Goal: Task Accomplishment & Management: Manage account settings

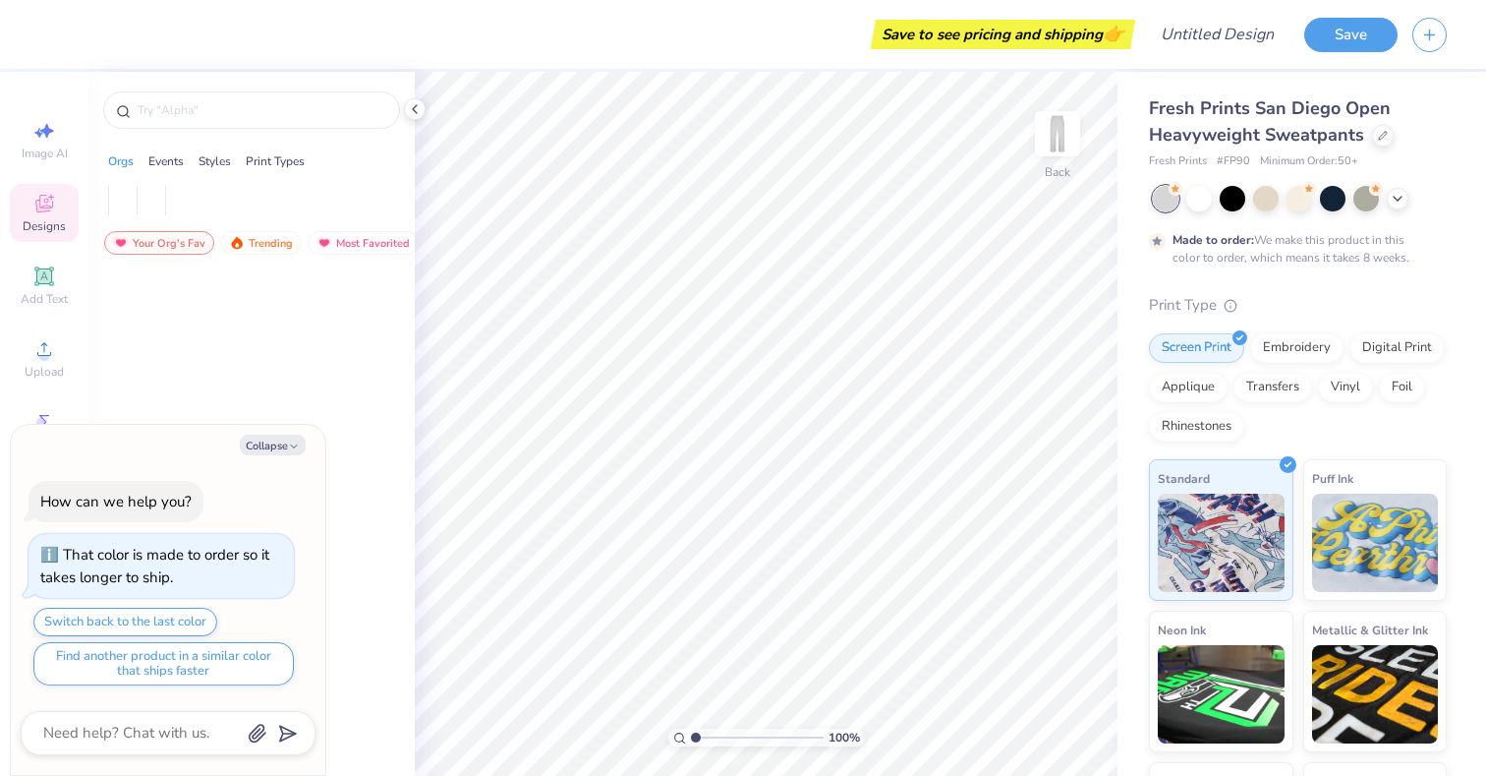
type textarea "x"
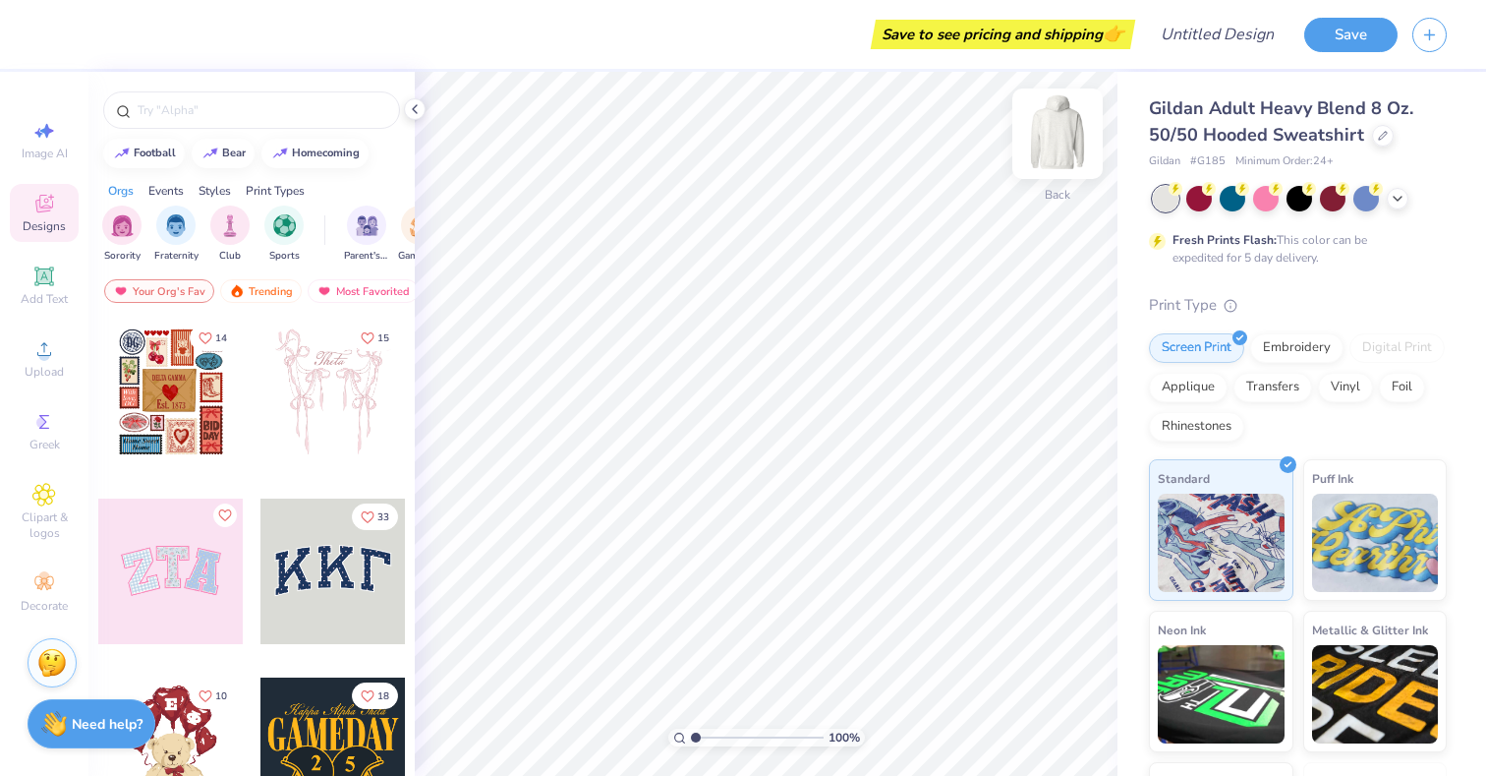
click at [1058, 134] on img at bounding box center [1057, 133] width 79 height 79
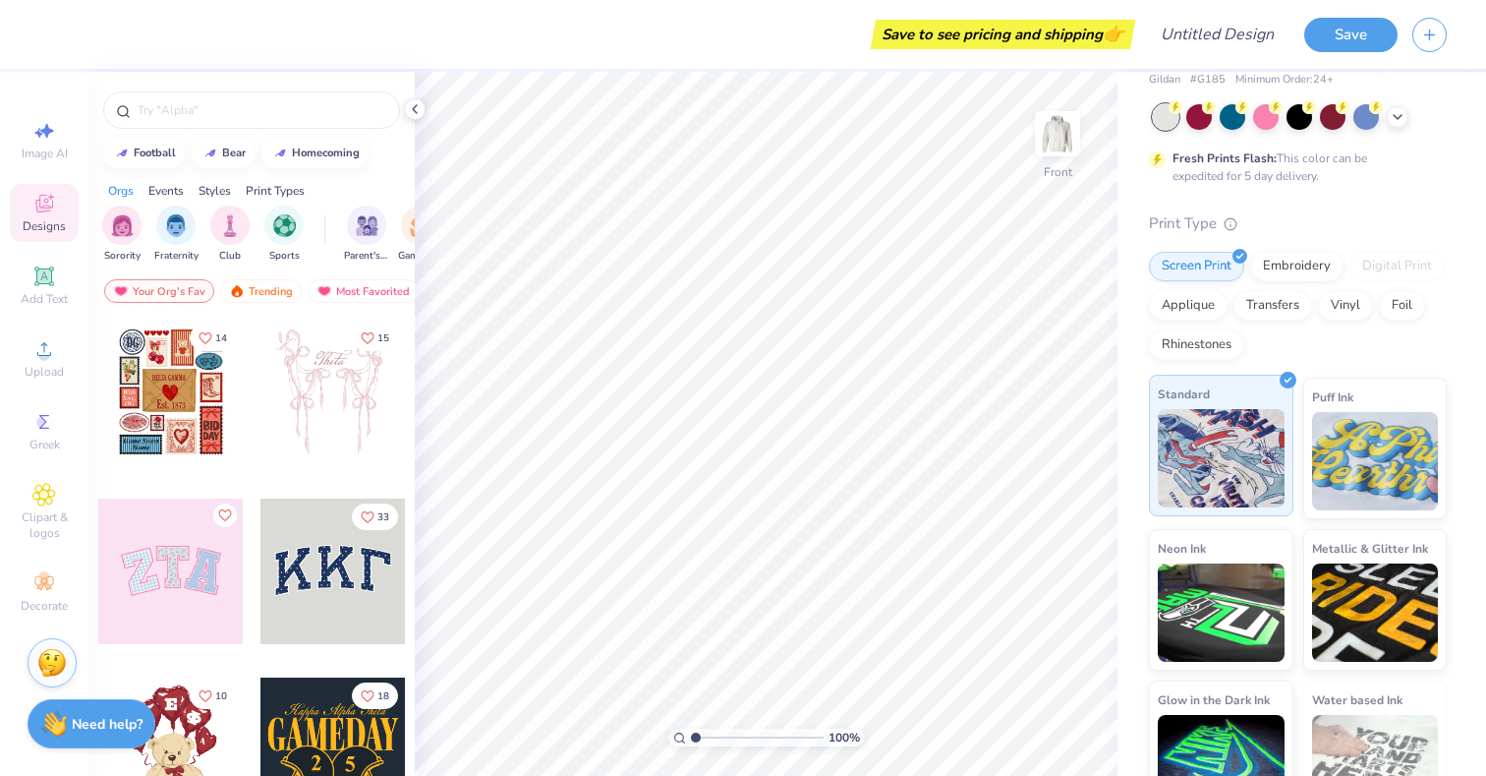
scroll to position [128, 0]
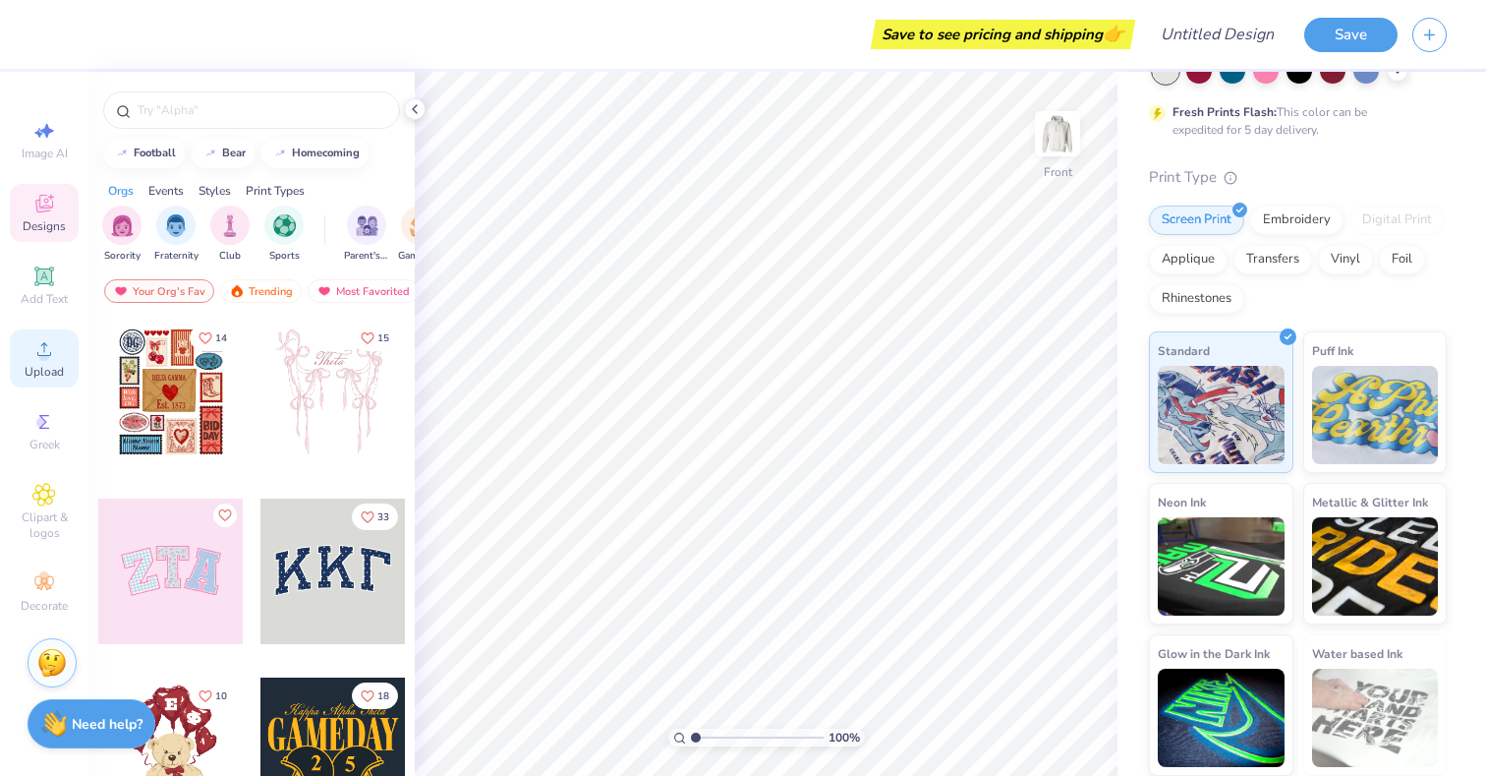
click at [44, 365] on span "Upload" at bounding box center [44, 372] width 39 height 16
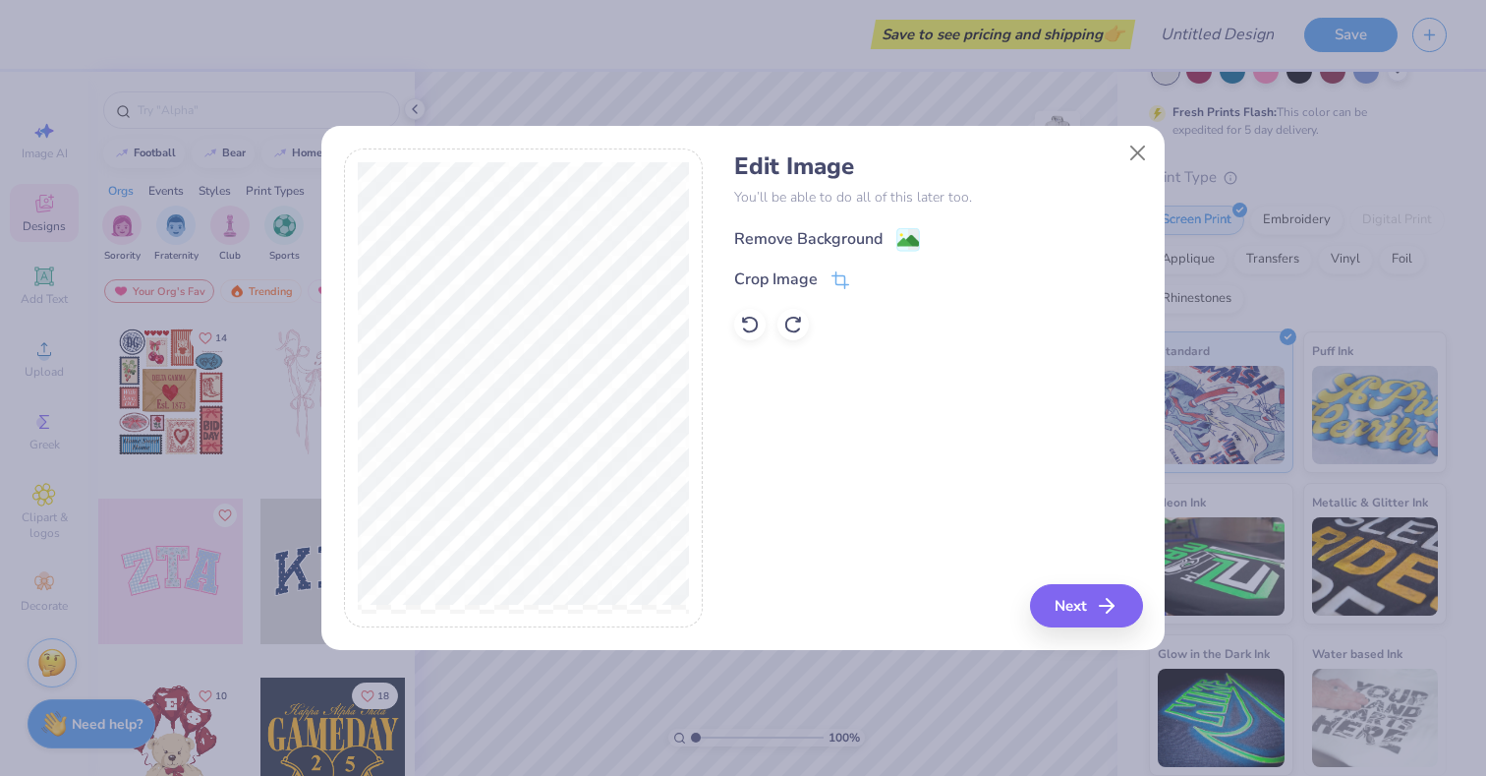
click at [861, 234] on div "Remove Background" at bounding box center [808, 239] width 148 height 24
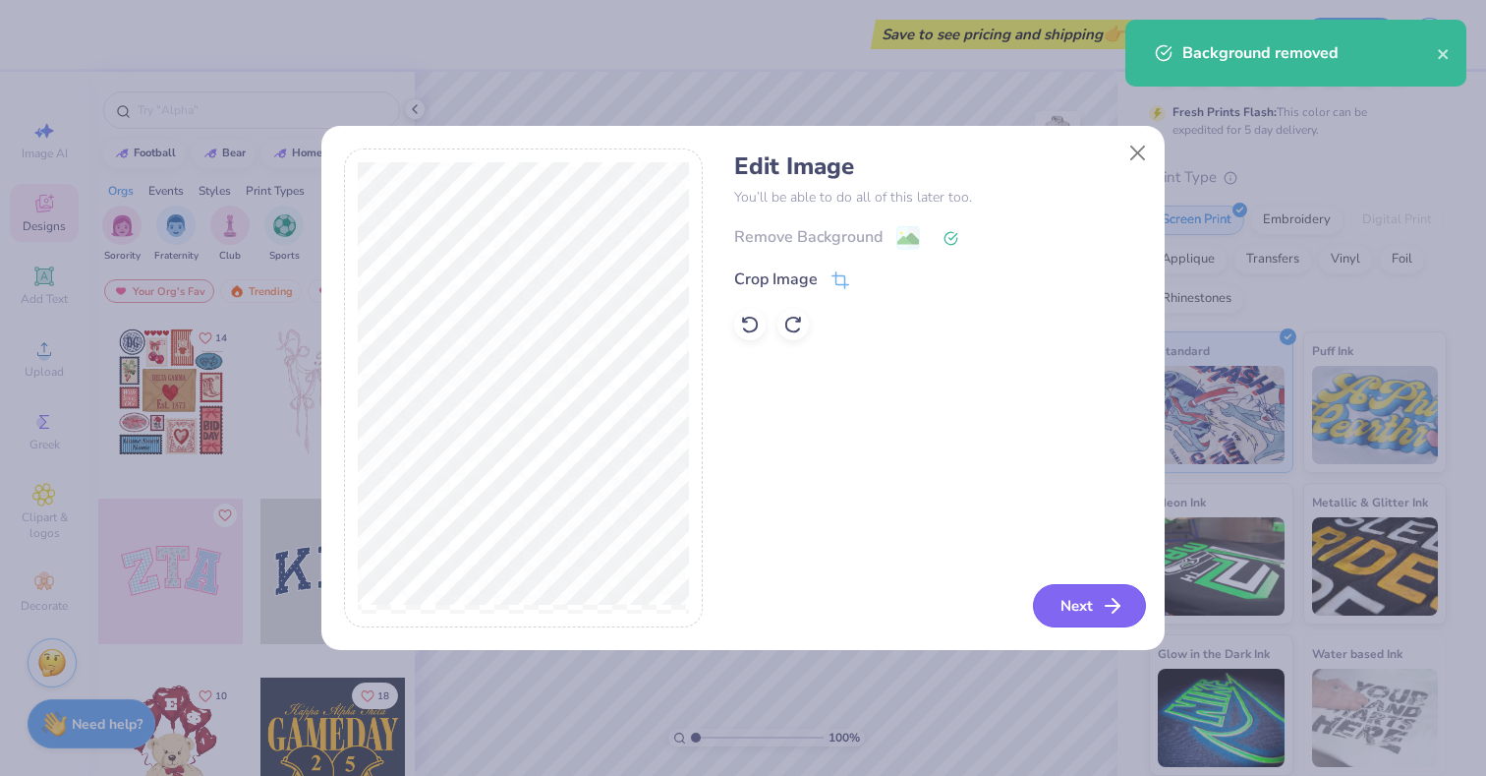
click at [1086, 606] on button "Next" at bounding box center [1089, 605] width 113 height 43
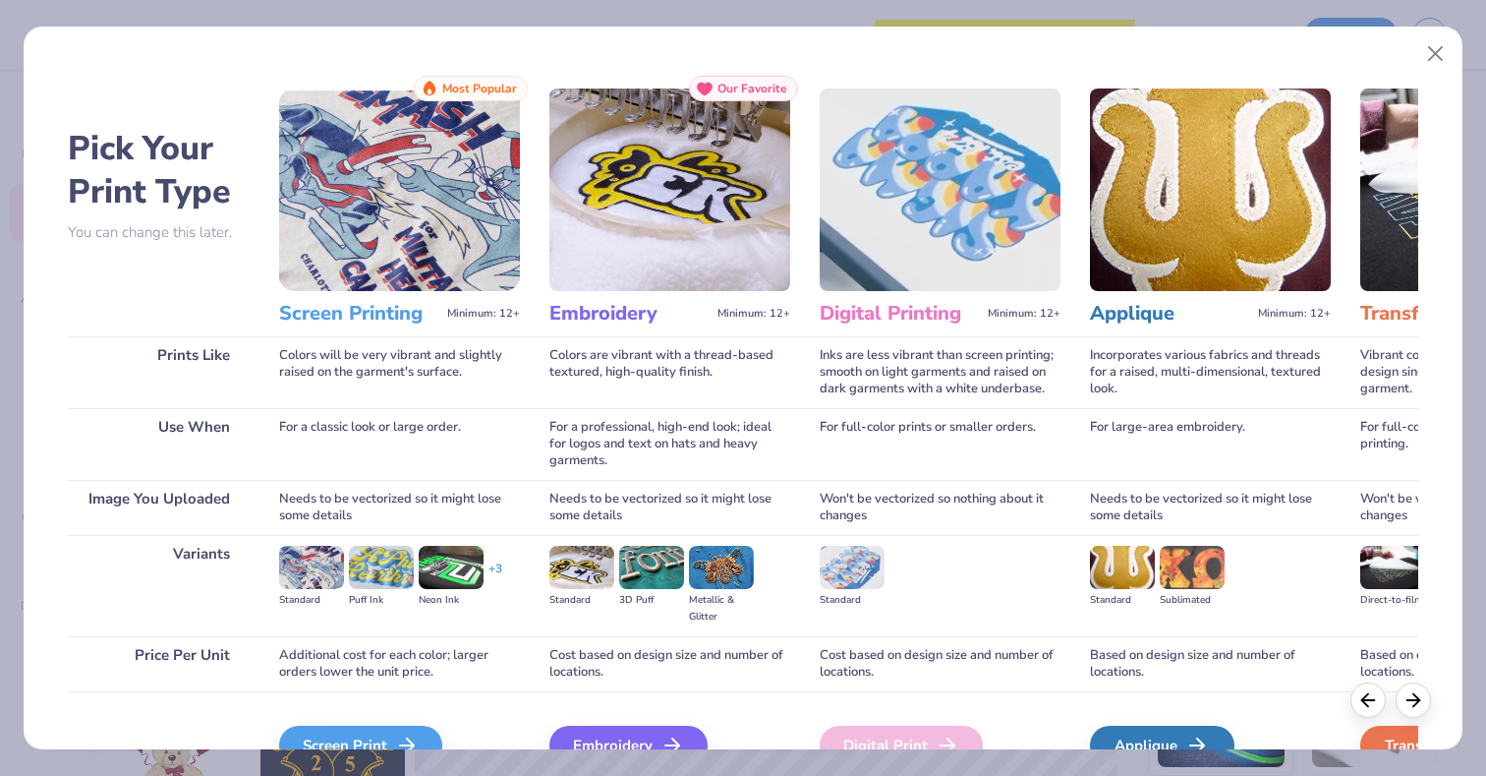
click at [410, 253] on img at bounding box center [399, 189] width 241 height 202
click at [439, 239] on img at bounding box center [399, 189] width 241 height 202
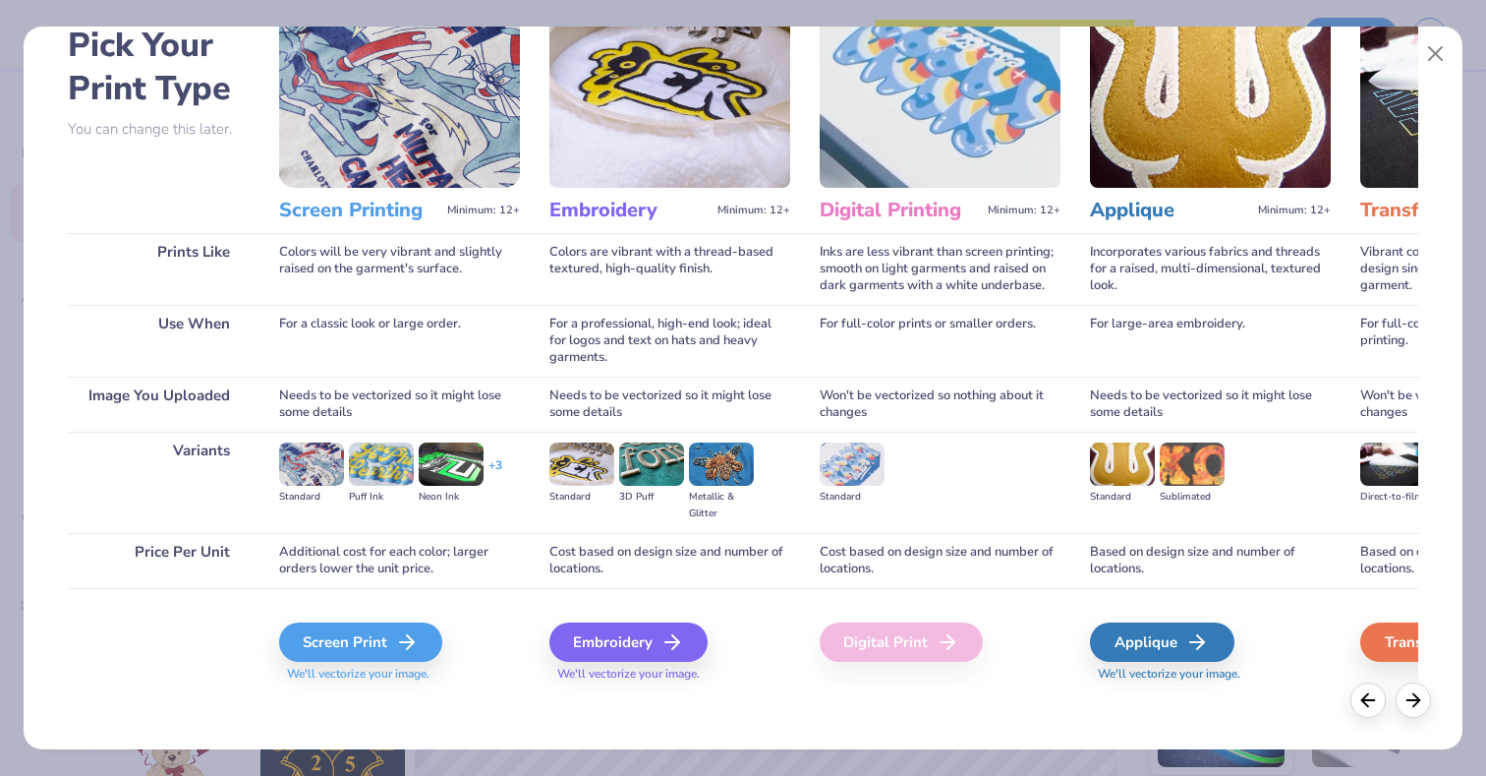
scroll to position [106, 0]
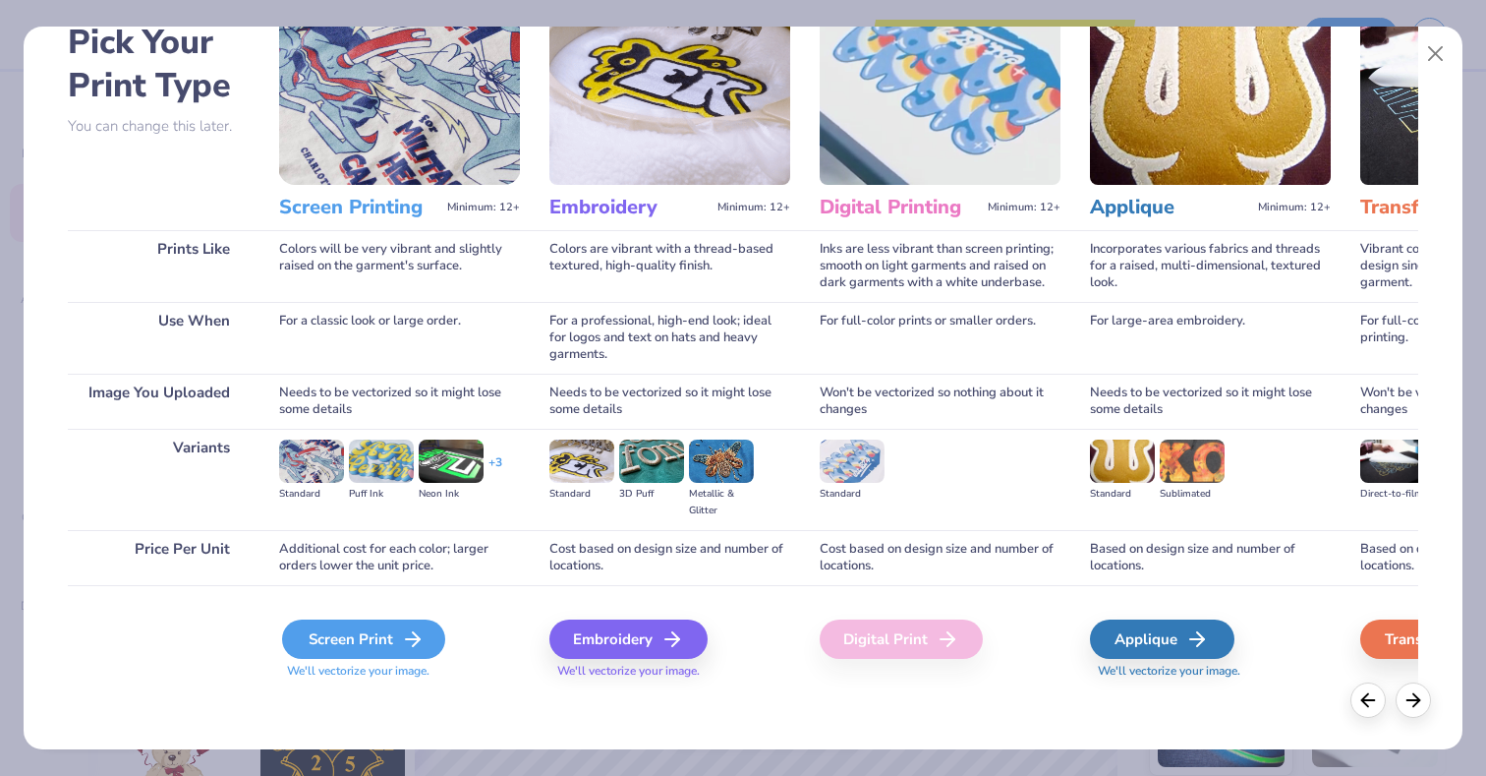
click at [408, 639] on line at bounding box center [413, 639] width 14 height 0
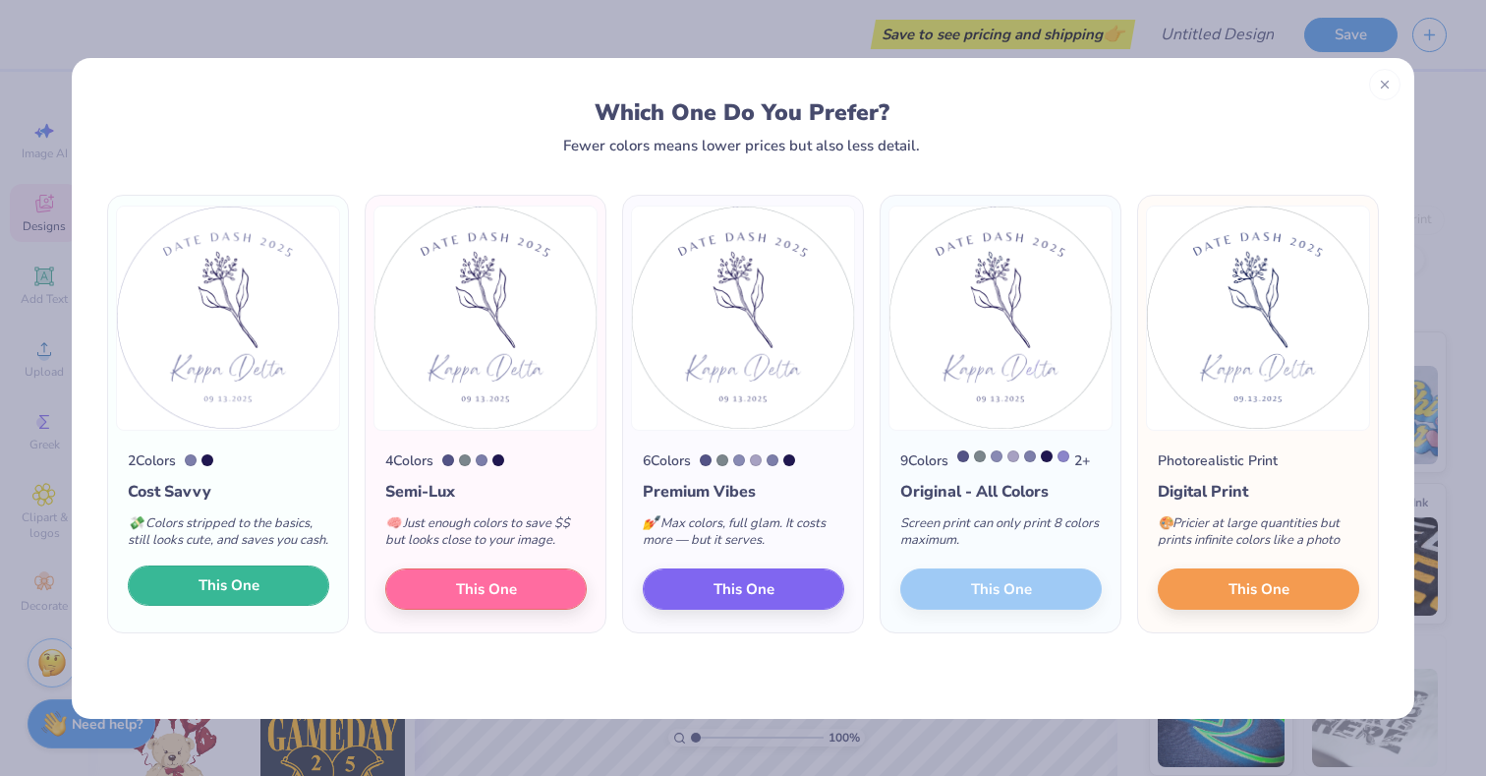
click at [250, 597] on span "This One" at bounding box center [229, 585] width 61 height 23
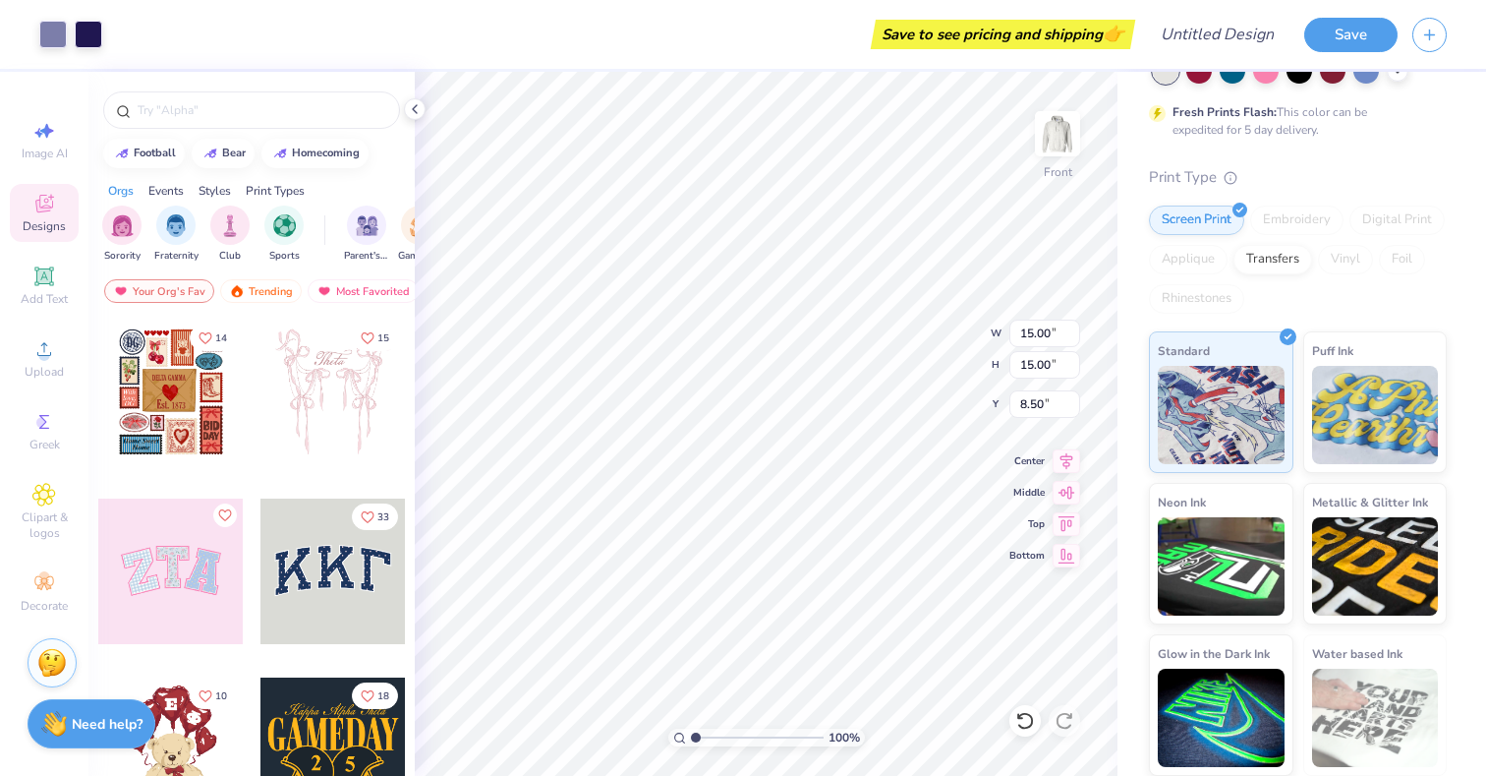
type input "6.00"
click at [1058, 132] on img at bounding box center [1057, 133] width 79 height 79
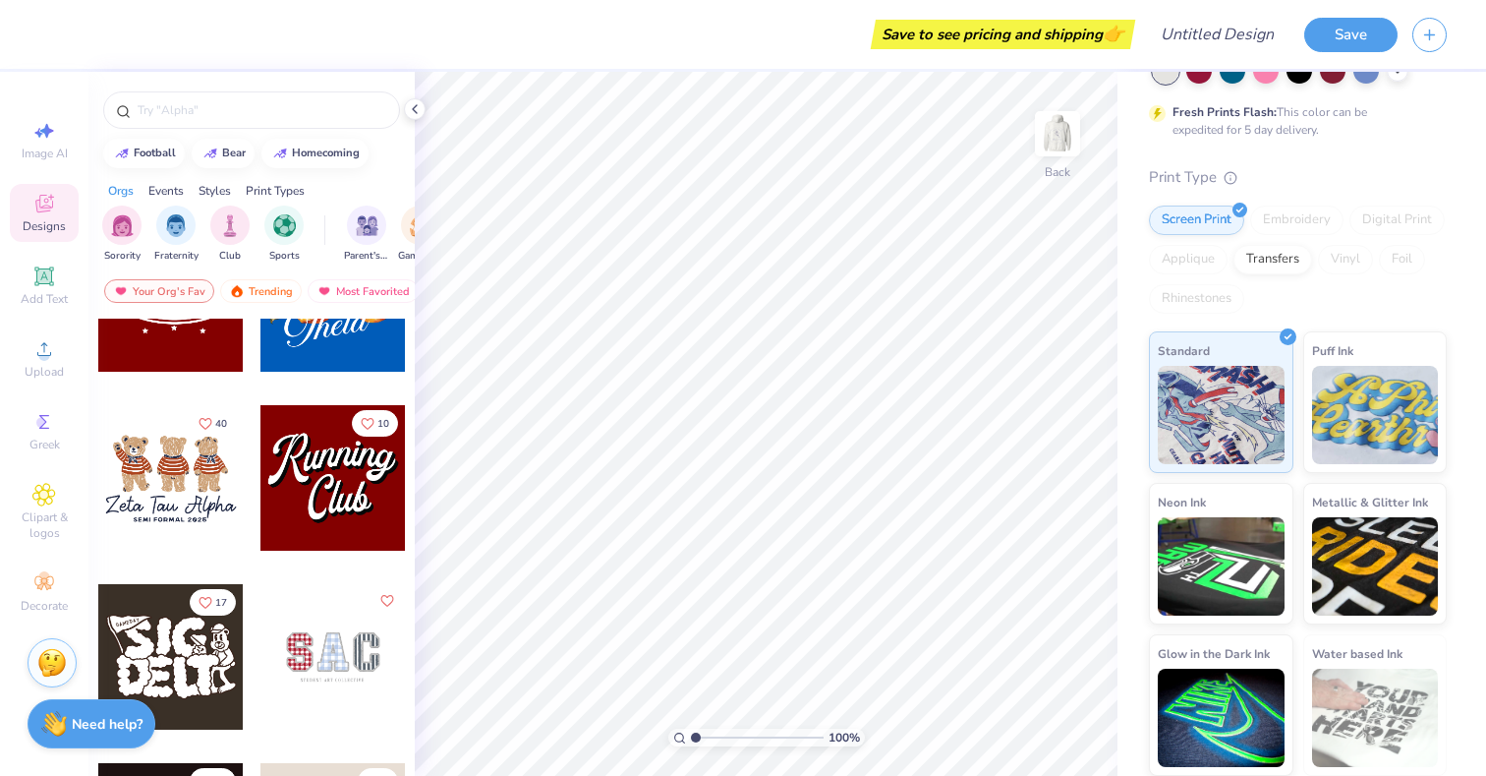
scroll to position [896, 0]
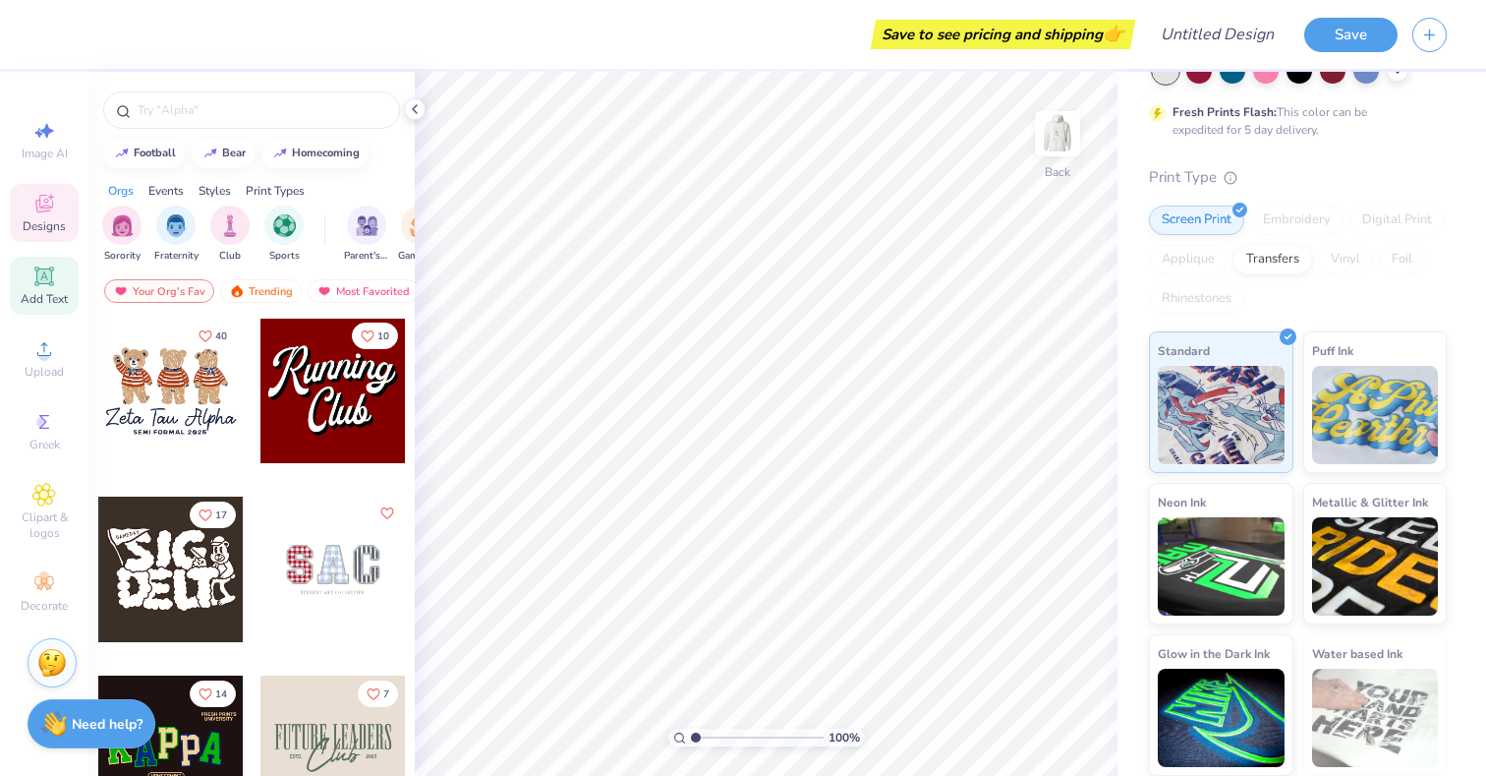
click at [47, 313] on div "Add Text" at bounding box center [44, 286] width 69 height 58
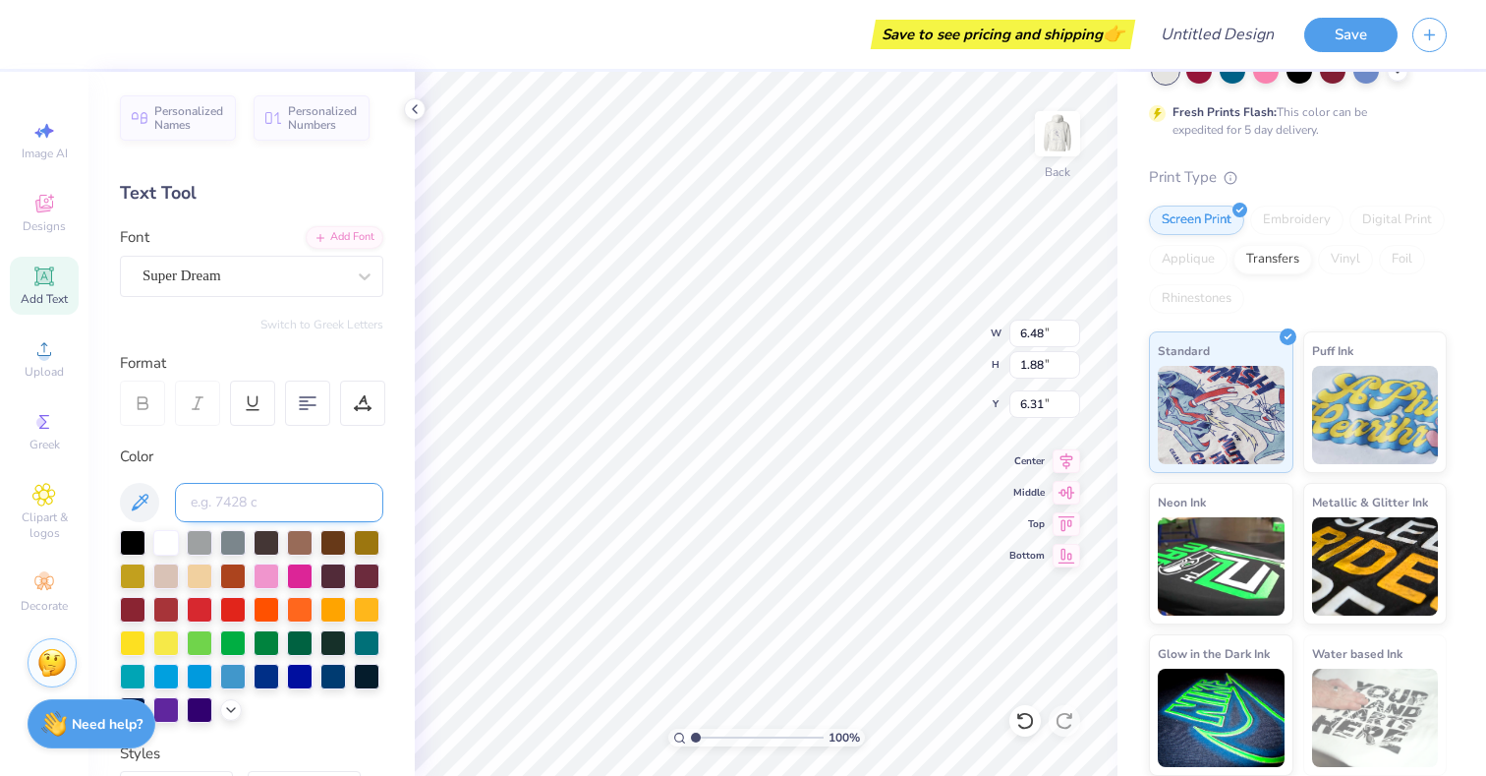
click at [266, 497] on input at bounding box center [279, 502] width 208 height 39
type input "d"
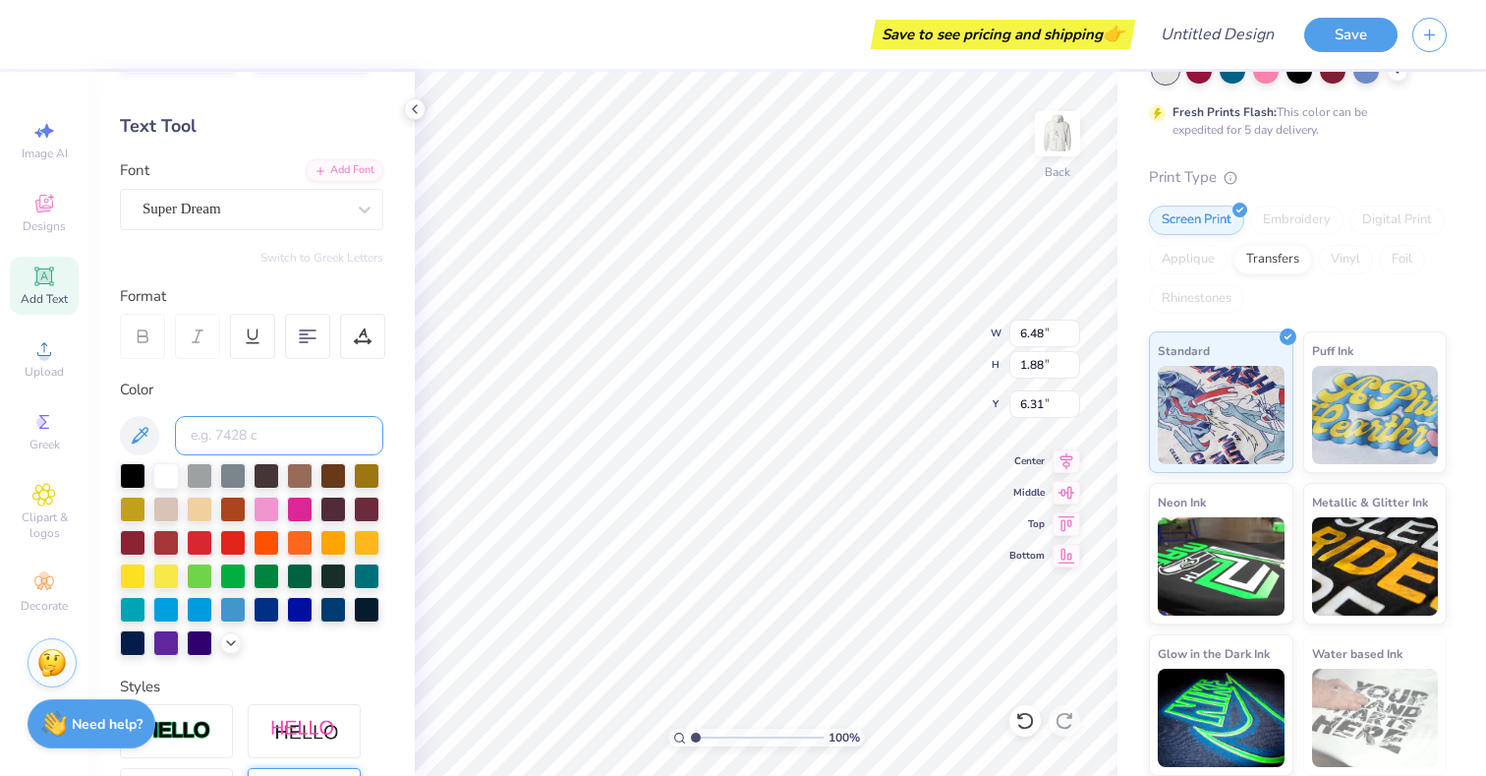
scroll to position [63, 0]
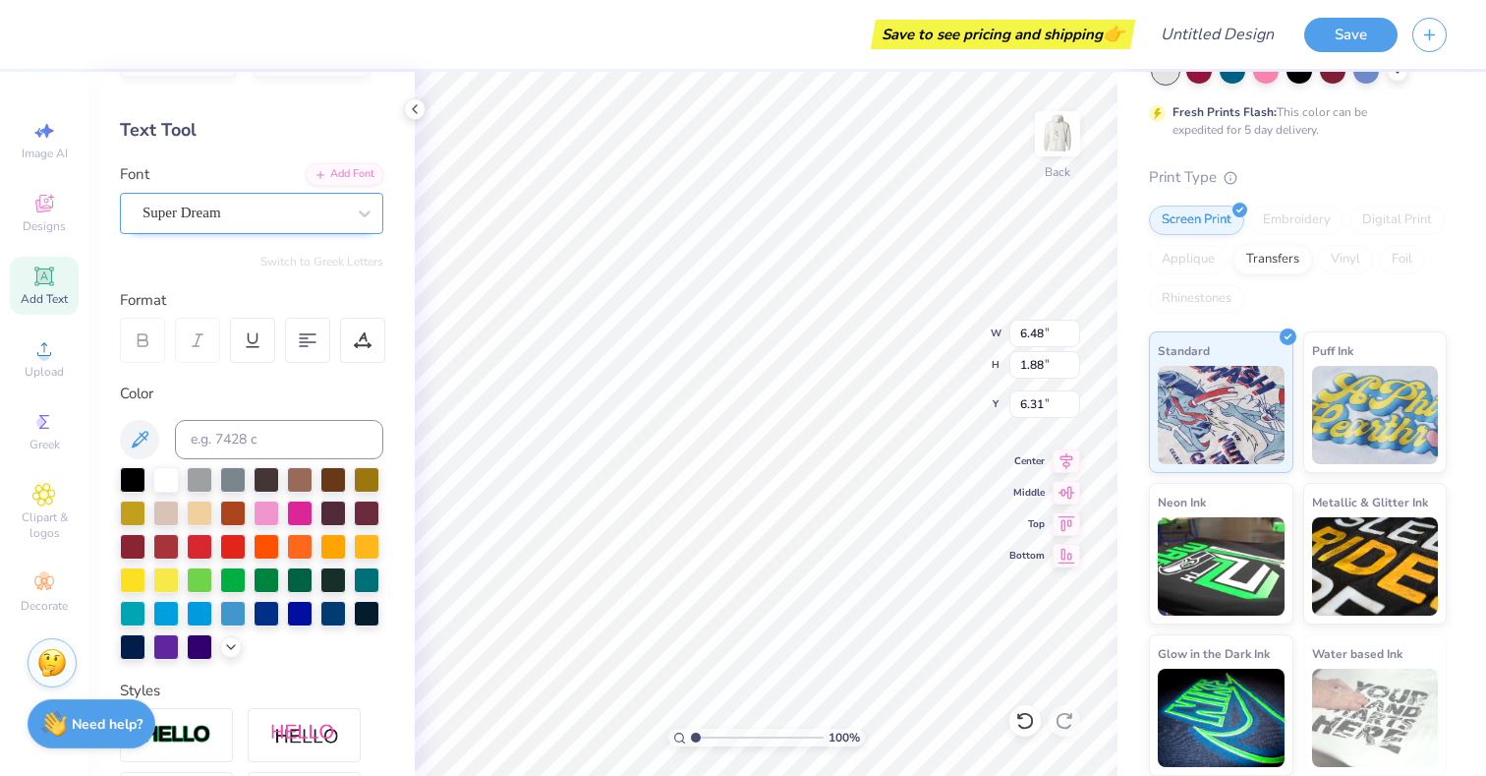
click at [222, 203] on div "Super Dream" at bounding box center [244, 213] width 206 height 30
click at [345, 257] on button "See All" at bounding box center [341, 258] width 61 height 20
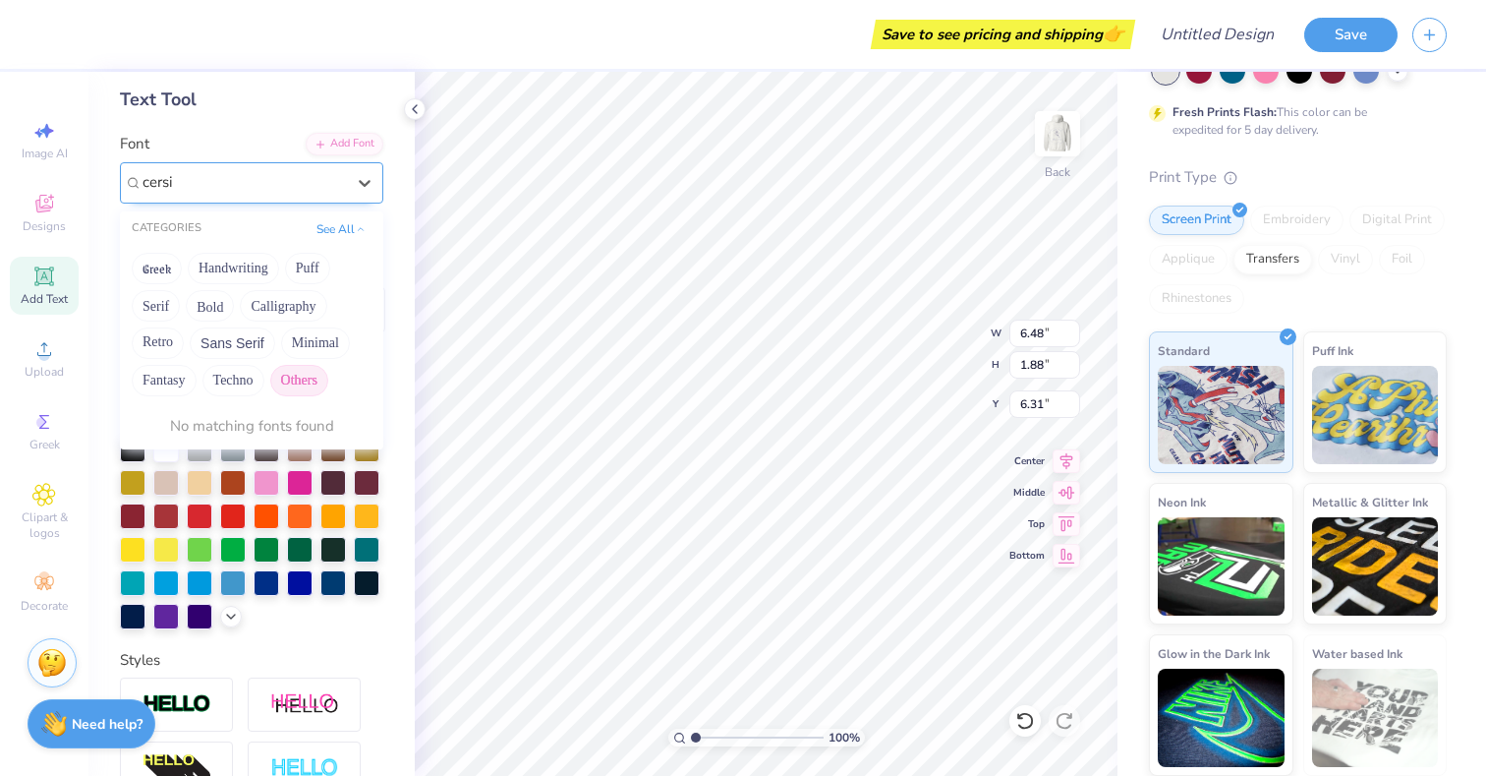
scroll to position [96, 0]
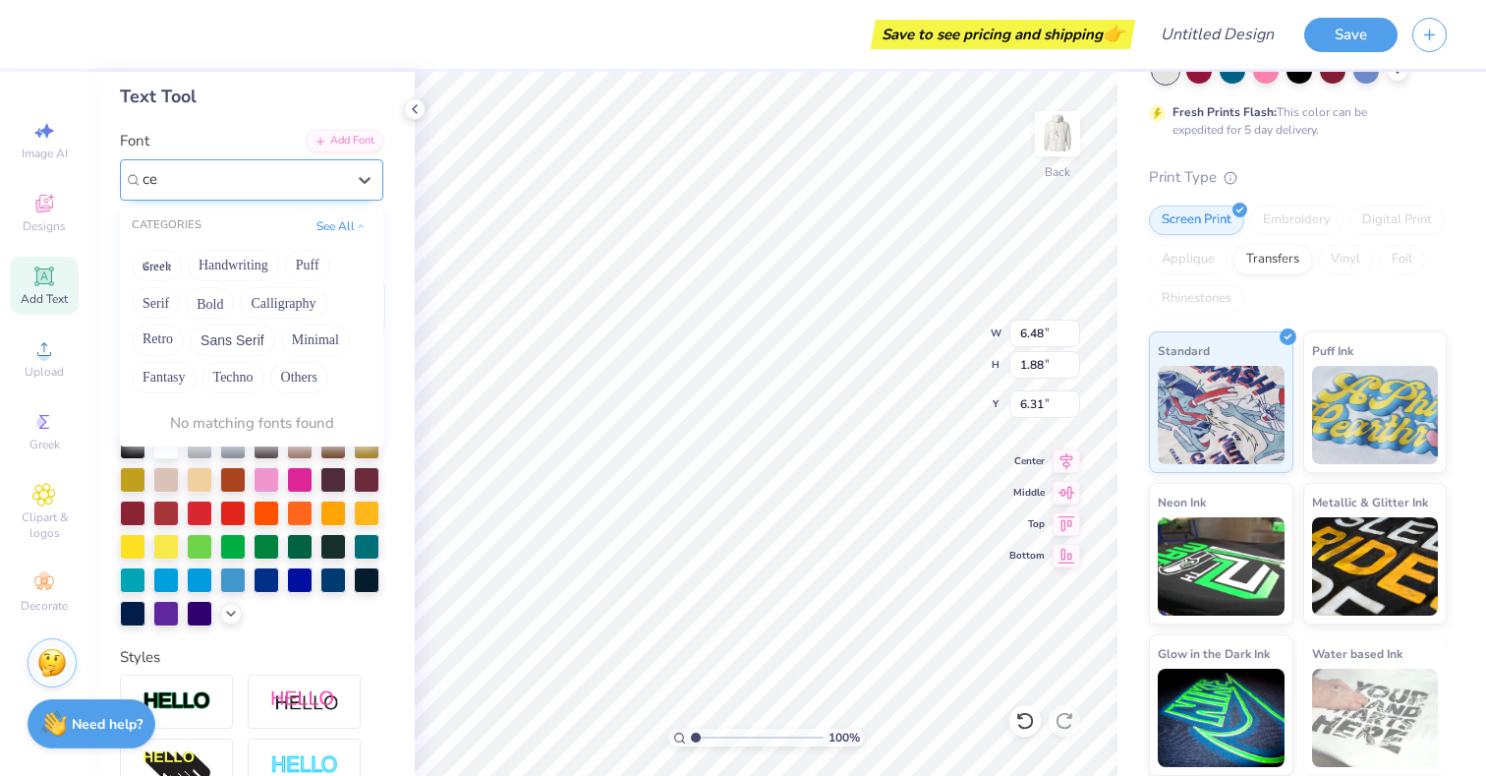
type input "c"
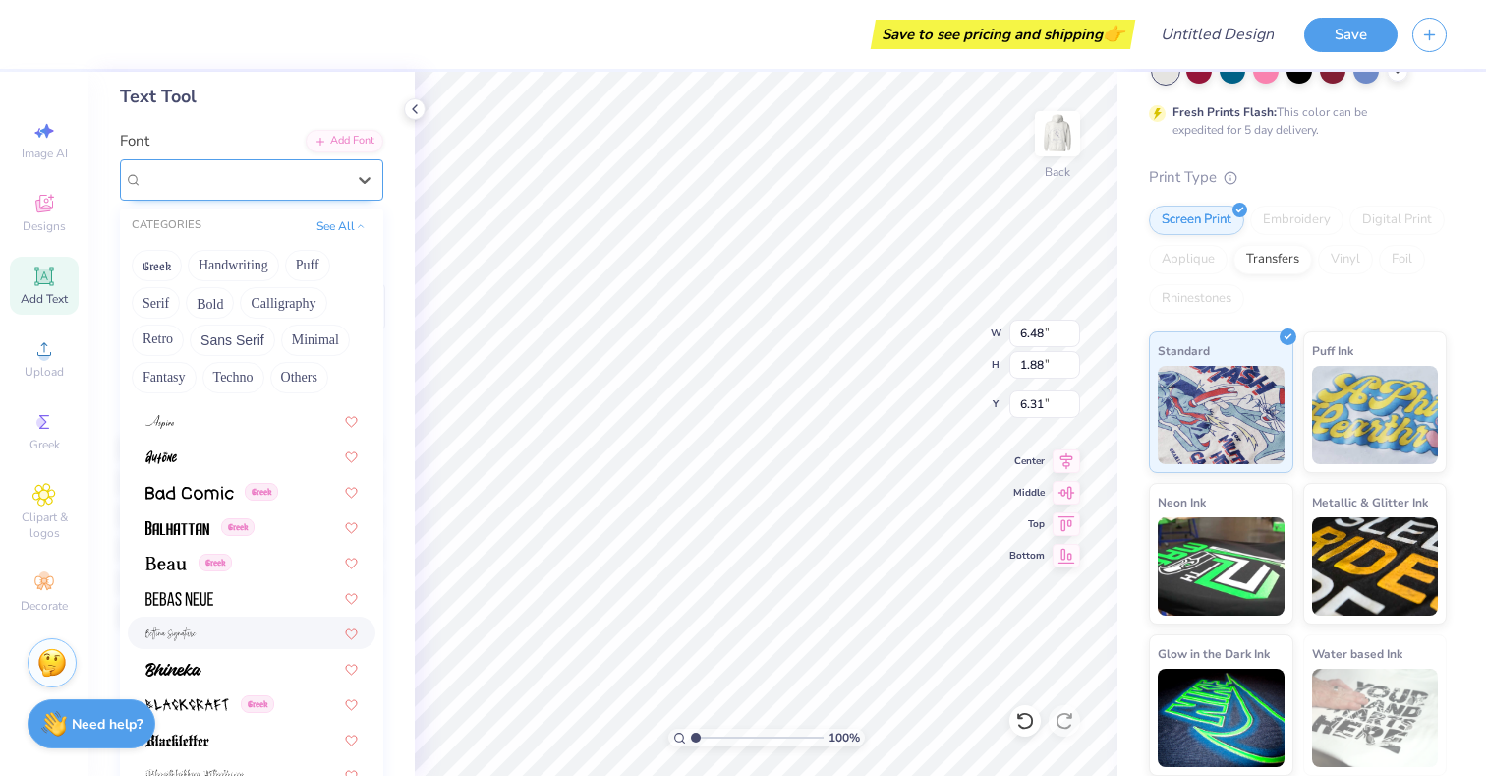
scroll to position [789, 0]
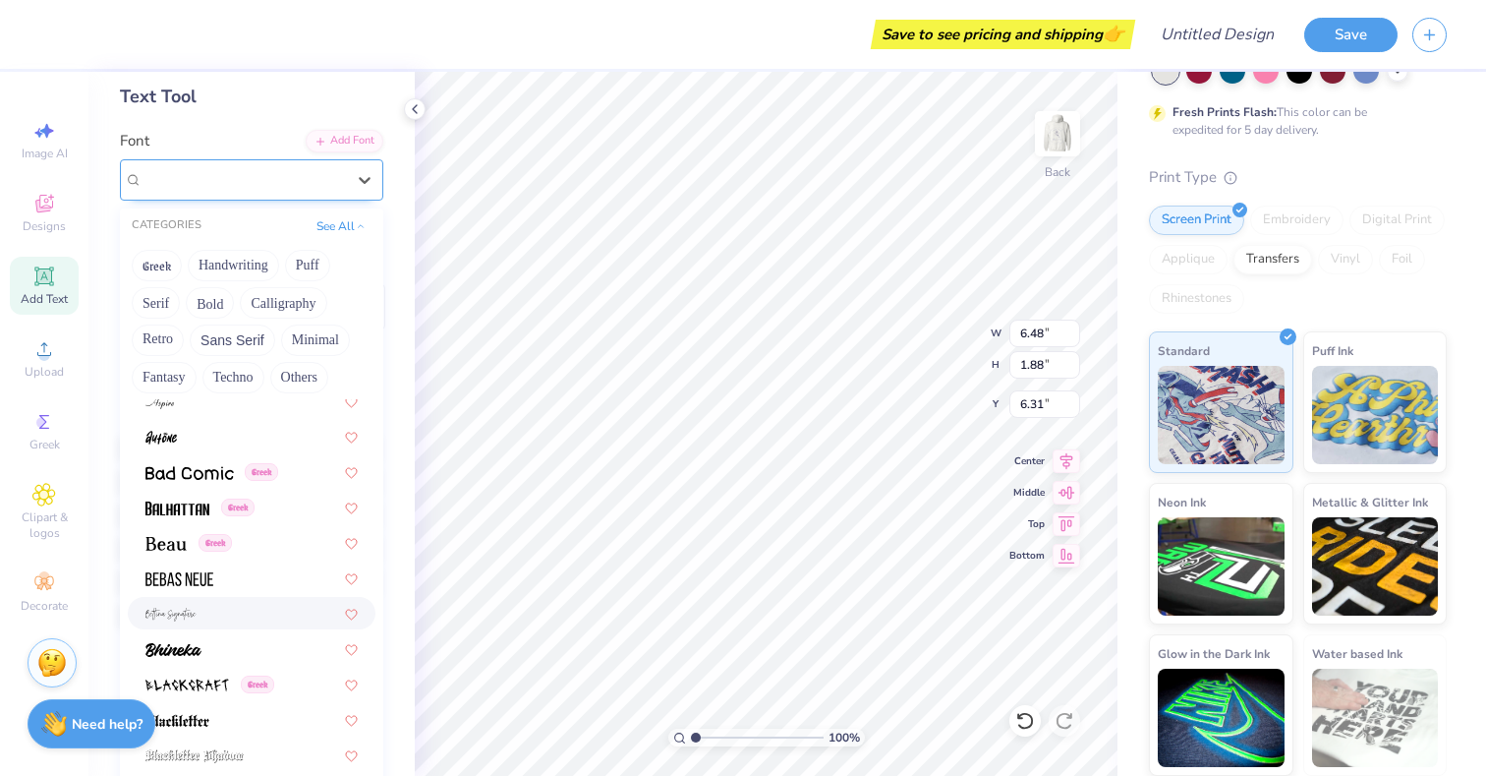
click at [202, 606] on div at bounding box center [251, 613] width 212 height 21
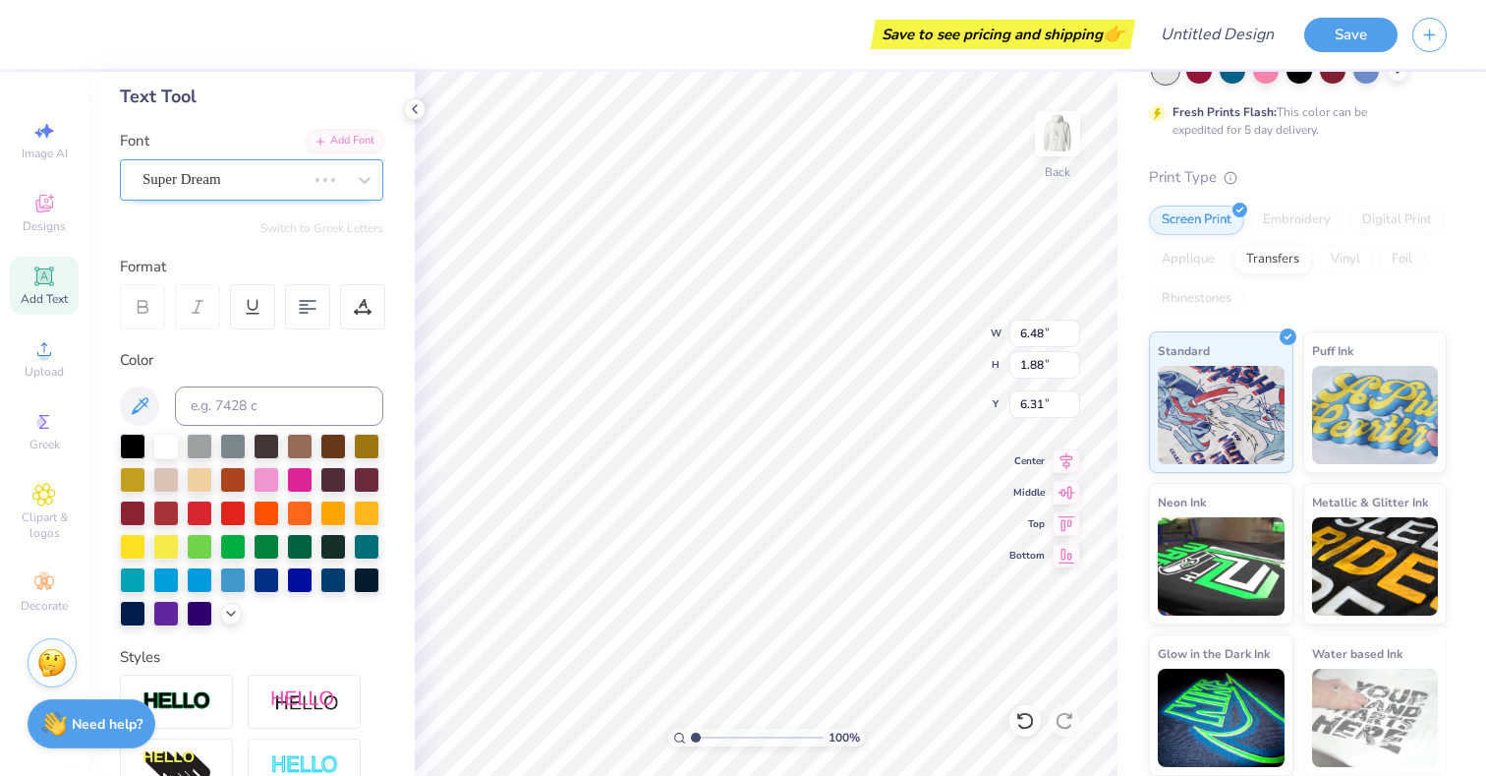
type input "11.29"
type input "5.50"
type input "4.50"
click at [259, 391] on input at bounding box center [279, 405] width 208 height 39
click at [349, 137] on div "Add Font" at bounding box center [345, 139] width 78 height 23
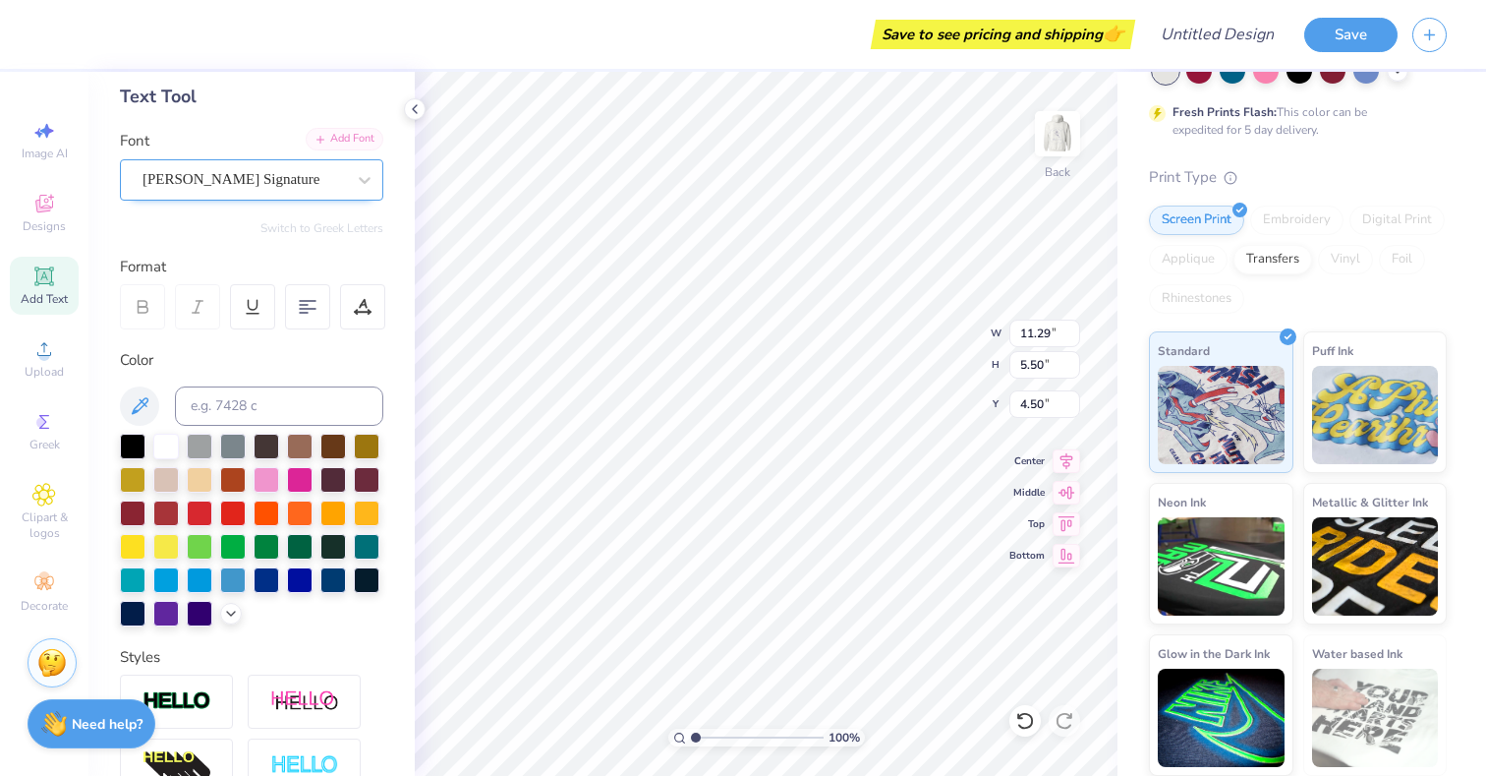
type textarea "T"
type input "1.25"
type input "6.48"
type input "1.88"
type input "6.31"
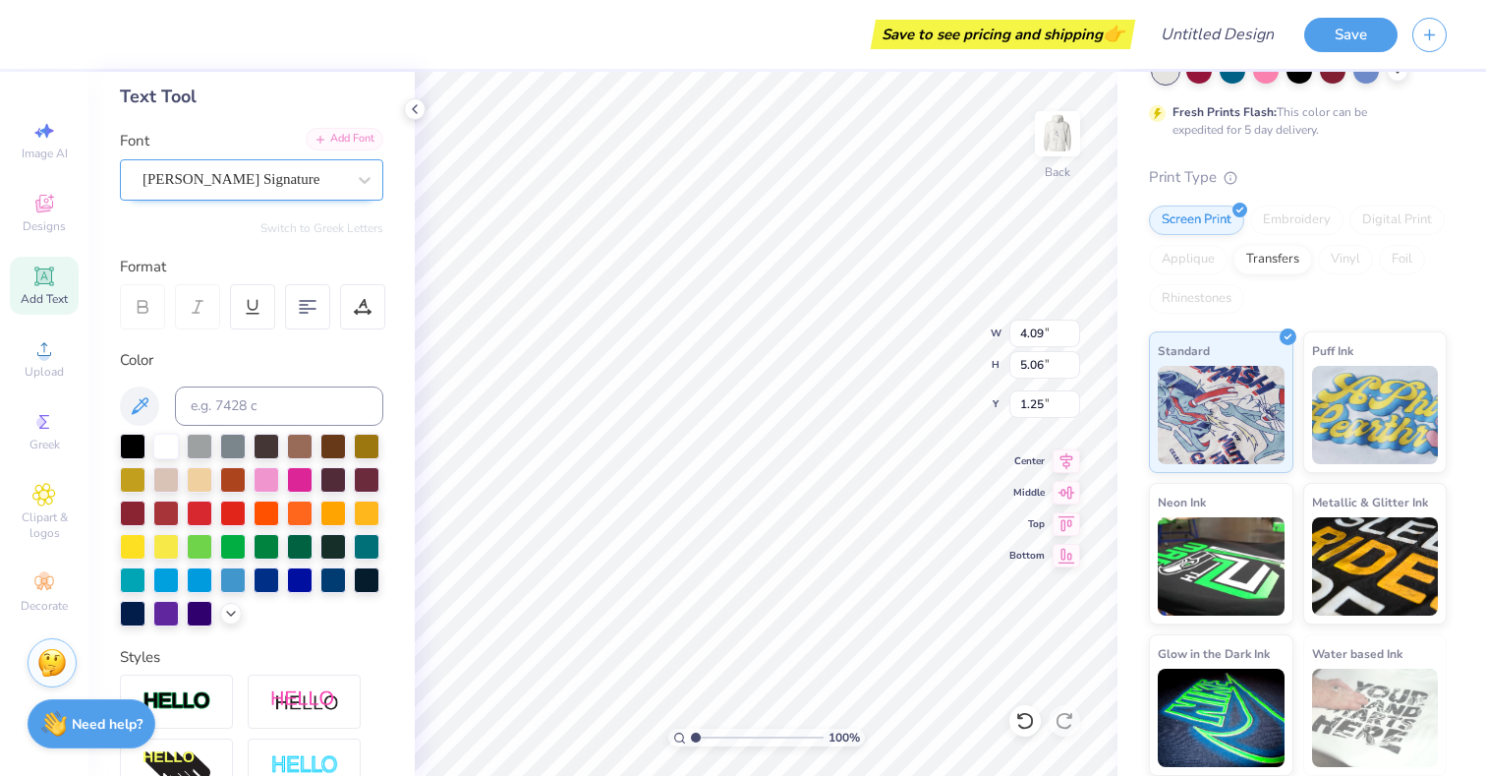
type input "1.26"
type textarea "Date Dash"
type input "4.13"
type input "1.73"
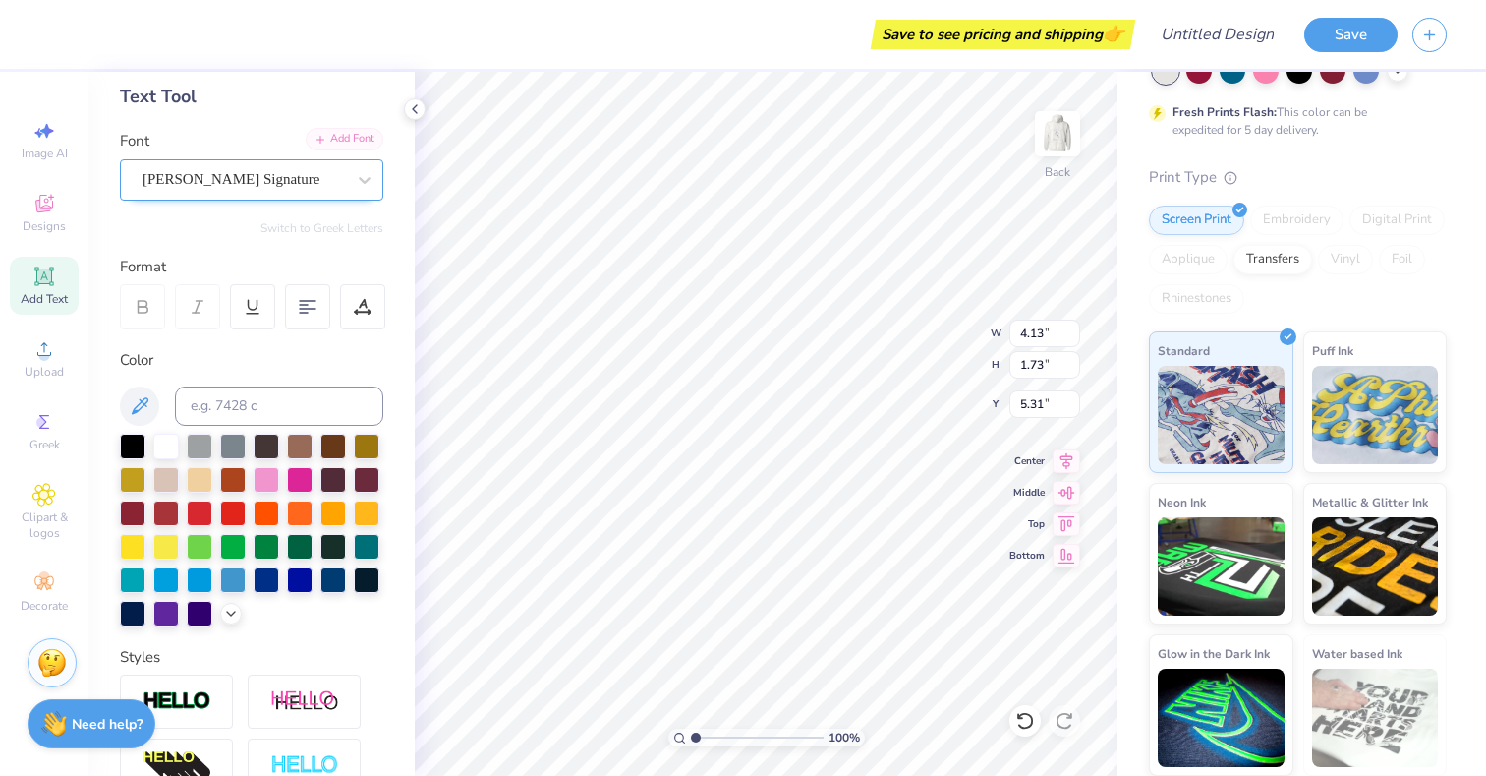
type input "5.31"
type input "3.00"
click at [269, 582] on div at bounding box center [267, 578] width 26 height 26
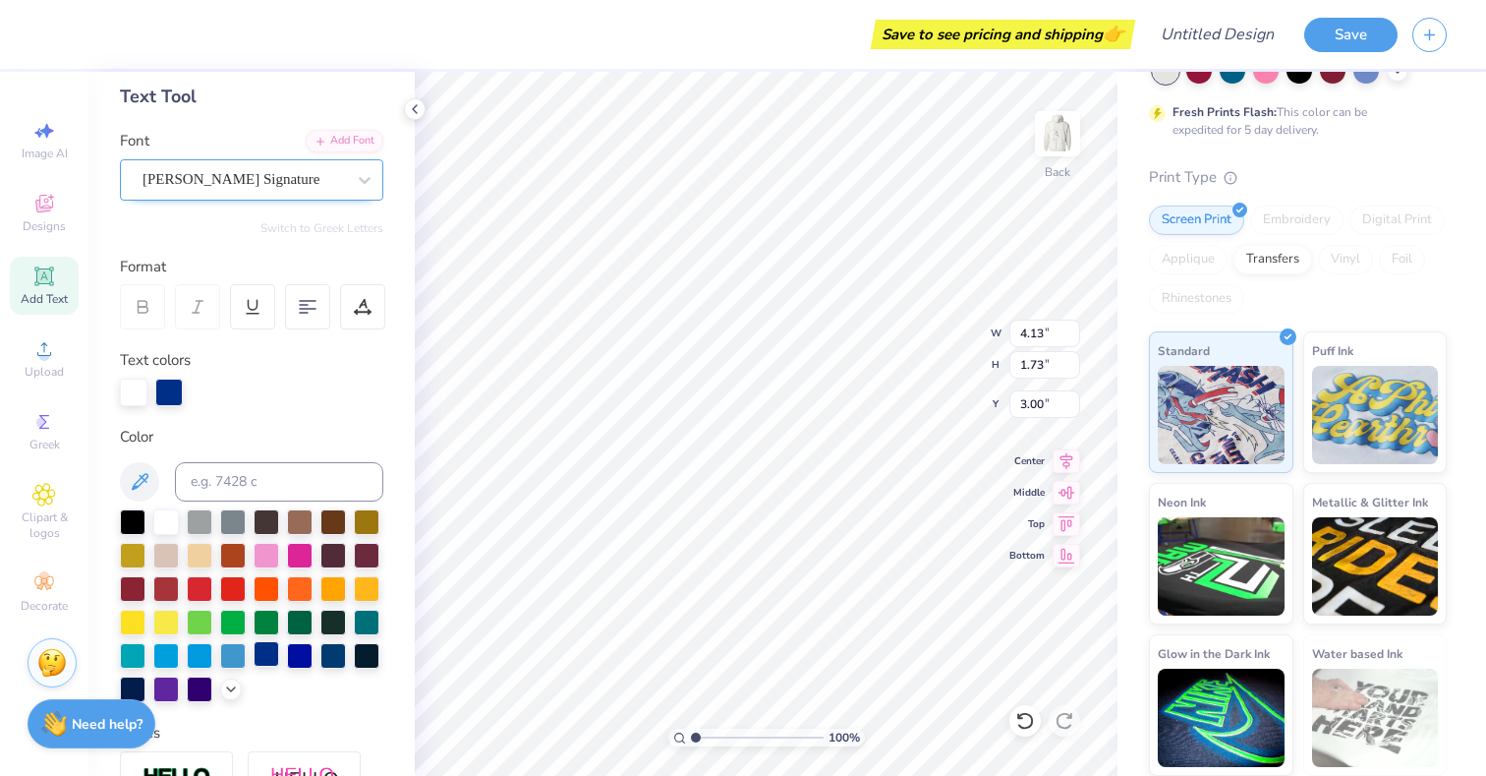
click at [271, 655] on div at bounding box center [267, 654] width 26 height 26
click at [1071, 136] on img at bounding box center [1057, 133] width 79 height 79
click at [1057, 132] on img at bounding box center [1057, 133] width 79 height 79
type input "3.46"
click at [1069, 144] on img at bounding box center [1057, 133] width 79 height 79
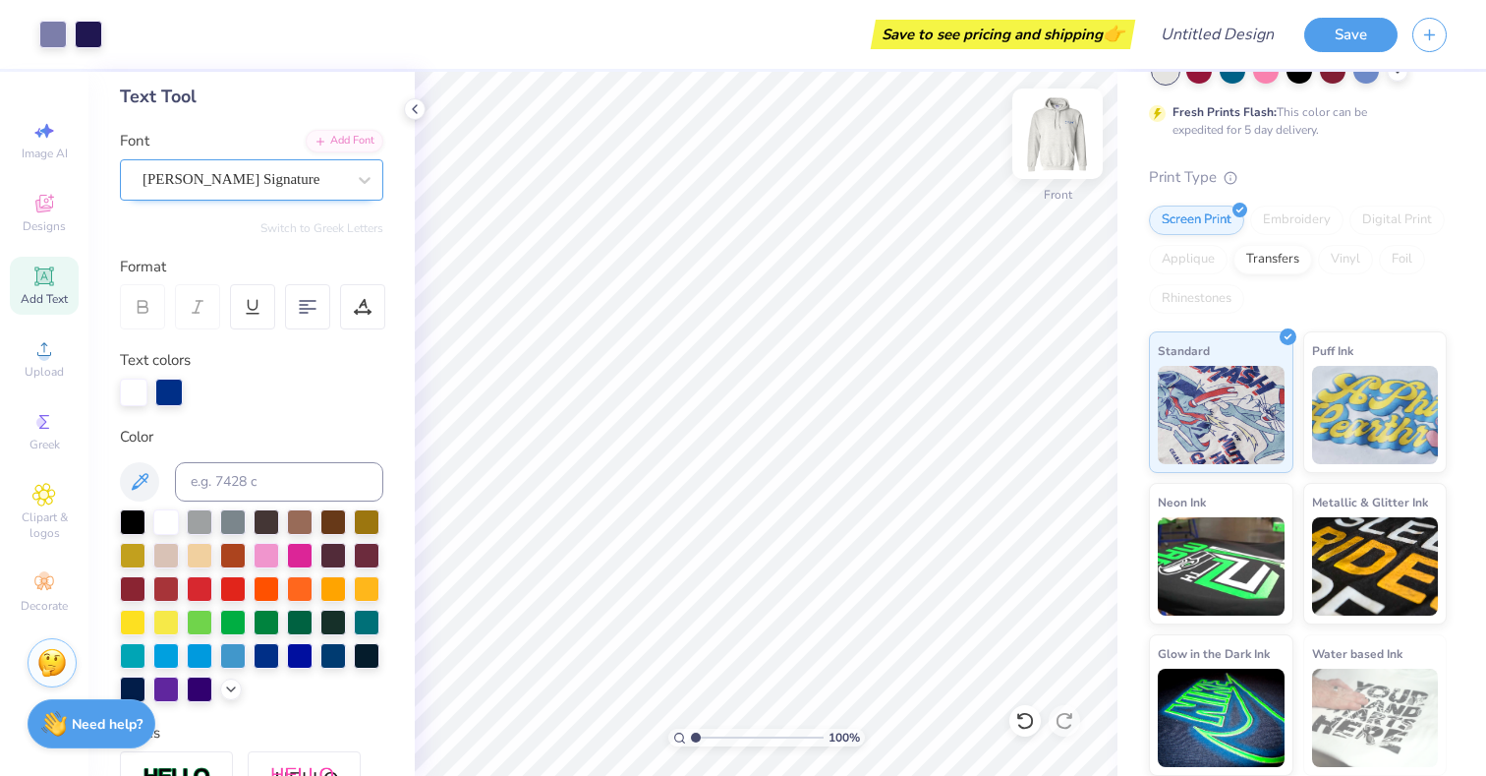
click at [1059, 162] on img at bounding box center [1057, 133] width 79 height 79
click at [1053, 130] on img at bounding box center [1057, 133] width 79 height 79
click at [1062, 139] on img at bounding box center [1057, 133] width 79 height 79
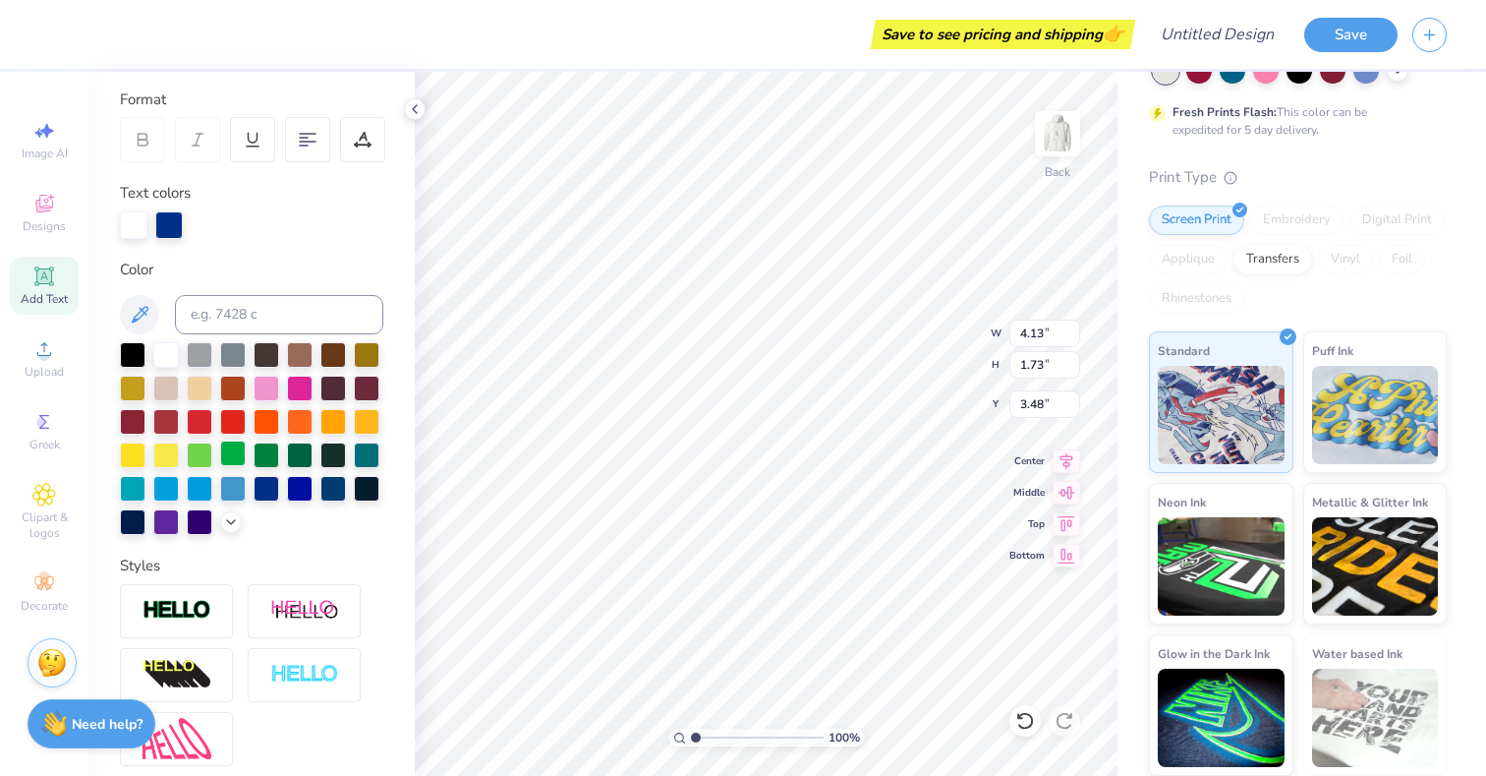
scroll to position [443, 0]
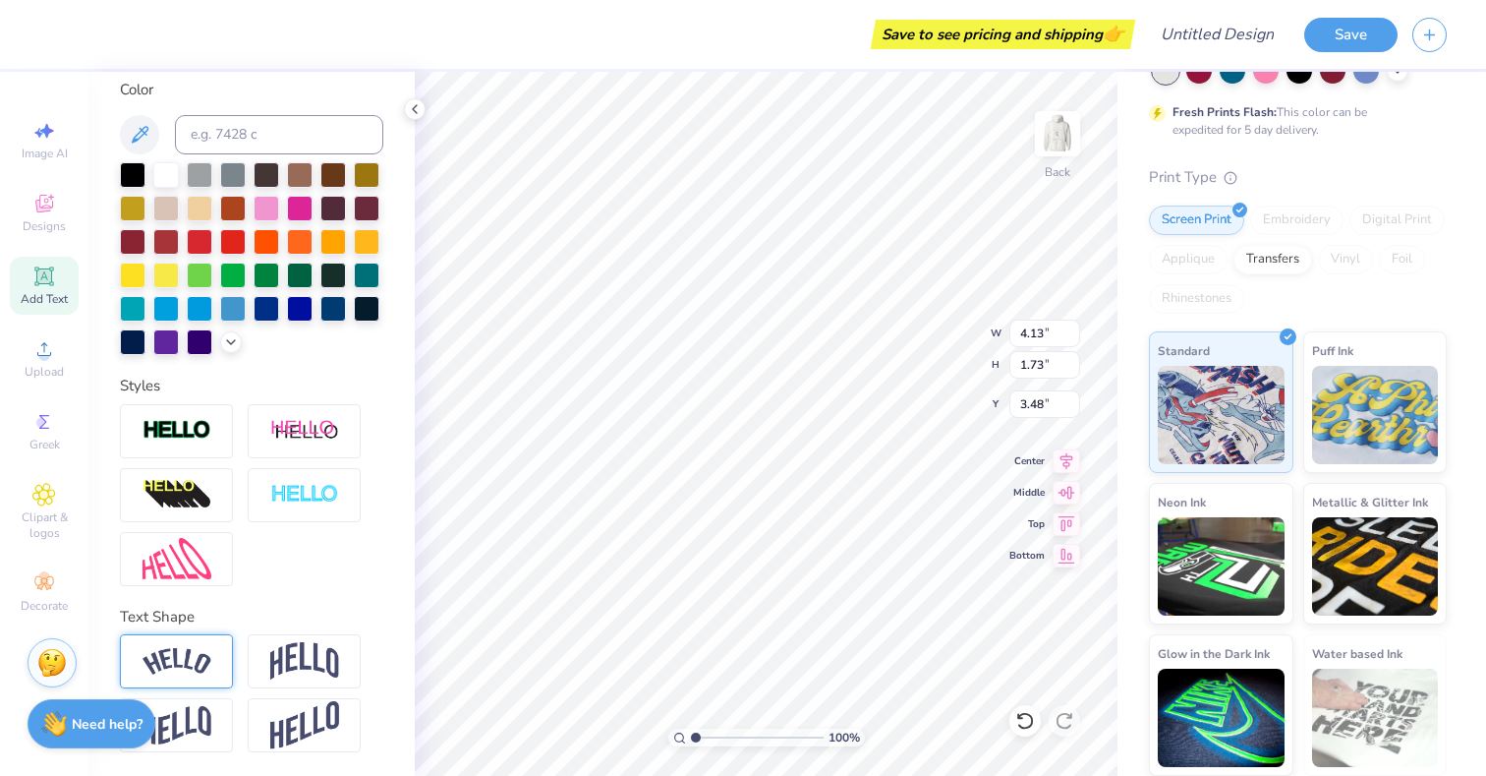
click at [199, 658] on img at bounding box center [177, 661] width 69 height 27
type input "5.49"
type input "1.93"
type input "3.38"
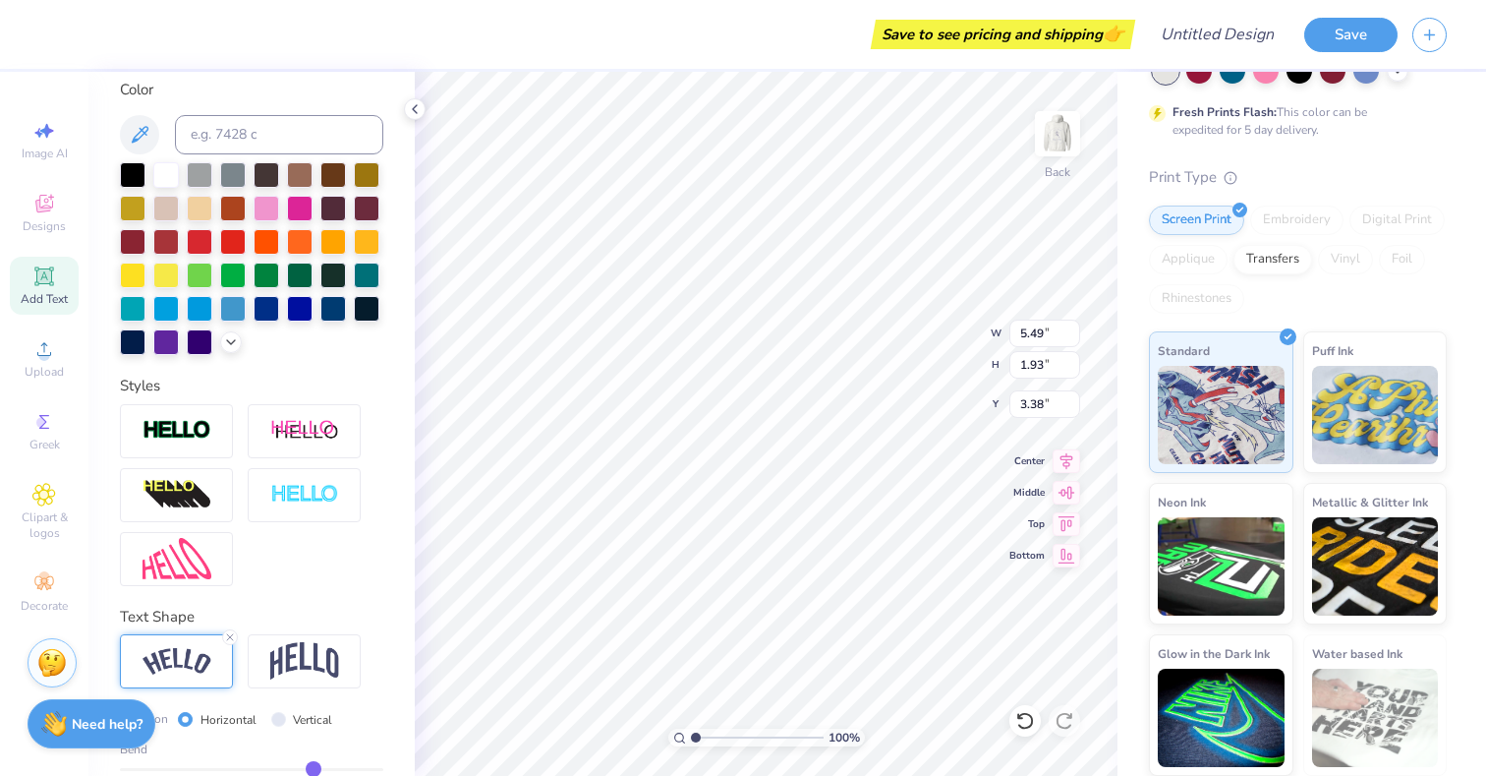
type textarea "J"
type textarea "Kappa Delta"
click at [270, 304] on div at bounding box center [267, 307] width 26 height 26
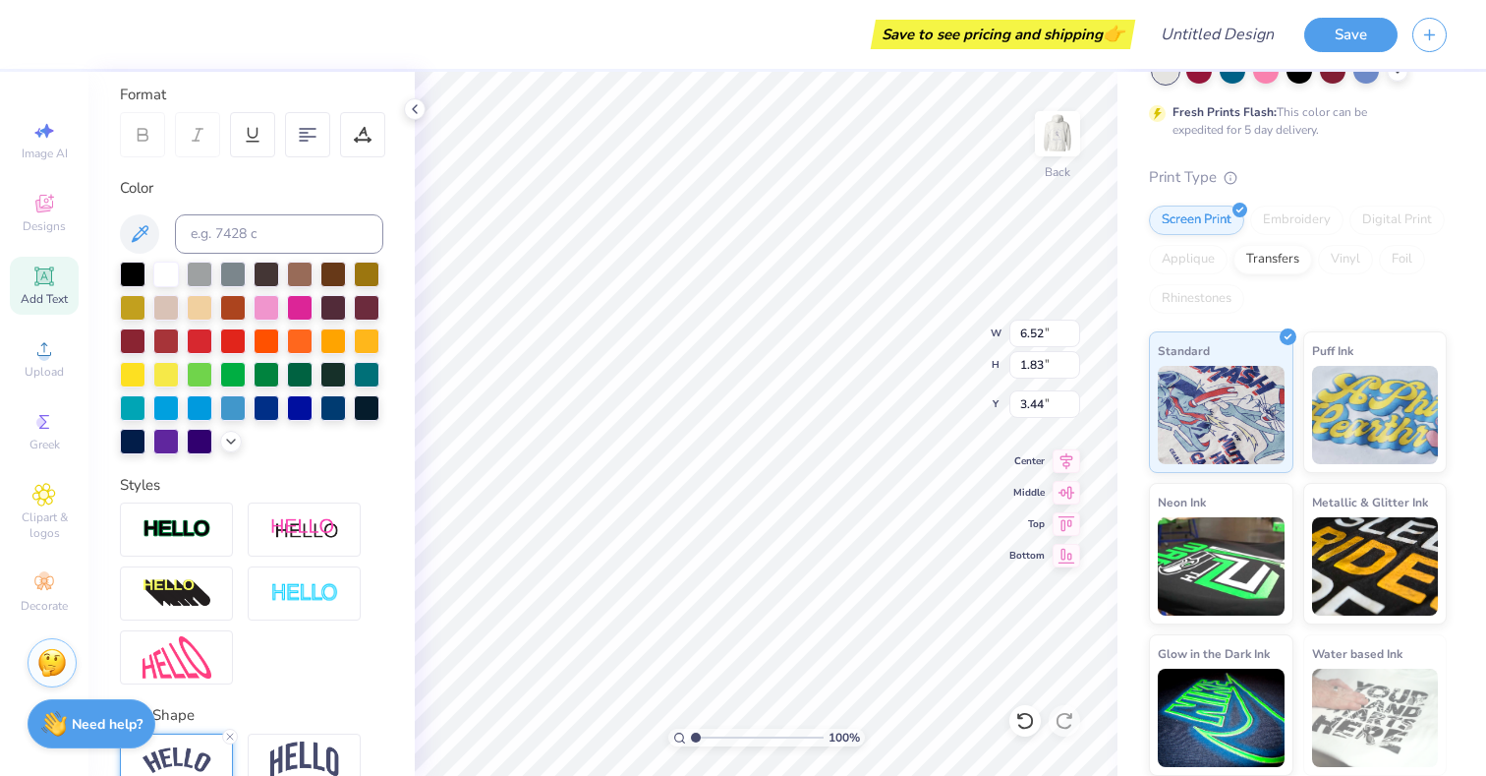
scroll to position [0, 0]
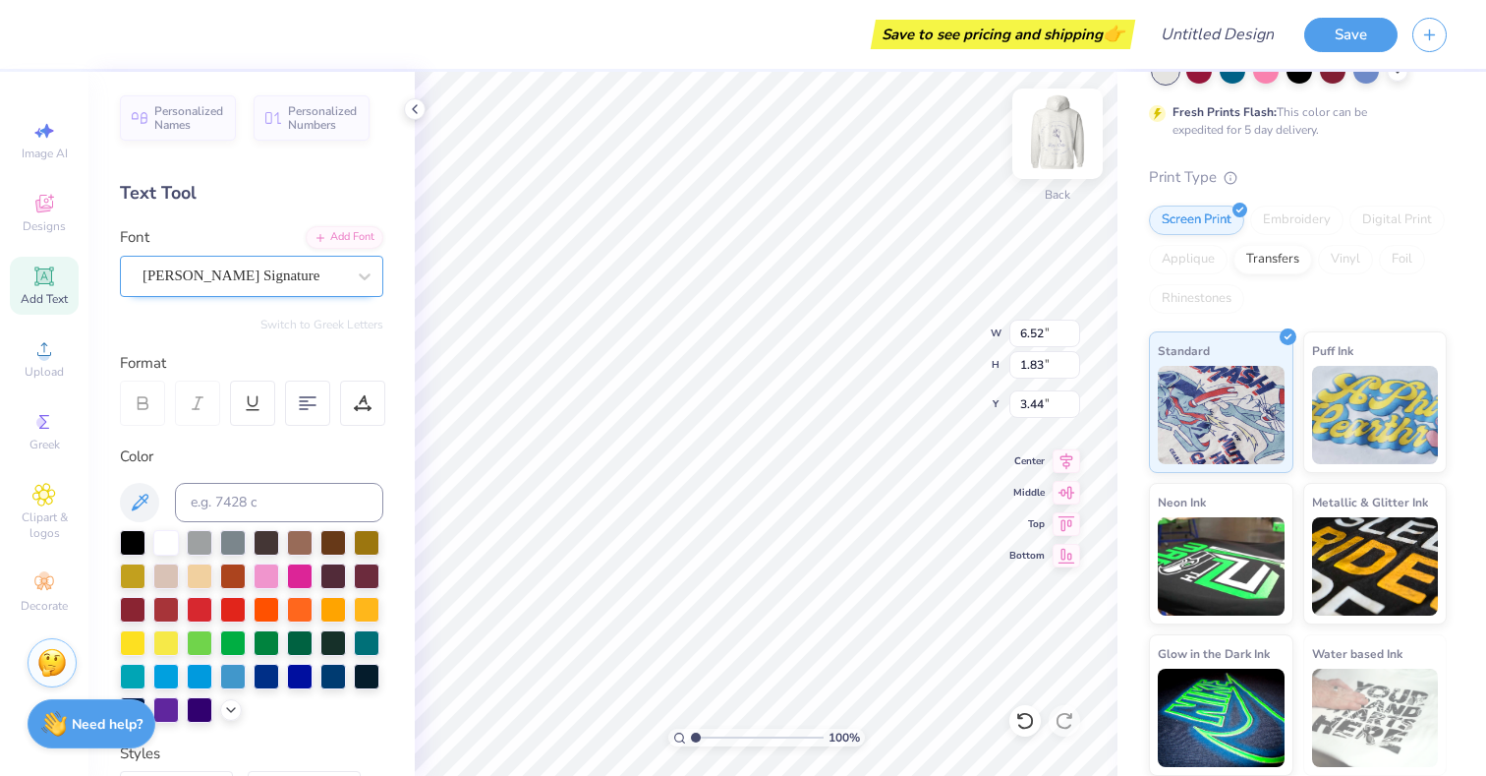
click at [1066, 138] on img at bounding box center [1057, 133] width 79 height 79
click at [1064, 133] on img at bounding box center [1057, 133] width 79 height 79
click at [28, 279] on div "Add Text" at bounding box center [44, 286] width 69 height 58
type input "6.48"
type input "1.88"
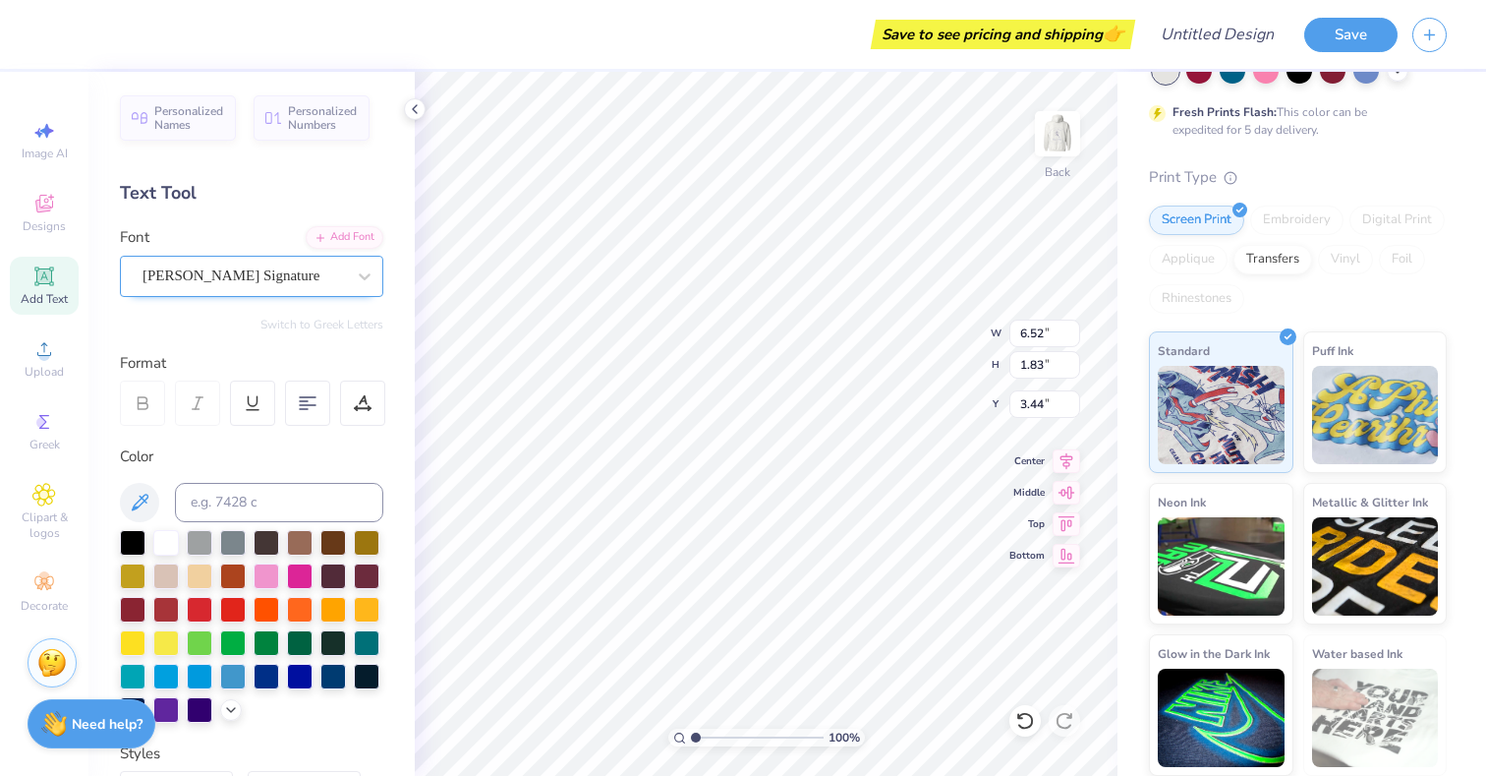
type input "6.31"
type textarea "Date Dash"
click at [323, 277] on div "Super Dream" at bounding box center [244, 275] width 206 height 30
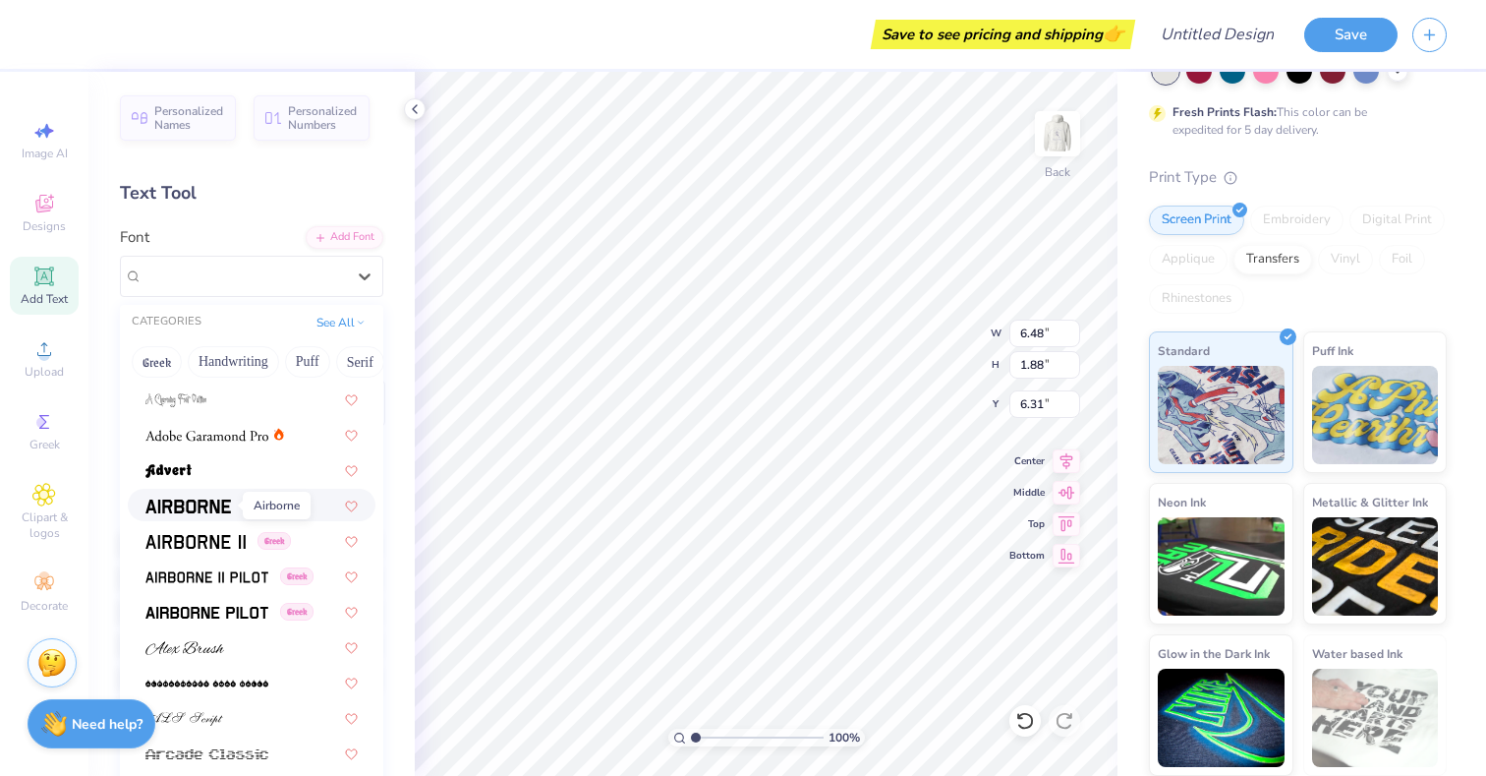
scroll to position [244, 0]
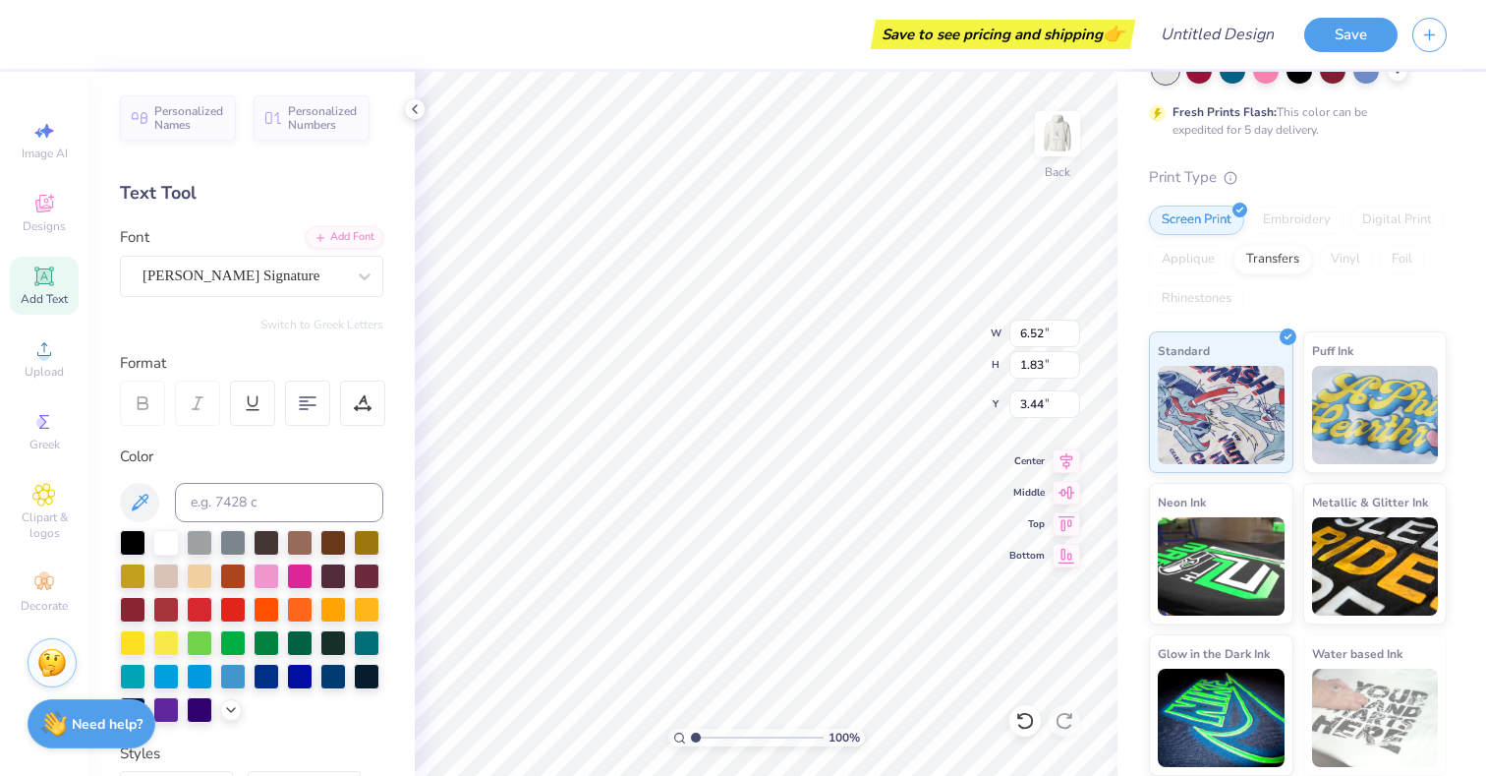
type input "6.52"
type input "1.83"
type input "3.44"
click at [320, 275] on div "Bettina Signature" at bounding box center [244, 275] width 206 height 30
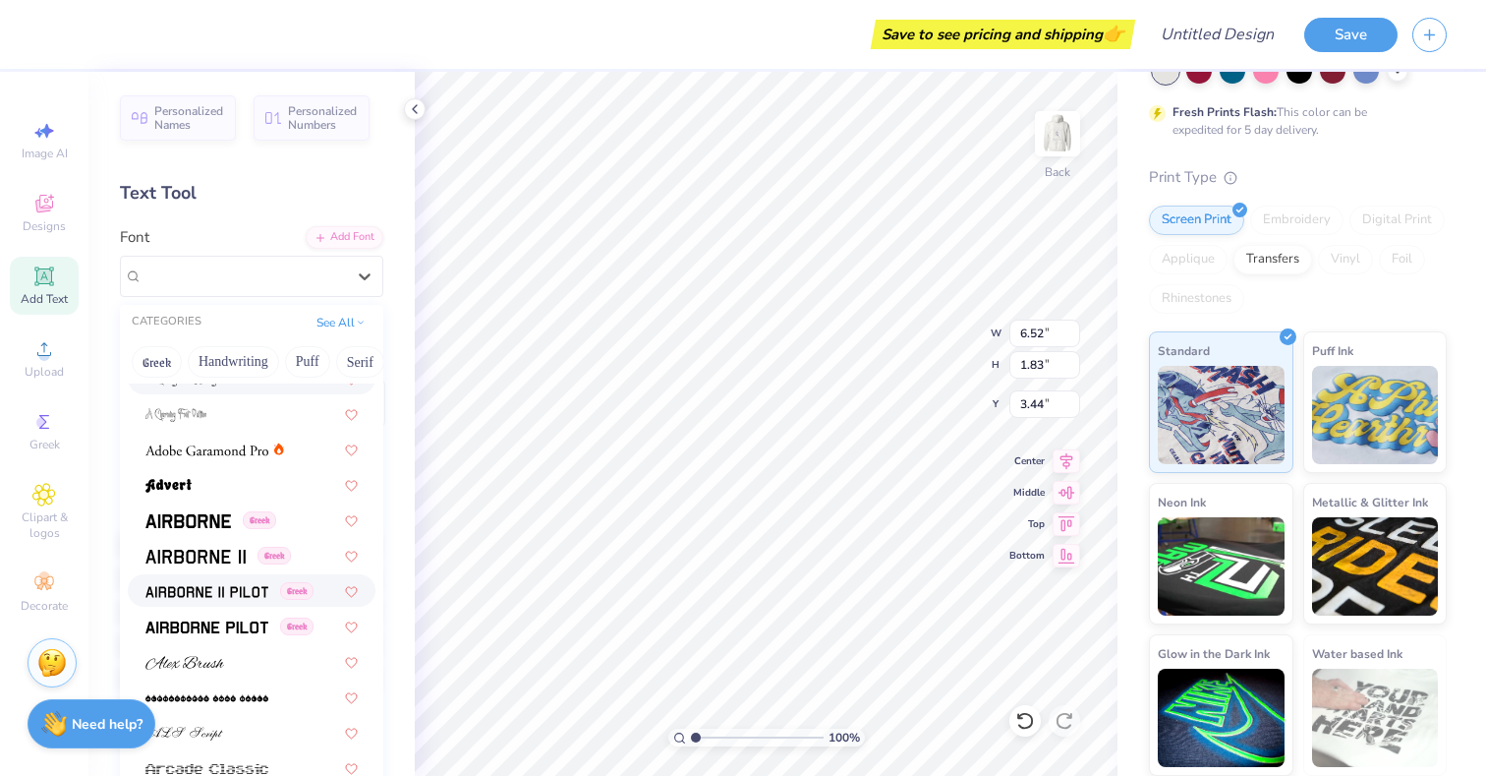
scroll to position [220, 0]
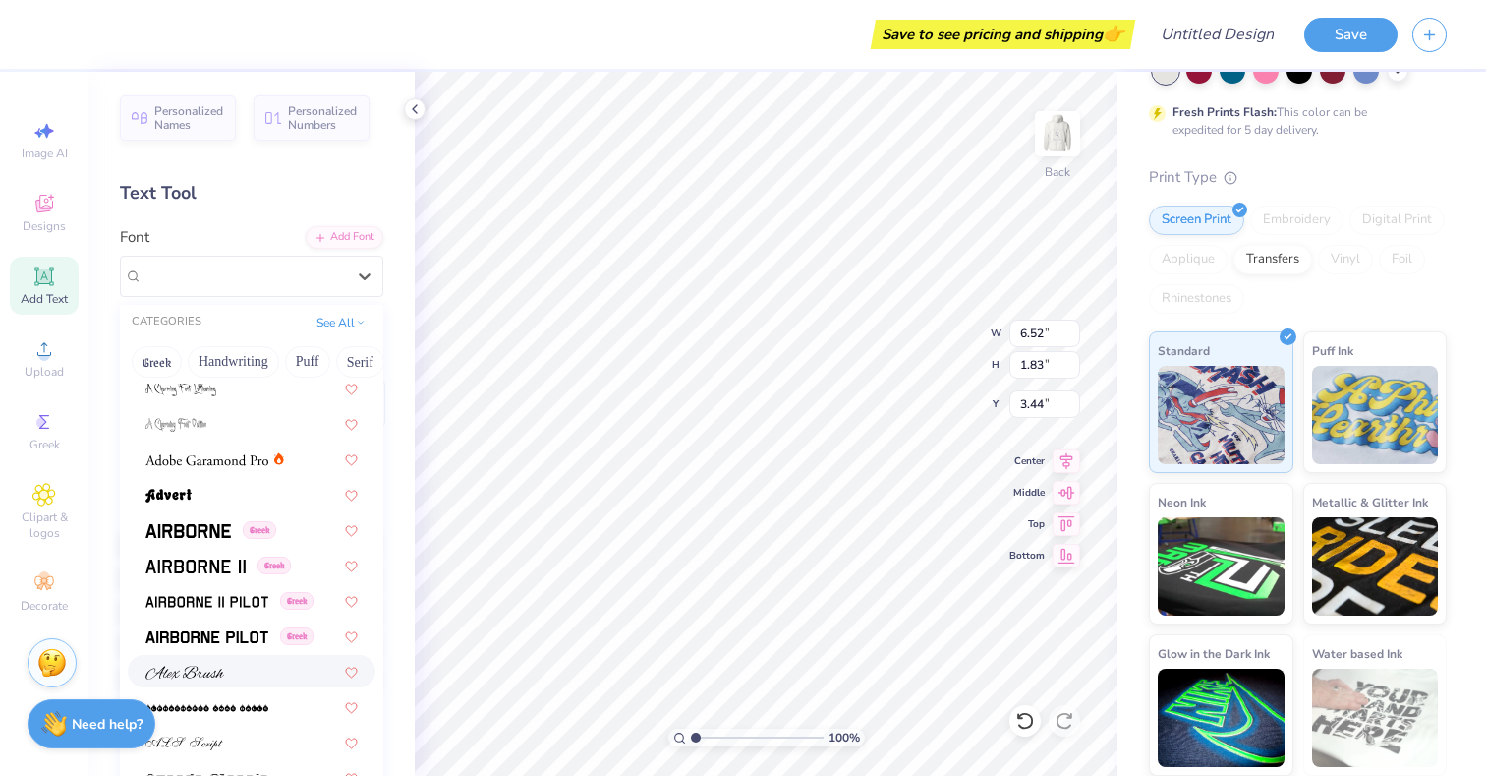
click at [227, 665] on div at bounding box center [251, 671] width 212 height 21
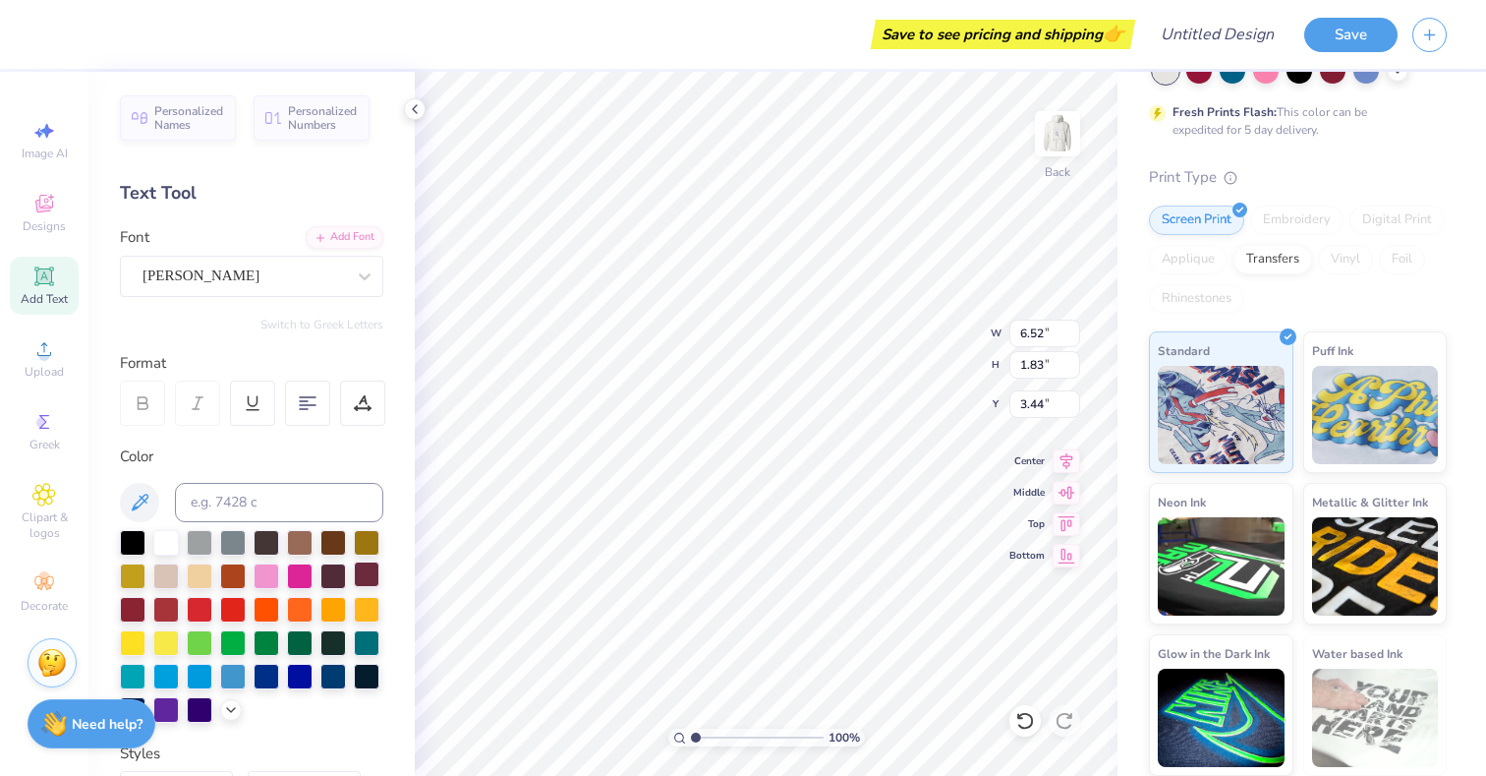
scroll to position [0, 1]
type input "12.25"
type input "1.88"
type input "6.31"
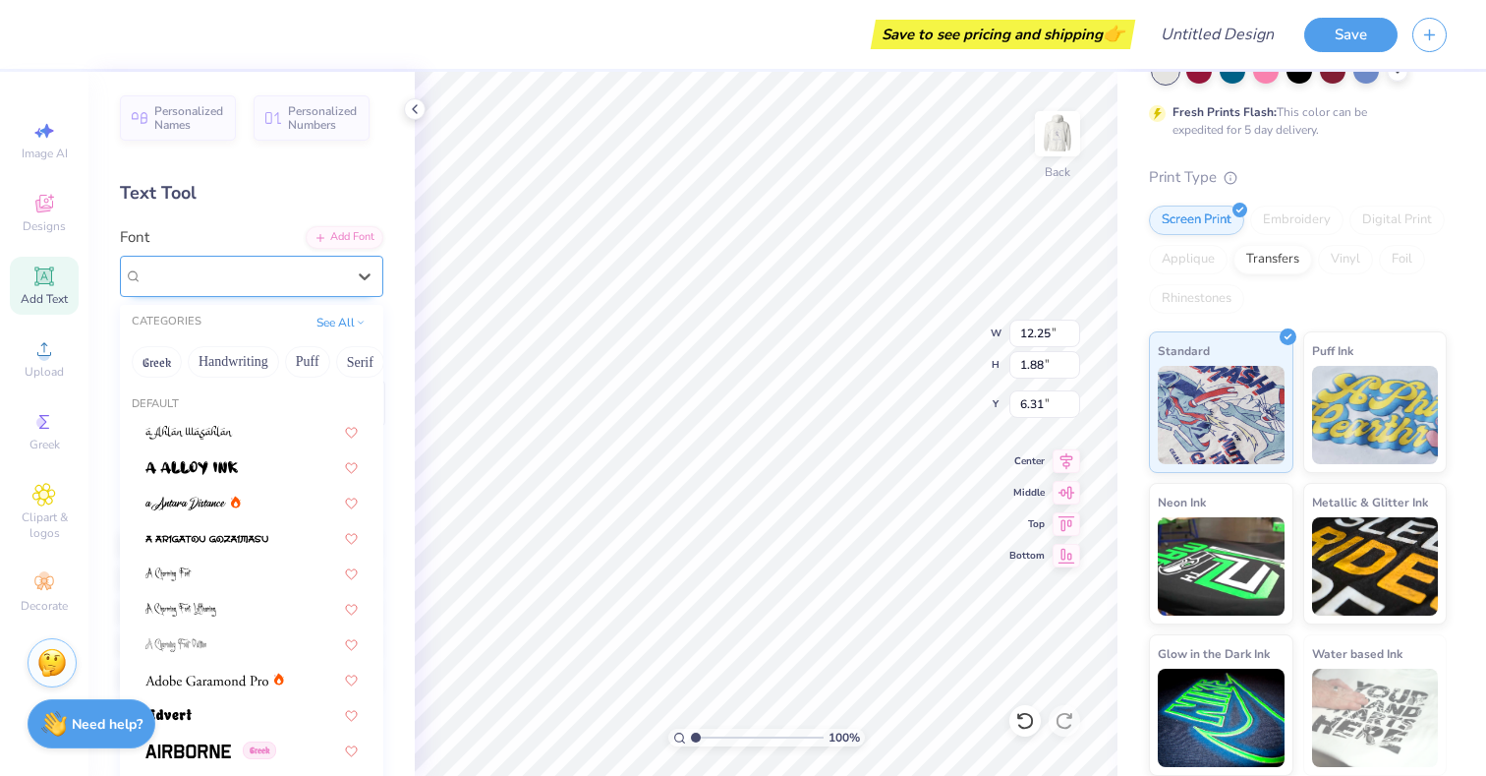
click at [259, 277] on div "Super Dream" at bounding box center [244, 275] width 206 height 30
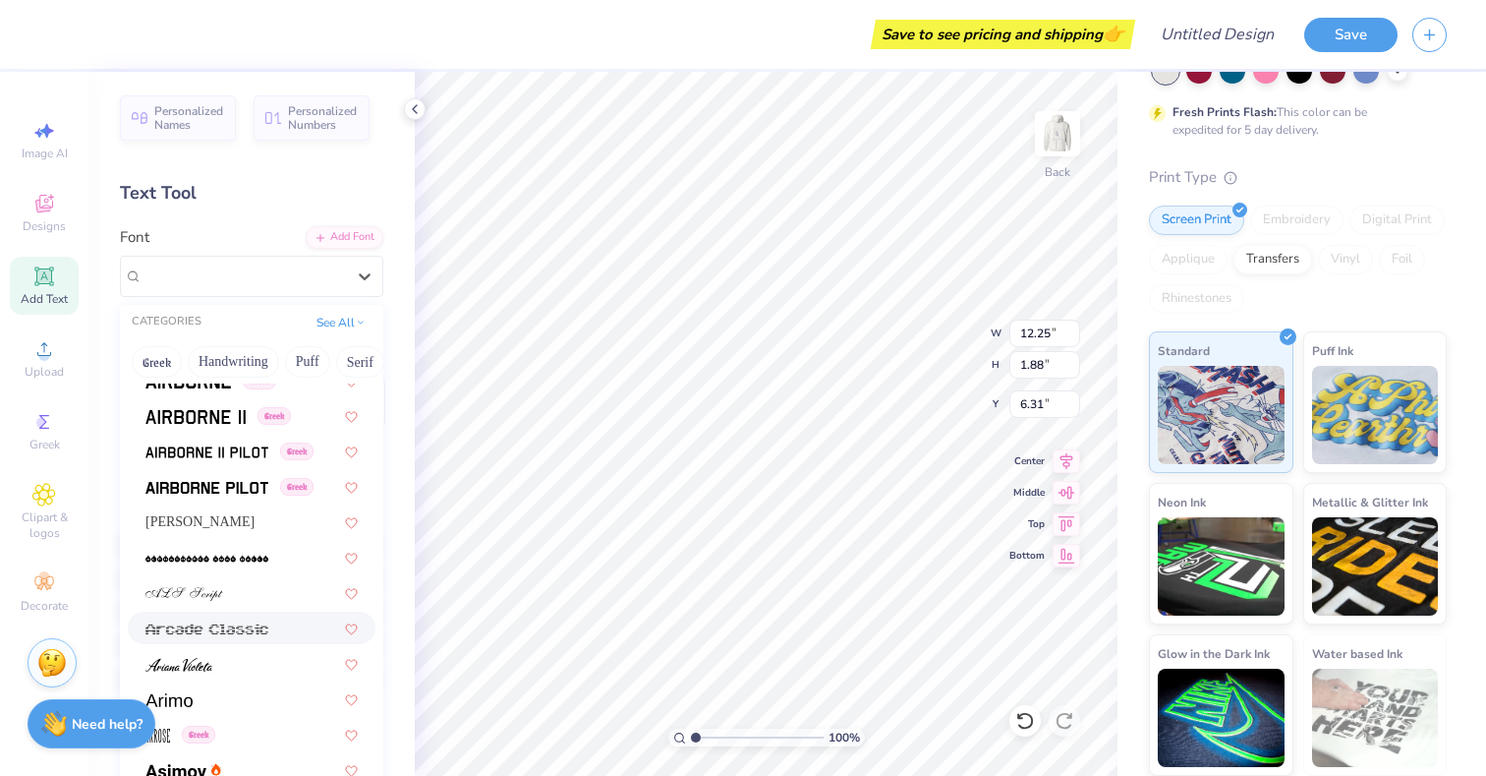
scroll to position [373, 0]
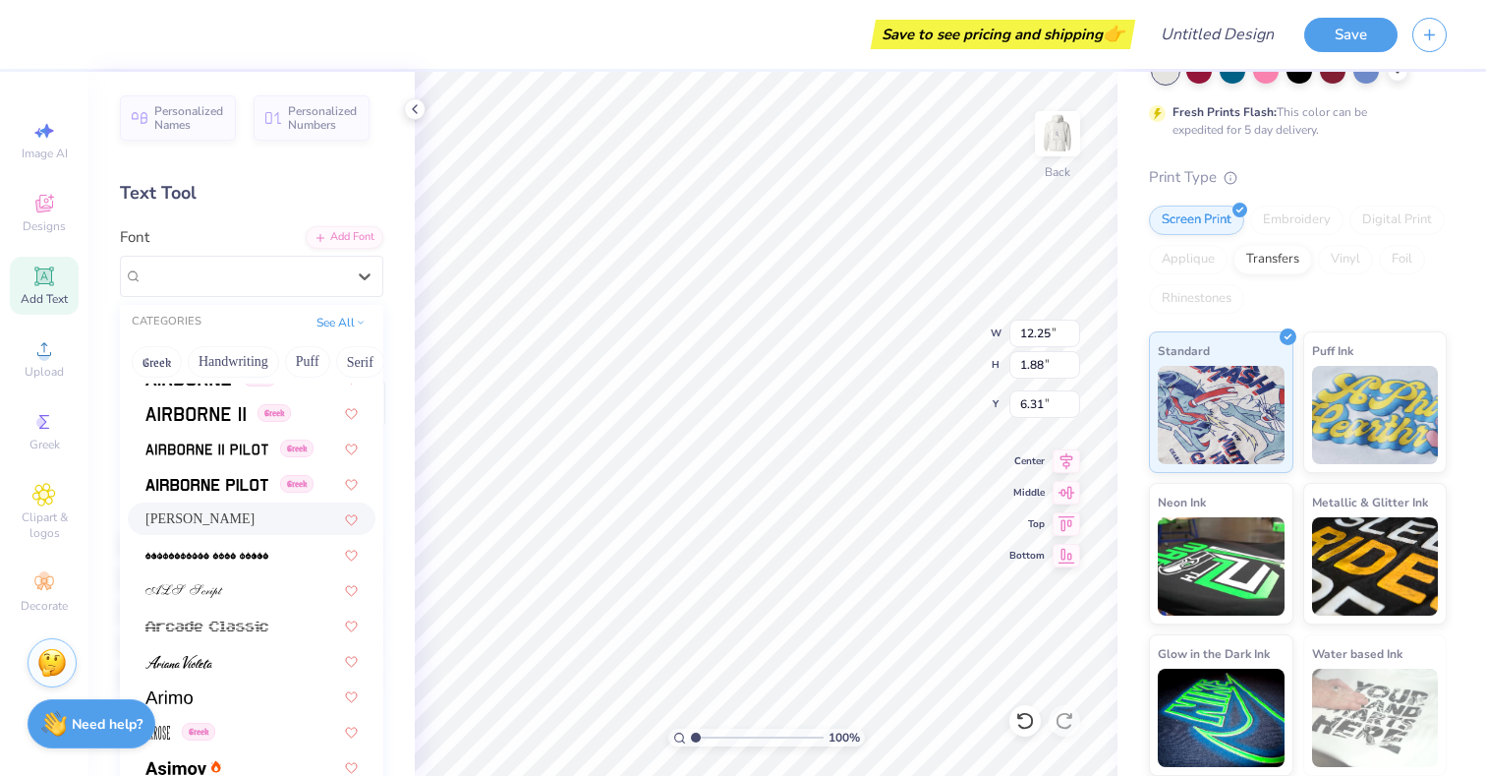
click at [202, 521] on span "Alex Brush" at bounding box center [199, 518] width 109 height 21
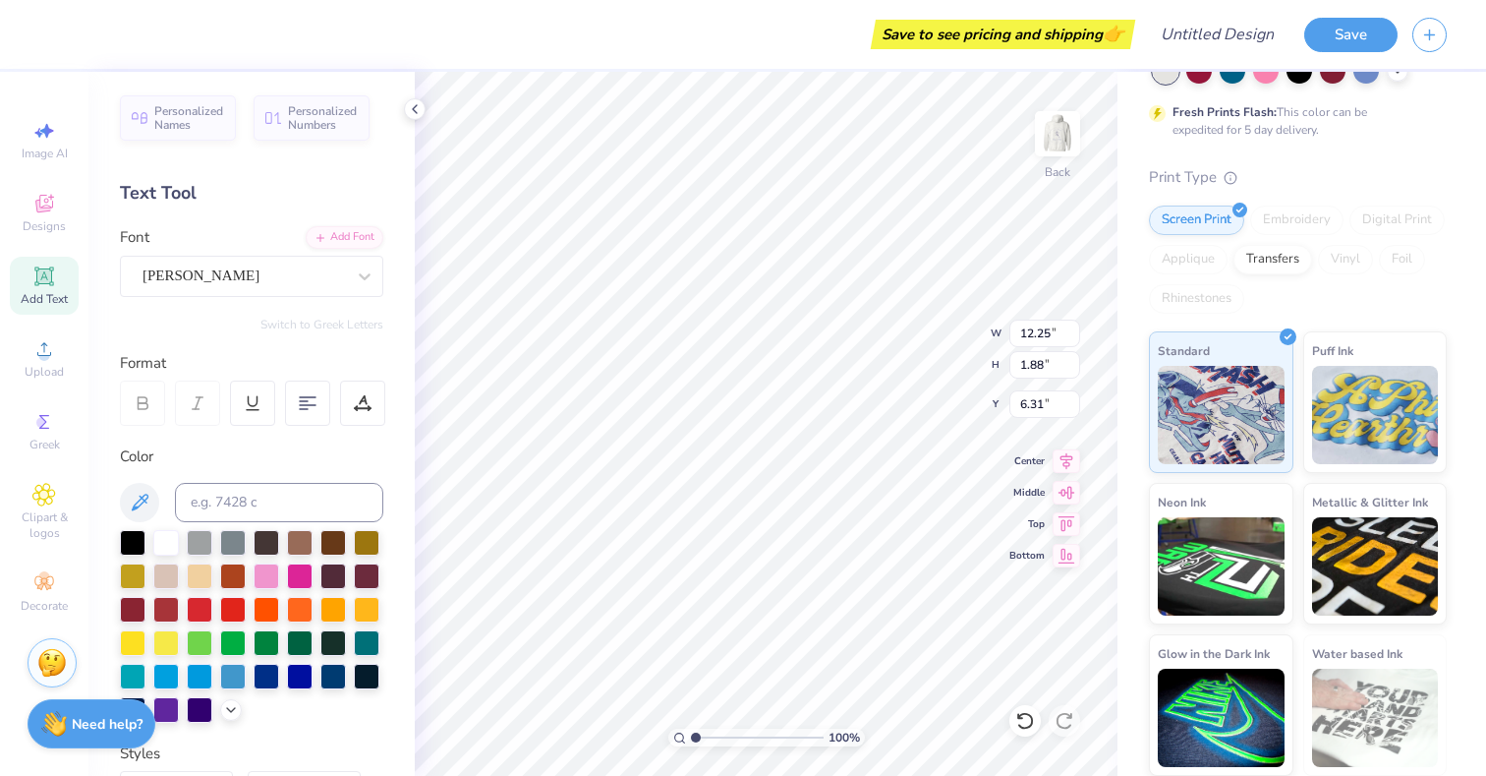
type input "11.20"
type input "1.86"
type input "6.32"
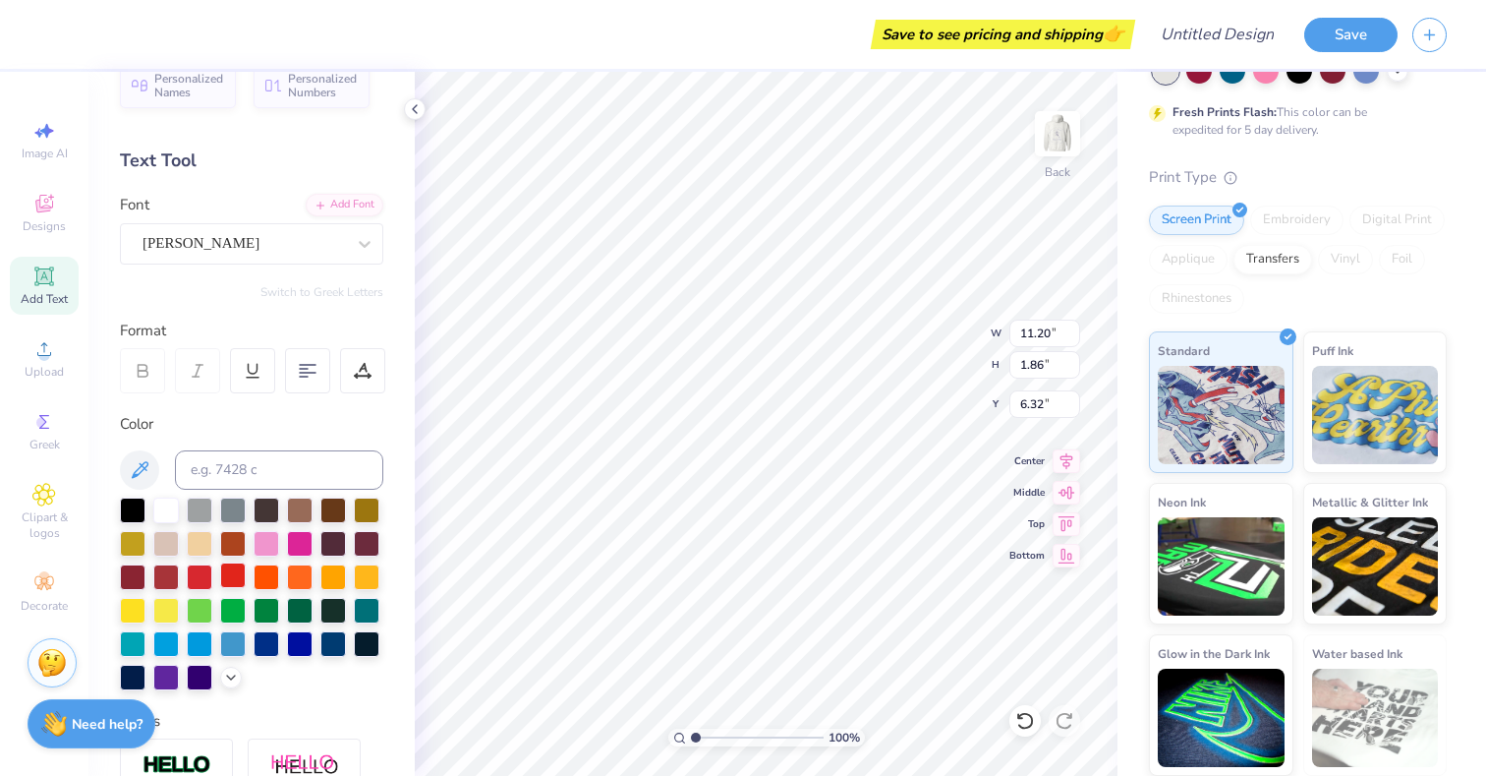
scroll to position [0, 0]
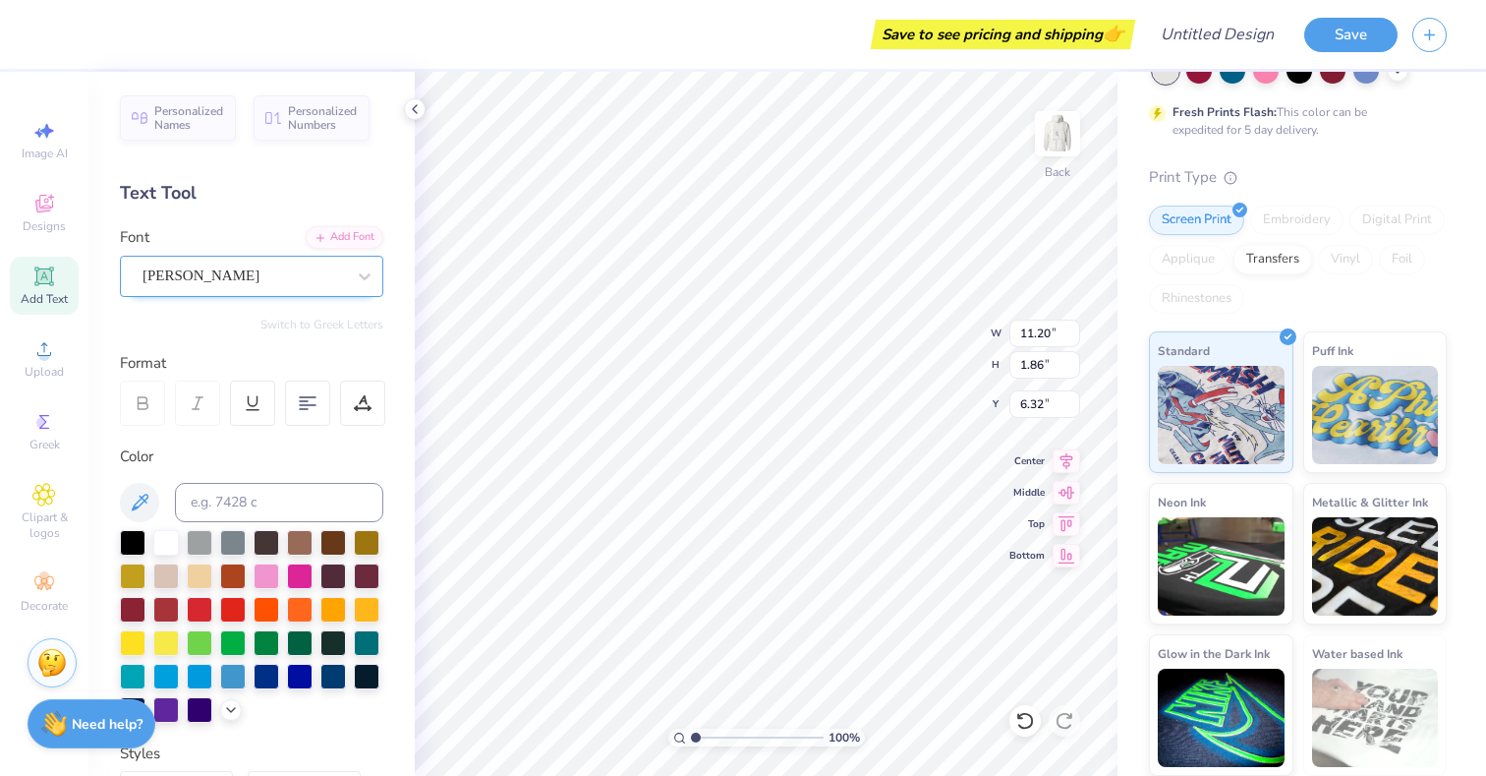
click at [281, 262] on div at bounding box center [244, 275] width 202 height 27
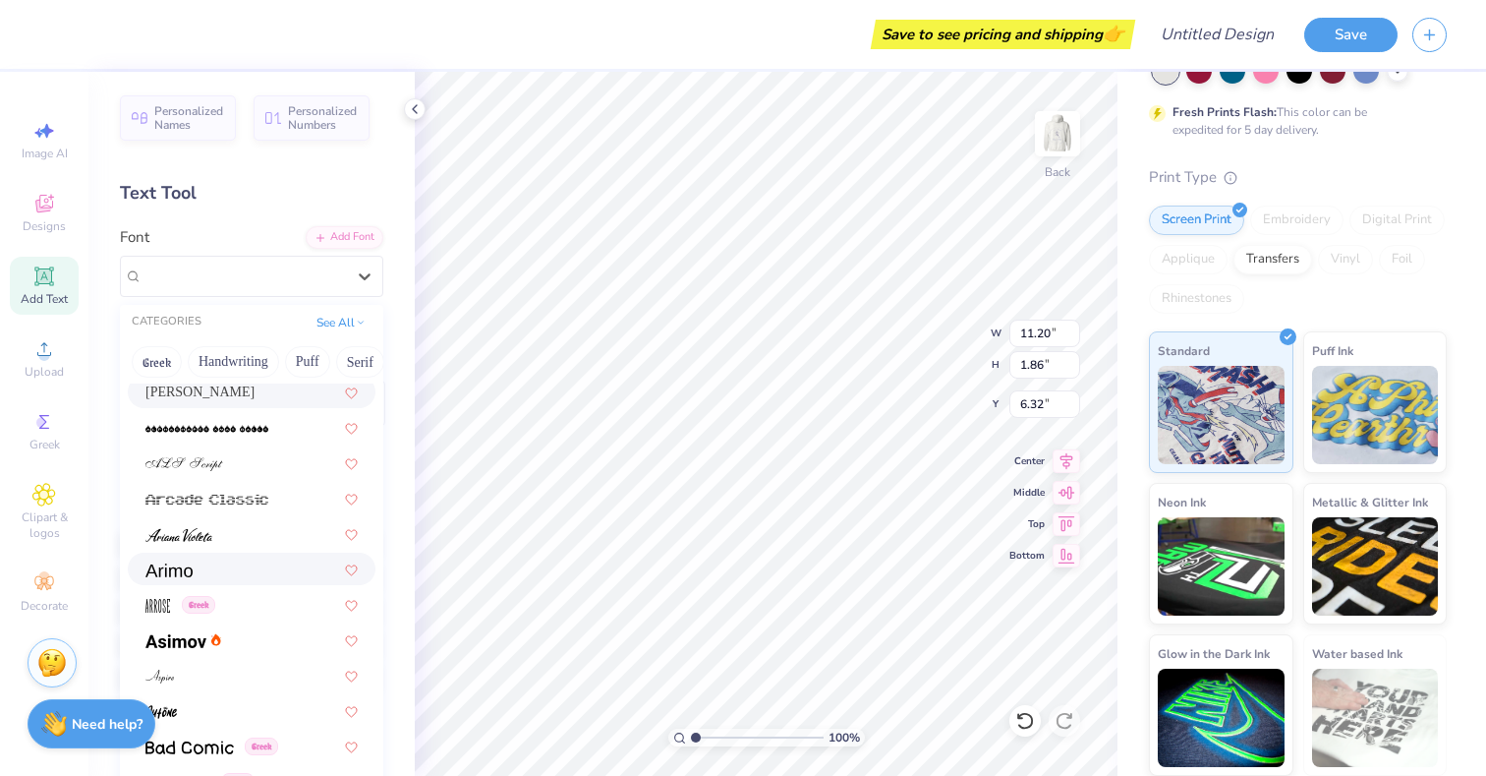
scroll to position [510, 0]
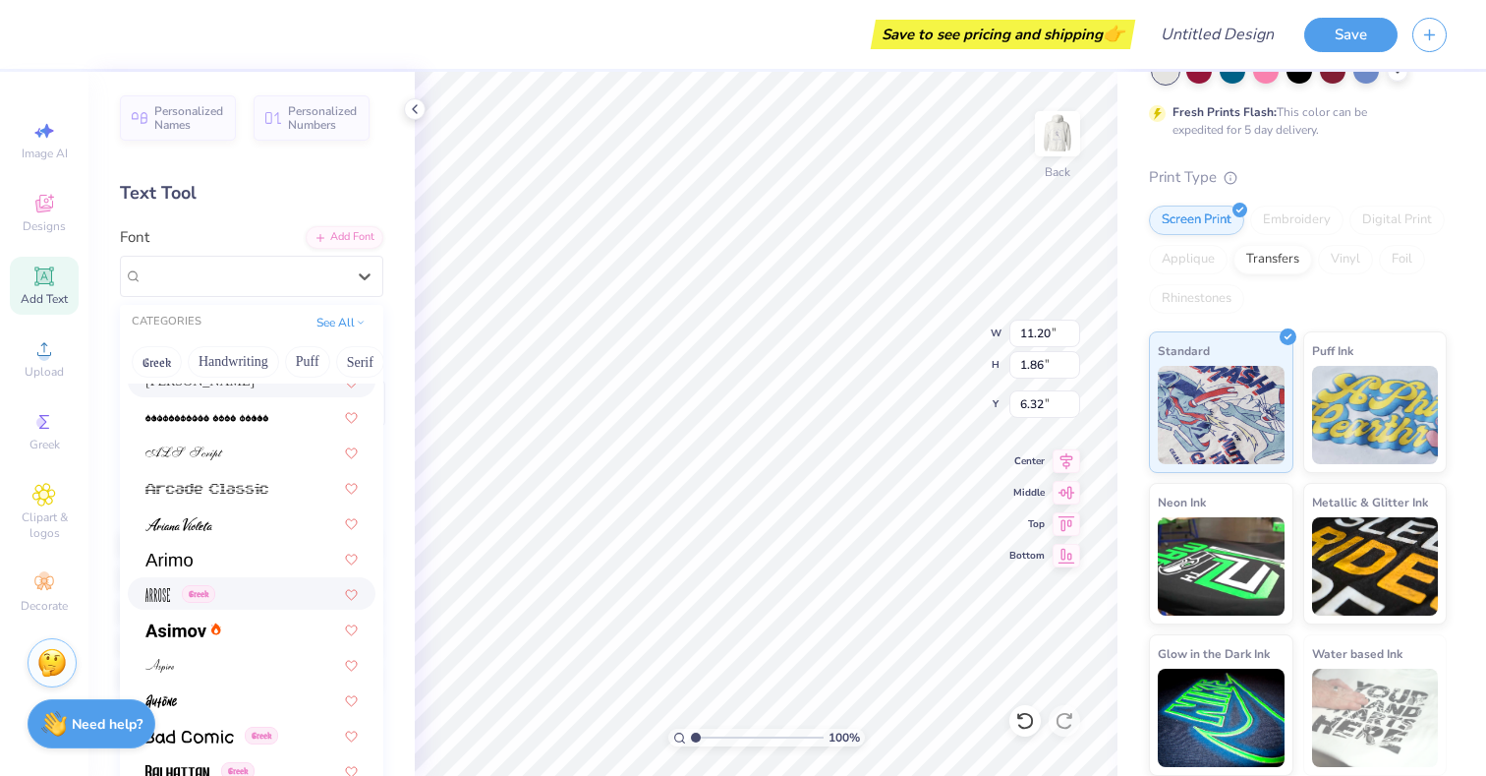
click at [165, 596] on img at bounding box center [157, 595] width 25 height 14
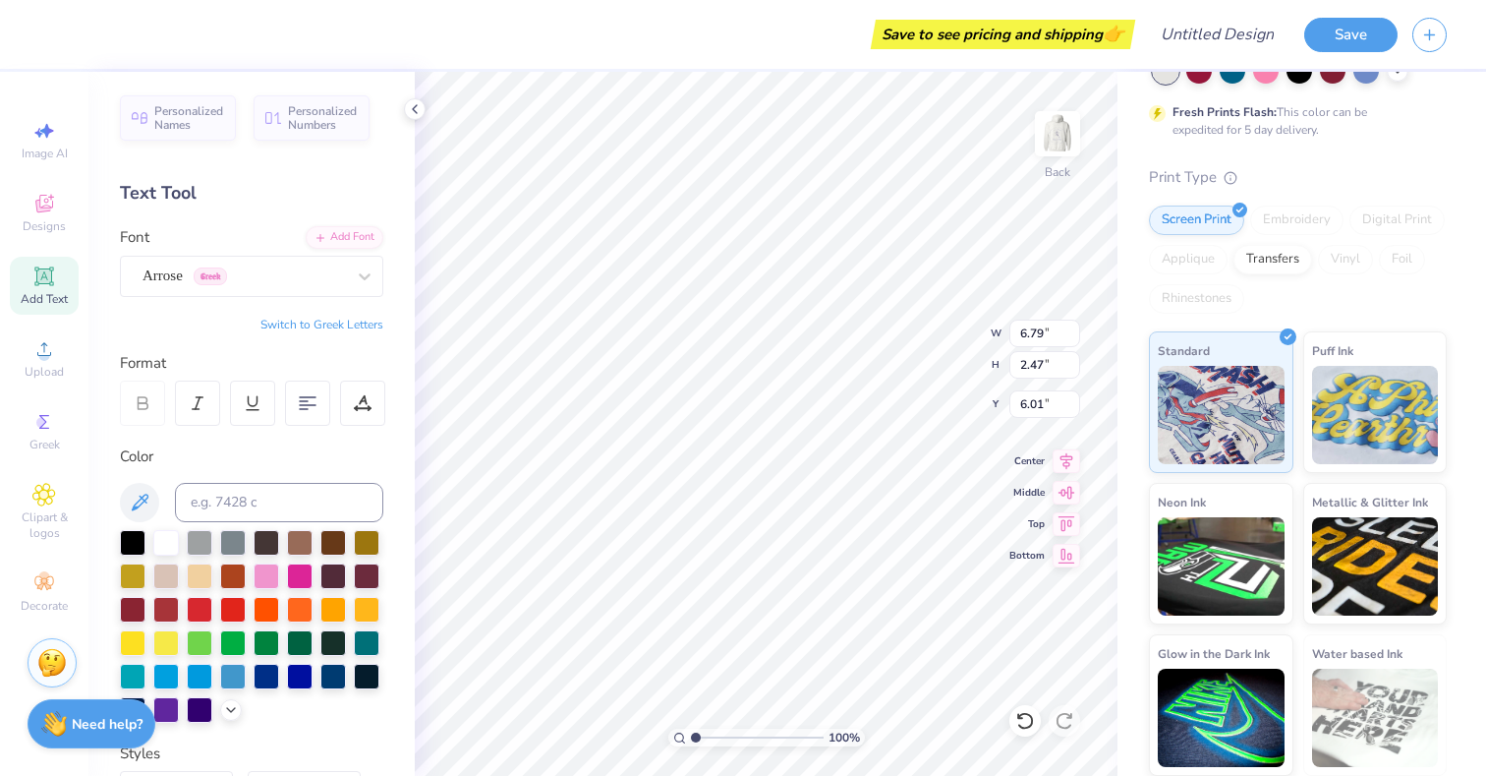
type input "6.79"
type input "2.47"
type input "6.01"
click at [268, 264] on div "Arrose Greek" at bounding box center [244, 275] width 206 height 30
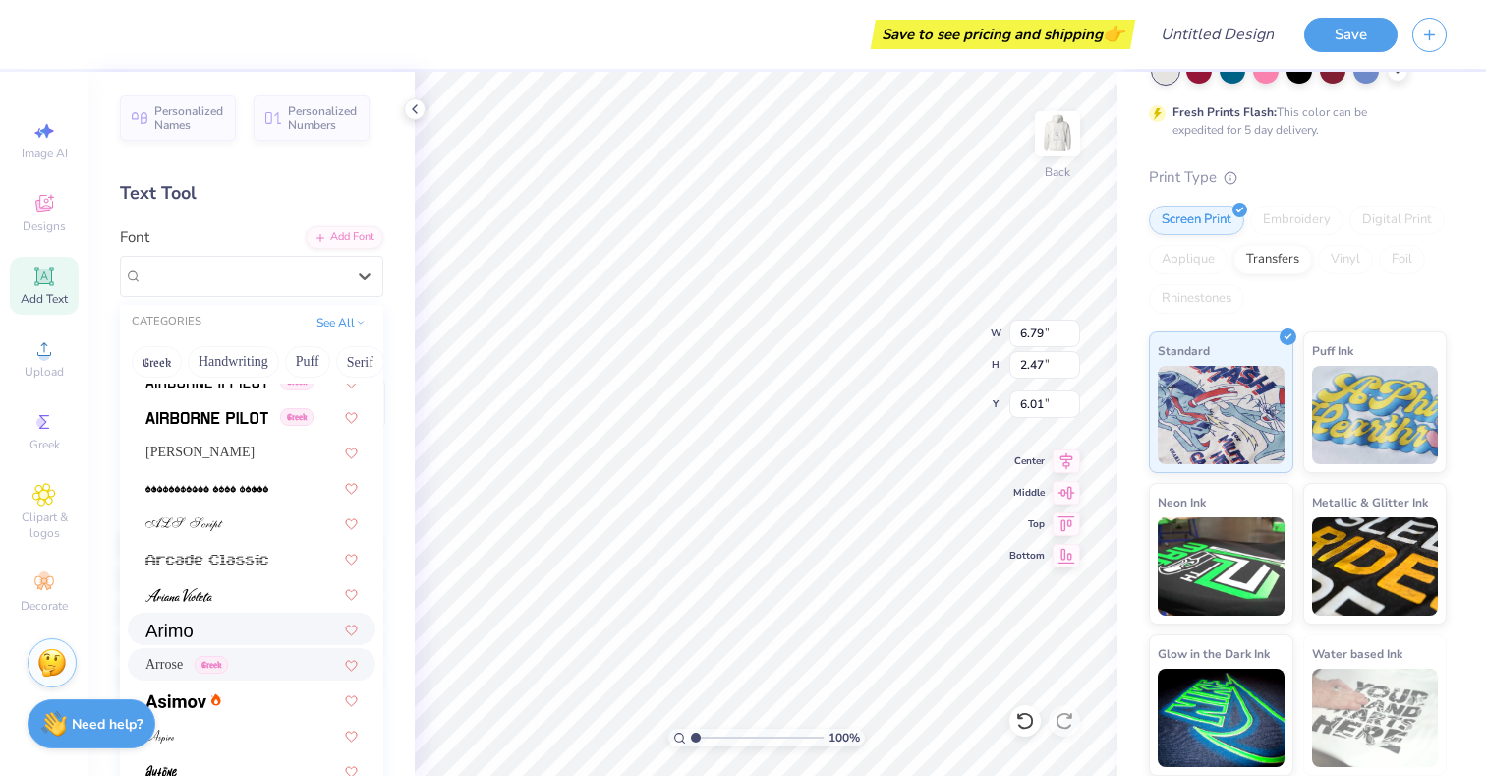
scroll to position [442, 0]
click at [173, 631] on img at bounding box center [168, 627] width 47 height 14
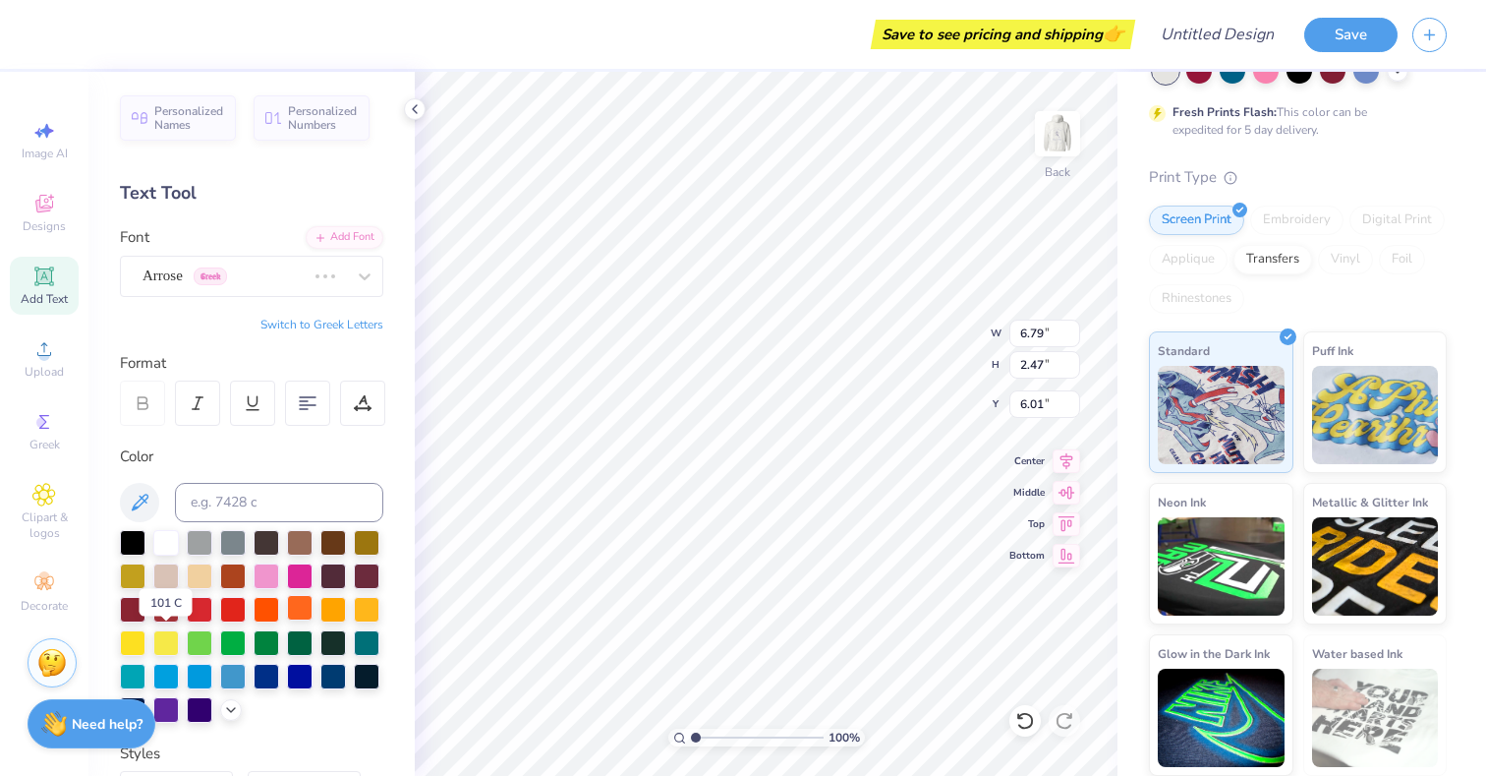
type input "12.26"
type input "1.97"
type input "6.27"
type input "2.74"
type input "0.44"
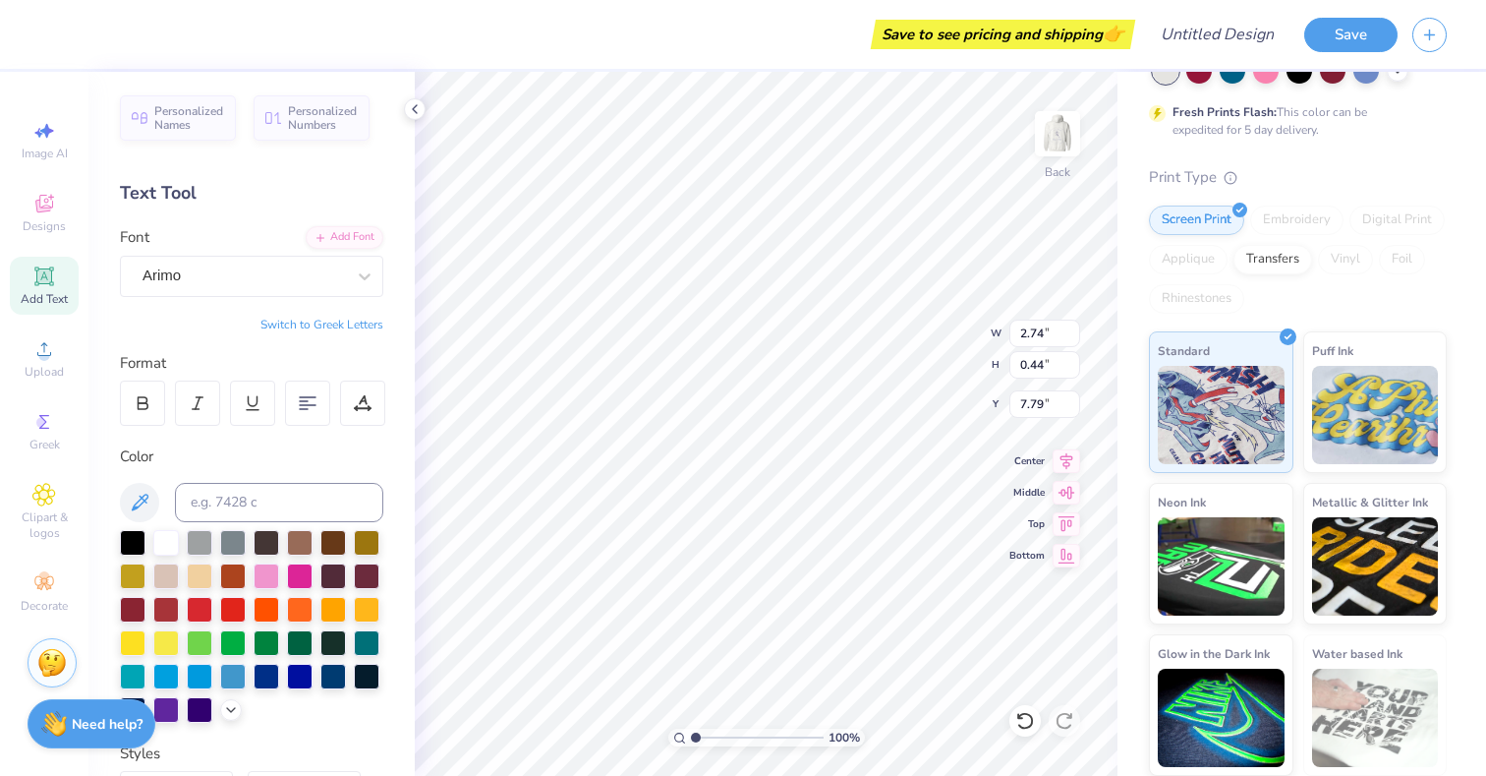
type input "4.82"
click at [269, 674] on div at bounding box center [267, 675] width 26 height 26
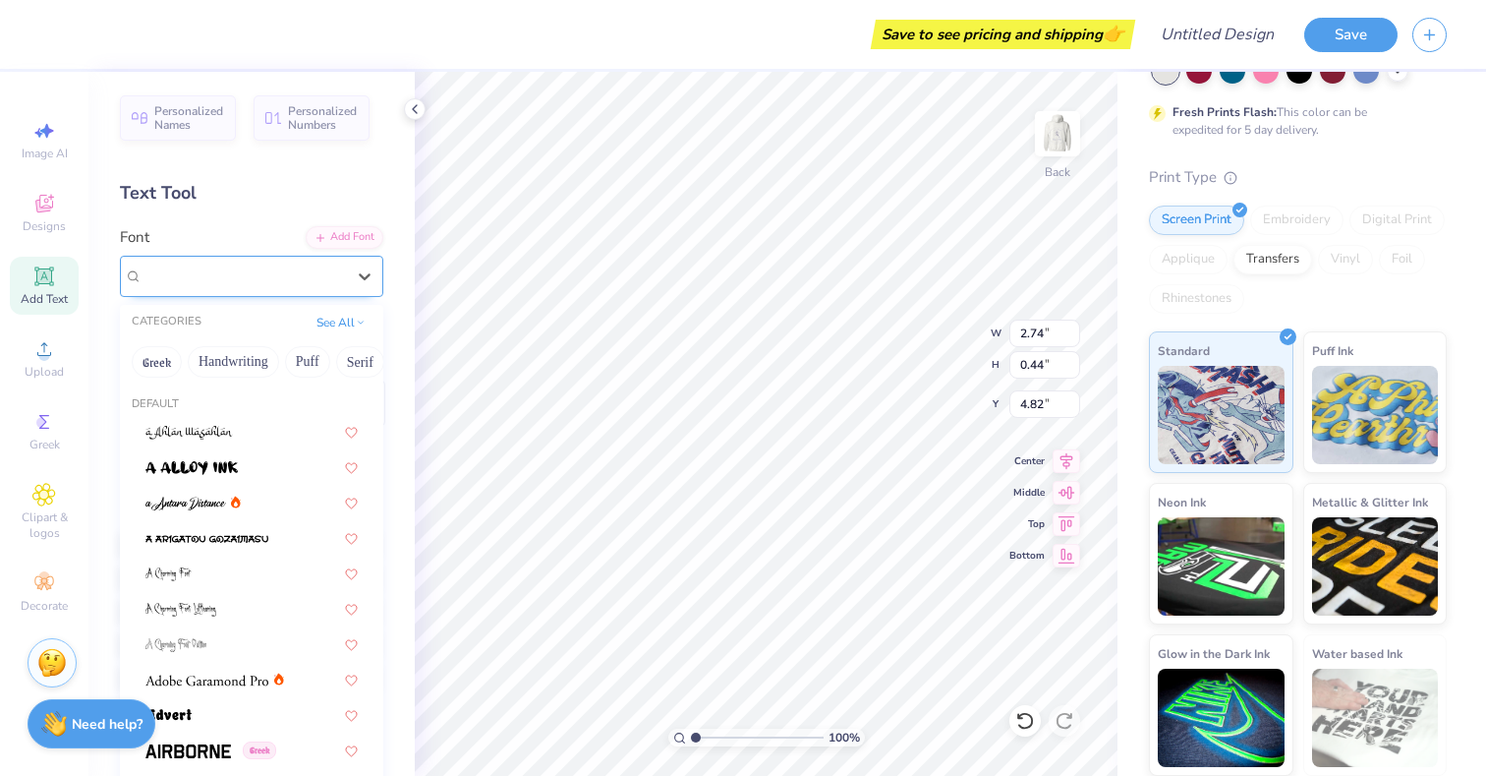
click at [266, 274] on div "Arimo" at bounding box center [244, 275] width 206 height 30
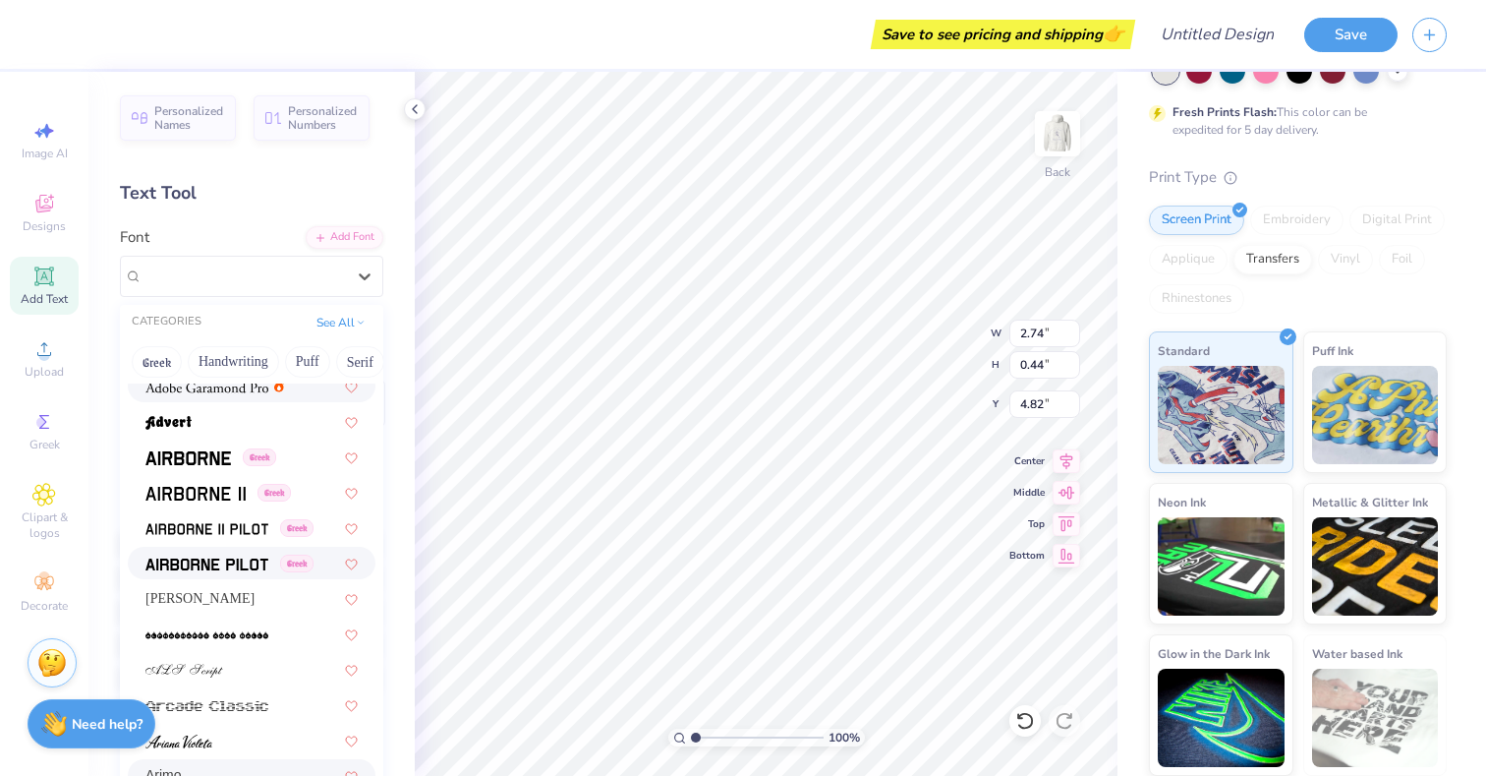
scroll to position [325, 0]
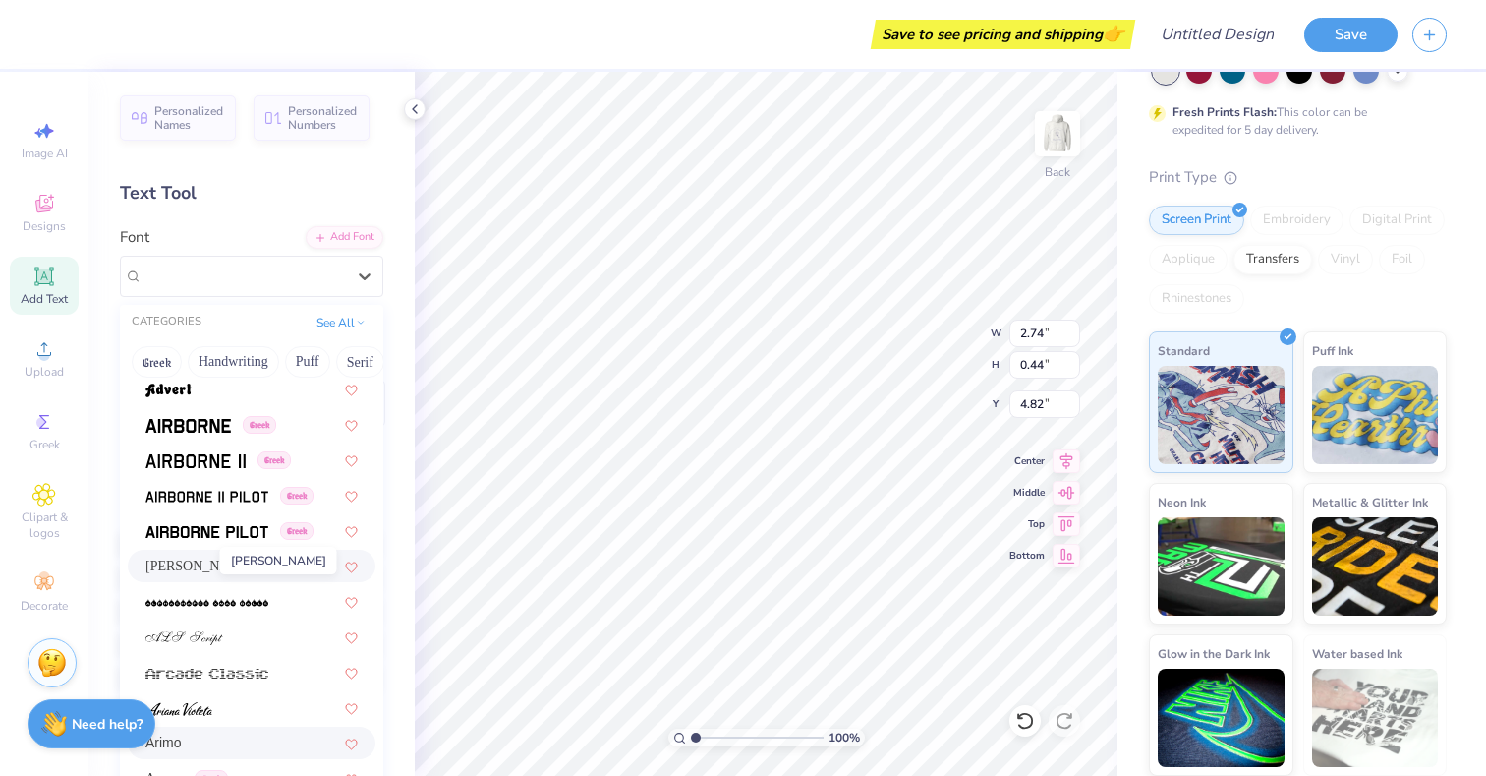
click at [197, 558] on span "Alex Brush" at bounding box center [199, 565] width 109 height 21
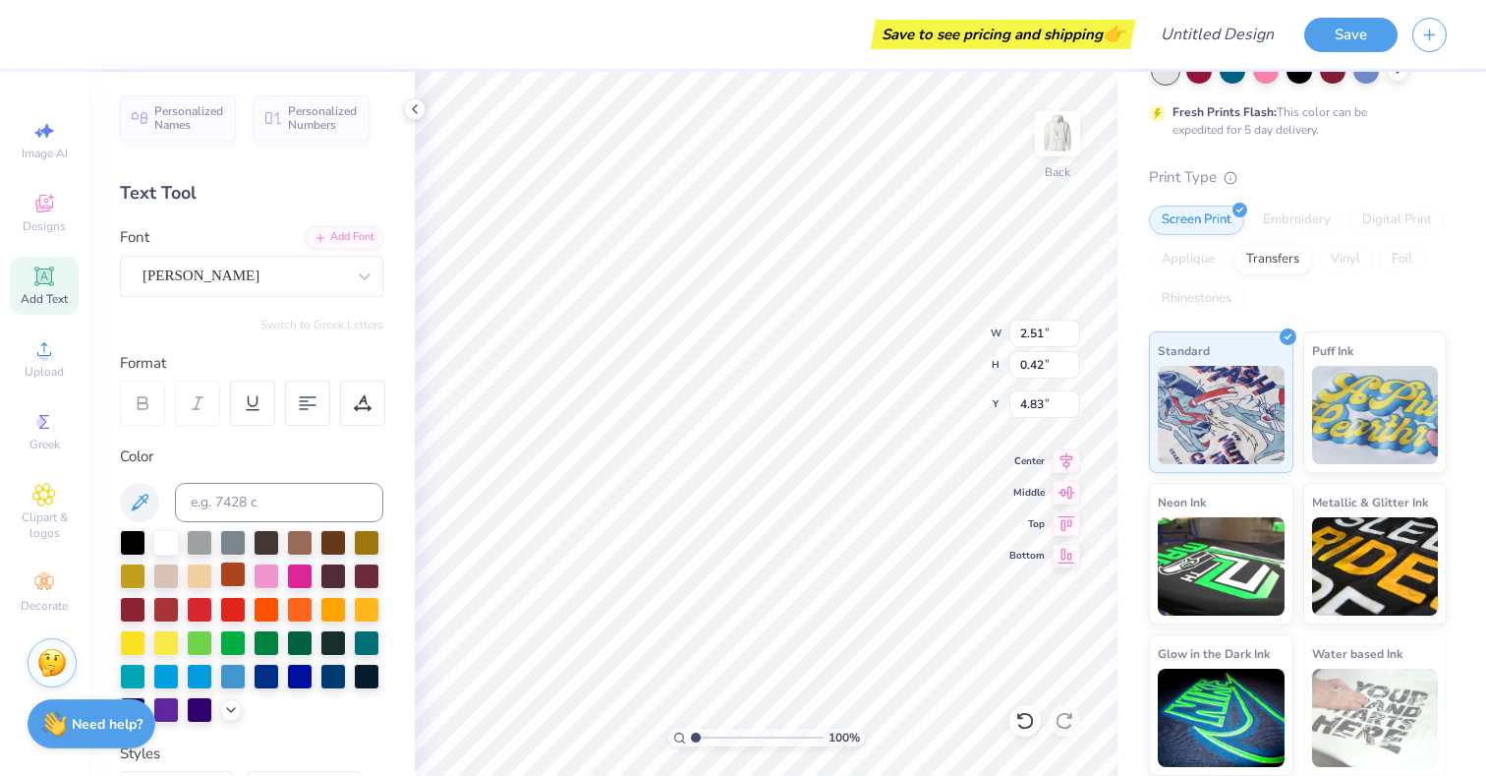
type input "2.51"
type input "0.42"
type input "4.83"
type input "4.66"
type input "1.17"
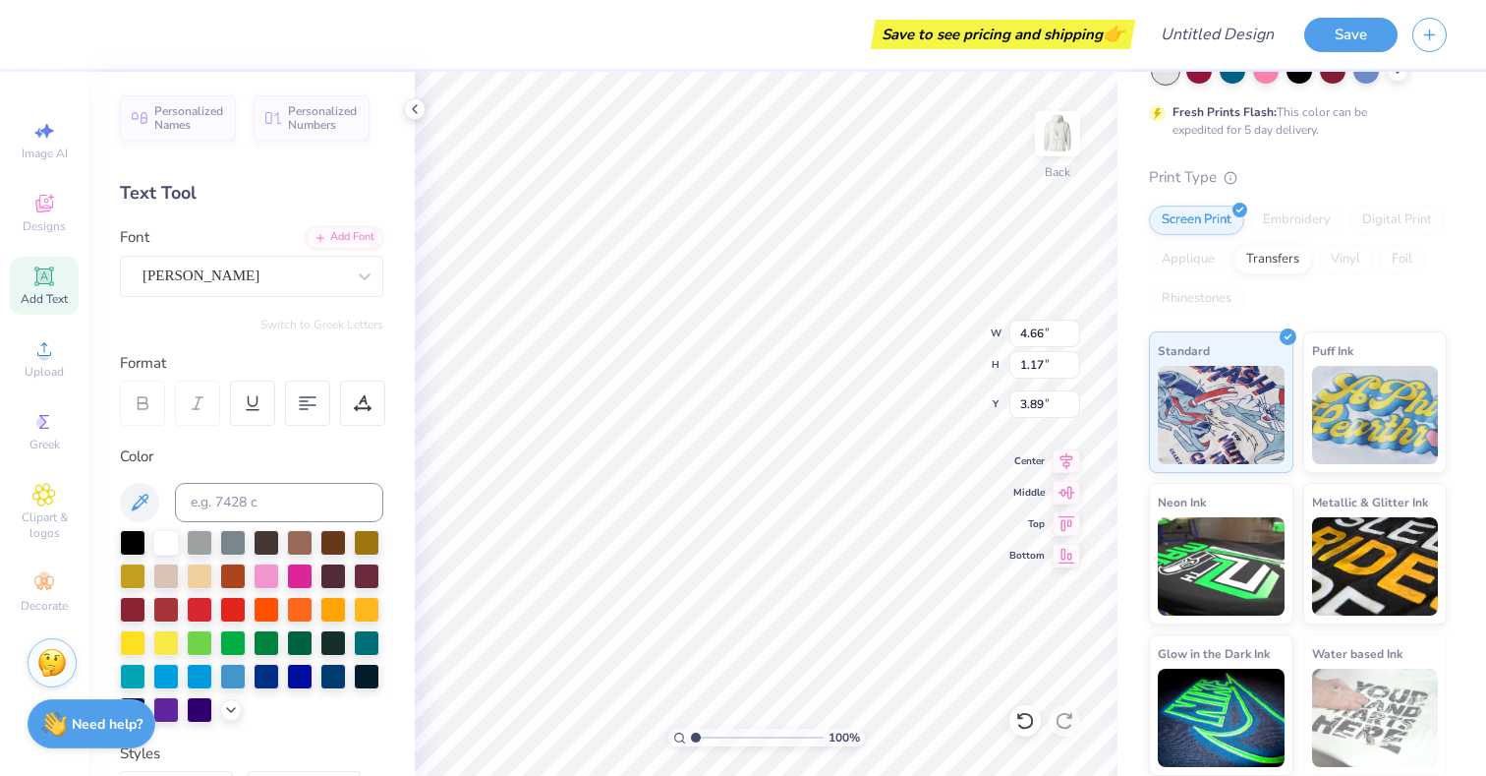
type input "3.87"
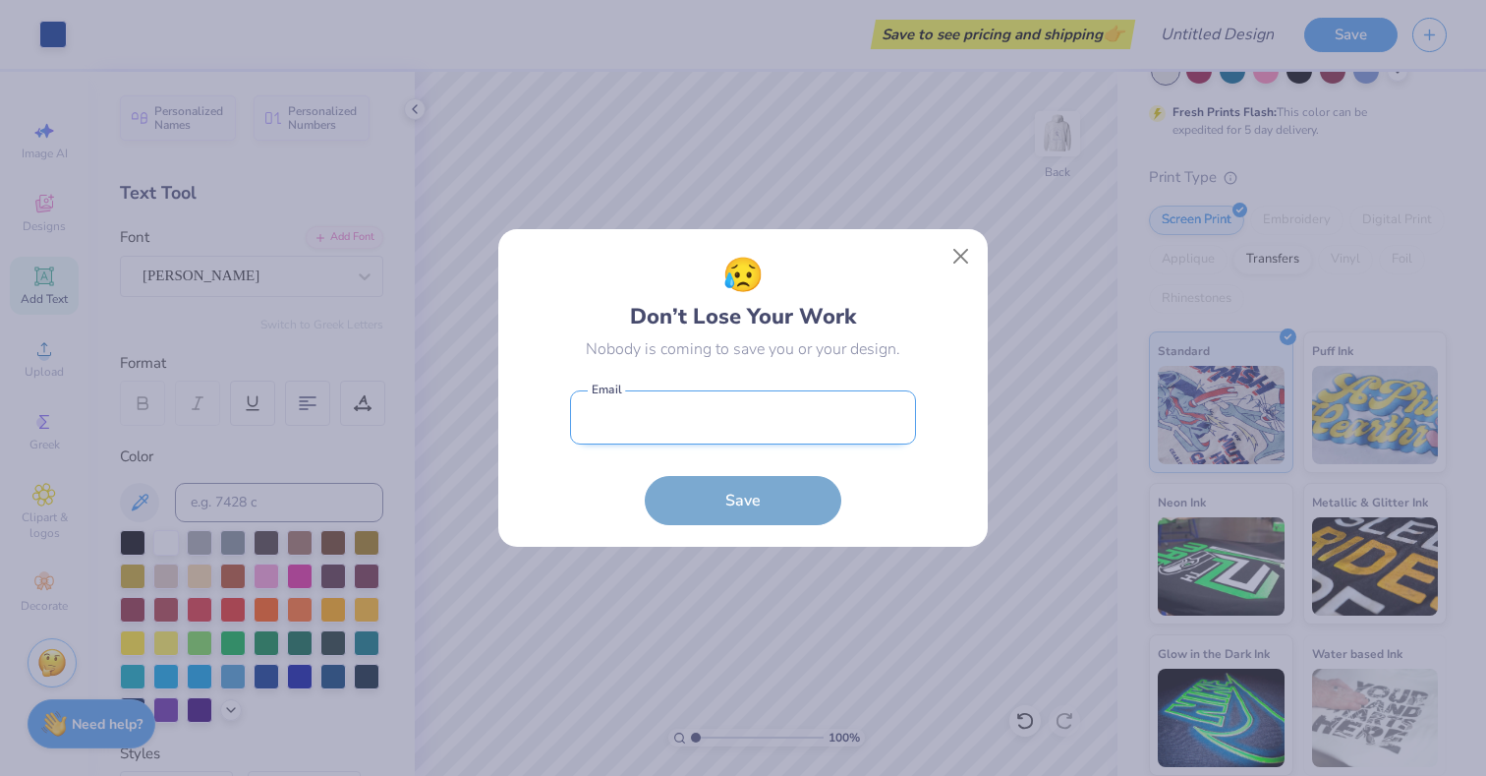
click at [773, 402] on input "email" at bounding box center [743, 417] width 346 height 54
type input "maggiecrishock@gmail.com"
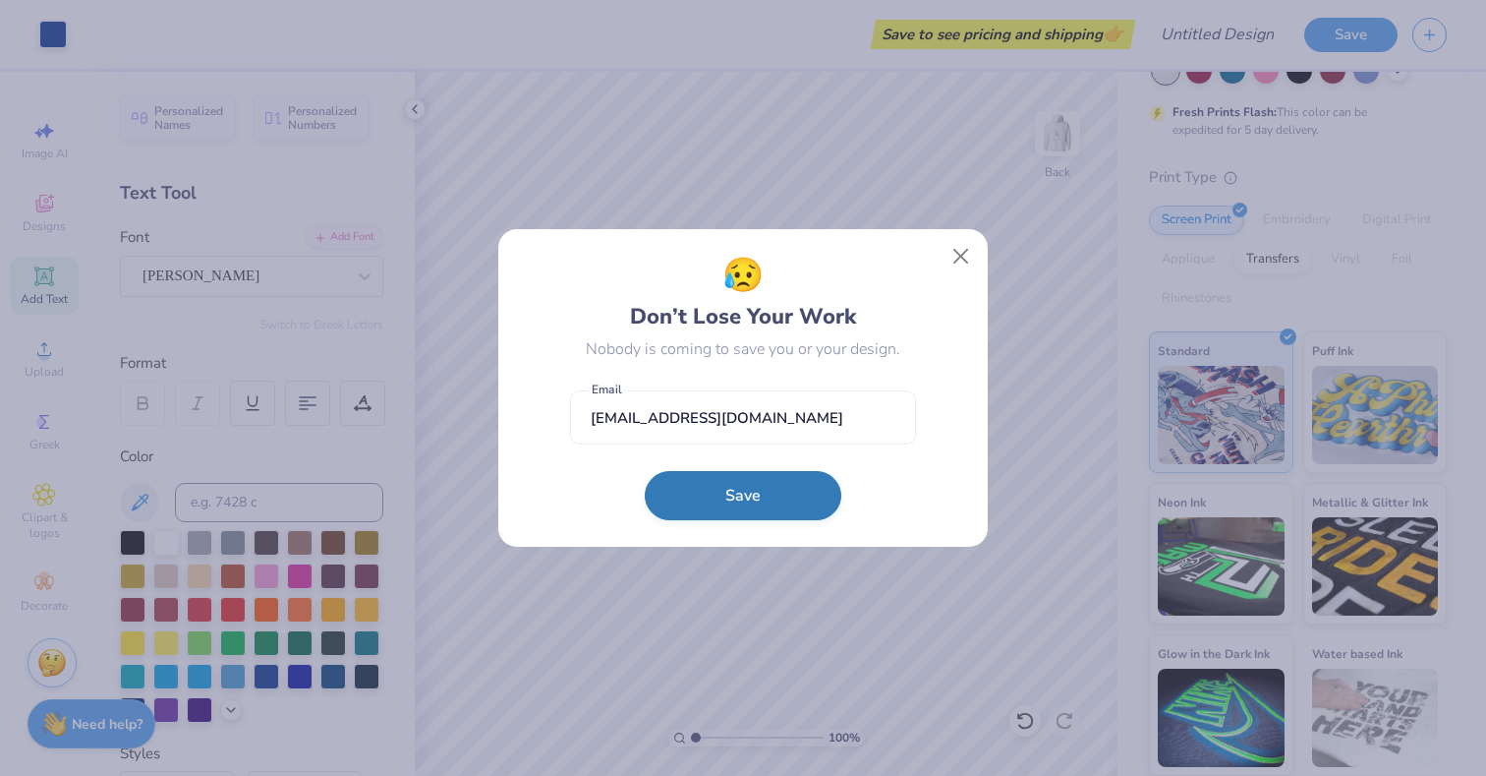
click at [742, 502] on button "Save" at bounding box center [743, 495] width 197 height 49
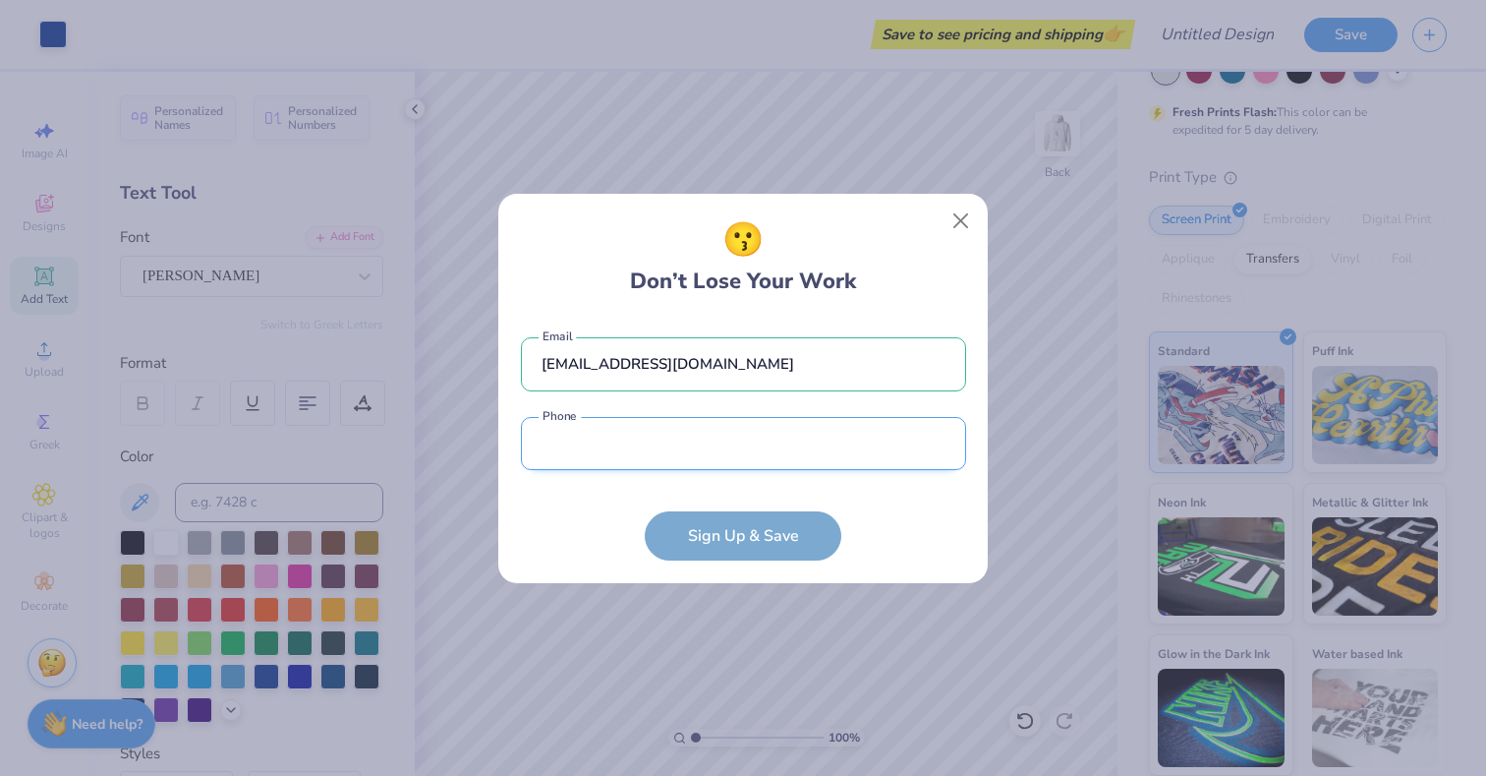
click at [720, 467] on input "tel" at bounding box center [743, 444] width 445 height 54
type input "(703) 304-7149"
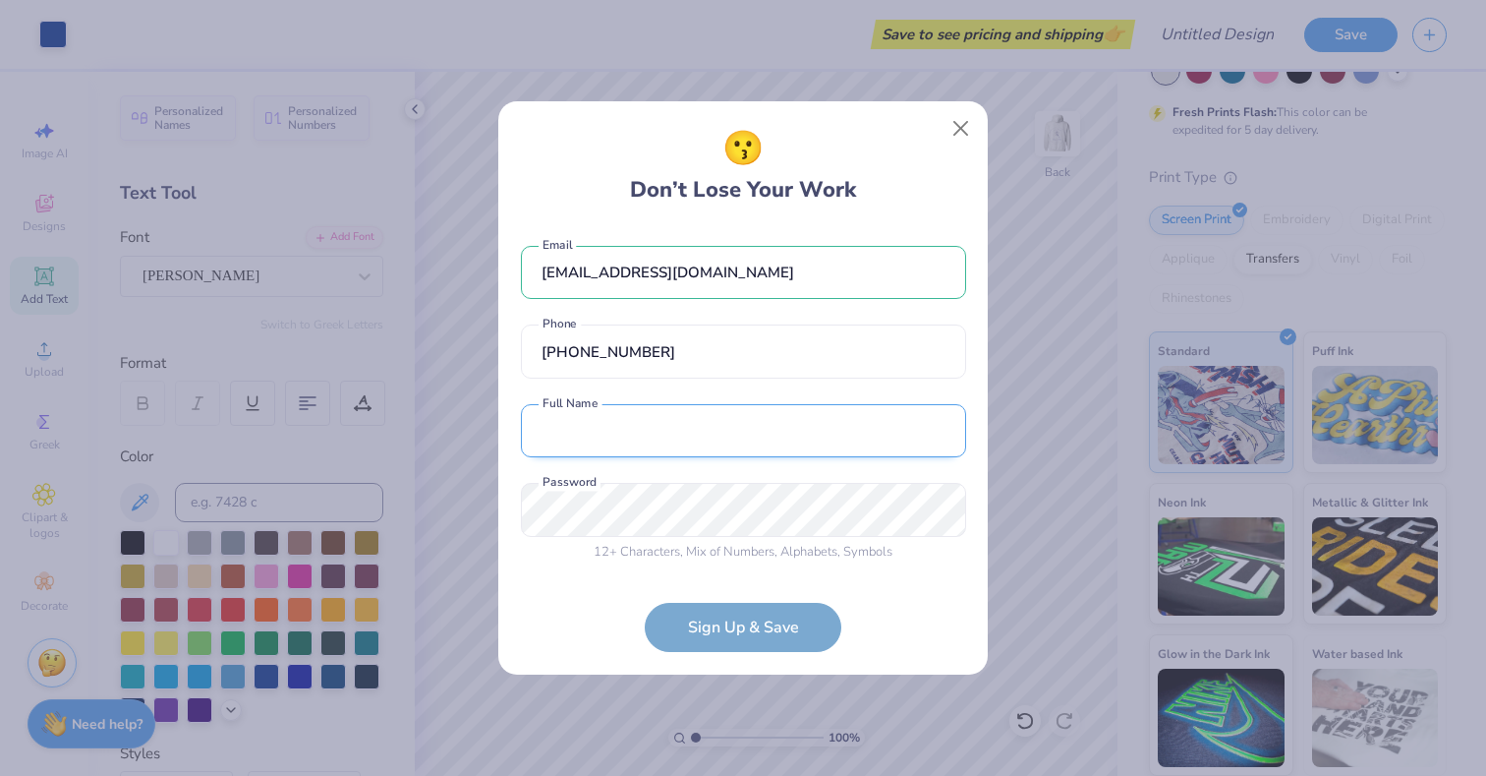
click at [724, 440] on input "text" at bounding box center [743, 431] width 445 height 54
type input "Margaret O Crishock"
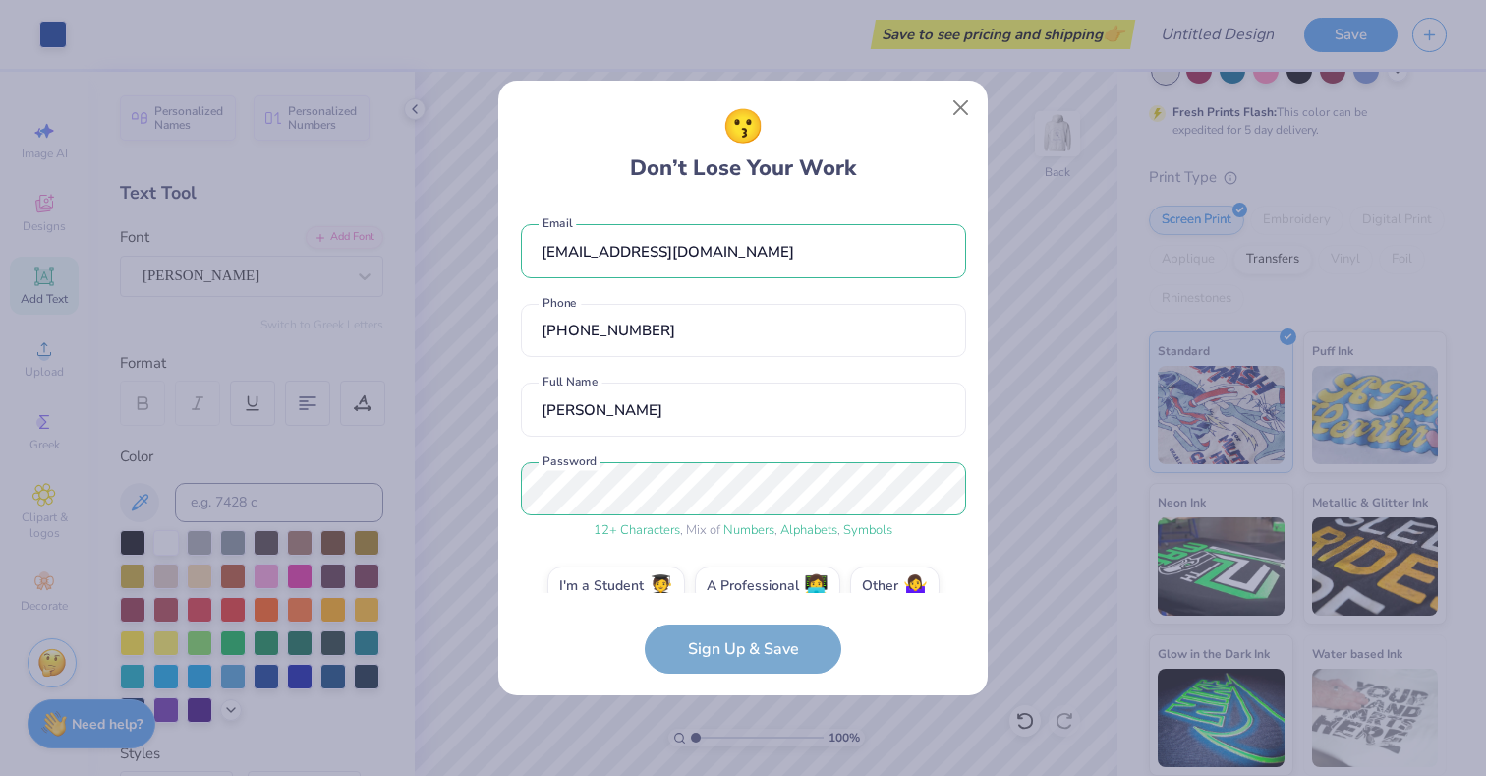
scroll to position [32, 0]
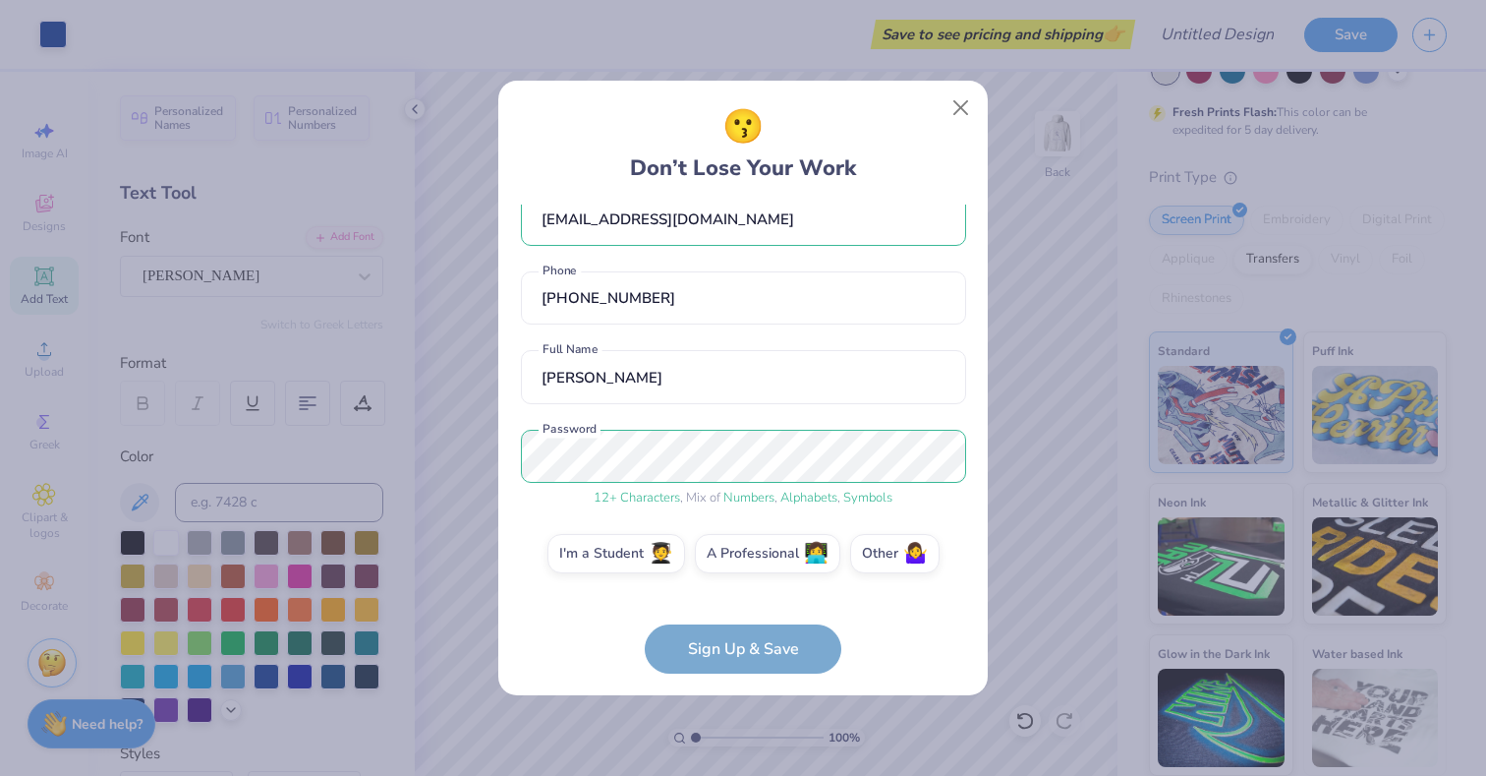
click at [751, 655] on form "maggiecrishock@gmail.com Email (703) 304-7149 Phone Margaret O Crishock Full Na…" at bounding box center [743, 438] width 445 height 469
click at [742, 645] on form "maggiecrishock@gmail.com Email (703) 304-7149 Phone Margaret O Crishock Full Na…" at bounding box center [743, 438] width 445 height 469
click at [771, 656] on form "maggiecrishock@gmail.com Email (703) 304-7149 Phone Margaret O Crishock Full Na…" at bounding box center [743, 438] width 445 height 469
click at [752, 638] on form "maggiecrishock@gmail.com Email (703) 304-7149 Phone Margaret O Crishock Full Na…" at bounding box center [743, 438] width 445 height 469
click at [777, 651] on form "maggiecrishock@gmail.com Email (703) 304-7149 Phone Margaret O Crishock Full Na…" at bounding box center [743, 438] width 445 height 469
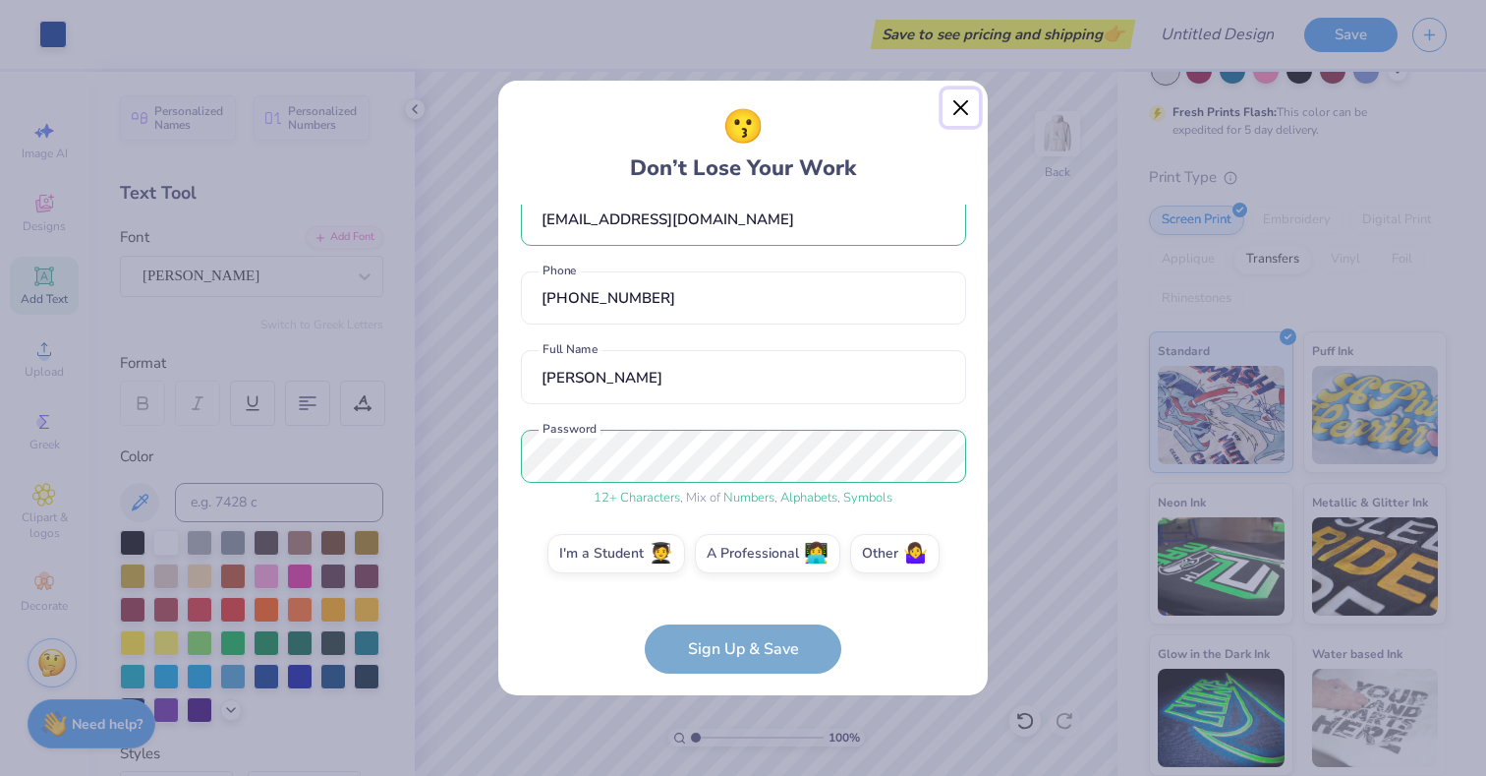
click at [962, 113] on button "Close" at bounding box center [961, 107] width 37 height 37
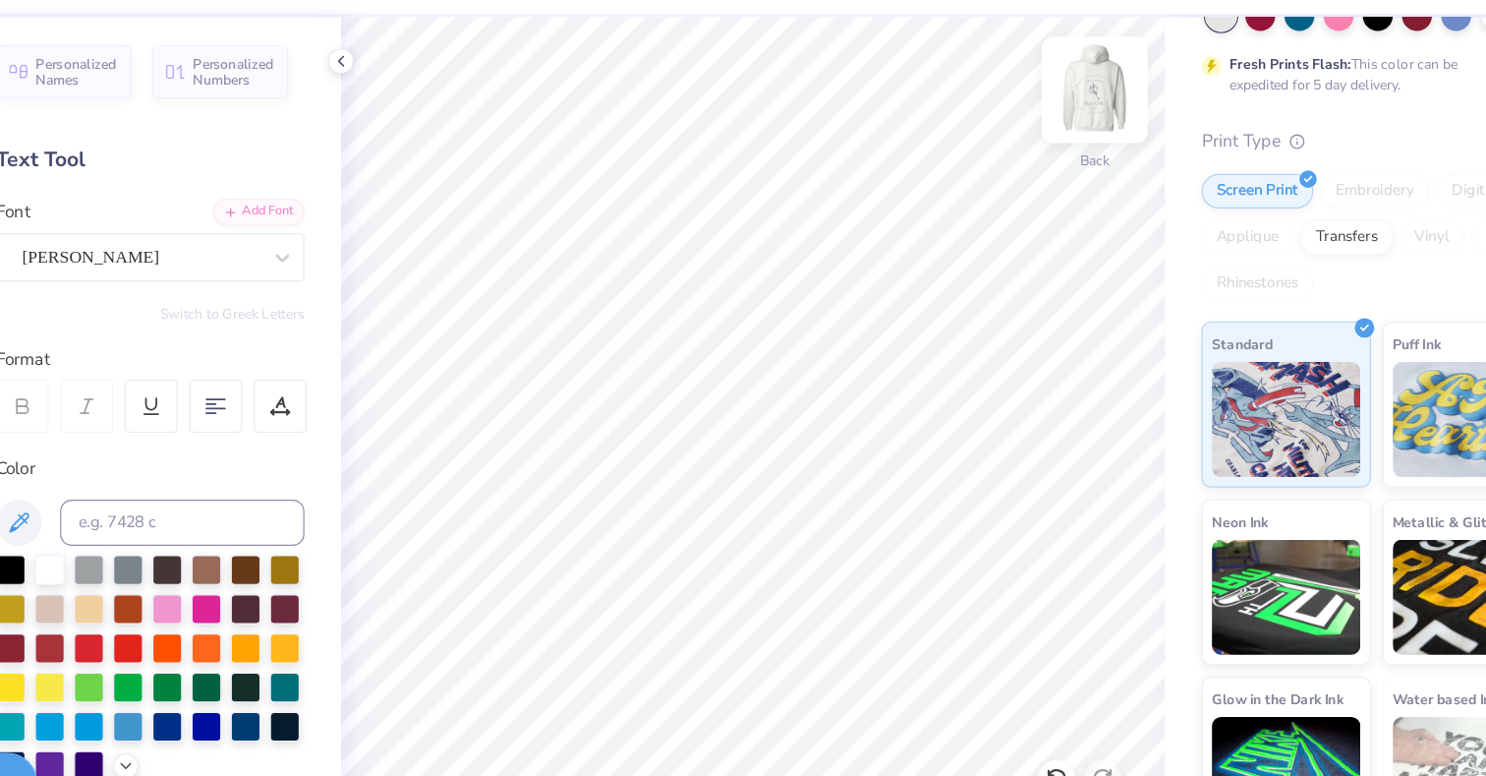
click at [1065, 132] on img at bounding box center [1057, 133] width 79 height 79
click at [1061, 145] on img at bounding box center [1057, 133] width 79 height 79
click at [1050, 140] on img at bounding box center [1057, 133] width 79 height 79
click at [1066, 488] on icon at bounding box center [1067, 490] width 28 height 24
click at [1074, 453] on icon at bounding box center [1067, 458] width 28 height 24
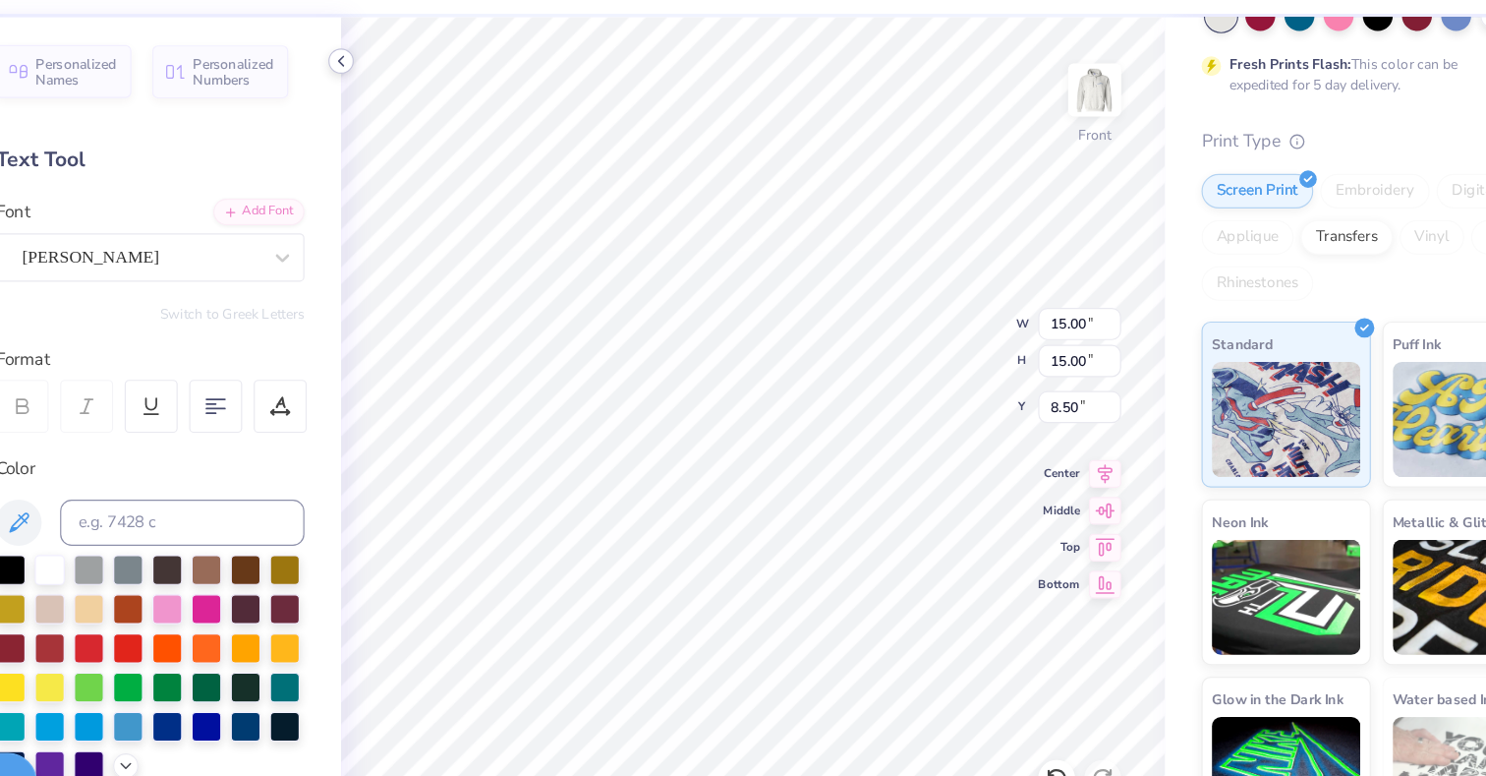
type input "6.83"
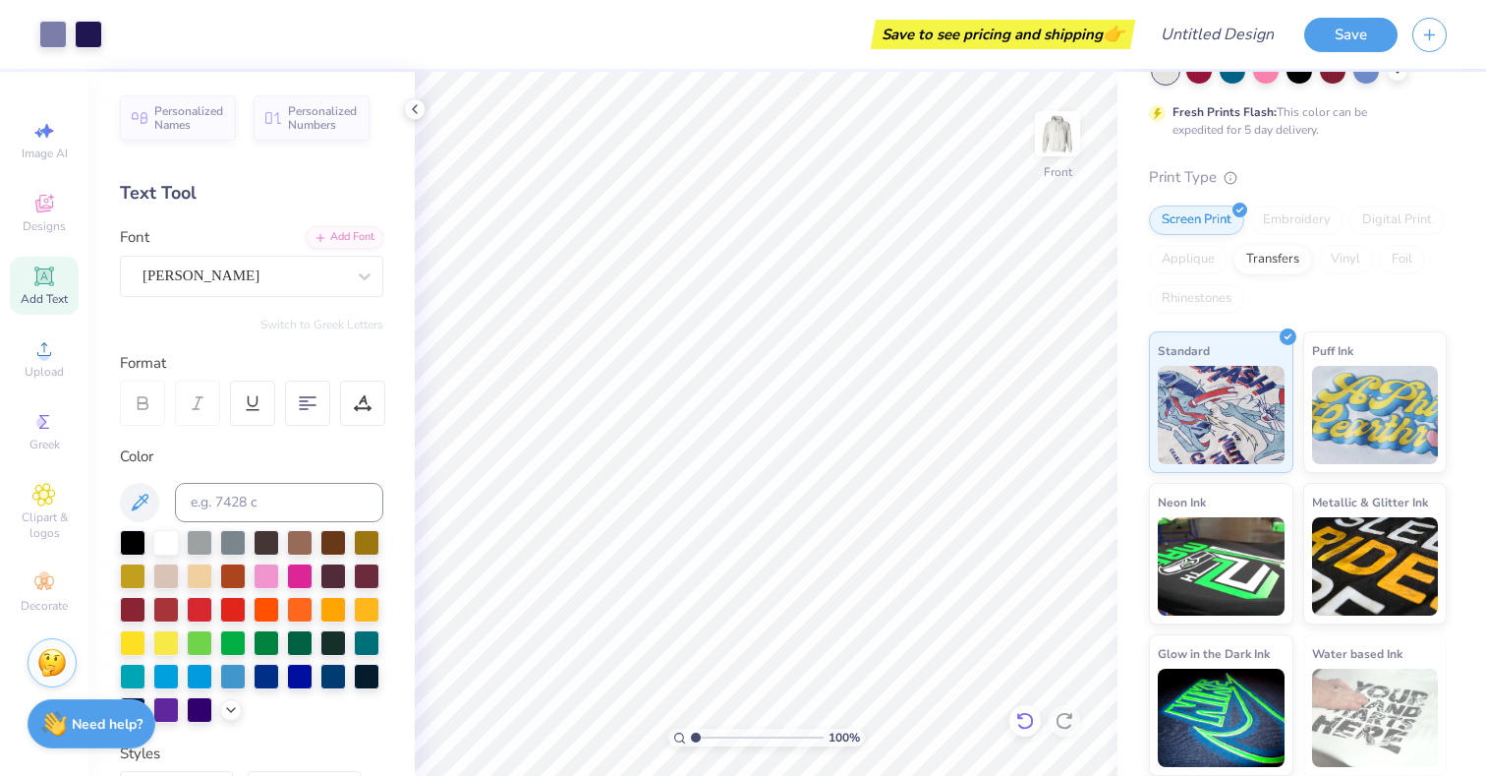
click at [1020, 727] on icon at bounding box center [1025, 721] width 20 height 20
type input "13.72"
type input "13.73"
click at [1026, 713] on icon at bounding box center [1024, 721] width 17 height 18
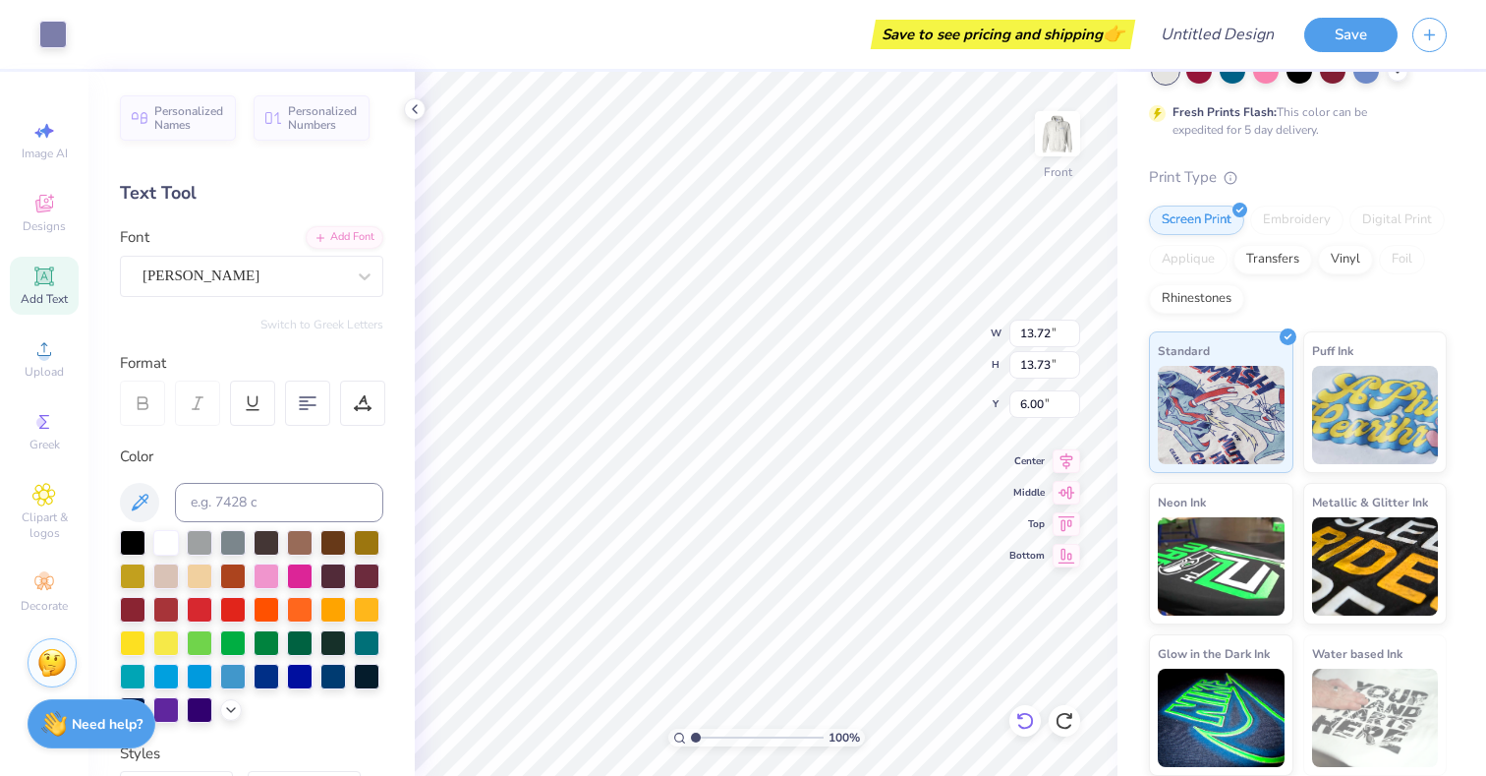
click at [1019, 715] on icon at bounding box center [1025, 721] width 20 height 20
type input "15.00"
type input "11.21"
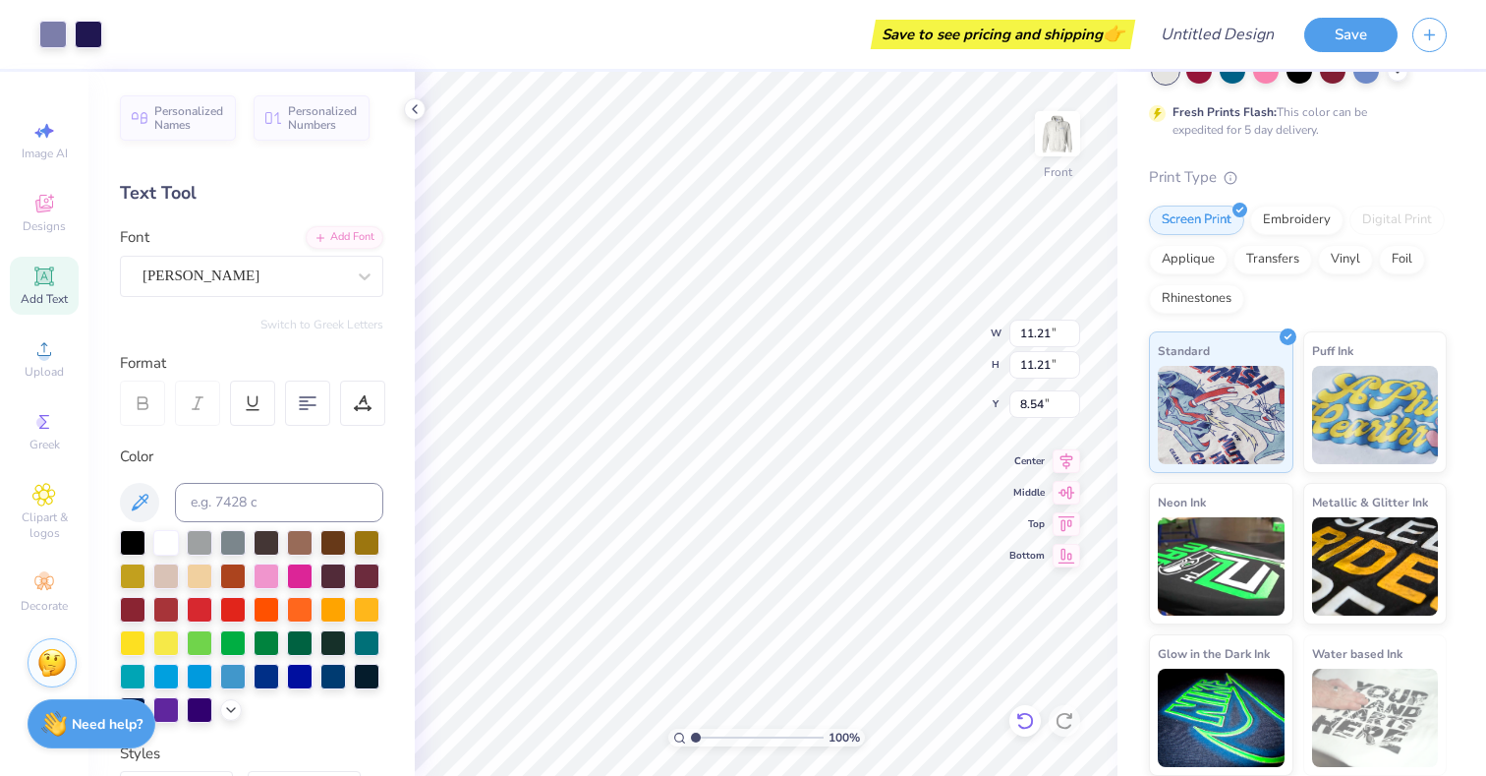
type input "7.47"
type input "12.49"
type input "12.50"
type input "7.25"
type input "10.22"
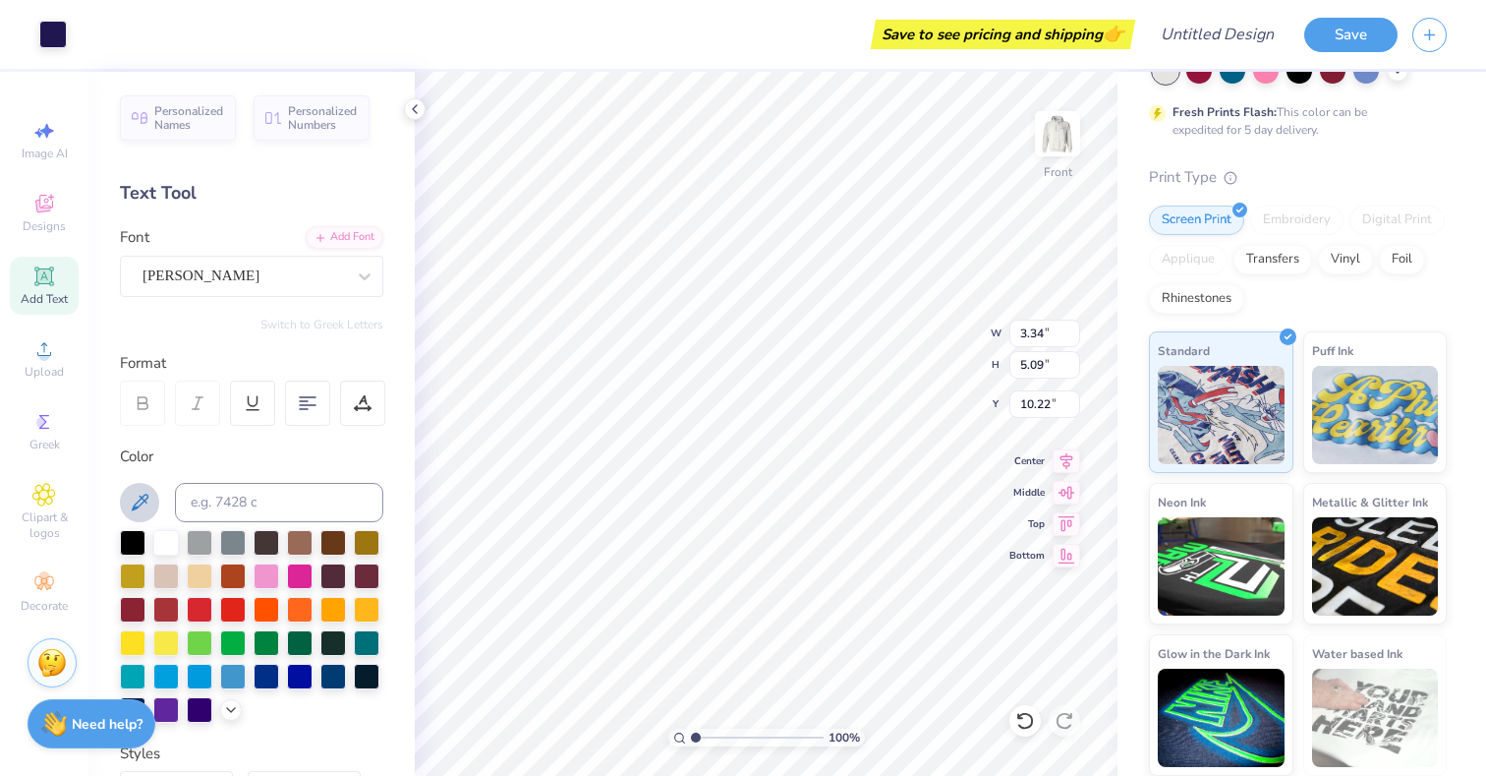
click at [138, 505] on icon at bounding box center [140, 501] width 17 height 17
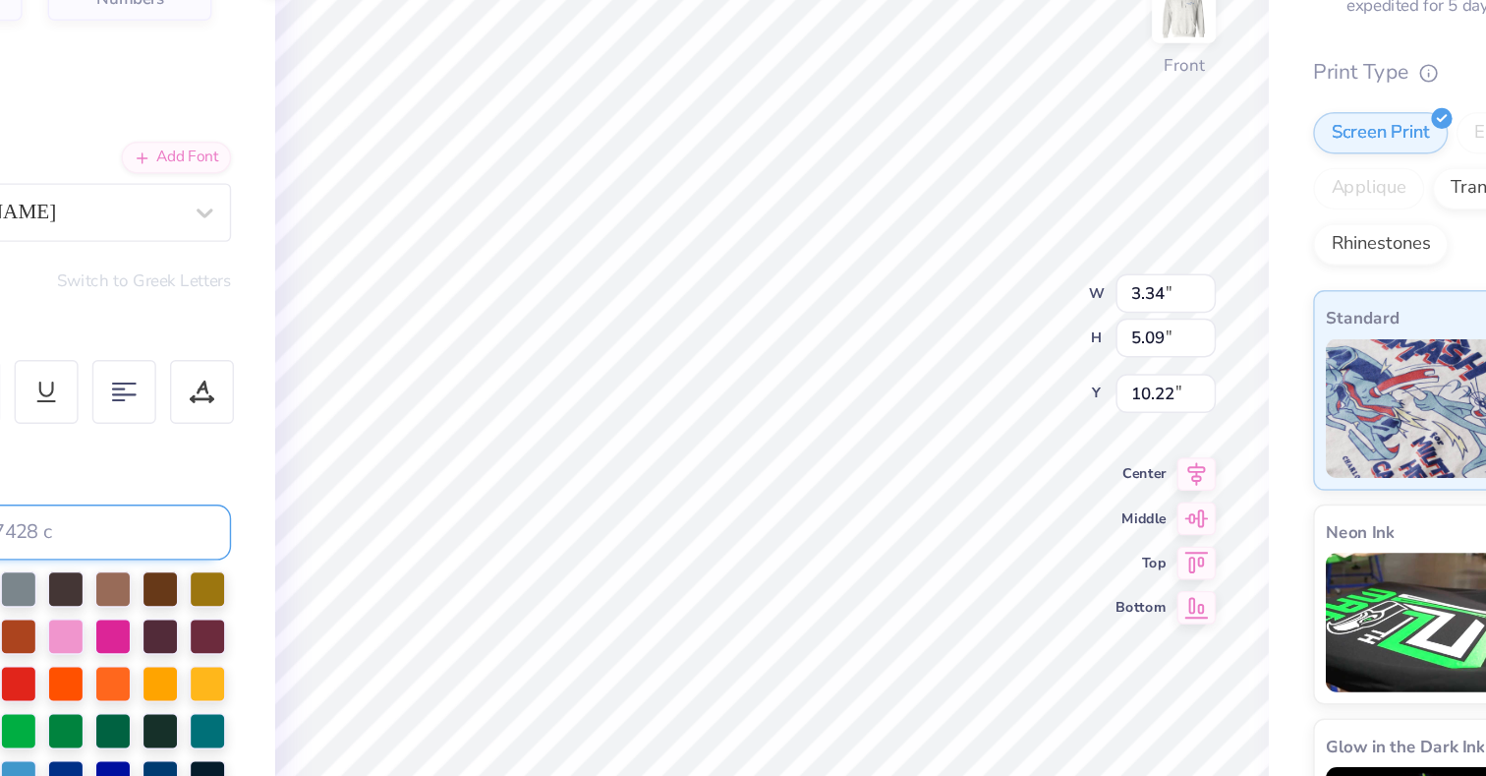
type input "12.49"
type input "12.50"
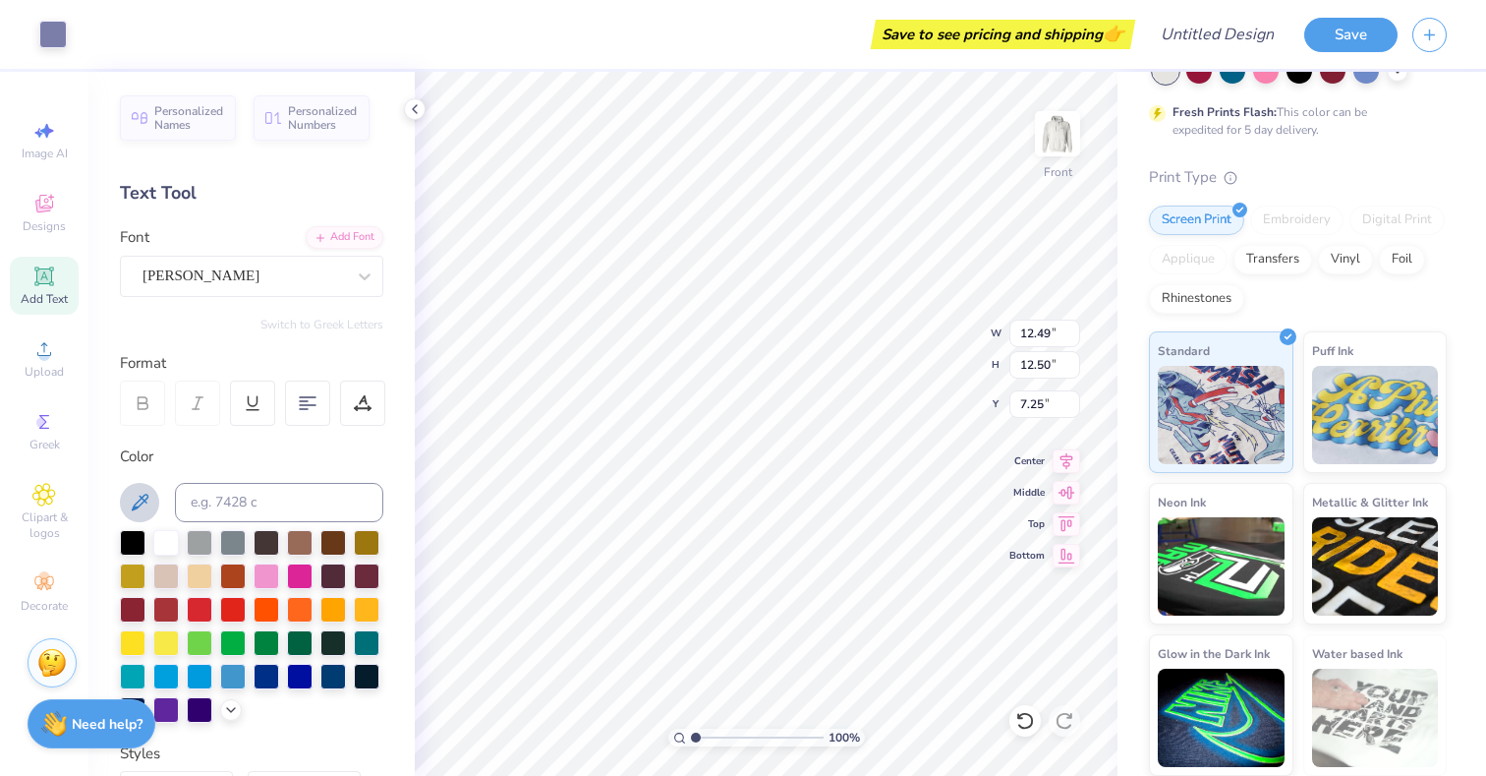
click at [143, 508] on icon at bounding box center [140, 502] width 24 height 24
click at [151, 496] on button at bounding box center [139, 502] width 39 height 39
click at [1024, 720] on icon at bounding box center [1025, 721] width 20 height 20
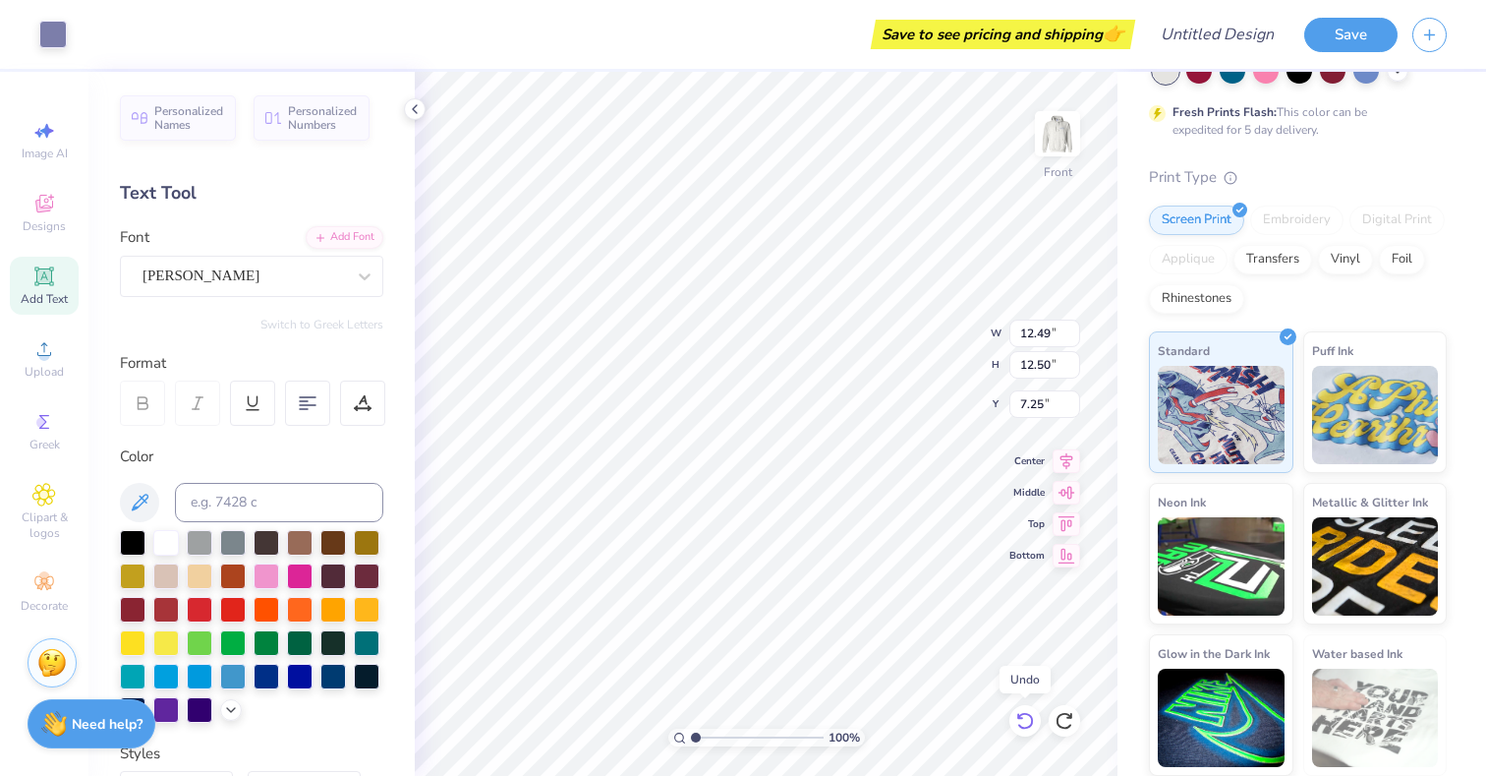
type input "7.47"
click at [1024, 720] on icon at bounding box center [1025, 721] width 20 height 20
type input "11.21"
click at [1060, 725] on icon at bounding box center [1064, 721] width 17 height 18
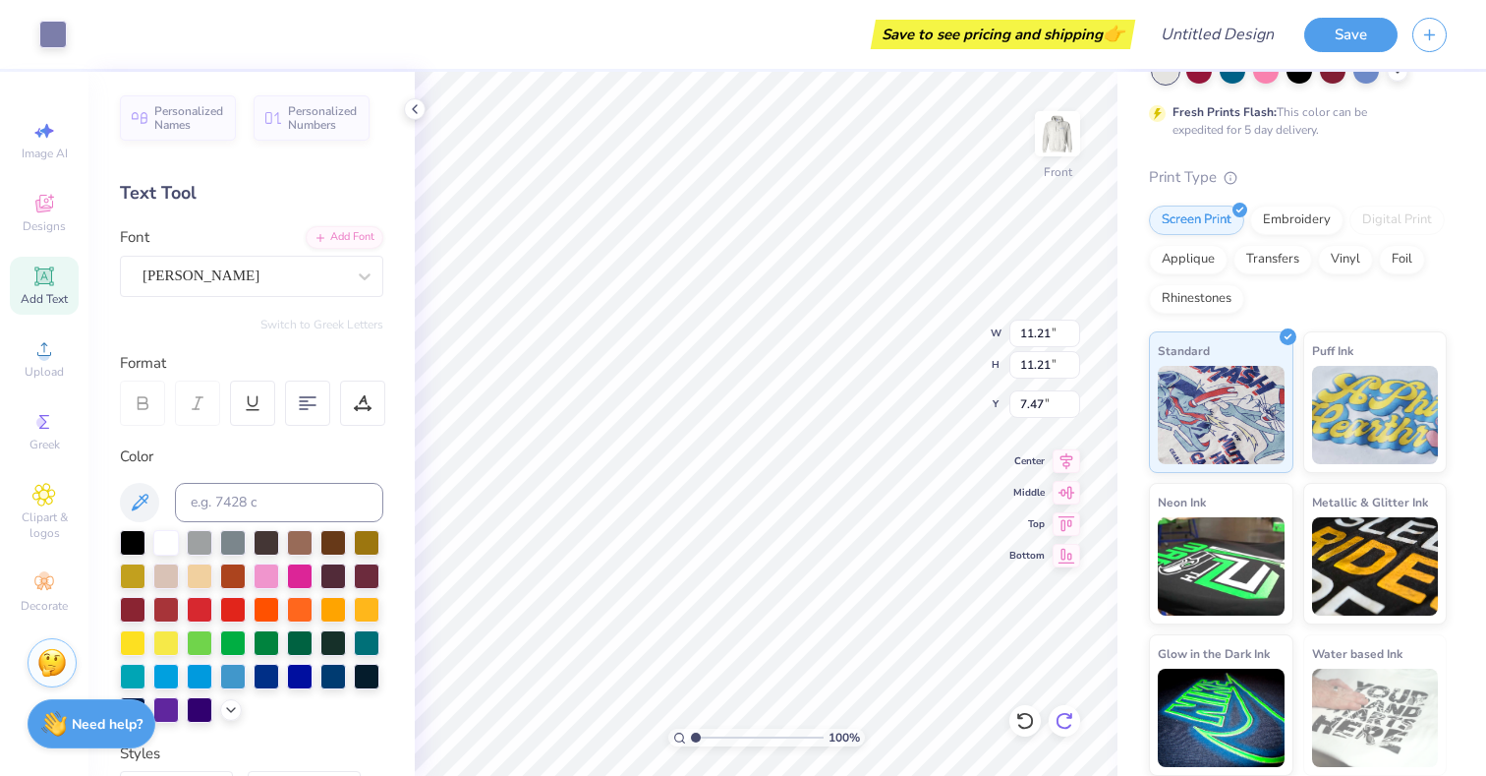
type input "12.49"
type input "12.50"
click at [1060, 725] on icon at bounding box center [1064, 721] width 17 height 18
type input "7.25"
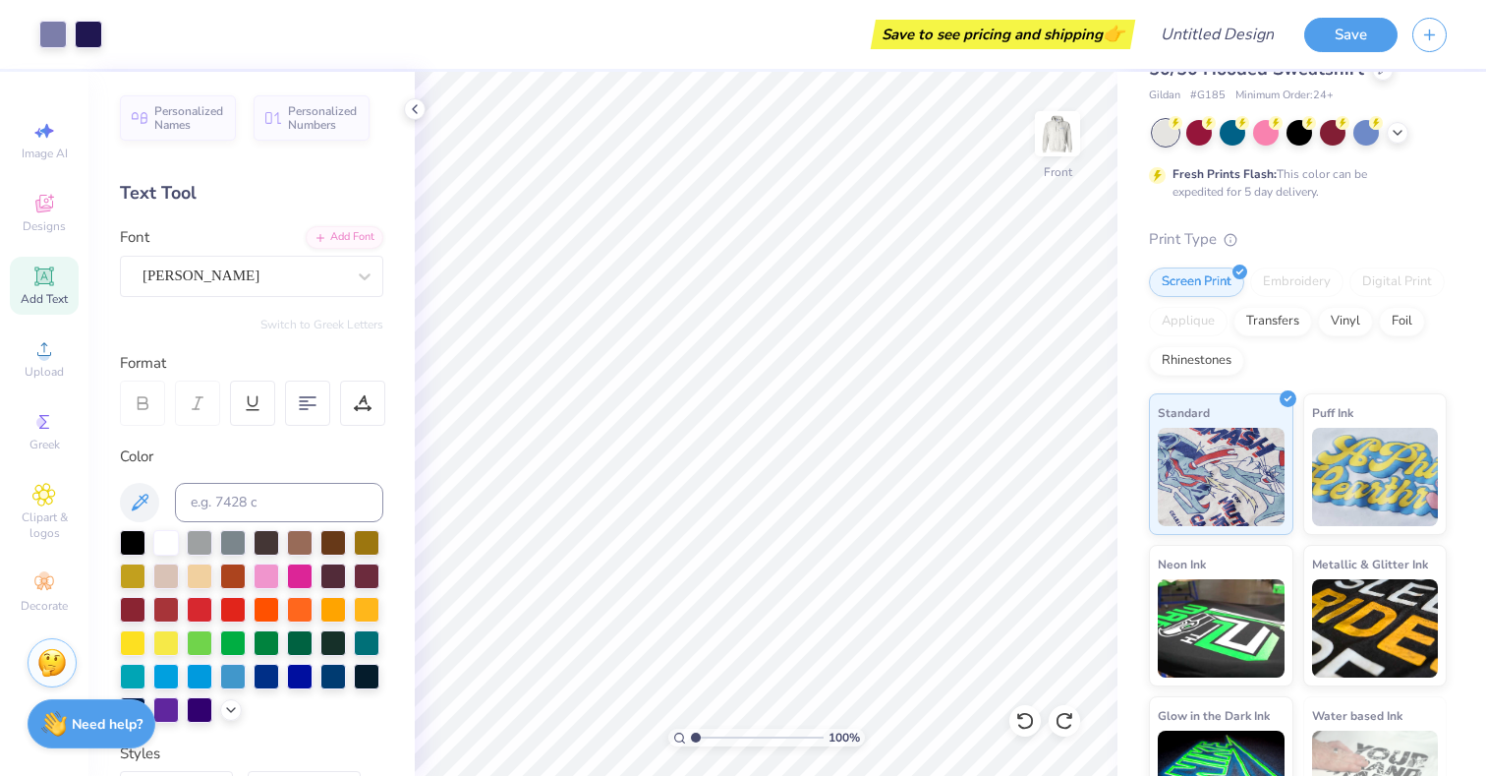
scroll to position [0, 0]
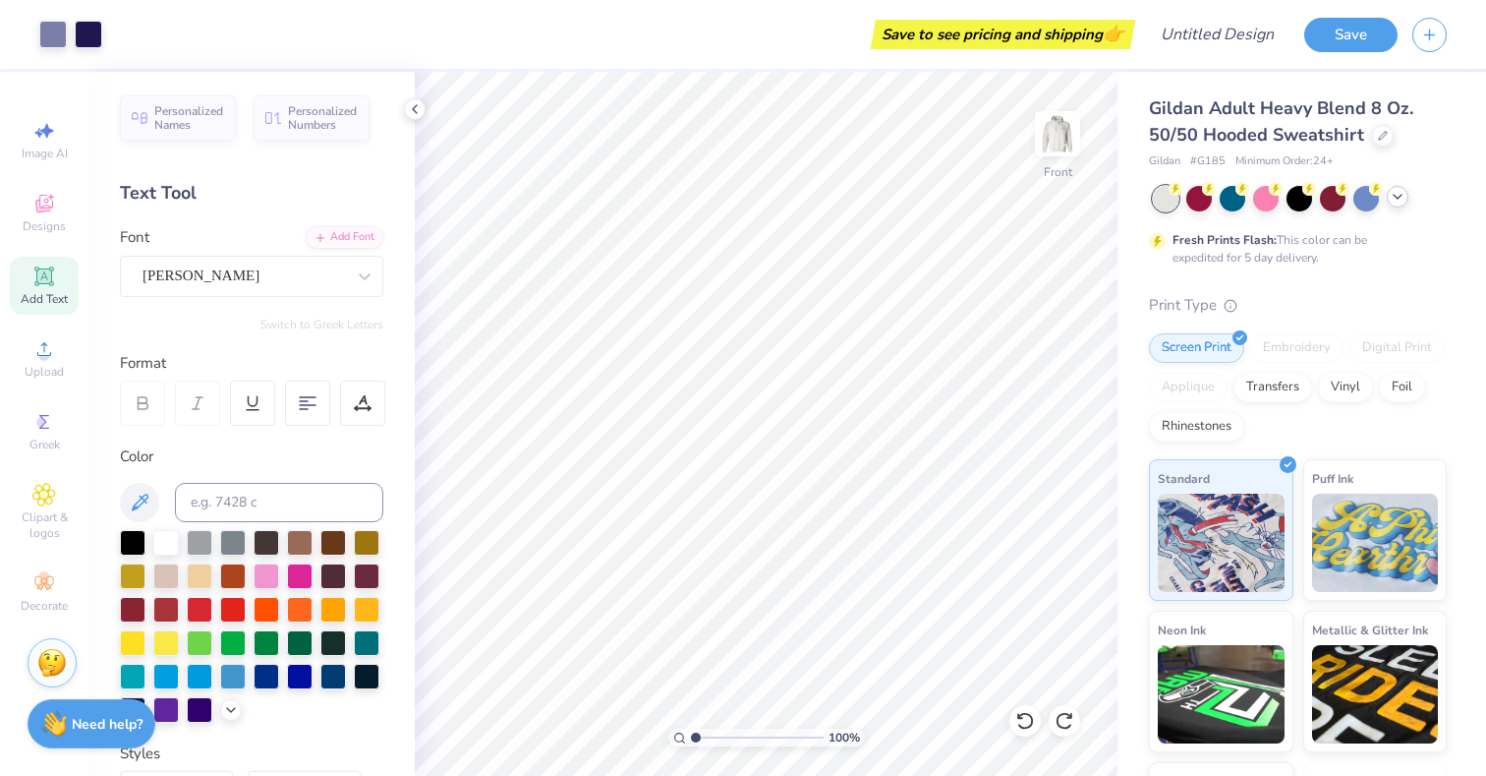
click at [1399, 201] on icon at bounding box center [1398, 197] width 16 height 16
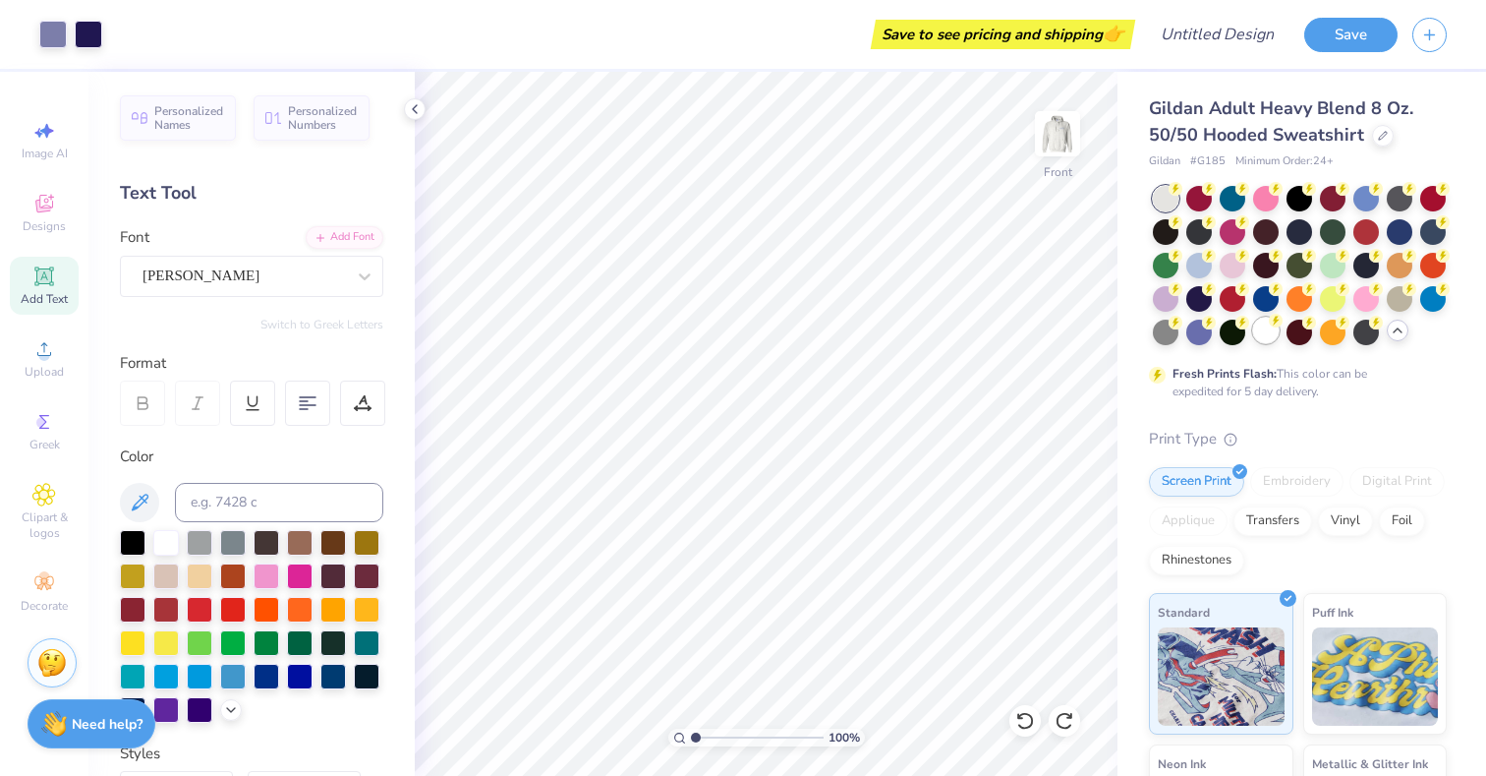
click at [1275, 338] on div at bounding box center [1266, 330] width 26 height 26
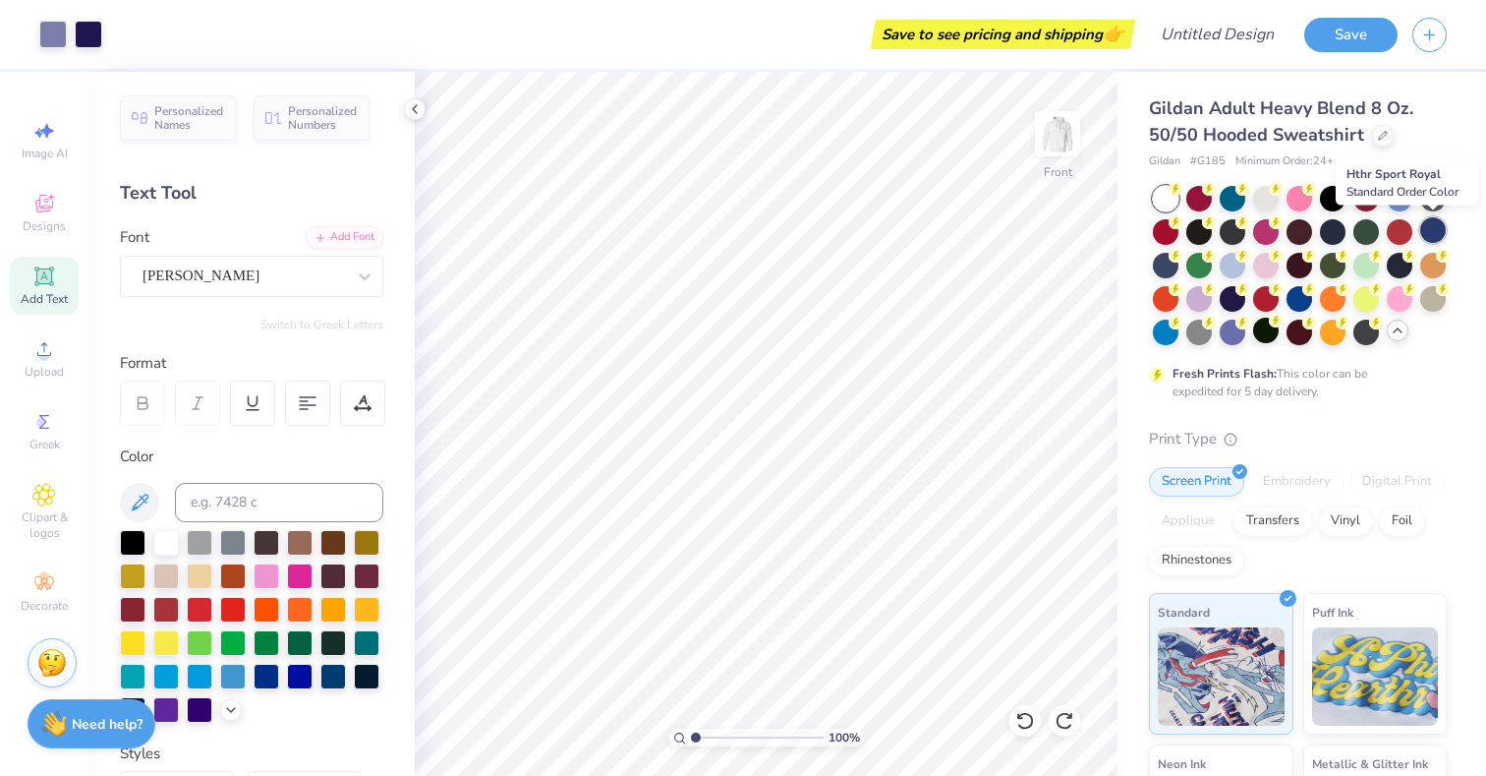
click at [1435, 231] on div at bounding box center [1433, 230] width 26 height 26
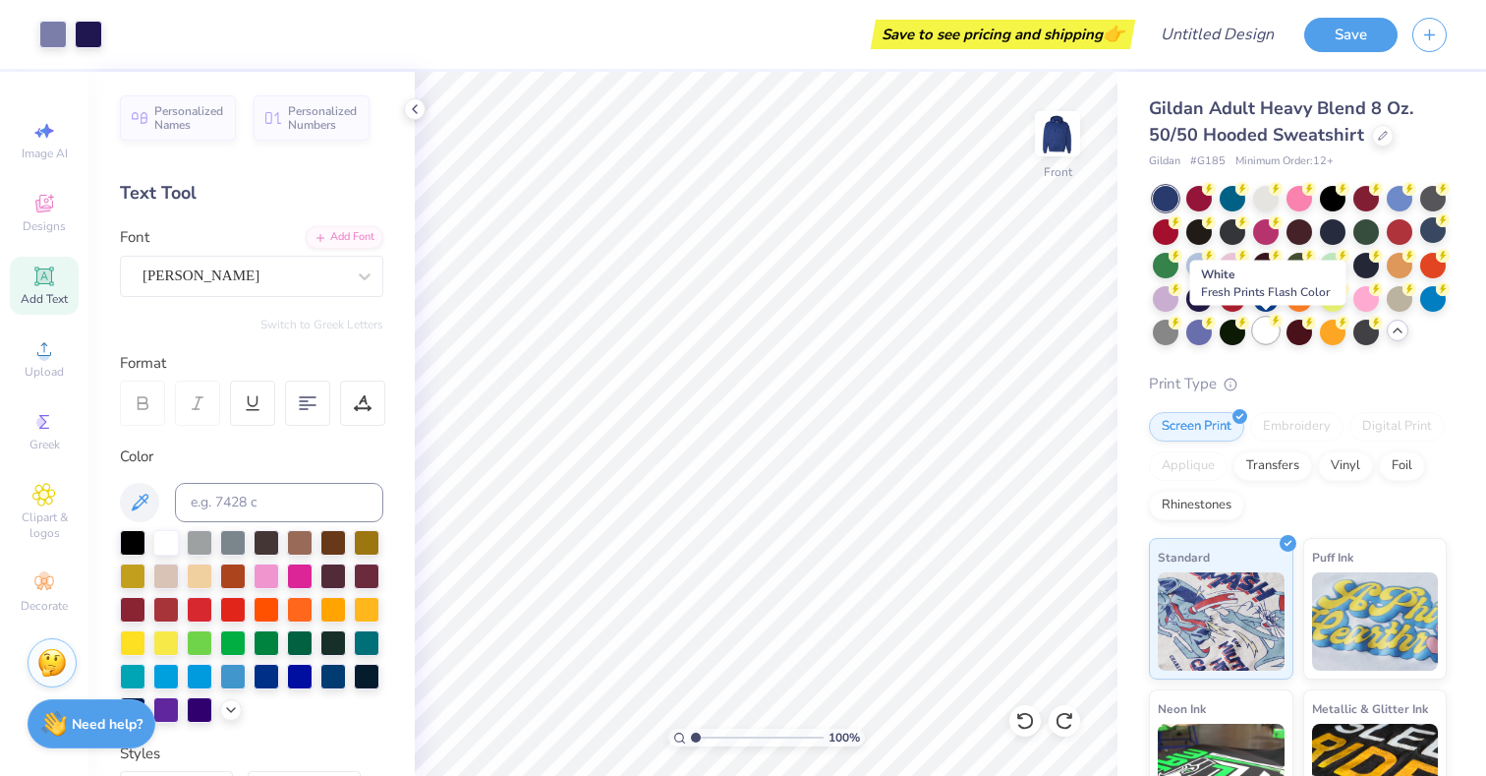
click at [1253, 330] on div at bounding box center [1266, 330] width 26 height 26
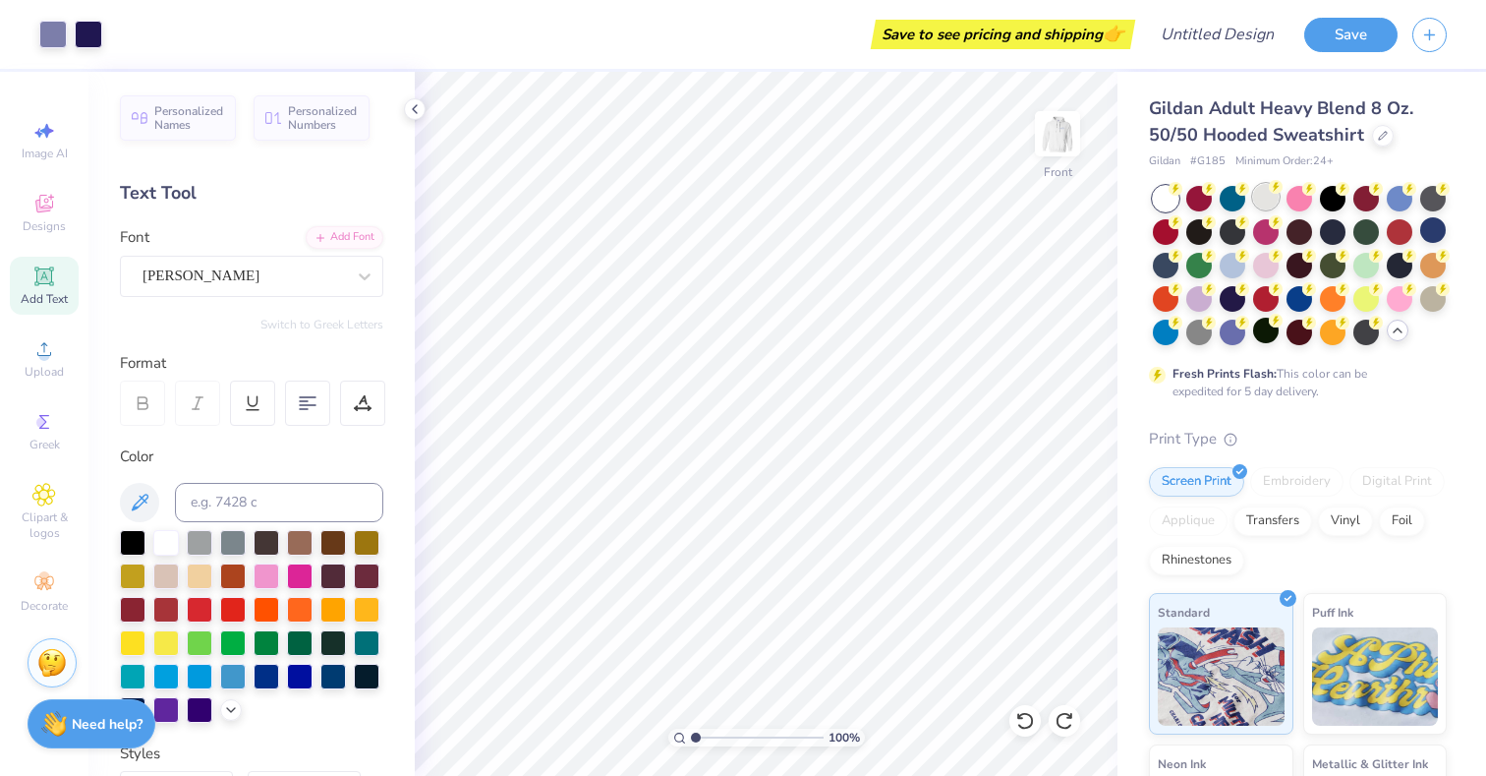
click at [1273, 205] on div at bounding box center [1266, 197] width 26 height 26
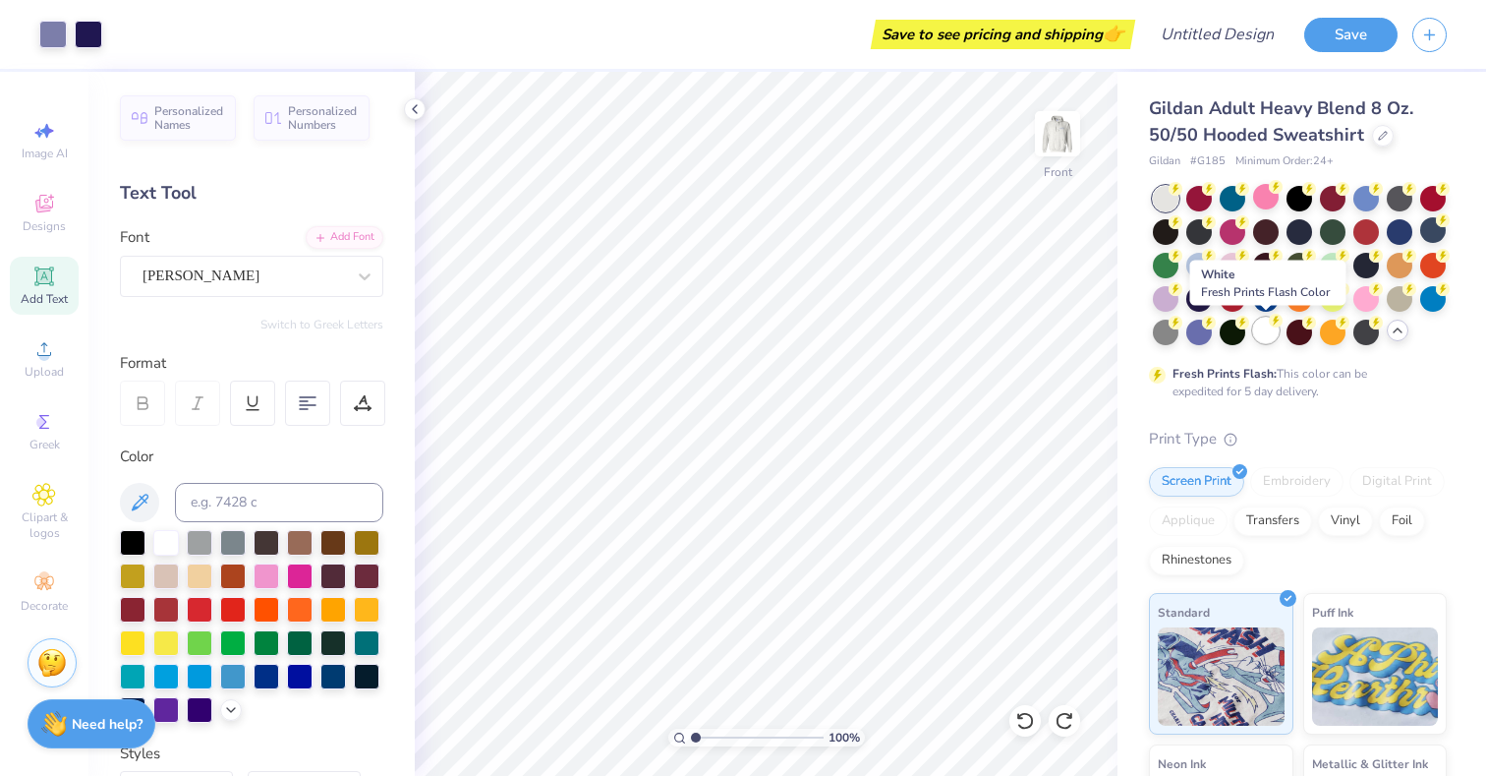
click at [1273, 333] on div at bounding box center [1266, 330] width 26 height 26
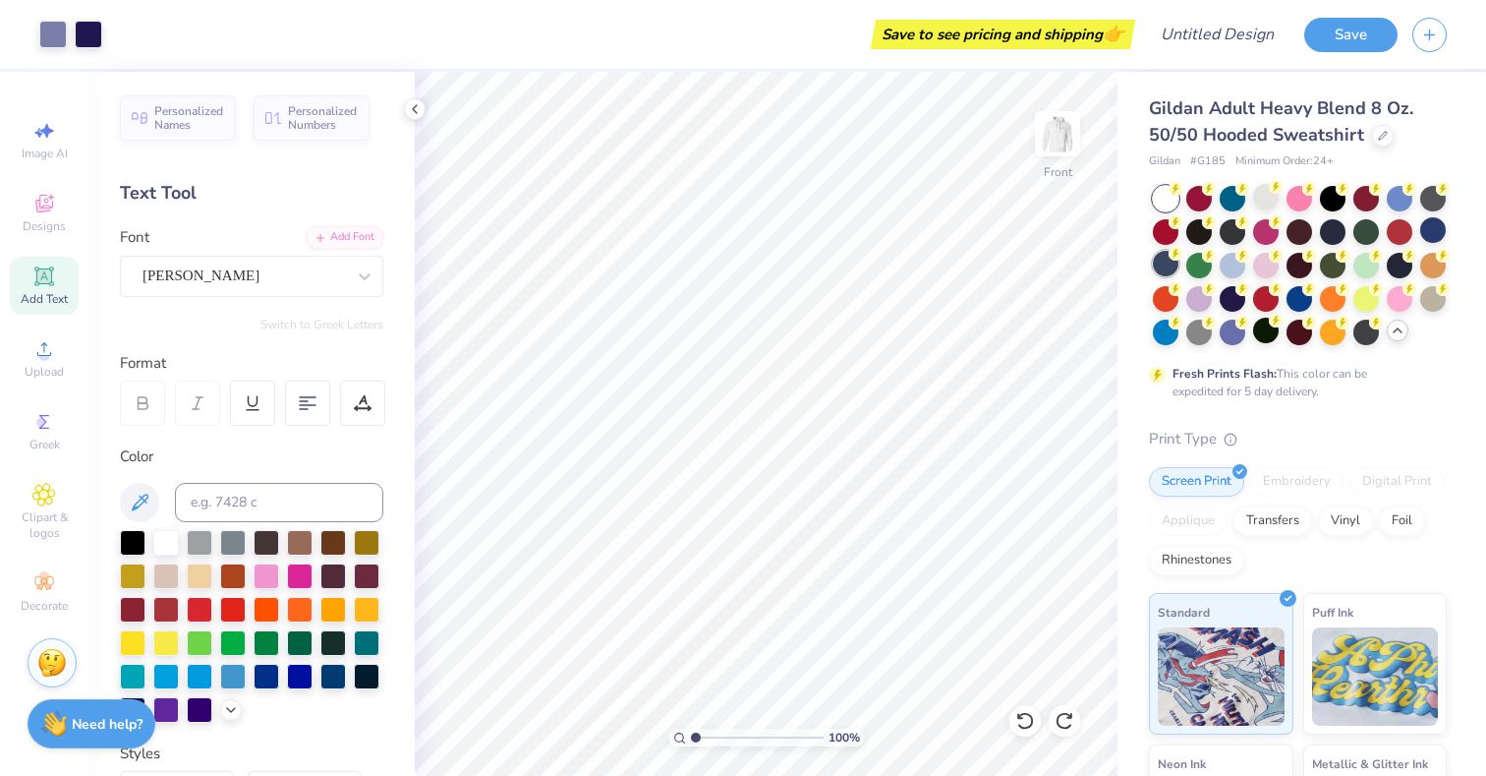
click at [1174, 260] on div at bounding box center [1166, 264] width 26 height 26
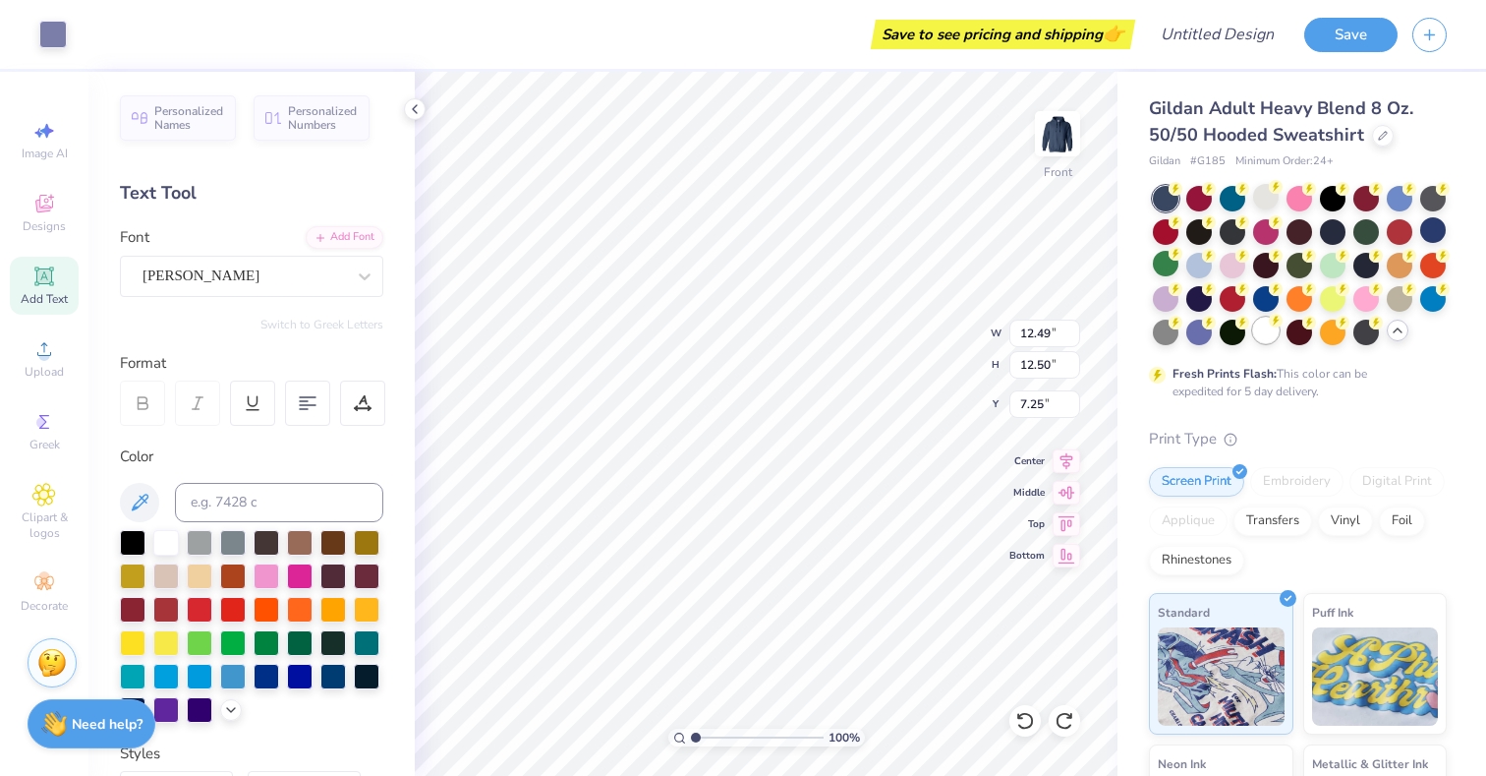
click at [1263, 333] on div at bounding box center [1266, 330] width 26 height 26
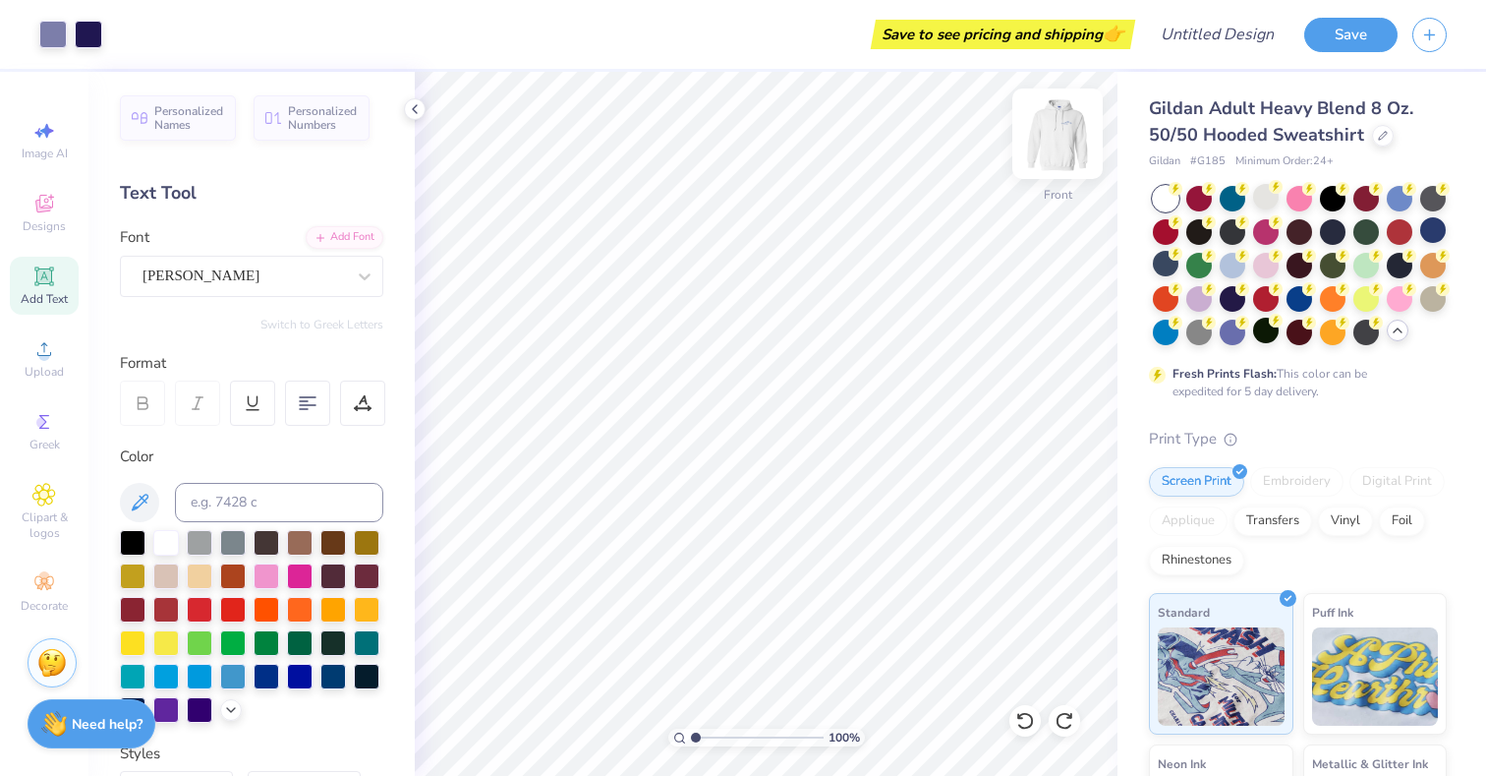
click at [1065, 146] on img at bounding box center [1057, 133] width 79 height 79
type input "3.66"
type input "3.87"
type input "4.37"
click at [48, 434] on div "Greek" at bounding box center [44, 431] width 69 height 58
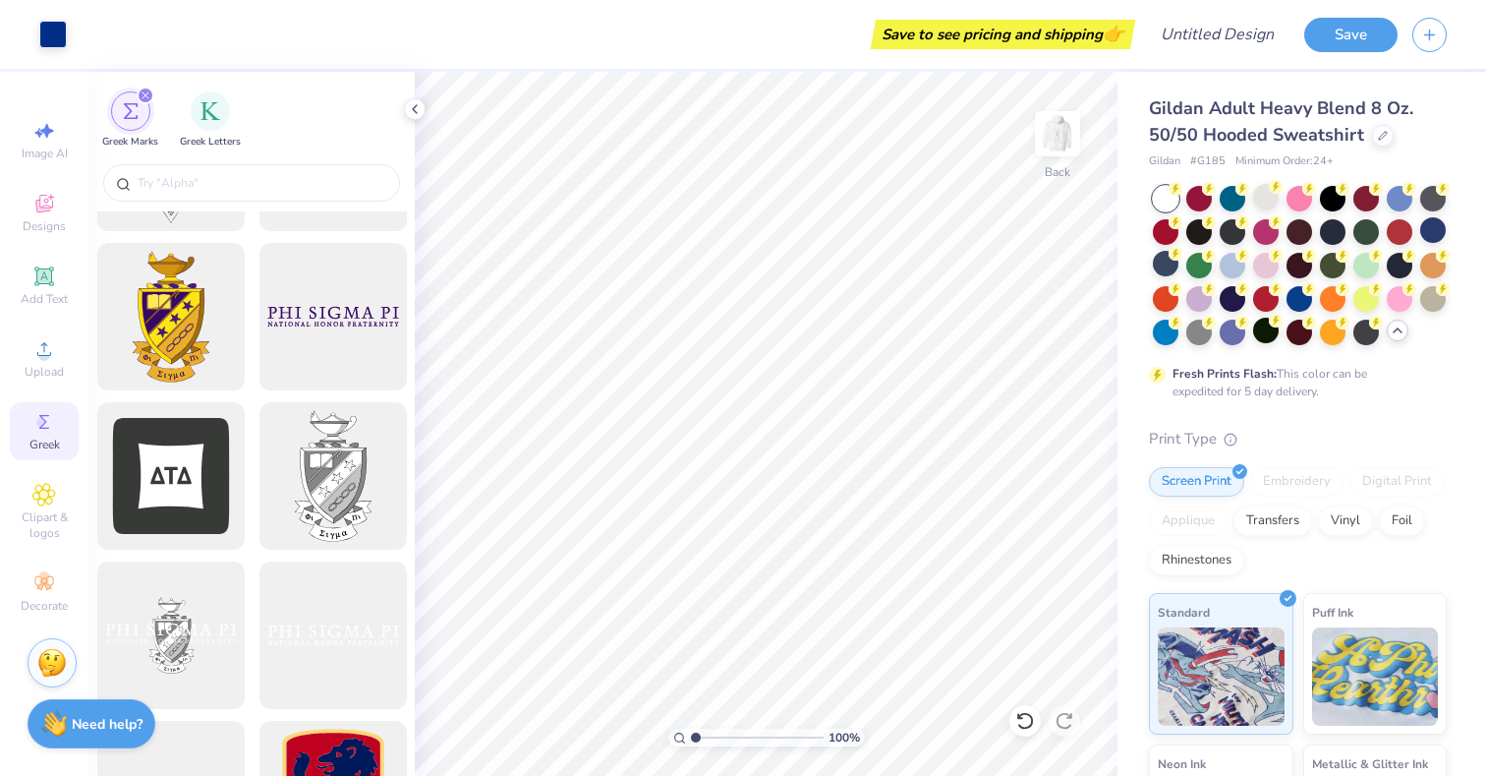
scroll to position [620, 0]
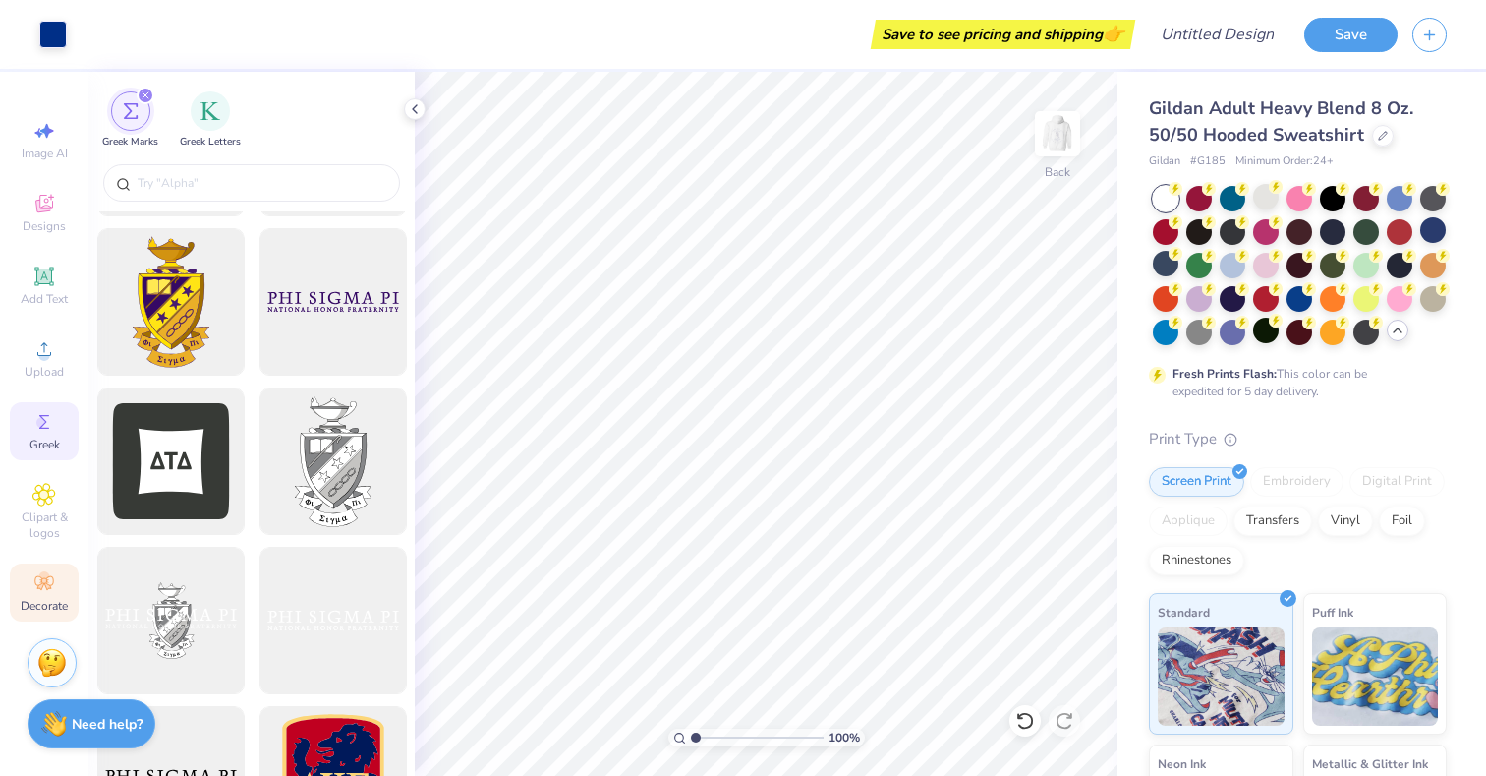
click at [46, 569] on div "Decorate" at bounding box center [44, 592] width 69 height 58
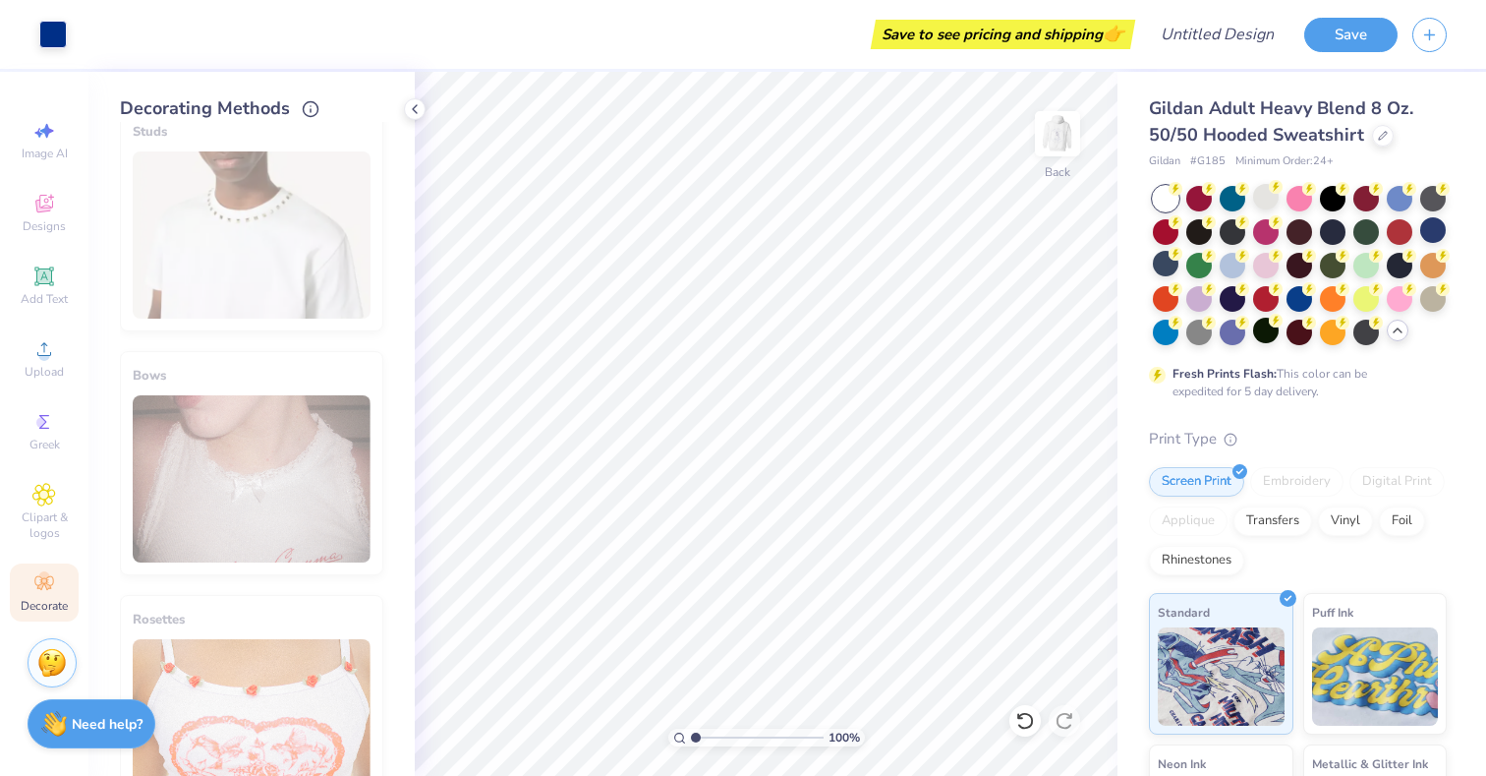
scroll to position [1068, 0]
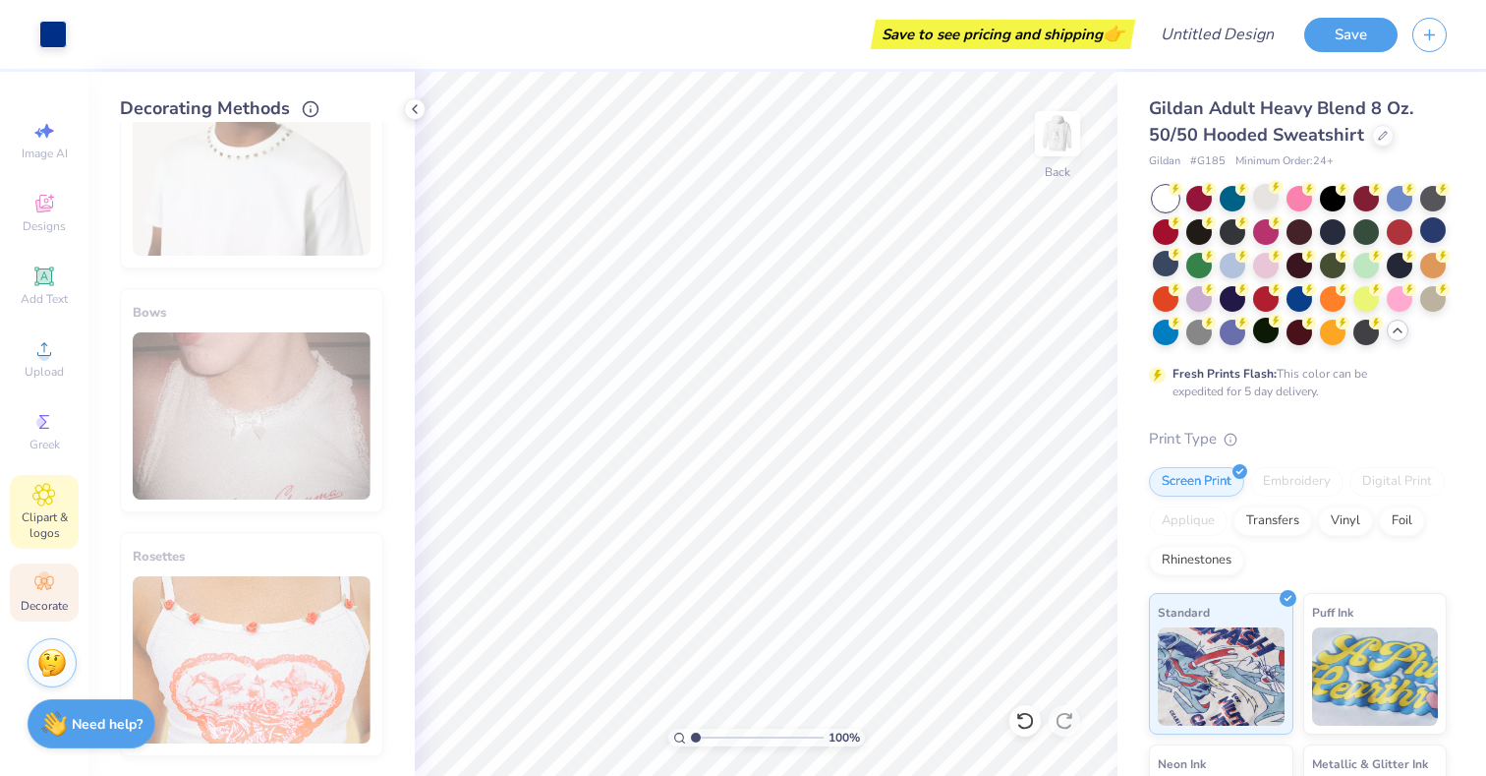
click at [45, 513] on span "Clipart & logos" at bounding box center [44, 524] width 69 height 31
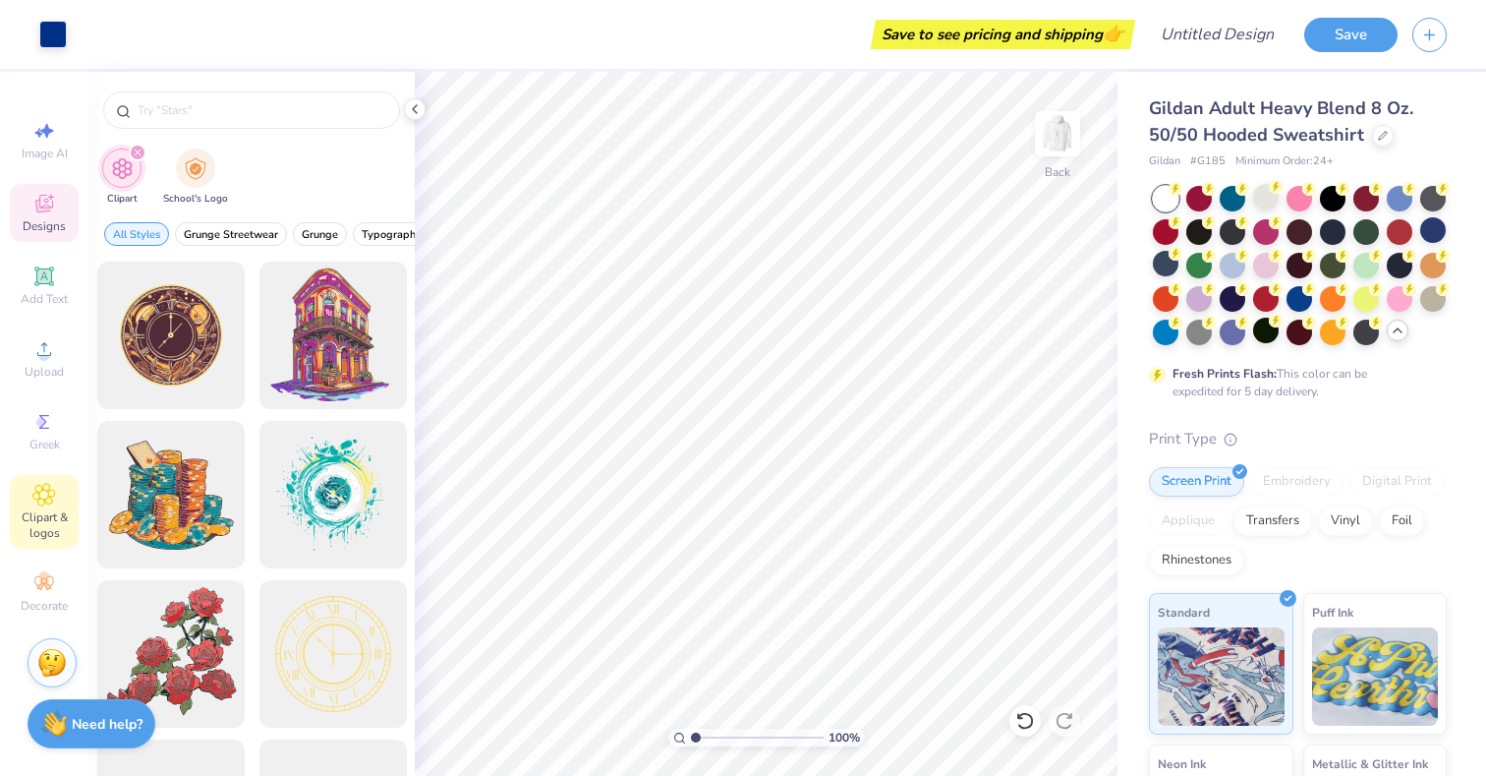
click at [55, 207] on icon at bounding box center [44, 204] width 24 height 24
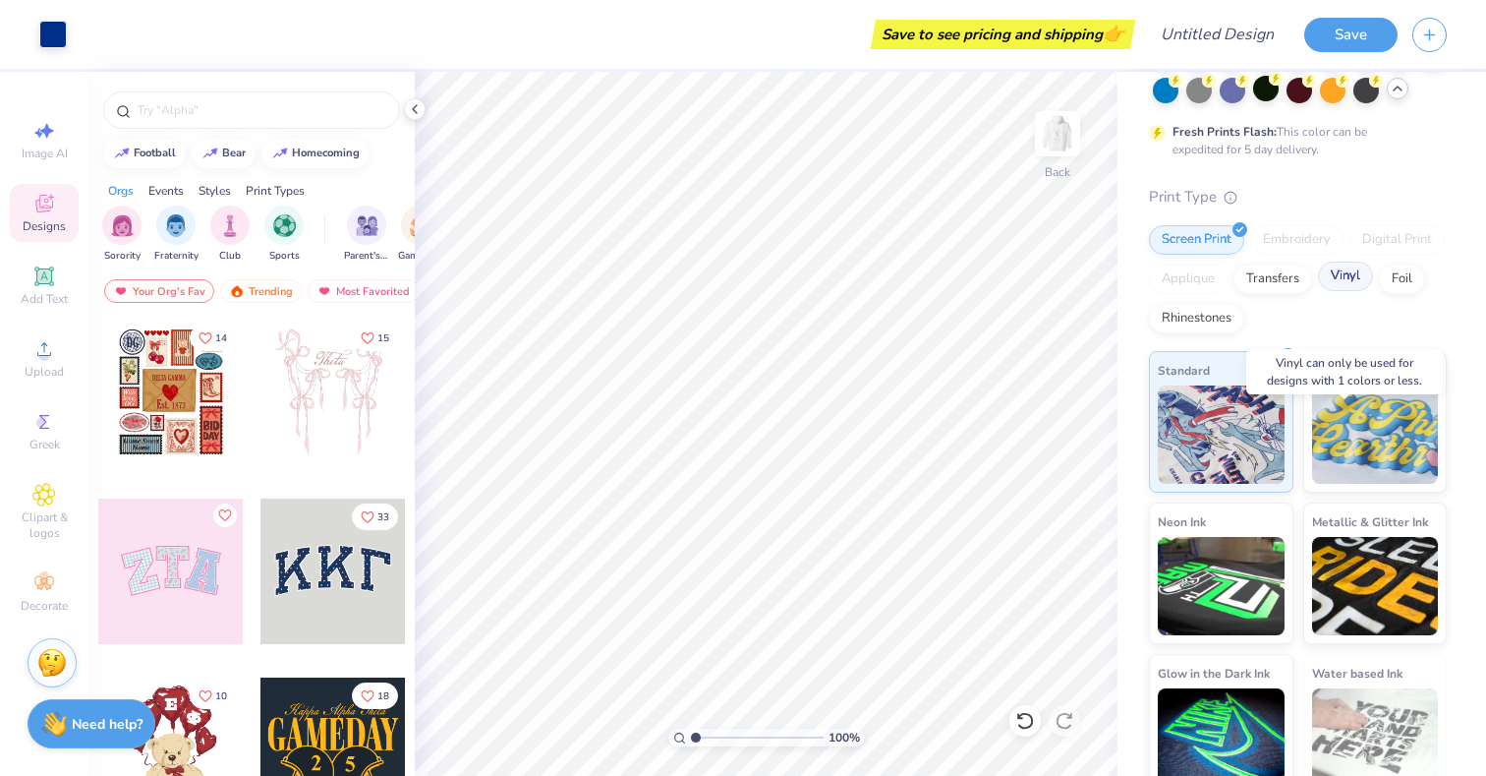
scroll to position [261, 0]
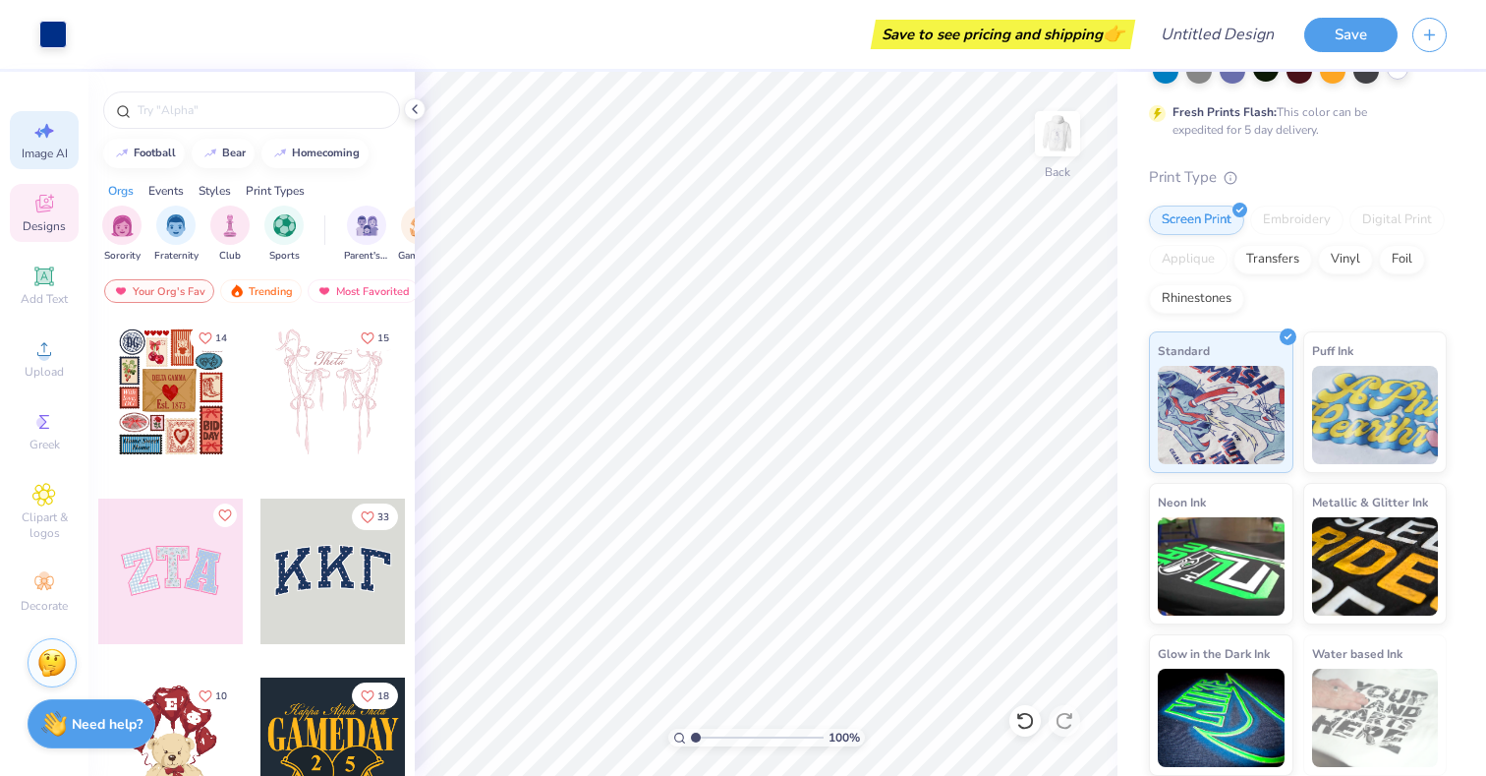
click at [51, 150] on span "Image AI" at bounding box center [45, 153] width 46 height 16
select select "4"
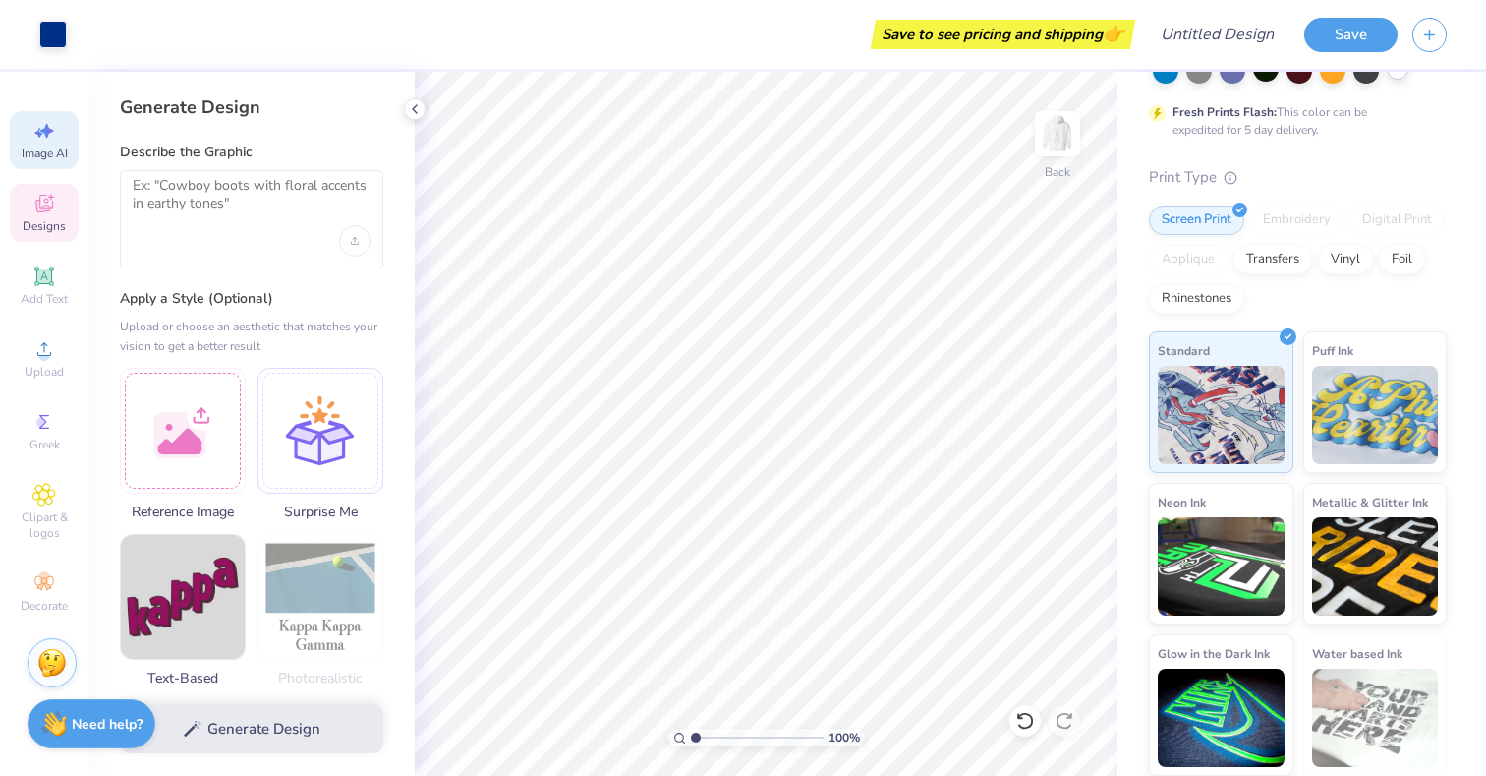
click at [58, 218] on span "Designs" at bounding box center [44, 226] width 43 height 16
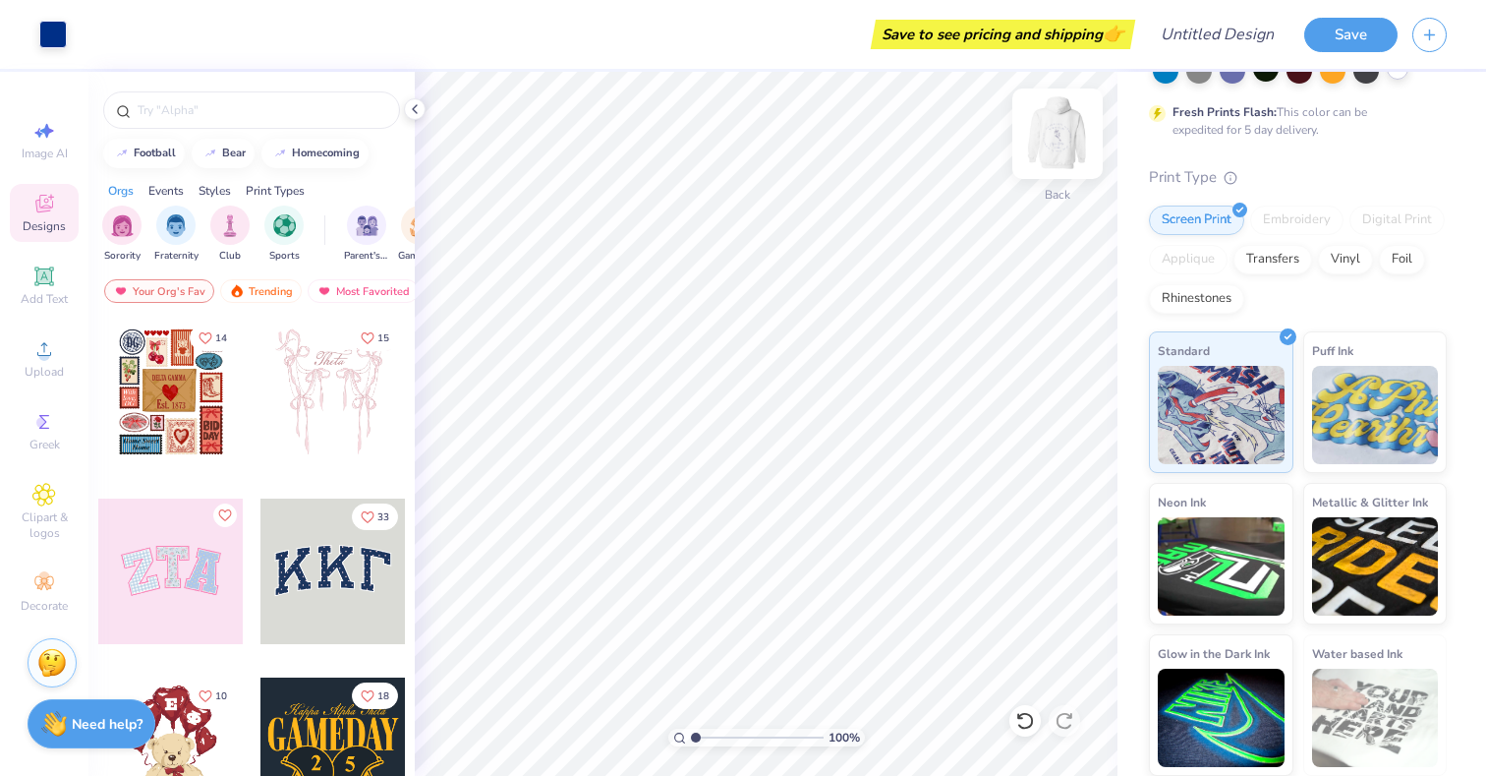
click at [1066, 127] on img at bounding box center [1057, 133] width 79 height 79
click at [1065, 141] on img at bounding box center [1057, 133] width 79 height 79
click at [1065, 141] on img at bounding box center [1057, 133] width 39 height 39
click at [1065, 141] on img at bounding box center [1057, 133] width 79 height 79
click at [1076, 139] on img at bounding box center [1057, 133] width 79 height 79
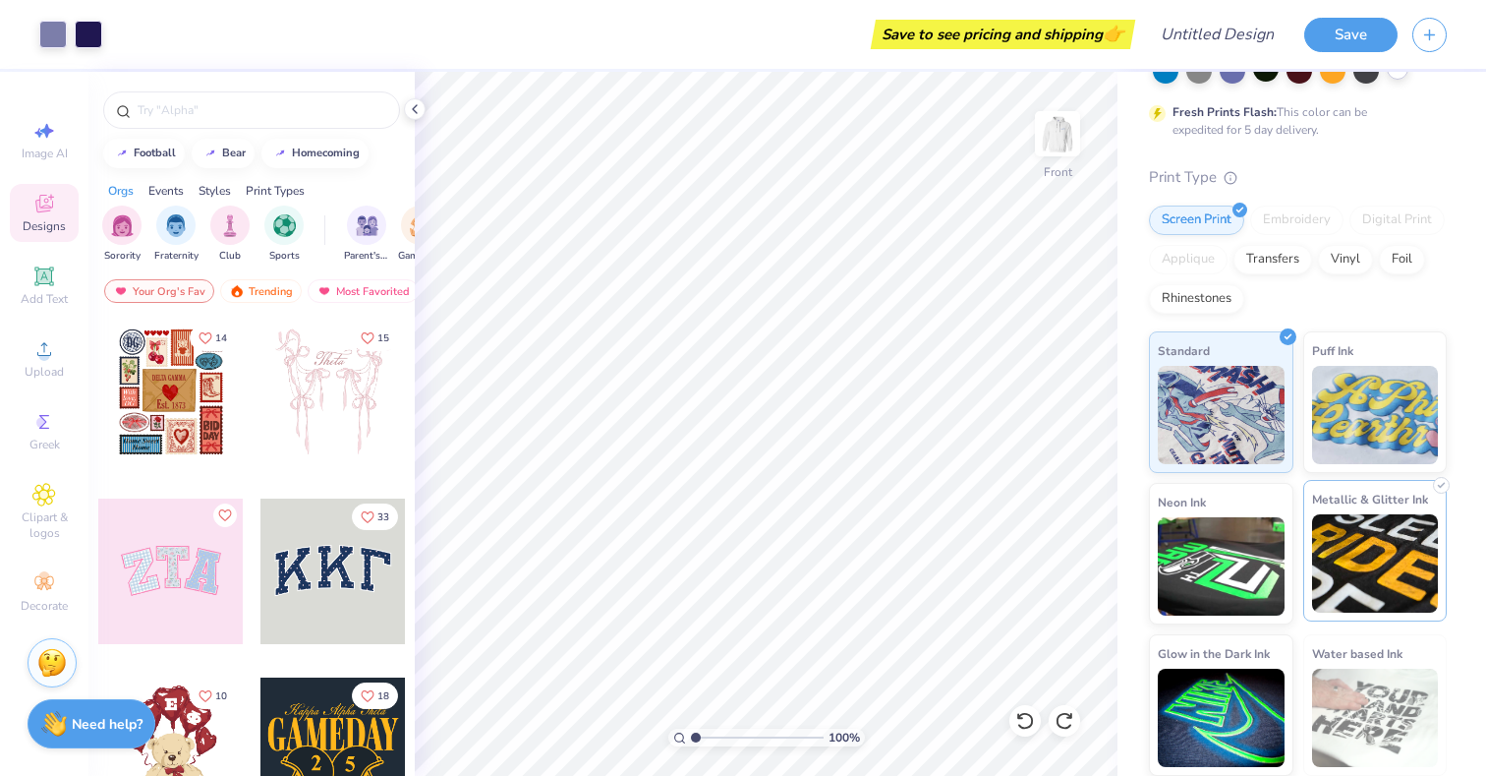
scroll to position [0, 0]
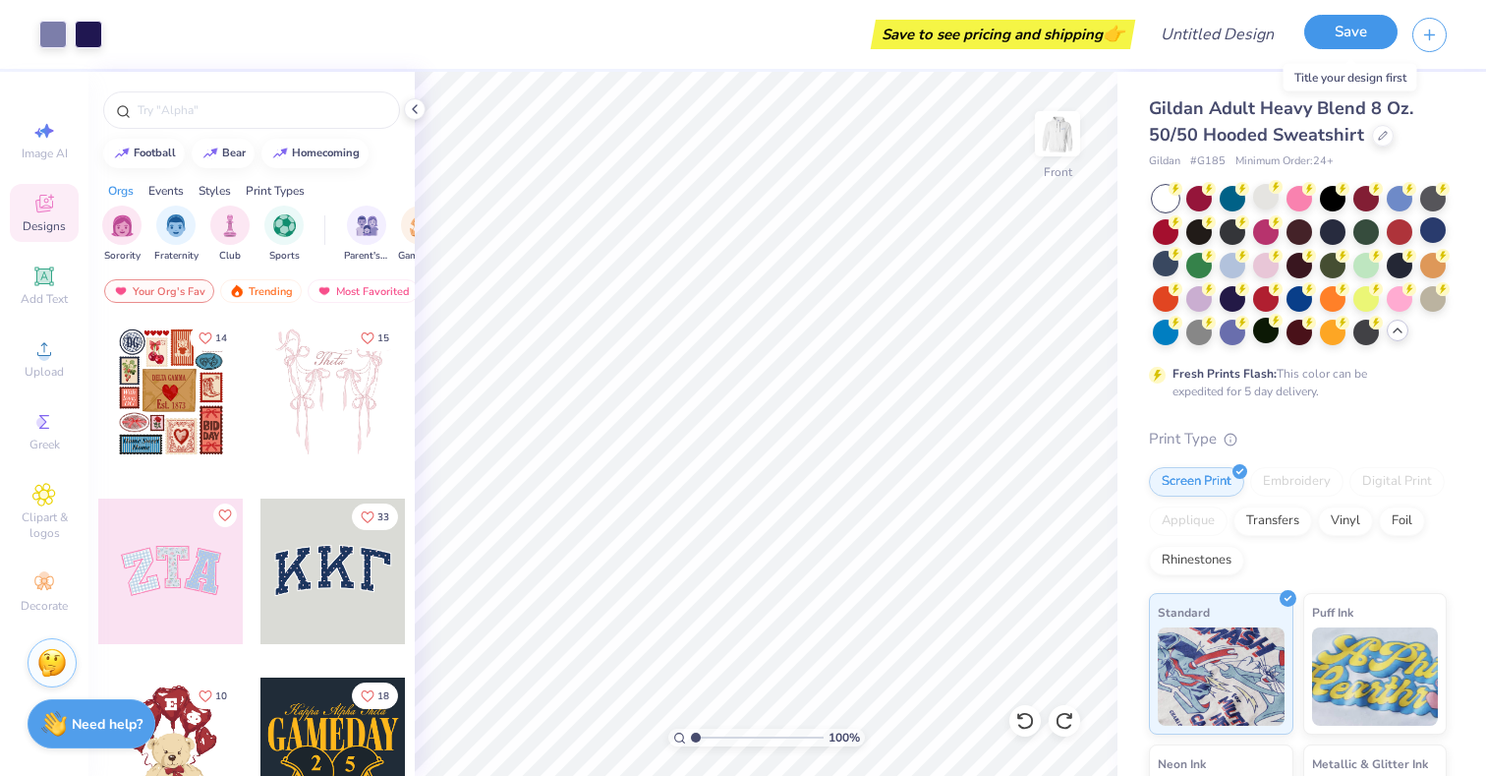
click at [1335, 39] on button "Save" at bounding box center [1350, 32] width 93 height 34
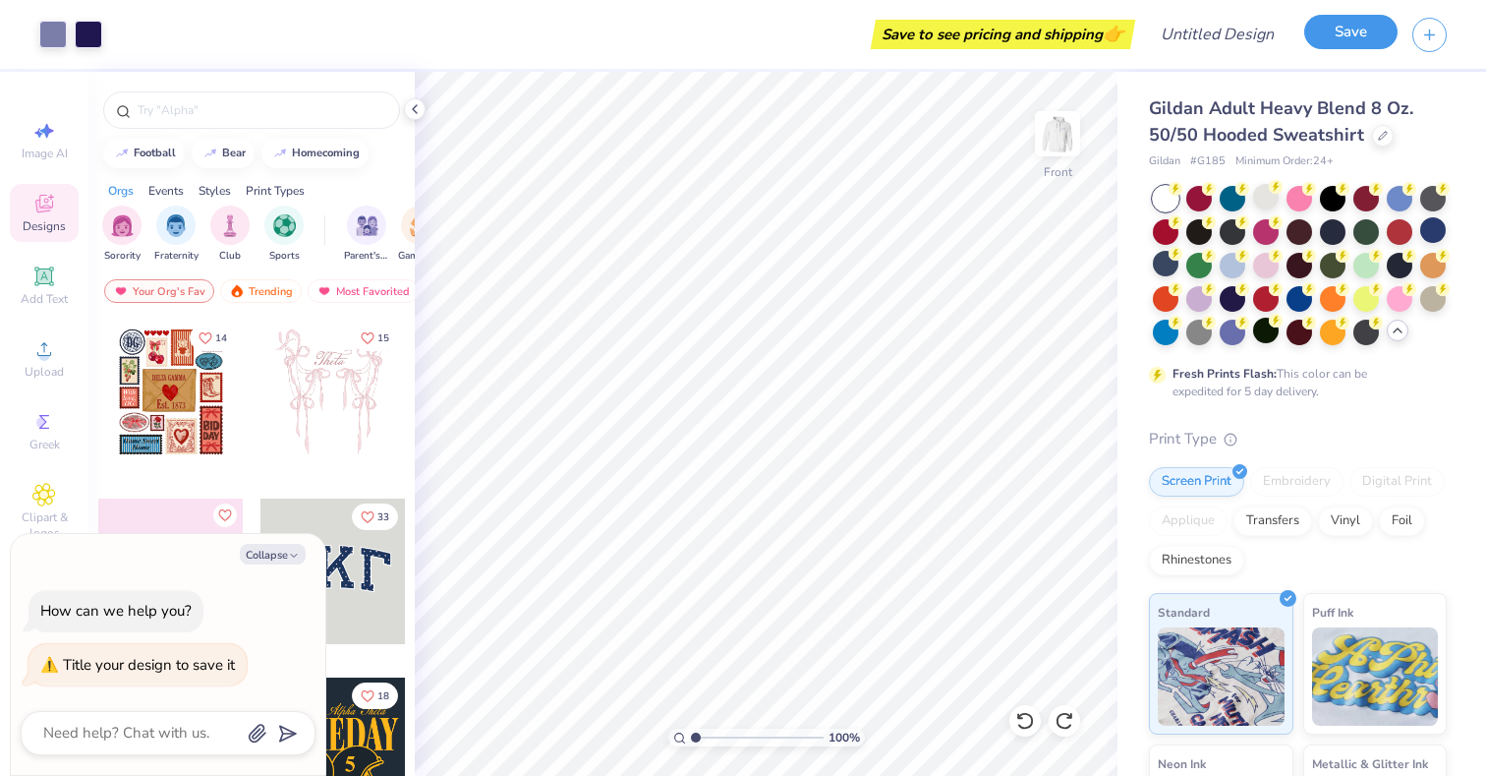
click at [1368, 21] on button "Save" at bounding box center [1350, 32] width 93 height 34
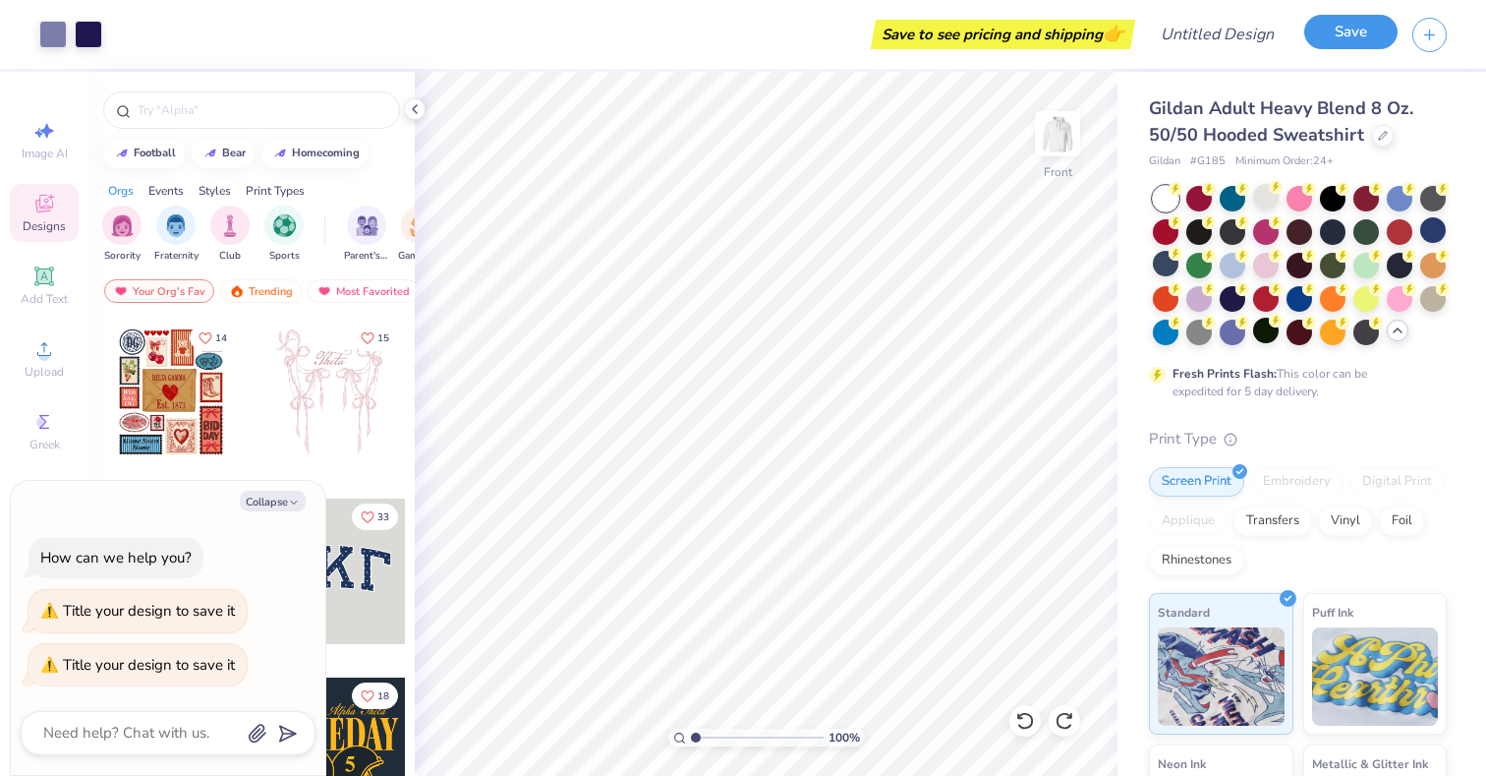
click at [1368, 21] on button "Save" at bounding box center [1350, 32] width 93 height 34
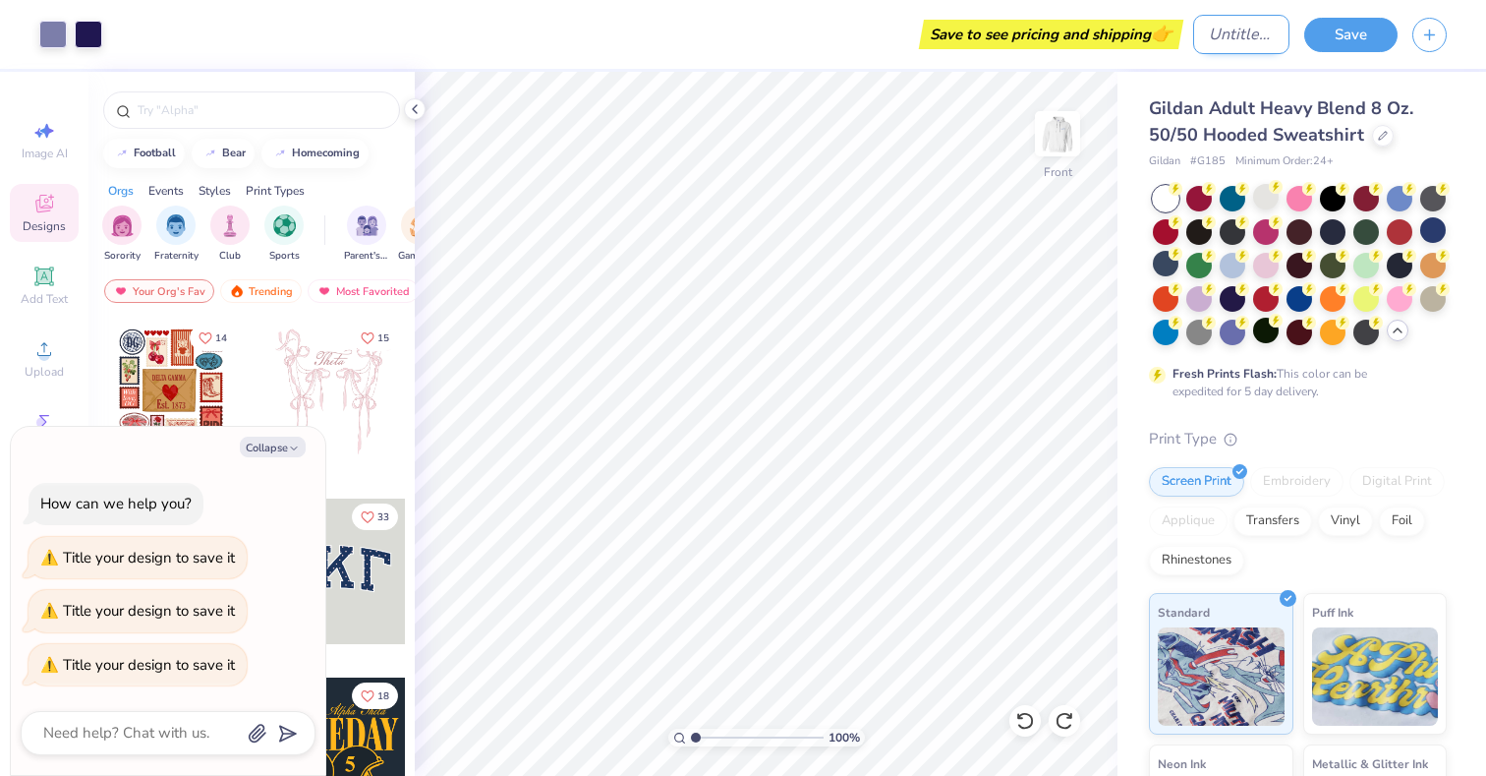
type textarea "x"
click at [1209, 36] on input "Design Title" at bounding box center [1241, 34] width 96 height 39
type input "d"
type textarea "x"
type input "da"
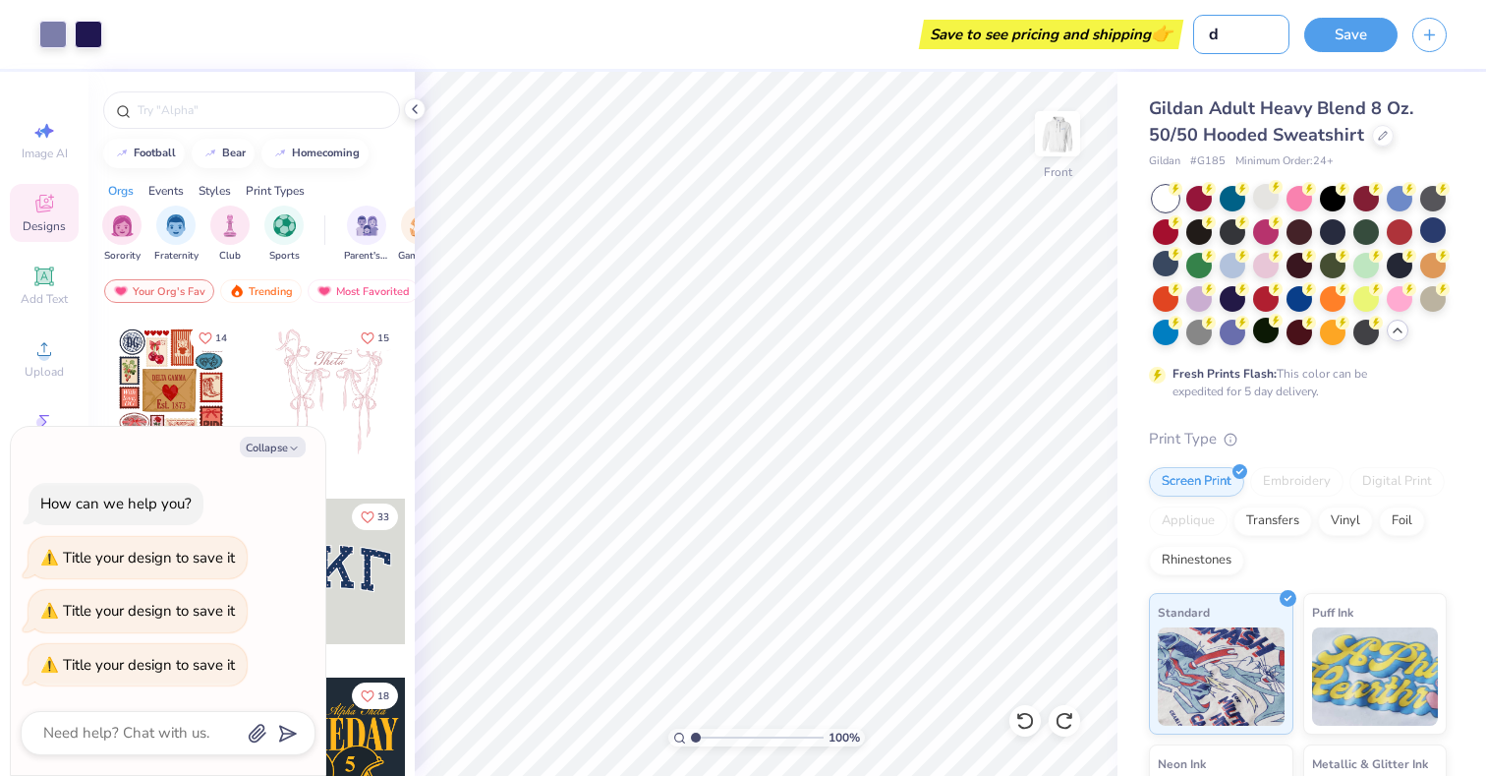
type textarea "x"
type input "dat"
type textarea "x"
type input "date"
type textarea "x"
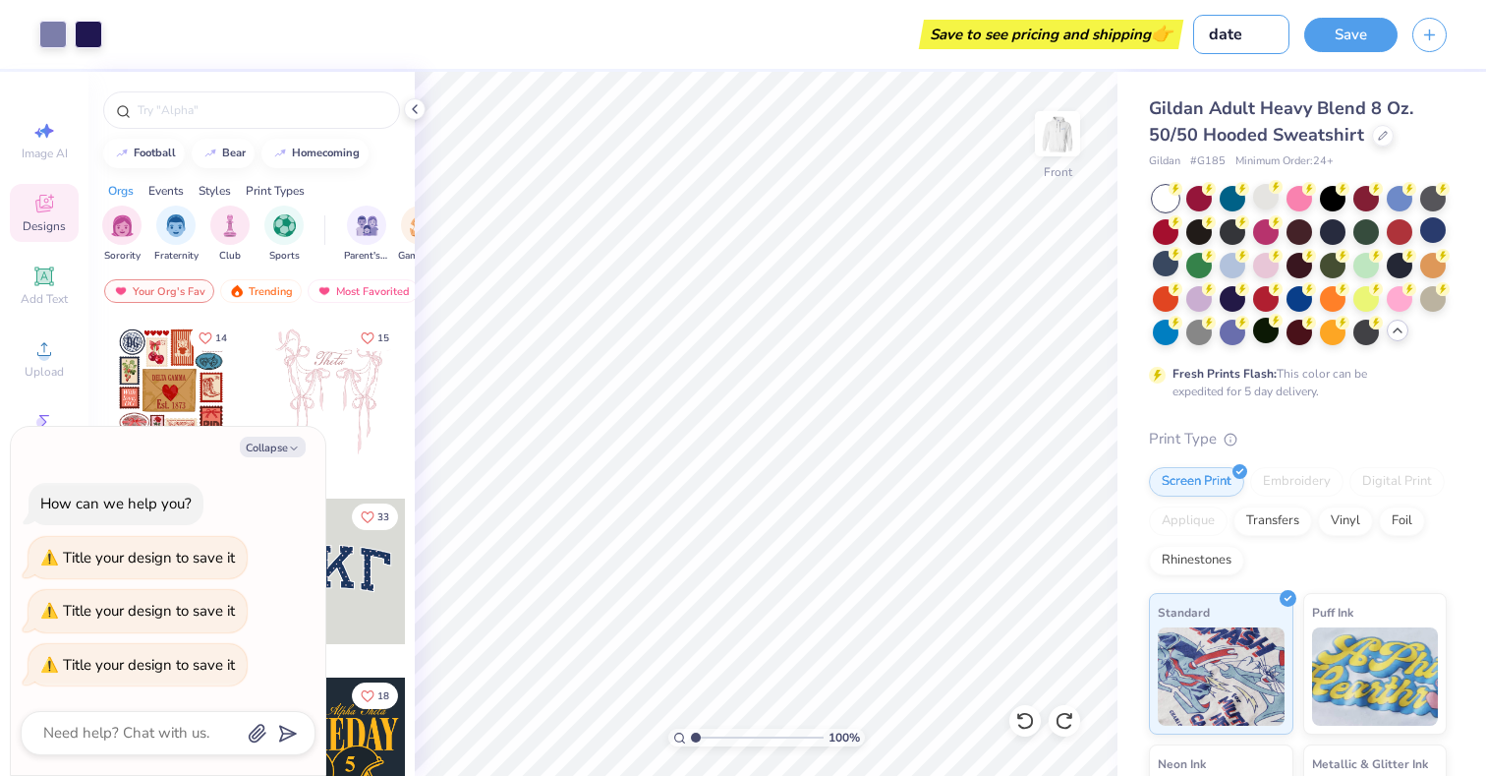
type input "date"
type textarea "x"
type input "date d"
type textarea "x"
type input "date da"
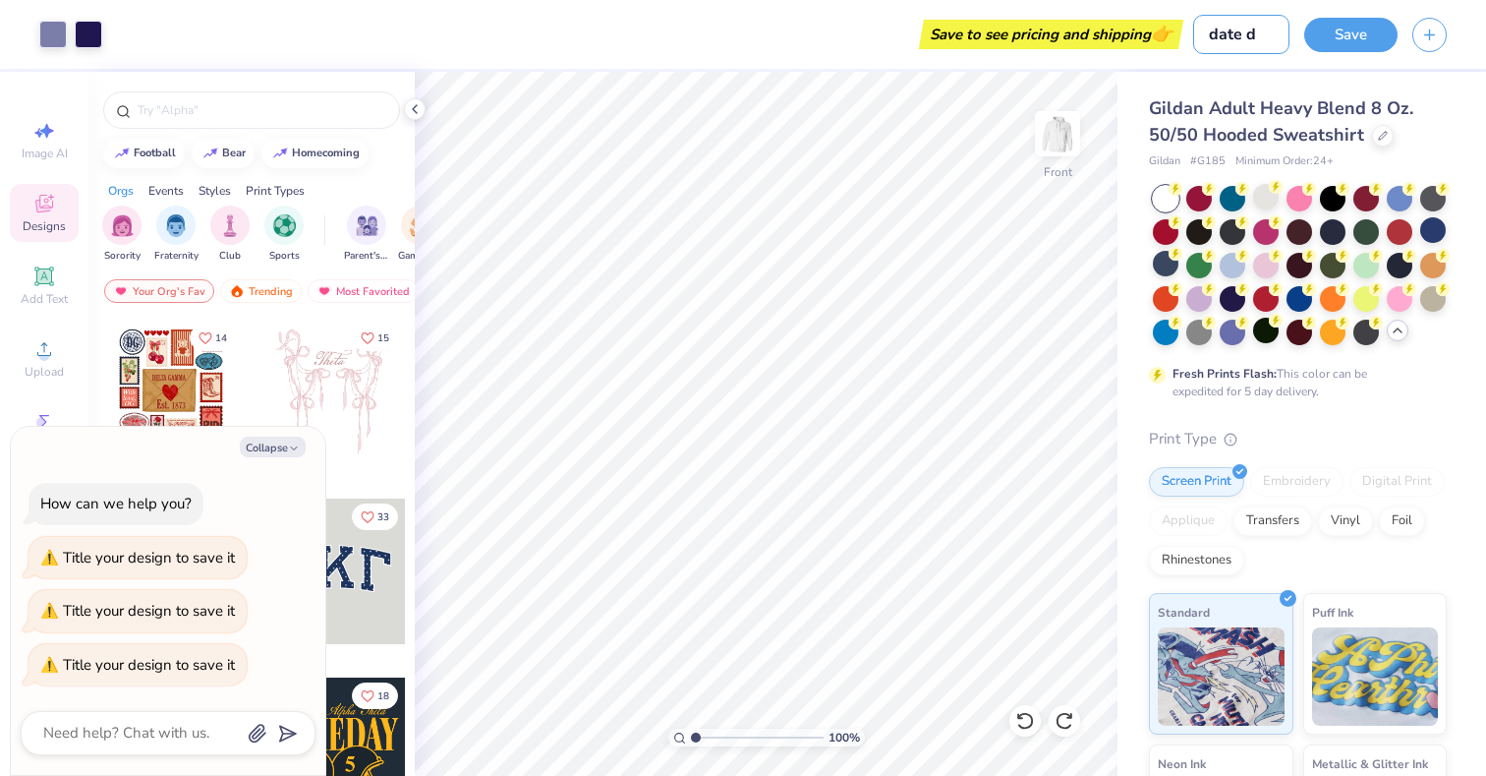
type textarea "x"
type input "date das"
type textarea "x"
type input "date dash"
type textarea "x"
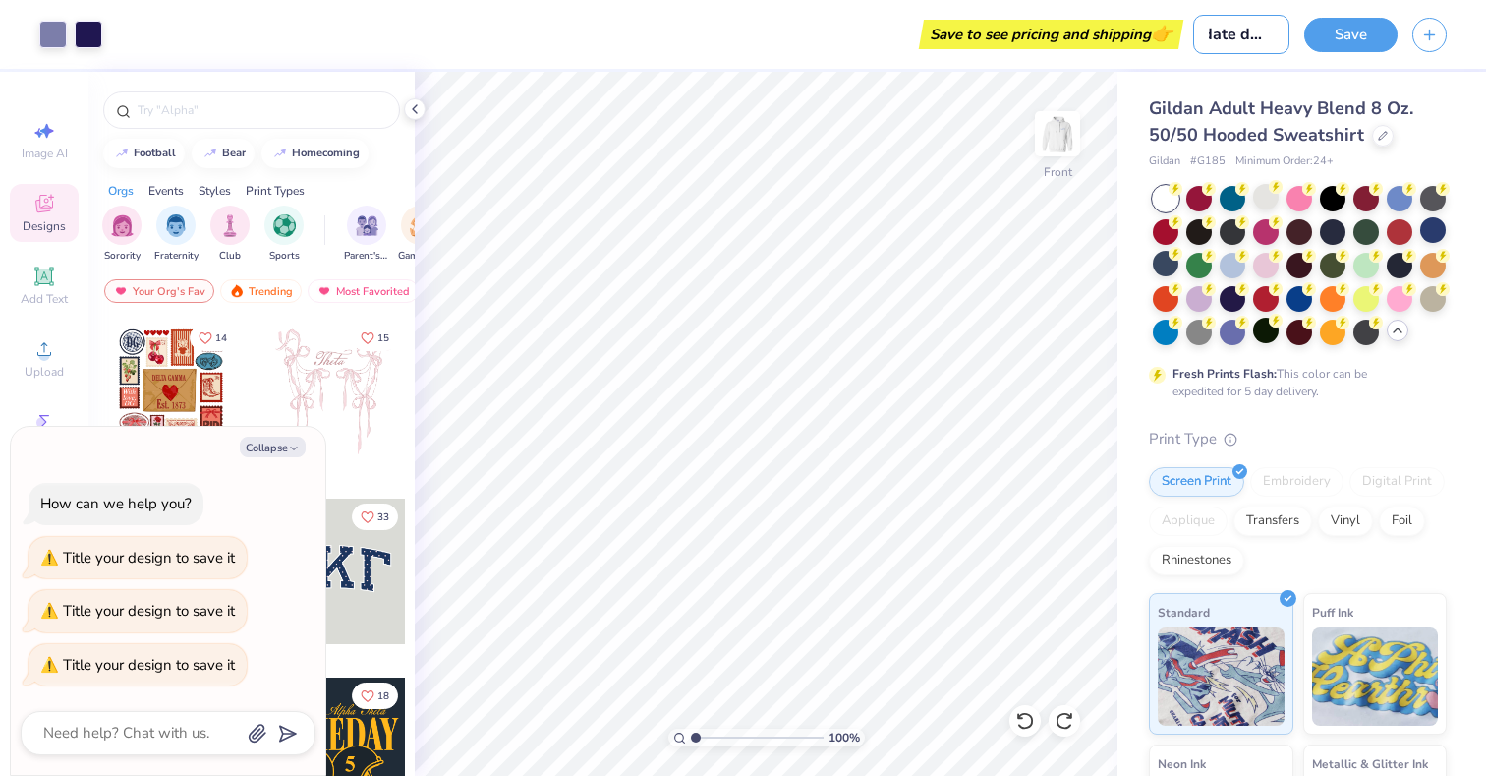
type input "date dash"
type textarea "x"
type input "date dash m"
type textarea "x"
type input "date dash mo"
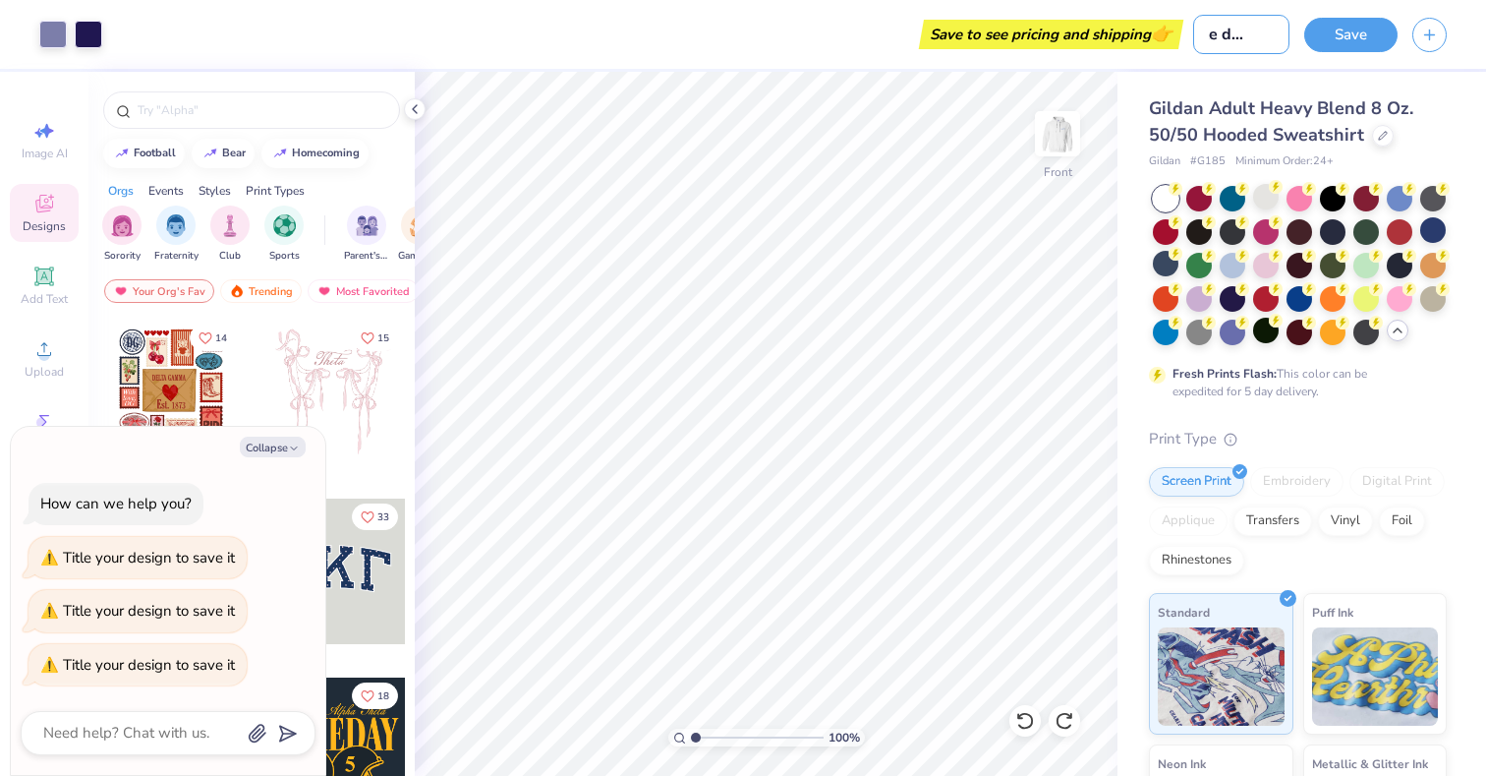
type textarea "x"
type input "date dash moc"
type textarea "x"
type input "date dash mock"
type textarea "x"
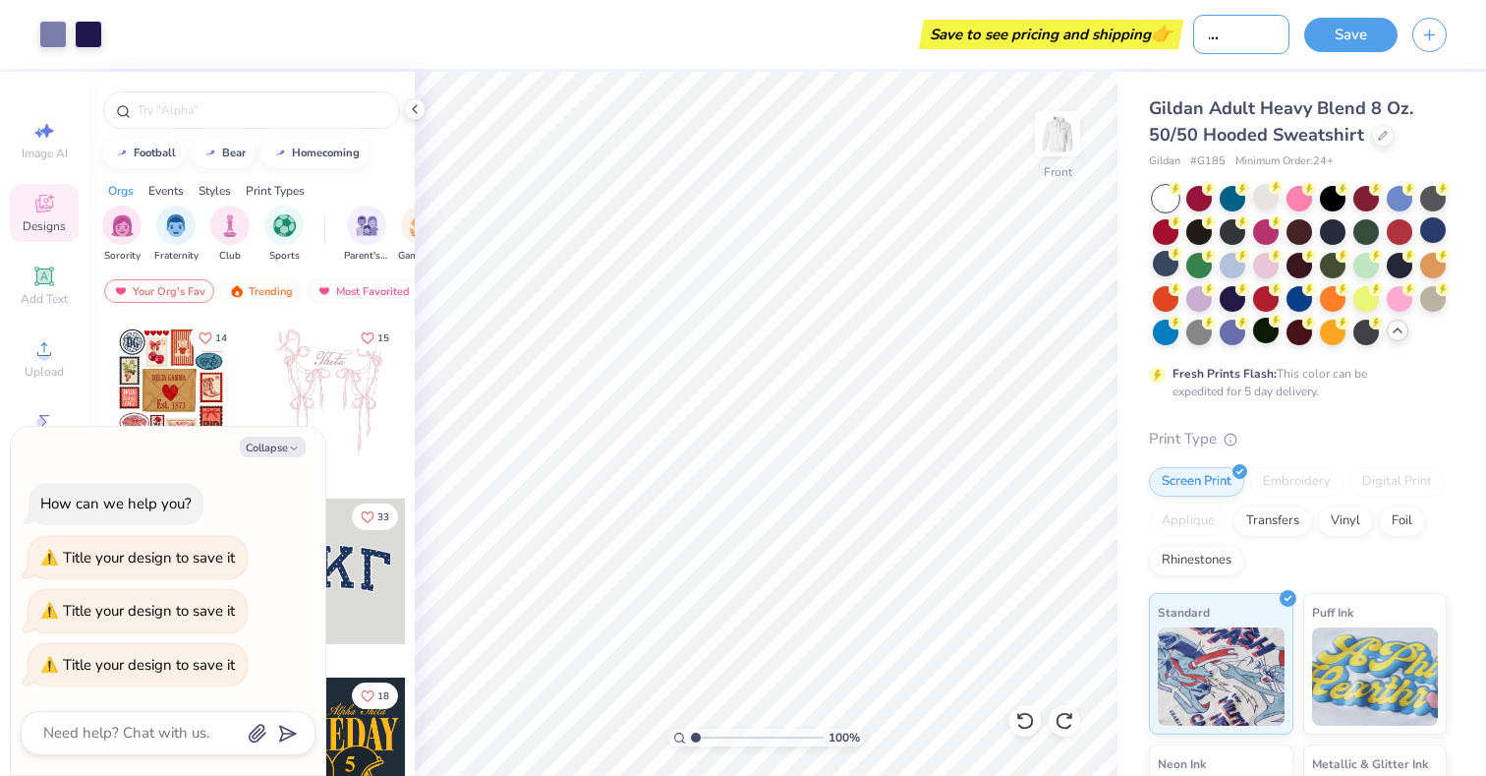
type input "date dash mock"
type textarea "x"
type input "date dash mock 1"
type textarea "x"
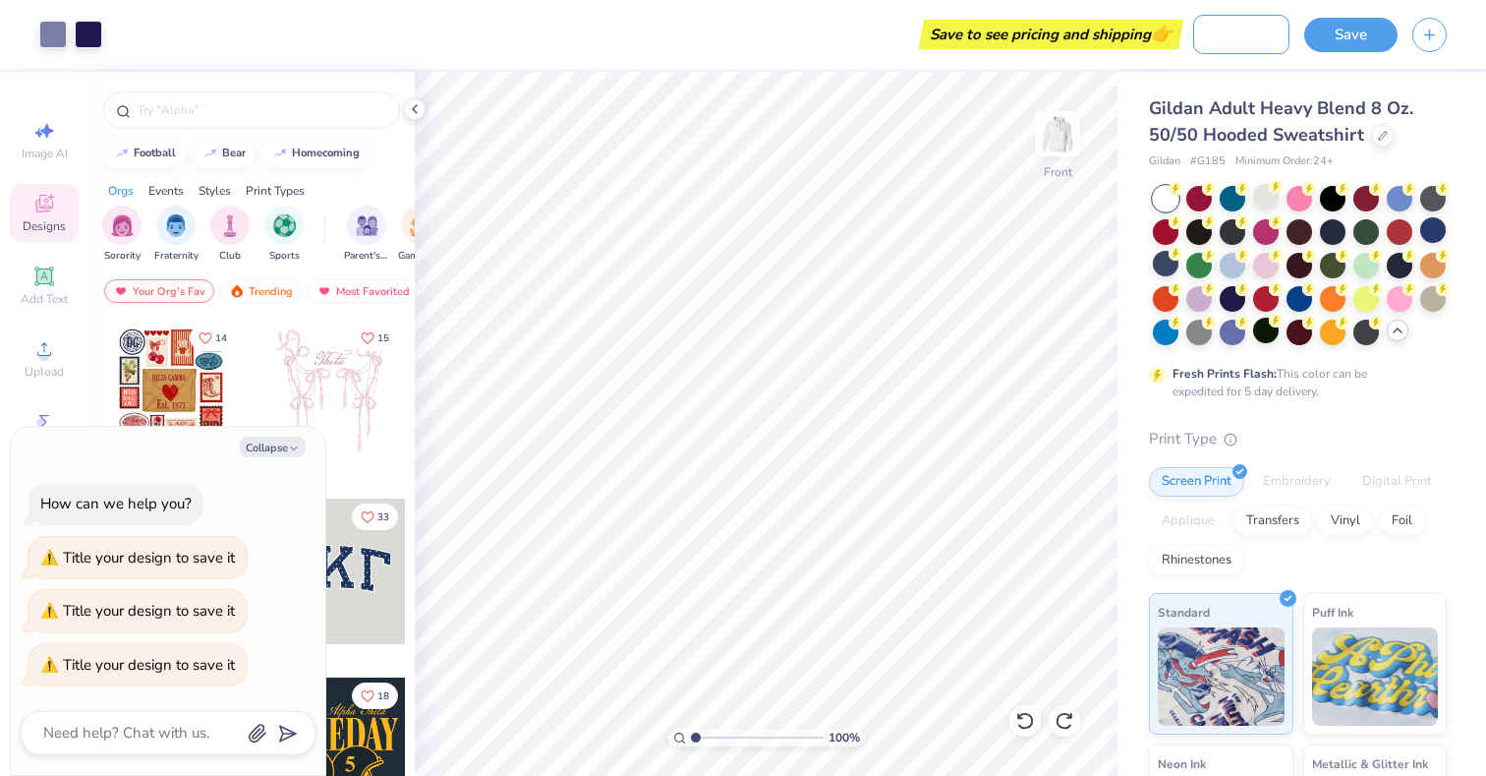
type input "date dash mock 1"
type textarea "x"
type input "date dash mock 1"
click at [1352, 35] on button "Save" at bounding box center [1350, 32] width 93 height 34
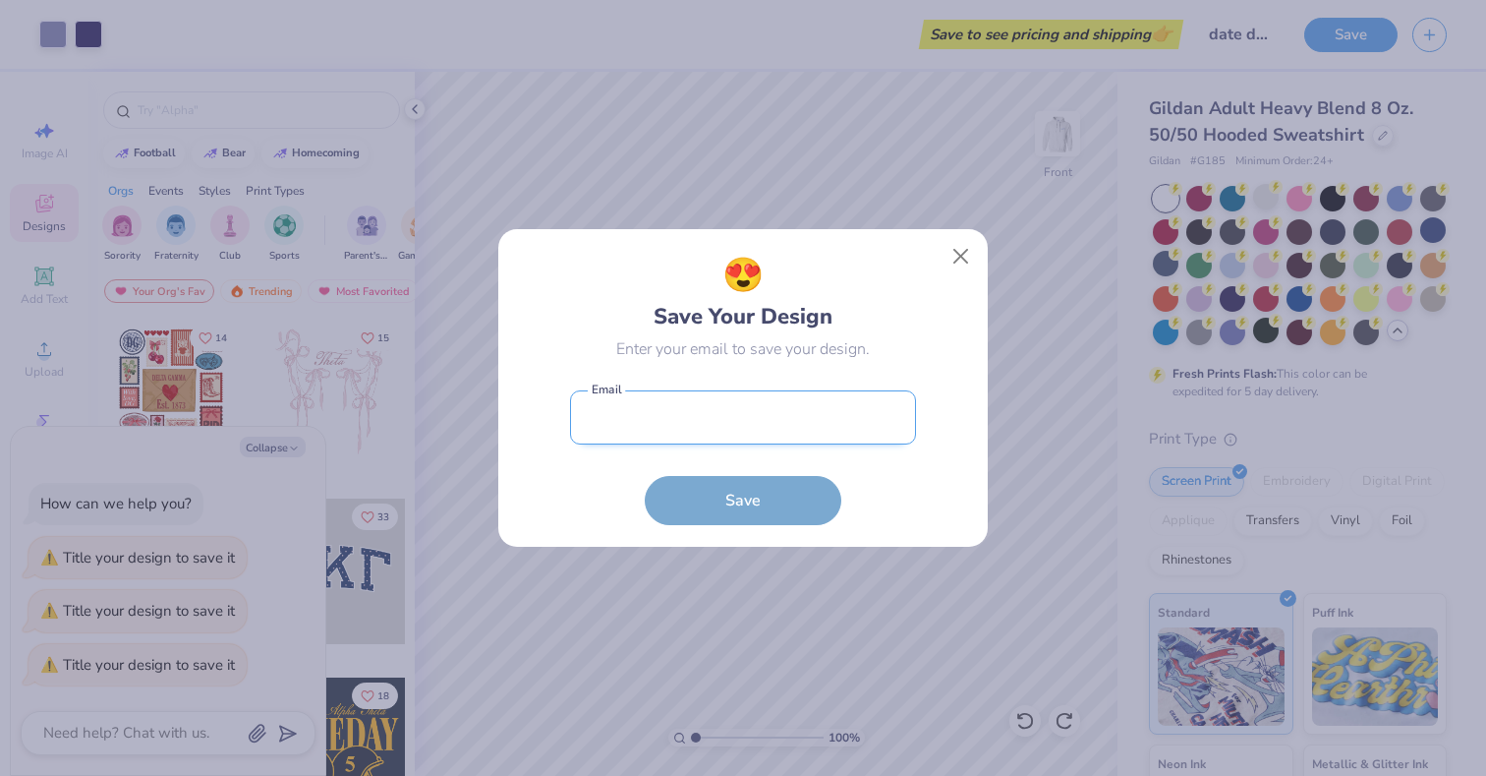
click at [774, 418] on input "email" at bounding box center [743, 417] width 346 height 54
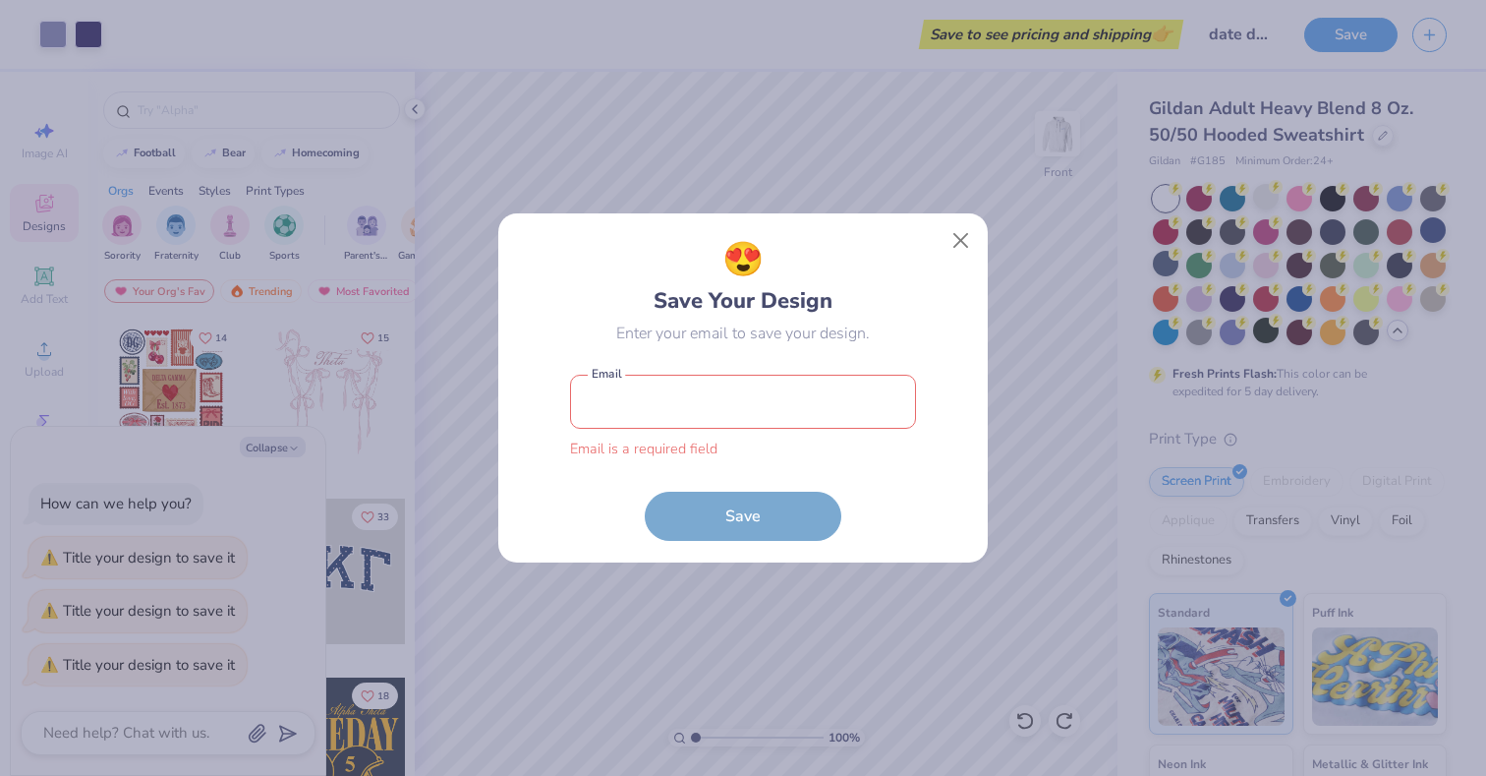
type input "maggiecrishock@gmail.com"
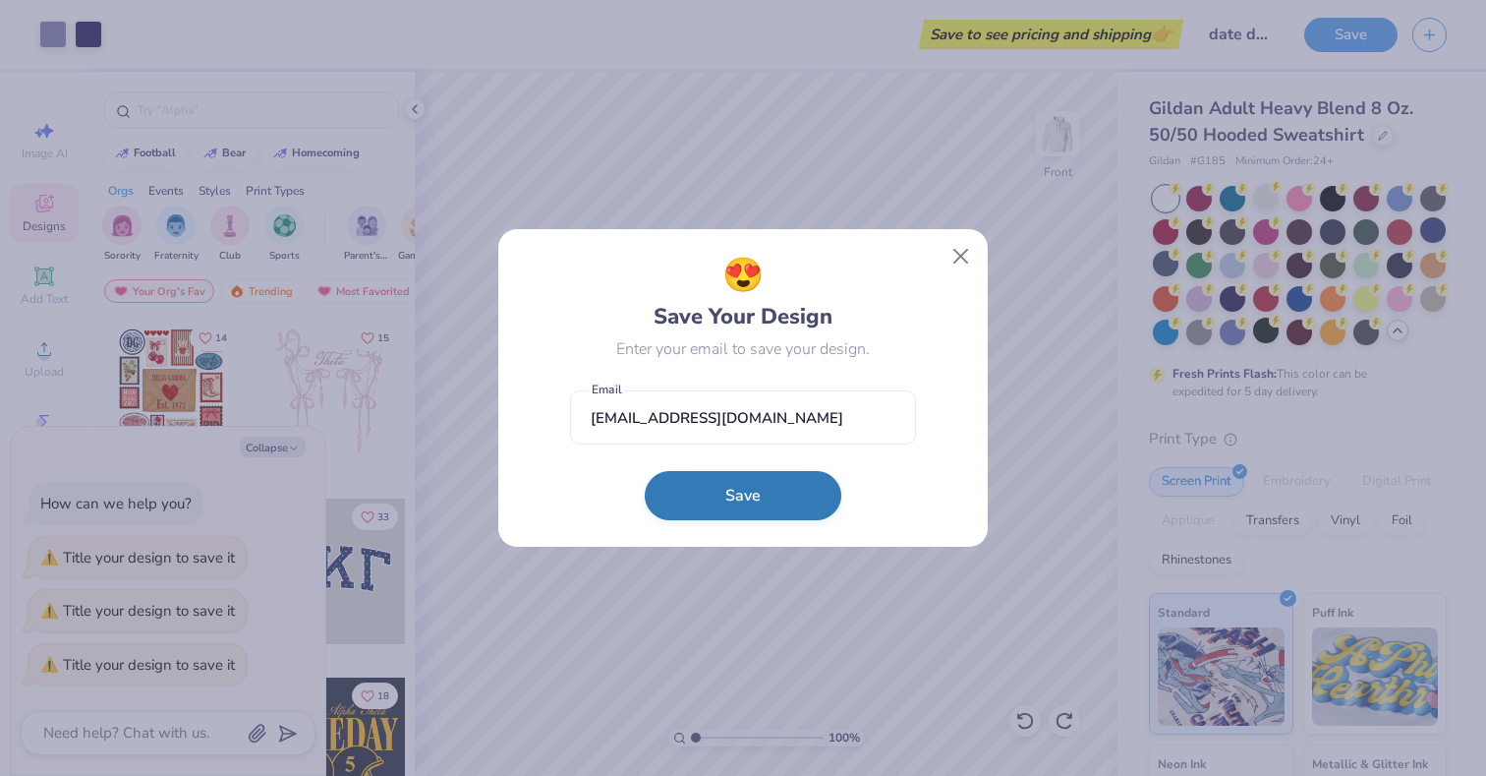
click at [772, 482] on button "Save" at bounding box center [743, 495] width 197 height 49
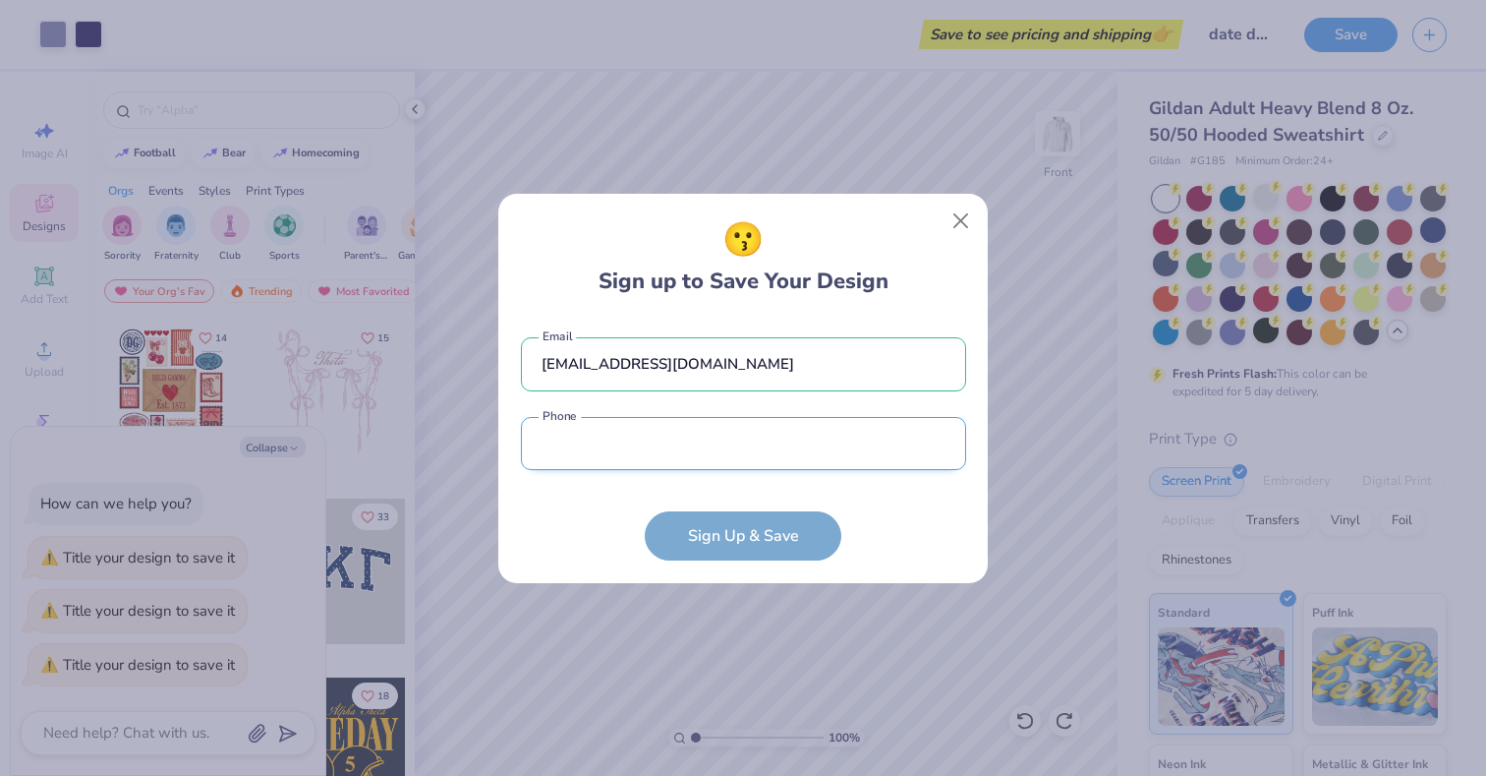
click at [730, 447] on input "tel" at bounding box center [743, 444] width 445 height 54
type input "(703) 304-7149"
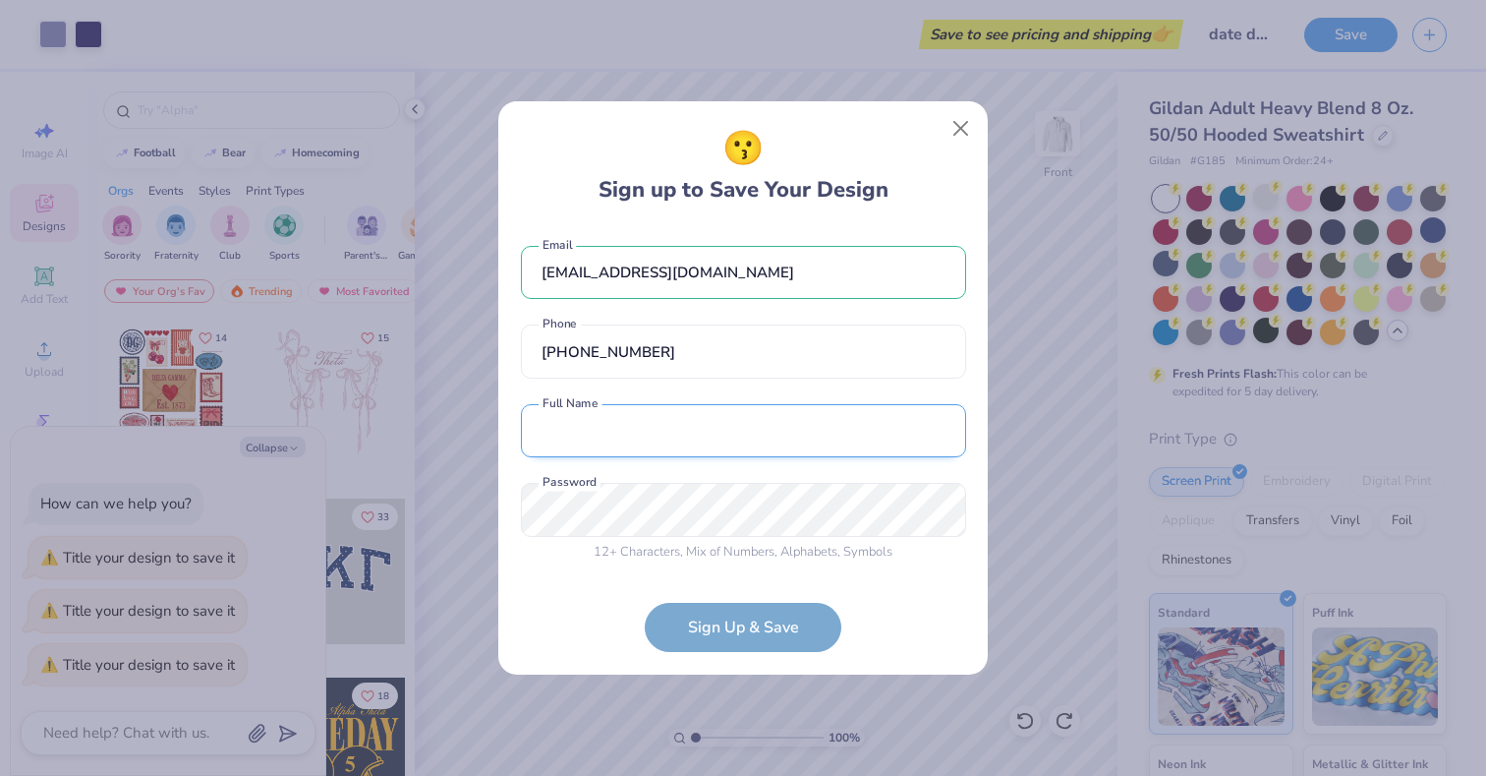
click at [741, 432] on input "text" at bounding box center [743, 431] width 445 height 54
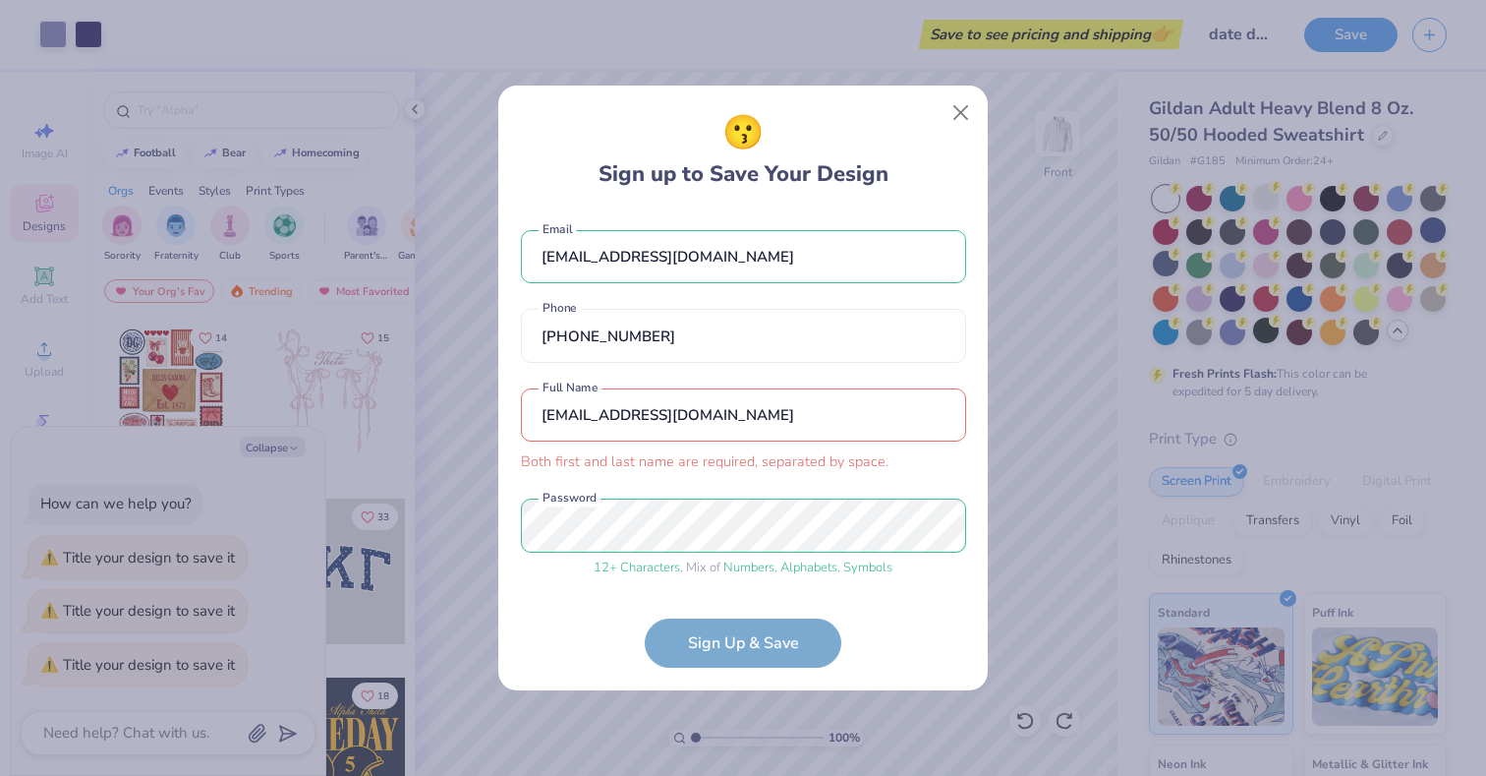
drag, startPoint x: 754, startPoint y: 416, endPoint x: 551, endPoint y: 413, distance: 202.5
click at [551, 413] on input "maggiecrishock@gmail.com" at bounding box center [743, 415] width 445 height 54
type input "Margaret O Crishock"
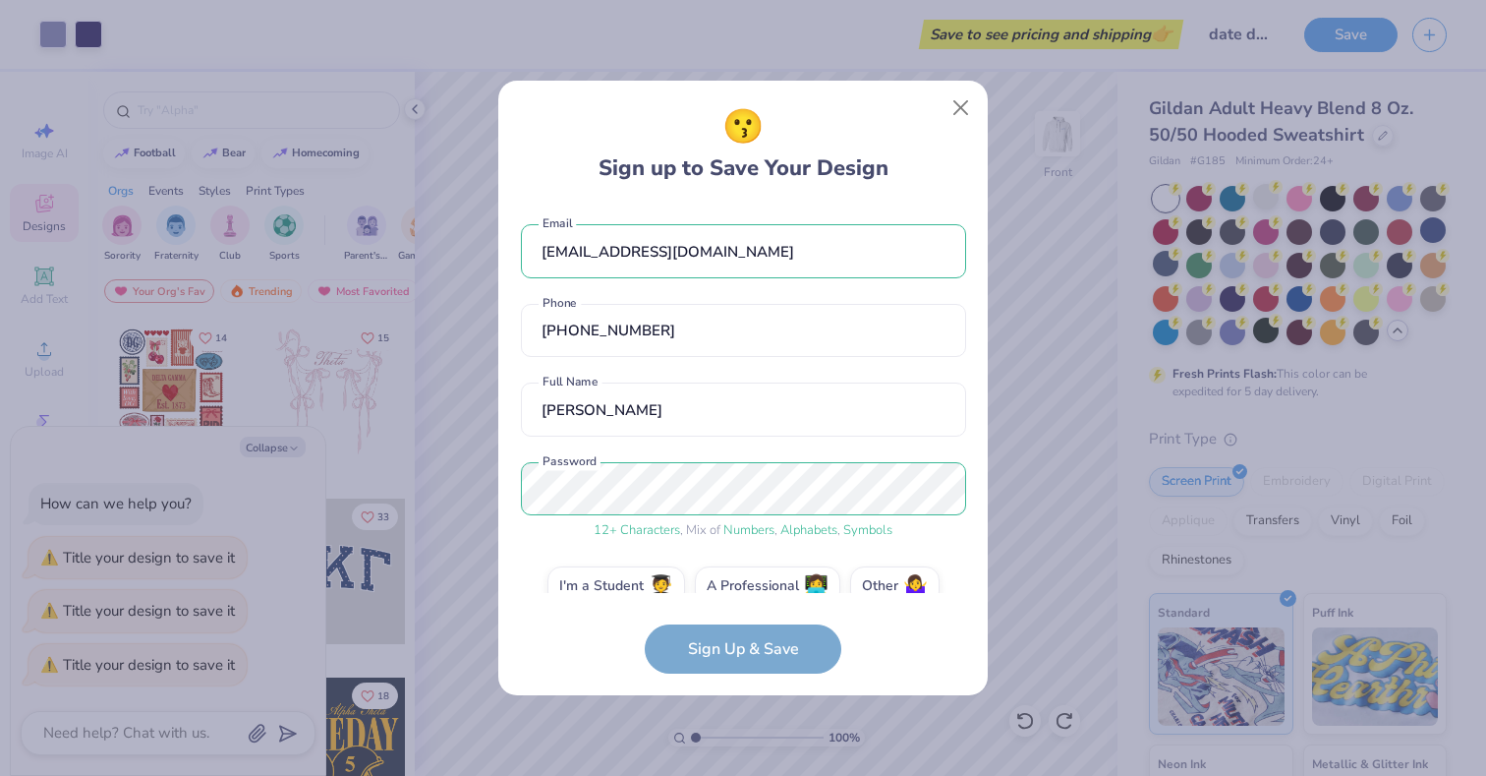
click at [716, 640] on form "maggiecrishock@gmail.com Email (703) 304-7149 Phone Margaret O Crishock Full Na…" at bounding box center [743, 438] width 445 height 469
click at [643, 586] on label "I'm a Student 🧑‍🎓" at bounding box center [616, 582] width 138 height 39
click at [737, 586] on input "I'm a Student 🧑‍🎓" at bounding box center [743, 590] width 13 height 13
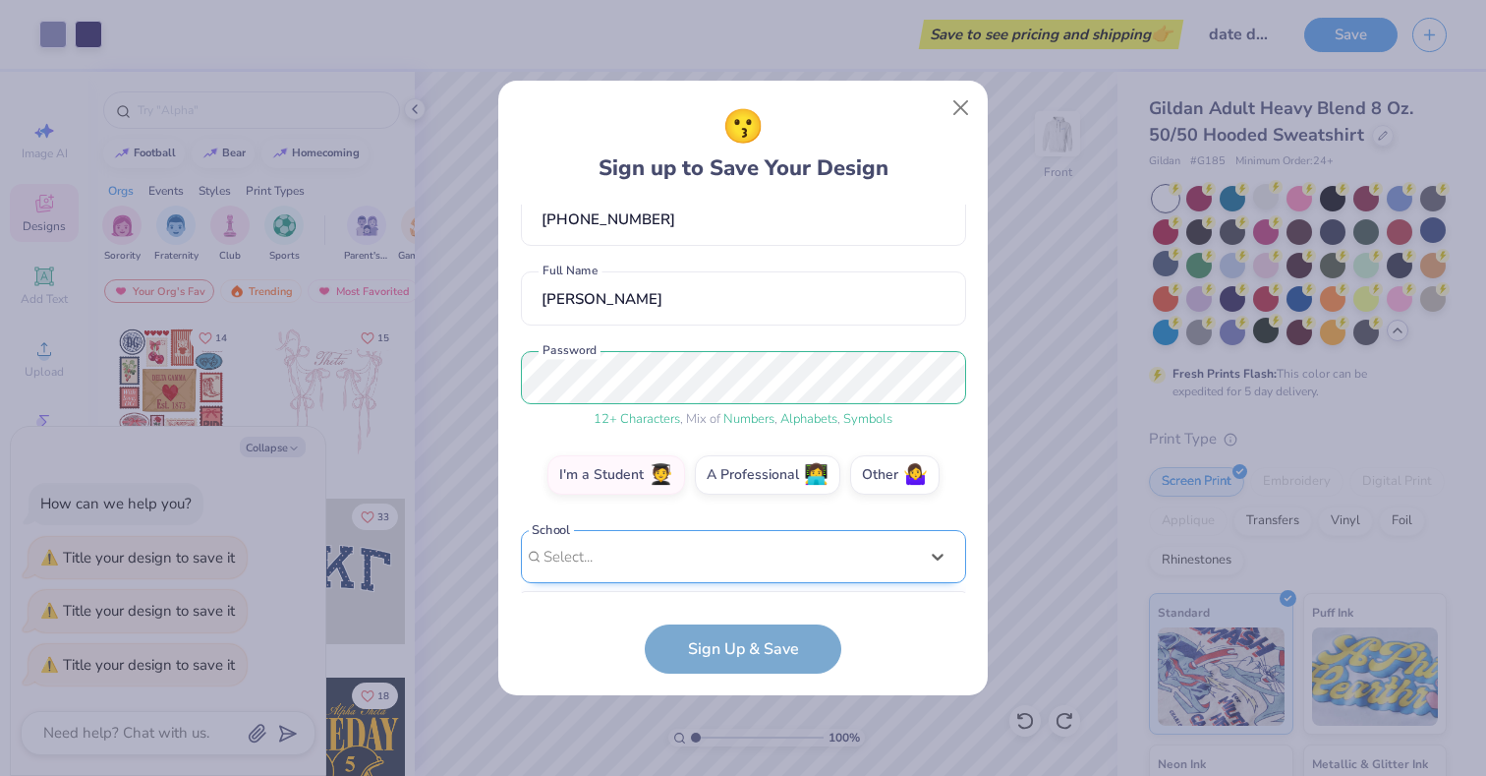
scroll to position [406, 0]
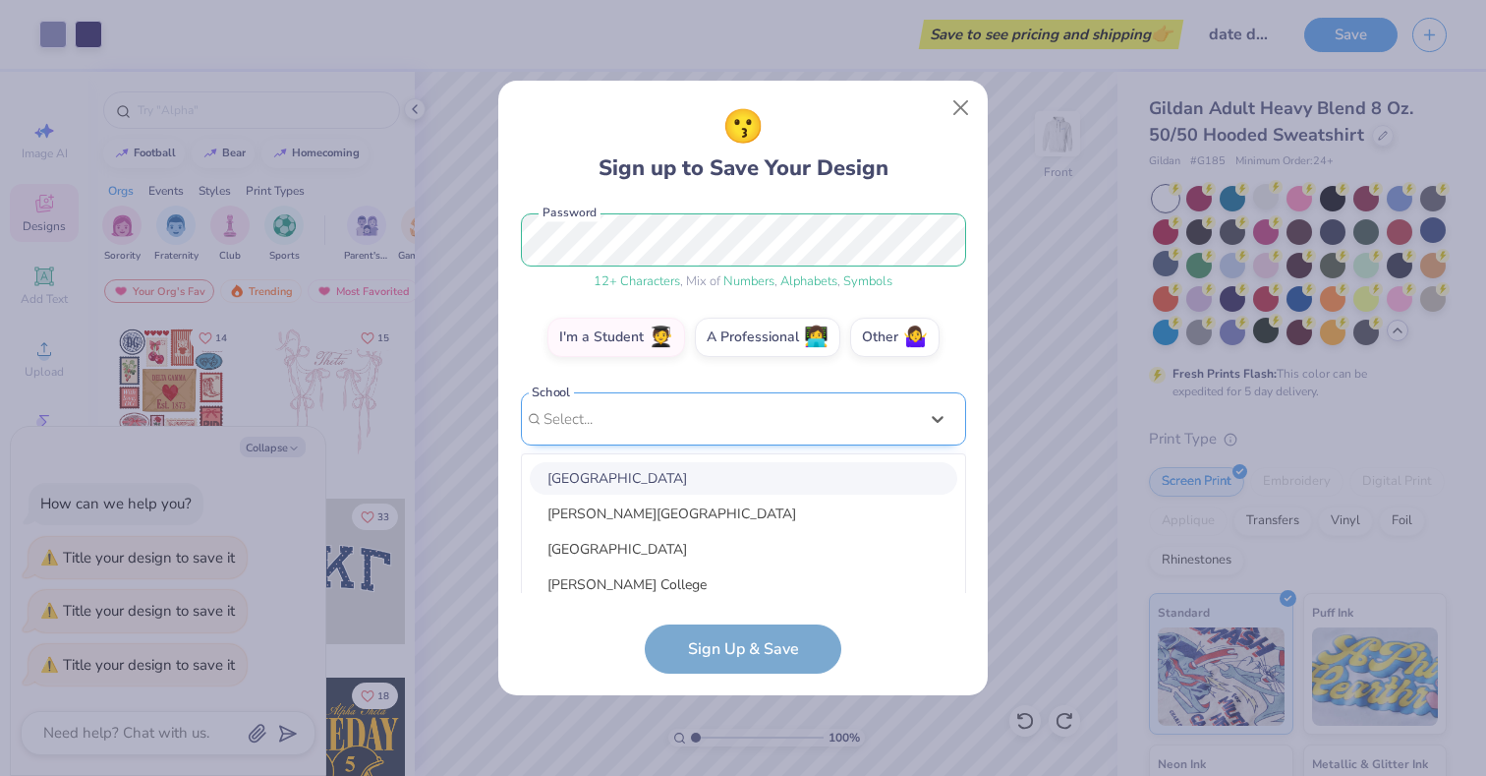
click at [702, 552] on div "option focused, 1 of 30. 30 results available. Use Up and Down to choose option…" at bounding box center [743, 571] width 445 height 359
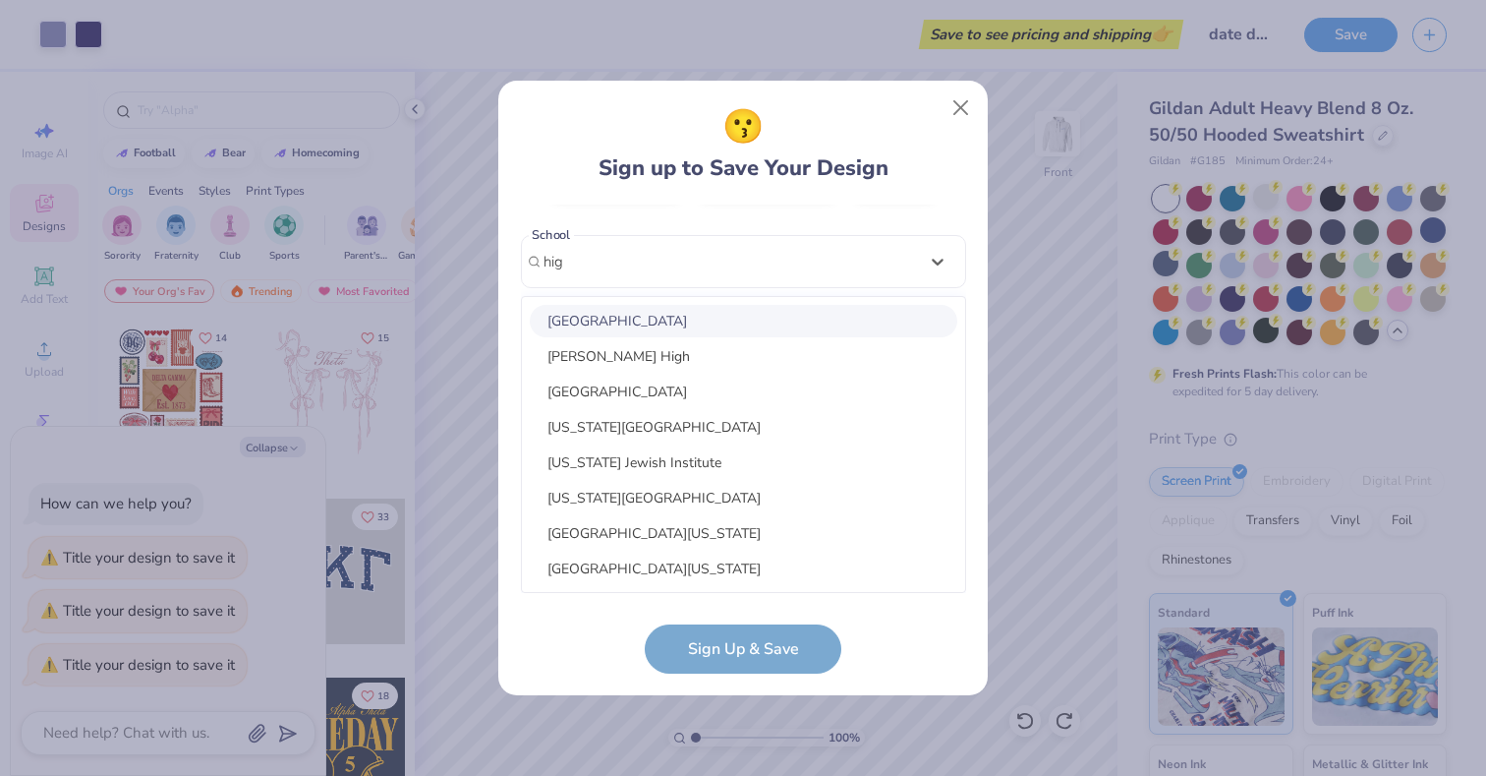
click at [696, 317] on div "High Point University" at bounding box center [744, 321] width 428 height 32
type input "hig"
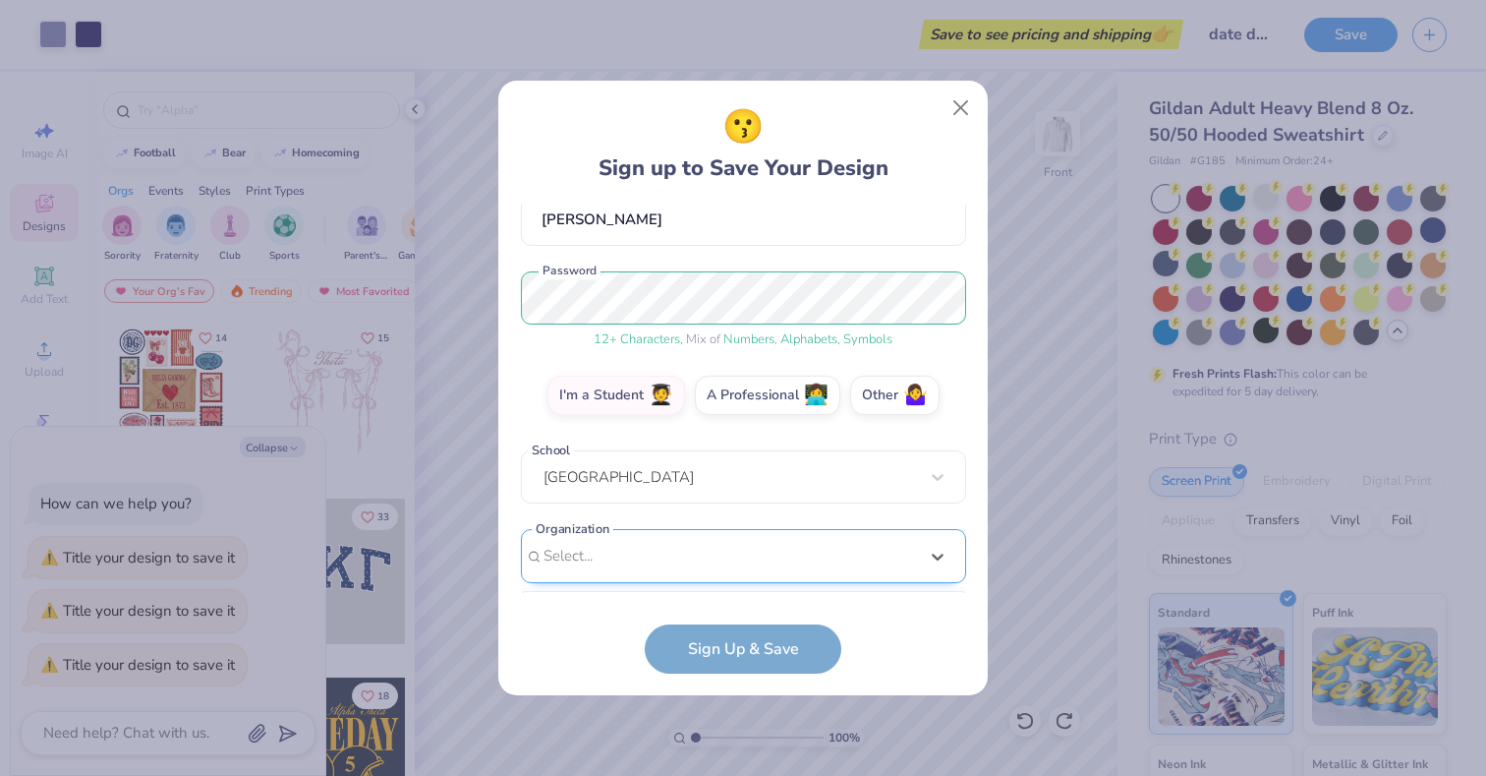
scroll to position [486, 0]
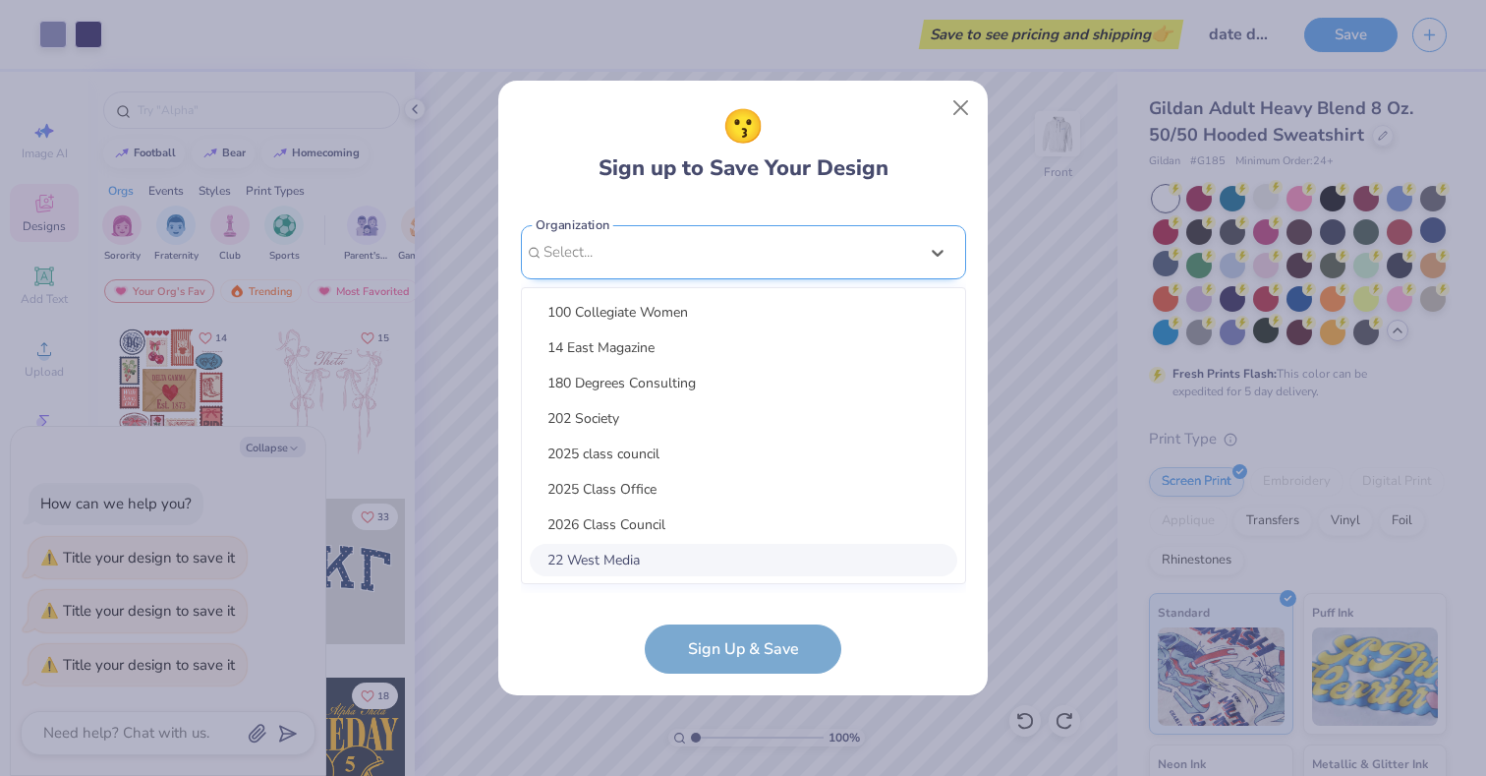
click at [660, 553] on div "option focused, 8 of 15. 15 results available. Use Up and Down to choose option…" at bounding box center [743, 404] width 445 height 359
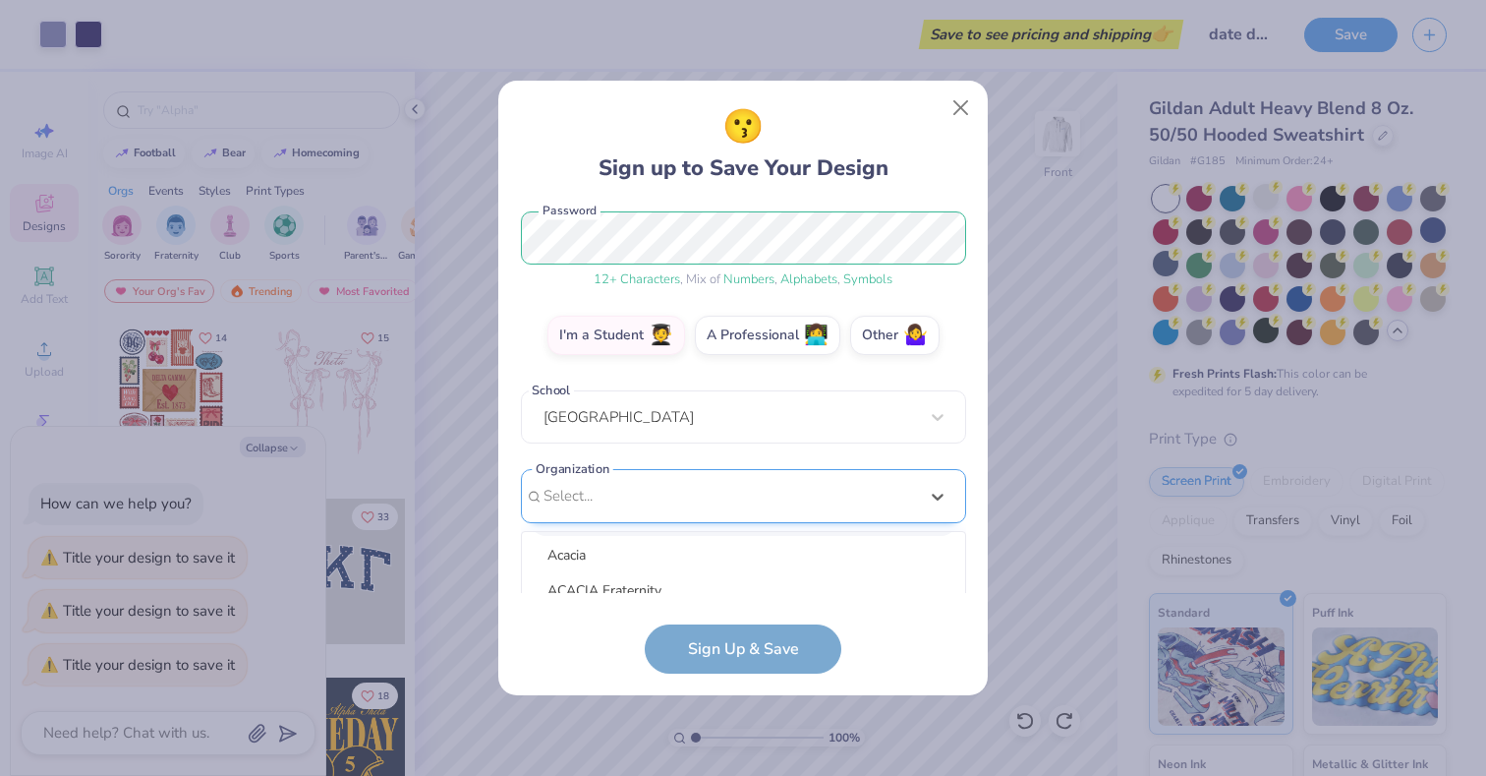
scroll to position [262, 0]
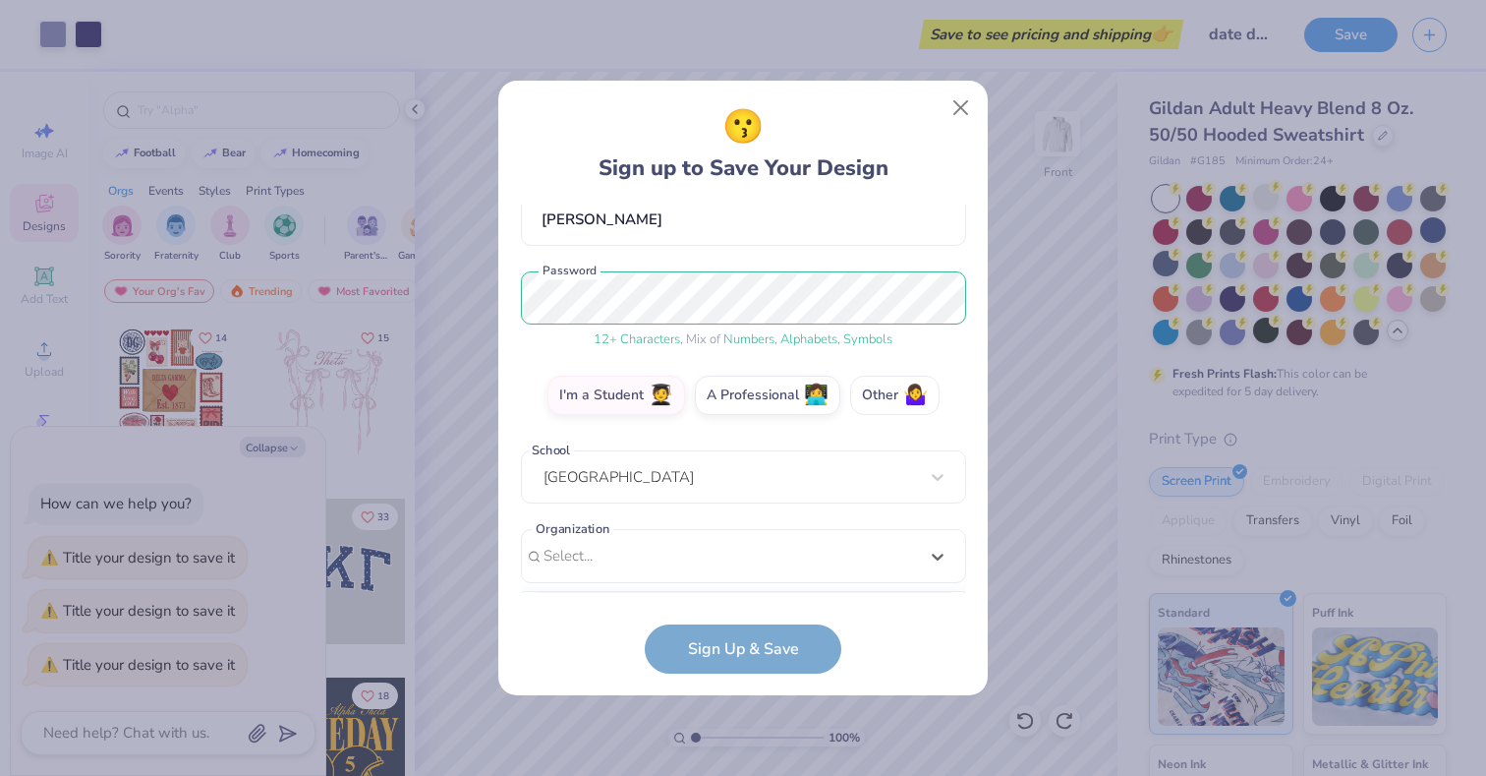
click at [890, 325] on div "maggiecrishock@gmail.com Email (703) 304-7149 Phone Margaret O Crishock Full Na…" at bounding box center [743, 398] width 445 height 388
click at [874, 391] on label "Other 🤷‍♀️" at bounding box center [894, 392] width 89 height 39
click at [750, 584] on input "Other 🤷‍♀️" at bounding box center [743, 590] width 13 height 13
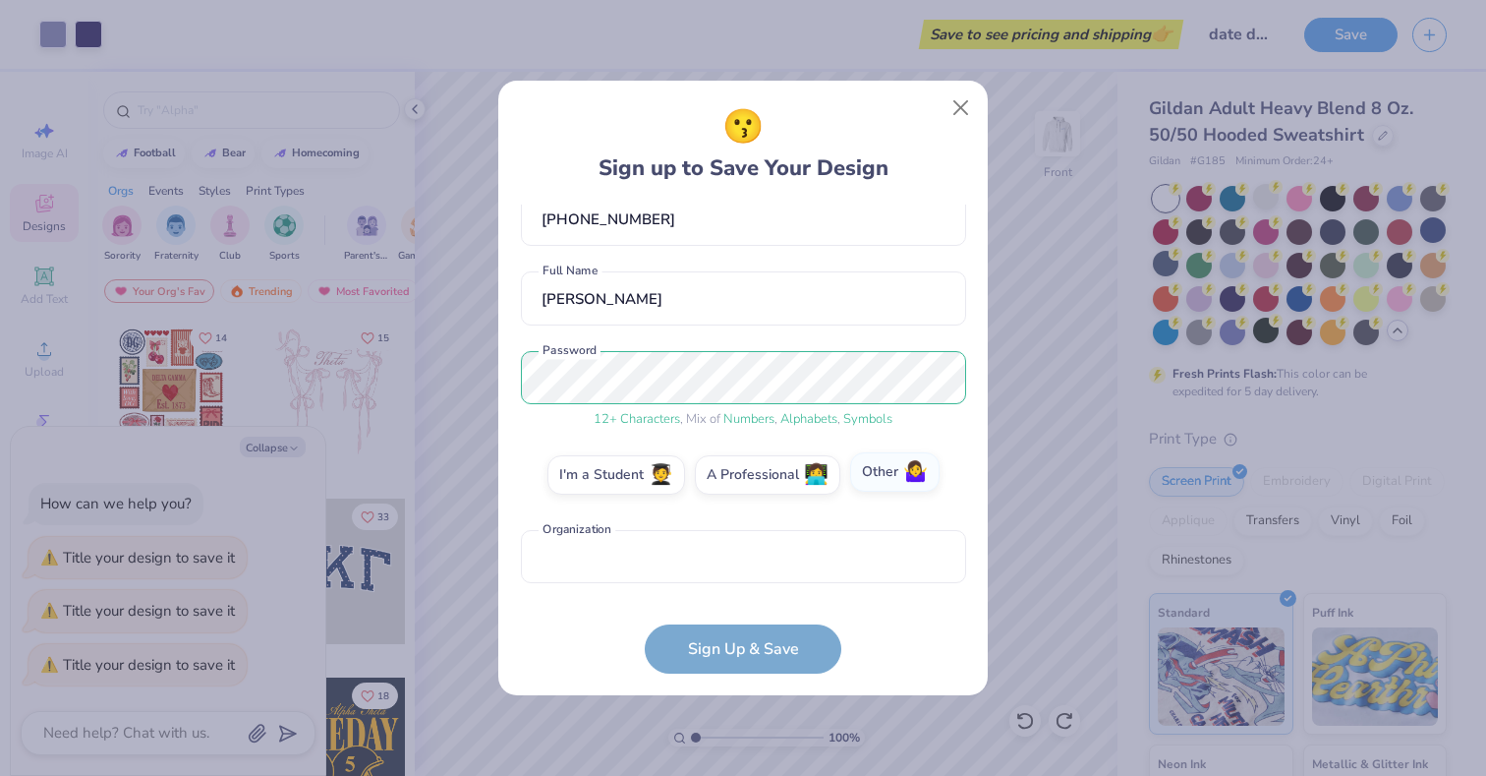
scroll to position [111, 0]
click at [881, 479] on label "Other 🤷‍♀️" at bounding box center [894, 471] width 89 height 39
click at [750, 584] on input "Other 🤷‍♀️" at bounding box center [743, 590] width 13 height 13
click at [774, 651] on form "maggiecrishock@gmail.com Email (703) 304-7149 Phone Margaret O Crishock Full Na…" at bounding box center [743, 438] width 445 height 469
click at [771, 562] on input "text" at bounding box center [743, 557] width 445 height 54
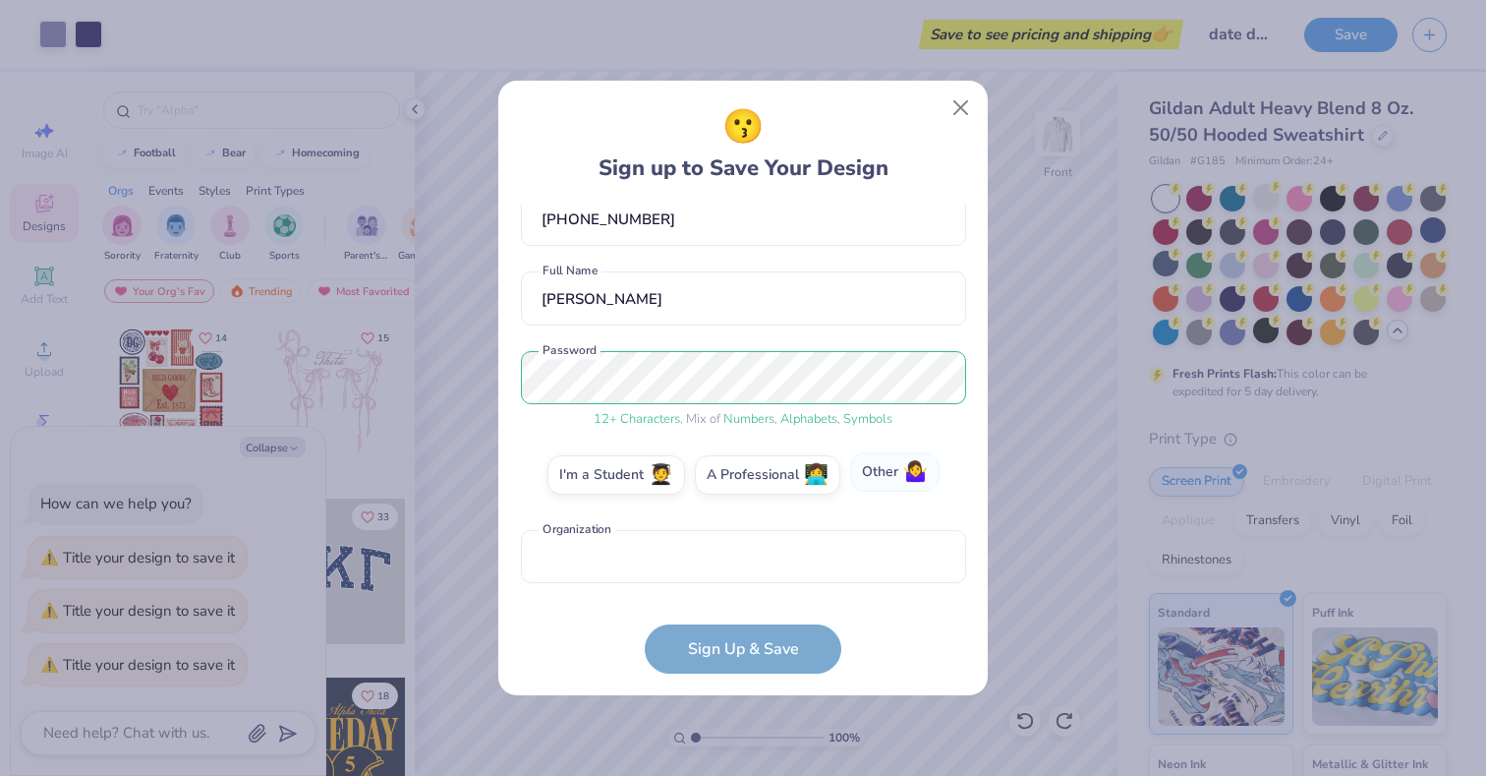
click at [871, 478] on label "Other 🤷‍♀️" at bounding box center [894, 471] width 89 height 39
click at [750, 584] on input "Other 🤷‍♀️" at bounding box center [743, 590] width 13 height 13
click at [809, 547] on input "text" at bounding box center [743, 557] width 445 height 54
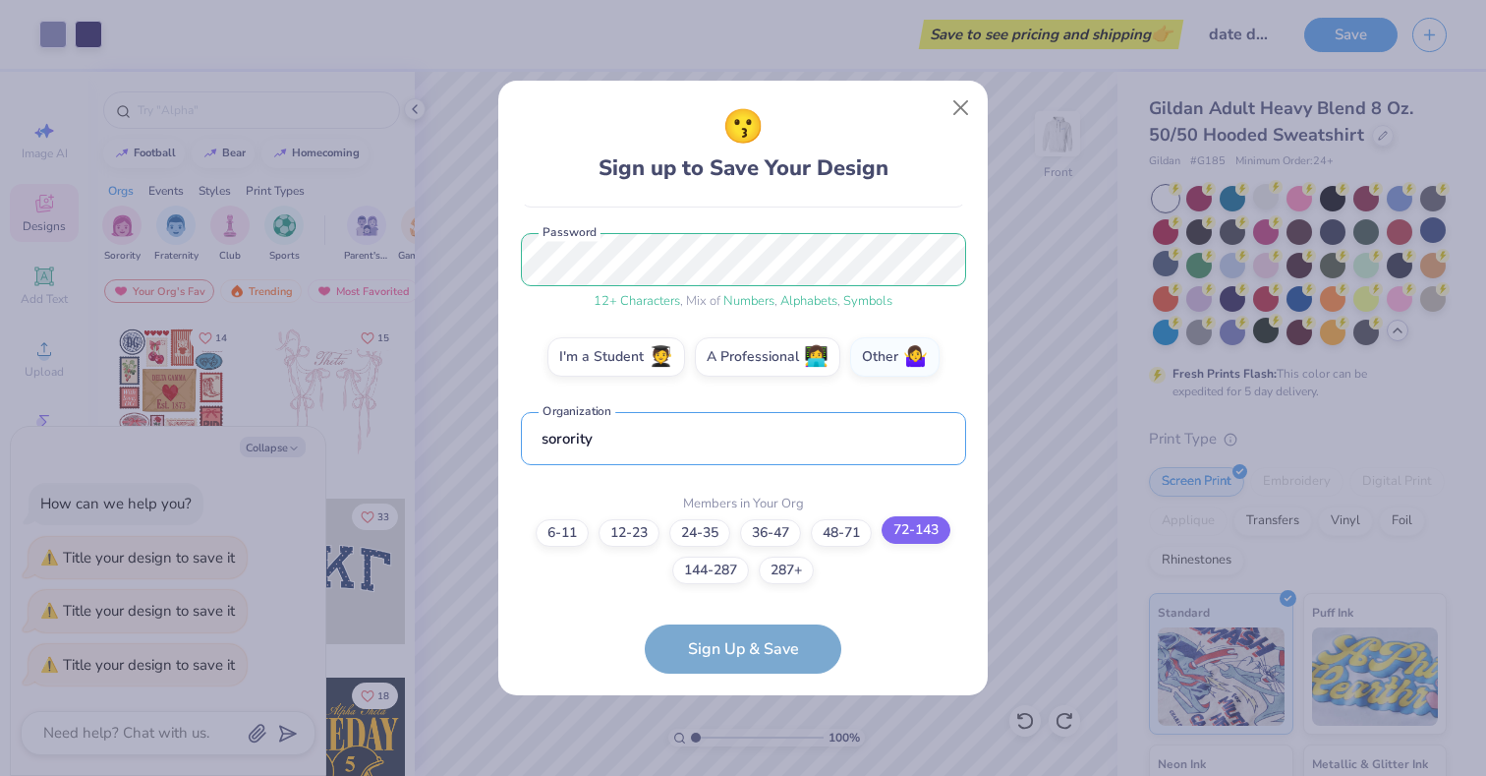
type input "sorority"
click at [920, 535] on label "72-143" at bounding box center [916, 530] width 69 height 28
click at [750, 774] on input "72-143" at bounding box center [743, 780] width 13 height 13
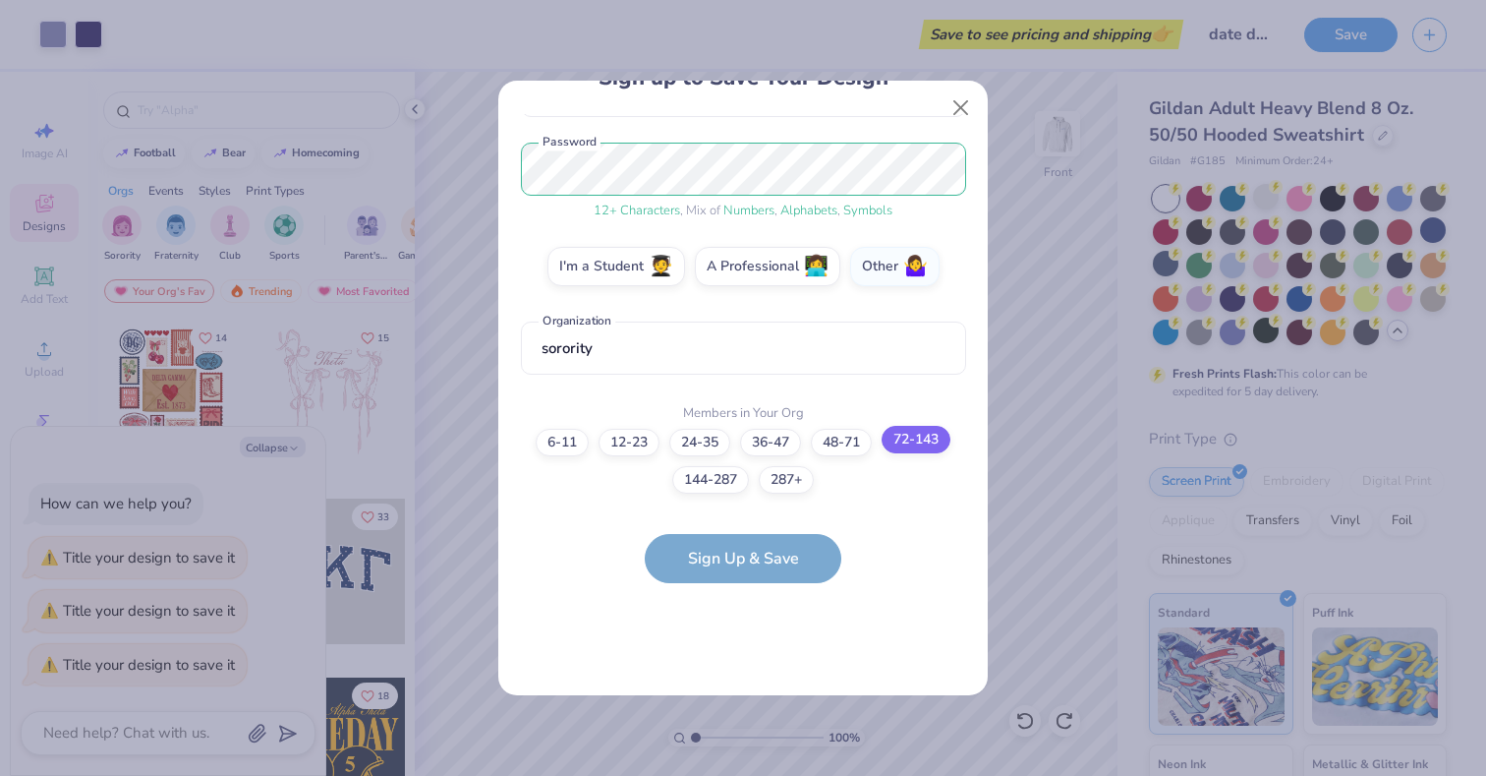
scroll to position [0, 0]
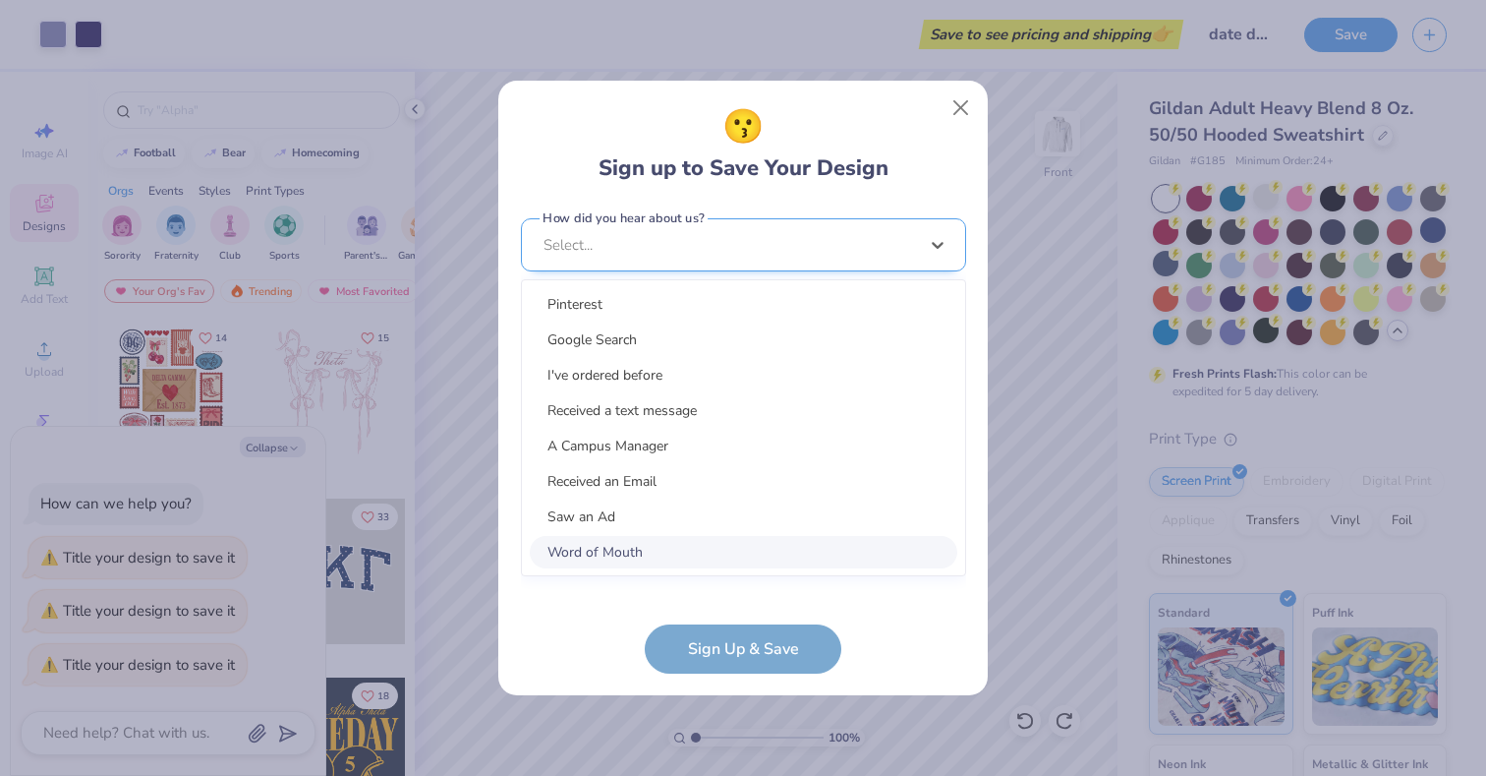
click at [854, 555] on div "option Word of Mouth focused, 8 of 15. 15 results available. Use Up and Down to…" at bounding box center [743, 397] width 445 height 359
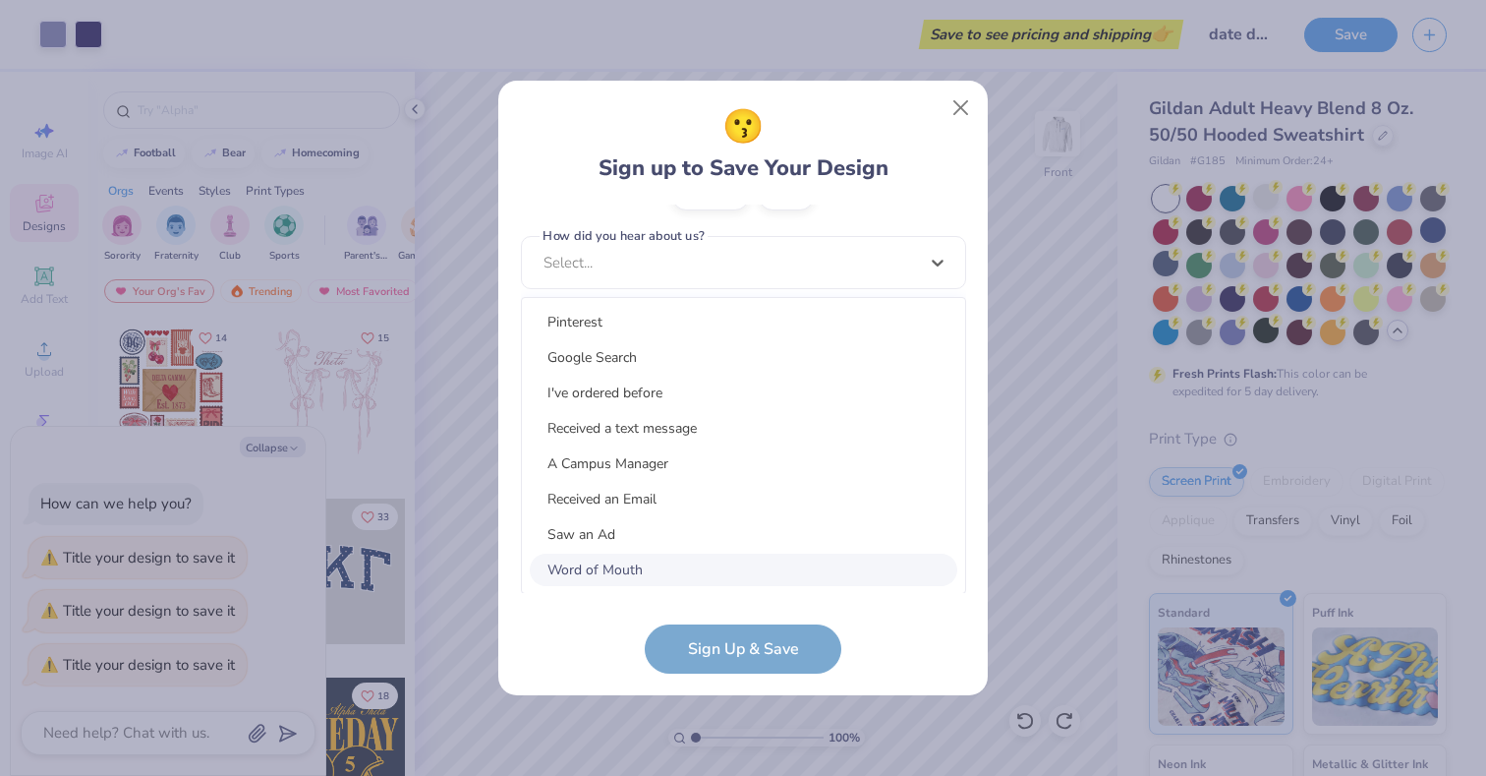
click at [739, 570] on div "Word of Mouth" at bounding box center [744, 569] width 428 height 32
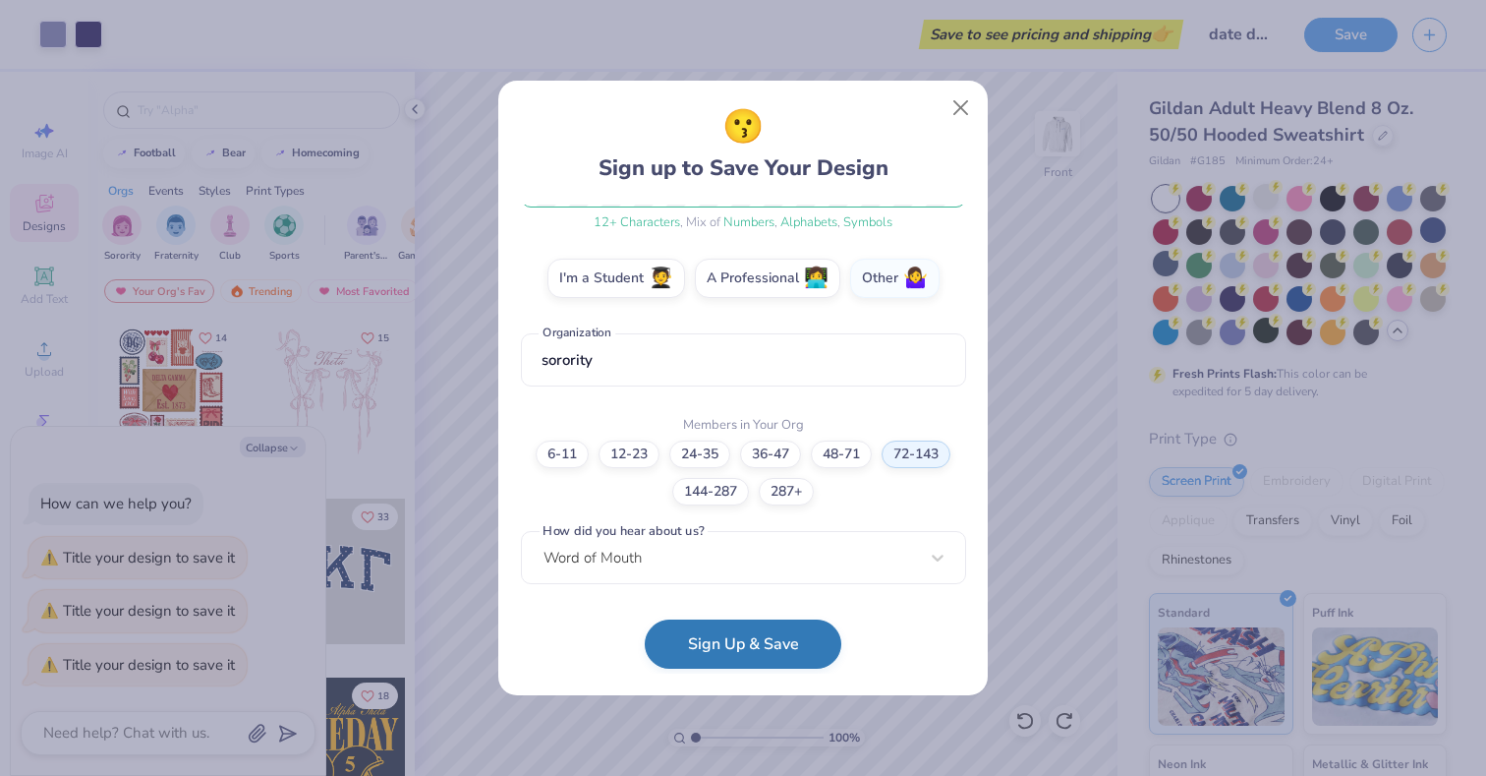
click at [755, 653] on button "Sign Up & Save" at bounding box center [743, 643] width 197 height 49
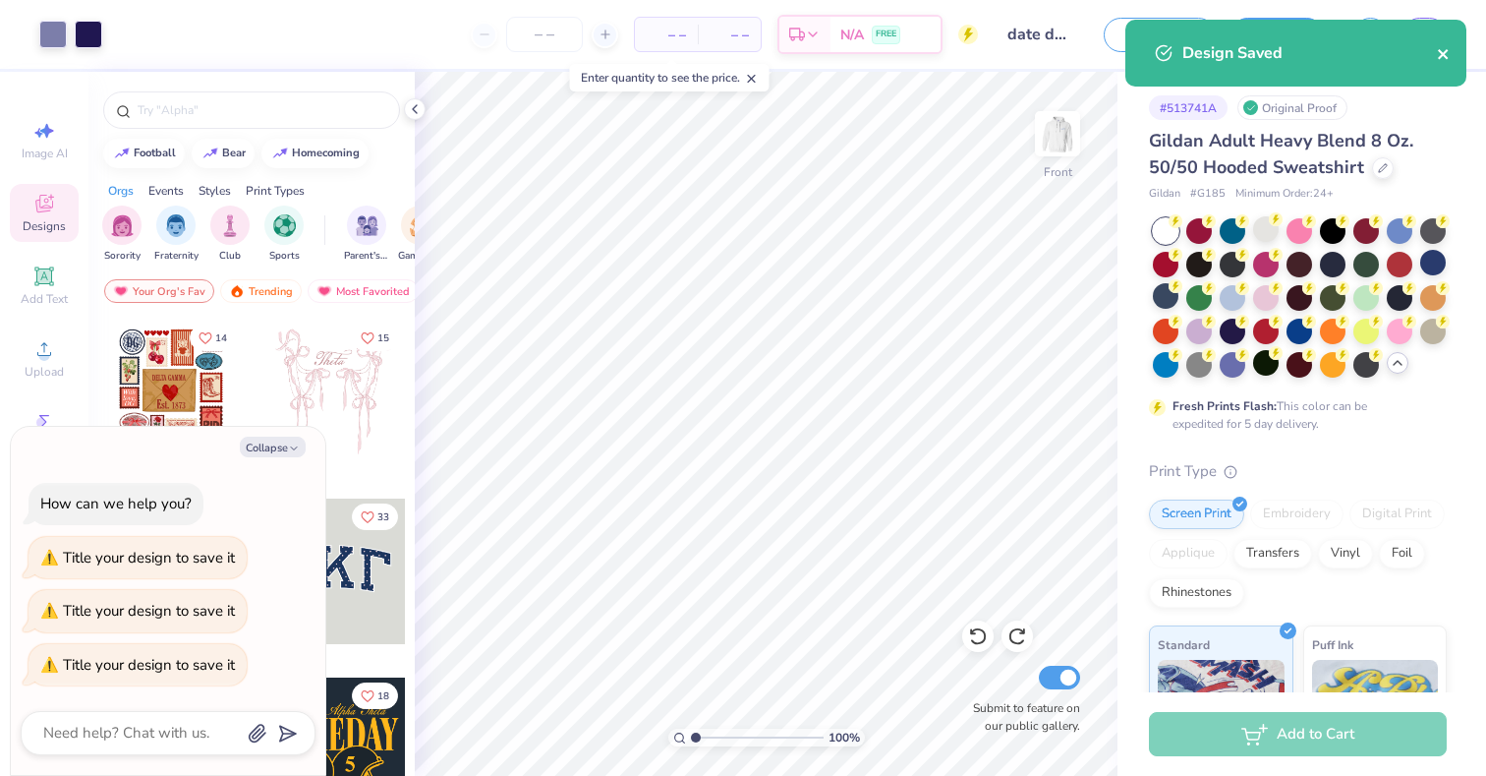
click at [1446, 58] on icon "close" at bounding box center [1444, 54] width 14 height 16
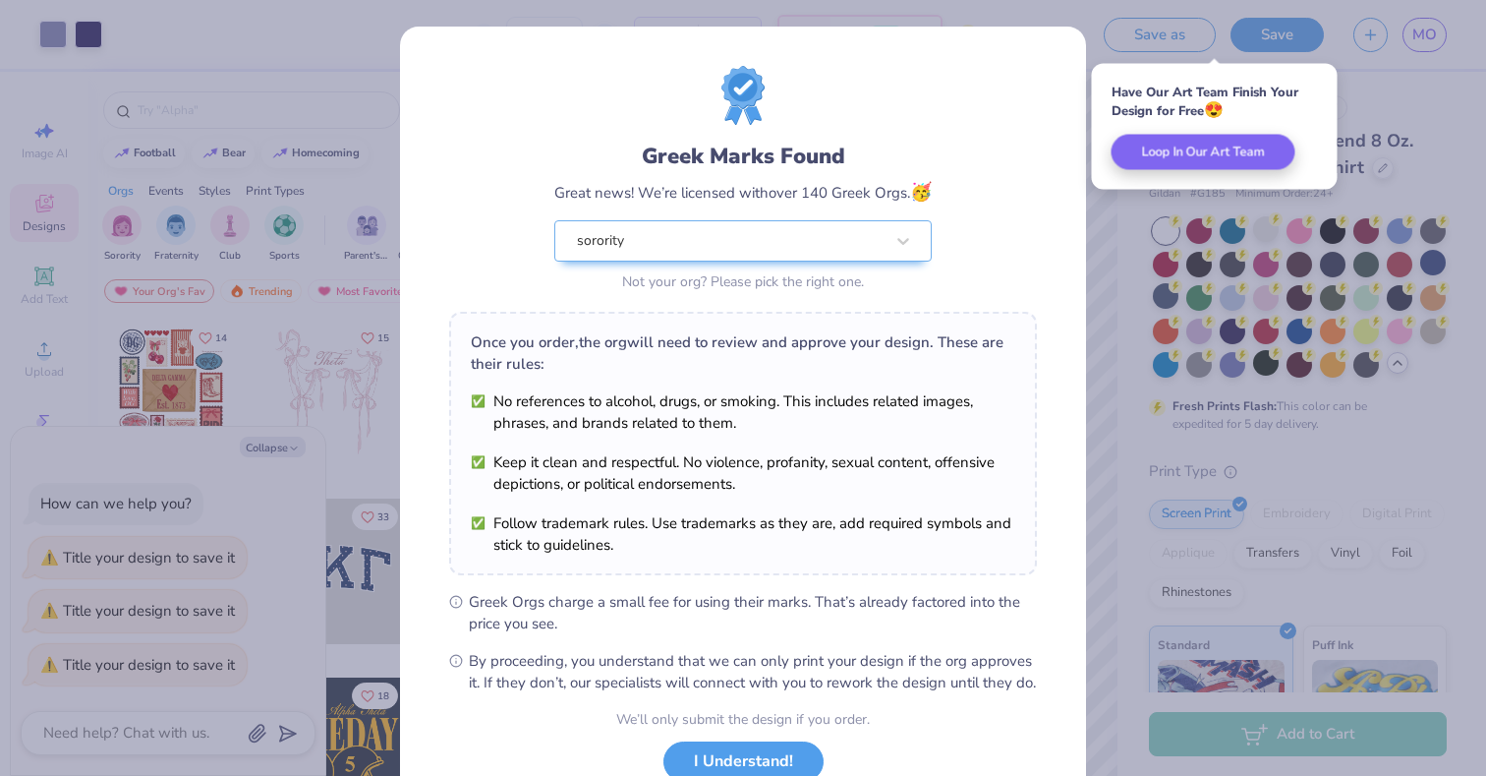
click at [1072, 289] on div "Greek Marks Found Great news! We’re licensed with over 140 Greek Orgs. 🥳 sorori…" at bounding box center [743, 449] width 686 height 845
click at [1123, 272] on div "Greek Marks Found Great news! We’re licensed with over 140 Greek Orgs. 🥳 sorori…" at bounding box center [743, 388] width 1486 height 776
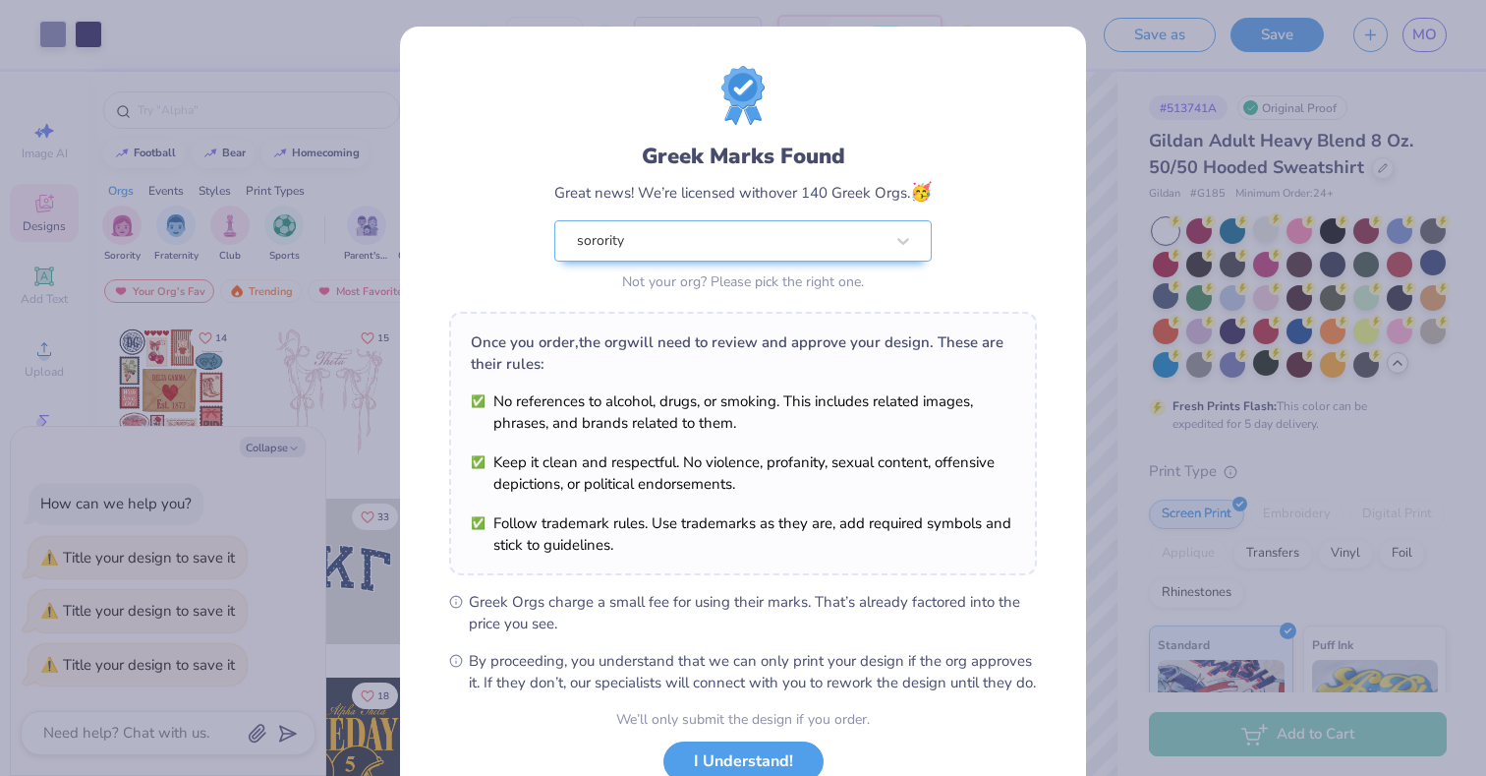
scroll to position [144, 0]
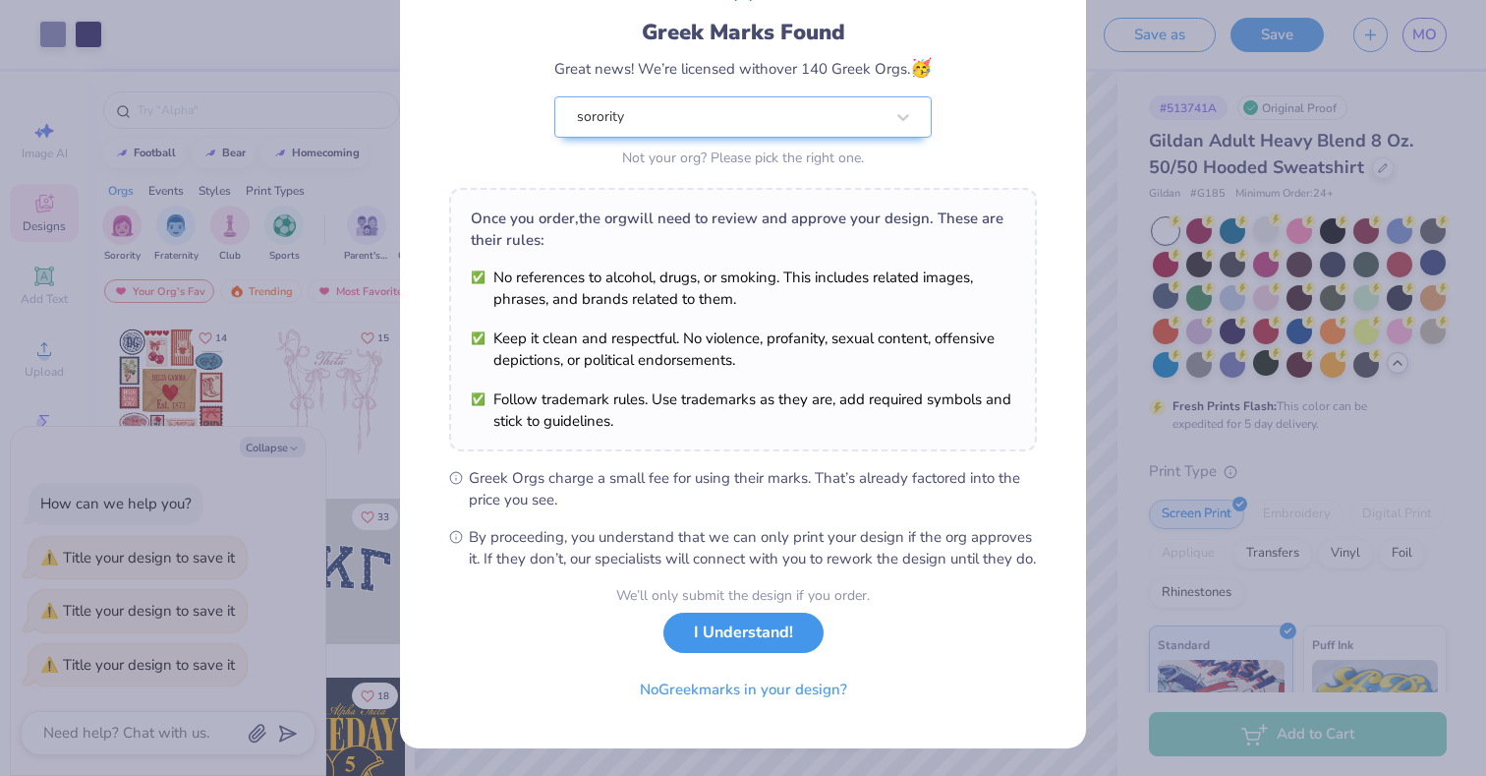
click at [763, 649] on button "I Understand!" at bounding box center [743, 632] width 160 height 40
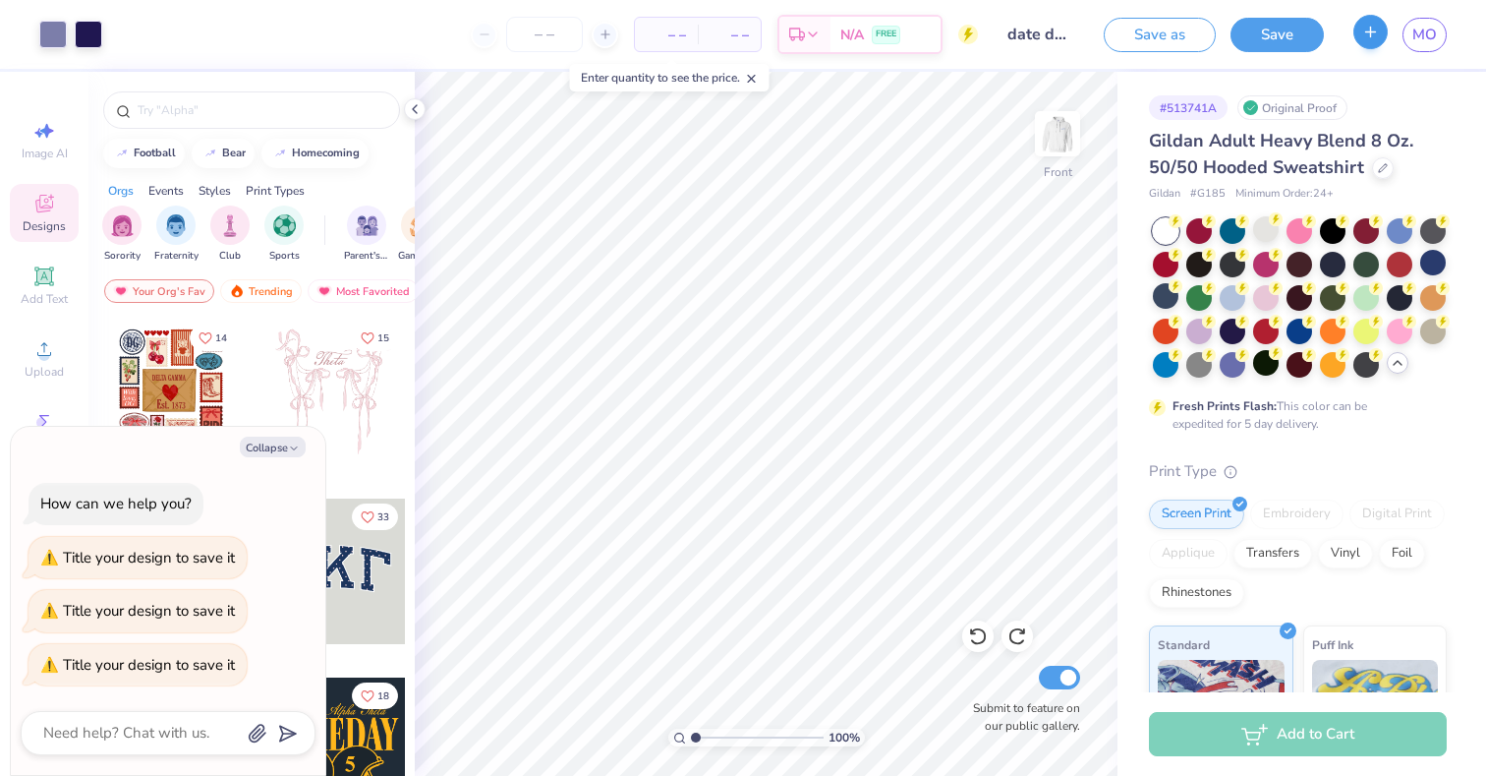
type textarea "x"
click at [1368, 25] on icon "button" at bounding box center [1370, 32] width 17 height 17
type textarea "x"
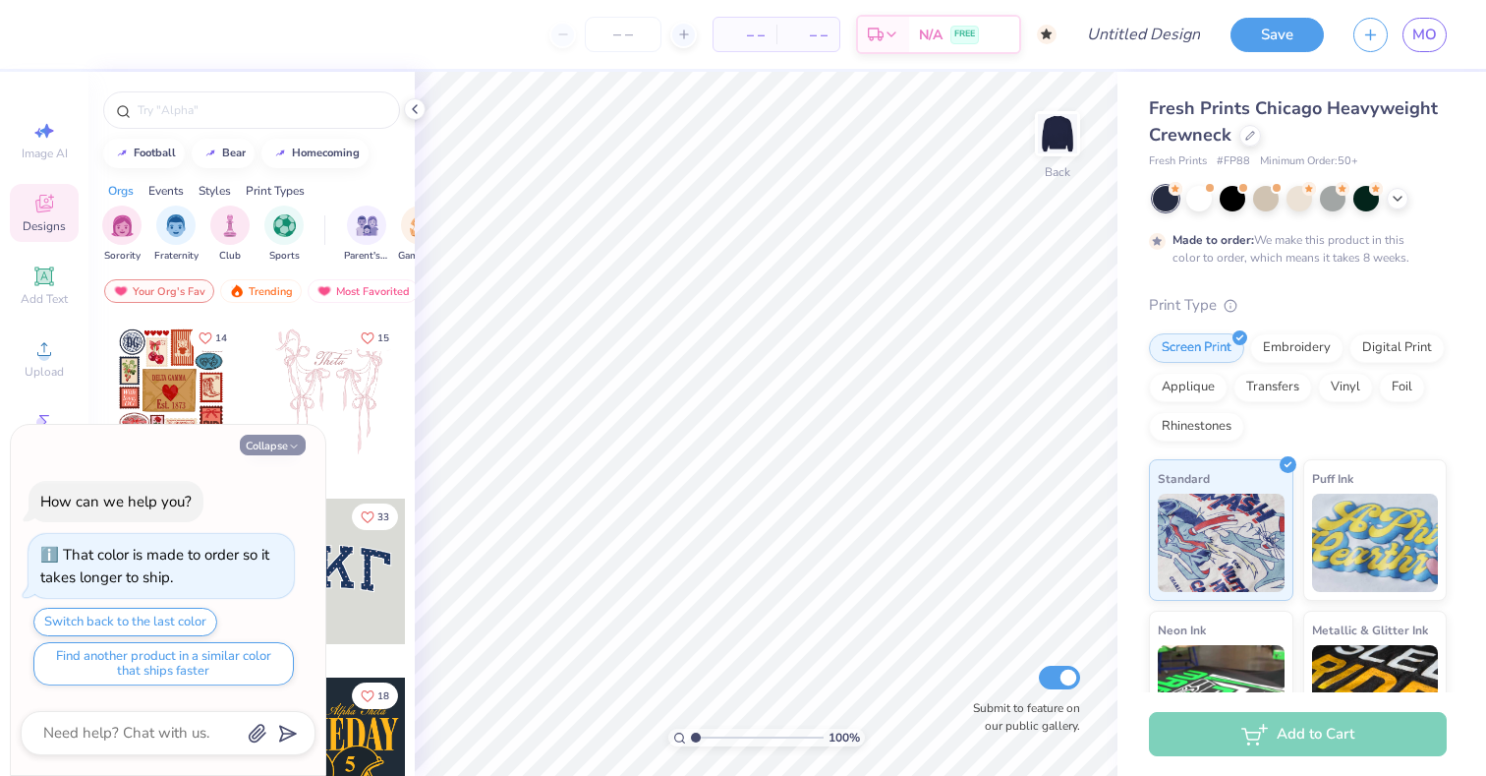
click at [298, 445] on icon "button" at bounding box center [294, 446] width 12 height 12
type textarea "x"
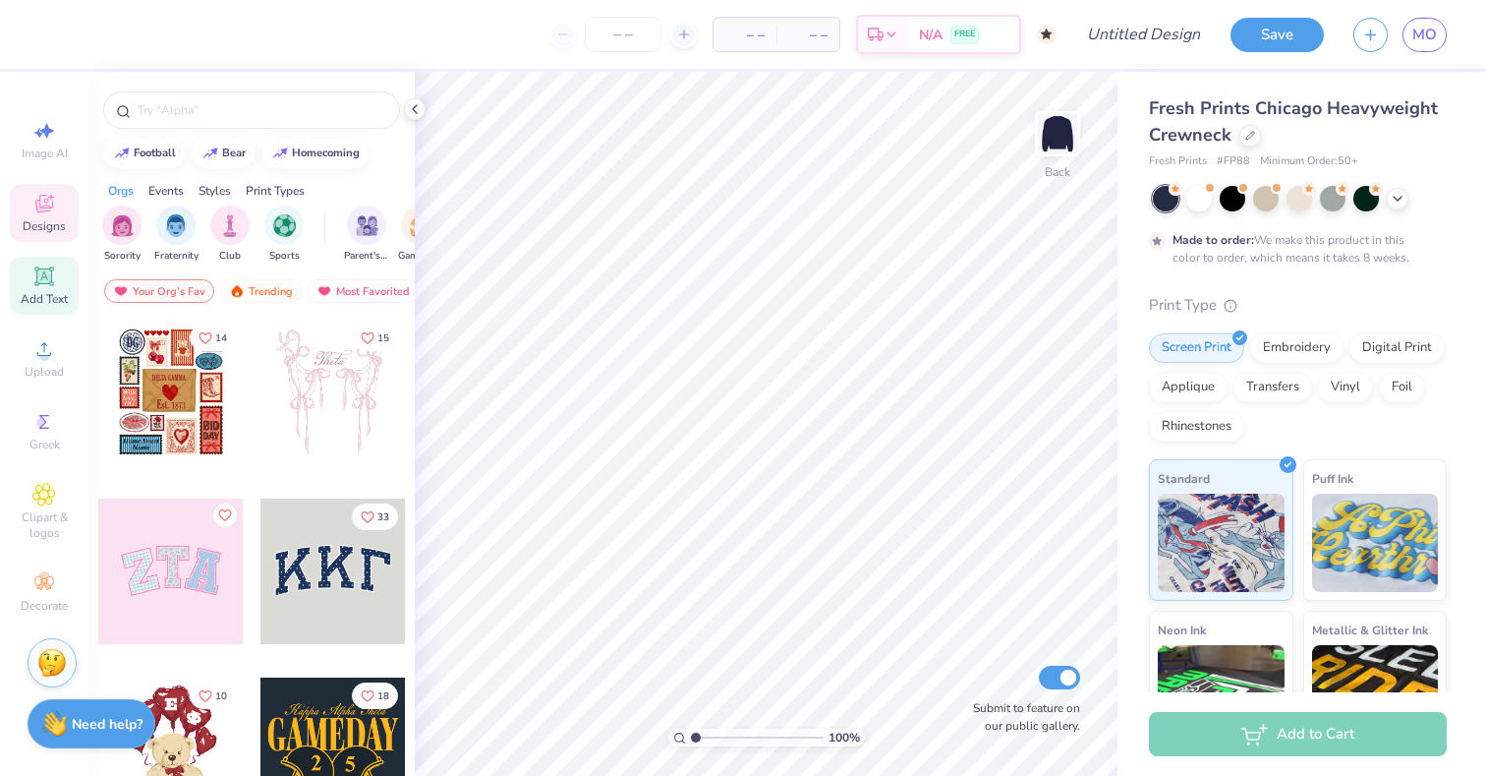
click at [50, 266] on icon at bounding box center [44, 276] width 24 height 24
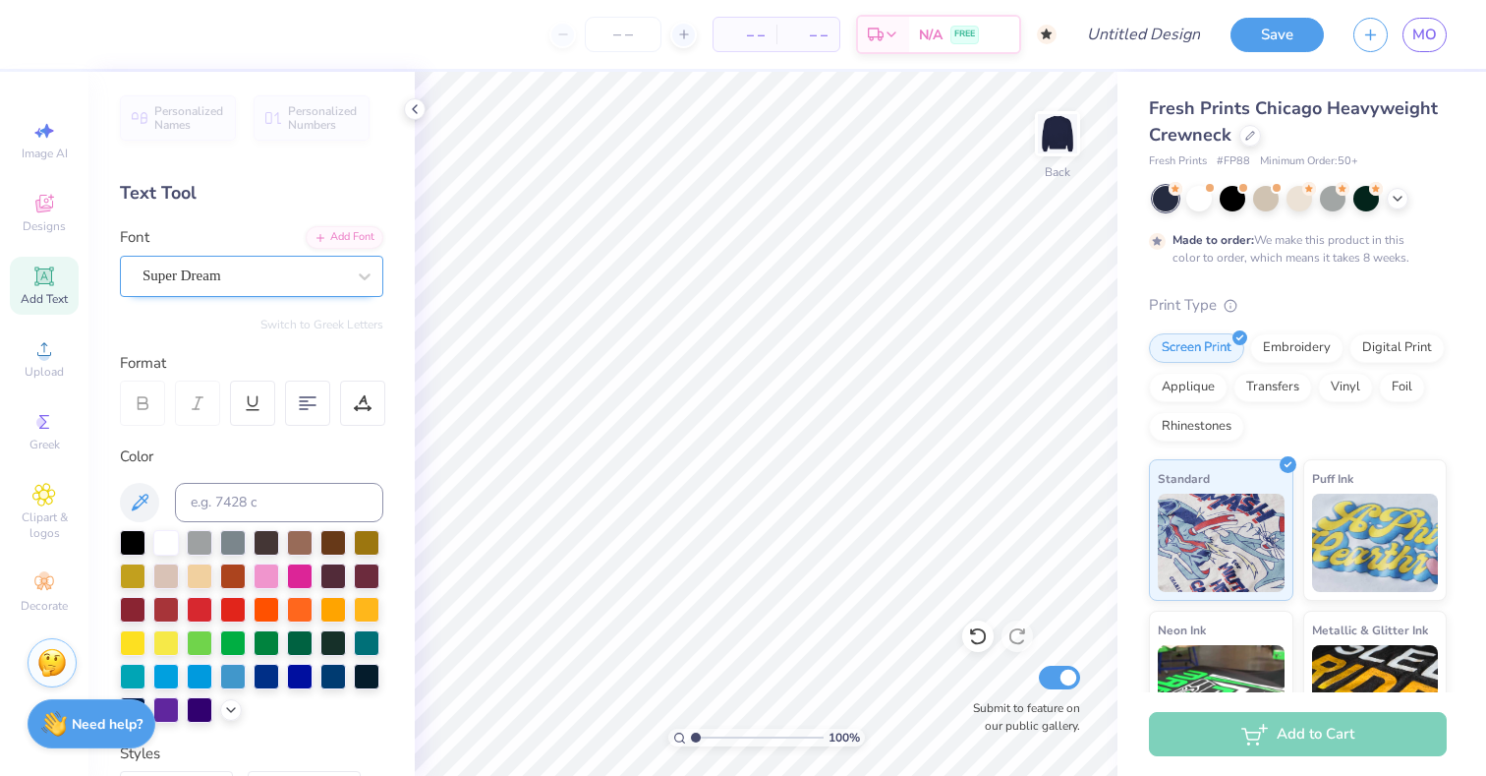
click at [289, 266] on div "Super Dream" at bounding box center [244, 275] width 206 height 30
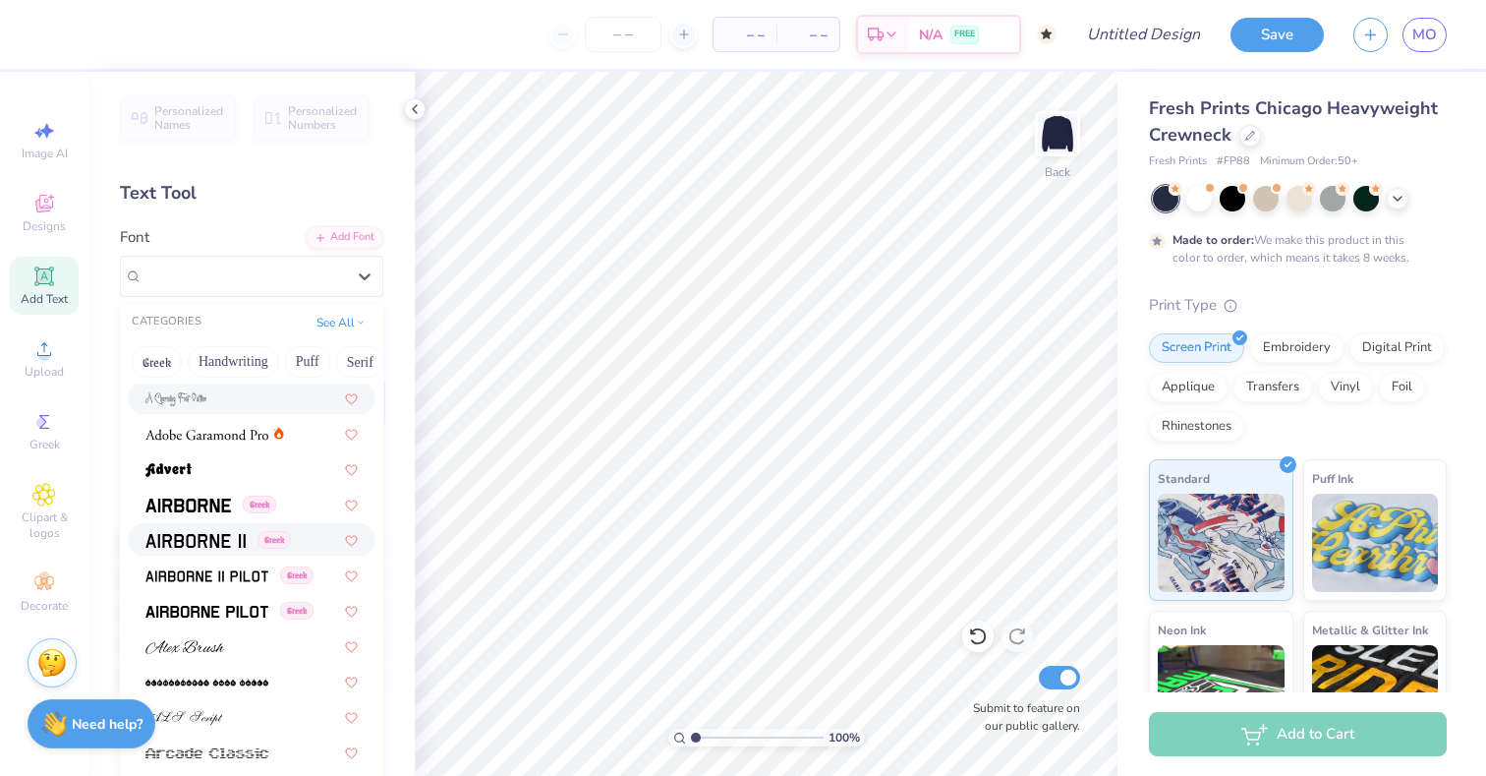
scroll to position [250, 0]
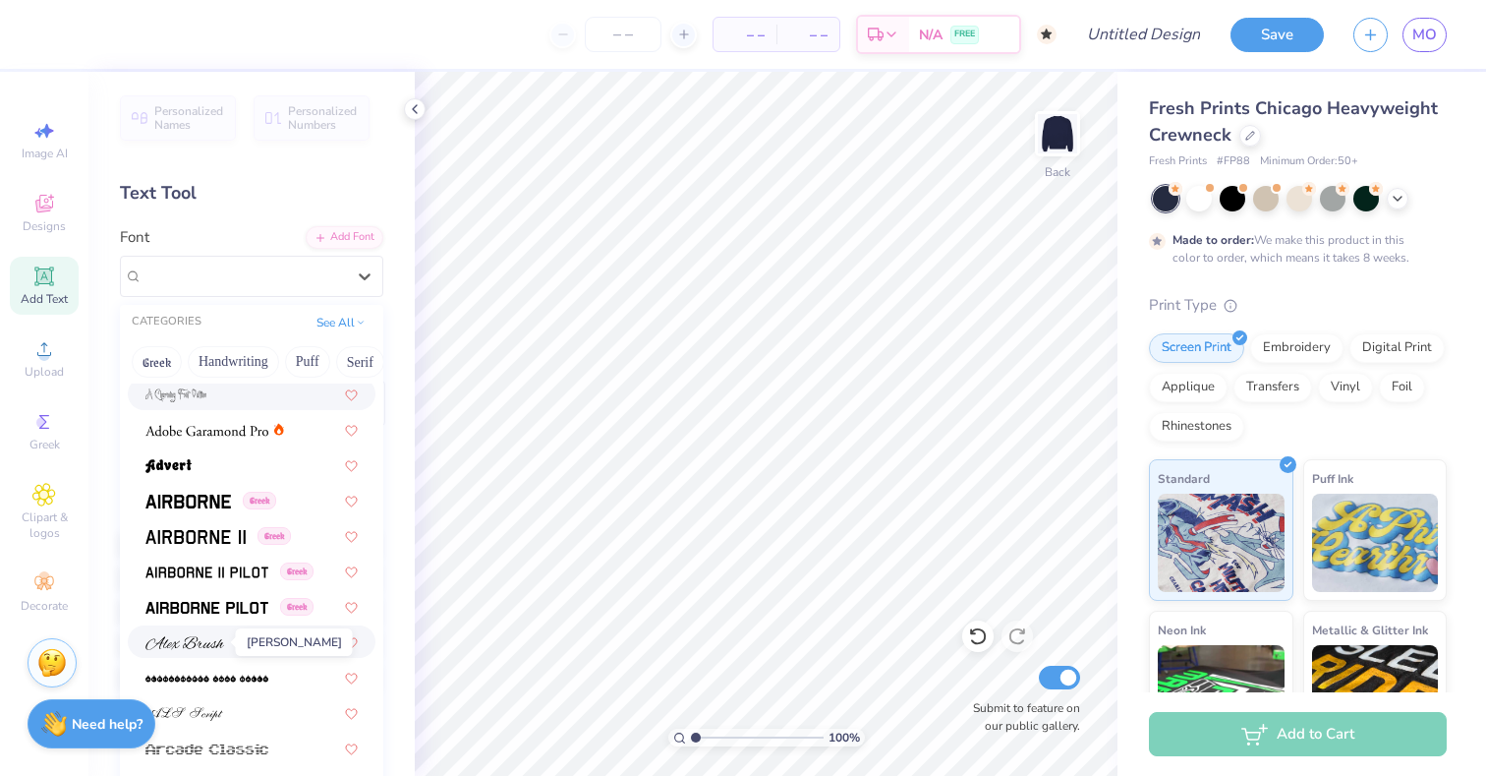
click at [215, 648] on img at bounding box center [184, 643] width 79 height 14
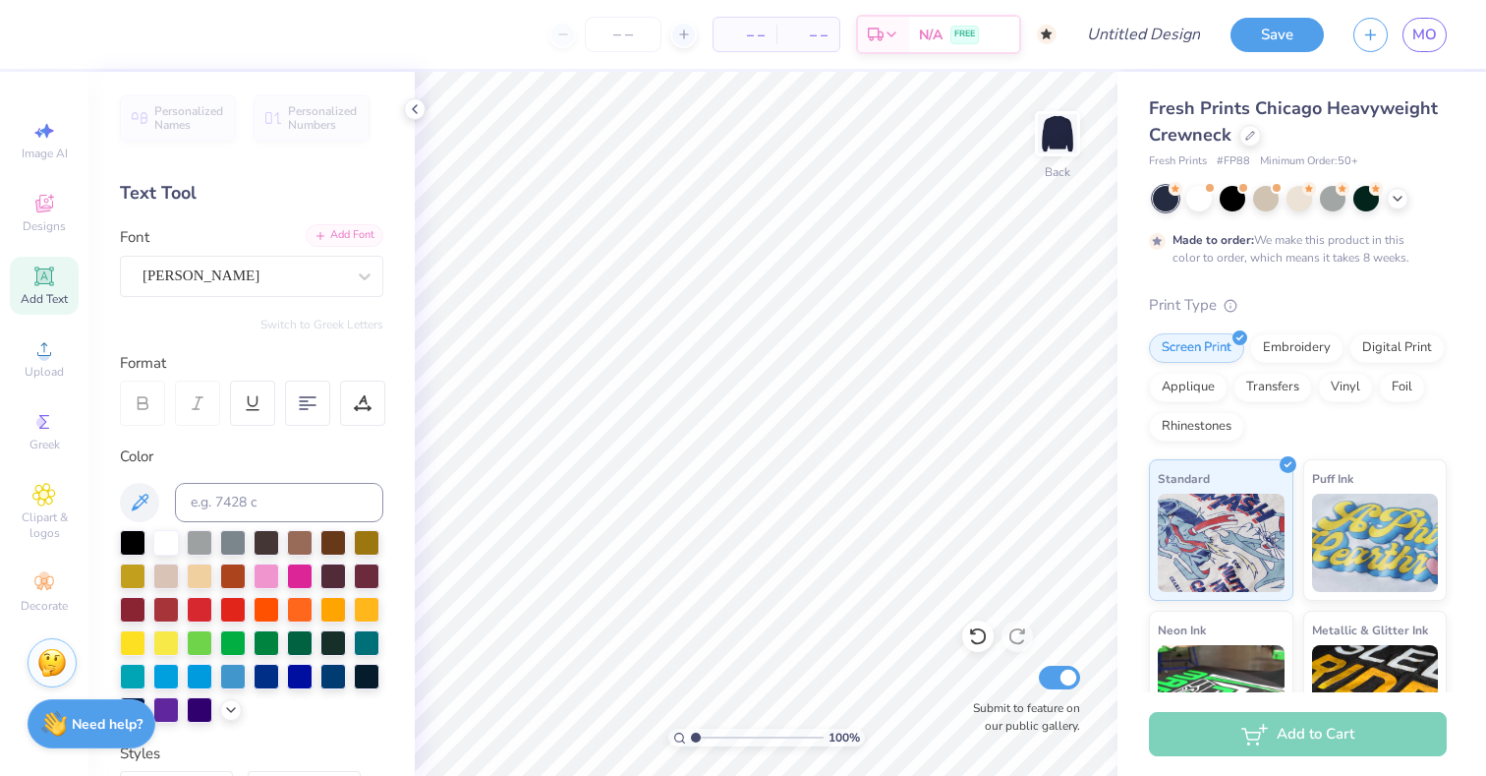
click at [360, 237] on div "Add Font" at bounding box center [345, 235] width 78 height 23
click at [368, 275] on icon at bounding box center [365, 276] width 12 height 7
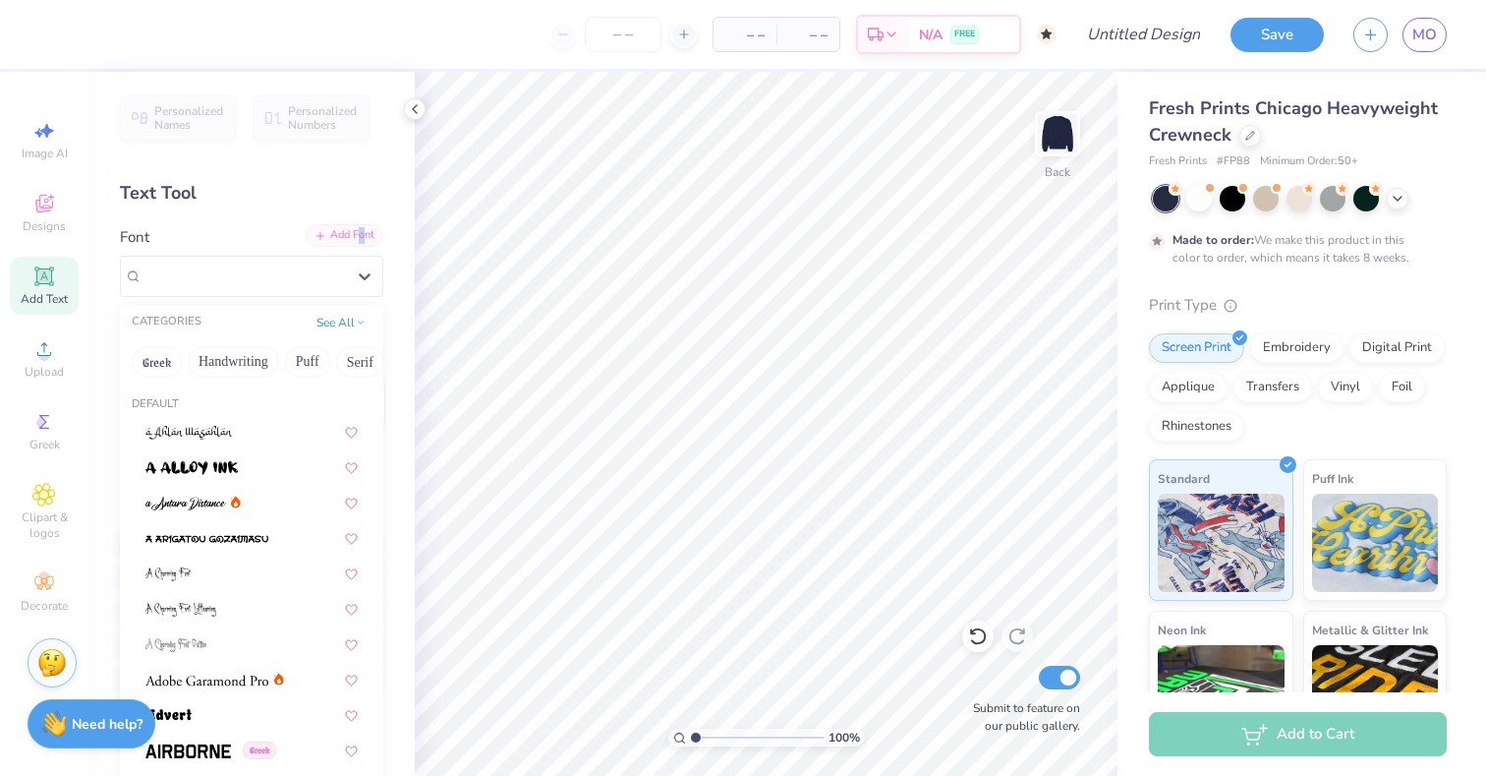
click at [355, 236] on div "Add Font" at bounding box center [345, 235] width 78 height 23
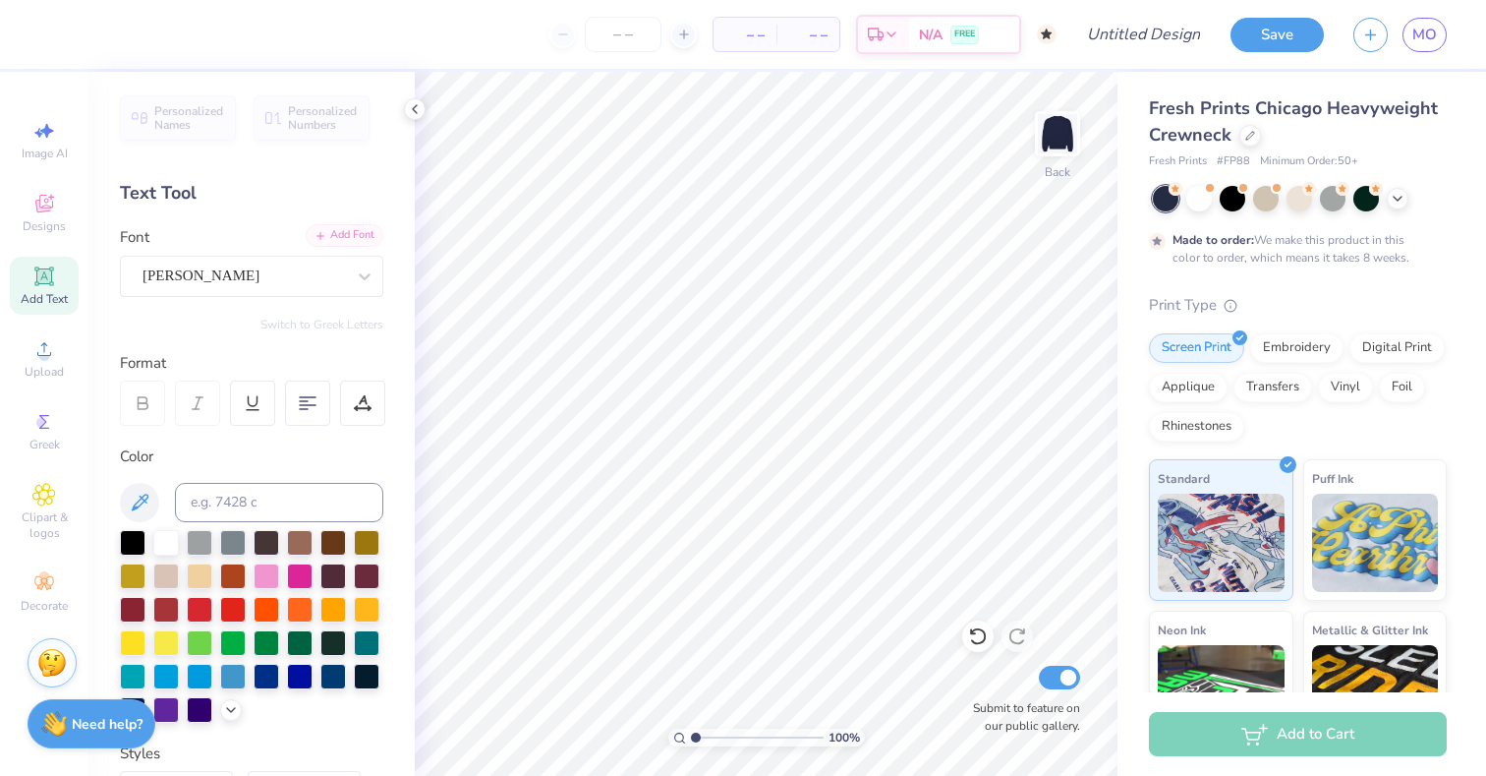
click at [347, 239] on div "Add Font" at bounding box center [345, 235] width 78 height 23
click at [42, 353] on circle at bounding box center [43, 355] width 11 height 11
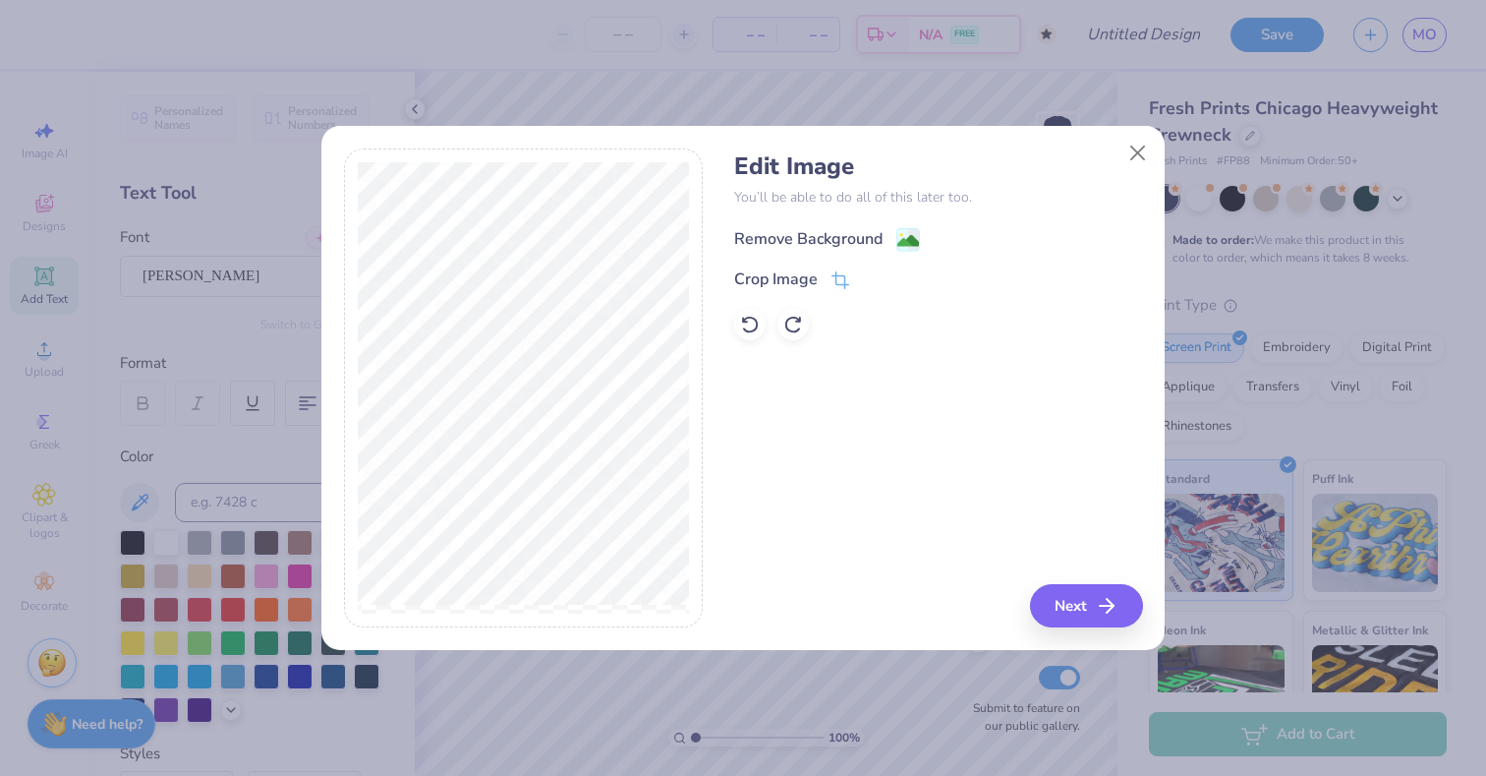
click at [897, 244] on image at bounding box center [908, 241] width 22 height 22
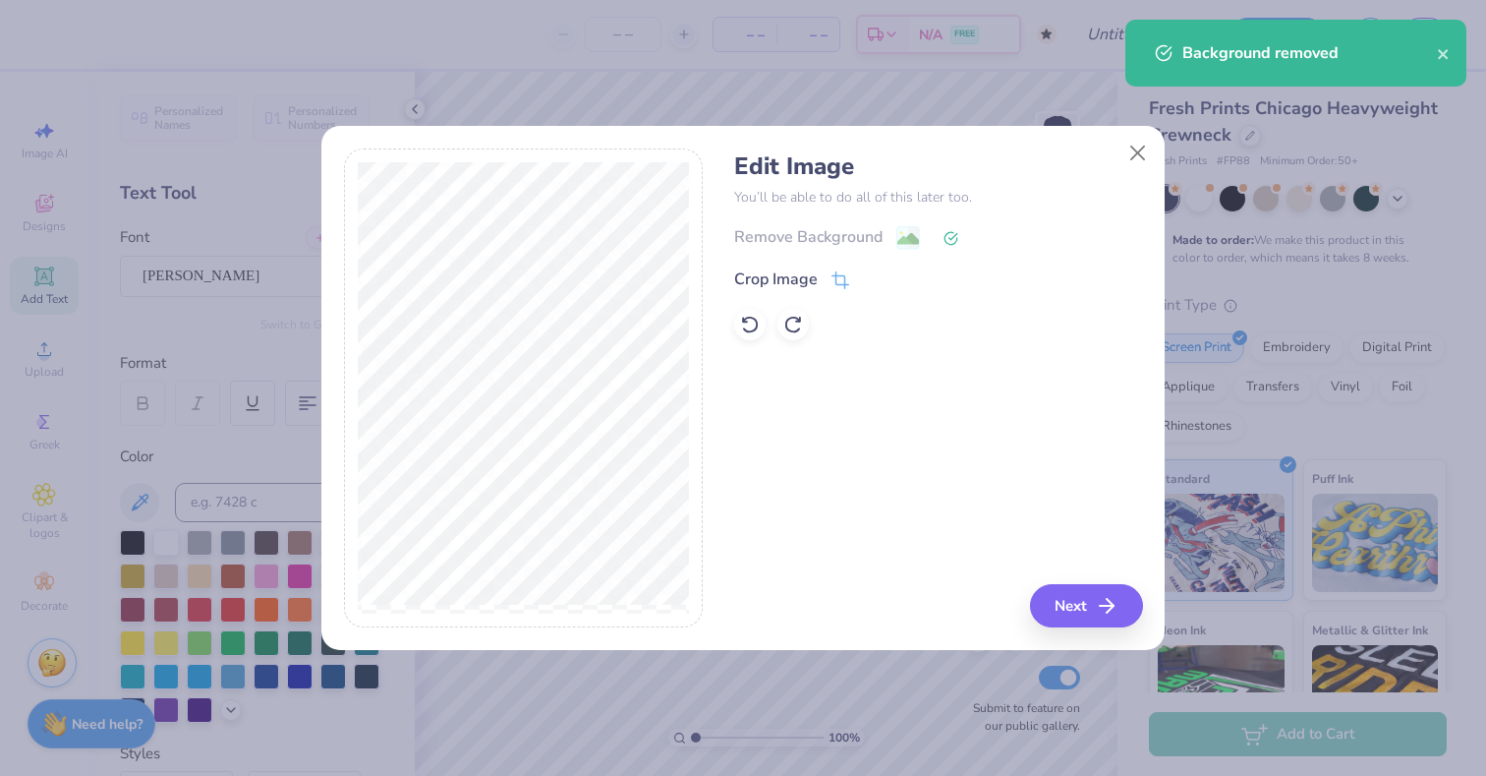
click at [942, 118] on div "Edit Image You’ll be able to do all of this later too. Remove Background Crop I…" at bounding box center [743, 388] width 1486 height 776
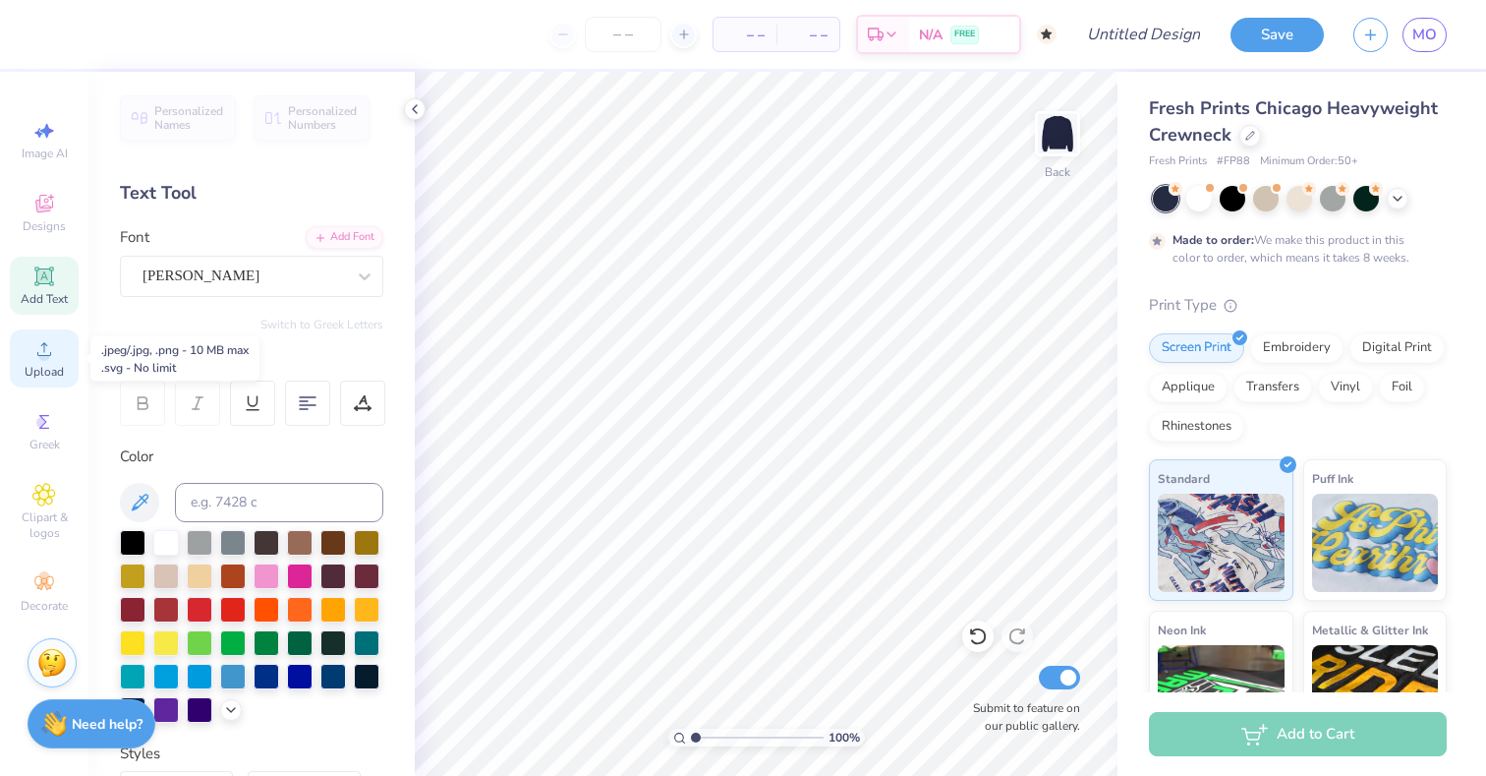
click at [56, 357] on div "Upload" at bounding box center [44, 358] width 69 height 58
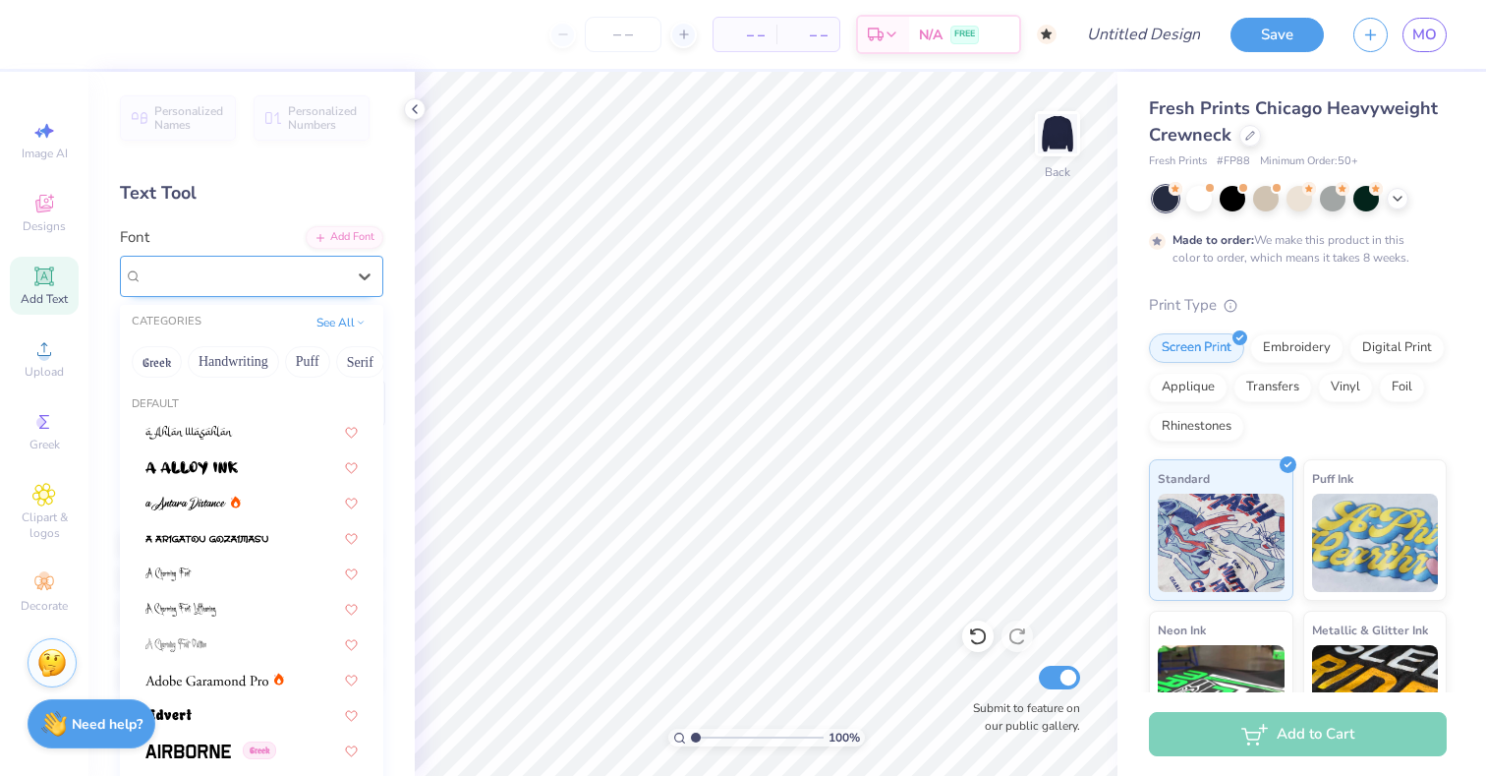
click at [215, 266] on div "Alex Brush" at bounding box center [244, 275] width 206 height 30
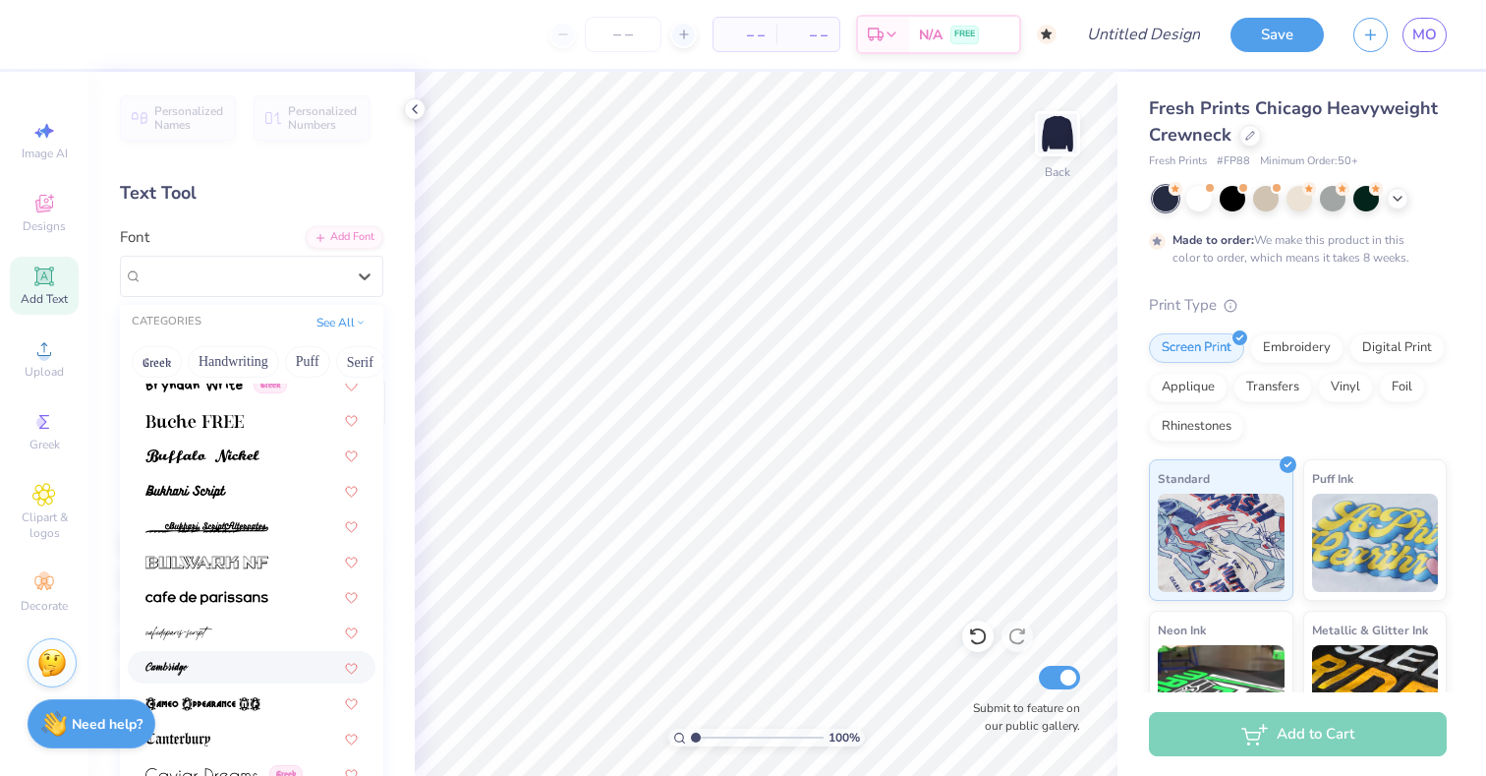
scroll to position [1792, 0]
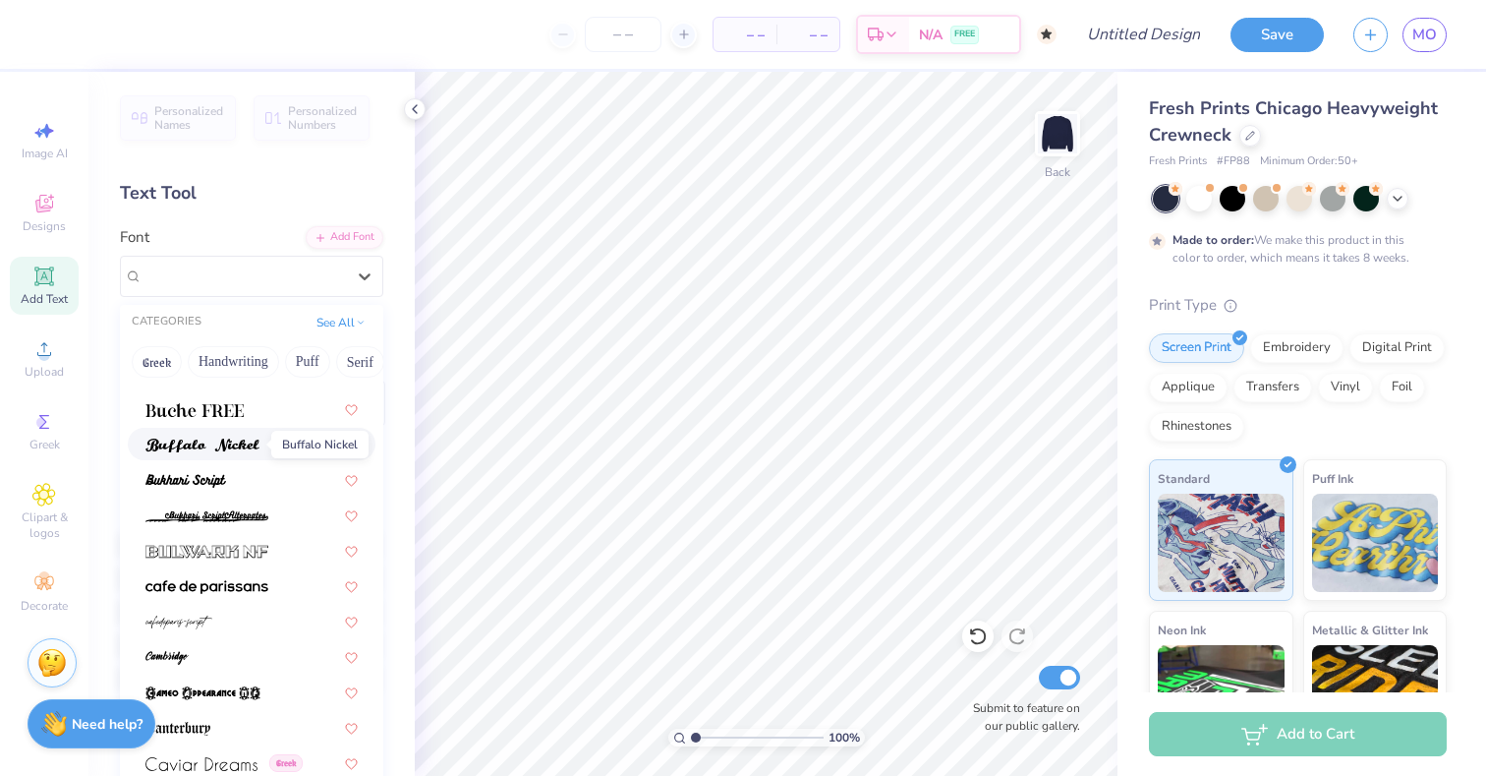
click at [239, 439] on img at bounding box center [202, 445] width 114 height 14
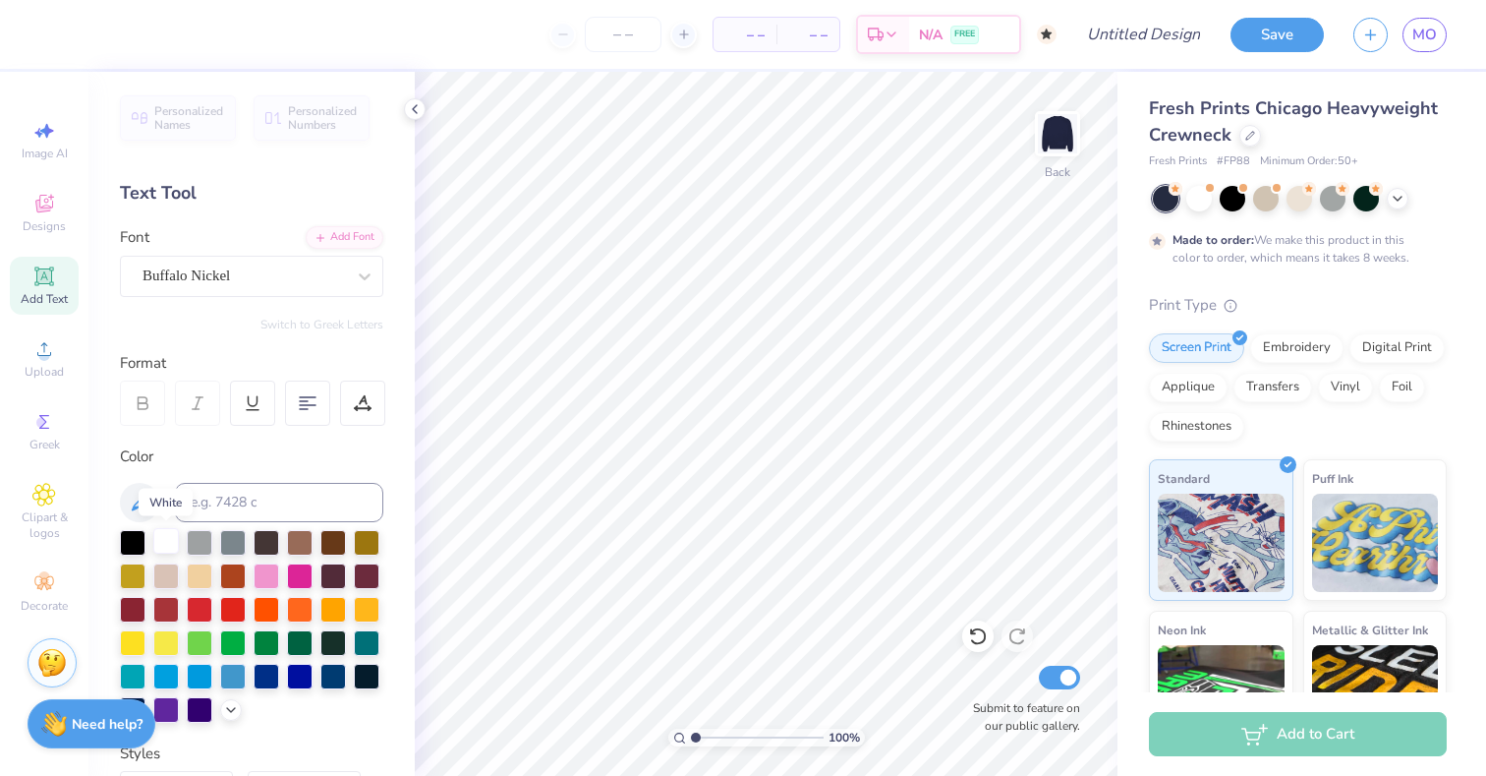
click at [168, 544] on div at bounding box center [166, 541] width 26 height 26
click at [1319, 353] on div "Embroidery" at bounding box center [1296, 344] width 93 height 29
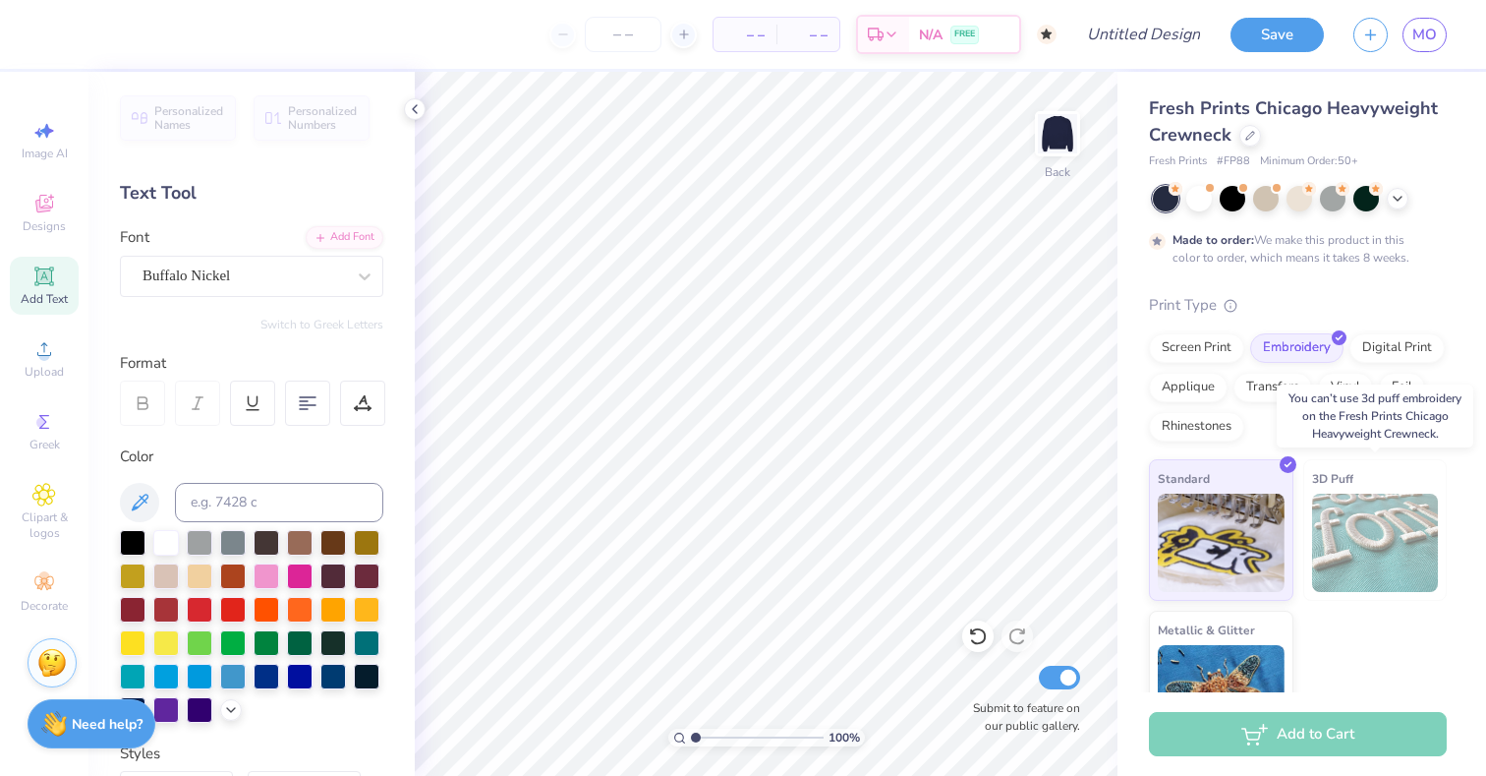
scroll to position [60, 0]
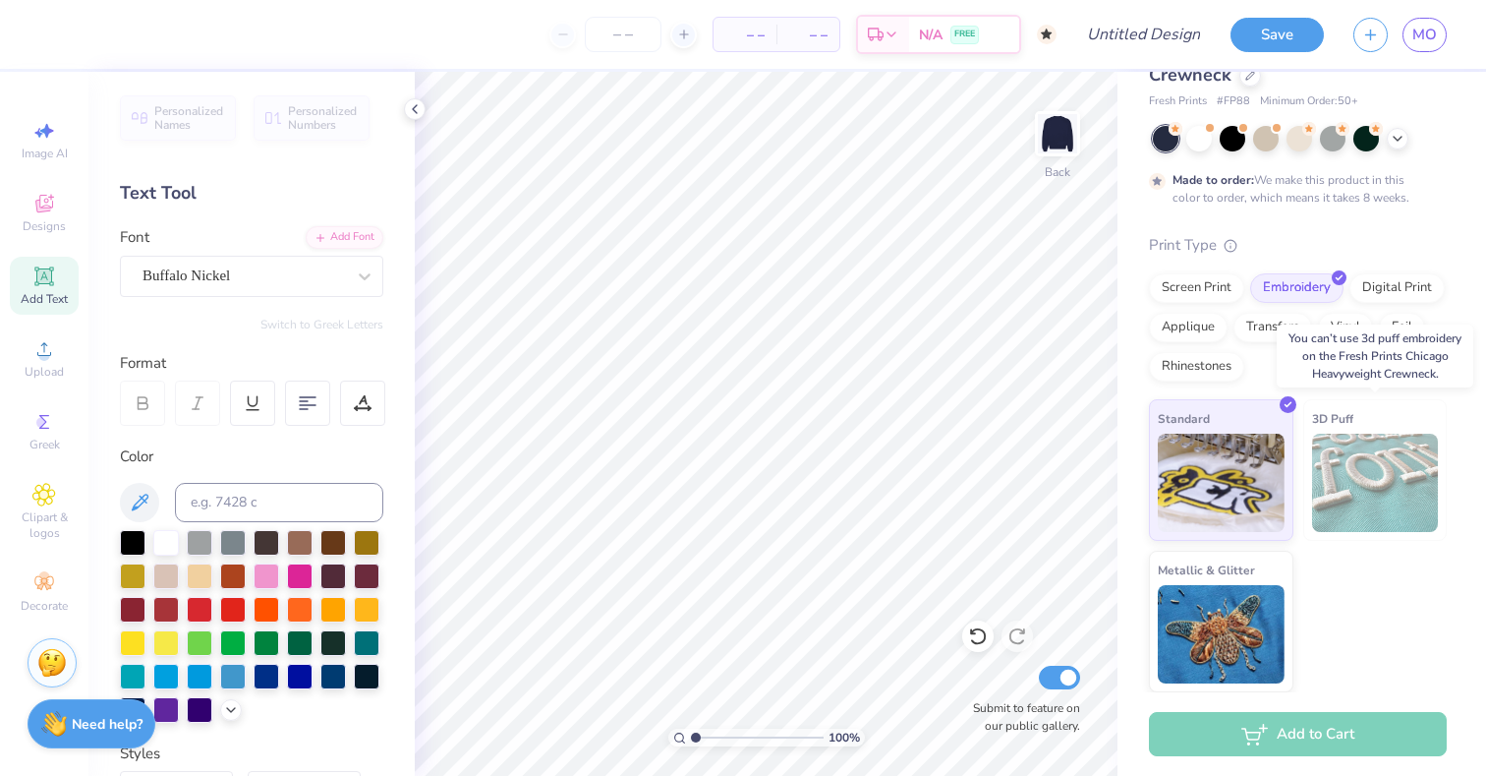
click at [1375, 479] on img at bounding box center [1375, 482] width 127 height 98
click at [1246, 475] on img at bounding box center [1221, 480] width 127 height 98
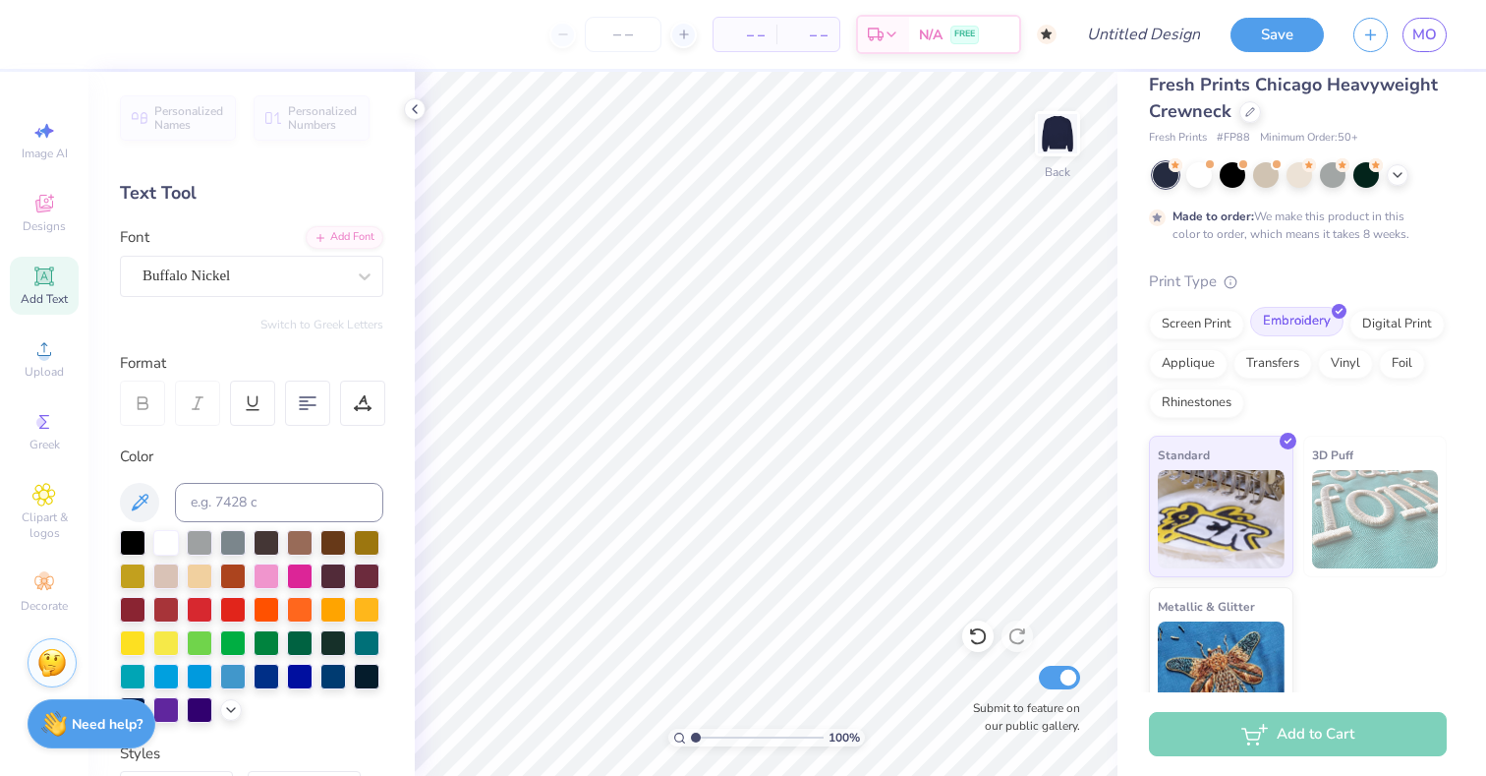
scroll to position [0, 0]
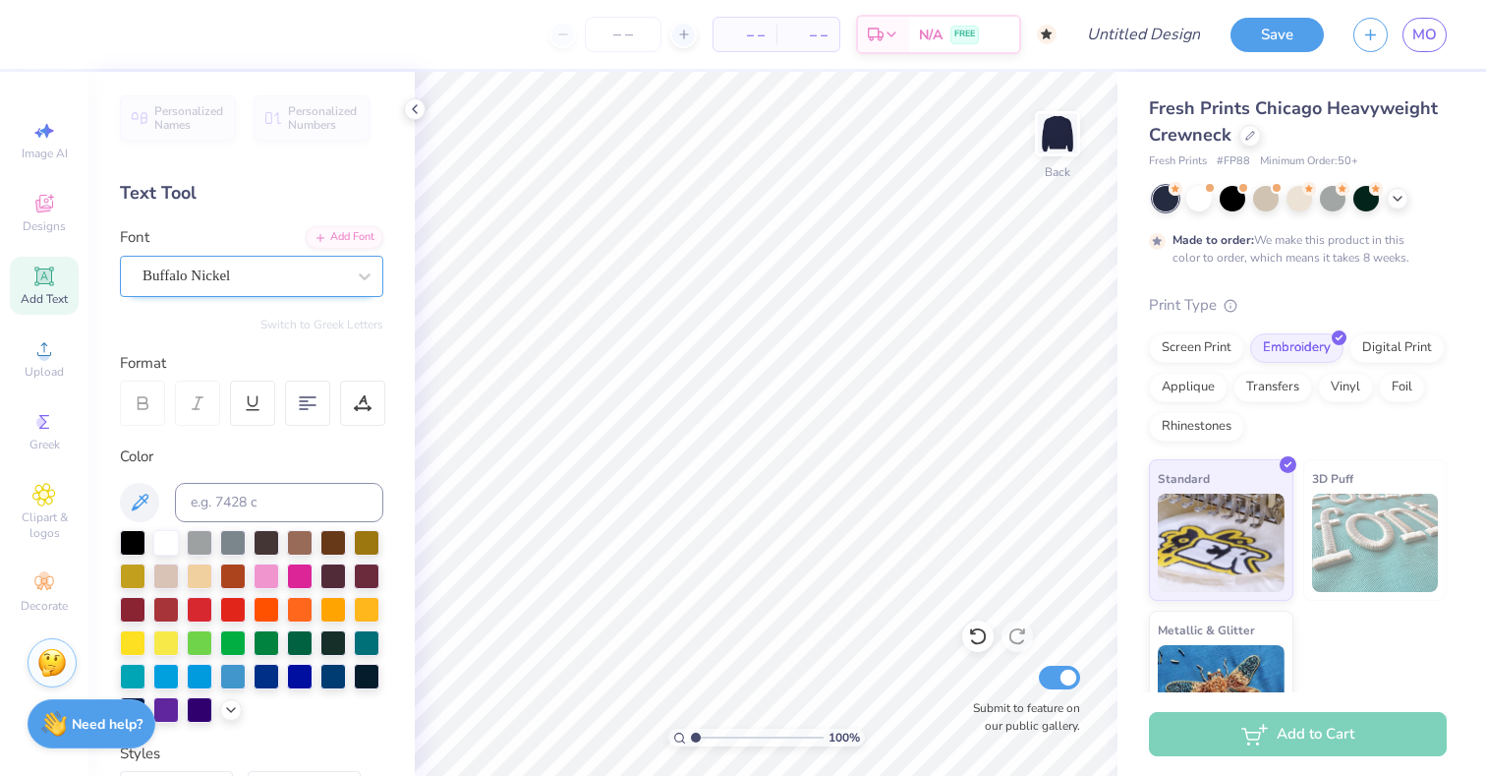
click at [254, 260] on div "Buffalo Nickel" at bounding box center [244, 275] width 206 height 30
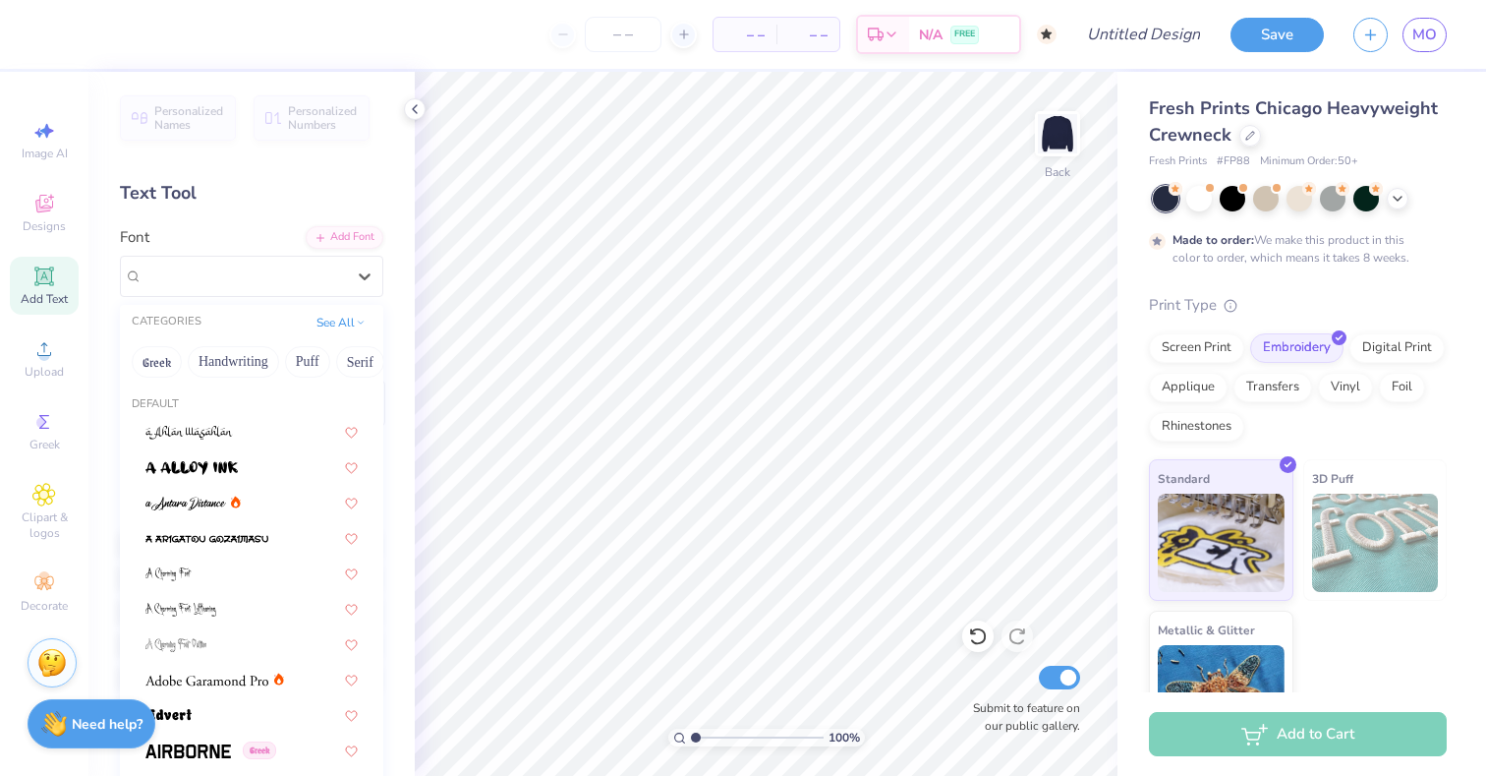
click at [52, 328] on div "Image AI Designs Add Text Upload Greek Clipart & logos Decorate" at bounding box center [44, 366] width 69 height 510
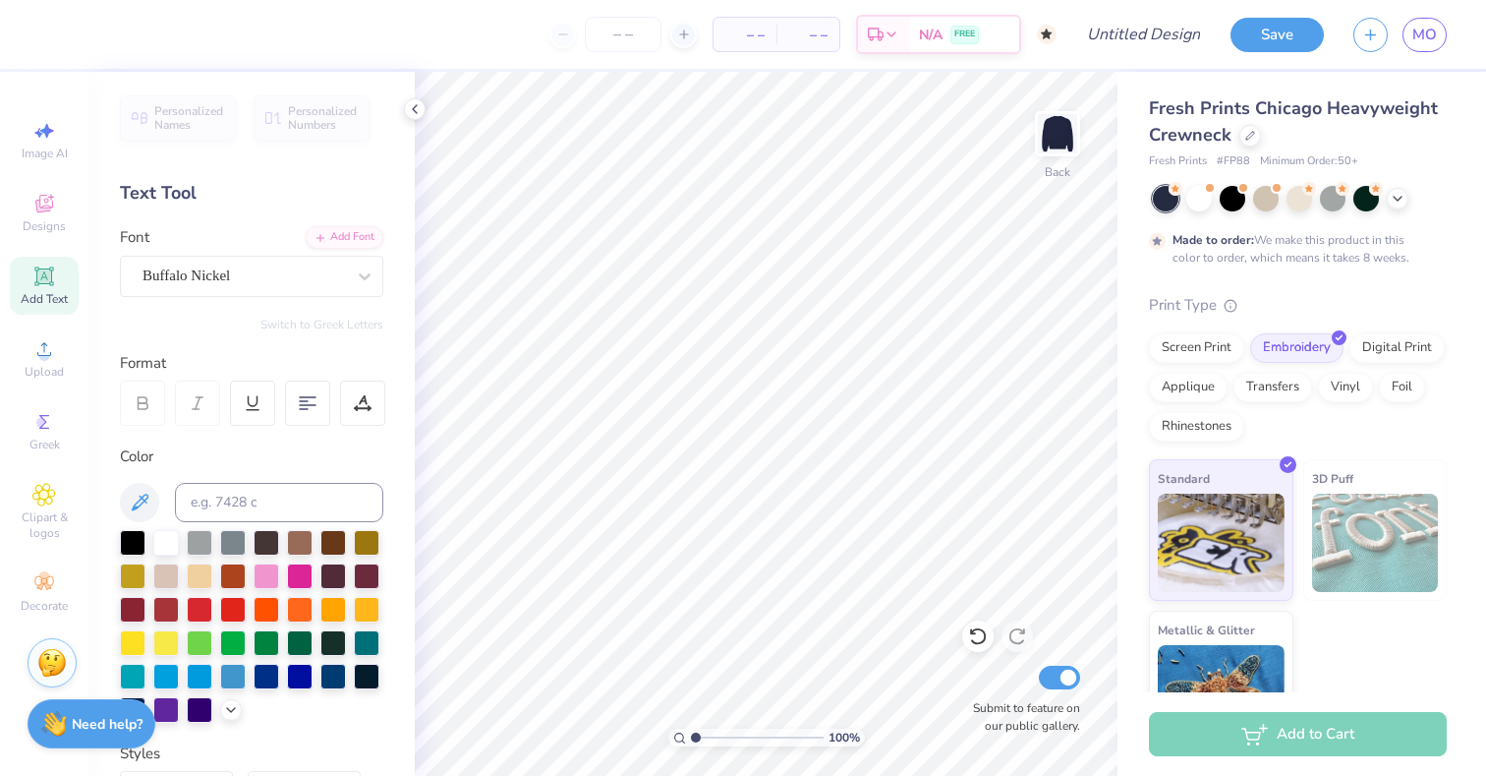
click at [42, 298] on span "Add Text" at bounding box center [44, 299] width 47 height 16
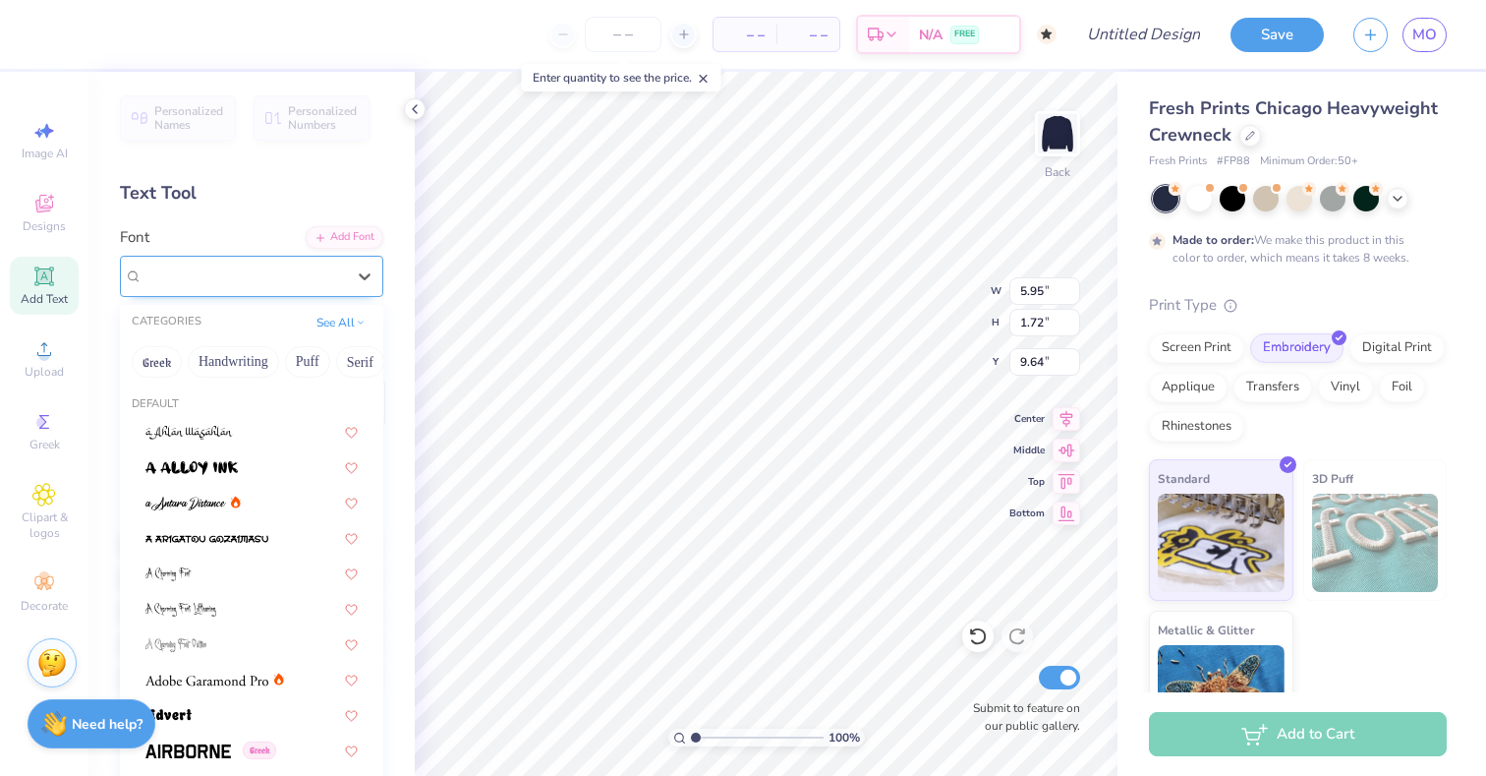
click at [303, 272] on div "Super Dream" at bounding box center [244, 275] width 206 height 30
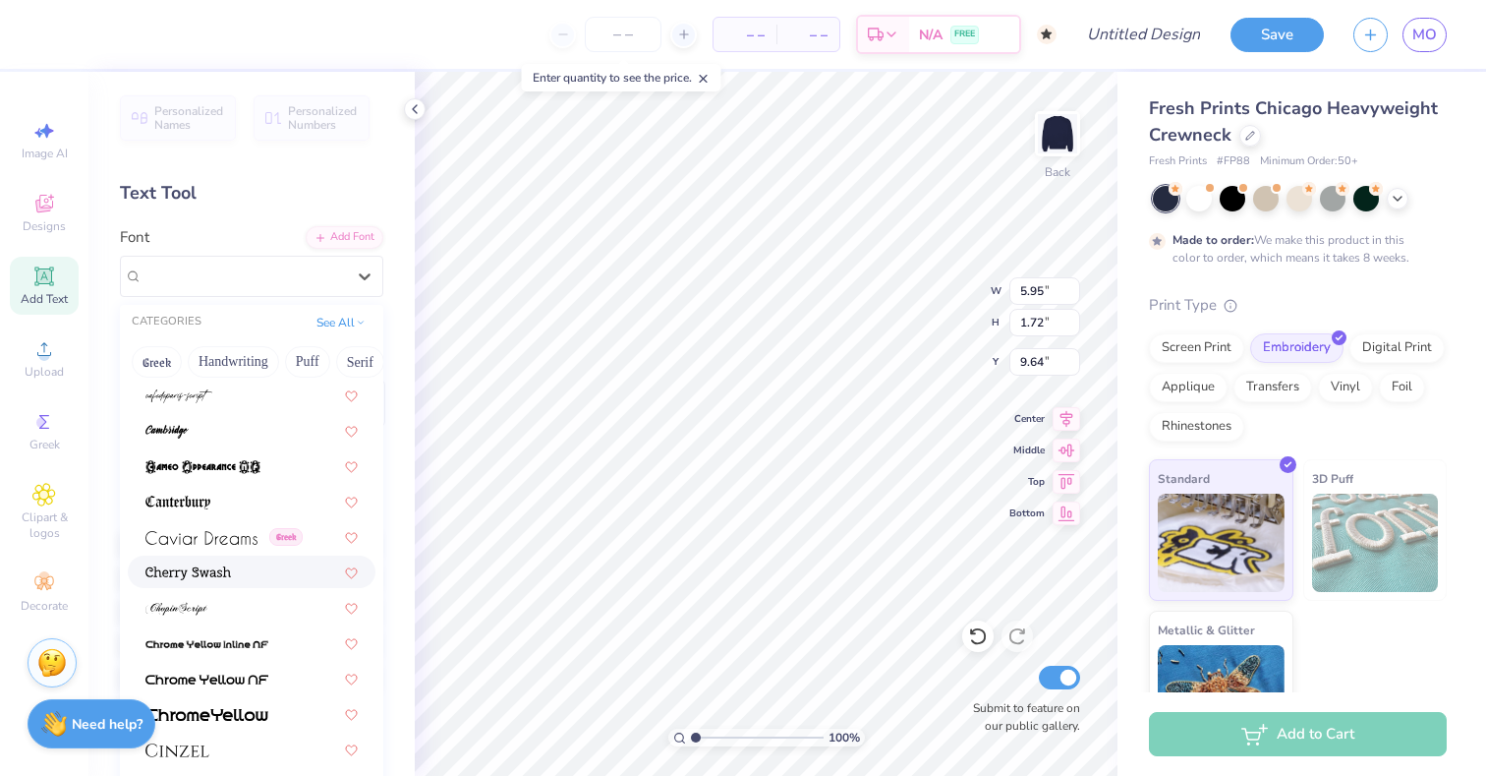
scroll to position [2028, 0]
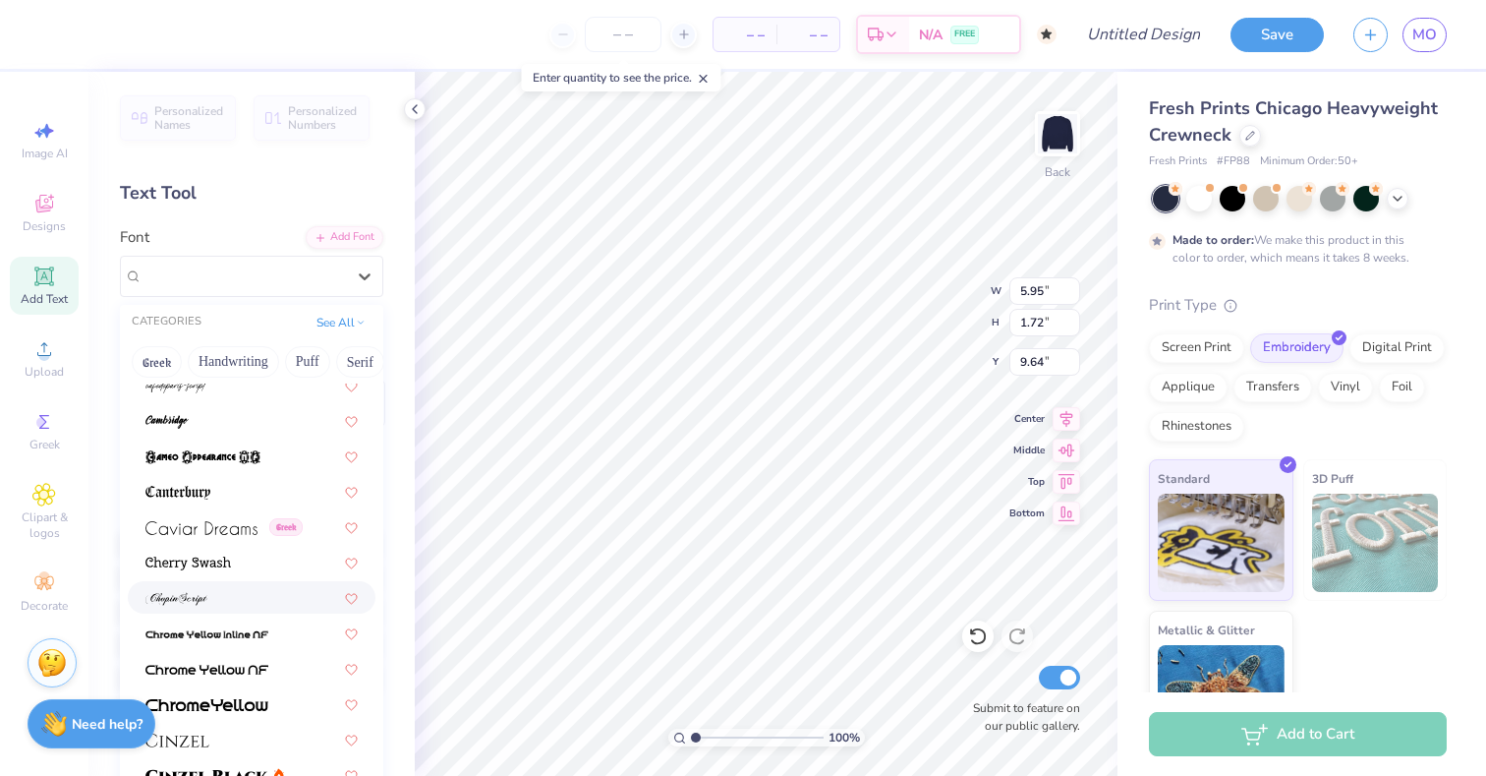
click at [202, 610] on div at bounding box center [252, 597] width 248 height 32
type input "10.11"
type input "2.24"
type input "9.38"
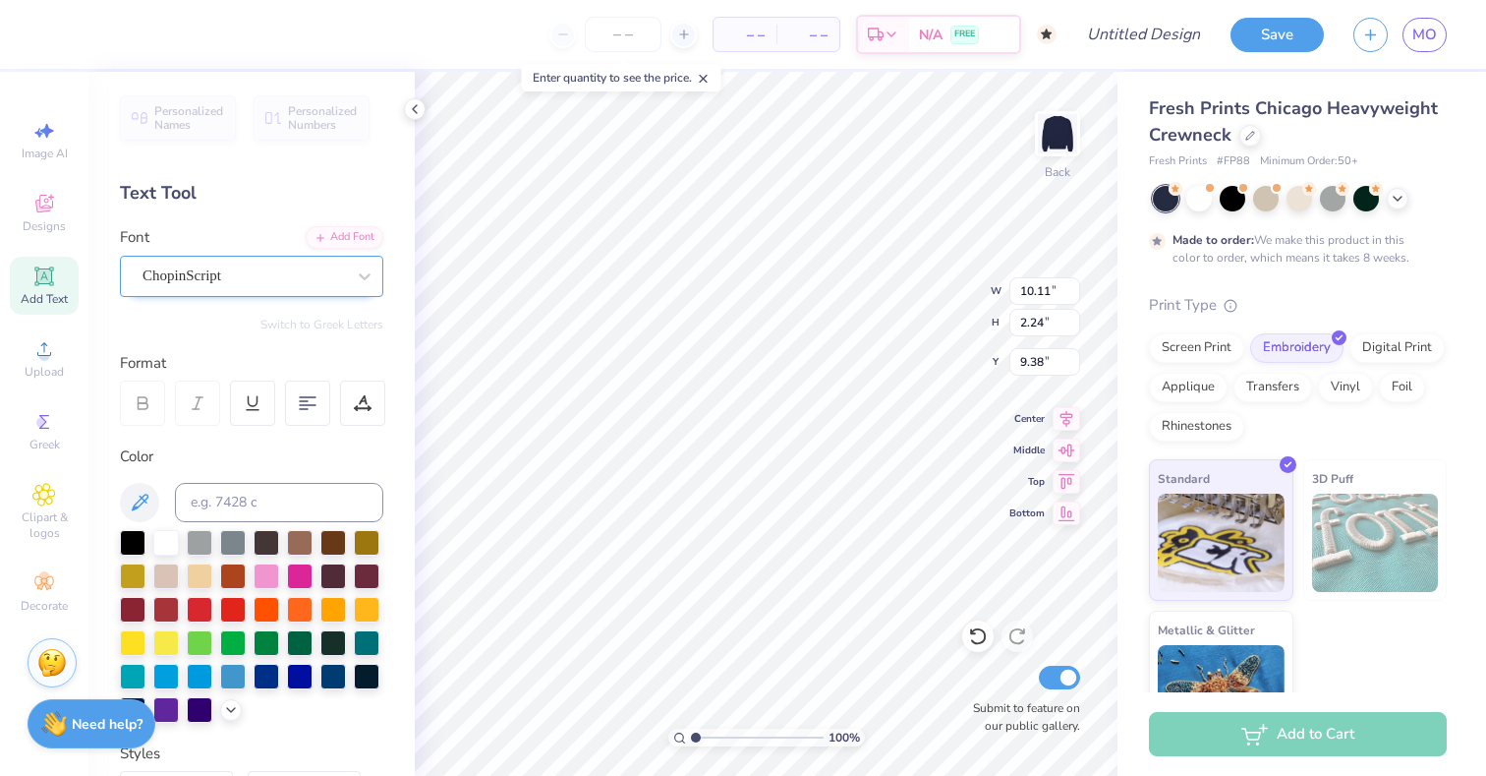
click at [269, 286] on div "ChopinScript" at bounding box center [244, 275] width 206 height 30
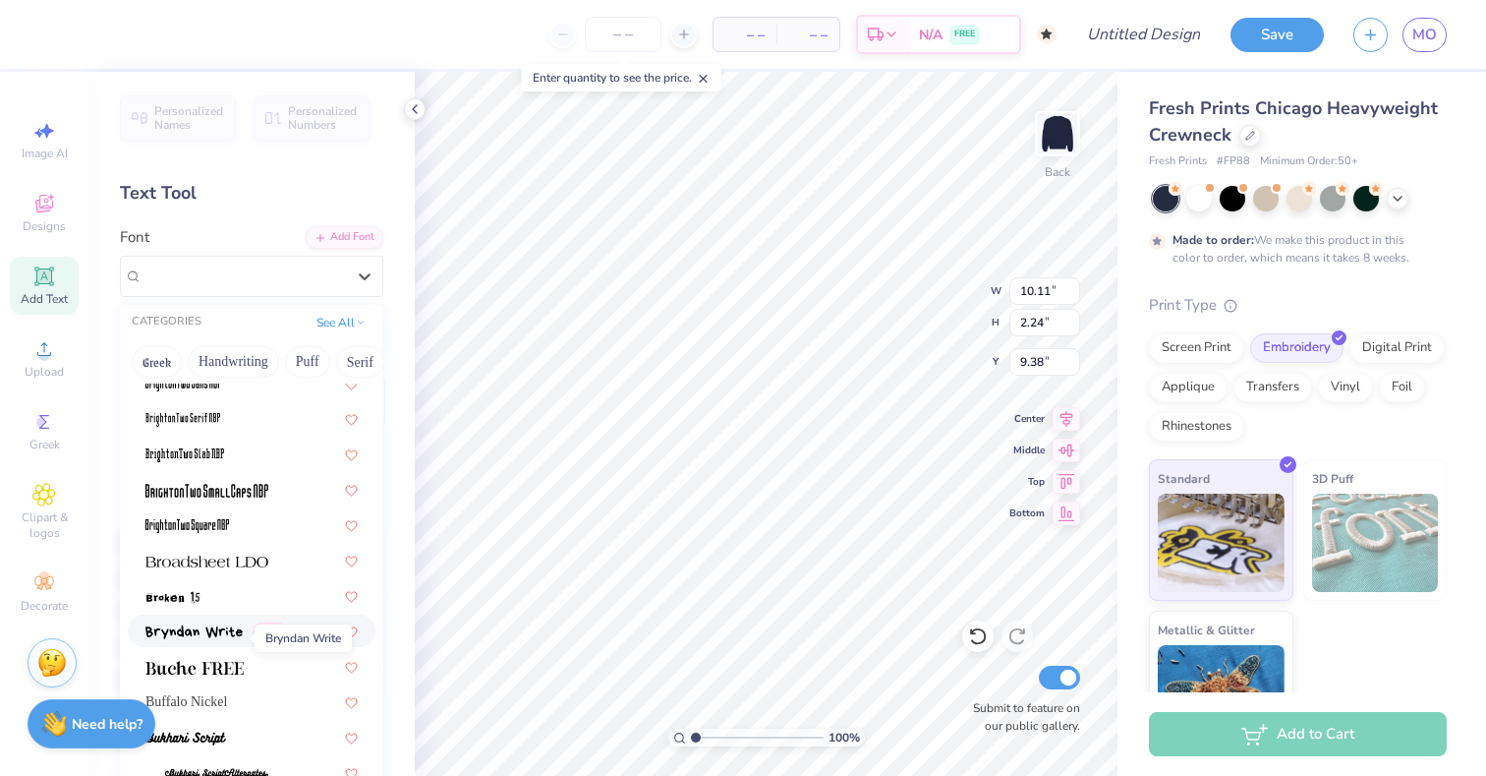
scroll to position [1537, 0]
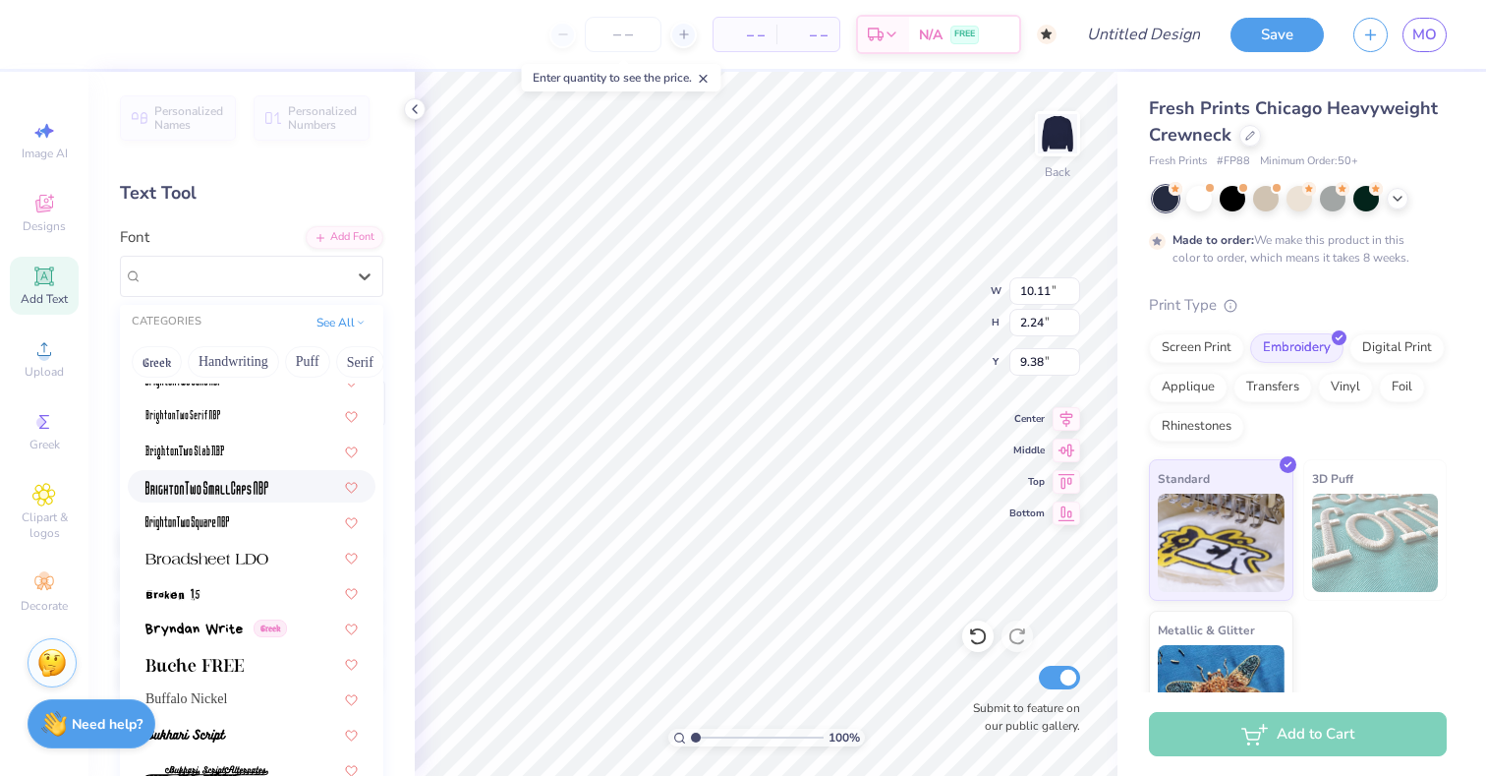
click at [261, 497] on div at bounding box center [252, 486] width 248 height 32
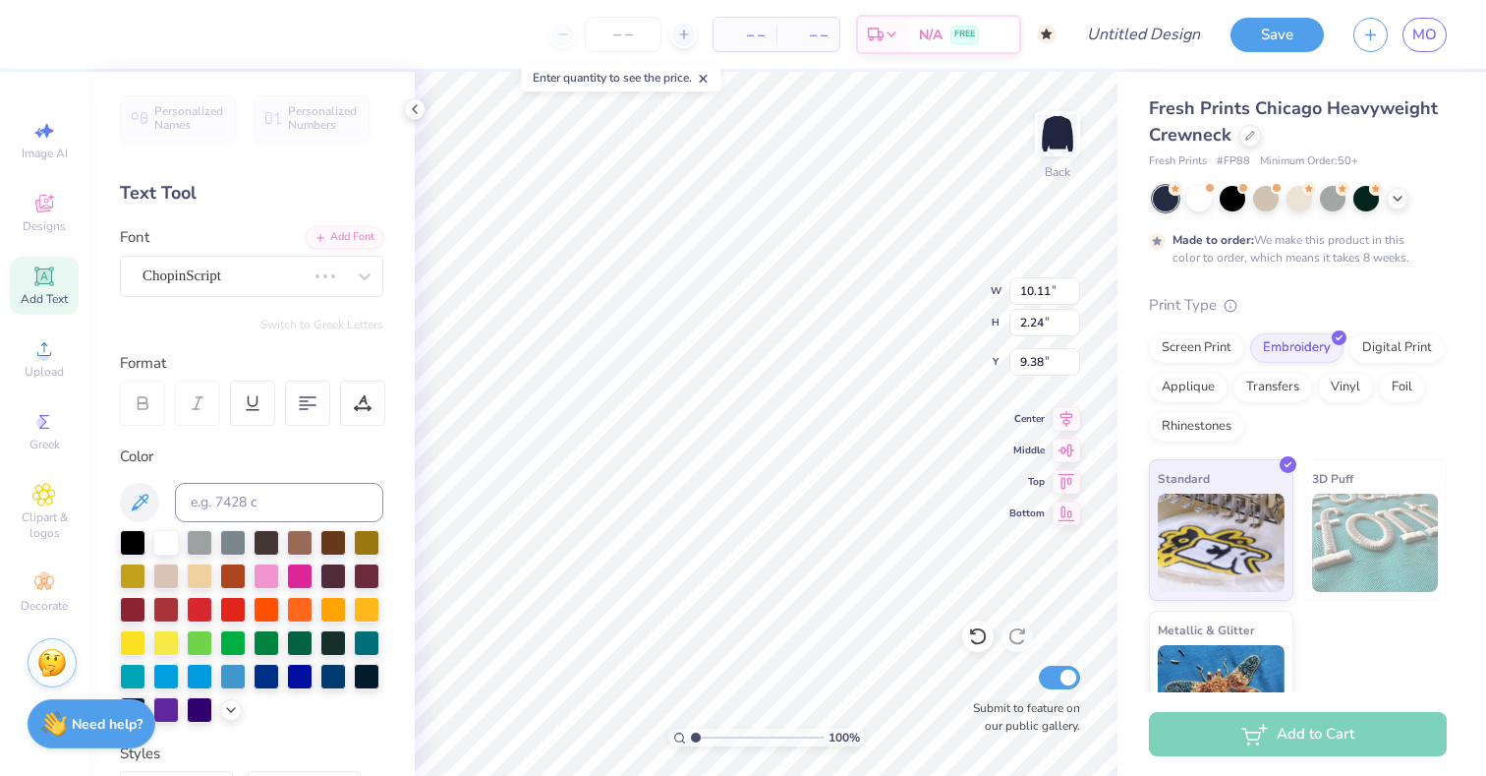
type input "2.31"
type input "1.54"
type input "9.73"
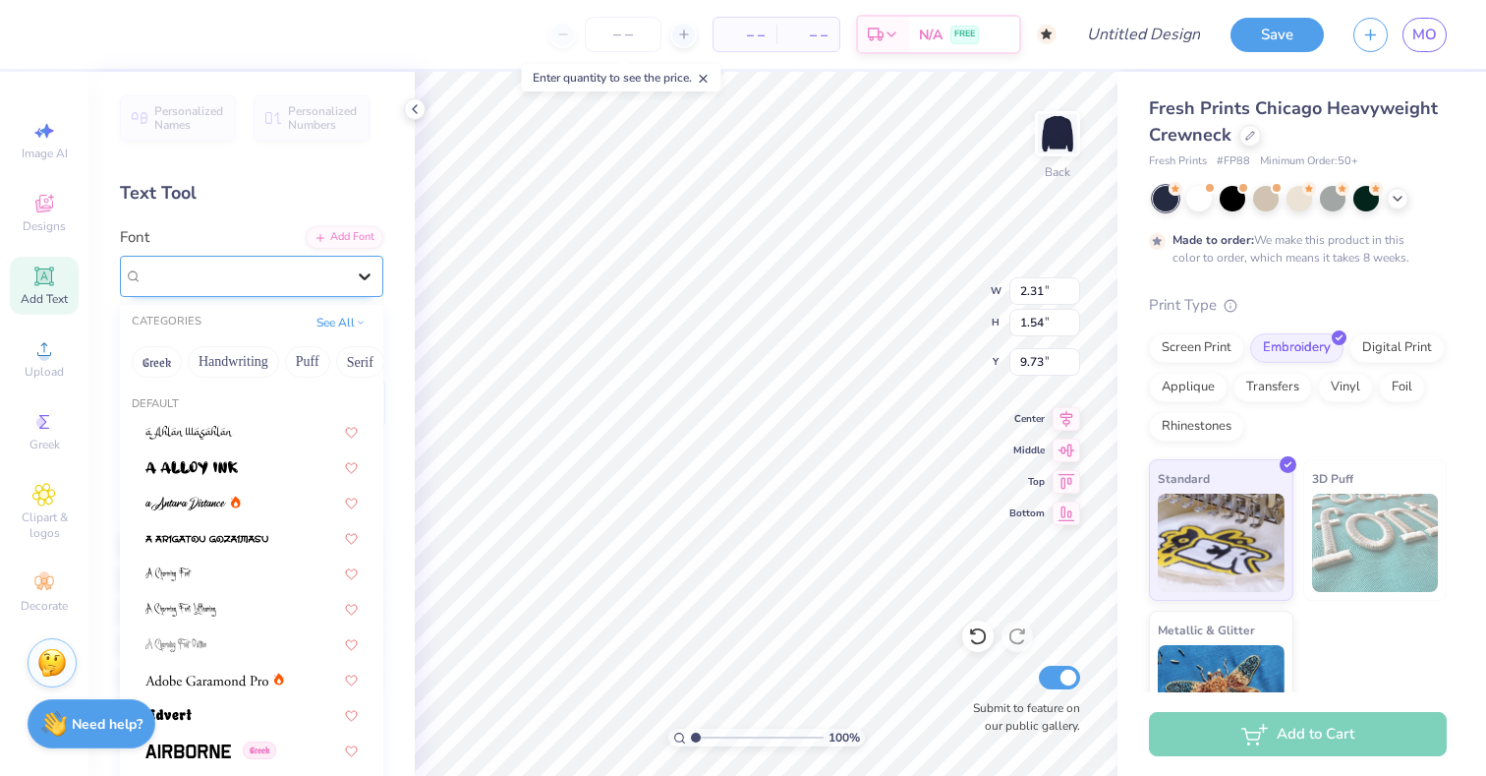
click at [368, 281] on icon at bounding box center [365, 276] width 20 height 20
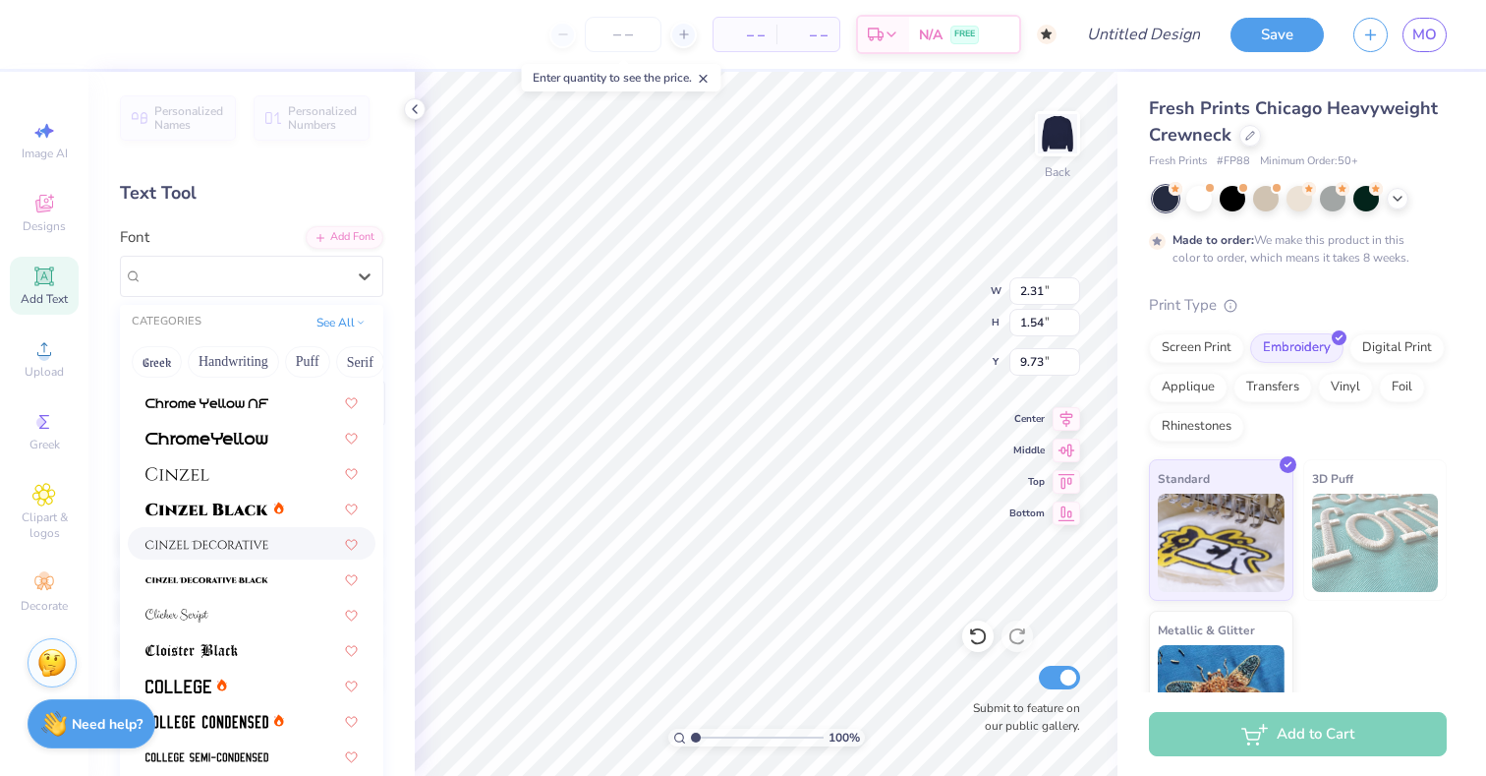
scroll to position [2303, 0]
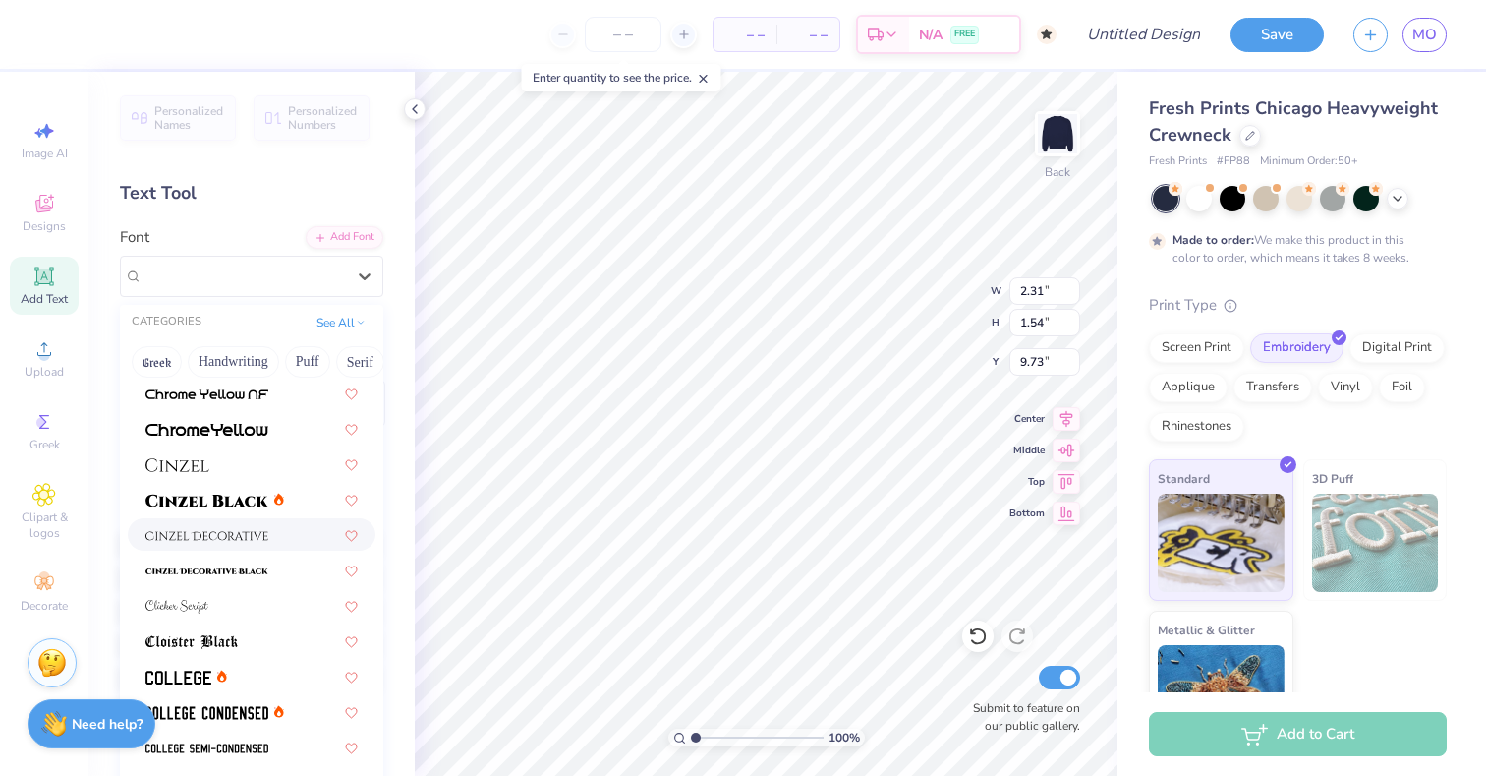
click at [259, 543] on span at bounding box center [206, 534] width 123 height 21
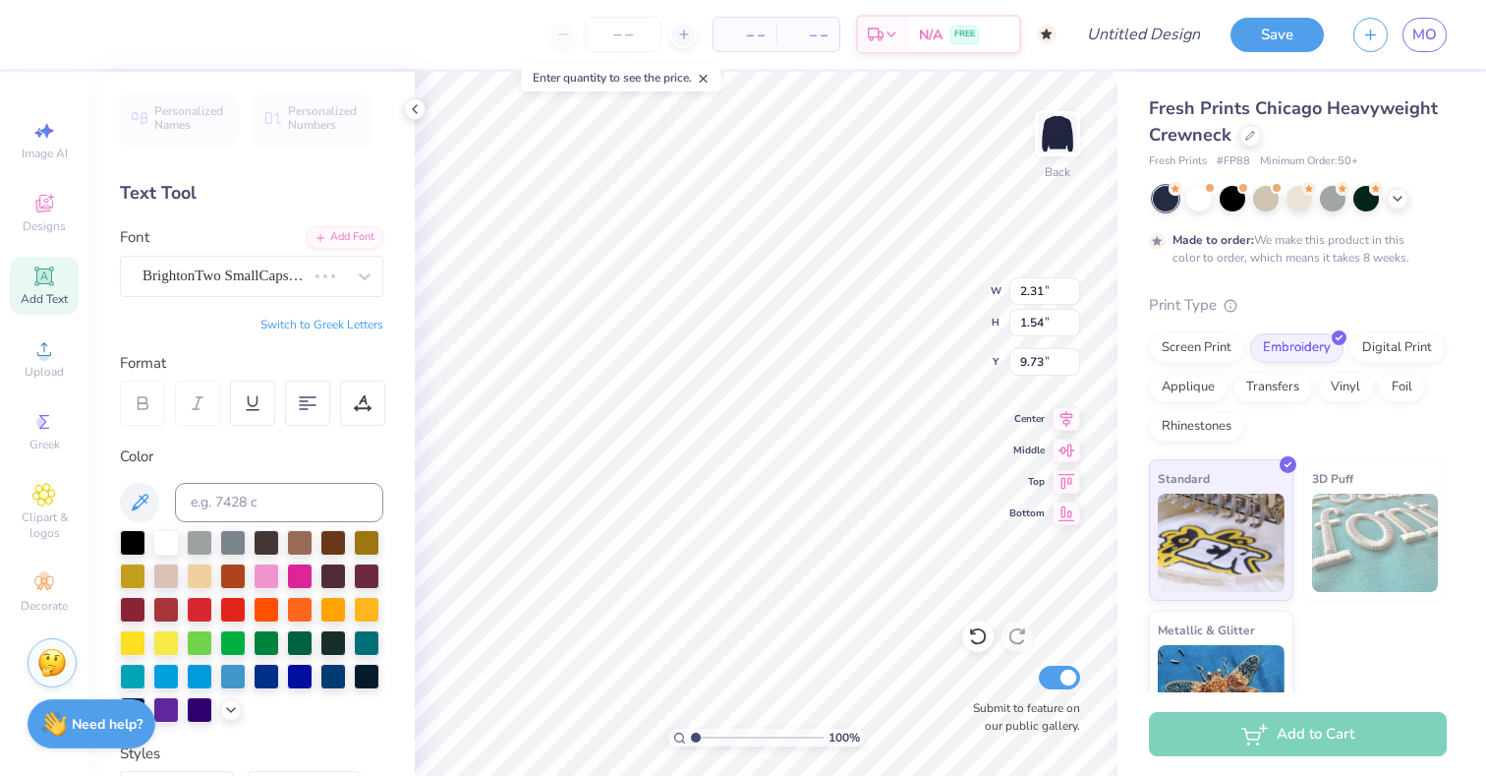
type input "6.41"
type input "2.48"
type input "9.26"
click at [336, 285] on div at bounding box center [244, 275] width 206 height 30
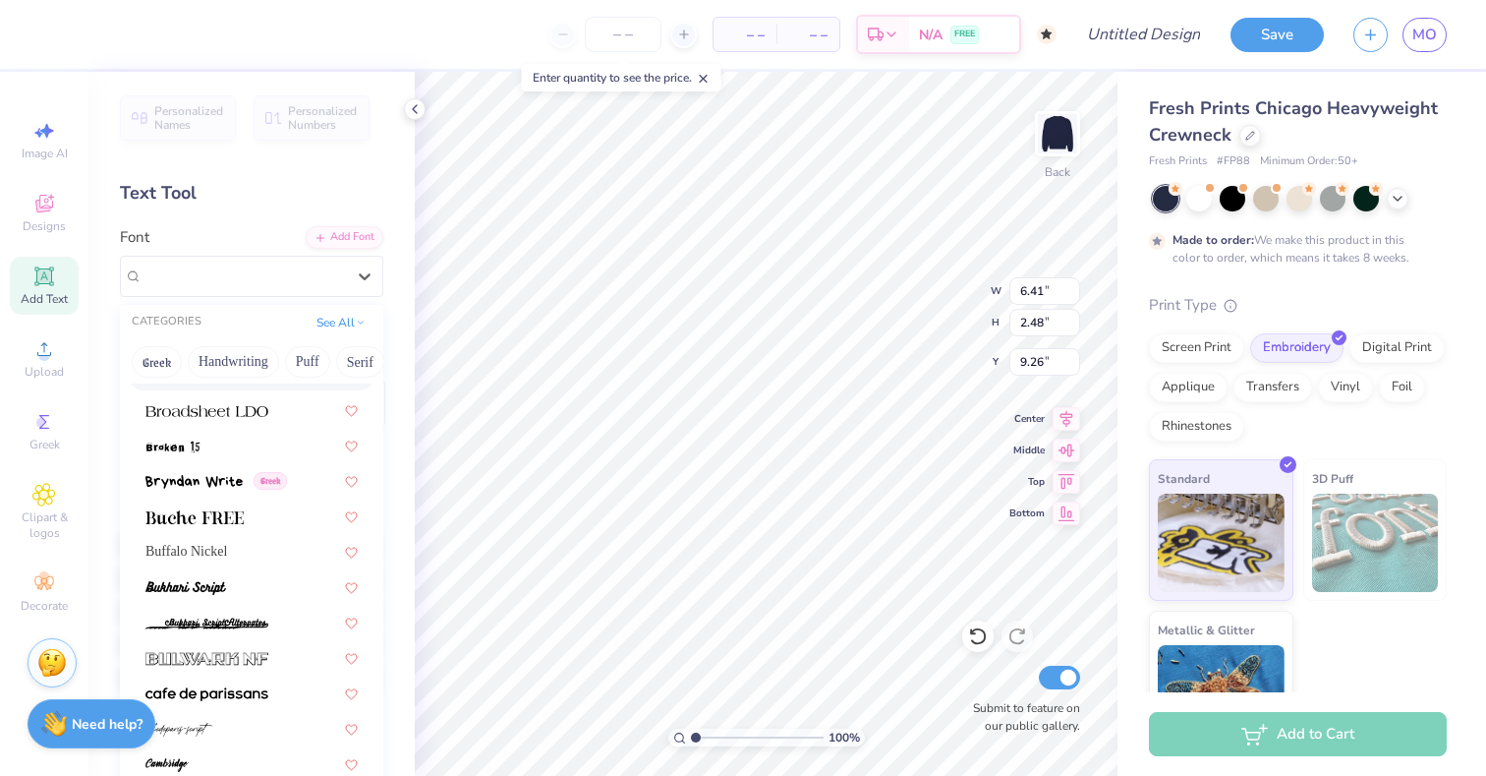
scroll to position [1760, 0]
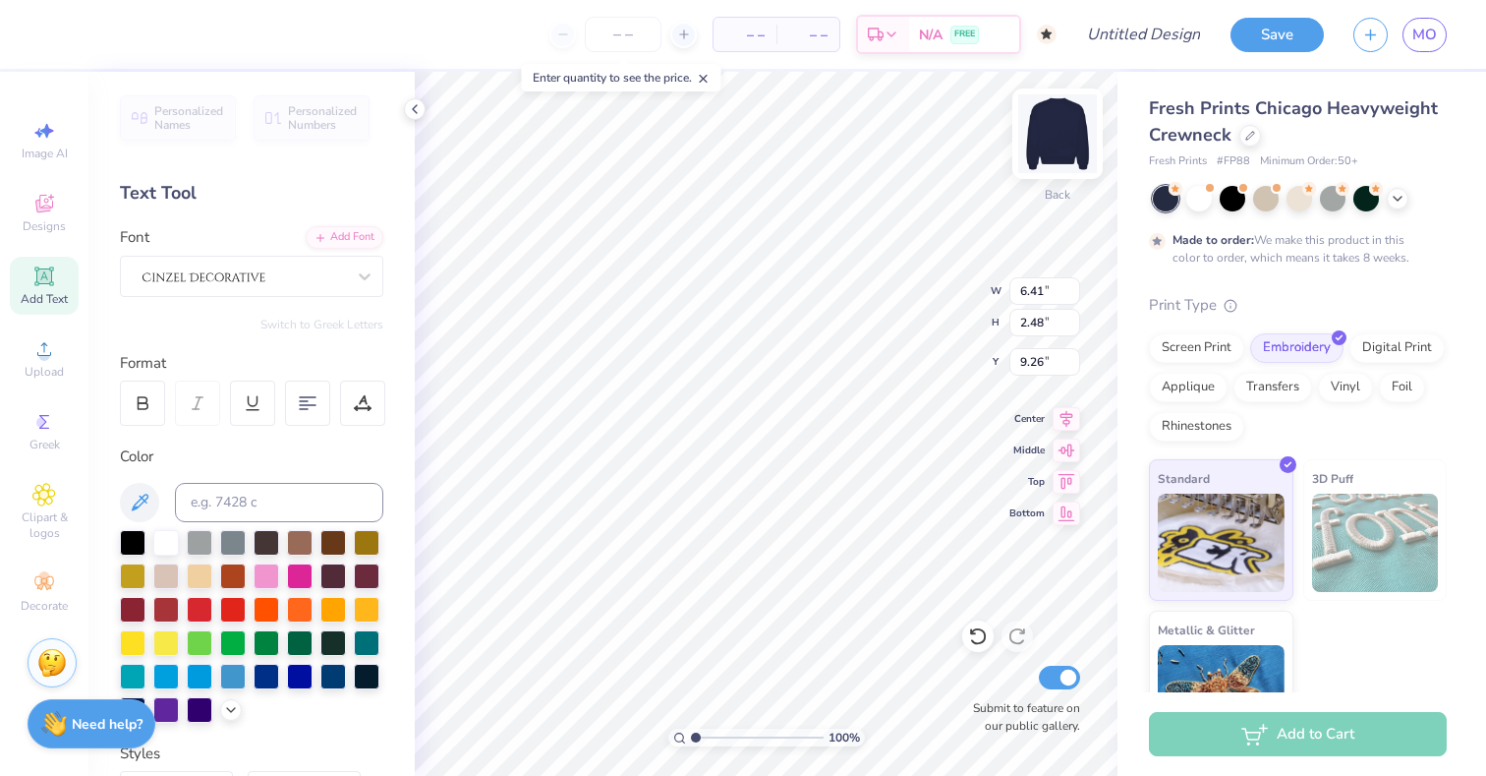
click at [1075, 124] on img at bounding box center [1057, 133] width 79 height 79
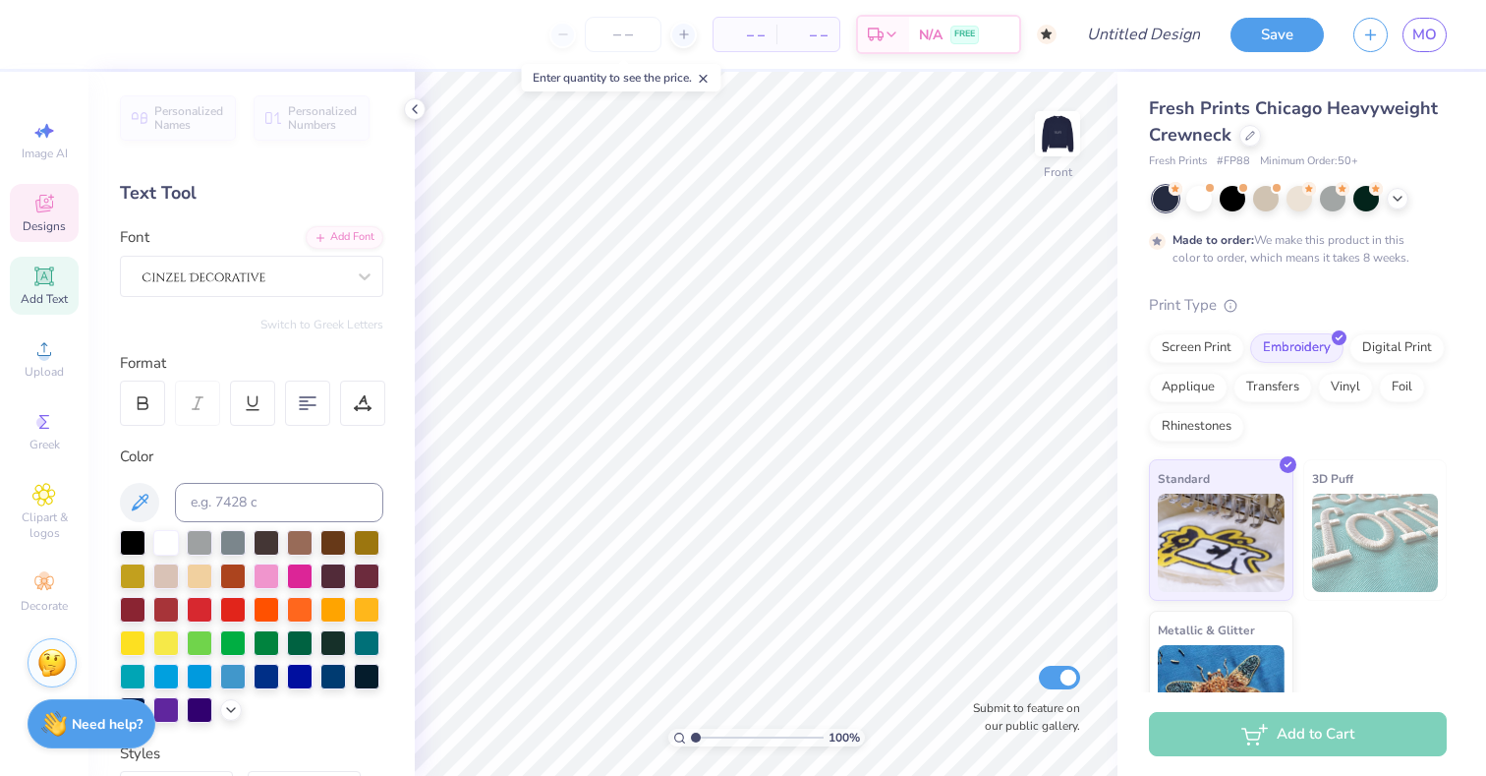
click at [49, 224] on span "Designs" at bounding box center [44, 226] width 43 height 16
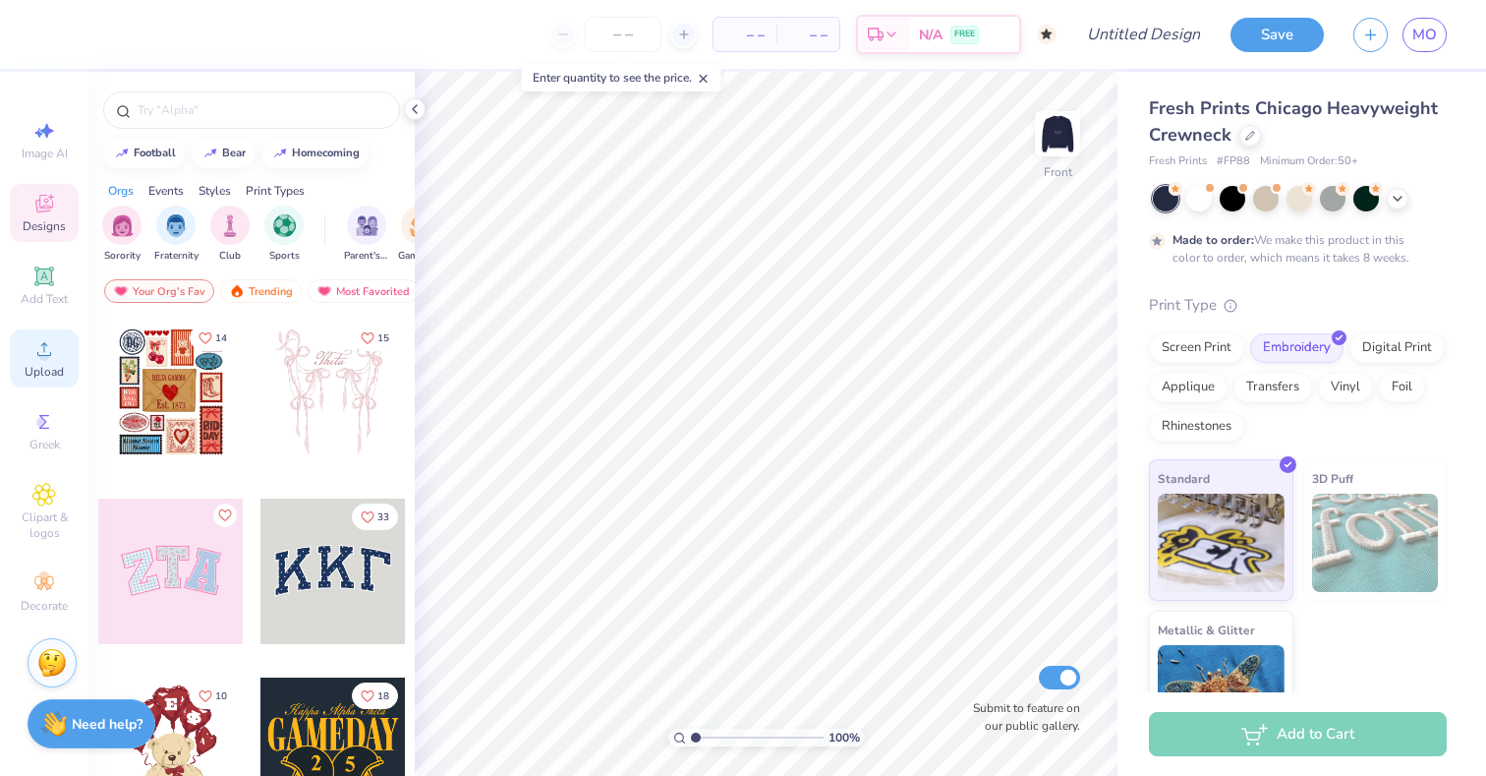
click at [54, 352] on icon at bounding box center [44, 349] width 24 height 24
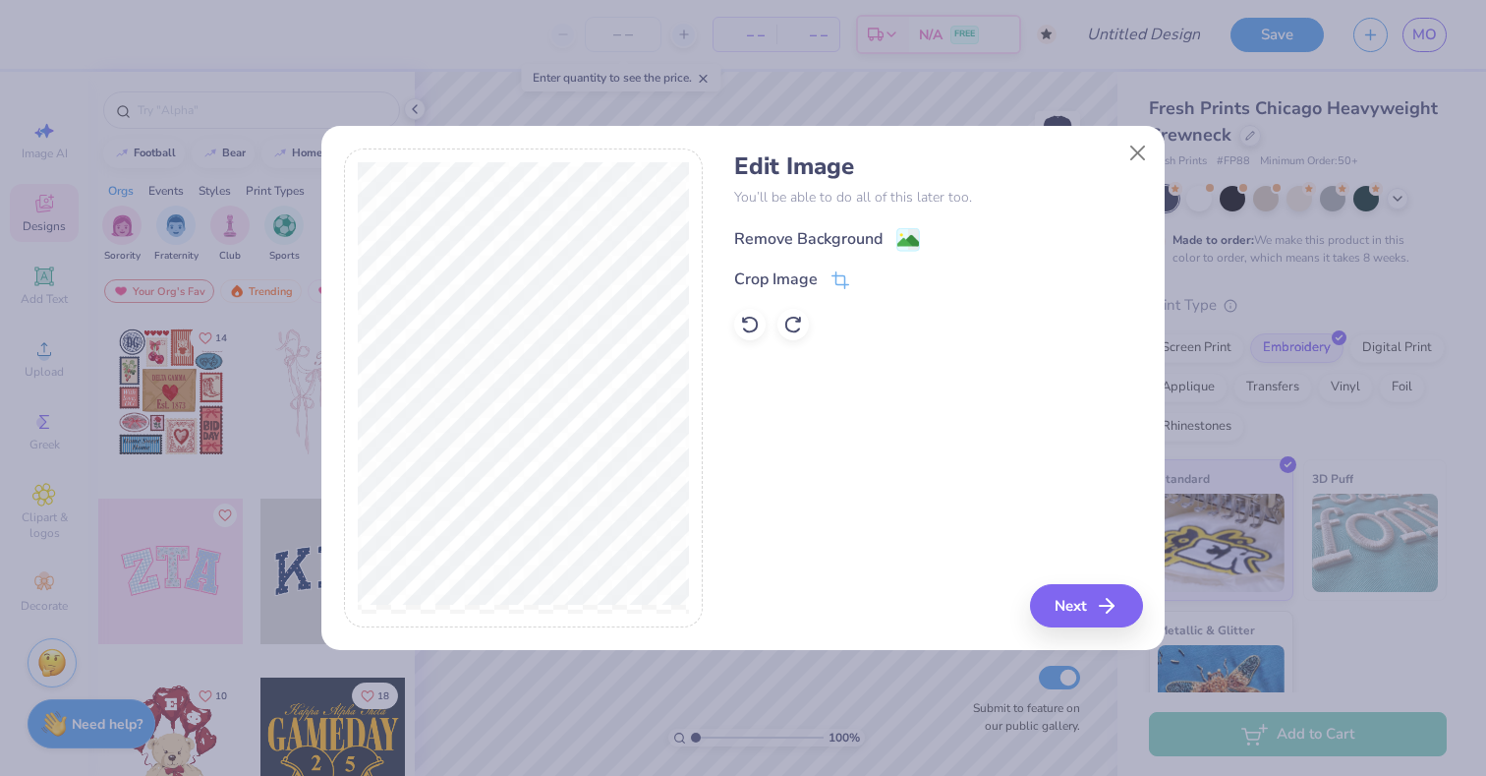
click at [900, 234] on circle at bounding box center [901, 234] width 3 height 3
click at [1089, 608] on button "Next" at bounding box center [1089, 605] width 113 height 43
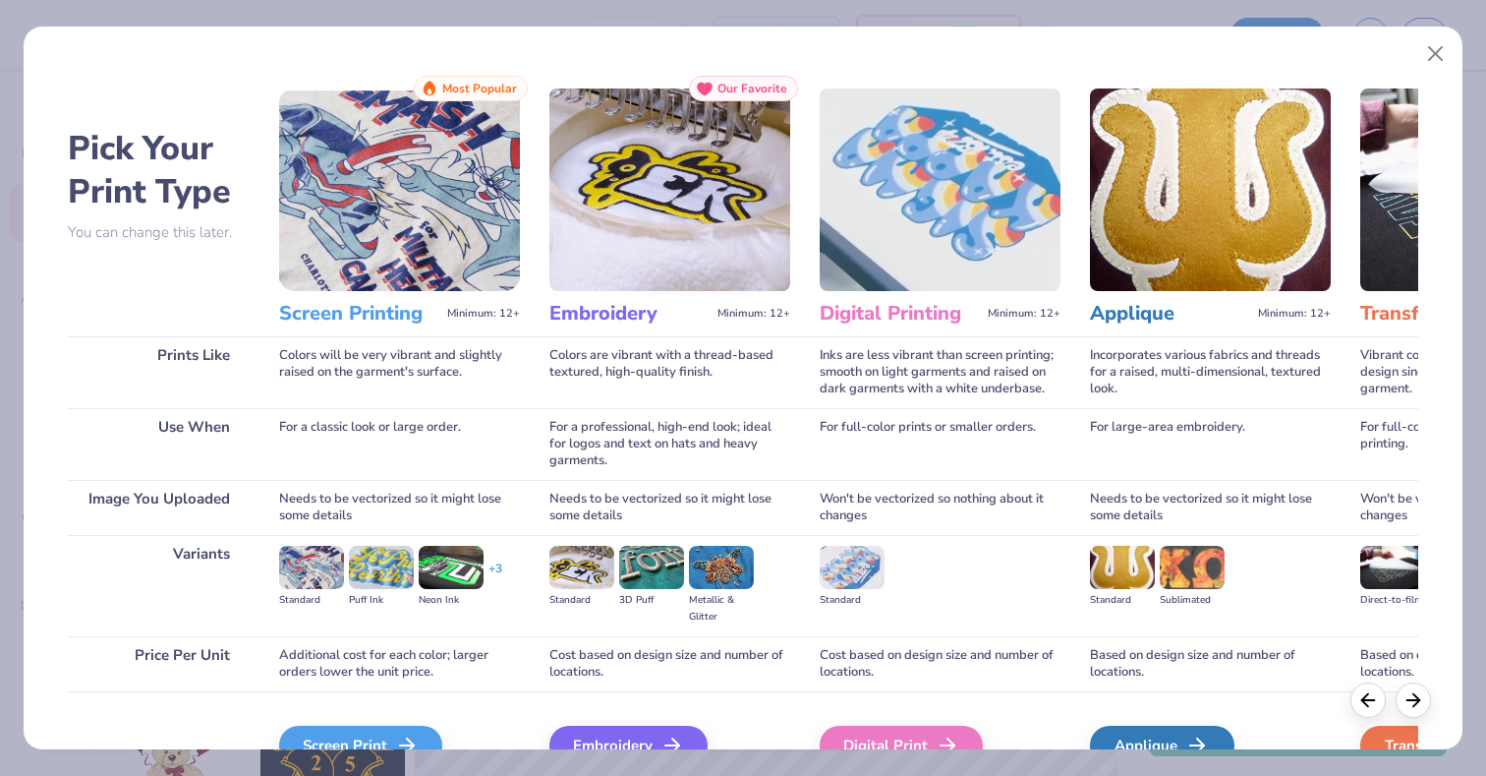
click at [627, 207] on img at bounding box center [669, 189] width 241 height 202
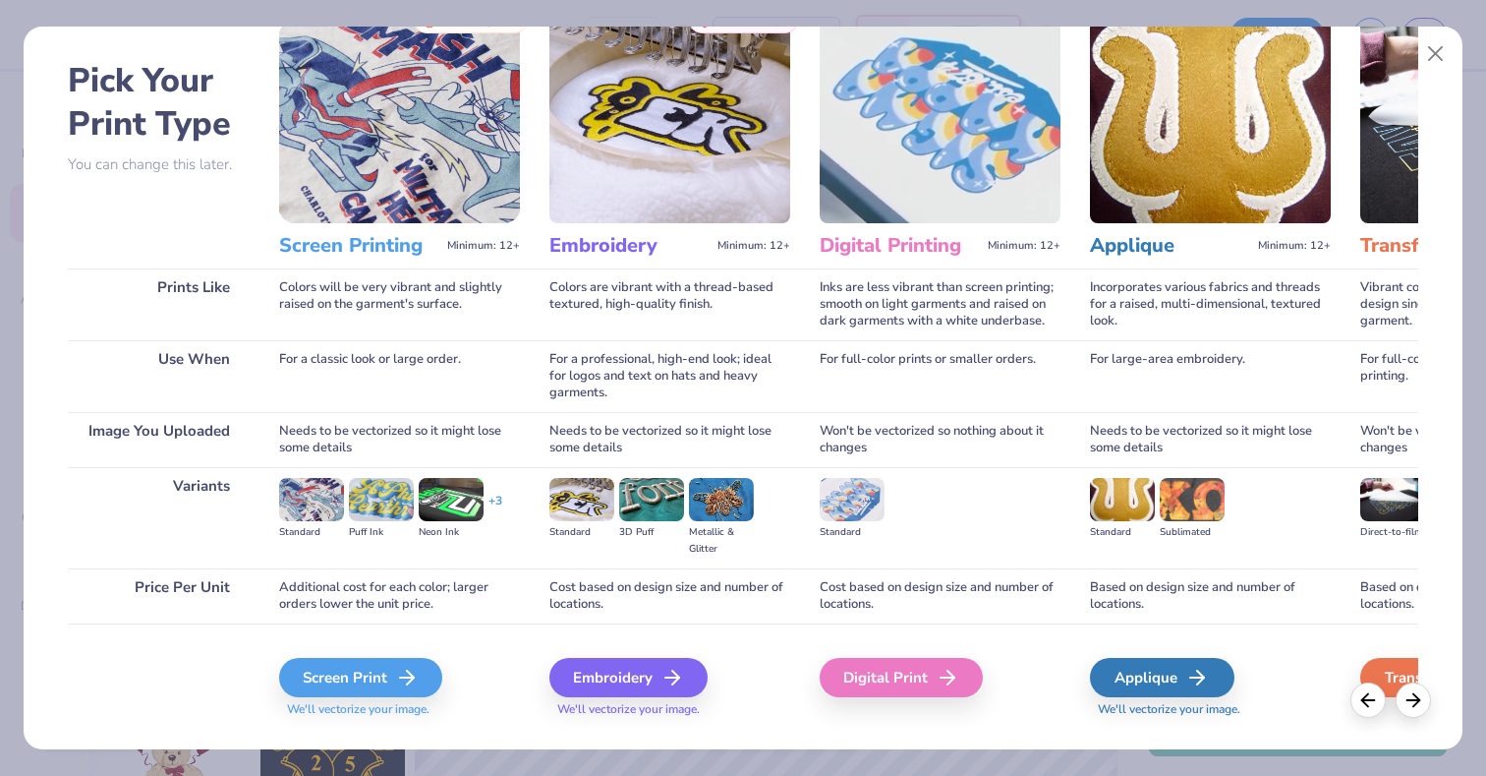
scroll to position [106, 0]
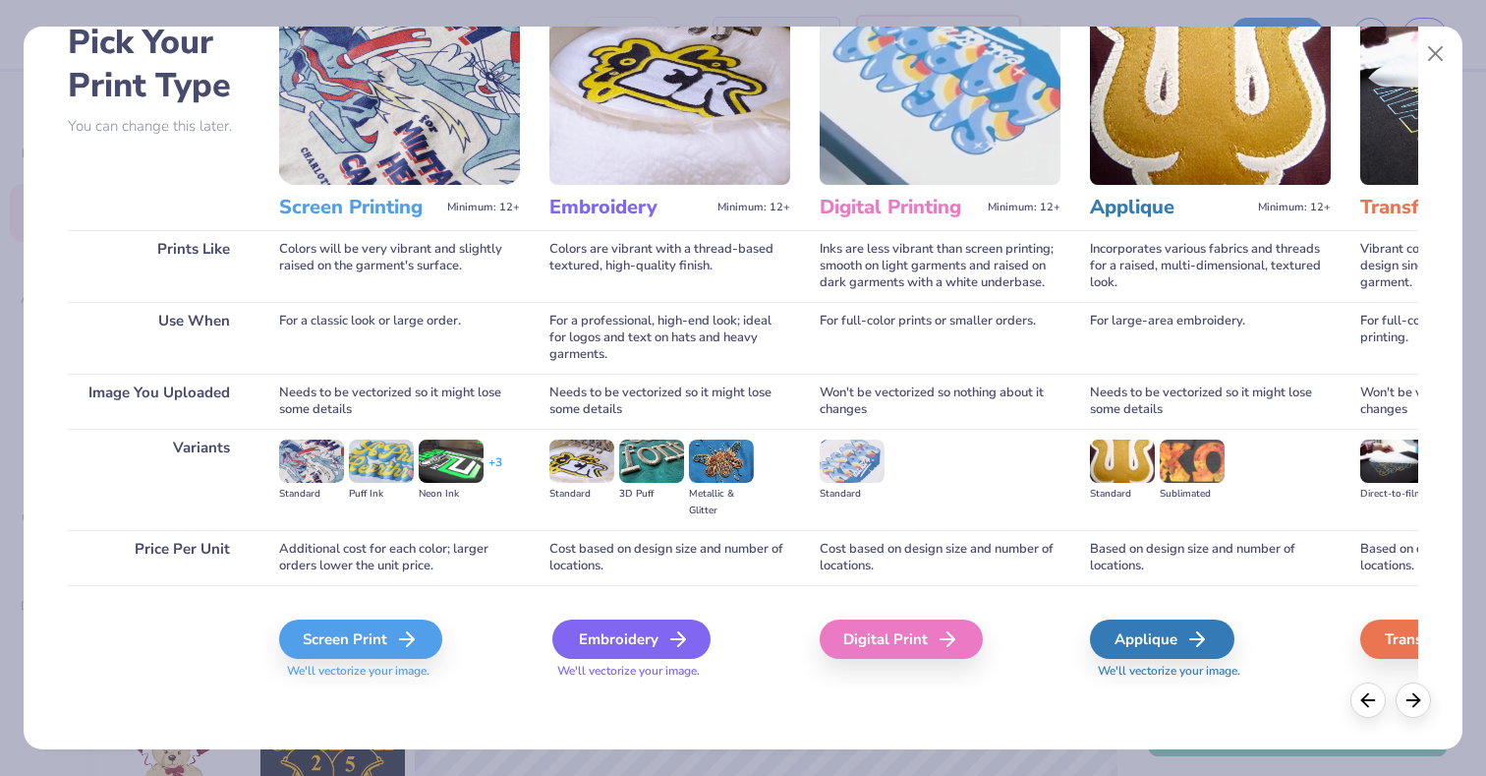
click at [634, 631] on div "Embroidery" at bounding box center [631, 638] width 158 height 39
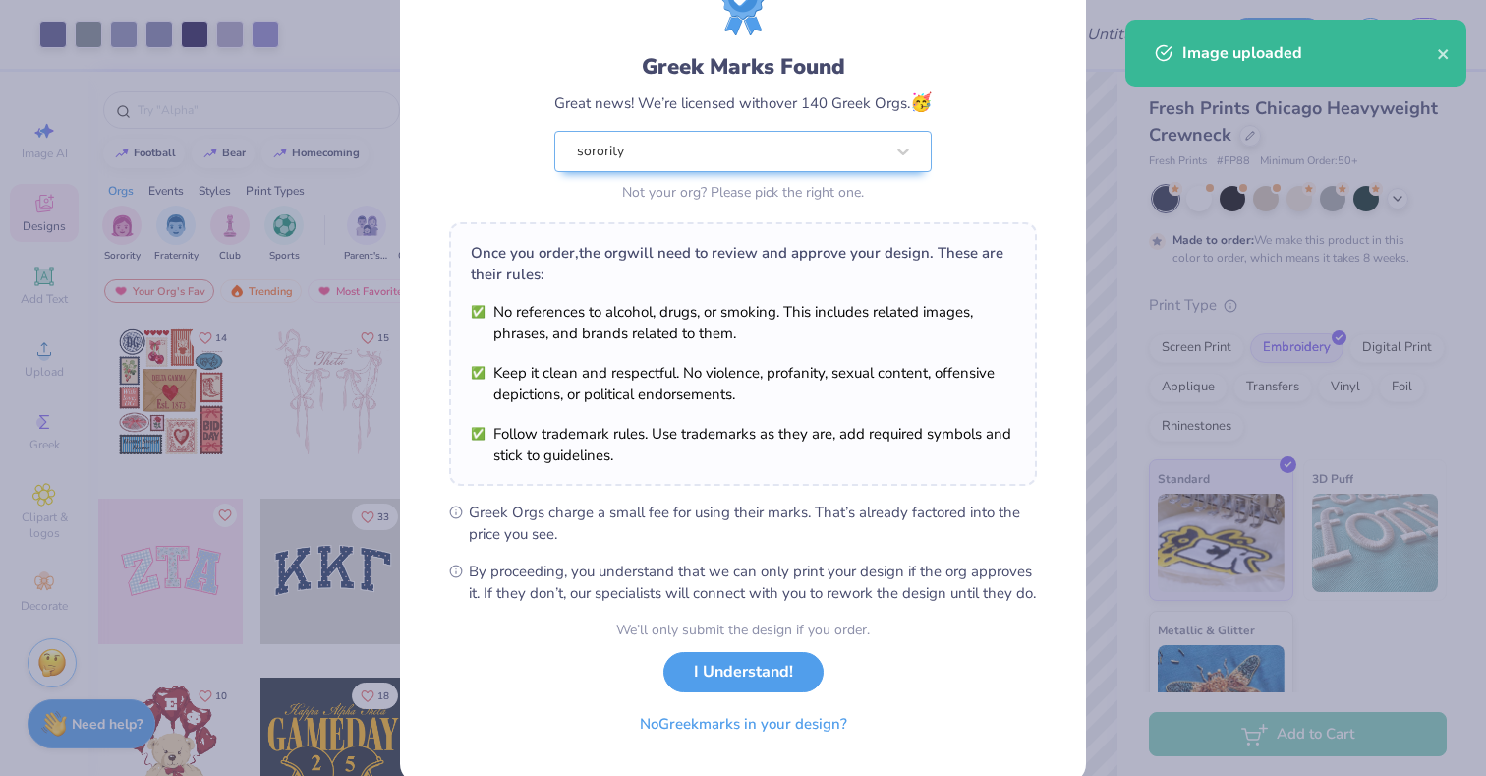
scroll to position [144, 0]
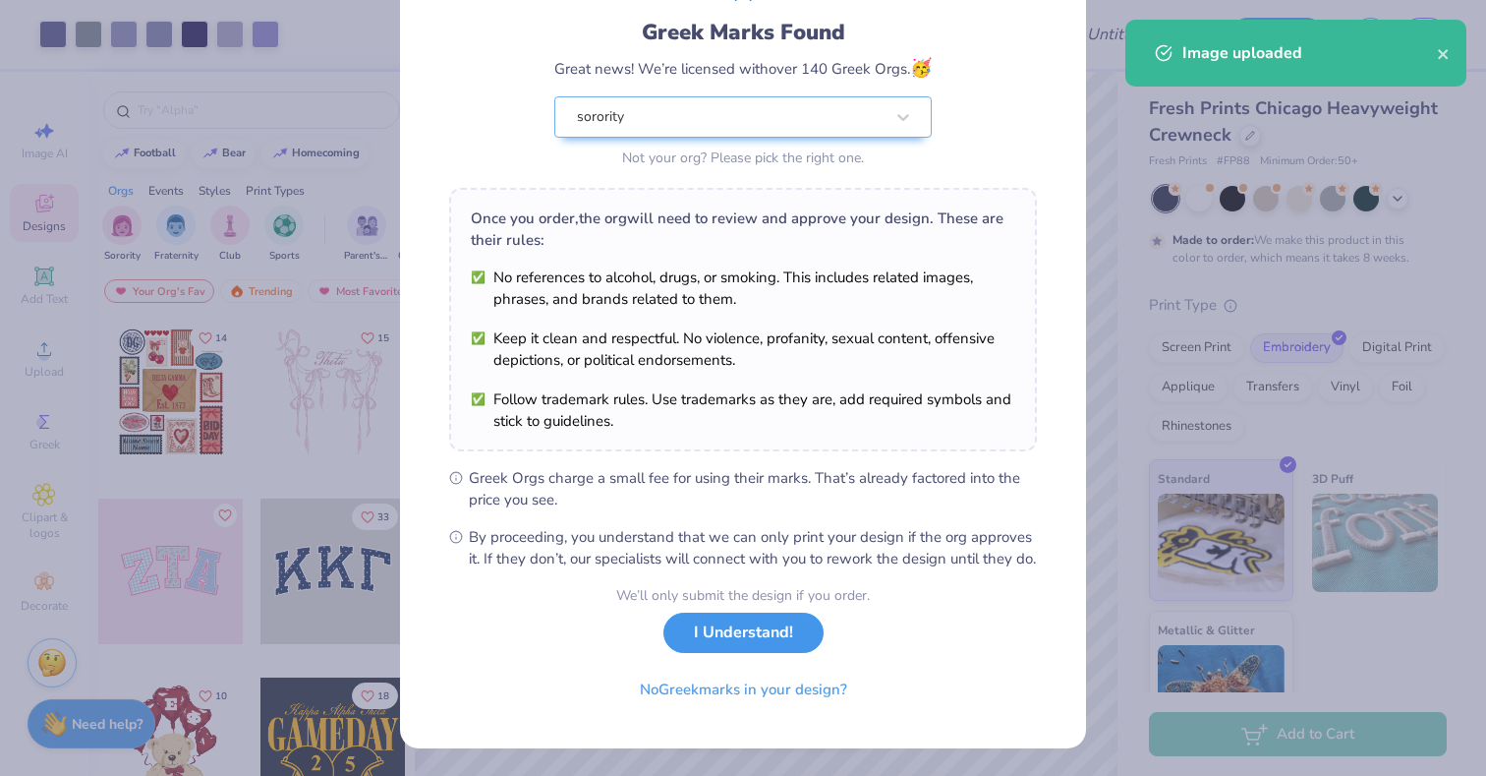
click at [752, 645] on button "I Understand!" at bounding box center [743, 632] width 160 height 40
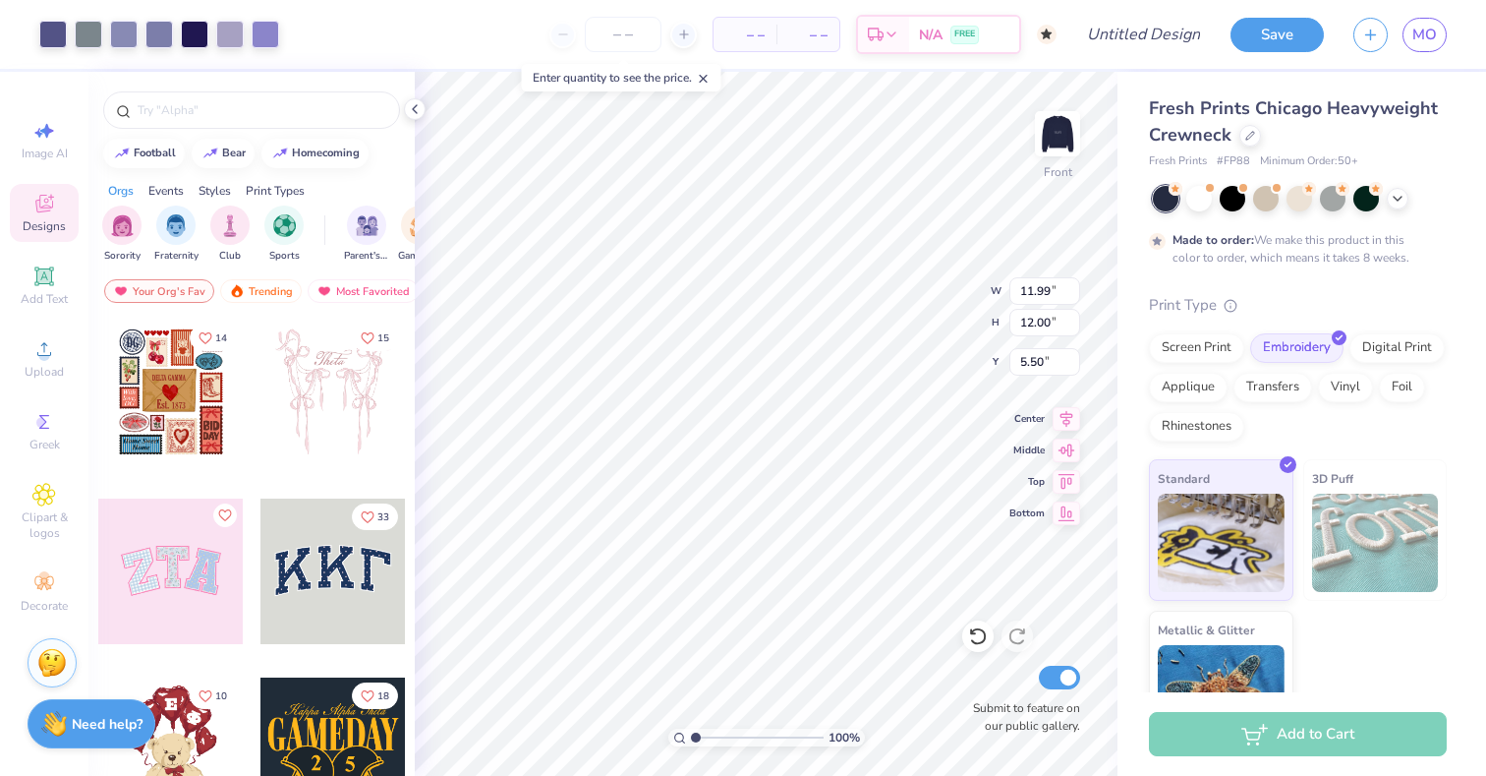
scroll to position [0, 0]
click at [55, 37] on div at bounding box center [53, 33] width 28 height 28
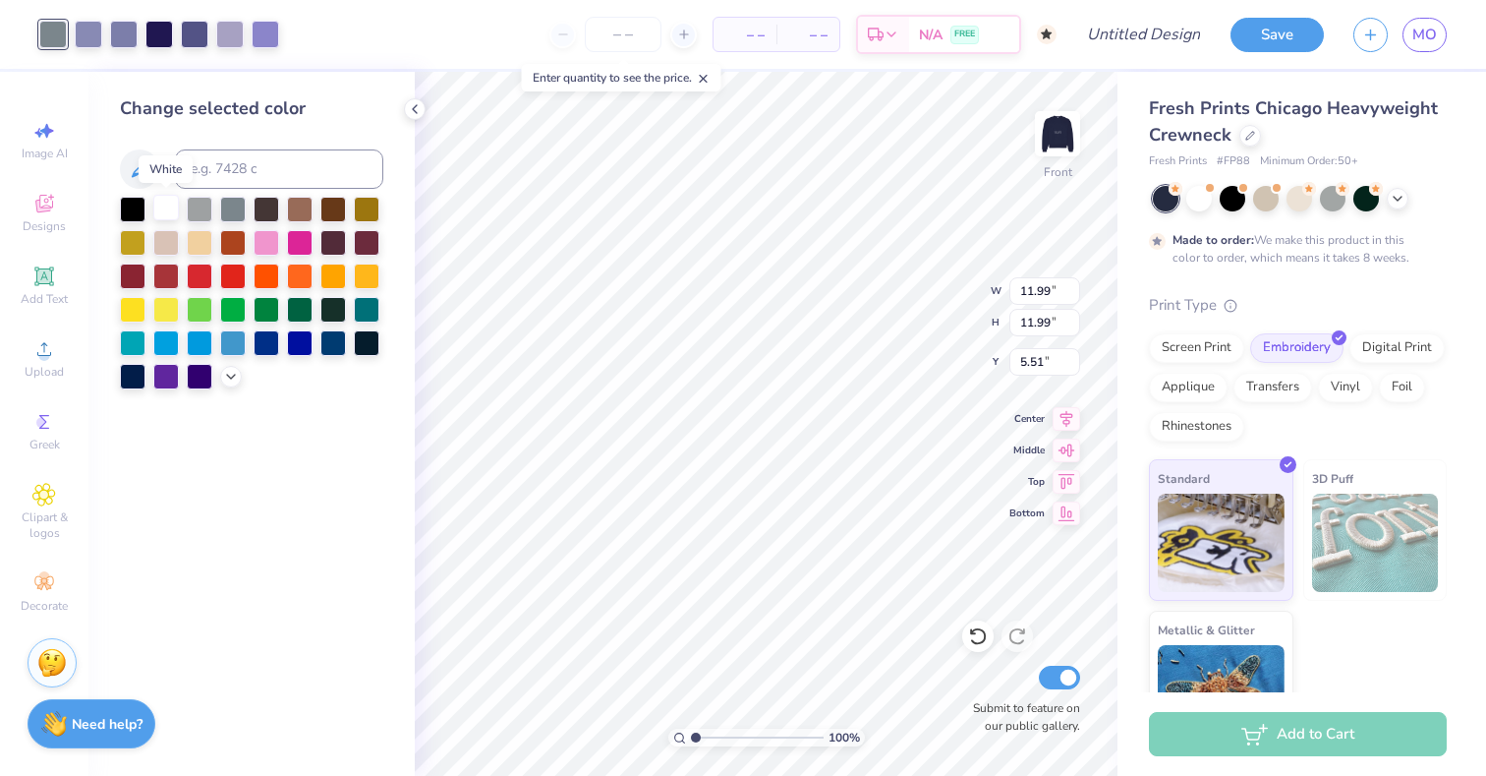
click at [164, 205] on div at bounding box center [166, 208] width 26 height 26
click at [59, 38] on div at bounding box center [53, 35] width 28 height 28
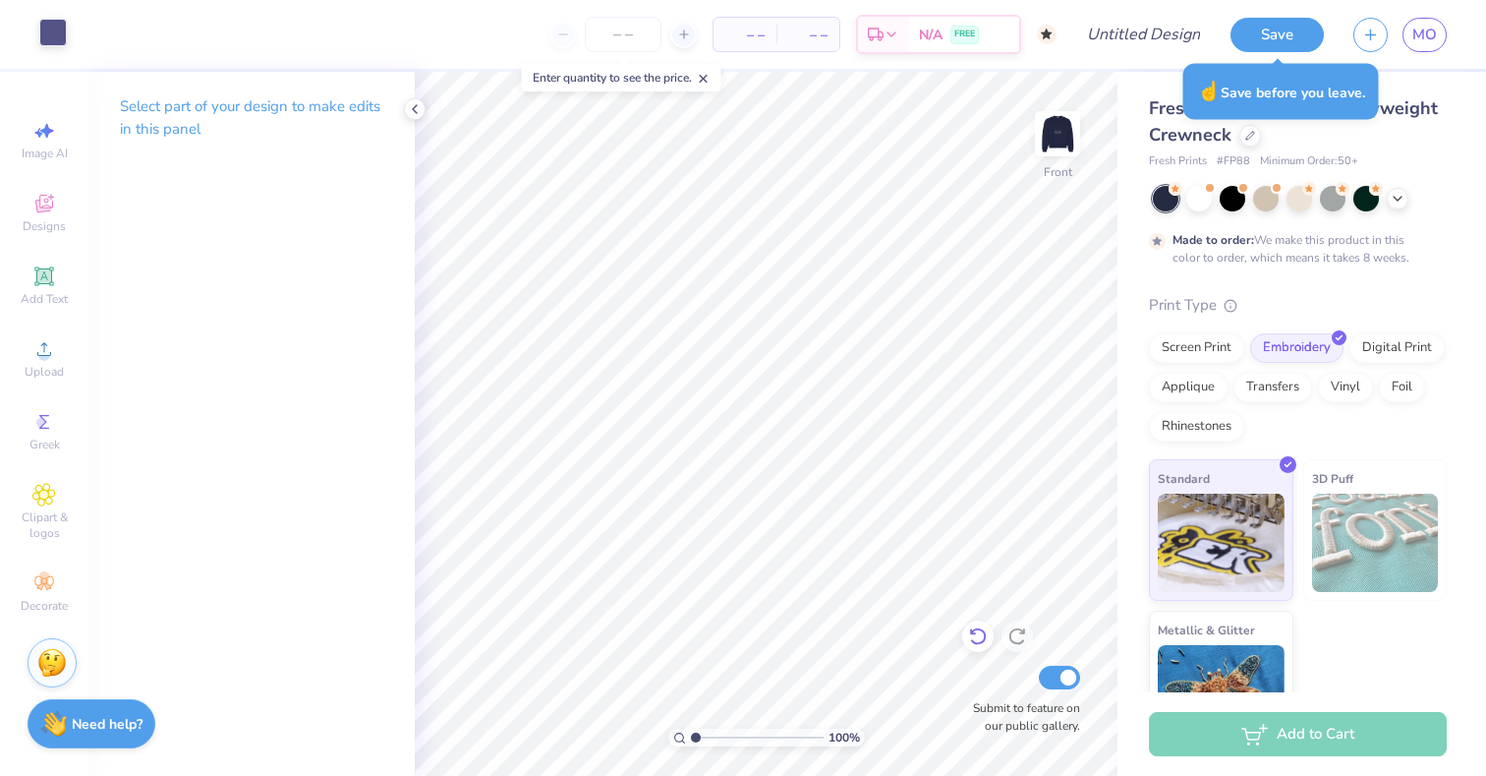
click at [974, 647] on div at bounding box center [977, 635] width 31 height 31
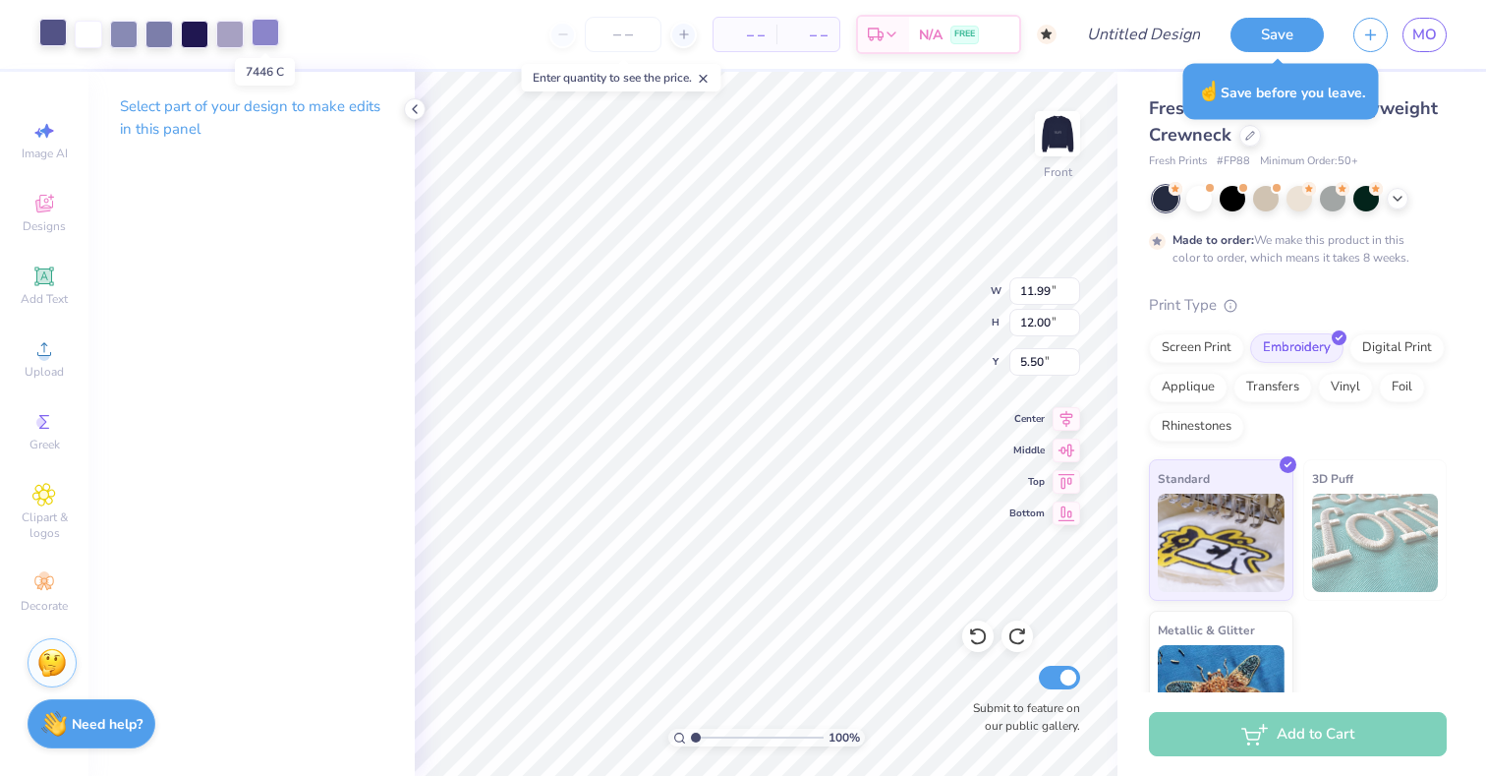
click at [273, 36] on div at bounding box center [266, 33] width 28 height 28
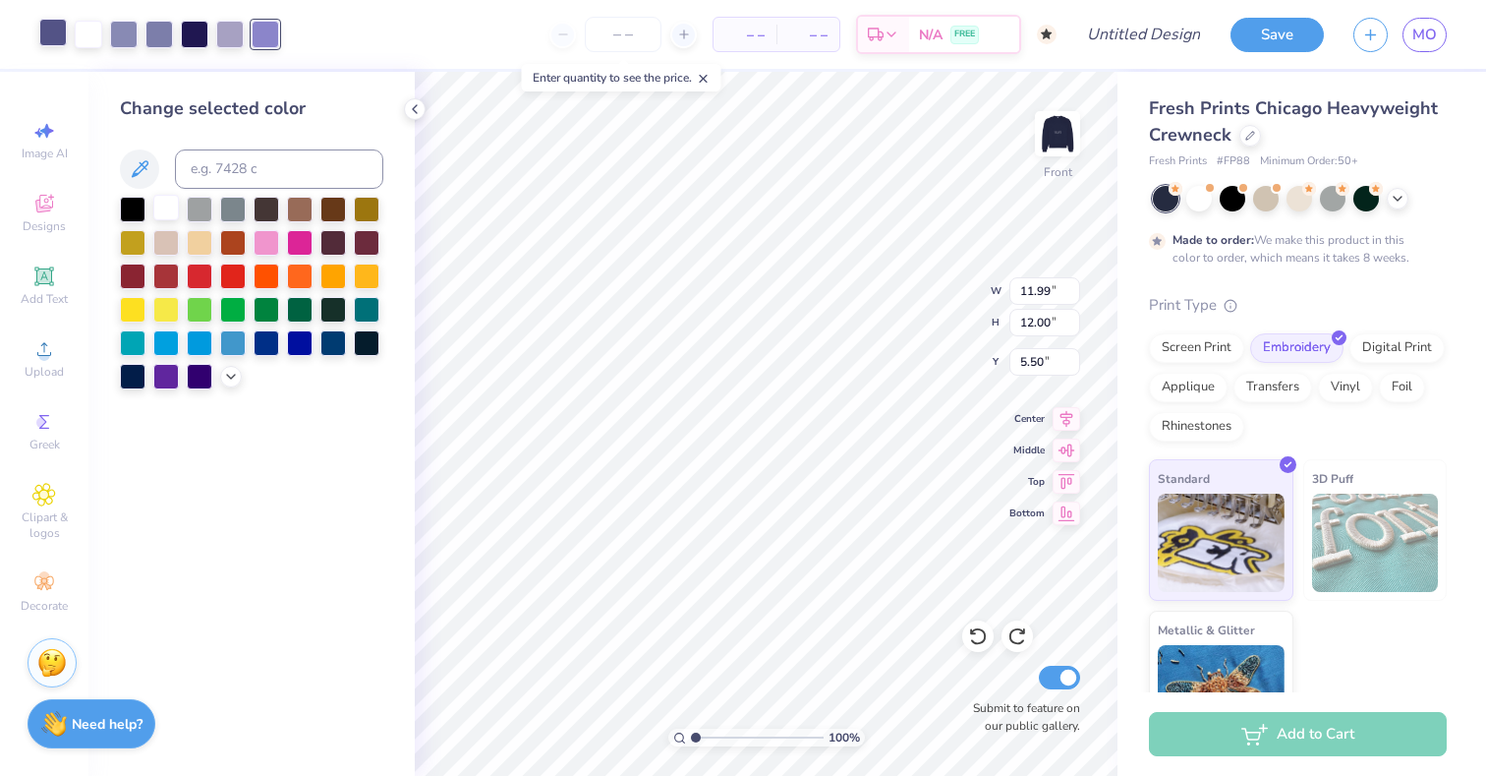
click at [172, 204] on div at bounding box center [166, 208] width 26 height 26
click at [236, 30] on div at bounding box center [230, 33] width 28 height 28
click at [171, 202] on div at bounding box center [166, 208] width 26 height 26
click at [130, 35] on div at bounding box center [124, 33] width 28 height 28
click at [163, 202] on div at bounding box center [166, 208] width 26 height 26
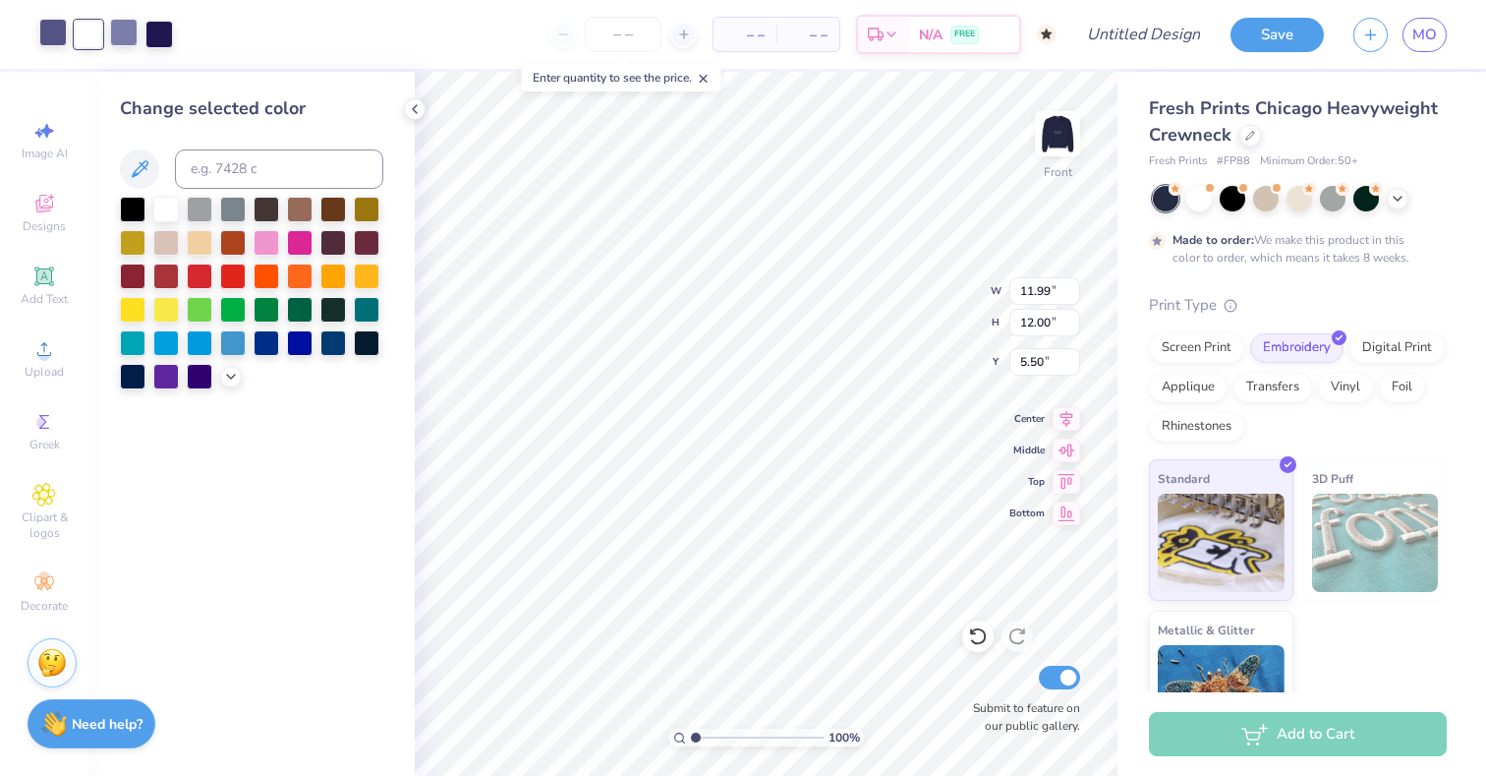
click at [129, 36] on div at bounding box center [124, 33] width 28 height 28
click at [169, 215] on div at bounding box center [166, 208] width 26 height 26
click at [124, 29] on div at bounding box center [124, 33] width 28 height 28
click at [168, 202] on div at bounding box center [166, 208] width 26 height 26
click at [54, 35] on div at bounding box center [53, 33] width 28 height 28
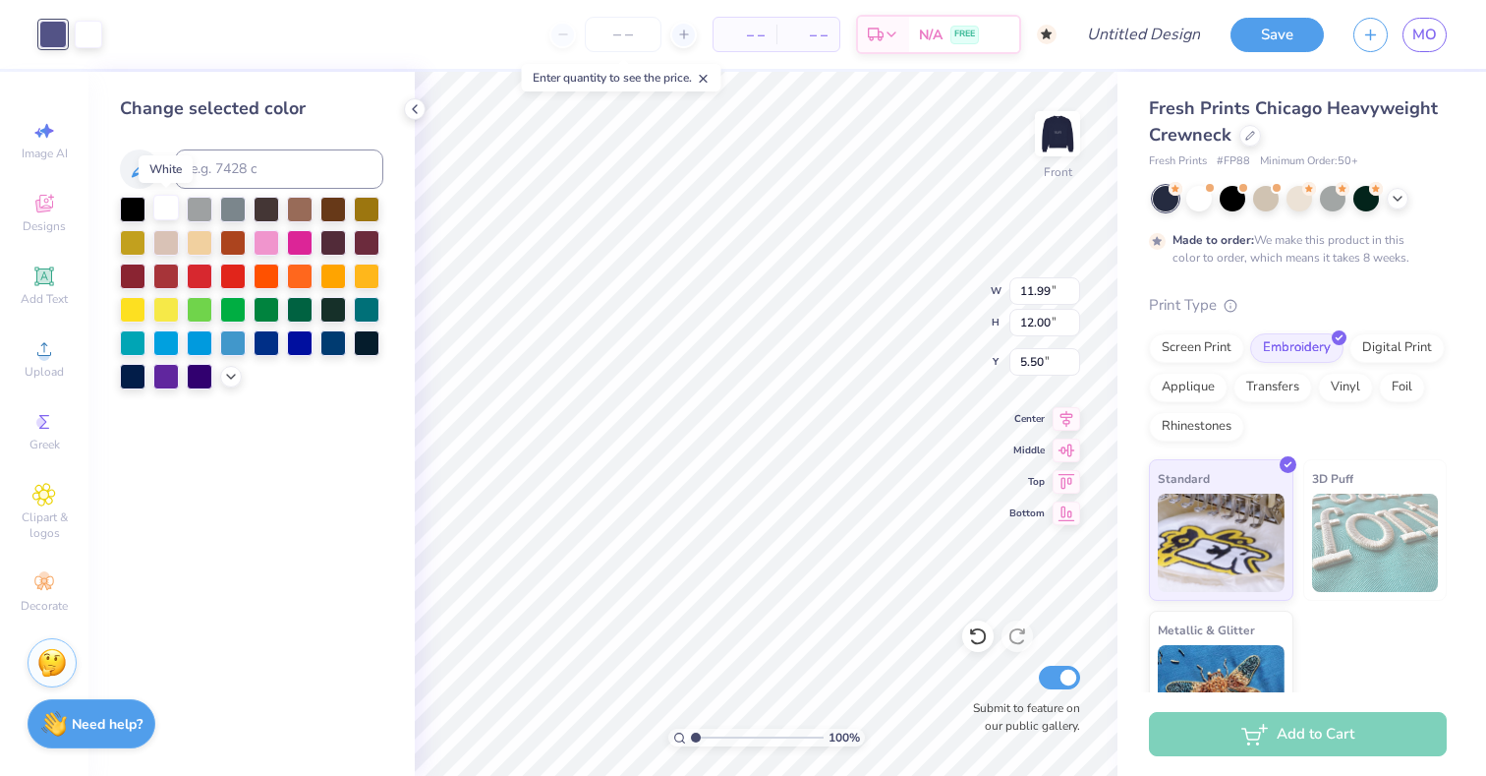
click at [162, 204] on div at bounding box center [166, 208] width 26 height 26
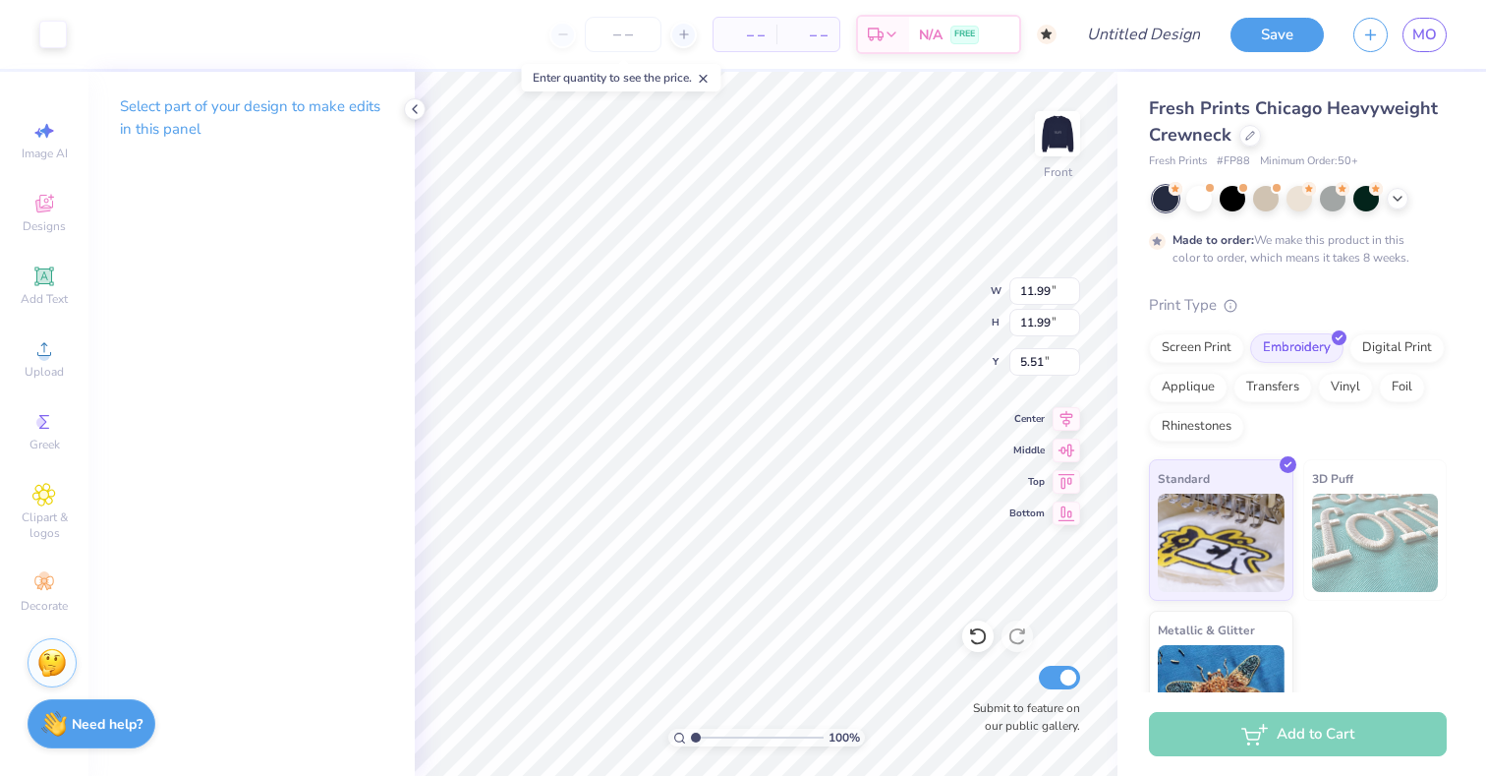
type input "7.78"
type input "8.88"
type input "11.62"
type input "6.44"
click at [1061, 150] on img at bounding box center [1057, 133] width 79 height 79
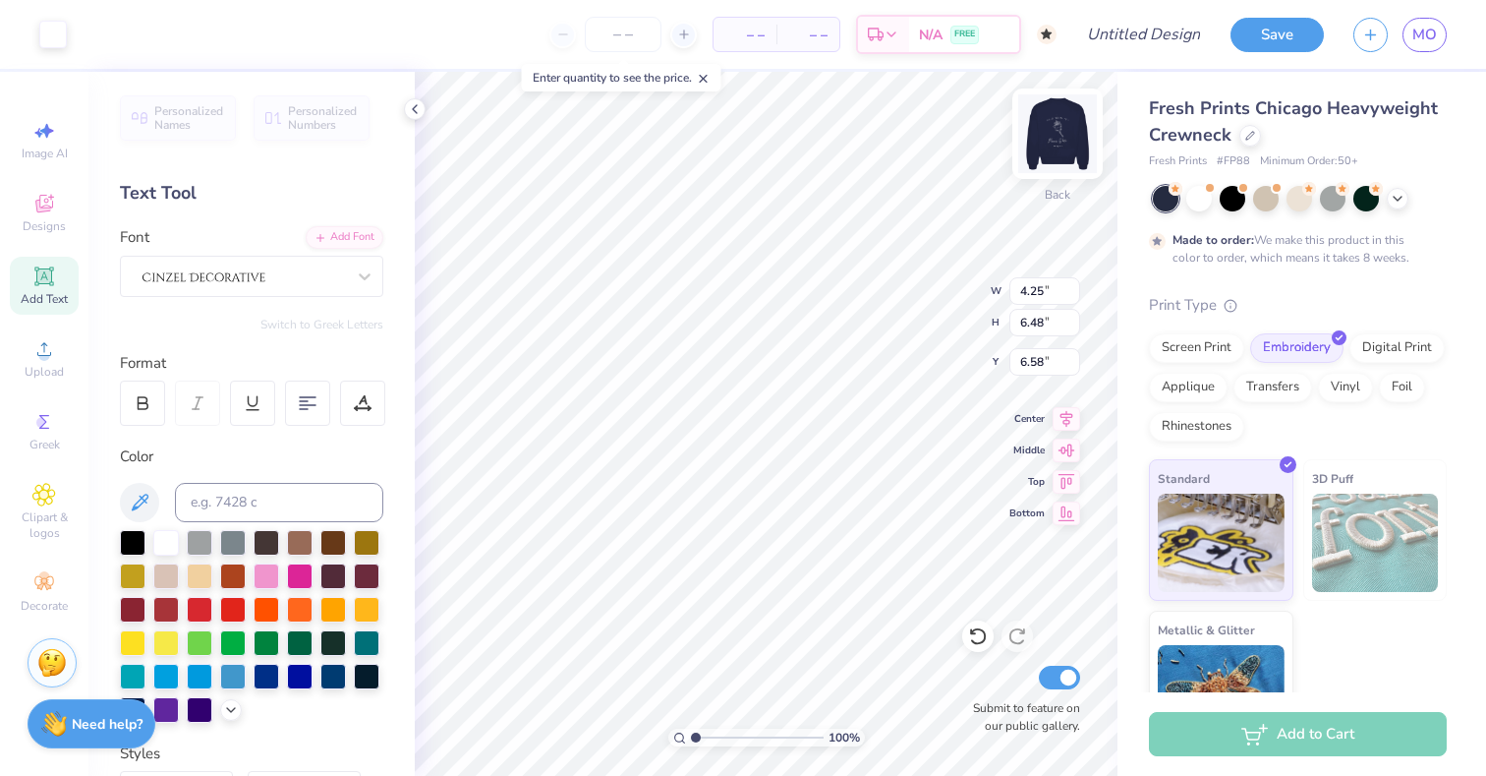
type input "8.42"
click at [1065, 138] on img at bounding box center [1057, 133] width 79 height 79
click at [1060, 151] on img at bounding box center [1057, 133] width 79 height 79
type input "0.94"
type input "1.09"
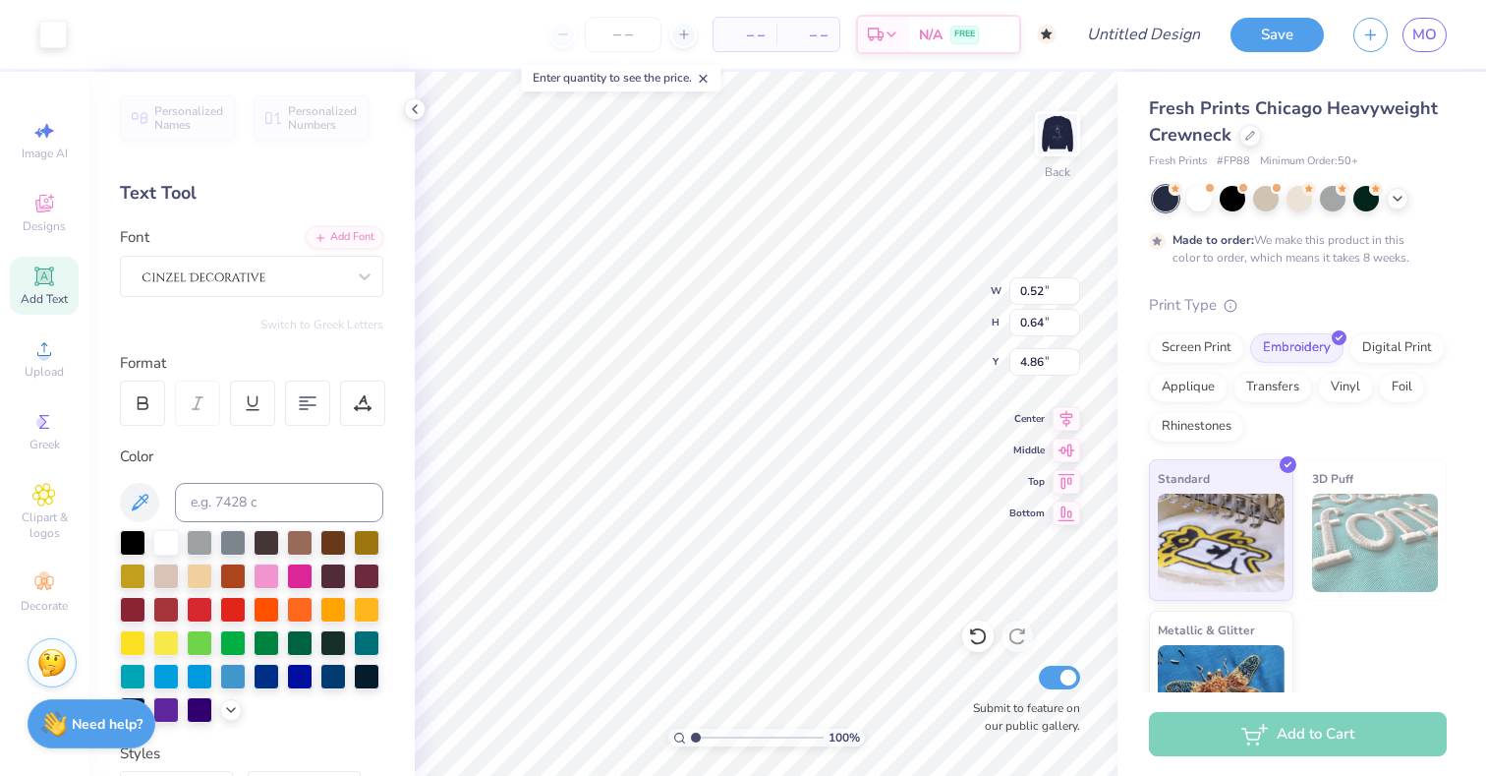
type input "13.93"
type input "6.51"
type input "6.48"
type input "6.31"
type input "1.61"
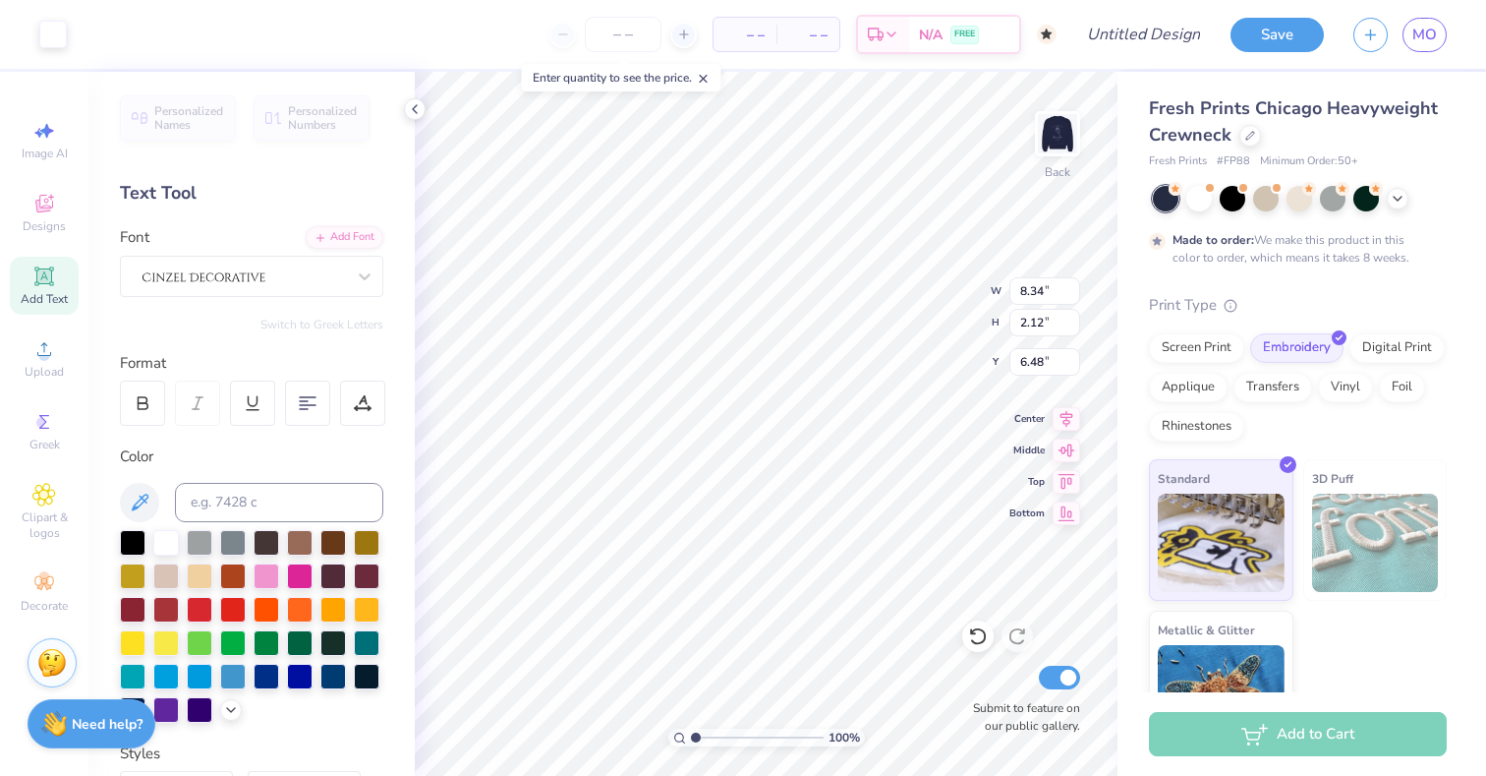
type input "7.00"
click at [988, 639] on div at bounding box center [977, 635] width 31 height 31
type input "7.37"
type input "6.21"
type input "5.35"
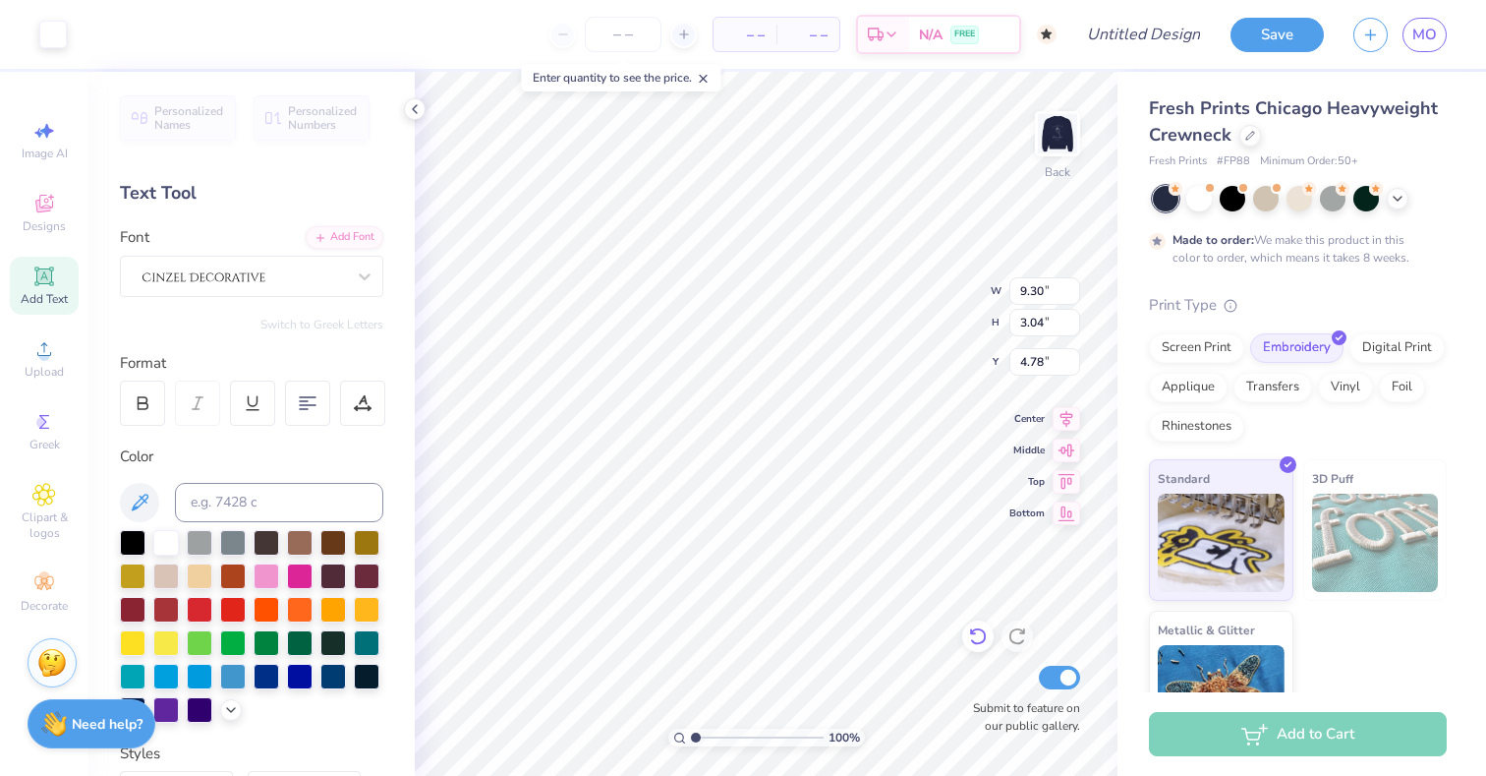
type input "1.75"
type input "6.07"
type input "4.87"
click at [1051, 132] on img at bounding box center [1057, 133] width 79 height 79
click at [1039, 126] on img at bounding box center [1057, 133] width 79 height 79
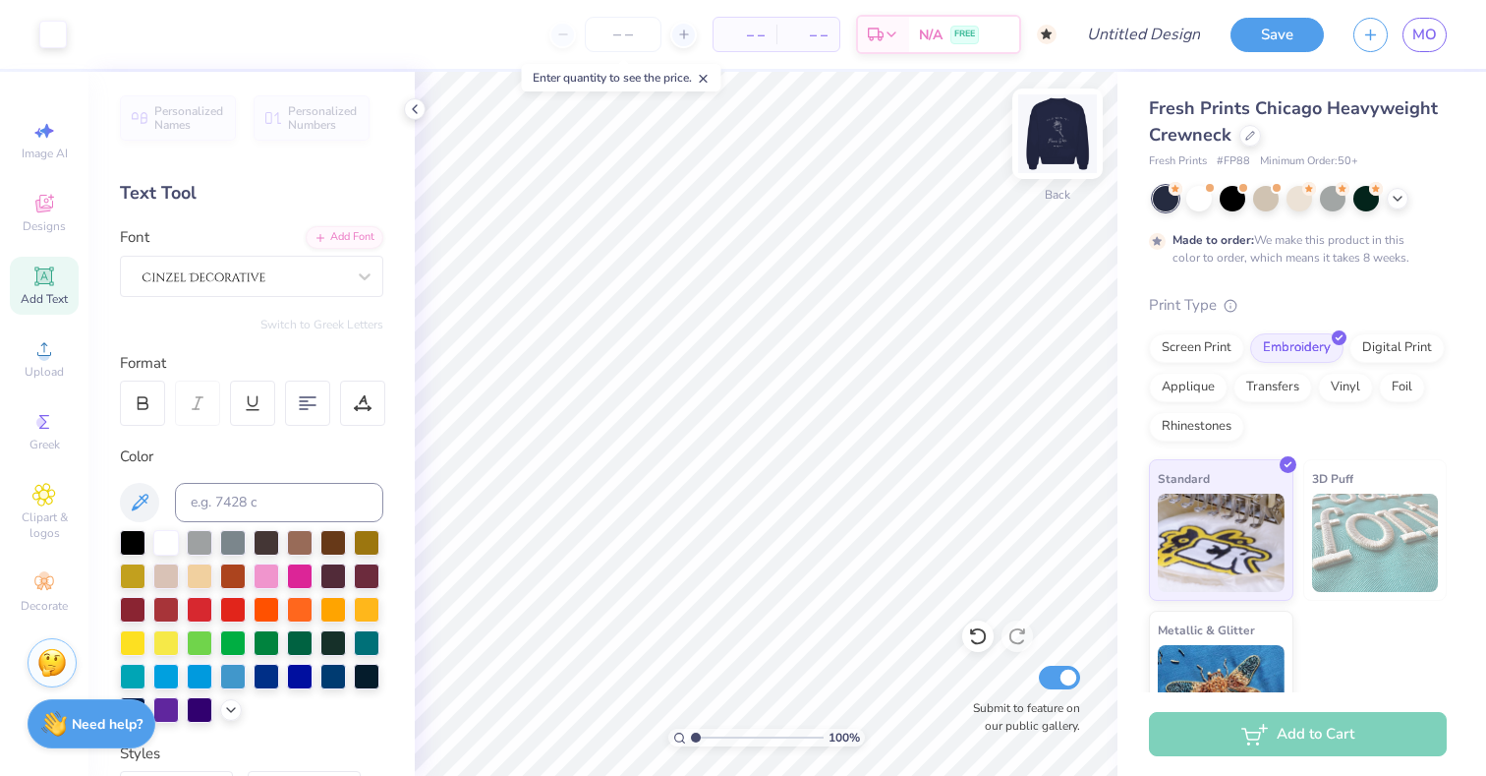
click at [1063, 144] on img at bounding box center [1057, 133] width 79 height 79
click at [1054, 143] on img at bounding box center [1057, 133] width 79 height 79
type input "0.74"
type input "0.55"
click at [988, 644] on div at bounding box center [977, 635] width 31 height 31
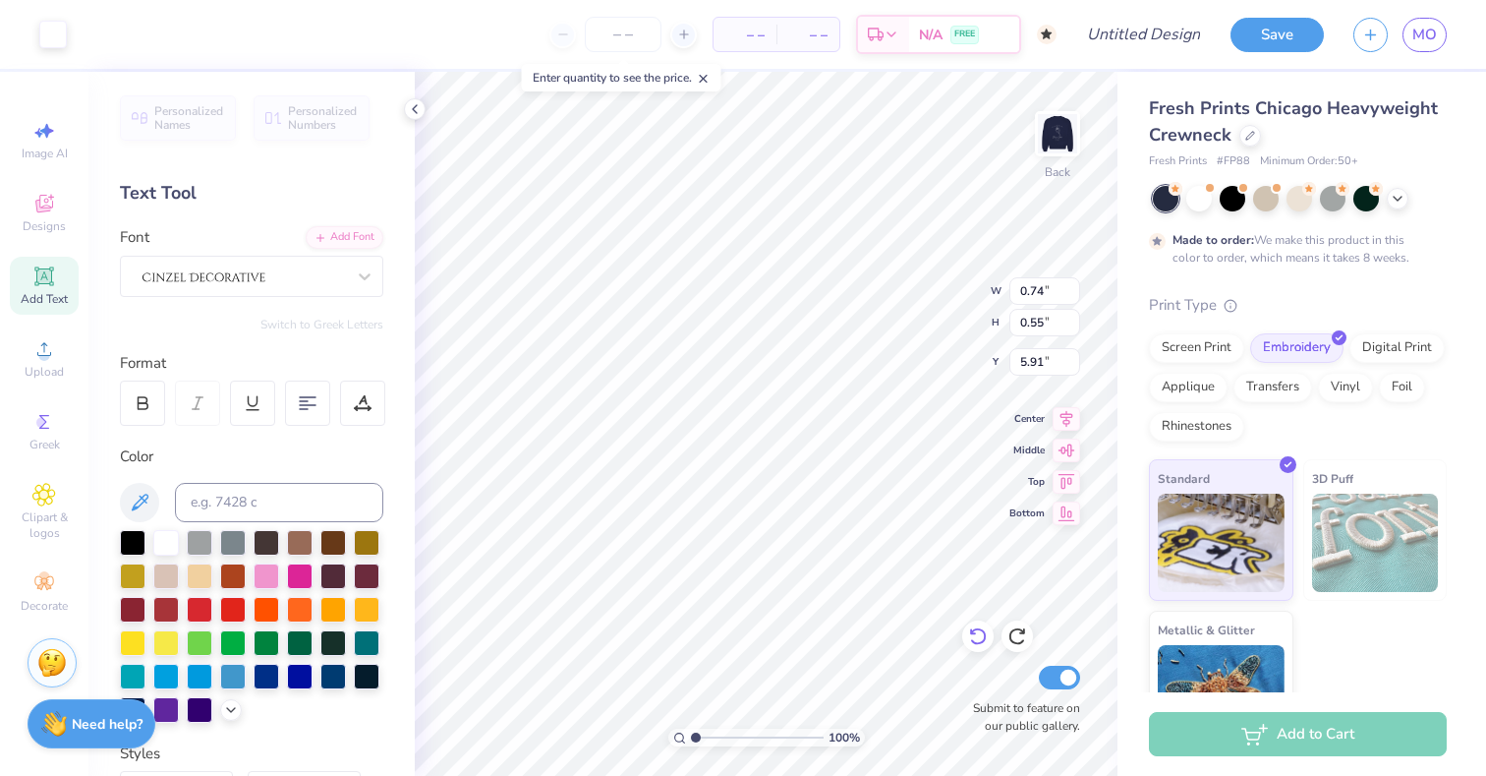
click at [988, 644] on div at bounding box center [977, 635] width 31 height 31
type input "7.11"
click at [988, 644] on div at bounding box center [977, 635] width 31 height 31
type input "1.29"
type input "0.95"
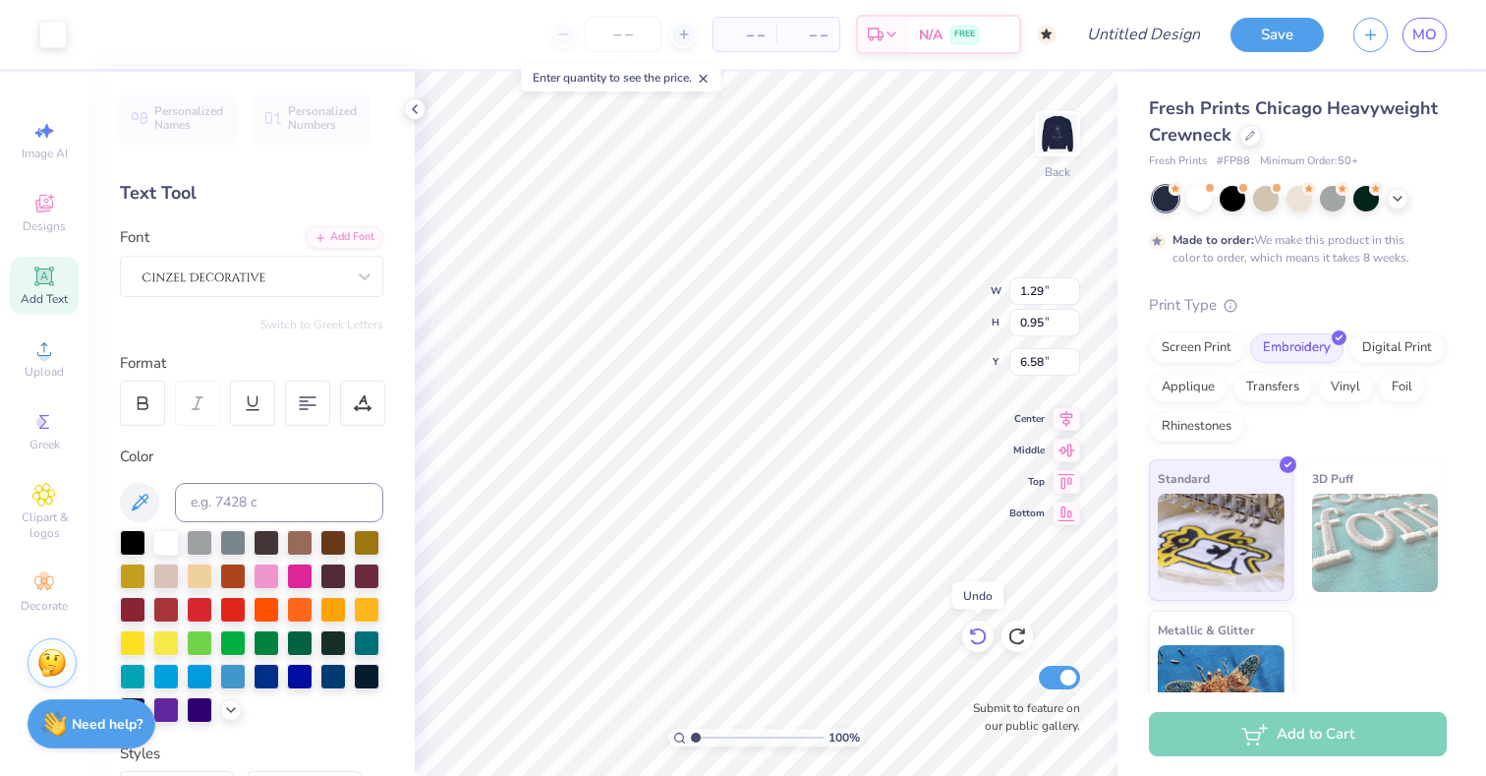
click at [989, 644] on div at bounding box center [977, 635] width 31 height 31
type input "7.38"
click at [989, 644] on div at bounding box center [977, 635] width 31 height 31
type input "1.70"
type input "1.26"
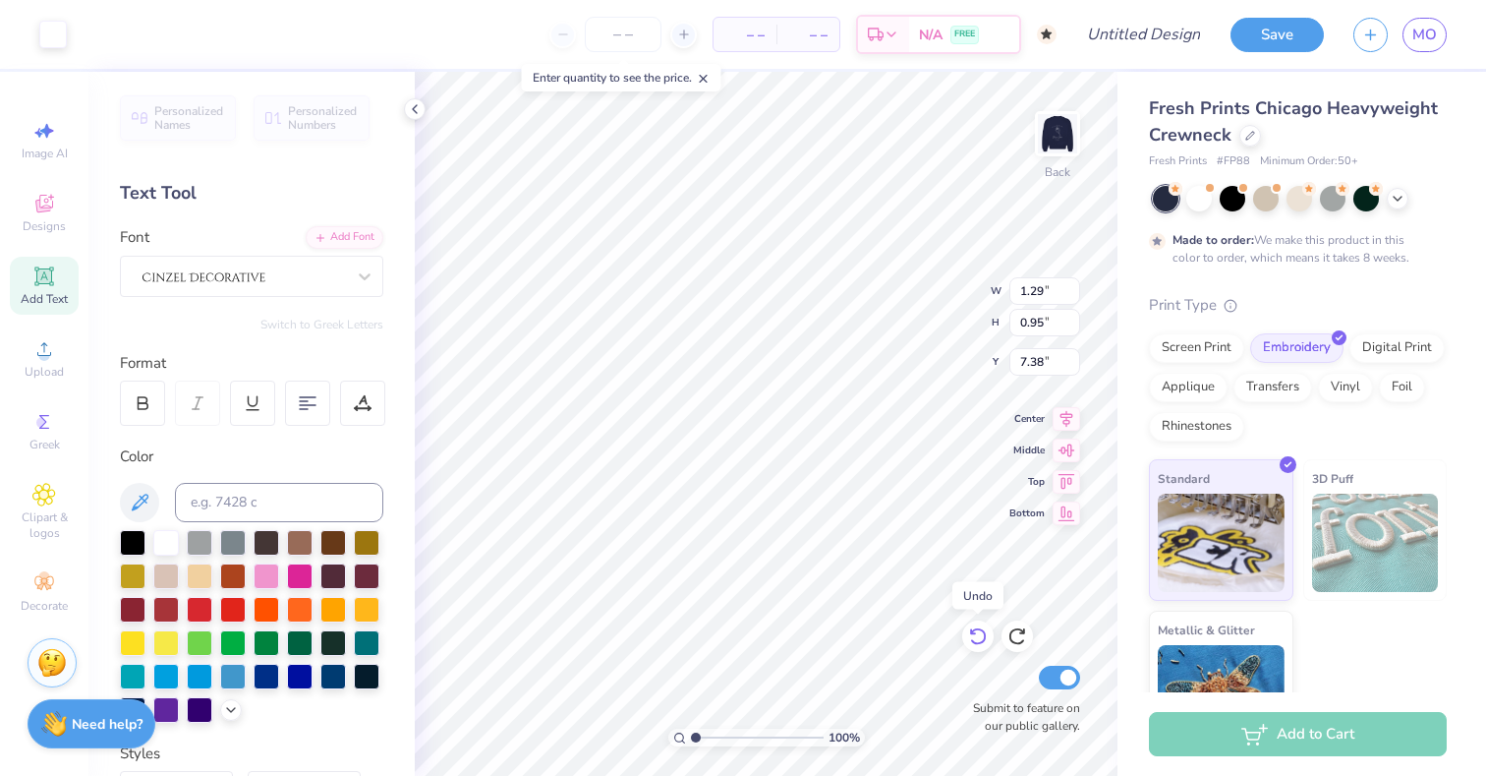
type input "6.98"
click at [969, 641] on icon at bounding box center [978, 636] width 20 height 20
type input "6.55"
click at [969, 641] on icon at bounding box center [978, 636] width 20 height 20
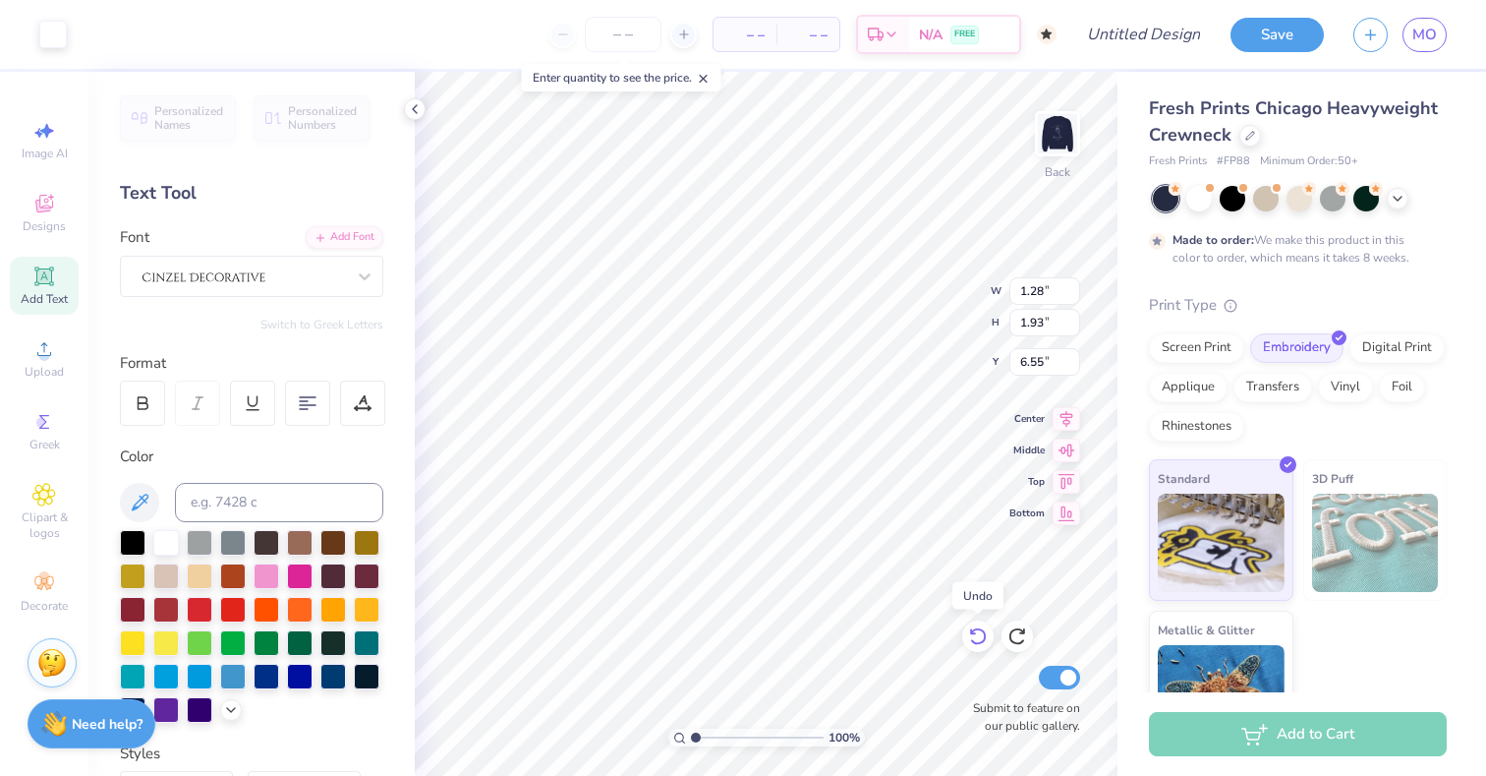
type input "8.34"
type input "2.10"
type input "13.50"
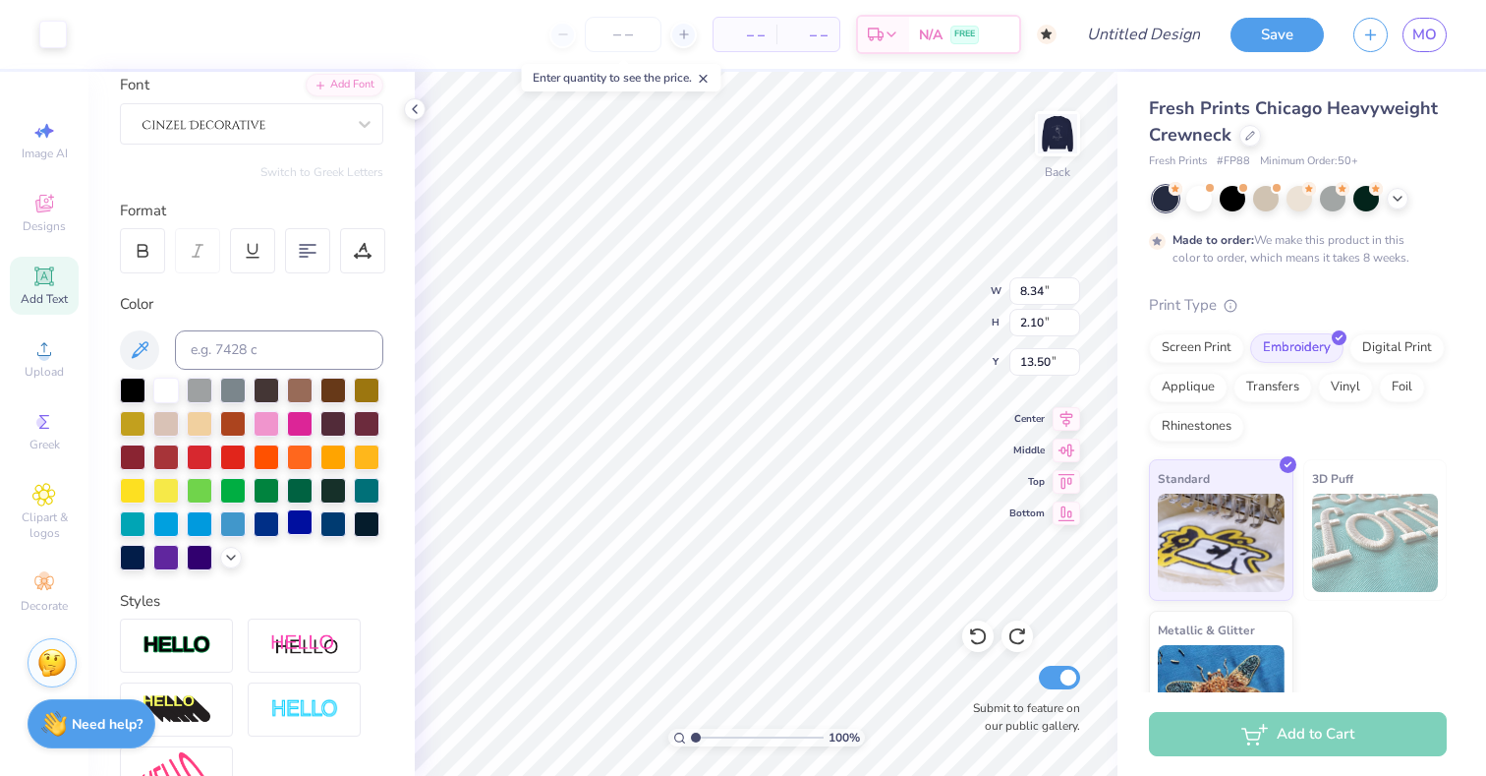
scroll to position [367, 0]
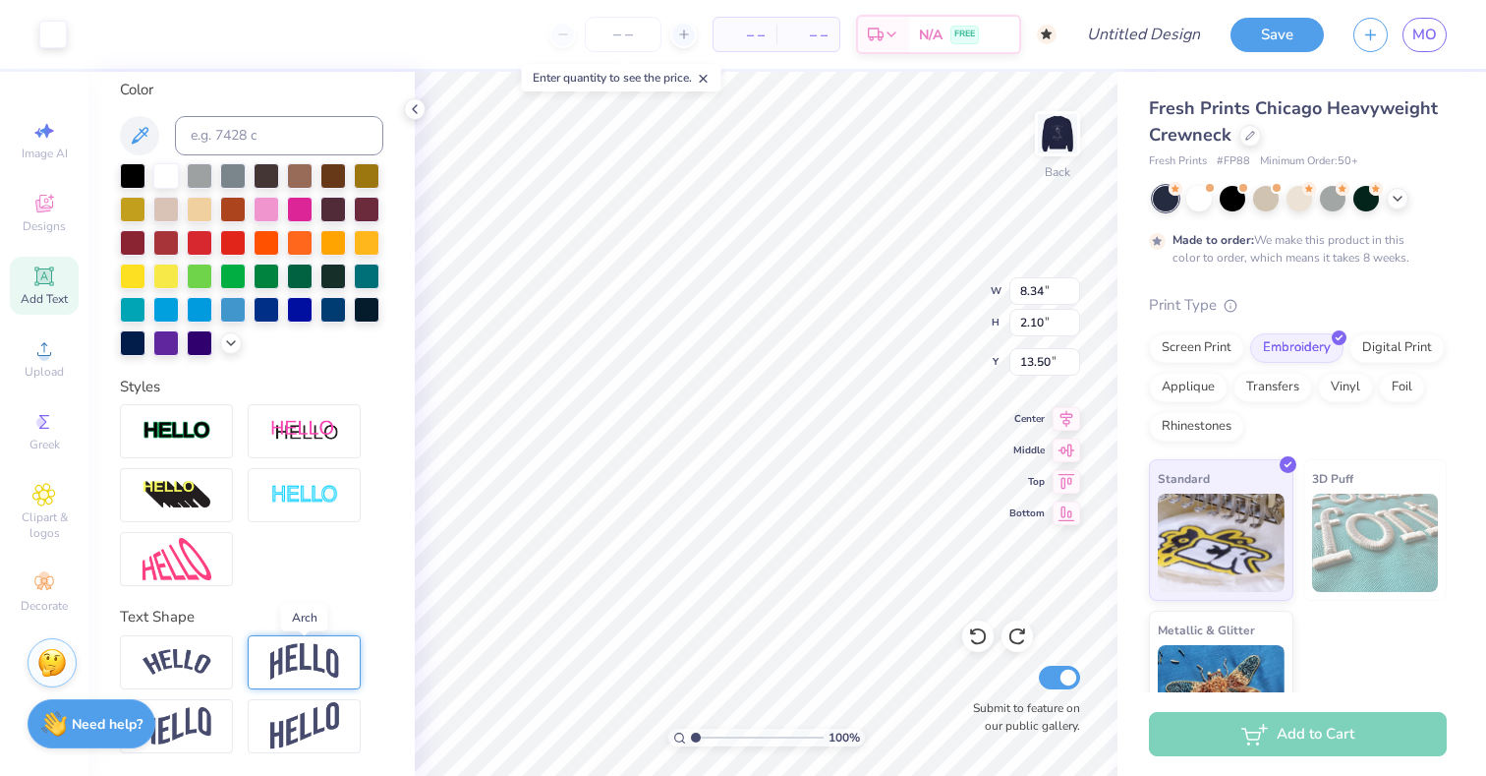
click at [300, 676] on img at bounding box center [304, 661] width 69 height 37
click at [326, 664] on img at bounding box center [304, 661] width 69 height 37
click at [324, 669] on img at bounding box center [304, 661] width 69 height 37
click at [980, 640] on icon at bounding box center [978, 636] width 20 height 20
type input "4.86"
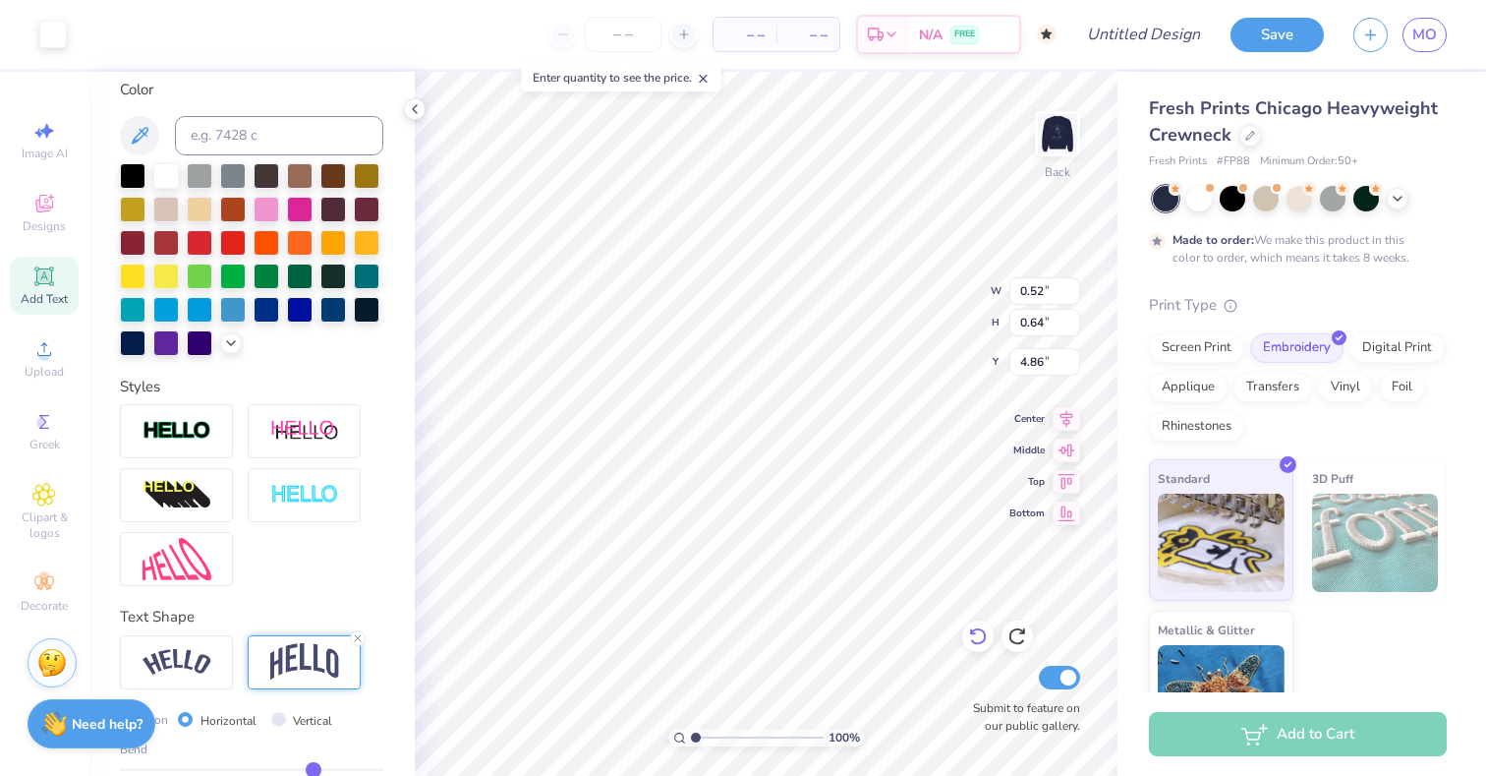
click at [981, 637] on icon at bounding box center [978, 636] width 20 height 20
type input "8.34"
type input "2.10"
type input "13.50"
type input "6.21"
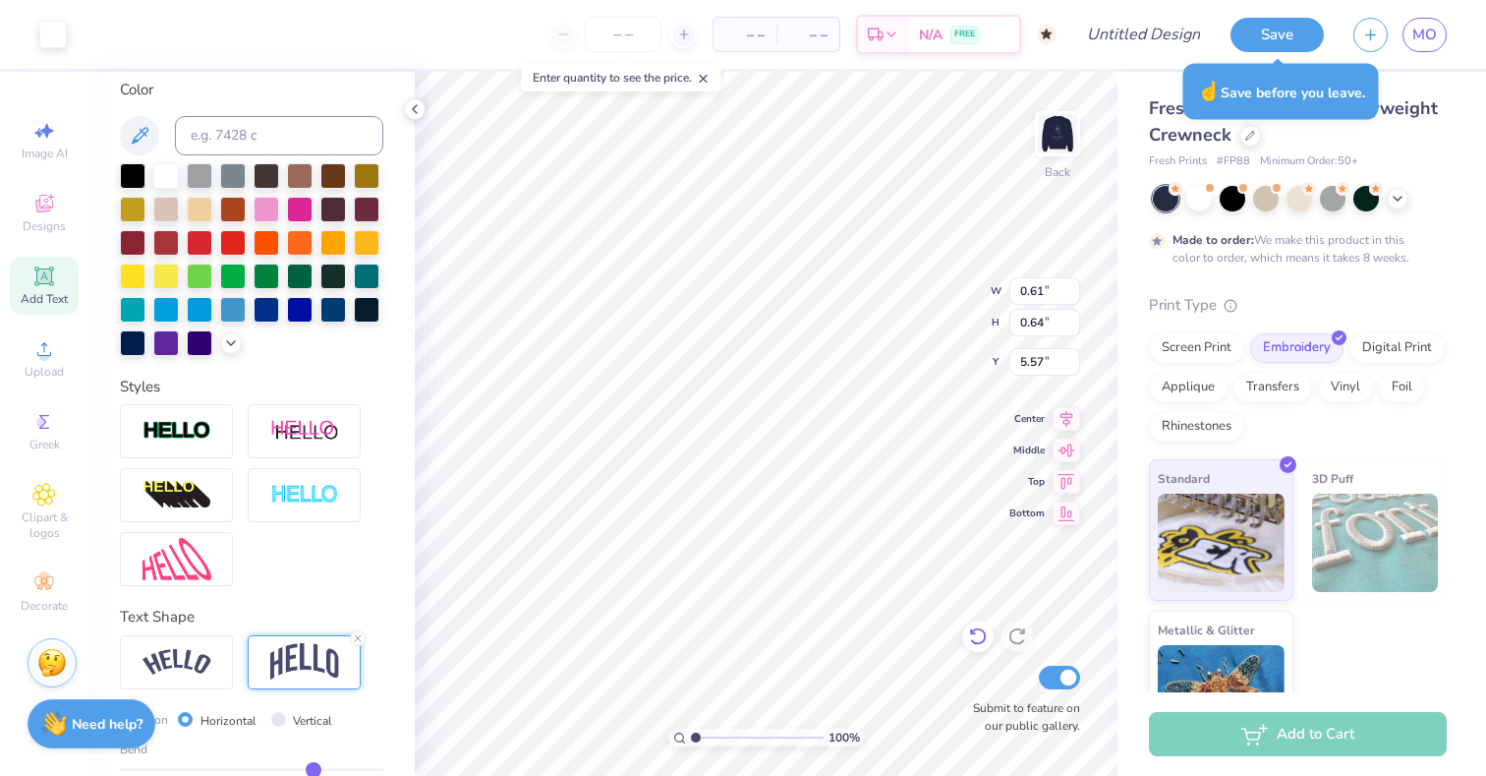
click at [977, 648] on div at bounding box center [977, 635] width 31 height 31
type input "5.83"
click at [977, 648] on div at bounding box center [977, 635] width 31 height 31
type input "8.34"
type input "2.10"
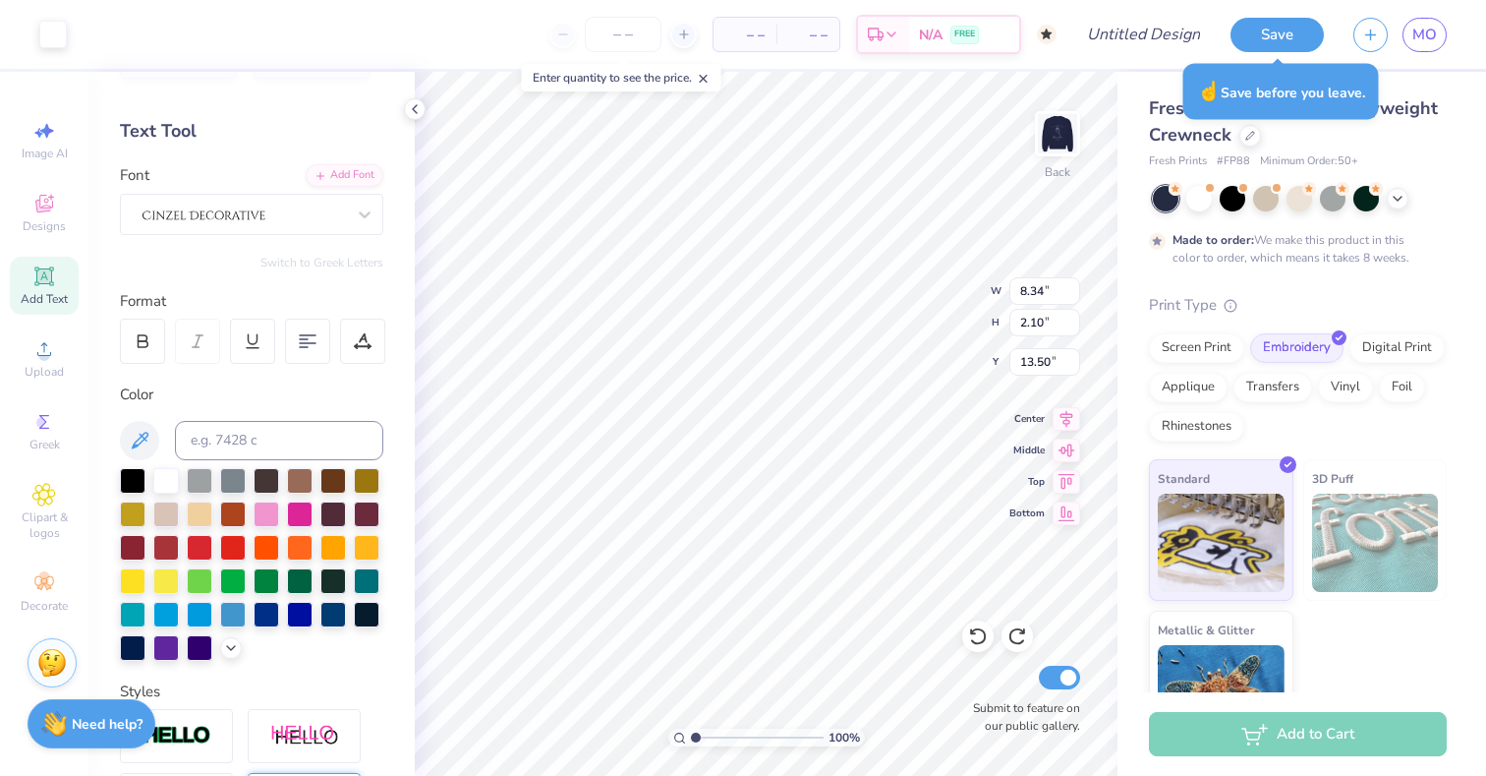
scroll to position [0, 0]
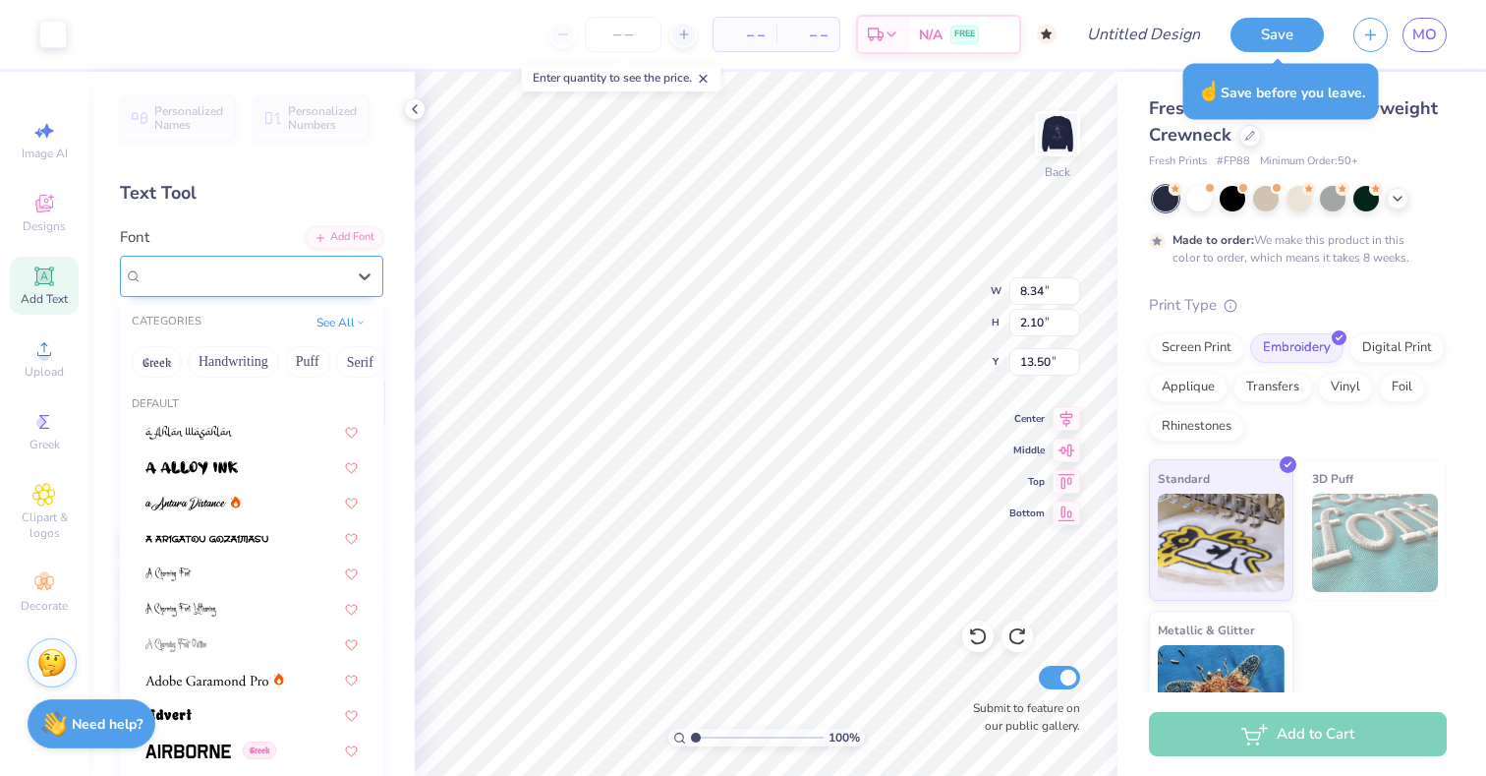
click at [279, 280] on div at bounding box center [244, 275] width 206 height 30
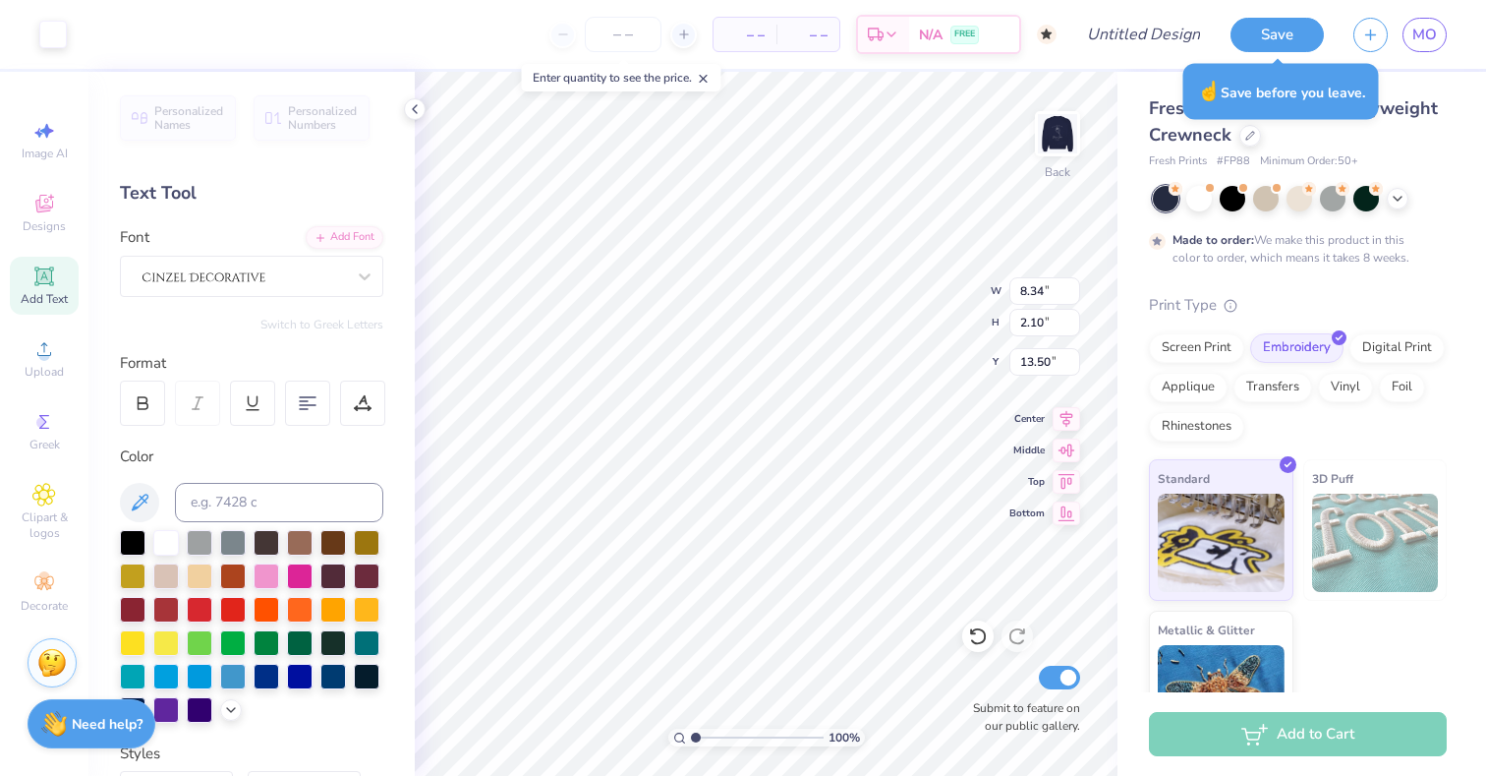
type input "13.51"
click at [1064, 133] on img at bounding box center [1057, 133] width 79 height 79
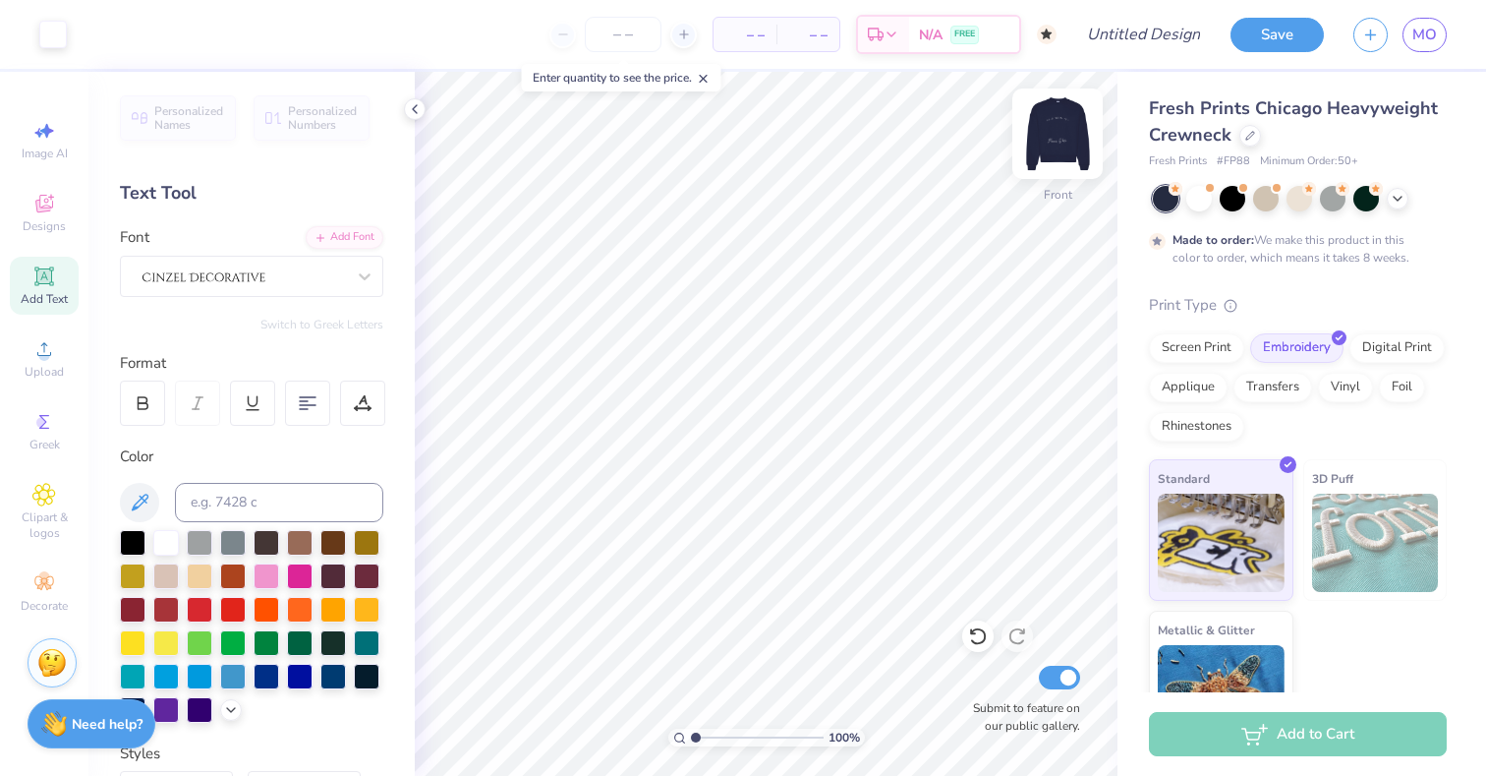
click at [1061, 133] on img at bounding box center [1057, 133] width 79 height 79
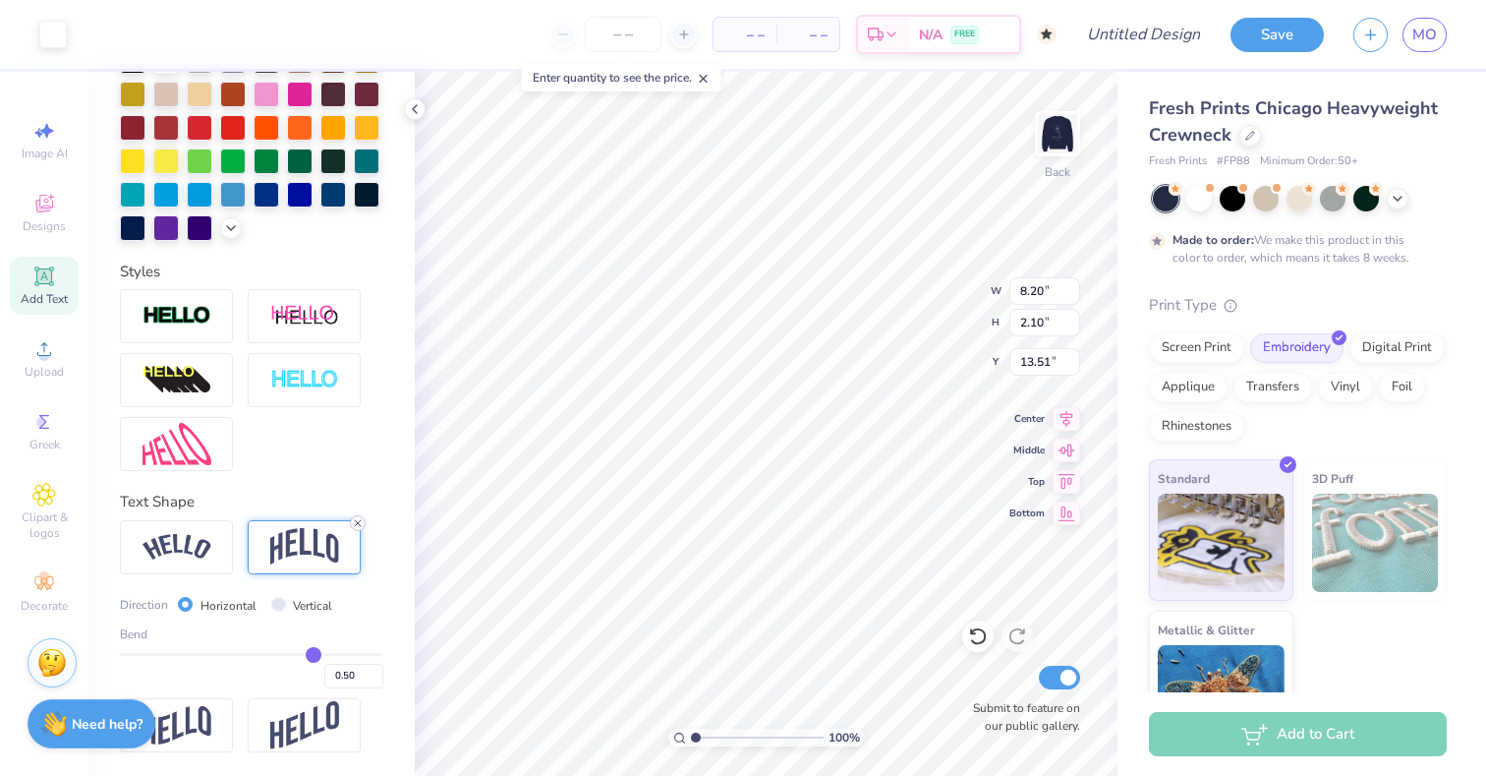
click at [360, 521] on icon at bounding box center [358, 523] width 12 height 12
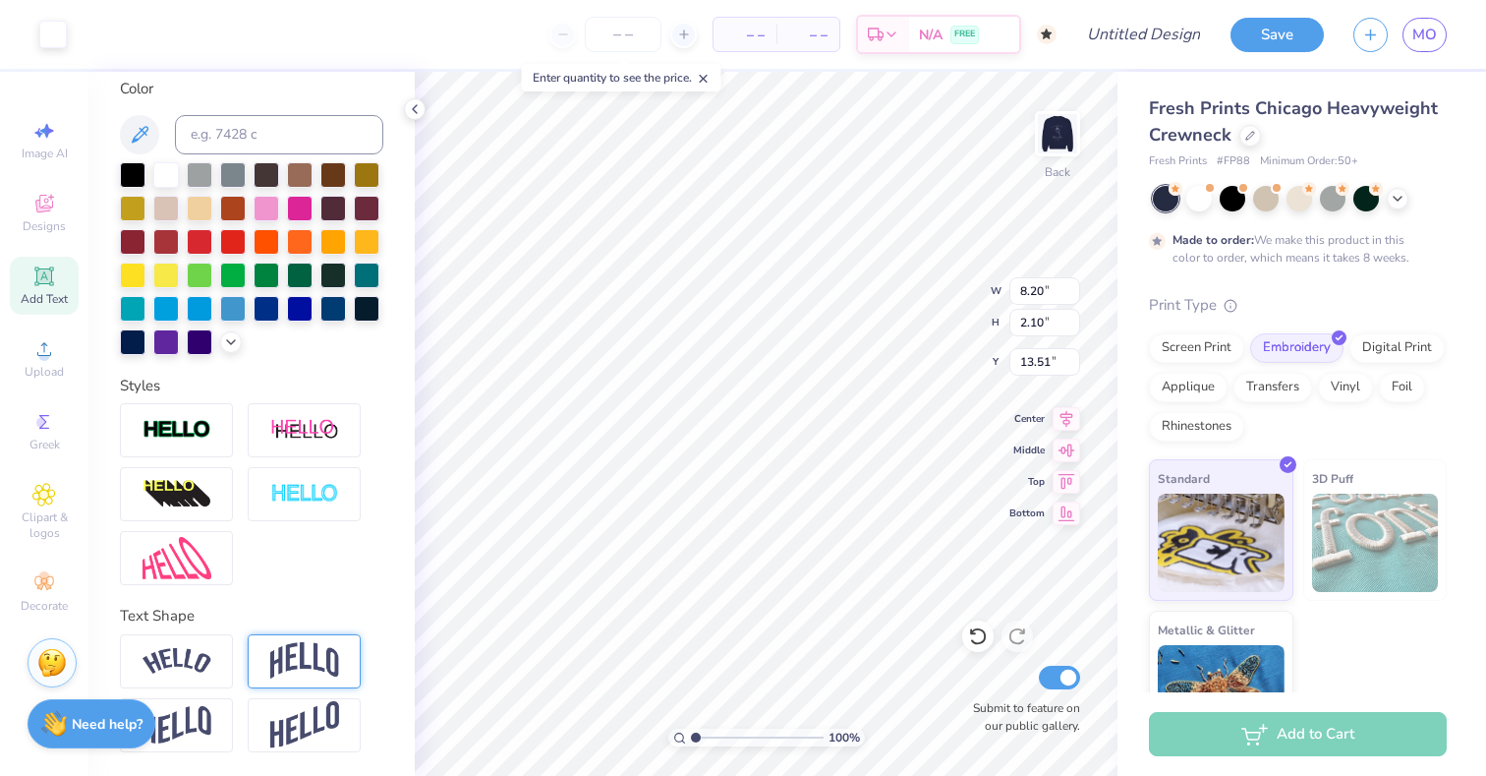
scroll to position [367, 0]
click at [183, 654] on img at bounding box center [177, 662] width 69 height 27
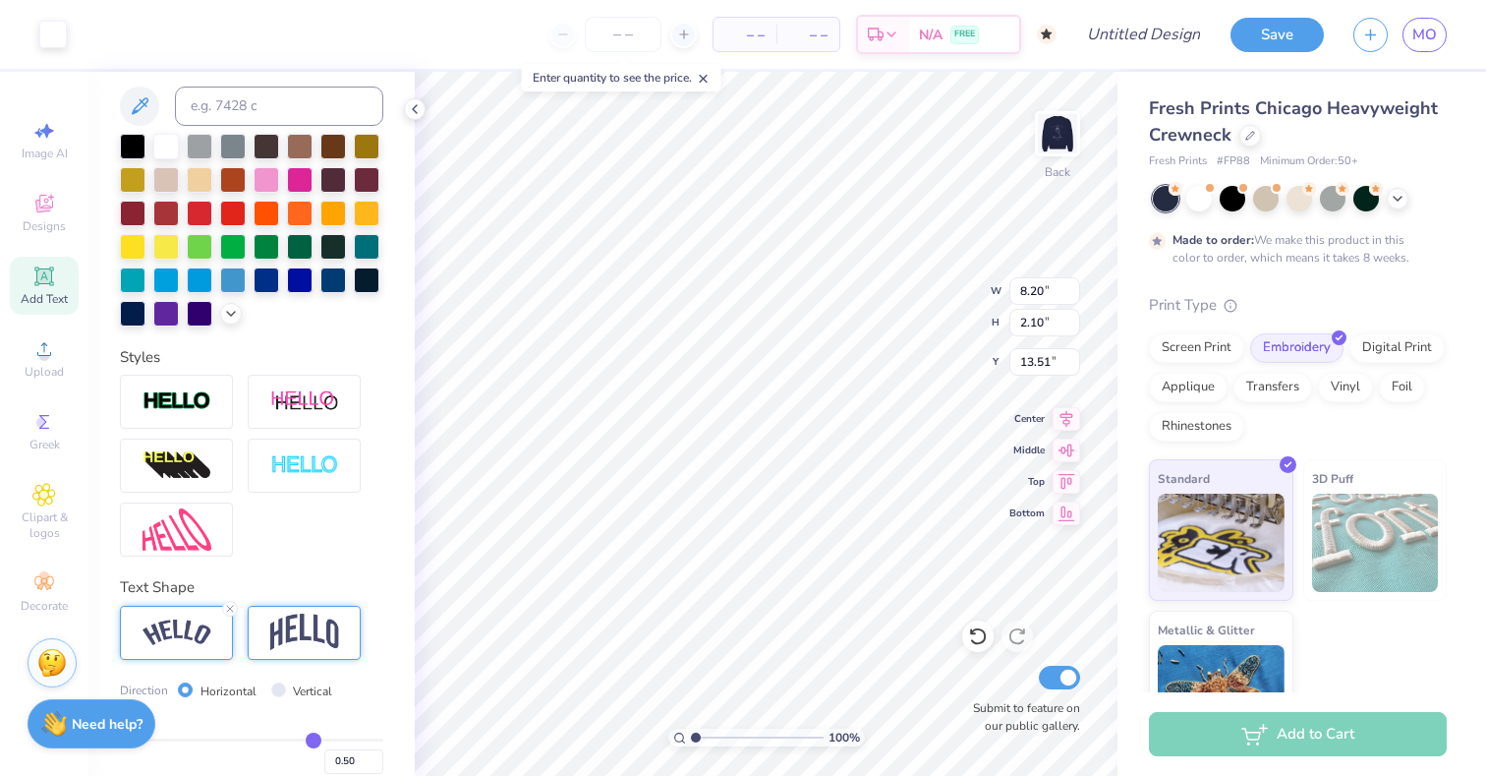
scroll to position [482, 0]
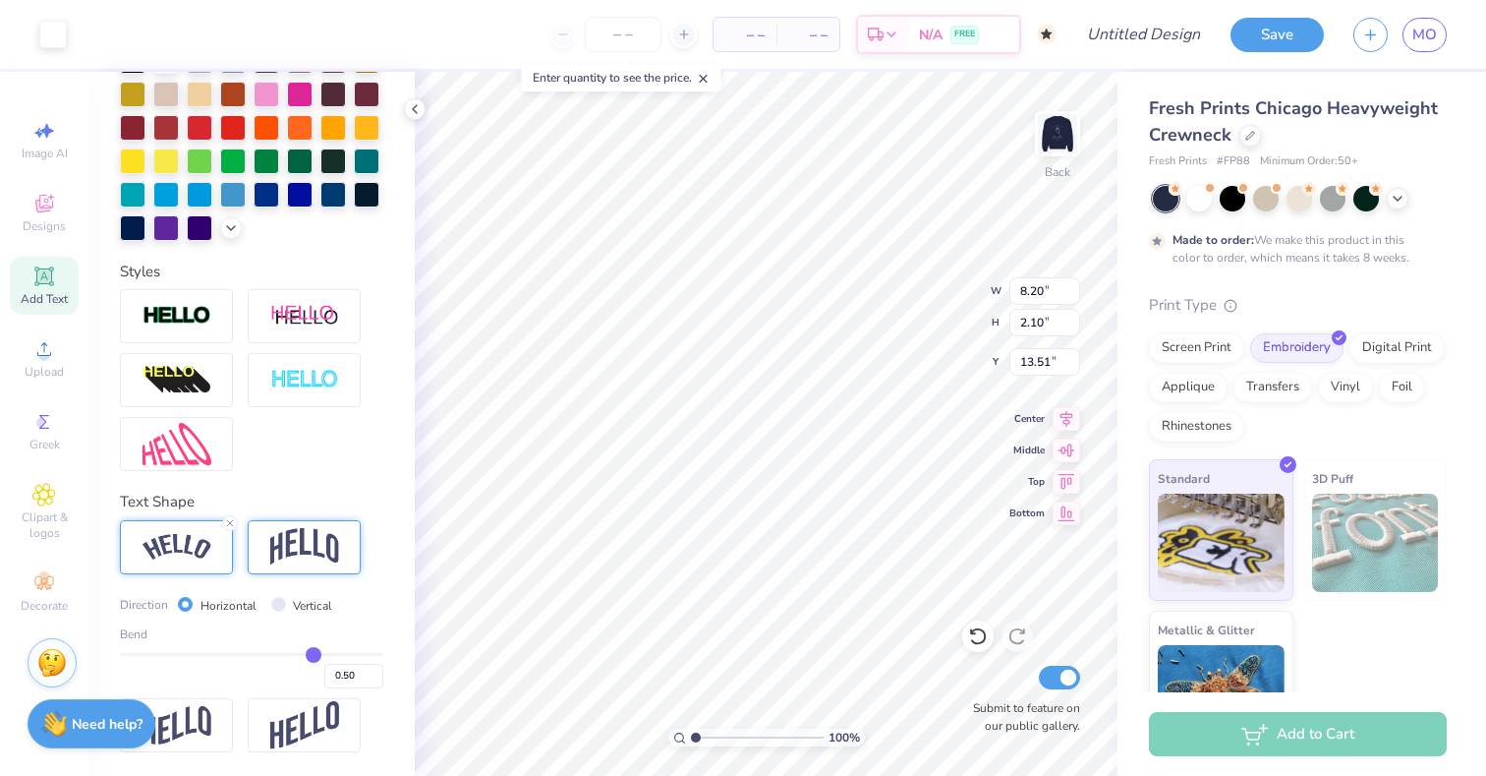
click at [321, 446] on div at bounding box center [251, 380] width 263 height 182
type input "4.29"
type input "6.62"
type input "1.72"
type input "4.68"
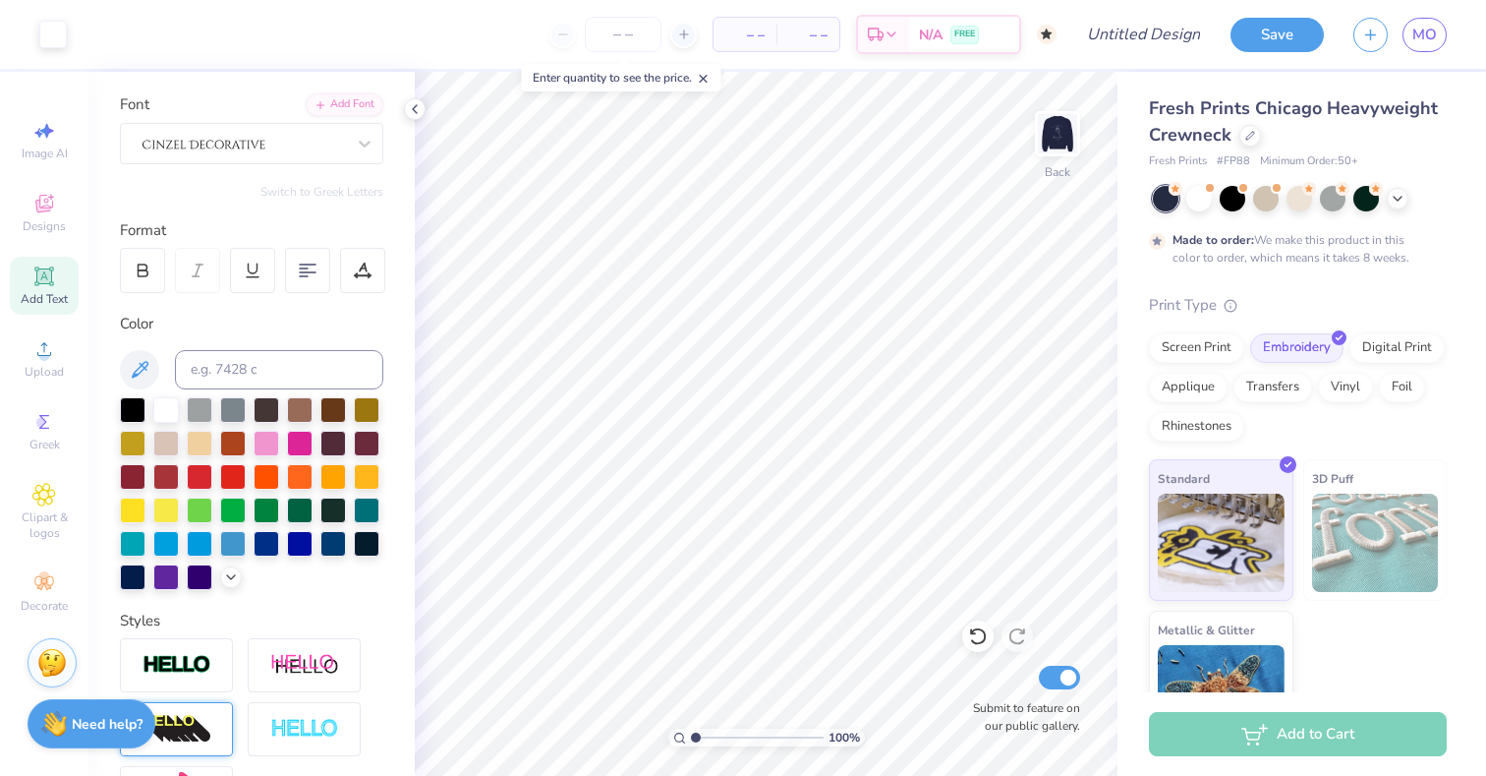
scroll to position [43, 0]
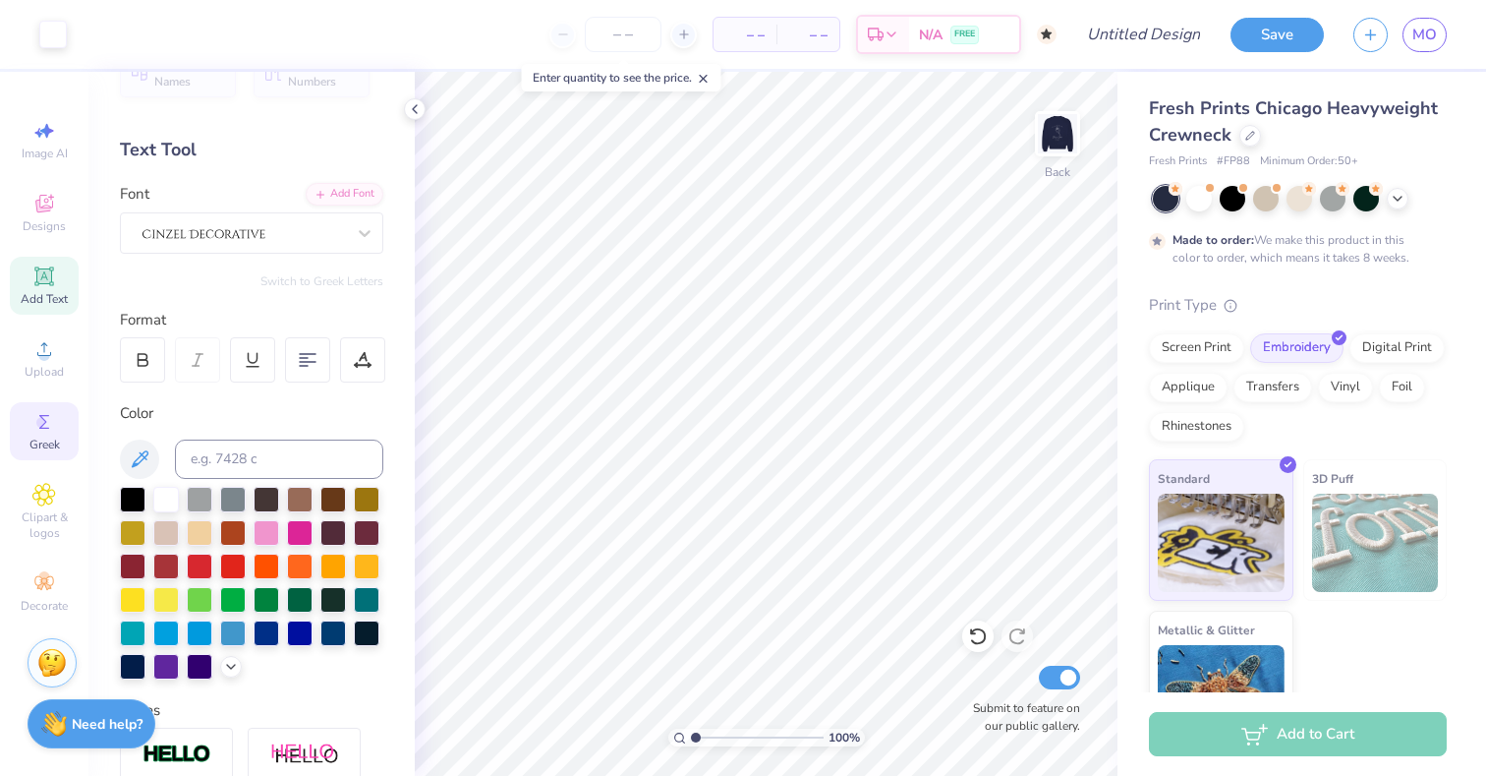
click at [27, 429] on div "Greek" at bounding box center [44, 431] width 69 height 58
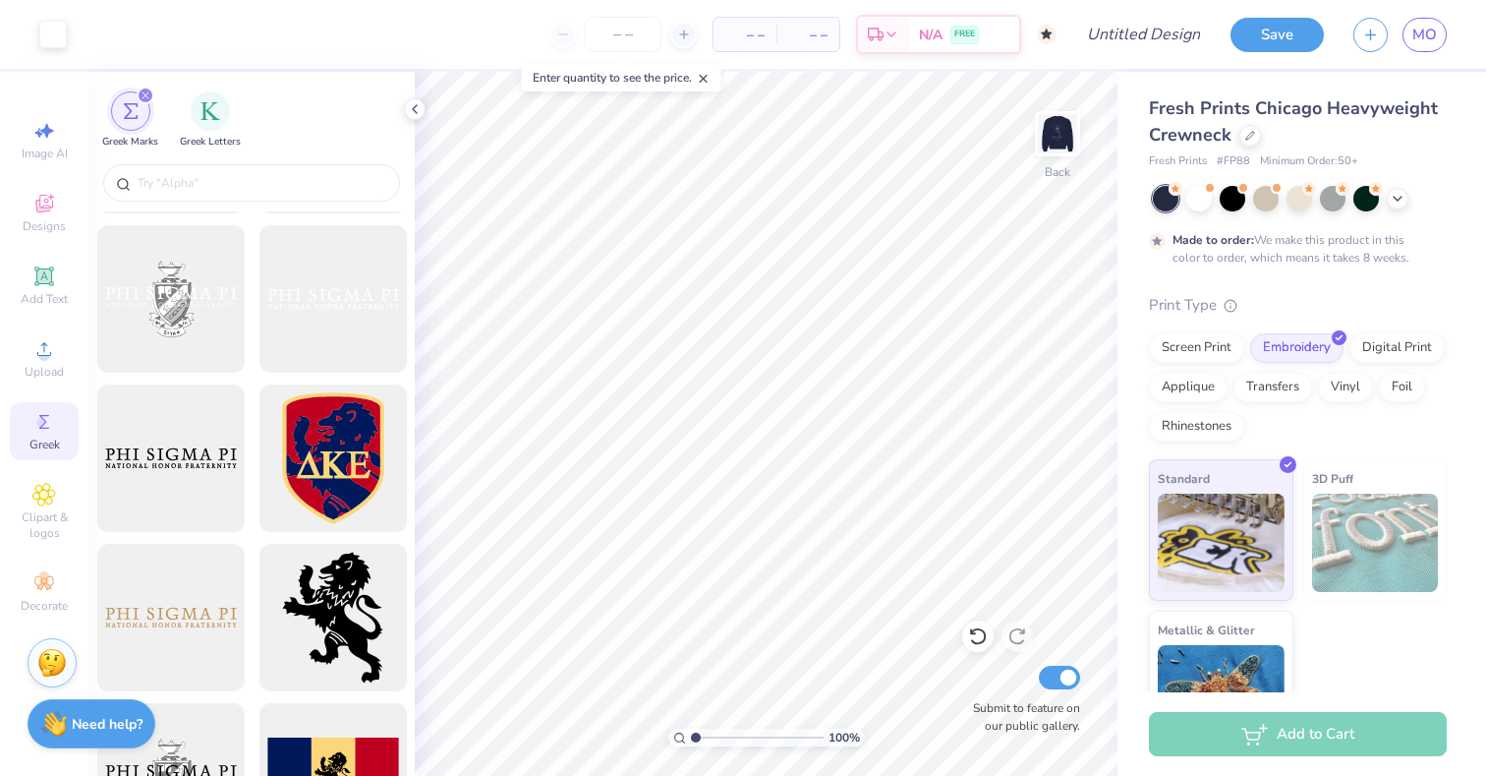
scroll to position [966, 0]
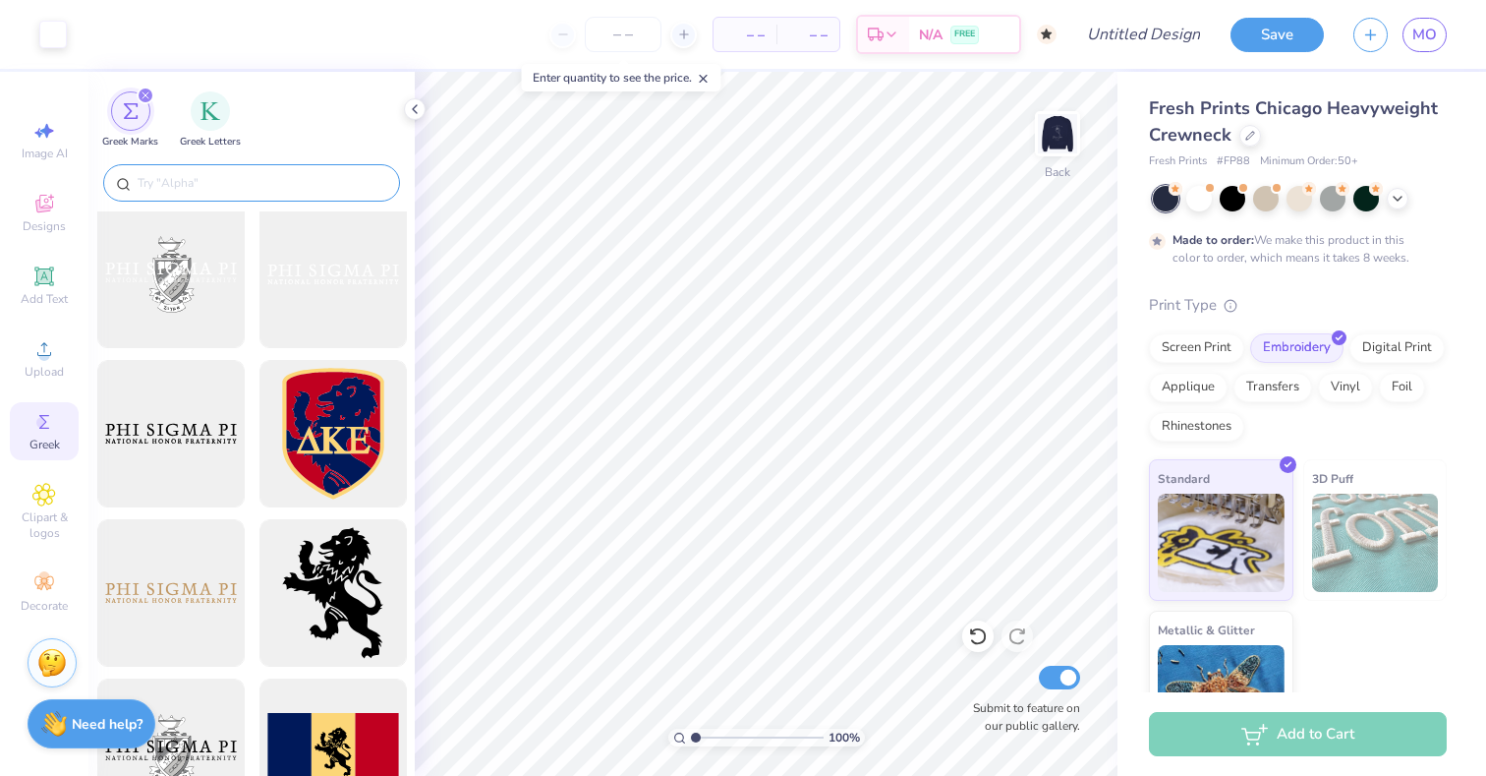
click at [259, 181] on input "text" at bounding box center [262, 183] width 252 height 20
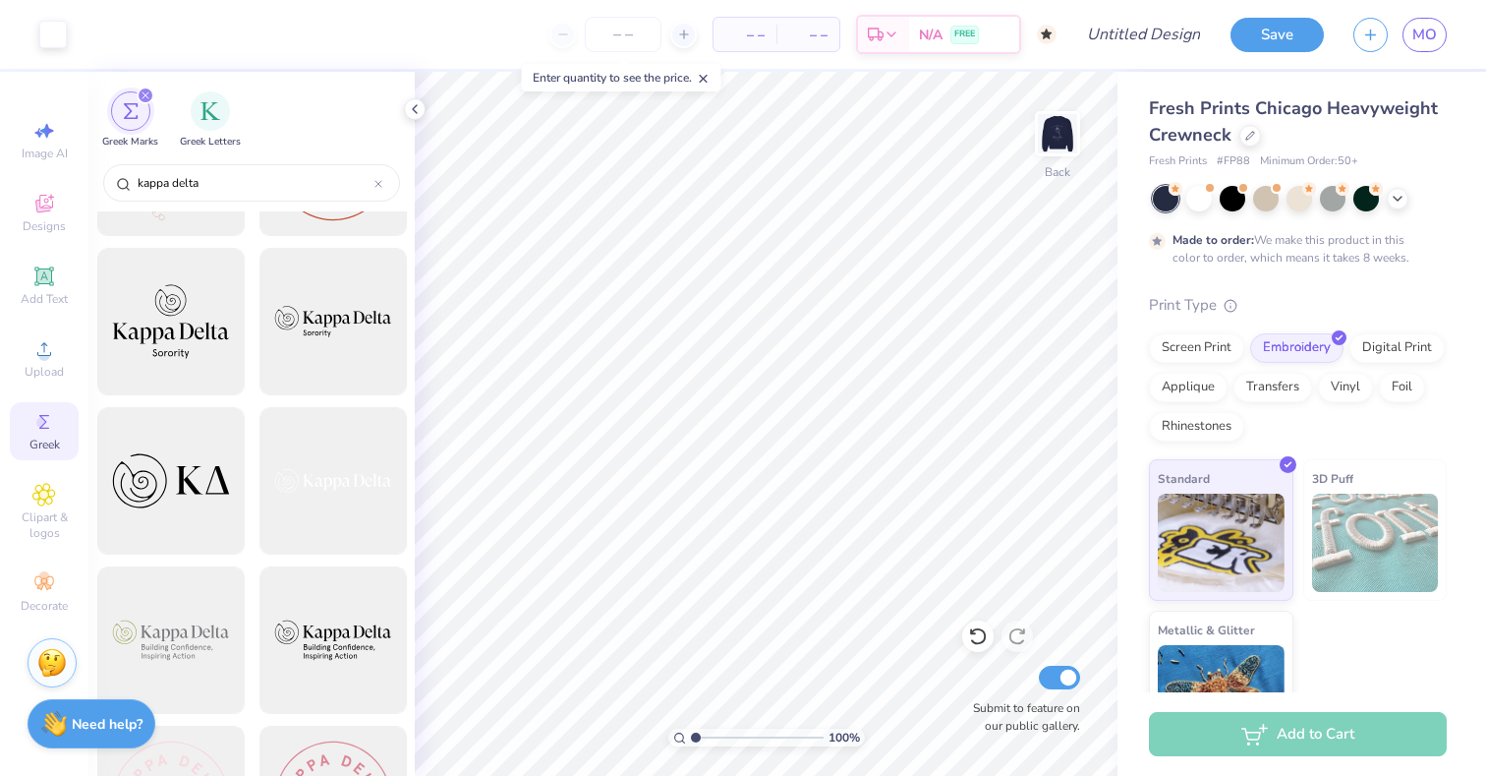
scroll to position [1876, 0]
type input "kappa delta"
type input "2.56"
type input "0.66"
type input "5.73"
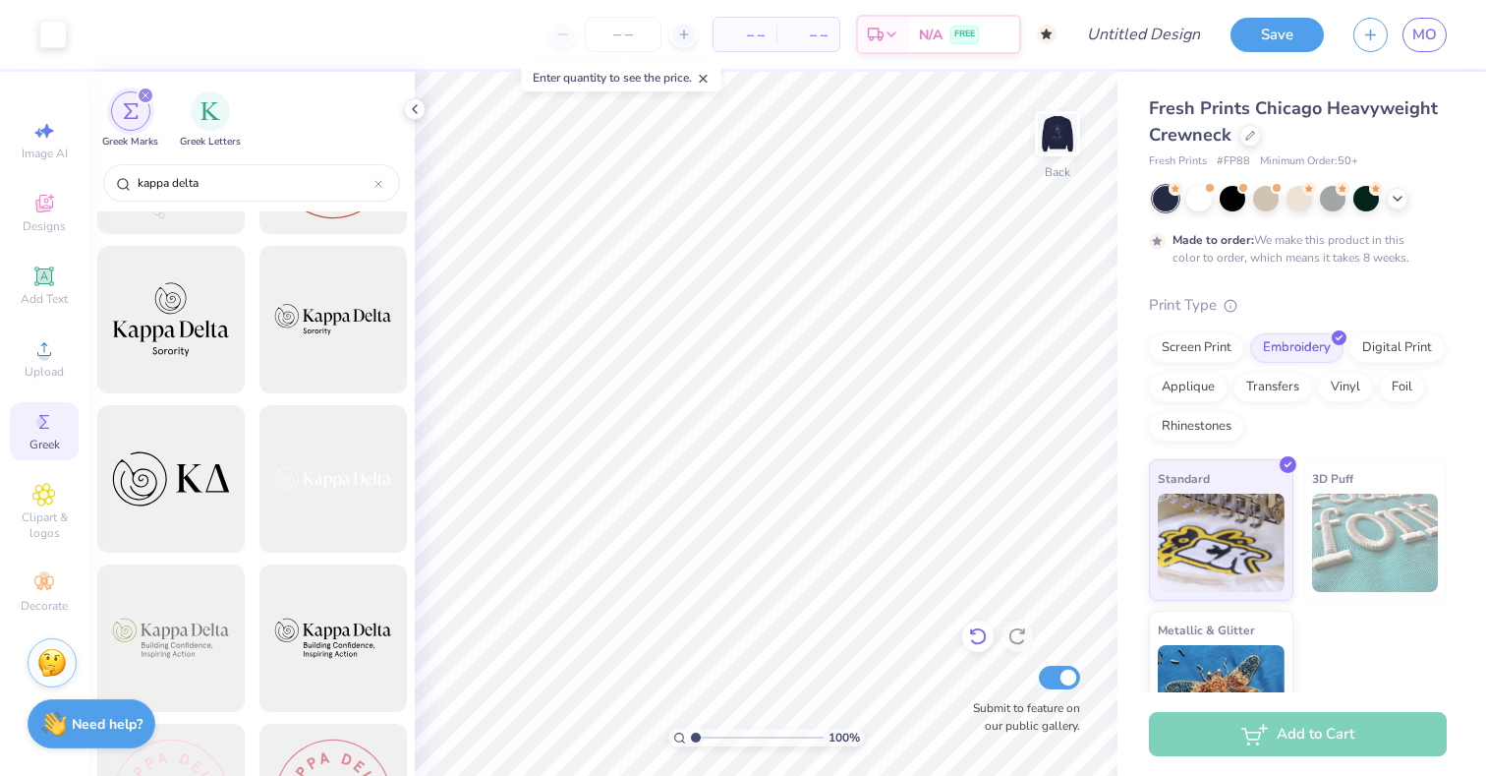
click at [987, 640] on icon at bounding box center [978, 636] width 20 height 20
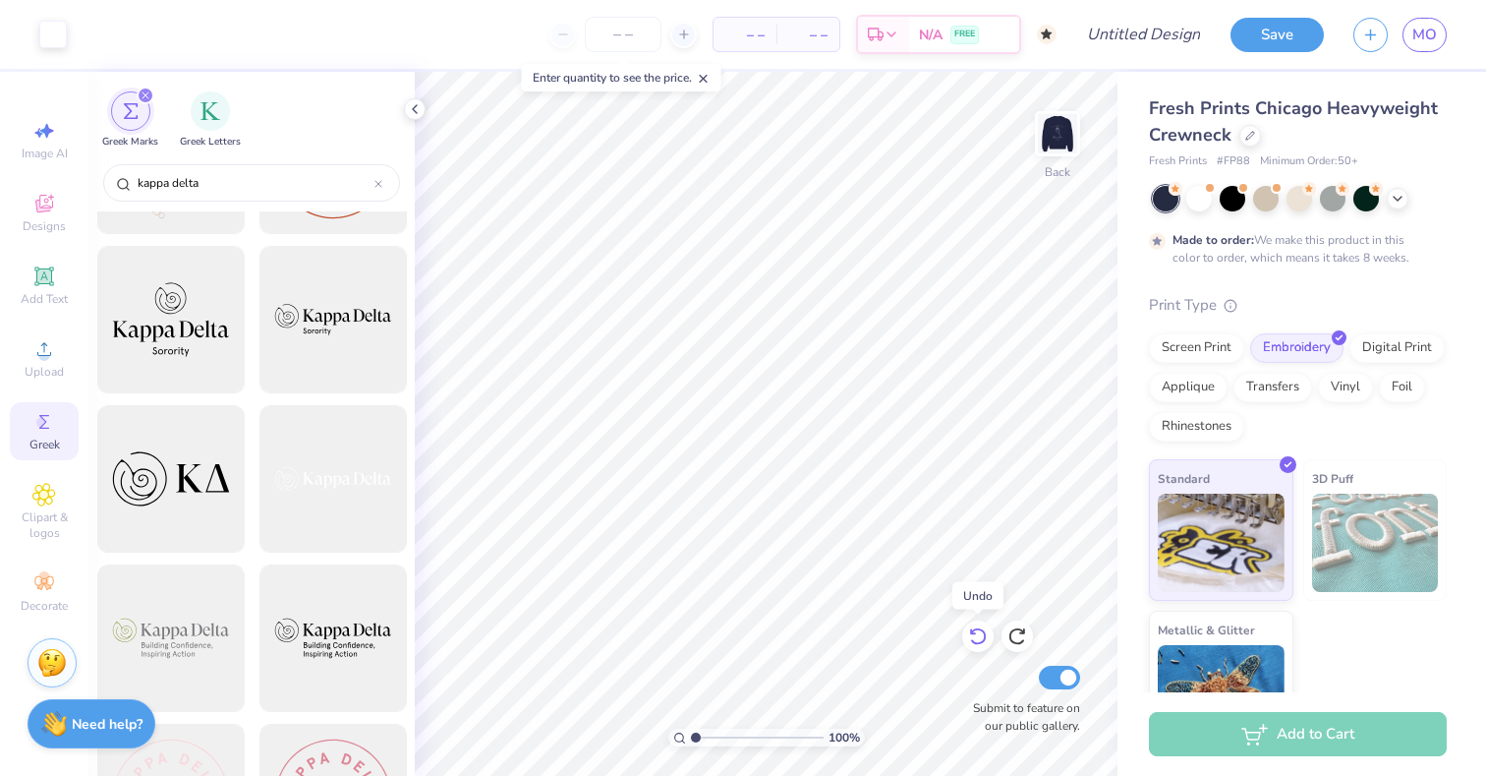
click at [987, 640] on icon at bounding box center [978, 636] width 20 height 20
click at [1066, 146] on img at bounding box center [1057, 133] width 79 height 79
click at [1068, 140] on img at bounding box center [1057, 133] width 79 height 79
type input "6.59"
click at [986, 638] on icon at bounding box center [978, 636] width 20 height 20
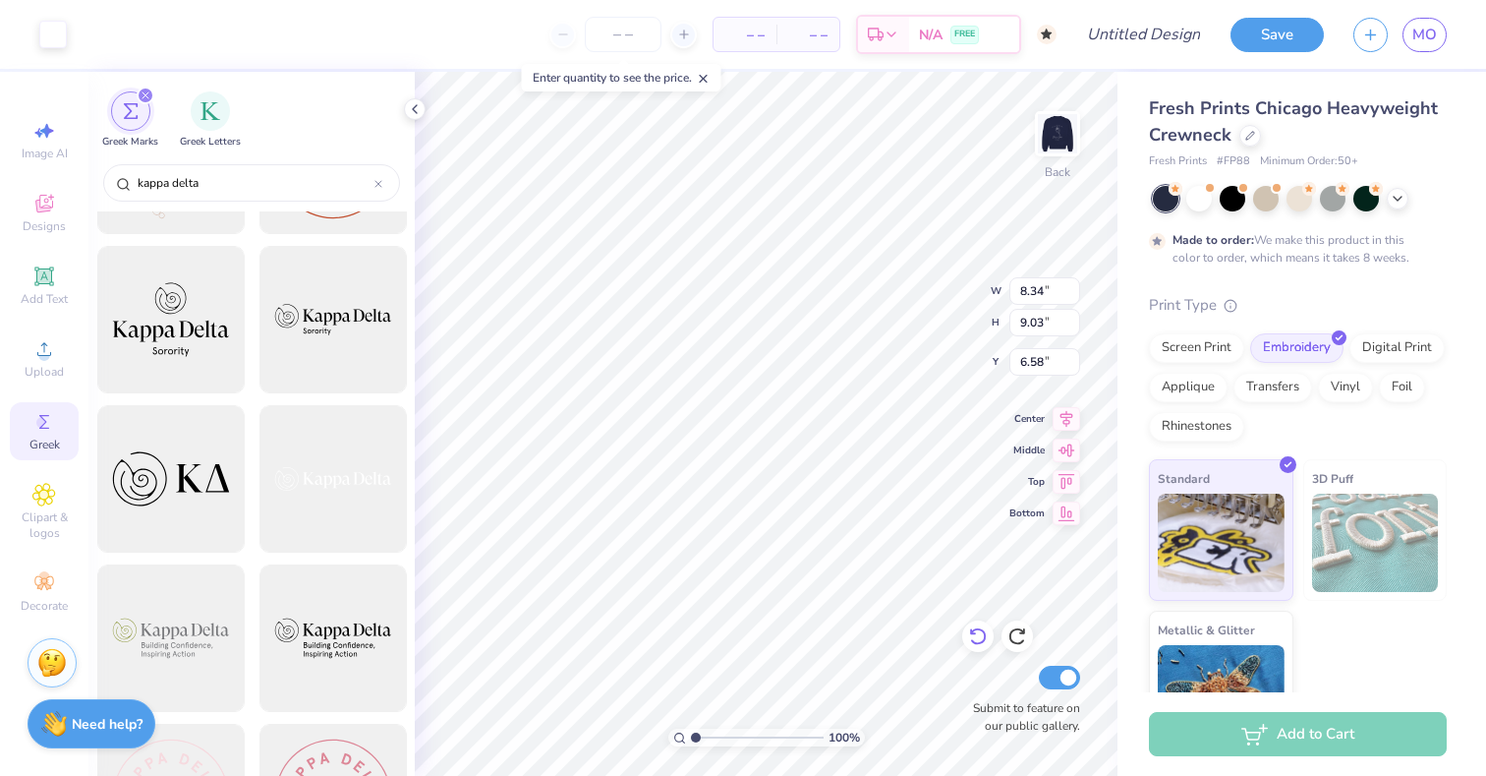
type input "8.34"
type input "9.03"
type input "6.58"
click at [986, 638] on icon at bounding box center [978, 636] width 20 height 20
click at [56, 343] on div "Upload" at bounding box center [44, 358] width 69 height 58
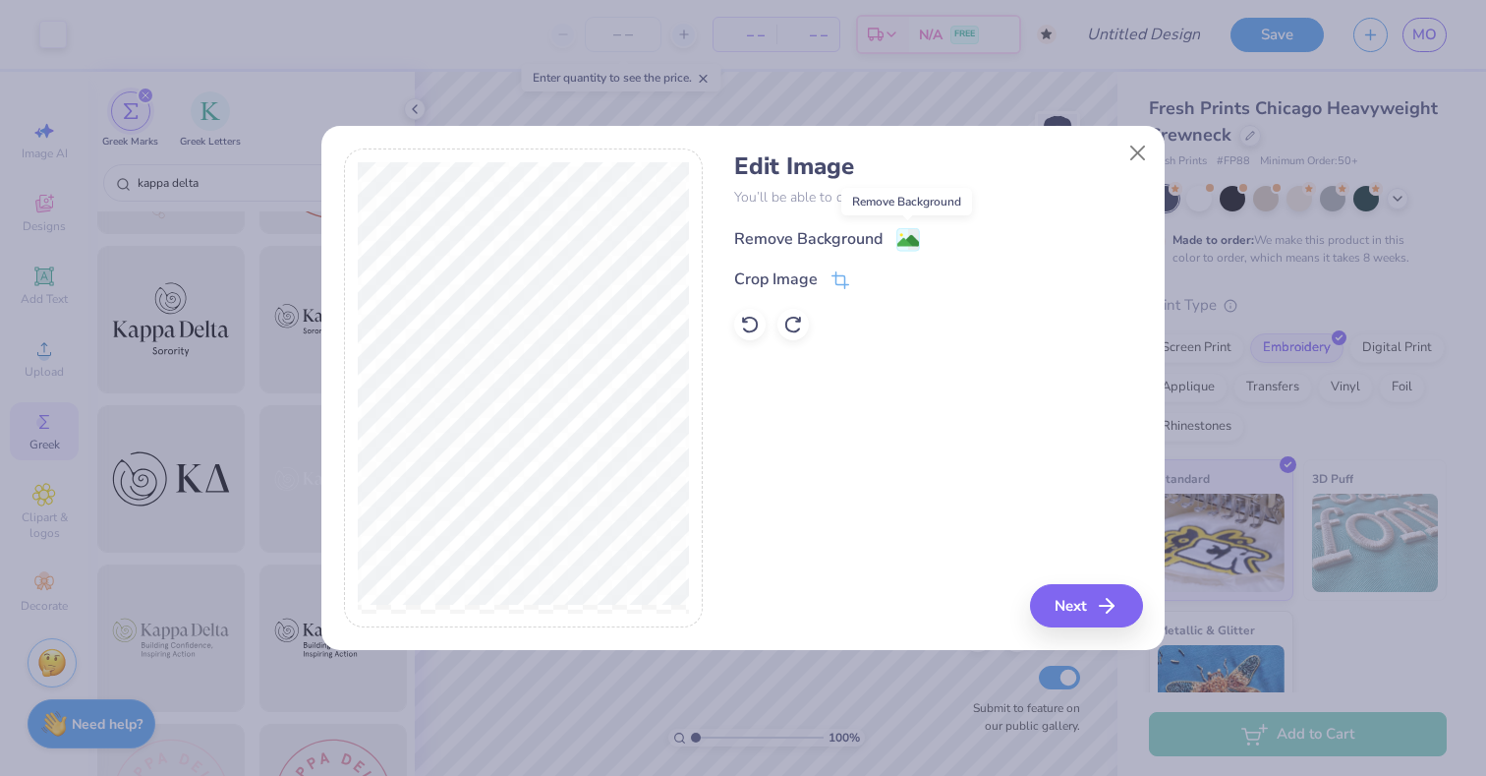
click at [899, 239] on image at bounding box center [908, 241] width 22 height 22
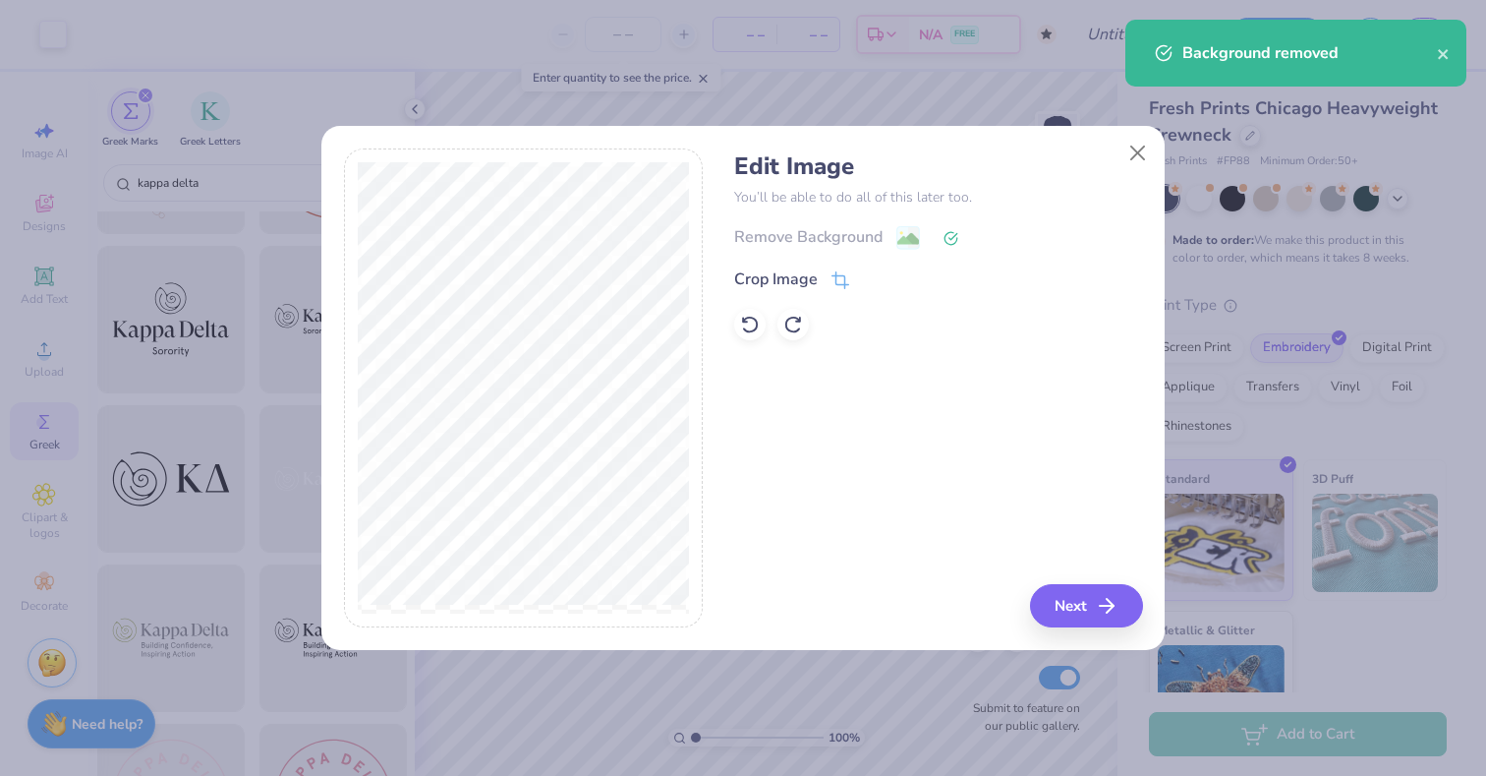
click at [905, 236] on div "Remove Background" at bounding box center [938, 237] width 408 height 25
click at [755, 329] on icon at bounding box center [750, 325] width 17 height 18
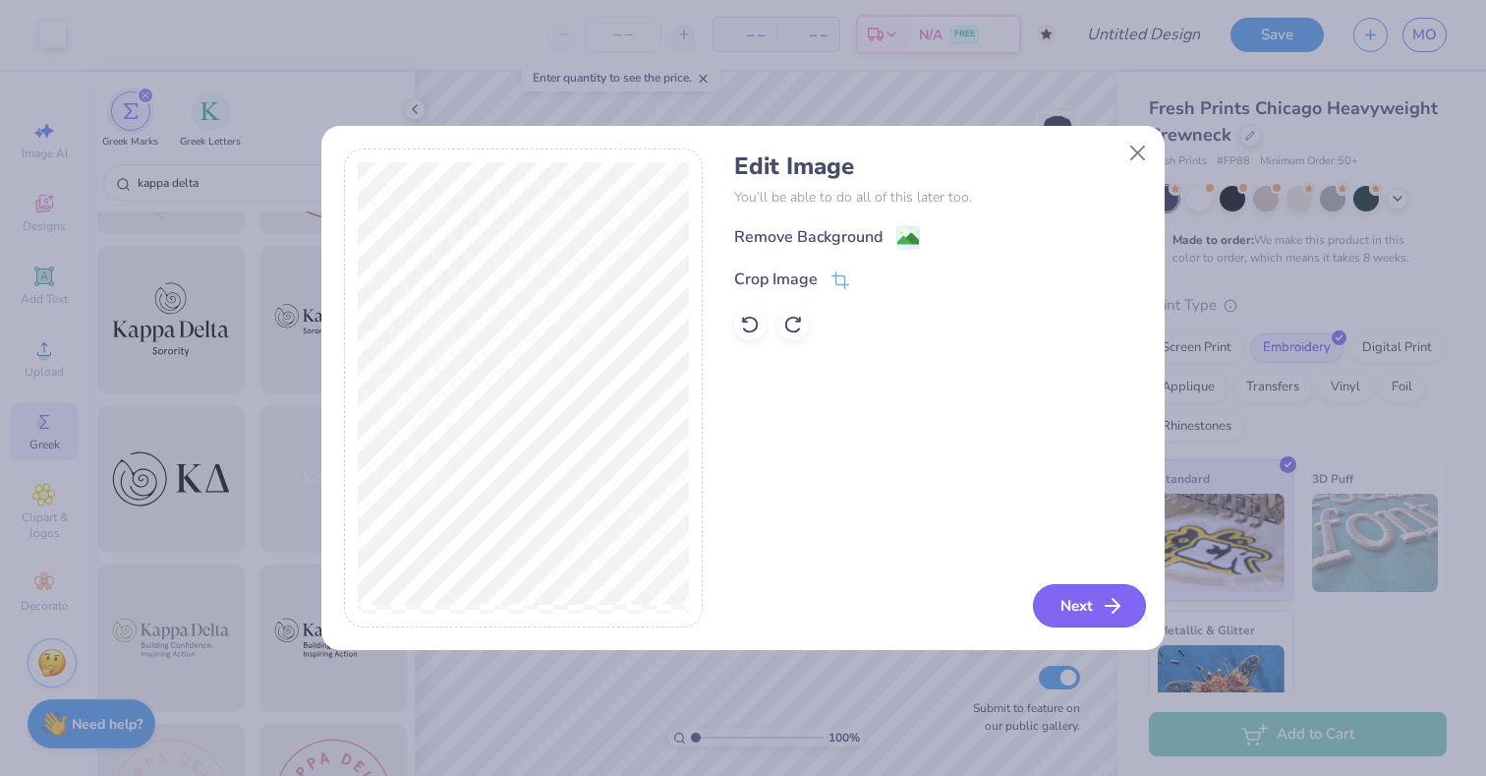
click at [1078, 605] on button "Next" at bounding box center [1089, 605] width 113 height 43
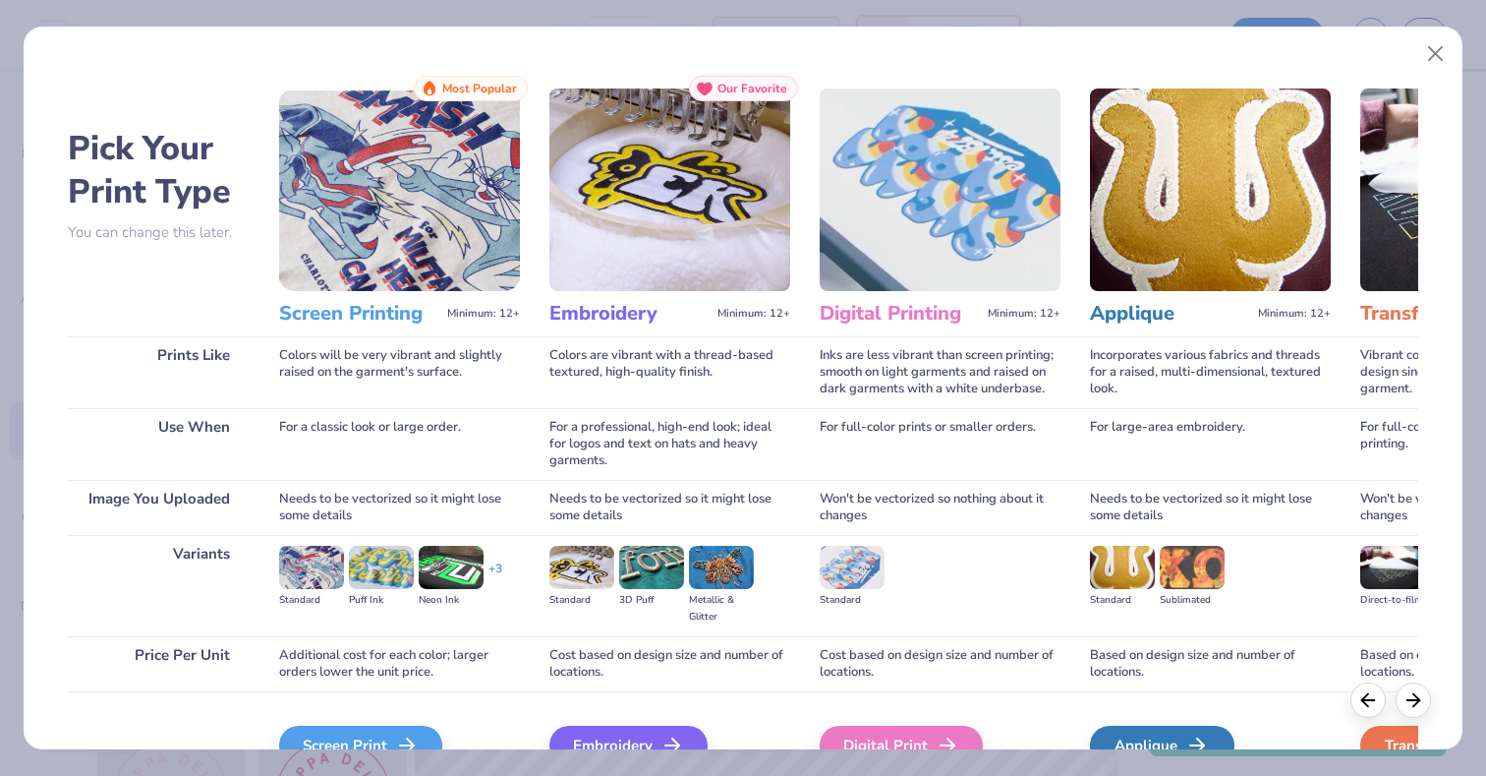
click at [681, 228] on img at bounding box center [669, 189] width 241 height 202
click at [709, 235] on img at bounding box center [669, 189] width 241 height 202
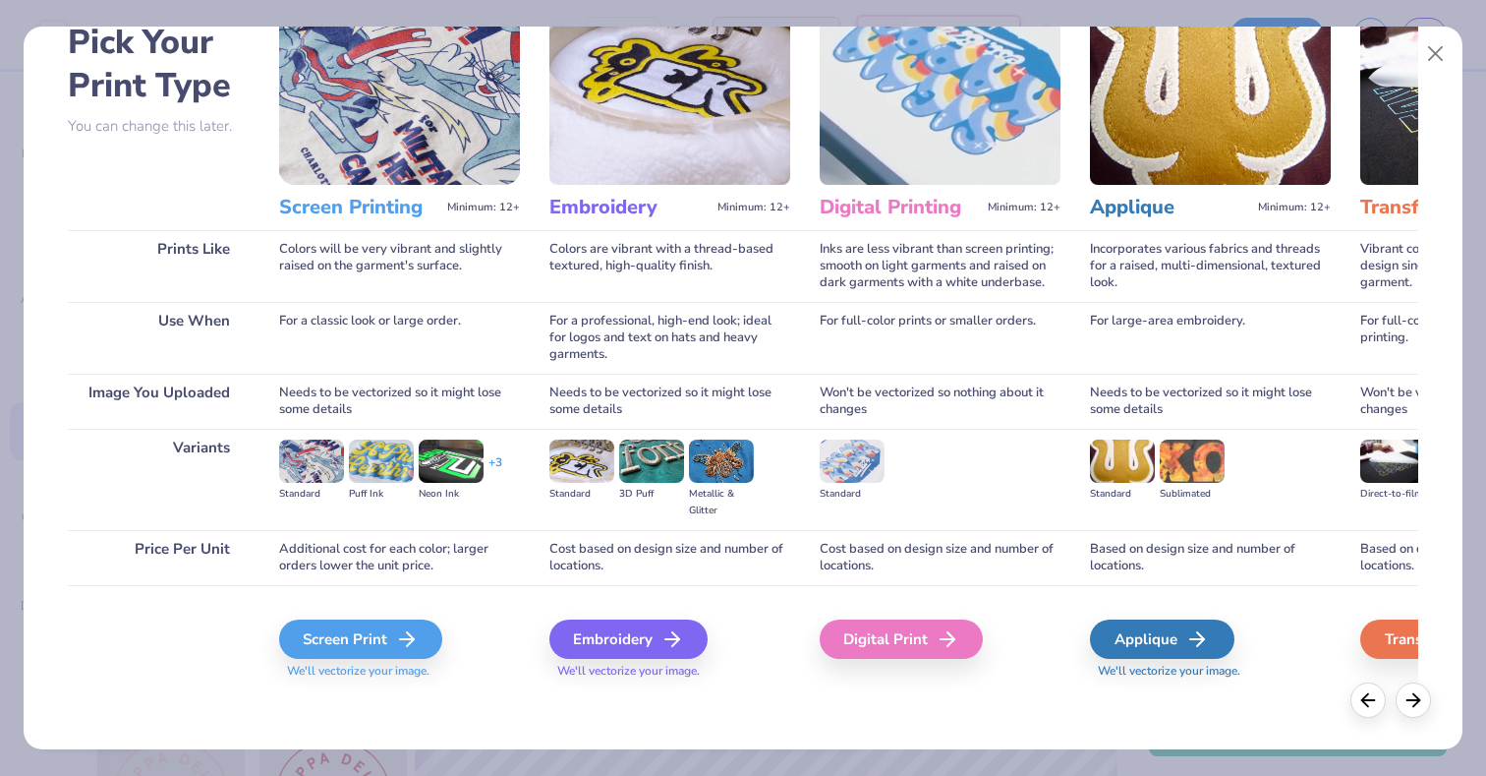
click at [645, 661] on div "Embroidery We'll vectorize your image." at bounding box center [669, 649] width 241 height 60
click at [645, 640] on div "Embroidery" at bounding box center [631, 638] width 158 height 39
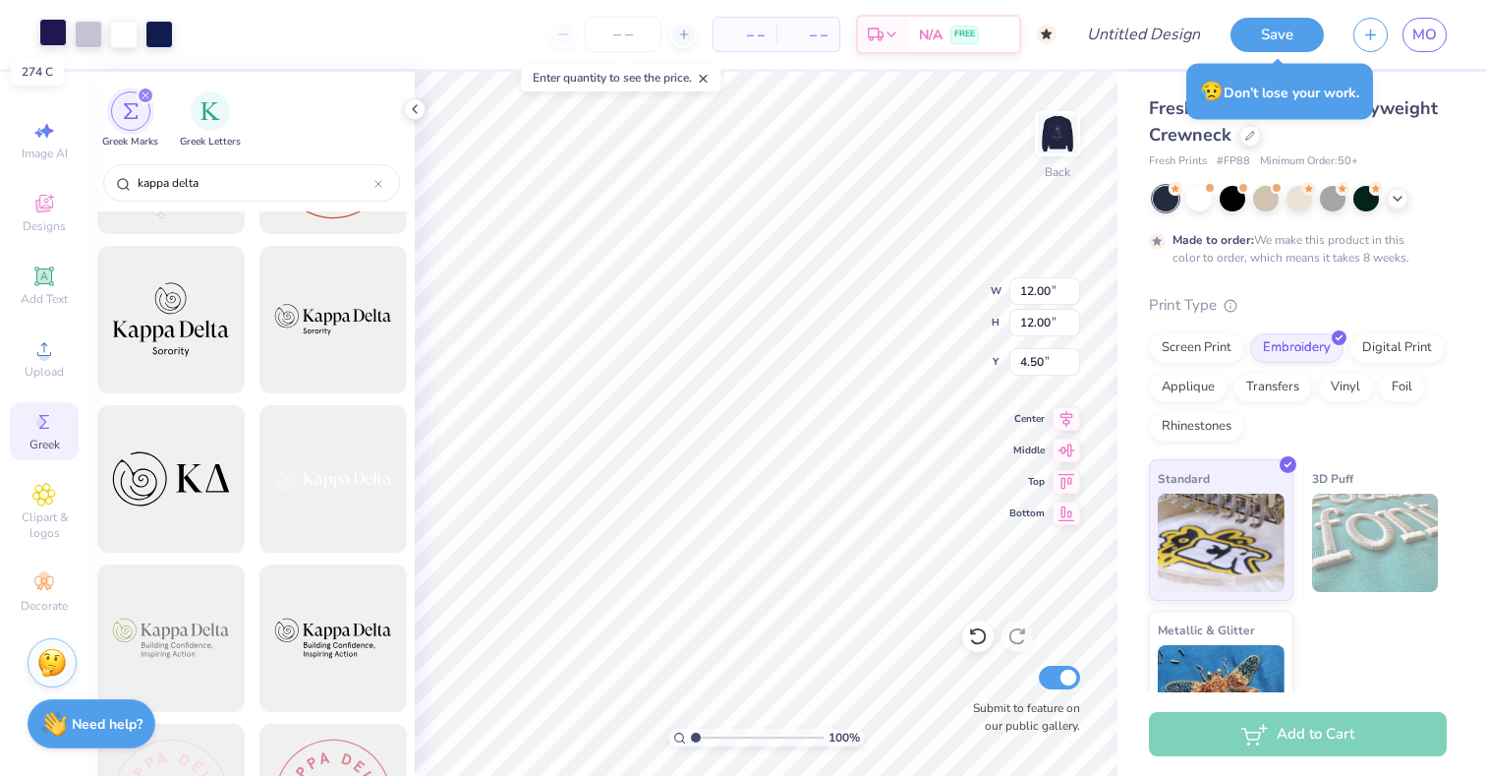
click at [58, 30] on div at bounding box center [53, 33] width 28 height 28
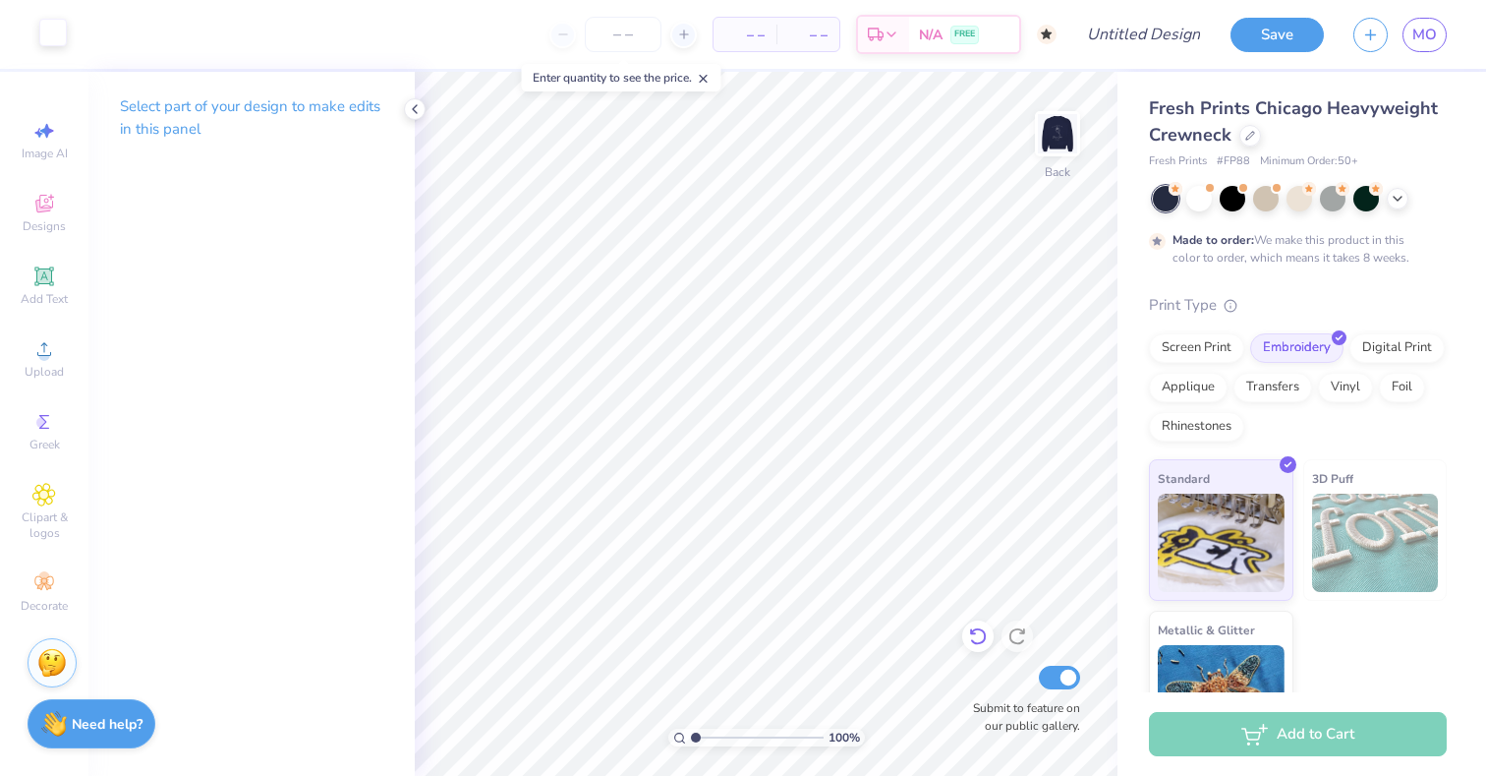
click at [984, 634] on icon at bounding box center [977, 637] width 17 height 18
type input "5.71"
type input "10.79"
type input "1.00"
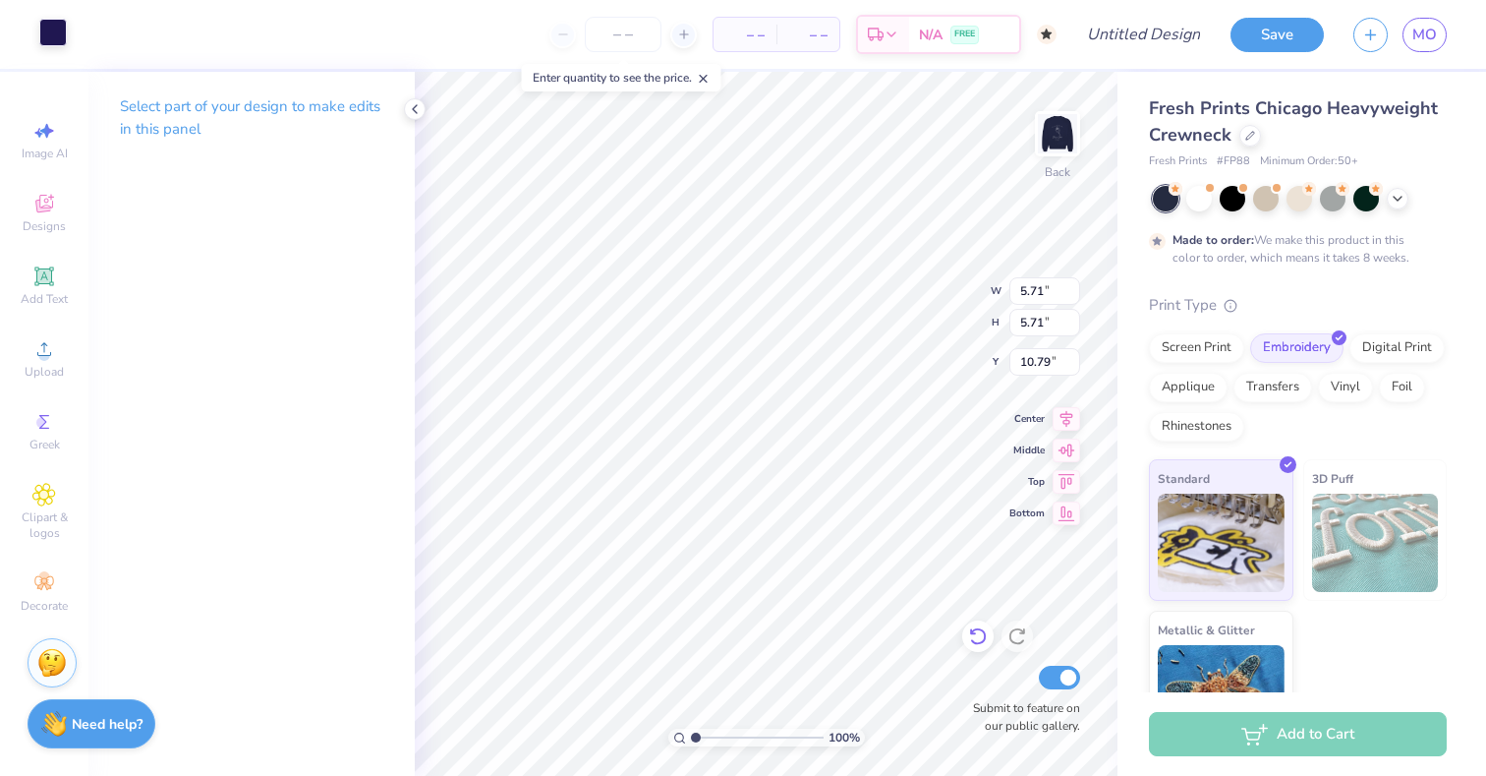
type input "1.00"
type input "15.49"
click at [987, 631] on icon at bounding box center [978, 636] width 20 height 20
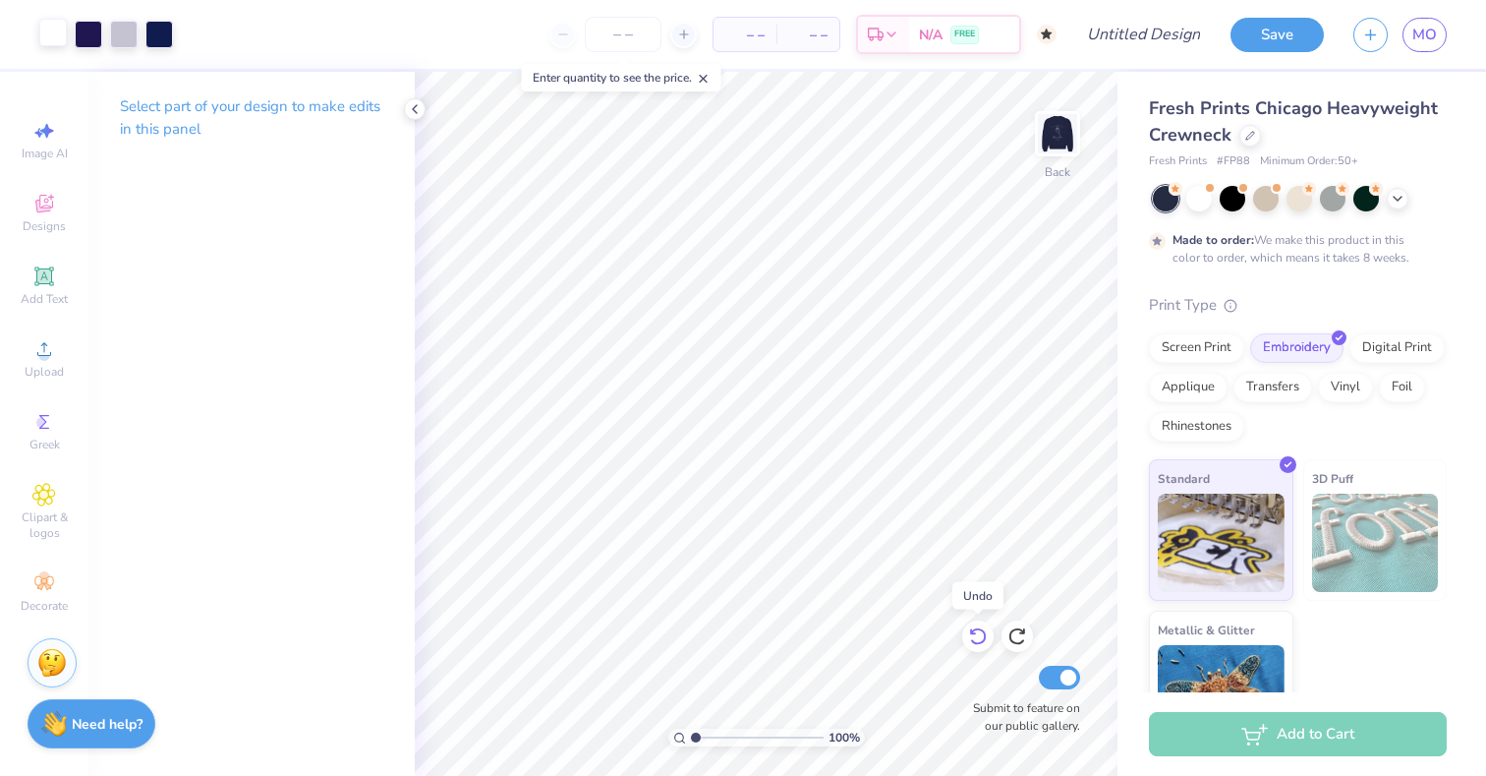
click at [987, 631] on icon at bounding box center [978, 636] width 20 height 20
click at [1055, 139] on img at bounding box center [1057, 133] width 79 height 79
type input "6.21"
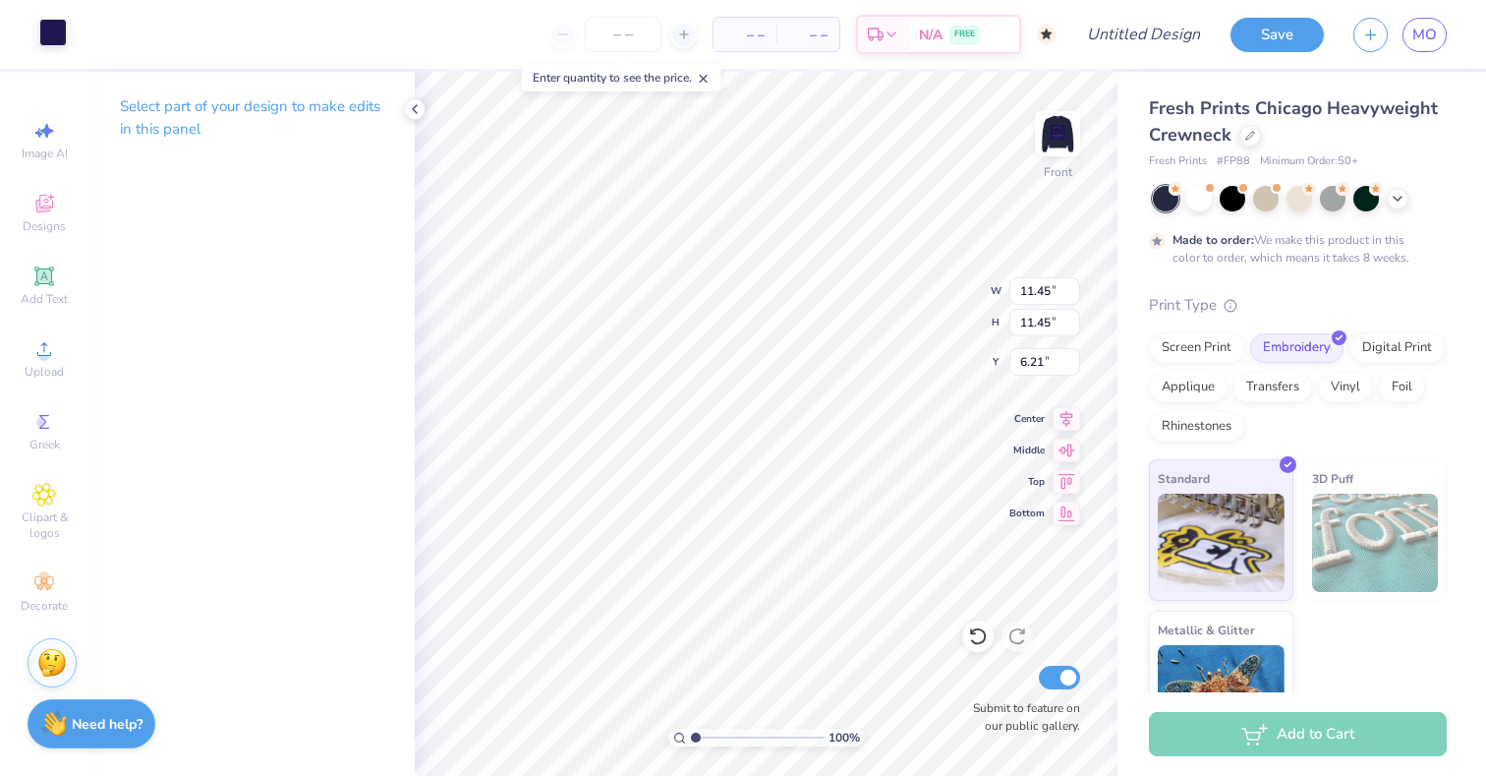
type input "4.71"
type input "12.95"
click at [978, 648] on div at bounding box center [977, 635] width 31 height 31
type input "11.45"
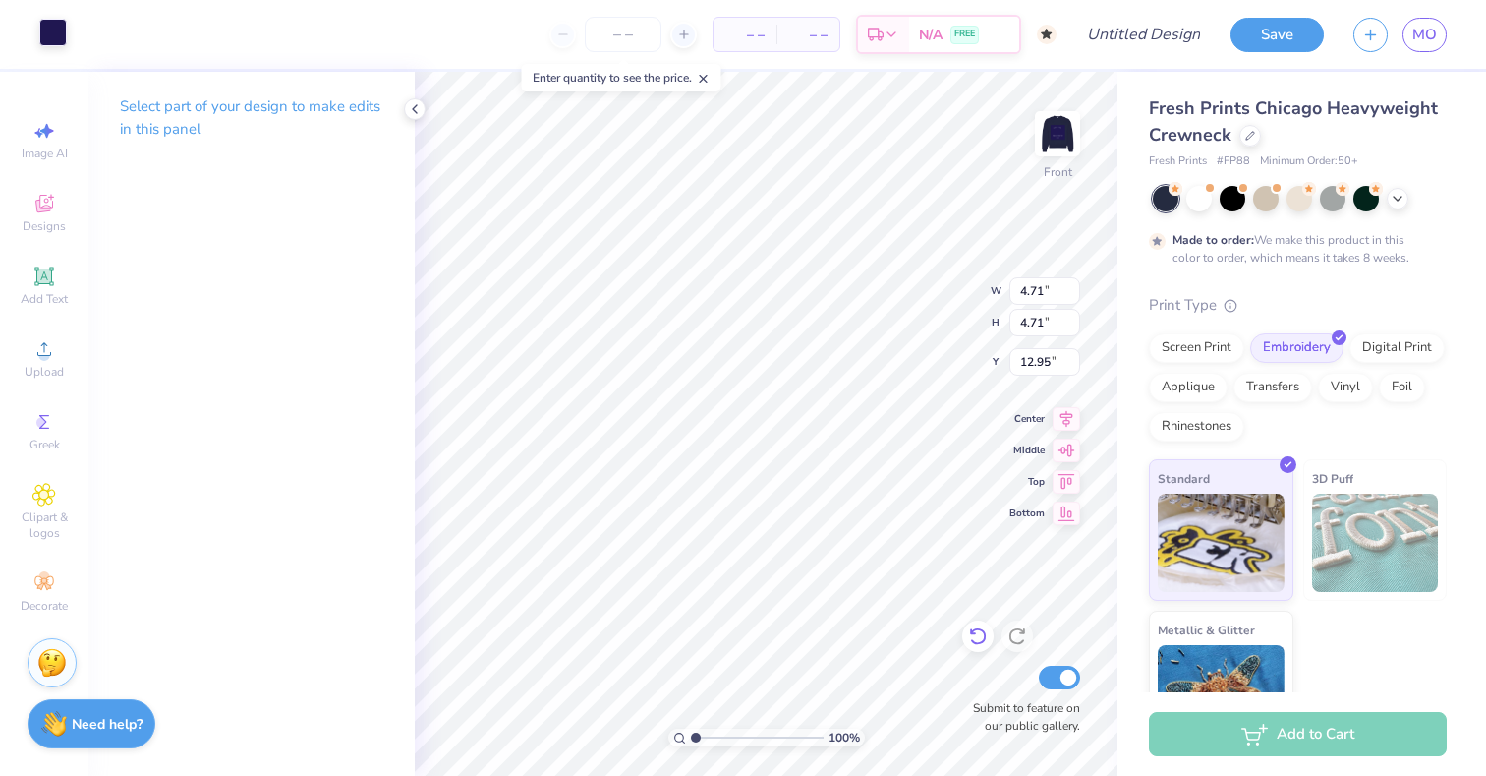
type input "11.45"
click at [978, 648] on div at bounding box center [977, 635] width 31 height 31
click at [977, 648] on div at bounding box center [977, 635] width 31 height 31
click at [1027, 633] on div at bounding box center [1017, 635] width 31 height 31
type input "6.22"
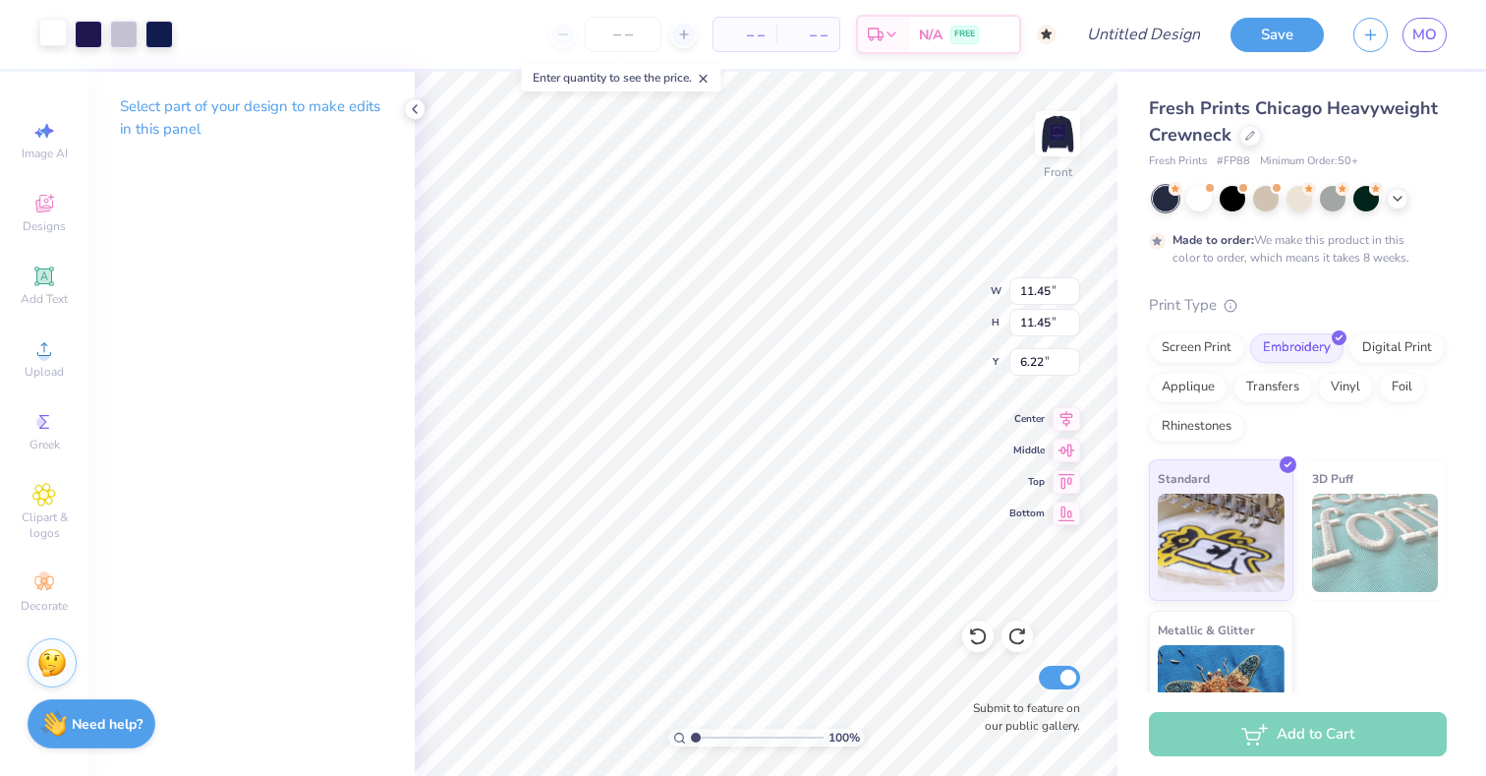
type input "1.79"
type input "15.88"
type input "10.28"
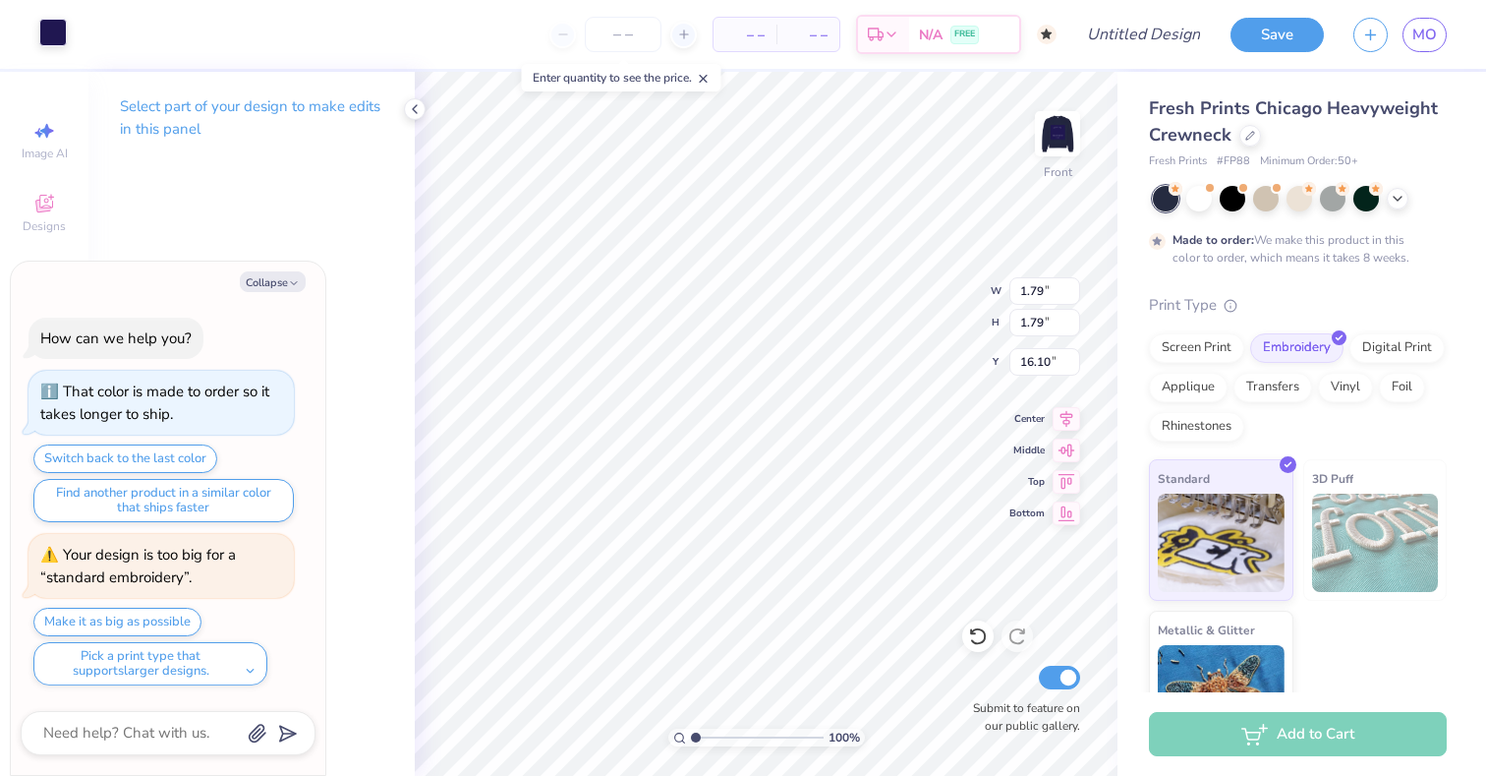
type textarea "x"
type input "6.50"
type input "11.38"
type textarea "x"
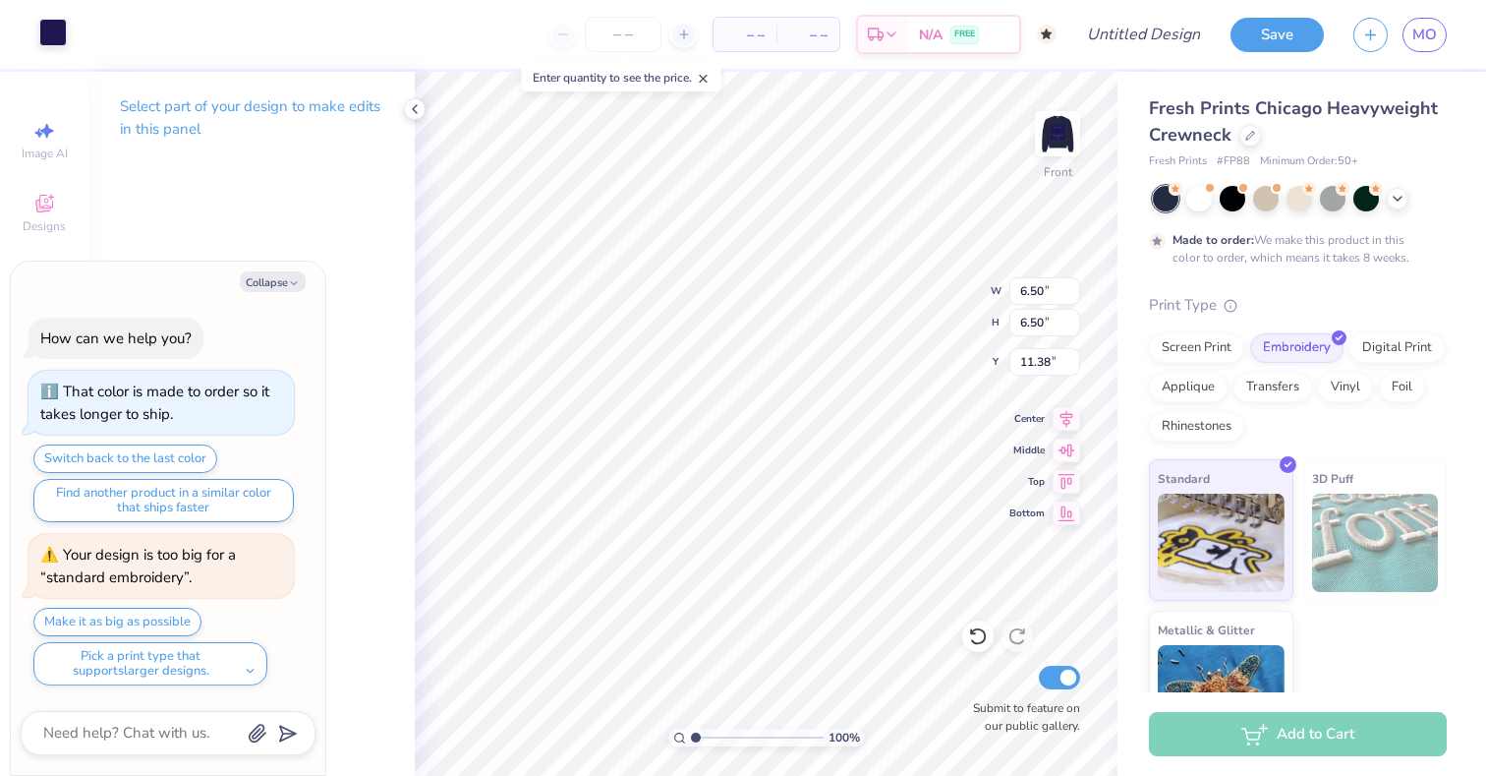
type input "11.50"
click at [985, 642] on icon at bounding box center [978, 636] width 20 height 20
type textarea "x"
type input "11.38"
click at [980, 639] on icon at bounding box center [978, 636] width 20 height 20
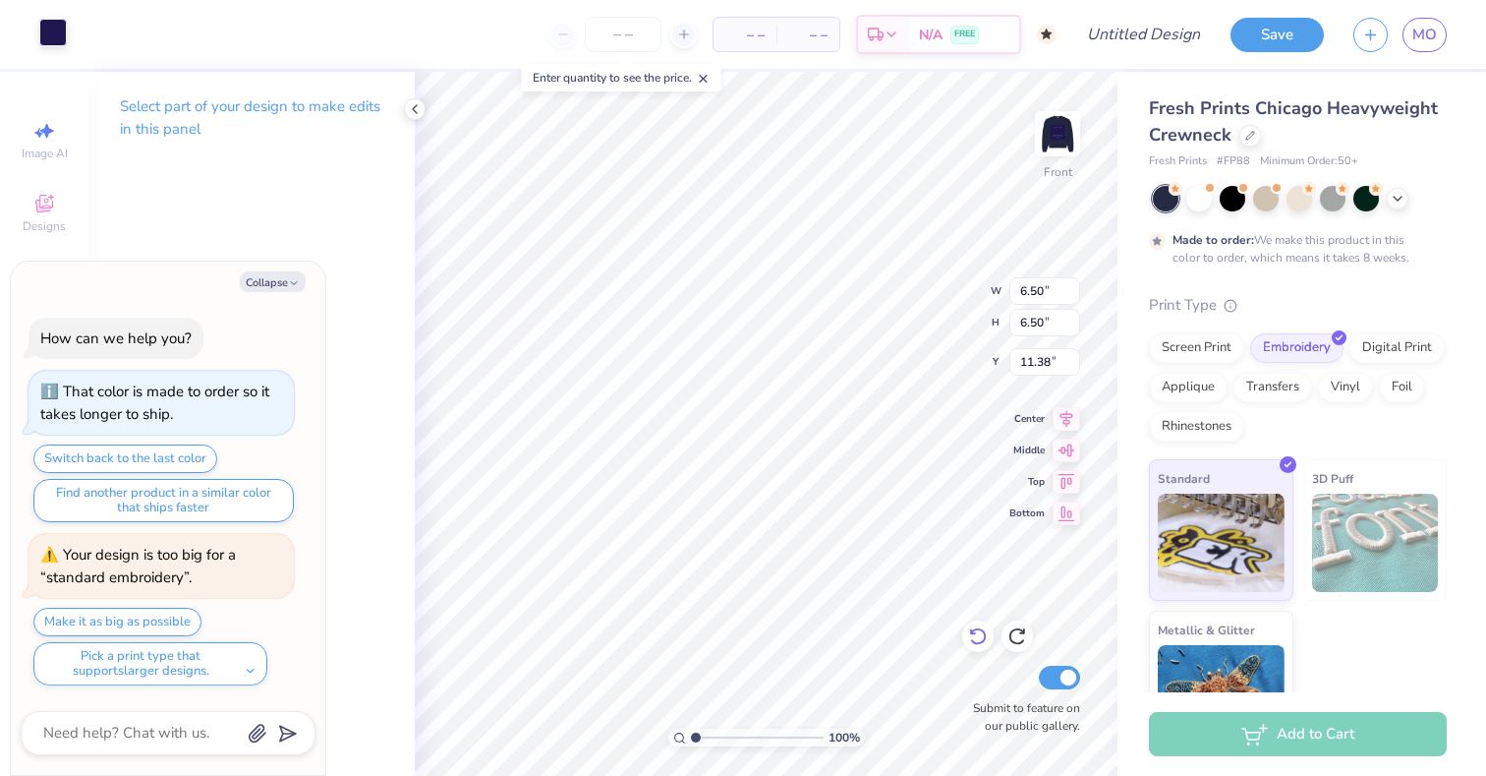
type textarea "x"
type input "1.79"
type input "16.10"
type textarea "x"
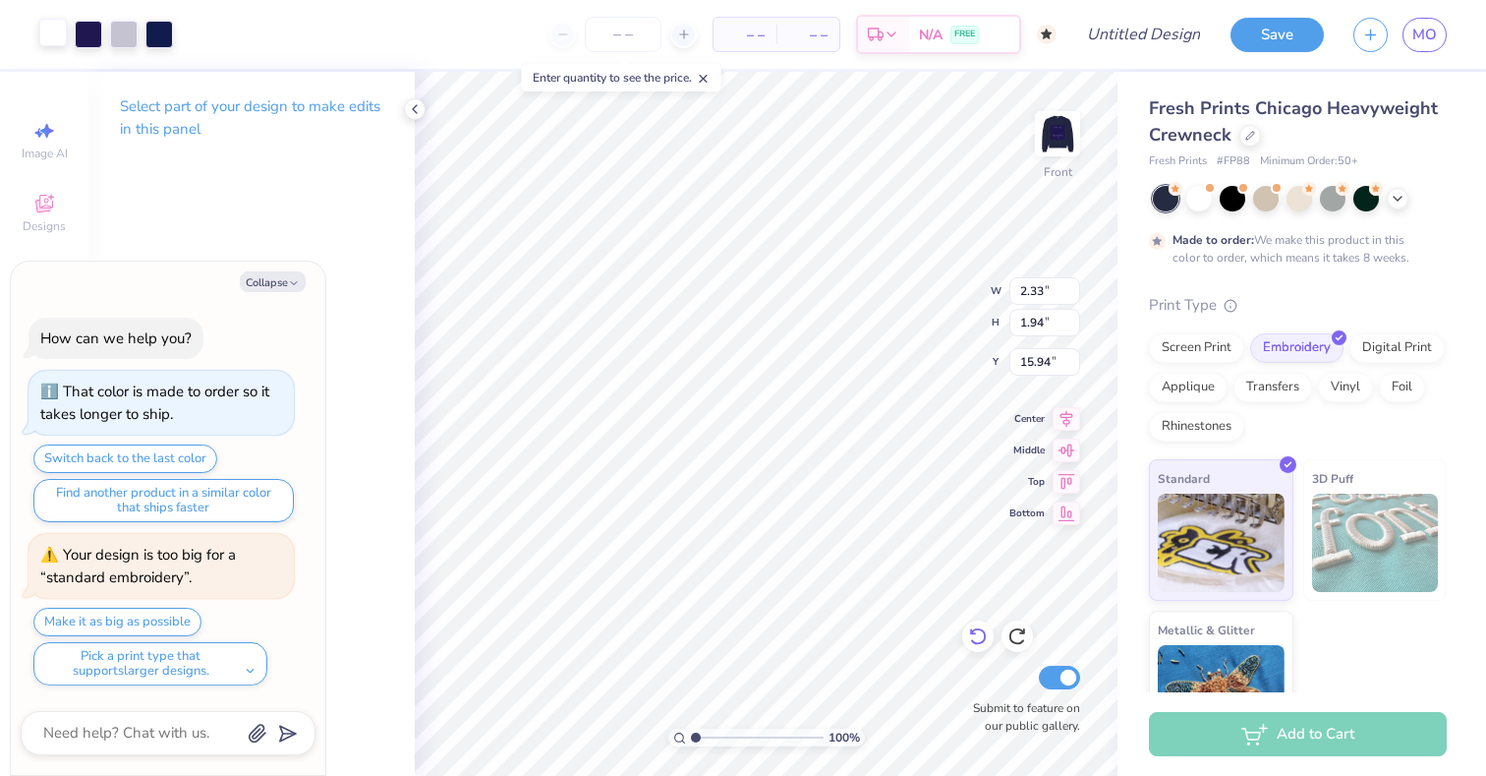
type input "10.44"
type input "8.71"
type input "9.18"
click at [977, 637] on icon at bounding box center [978, 636] width 20 height 20
type textarea "x"
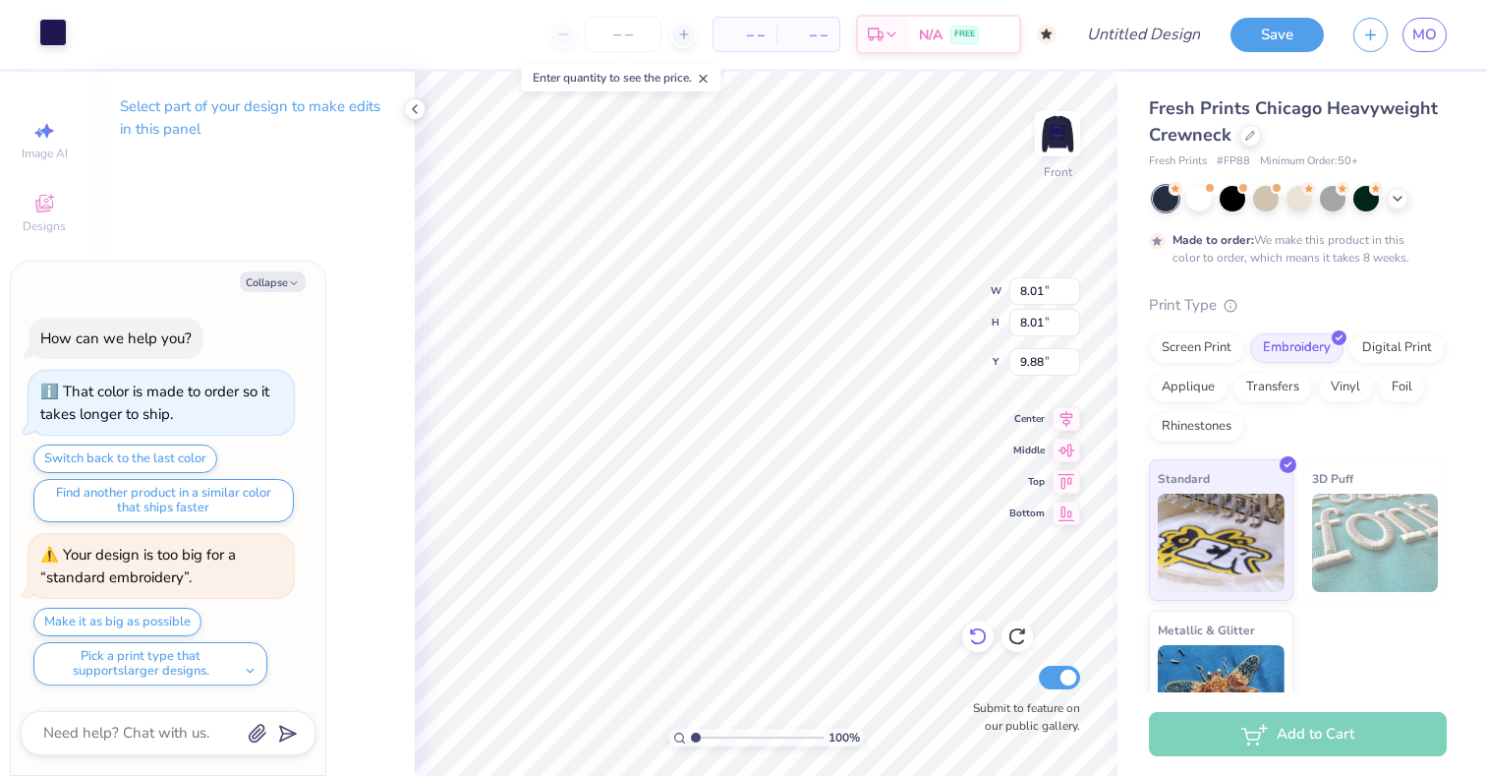
type input "9.89"
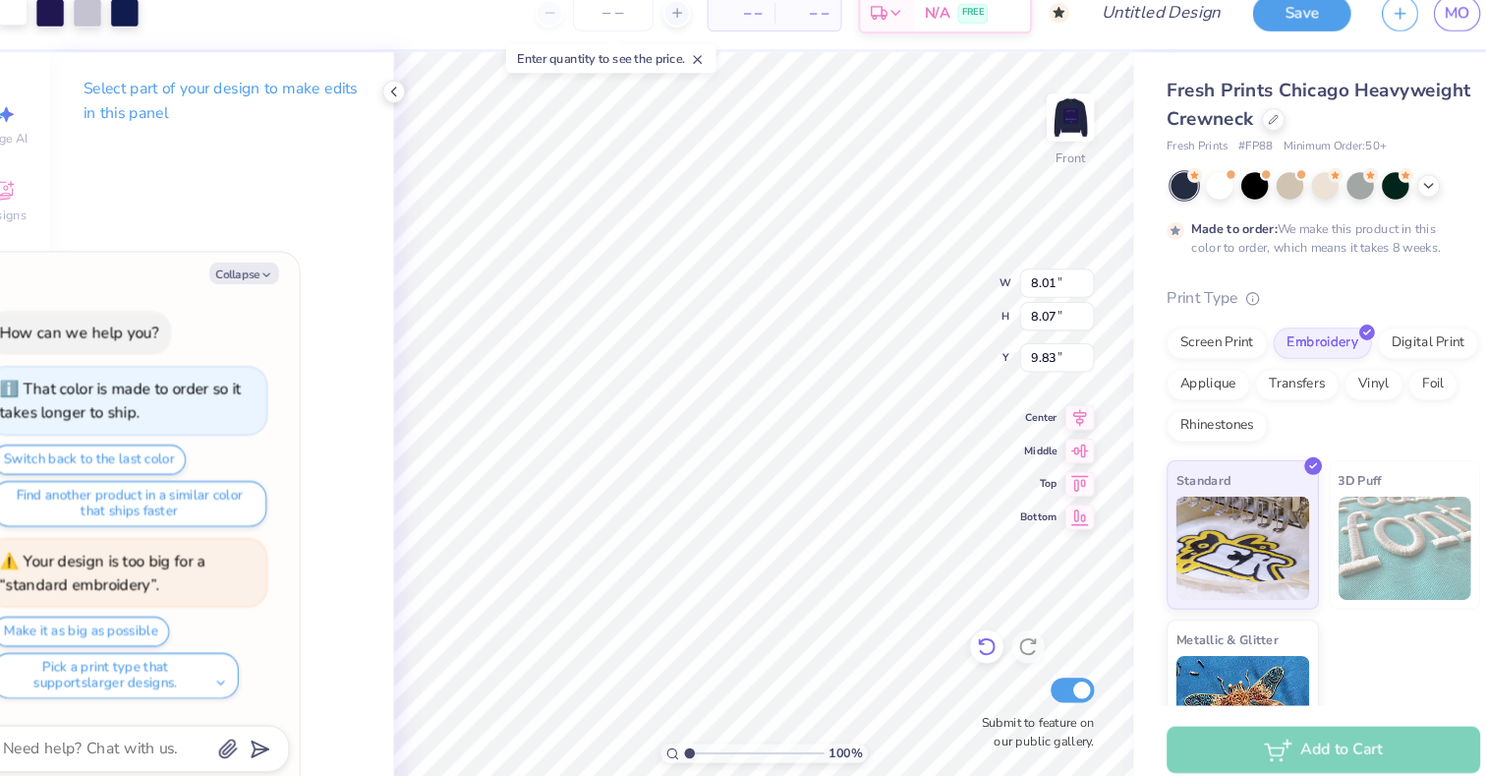
type textarea "x"
type input "11.32"
type input "11.40"
type input "6.49"
type textarea "x"
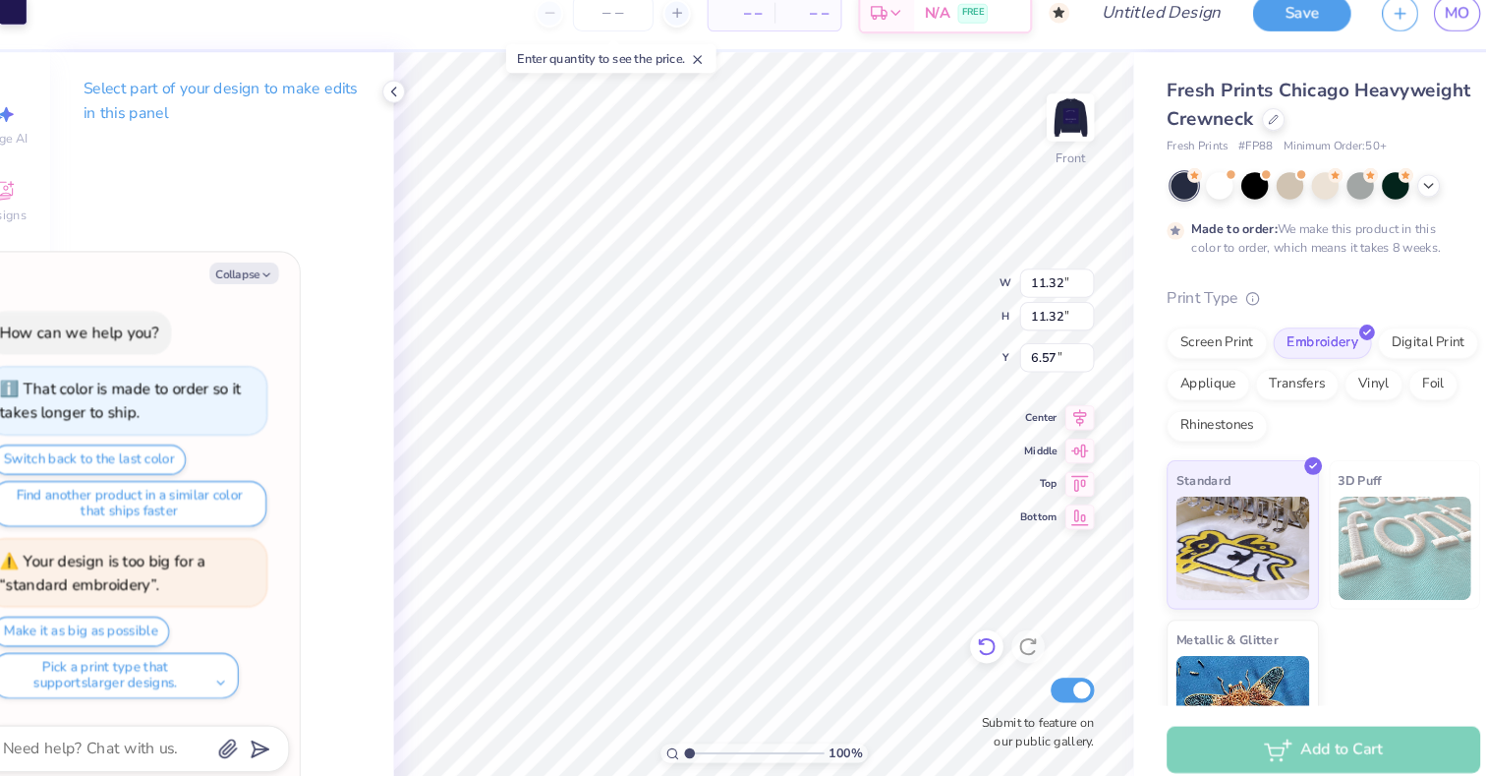
type input "2.27"
type input "15.62"
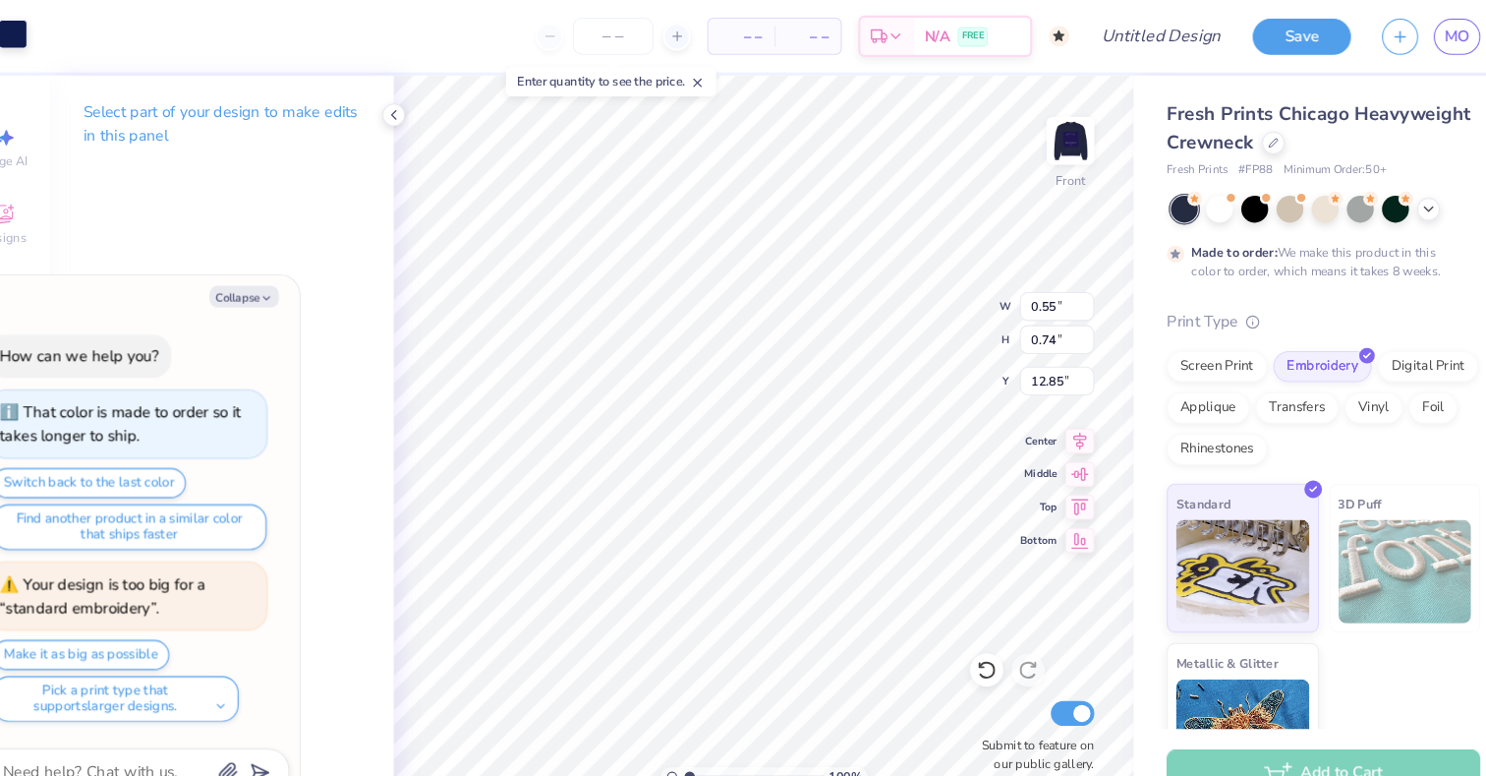
click at [1165, 207] on div at bounding box center [1166, 199] width 26 height 26
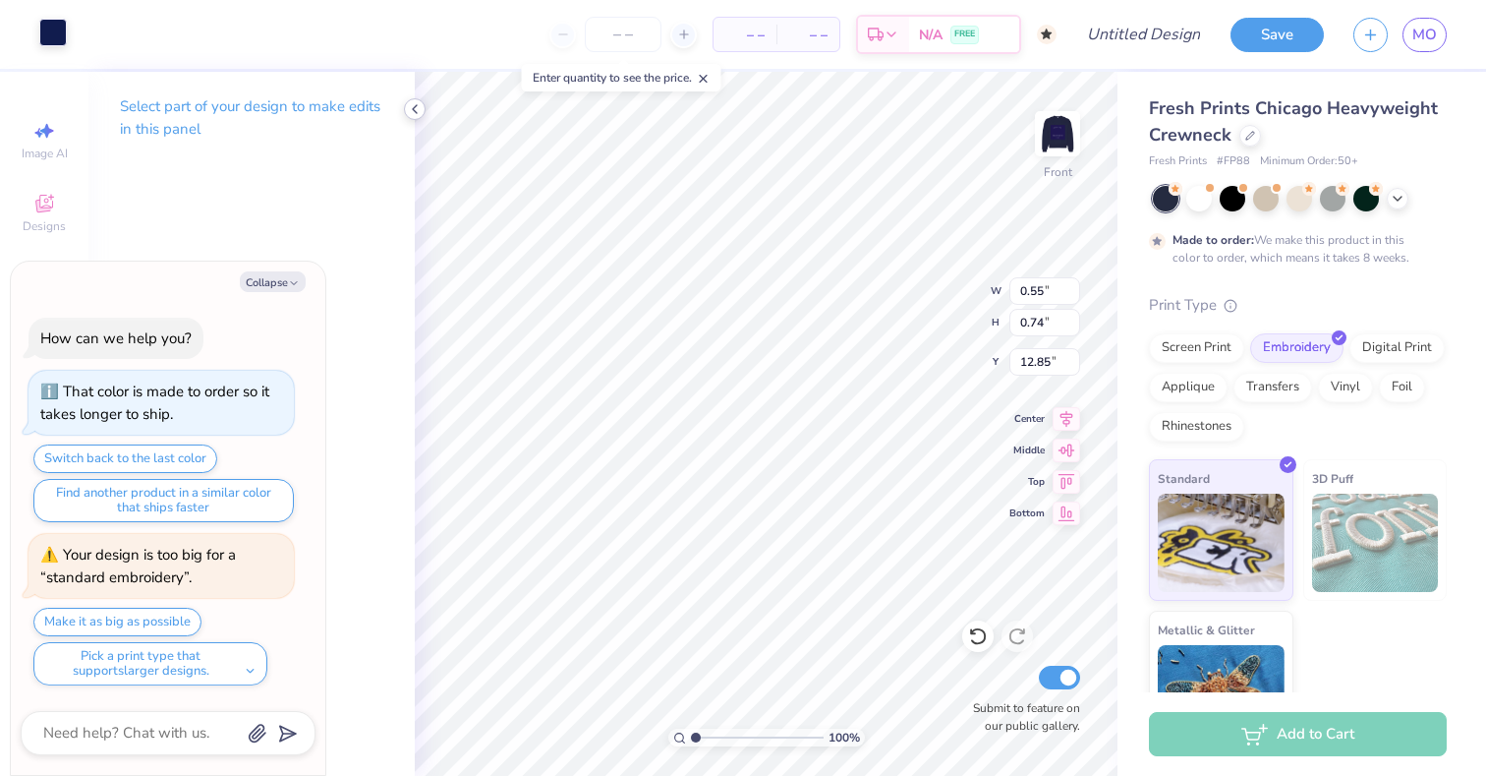
click at [416, 114] on icon at bounding box center [415, 109] width 16 height 16
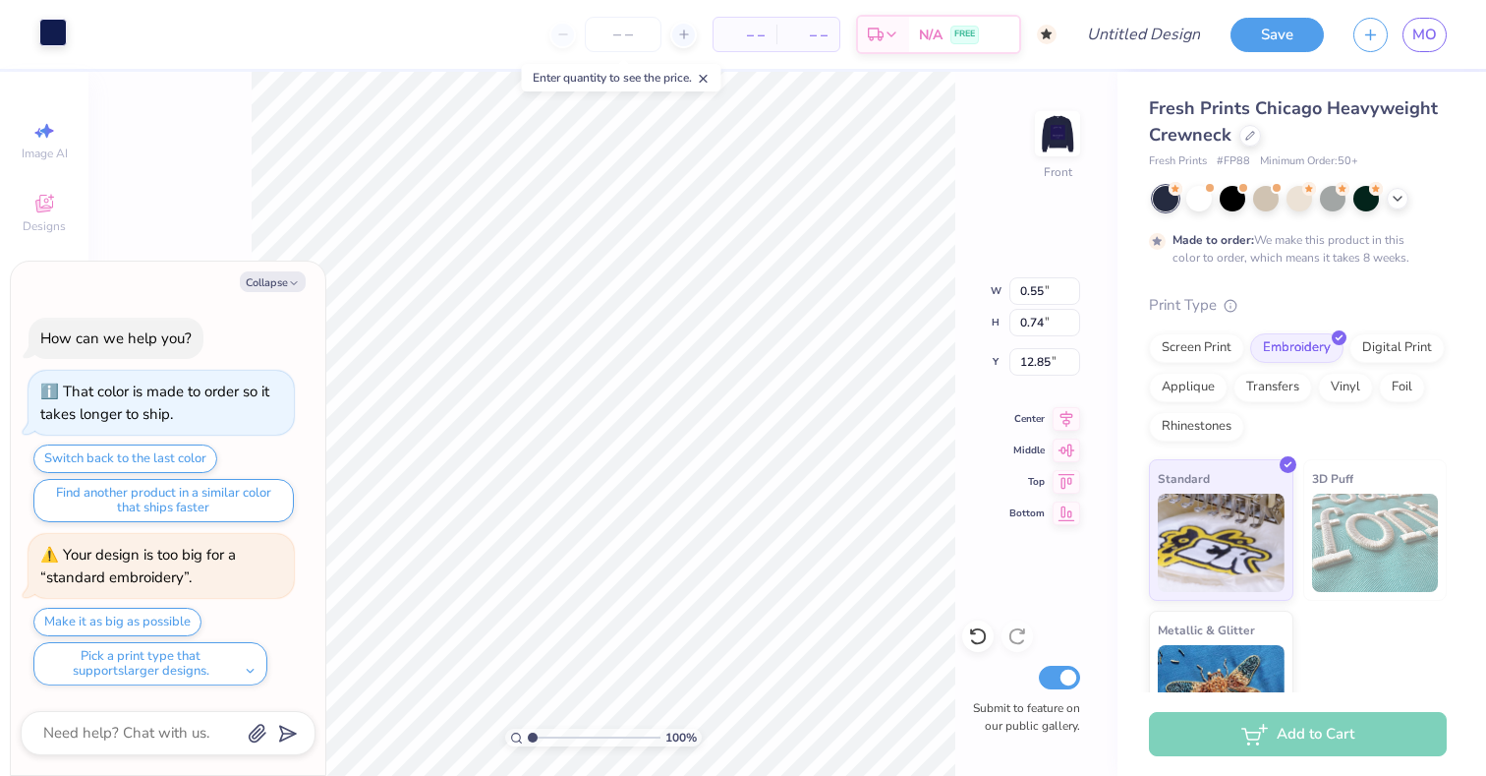
click at [52, 49] on div "Art colors" at bounding box center [33, 34] width 67 height 69
click at [51, 39] on div at bounding box center [53, 33] width 28 height 28
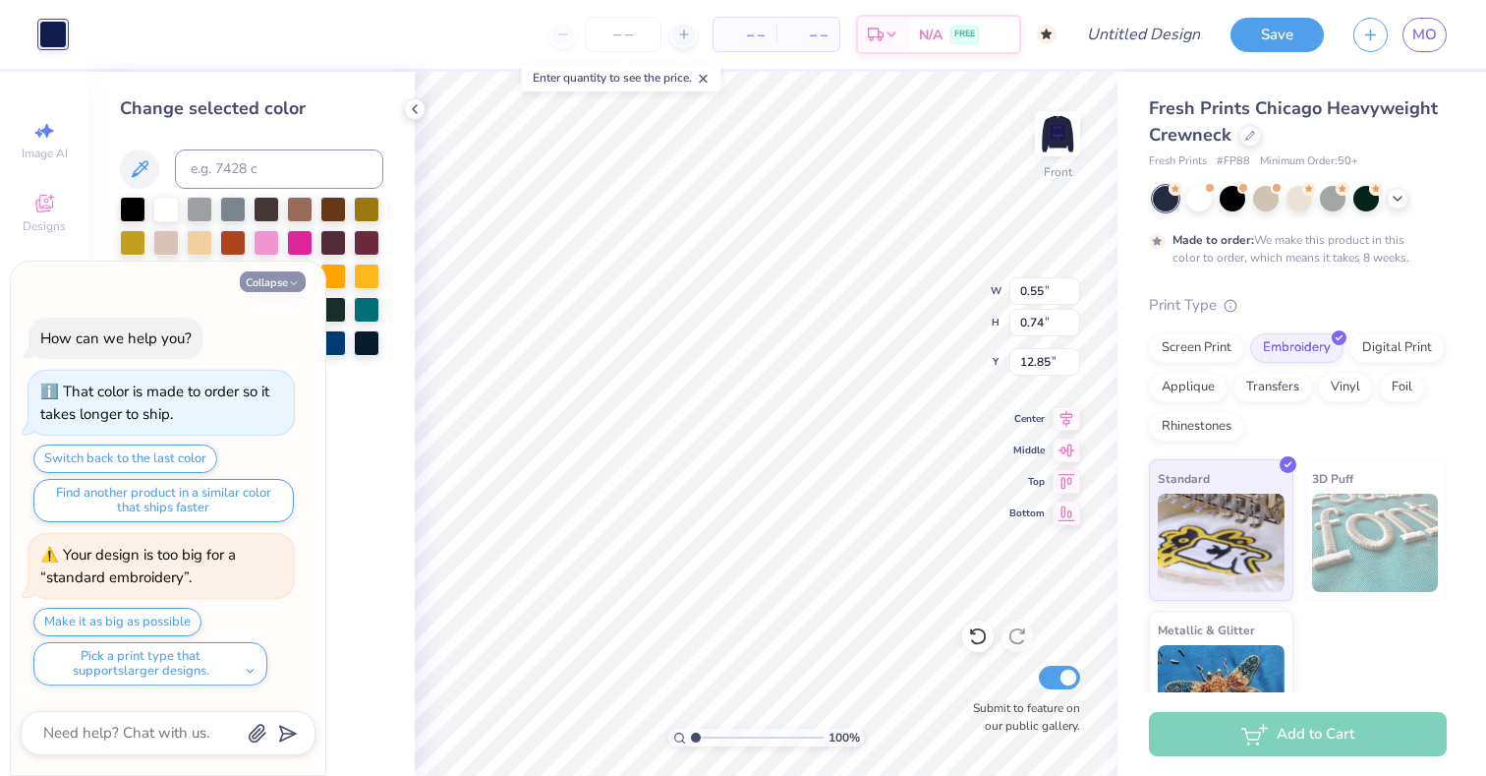
click at [288, 277] on icon "button" at bounding box center [294, 283] width 12 height 12
type textarea "x"
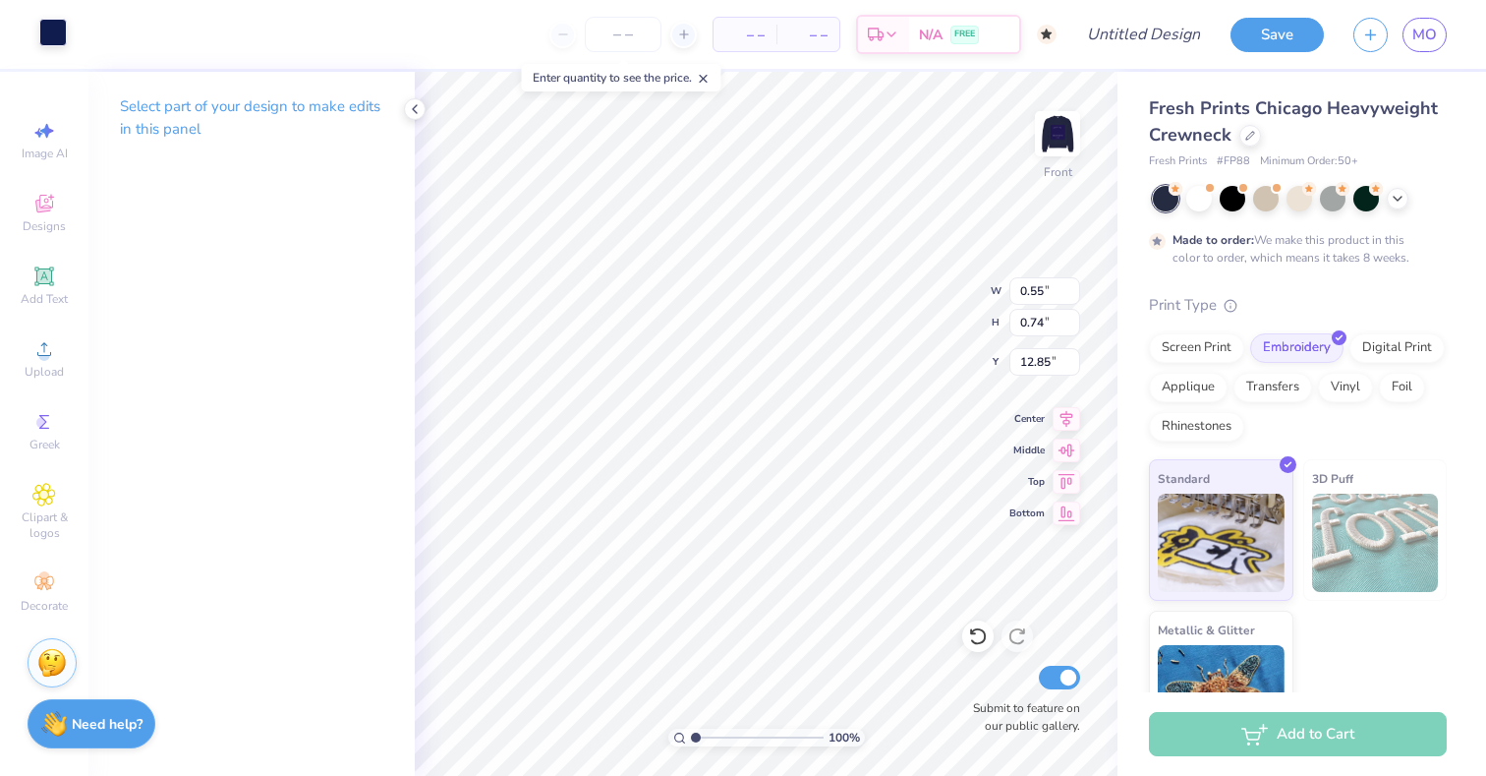
click at [48, 31] on div at bounding box center [53, 33] width 28 height 28
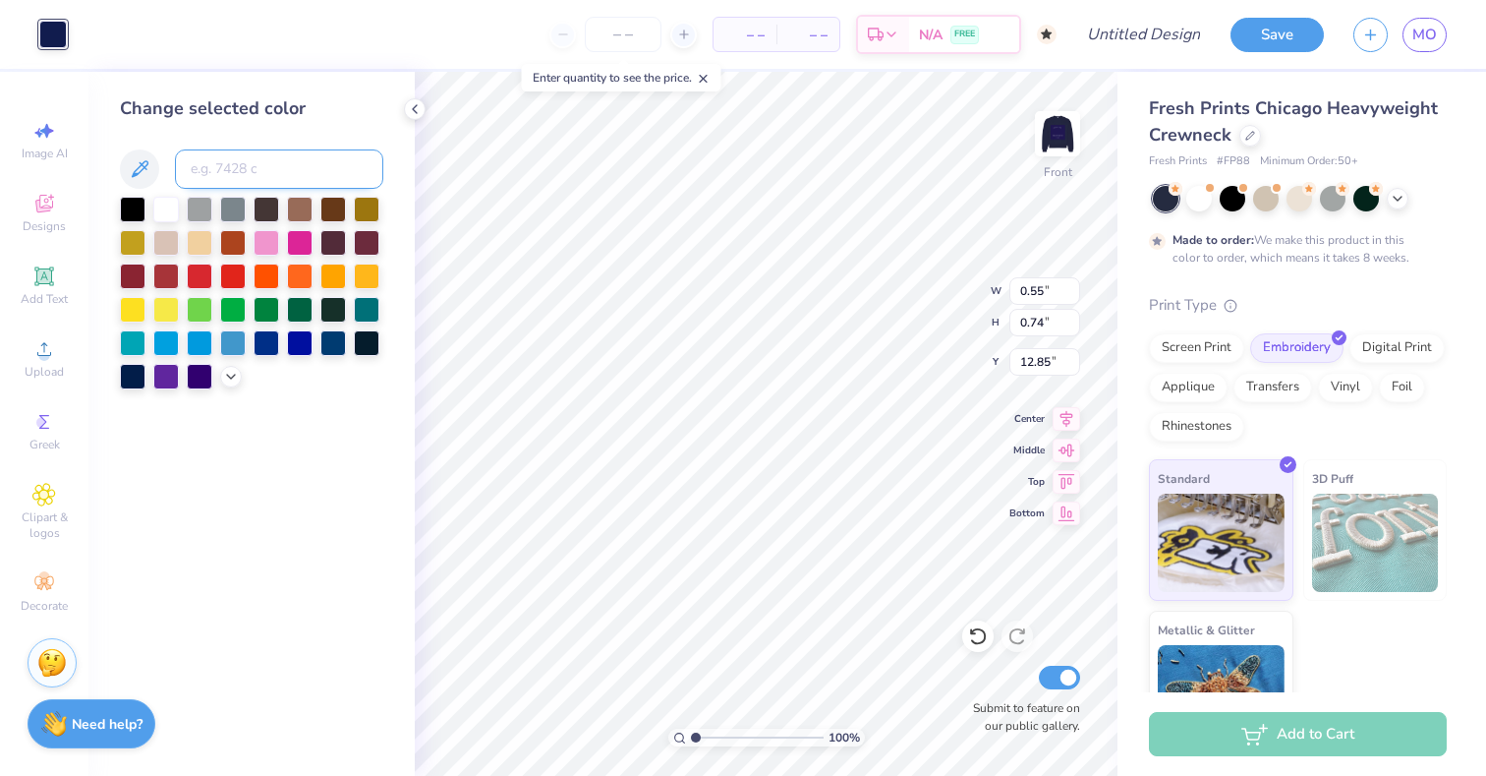
click at [267, 180] on input at bounding box center [279, 168] width 208 height 39
type input "n a"
click at [141, 176] on icon at bounding box center [140, 169] width 24 height 24
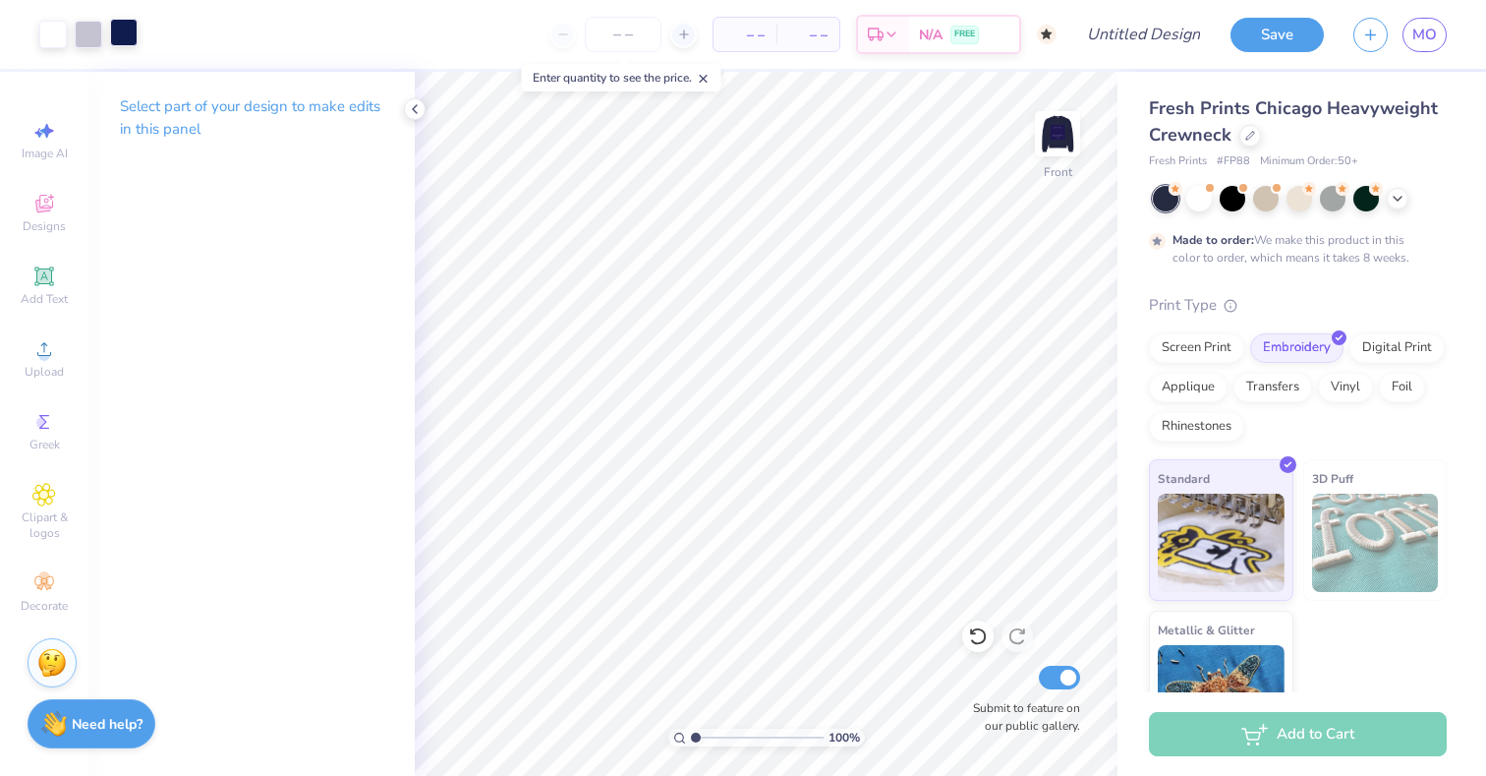
click at [124, 44] on div at bounding box center [124, 33] width 28 height 28
type input "12.94"
click at [84, 36] on div at bounding box center [89, 33] width 28 height 28
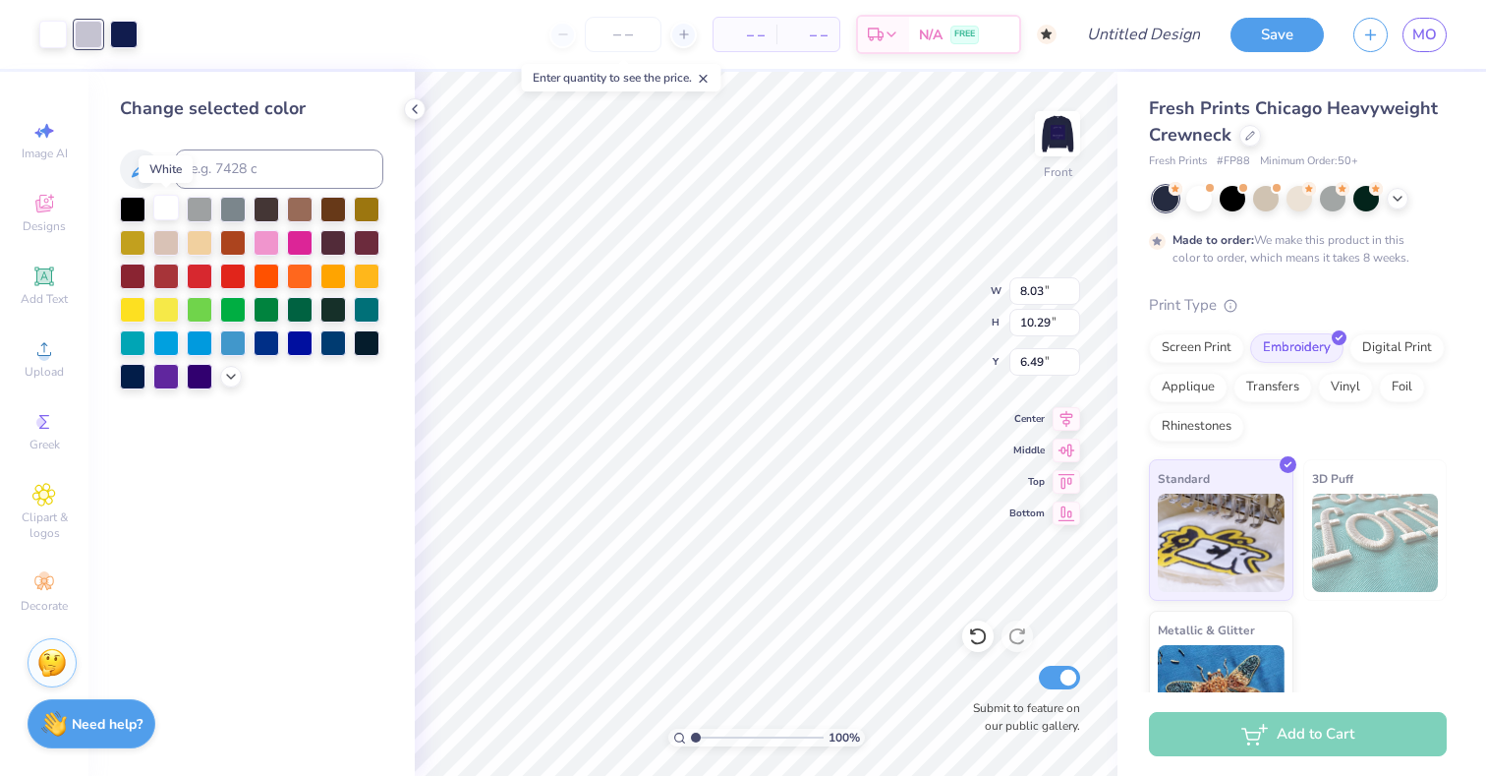
click at [171, 210] on div at bounding box center [166, 208] width 26 height 26
click at [94, 22] on div at bounding box center [89, 33] width 28 height 28
click at [170, 207] on div at bounding box center [166, 208] width 26 height 26
click at [981, 635] on icon at bounding box center [978, 636] width 20 height 20
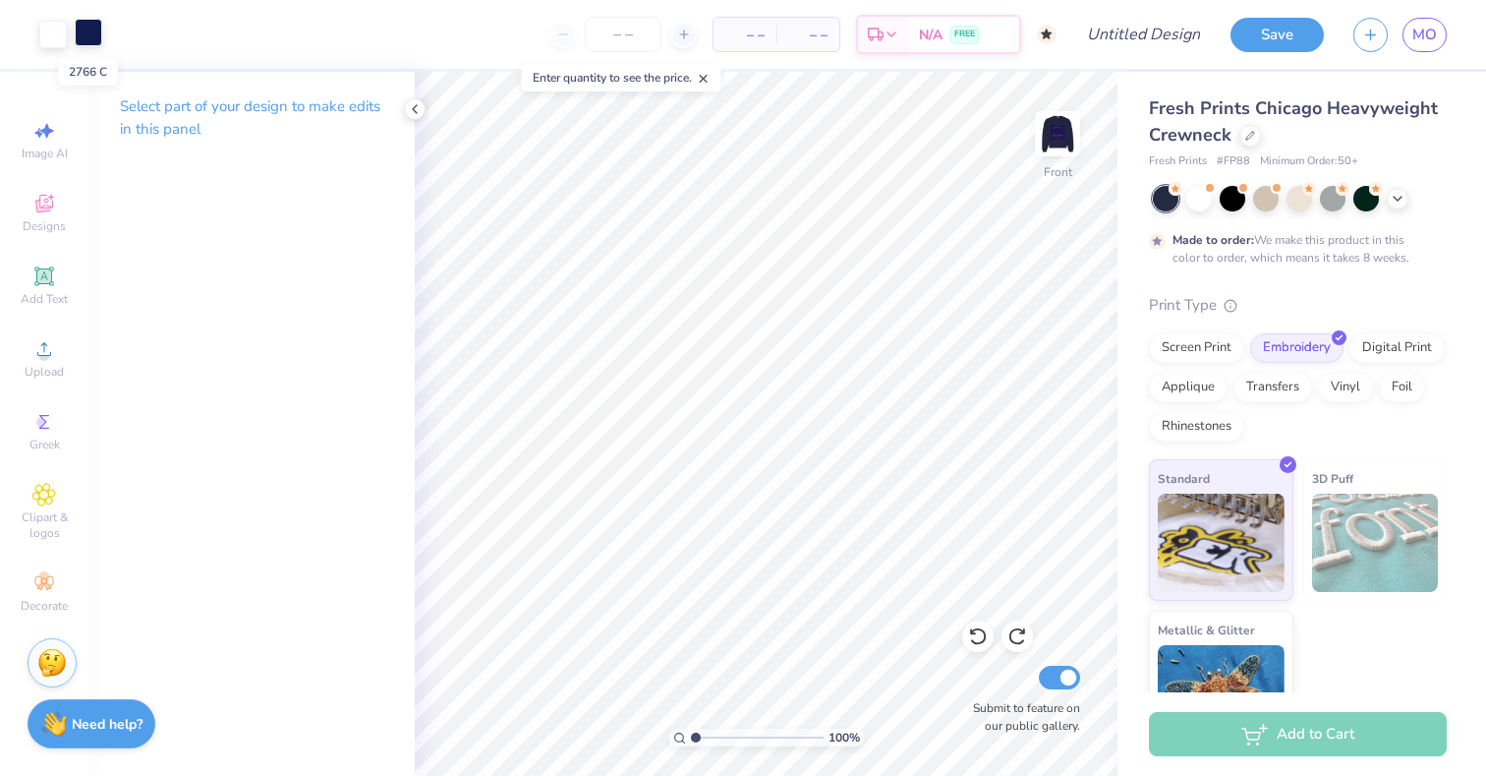
click at [96, 30] on div at bounding box center [89, 33] width 28 height 28
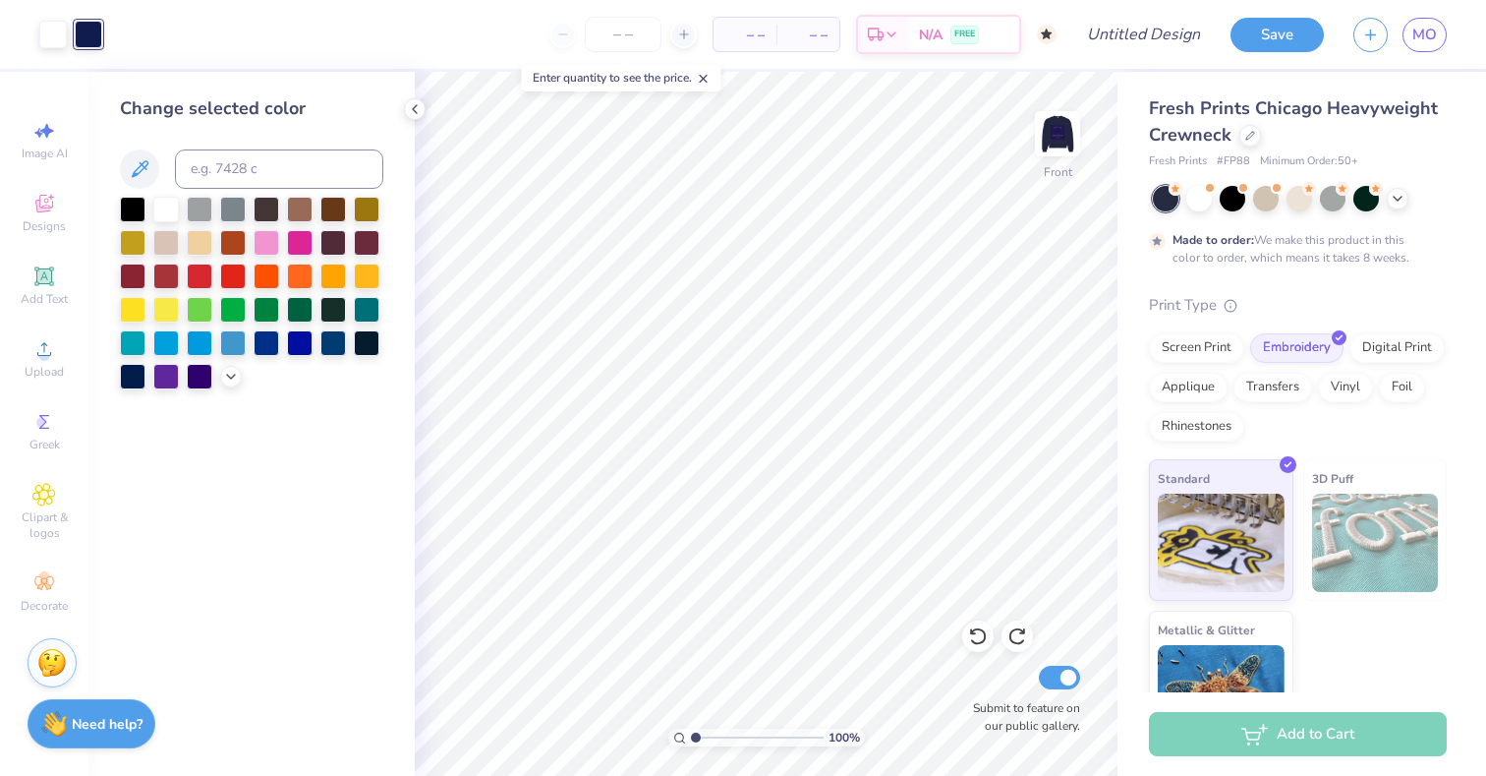
click at [498, 311] on div "Art colors – – Per Item – – Total Est. Delivery N/A FREE Design Title Save MO I…" at bounding box center [743, 388] width 1486 height 776
click at [145, 172] on icon at bounding box center [140, 169] width 24 height 24
click at [143, 380] on div at bounding box center [133, 375] width 26 height 26
click at [133, 375] on div at bounding box center [133, 375] width 26 height 26
click at [140, 163] on icon at bounding box center [140, 169] width 24 height 24
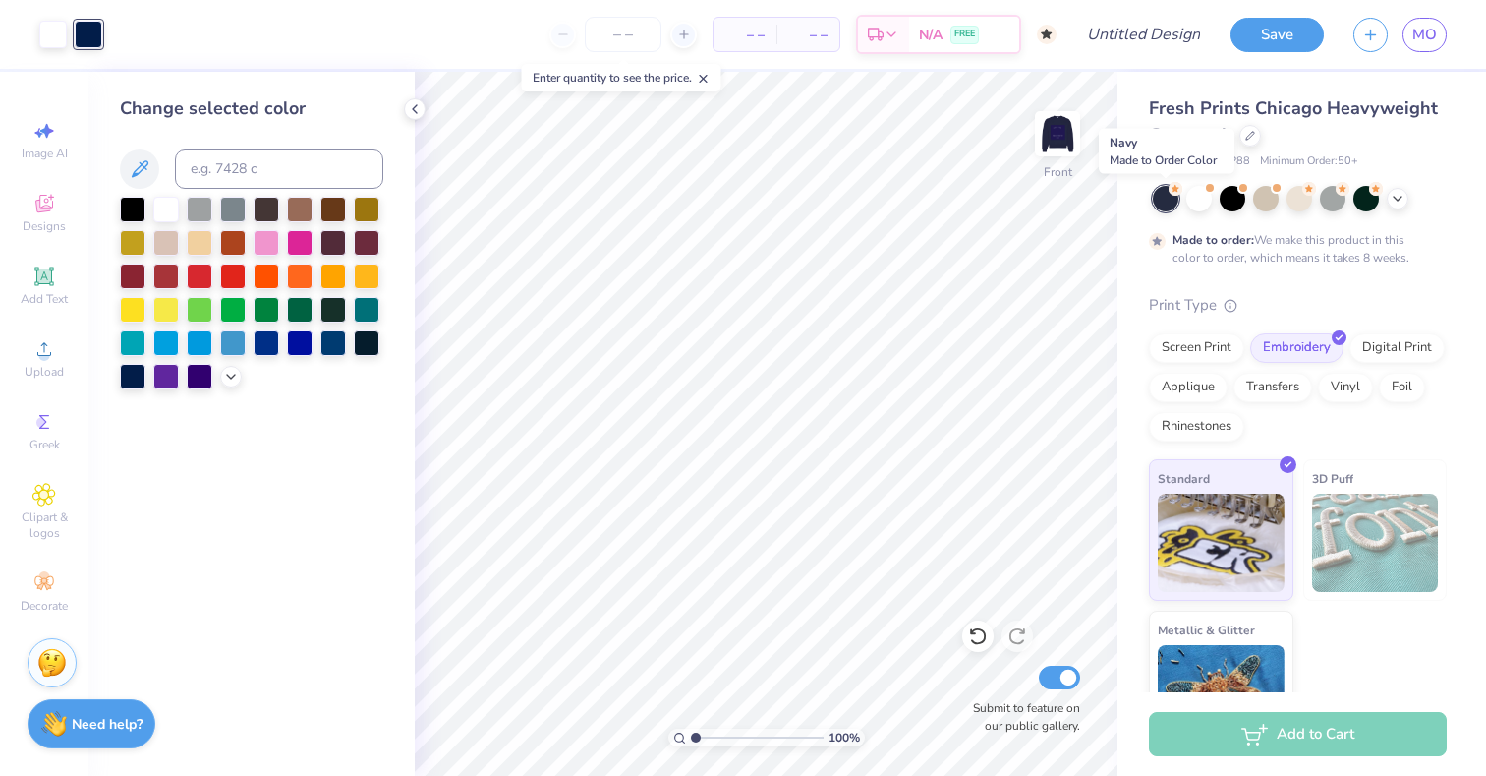
click at [1175, 192] on circle at bounding box center [1176, 189] width 14 height 14
click at [1250, 136] on icon at bounding box center [1250, 134] width 10 height 10
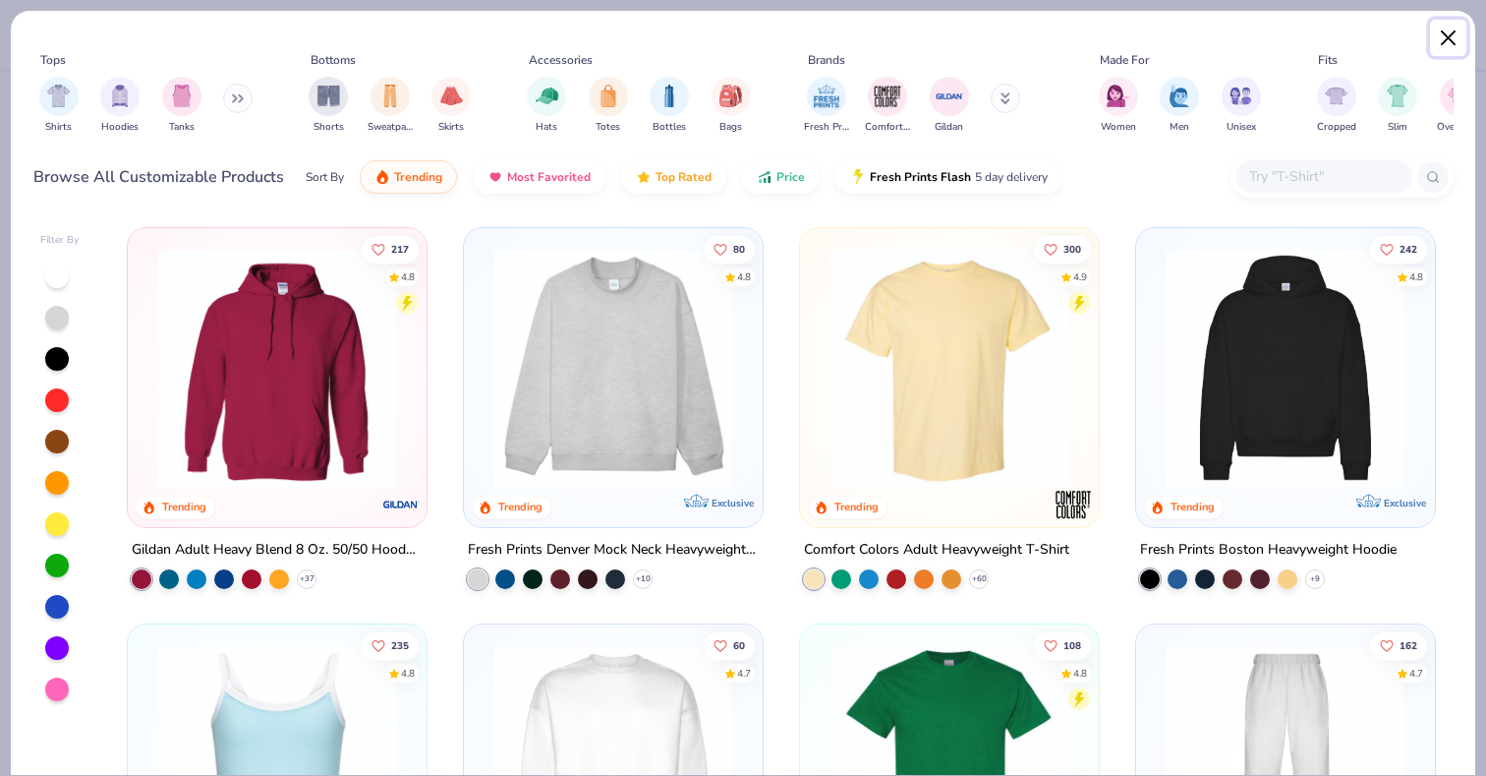
click at [1452, 39] on button "Close" at bounding box center [1448, 38] width 37 height 37
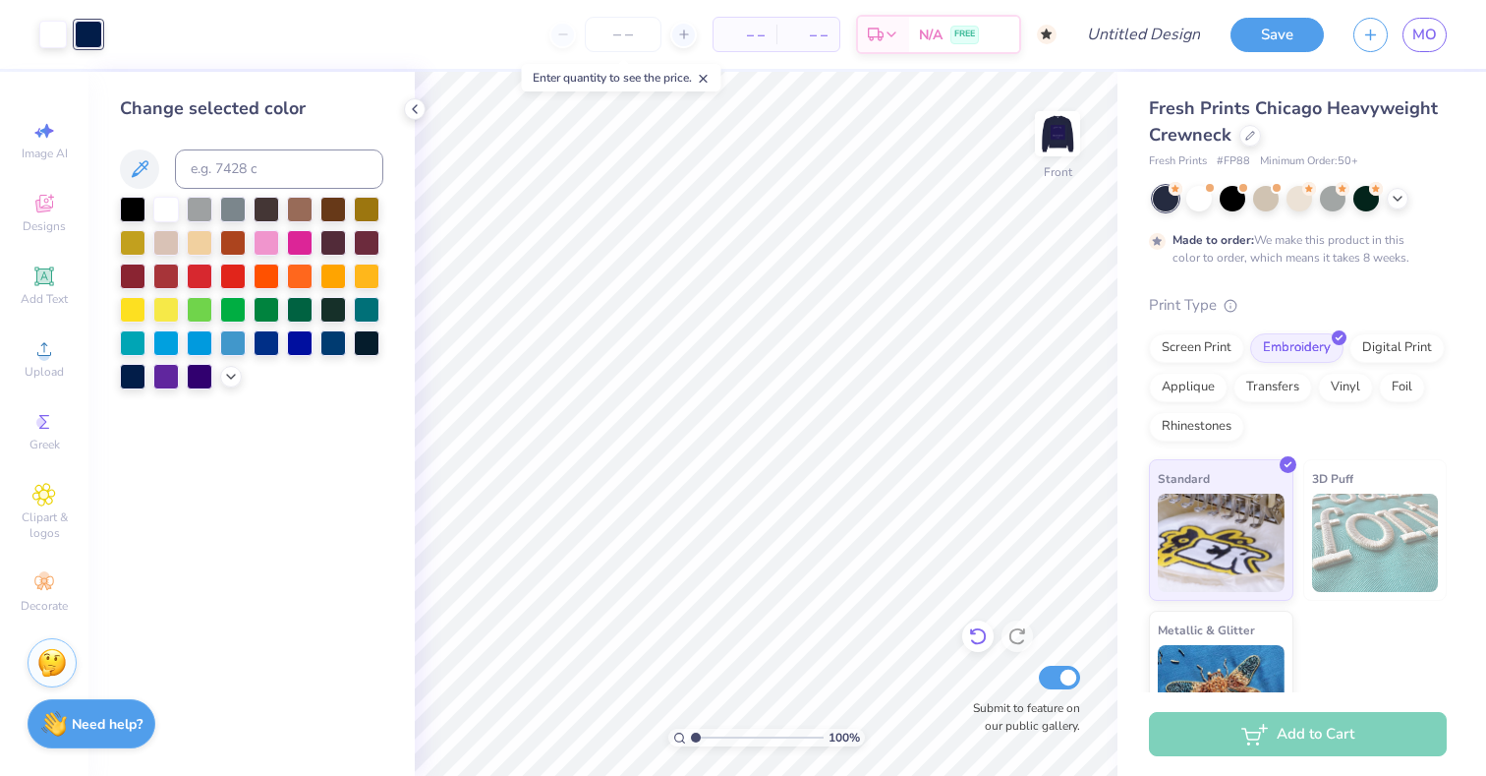
click at [978, 639] on icon at bounding box center [978, 636] width 20 height 20
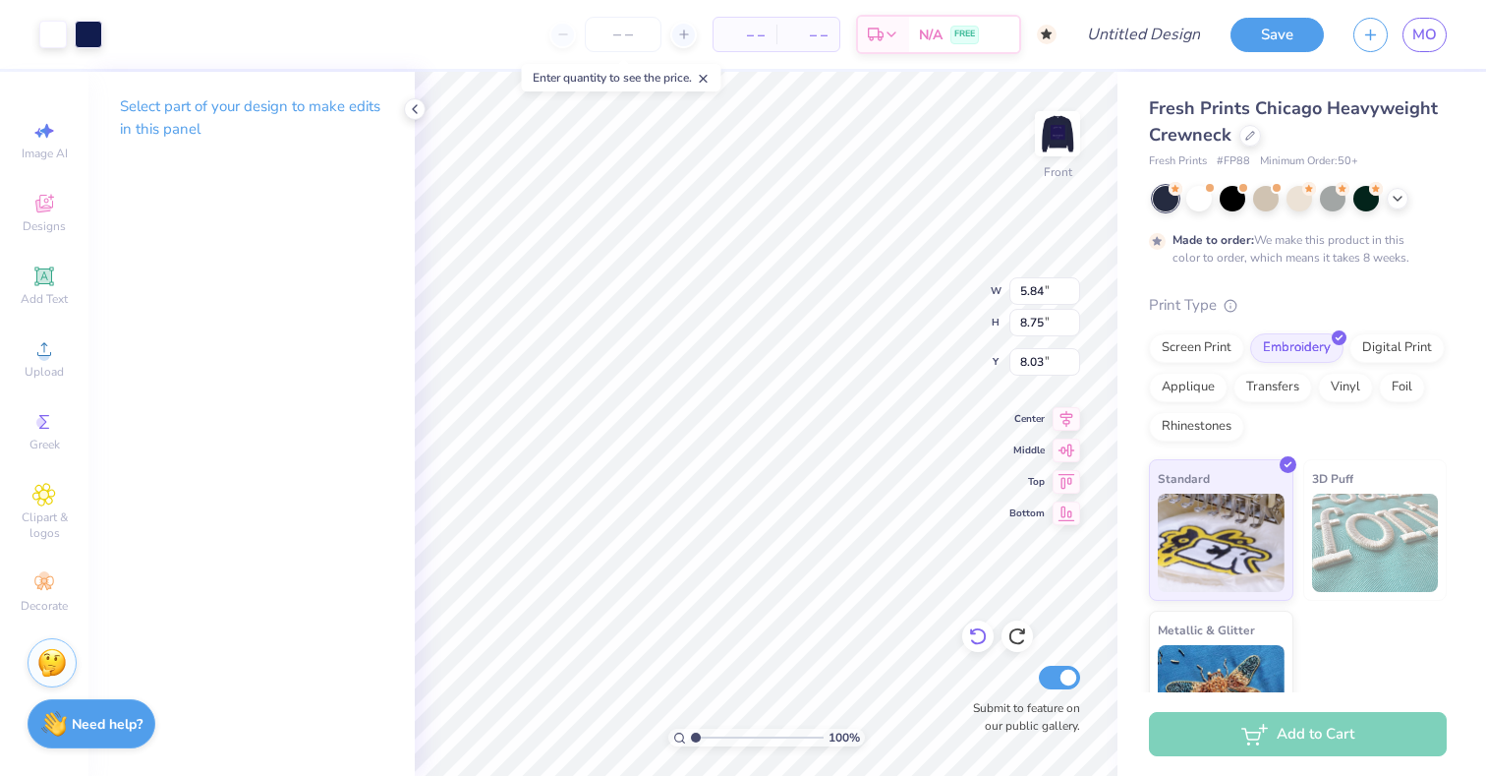
click at [984, 650] on div at bounding box center [977, 635] width 31 height 31
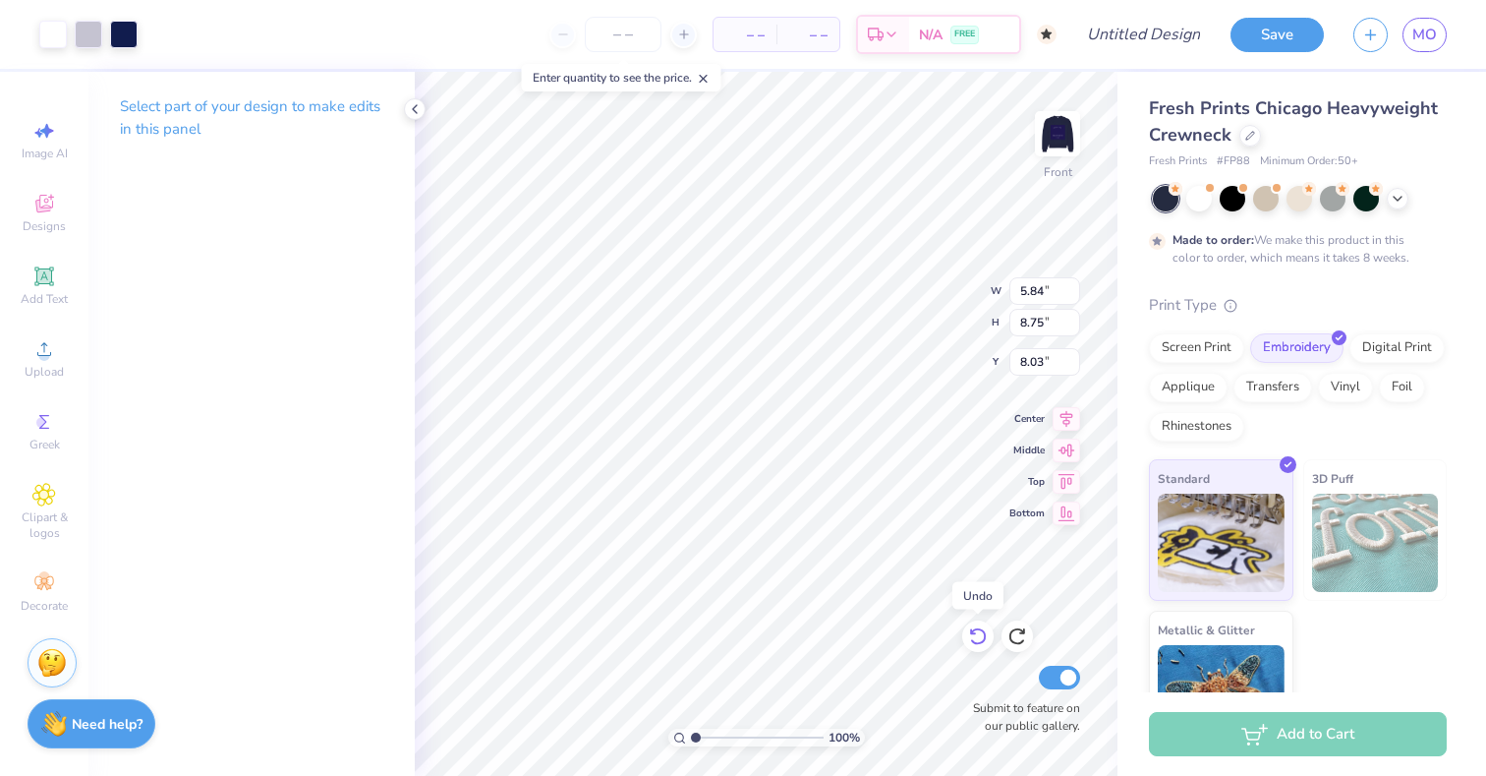
type input "6.92"
type input "7.93"
type input "9.18"
click at [984, 650] on div at bounding box center [977, 635] width 31 height 31
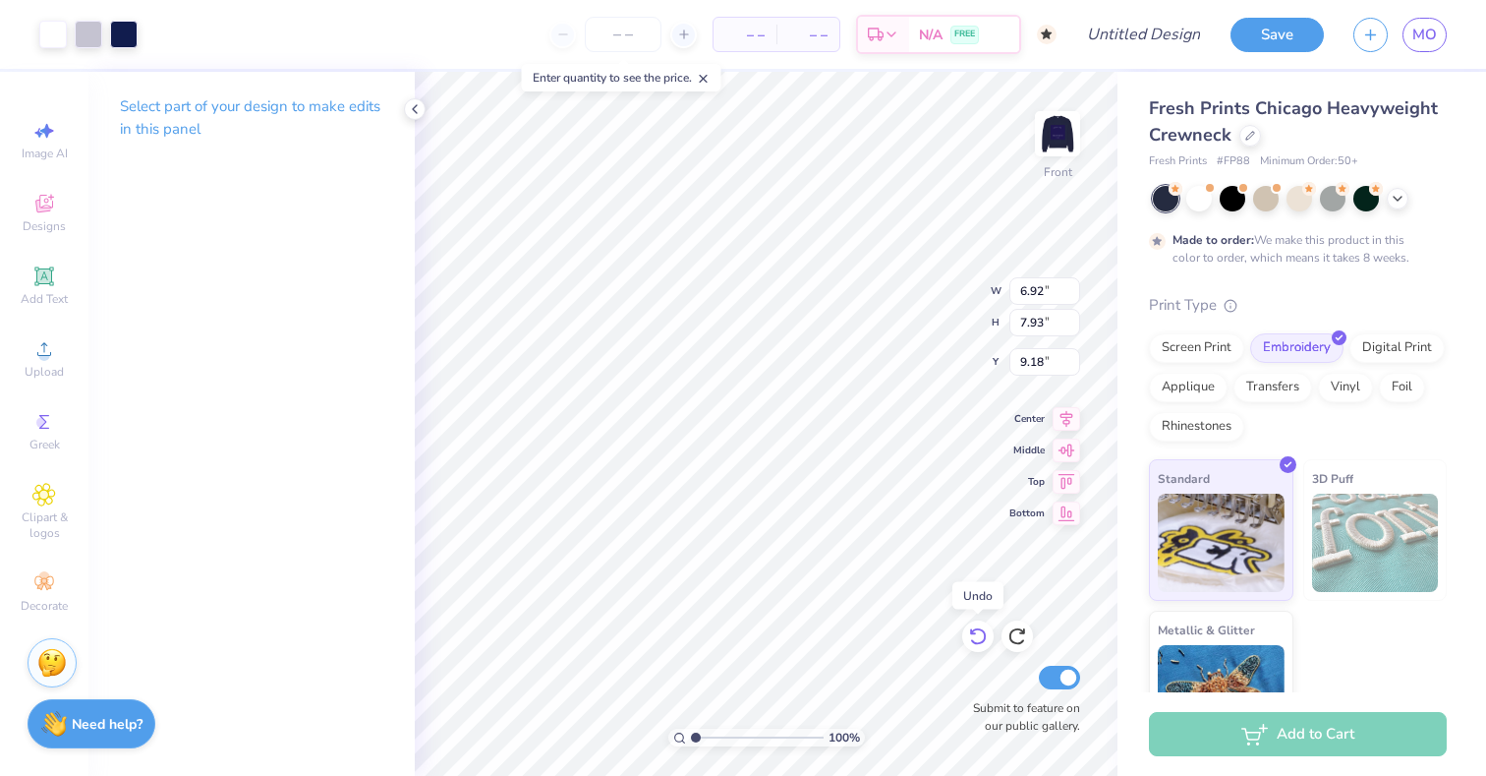
type input "6.87"
type input "6.62"
type input "10.92"
type input "0.73"
type input "16.21"
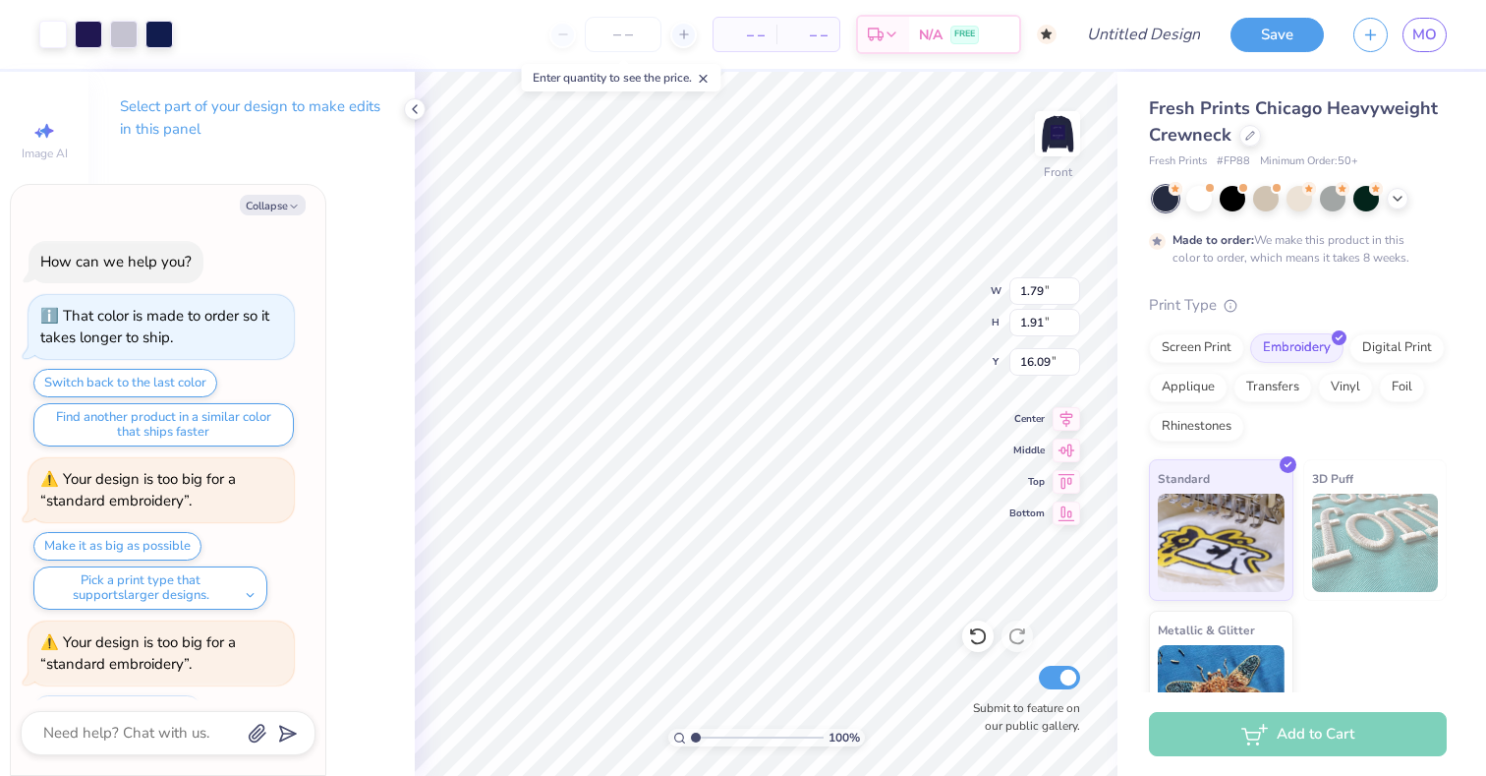
scroll to position [86, 0]
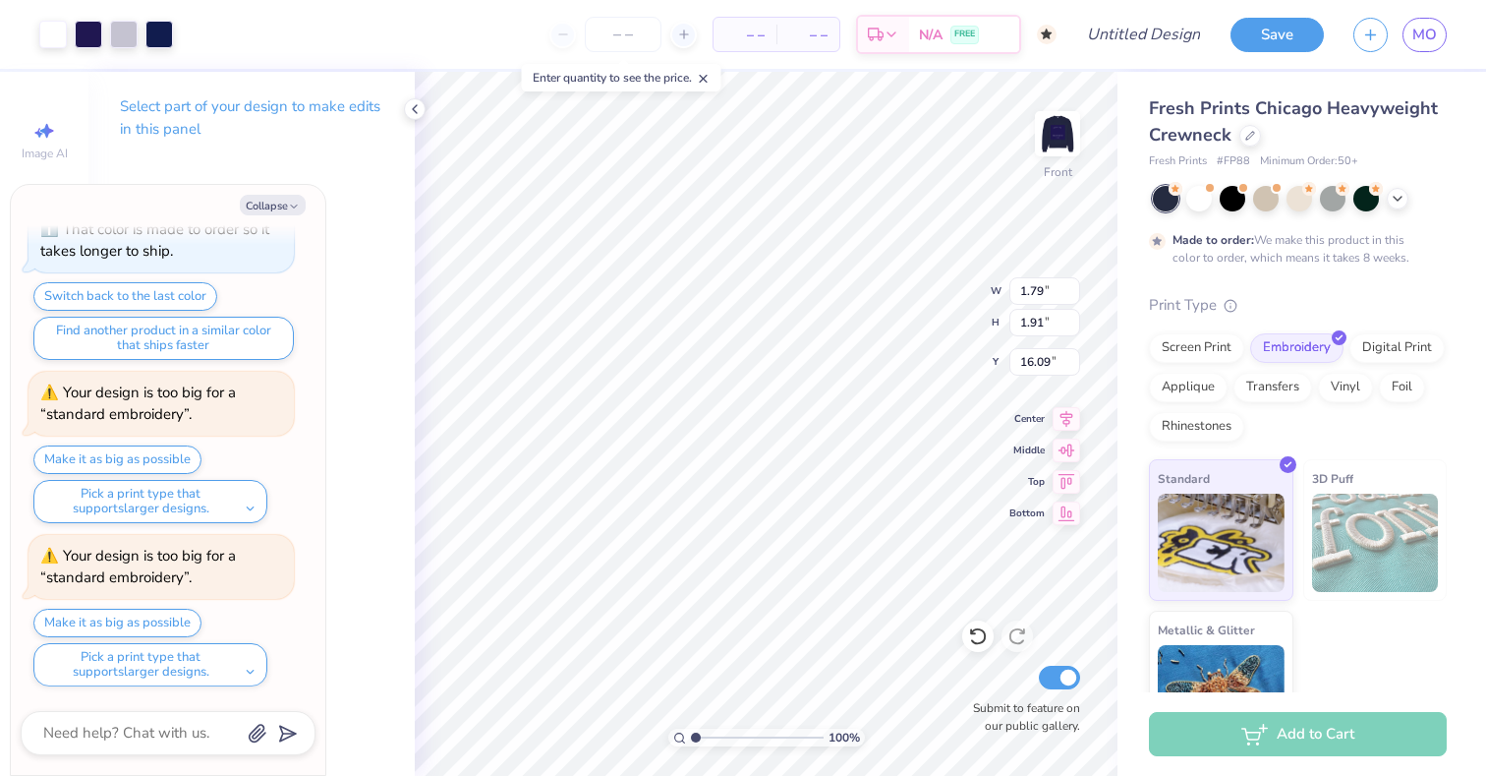
type textarea "x"
type input "5.71"
type input "6.11"
type input "11.89"
click at [160, 617] on button "Make it as big as possible" at bounding box center [117, 622] width 168 height 29
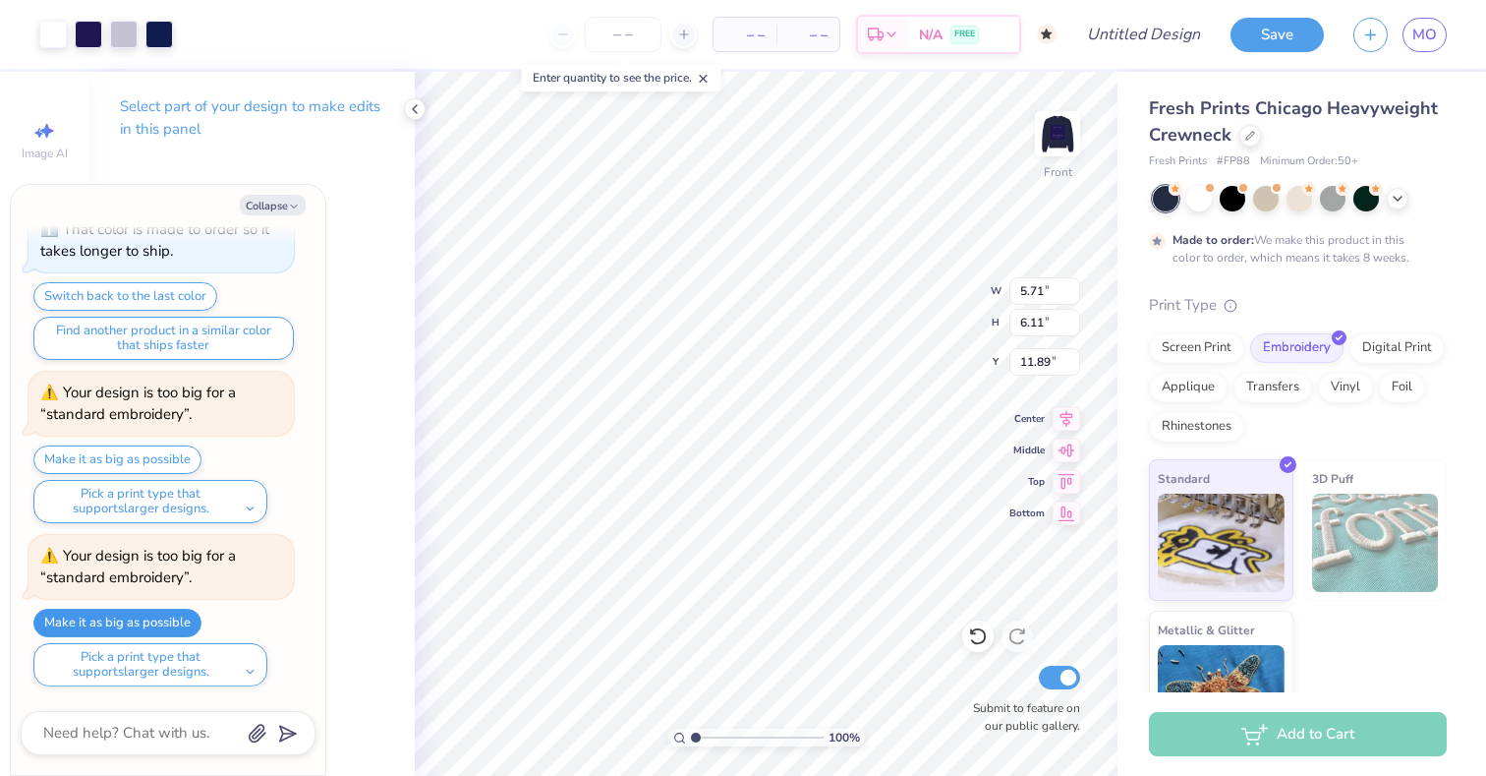
type textarea "x"
type input "11.45"
type input "12.25"
type input "5.75"
type textarea "x"
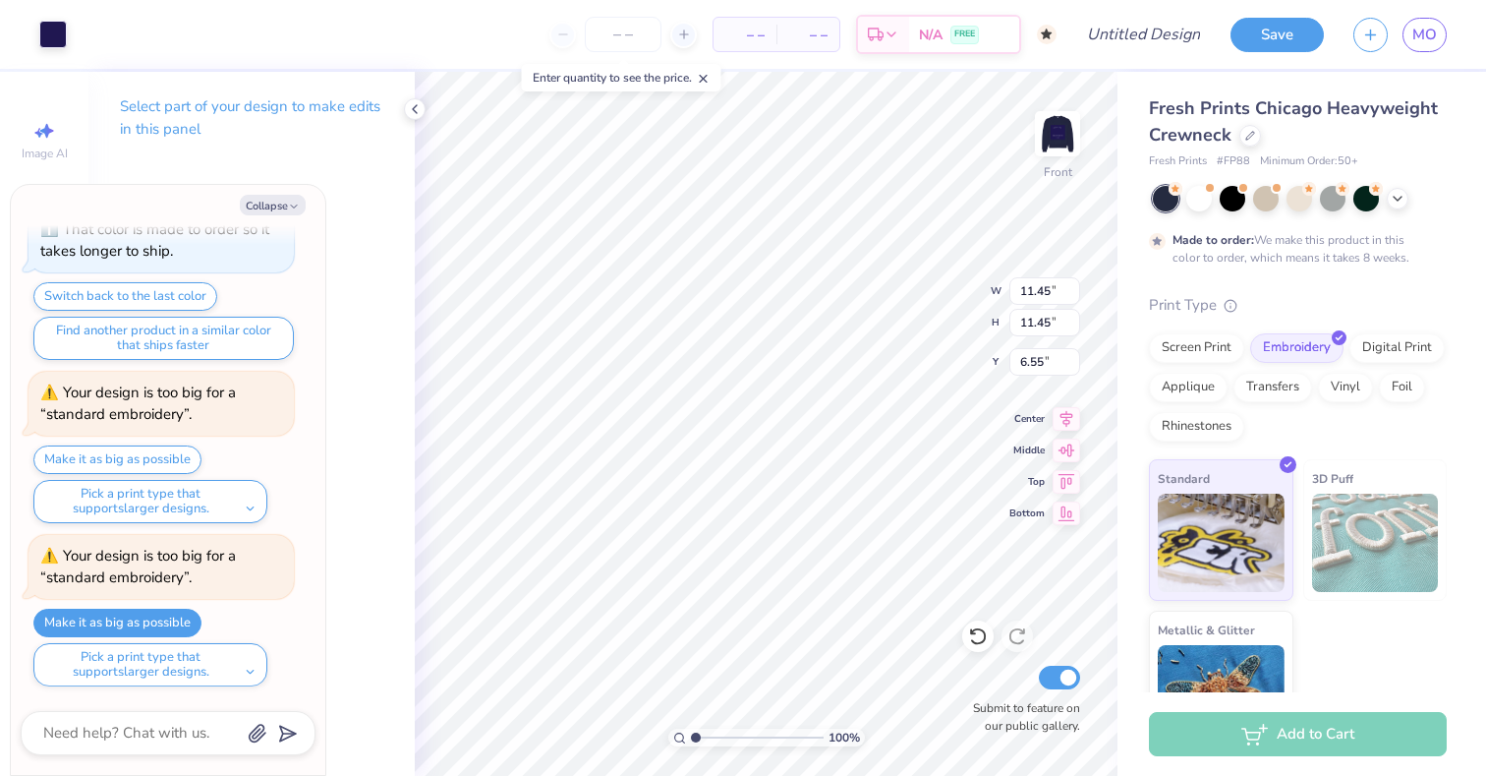
type input "1.72"
type input "16.28"
type textarea "x"
type input "12.27"
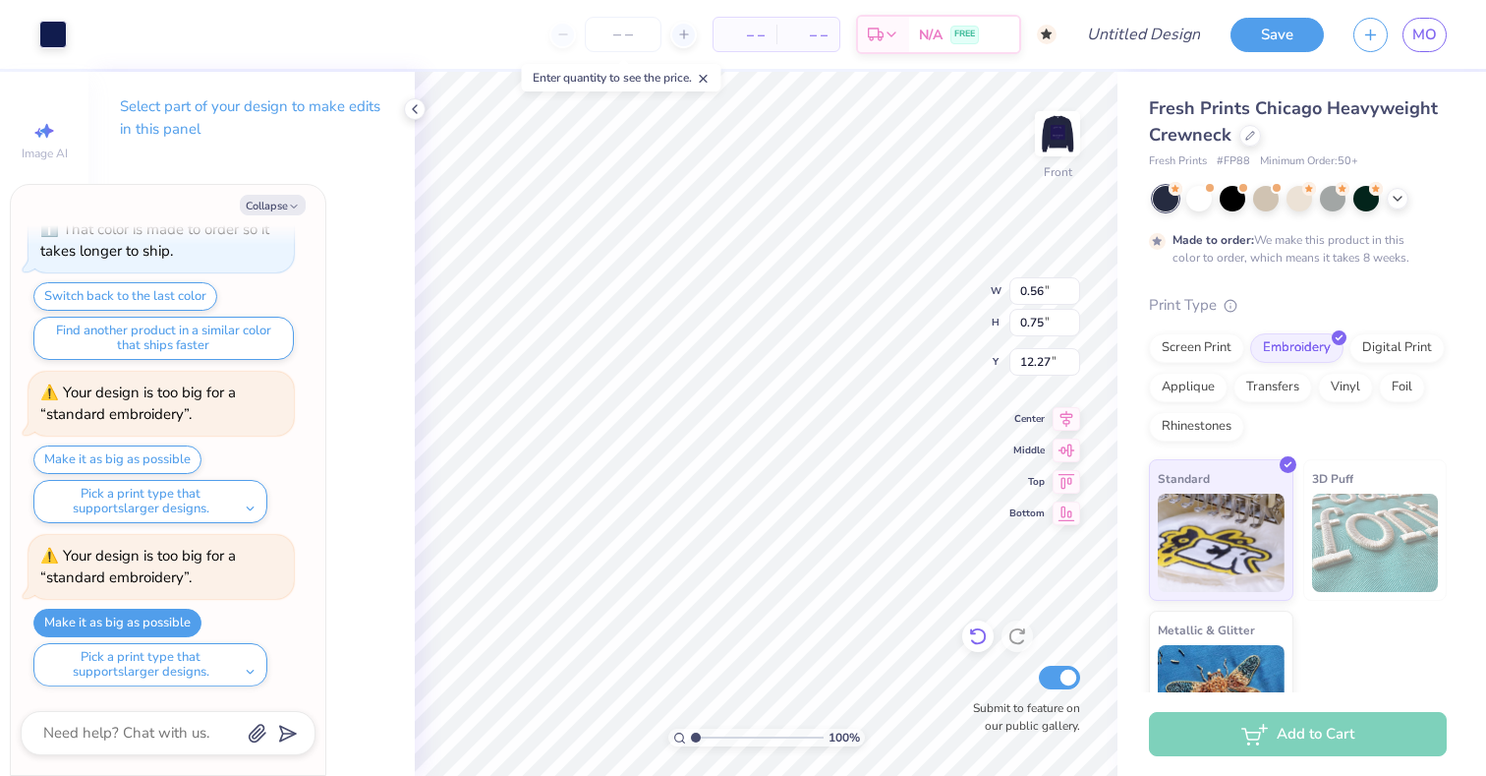
click at [984, 628] on icon at bounding box center [978, 636] width 20 height 20
type textarea "x"
type input "12.18"
type textarea "x"
type input "1.08"
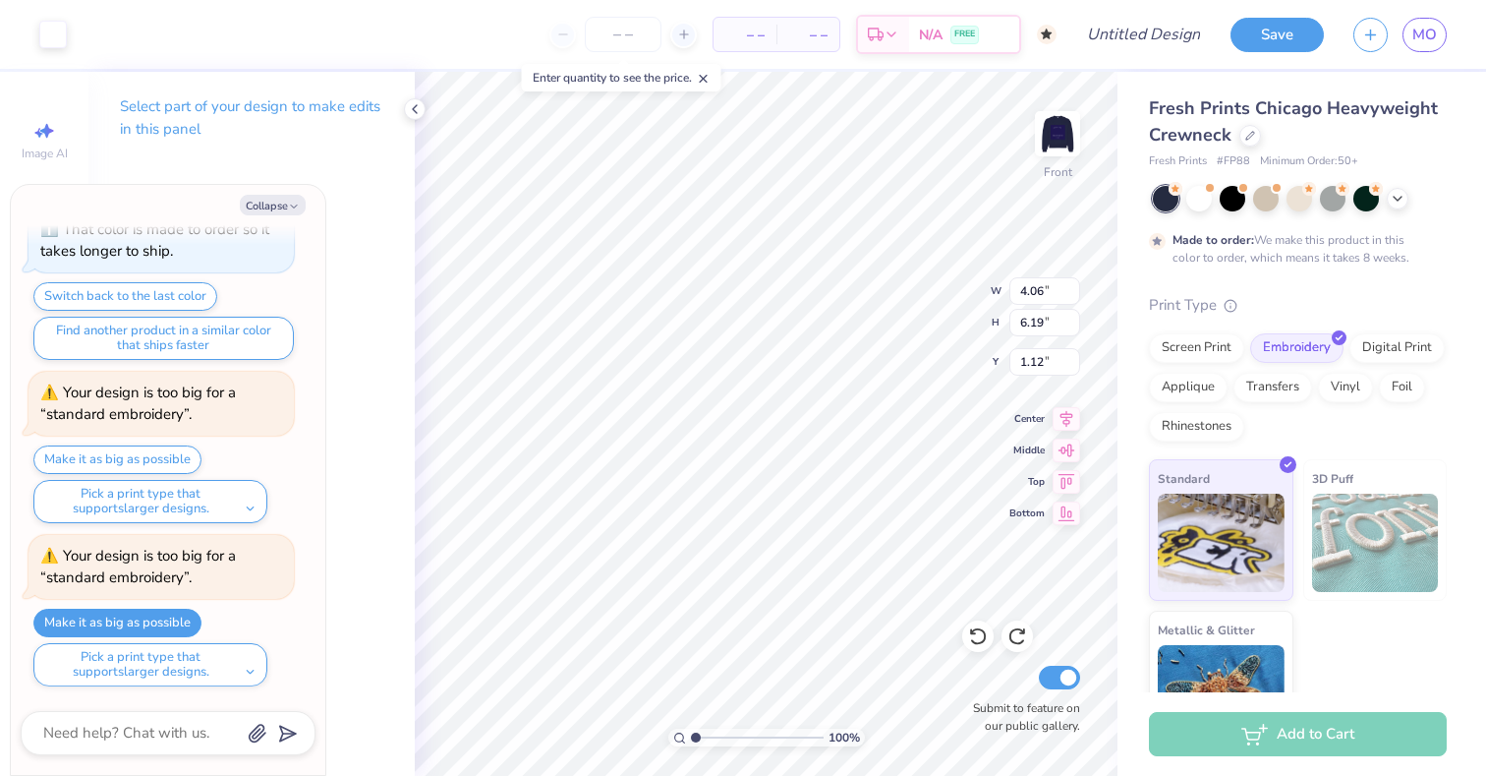
type input "1.65"
type input "5.66"
type textarea "x"
type input "2.20"
type input "3.36"
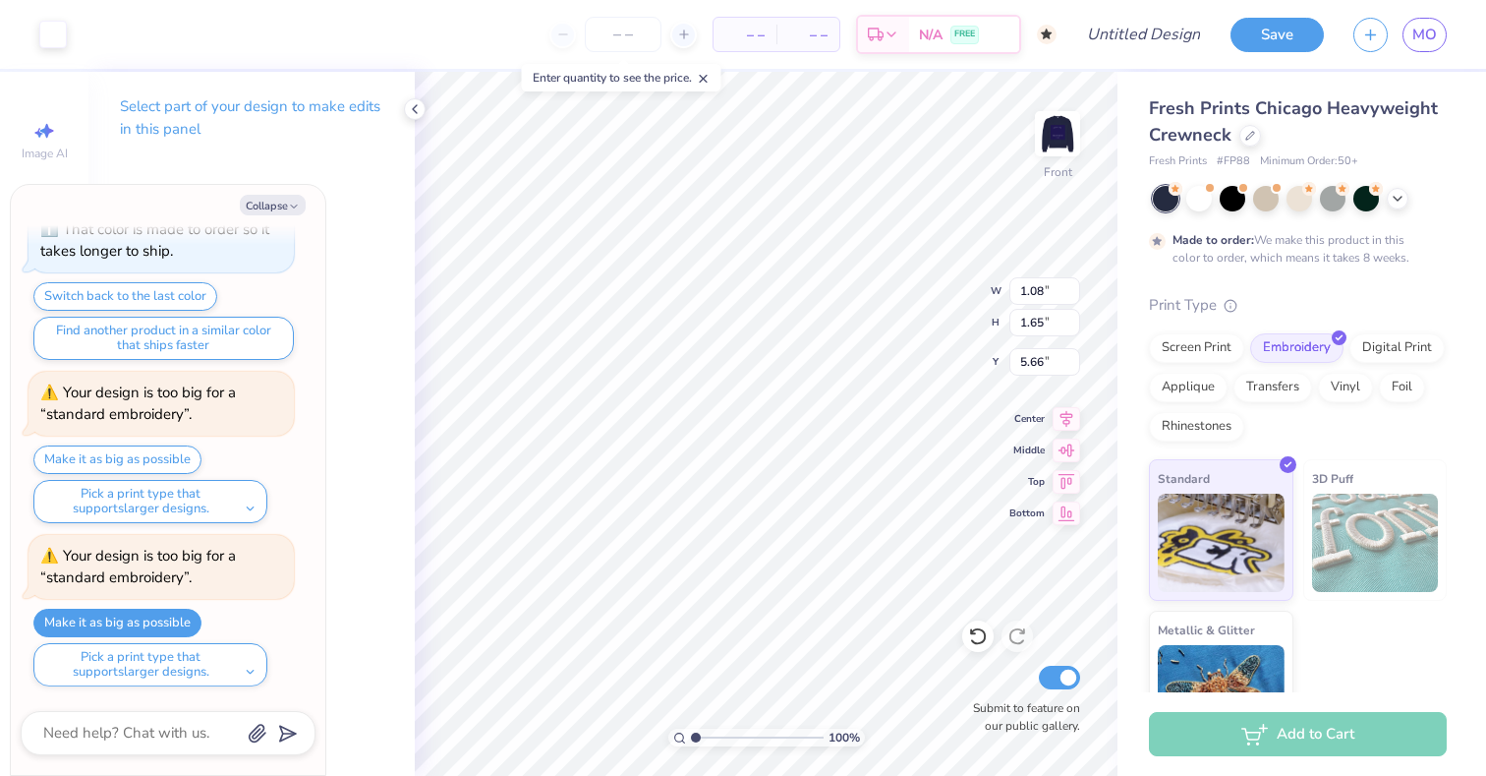
type input "3.95"
click at [973, 644] on icon at bounding box center [978, 636] width 20 height 20
type textarea "x"
type input "1.08"
type input "1.65"
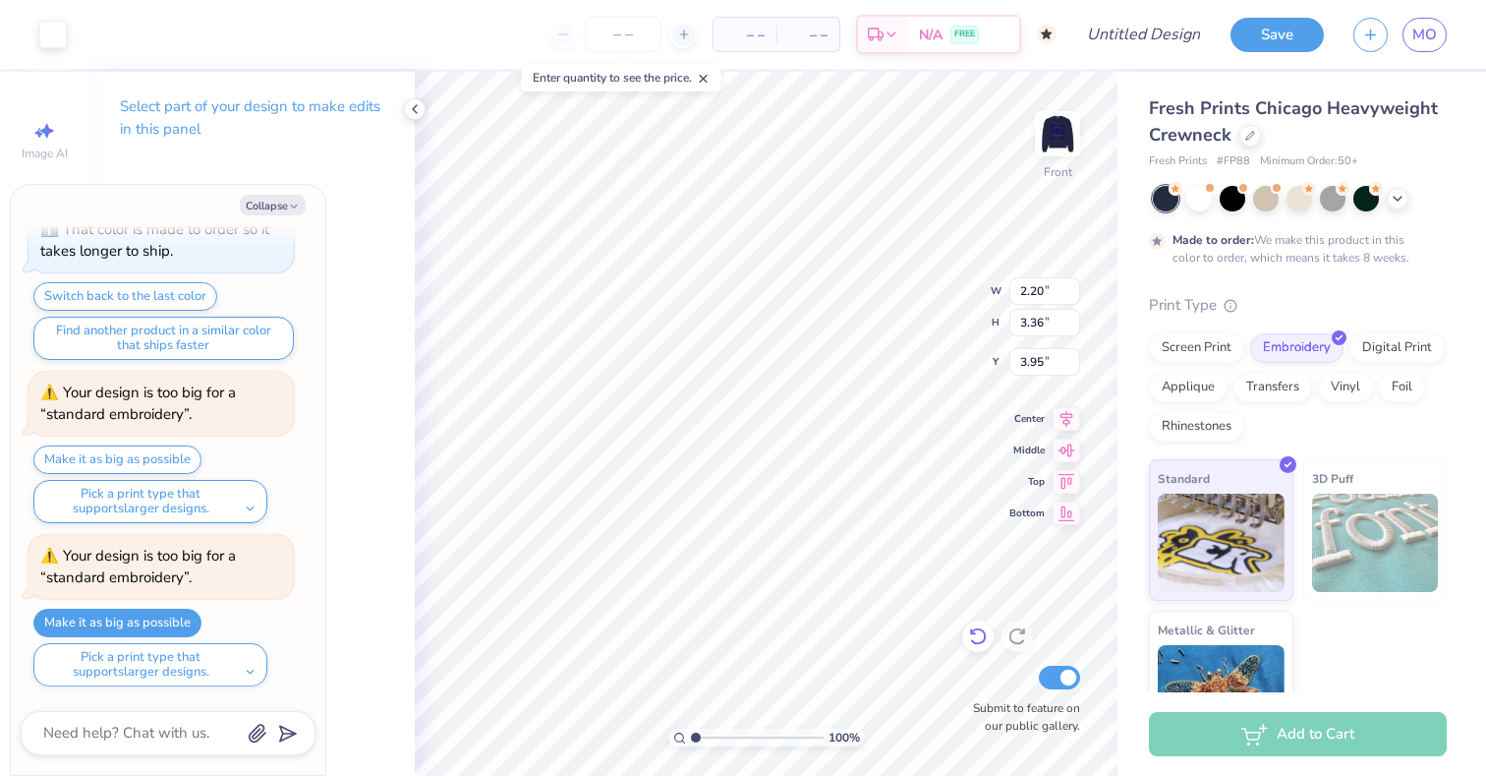
type input "5.66"
click at [973, 644] on icon at bounding box center [978, 636] width 20 height 20
type textarea "x"
type input "4.06"
type input "6.19"
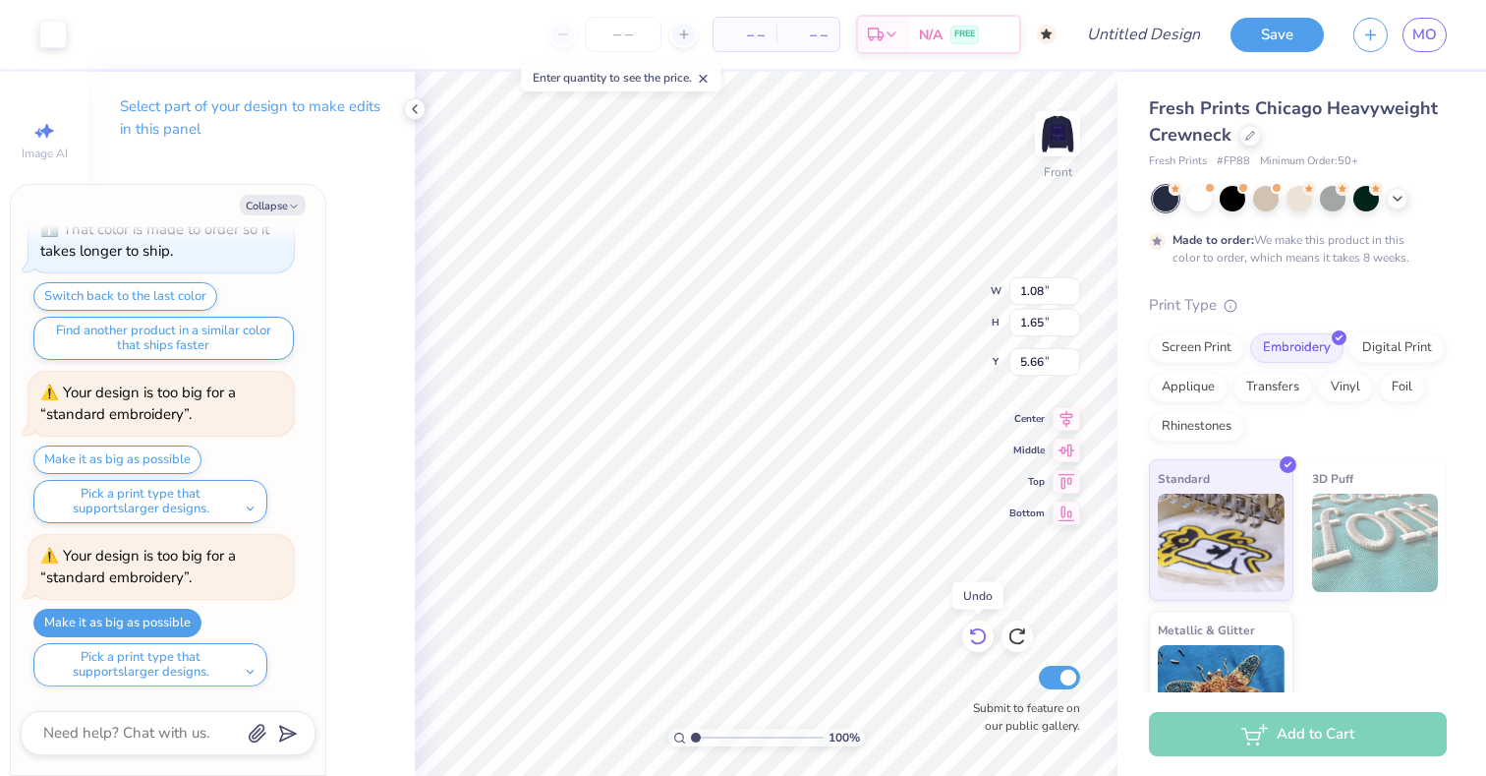
type input "1.12"
type textarea "x"
type input "12.93"
click at [971, 639] on icon at bounding box center [978, 636] width 20 height 20
type textarea "x"
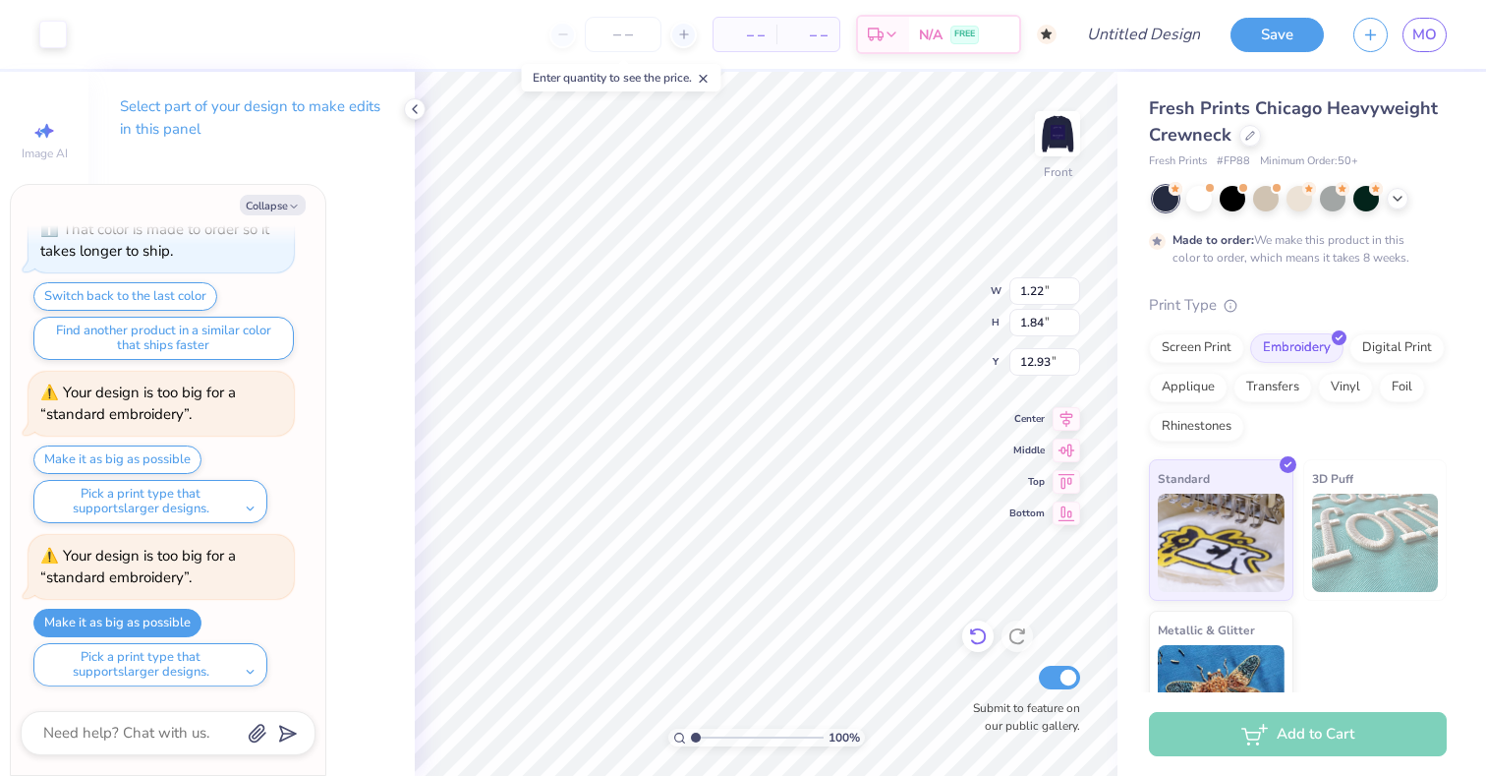
type input "13.09"
click at [971, 639] on icon at bounding box center [978, 636] width 20 height 20
click at [975, 637] on icon at bounding box center [978, 636] width 20 height 20
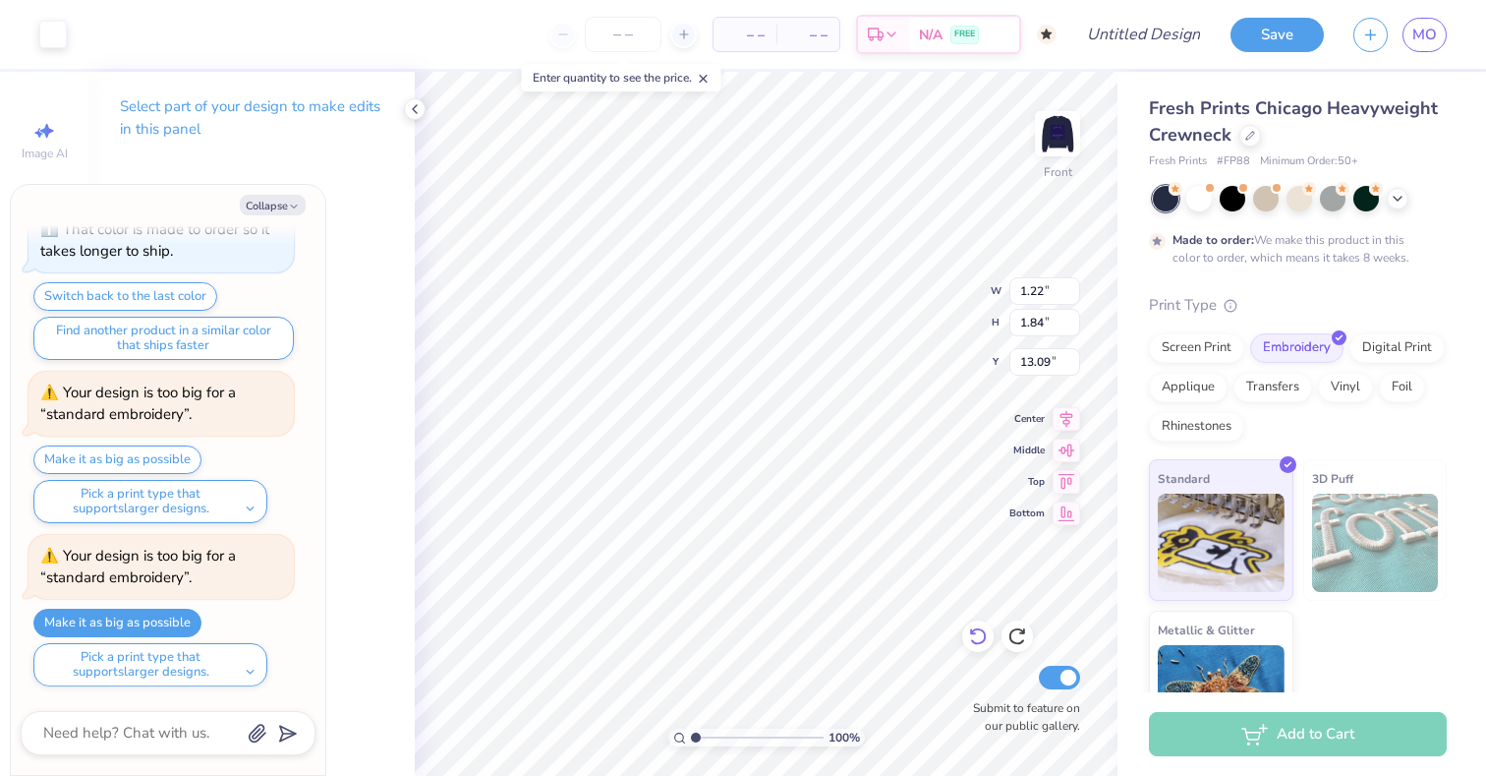
type textarea "x"
type input "0.61"
type input "0.92"
type input "15.55"
click at [975, 637] on icon at bounding box center [978, 636] width 20 height 20
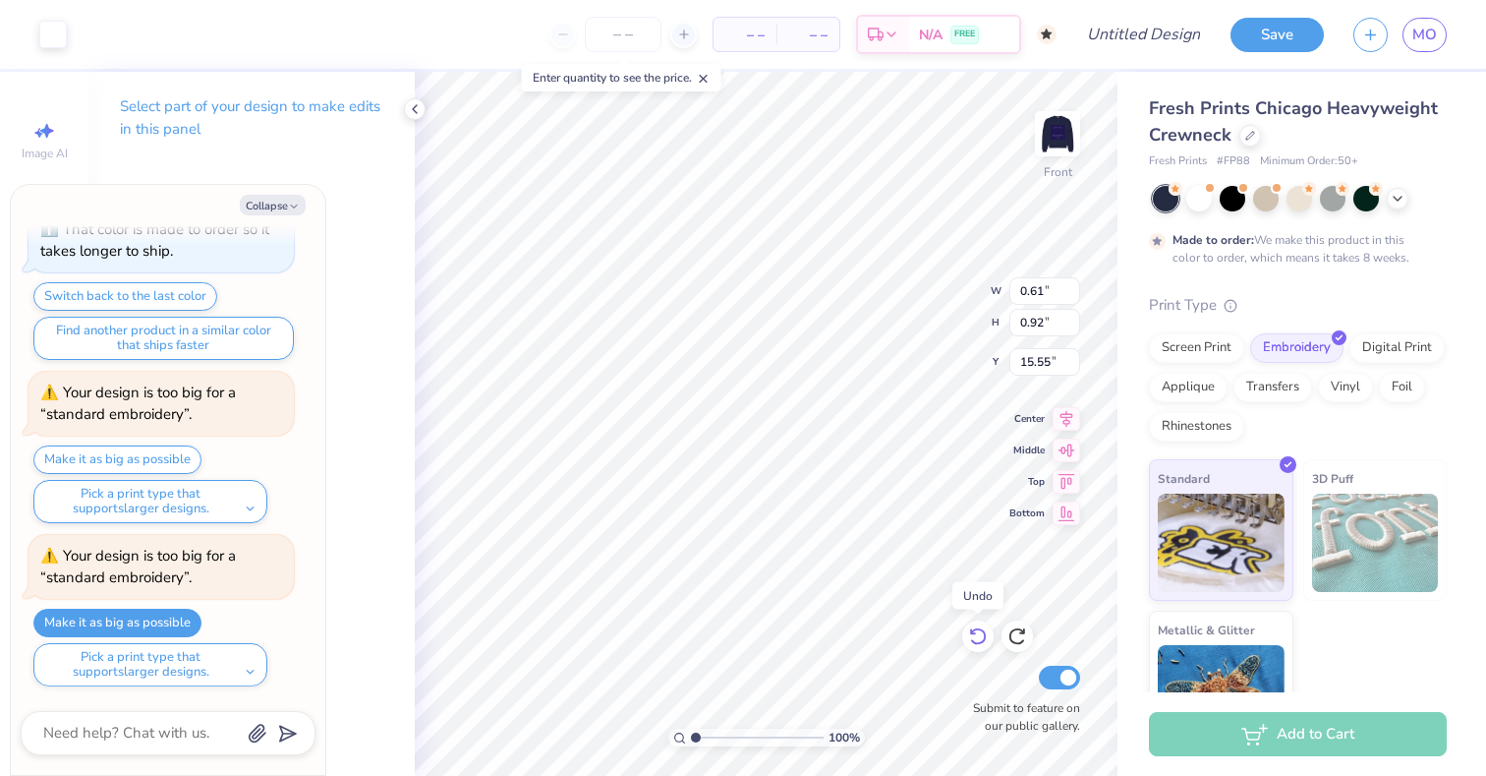
type textarea "x"
type input "0.19"
type input "0.29"
type input "17.23"
type textarea "x"
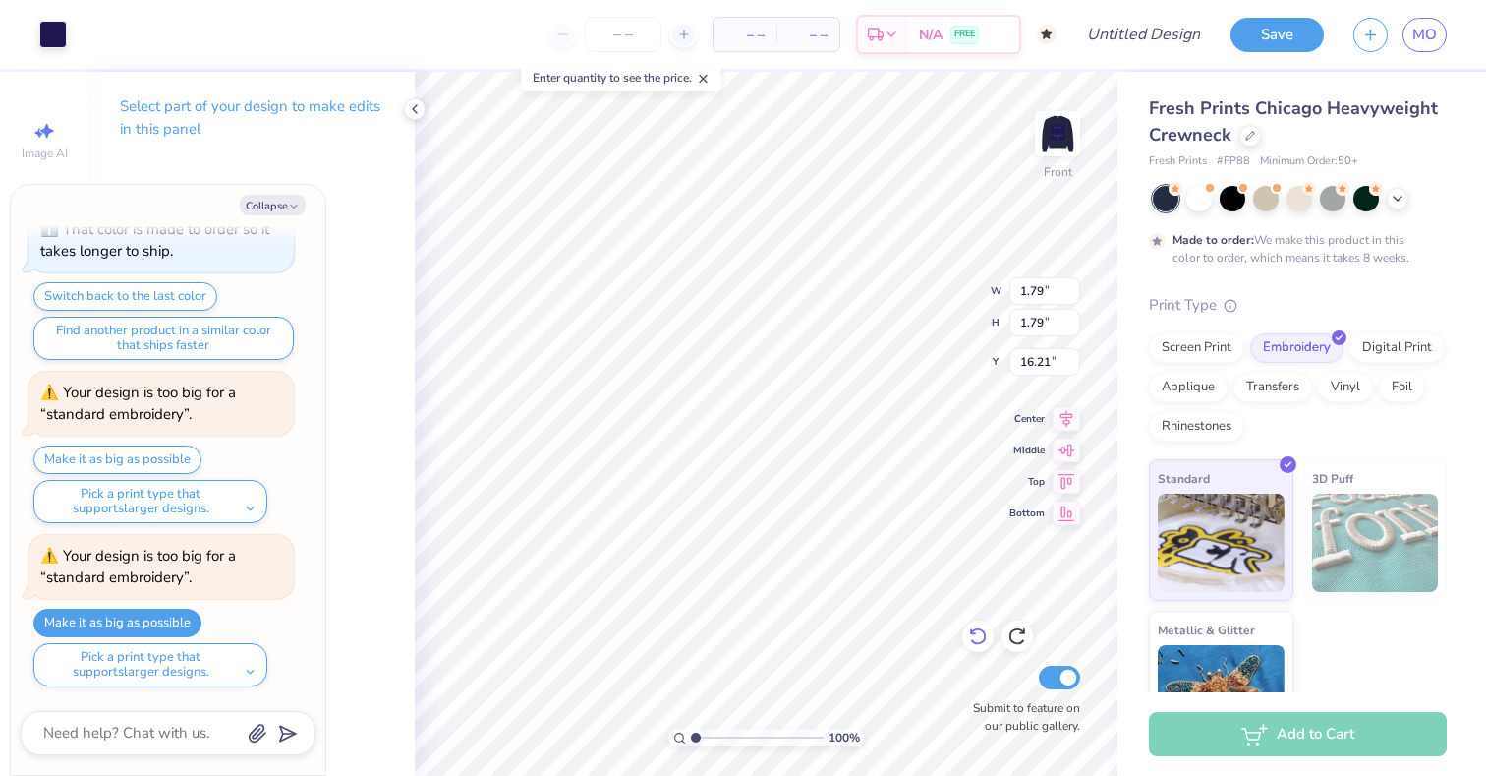
type input "13.39"
click at [976, 645] on icon at bounding box center [978, 636] width 20 height 20
type textarea "x"
type input "16.21"
click at [977, 645] on icon at bounding box center [978, 636] width 20 height 20
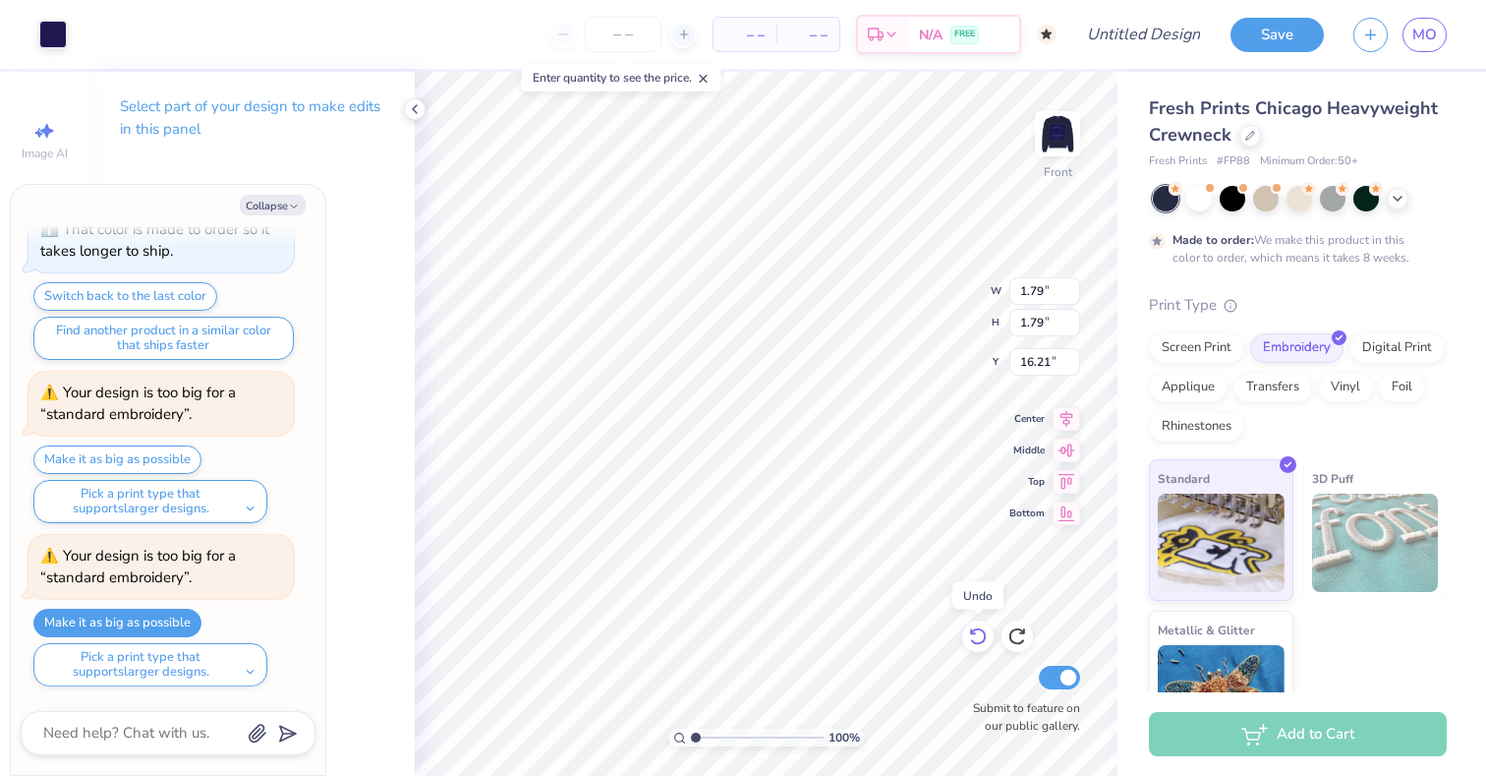
type textarea "x"
type input "16.10"
click at [977, 645] on icon at bounding box center [978, 636] width 20 height 20
click at [1014, 641] on icon at bounding box center [1018, 636] width 20 height 20
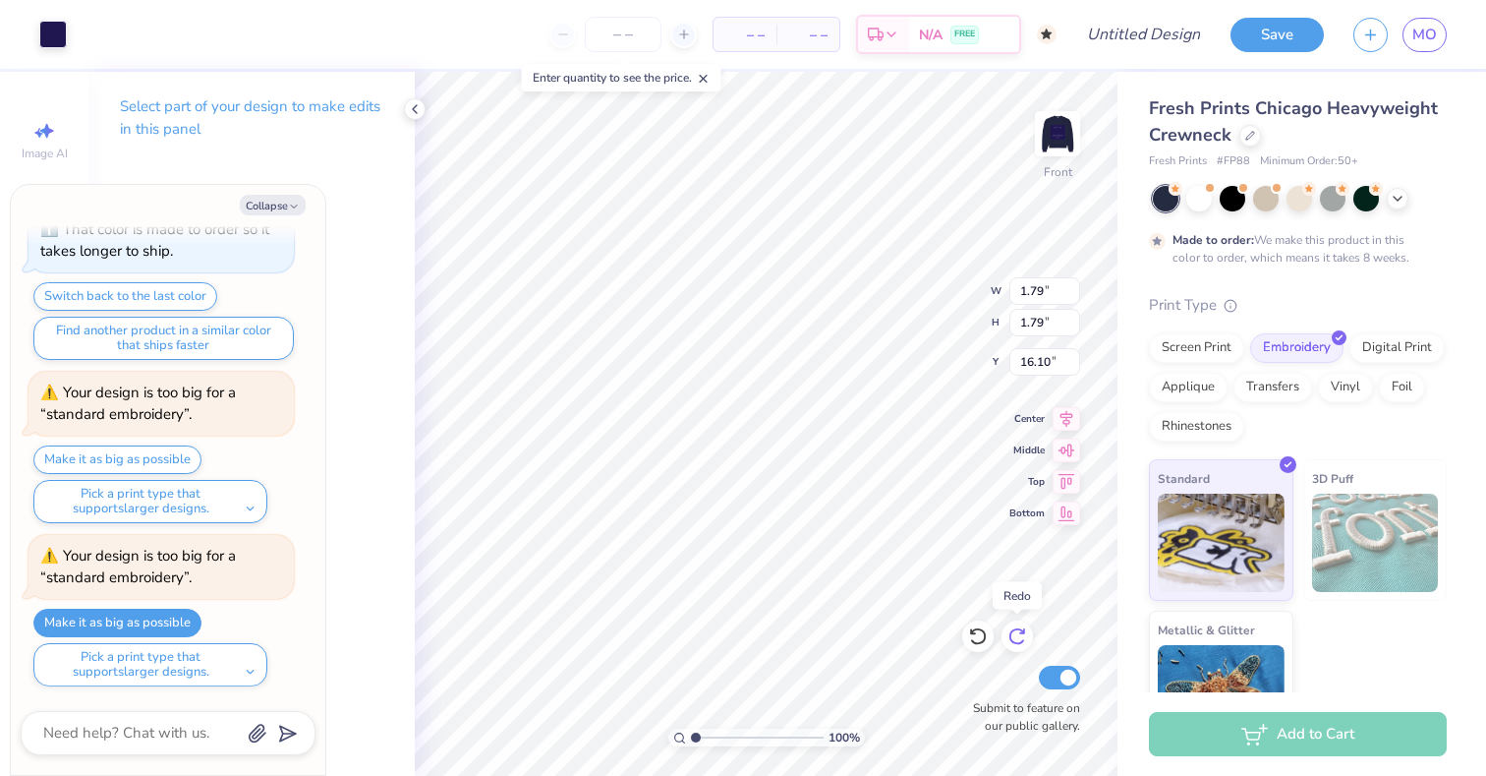
type textarea "x"
type input "16.21"
type textarea "x"
type input "0.87"
type input "1.42"
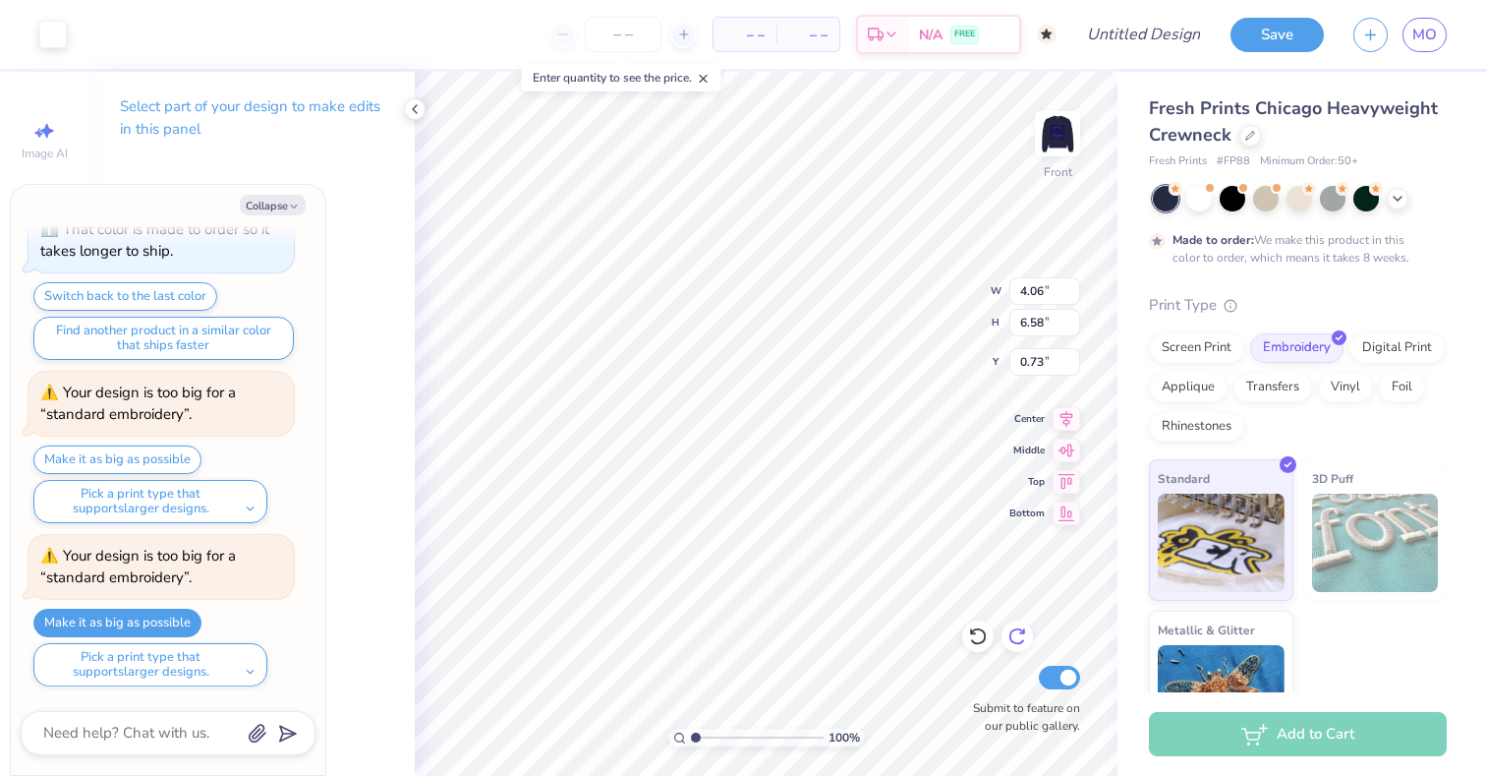
type input "5.89"
type textarea "x"
type input "6.15"
type textarea "x"
type input "1.79"
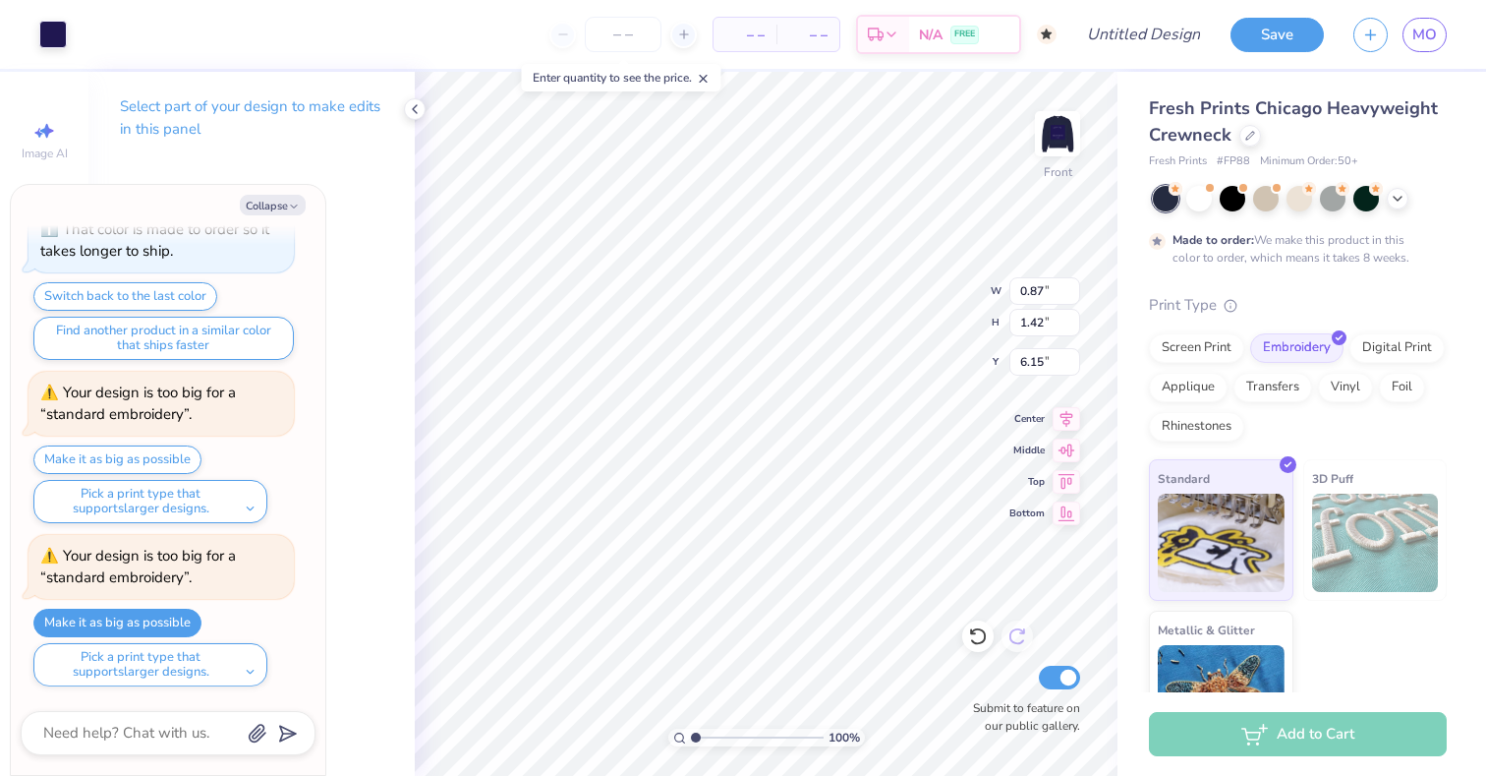
type input "1.79"
type input "16.21"
click at [185, 620] on button "Make it as big as possible" at bounding box center [117, 622] width 168 height 29
type textarea "x"
type input "11.45"
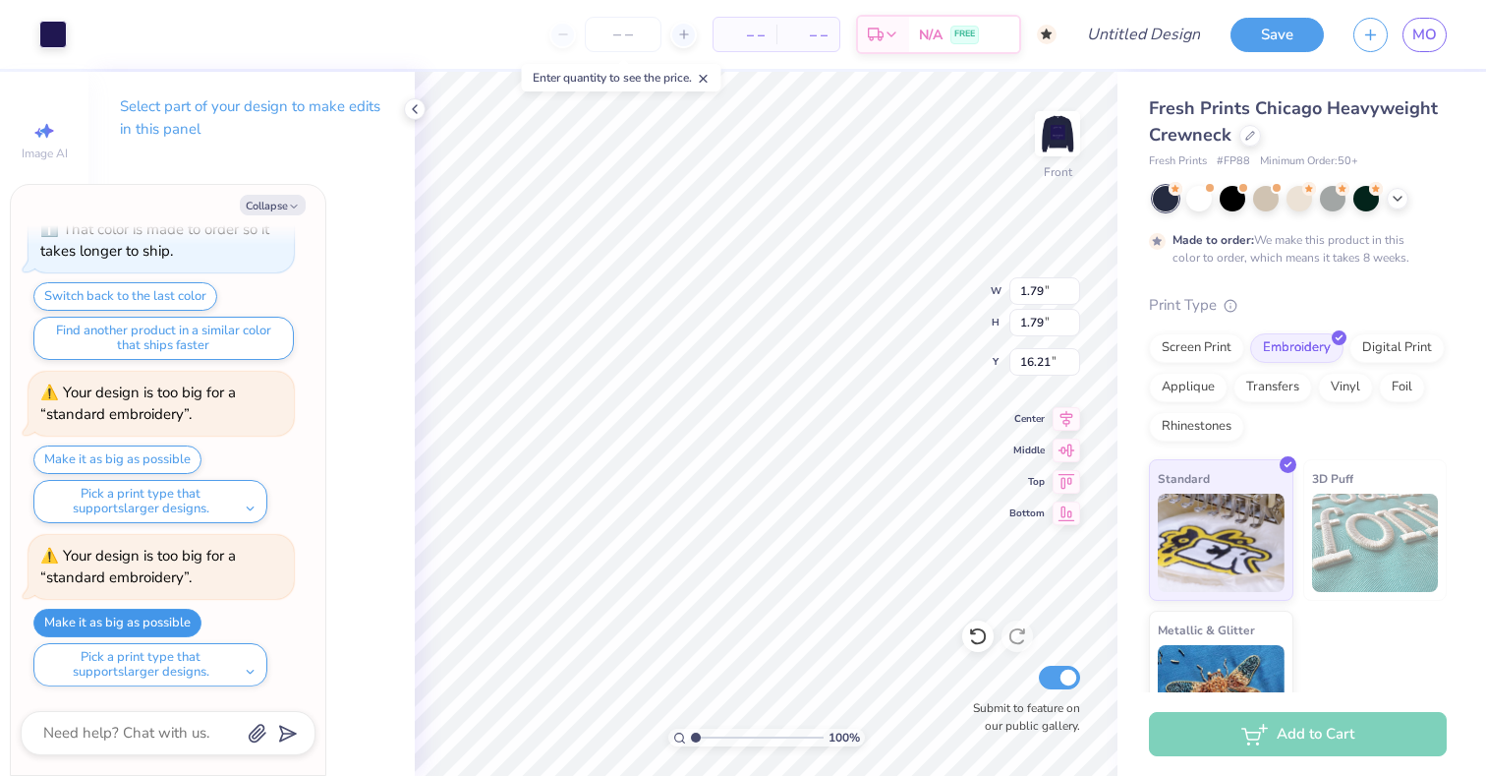
type input "12.25"
type input "5.75"
click at [982, 637] on icon at bounding box center [978, 636] width 20 height 20
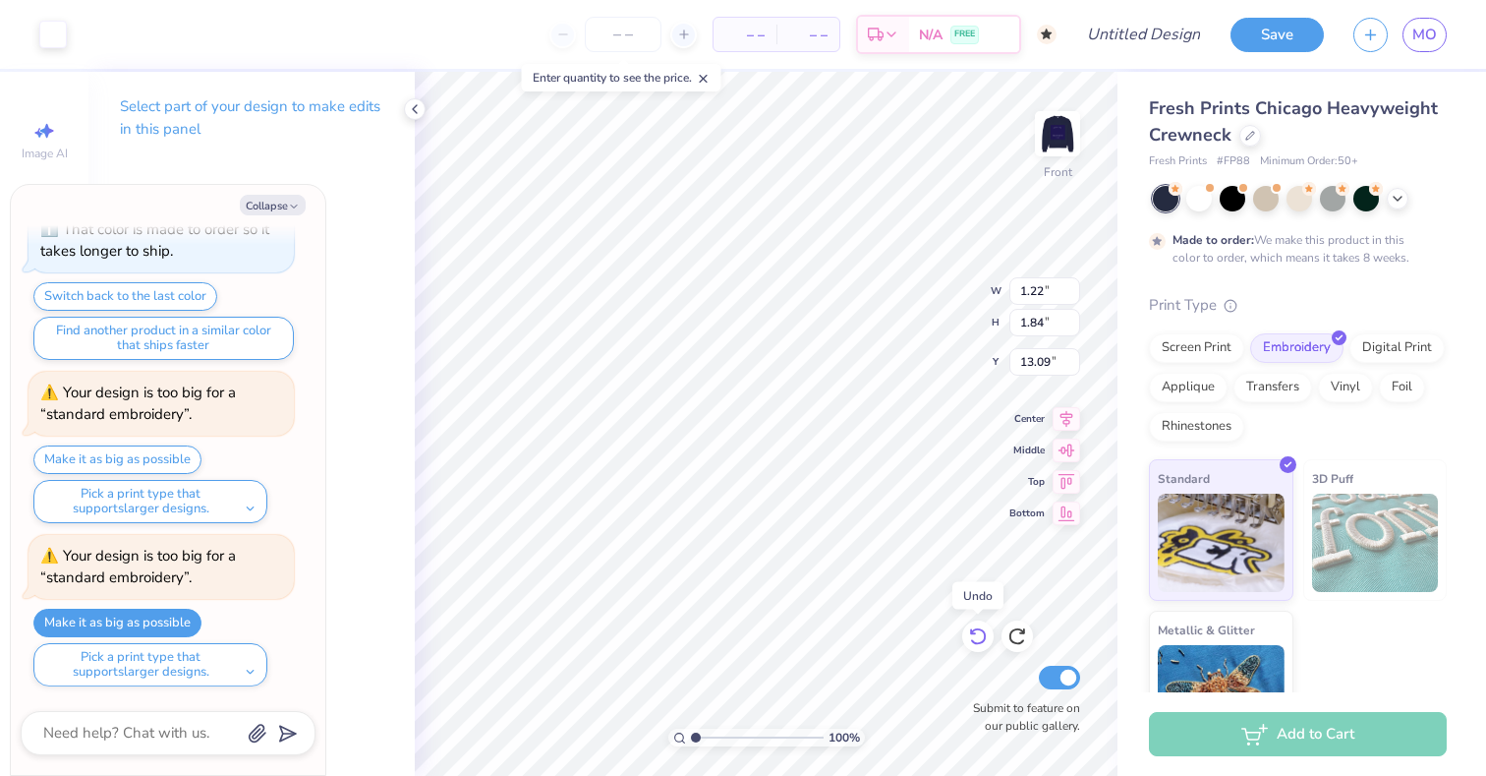
type textarea "x"
type input "0.19"
type input "0.29"
type input "17.23"
click at [982, 637] on icon at bounding box center [978, 636] width 20 height 20
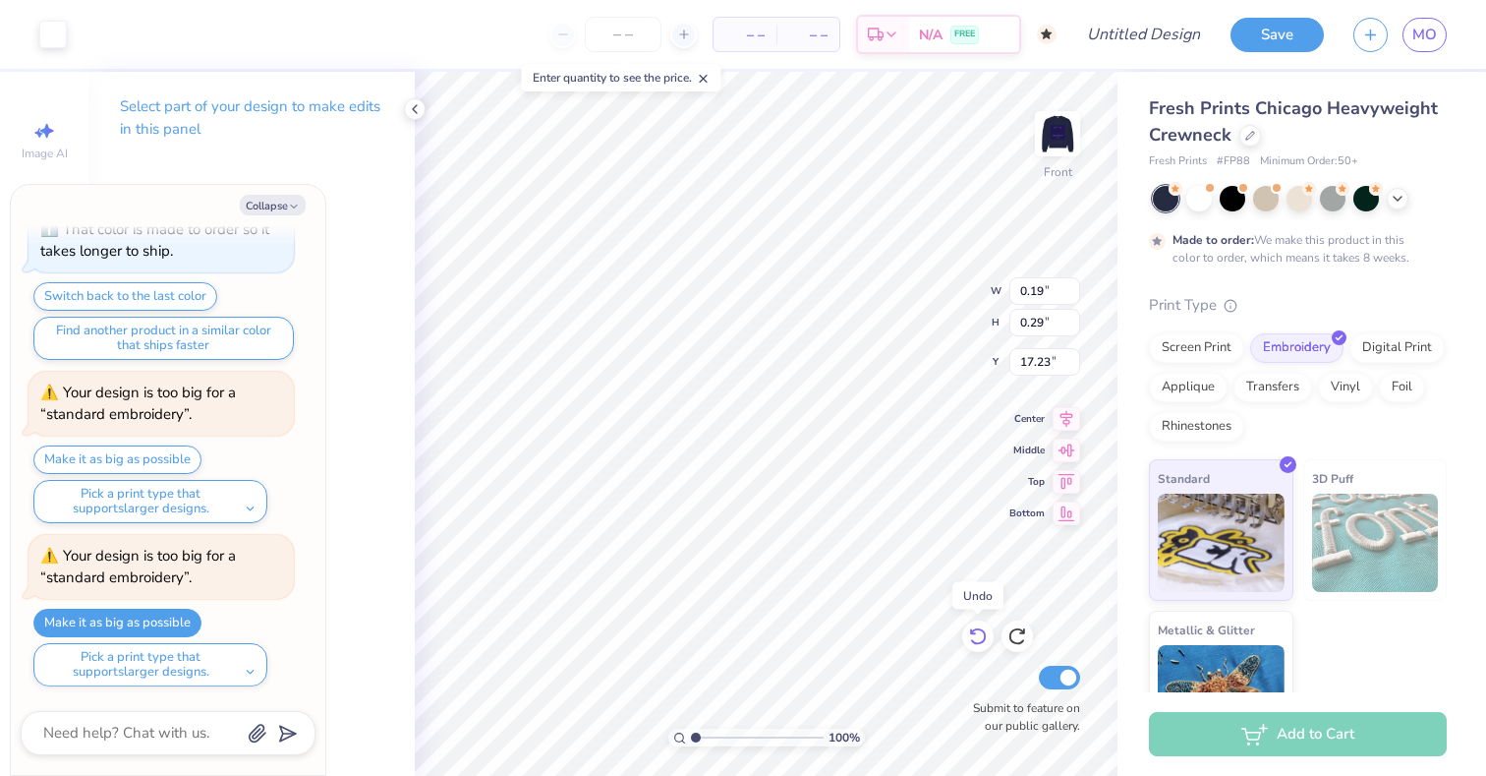
click at [982, 637] on icon at bounding box center [978, 636] width 20 height 20
click at [978, 633] on icon at bounding box center [978, 636] width 20 height 20
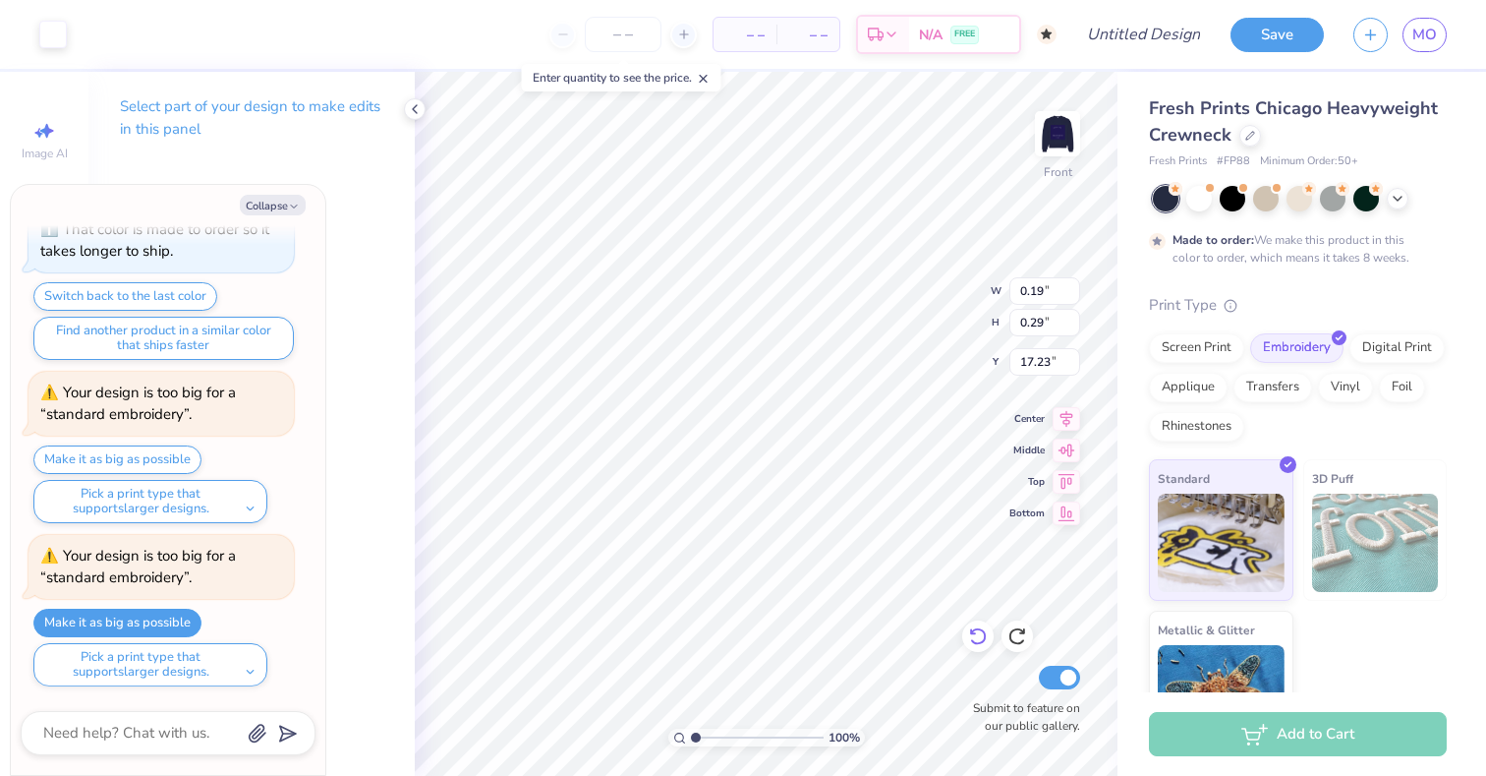
click at [978, 633] on icon at bounding box center [978, 636] width 20 height 20
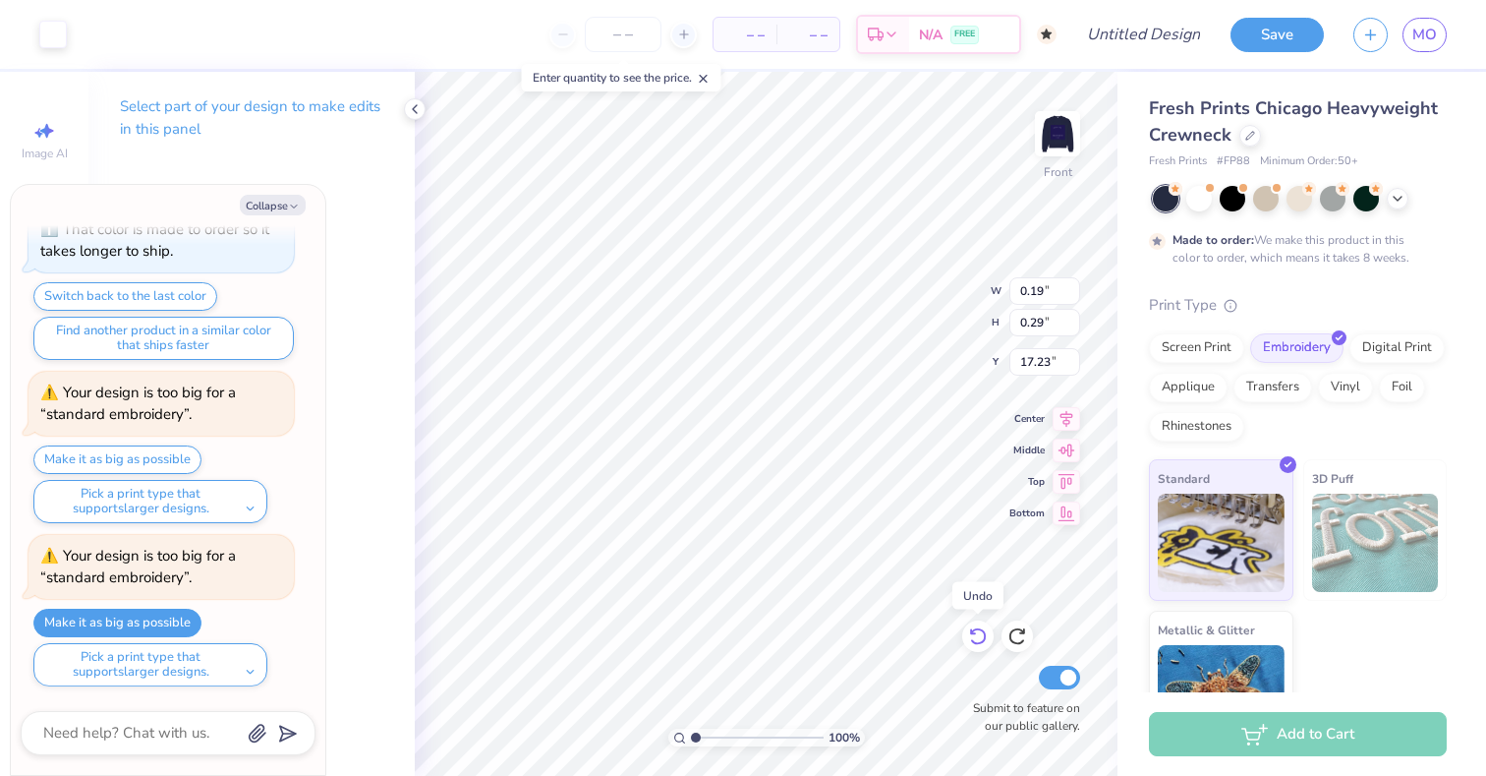
type textarea "x"
type input "1.22"
type input "1.85"
type input "14.86"
click at [978, 633] on icon at bounding box center [978, 636] width 20 height 20
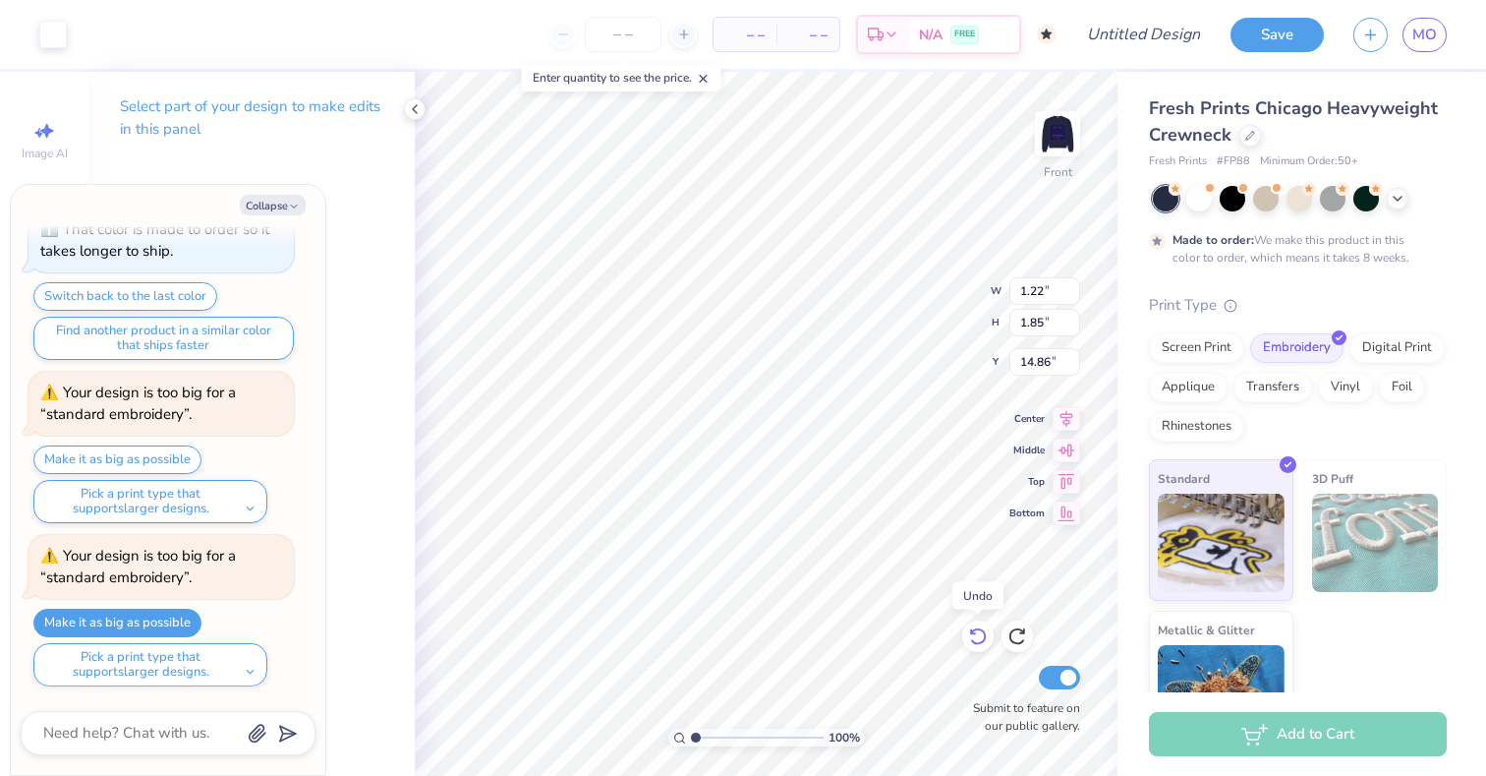
type textarea "x"
type input "11.45"
type input "6.17"
click at [1021, 639] on icon at bounding box center [1018, 636] width 20 height 20
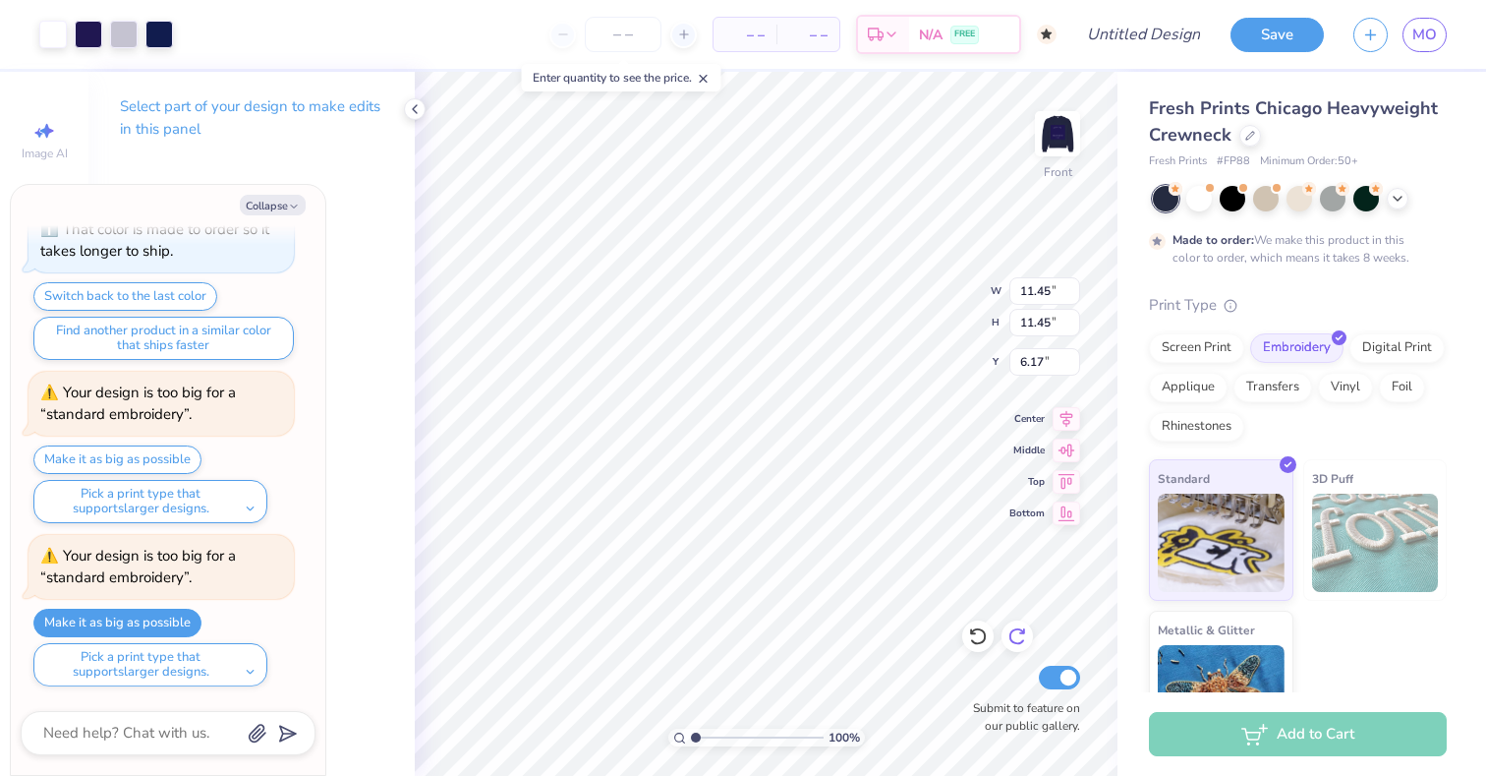
type textarea "x"
type input "6.22"
click at [1021, 639] on icon at bounding box center [1018, 636] width 20 height 20
type textarea "x"
type input "1.79"
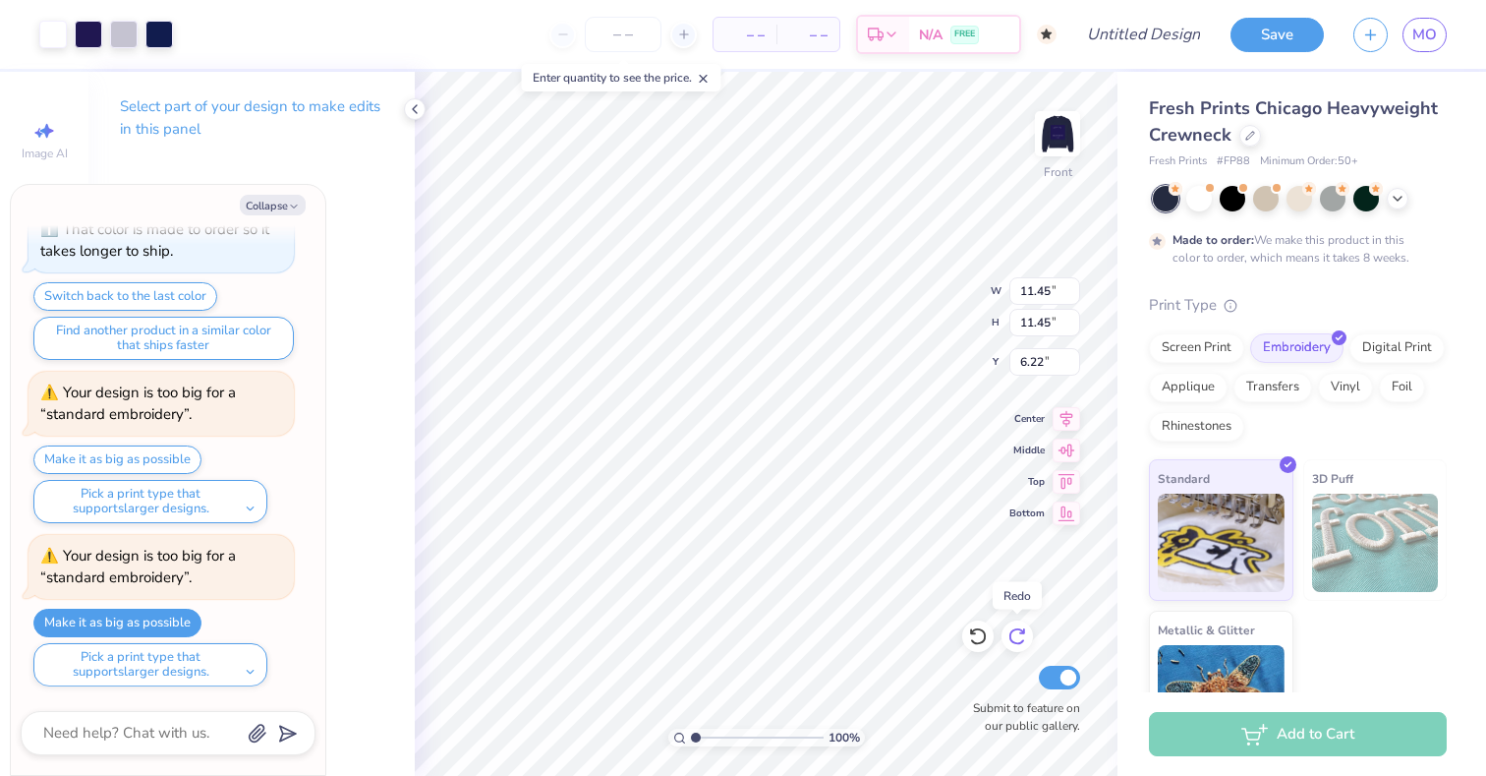
type input "1.79"
click at [975, 636] on icon at bounding box center [978, 636] width 20 height 20
click at [989, 631] on div at bounding box center [977, 635] width 31 height 31
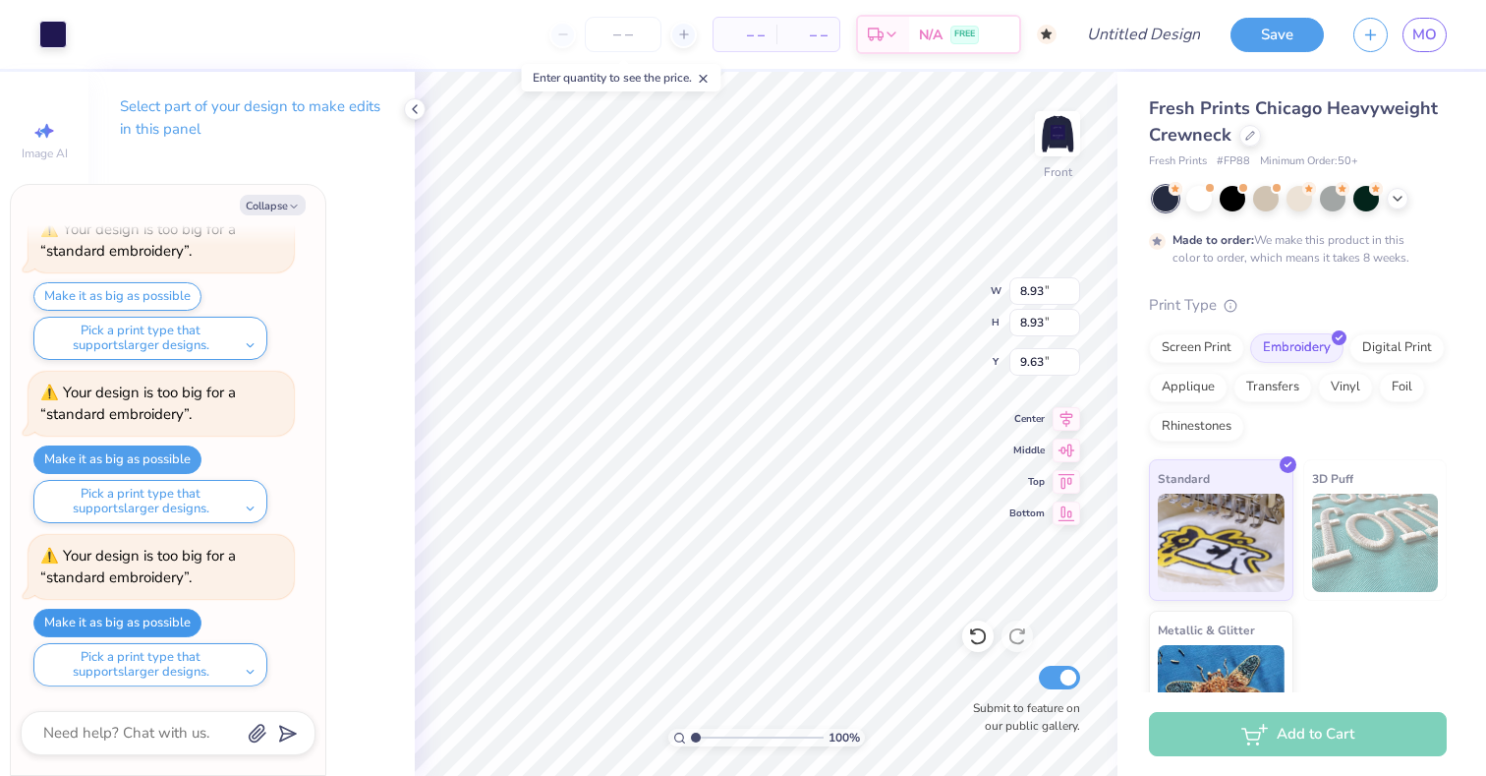
click at [180, 613] on button "Make it as big as possible" at bounding box center [117, 622] width 168 height 29
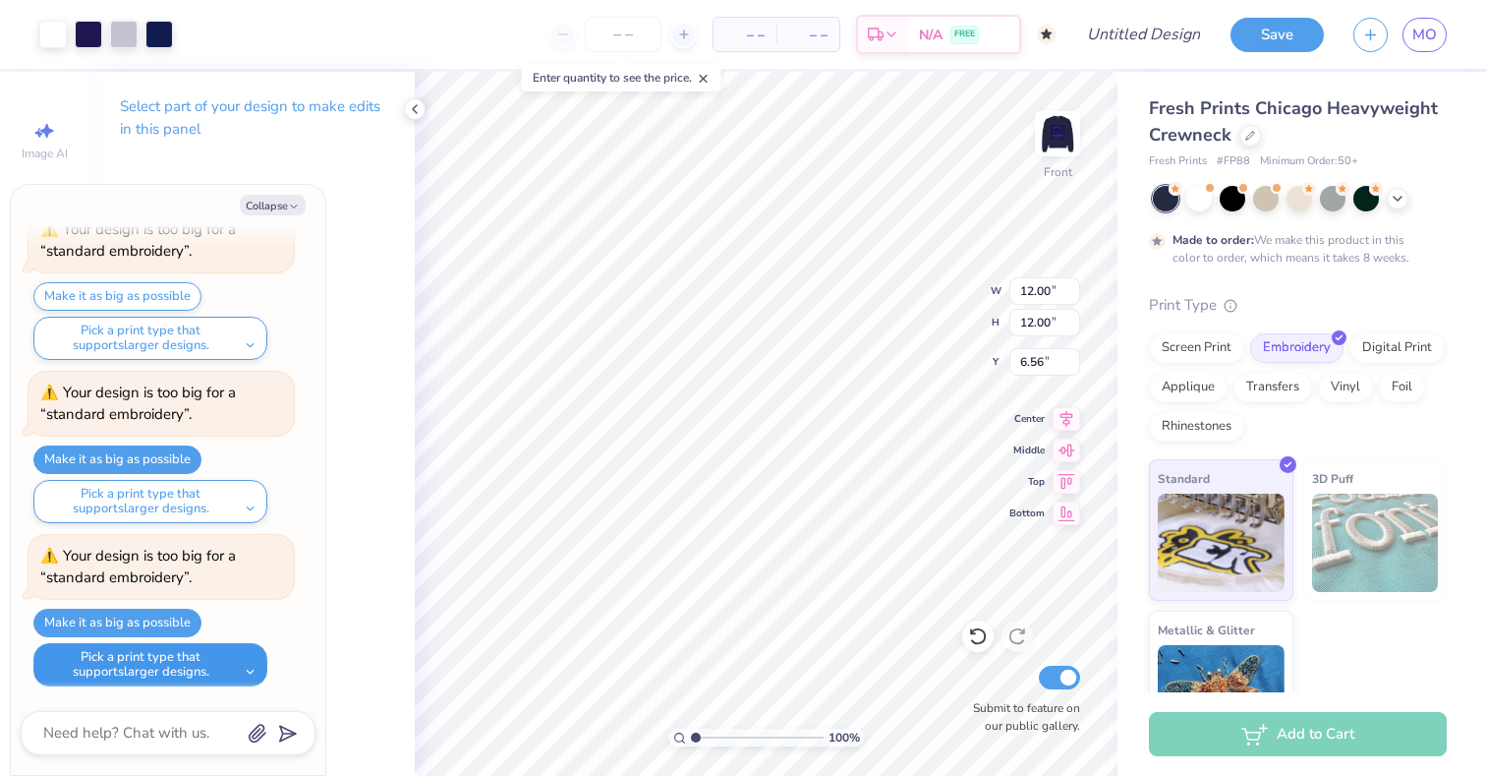
click at [225, 672] on button "Pick a print type that supports larger designs." at bounding box center [150, 664] width 234 height 43
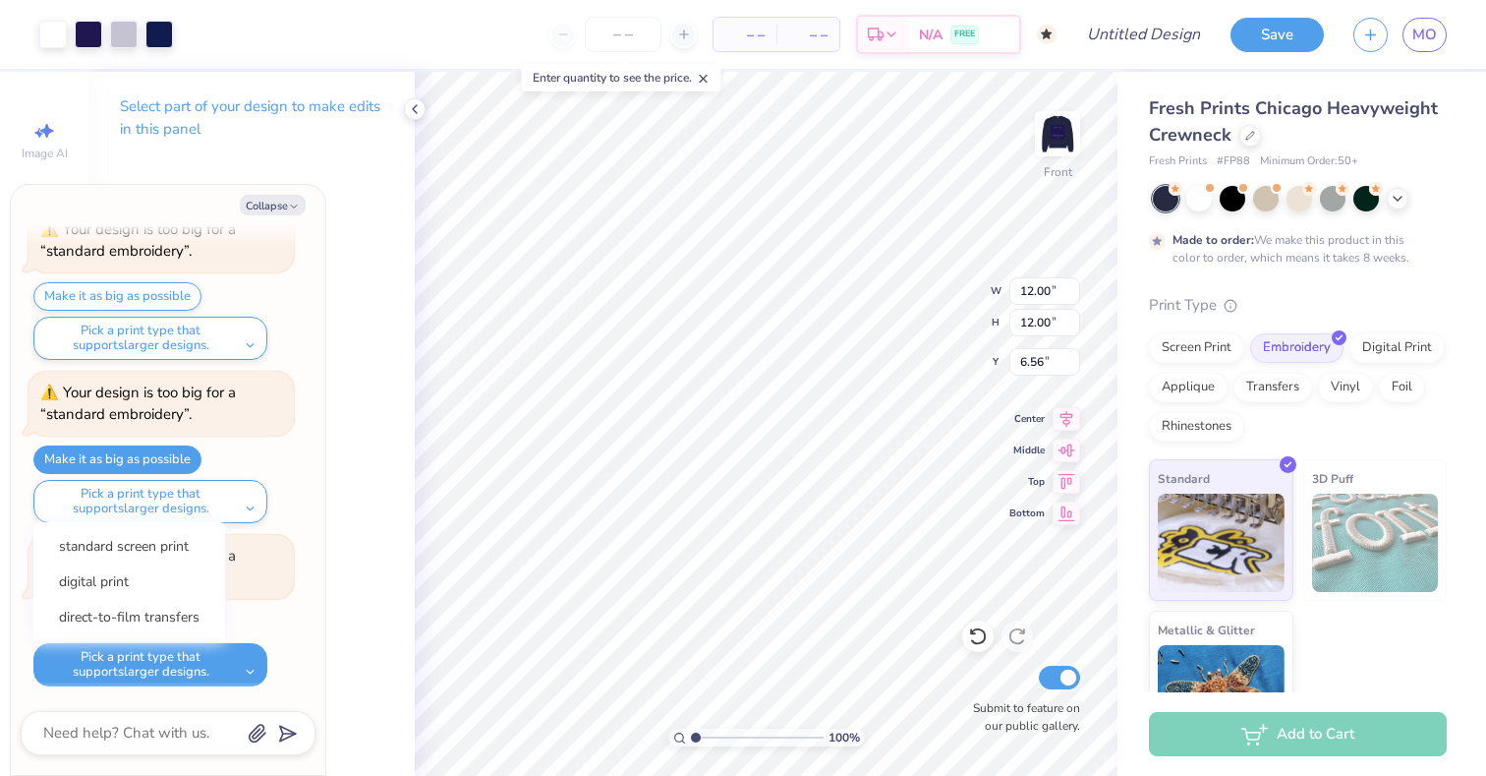
click at [405, 630] on div "Select part of your design to make edits in this panel" at bounding box center [251, 424] width 326 height 704
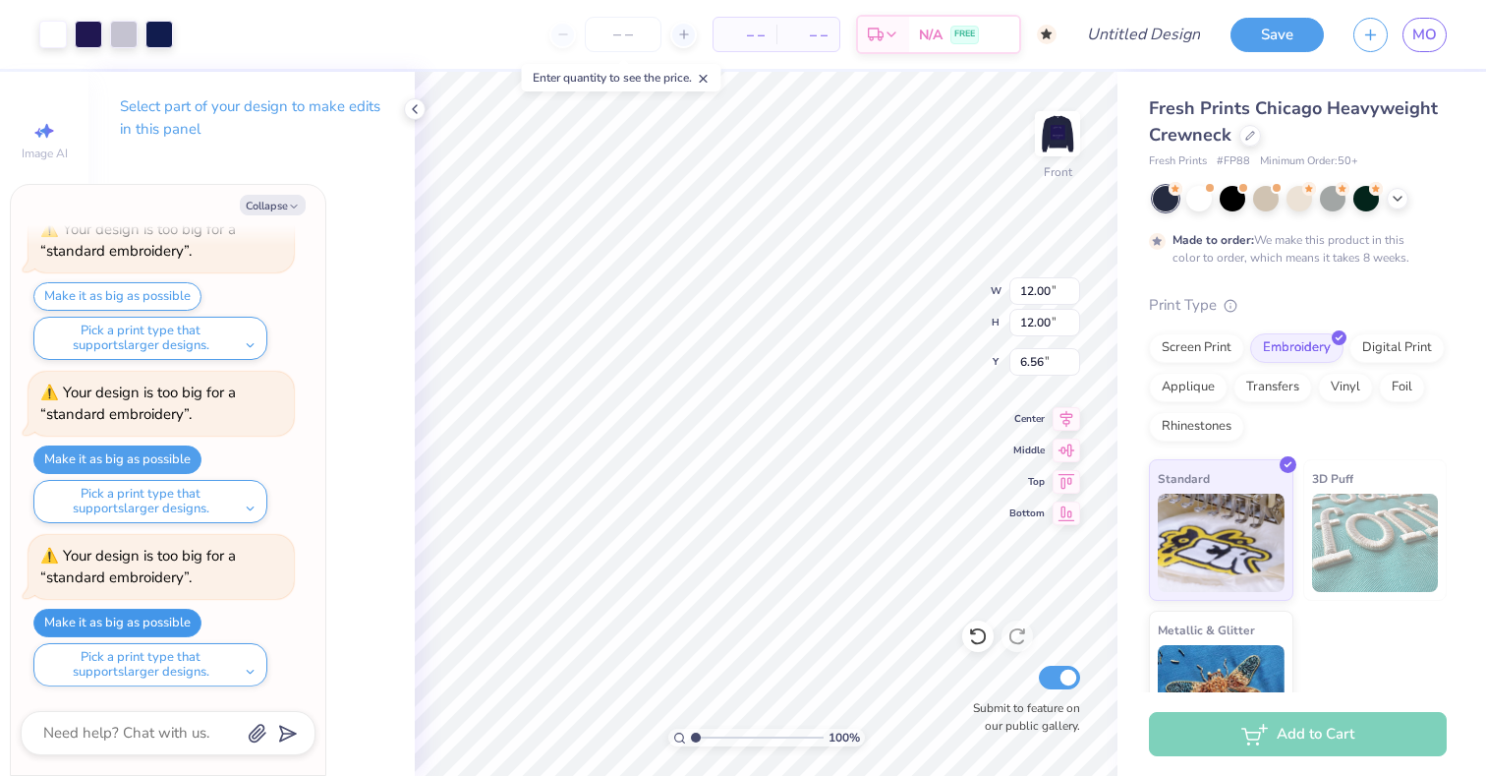
click at [174, 613] on button "Make it as big as possible" at bounding box center [117, 622] width 168 height 29
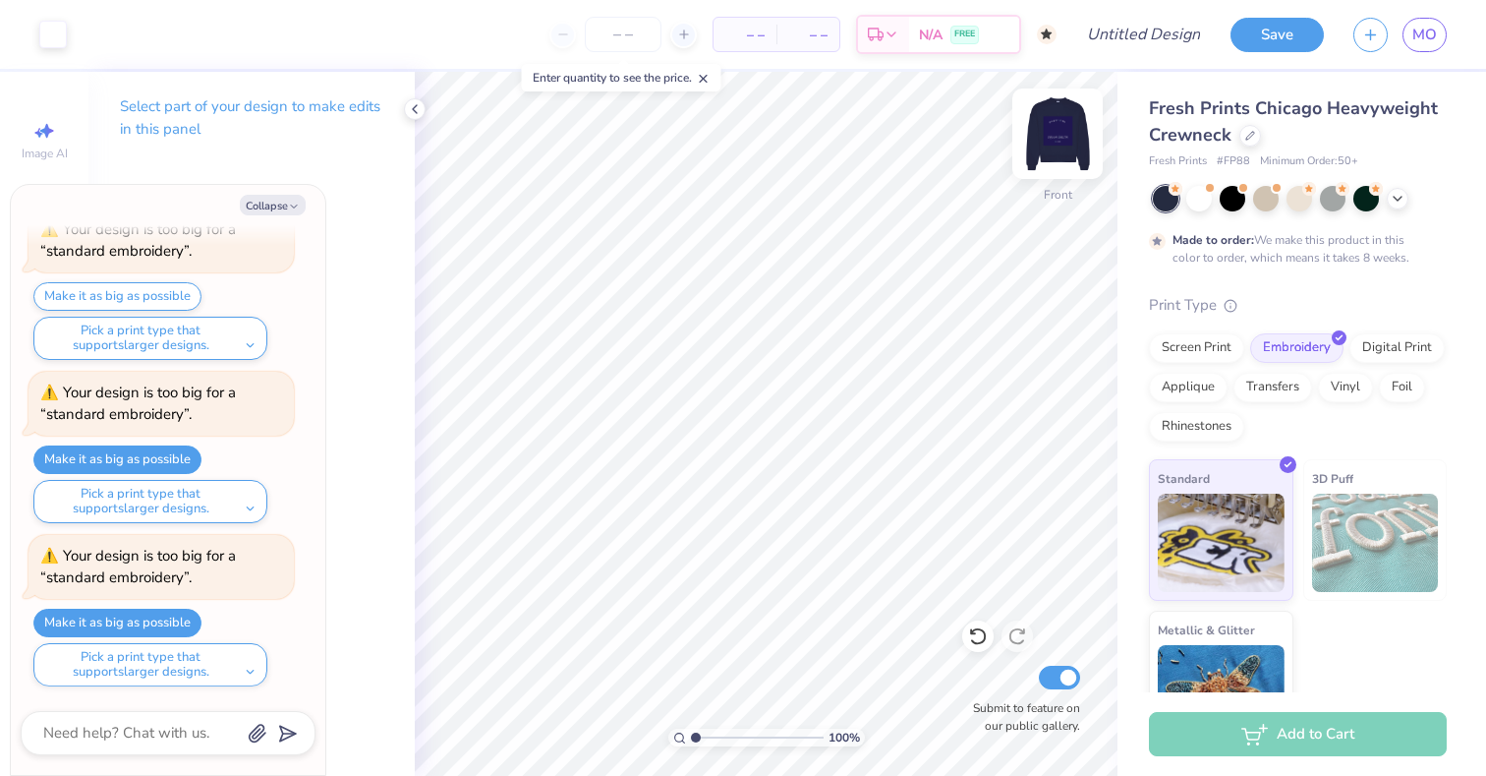
click at [1072, 122] on img at bounding box center [1057, 133] width 79 height 79
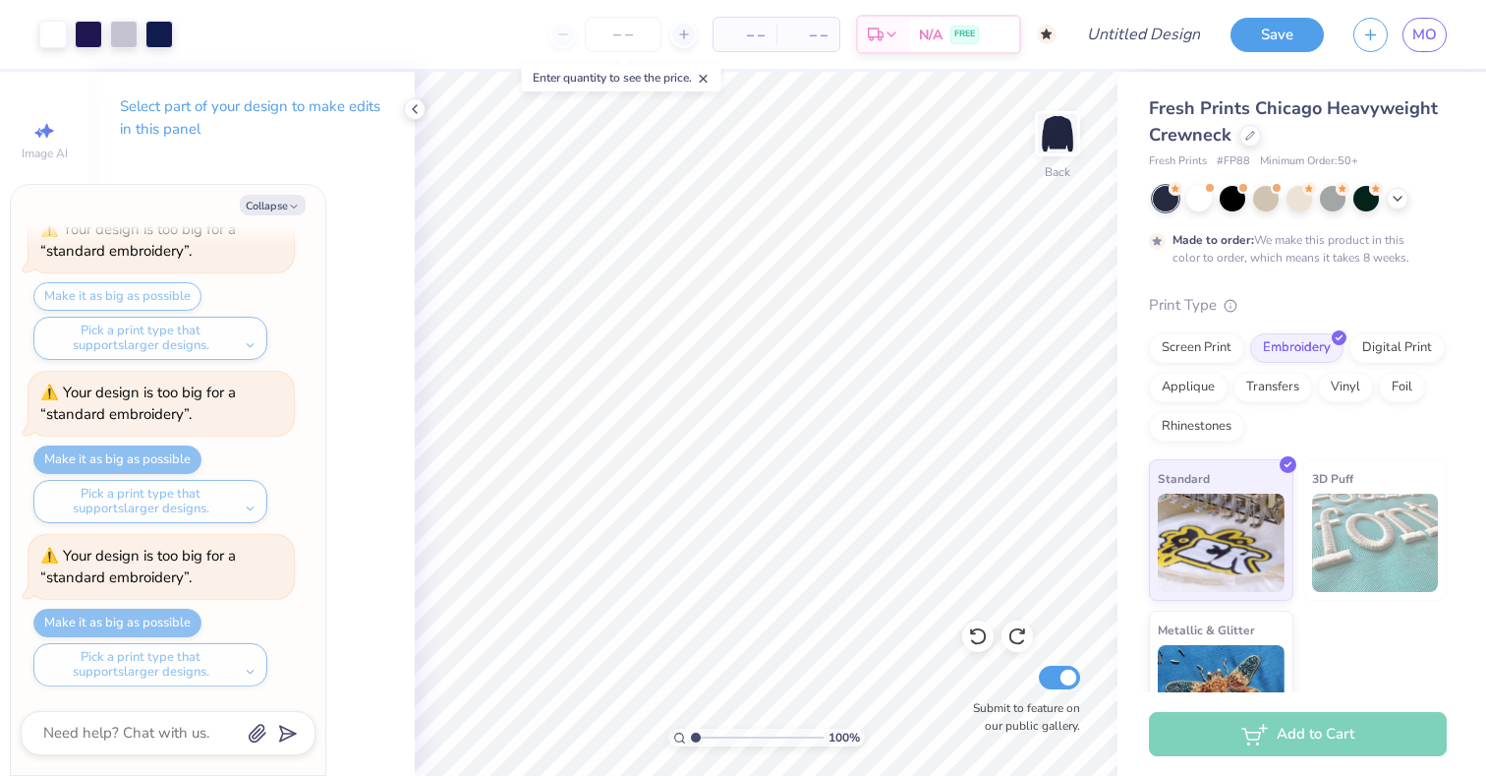
click at [1137, 647] on div "Art colors – – Per Item – – Total Est. Delivery N/A FREE Design Title Save MO I…" at bounding box center [743, 388] width 1486 height 776
click at [1065, 116] on img at bounding box center [1057, 133] width 79 height 79
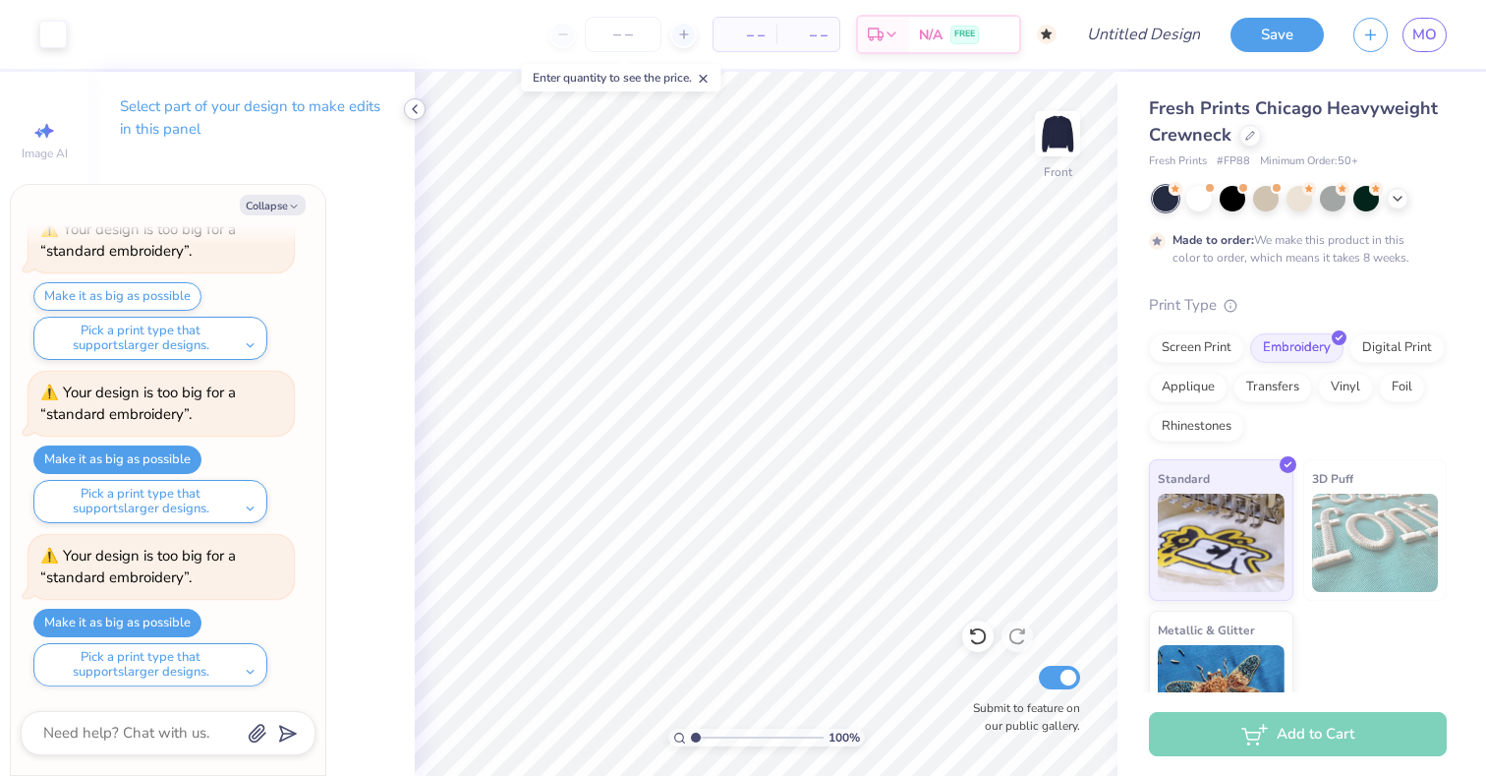
click at [416, 114] on icon at bounding box center [415, 109] width 16 height 16
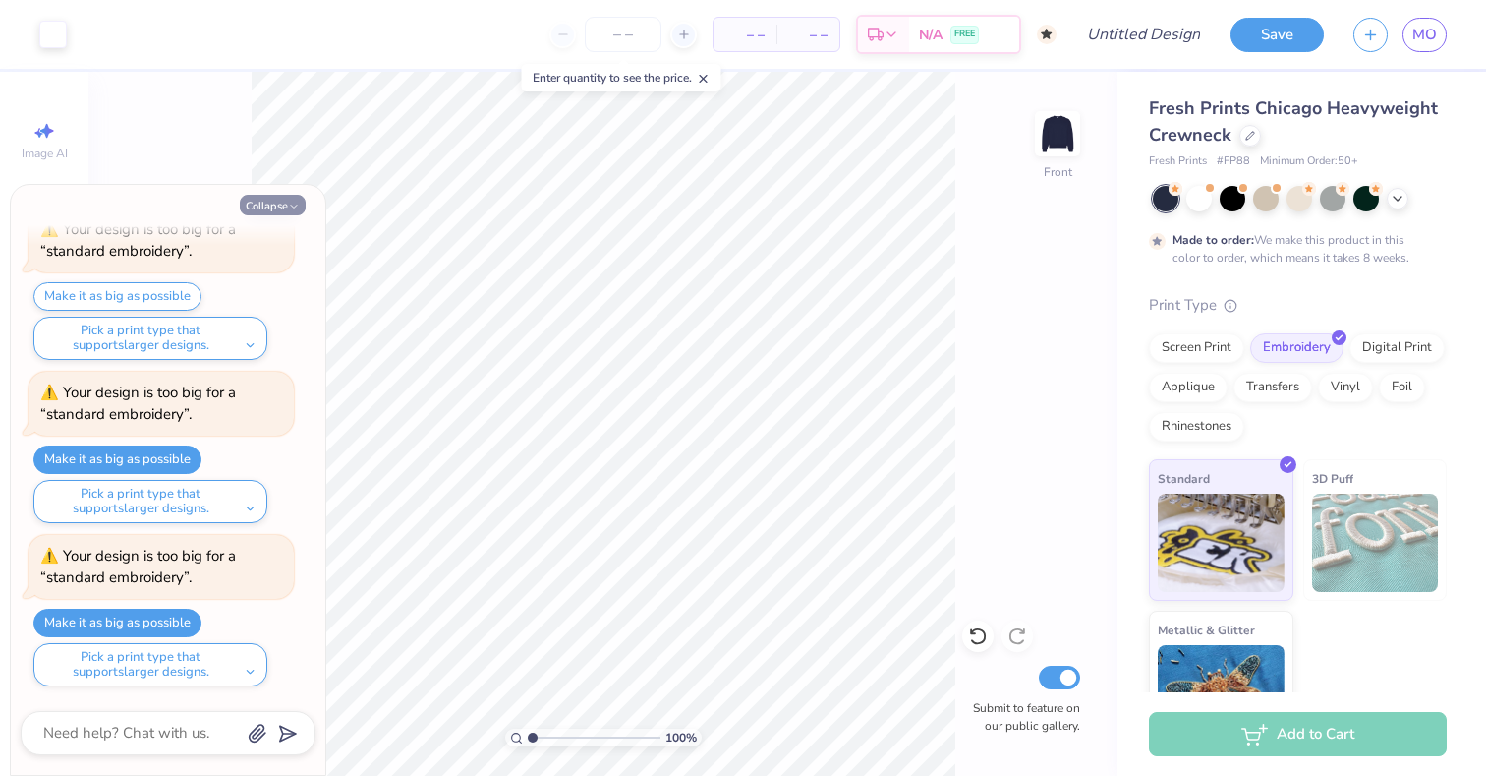
click at [279, 196] on button "Collapse" at bounding box center [273, 205] width 66 height 21
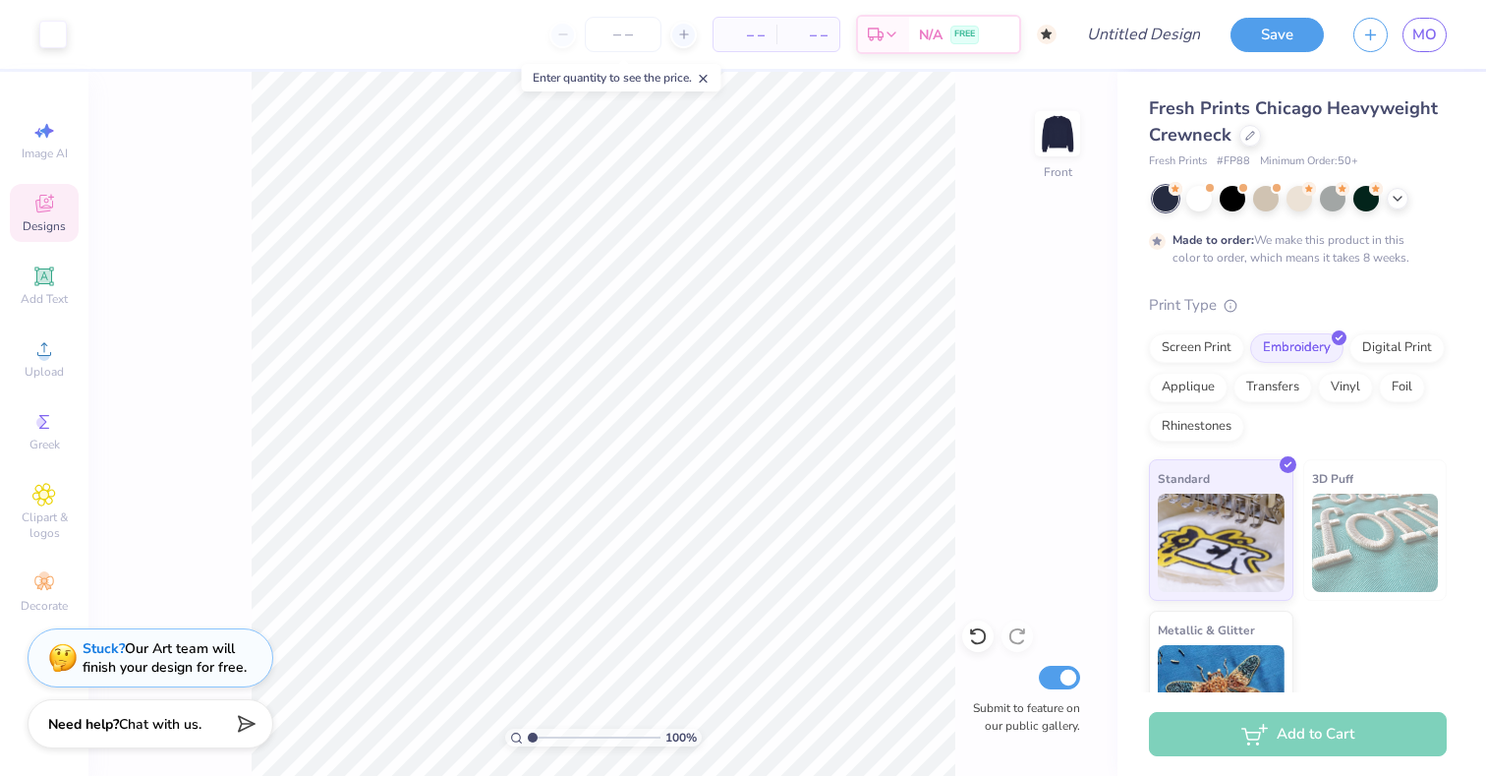
click at [45, 208] on icon at bounding box center [44, 206] width 16 height 13
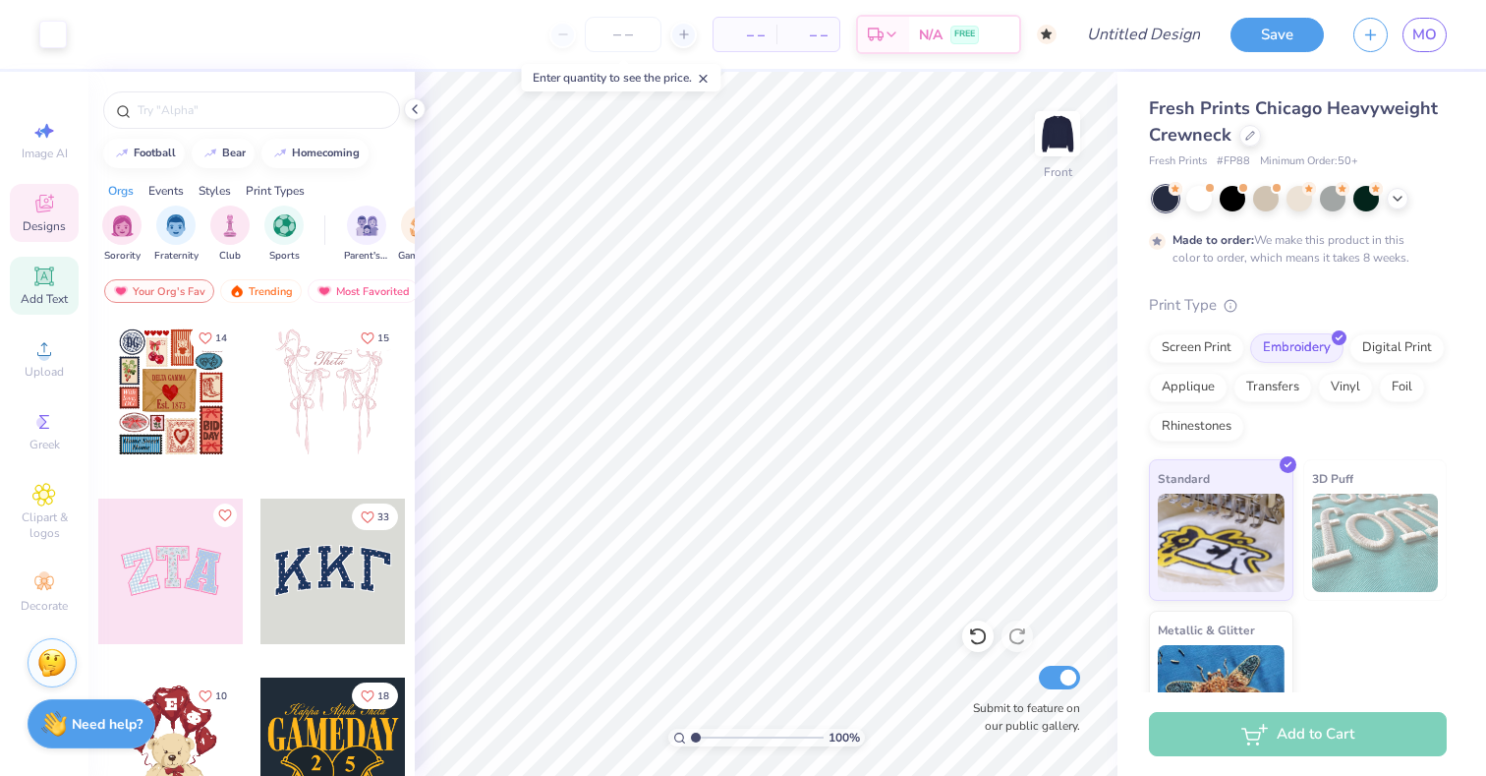
click at [57, 279] on div "Add Text" at bounding box center [44, 286] width 69 height 58
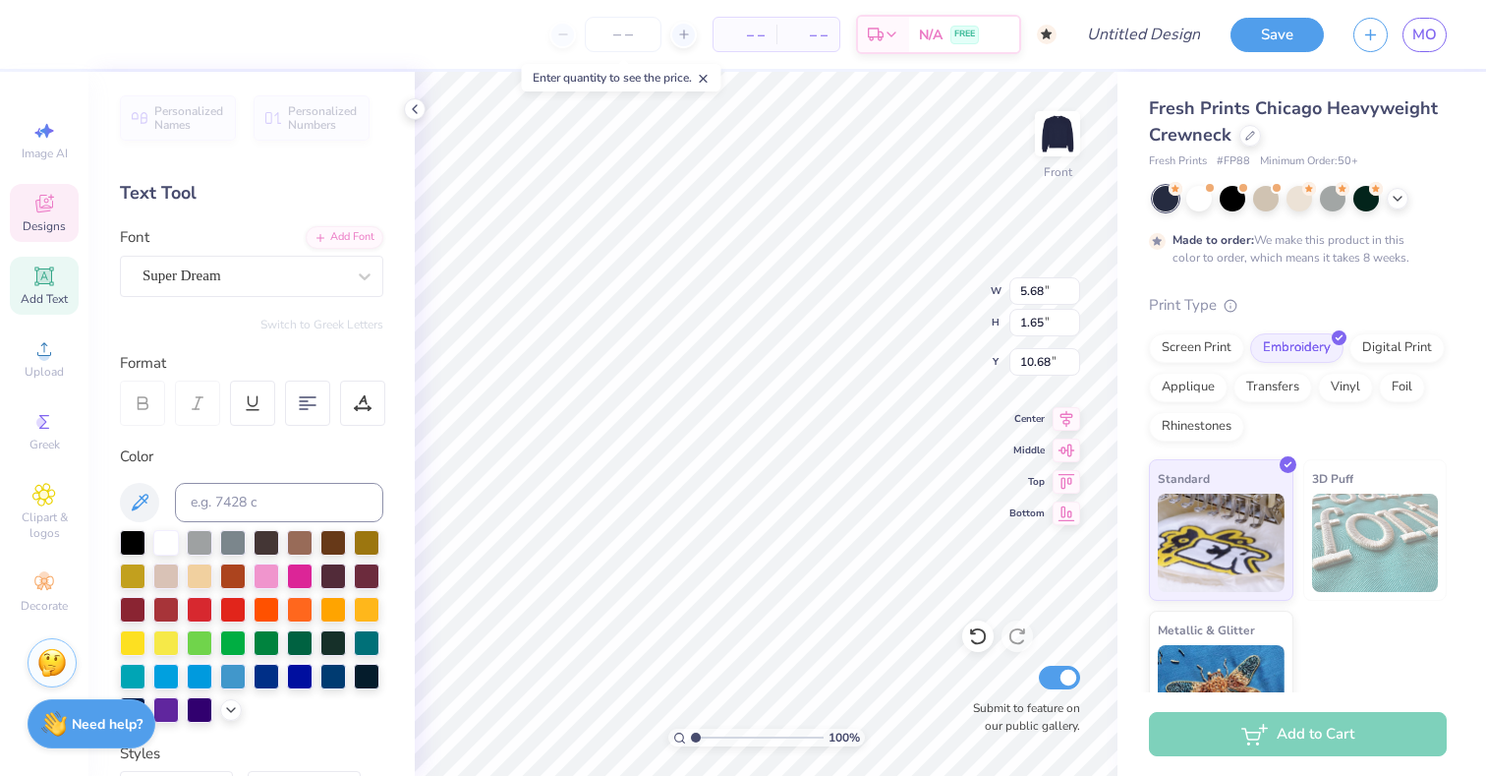
click at [44, 213] on icon at bounding box center [44, 204] width 24 height 24
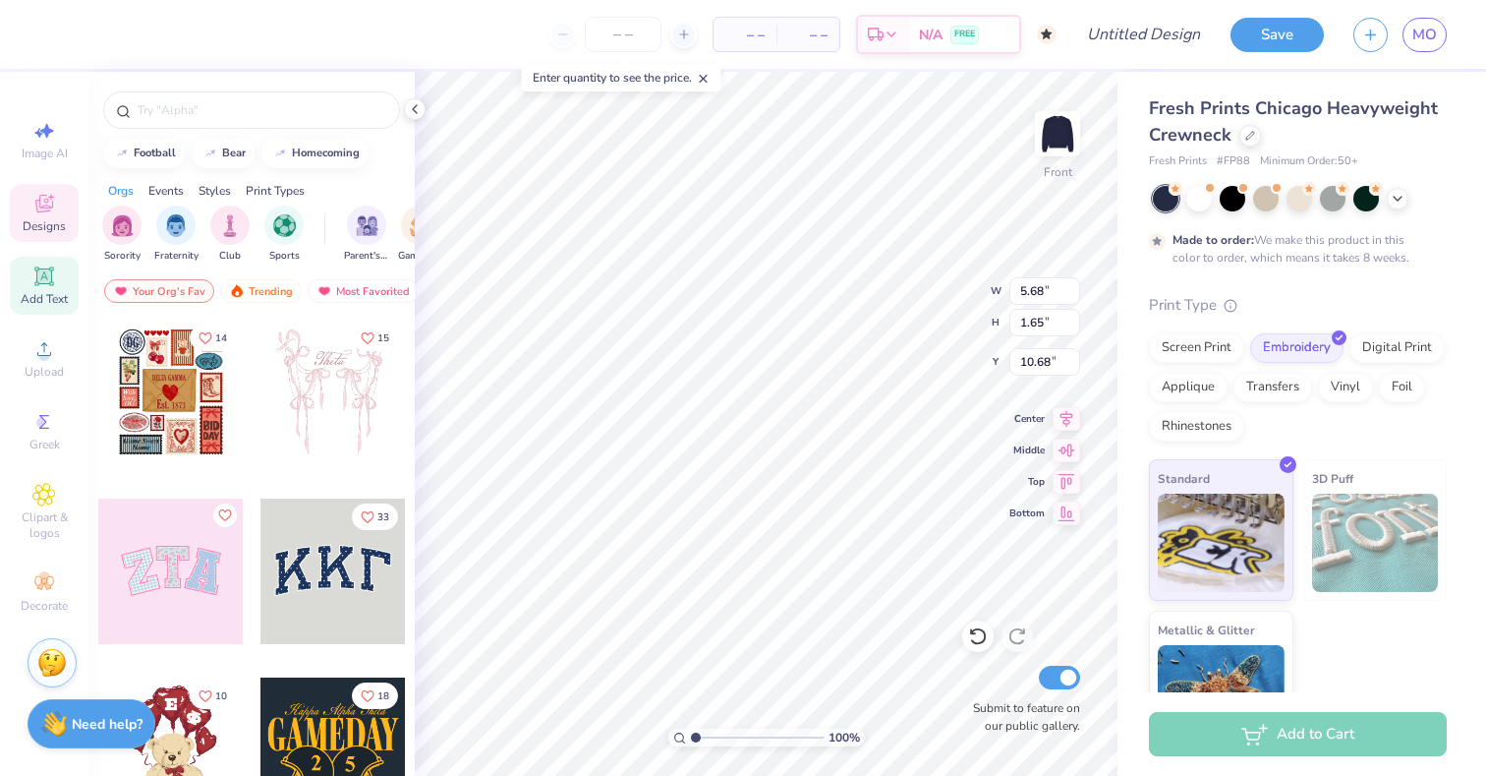
click at [57, 308] on div "Add Text" at bounding box center [44, 286] width 69 height 58
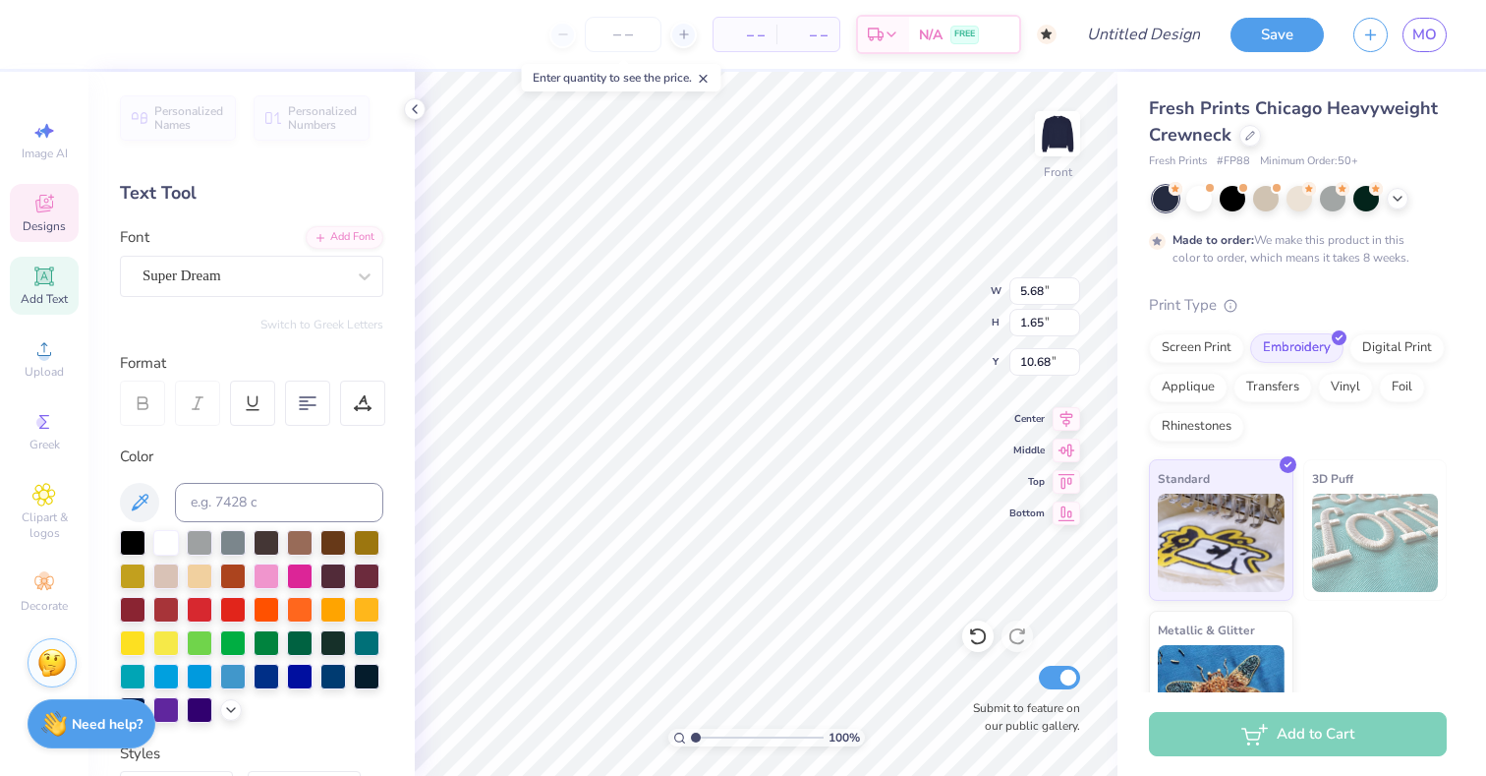
click at [47, 209] on icon at bounding box center [44, 206] width 16 height 13
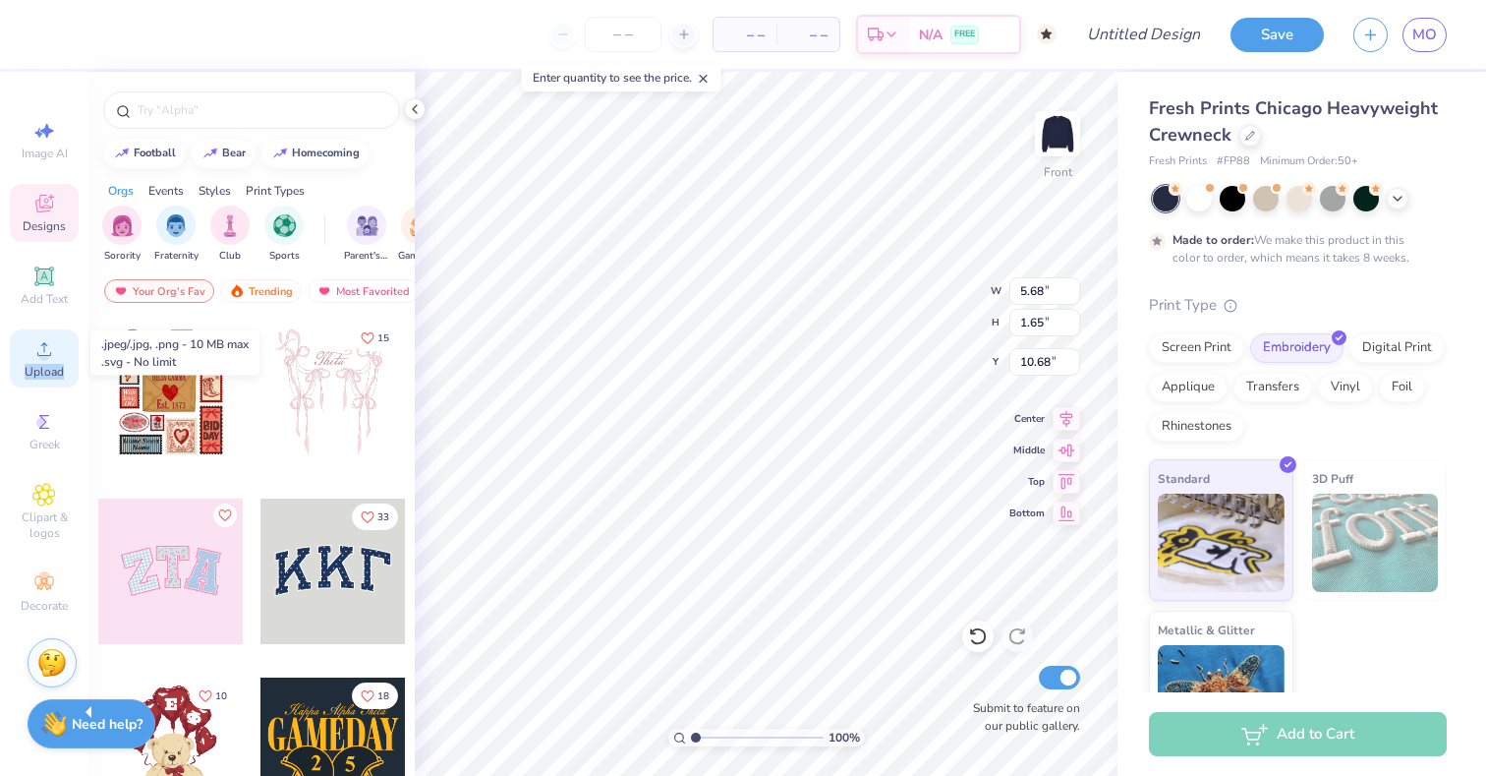
click at [63, 364] on div "Upload" at bounding box center [44, 358] width 69 height 58
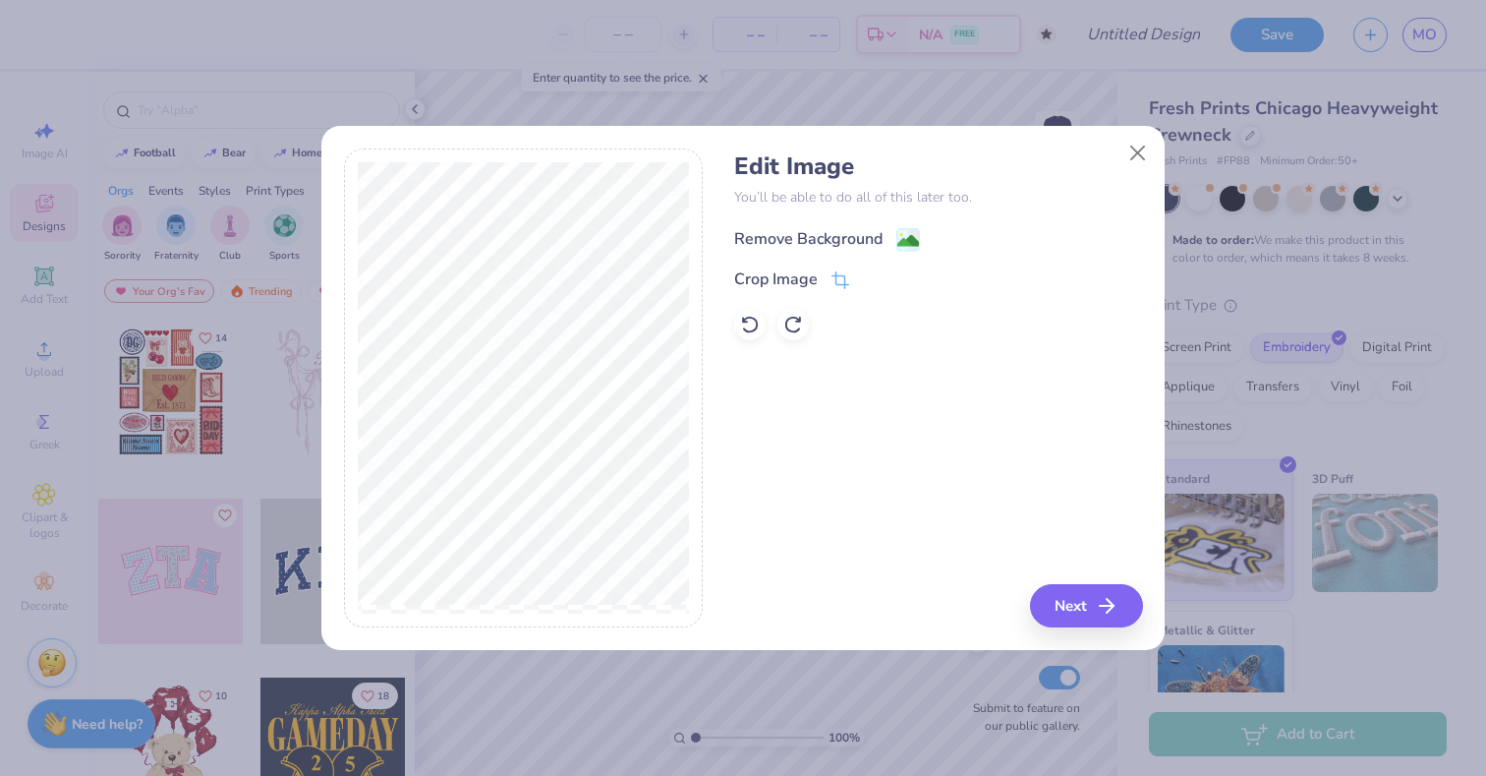
click at [917, 239] on image at bounding box center [908, 241] width 22 height 22
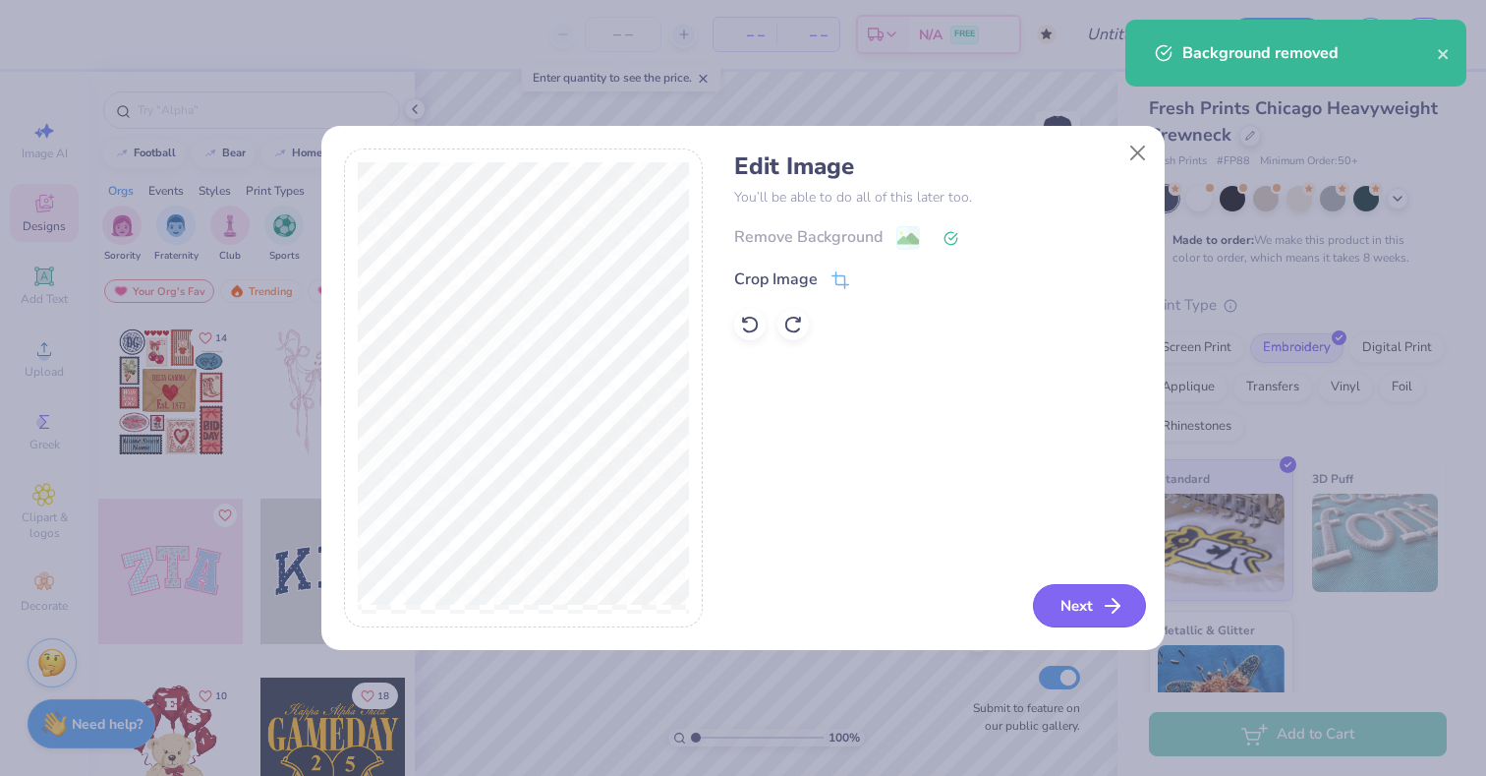
click at [1098, 595] on button "Next" at bounding box center [1089, 605] width 113 height 43
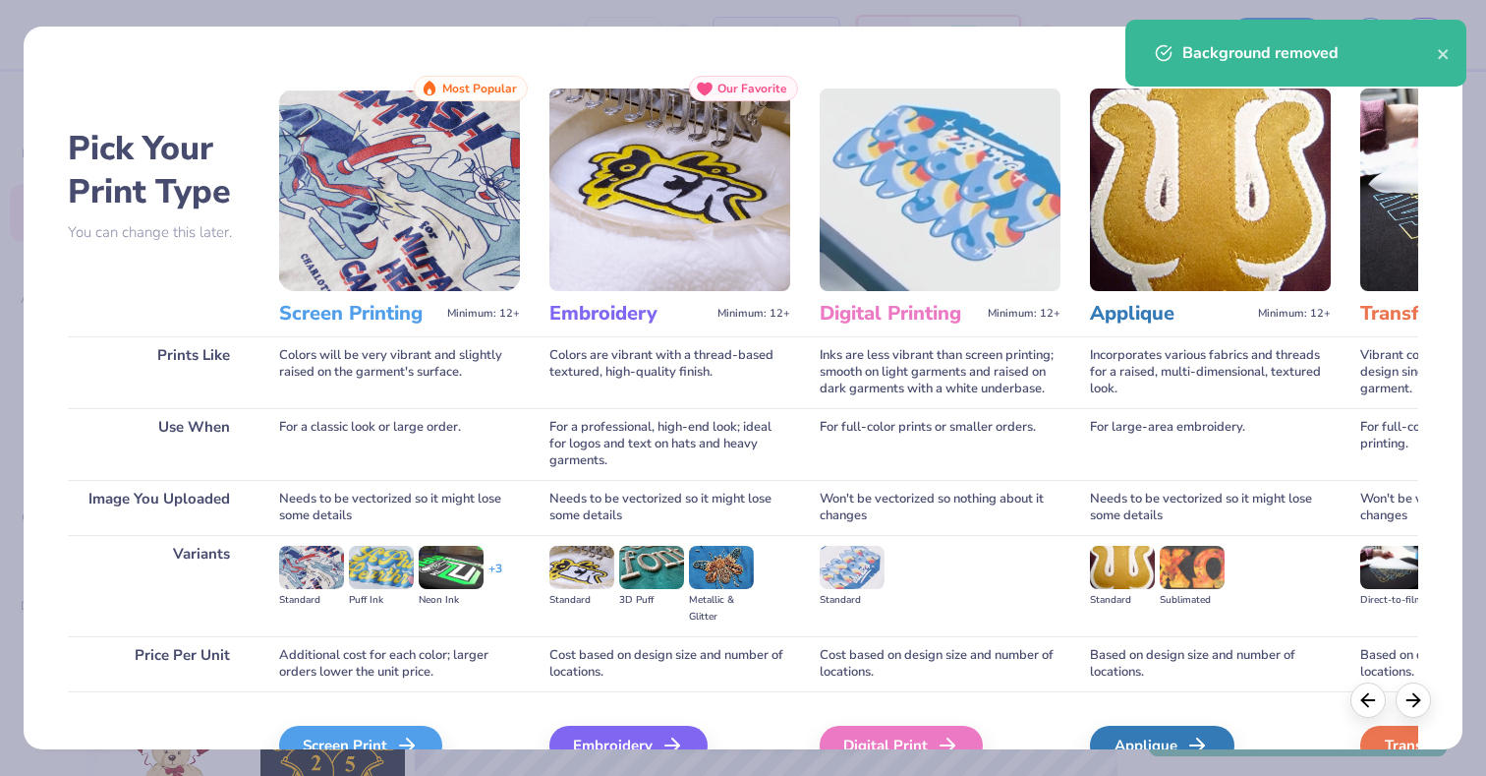
scroll to position [106, 0]
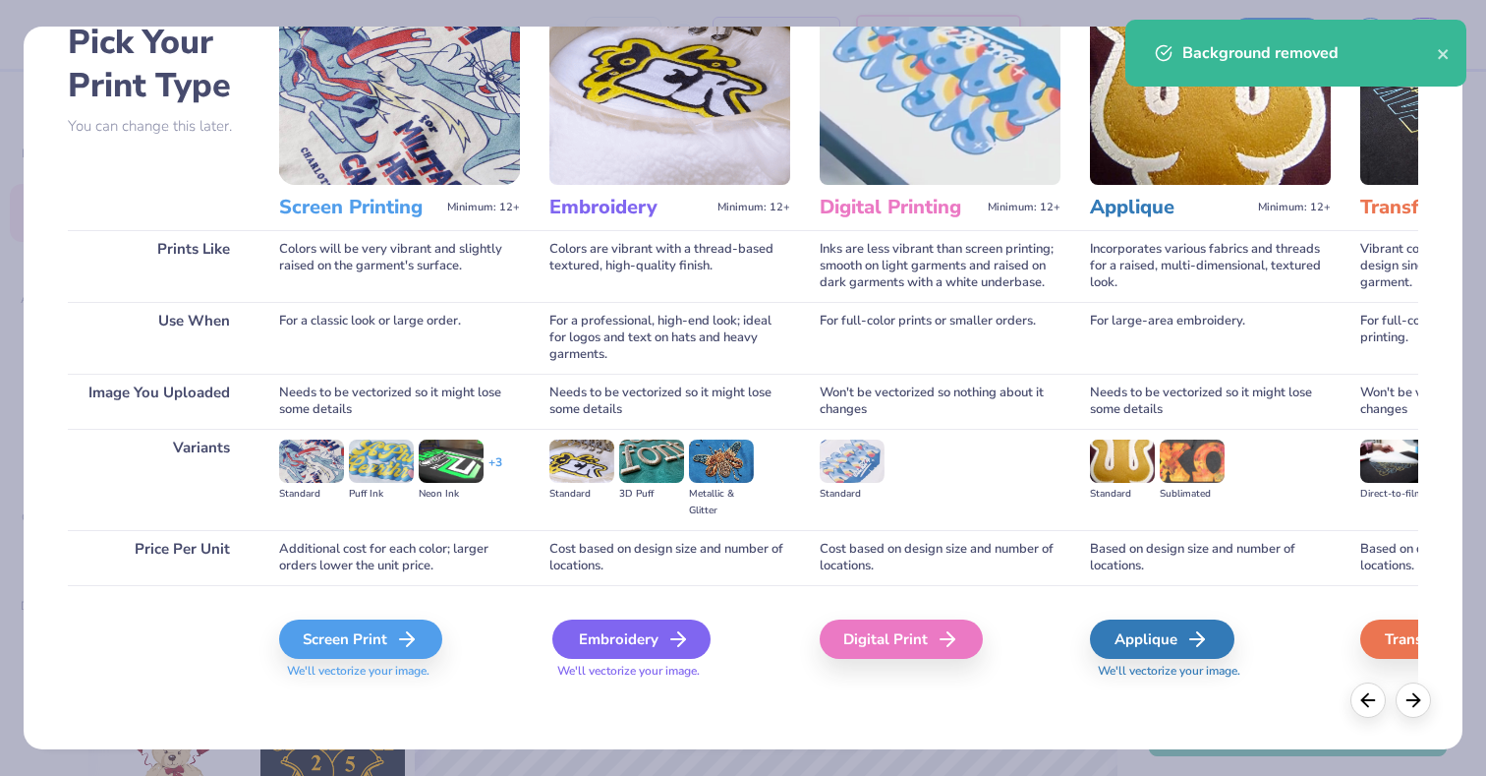
click at [656, 628] on div "Embroidery" at bounding box center [631, 638] width 158 height 39
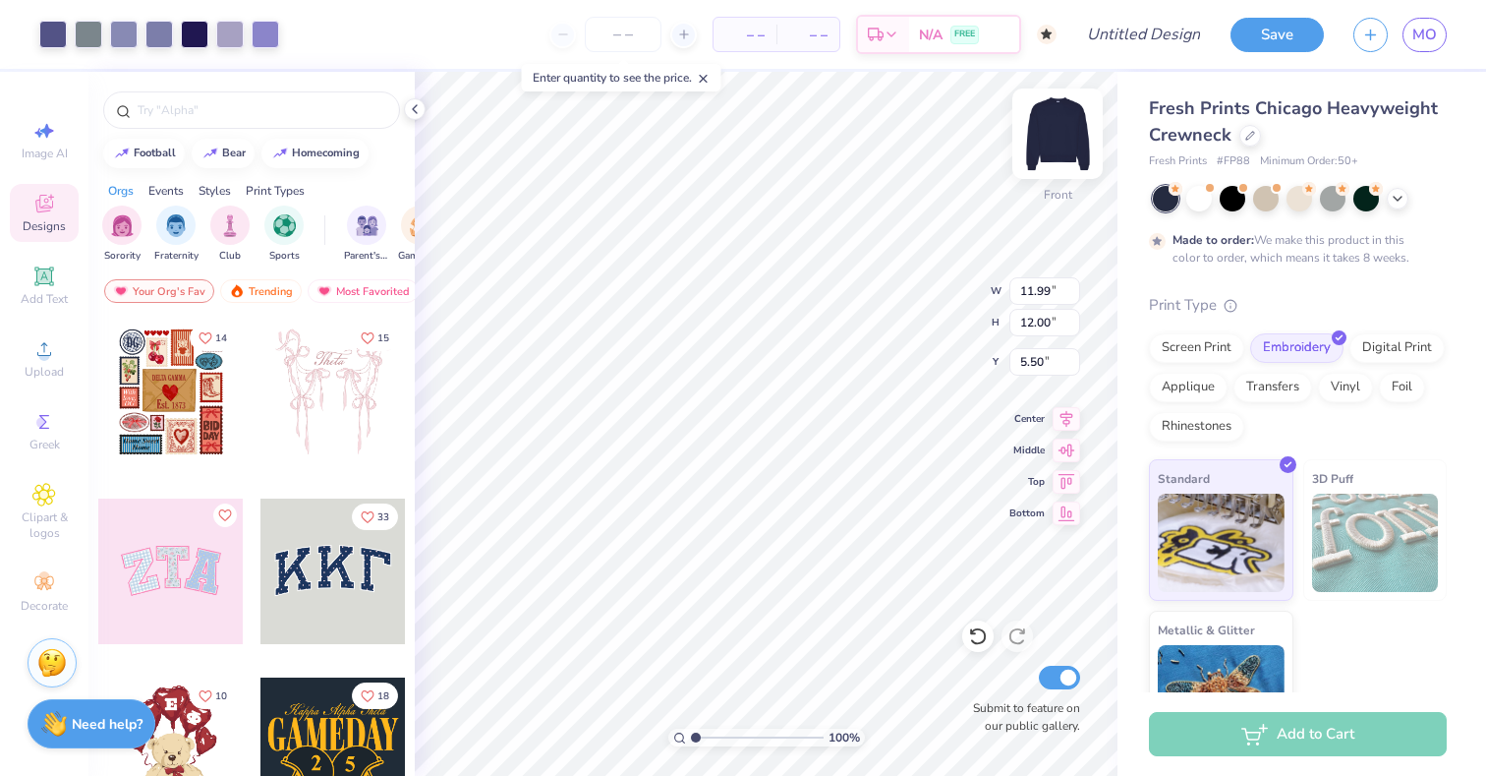
click at [1058, 142] on img at bounding box center [1057, 133] width 79 height 79
click at [1069, 127] on img at bounding box center [1057, 133] width 79 height 79
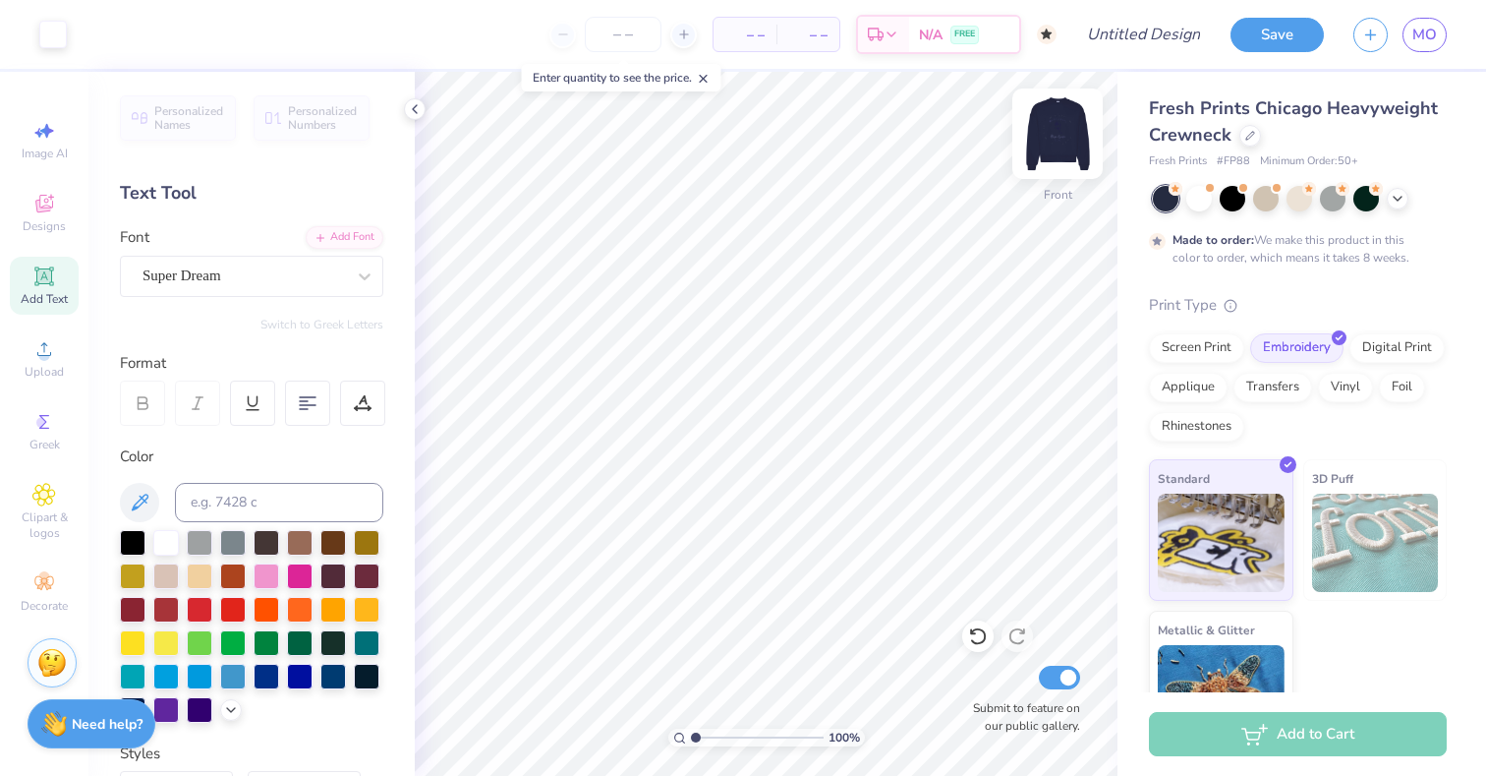
click at [1073, 131] on img at bounding box center [1057, 133] width 79 height 79
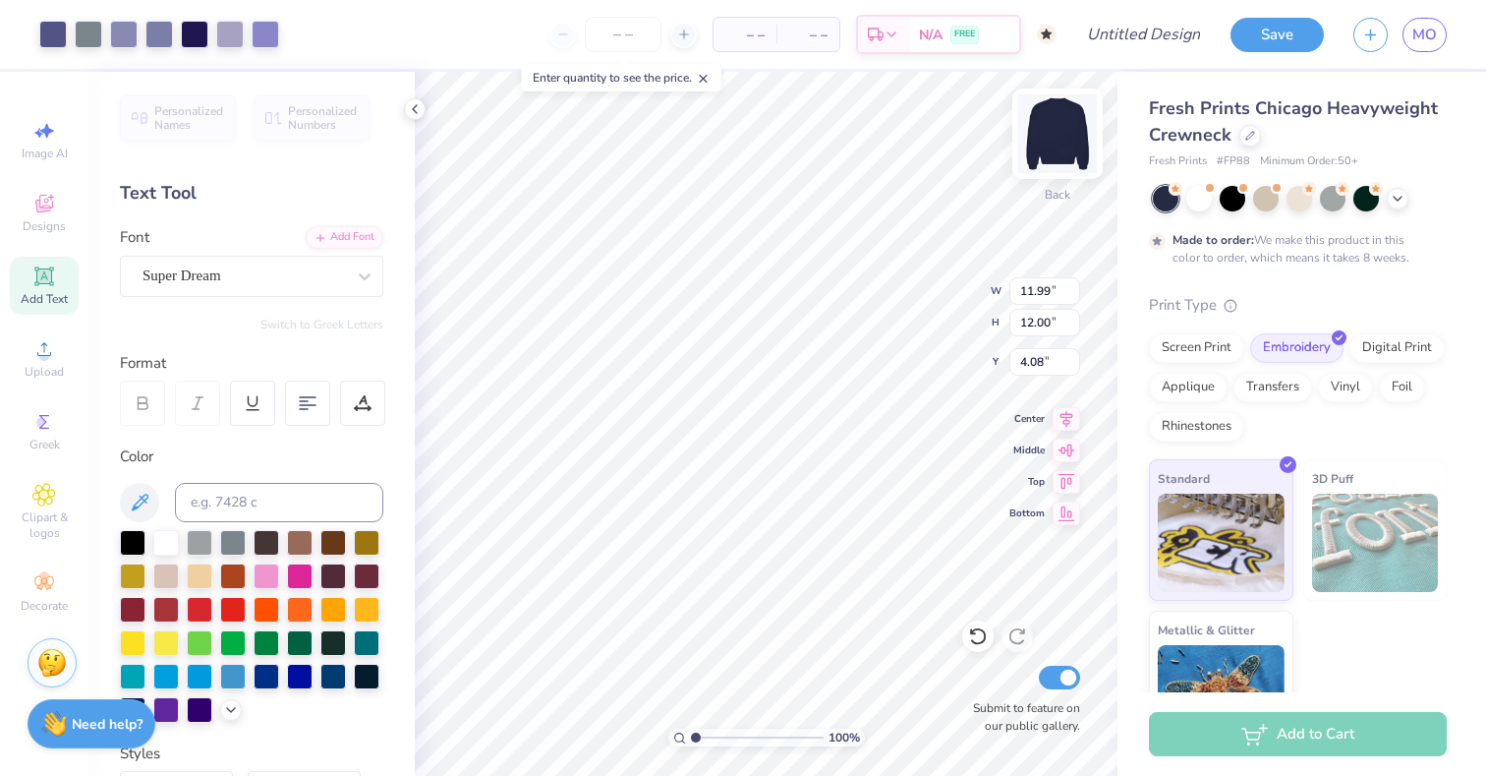
click at [1070, 143] on img at bounding box center [1057, 133] width 79 height 79
click at [54, 36] on div at bounding box center [53, 33] width 28 height 28
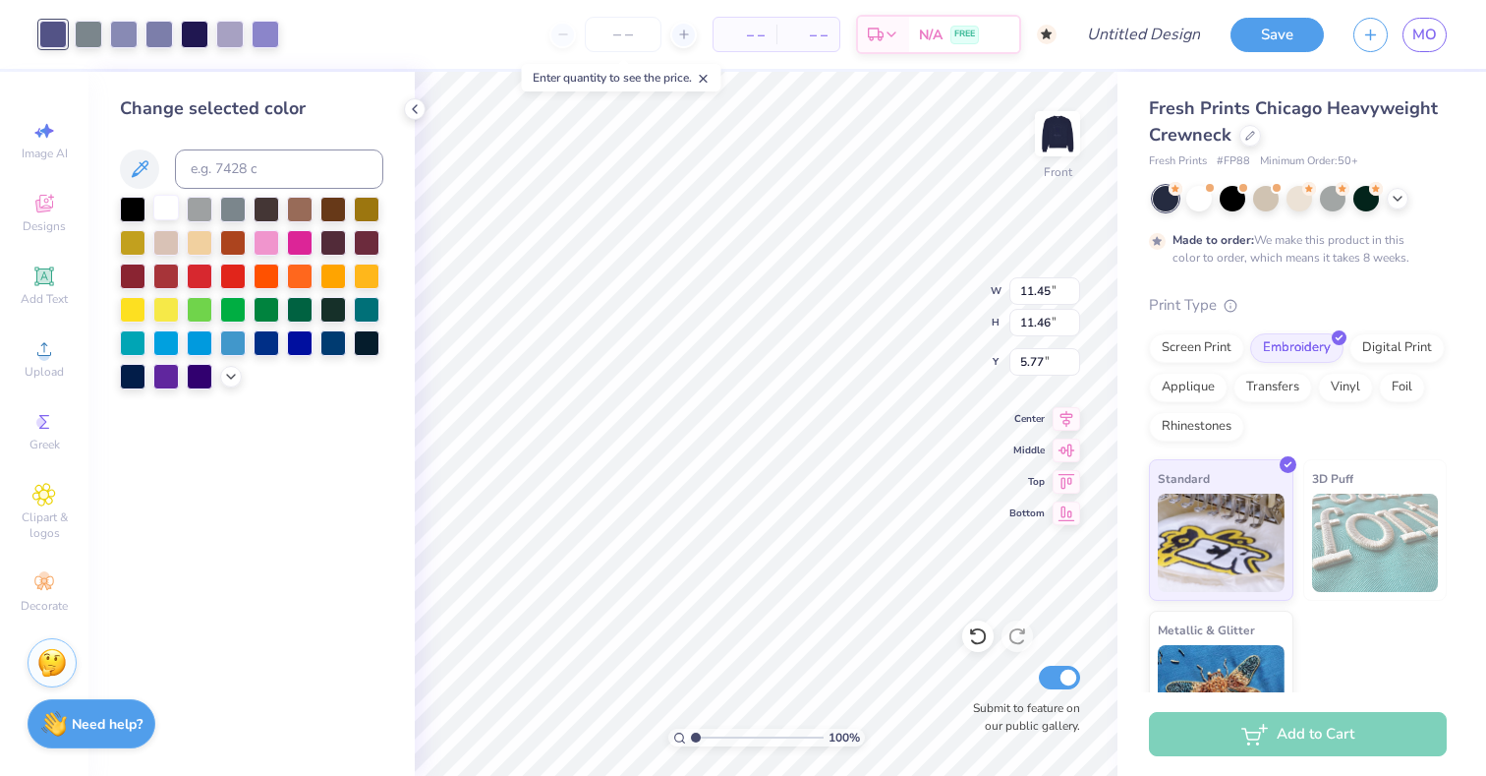
click at [168, 214] on div at bounding box center [166, 208] width 26 height 26
click at [94, 30] on div at bounding box center [89, 33] width 28 height 28
click at [172, 209] on div at bounding box center [166, 208] width 26 height 26
click at [104, 35] on div at bounding box center [141, 35] width 204 height 28
click at [90, 34] on div at bounding box center [89, 33] width 28 height 28
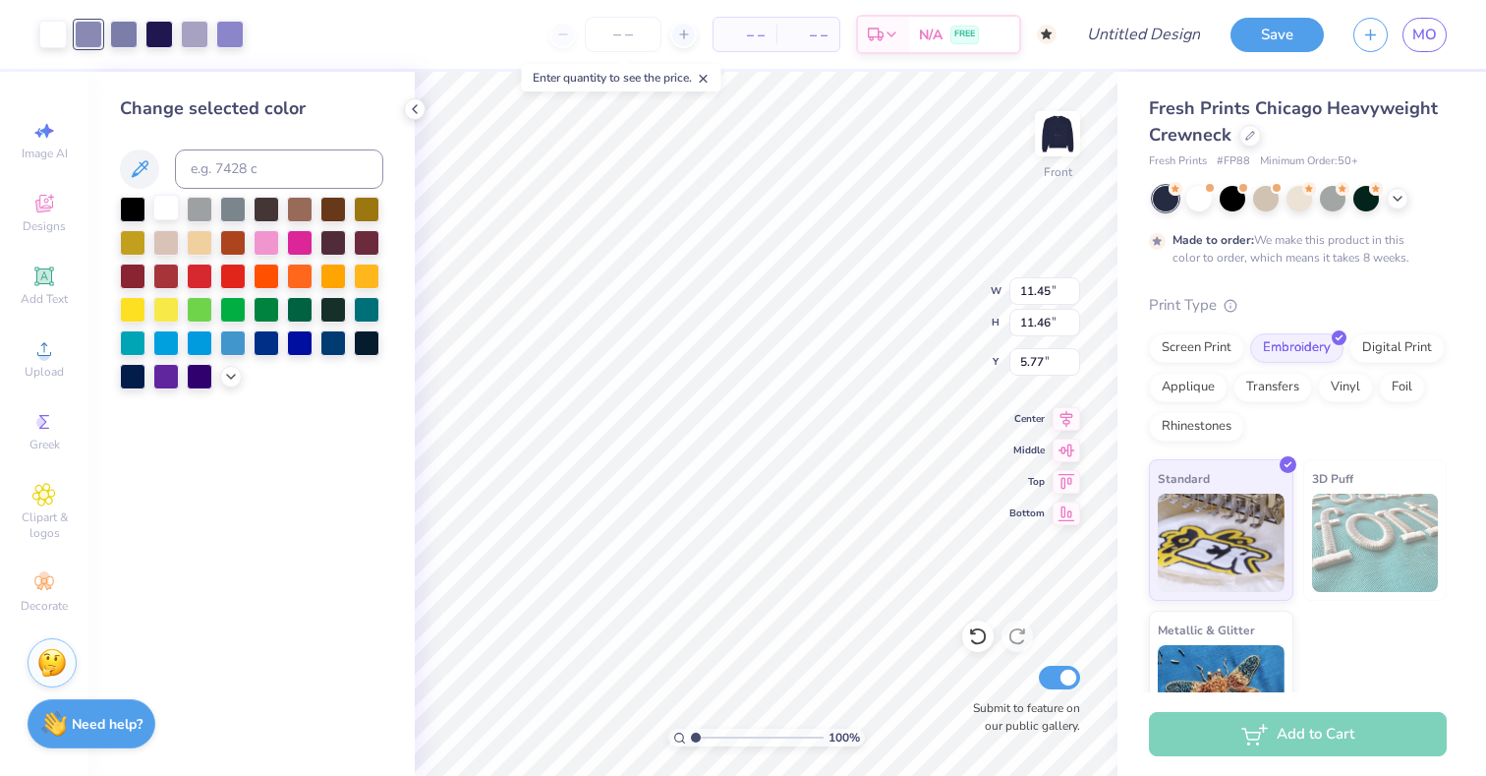
click at [169, 211] on div at bounding box center [166, 208] width 26 height 26
click at [83, 19] on div at bounding box center [89, 33] width 28 height 28
click at [172, 203] on div at bounding box center [166, 208] width 26 height 26
click at [85, 32] on div at bounding box center [89, 33] width 28 height 28
click at [173, 210] on div at bounding box center [166, 208] width 26 height 26
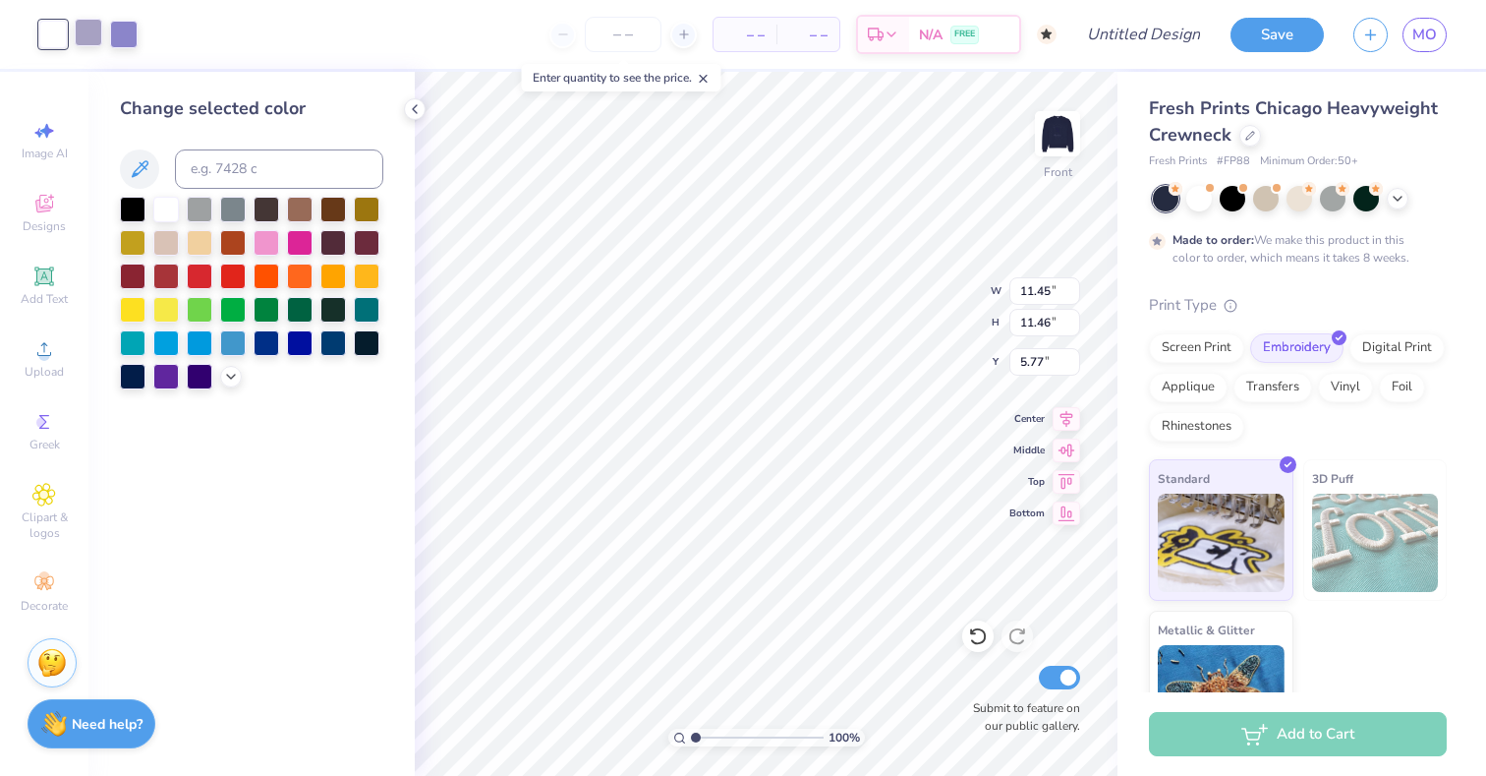
click at [91, 30] on div at bounding box center [89, 33] width 28 height 28
click at [169, 202] on div at bounding box center [166, 208] width 26 height 26
click at [91, 38] on div at bounding box center [89, 33] width 28 height 28
click at [163, 208] on div at bounding box center [166, 208] width 26 height 26
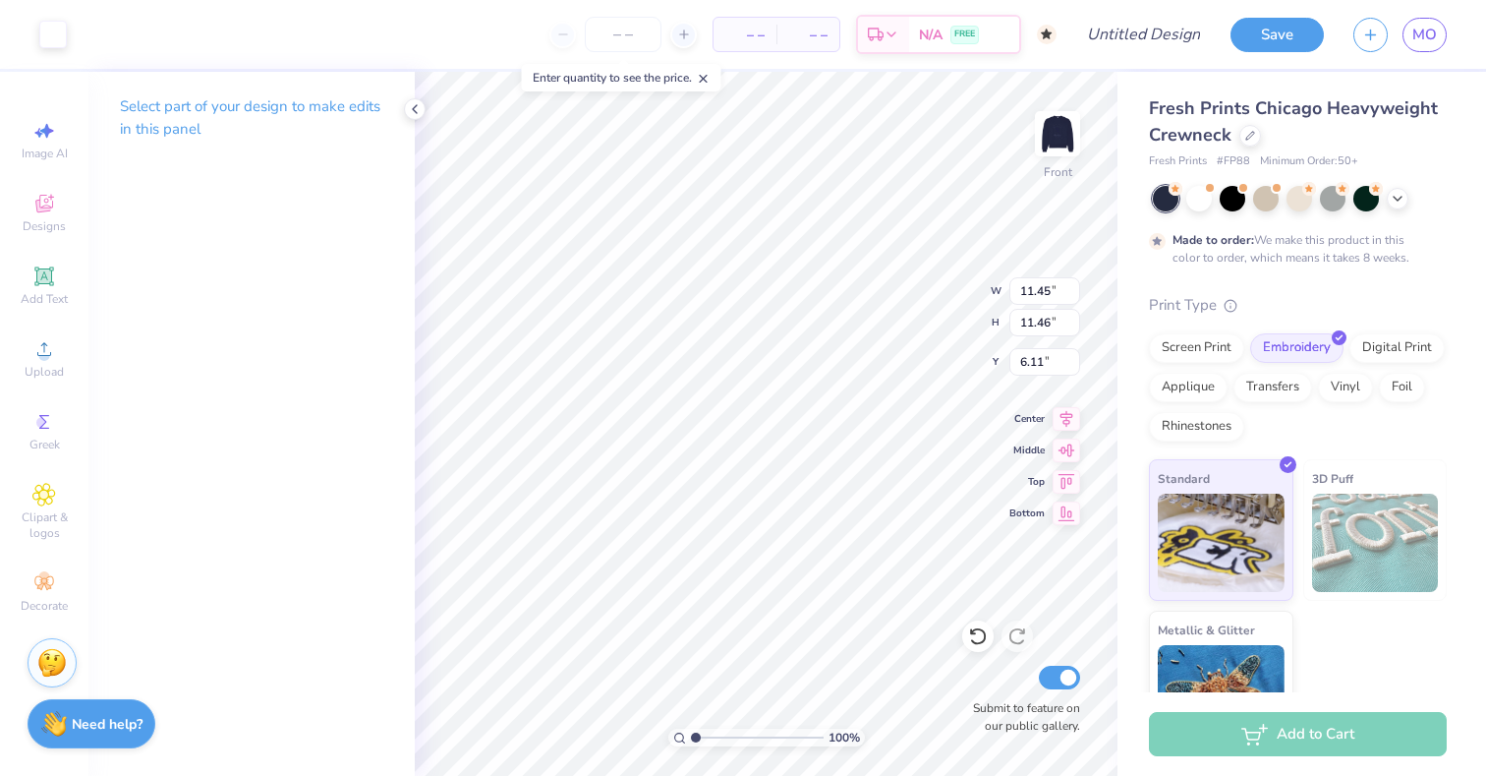
click at [928, 270] on div "100 % Front W 11.45 11.45 " H 11.46 11.46 " Y 6.11 6.11 " Center Middle Top Bot…" at bounding box center [766, 424] width 703 height 704
click at [979, 625] on div at bounding box center [977, 635] width 31 height 31
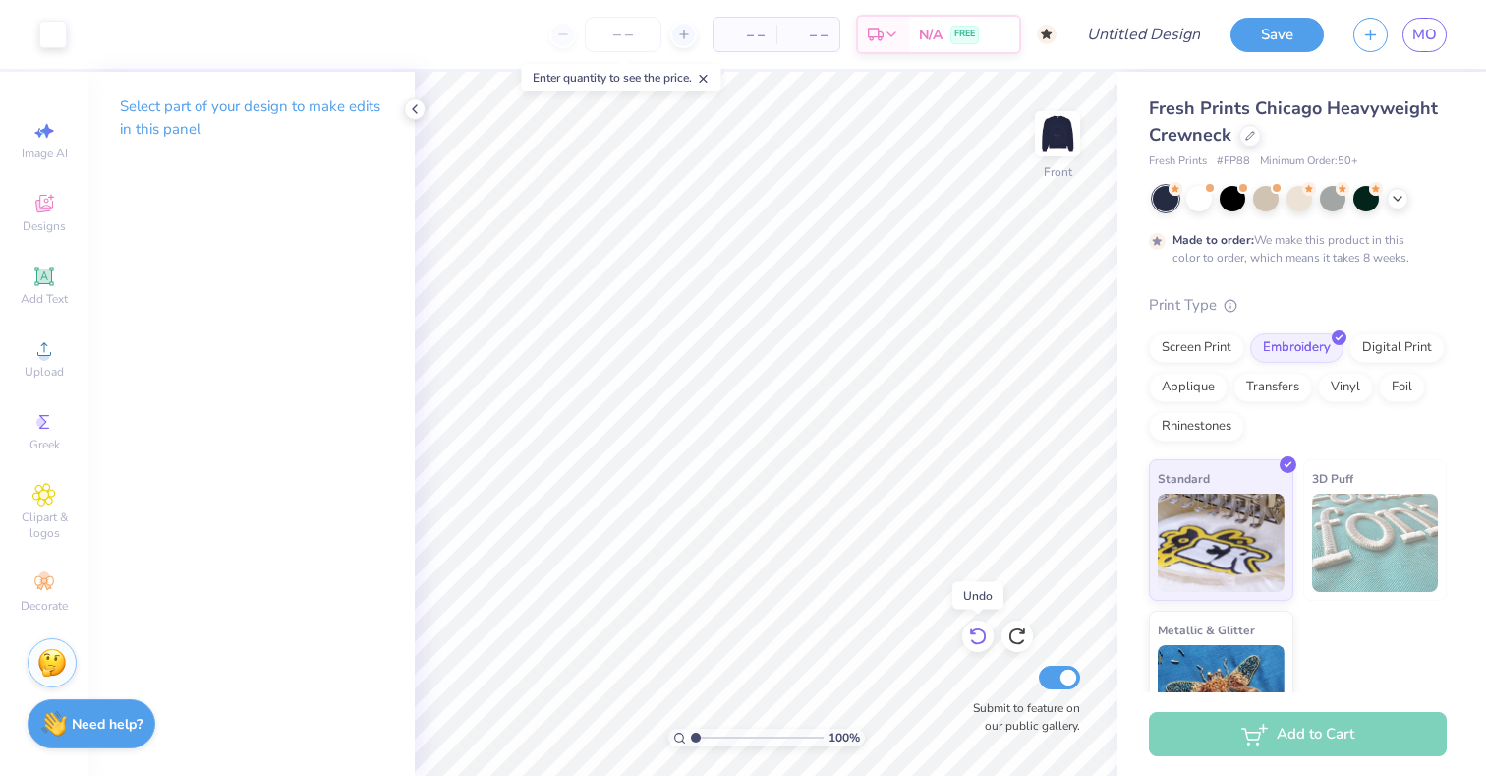
click at [979, 625] on div at bounding box center [977, 635] width 31 height 31
click at [980, 625] on div at bounding box center [977, 635] width 31 height 31
click at [981, 625] on div at bounding box center [977, 635] width 31 height 31
click at [982, 625] on div at bounding box center [977, 635] width 31 height 31
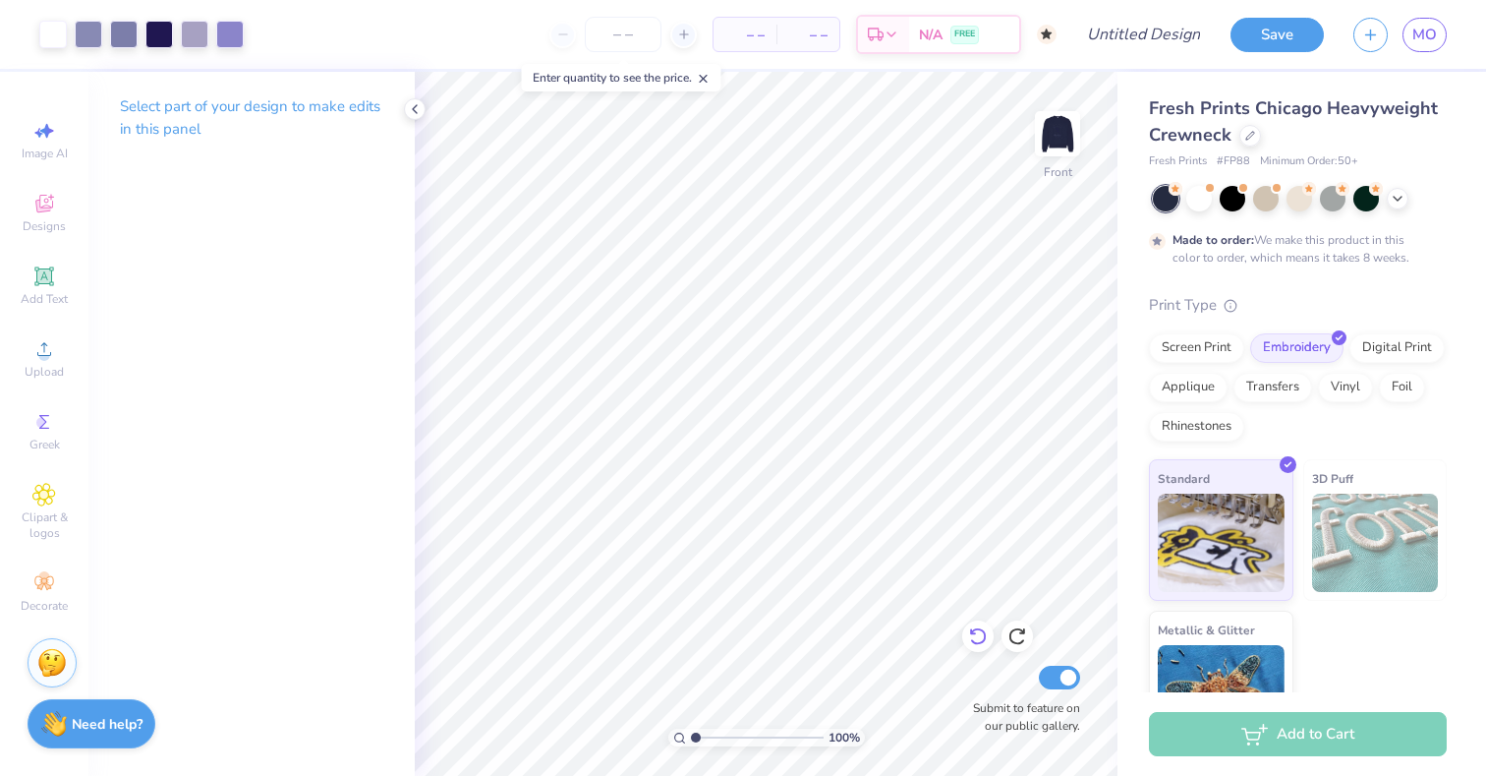
click at [979, 629] on icon at bounding box center [977, 637] width 17 height 18
click at [126, 35] on div at bounding box center [124, 33] width 28 height 28
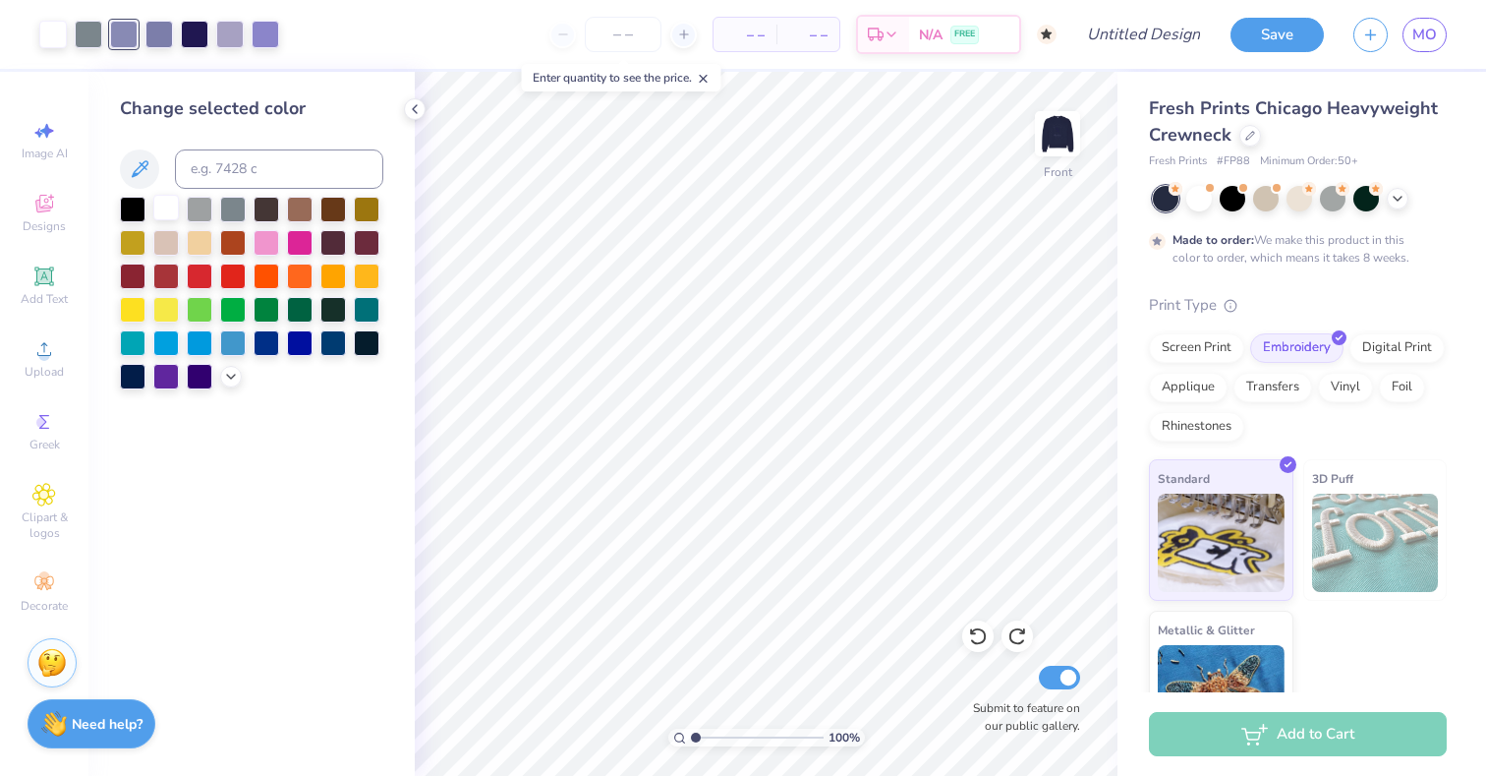
click at [165, 218] on div at bounding box center [166, 208] width 26 height 26
click at [87, 30] on div at bounding box center [89, 33] width 28 height 28
click at [122, 34] on div at bounding box center [124, 33] width 28 height 28
click at [173, 208] on div at bounding box center [166, 208] width 26 height 26
click at [121, 37] on div at bounding box center [124, 33] width 28 height 28
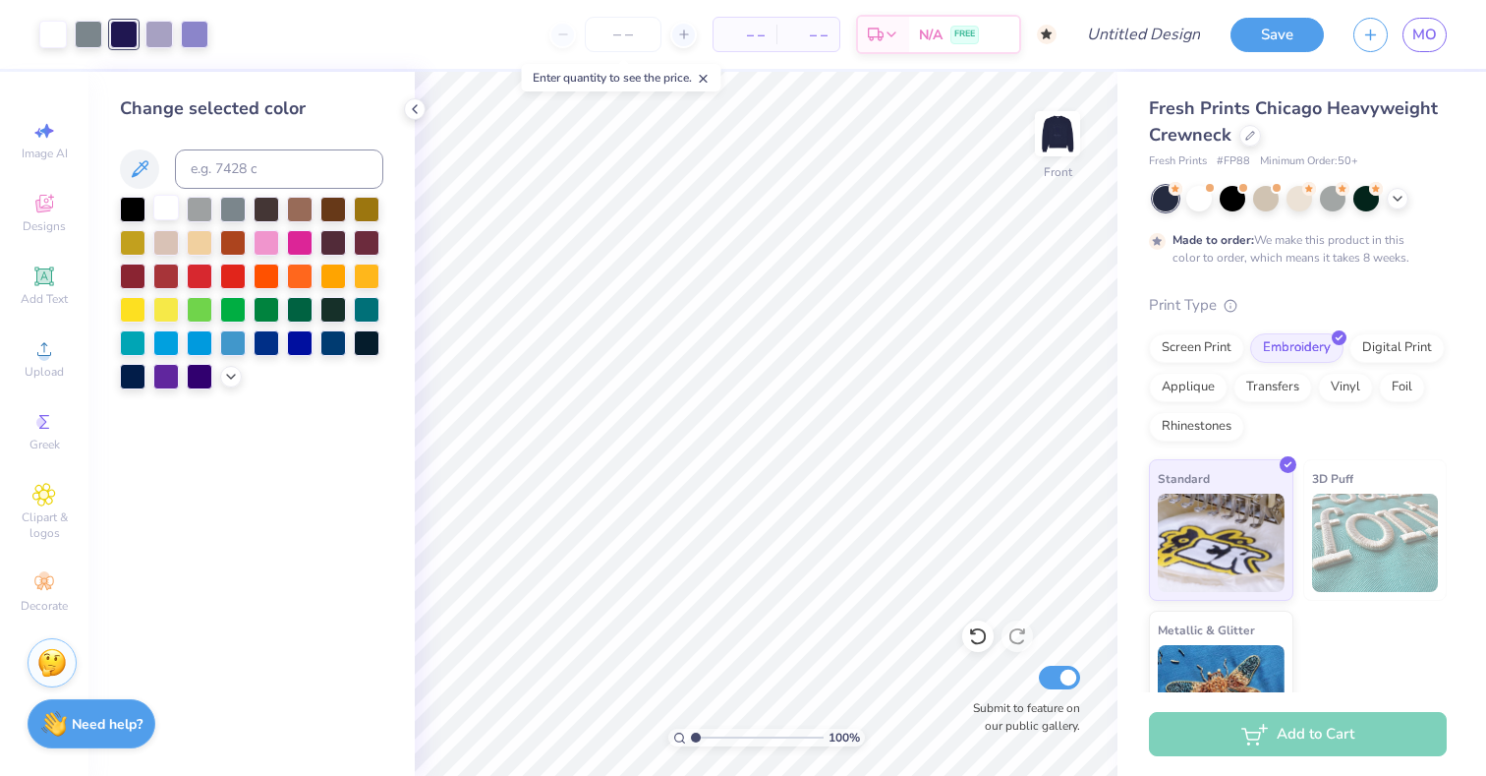
click at [165, 208] on div at bounding box center [166, 208] width 26 height 26
click at [126, 24] on div at bounding box center [124, 33] width 28 height 28
click at [171, 212] on div at bounding box center [166, 208] width 26 height 26
click at [121, 29] on div at bounding box center [124, 33] width 28 height 28
click at [162, 206] on div at bounding box center [166, 208] width 26 height 26
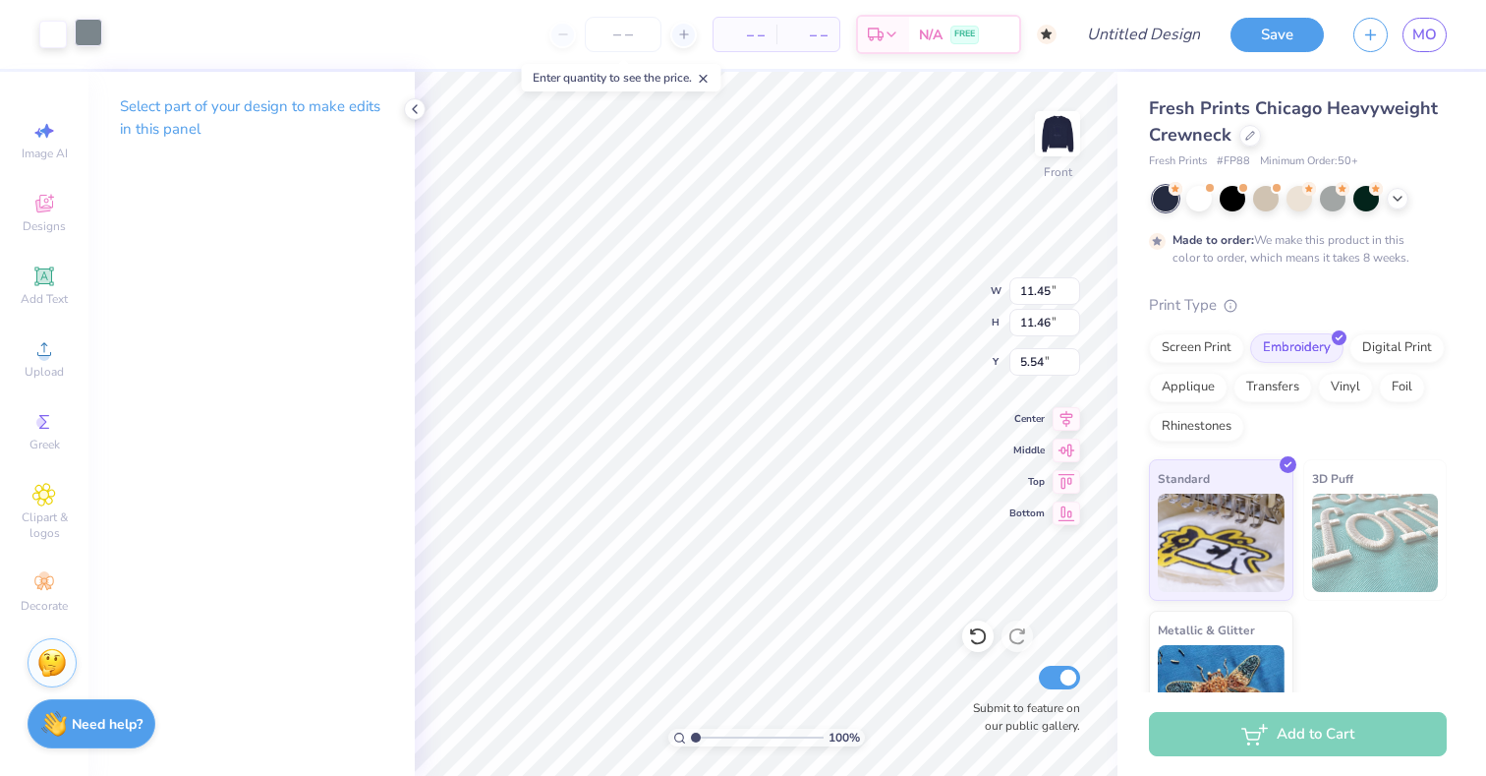
click at [88, 37] on div at bounding box center [89, 33] width 28 height 28
click at [89, 712] on strong "Need help?" at bounding box center [107, 721] width 71 height 19
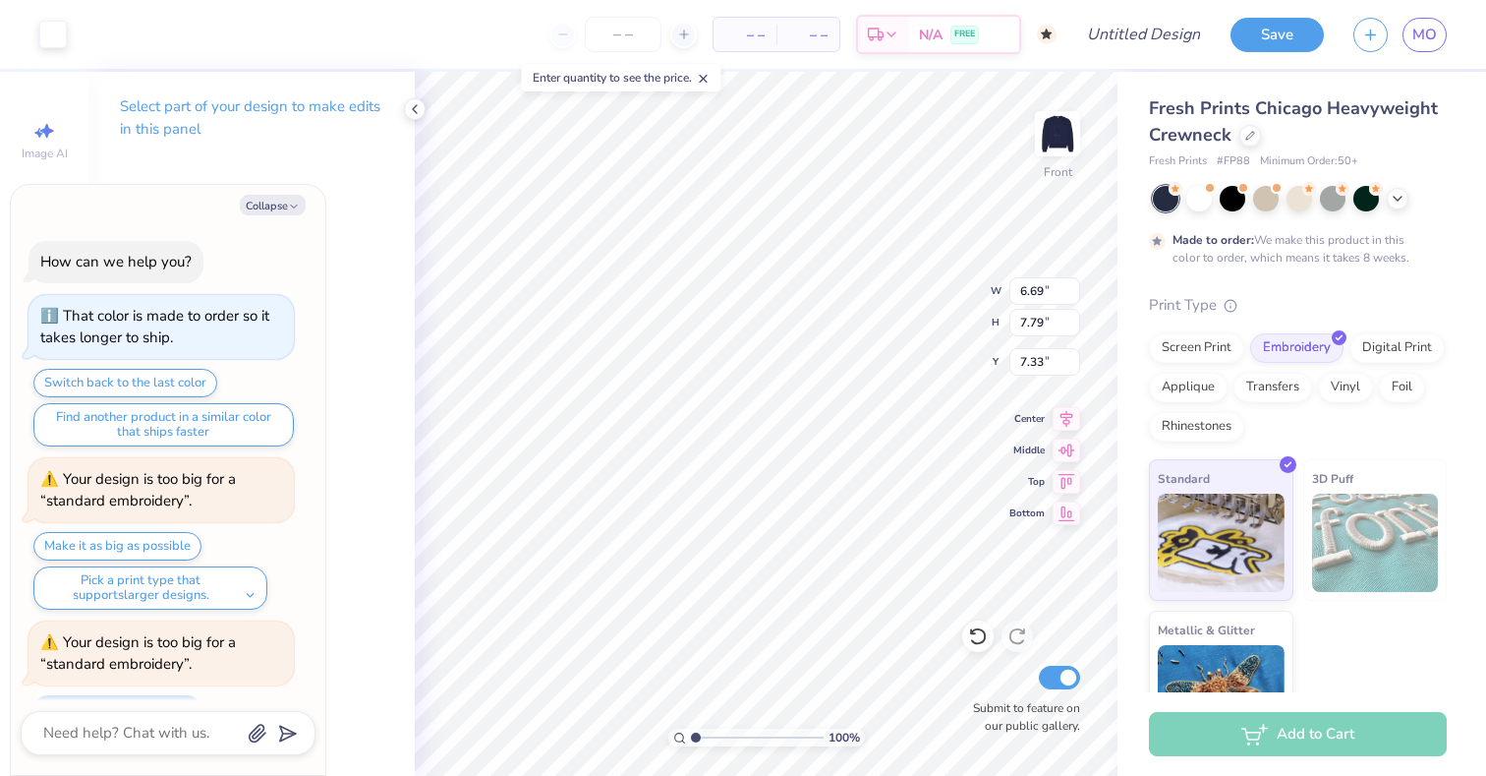
scroll to position [250, 0]
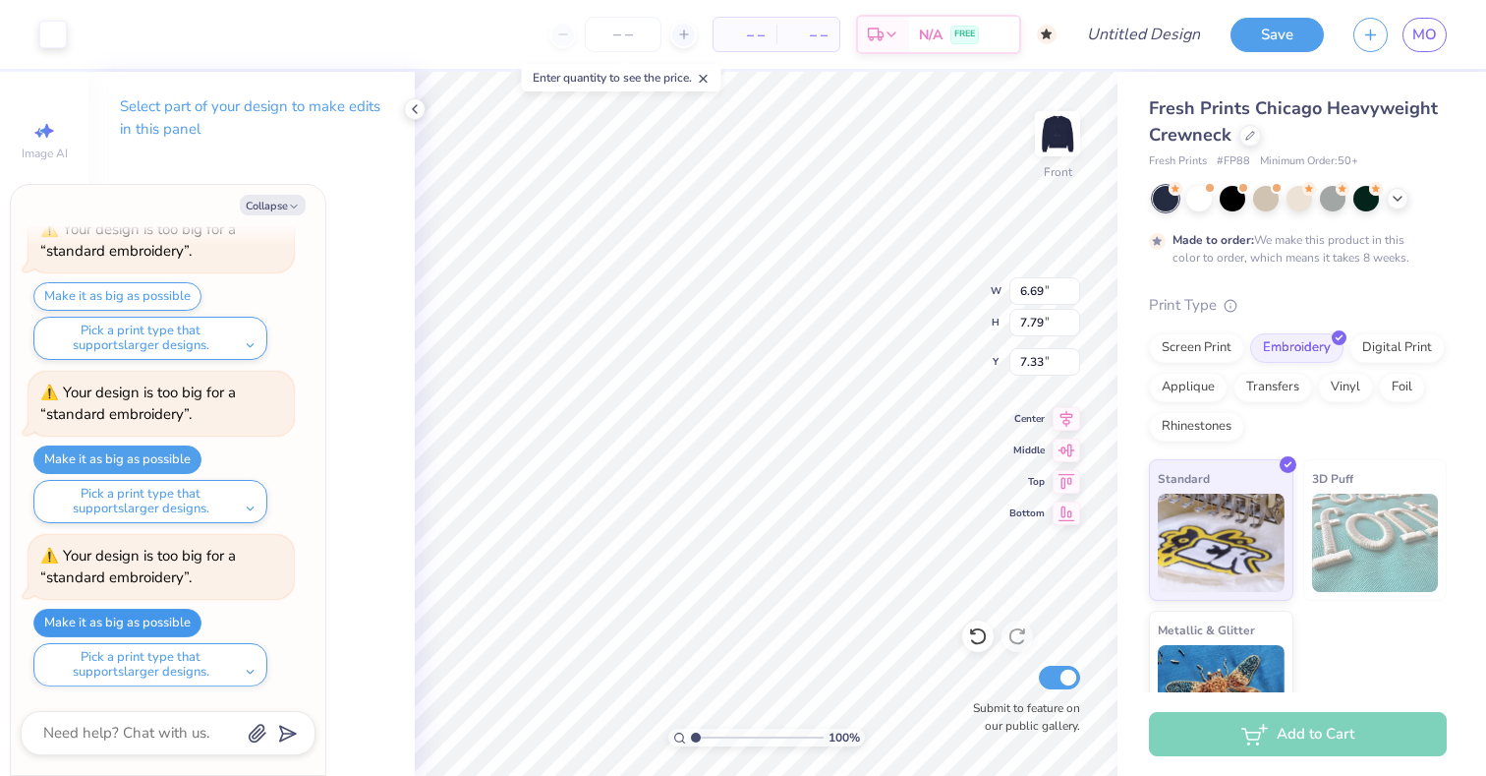
click at [165, 621] on button "Make it as big as possible" at bounding box center [117, 622] width 168 height 29
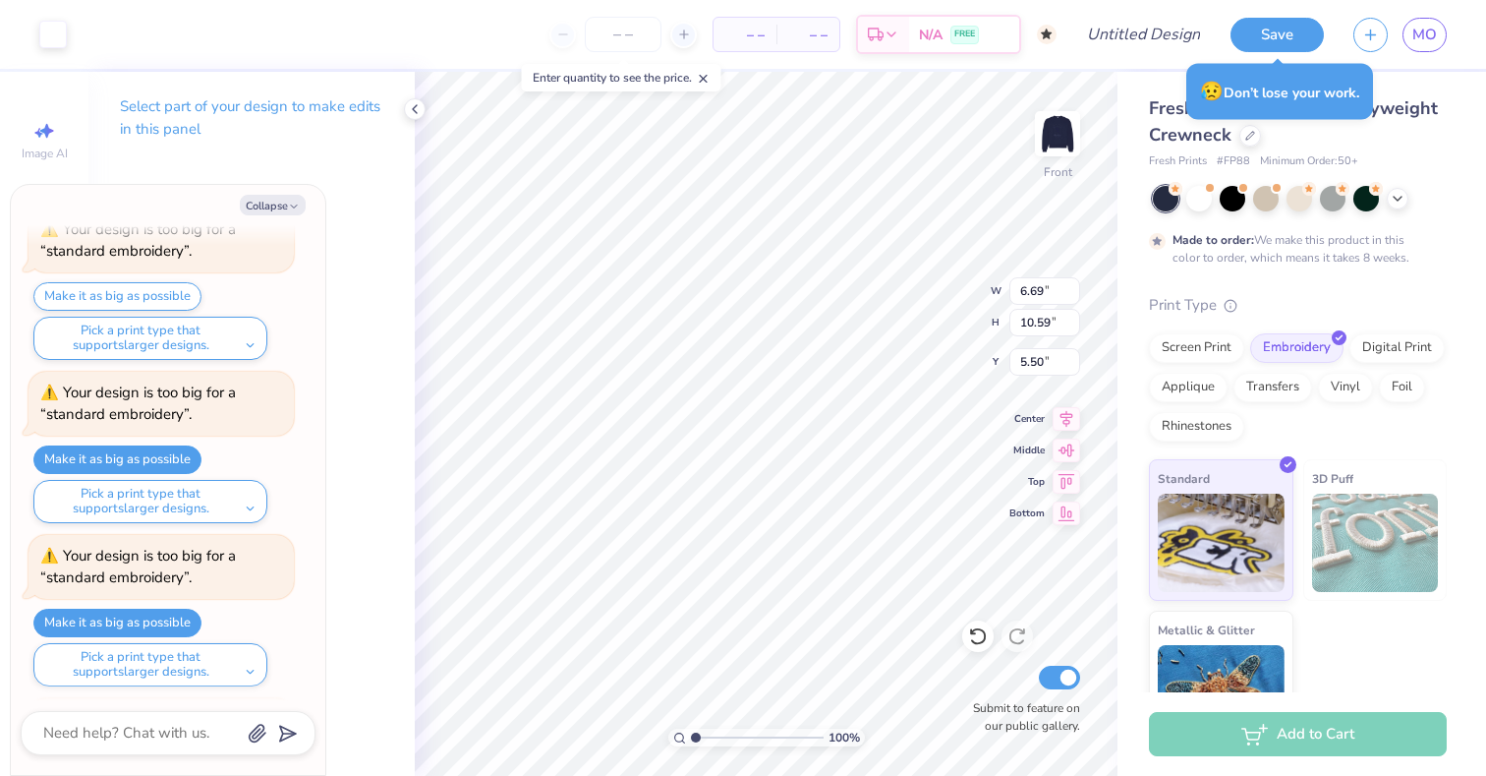
scroll to position [413, 0]
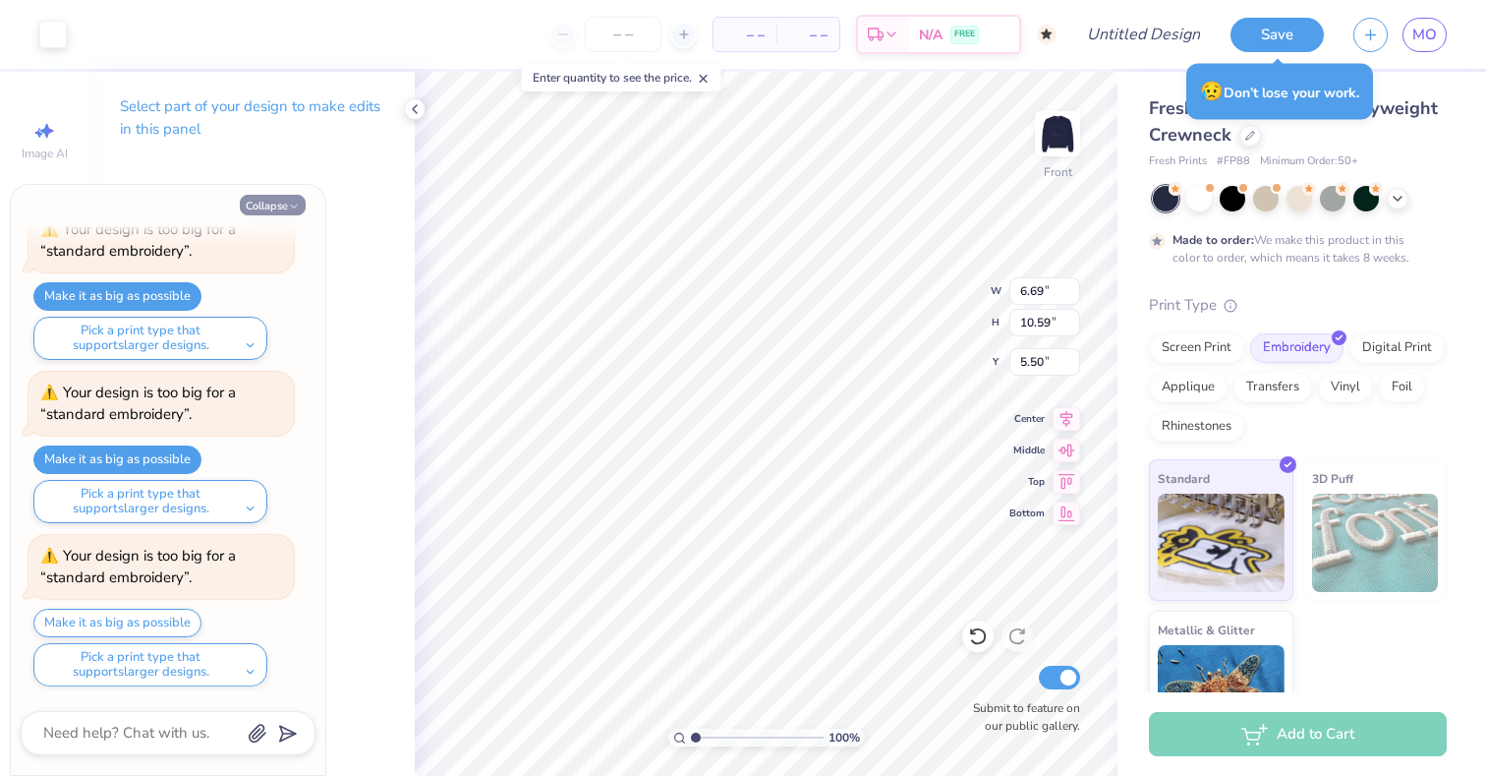
click at [282, 202] on button "Collapse" at bounding box center [273, 205] width 66 height 21
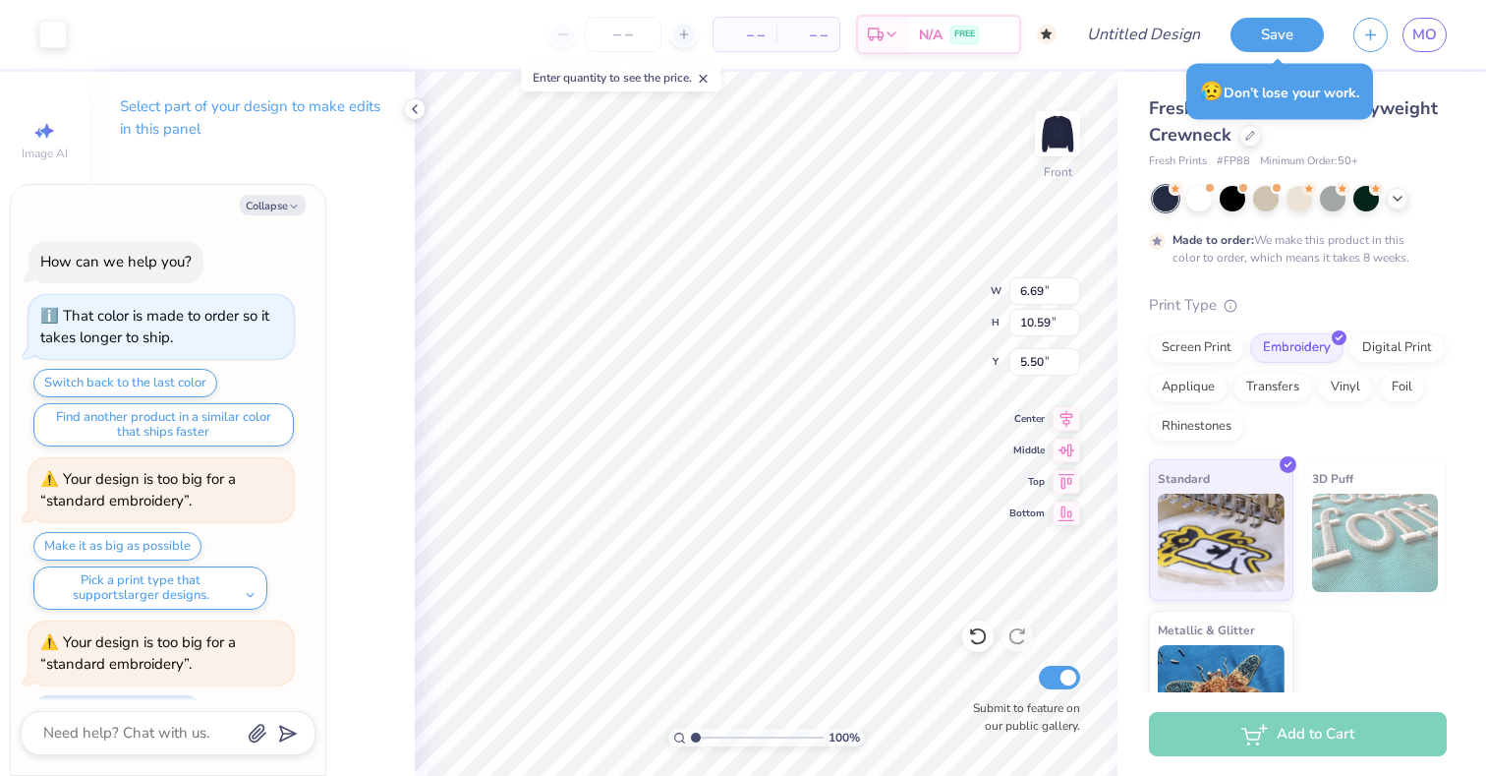
scroll to position [576, 0]
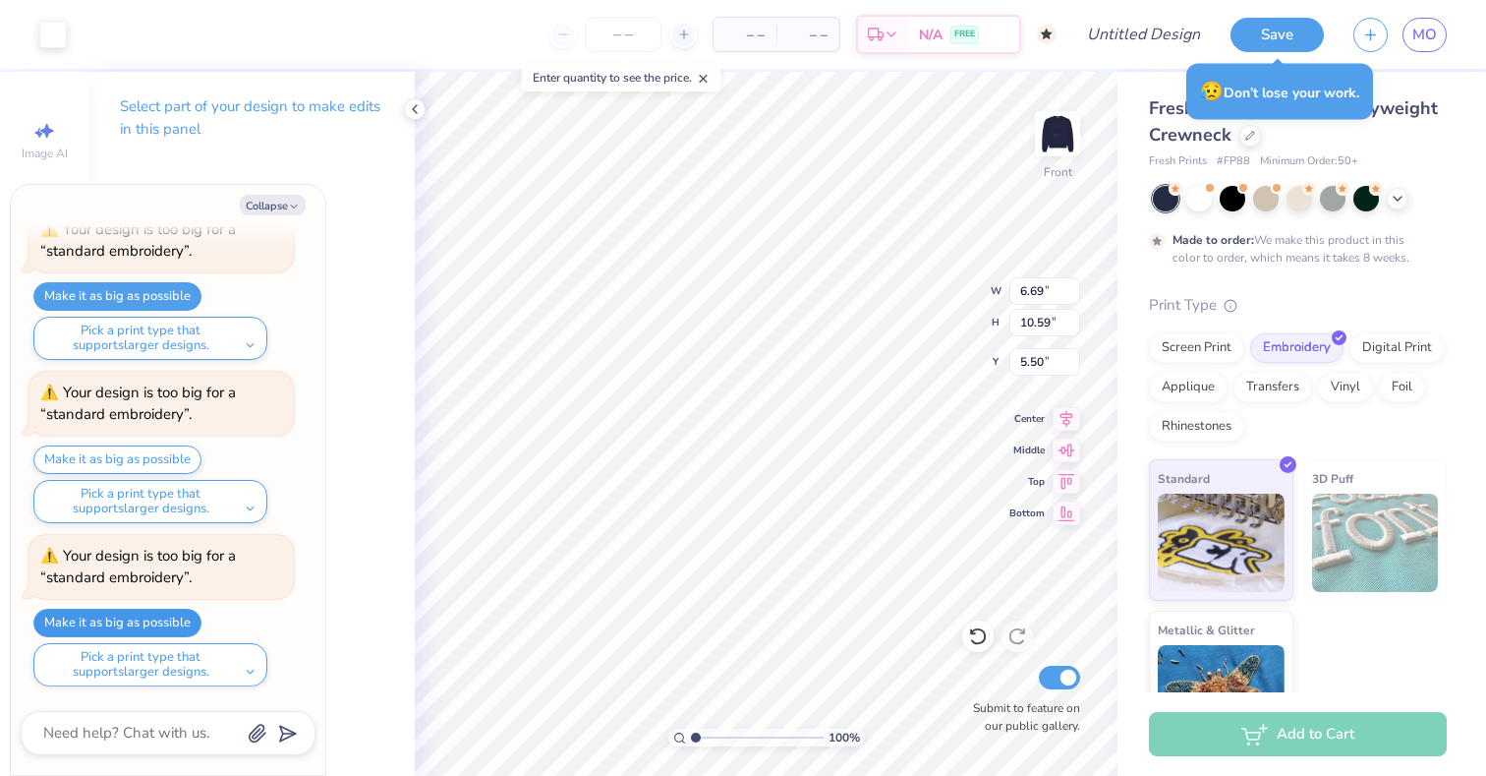
click at [153, 627] on button "Make it as big as possible" at bounding box center [117, 622] width 168 height 29
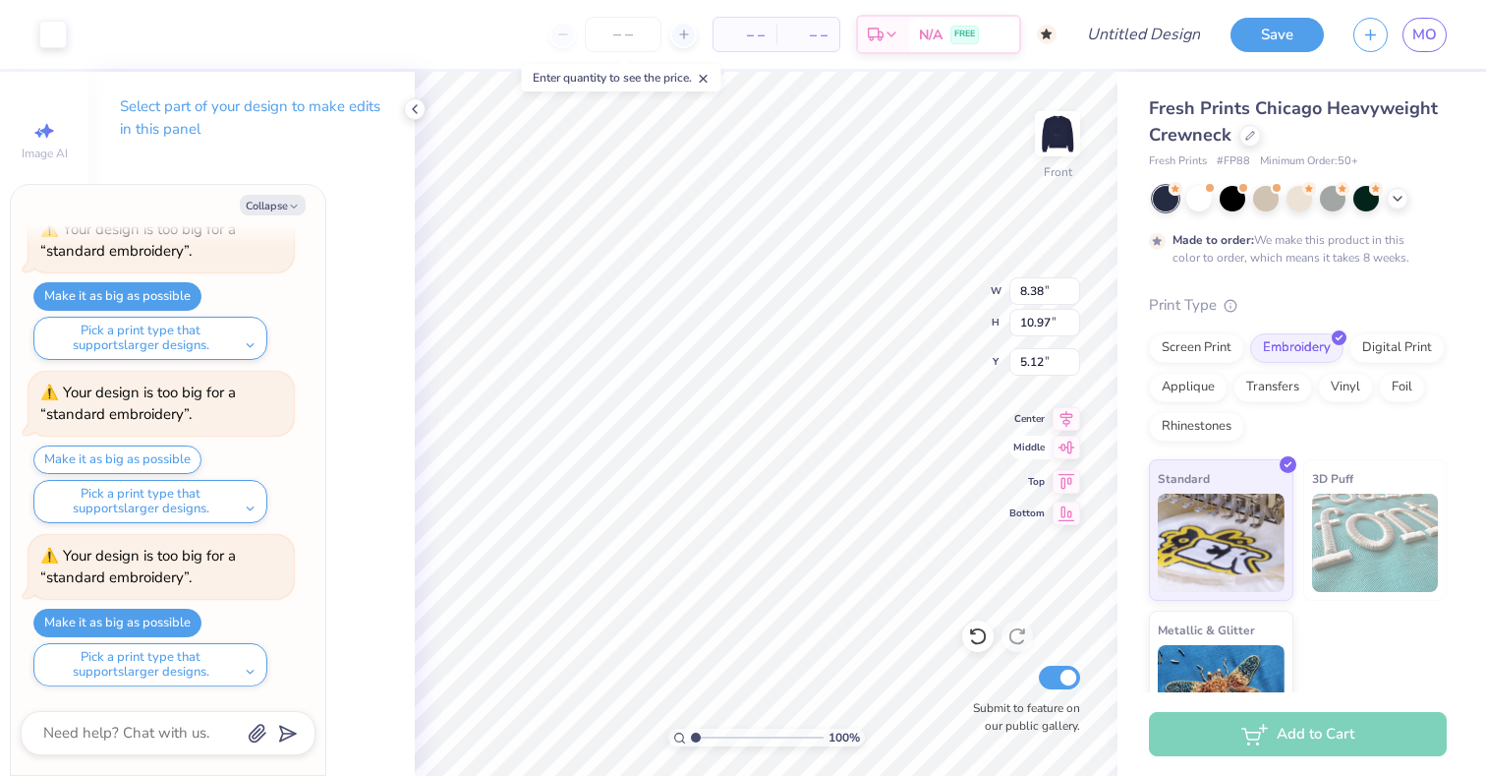
click at [1063, 452] on icon at bounding box center [1067, 447] width 28 height 24
click at [1066, 423] on icon at bounding box center [1067, 416] width 28 height 24
click at [1064, 156] on img at bounding box center [1057, 133] width 79 height 79
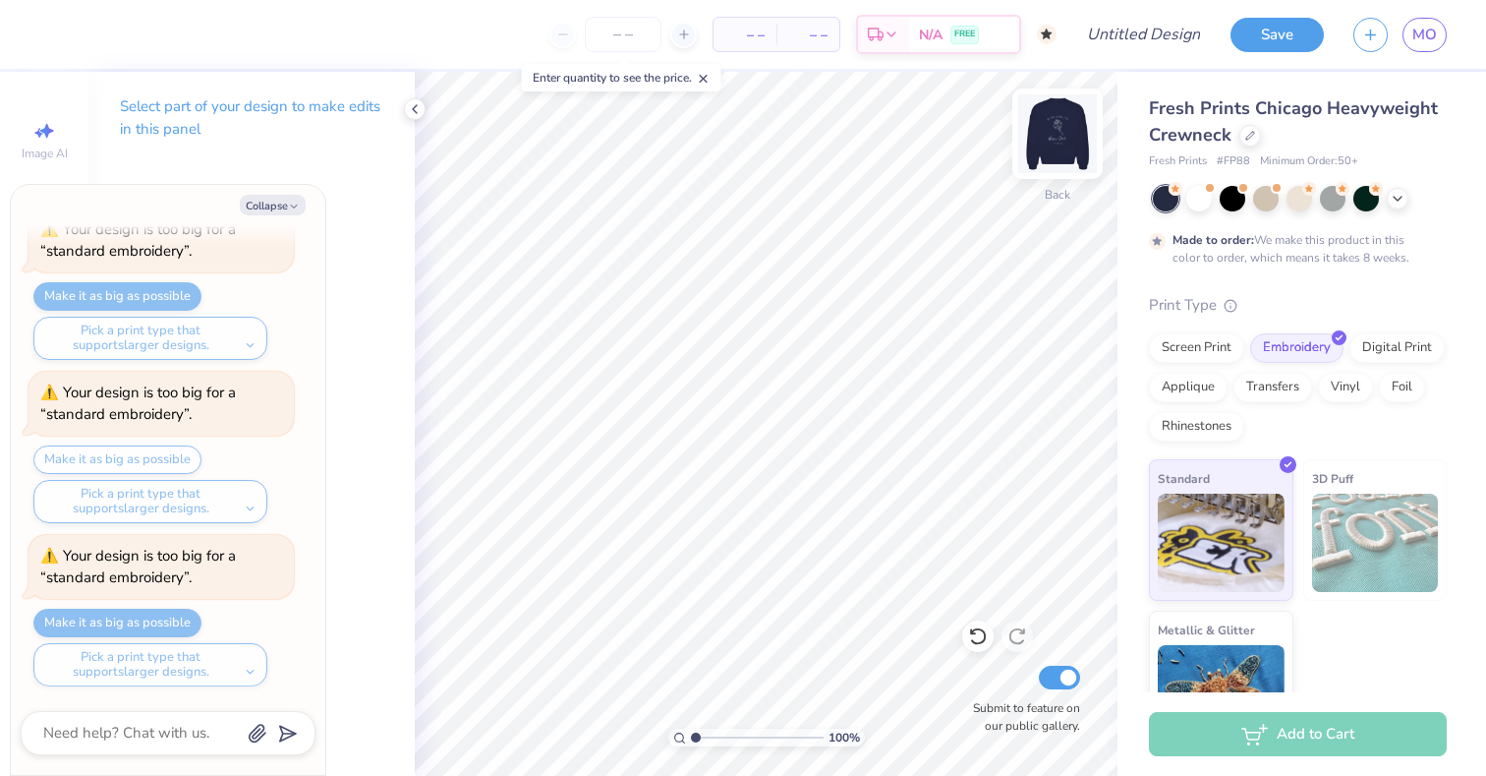
click at [1081, 126] on img at bounding box center [1057, 133] width 79 height 79
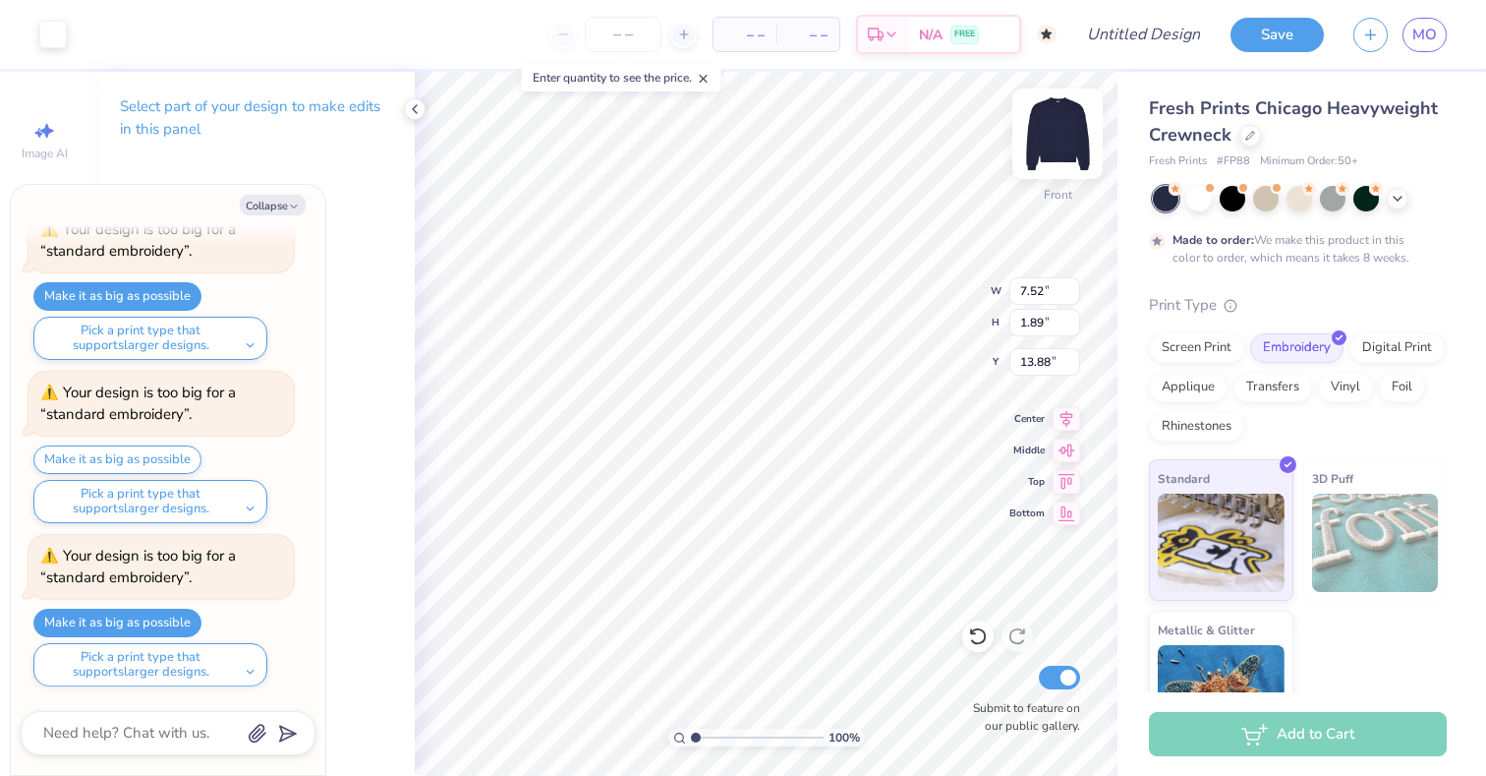
click at [1061, 131] on img at bounding box center [1057, 133] width 79 height 79
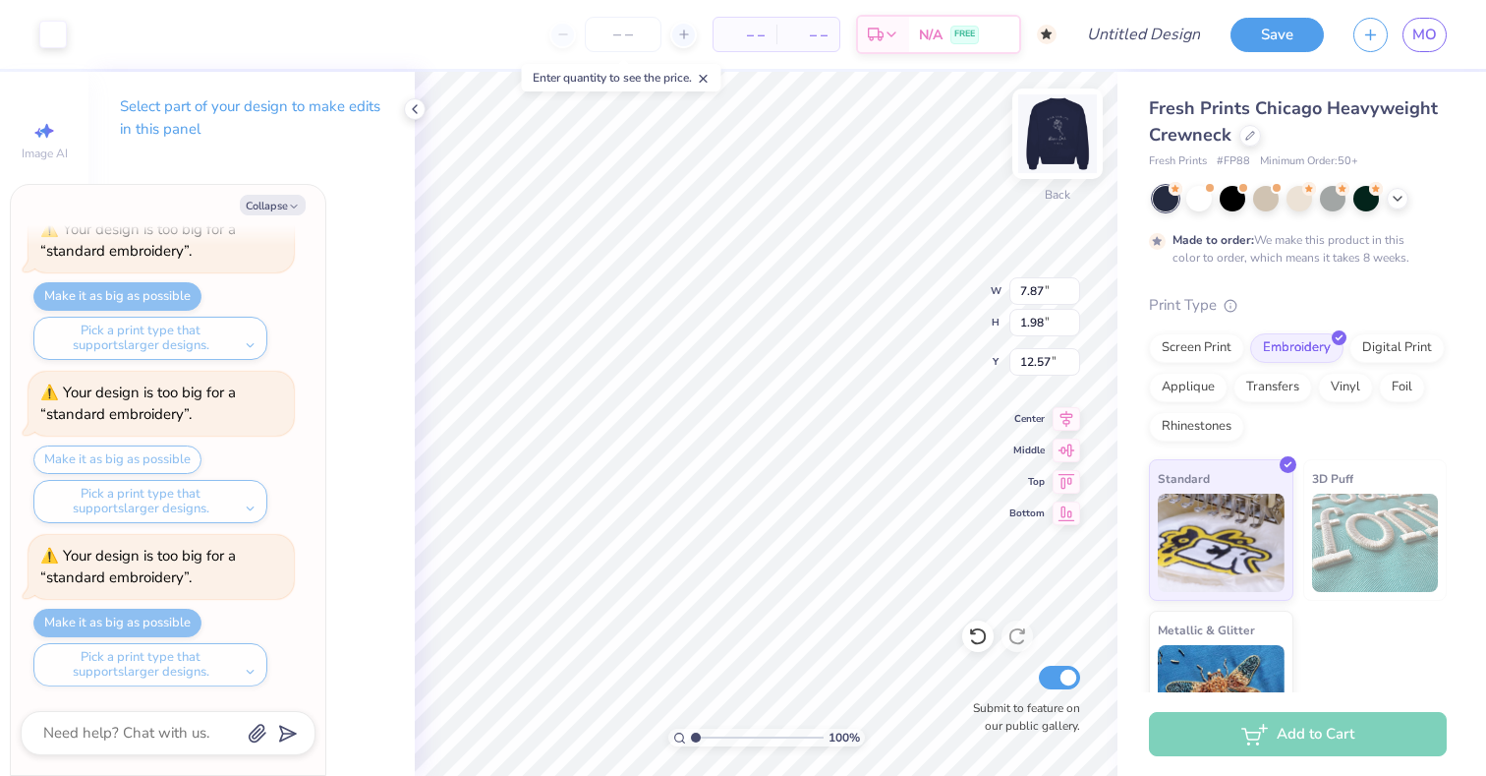
click at [1058, 147] on img at bounding box center [1057, 133] width 79 height 79
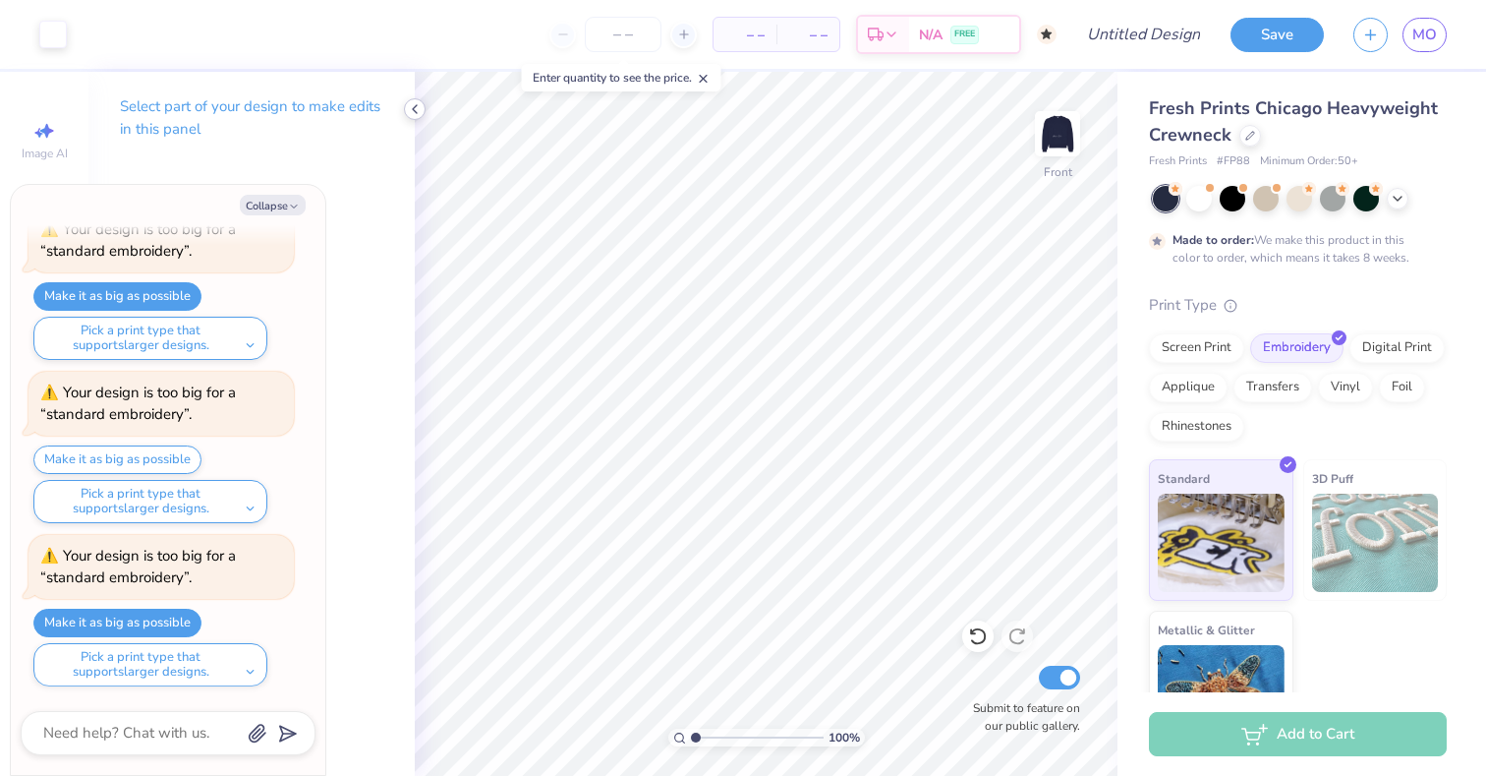
click at [412, 115] on icon at bounding box center [415, 109] width 16 height 16
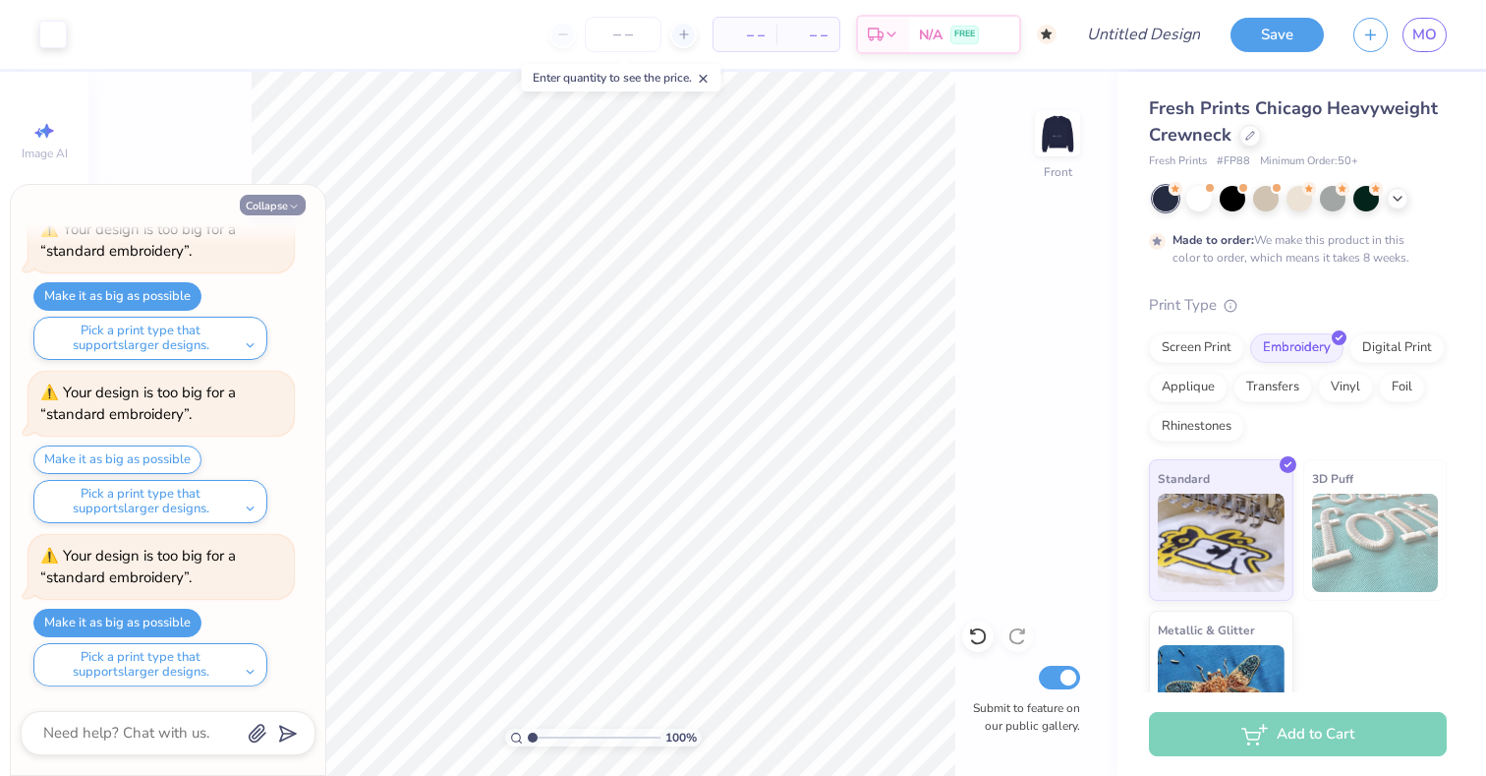
click at [267, 199] on button "Collapse" at bounding box center [273, 205] width 66 height 21
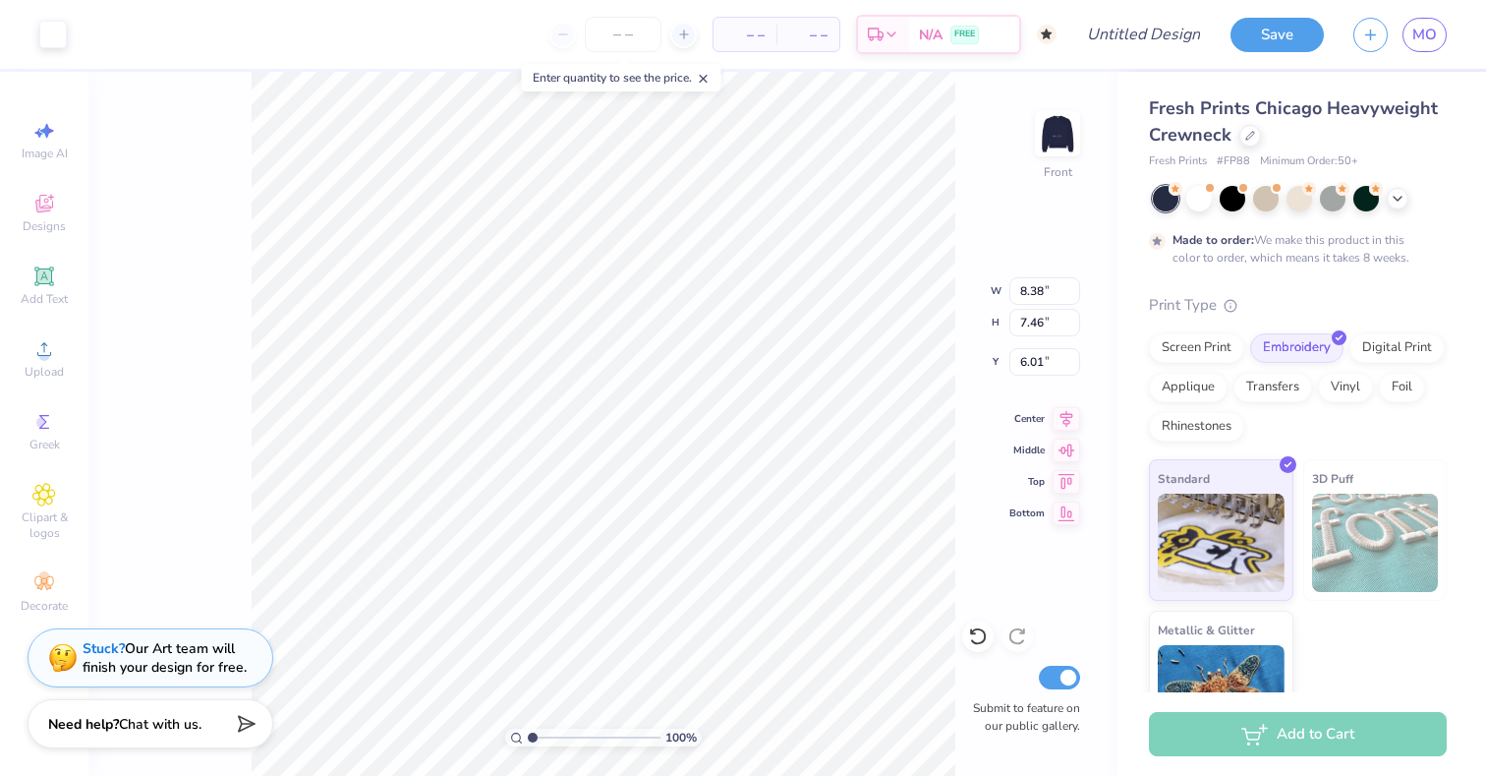
click at [1096, 122] on div "100 % Front W 8.38 8.38 " H 7.46 7.46 " Y 6.01 6.01 " Center Middle Top Bottom …" at bounding box center [602, 424] width 1029 height 704
click at [1066, 137] on img at bounding box center [1057, 133] width 79 height 79
click at [47, 248] on div "Image AI Designs Add Text Upload Greek Clipart & logos Decorate" at bounding box center [44, 366] width 69 height 510
click at [47, 271] on icon at bounding box center [43, 275] width 15 height 15
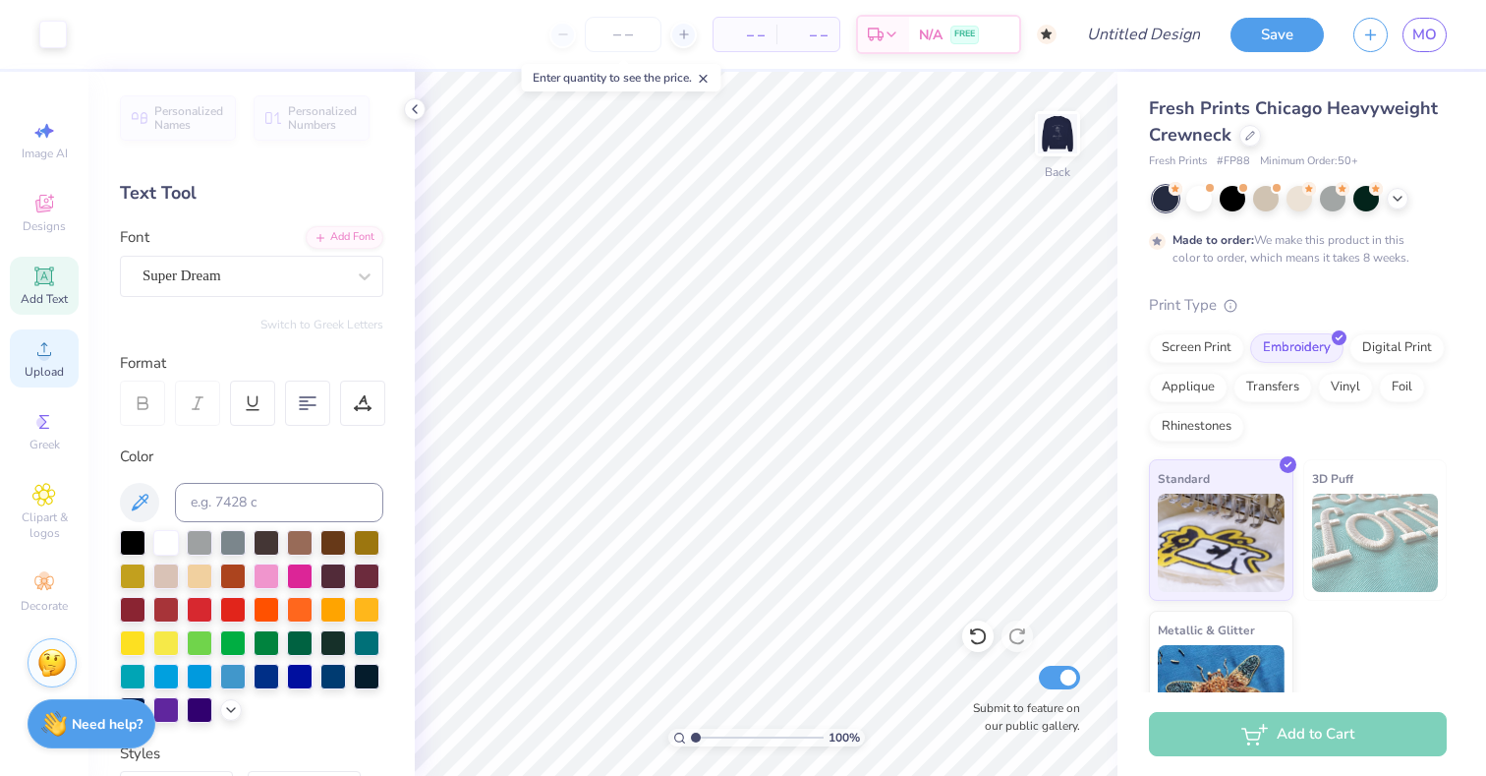
click at [53, 361] on div "Upload" at bounding box center [44, 358] width 69 height 58
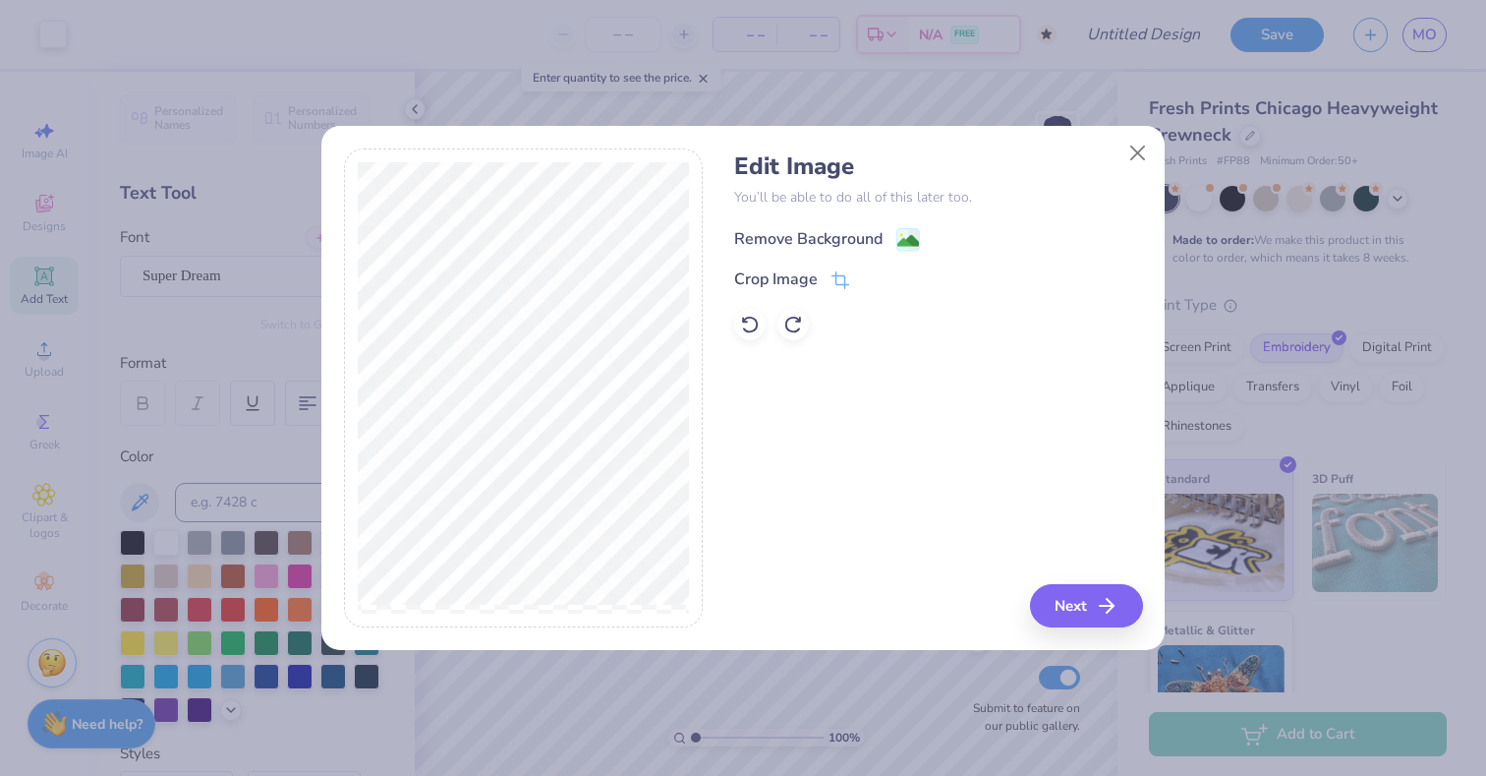
click at [911, 250] on image at bounding box center [908, 241] width 22 height 22
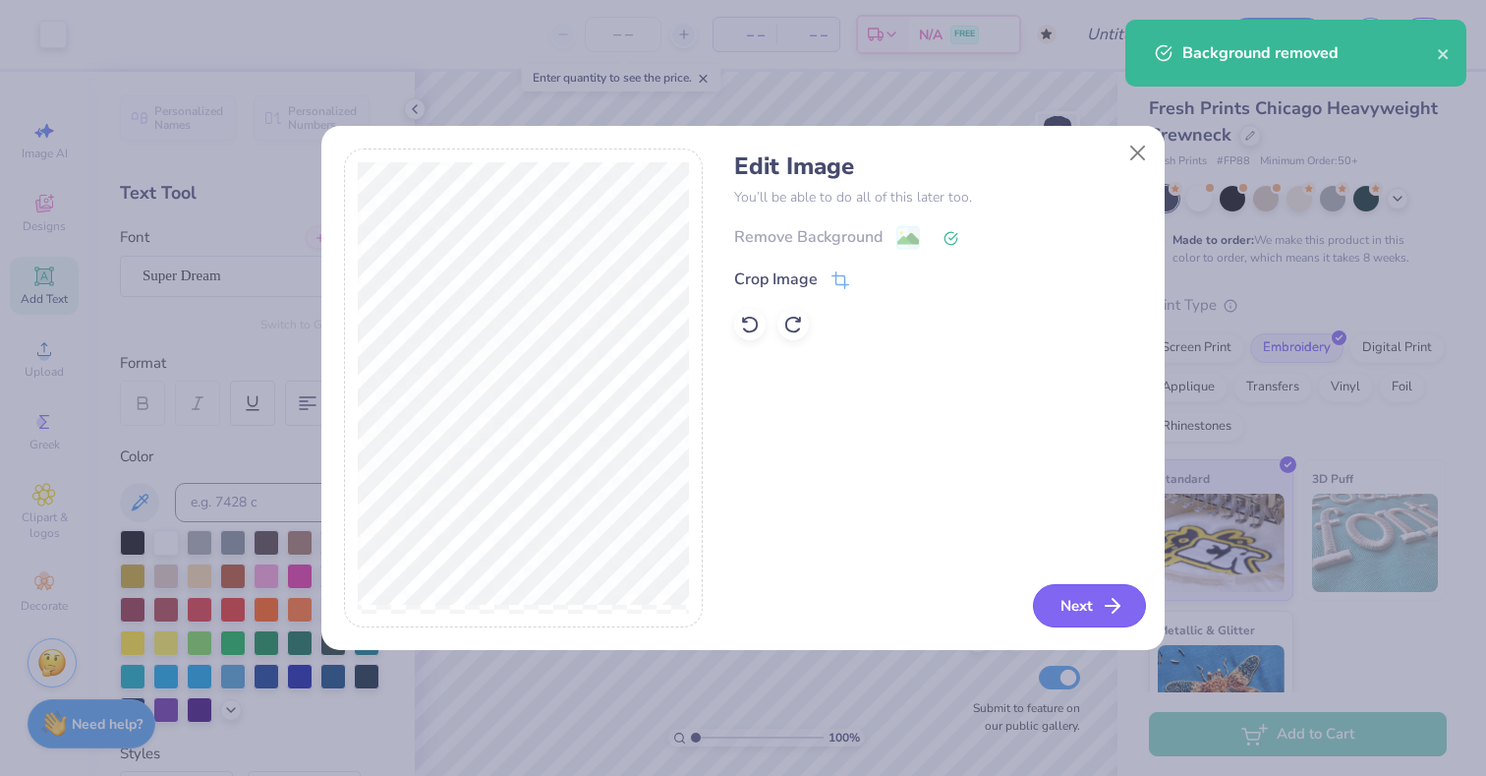
click at [1069, 602] on button "Next" at bounding box center [1089, 605] width 113 height 43
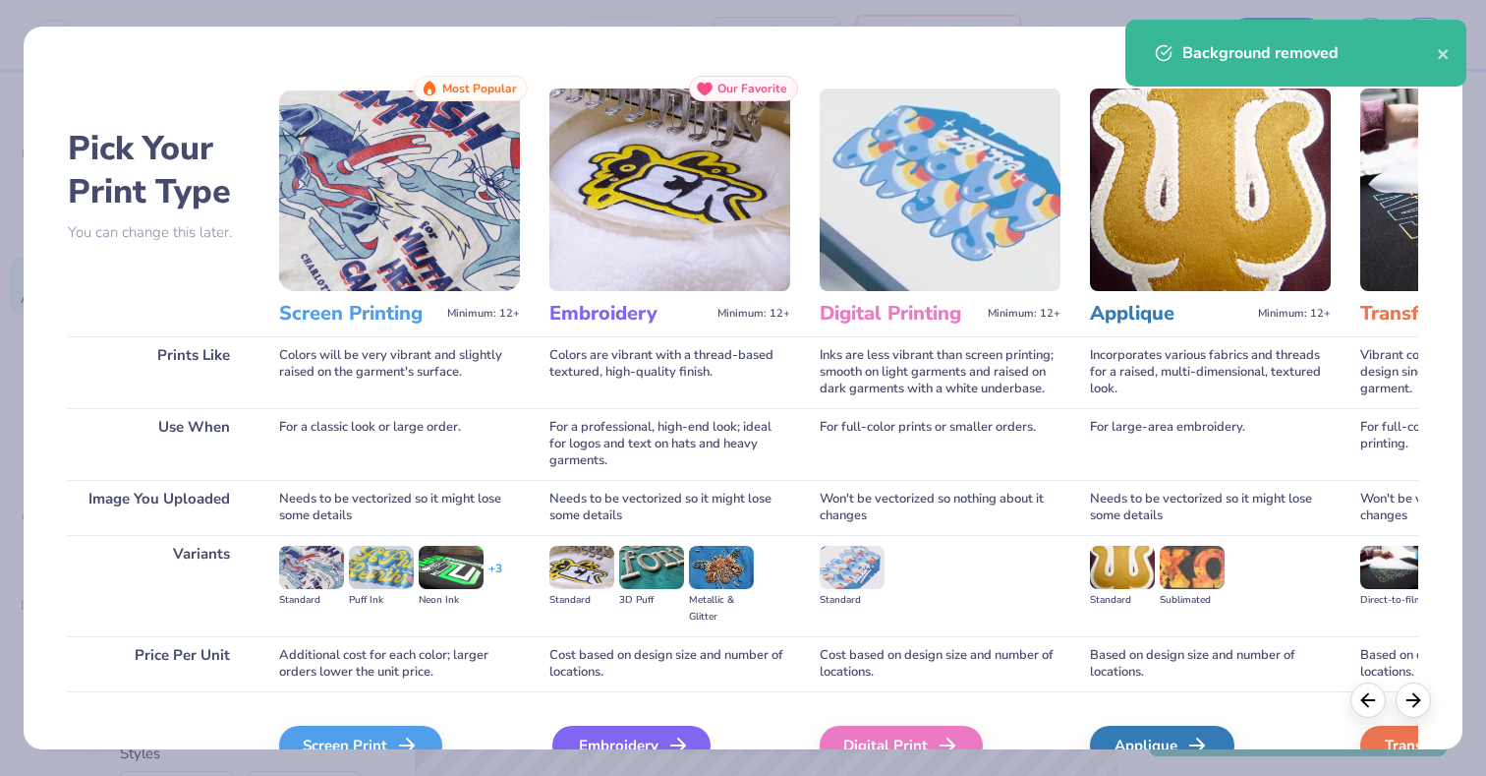
click at [625, 739] on div "Embroidery" at bounding box center [631, 744] width 158 height 39
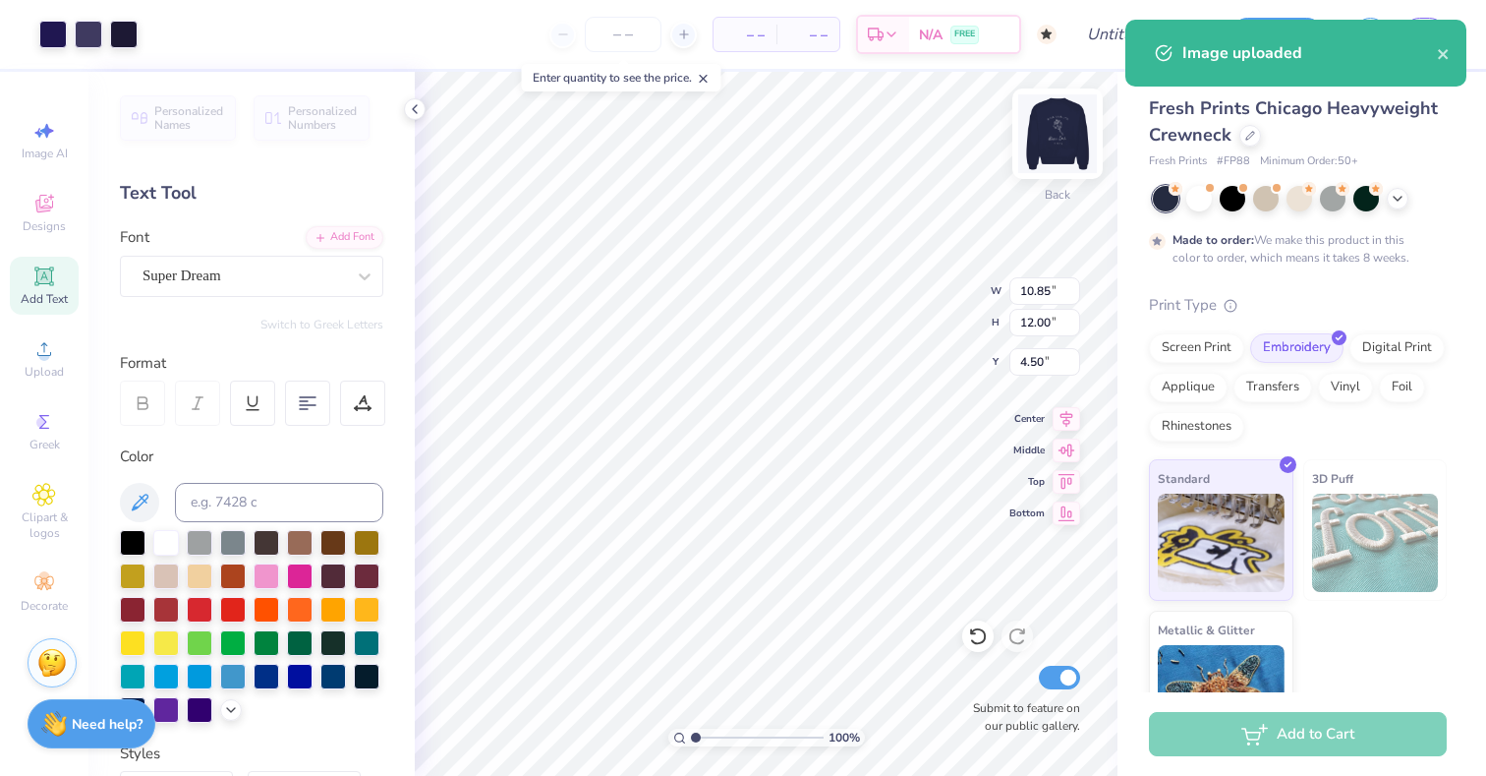
click at [1054, 138] on img at bounding box center [1057, 133] width 79 height 79
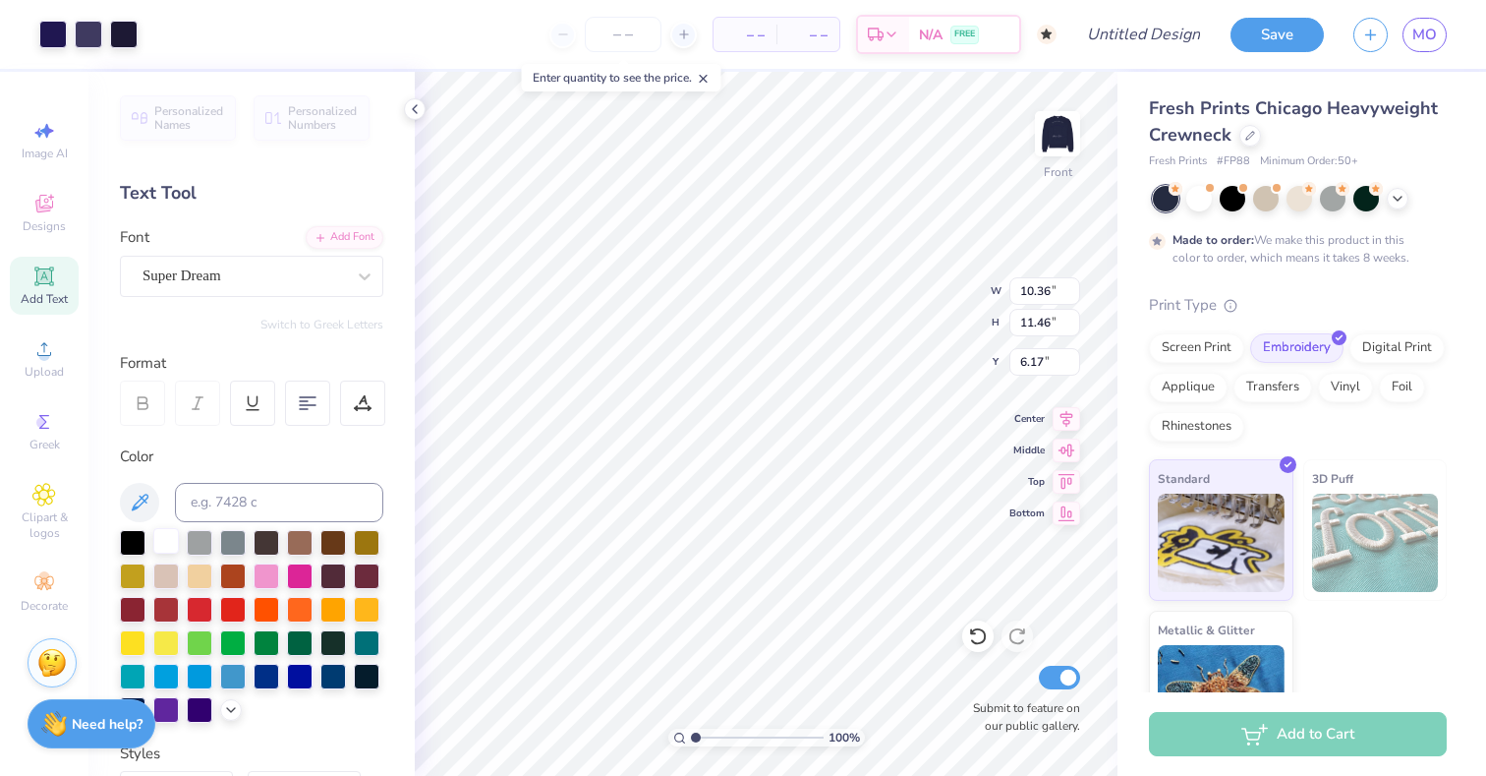
click at [166, 540] on div at bounding box center [166, 541] width 26 height 26
click at [167, 539] on div at bounding box center [166, 541] width 26 height 26
click at [58, 28] on div at bounding box center [53, 33] width 28 height 28
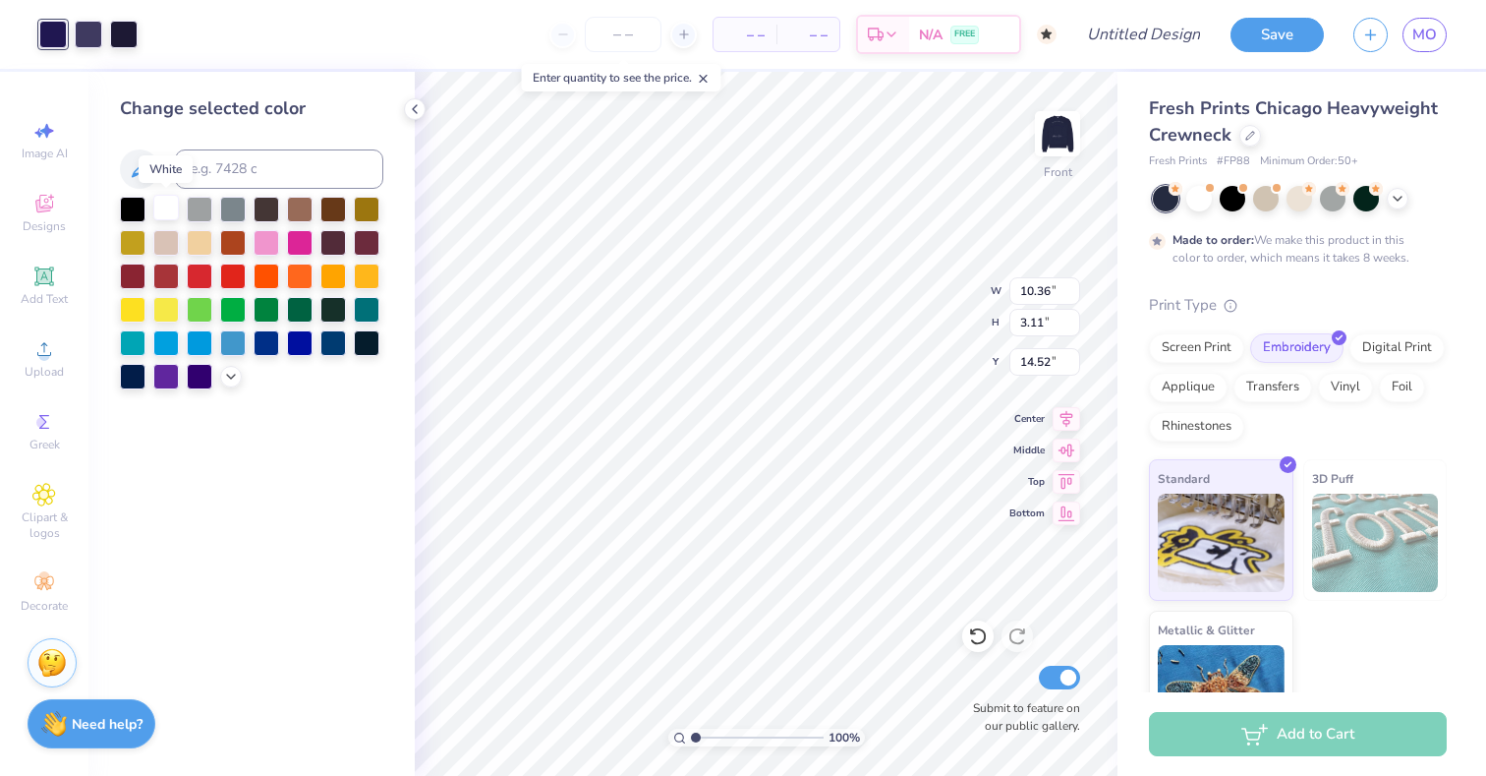
click at [164, 212] on div at bounding box center [166, 208] width 26 height 26
click at [88, 33] on div at bounding box center [89, 33] width 28 height 28
click at [170, 212] on div at bounding box center [166, 208] width 26 height 26
click at [122, 26] on div at bounding box center [124, 33] width 28 height 28
click at [167, 213] on div at bounding box center [166, 208] width 26 height 26
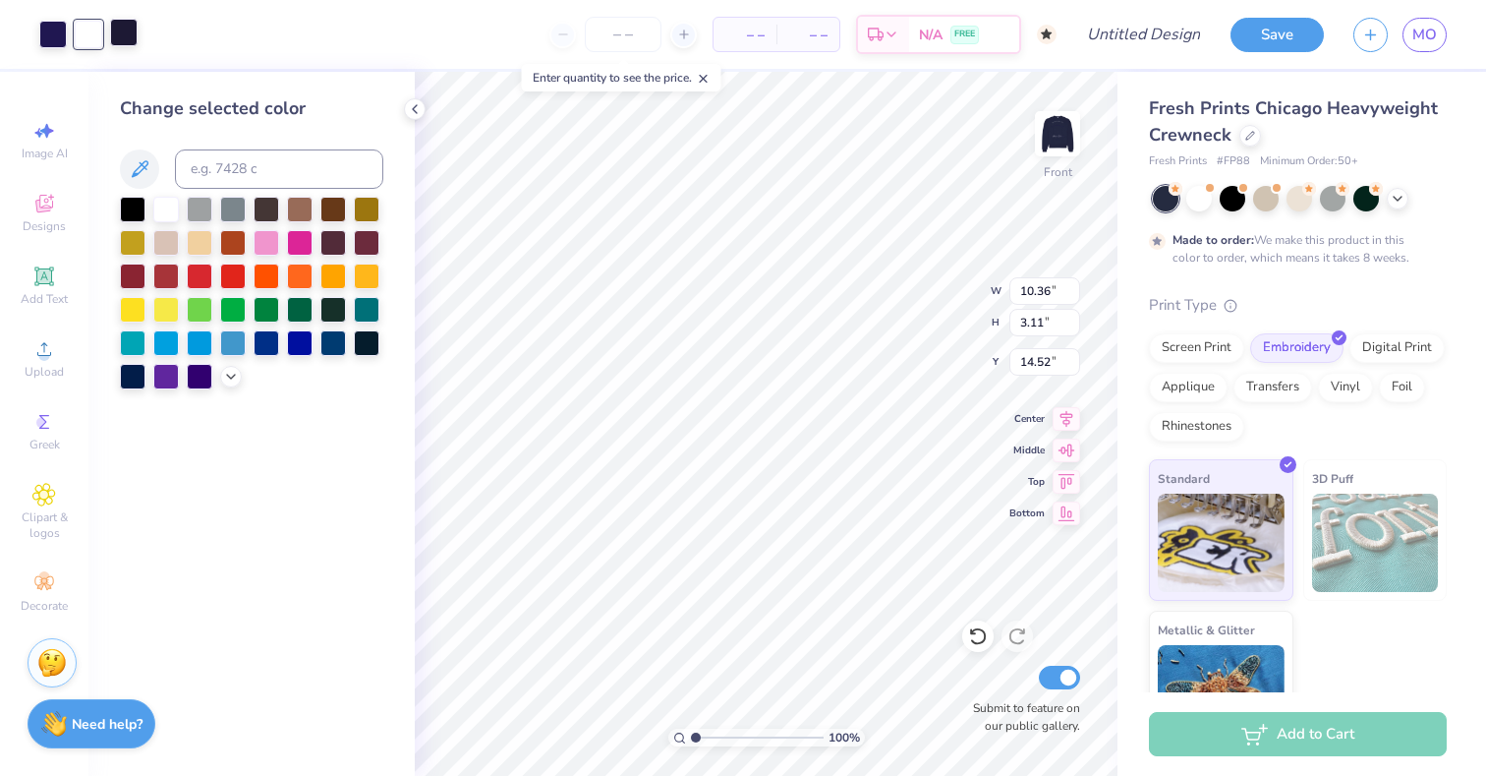
click at [127, 27] on div at bounding box center [124, 33] width 28 height 28
click at [165, 203] on div at bounding box center [166, 208] width 26 height 26
click at [126, 45] on div at bounding box center [124, 33] width 28 height 28
click at [57, 29] on div at bounding box center [53, 33] width 28 height 28
click at [164, 203] on div at bounding box center [166, 208] width 26 height 26
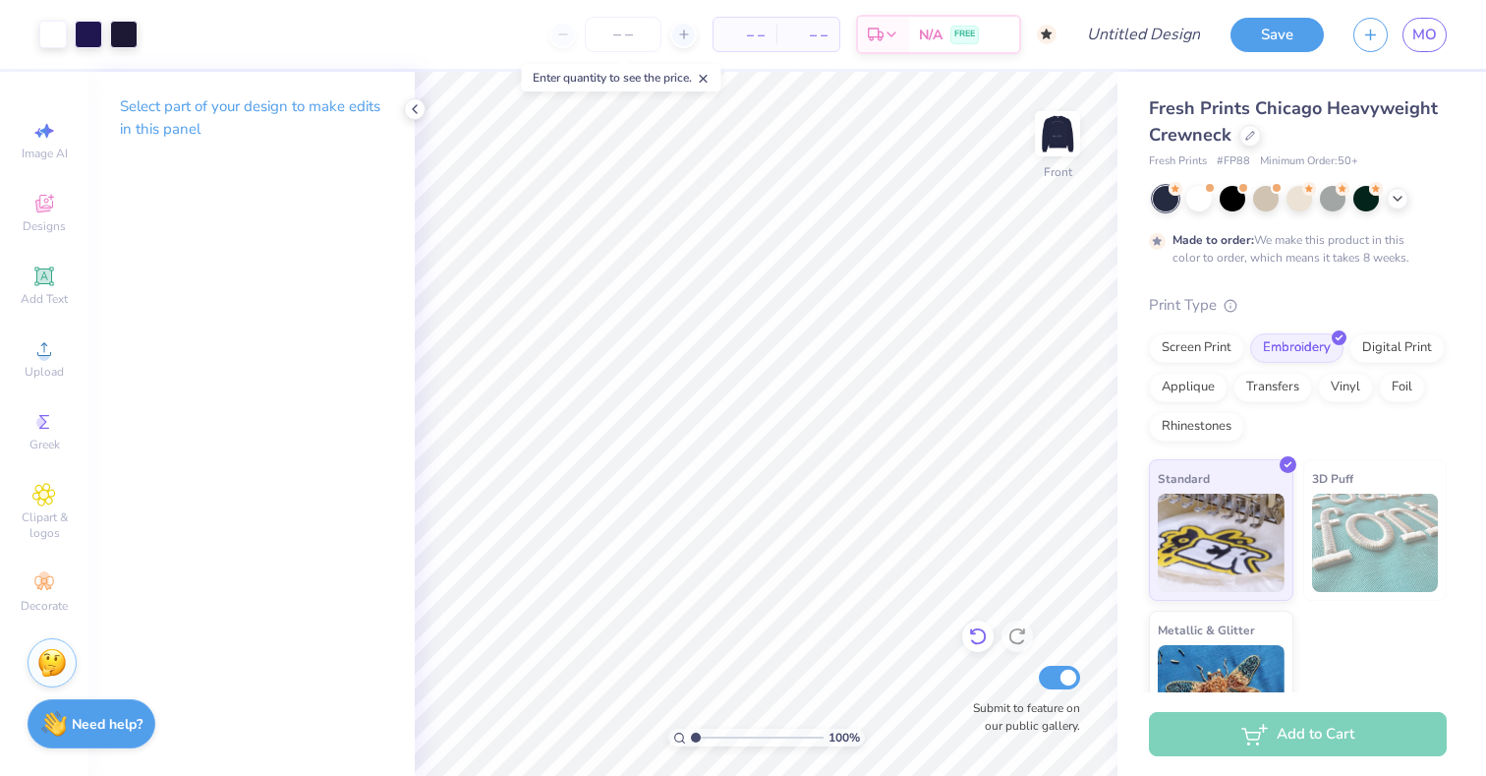
click at [972, 642] on icon at bounding box center [977, 637] width 17 height 18
click at [46, 38] on div at bounding box center [53, 33] width 28 height 28
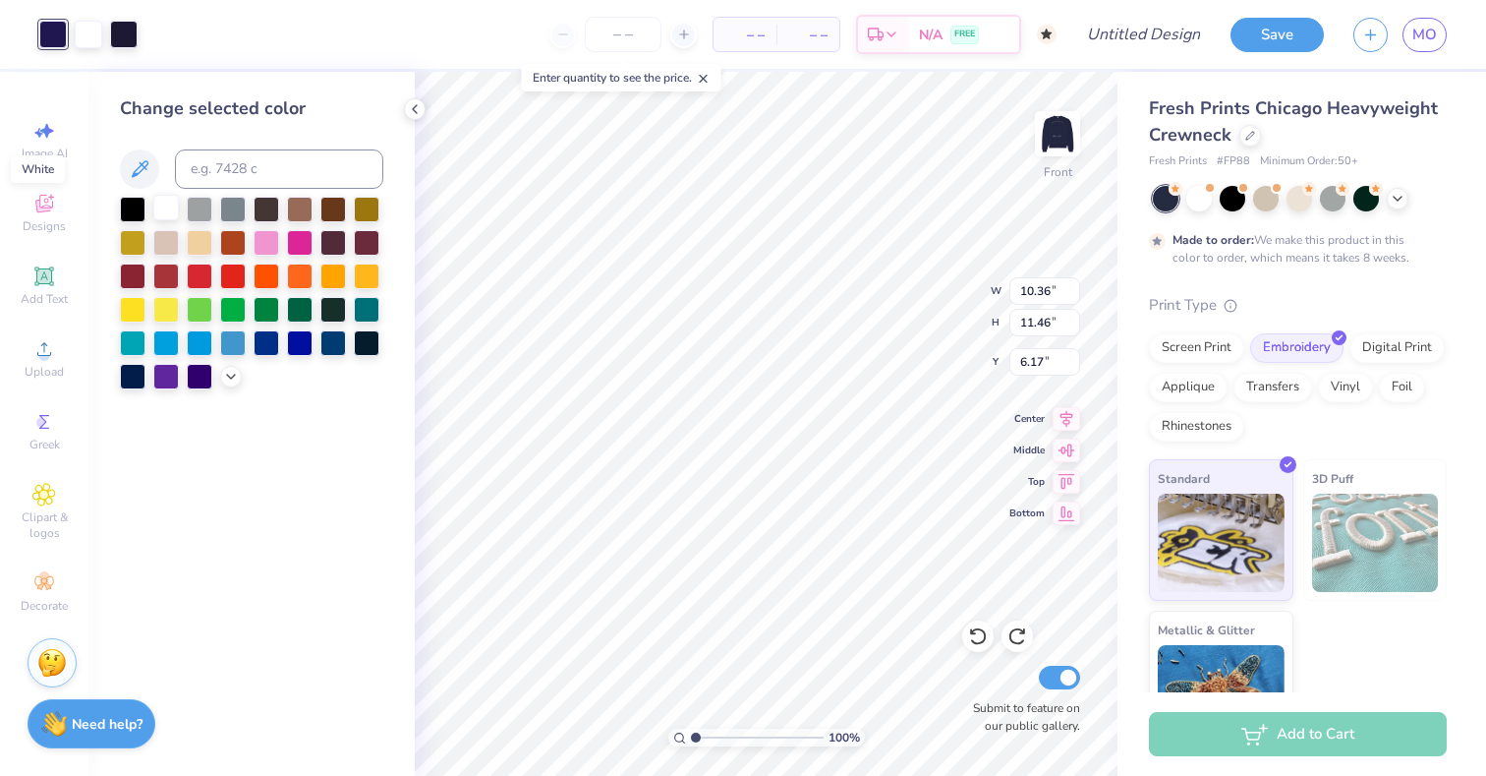
click at [164, 211] on div at bounding box center [166, 208] width 26 height 26
click at [166, 208] on div at bounding box center [166, 208] width 26 height 26
click at [125, 30] on div at bounding box center [124, 33] width 28 height 28
click at [168, 199] on div at bounding box center [166, 208] width 26 height 26
click at [56, 34] on div at bounding box center [53, 33] width 28 height 28
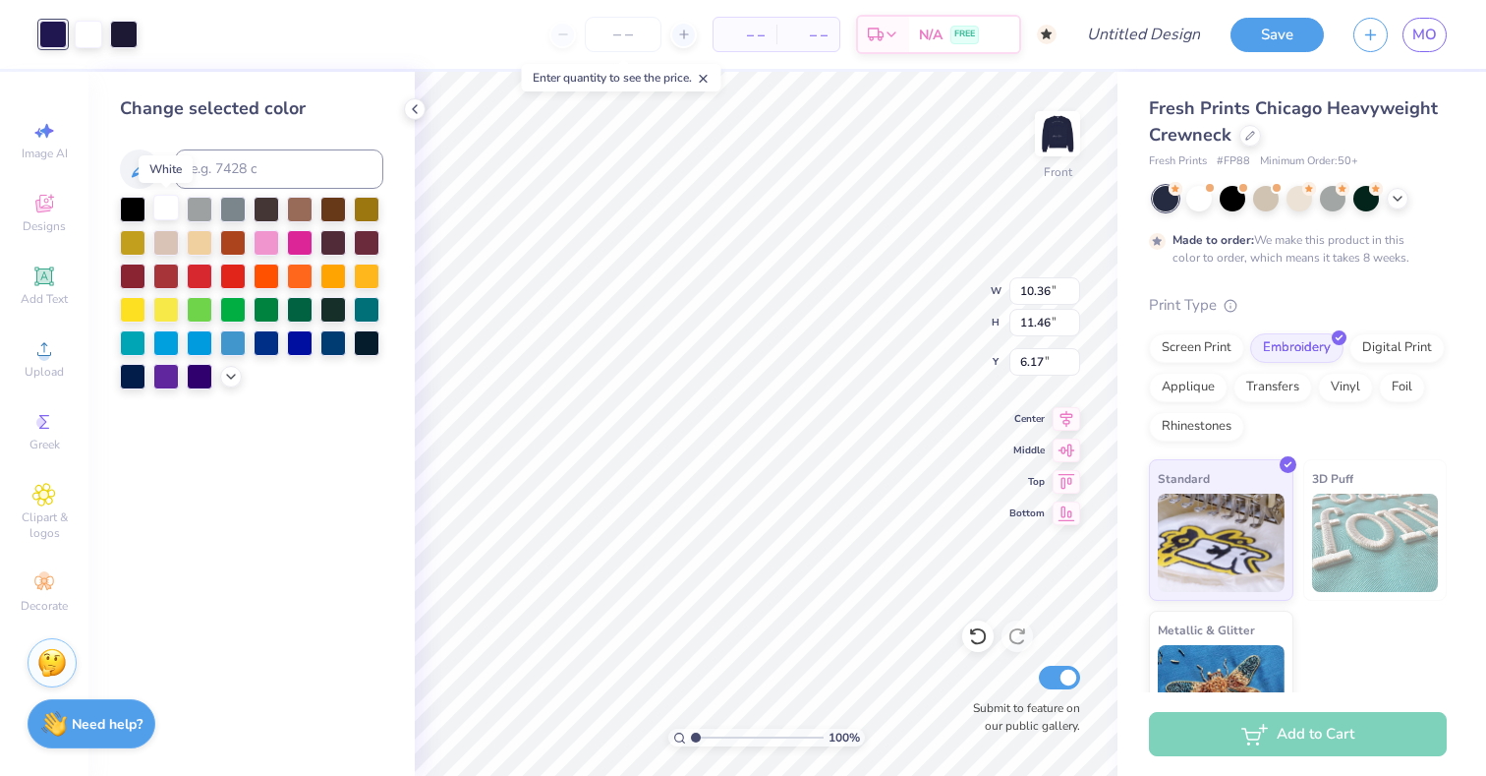
click at [161, 207] on div at bounding box center [166, 208] width 26 height 26
click at [121, 29] on div at bounding box center [124, 33] width 28 height 28
click at [168, 201] on div at bounding box center [166, 208] width 26 height 26
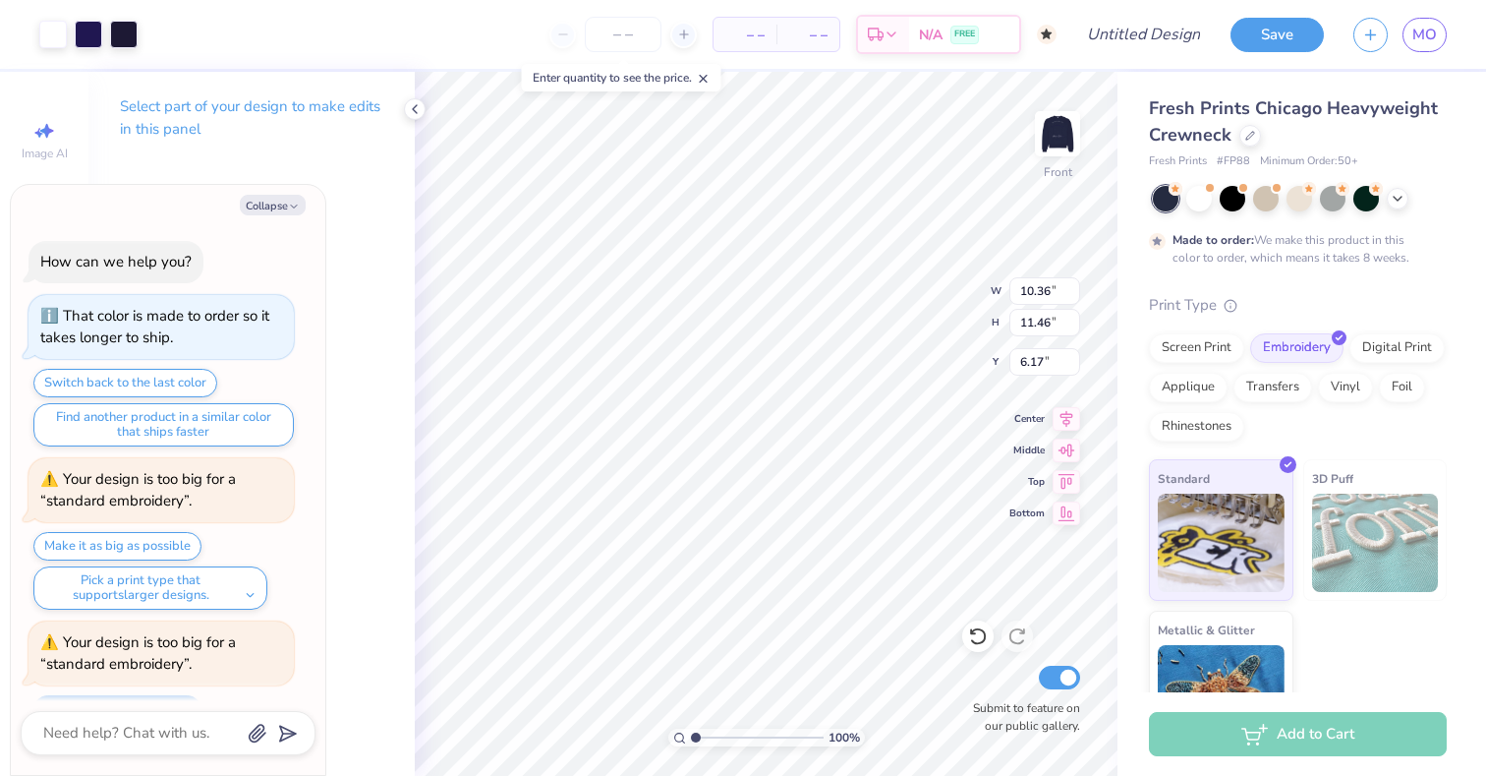
scroll to position [739, 0]
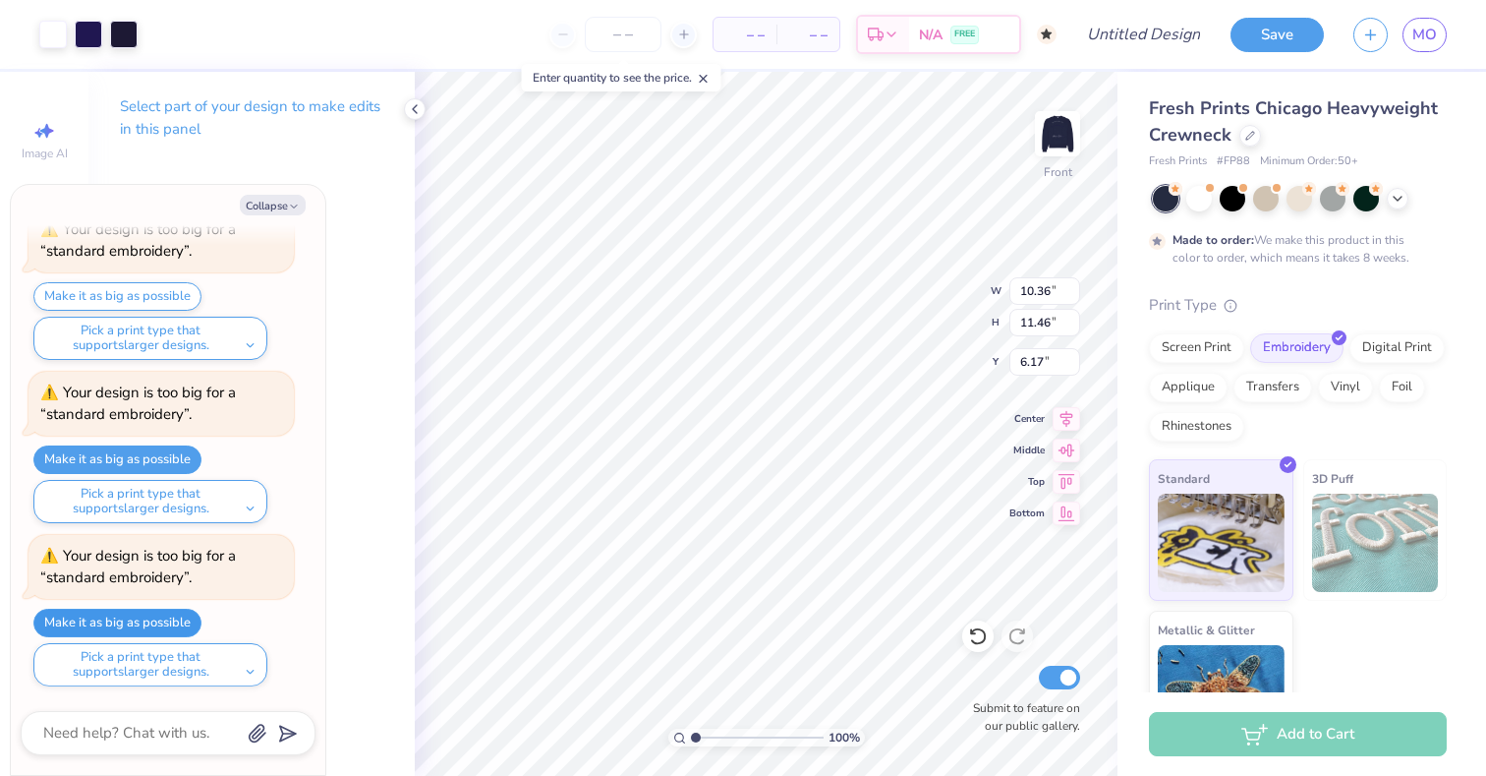
click at [158, 625] on button "Make it as big as possible" at bounding box center [117, 622] width 168 height 29
click at [1065, 446] on icon at bounding box center [1067, 446] width 17 height 13
click at [1067, 422] on icon at bounding box center [1067, 416] width 28 height 24
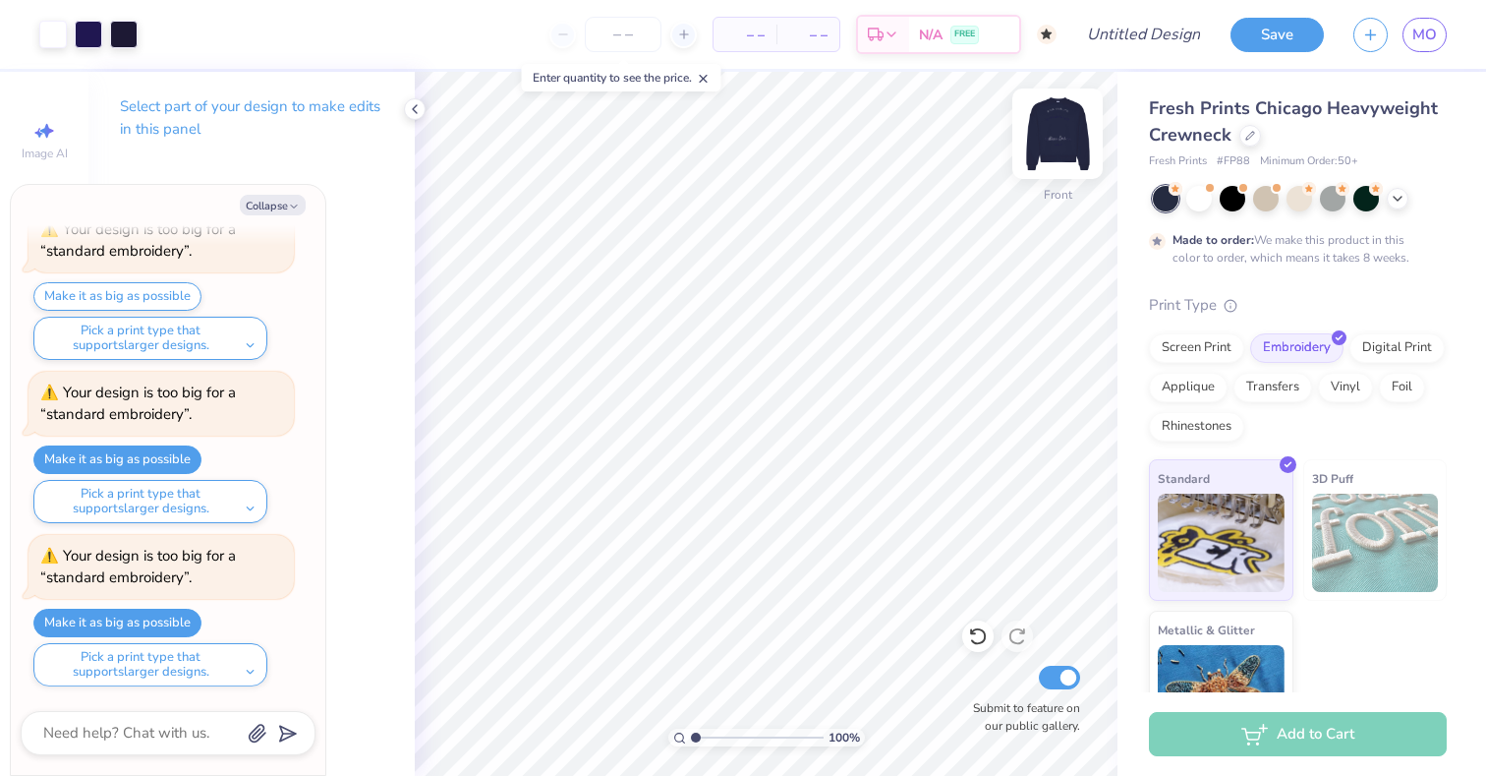
click at [1071, 152] on img at bounding box center [1057, 133] width 79 height 79
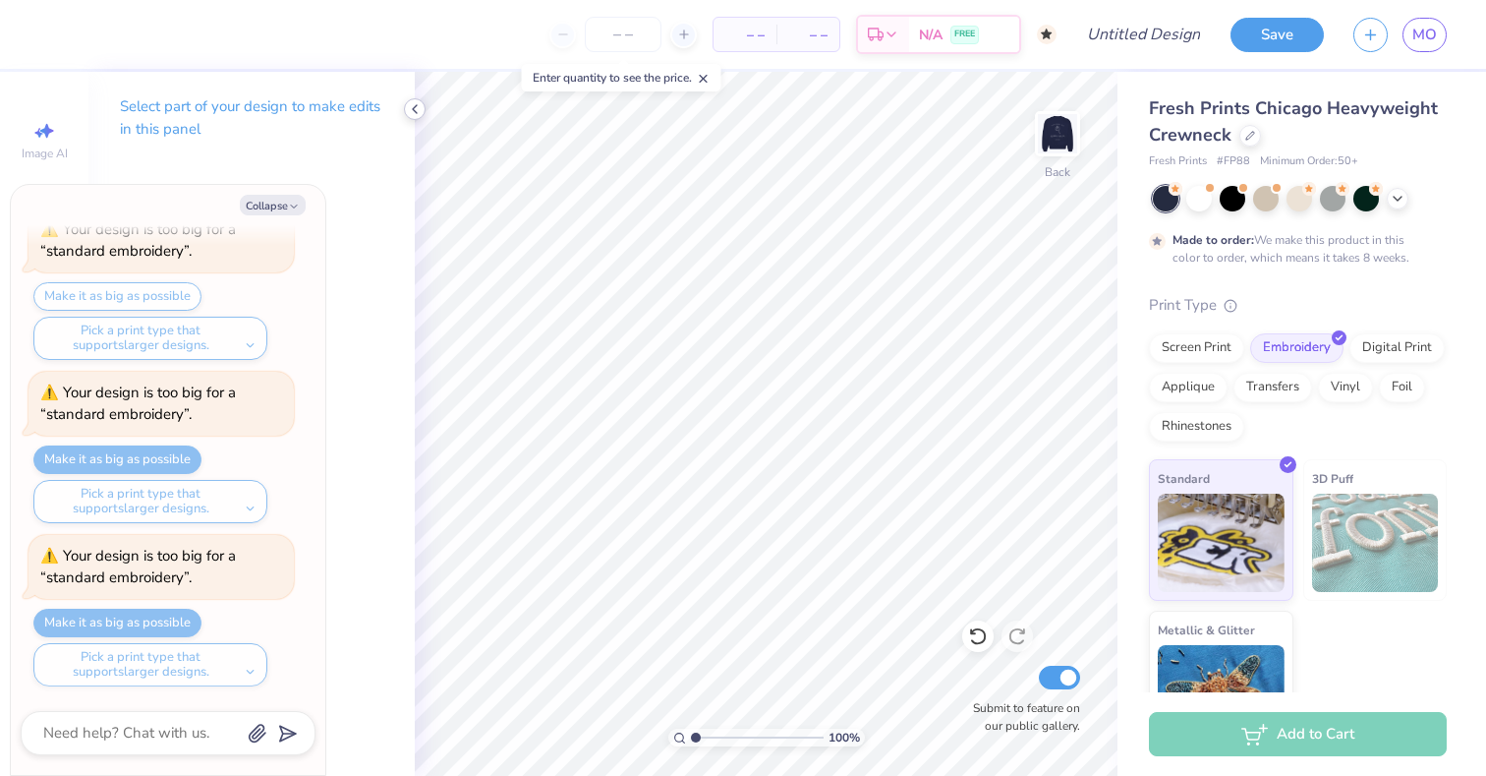
click at [415, 105] on icon at bounding box center [415, 109] width 16 height 16
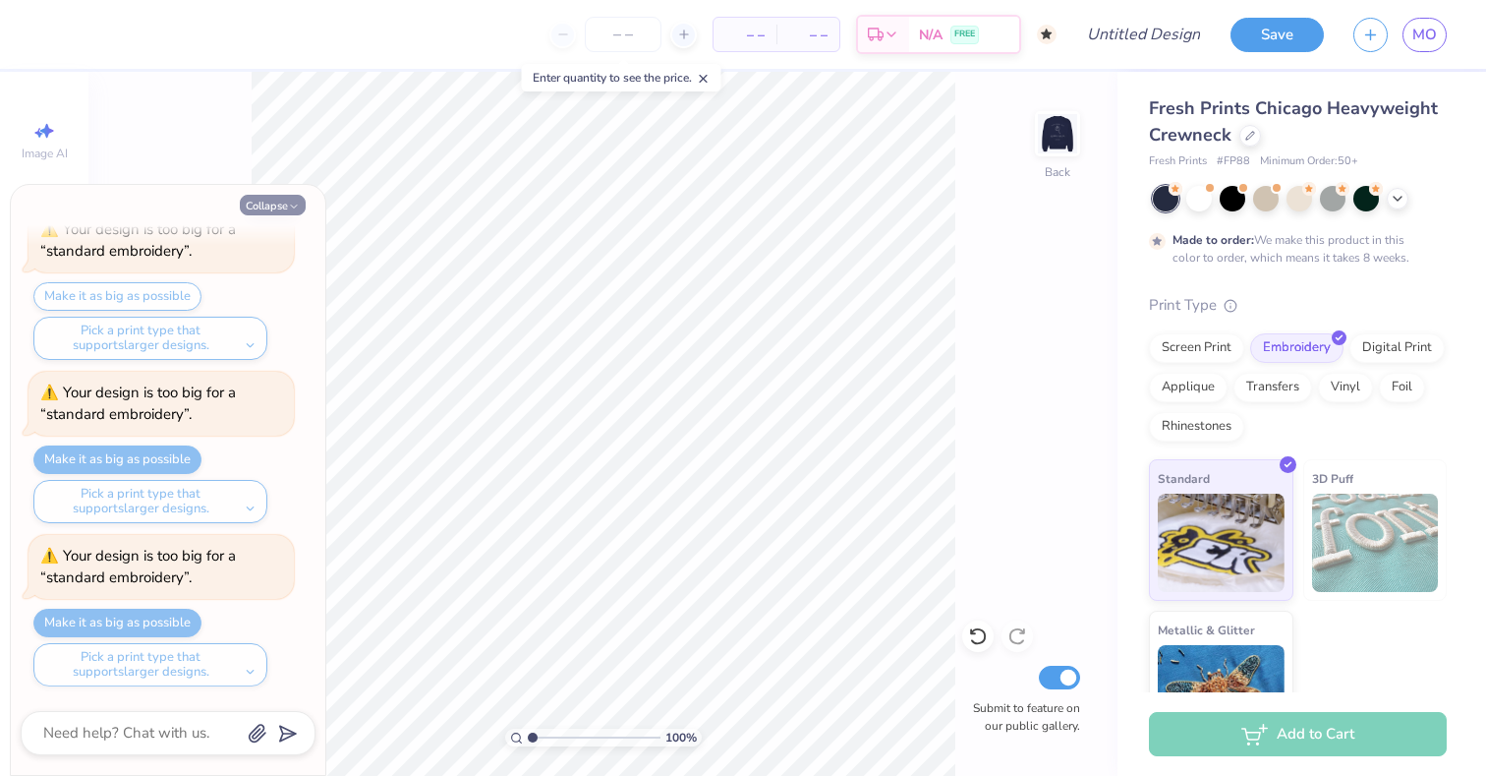
click at [277, 208] on button "Collapse" at bounding box center [273, 205] width 66 height 21
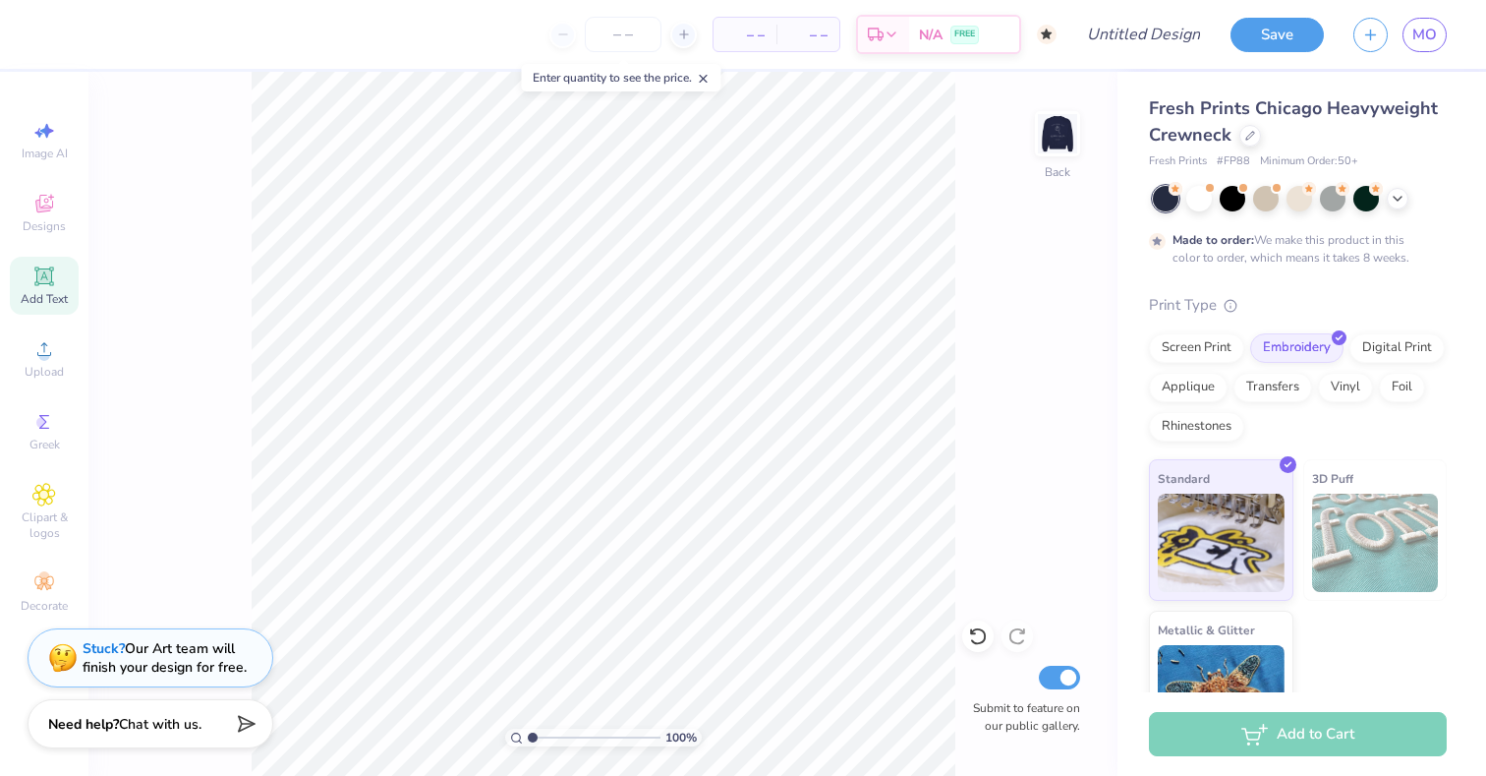
click at [49, 304] on span "Add Text" at bounding box center [44, 299] width 47 height 16
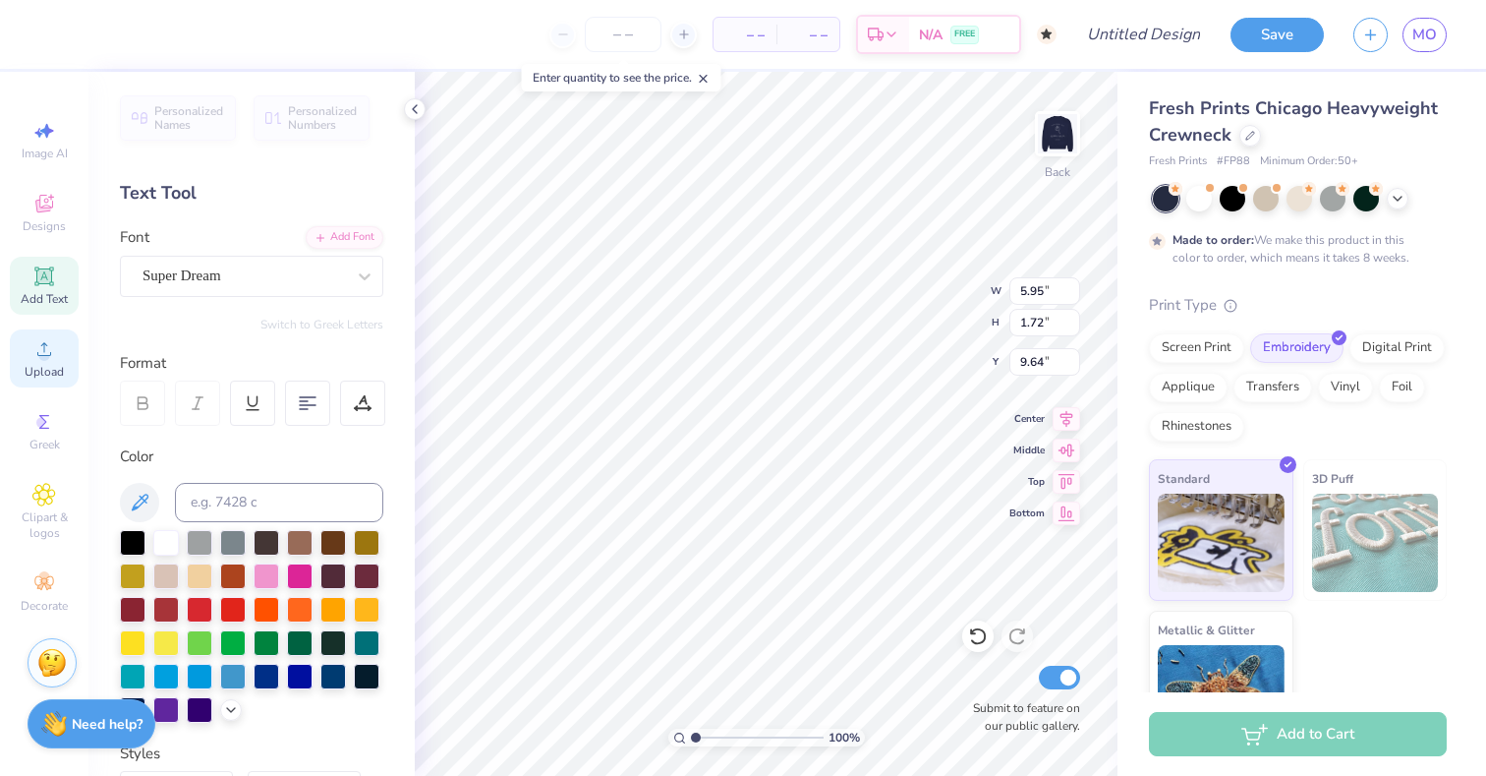
click at [49, 349] on icon at bounding box center [44, 349] width 24 height 24
click at [55, 360] on icon at bounding box center [44, 349] width 24 height 24
click at [47, 374] on span "Upload" at bounding box center [44, 372] width 39 height 16
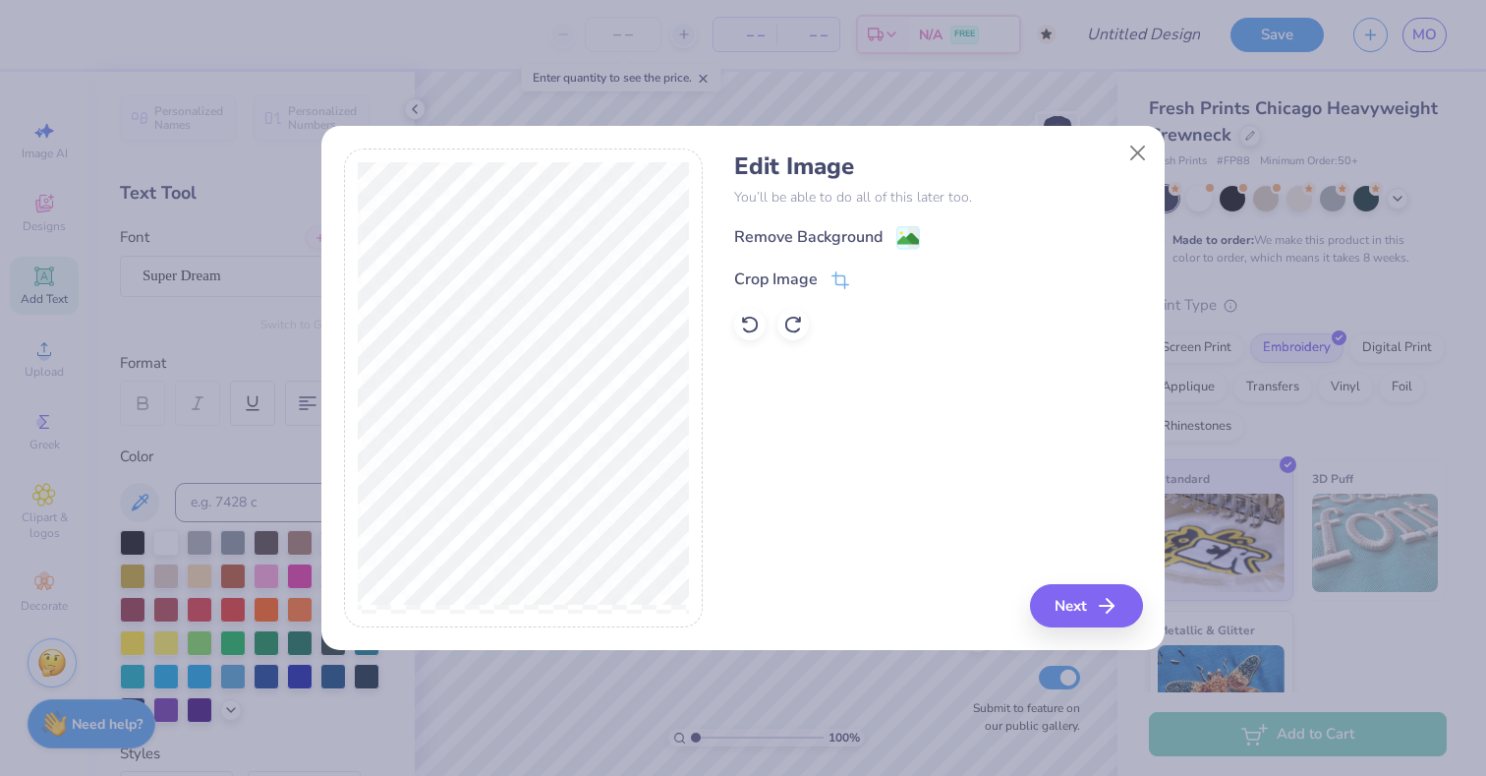
click at [907, 252] on div "Remove Background Crop Image" at bounding box center [938, 282] width 408 height 115
click at [907, 232] on image at bounding box center [908, 241] width 22 height 22
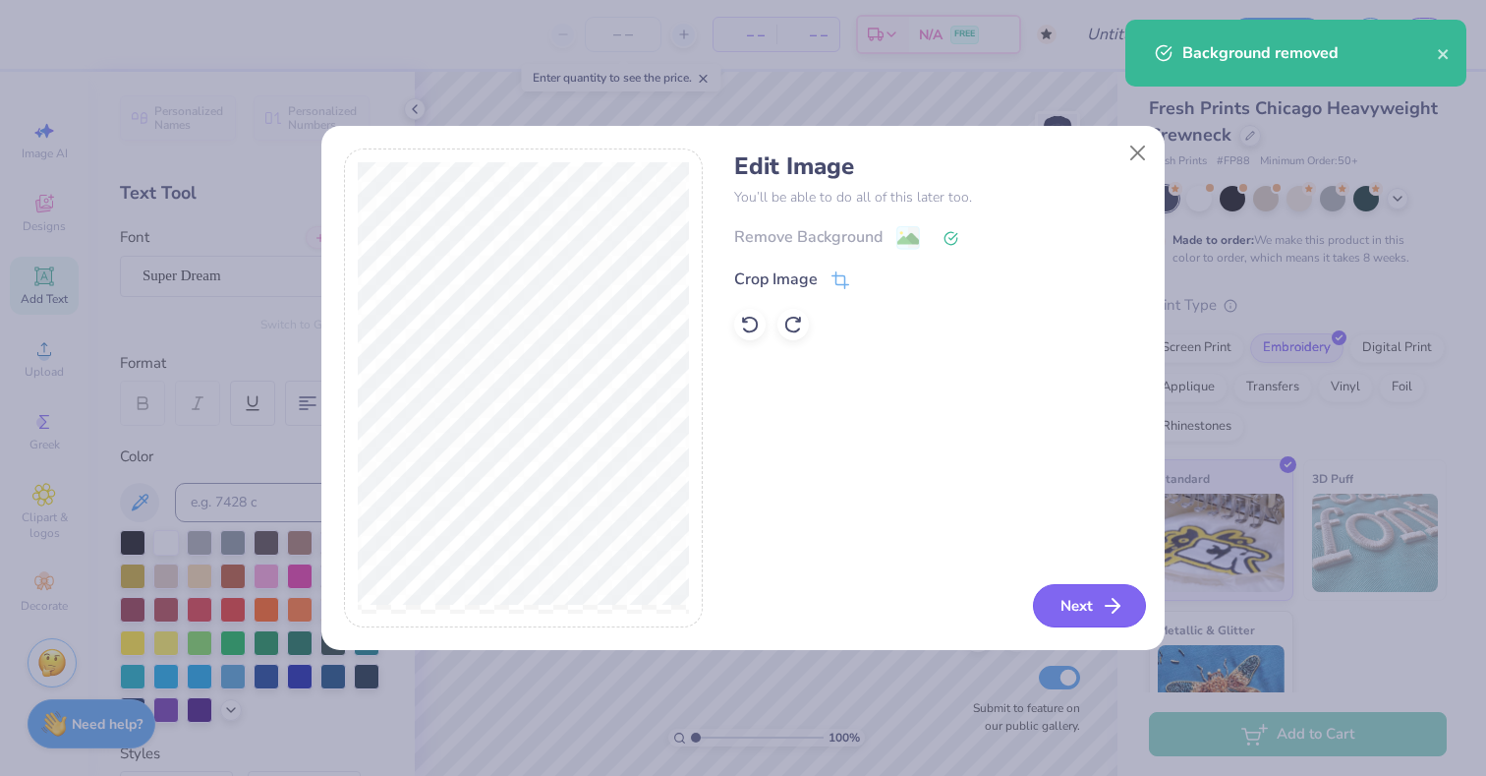
click at [1081, 598] on button "Next" at bounding box center [1089, 605] width 113 height 43
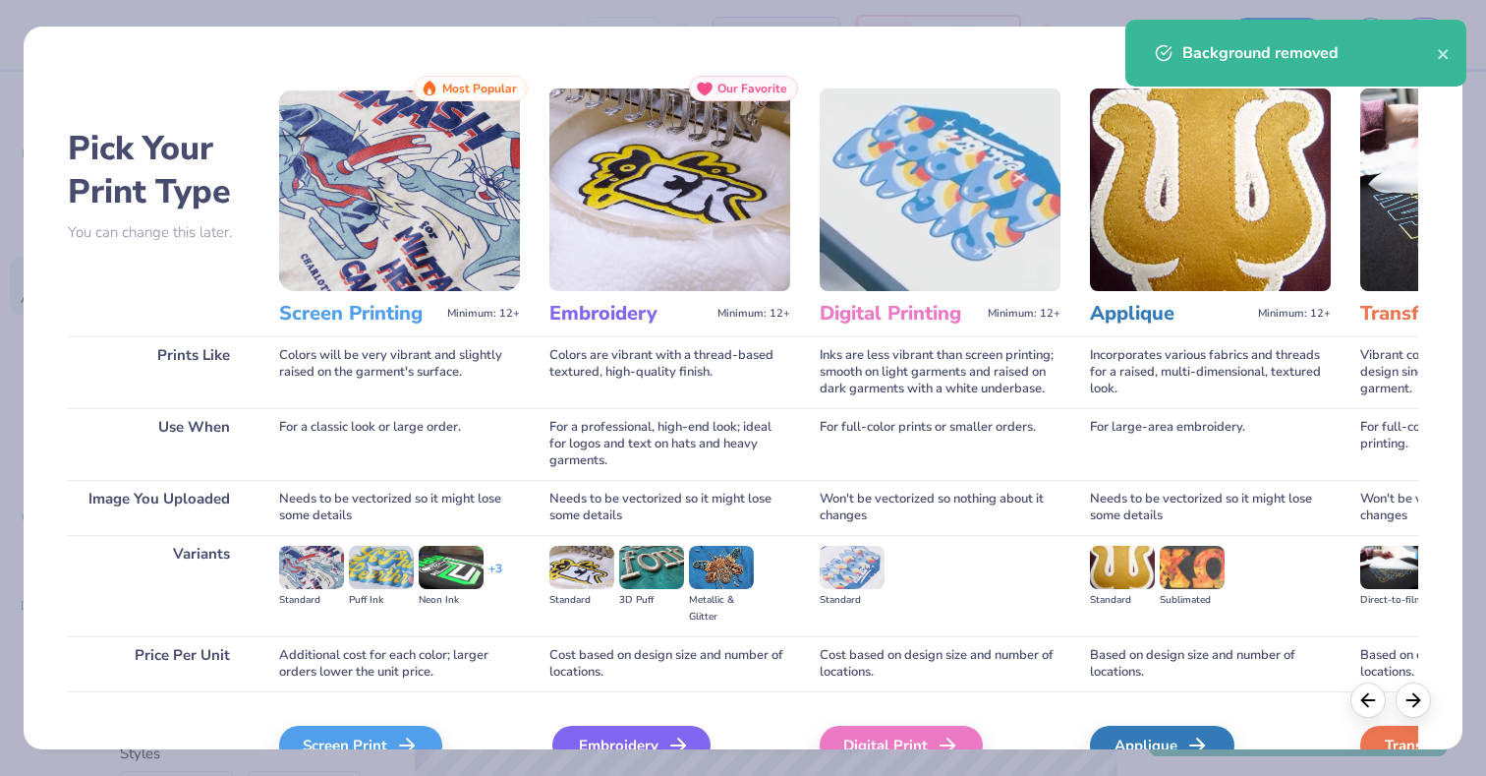
click at [620, 734] on div "Embroidery" at bounding box center [631, 744] width 158 height 39
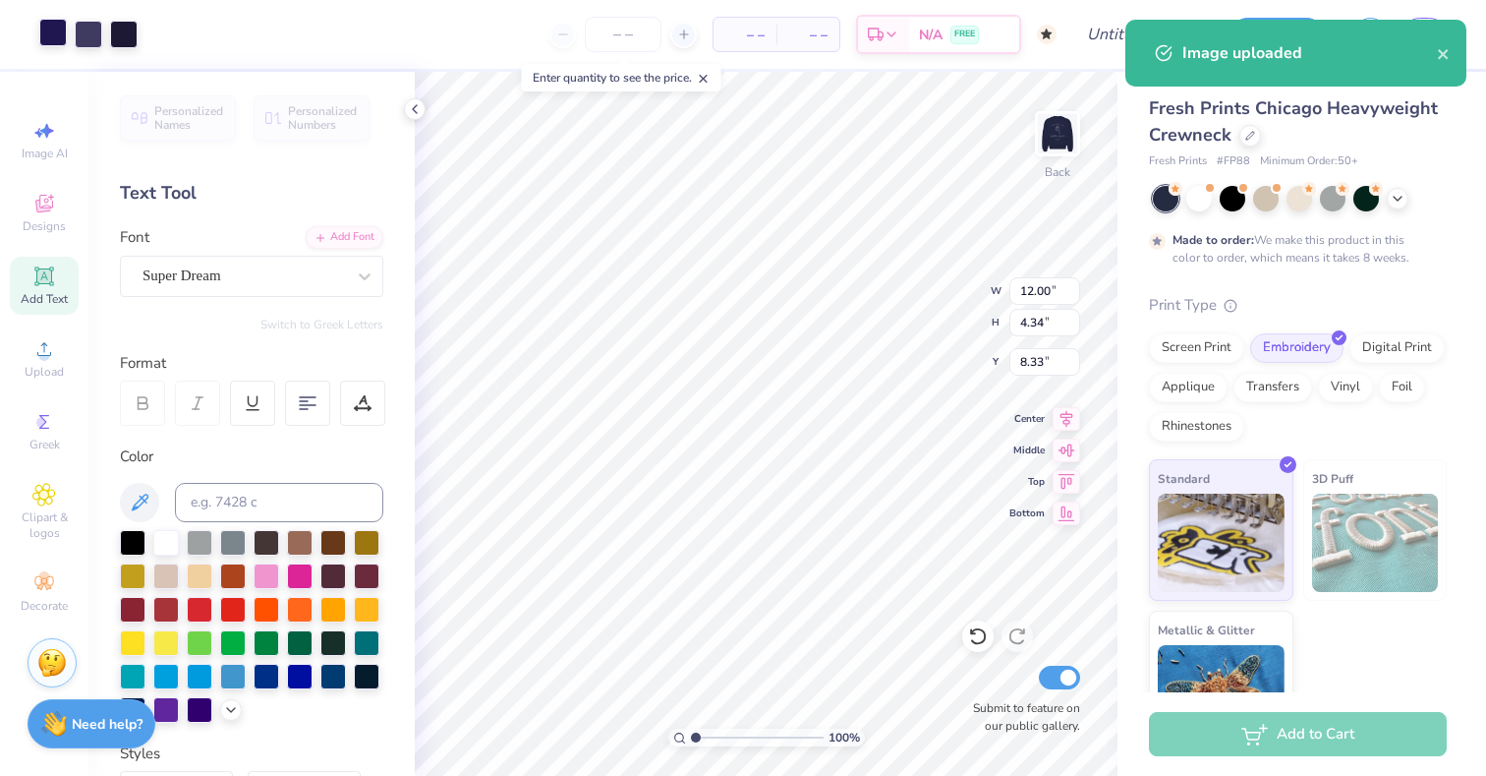
click at [48, 26] on div at bounding box center [53, 33] width 28 height 28
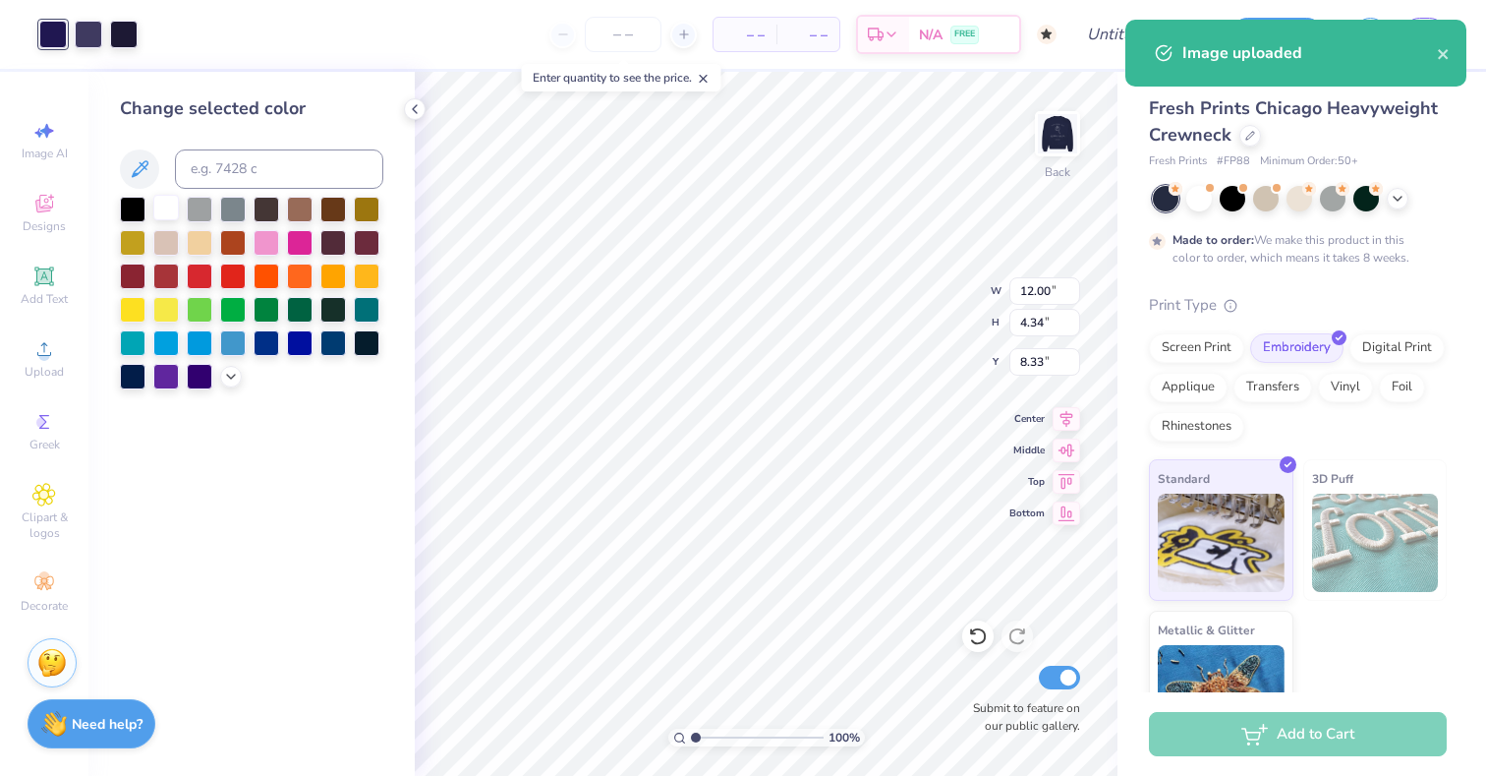
click at [163, 213] on div at bounding box center [166, 208] width 26 height 26
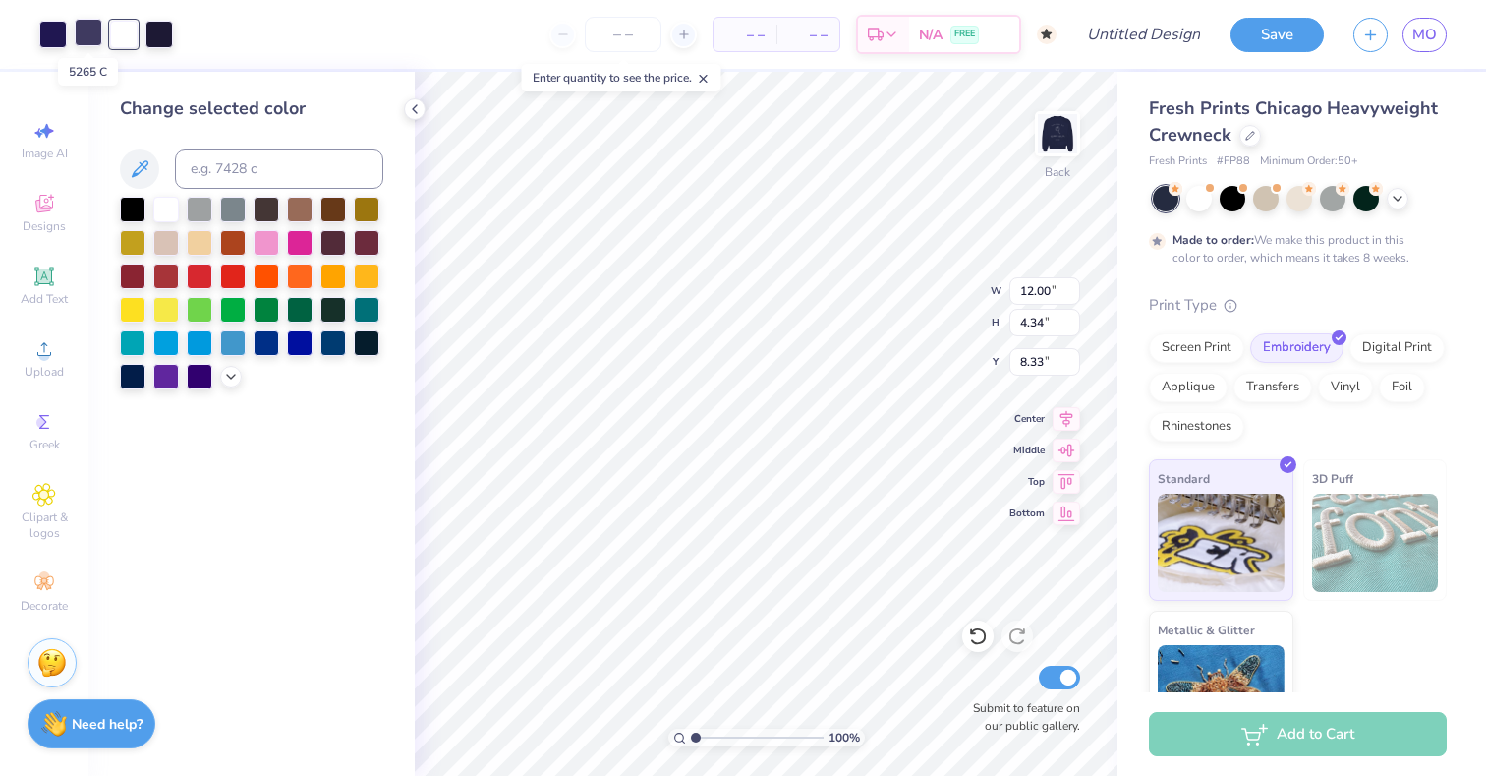
click at [93, 36] on div at bounding box center [89, 33] width 28 height 28
click at [174, 209] on div at bounding box center [166, 208] width 26 height 26
click at [118, 36] on div at bounding box center [124, 33] width 28 height 28
click at [164, 203] on div at bounding box center [166, 208] width 26 height 26
click at [50, 34] on div at bounding box center [53, 33] width 28 height 28
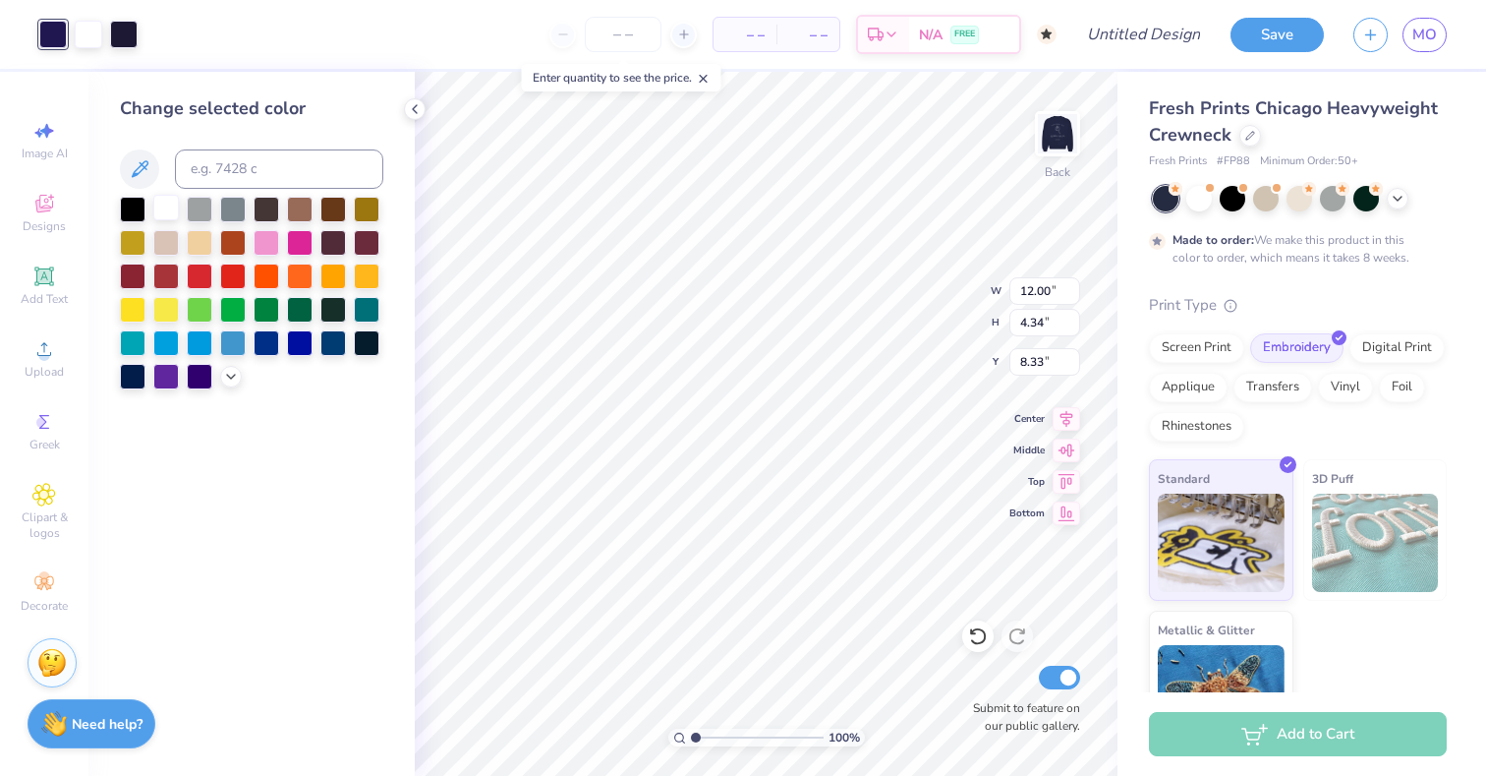
click at [157, 205] on div at bounding box center [166, 208] width 26 height 26
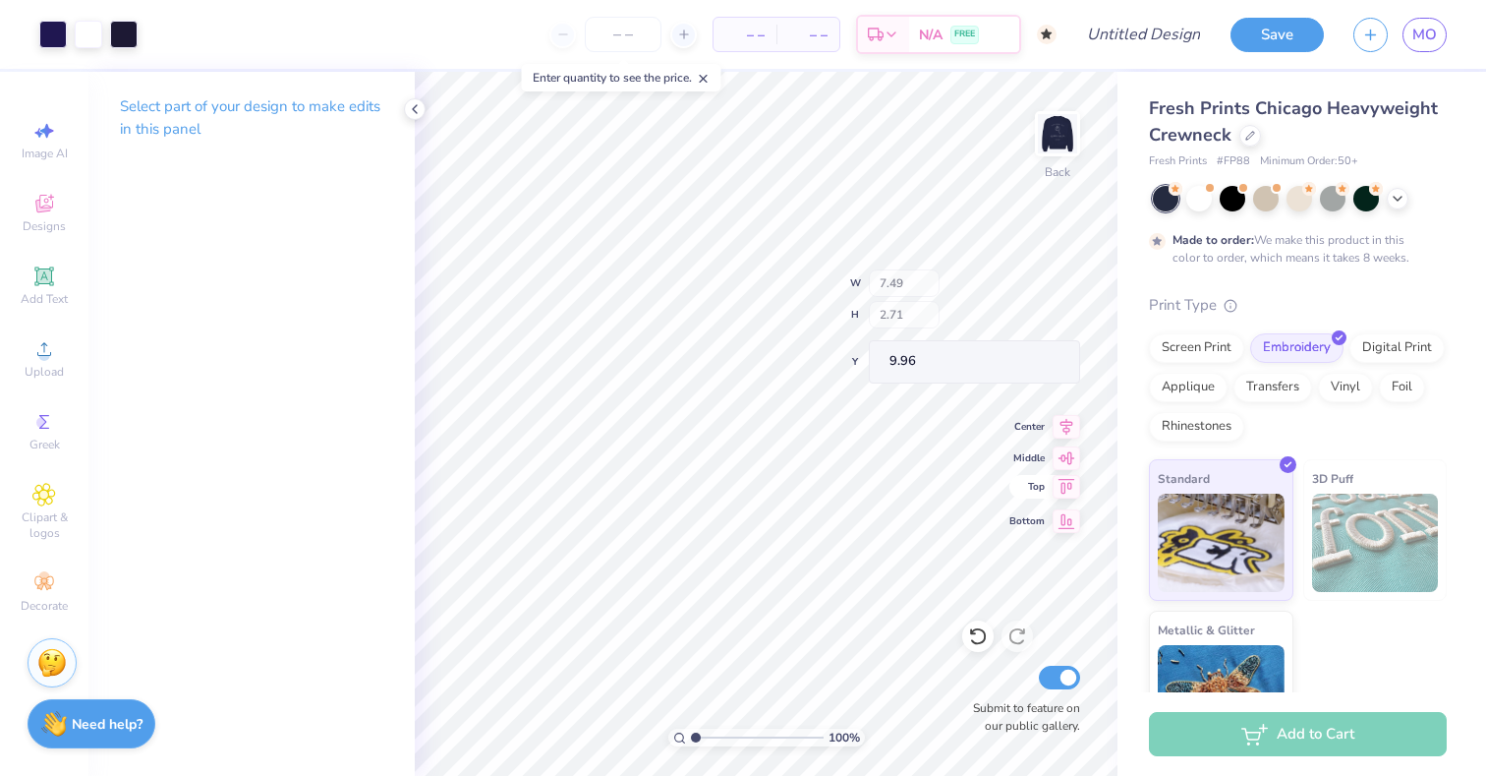
click at [1066, 490] on div "100 % Back W 7.49 H 2.71 Y 9.96 Center Middle Top Bottom Submit to feature on o…" at bounding box center [766, 424] width 703 height 704
click at [1069, 485] on icon at bounding box center [1067, 479] width 28 height 24
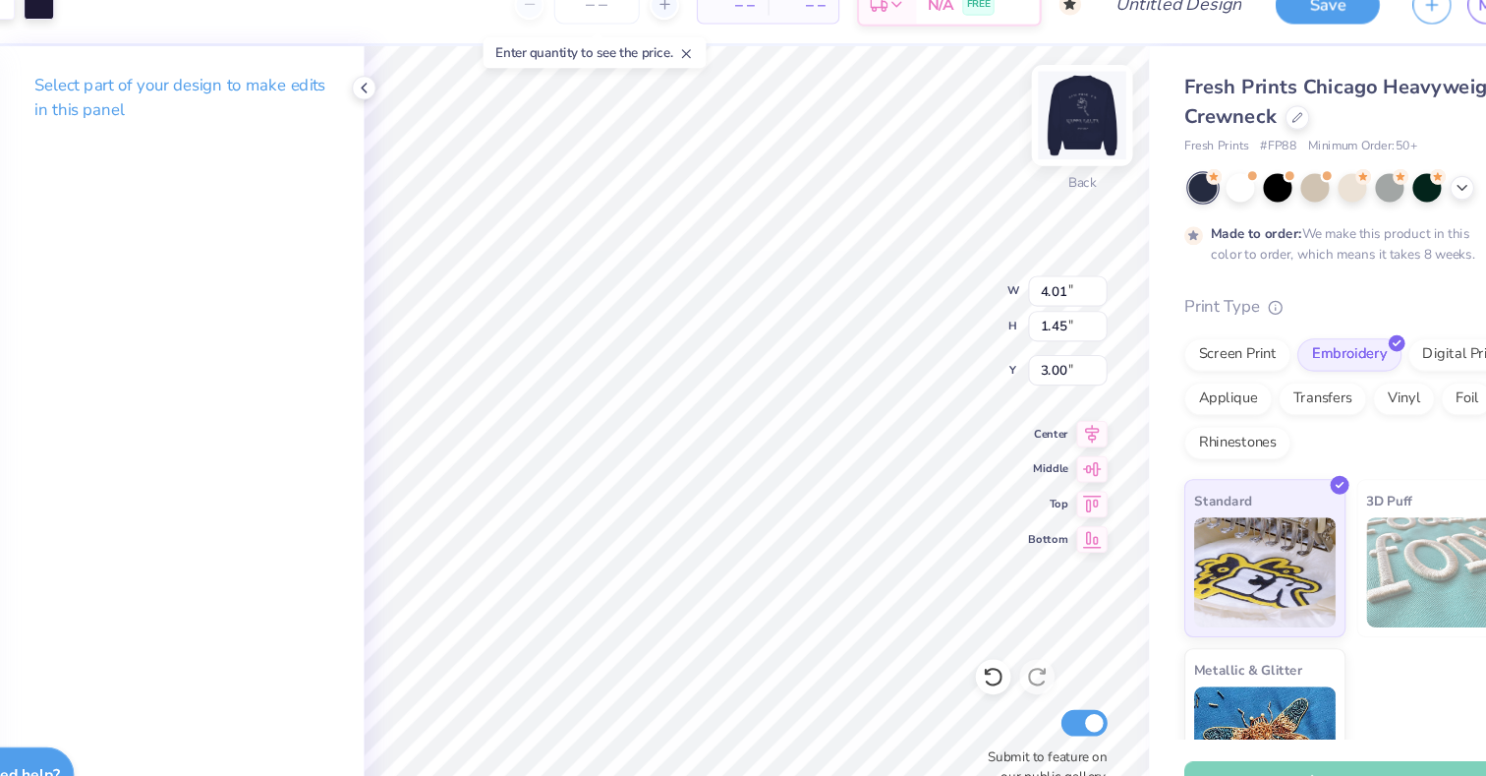
click at [1063, 138] on img at bounding box center [1057, 133] width 79 height 79
click at [1058, 155] on img at bounding box center [1057, 133] width 79 height 79
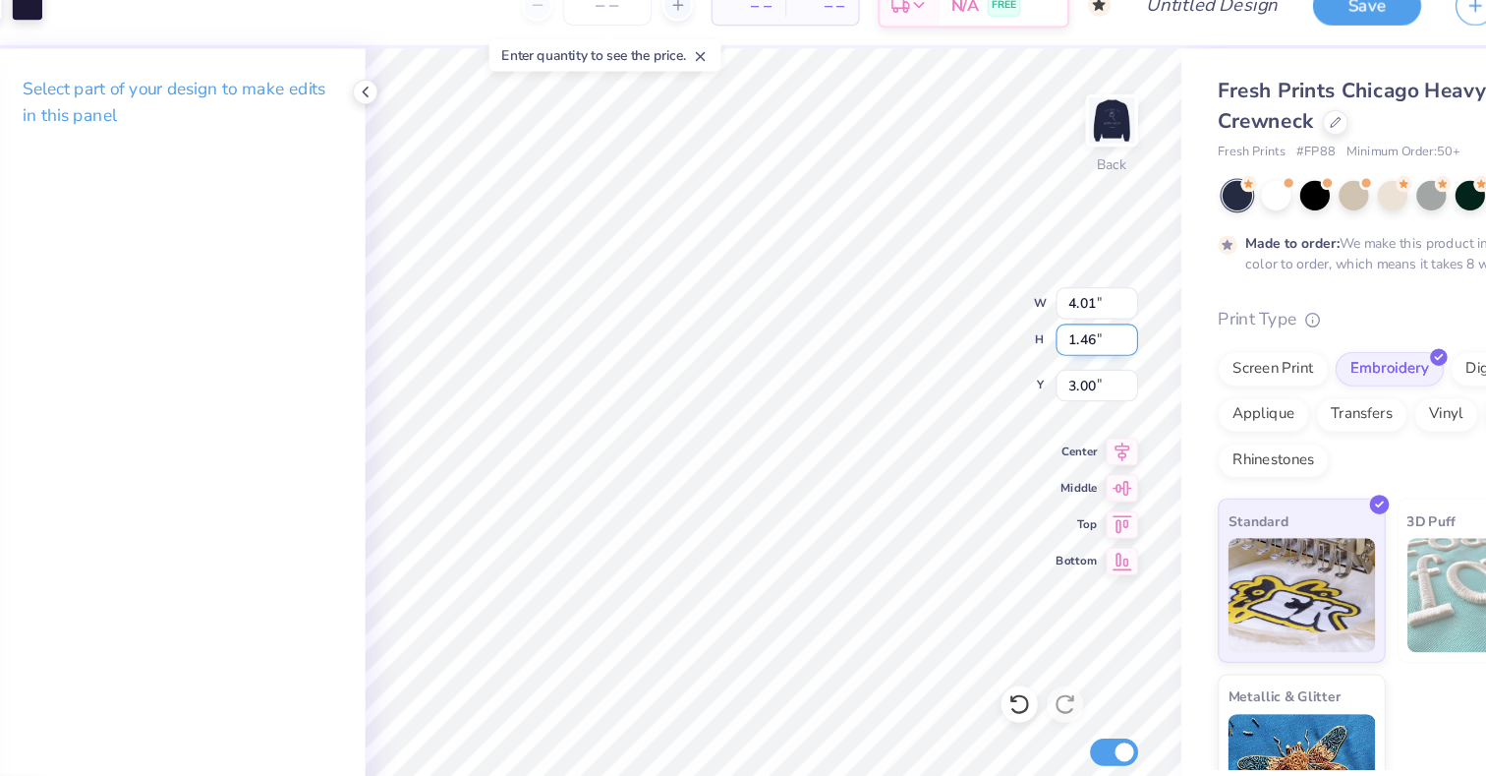
click at [1072, 317] on input "1.46" at bounding box center [1044, 323] width 71 height 28
click at [988, 322] on div "100 % Back W 4.01 4.01 " H 1.46 1.46 " Y 3.00 3.00 " Center Middle Top Bottom S…" at bounding box center [766, 424] width 703 height 704
drag, startPoint x: 1026, startPoint y: 320, endPoint x: 1046, endPoint y: 326, distance: 20.5
click at [1047, 327] on input "1.45" at bounding box center [1044, 323] width 71 height 28
click at [1048, 323] on input "1.45" at bounding box center [1044, 323] width 71 height 28
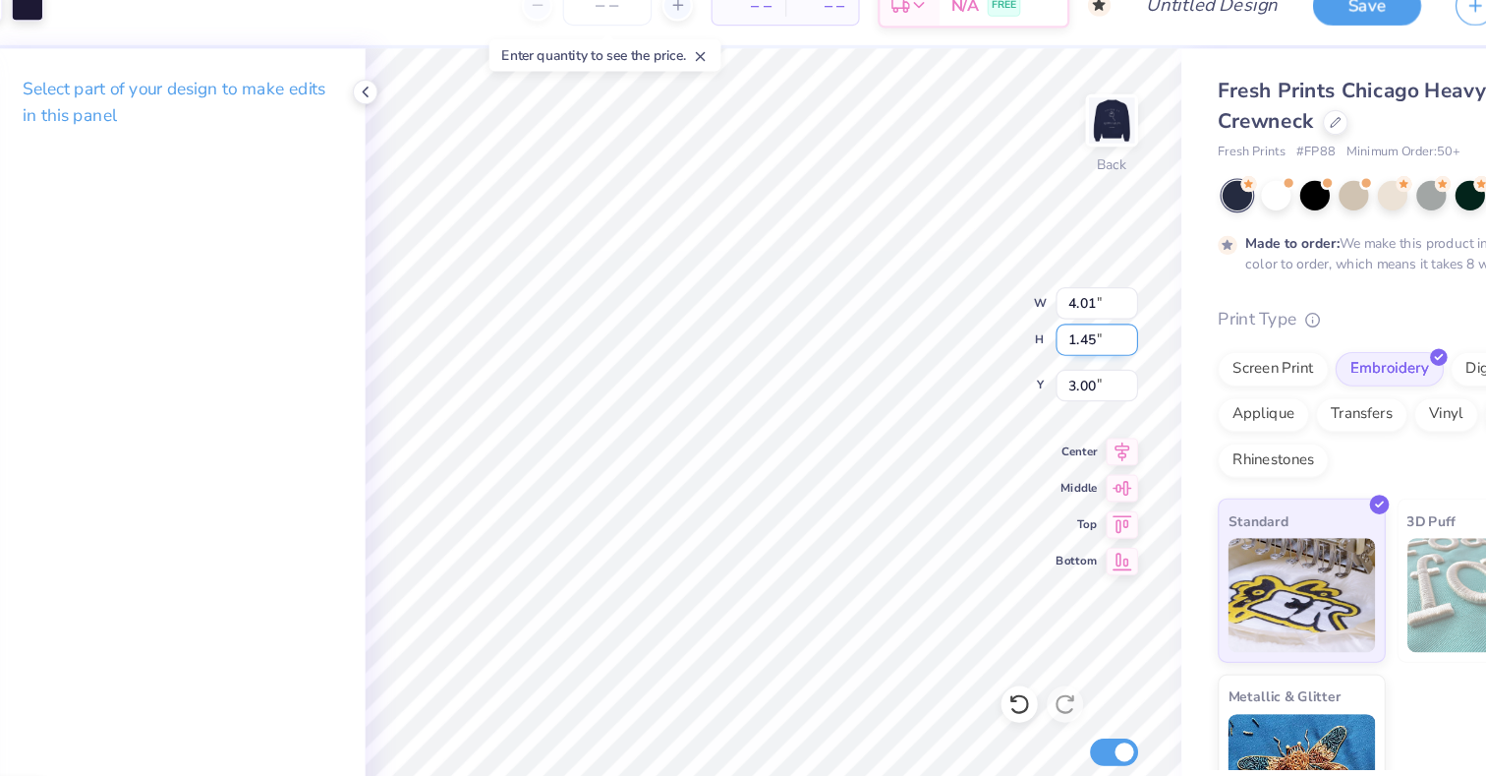
click at [1004, 322] on div "100 % Back W 4.01 4.01 " H 1.45 1.45 " Y 3.00 3.00 " Center Middle Top Bottom S…" at bounding box center [766, 424] width 703 height 704
click at [1059, 320] on input "1.45" at bounding box center [1044, 323] width 71 height 28
click at [1069, 317] on input "1.46" at bounding box center [1044, 323] width 71 height 28
click at [1069, 317] on input "1.47" at bounding box center [1044, 323] width 71 height 28
click at [1069, 317] on input "1.48" at bounding box center [1044, 323] width 71 height 28
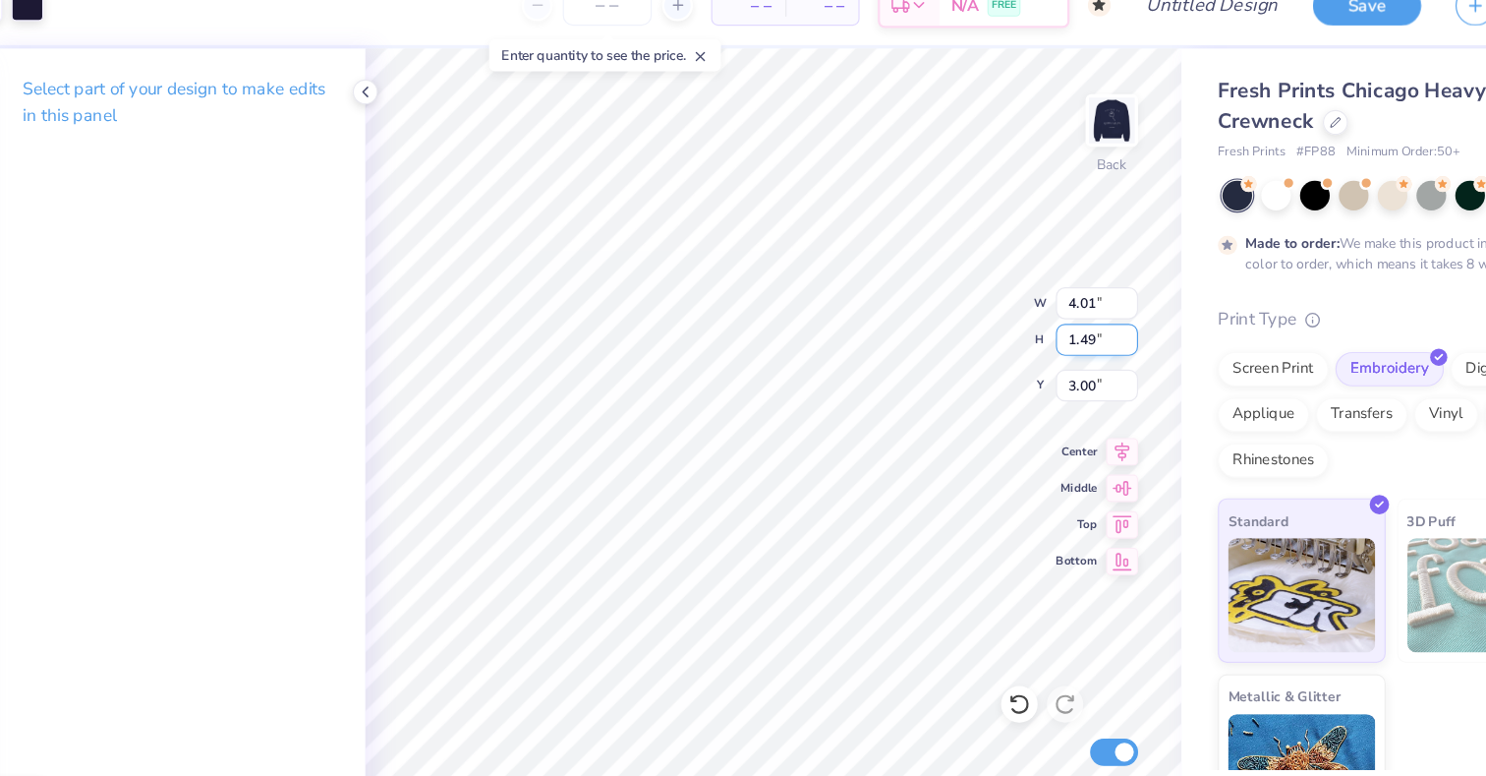
click at [1069, 317] on input "1.49" at bounding box center [1044, 323] width 71 height 28
click at [1069, 317] on input "1.5" at bounding box center [1044, 323] width 71 height 28
click at [1069, 317] on input "1.51" at bounding box center [1044, 323] width 71 height 28
click at [1069, 317] on input "1.52" at bounding box center [1044, 323] width 71 height 28
click at [1069, 317] on input "1.53" at bounding box center [1044, 323] width 71 height 28
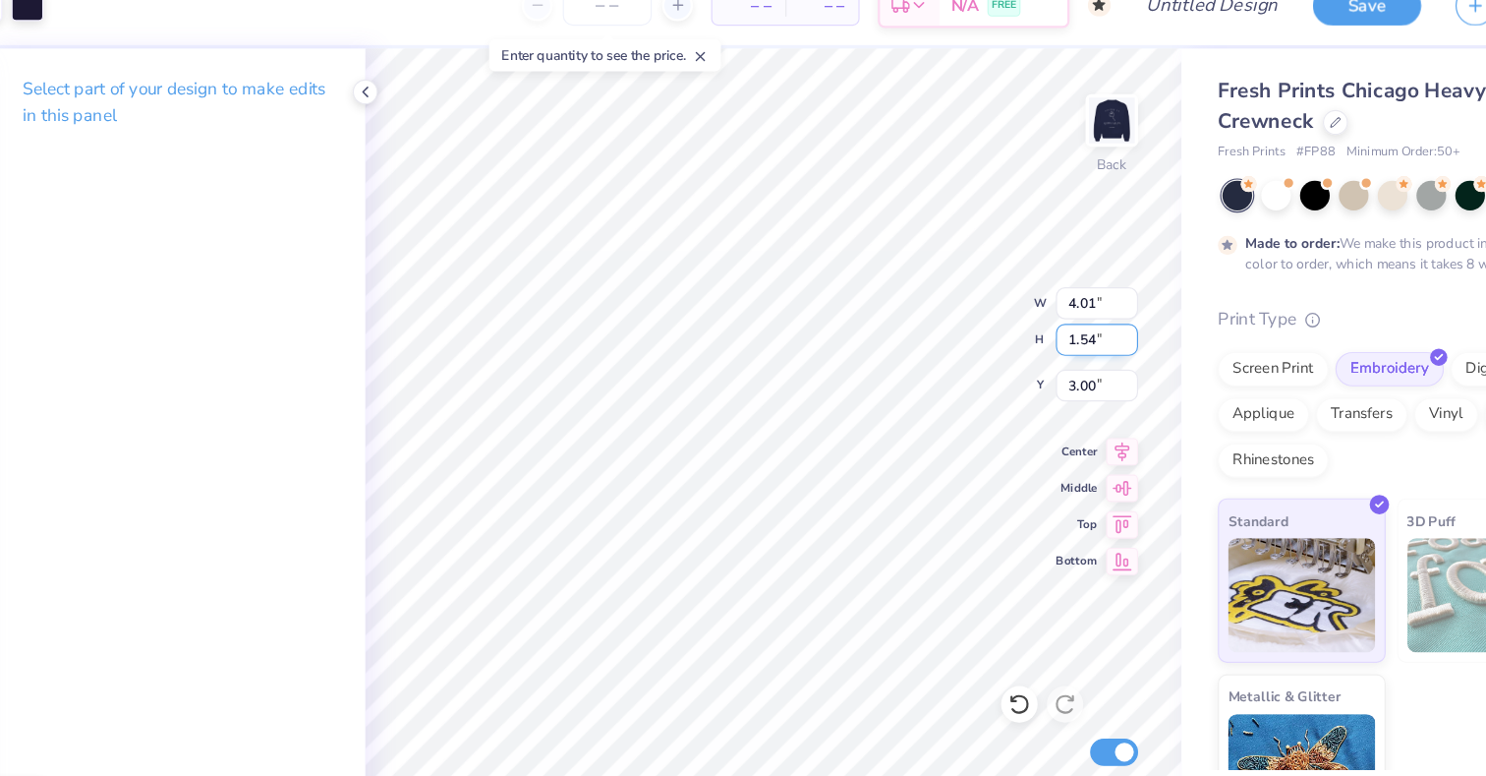
click at [1069, 317] on input "1.54" at bounding box center [1044, 323] width 71 height 28
click at [1069, 317] on input "1.55" at bounding box center [1044, 323] width 71 height 28
click at [1069, 317] on input "1.56" at bounding box center [1044, 323] width 71 height 28
click at [1069, 317] on input "1.57" at bounding box center [1044, 323] width 71 height 28
click at [1069, 317] on input "1.58" at bounding box center [1044, 323] width 71 height 28
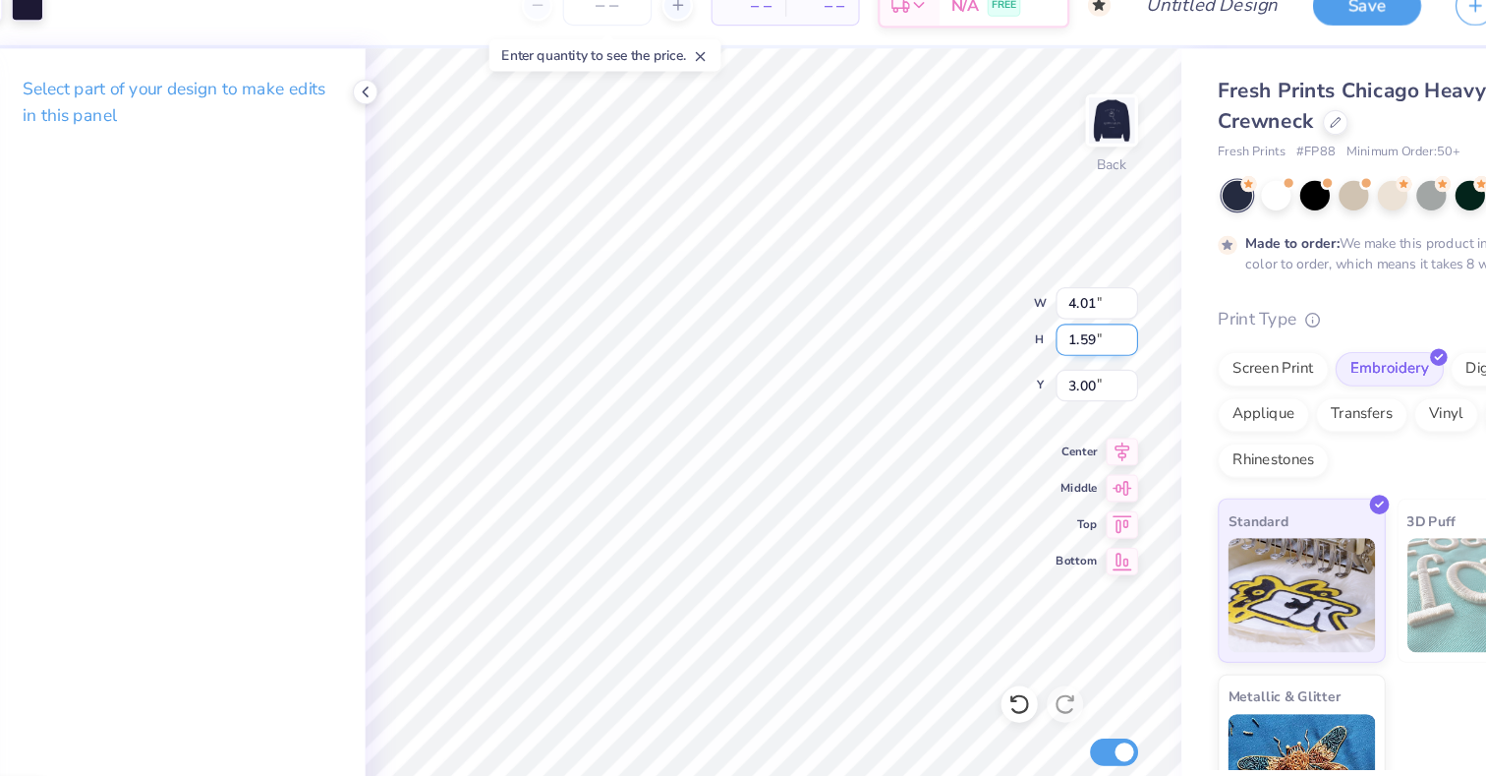
click at [1069, 317] on input "1.59" at bounding box center [1044, 323] width 71 height 28
click at [1069, 317] on input "1.6" at bounding box center [1044, 323] width 71 height 28
click at [1069, 317] on input "1.61" at bounding box center [1044, 323] width 71 height 28
click at [1069, 317] on input "1.62" at bounding box center [1044, 323] width 71 height 28
click at [1069, 317] on input "1.63" at bounding box center [1044, 323] width 71 height 28
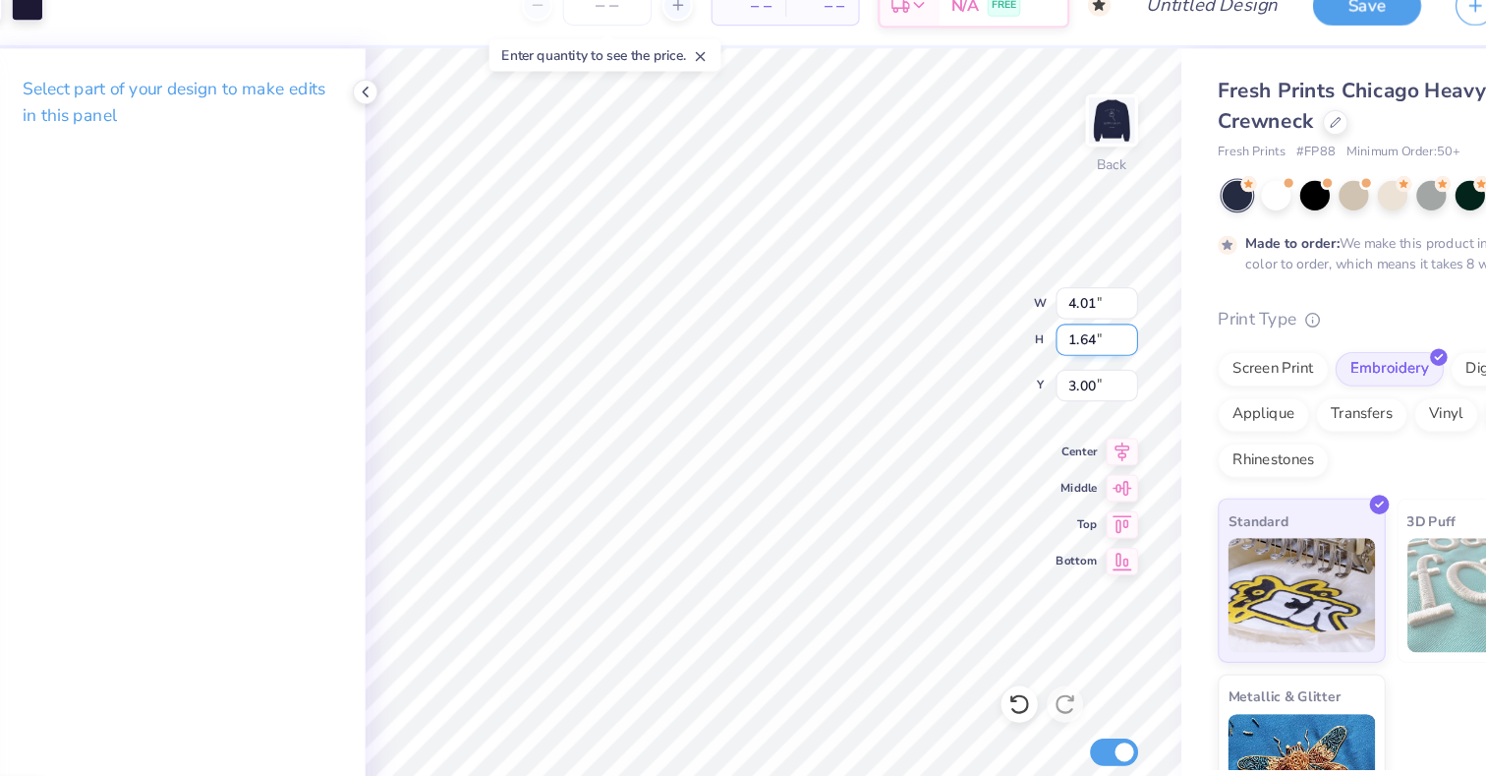
click at [1069, 317] on input "1.64" at bounding box center [1044, 323] width 71 height 28
click at [1069, 317] on input "1.65" at bounding box center [1044, 323] width 71 height 28
click at [1069, 317] on input "1.66" at bounding box center [1044, 323] width 71 height 28
click at [1069, 317] on input "1.67" at bounding box center [1044, 323] width 71 height 28
click at [1069, 317] on input "1.68" at bounding box center [1044, 323] width 71 height 28
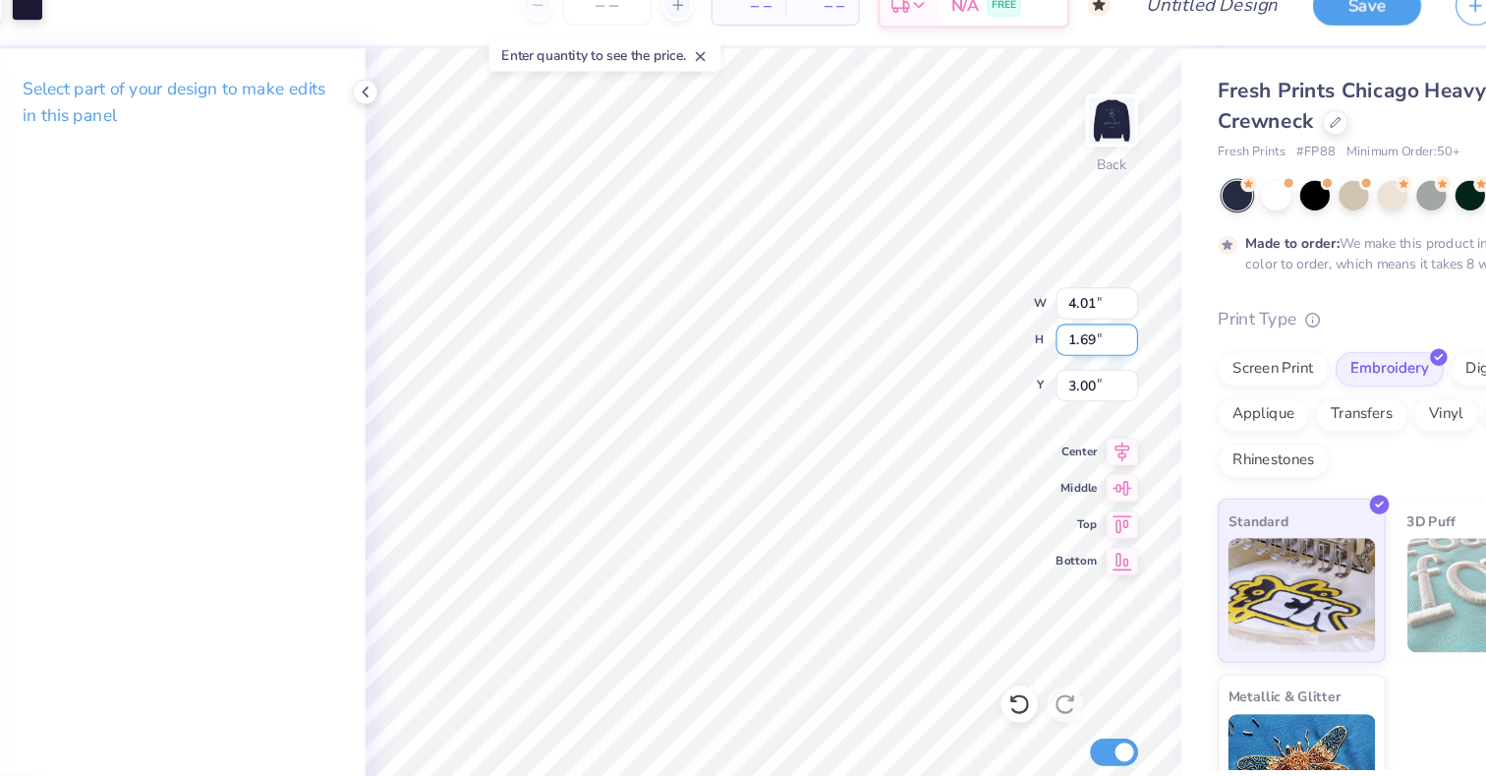
click at [1069, 317] on input "1.69" at bounding box center [1044, 323] width 71 height 28
click at [1069, 317] on input "1.7" at bounding box center [1044, 323] width 71 height 28
click at [1069, 317] on input "1.71" at bounding box center [1044, 323] width 71 height 28
click at [1069, 317] on input "1.72" at bounding box center [1044, 323] width 71 height 28
click at [1069, 317] on input "1.73" at bounding box center [1044, 323] width 71 height 28
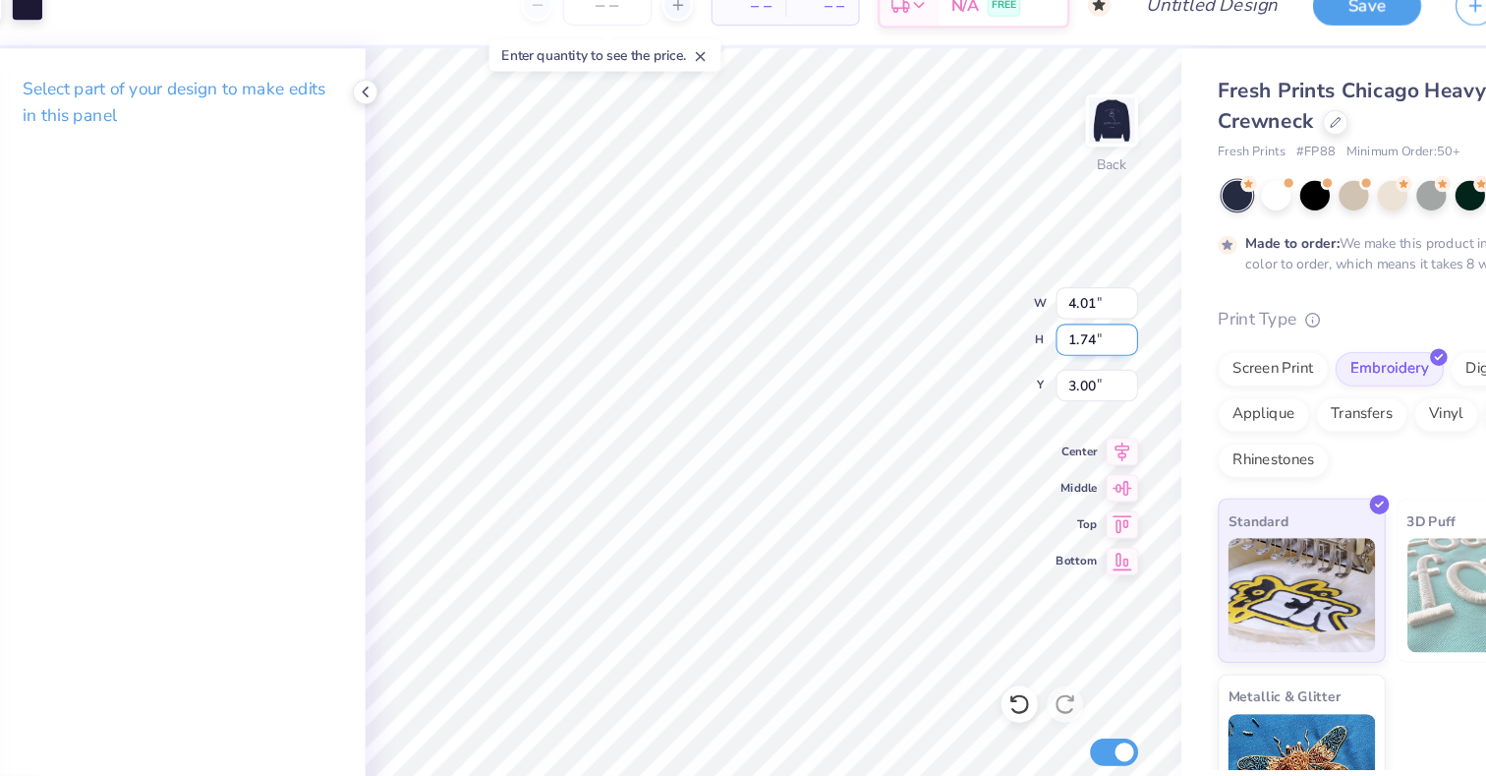
click at [1069, 317] on input "1.74" at bounding box center [1044, 323] width 71 height 28
click at [1069, 317] on input "1.75" at bounding box center [1044, 323] width 71 height 28
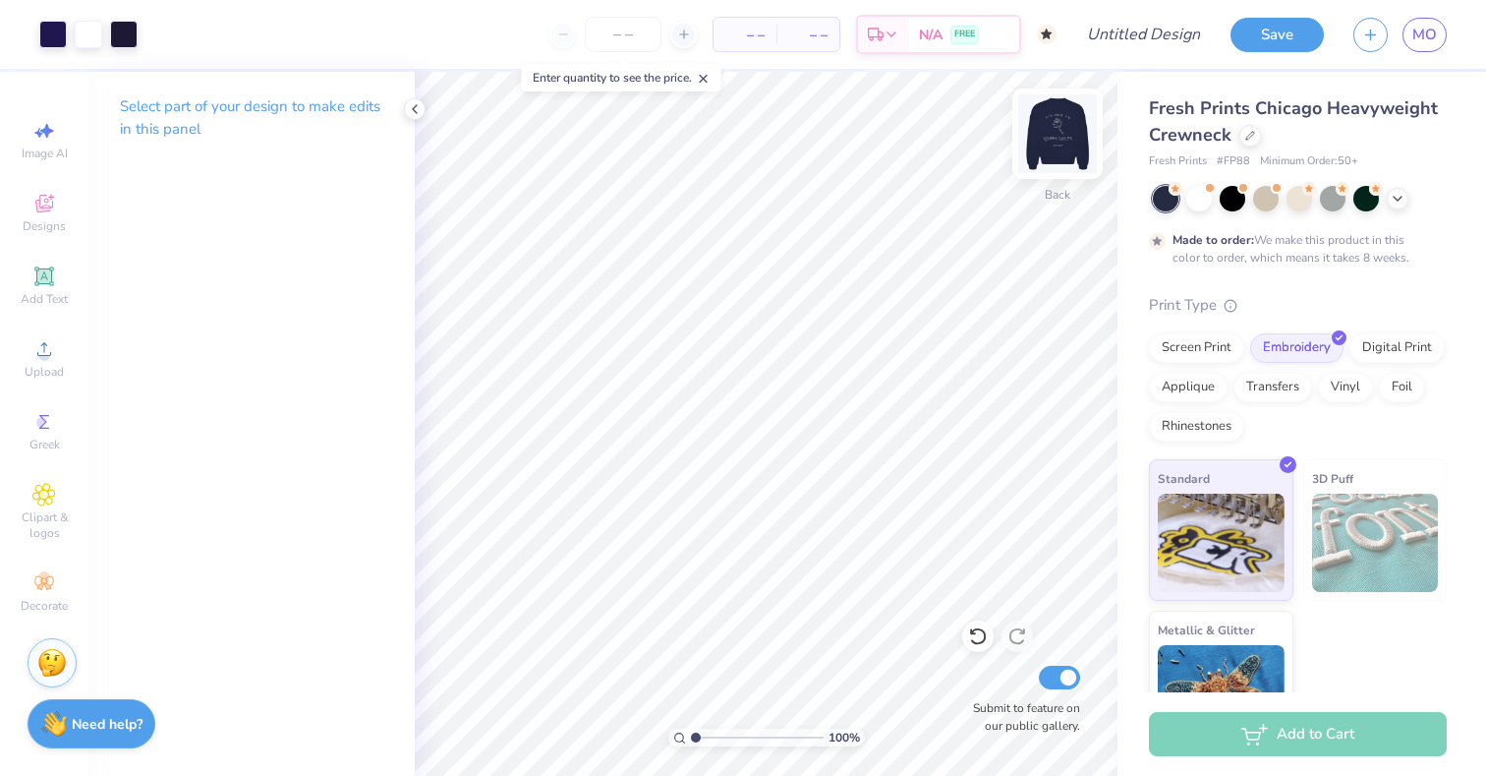
click at [1054, 141] on img at bounding box center [1057, 133] width 79 height 79
click at [1057, 154] on img at bounding box center [1057, 133] width 79 height 79
click at [1059, 154] on img at bounding box center [1057, 133] width 79 height 79
click at [1053, 159] on img at bounding box center [1057, 133] width 79 height 79
click at [1067, 152] on img at bounding box center [1057, 133] width 79 height 79
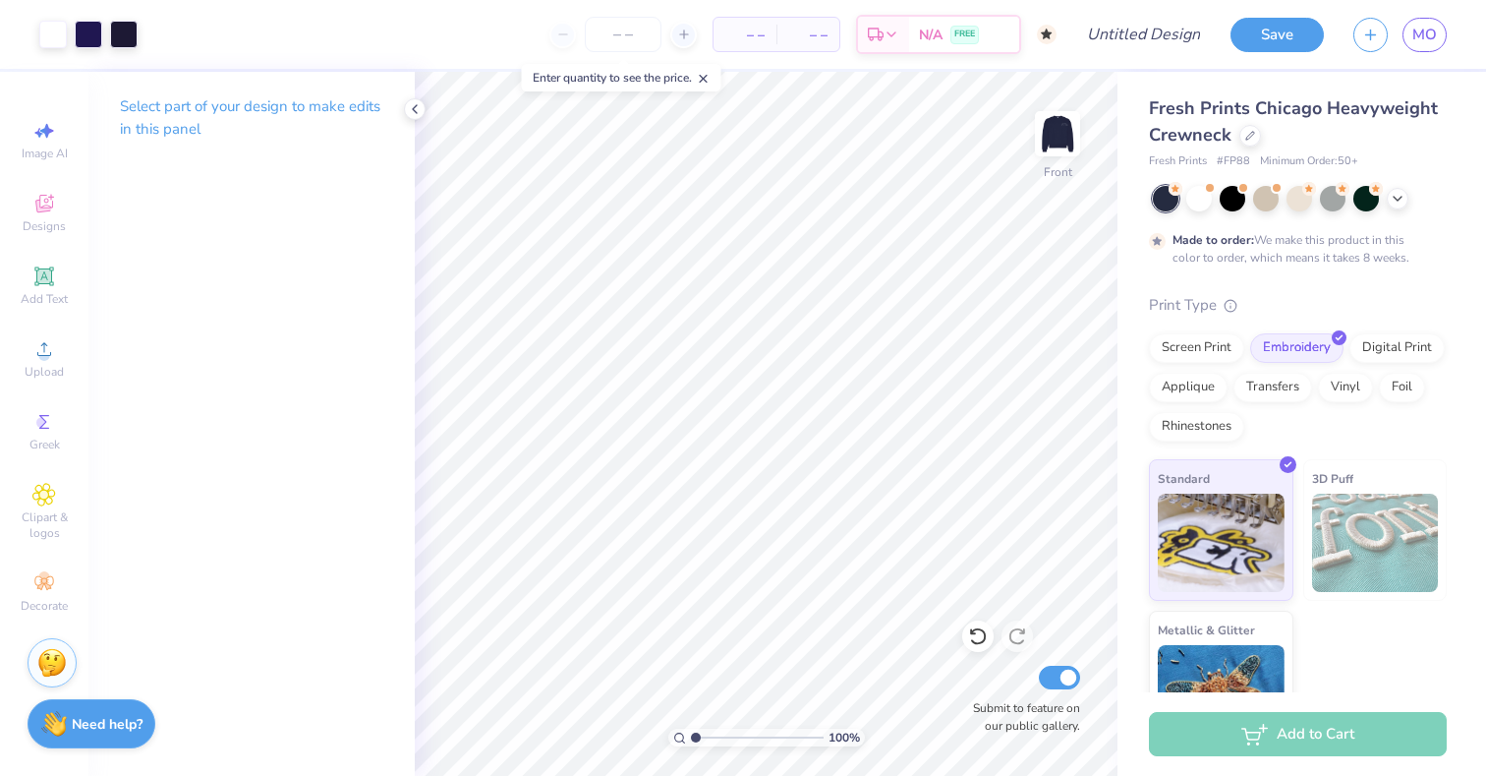
click at [710, 82] on icon at bounding box center [704, 79] width 14 height 14
click at [1063, 135] on img at bounding box center [1057, 133] width 79 height 79
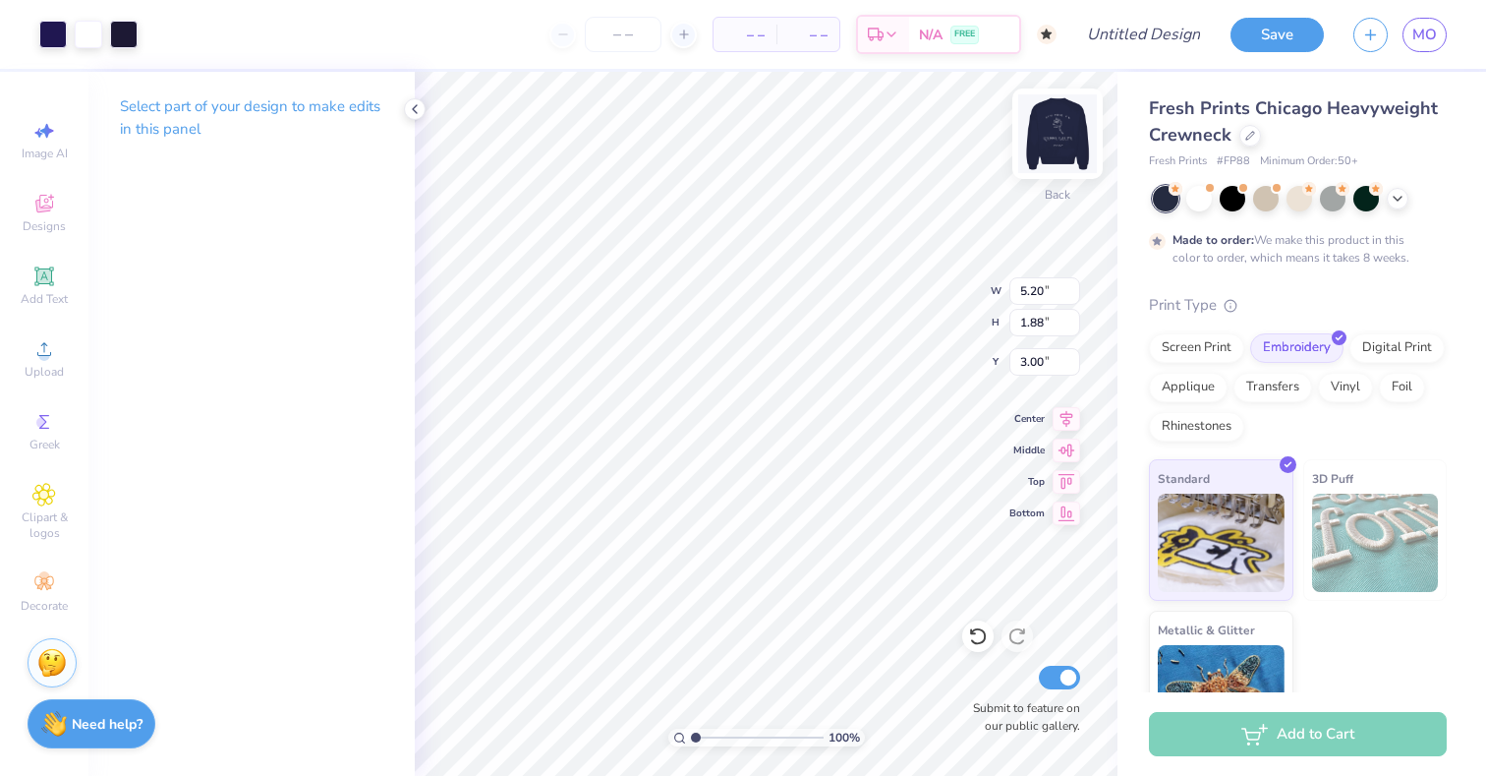
click at [1056, 179] on div "Back" at bounding box center [1057, 146] width 45 height 70
click at [1061, 163] on img at bounding box center [1057, 133] width 79 height 79
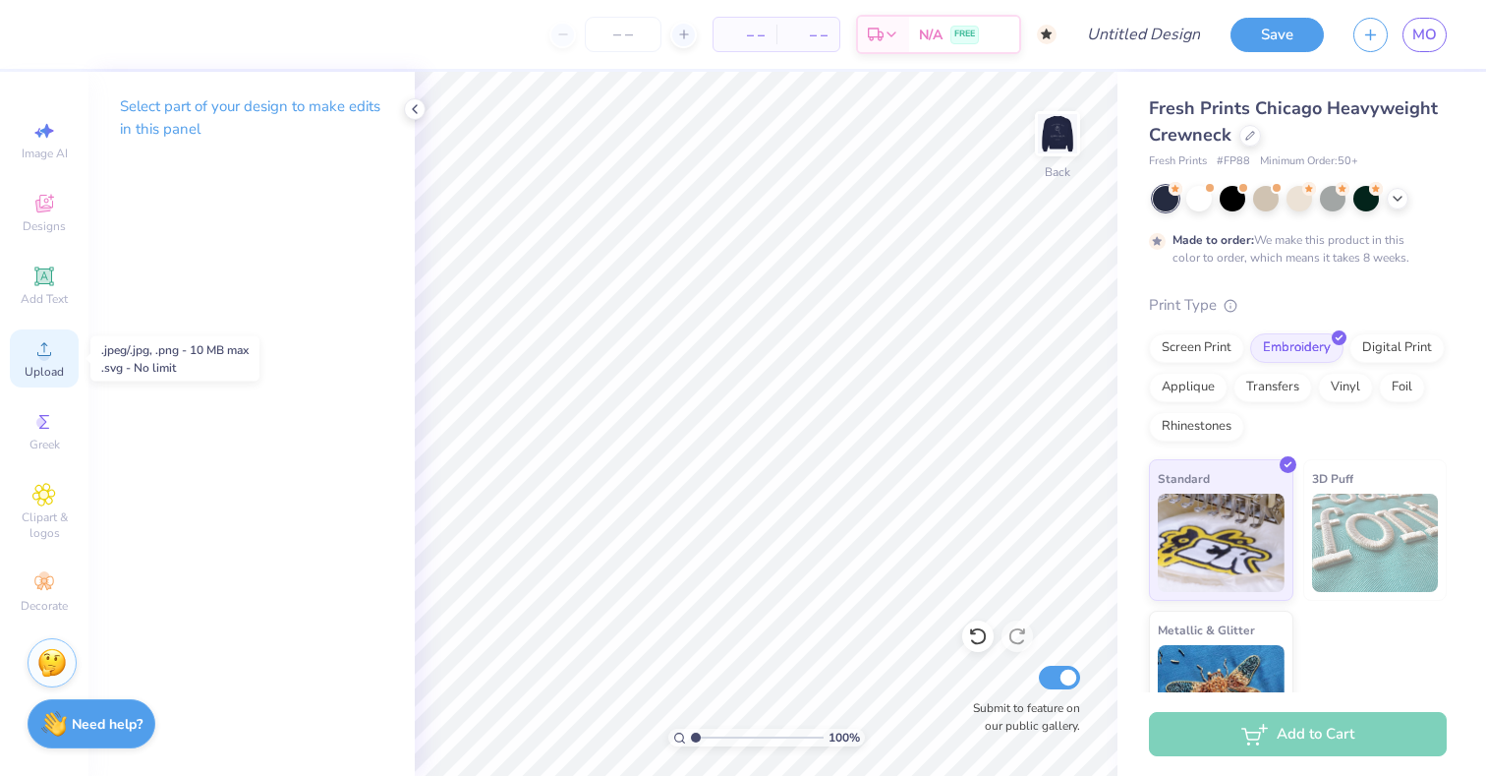
click at [42, 353] on circle at bounding box center [43, 355] width 11 height 11
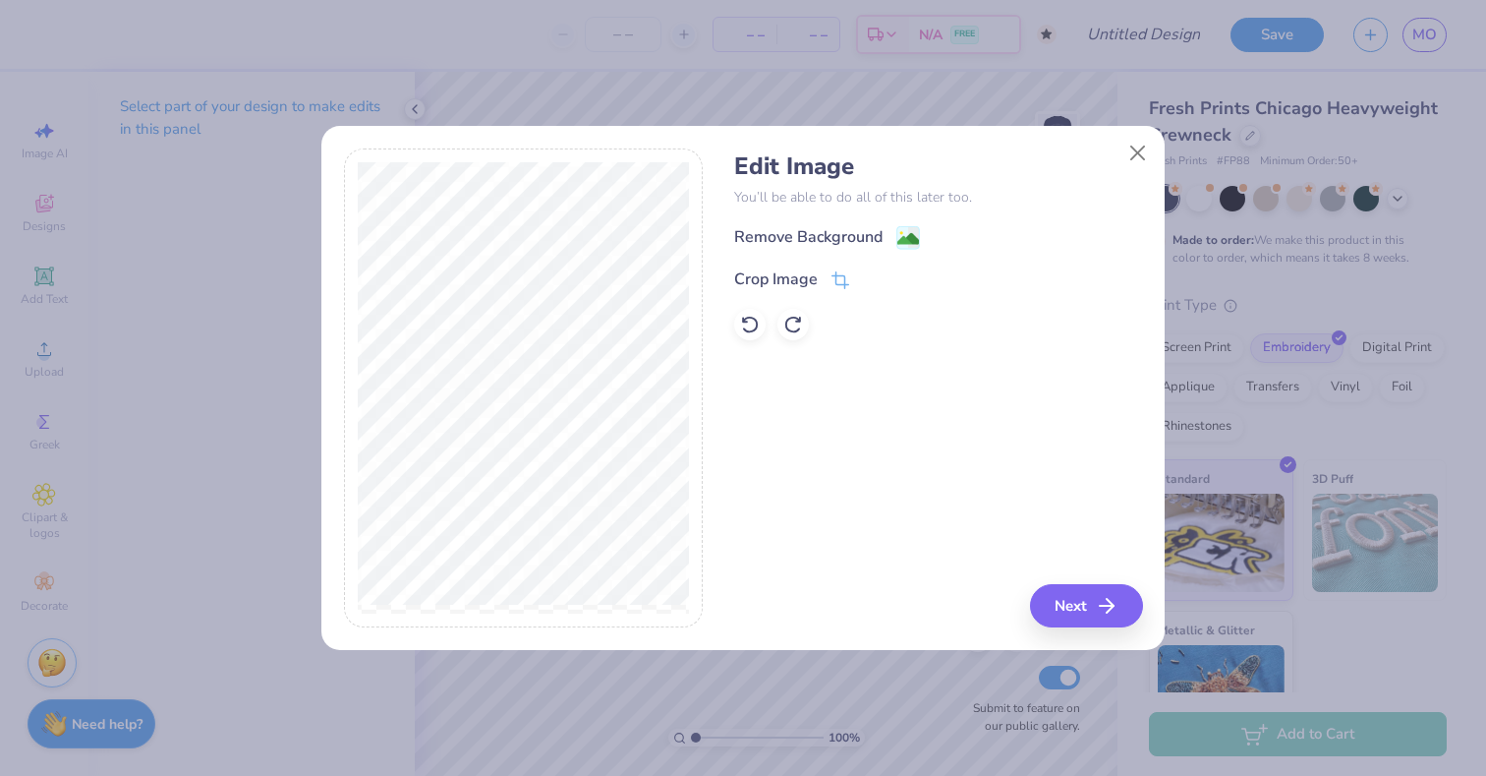
click at [913, 255] on div "Remove Background Crop Image" at bounding box center [938, 282] width 408 height 115
click at [913, 242] on image at bounding box center [908, 241] width 22 height 22
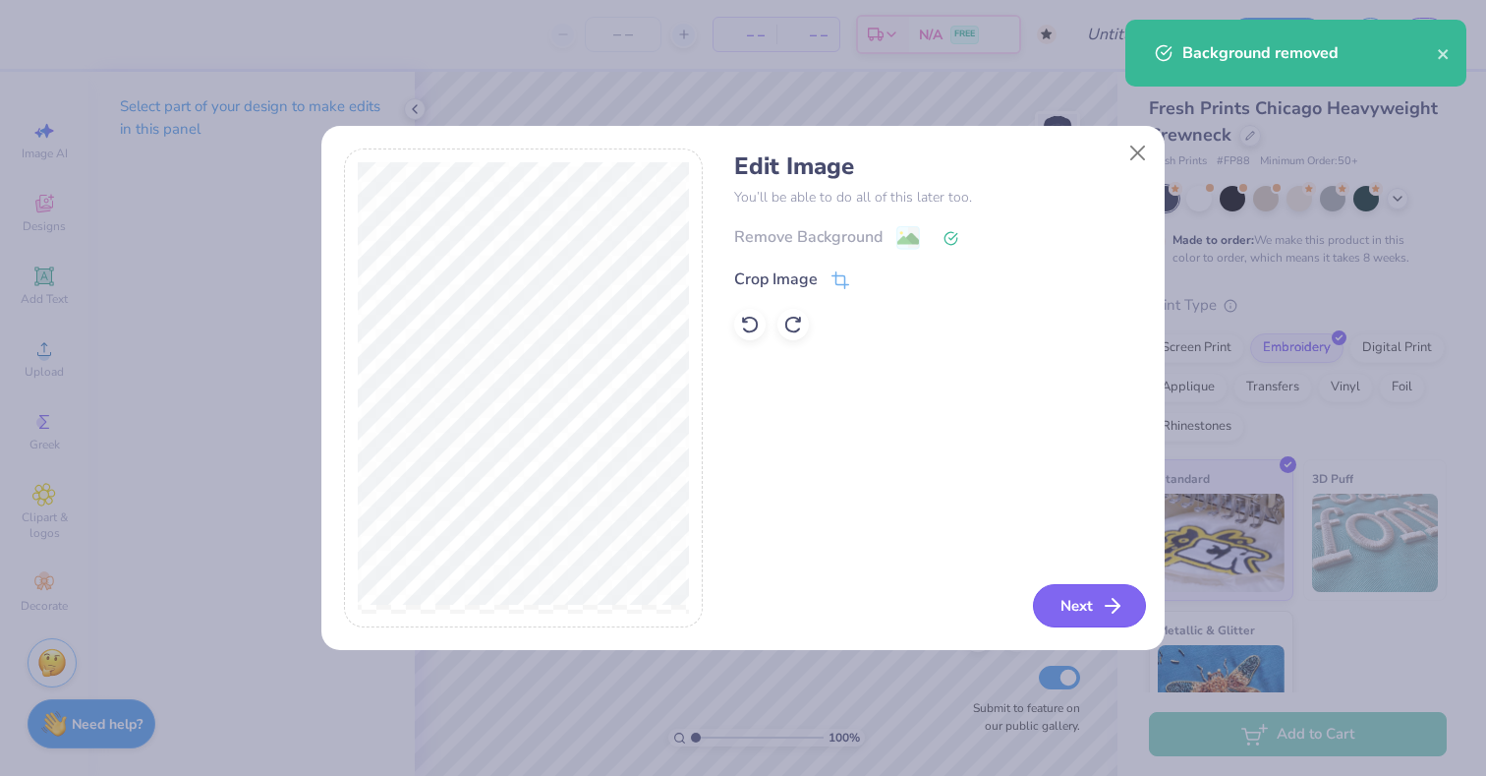
click at [1093, 605] on button "Next" at bounding box center [1089, 605] width 113 height 43
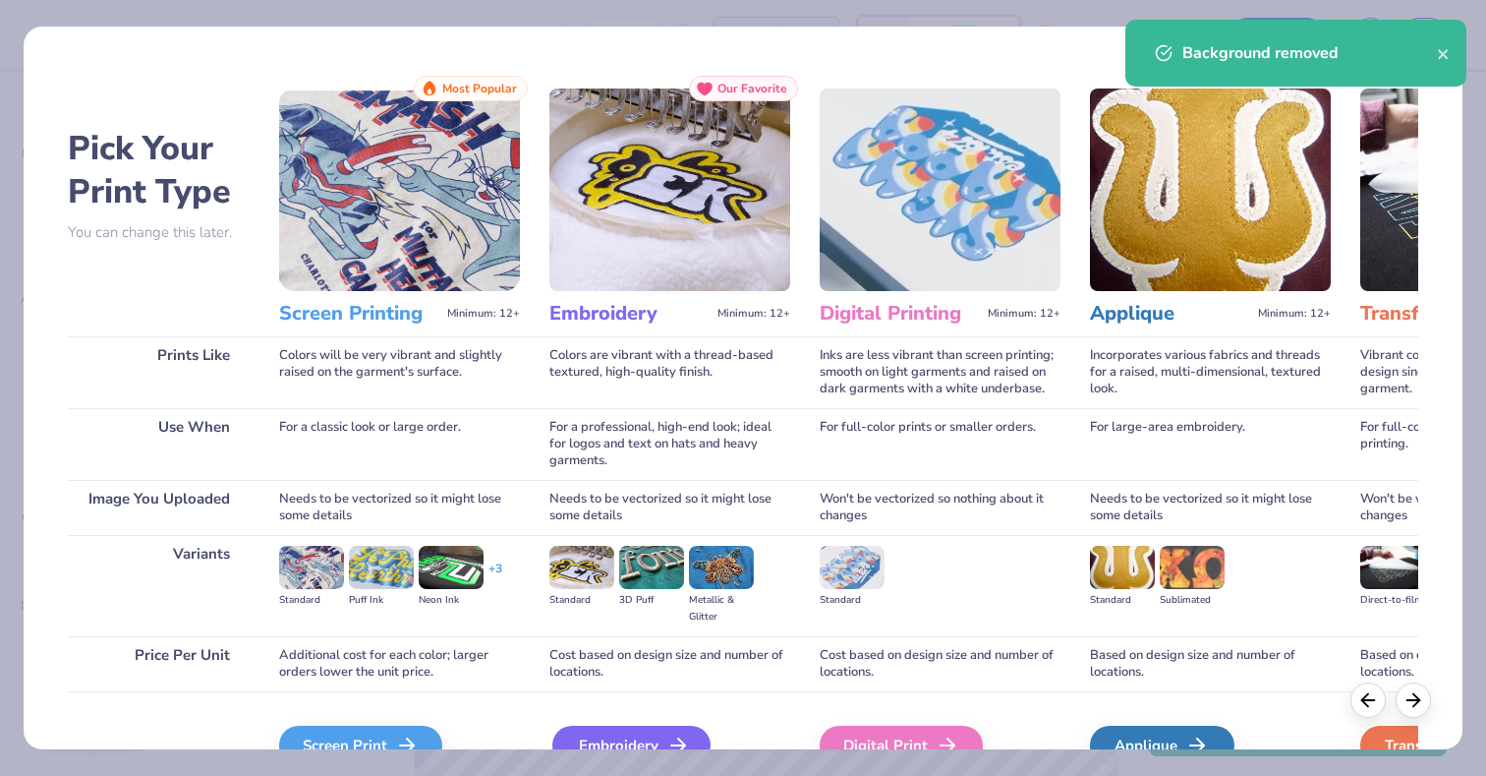
click at [626, 734] on div "Embroidery" at bounding box center [631, 744] width 158 height 39
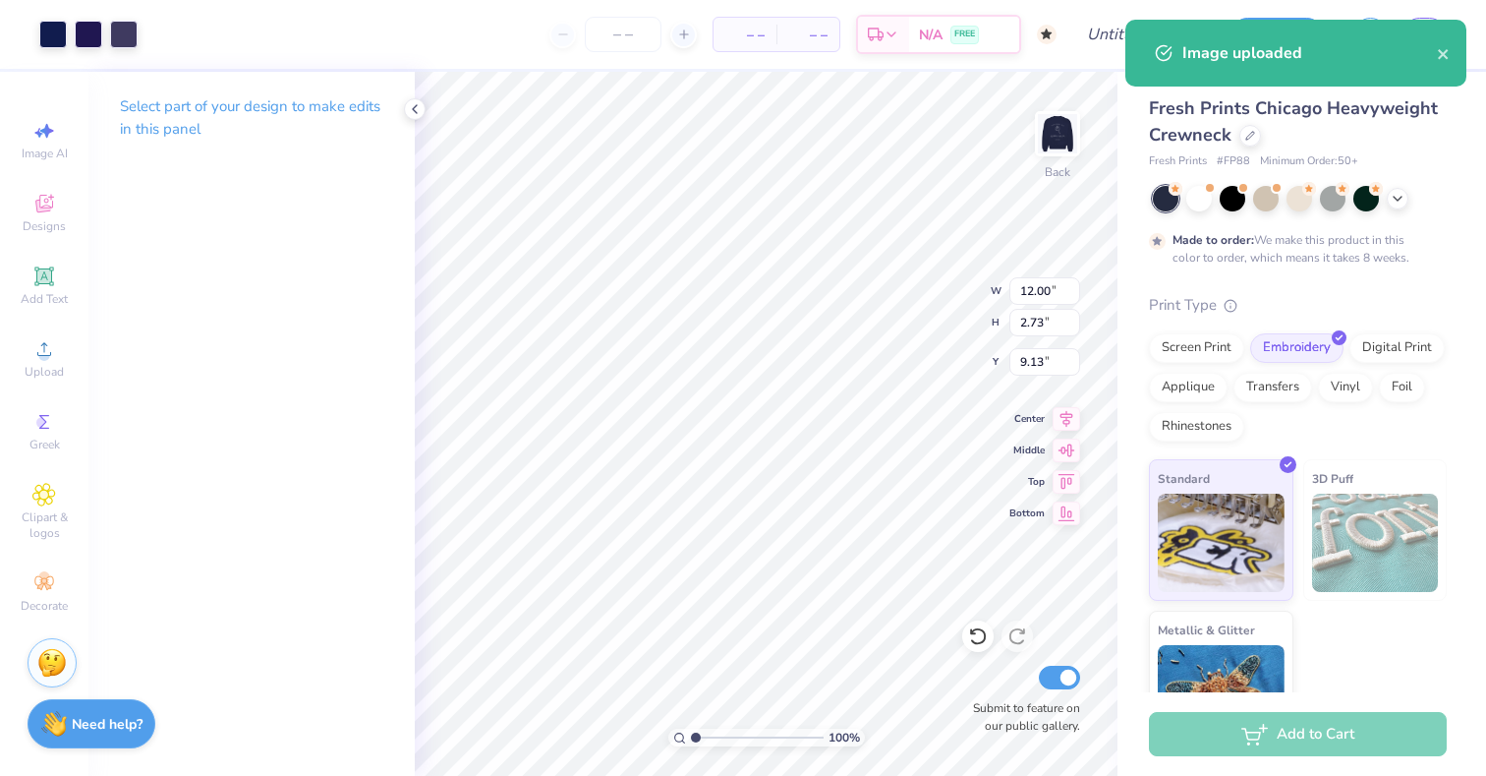
click at [36, 27] on div "Art colors" at bounding box center [69, 34] width 138 height 69
click at [48, 29] on div at bounding box center [53, 33] width 28 height 28
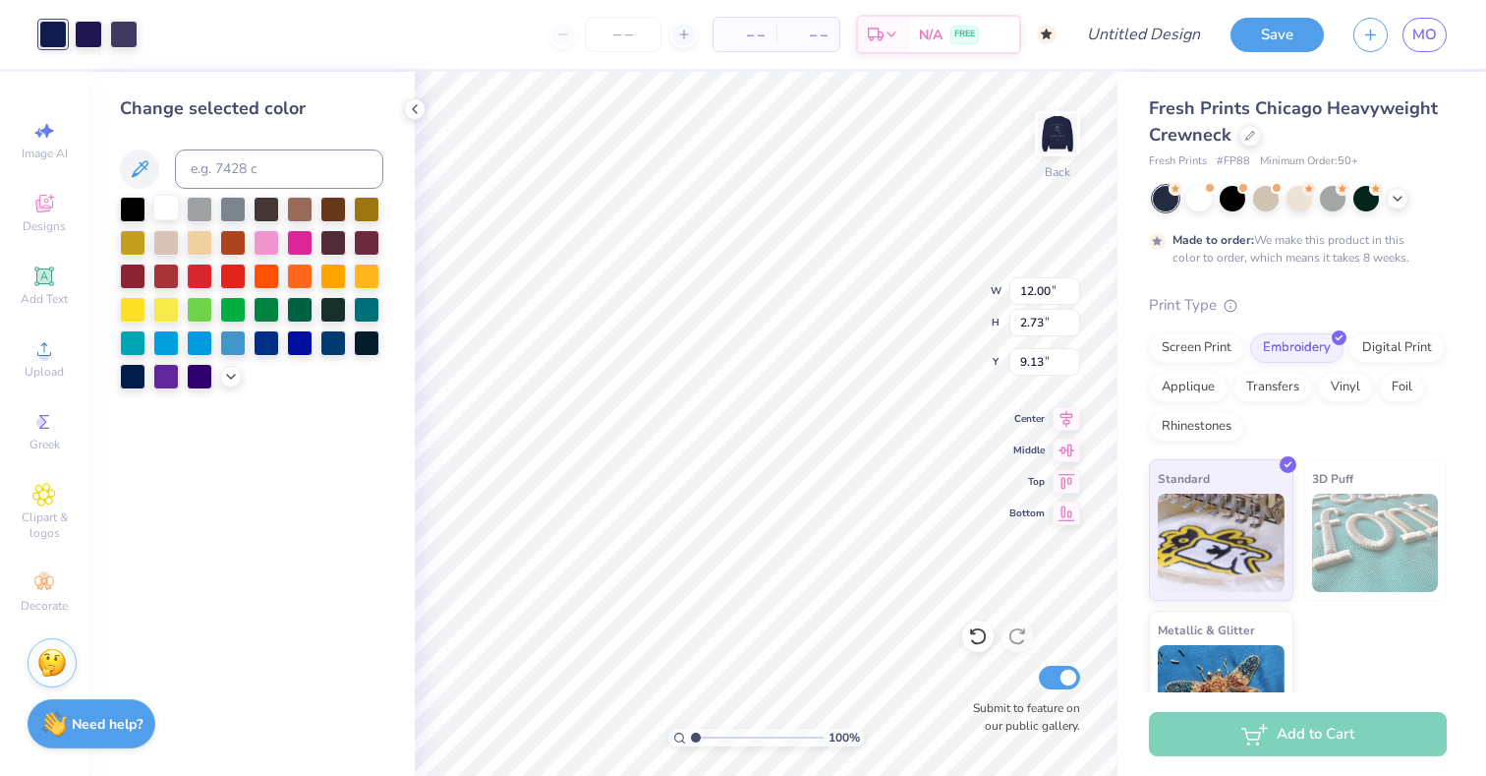
click at [166, 204] on div at bounding box center [166, 208] width 26 height 26
click at [94, 33] on div at bounding box center [89, 33] width 28 height 28
click at [172, 205] on div at bounding box center [166, 208] width 26 height 26
click at [132, 35] on div at bounding box center [124, 33] width 28 height 28
click at [167, 208] on div at bounding box center [166, 208] width 26 height 26
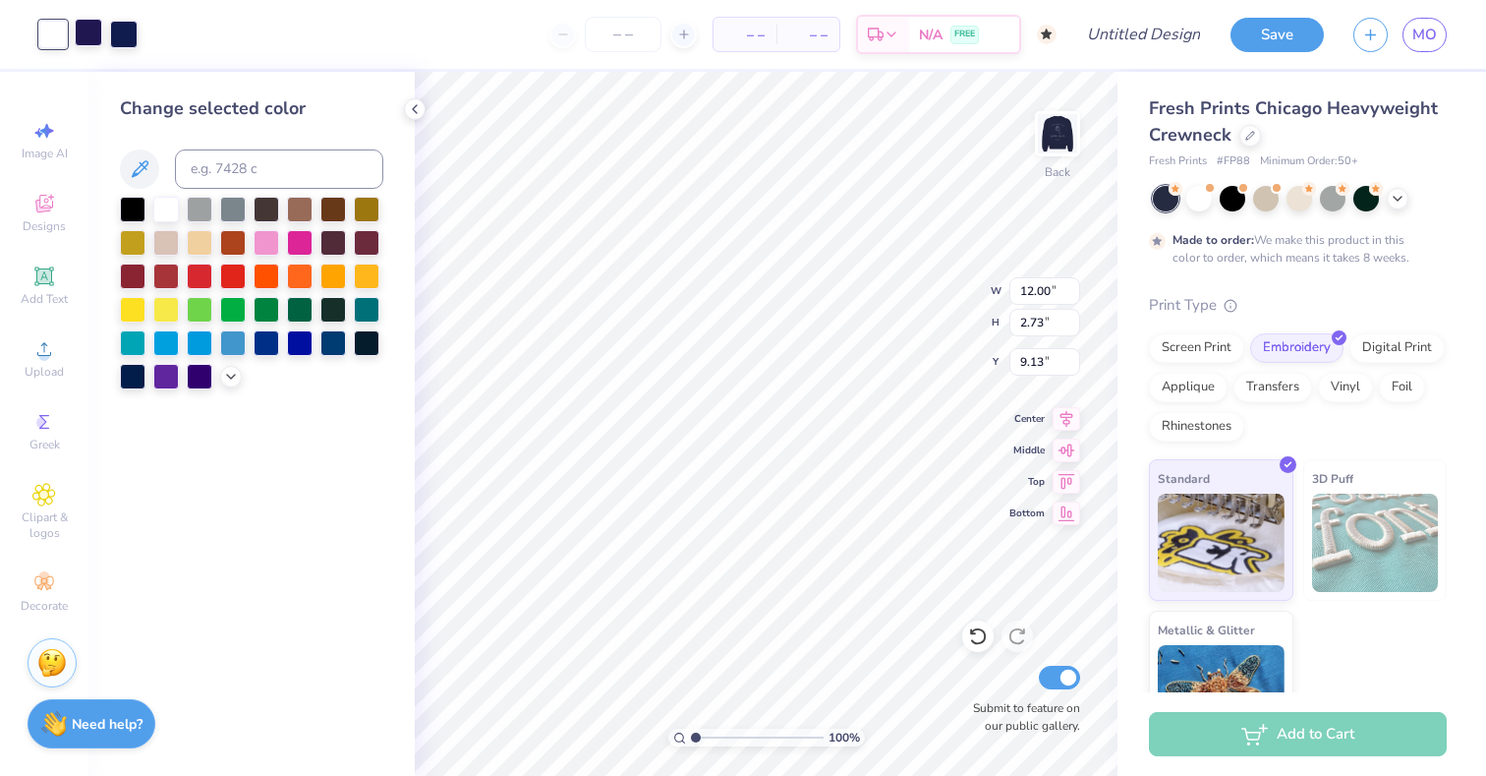
click at [83, 32] on div at bounding box center [89, 33] width 28 height 28
click at [172, 207] on div at bounding box center [166, 208] width 26 height 26
click at [119, 35] on div at bounding box center [124, 33] width 28 height 28
click at [166, 205] on div at bounding box center [166, 208] width 26 height 26
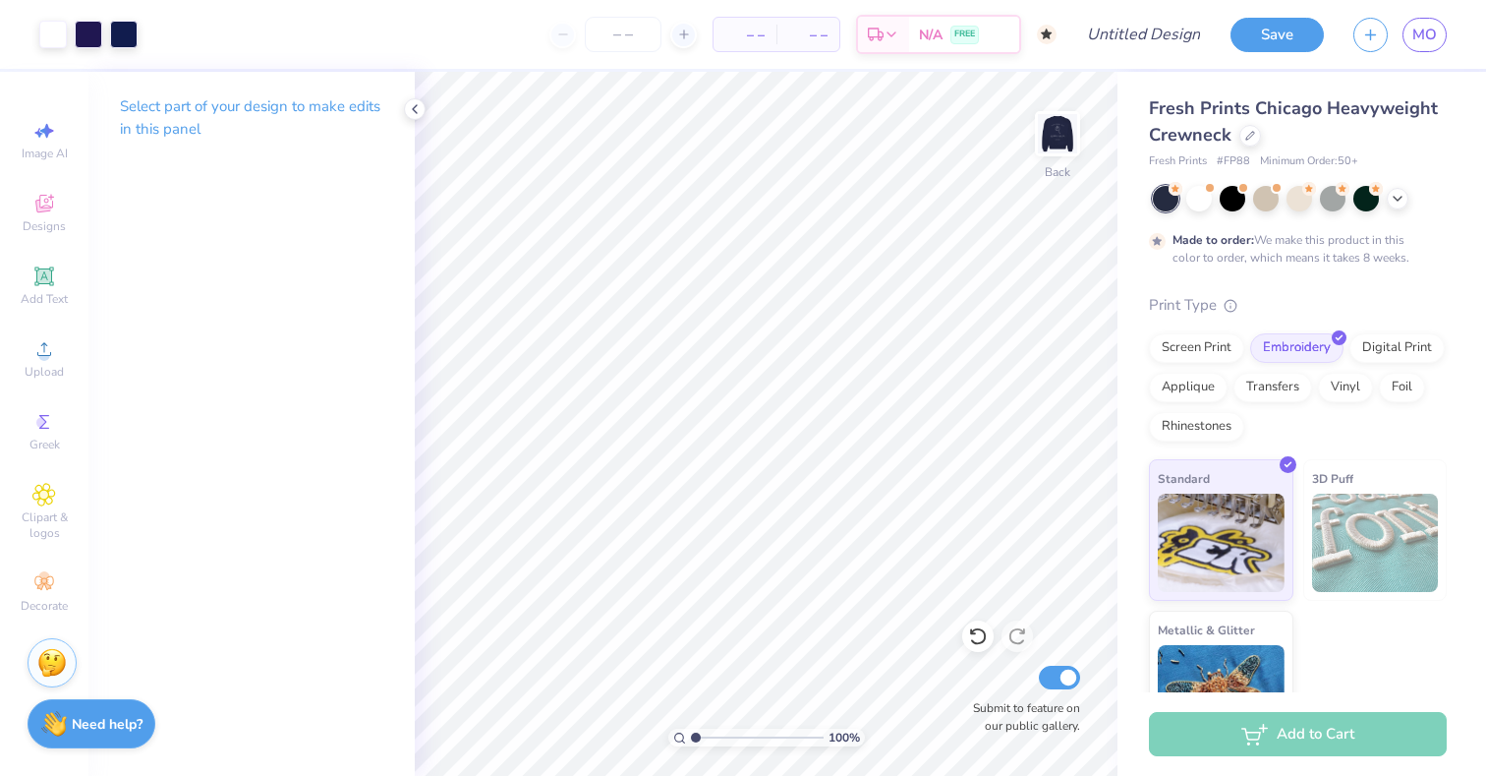
click at [78, 693] on div "Image AI Designs Add Text Upload Greek Clipart & logos Decorate" at bounding box center [44, 424] width 88 height 704
click at [86, 720] on strong "Need help?" at bounding box center [107, 721] width 71 height 19
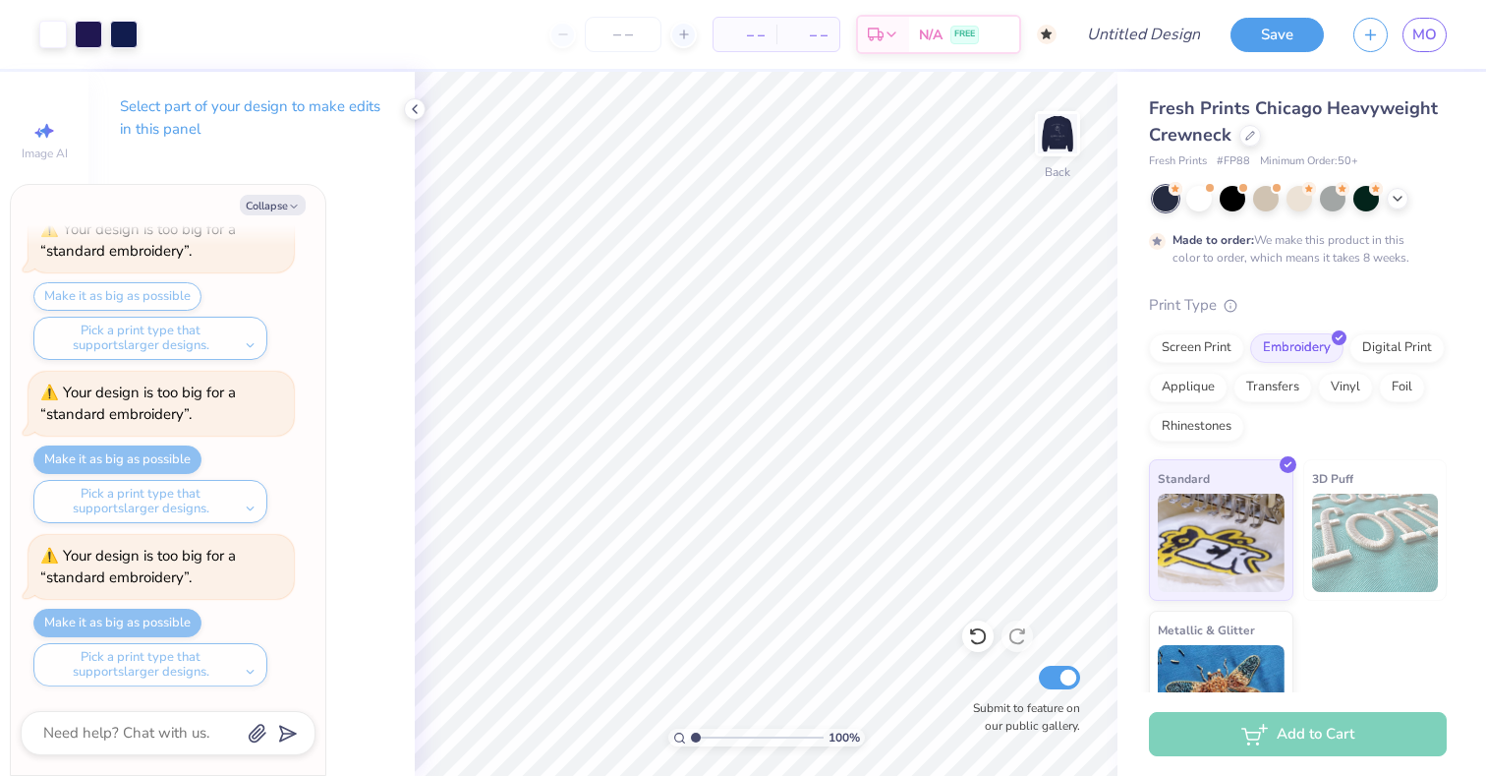
click at [122, 766] on div "Collapse How can we help you? That color is made to order so it takes longer to…" at bounding box center [168, 480] width 315 height 590
click at [112, 741] on textarea at bounding box center [141, 733] width 200 height 27
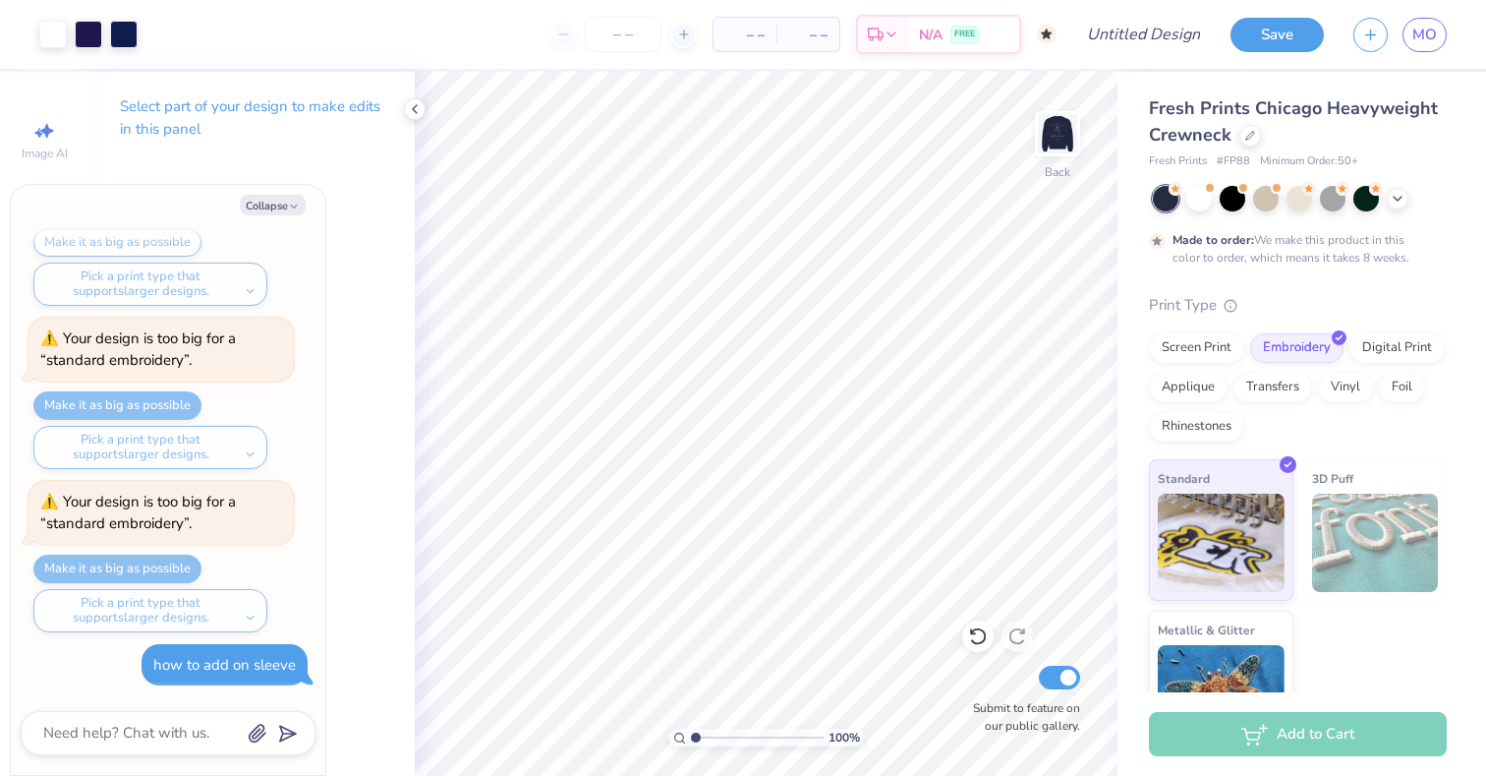
click at [262, 223] on div "Collapse How can we help you? That color is made to order so it takes longer to…" at bounding box center [168, 480] width 315 height 590
click at [263, 215] on div "Collapse How can we help you? That color is made to order so it takes longer to…" at bounding box center [168, 480] width 315 height 590
click at [264, 213] on button "Collapse" at bounding box center [273, 205] width 66 height 21
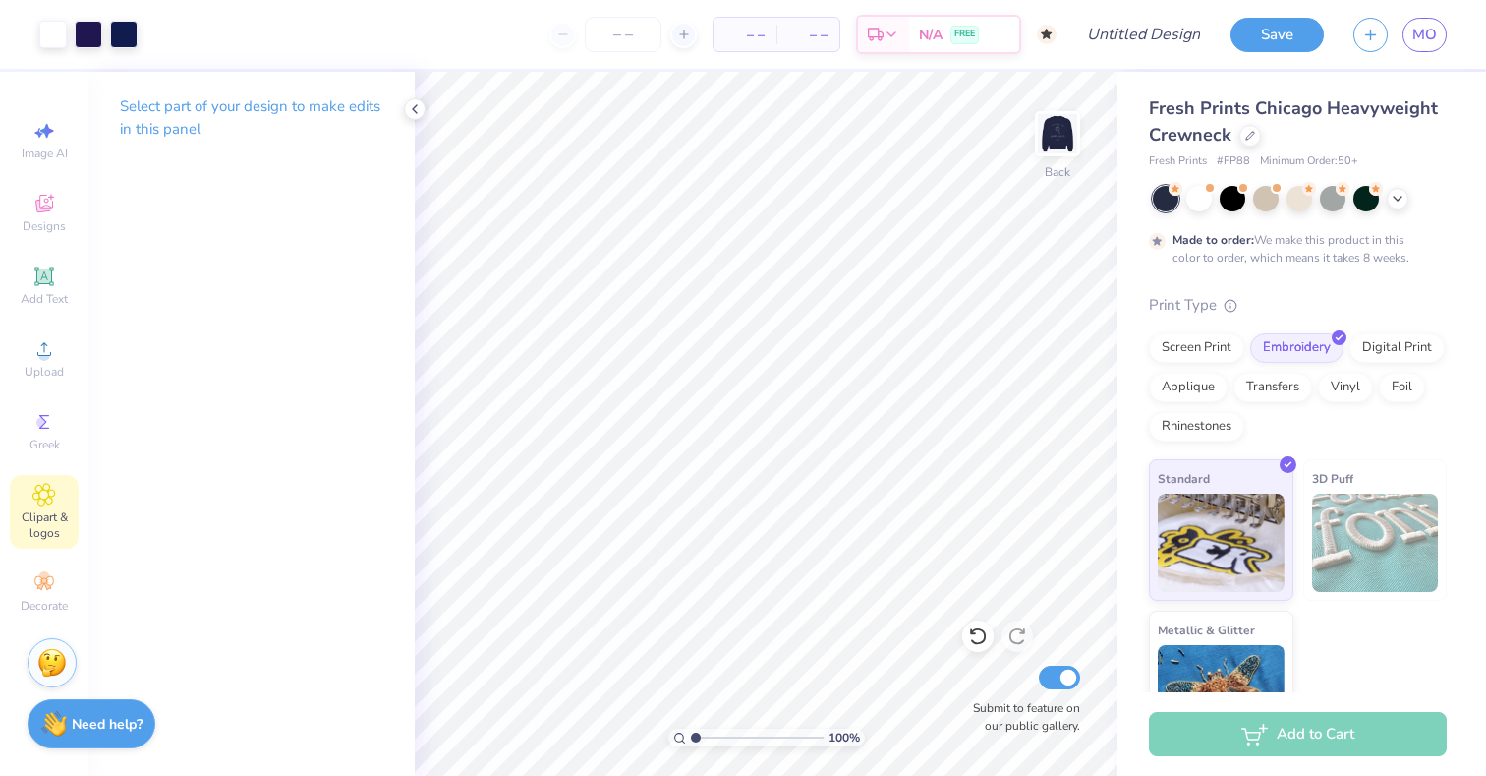
click at [41, 536] on span "Clipart & logos" at bounding box center [44, 524] width 69 height 31
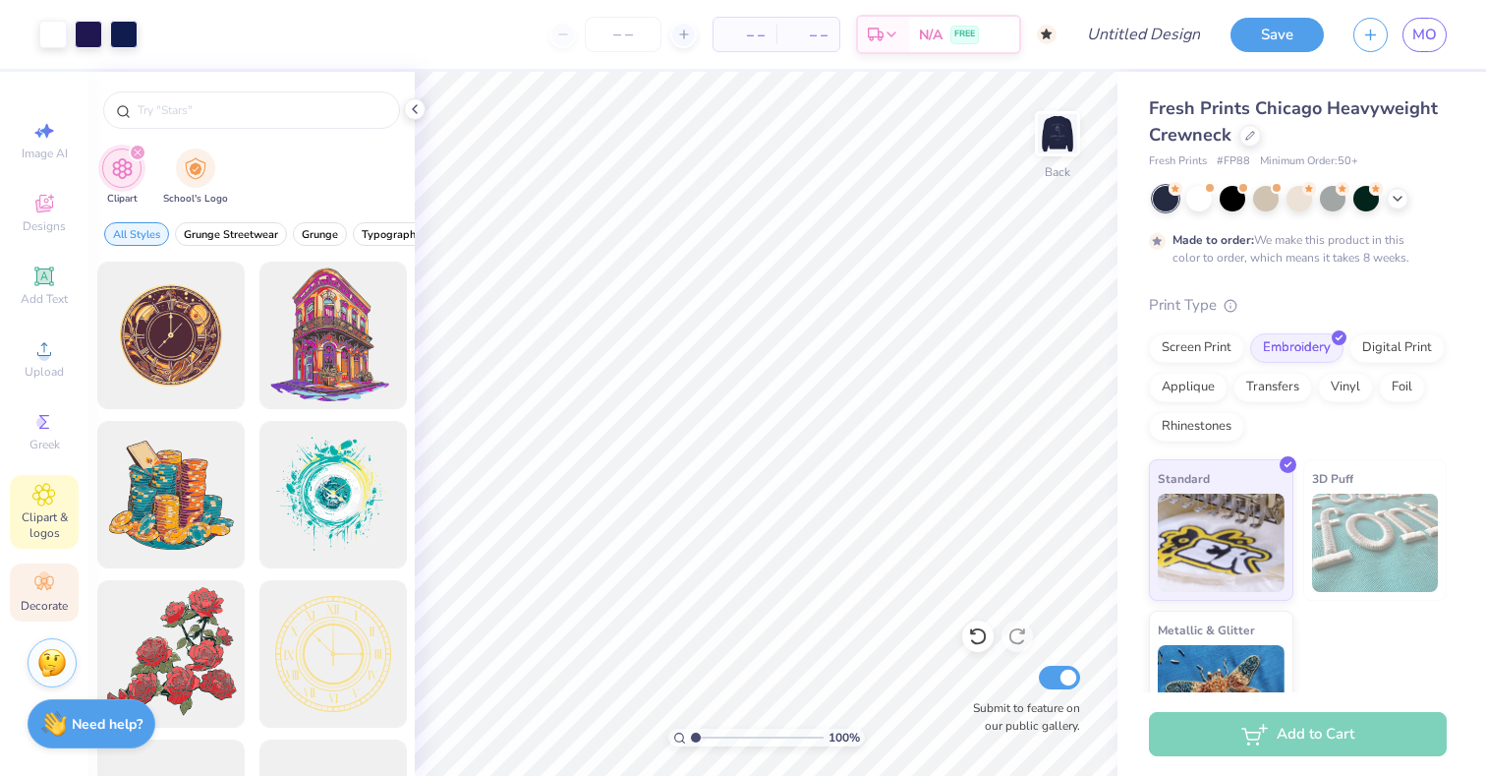
click at [43, 602] on span "Decorate" at bounding box center [44, 606] width 47 height 16
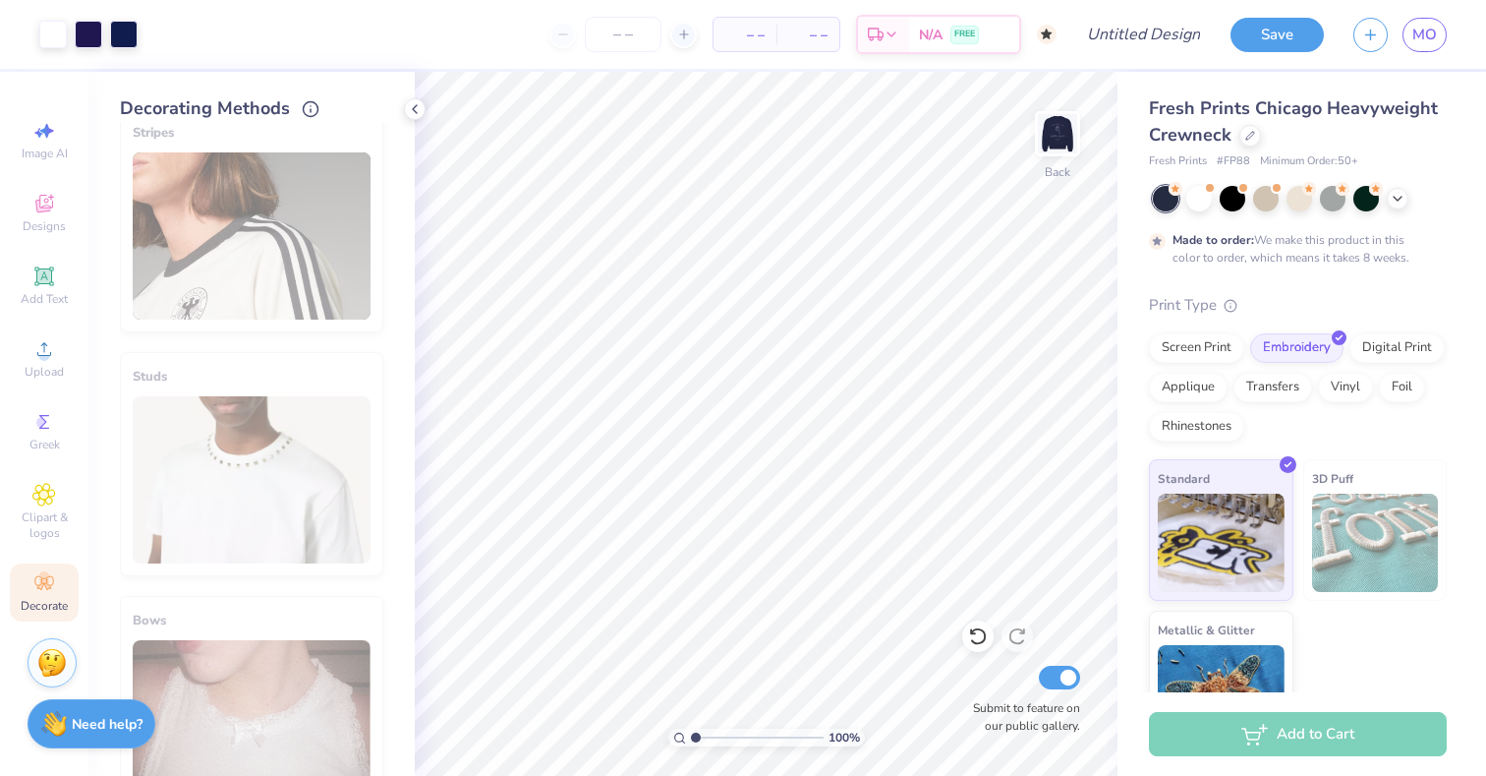
scroll to position [1068, 0]
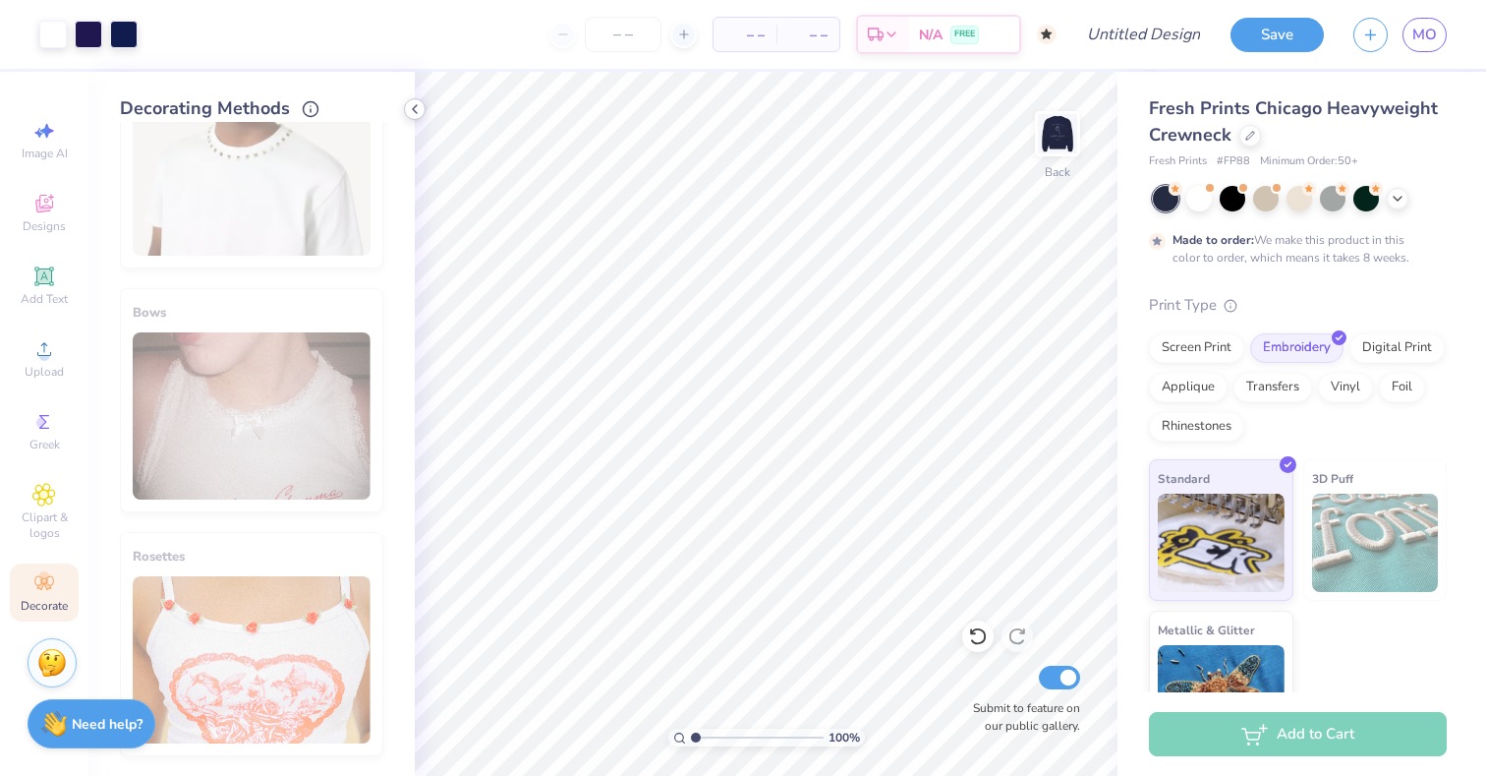
click at [425, 111] on div at bounding box center [415, 109] width 22 height 22
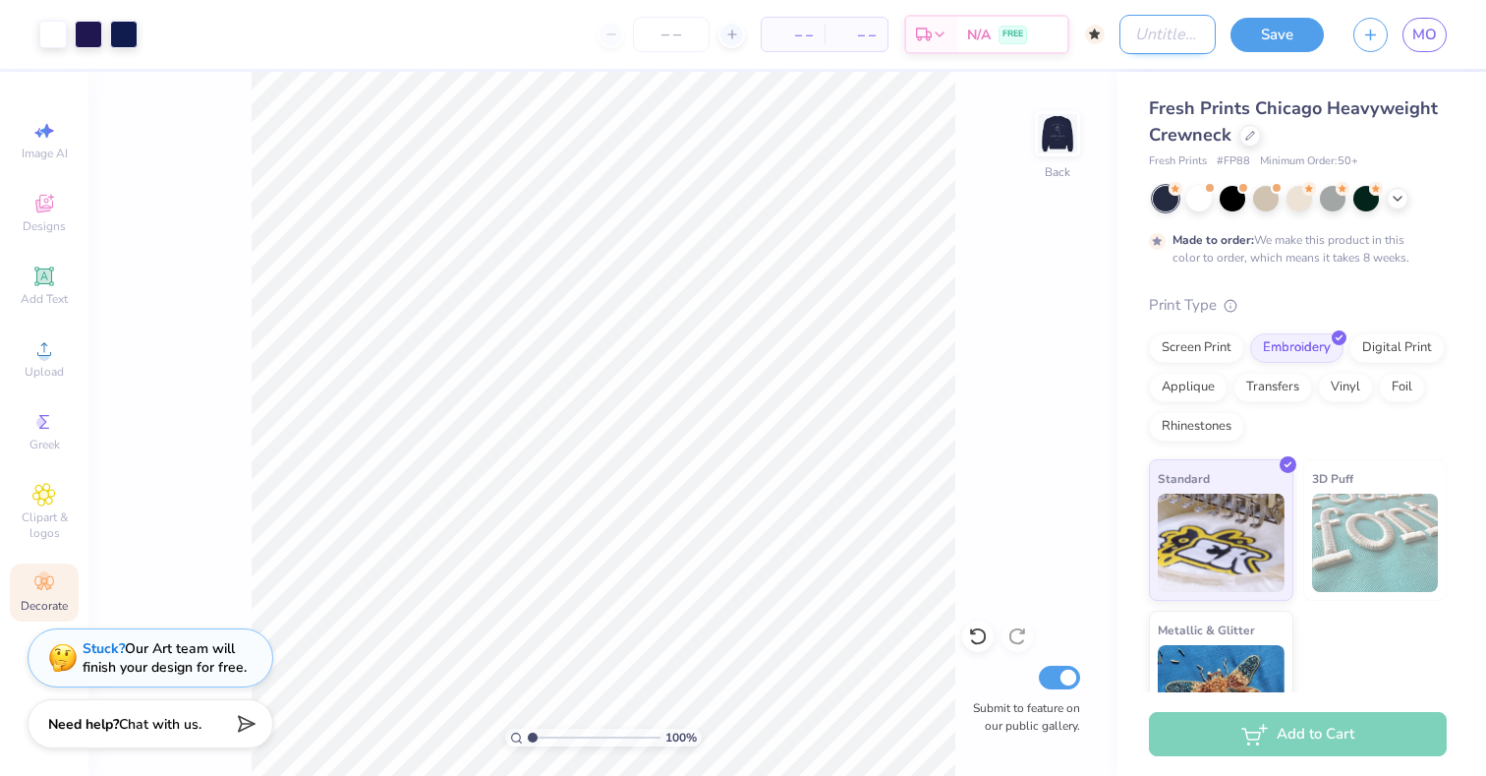
click at [1146, 34] on input "Design Title" at bounding box center [1168, 34] width 96 height 39
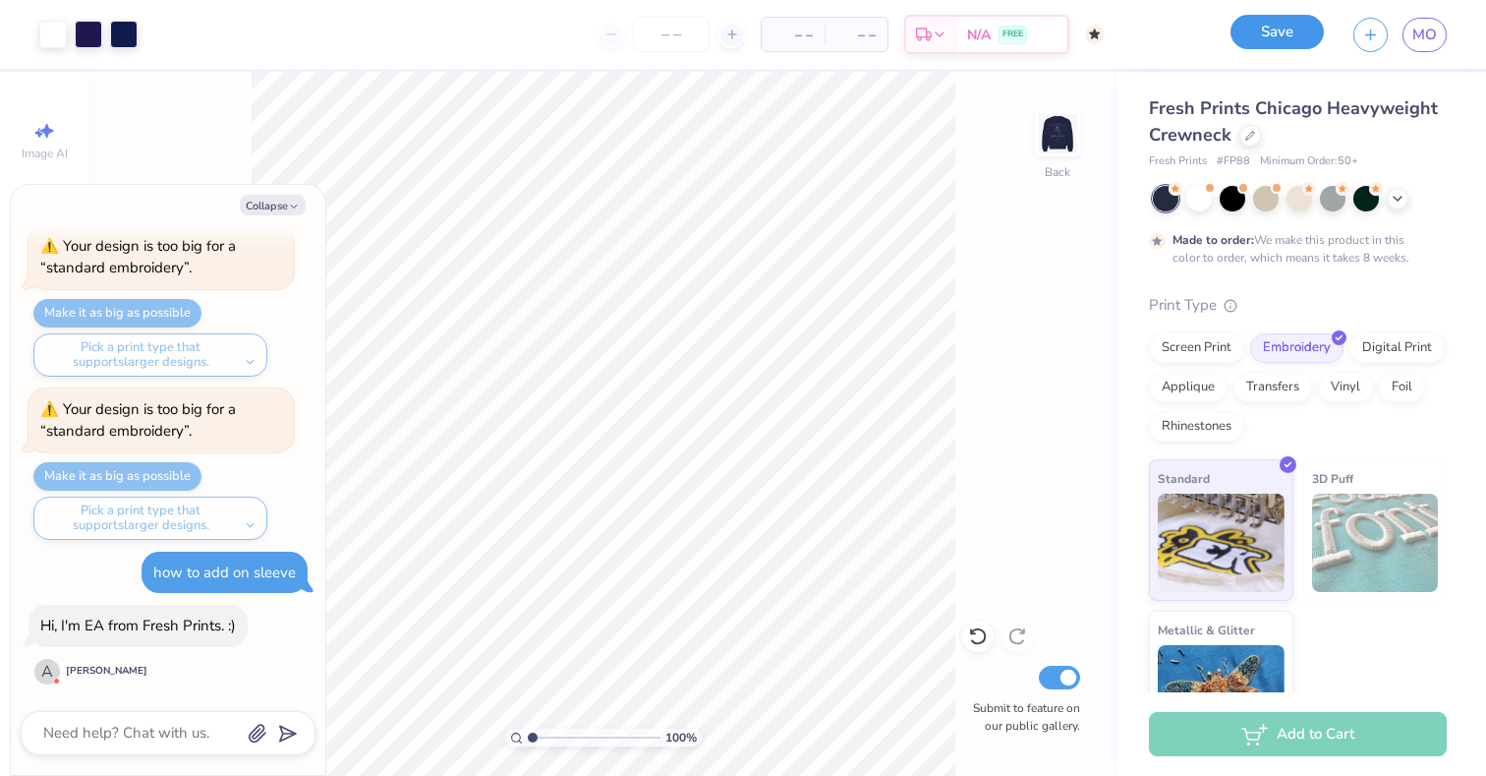
scroll to position [0, 0]
click at [1280, 43] on button "Save" at bounding box center [1277, 32] width 93 height 34
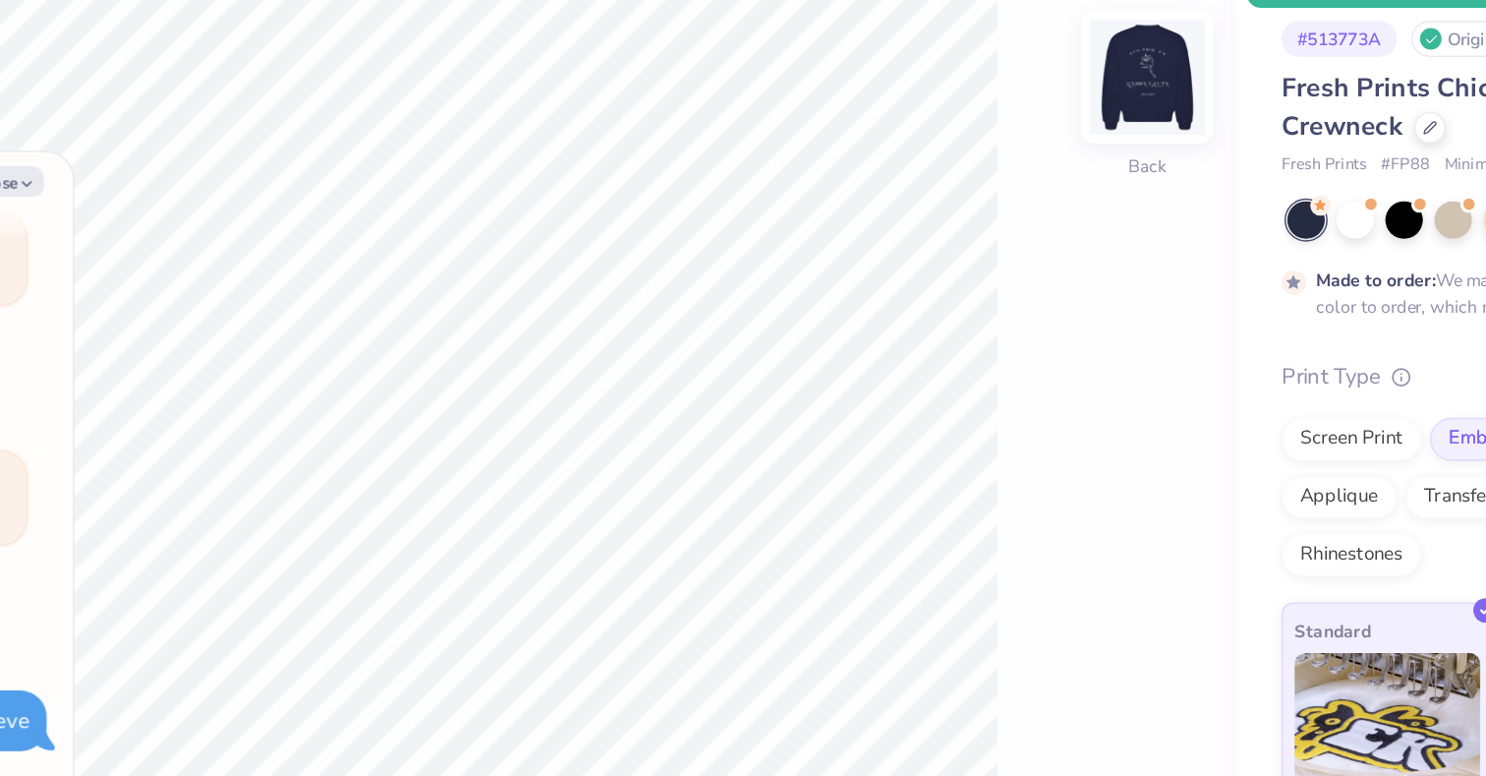
click at [1065, 140] on img at bounding box center [1057, 133] width 79 height 79
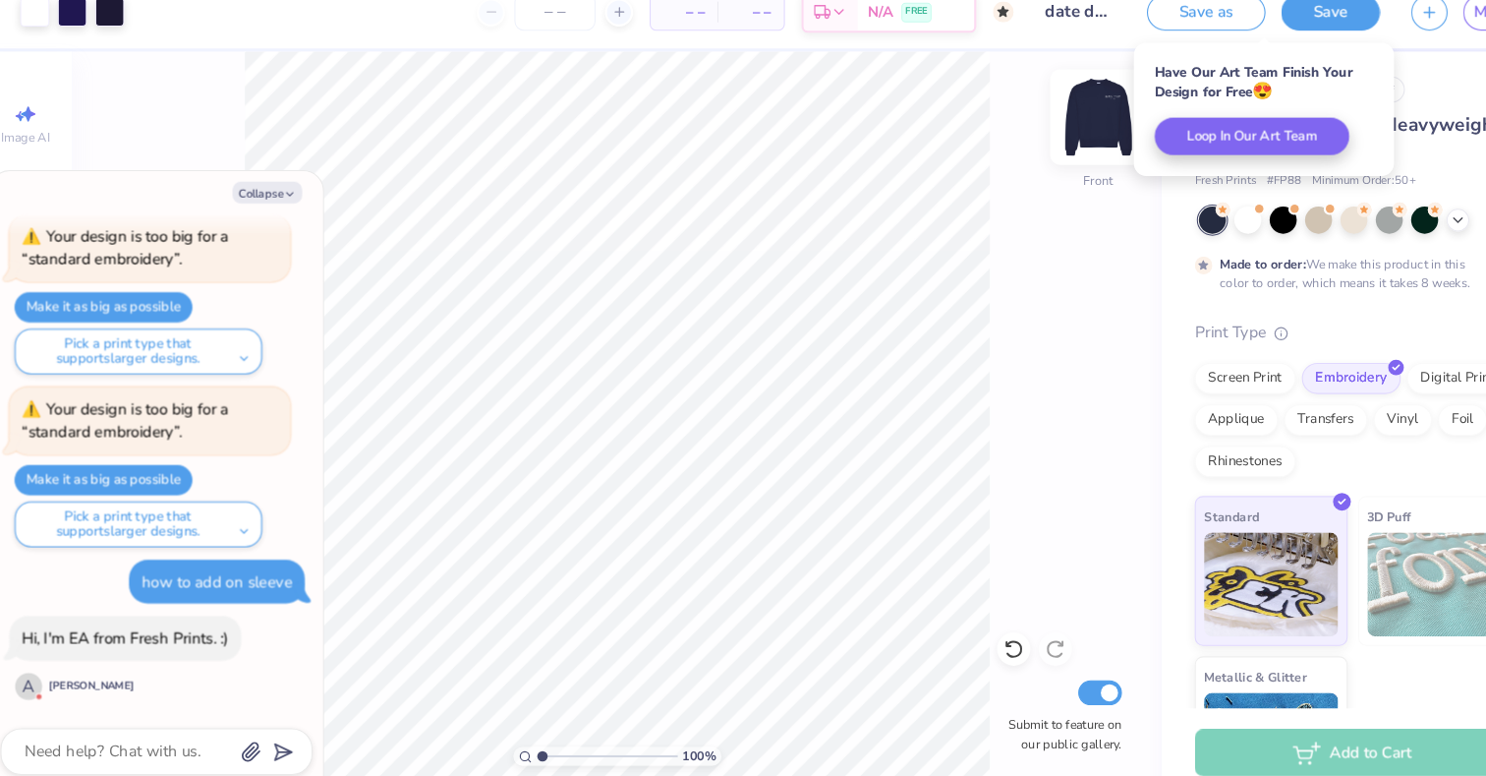
click at [1062, 144] on img at bounding box center [1057, 133] width 79 height 79
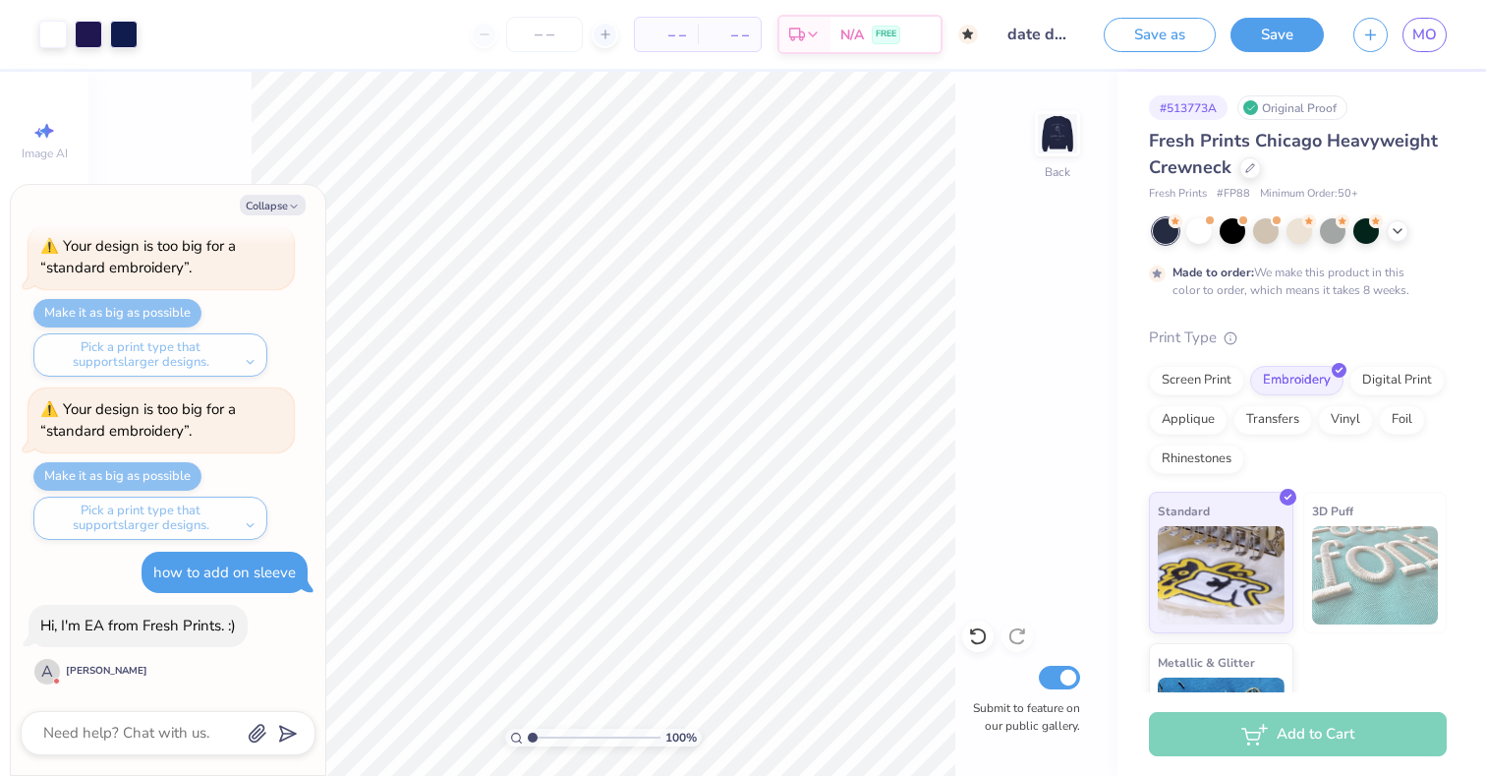
click at [985, 251] on div "100 % Back Submit to feature on our public gallery." at bounding box center [602, 424] width 1029 height 704
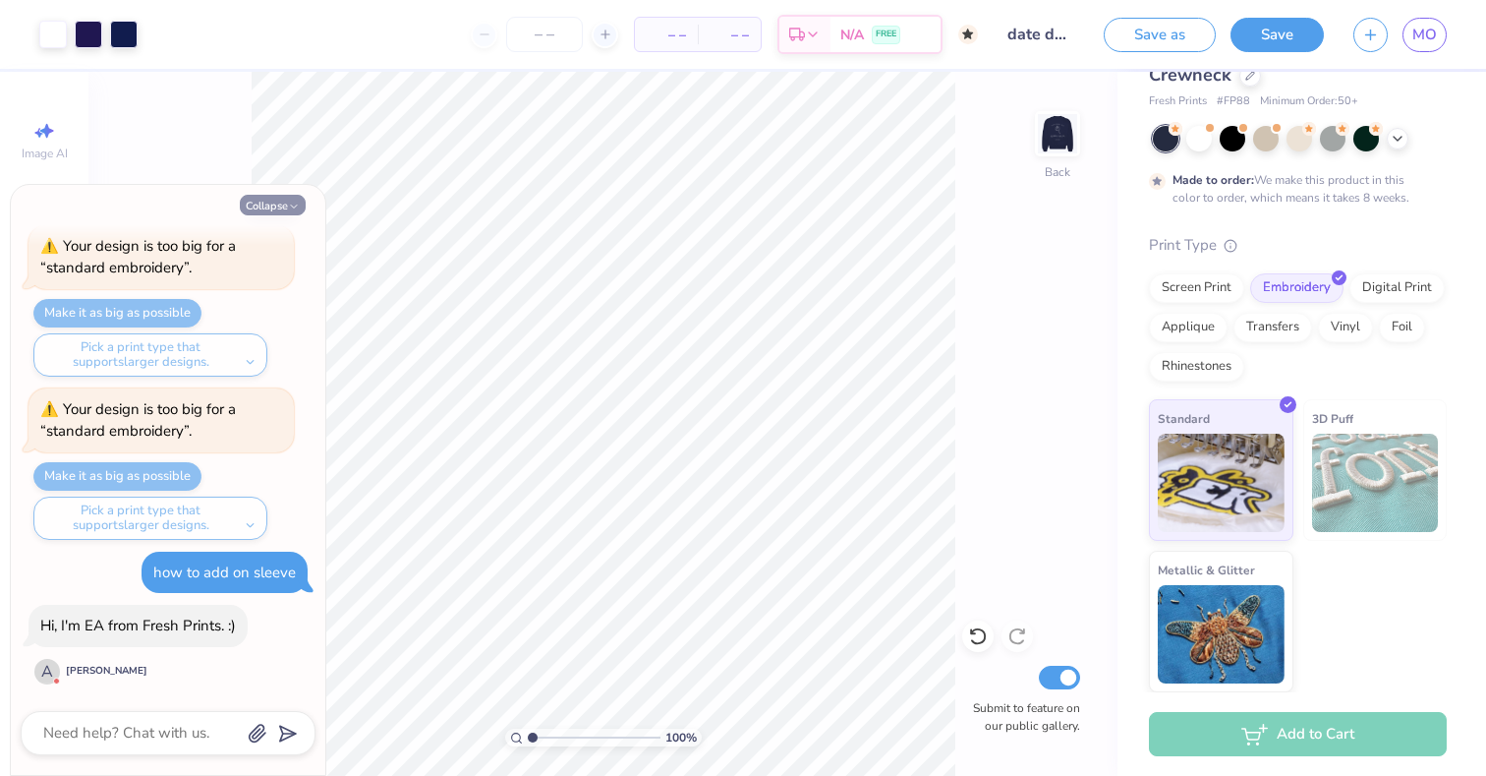
click at [267, 204] on button "Collapse" at bounding box center [273, 205] width 66 height 21
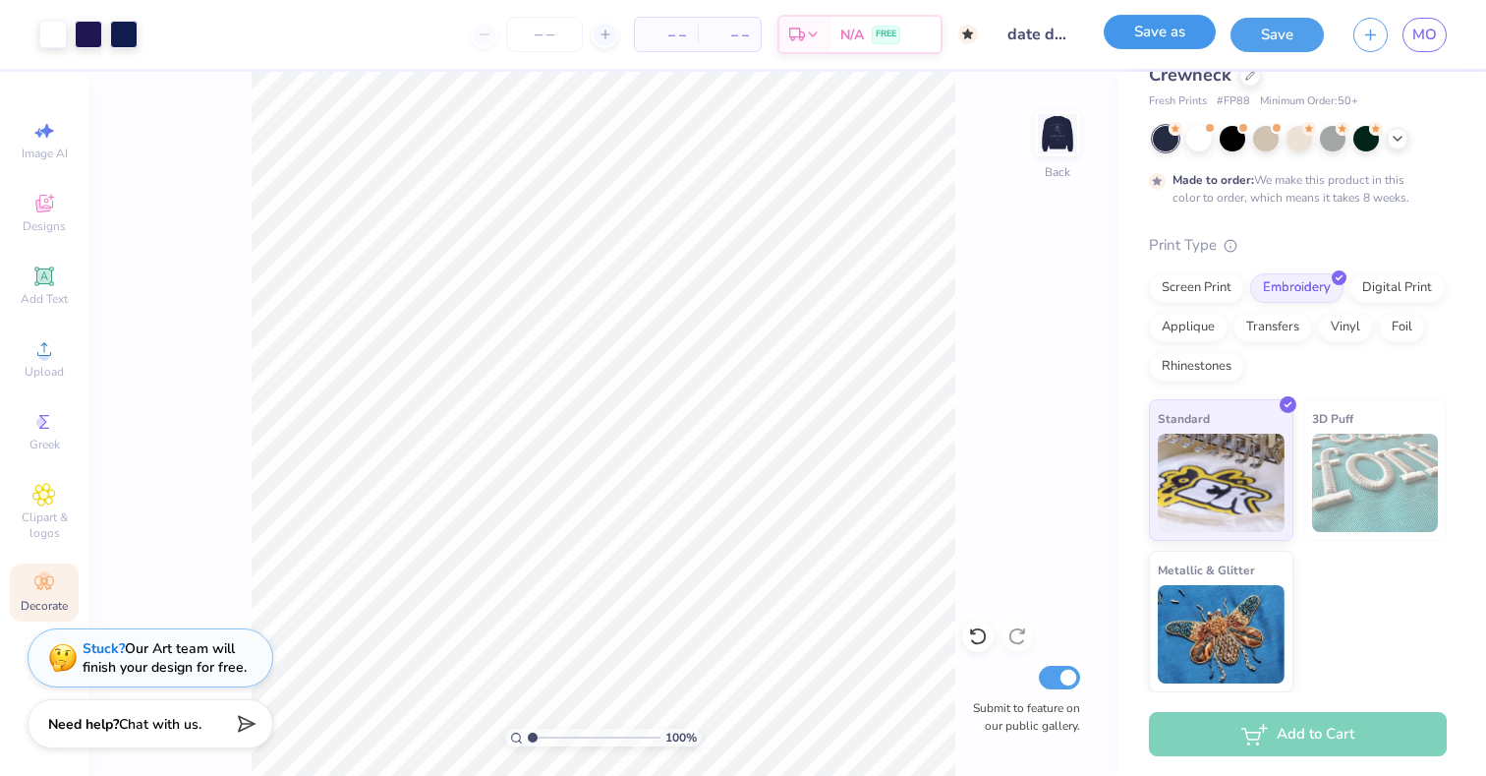
click at [1194, 30] on button "Save as" at bounding box center [1160, 32] width 112 height 34
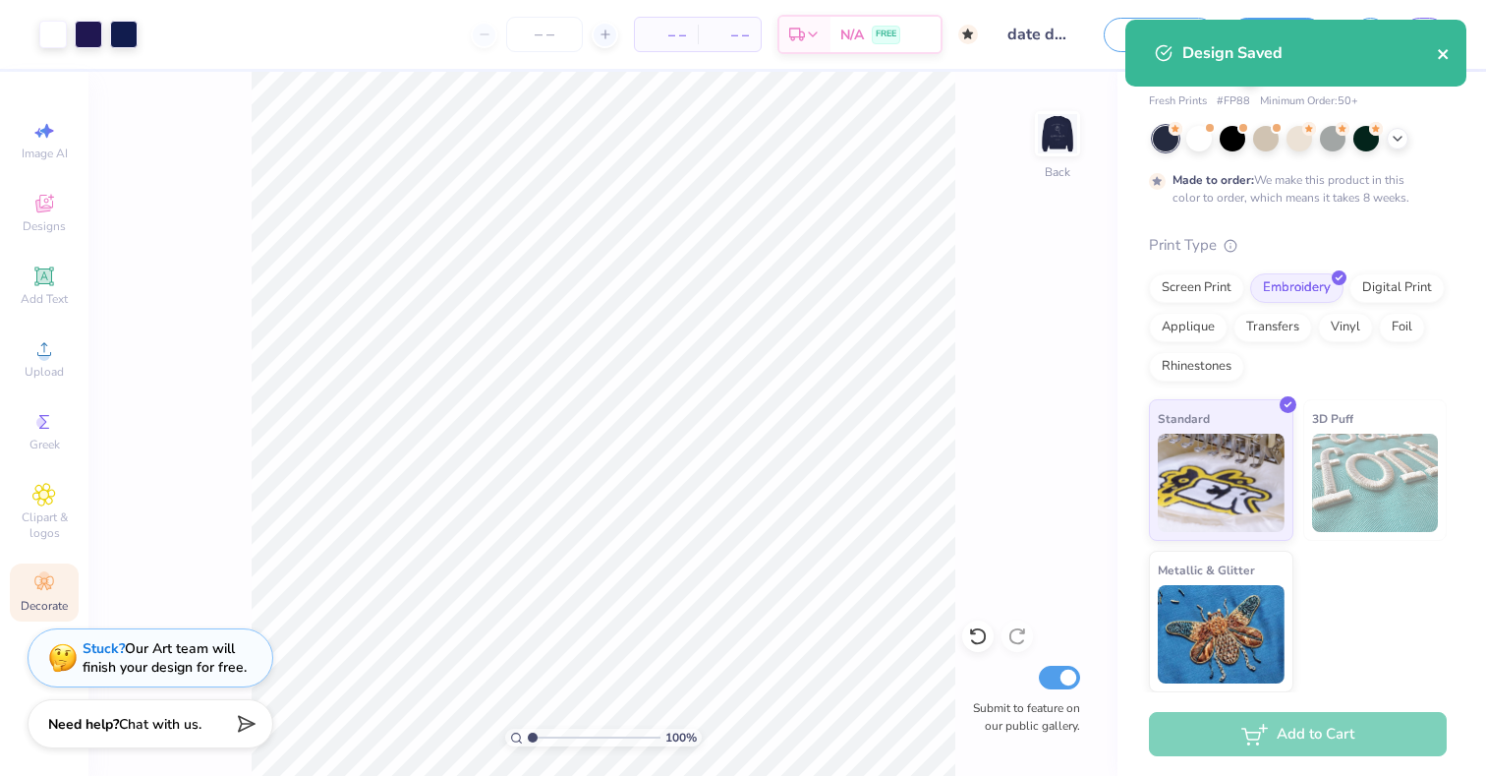
click at [1441, 56] on icon "close" at bounding box center [1443, 54] width 10 height 10
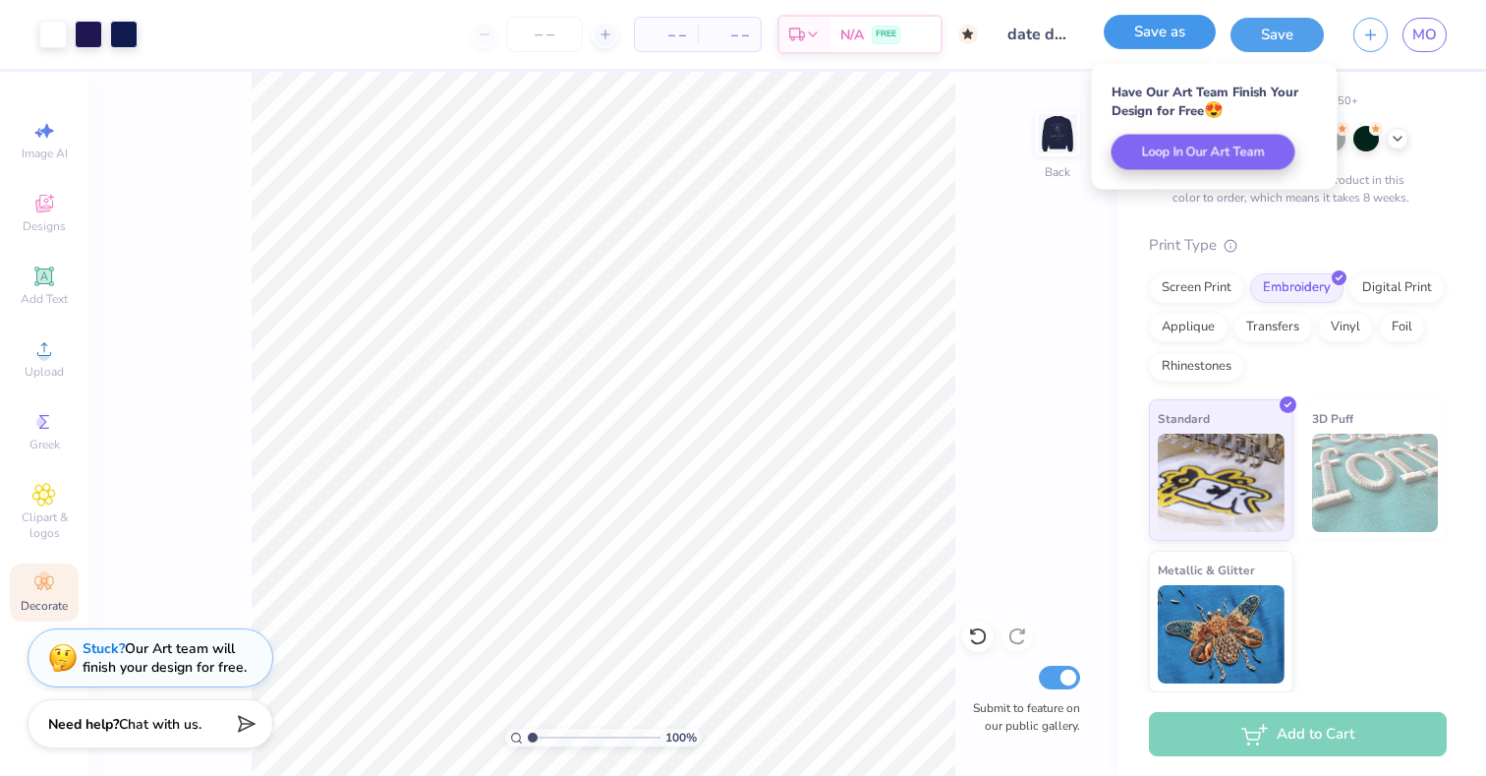
click at [1188, 30] on button "Save as" at bounding box center [1160, 32] width 112 height 34
click at [1188, 30] on div "Save as" at bounding box center [1160, 35] width 112 height 34
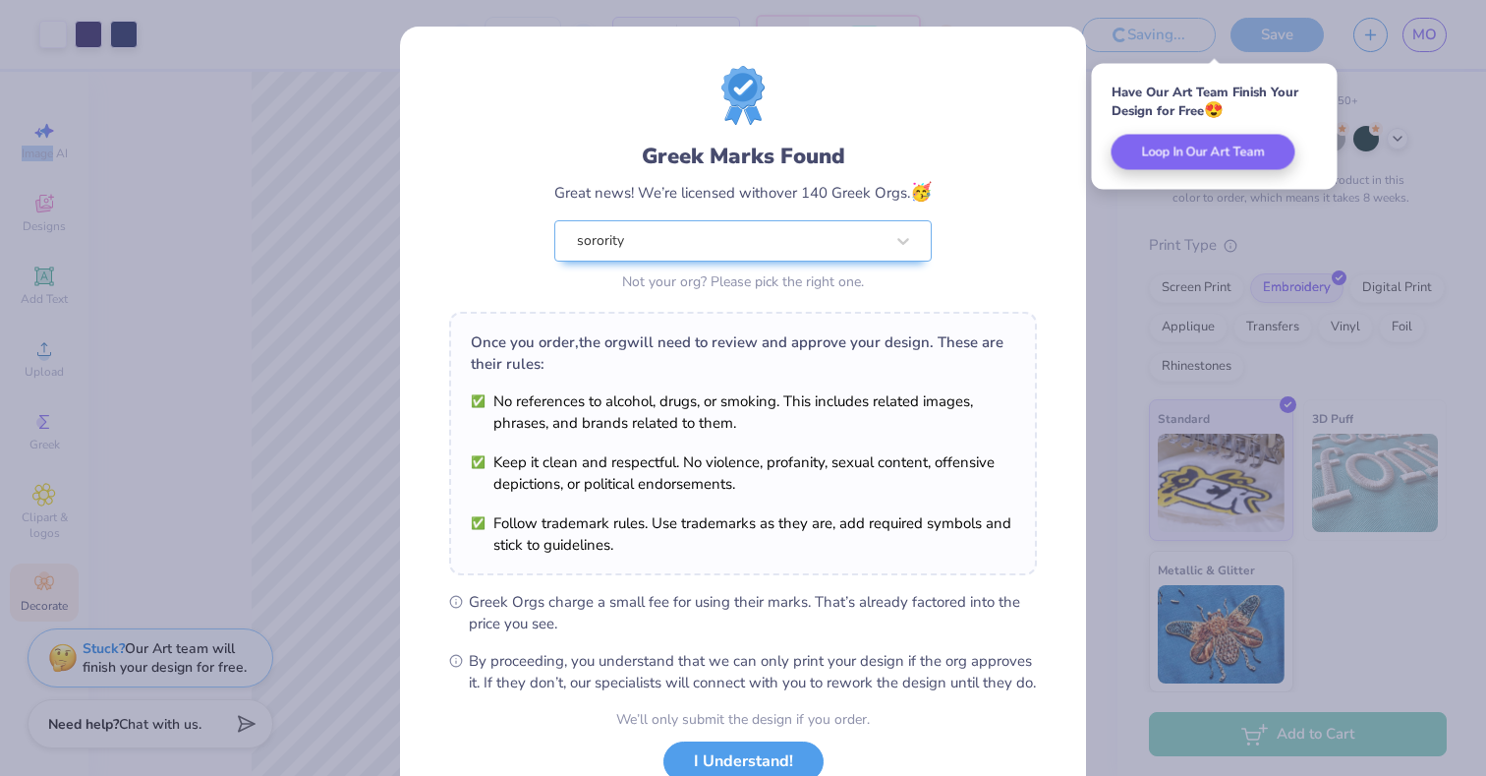
scroll to position [144, 0]
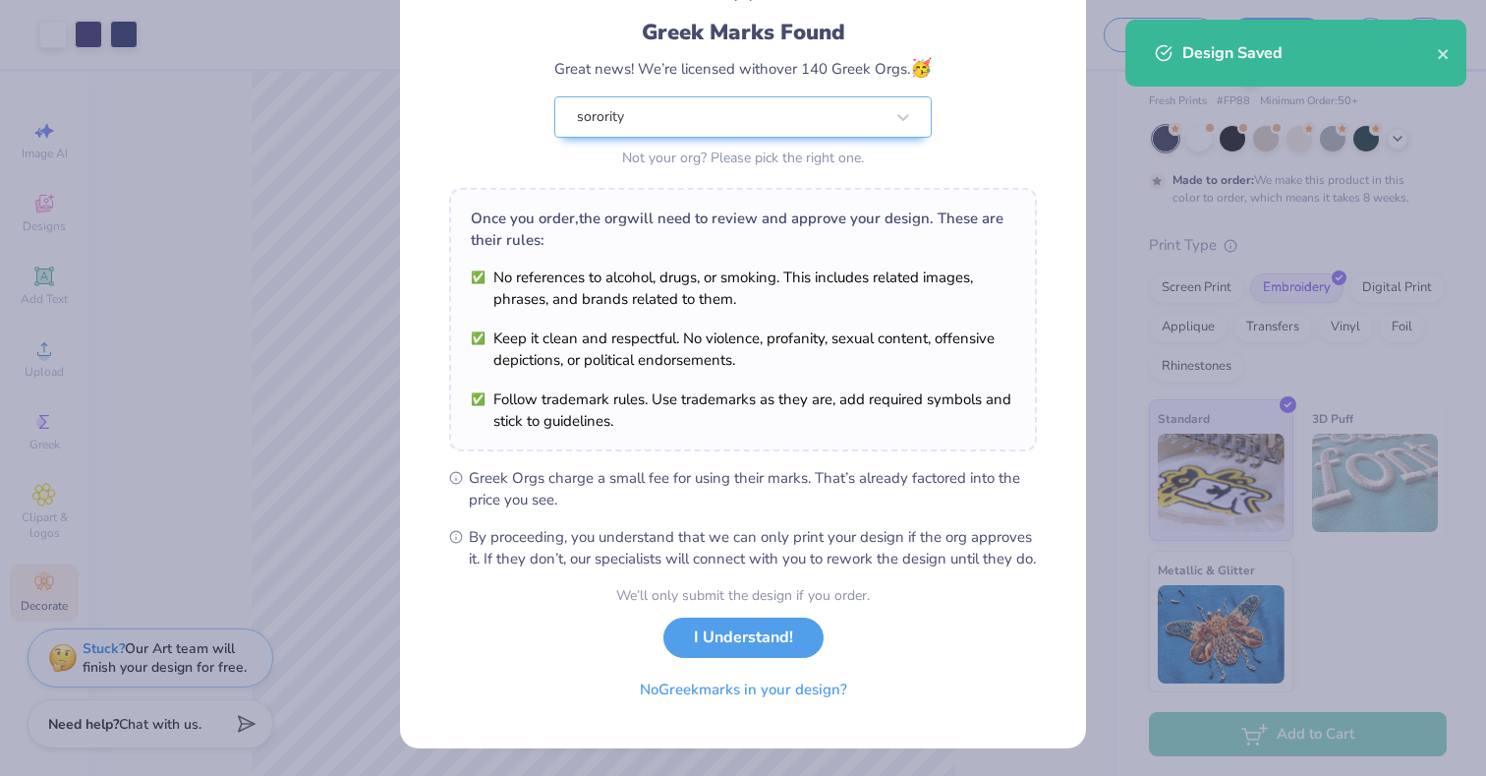
click at [1114, 371] on div "Greek Marks Found Great news! We’re licensed with over 140 Greek Orgs. 🥳 sorori…" at bounding box center [743, 388] width 1486 height 776
click at [1456, 73] on div "Design Saved" at bounding box center [1295, 53] width 341 height 67
click at [1451, 56] on div "Design Saved" at bounding box center [1295, 53] width 341 height 67
click at [1443, 54] on icon "close" at bounding box center [1443, 54] width 10 height 10
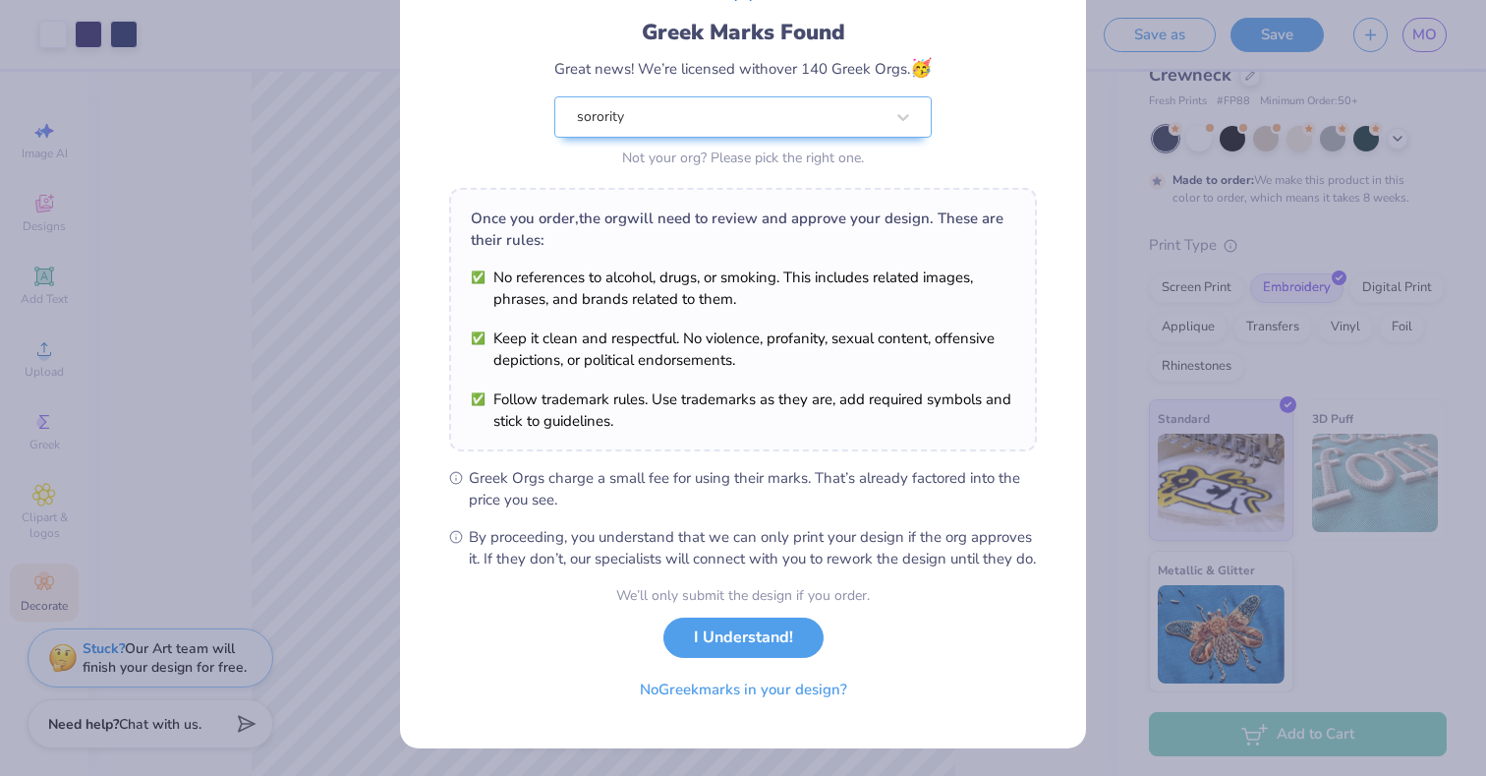
click at [1444, 119] on div "Greek Marks Found Great news! We’re licensed with over 140 Greek Orgs. 🥳 sorori…" at bounding box center [743, 388] width 1486 height 776
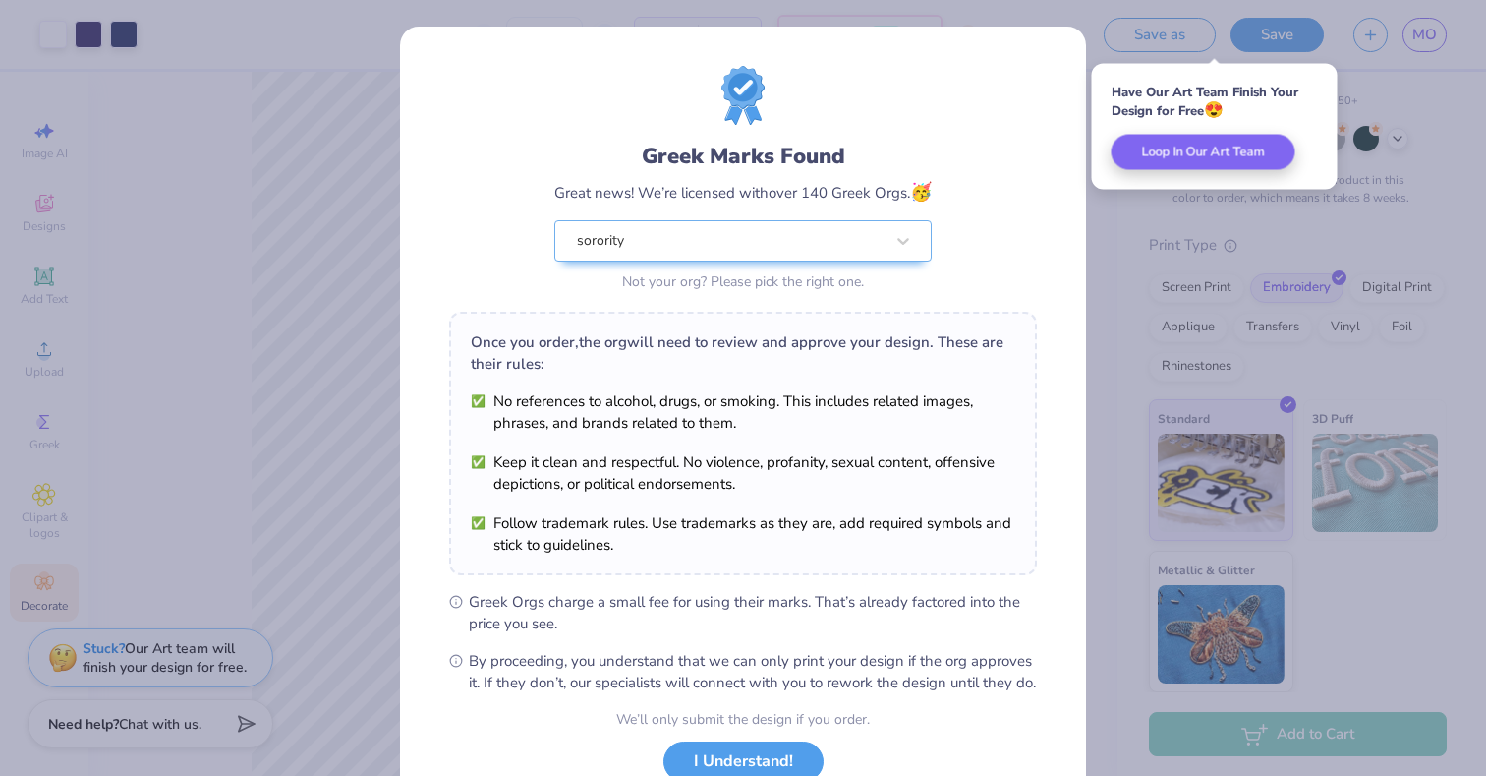
scroll to position [144, 0]
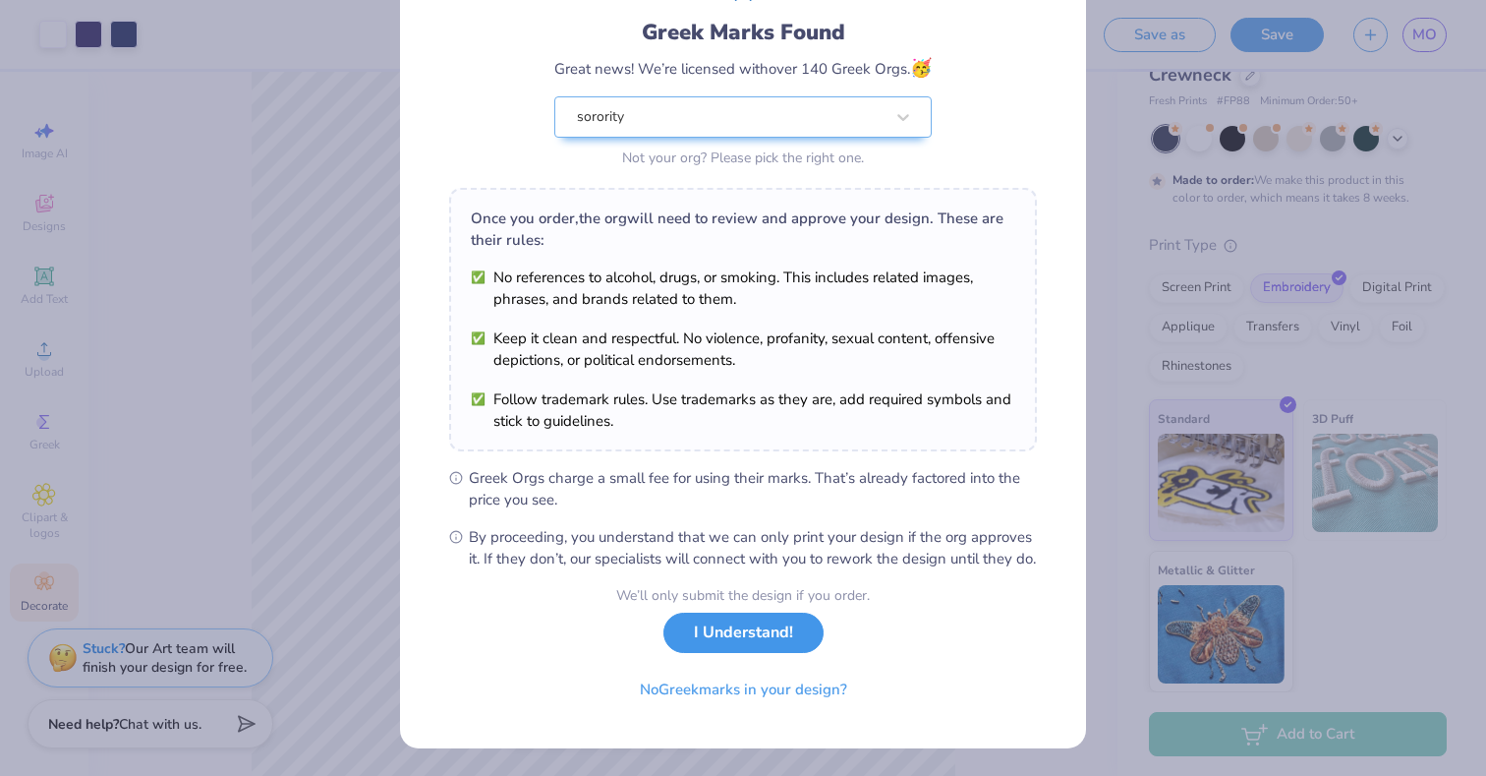
click at [742, 647] on button "I Understand!" at bounding box center [743, 632] width 160 height 40
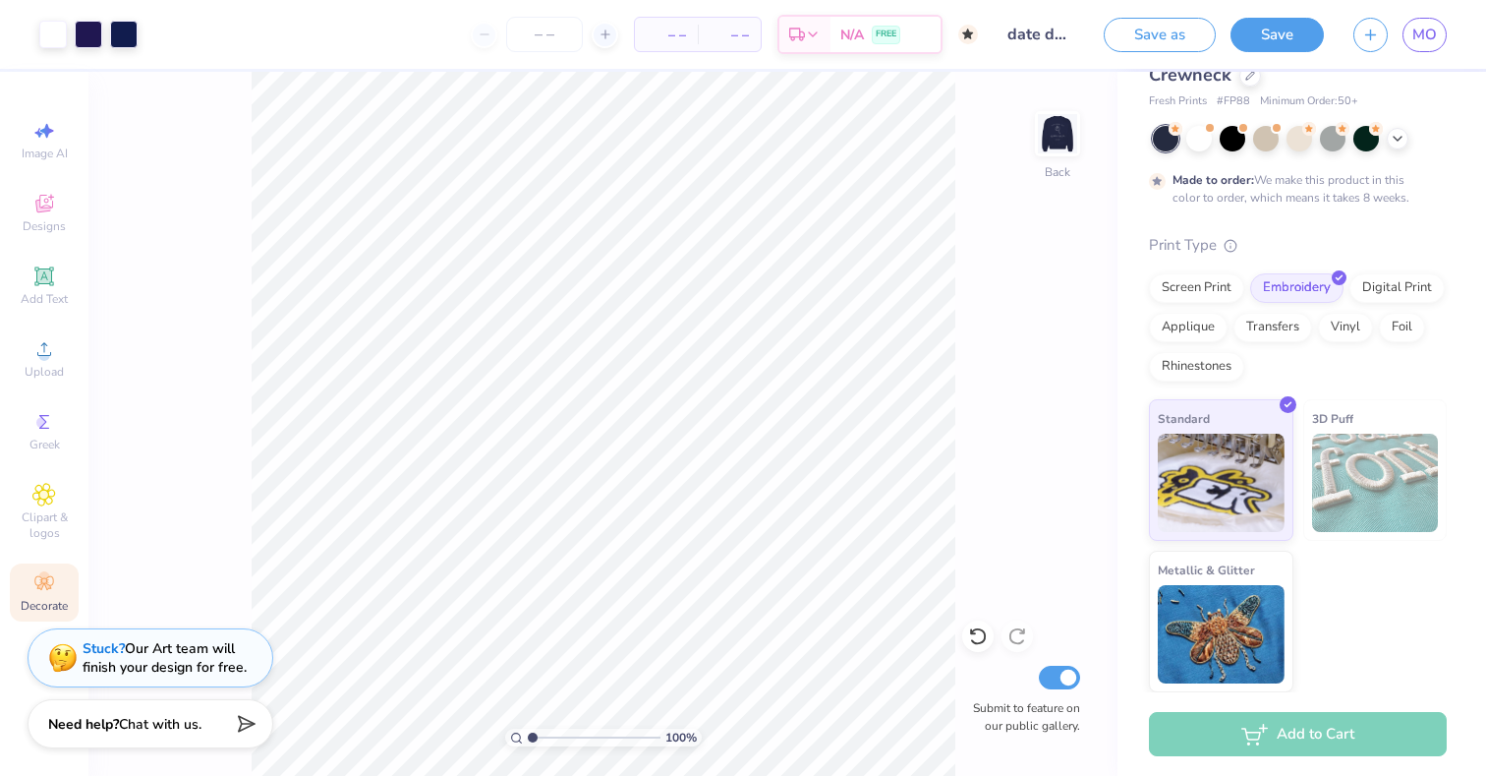
scroll to position [0, 0]
click at [1136, 324] on div "# 513773A Revision 2 Fresh Prints Chicago Heavyweight Crewneck Fresh Prints # F…" at bounding box center [1302, 335] width 369 height 713
click at [1068, 680] on input "Submit to feature on our public gallery." at bounding box center [1059, 677] width 41 height 24
click at [1041, 518] on div "100 % Back Submit to feature on our public gallery." at bounding box center [602, 424] width 1029 height 704
click at [623, 581] on div "100 % Back Submit to feature on our public gallery." at bounding box center [602, 424] width 1029 height 704
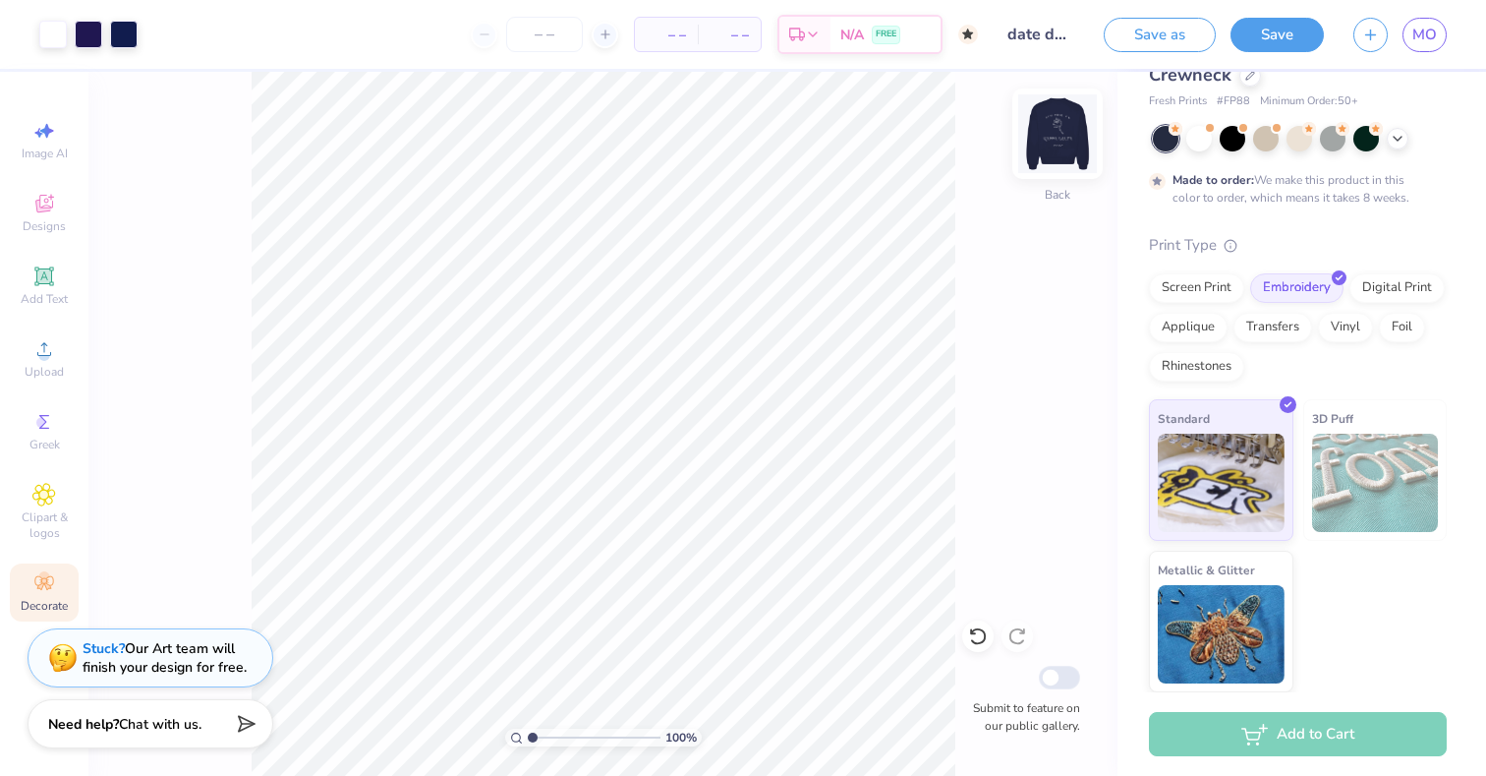
click at [1056, 136] on img at bounding box center [1057, 133] width 79 height 79
click at [1053, 147] on img at bounding box center [1057, 133] width 79 height 79
click at [1422, 37] on span "MO" at bounding box center [1424, 35] width 25 height 23
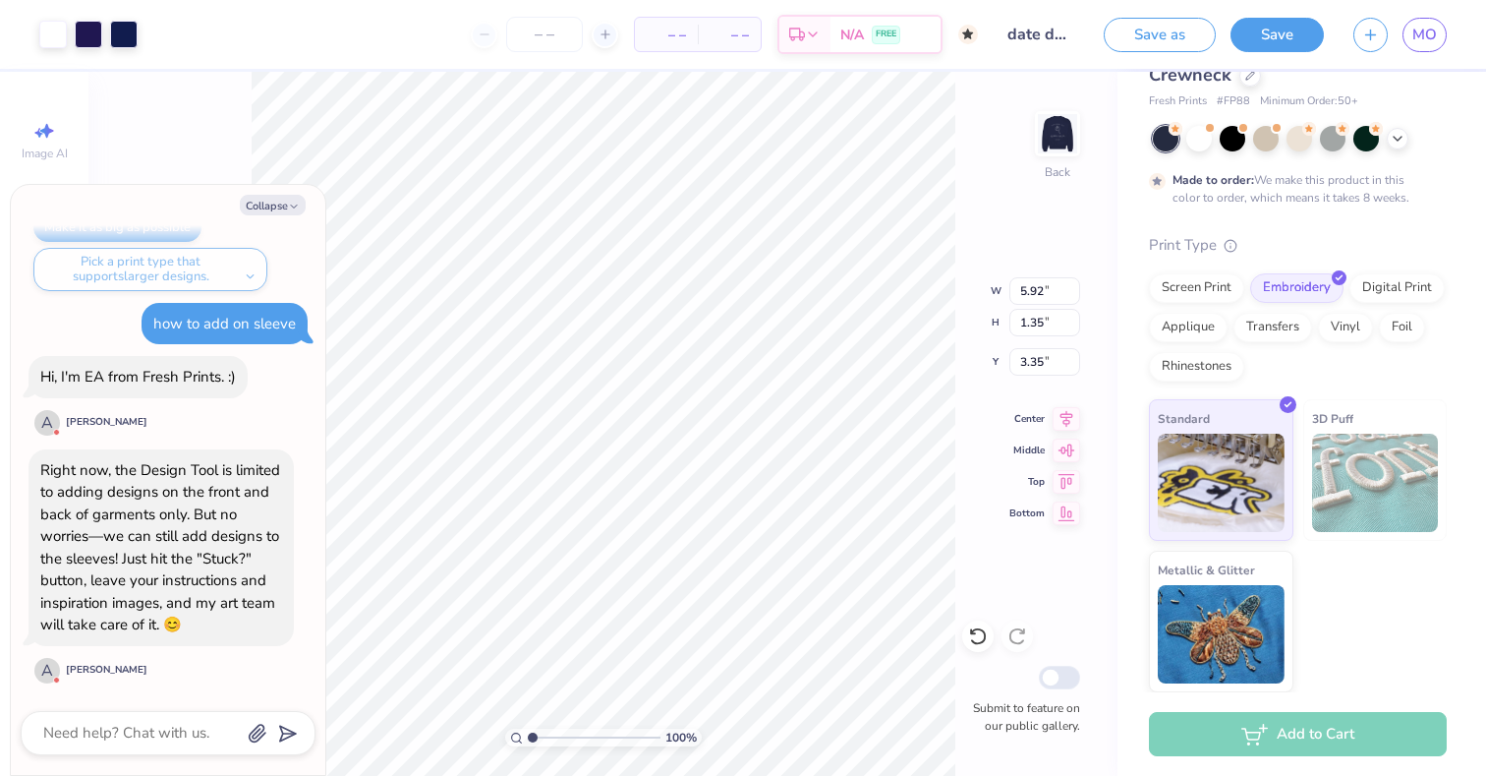
scroll to position [1395, 0]
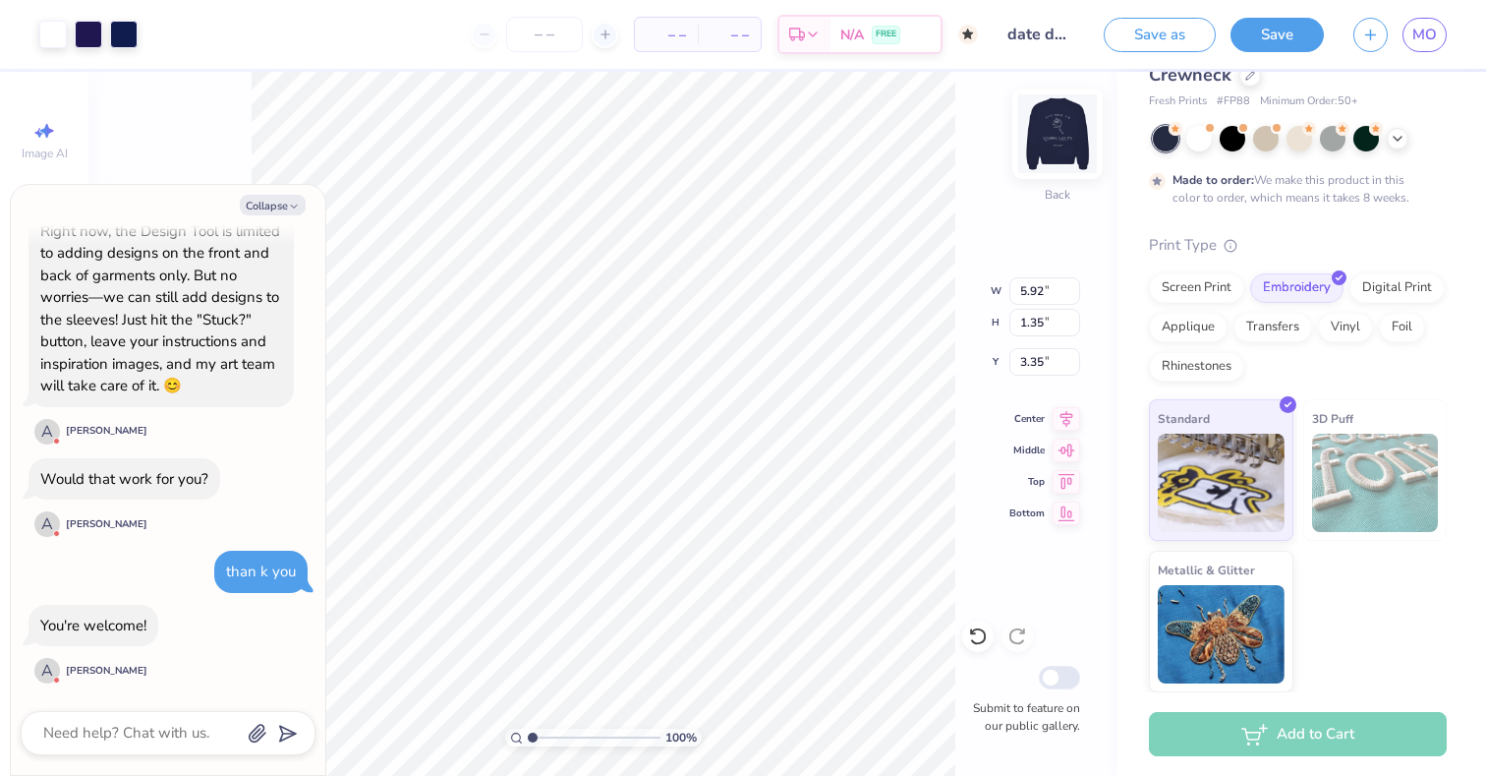
click at [1051, 140] on img at bounding box center [1057, 133] width 79 height 79
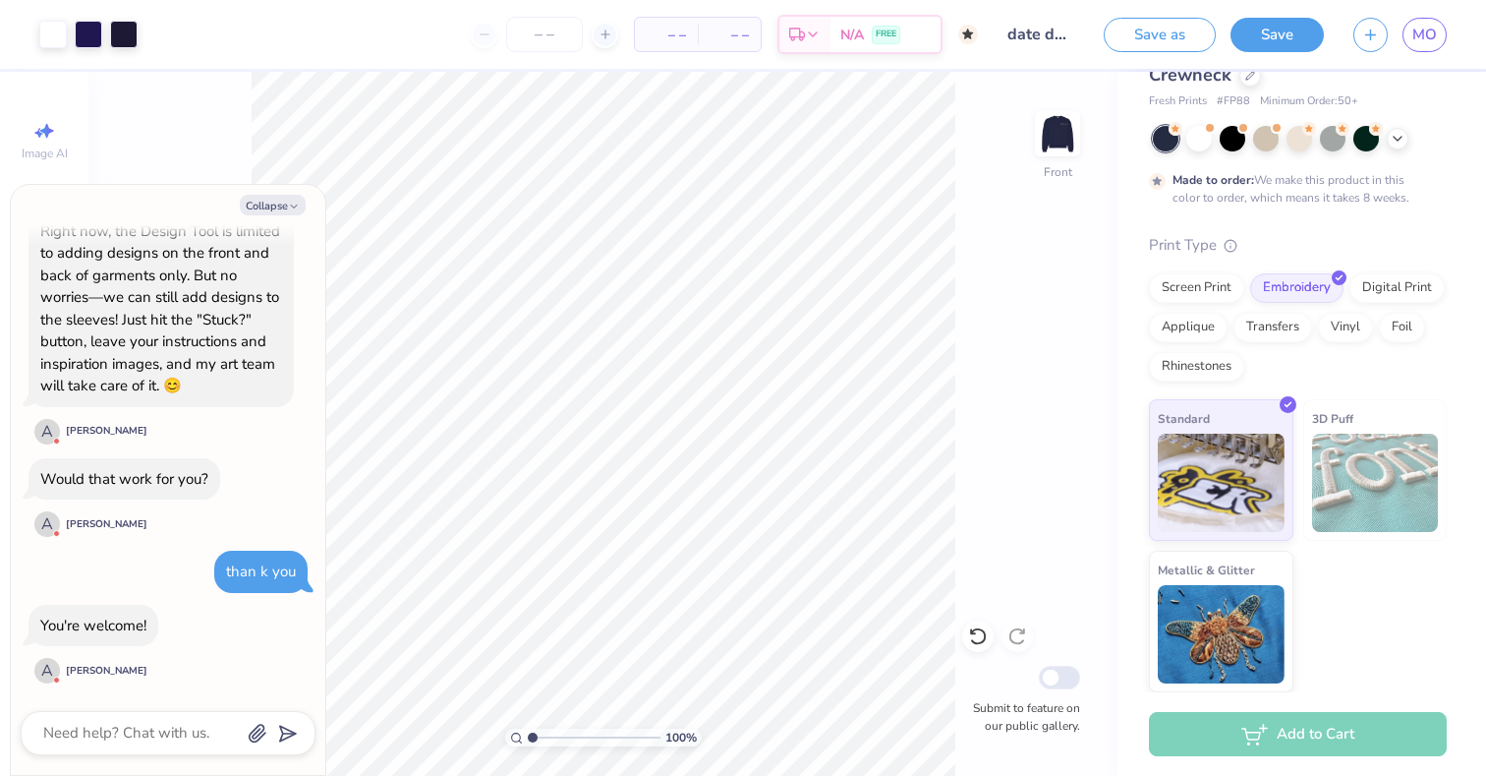
scroll to position [1577, 0]
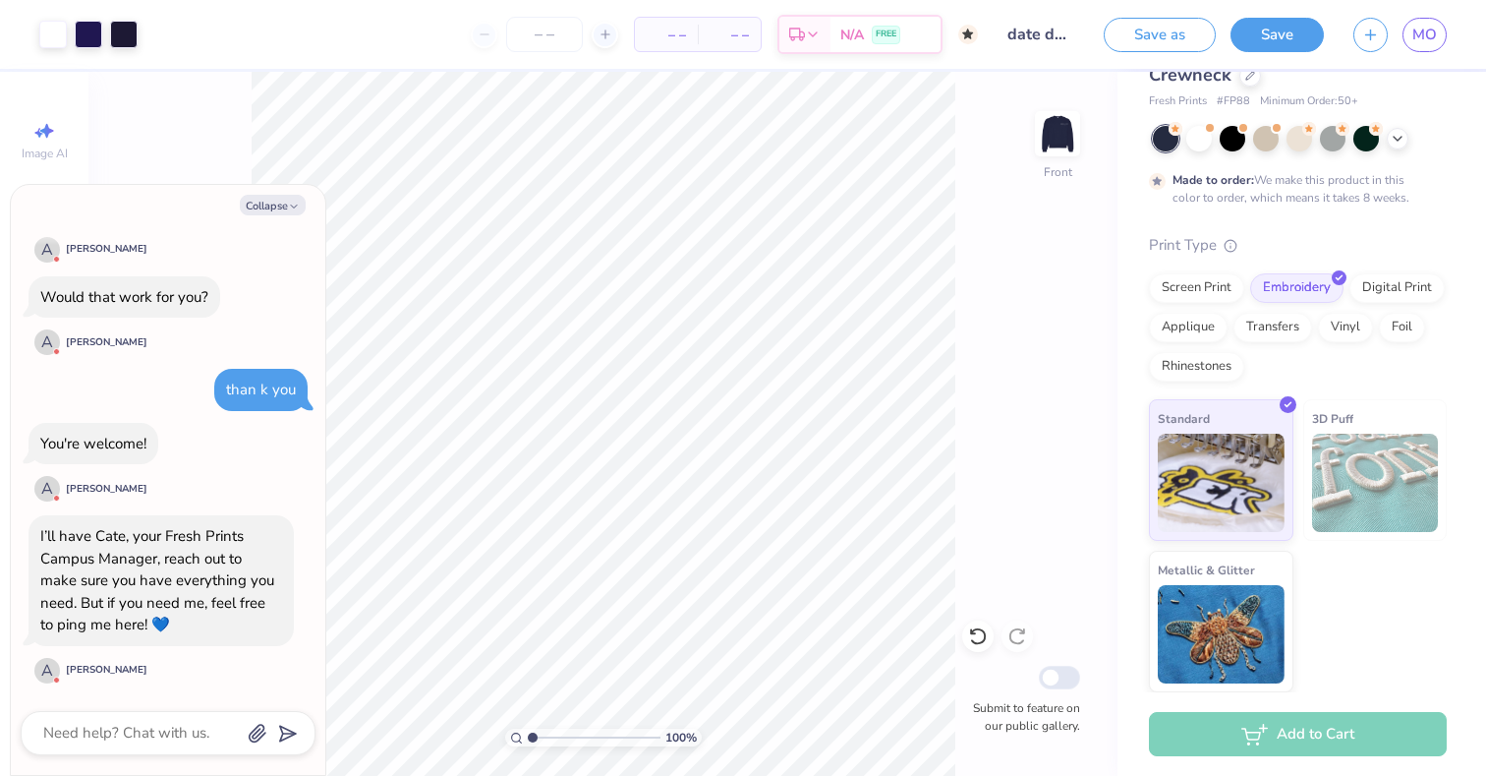
click at [1053, 274] on div "100 % Front Submit to feature on our public gallery." at bounding box center [602, 424] width 1029 height 704
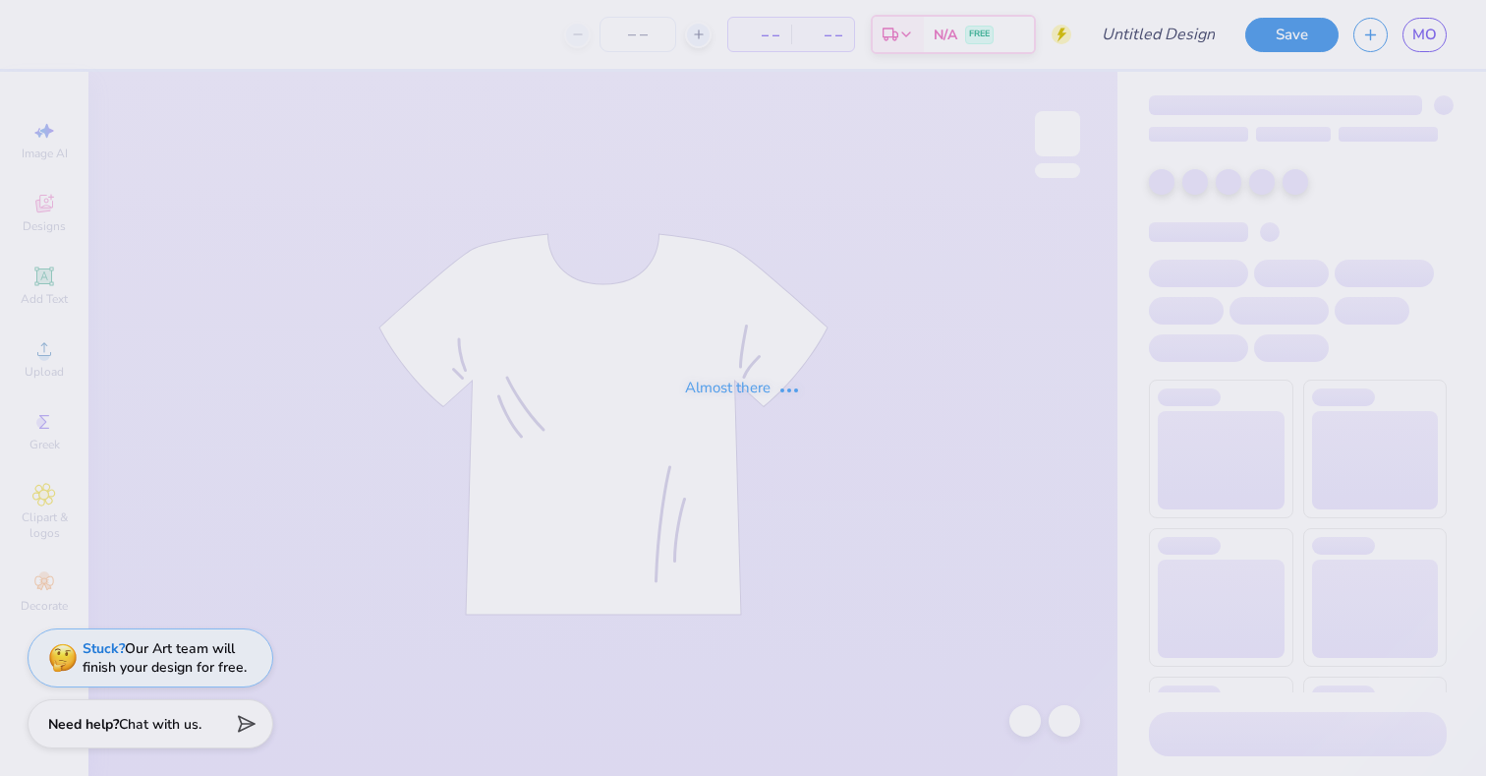
type input "date dash mock 1"
type input "date dash mock up"
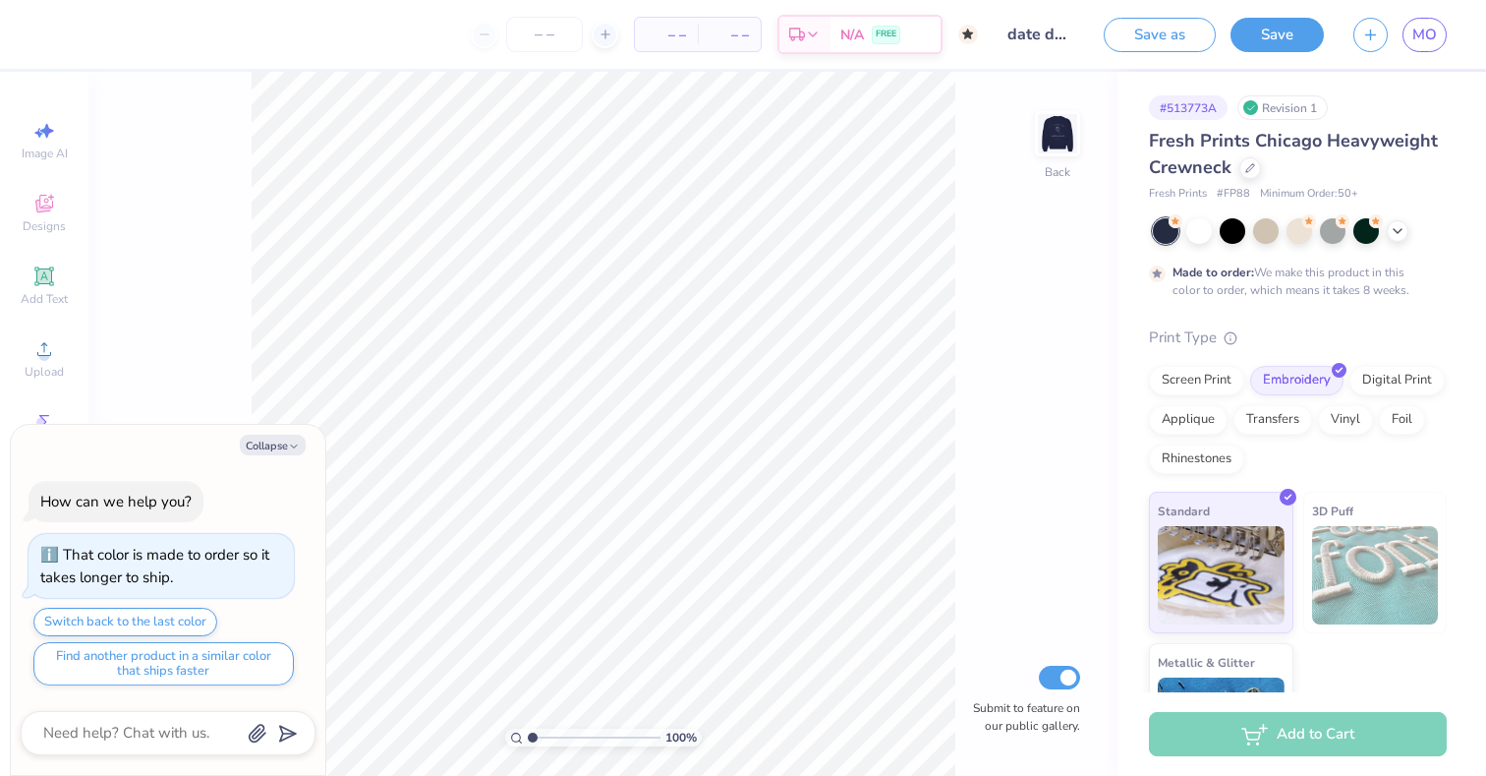
scroll to position [177, 0]
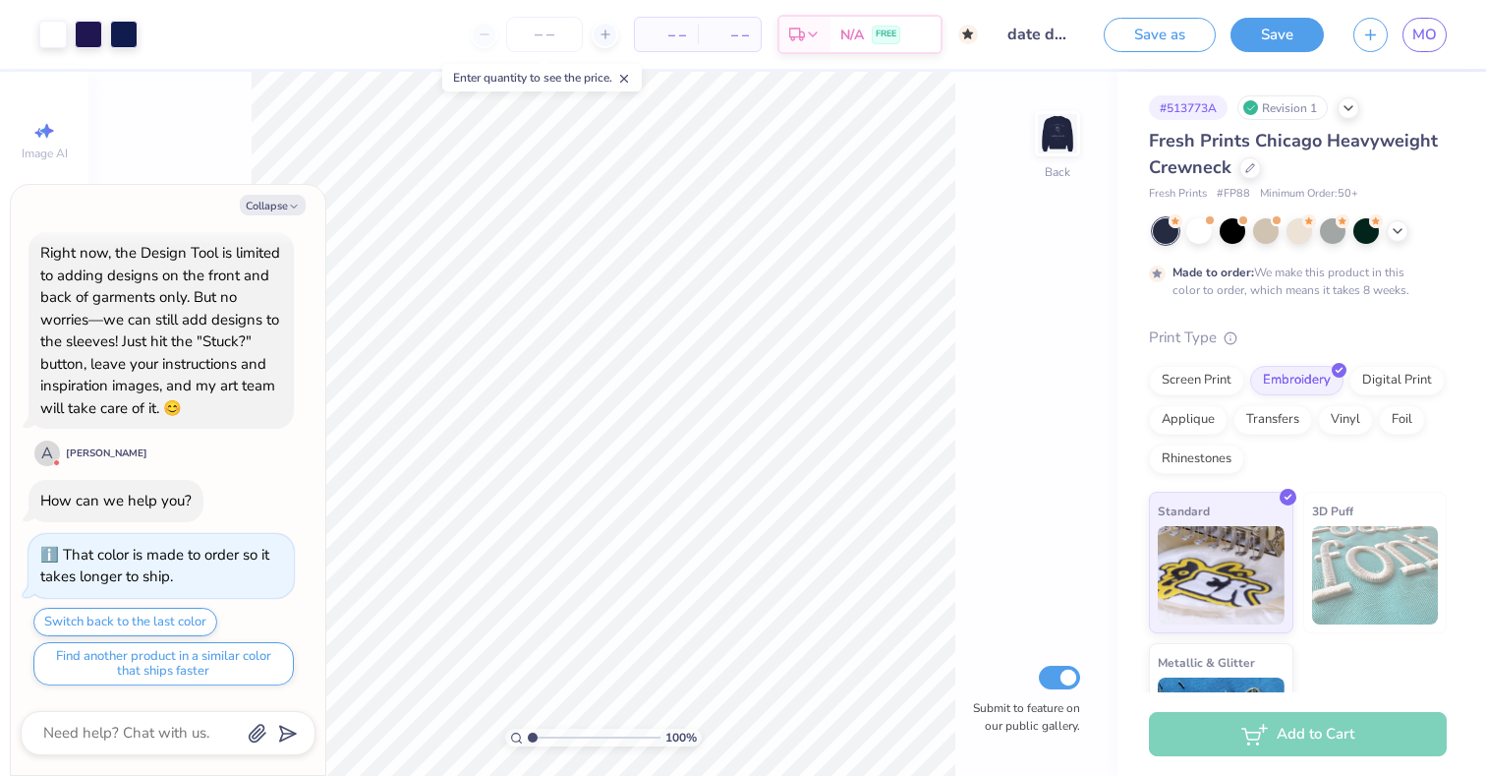
type textarea "x"
click at [1378, 42] on button "button" at bounding box center [1371, 32] width 34 height 34
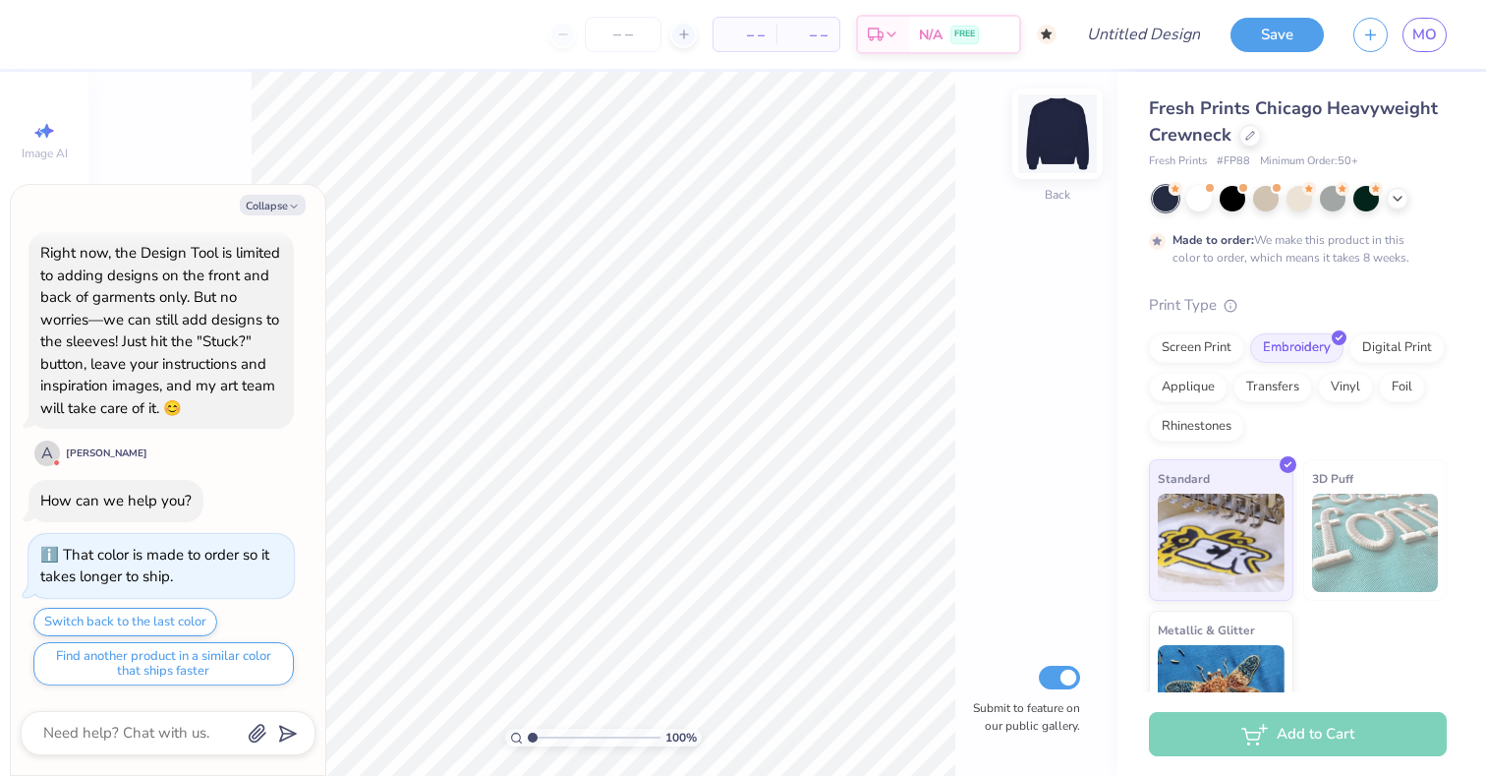
click at [1077, 154] on img at bounding box center [1057, 133] width 79 height 79
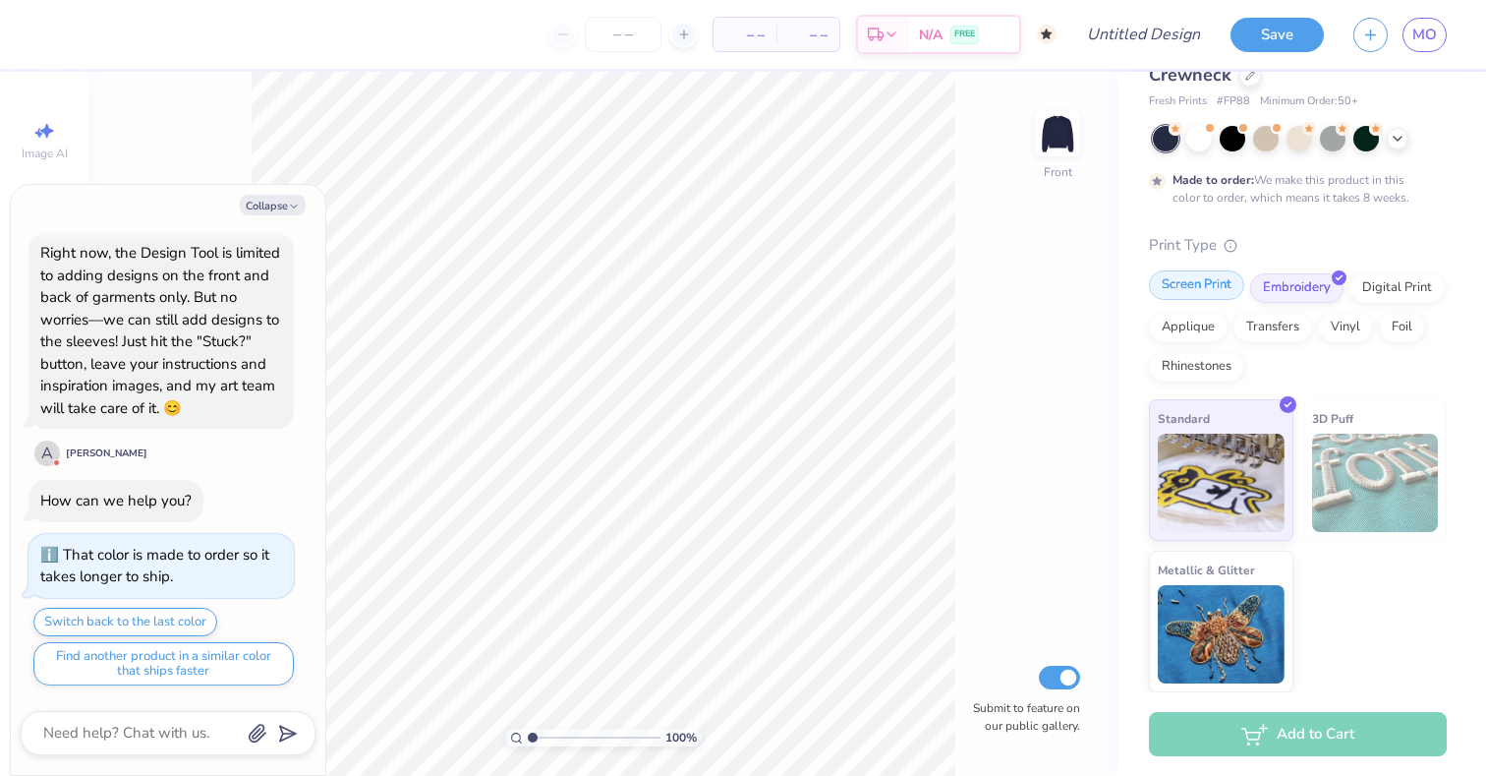
click at [1186, 299] on div "Screen Print" at bounding box center [1196, 284] width 95 height 29
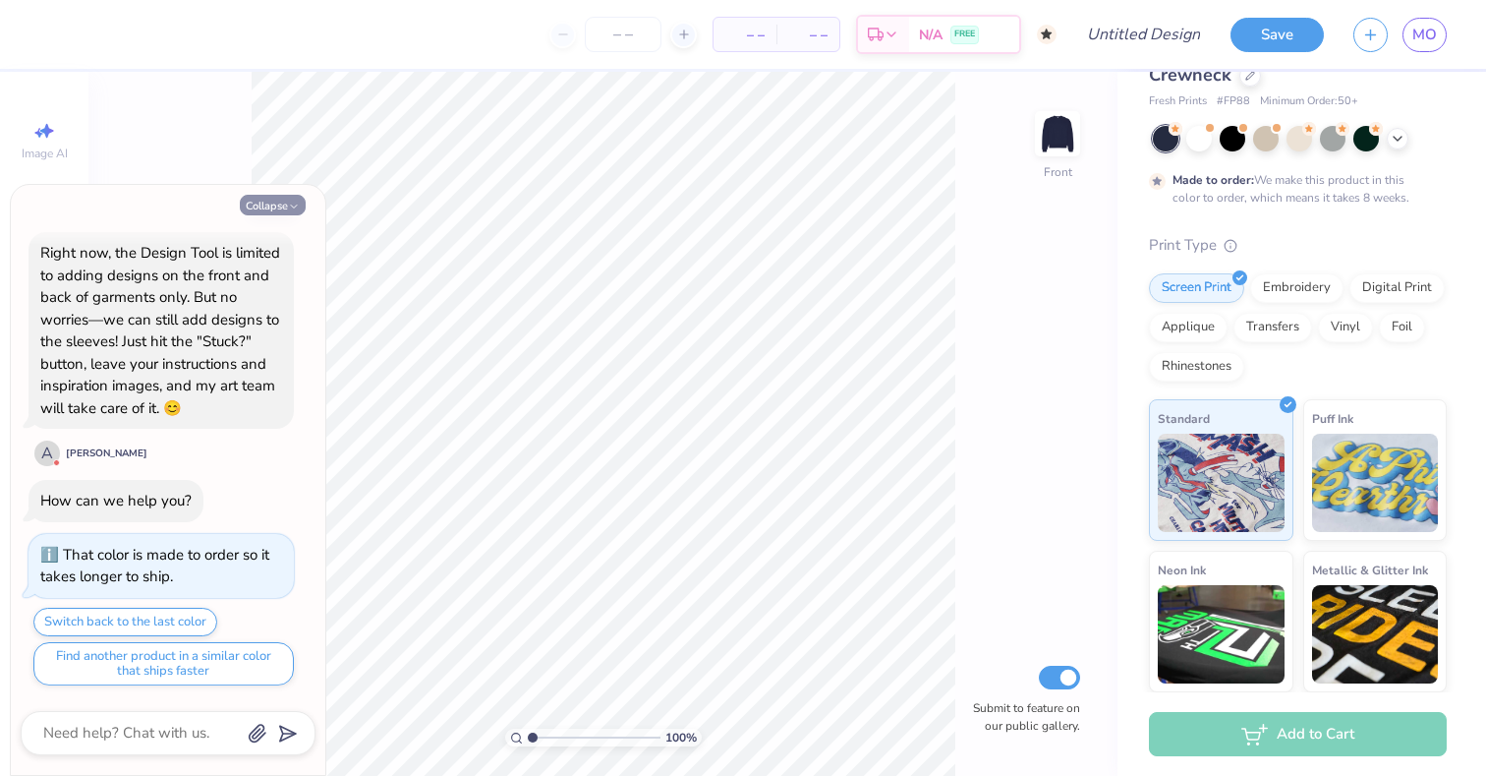
click at [273, 204] on button "Collapse" at bounding box center [273, 205] width 66 height 21
type textarea "x"
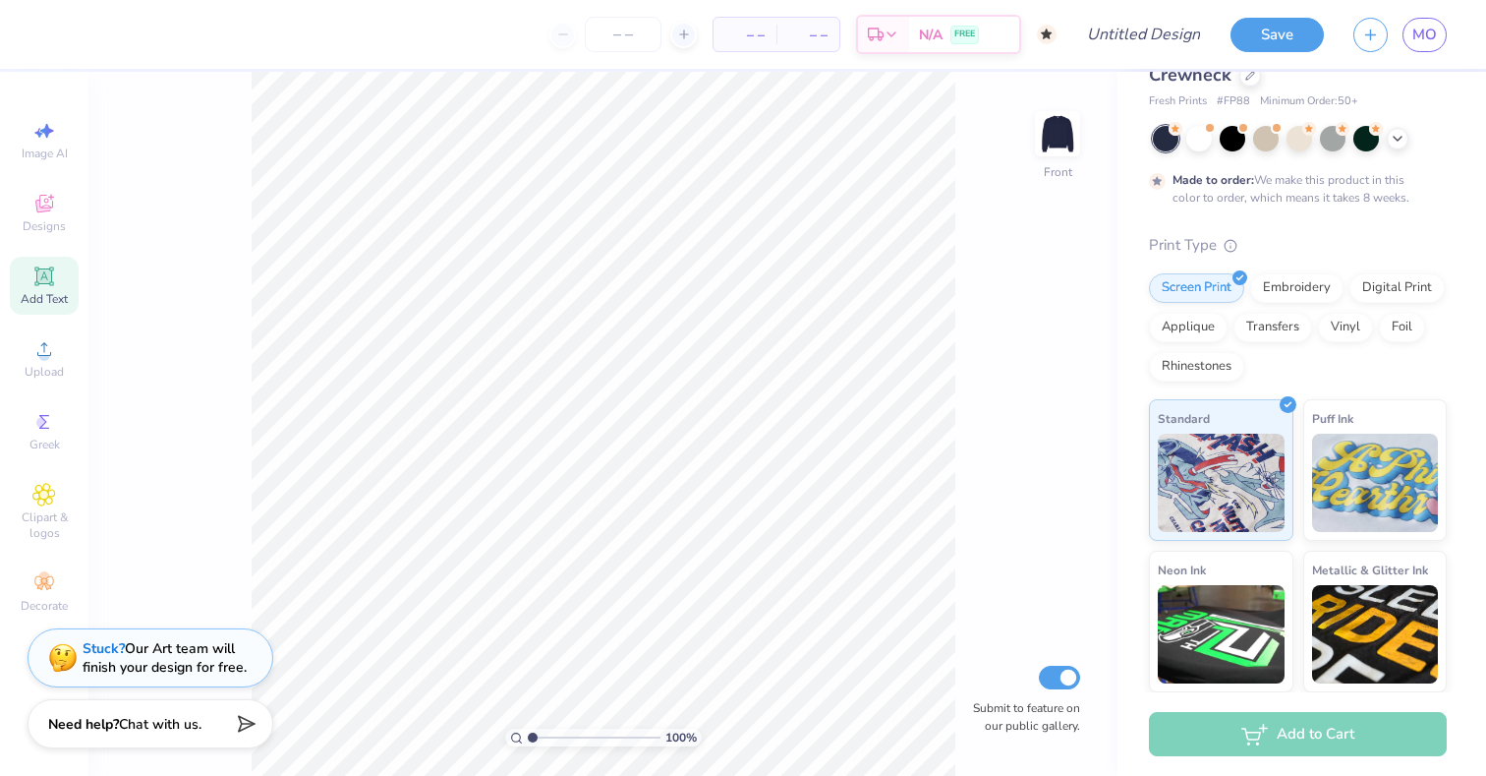
click at [58, 281] on div "Add Text" at bounding box center [44, 286] width 69 height 58
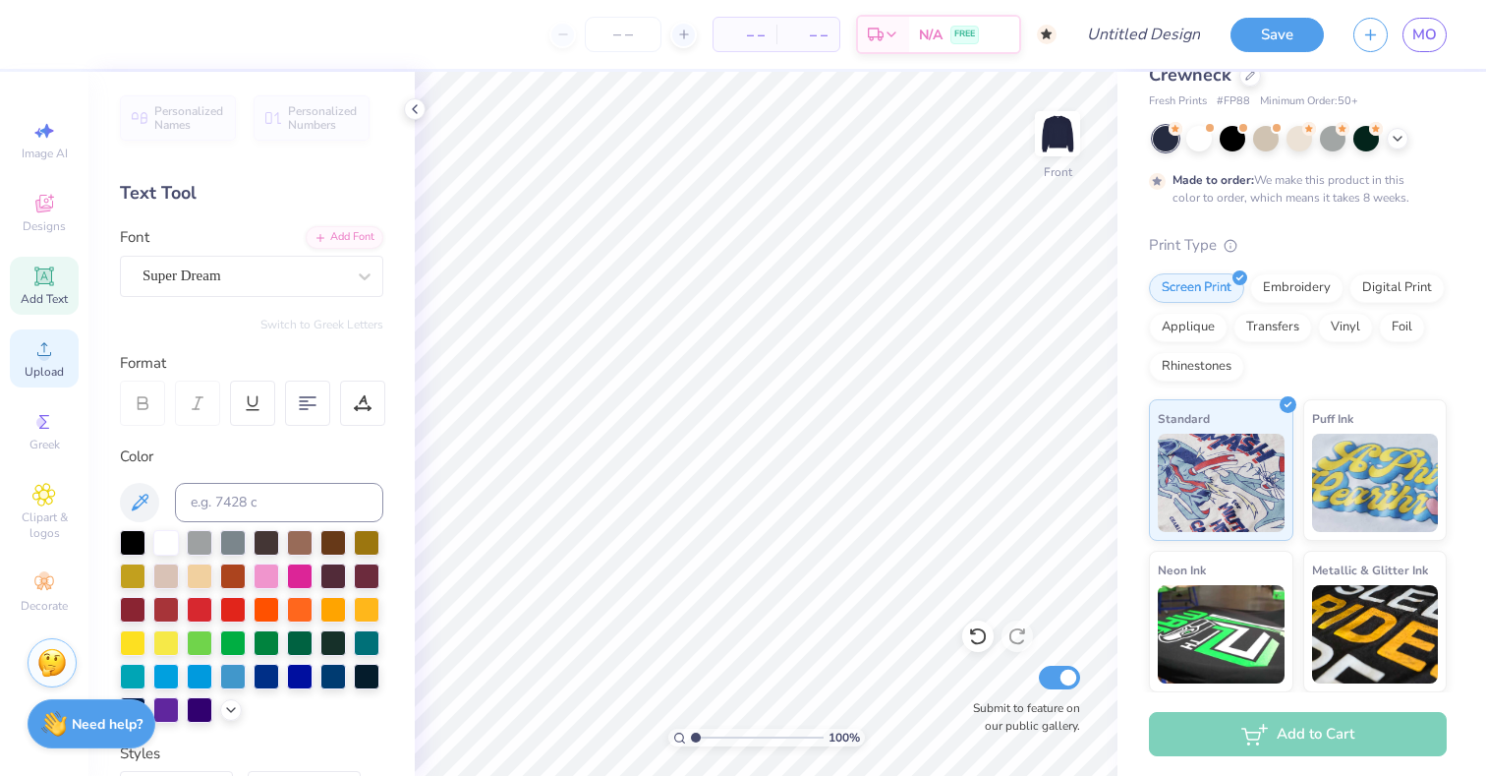
click at [58, 356] on div "Upload" at bounding box center [44, 358] width 69 height 58
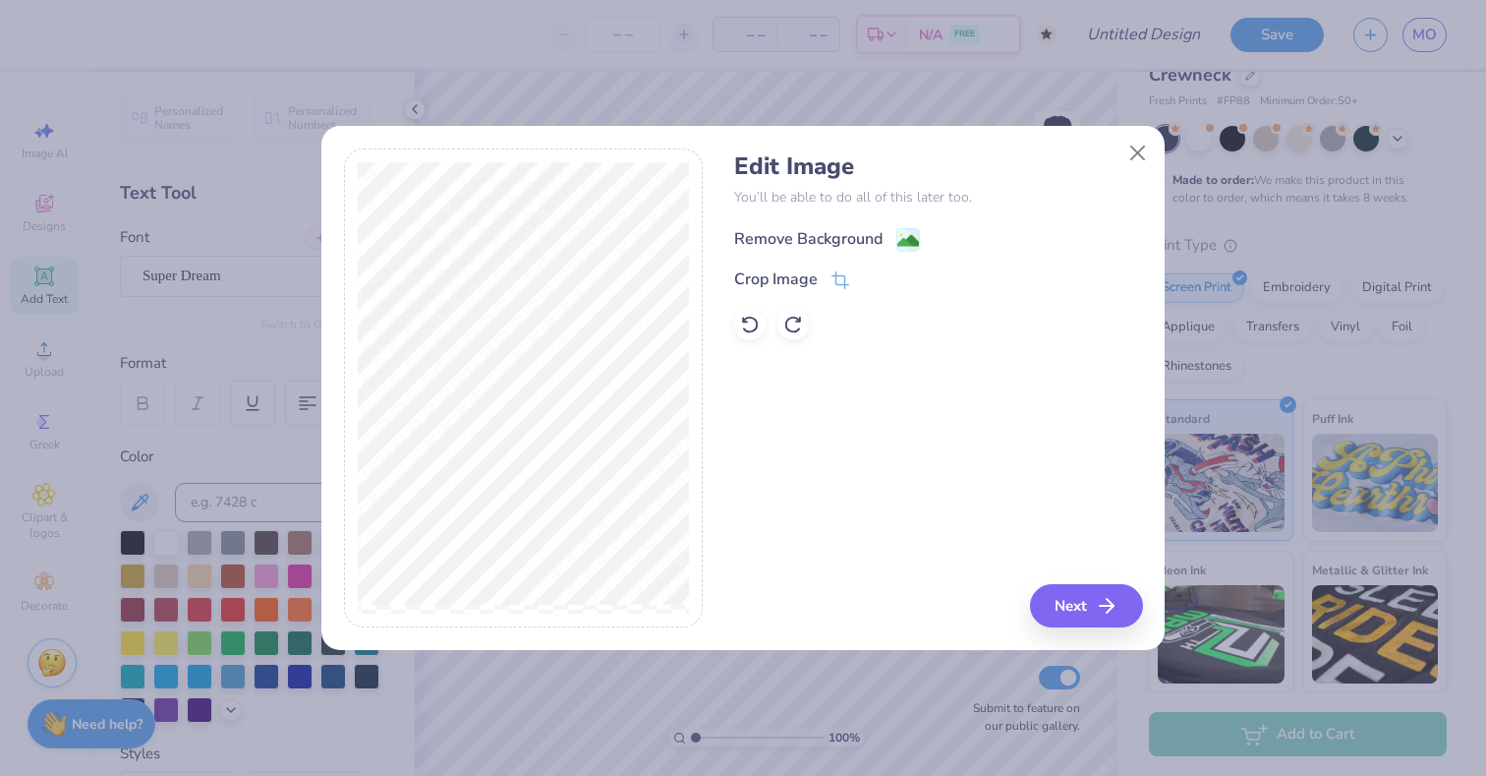
click at [899, 239] on image at bounding box center [908, 241] width 22 height 22
click at [1094, 591] on button "Next" at bounding box center [1089, 605] width 113 height 43
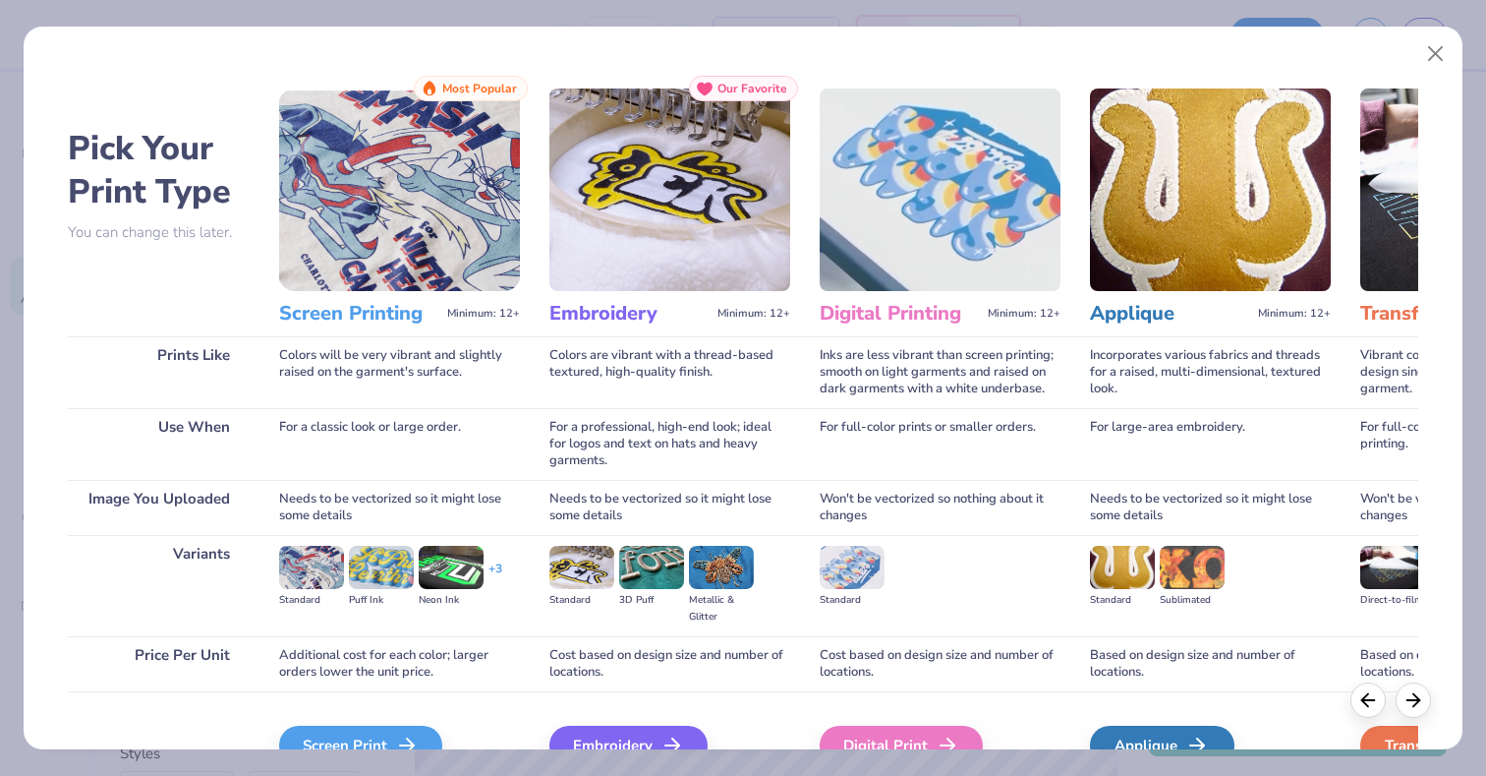
click at [352, 236] on img at bounding box center [399, 189] width 241 height 202
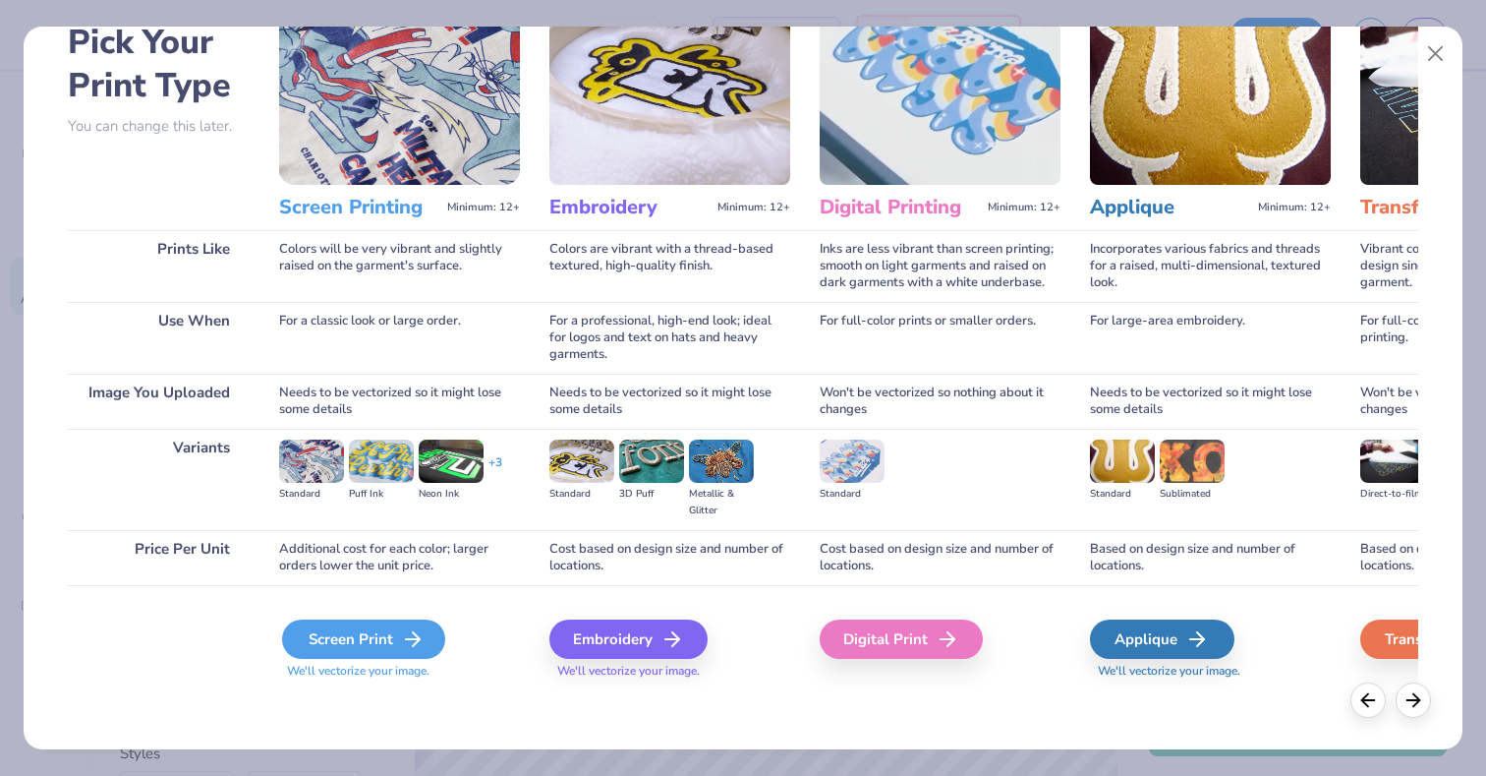
click at [355, 629] on div "Screen Print" at bounding box center [363, 638] width 163 height 39
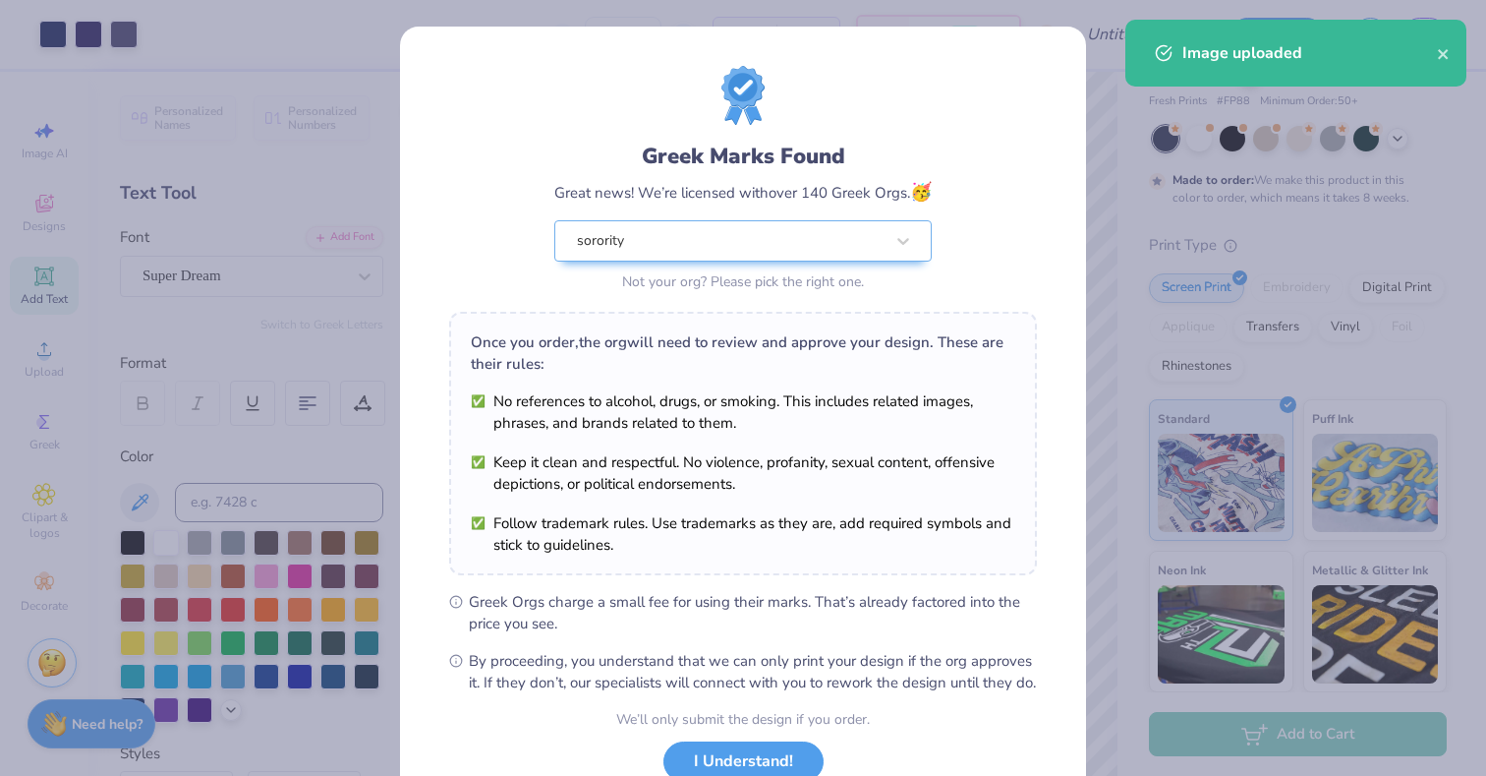
scroll to position [144, 0]
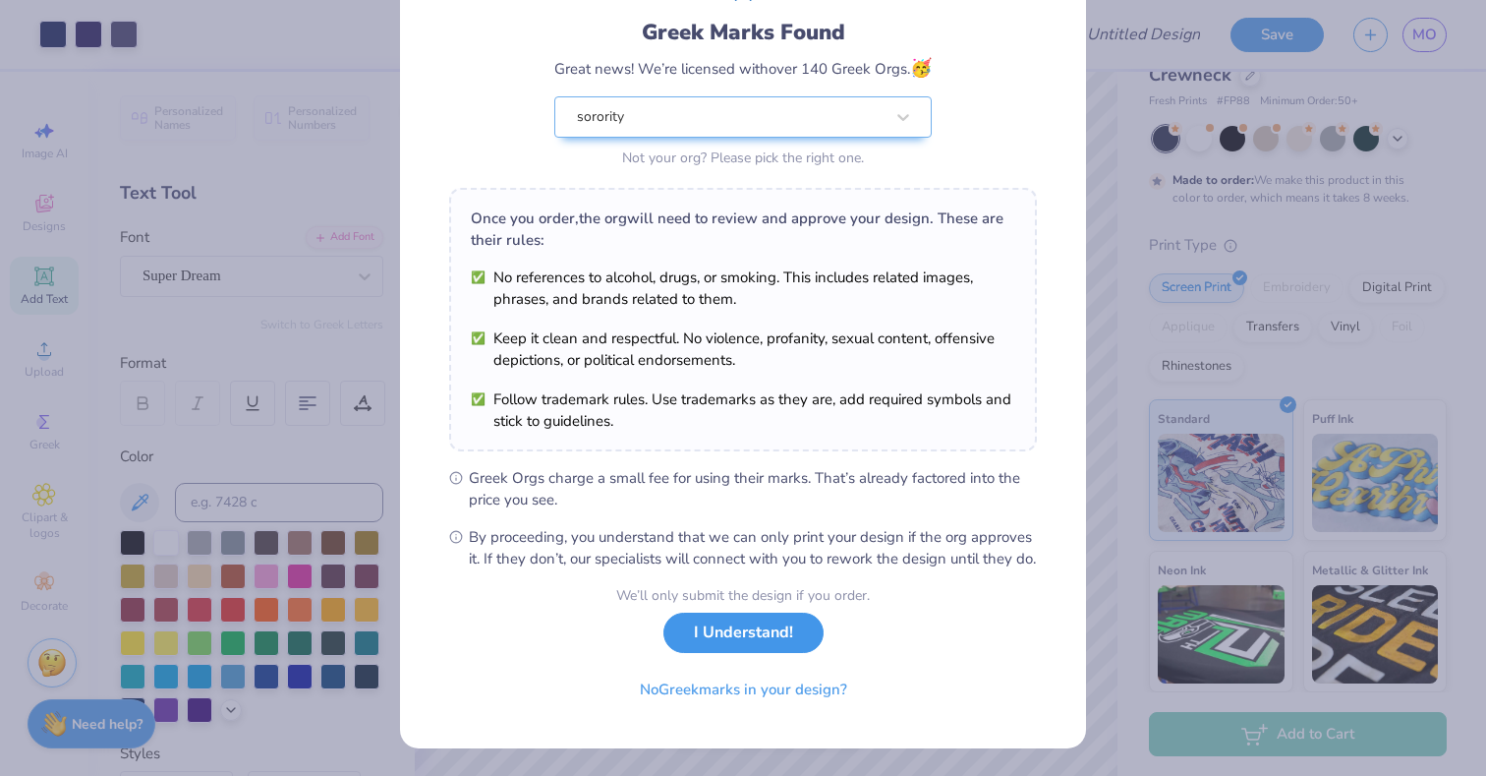
click at [734, 629] on button "I Understand!" at bounding box center [743, 632] width 160 height 40
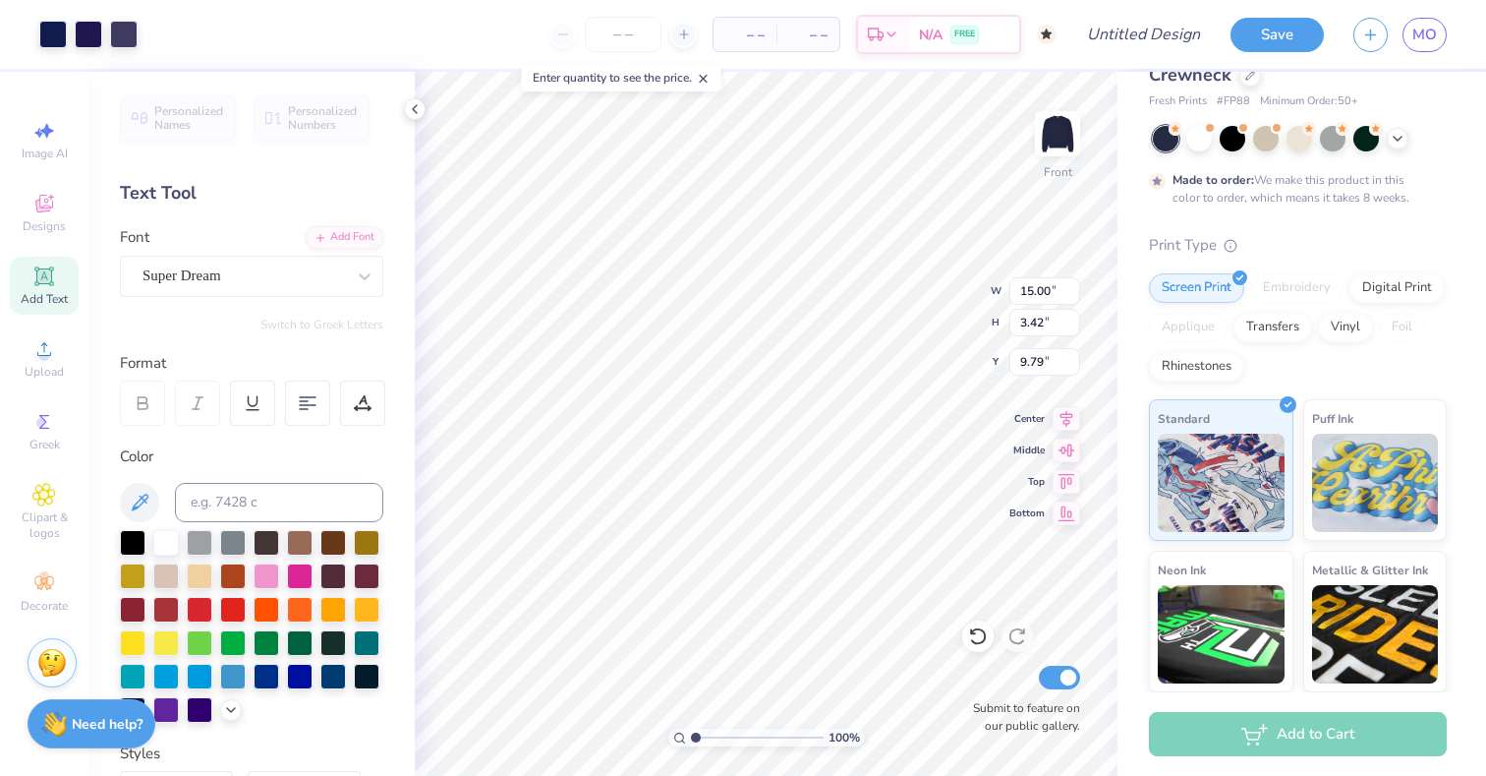
scroll to position [0, 0]
click at [102, 39] on div at bounding box center [89, 33] width 28 height 28
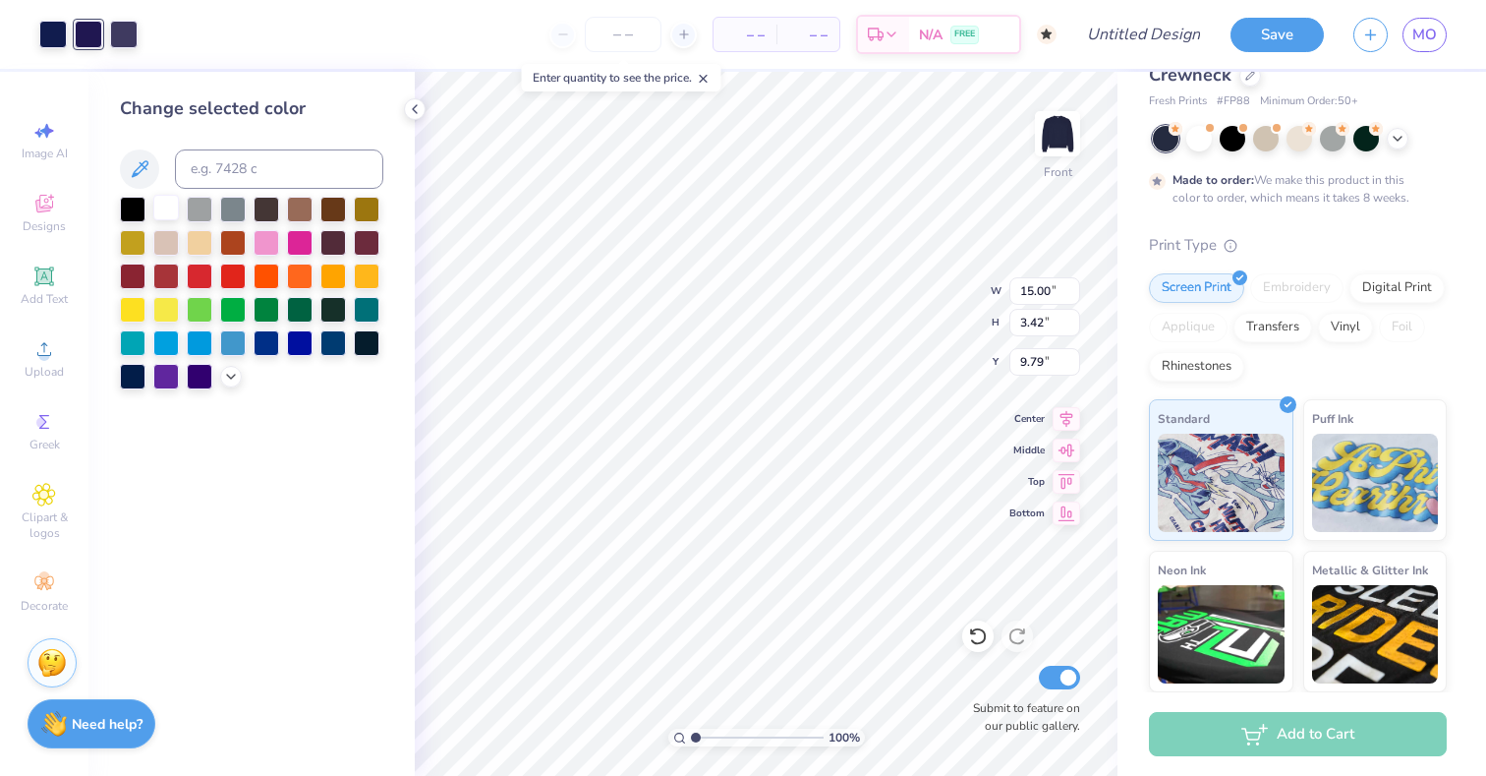
click at [163, 207] on div at bounding box center [166, 208] width 26 height 26
click at [49, 29] on div at bounding box center [53, 33] width 28 height 28
click at [164, 205] on div at bounding box center [166, 208] width 26 height 26
click at [90, 28] on div at bounding box center [89, 33] width 28 height 28
click at [163, 200] on div at bounding box center [166, 208] width 26 height 26
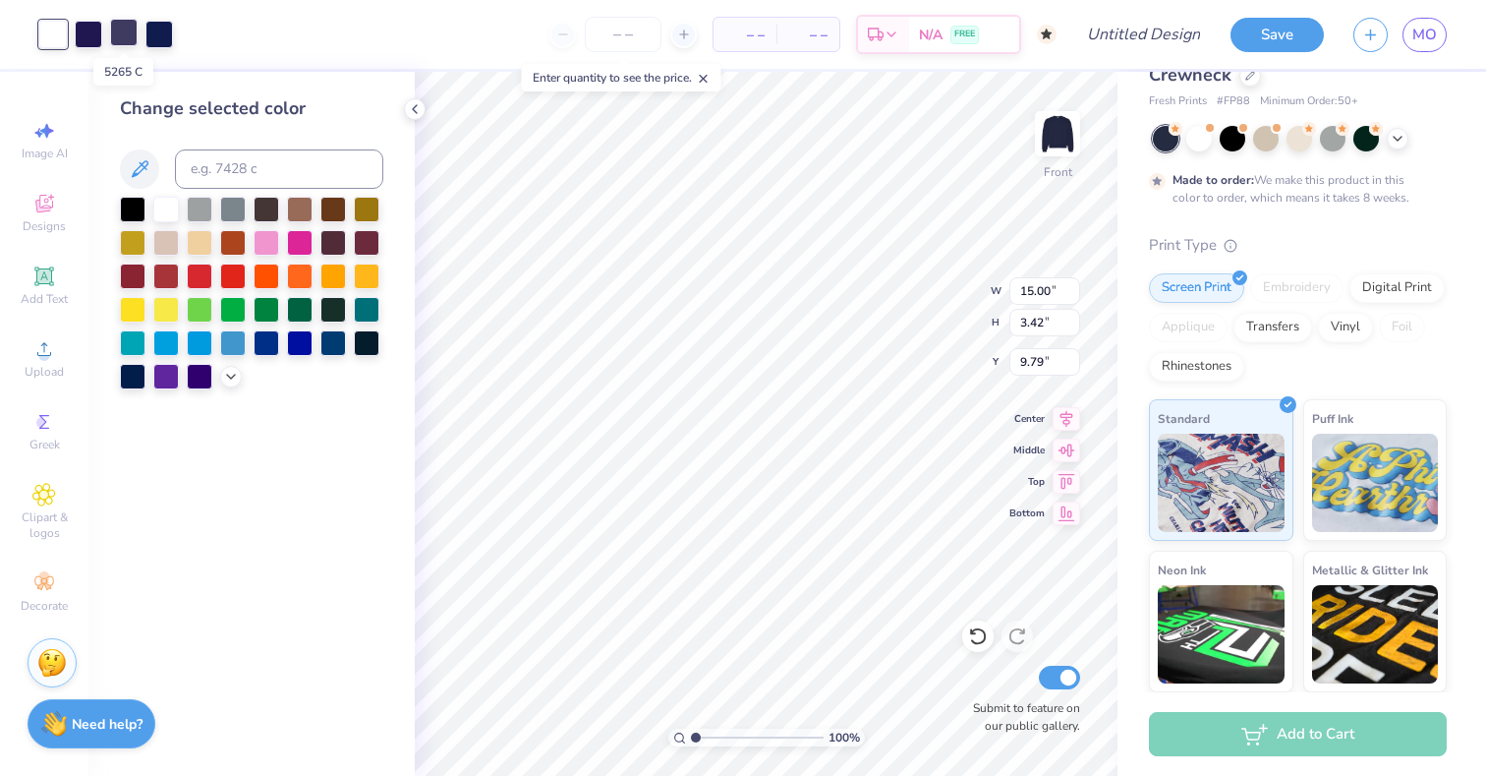
click at [115, 26] on div at bounding box center [124, 33] width 28 height 28
click at [156, 212] on div at bounding box center [166, 208] width 26 height 26
click at [124, 33] on div at bounding box center [124, 33] width 28 height 28
click at [170, 214] on div at bounding box center [166, 208] width 26 height 26
click at [94, 41] on div at bounding box center [89, 33] width 28 height 28
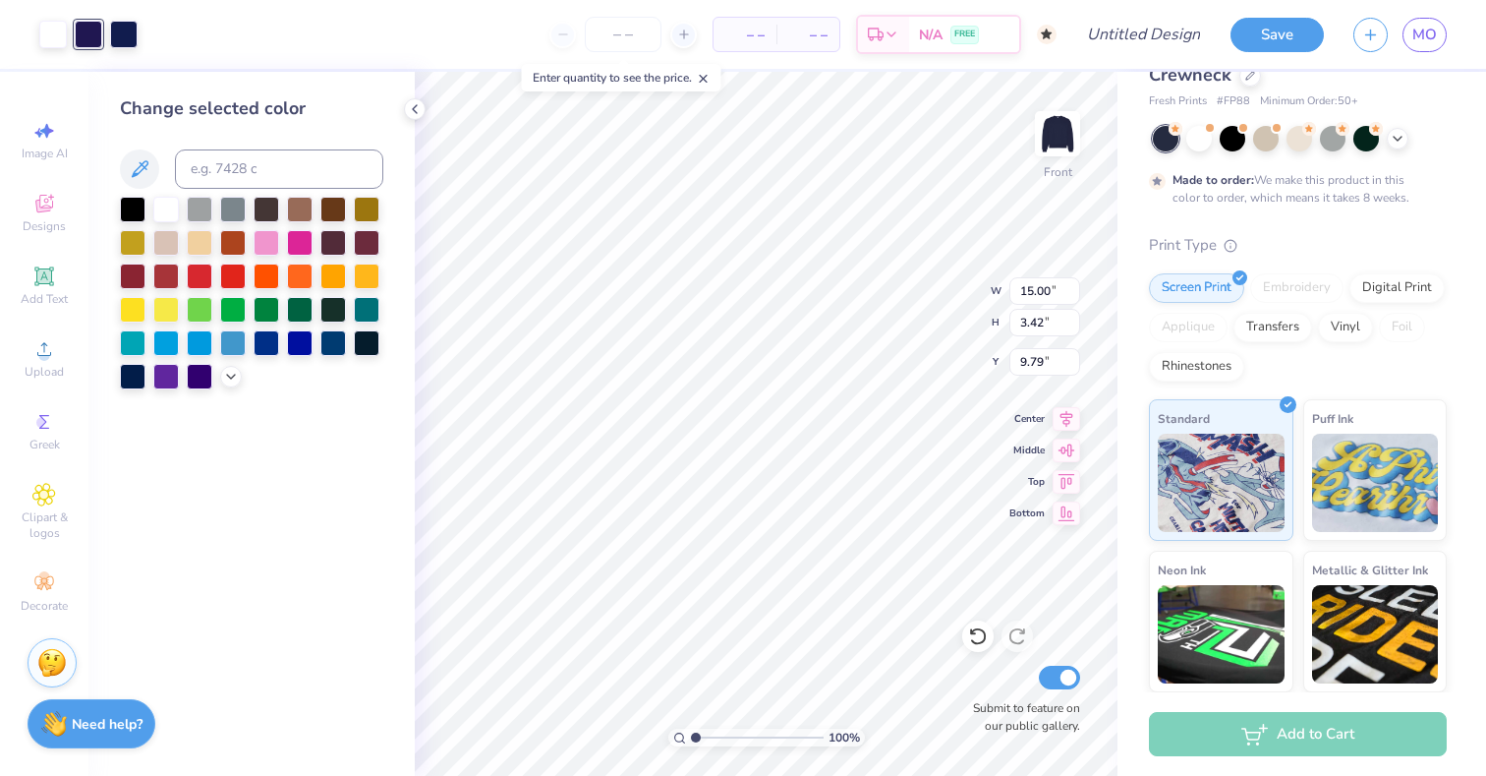
type input "7.92"
type input "1.80"
type input "3.98"
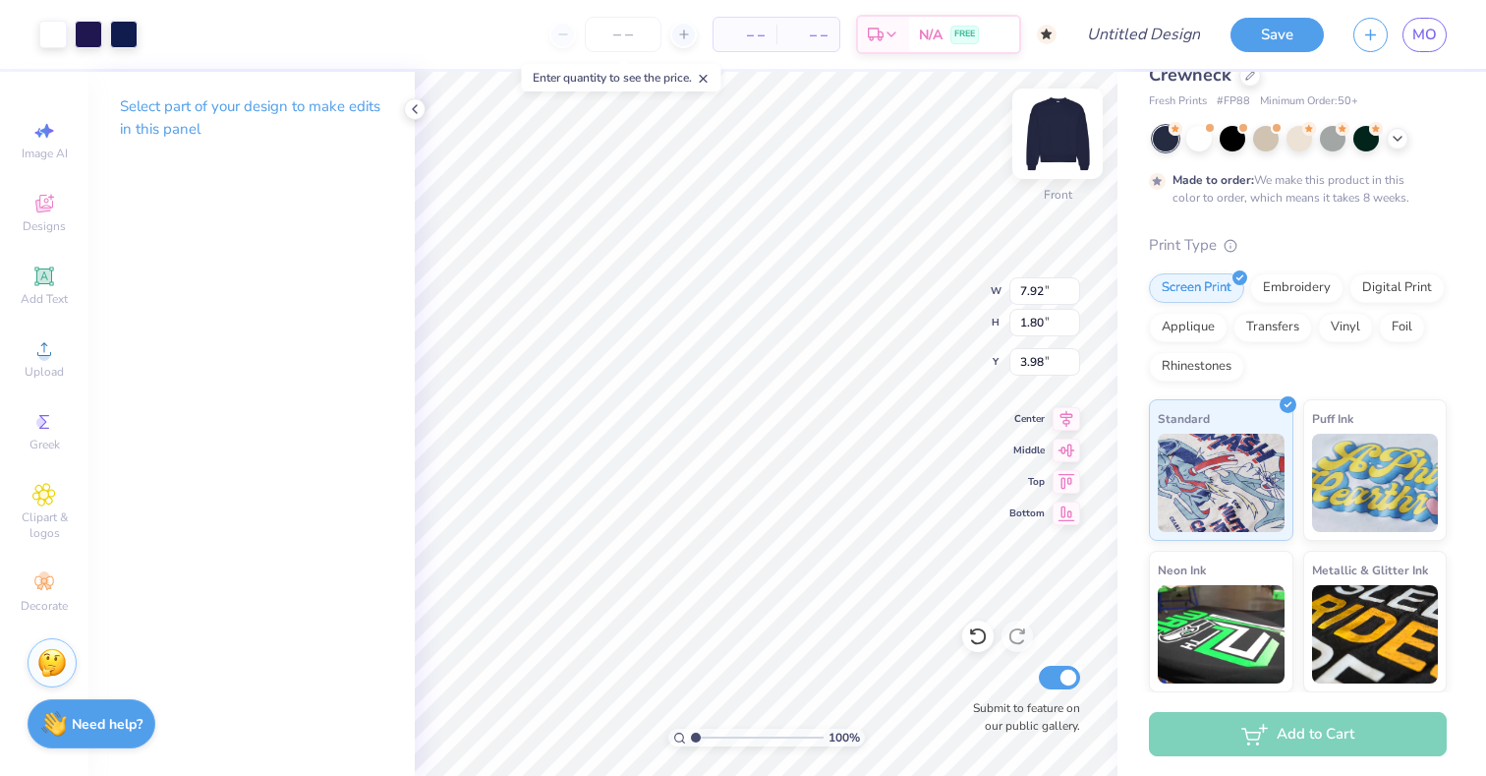
click at [1062, 124] on img at bounding box center [1057, 133] width 79 height 79
type input "5.98"
type input "1.36"
type input "3.00"
click at [1044, 142] on img at bounding box center [1057, 133] width 79 height 79
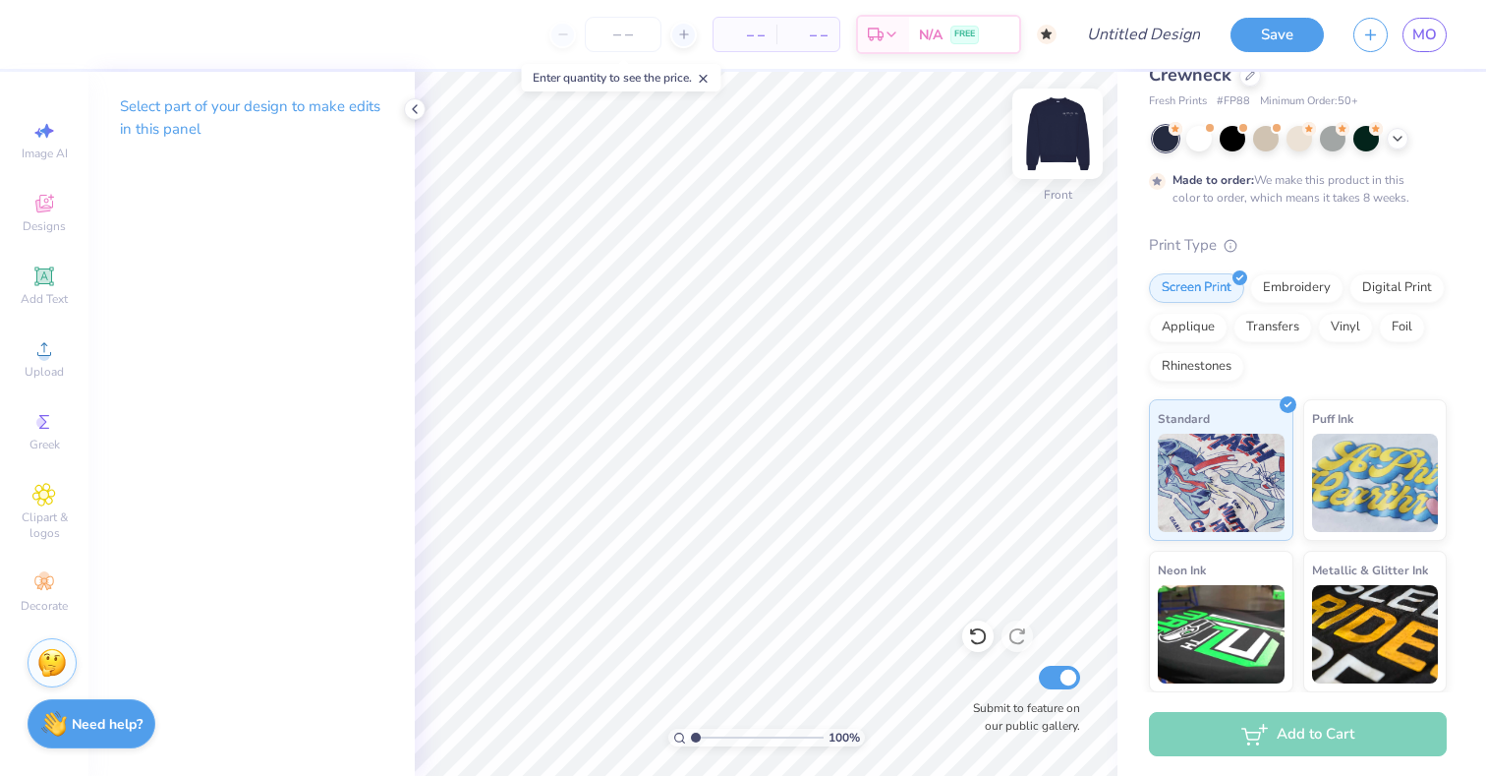
click at [1045, 148] on img at bounding box center [1057, 133] width 79 height 79
click at [1059, 137] on img at bounding box center [1057, 133] width 79 height 79
click at [42, 190] on div "Designs" at bounding box center [44, 213] width 69 height 58
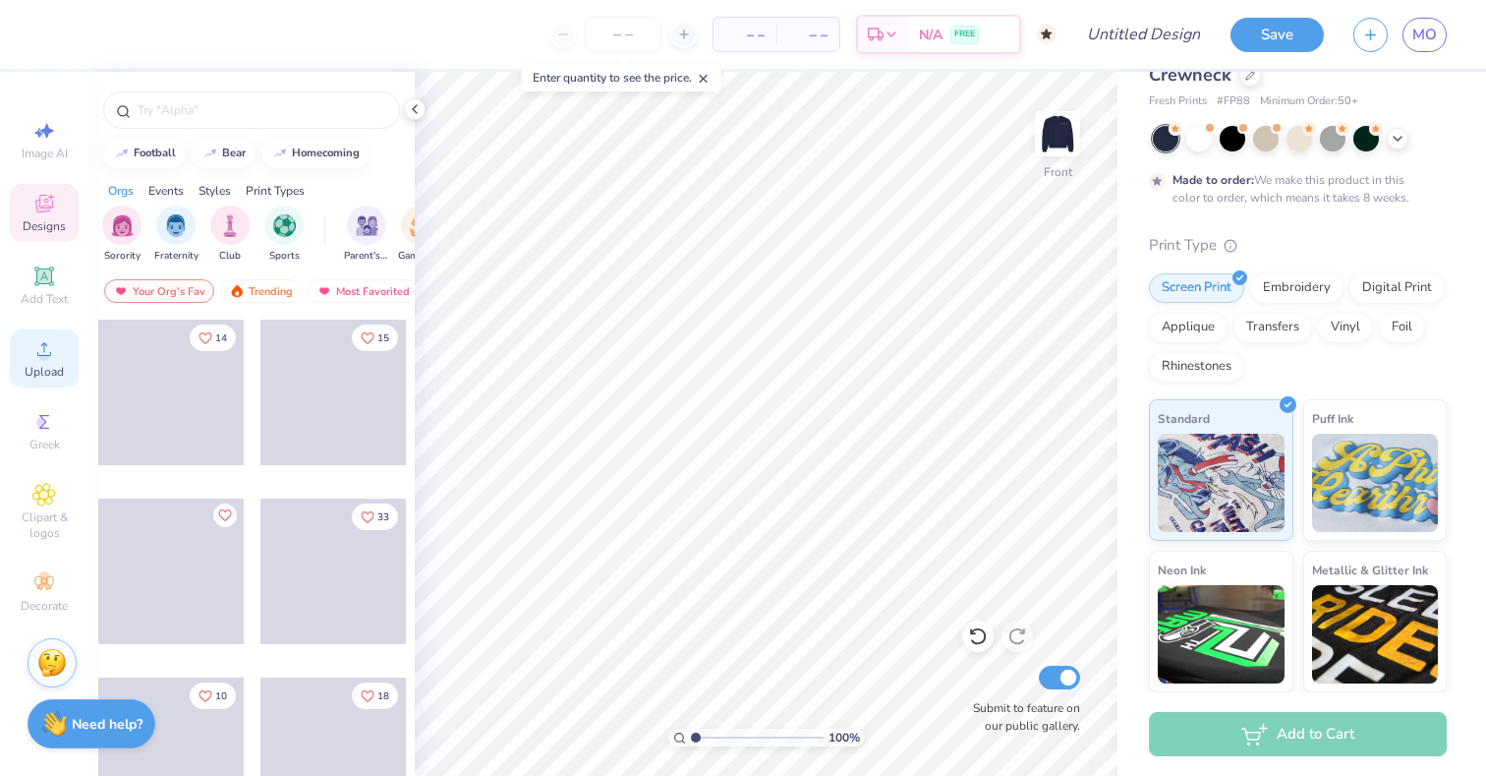
click at [41, 368] on span "Upload" at bounding box center [44, 372] width 39 height 16
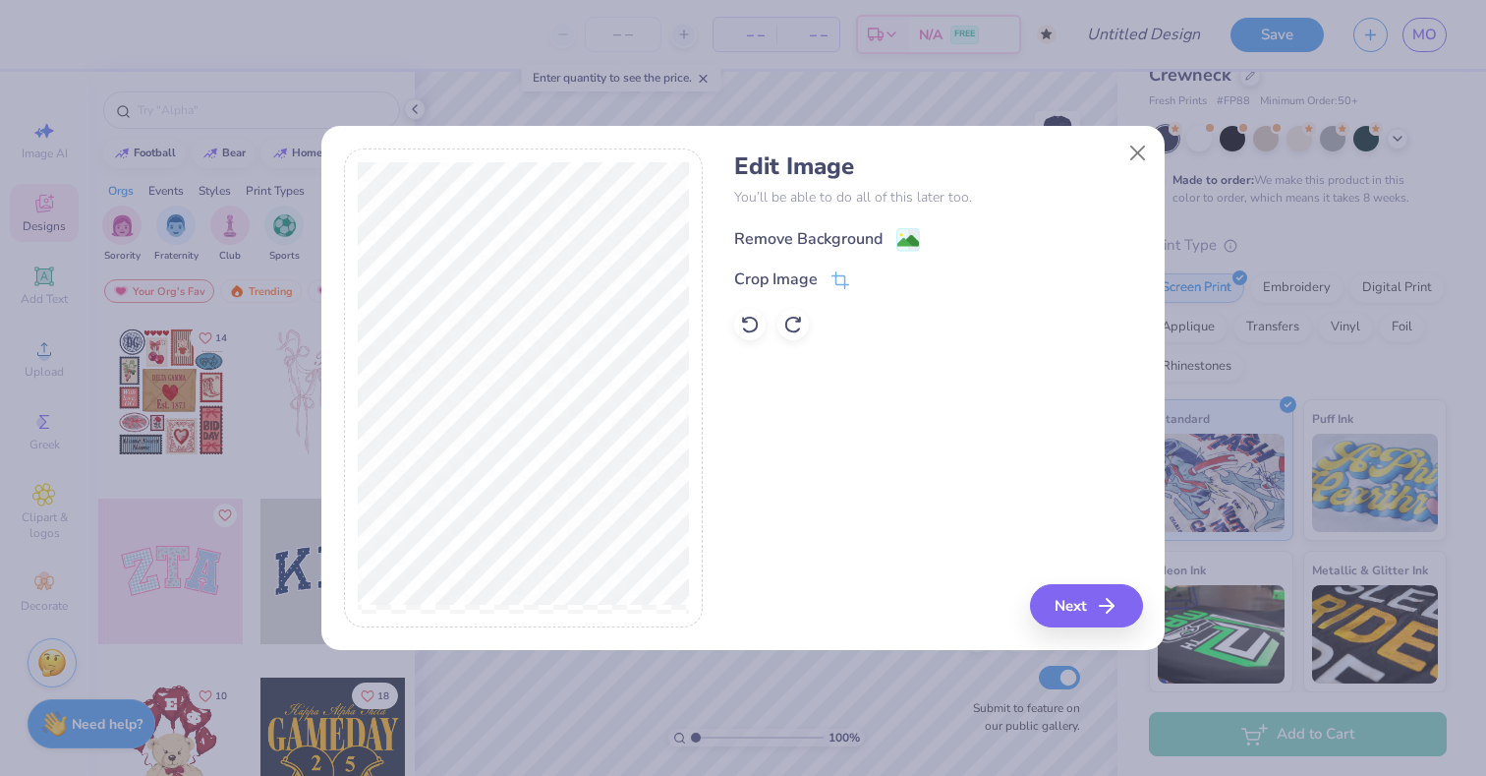
click at [908, 237] on image at bounding box center [908, 241] width 22 height 22
click at [1086, 609] on button "Next" at bounding box center [1089, 605] width 113 height 43
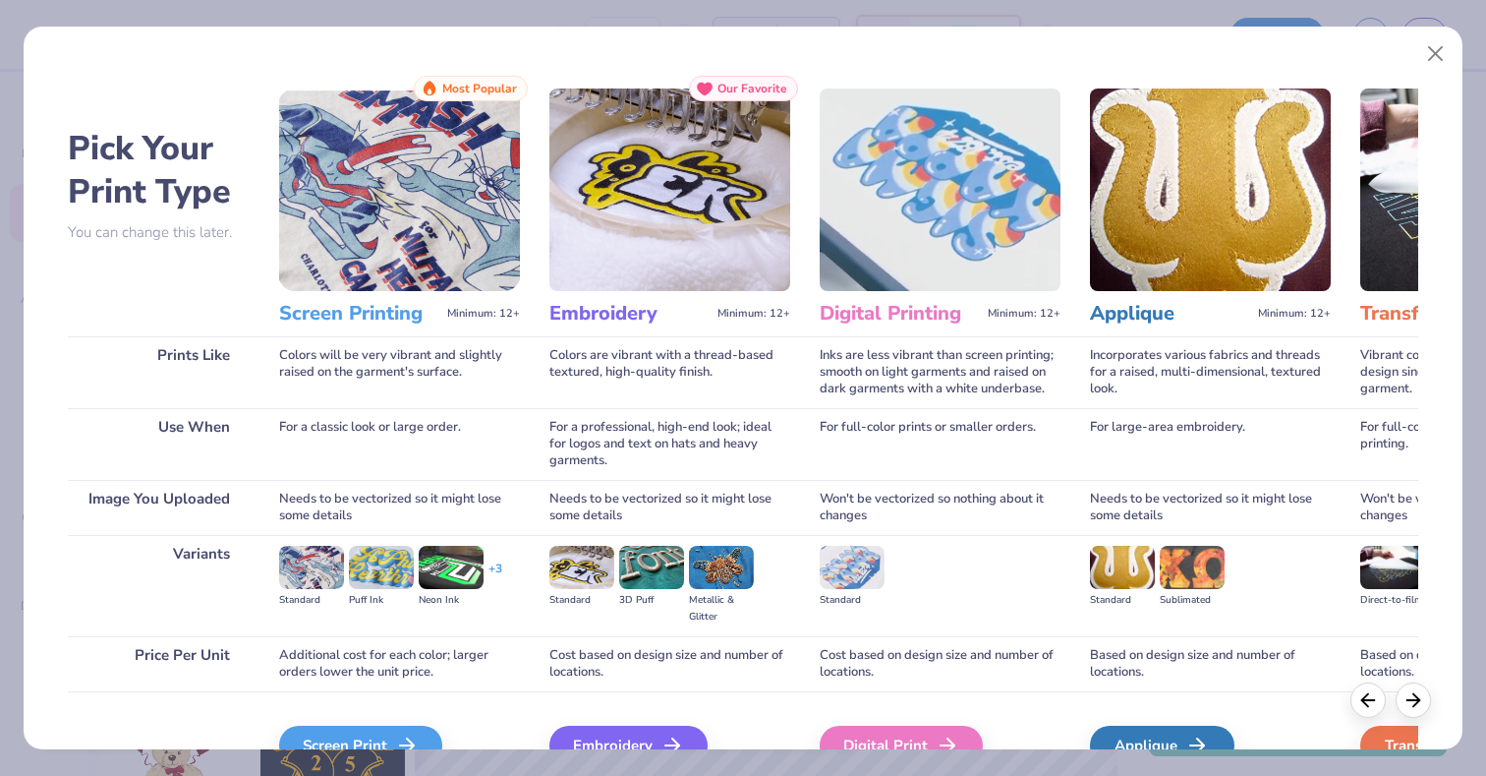
scroll to position [106, 0]
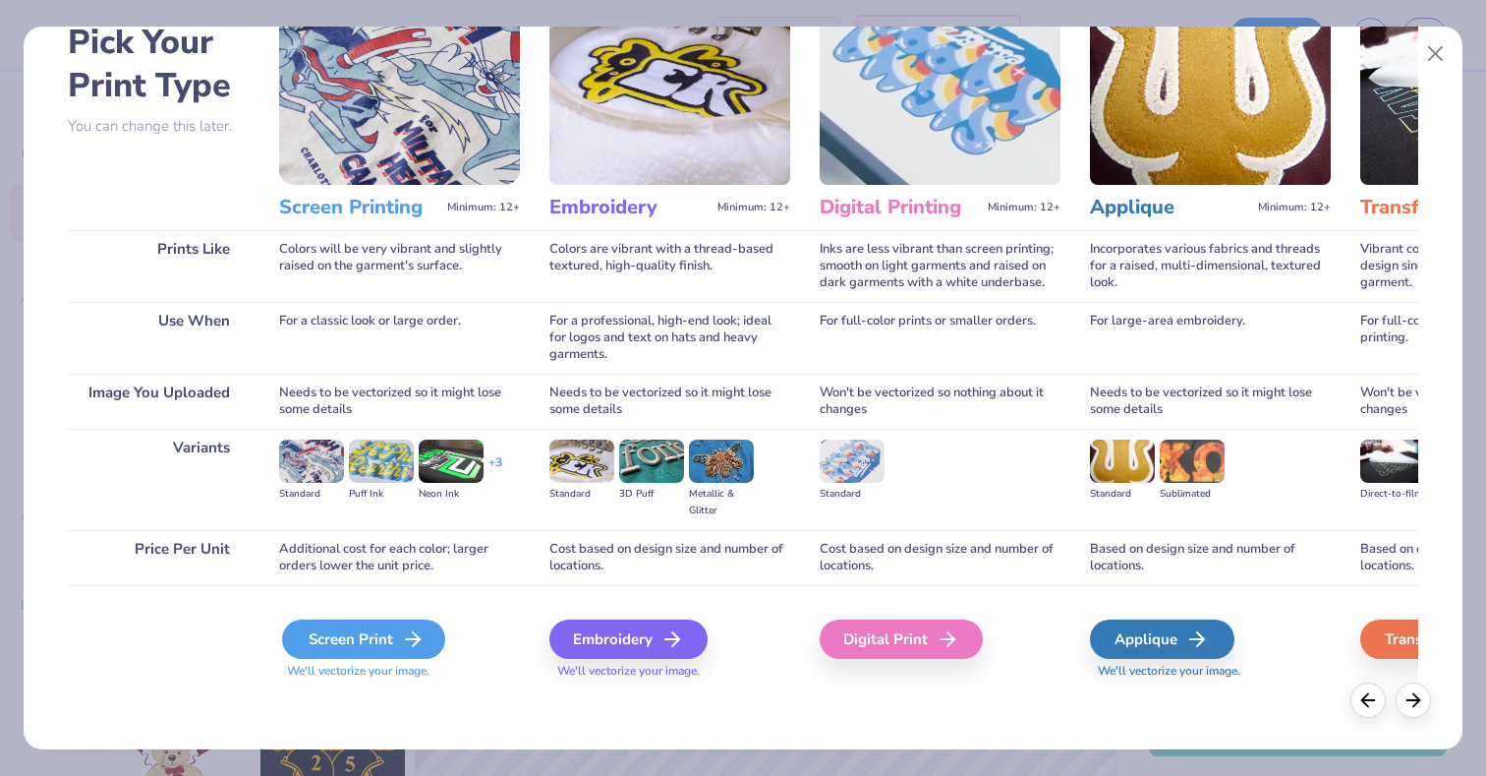
click at [356, 650] on div "Screen Print" at bounding box center [363, 638] width 163 height 39
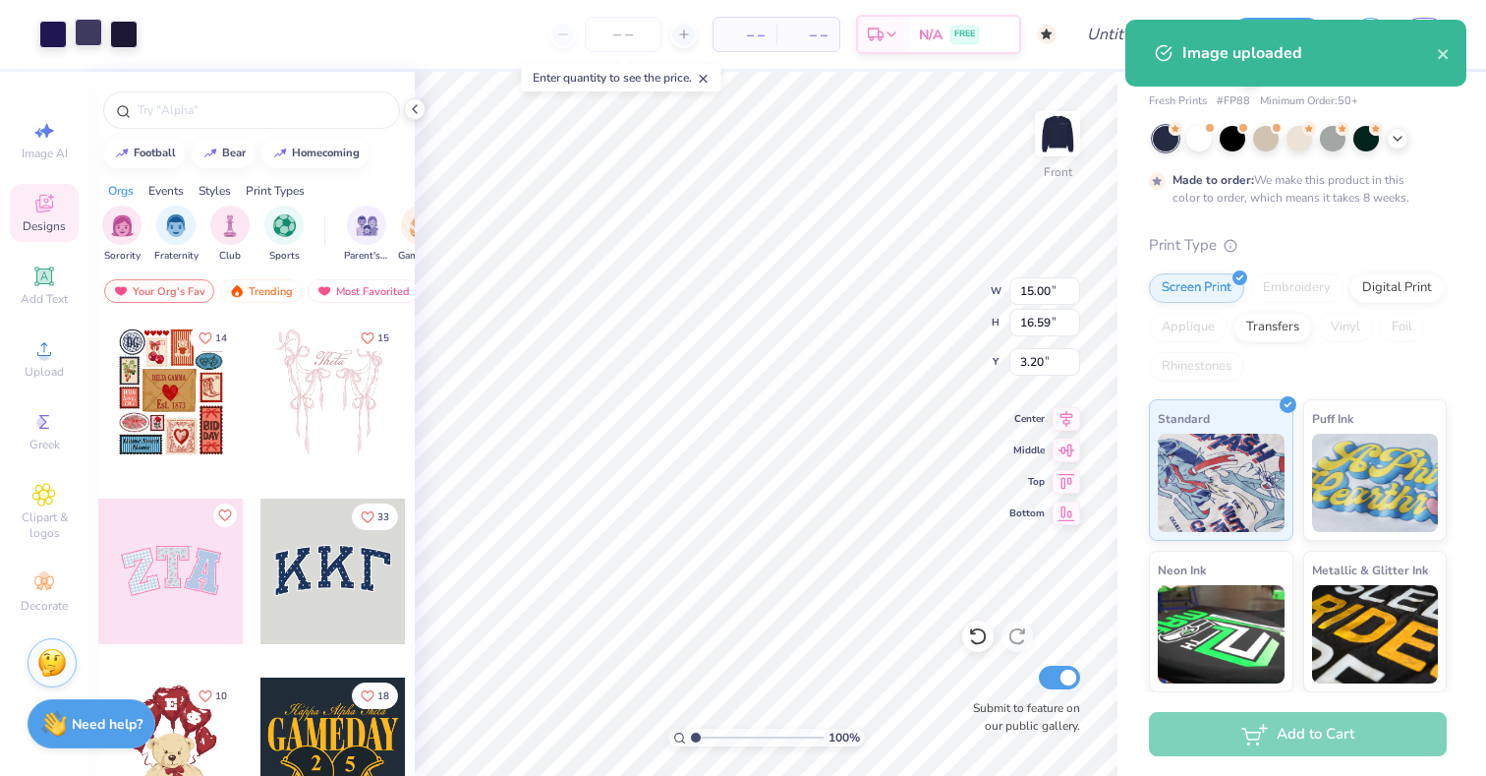
click at [89, 28] on div at bounding box center [89, 33] width 28 height 28
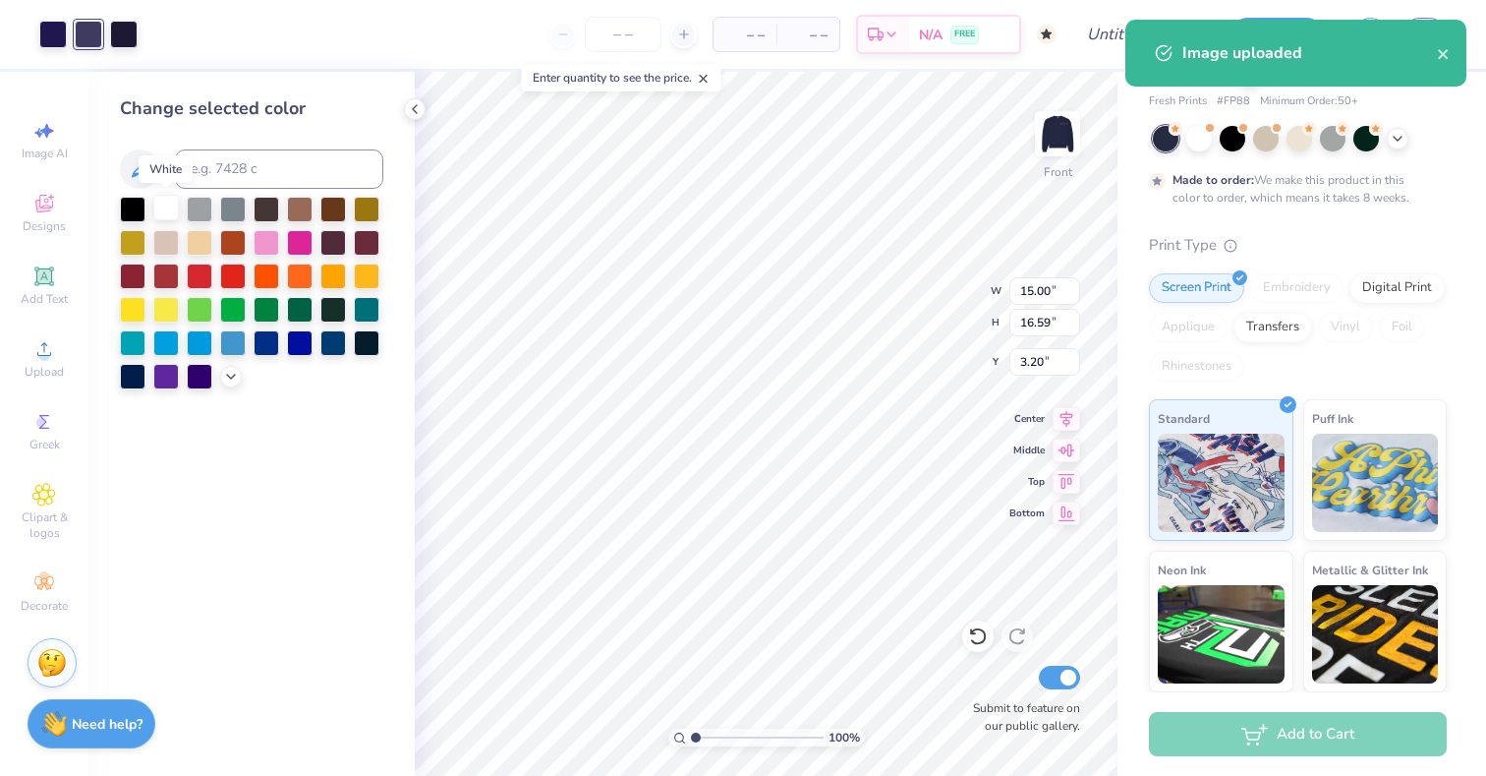
click at [167, 201] on div at bounding box center [166, 208] width 26 height 26
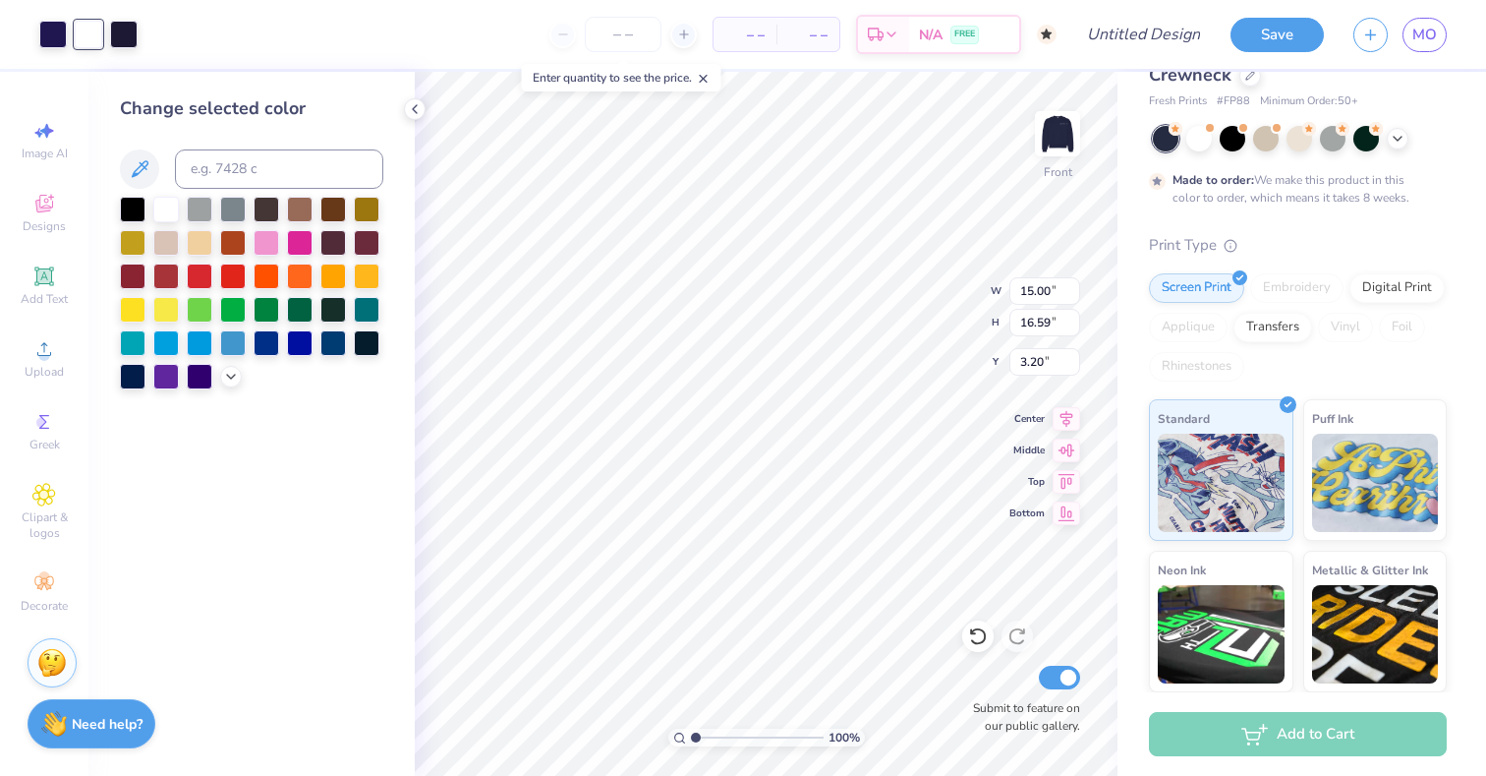
click at [133, 50] on div "Art colors" at bounding box center [69, 34] width 138 height 69
click at [133, 38] on div at bounding box center [124, 33] width 28 height 28
click at [171, 202] on div at bounding box center [166, 208] width 26 height 26
click at [59, 38] on div at bounding box center [53, 33] width 28 height 28
click at [161, 205] on div at bounding box center [166, 208] width 26 height 26
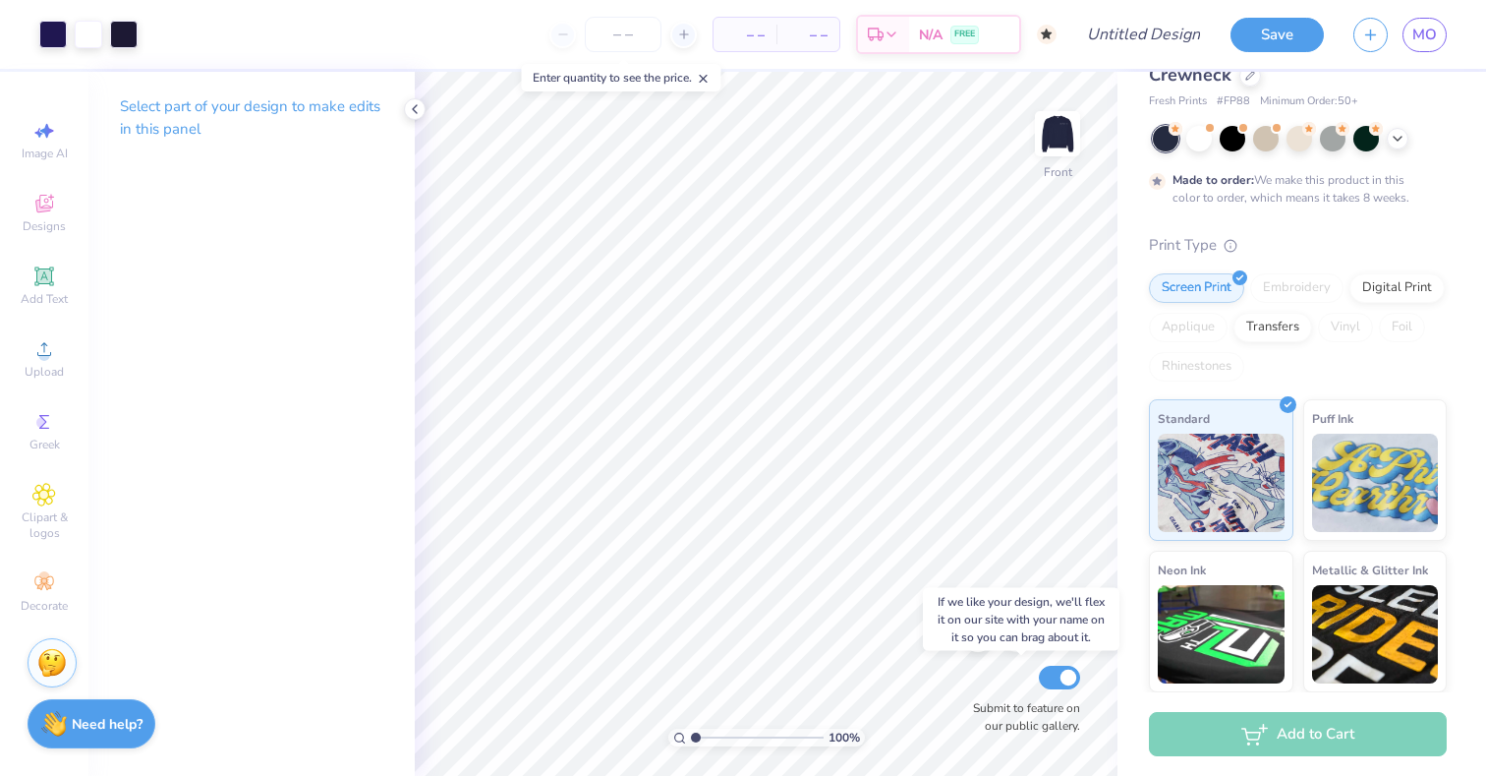
click at [1026, 693] on div "100 % Front Submit to feature on our public gallery." at bounding box center [766, 424] width 703 height 704
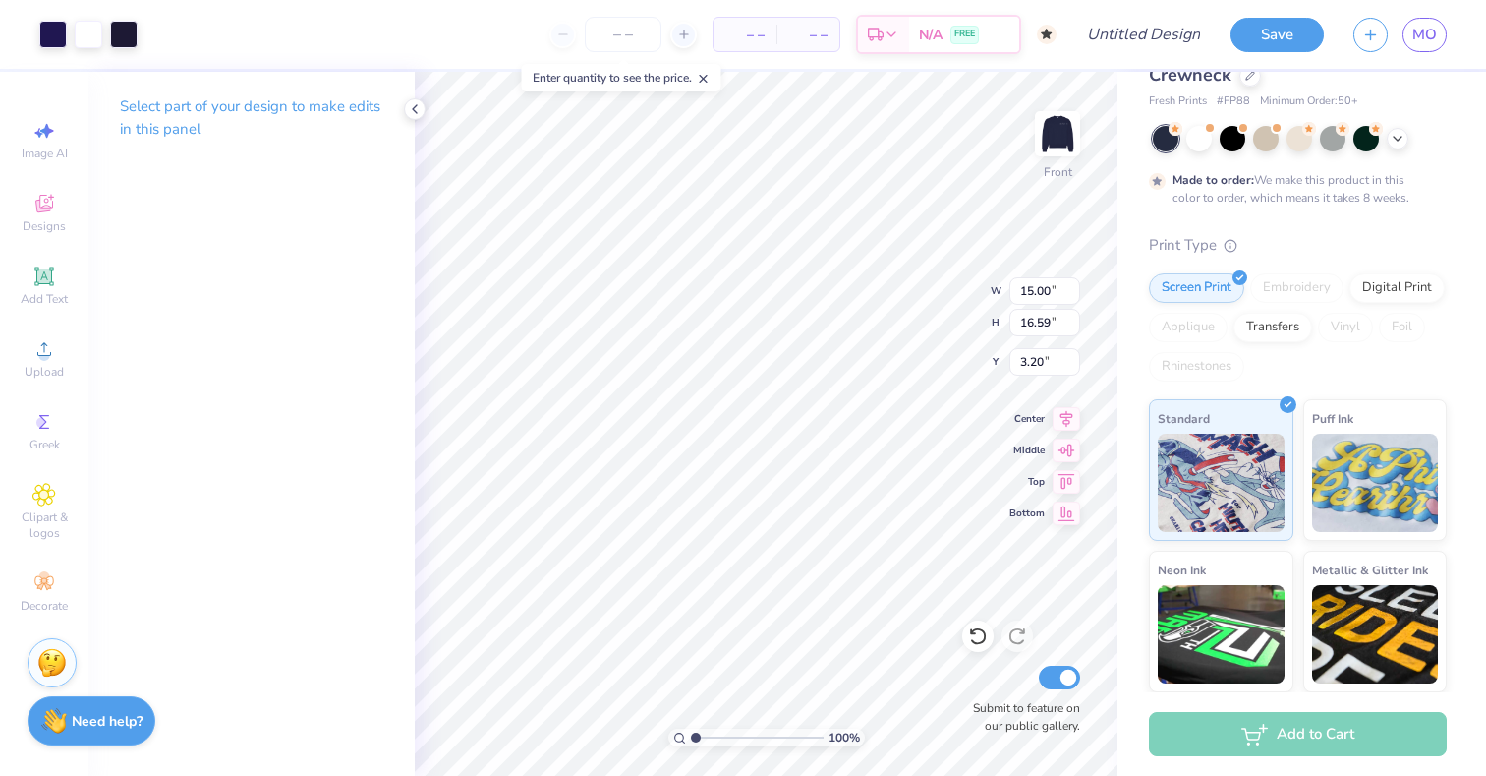
click at [89, 719] on strong "Need help?" at bounding box center [107, 721] width 71 height 19
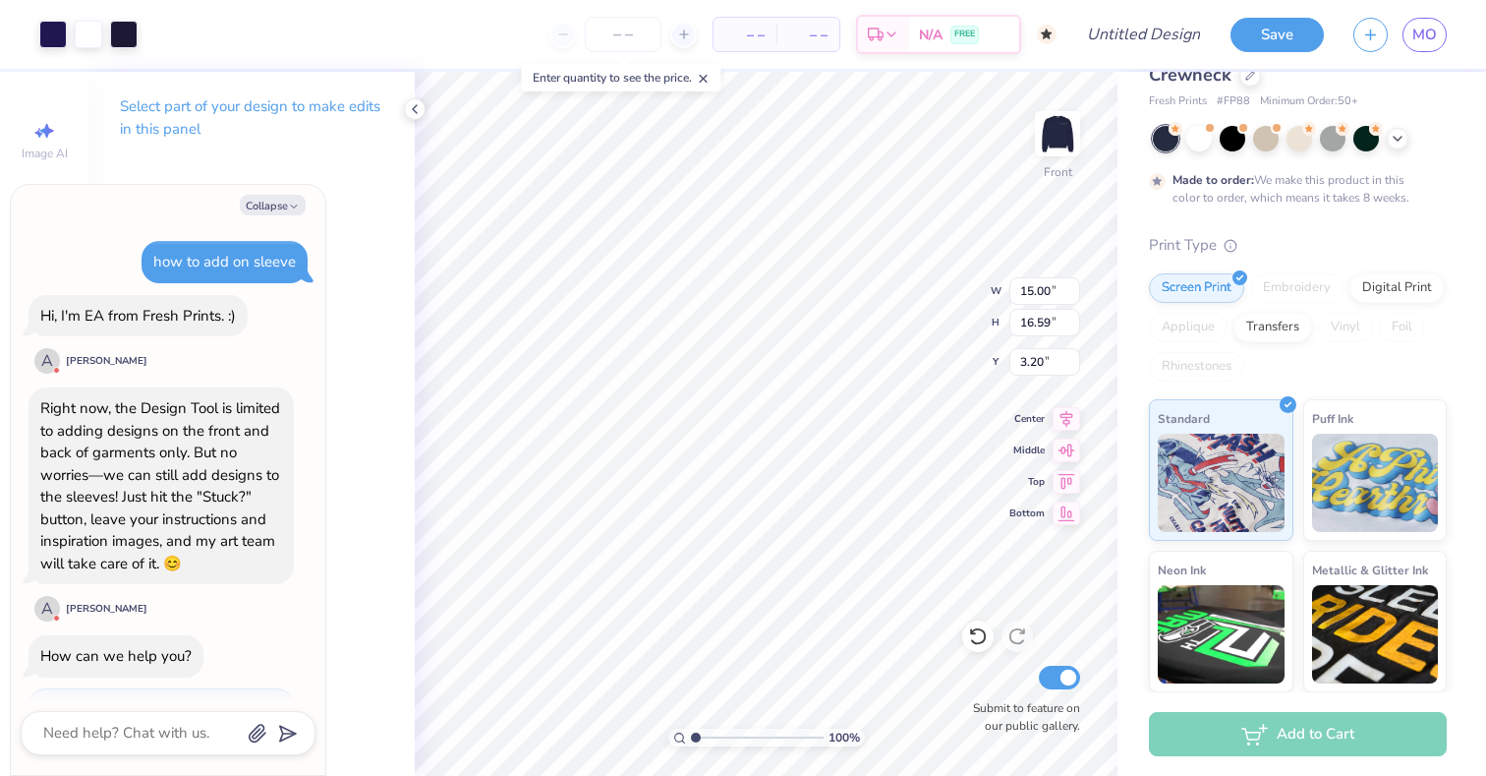
scroll to position [177, 0]
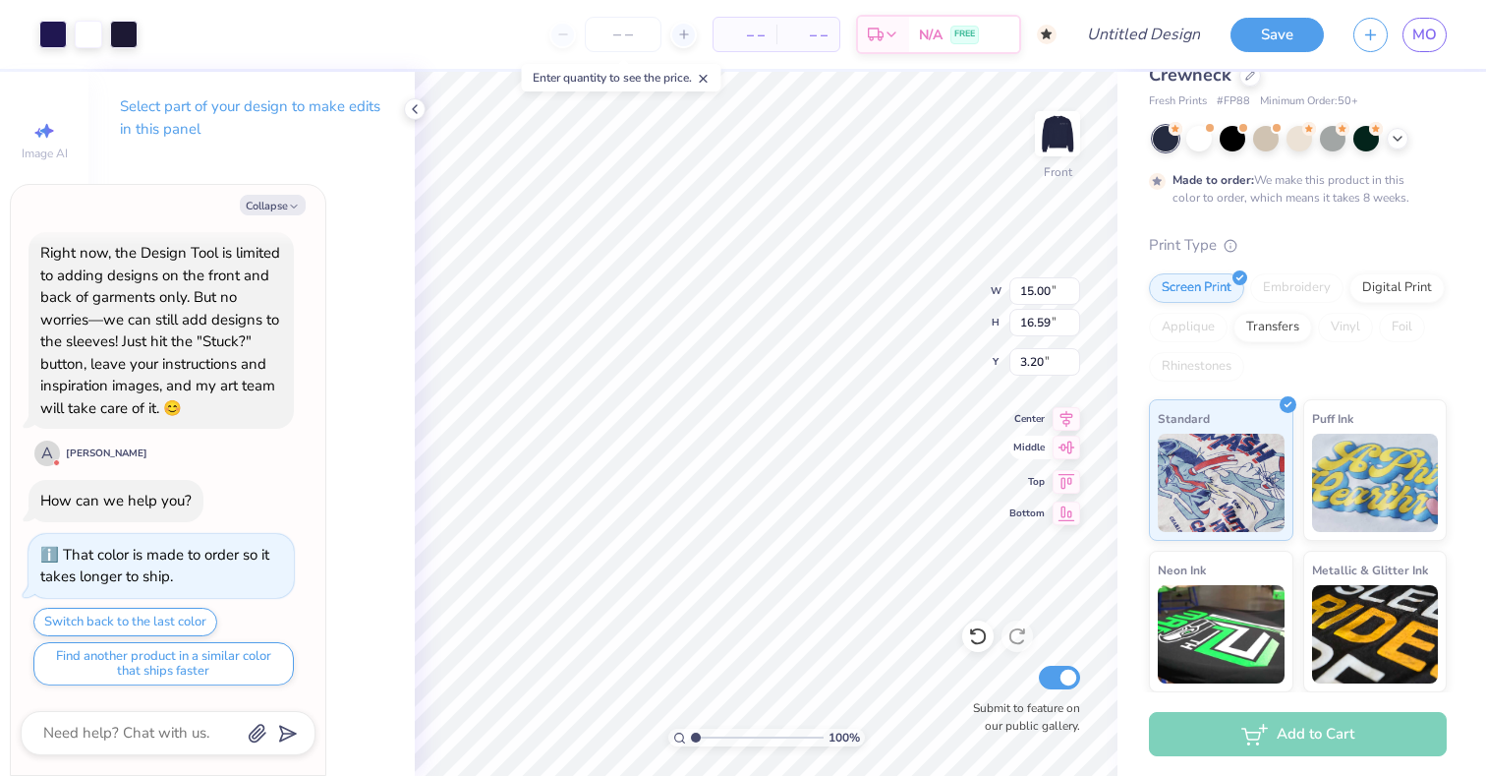
click at [1066, 452] on icon at bounding box center [1067, 447] width 28 height 24
click at [1062, 424] on icon at bounding box center [1067, 416] width 28 height 24
click at [401, 158] on div "Select part of your design to make edits in this panel" at bounding box center [251, 125] width 326 height 107
click at [416, 110] on icon at bounding box center [415, 109] width 16 height 16
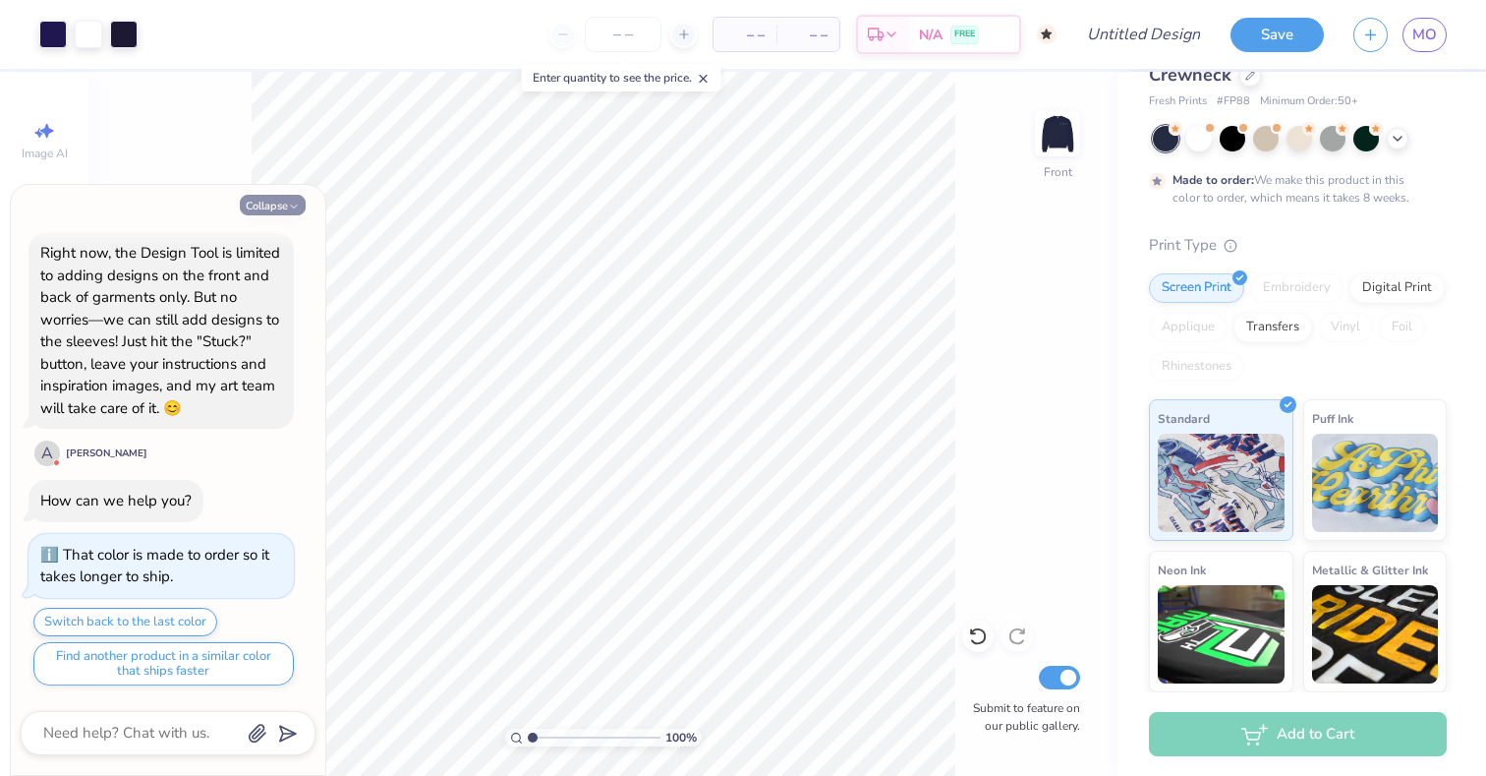
click at [282, 205] on button "Collapse" at bounding box center [273, 205] width 66 height 21
type textarea "x"
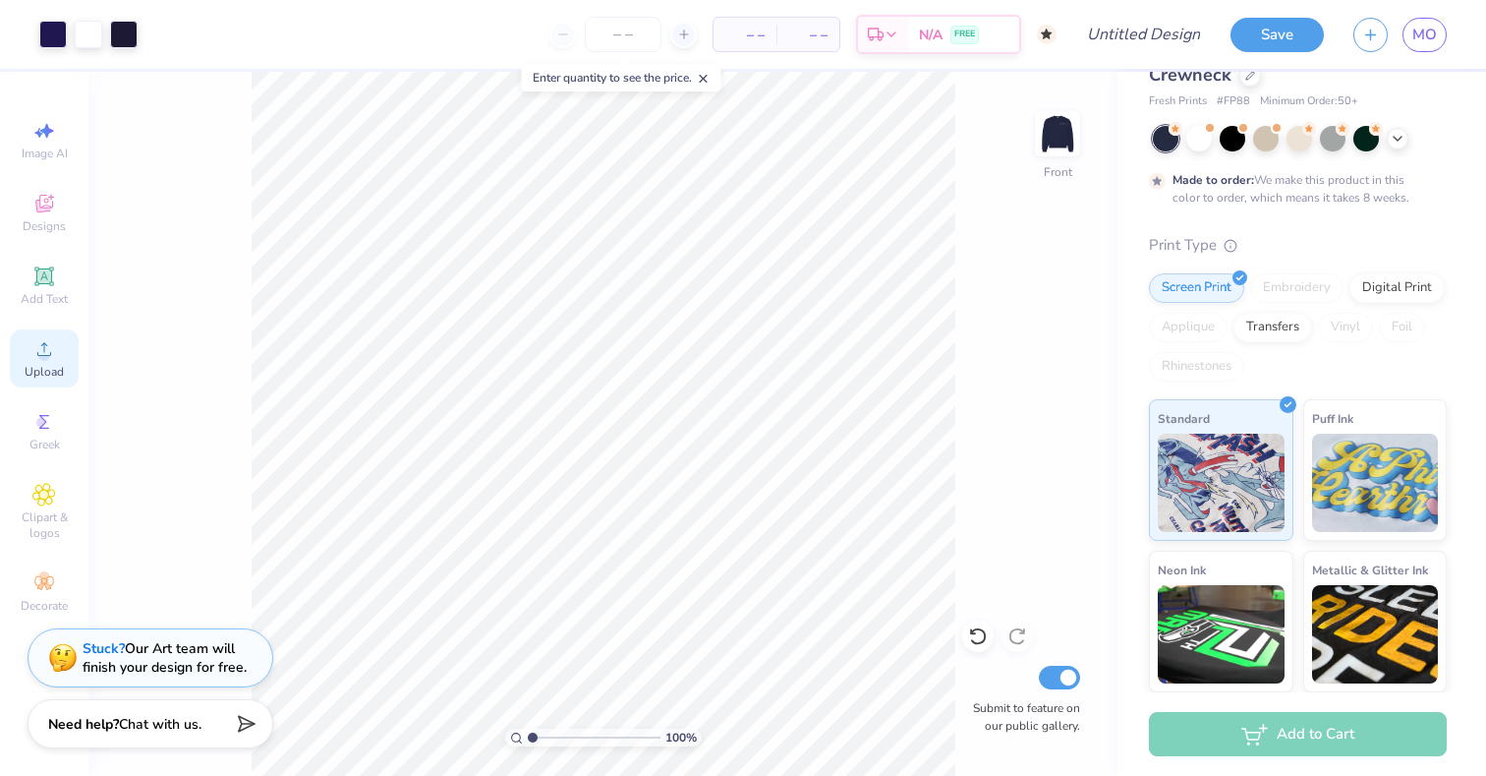
click at [56, 359] on div "Upload" at bounding box center [44, 358] width 69 height 58
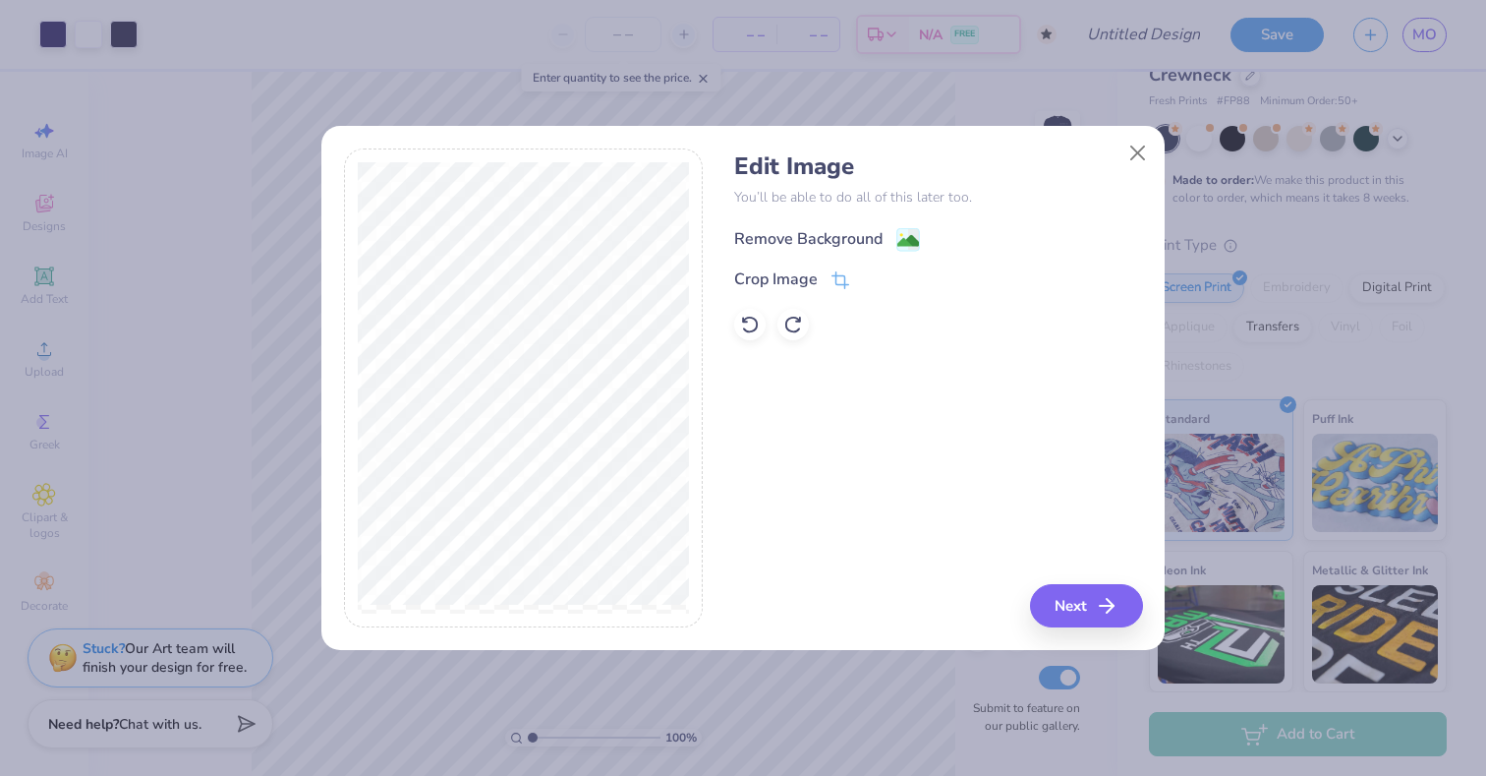
click at [904, 234] on image at bounding box center [908, 241] width 22 height 22
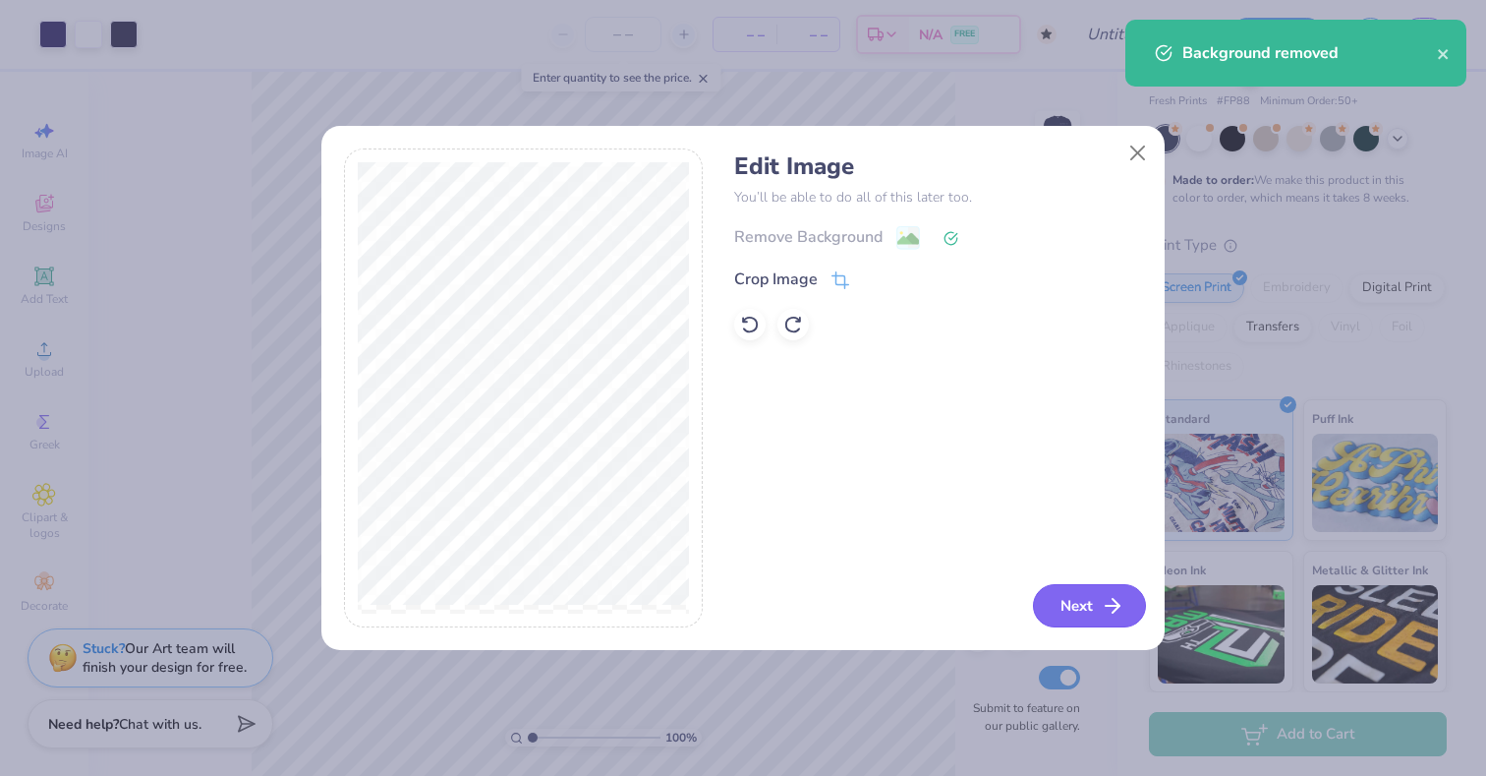
click at [1091, 610] on button "Next" at bounding box center [1089, 605] width 113 height 43
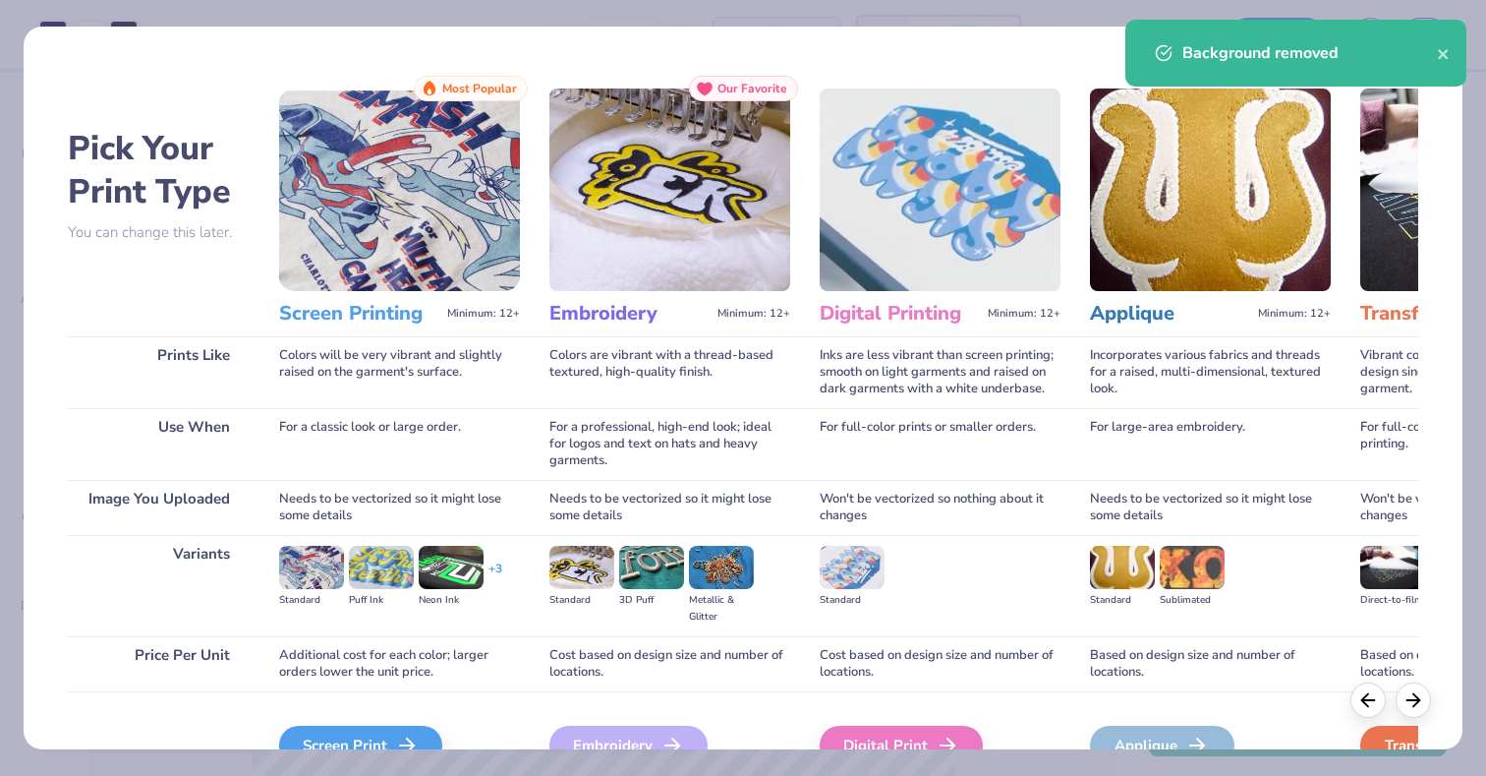
scroll to position [106, 0]
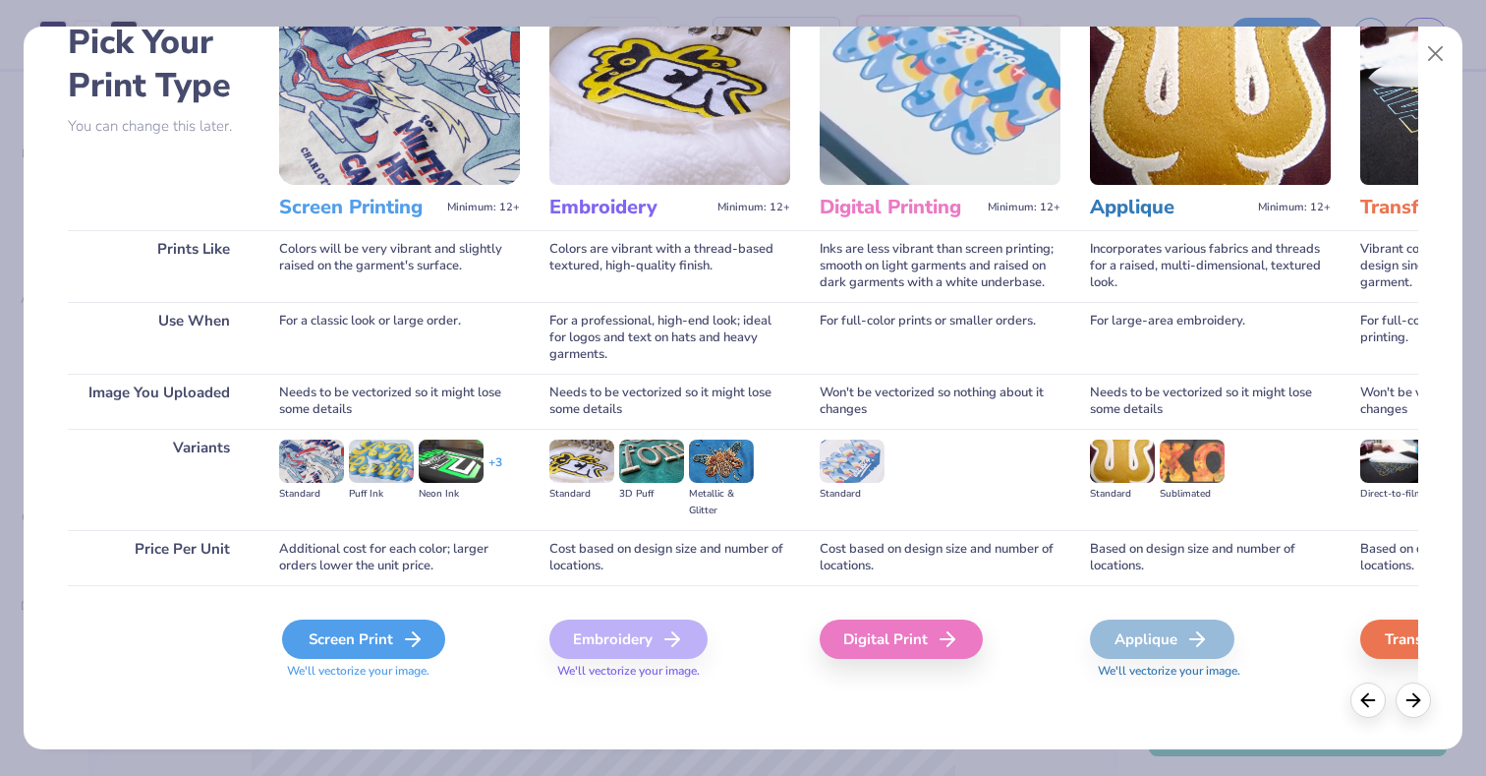
click at [358, 638] on div "Screen Print" at bounding box center [363, 638] width 163 height 39
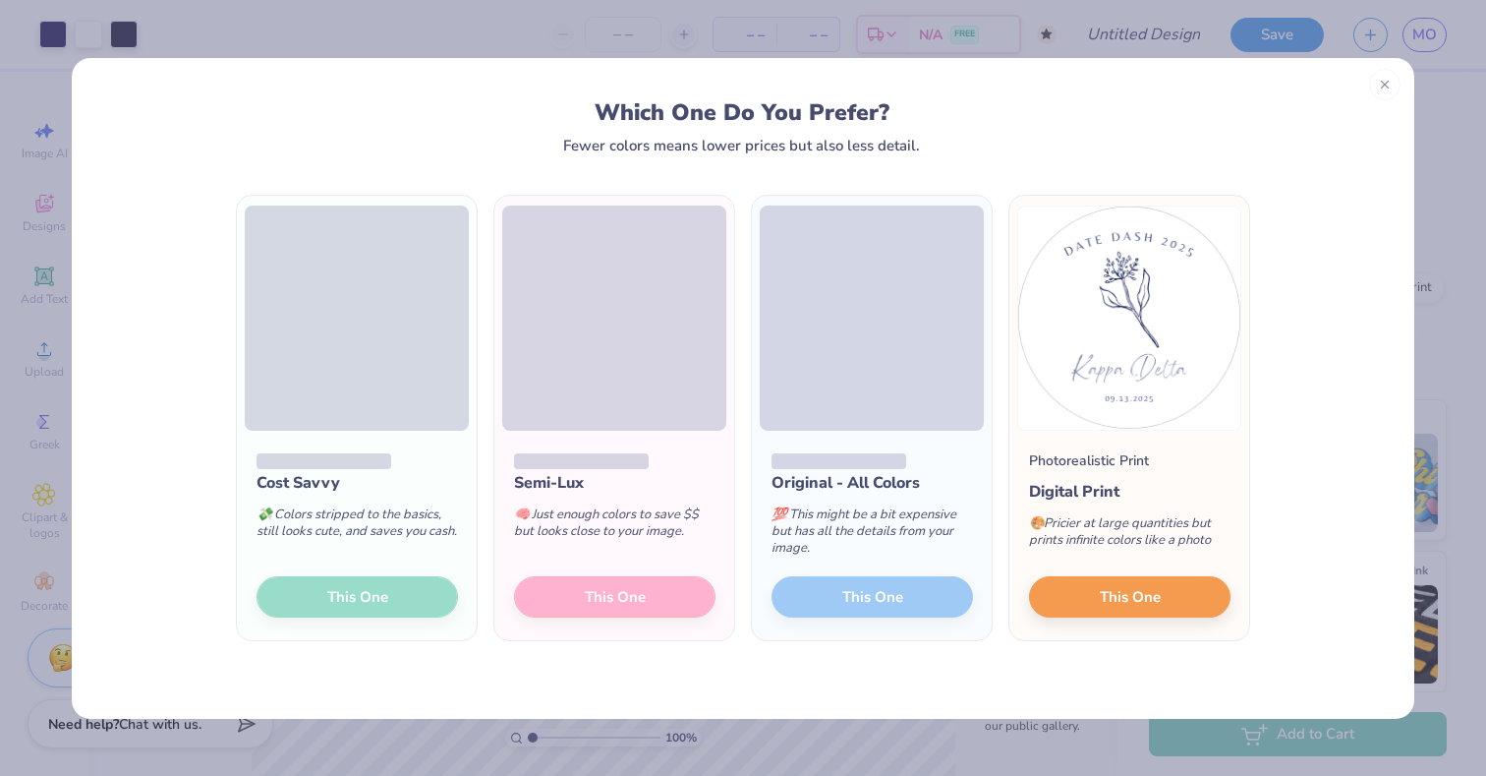
click at [372, 588] on div "Cost Savvy 💸 Colors stripped to the basics, still looks cute, and saves you cas…" at bounding box center [357, 536] width 240 height 210
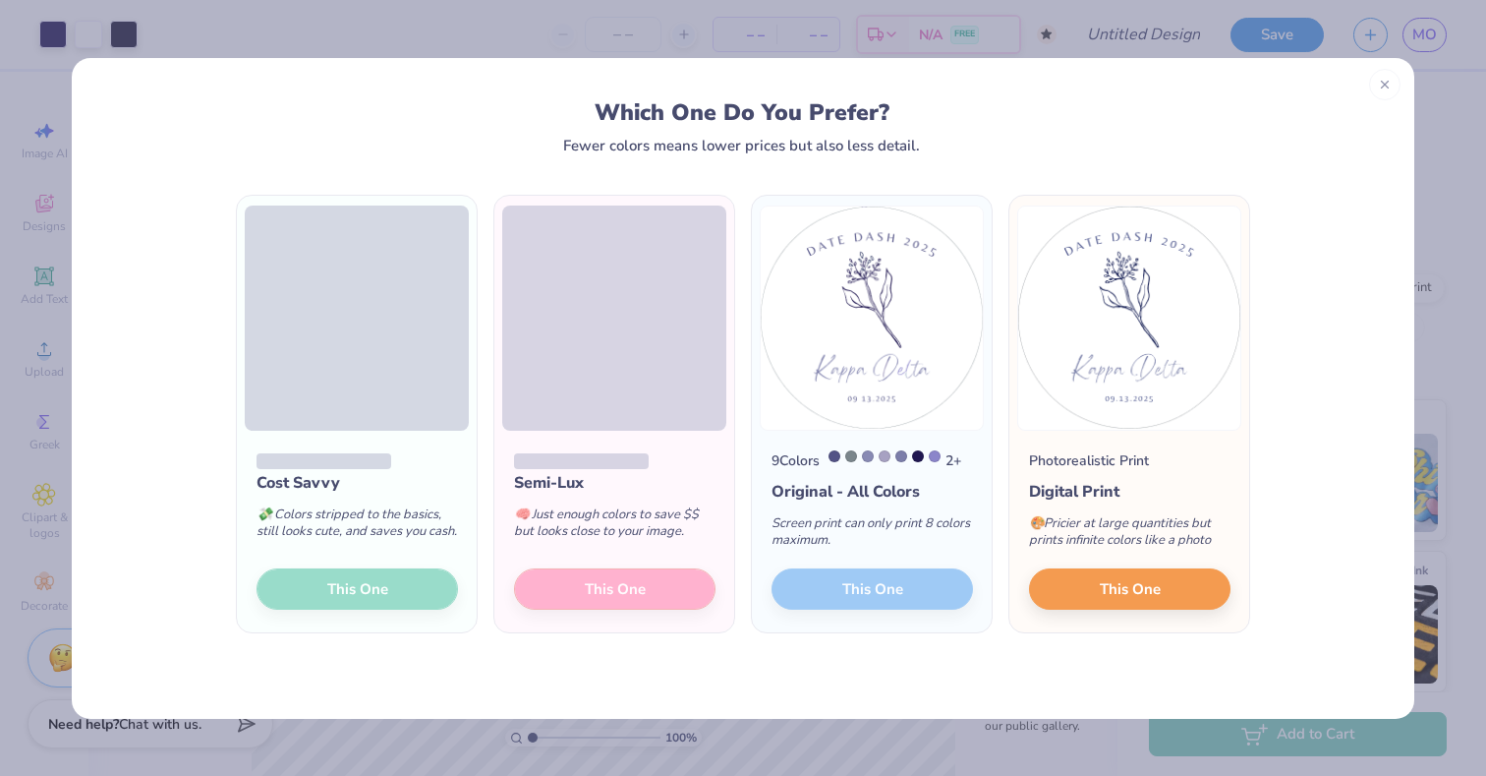
click at [382, 595] on div "Cost Savvy 💸 Colors stripped to the basics, still looks cute, and saves you cas…" at bounding box center [357, 532] width 240 height 202
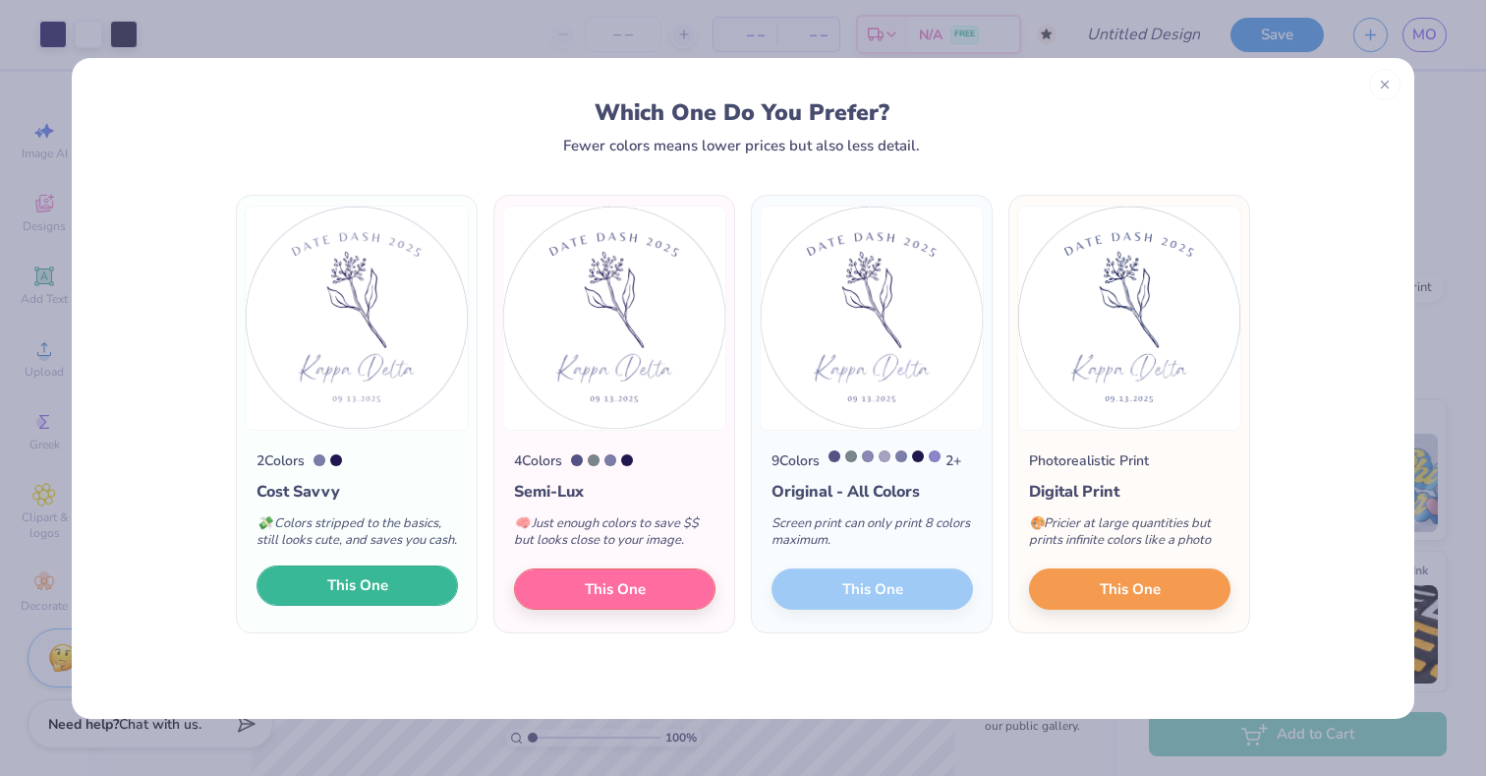
click at [383, 596] on span "This One" at bounding box center [357, 585] width 61 height 23
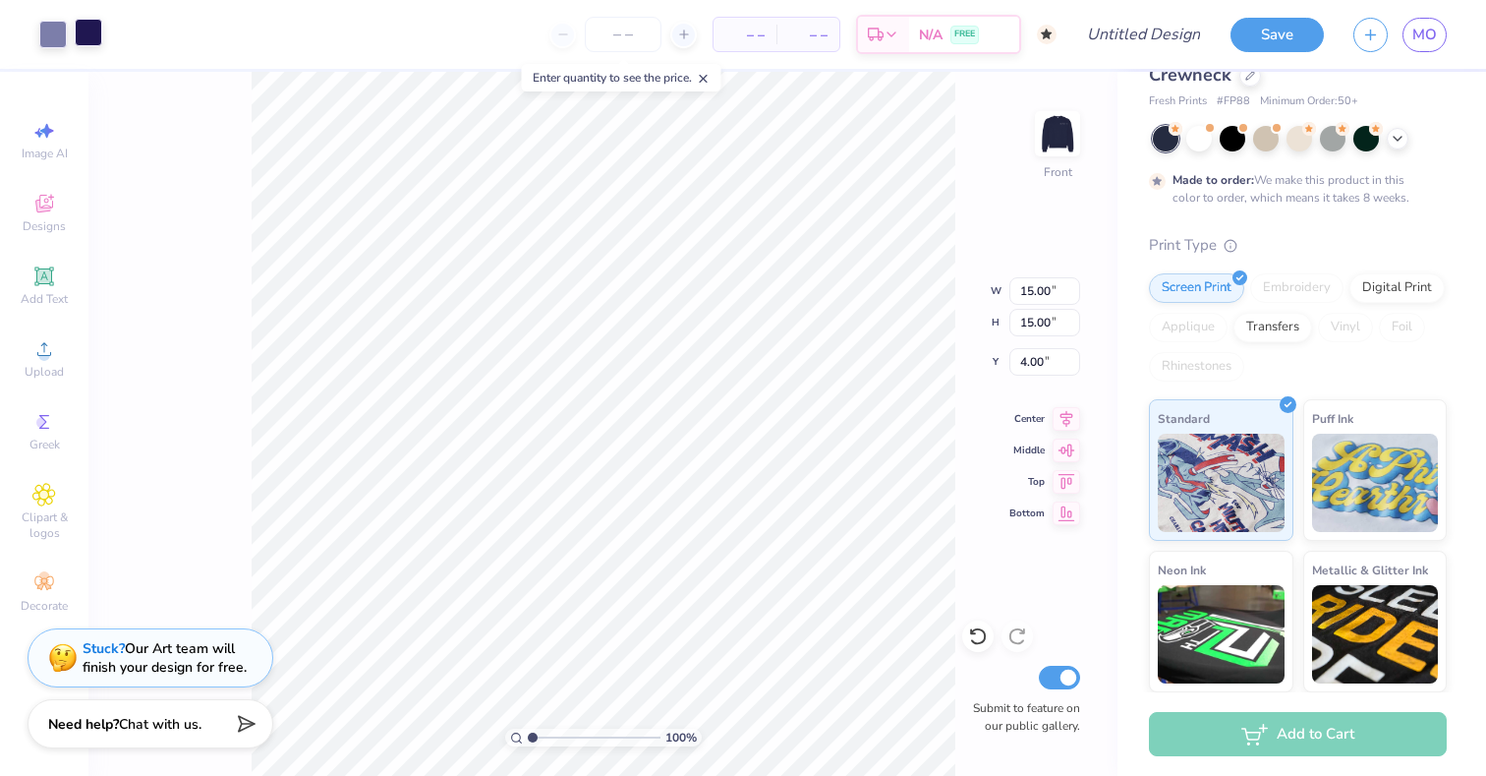
click at [89, 31] on div at bounding box center [89, 33] width 28 height 28
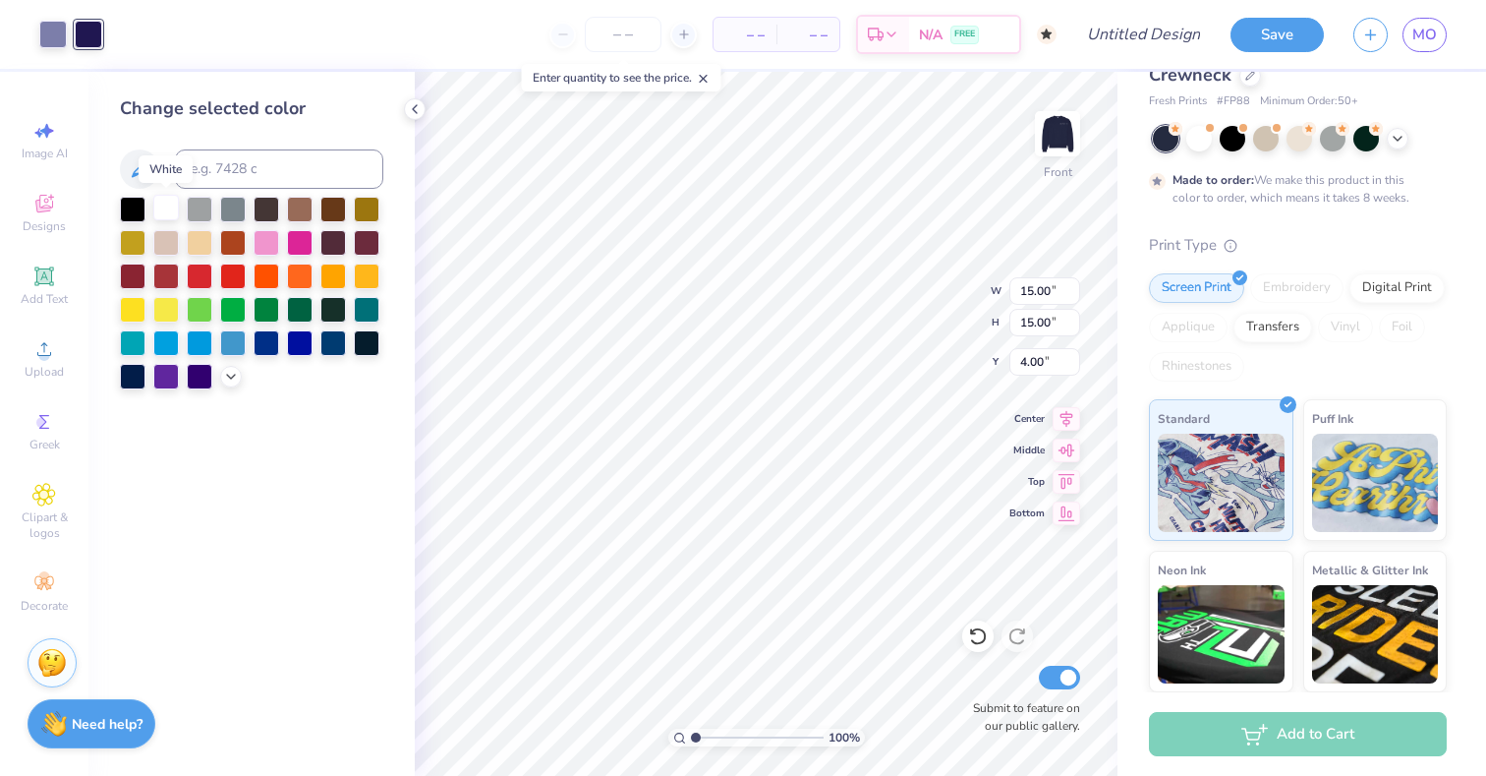
click at [162, 203] on div at bounding box center [166, 208] width 26 height 26
click at [49, 30] on div at bounding box center [53, 33] width 28 height 28
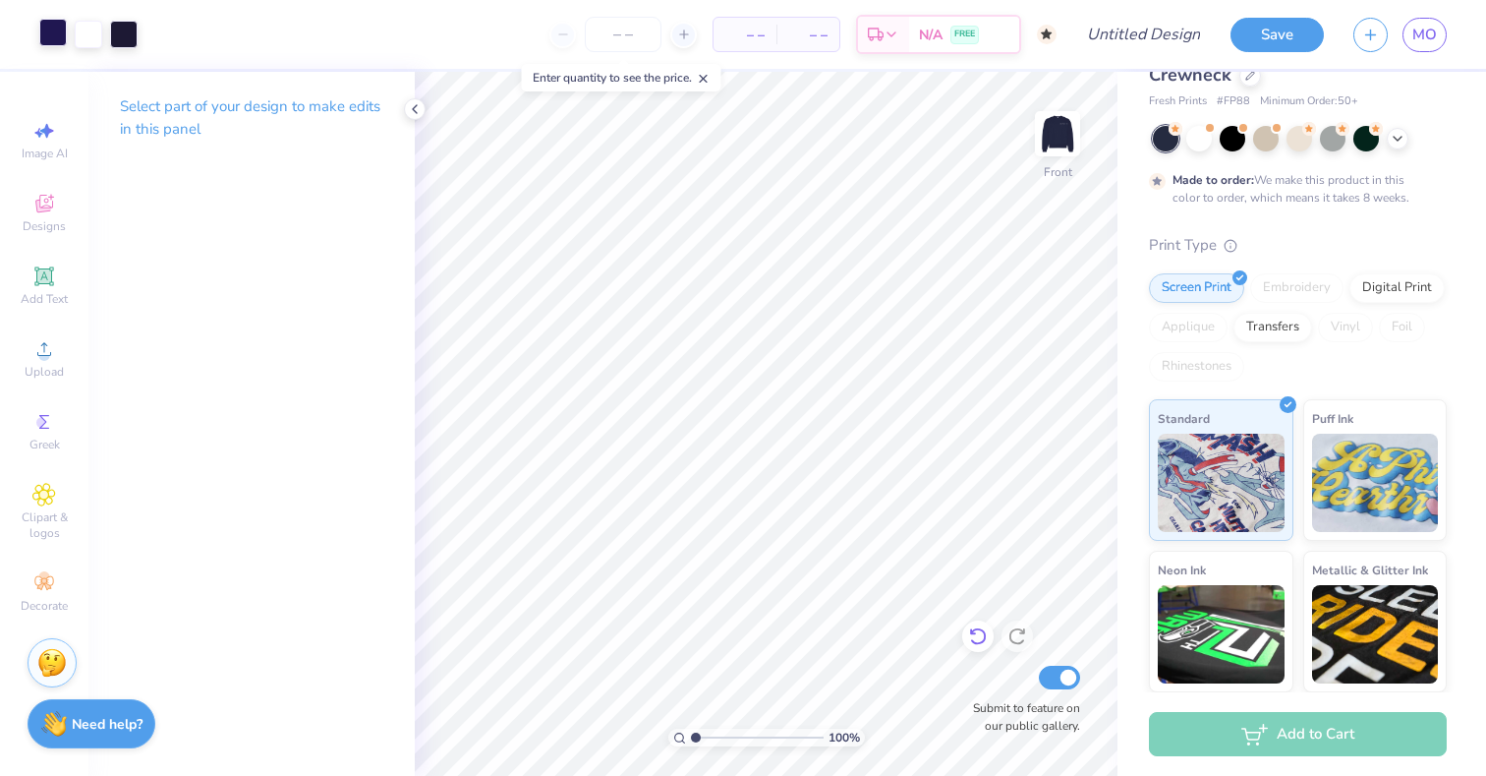
click at [988, 637] on div at bounding box center [977, 635] width 31 height 31
type input "3.00"
type input "3.35"
type input "3.71"
type input "15.88"
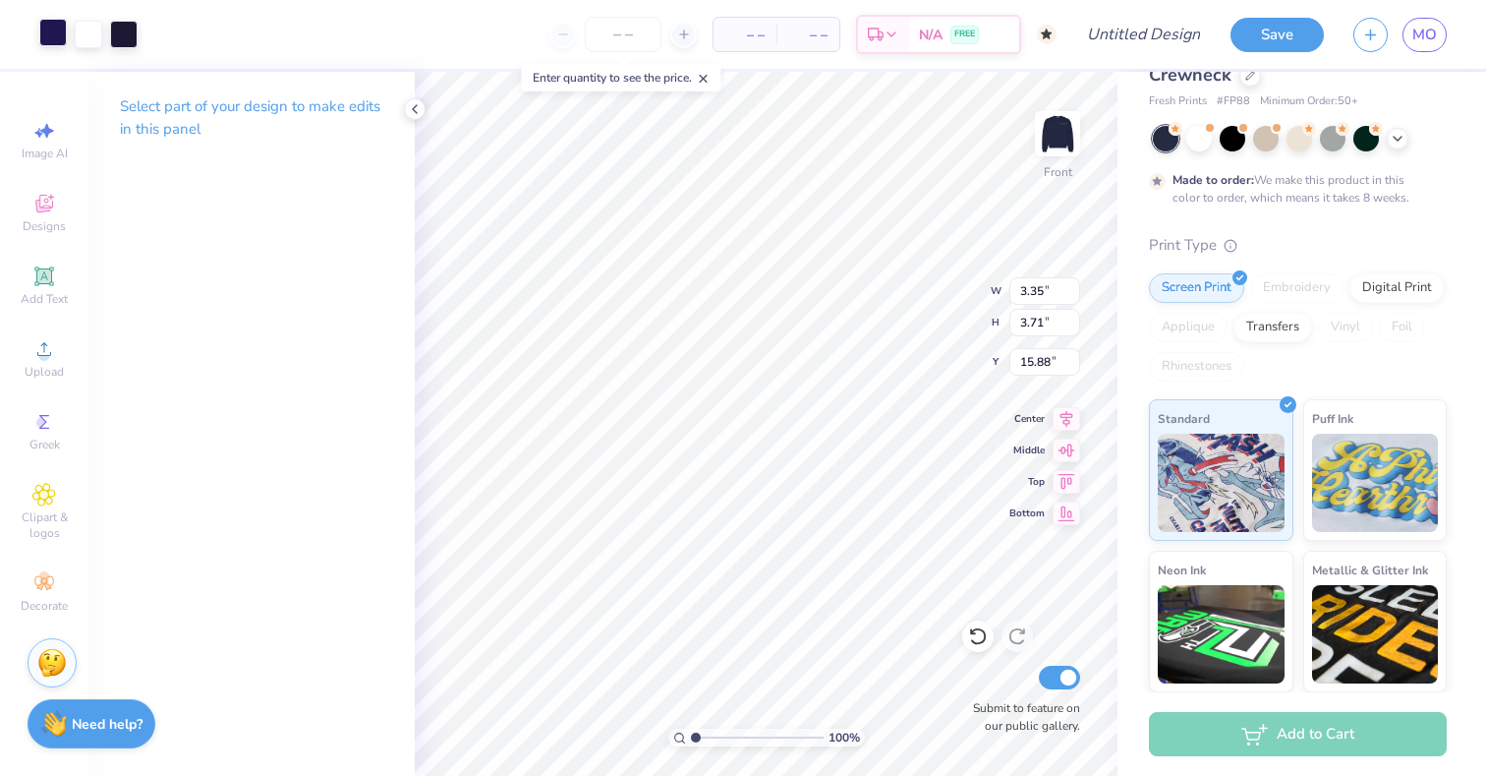
type input "15.00"
type input "4.00"
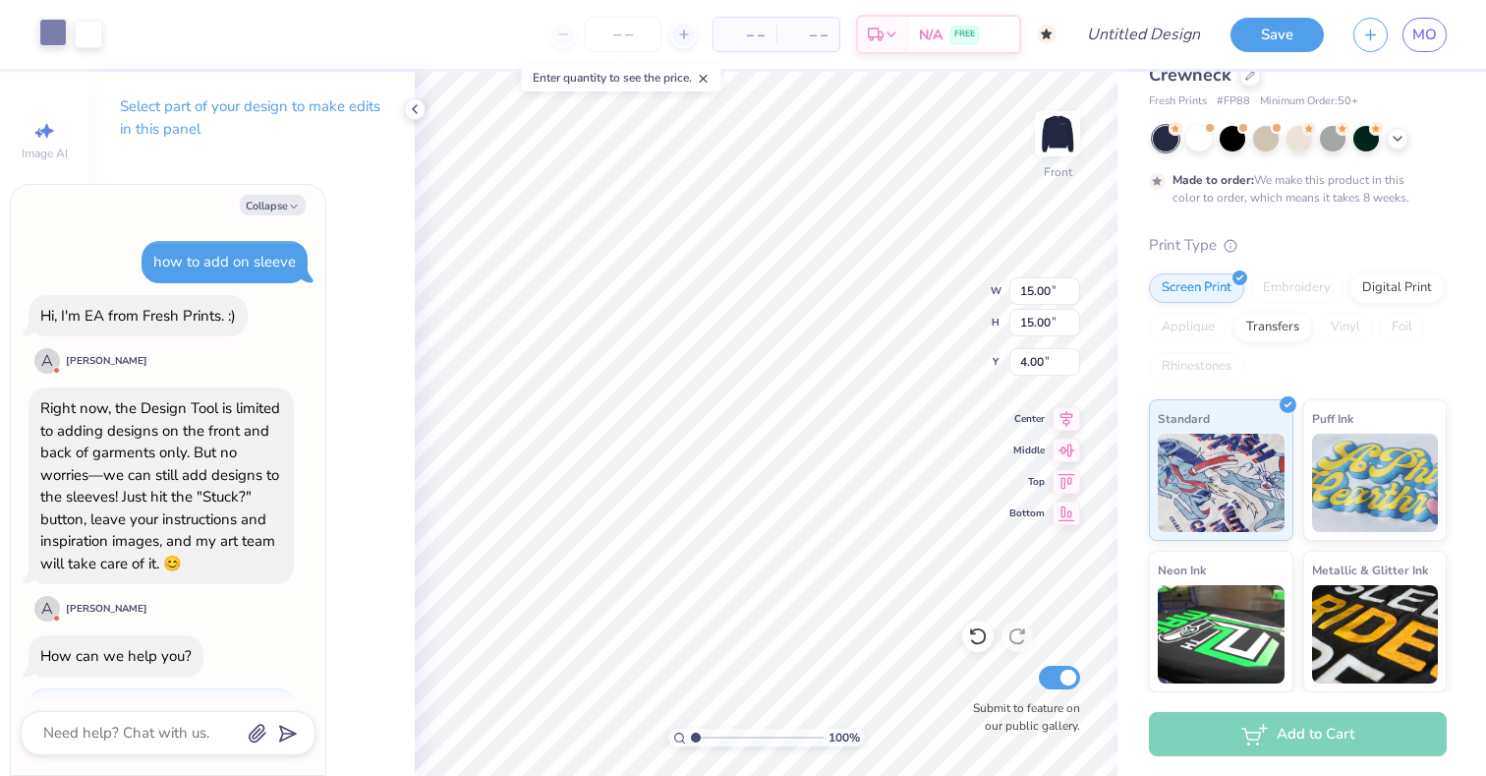
scroll to position [269, 0]
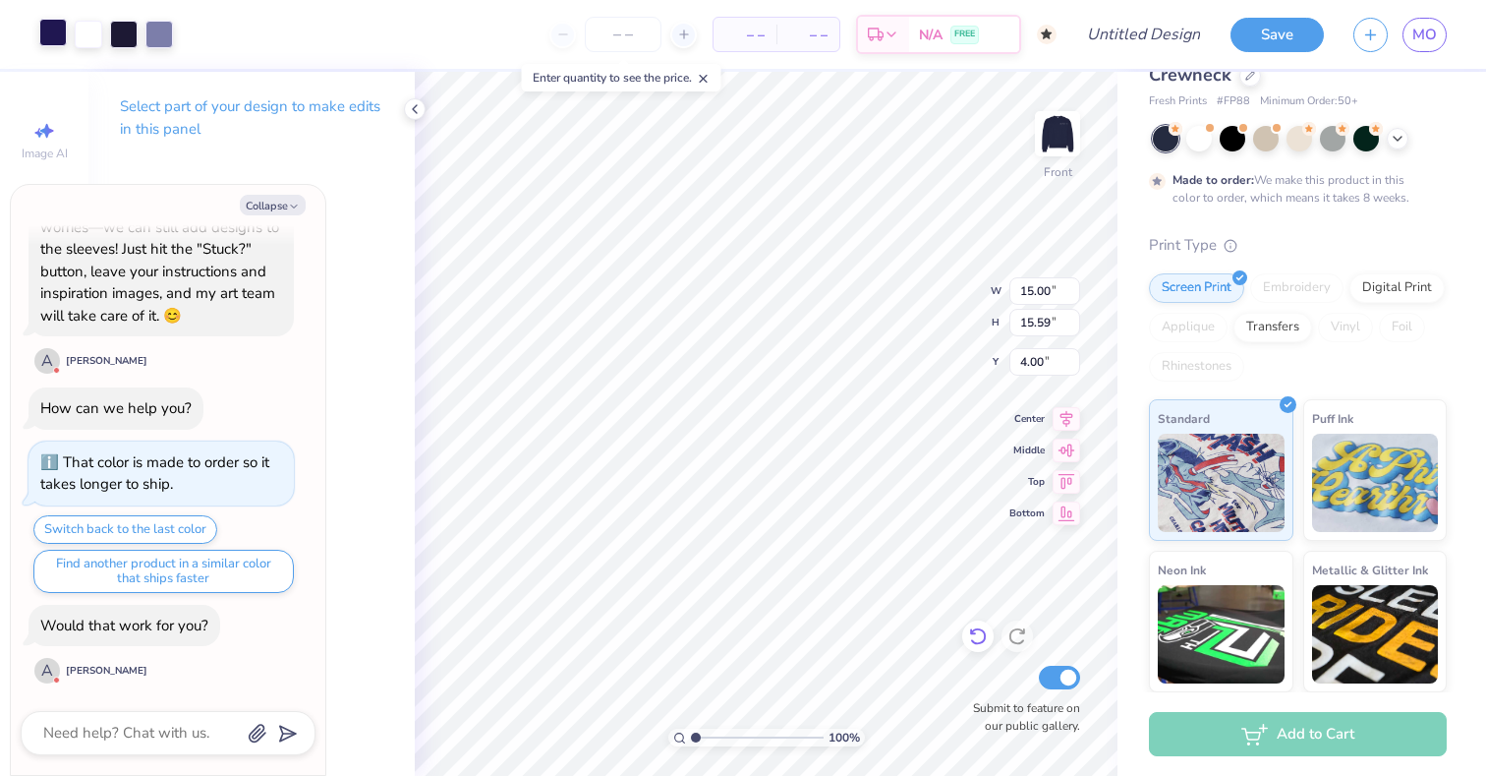
click at [975, 640] on icon at bounding box center [978, 636] width 20 height 20
click at [980, 627] on icon at bounding box center [978, 636] width 20 height 20
click at [979, 637] on icon at bounding box center [978, 636] width 20 height 20
type textarea "x"
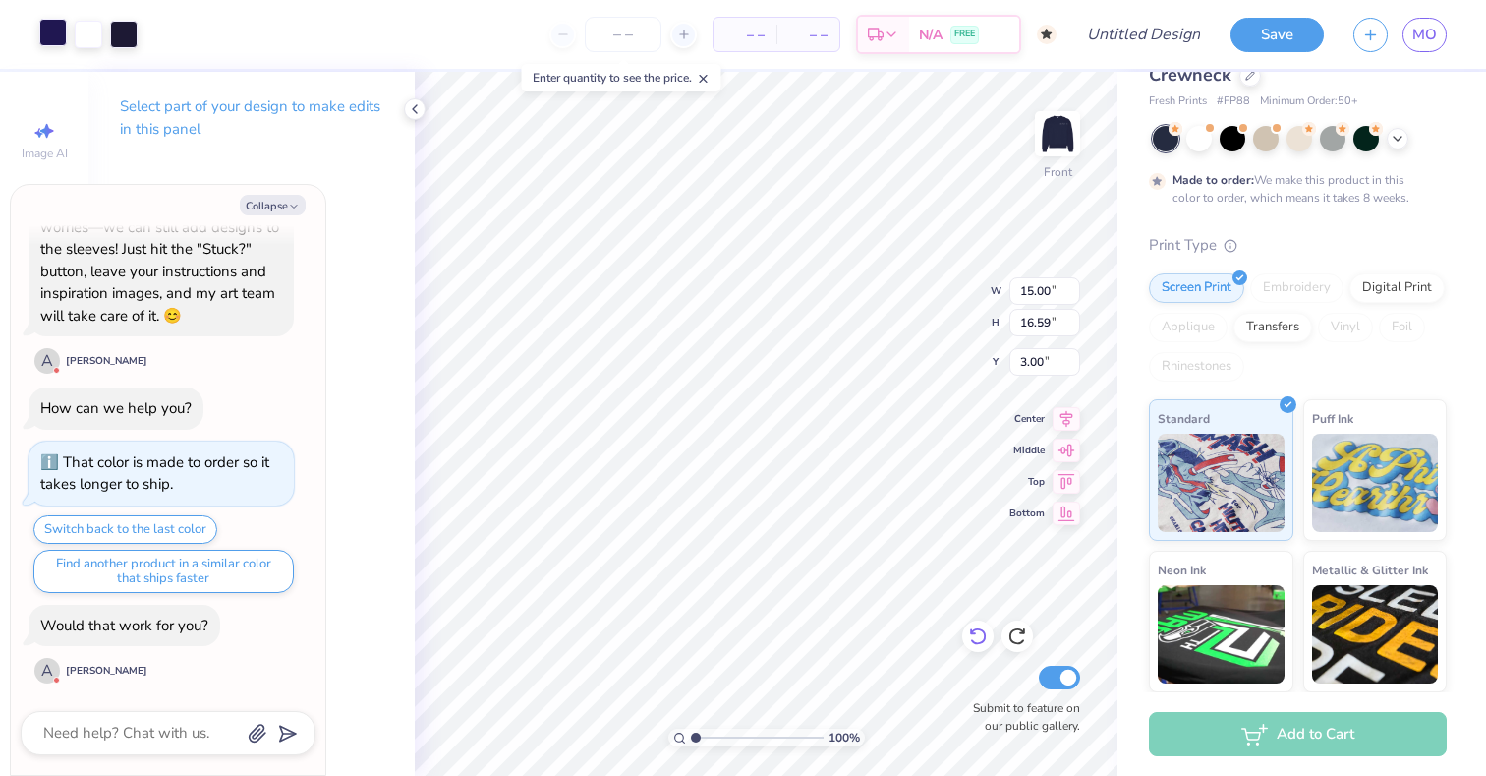
type input "4.49"
type textarea "x"
type input "1.34"
type input "1.48"
type input "19.60"
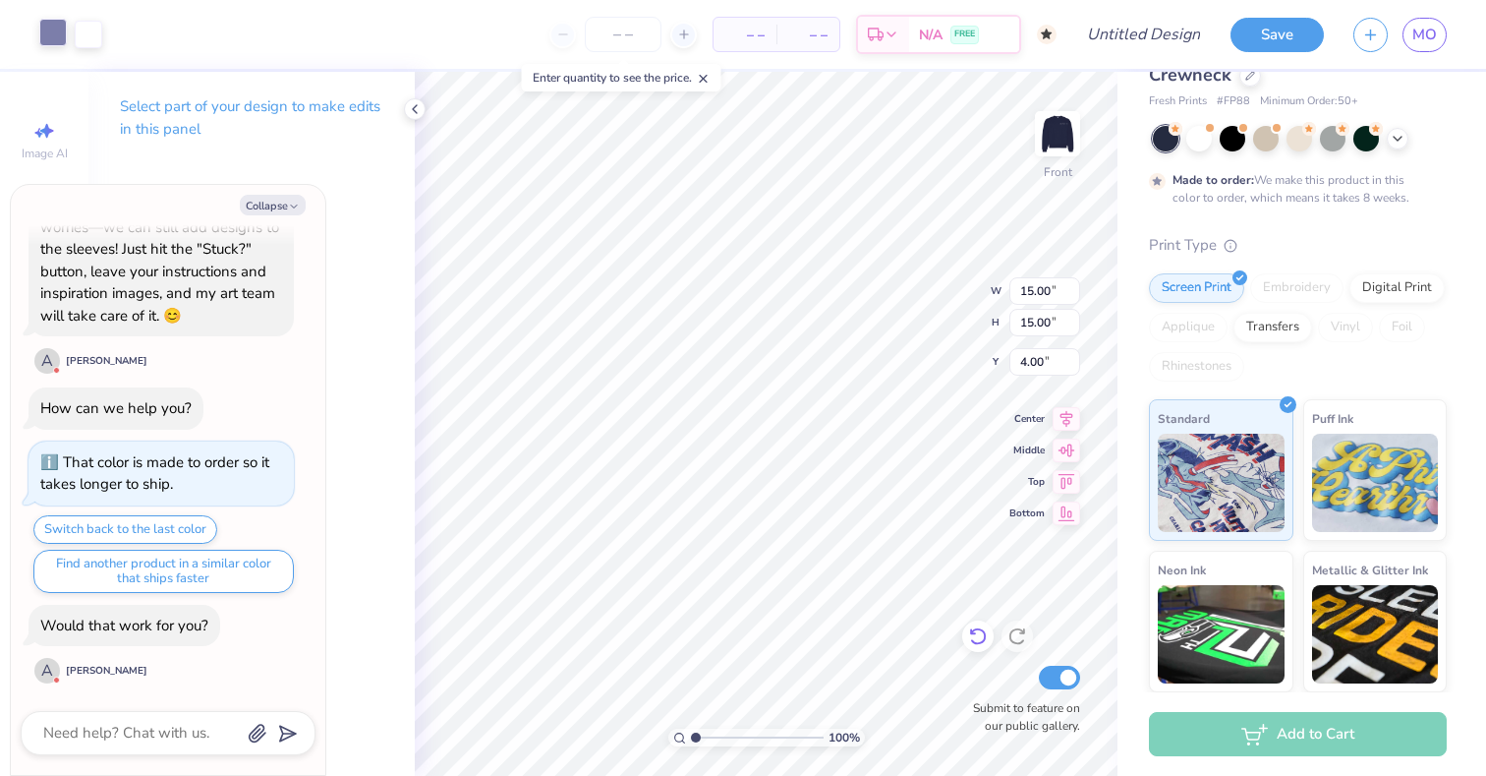
type textarea "x"
type input "3.00"
type textarea "x"
type input "15.00"
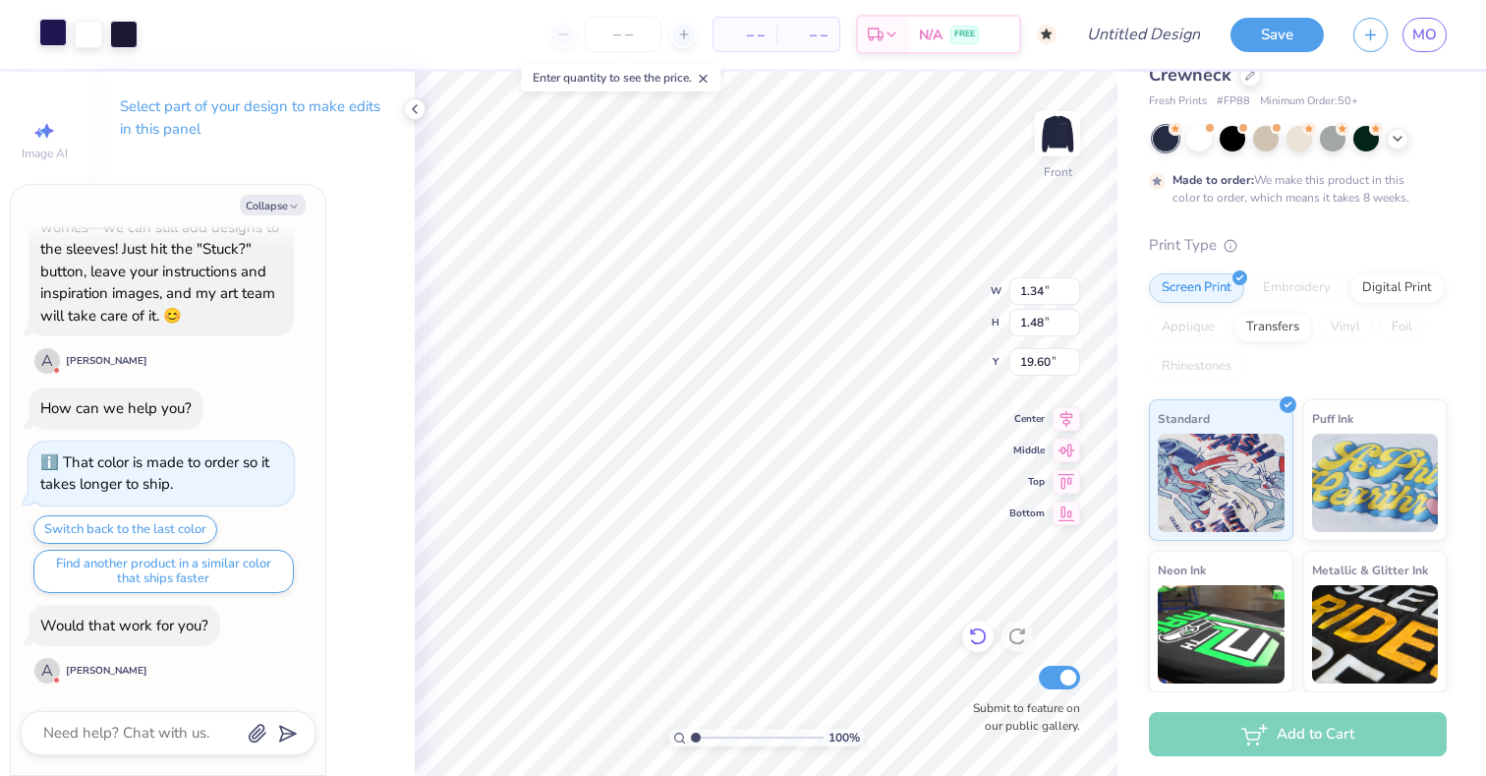
type input "3.00"
type textarea "x"
type input "5.34"
type textarea "x"
type input "12.18"
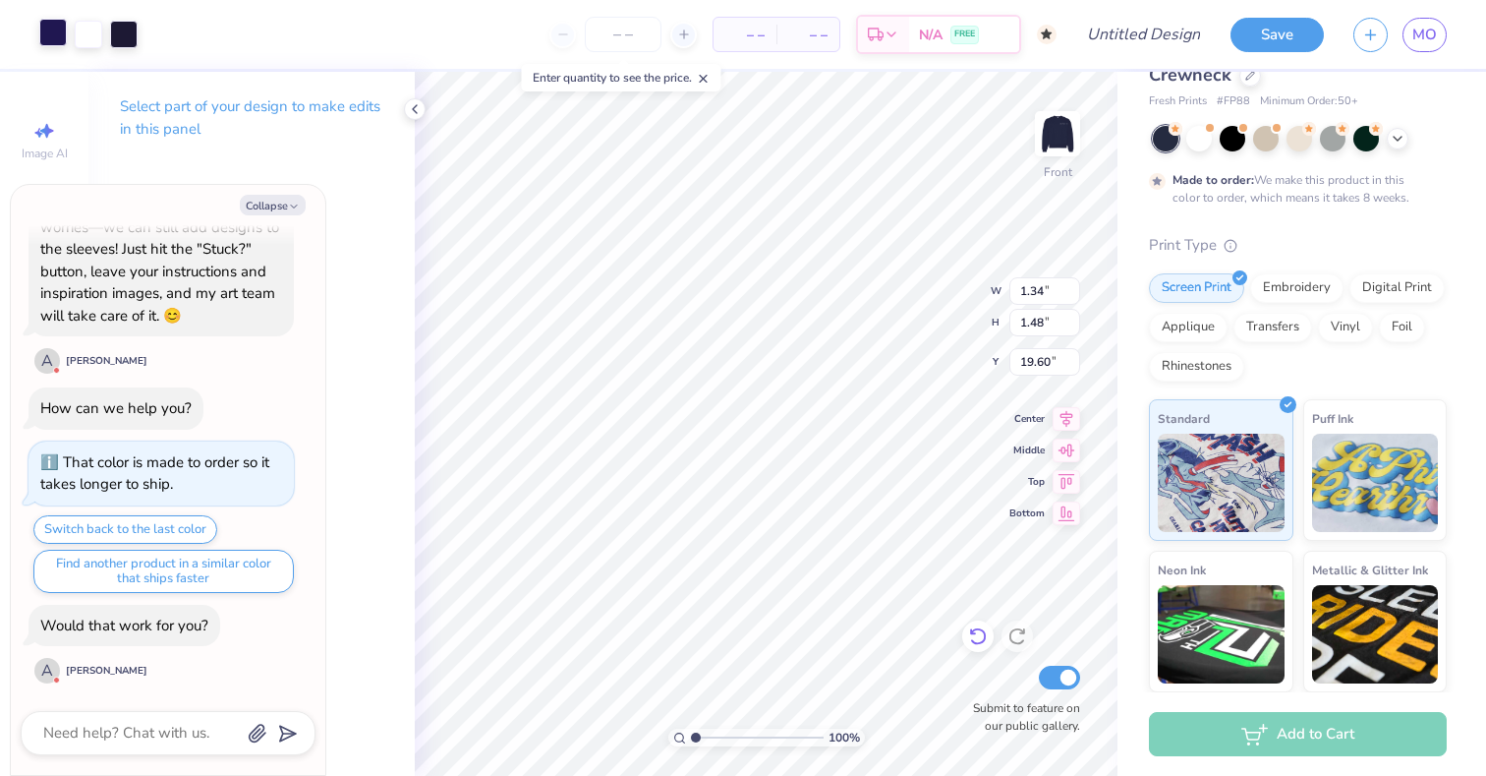
type input "13.48"
type input "7.60"
type textarea "x"
type input "6.99"
click at [146, 727] on textarea at bounding box center [141, 733] width 200 height 27
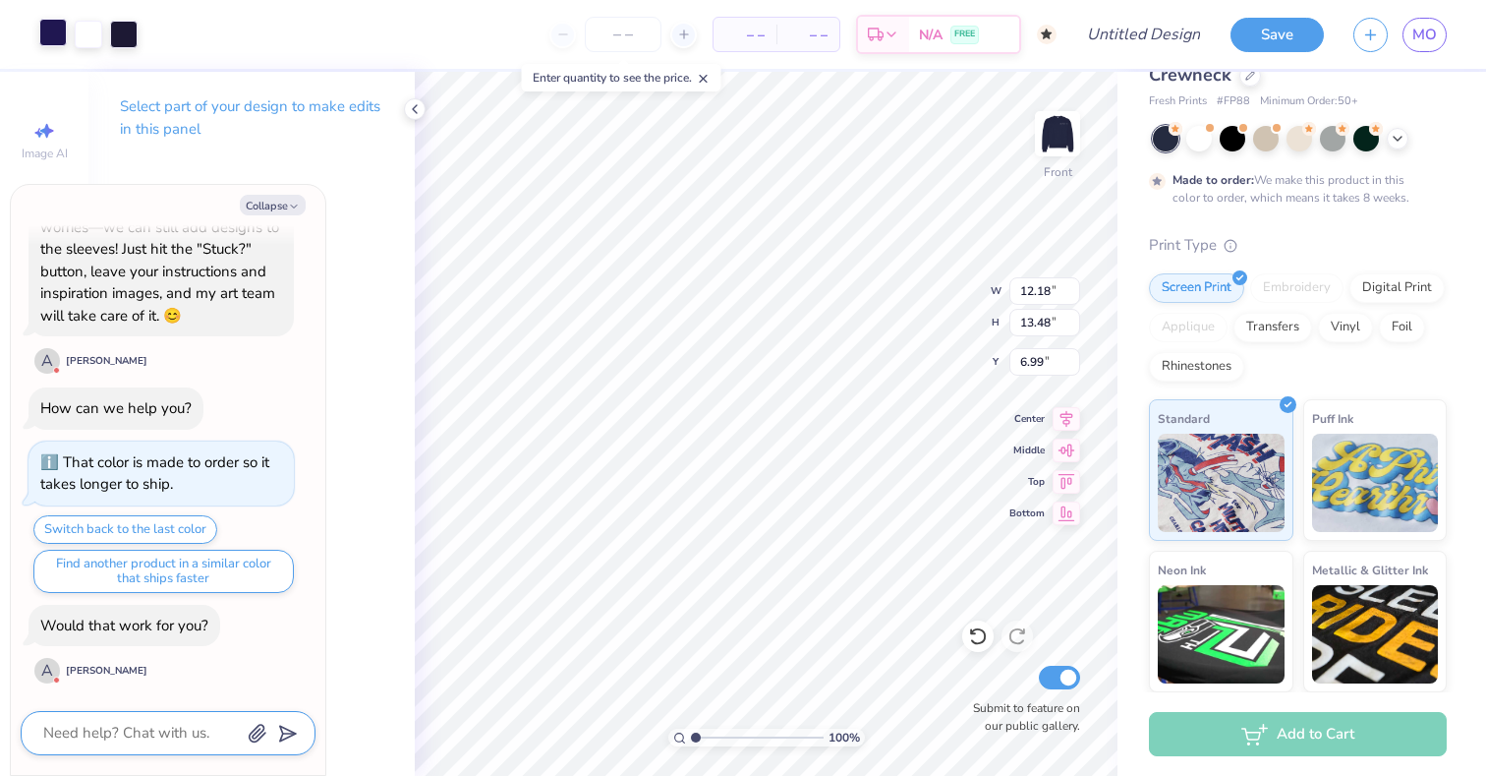
type textarea "x"
type textarea "t"
type textarea "x"
type textarea "th"
type textarea "x"
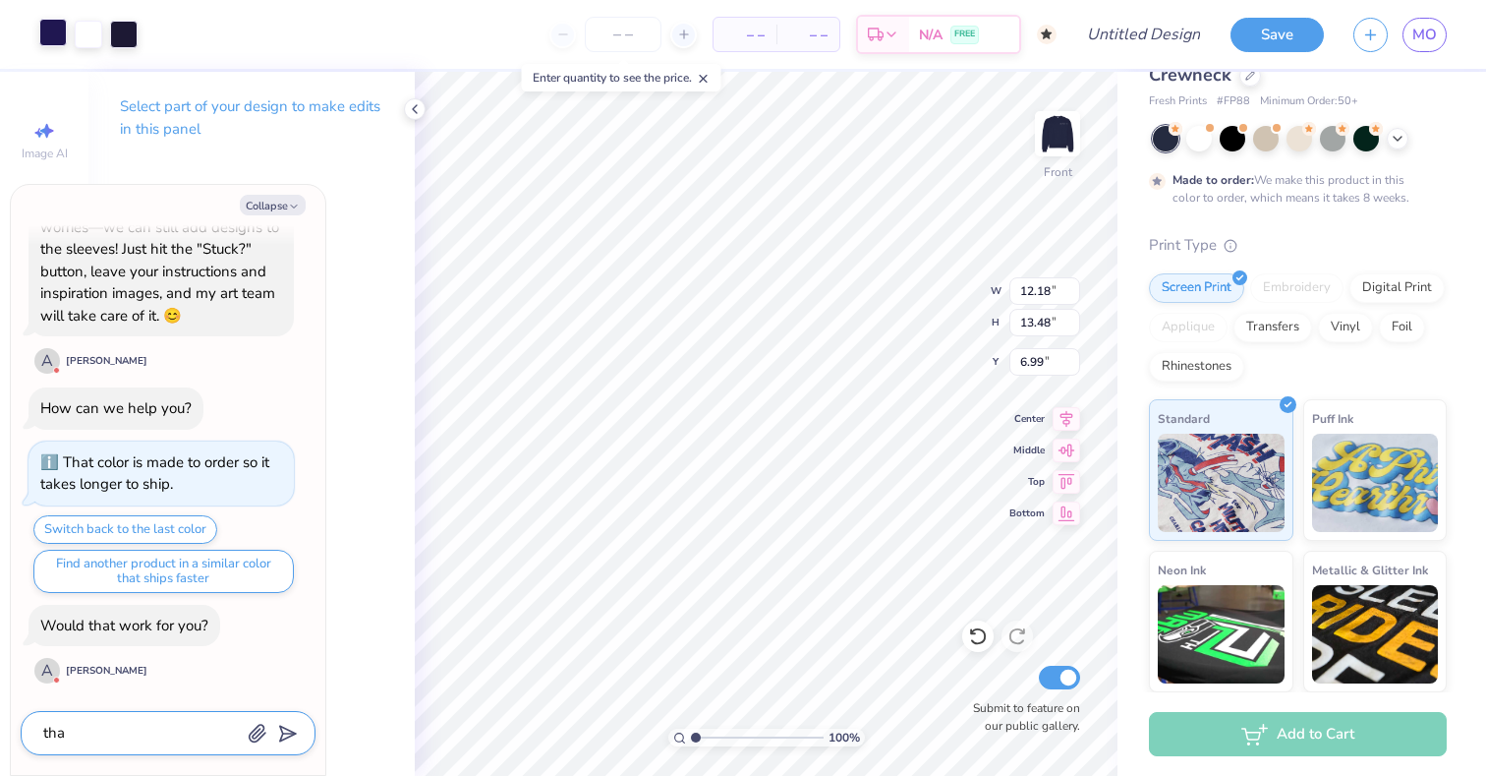
type textarea "than"
type textarea "x"
type textarea "than"
type textarea "x"
type textarea "than k"
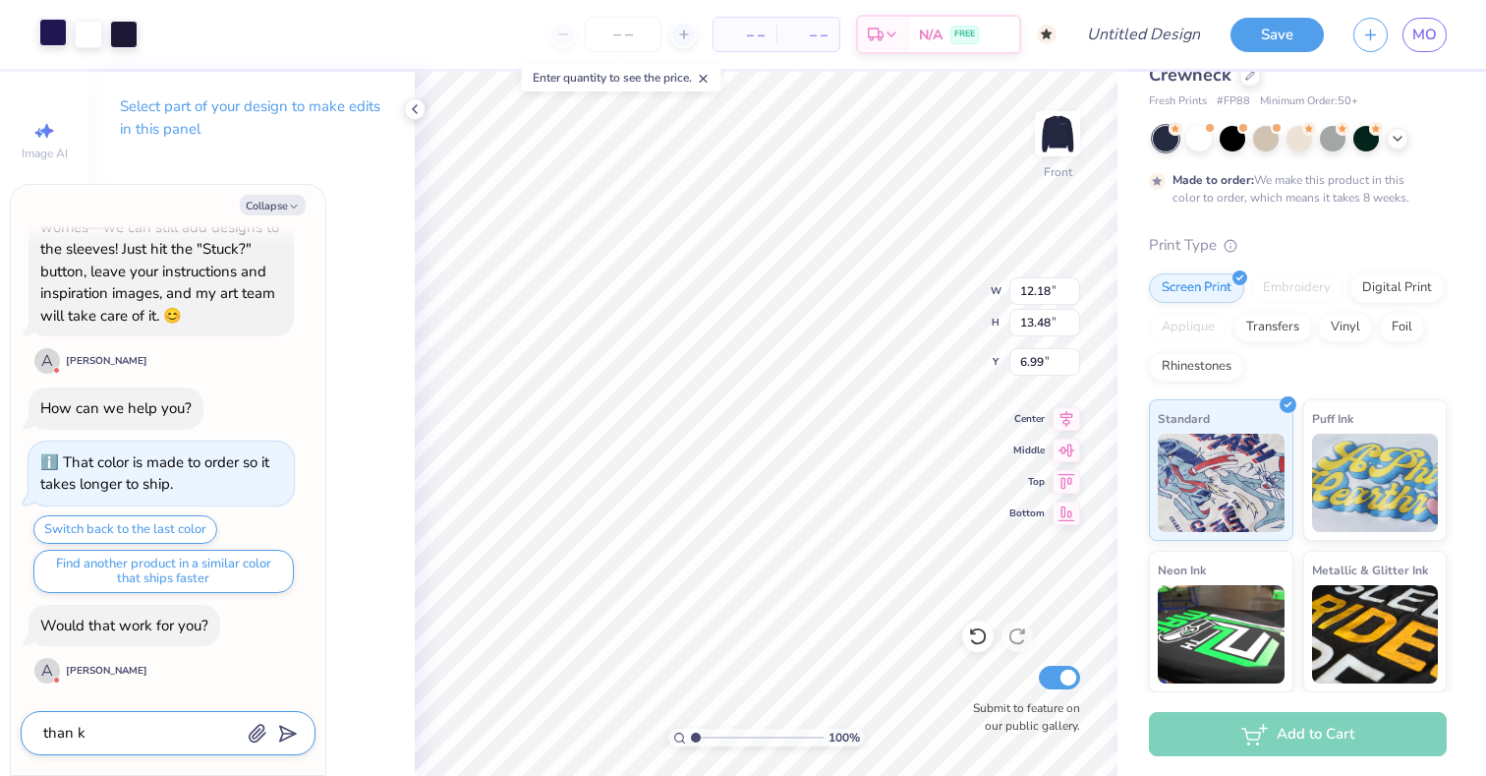
type textarea "x"
type textarea "than k"
type textarea "x"
type textarea "than k y"
type textarea "x"
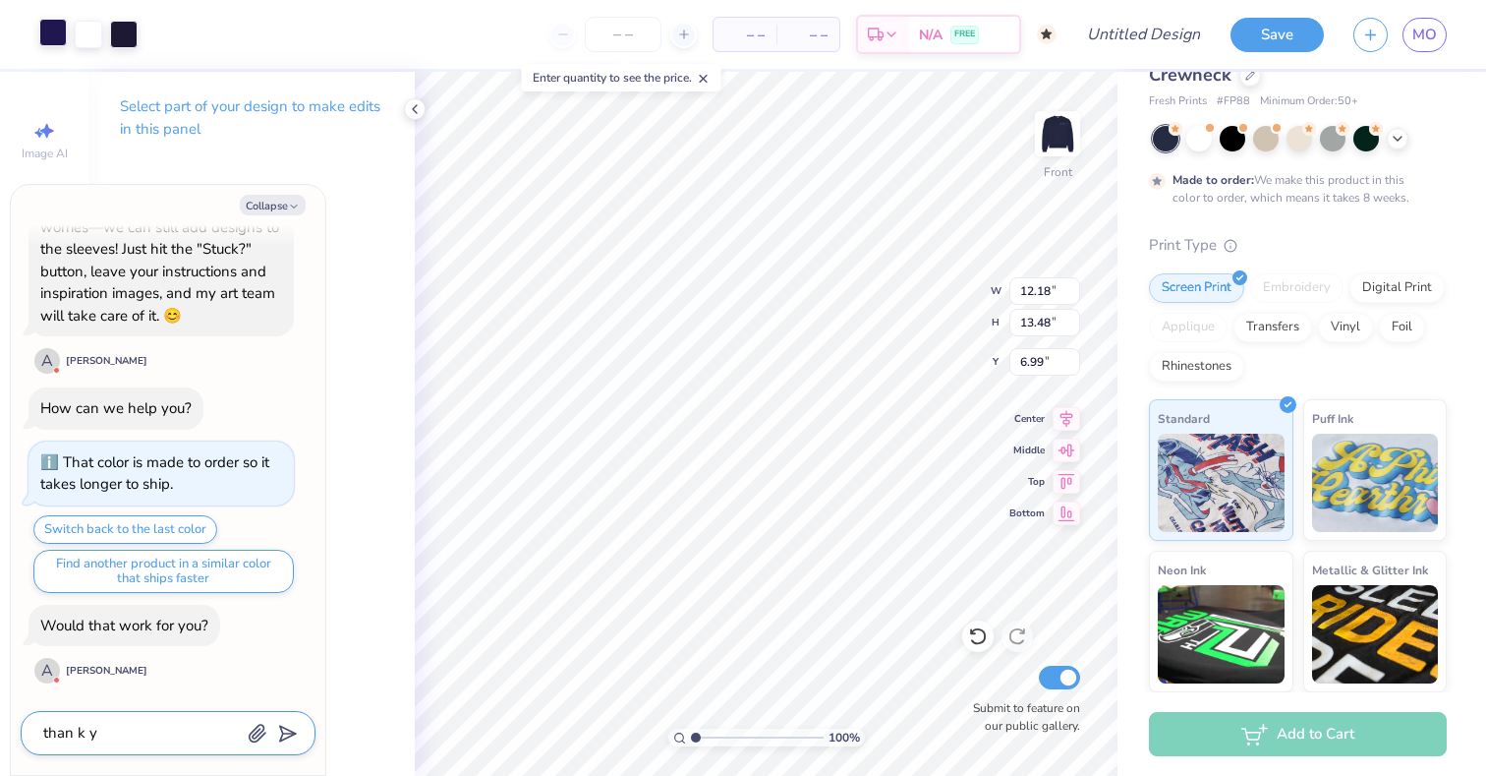
type textarea "than k yo"
type textarea "x"
type textarea "than k you"
type textarea "x"
type textarea "than k yo"
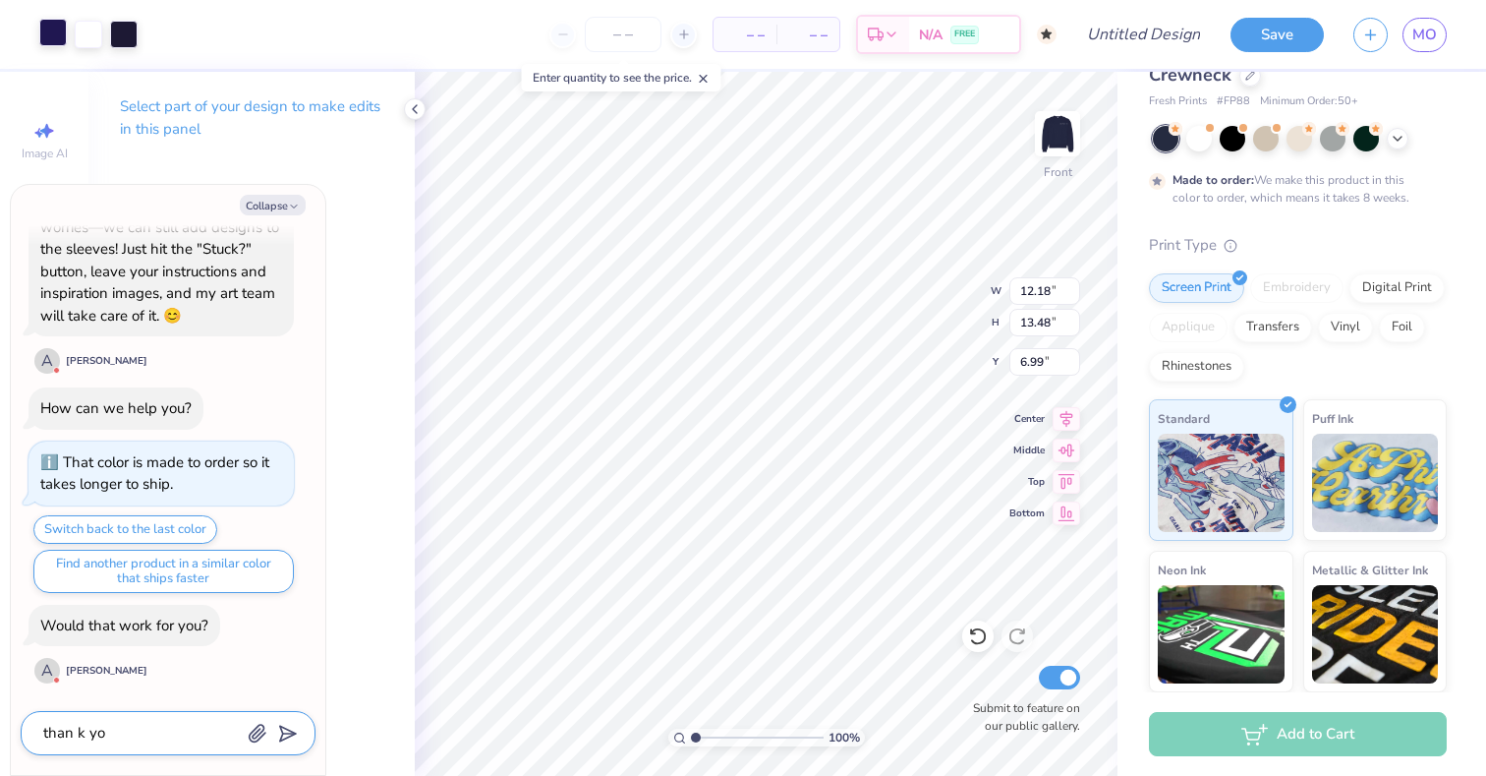
type textarea "x"
type textarea "than k y"
type textarea "x"
type textarea "than k"
type textarea "x"
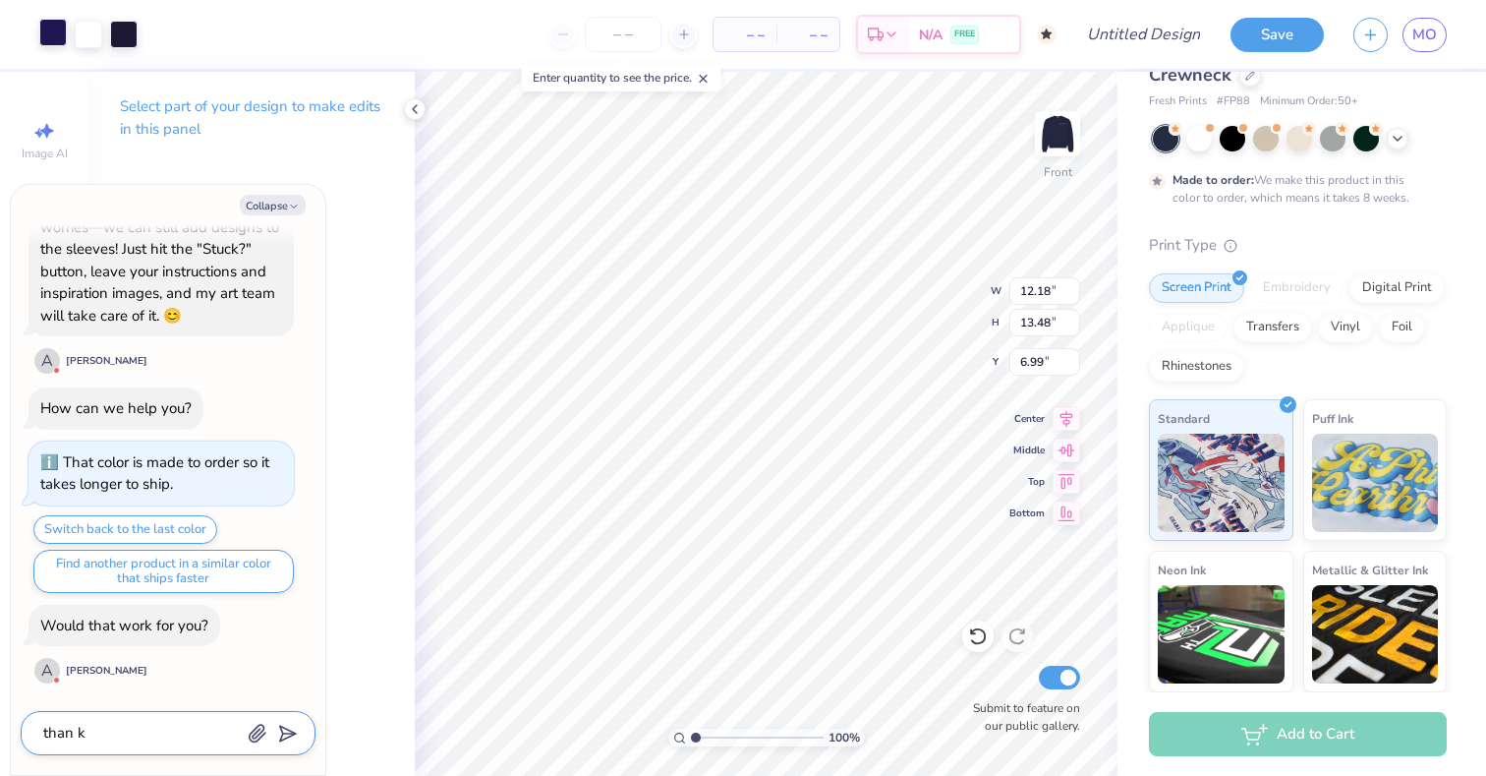
type textarea "than k"
type textarea "x"
type textarea "than"
type textarea "x"
type textarea "than k"
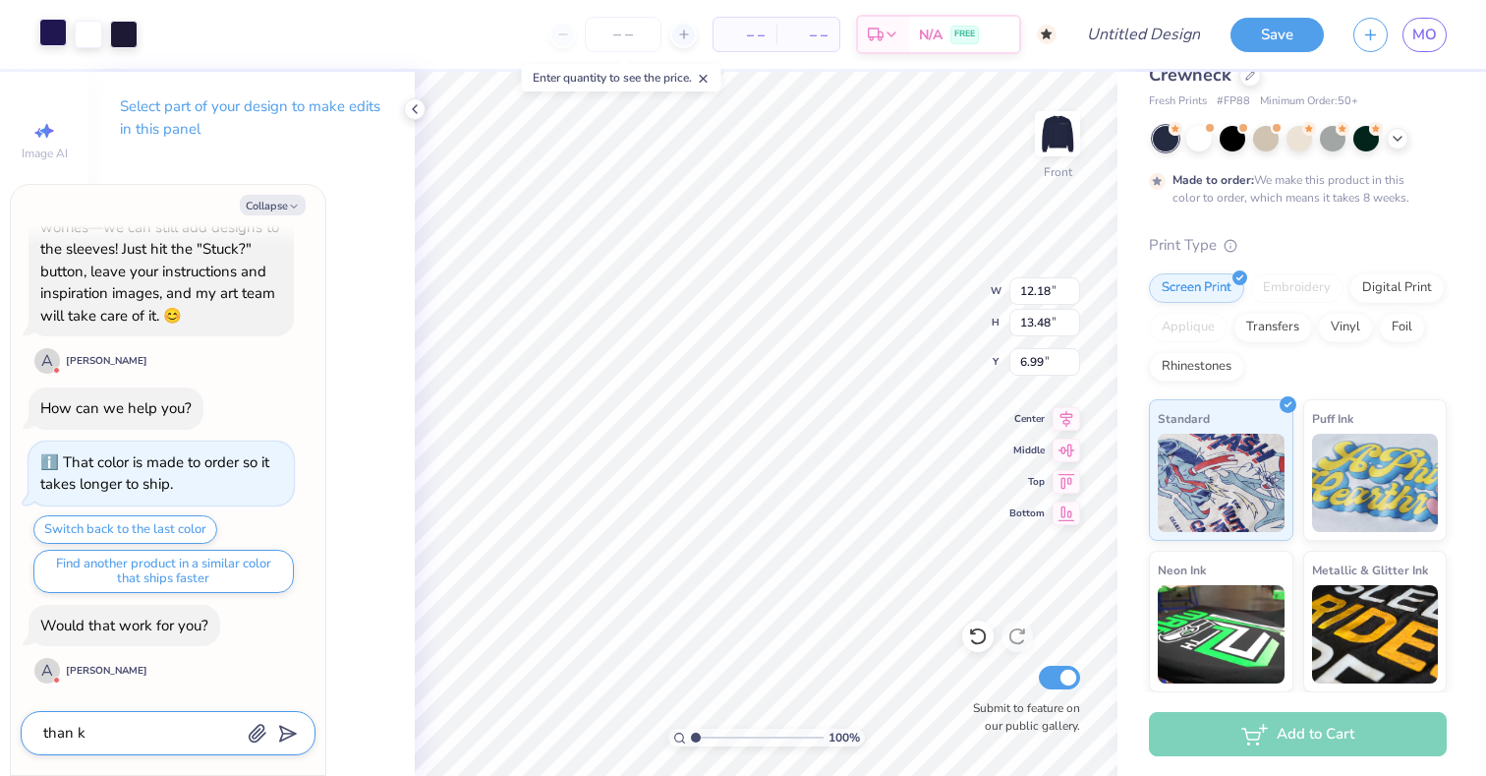
type textarea "x"
type textarea "than k"
type textarea "x"
type textarea "than k y"
type textarea "x"
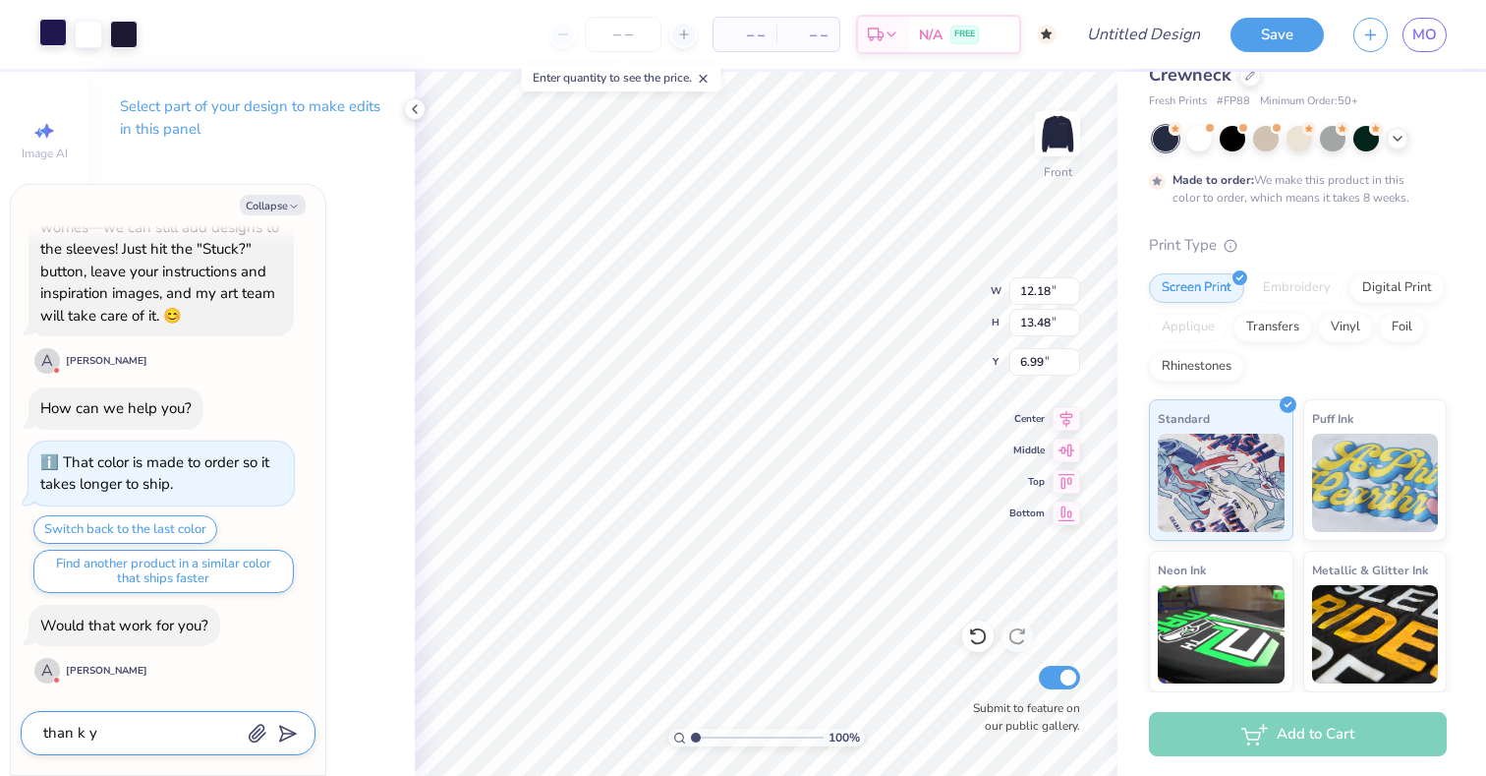
type textarea "than k yo"
type textarea "x"
type textarea "than k you"
type textarea "x"
type textarea "than k you"
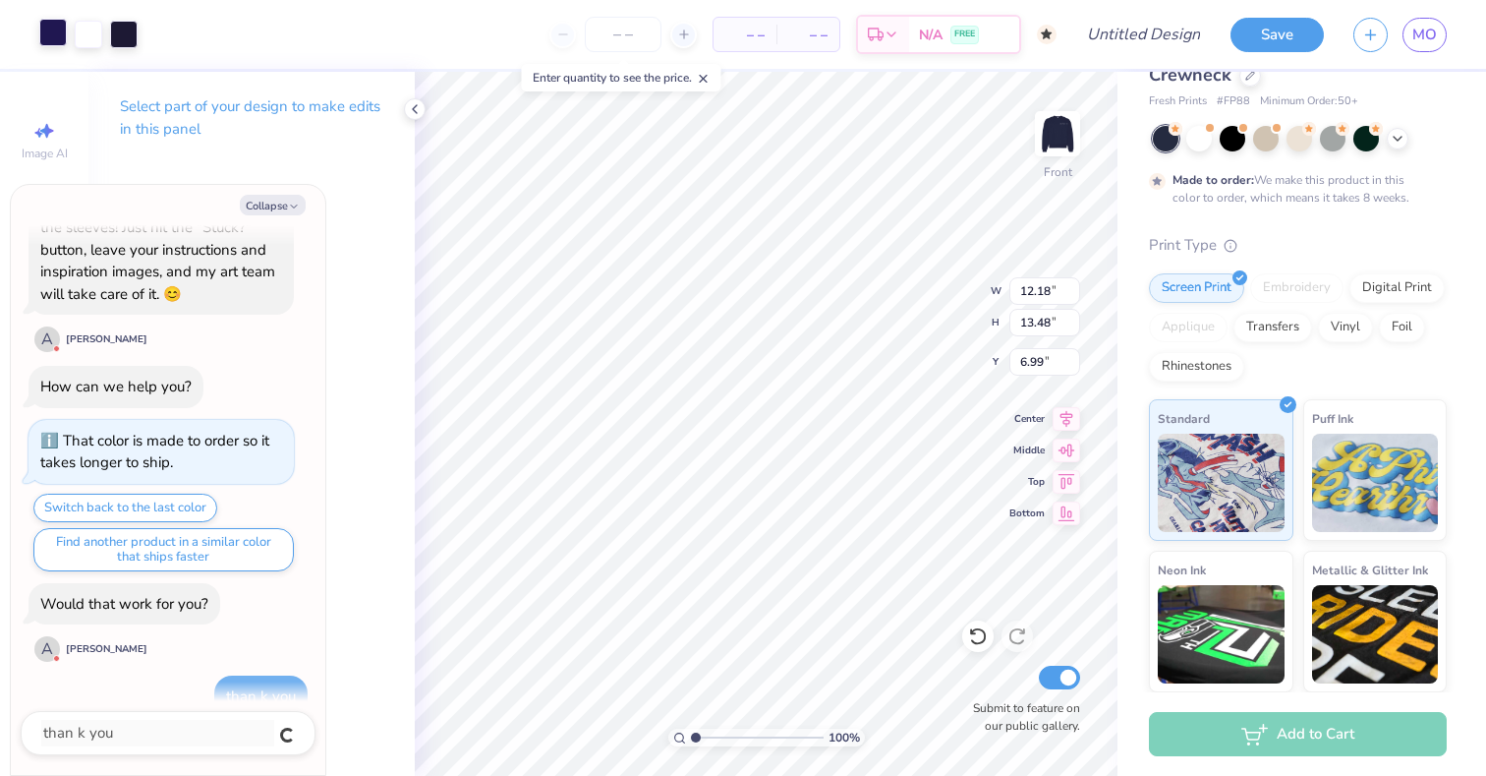
scroll to position [323, 0]
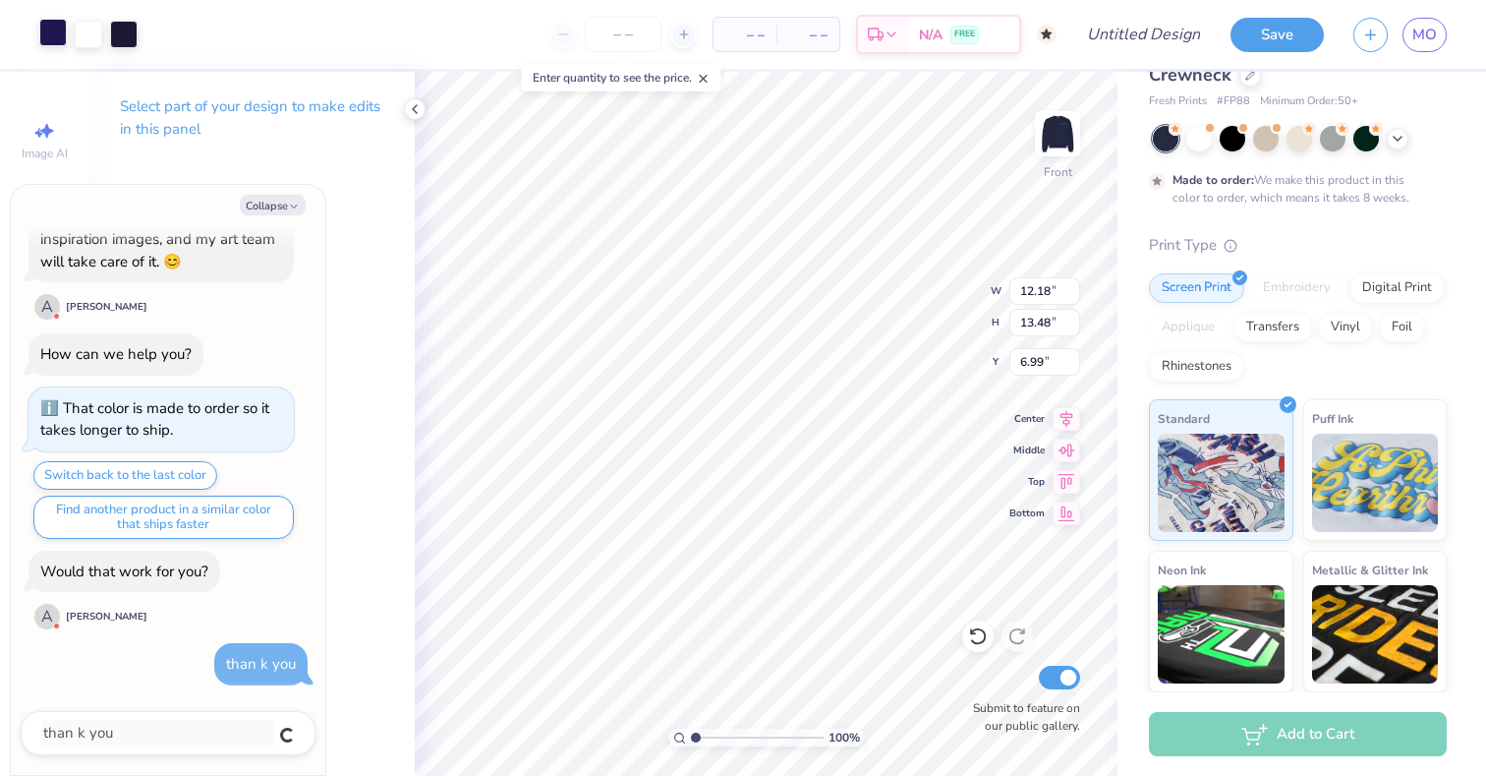
type textarea "x"
click at [412, 115] on icon at bounding box center [415, 109] width 16 height 16
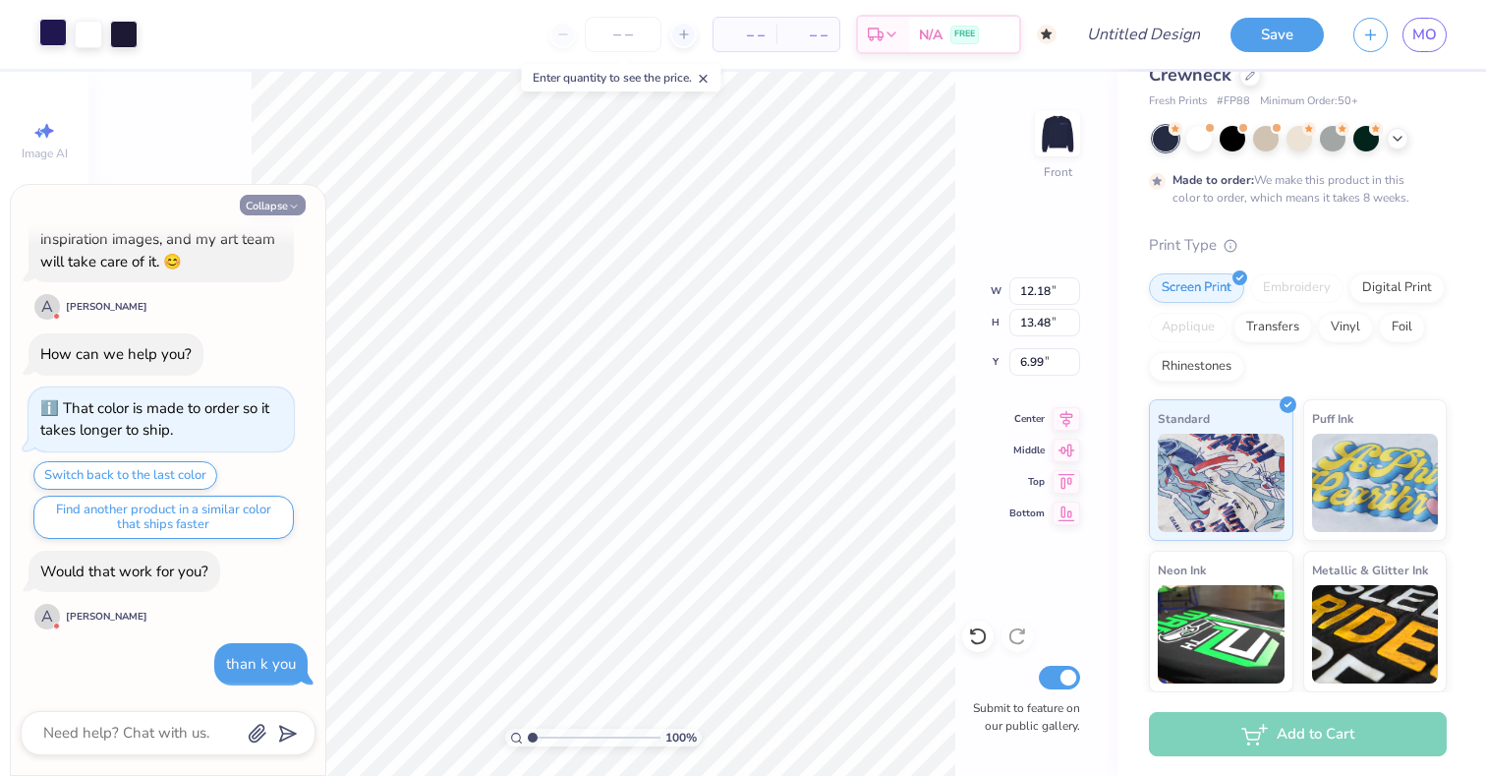
click at [290, 206] on icon "button" at bounding box center [294, 207] width 12 height 12
type textarea "x"
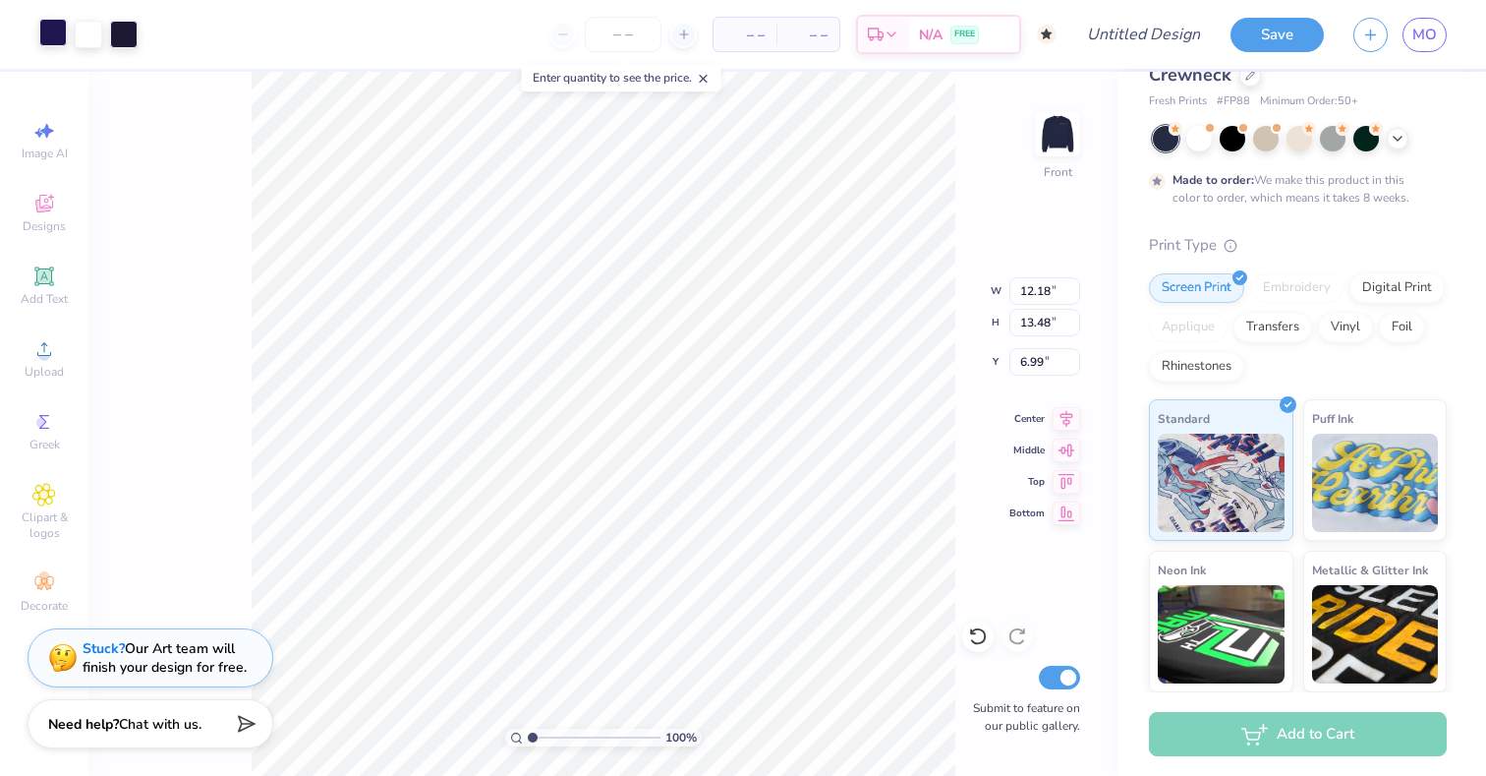
type input "4.47"
type input "4.46"
click at [976, 640] on icon at bounding box center [978, 636] width 20 height 20
type input "6.42"
type textarea "x"
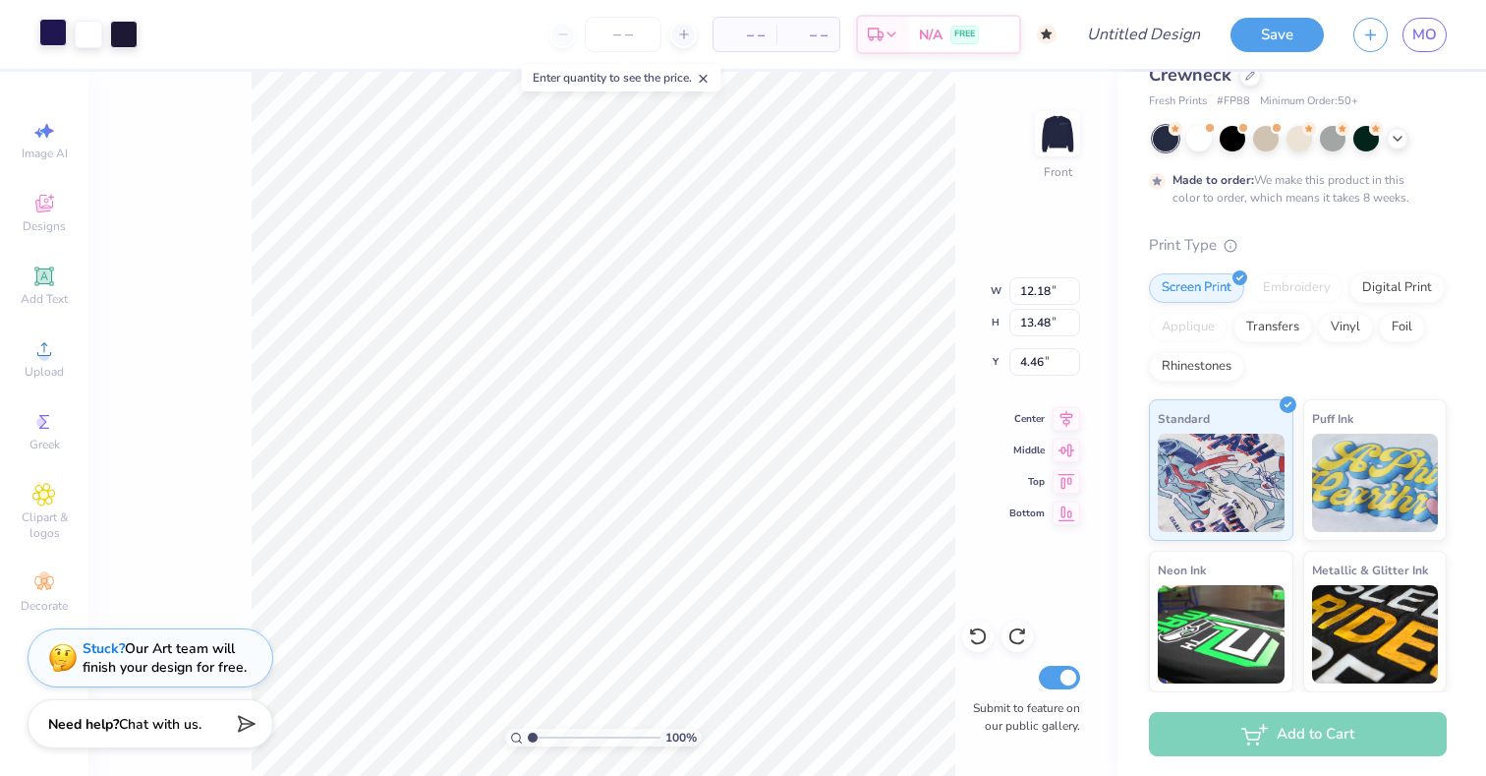
type input "5.14"
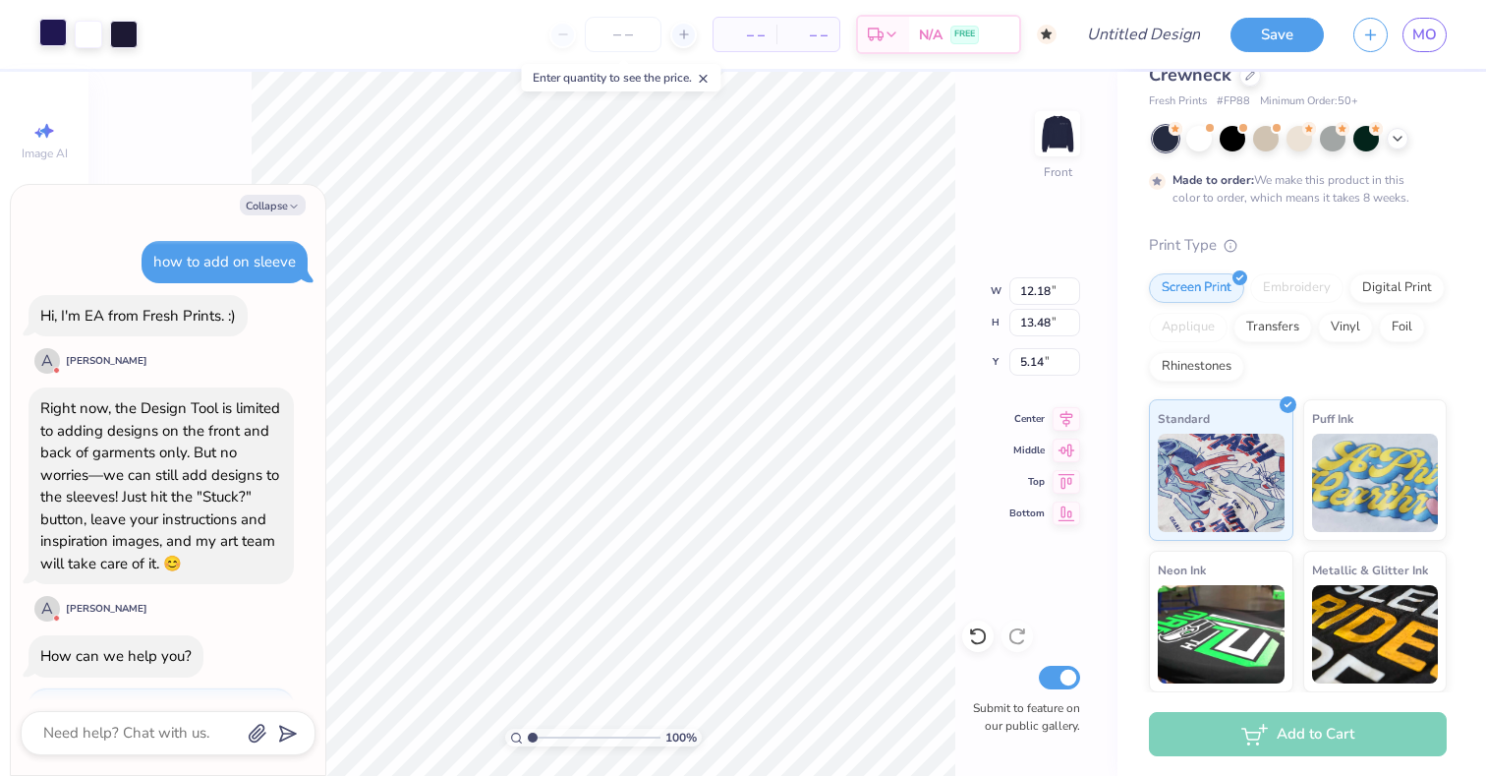
scroll to position [416, 0]
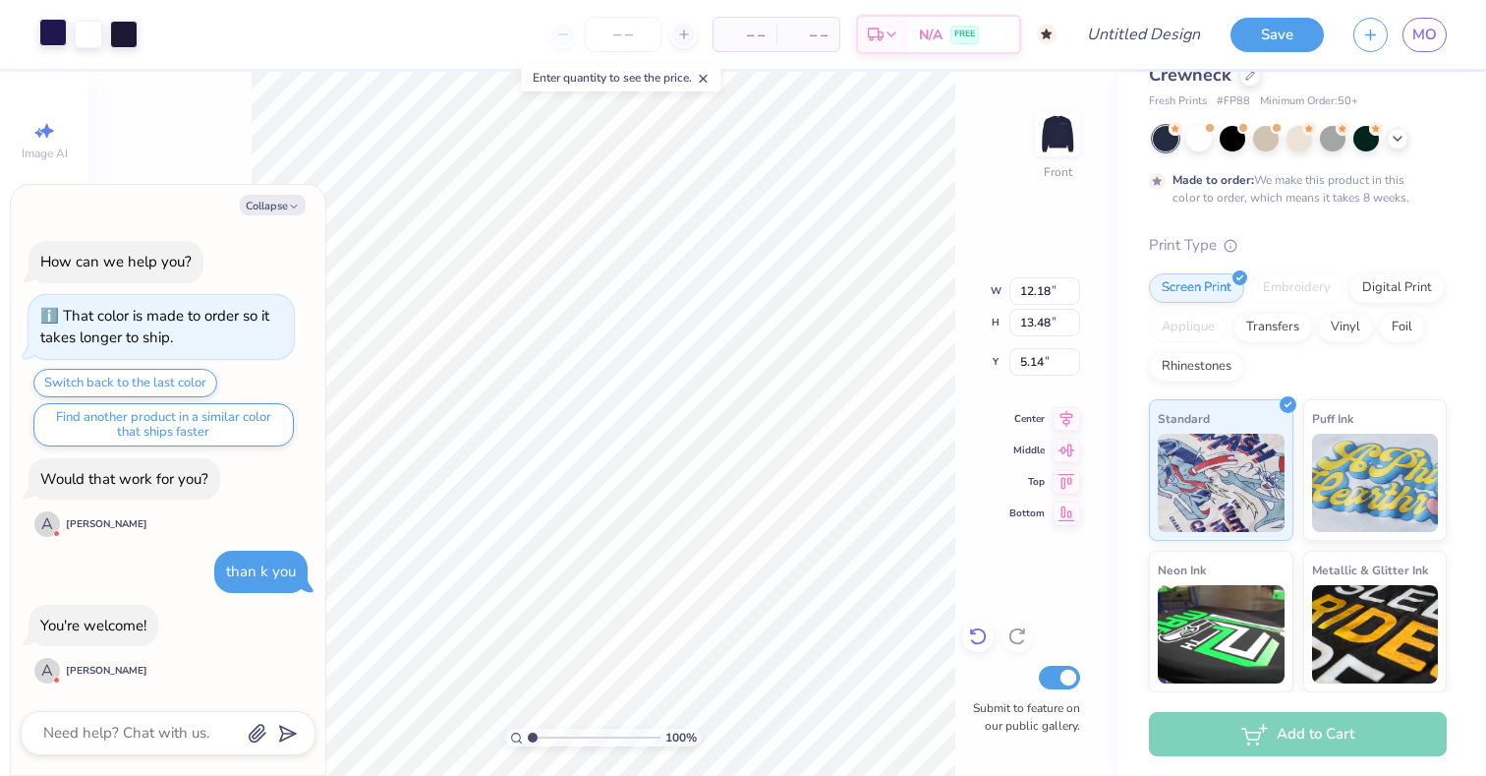
click at [976, 630] on icon at bounding box center [978, 636] width 20 height 20
type textarea "x"
type input "4.46"
type textarea "x"
type input "5.79"
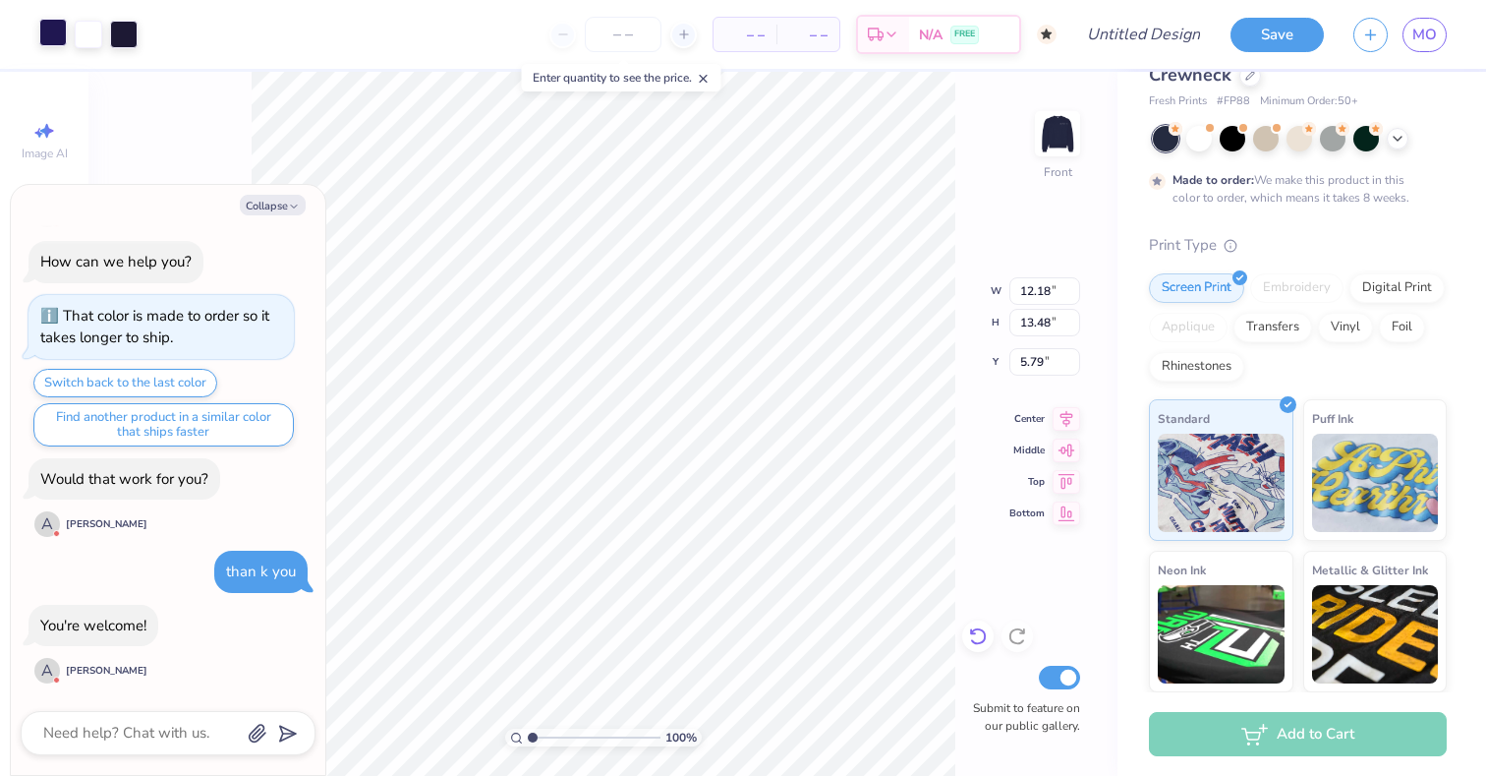
click at [983, 637] on icon at bounding box center [978, 636] width 20 height 20
type textarea "x"
type input "4.46"
click at [983, 637] on icon at bounding box center [978, 636] width 20 height 20
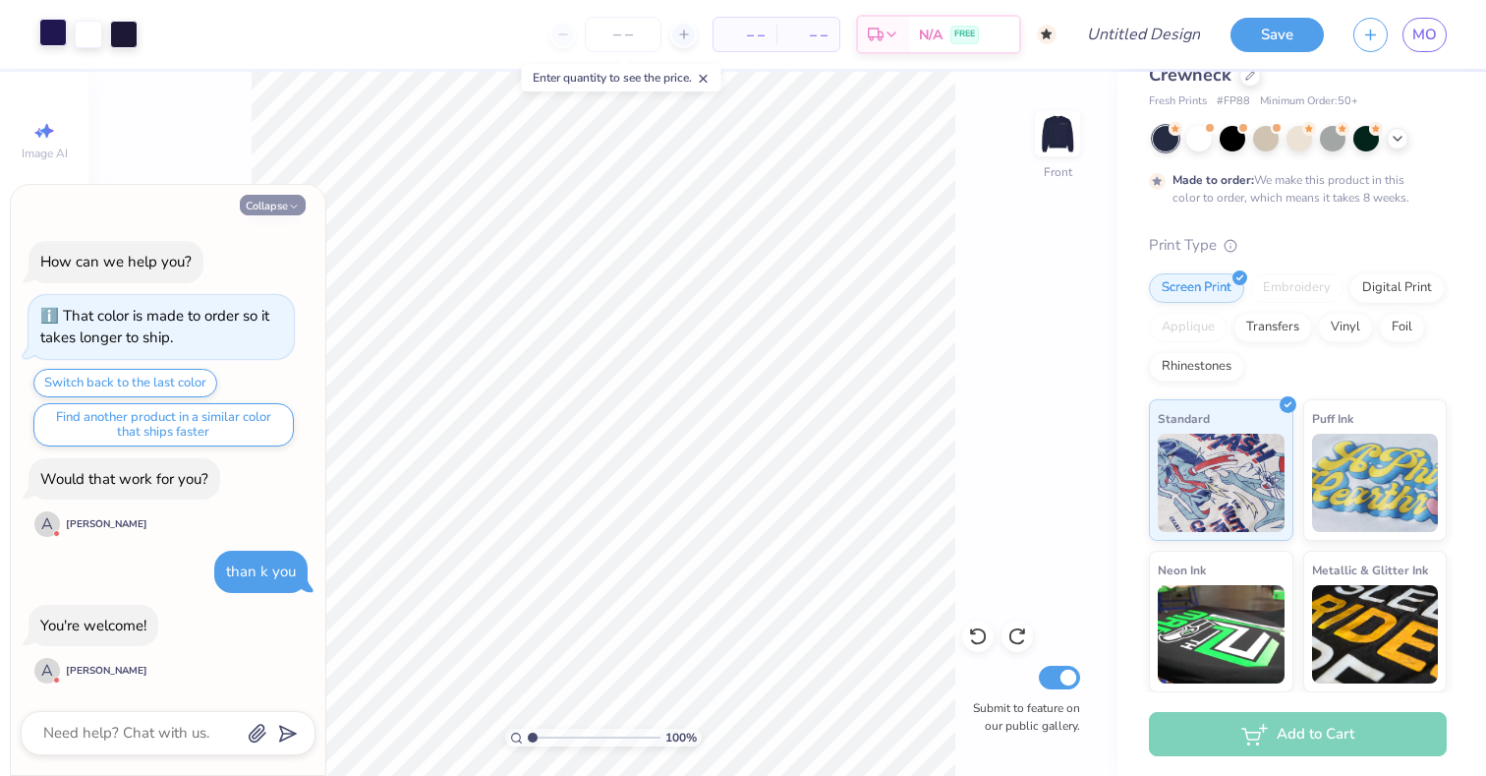
click at [276, 211] on button "Collapse" at bounding box center [273, 205] width 66 height 21
type textarea "x"
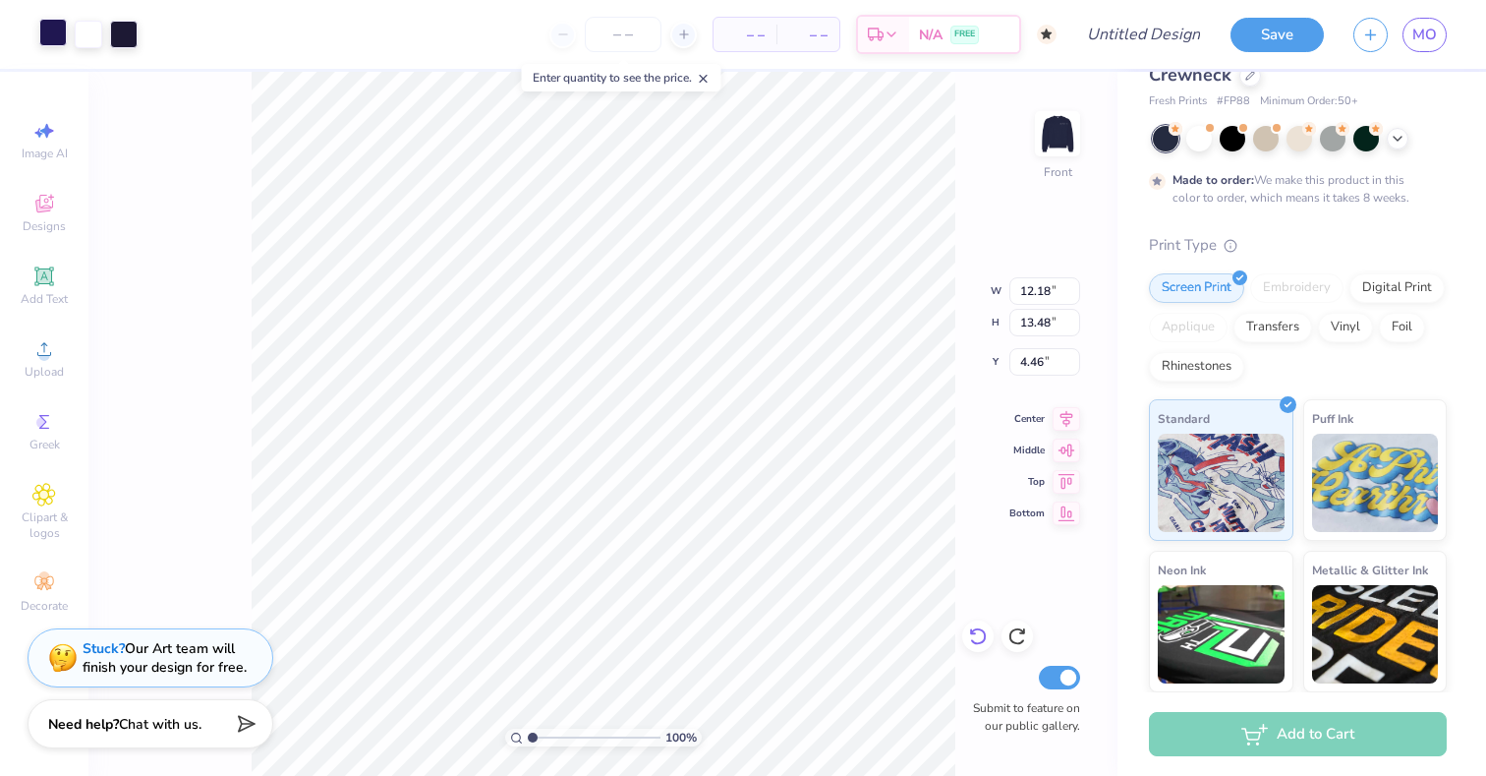
click at [988, 640] on div at bounding box center [977, 635] width 31 height 31
click at [1069, 508] on icon at bounding box center [1067, 510] width 28 height 24
type input "9.02"
click at [981, 639] on icon at bounding box center [978, 636] width 20 height 20
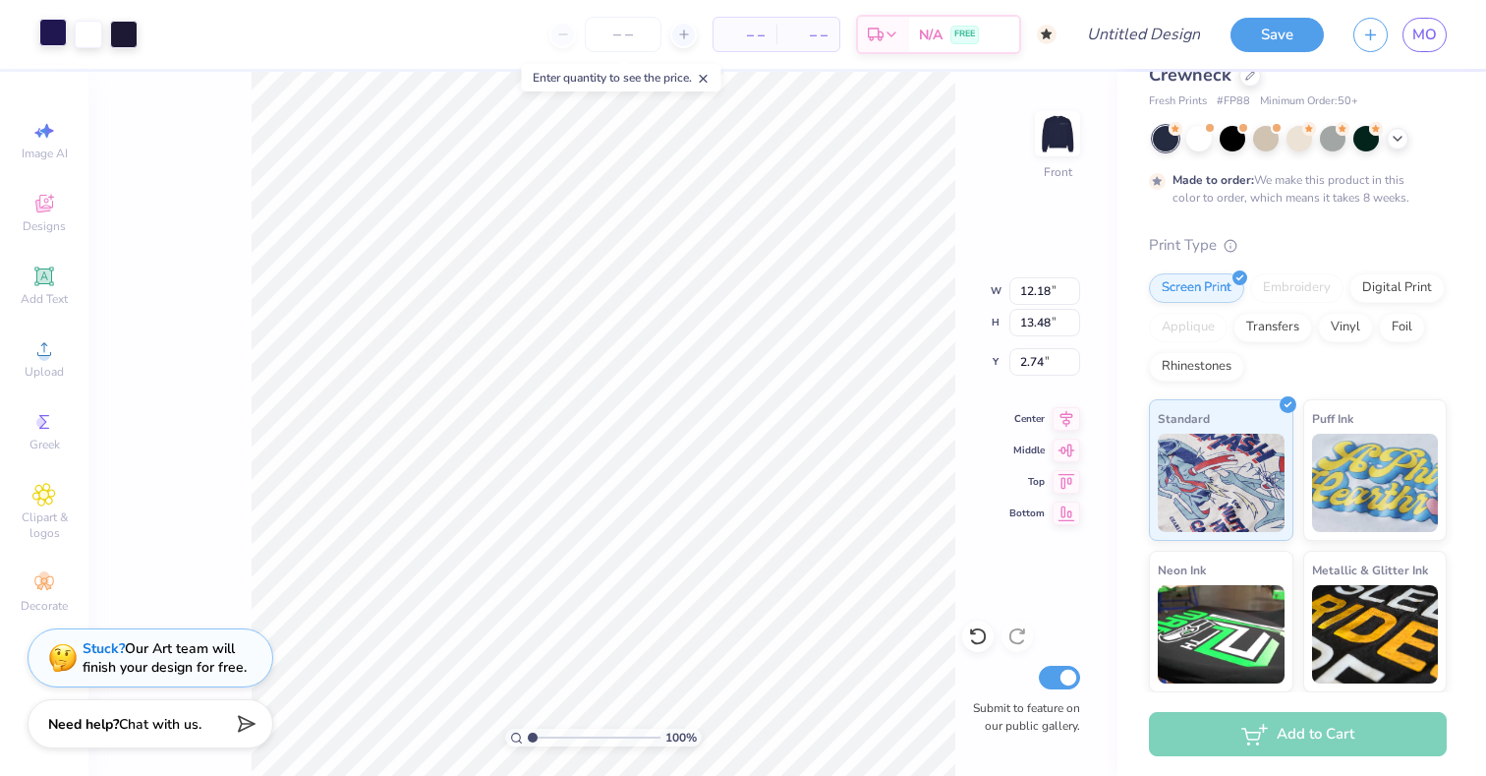
type input "7.23"
type input "4.50"
type input "4.58"
type input "5.06"
type input "12.92"
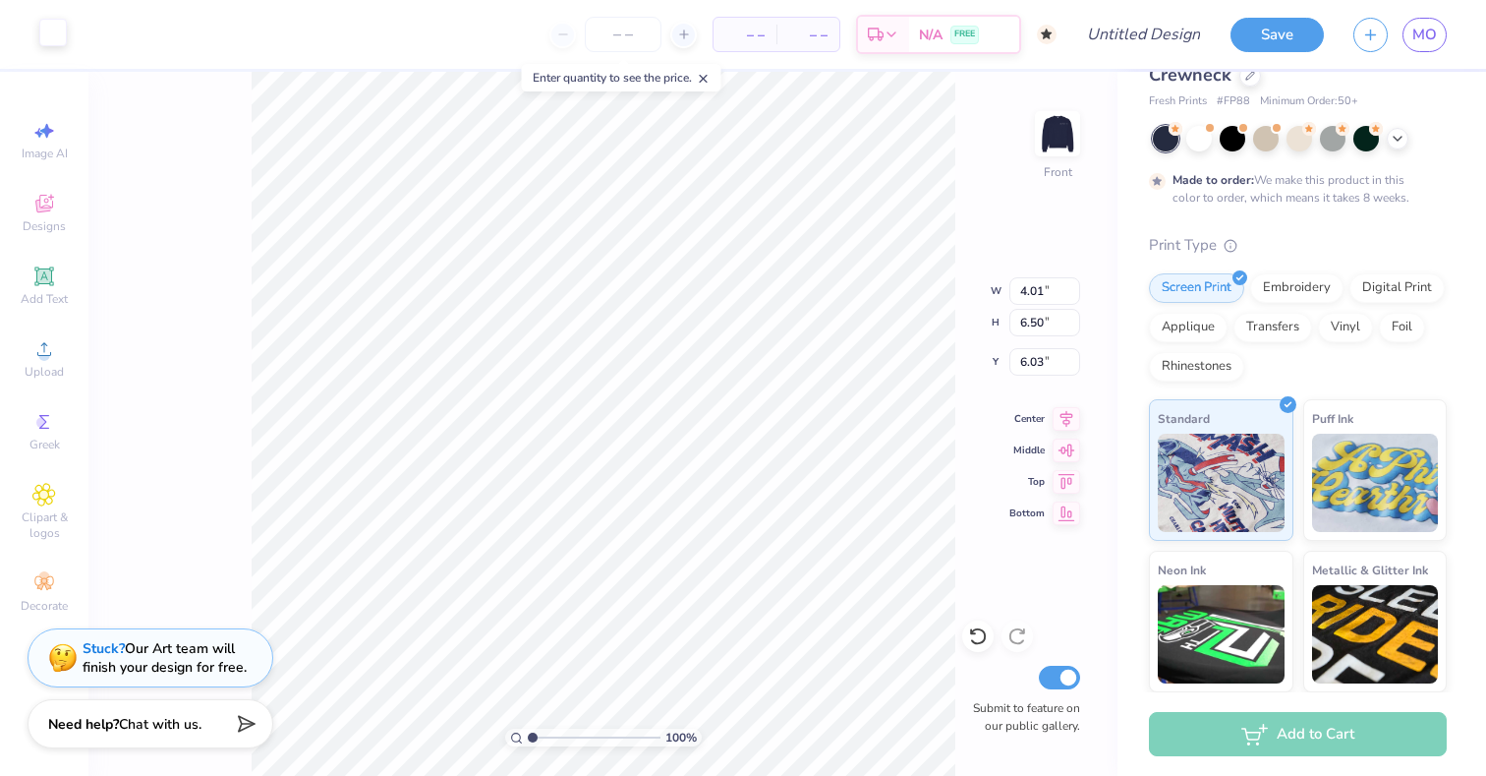
type input "1.45"
type input "2.35"
type input "0.65"
click at [1071, 448] on icon at bounding box center [1067, 446] width 17 height 13
type input "8.97"
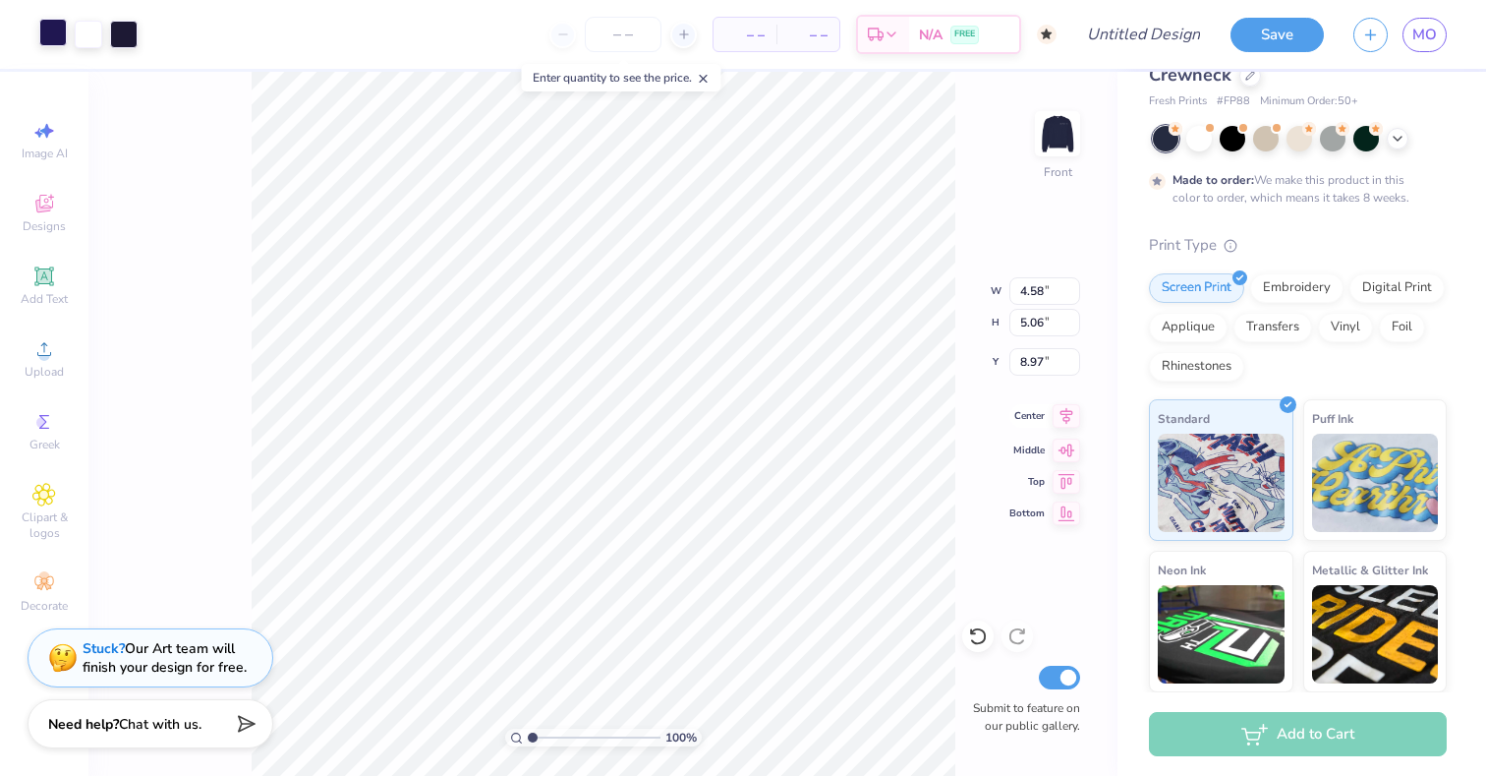
click at [1062, 411] on icon at bounding box center [1067, 415] width 13 height 17
type input "7.40"
type input "8.18"
type input "5.85"
type input "10.41"
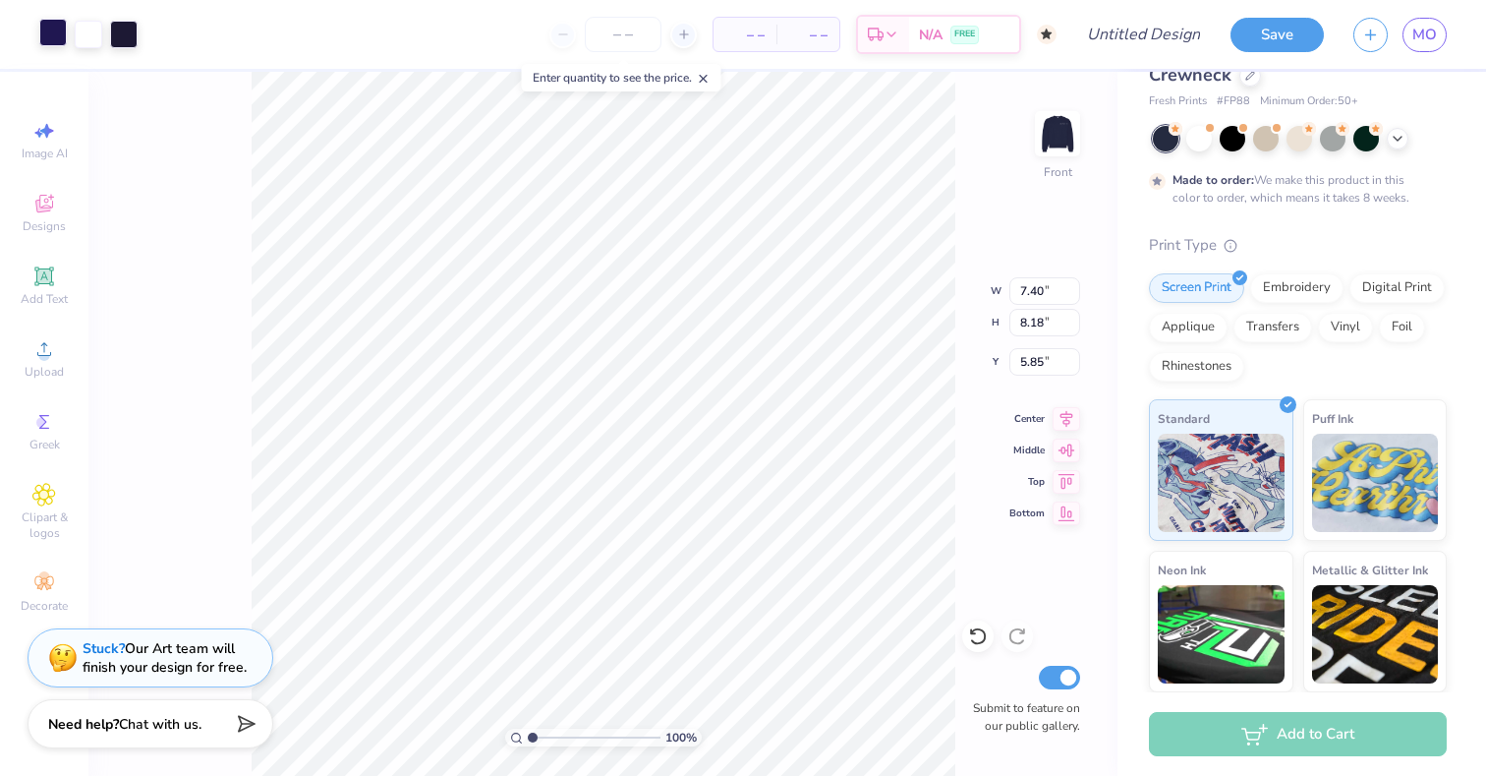
type input "11.51"
type input "5.74"
type input "12.13"
type input "13.42"
click at [1077, 447] on icon at bounding box center [1067, 447] width 28 height 24
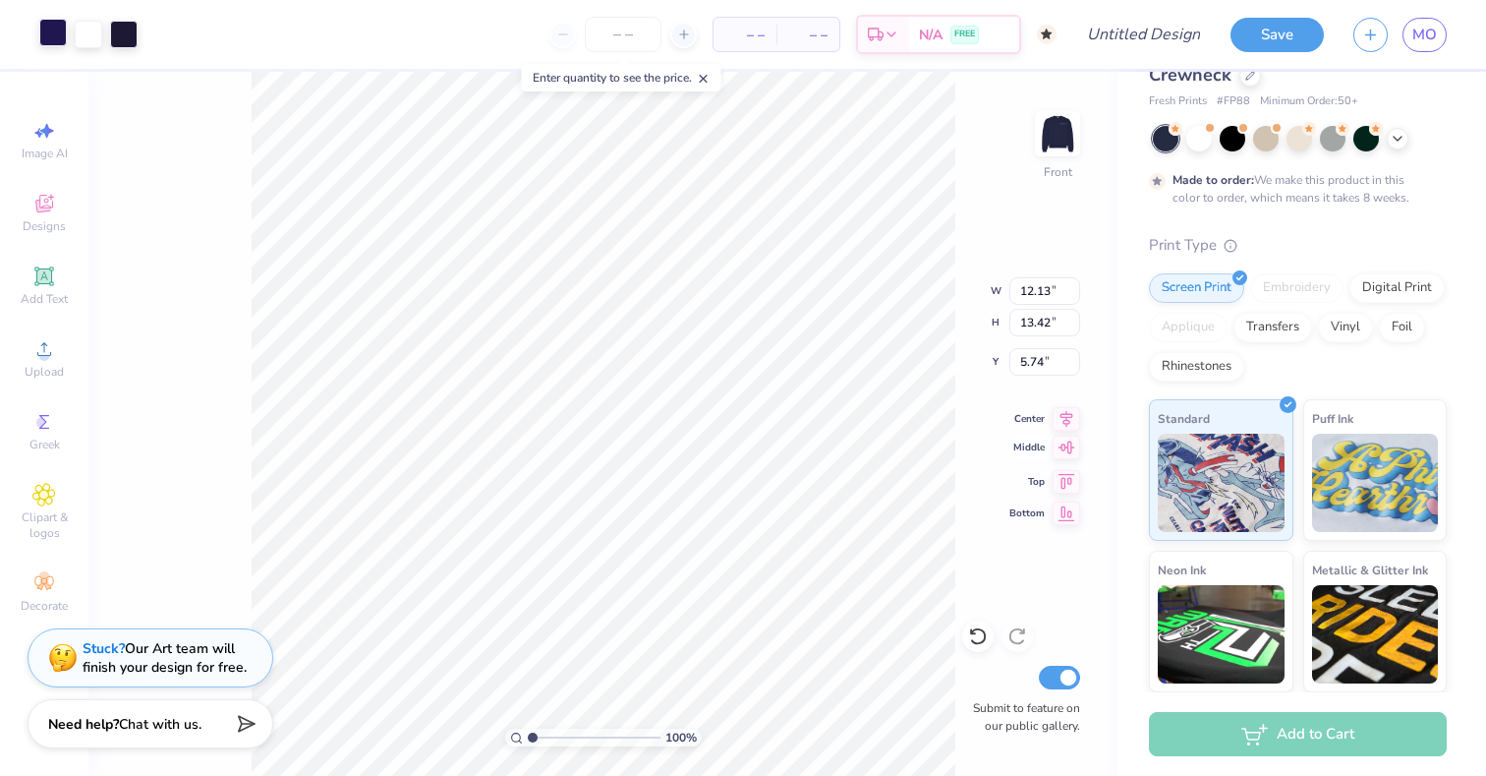
type input "4.79"
click at [1060, 408] on icon at bounding box center [1067, 416] width 28 height 24
type input "9.15"
type input "3.52"
type input "5.72"
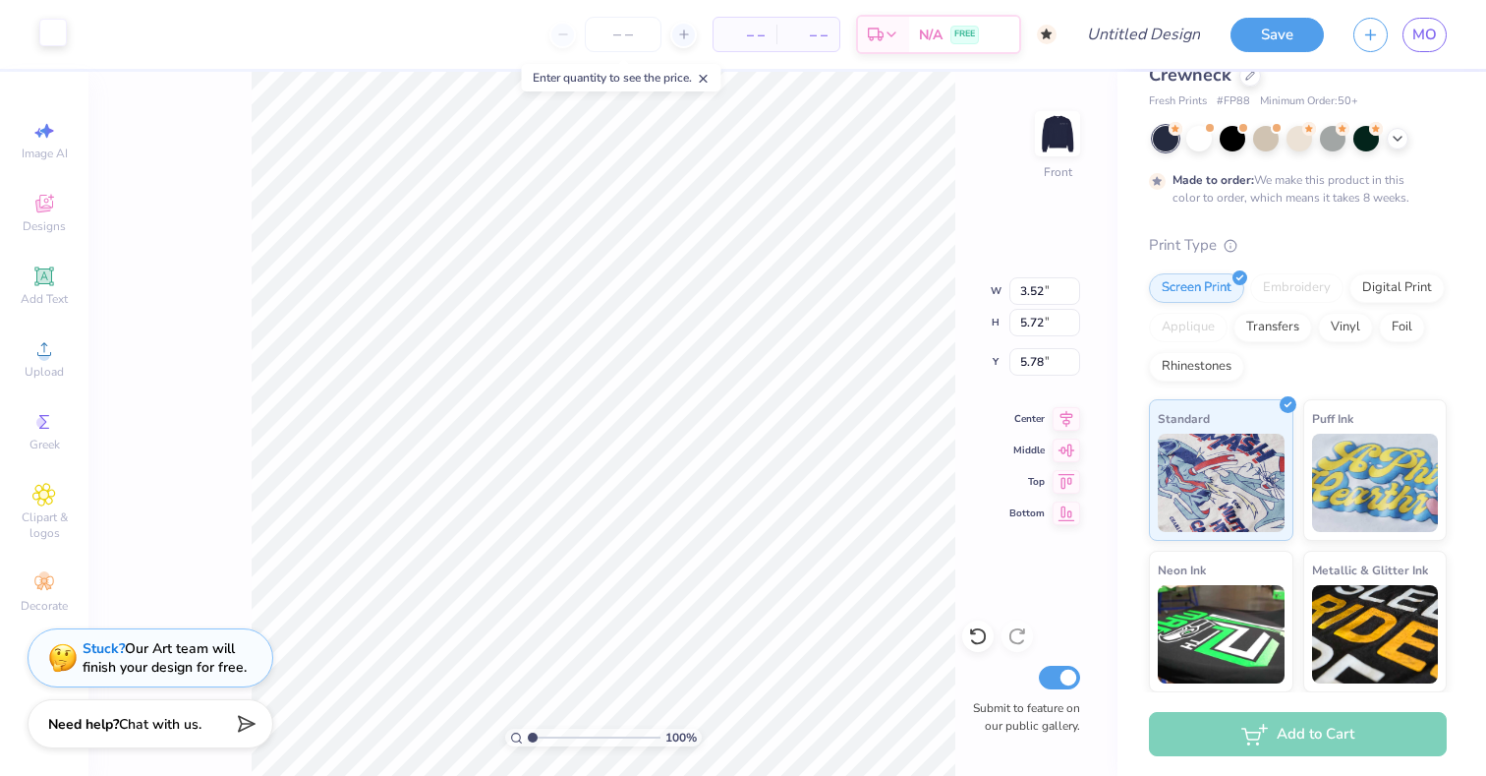
type input "7.34"
type input "3.96"
type input "6.43"
type input "7.07"
type input "11.34"
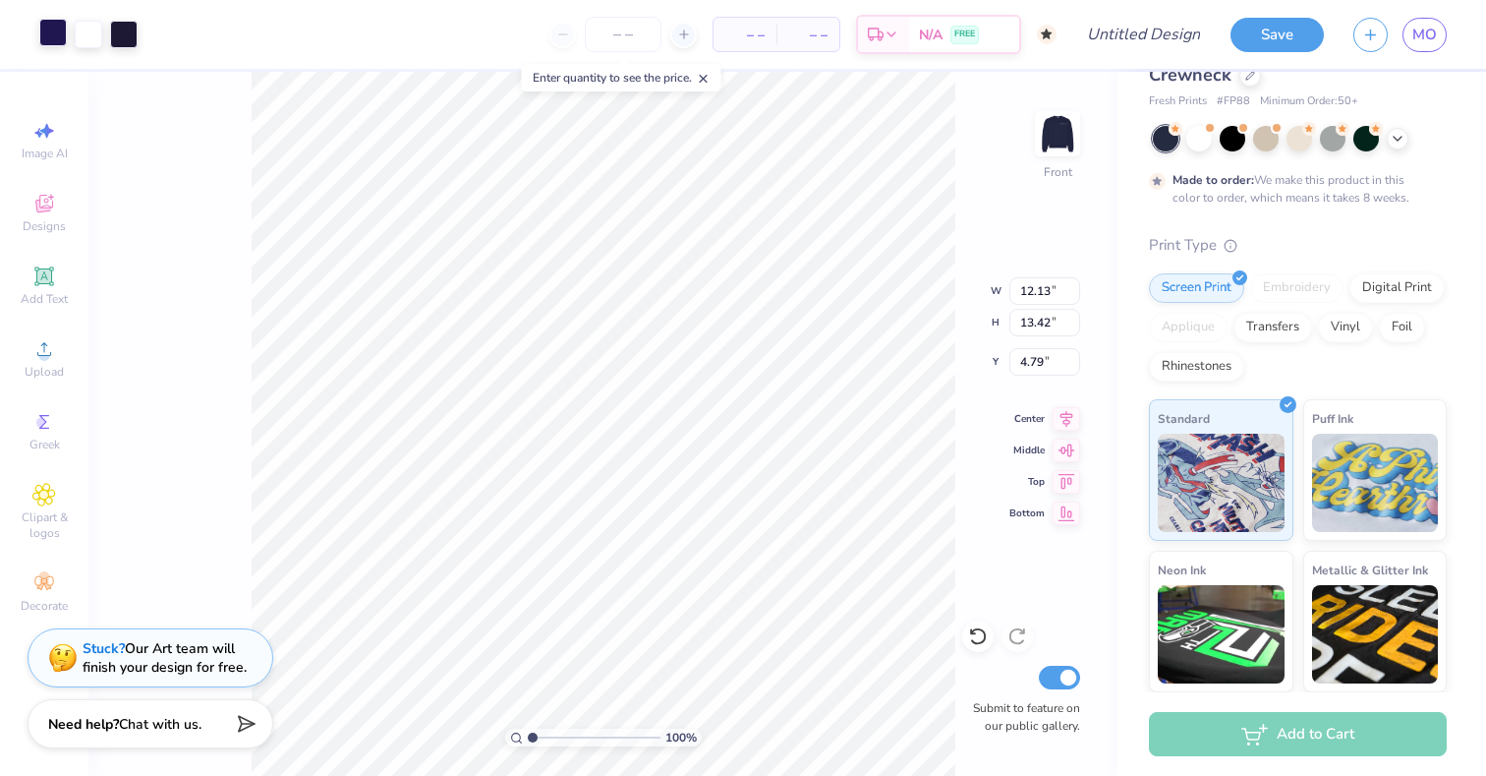
type input "12.55"
click at [1073, 449] on icon at bounding box center [1067, 447] width 28 height 24
type input "5.23"
click at [1071, 424] on icon at bounding box center [1067, 416] width 28 height 24
click at [1067, 142] on img at bounding box center [1057, 133] width 79 height 79
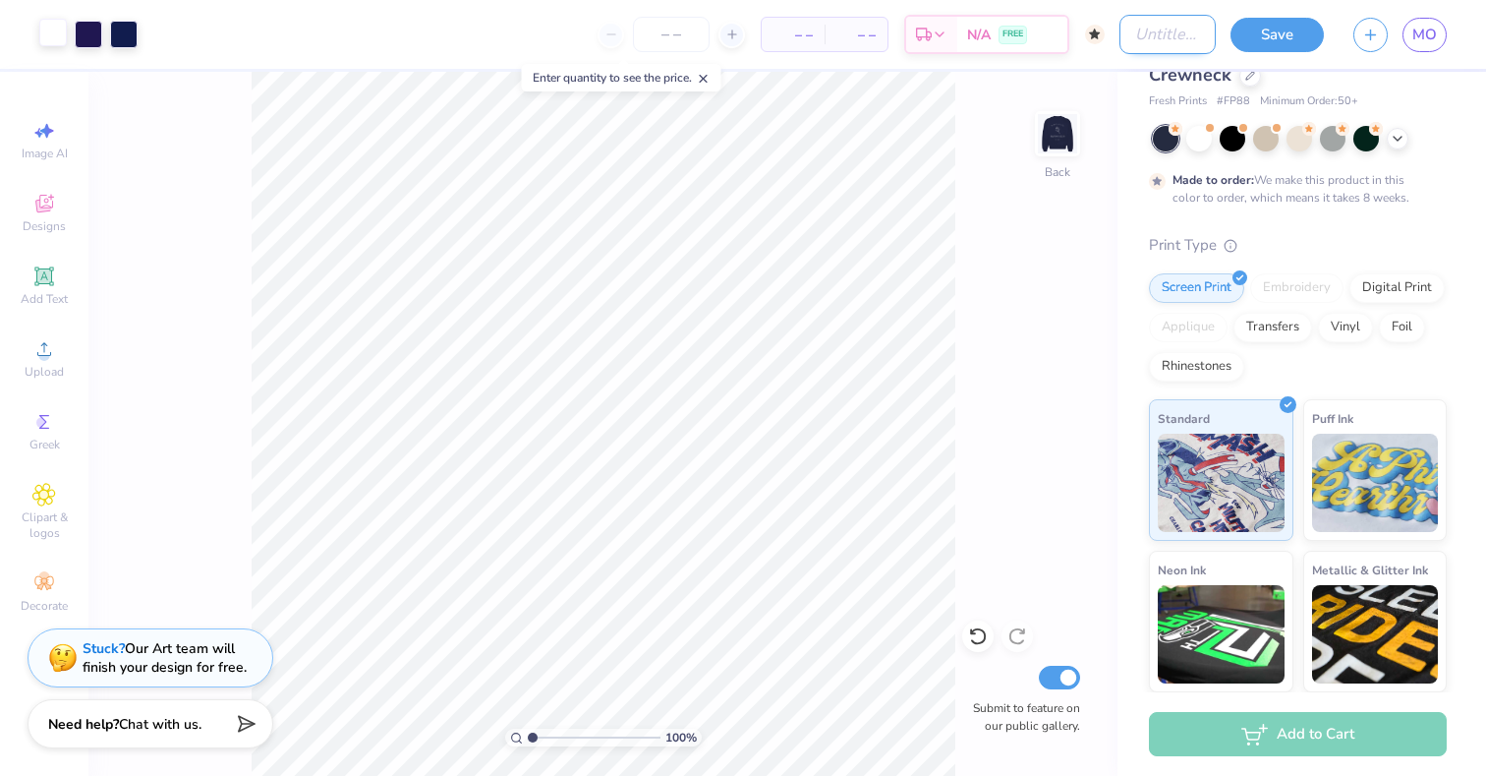
click at [1165, 17] on input "Design Title" at bounding box center [1168, 34] width 96 height 39
click at [828, 39] on div "– – Total" at bounding box center [808, 34] width 63 height 33
click at [1133, 41] on input "Design Title" at bounding box center [1168, 34] width 96 height 39
type input "M"
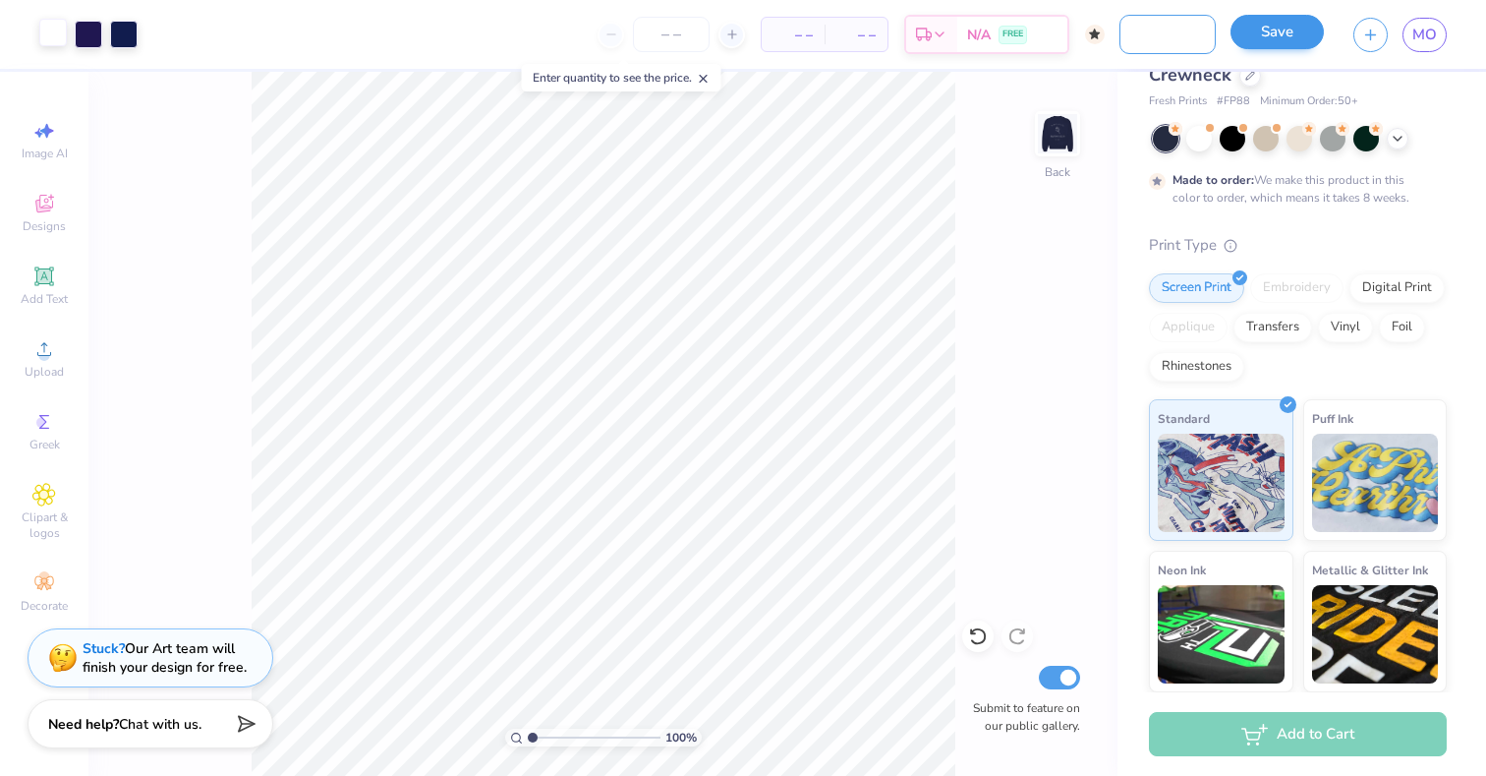
type input "date dash mock 2"
click at [1282, 39] on button "Save" at bounding box center [1277, 32] width 93 height 34
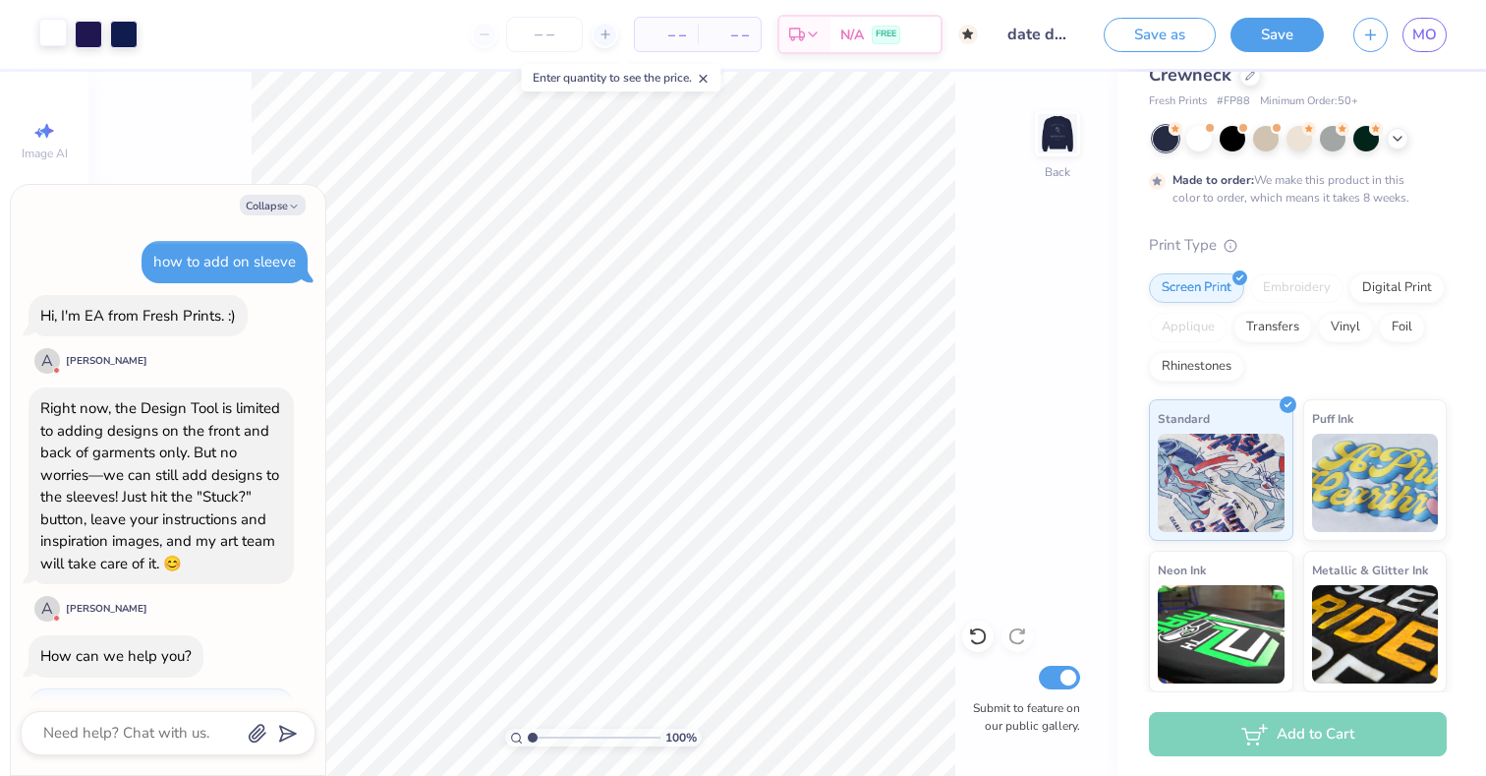
scroll to position [598, 0]
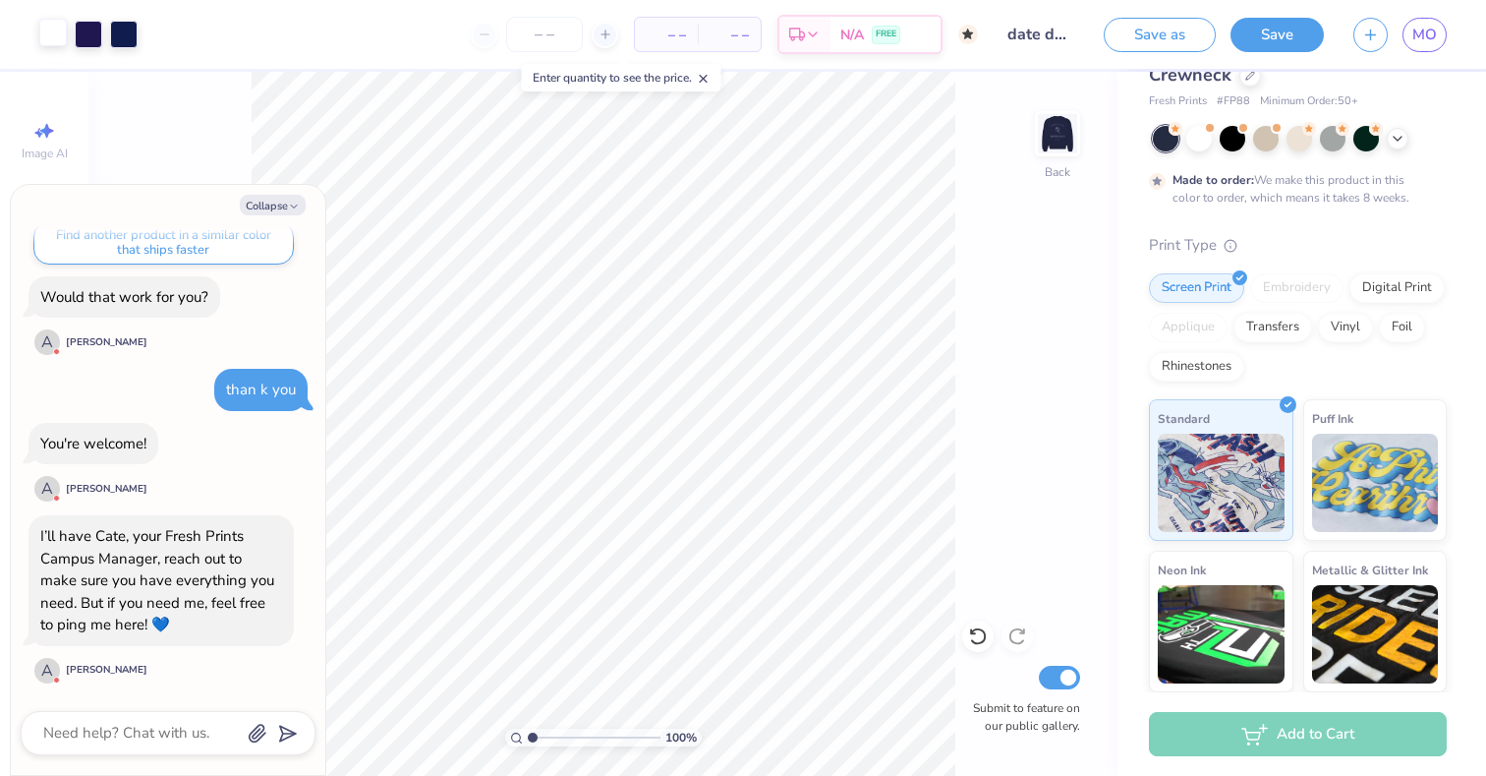
type textarea "x"
click at [1062, 680] on input "Submit to feature on our public gallery." at bounding box center [1059, 677] width 41 height 24
checkbox input "false"
click at [1195, 141] on div at bounding box center [1199, 137] width 26 height 26
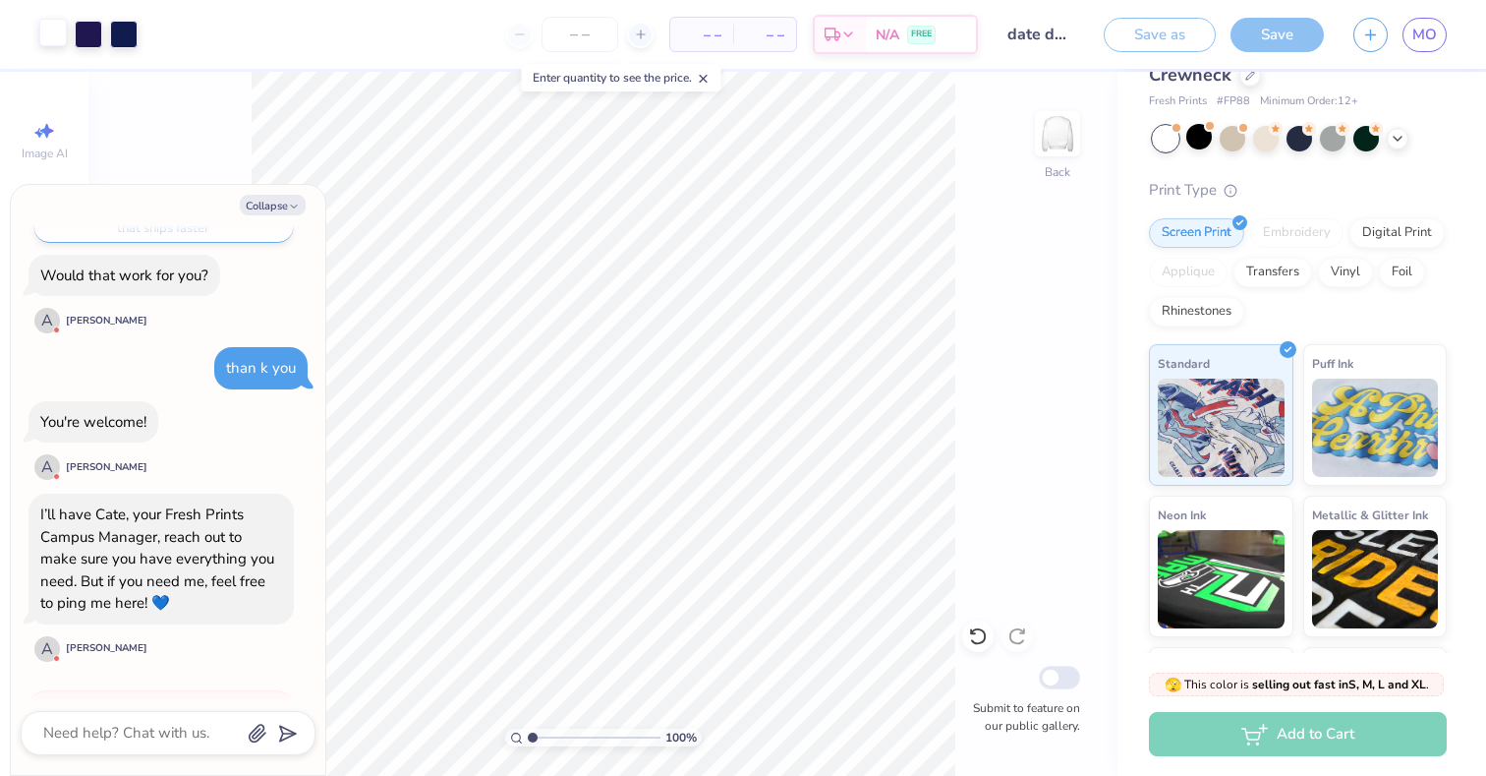
scroll to position [1131, 0]
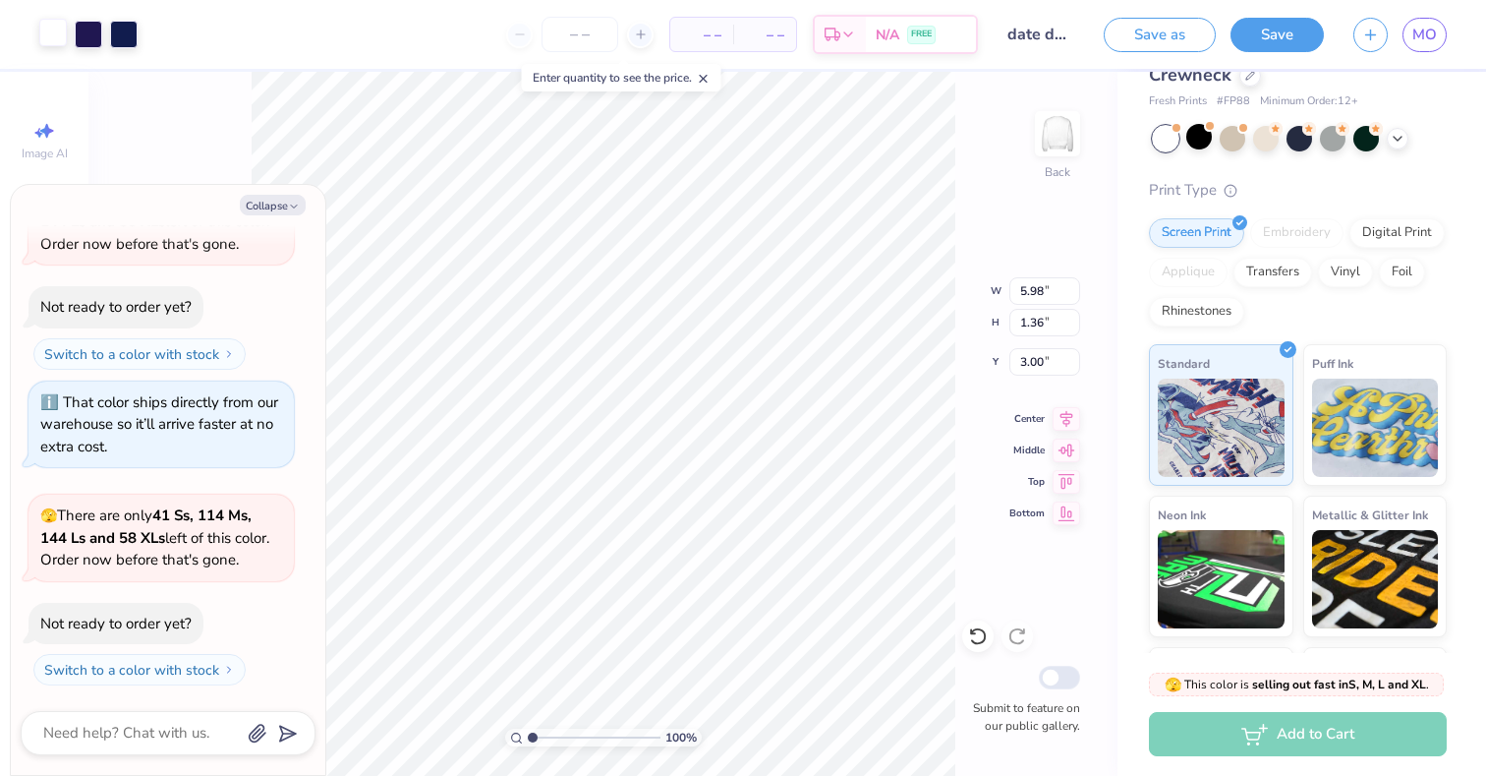
click at [51, 37] on div at bounding box center [53, 33] width 28 height 28
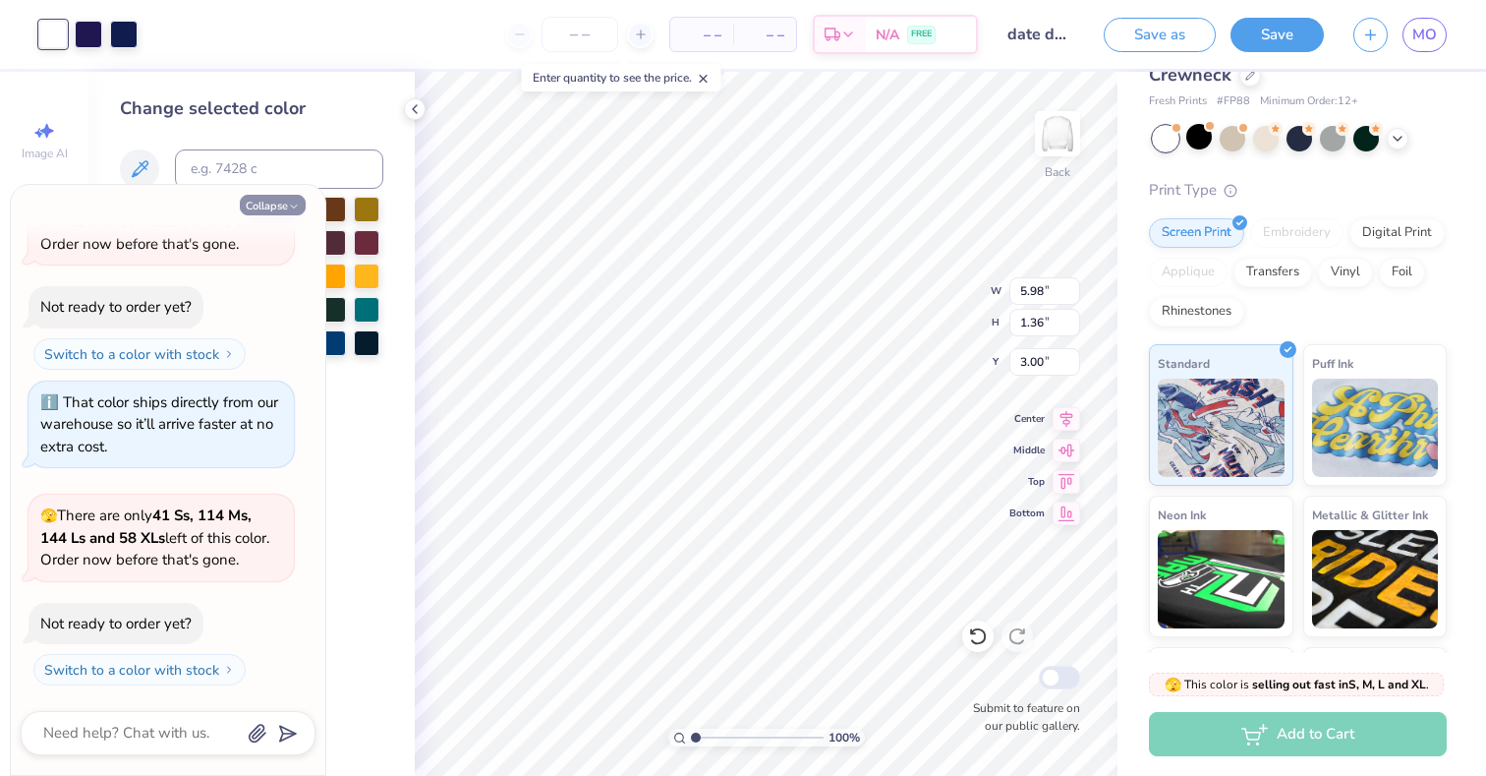
click at [293, 199] on button "Collapse" at bounding box center [273, 205] width 66 height 21
type textarea "x"
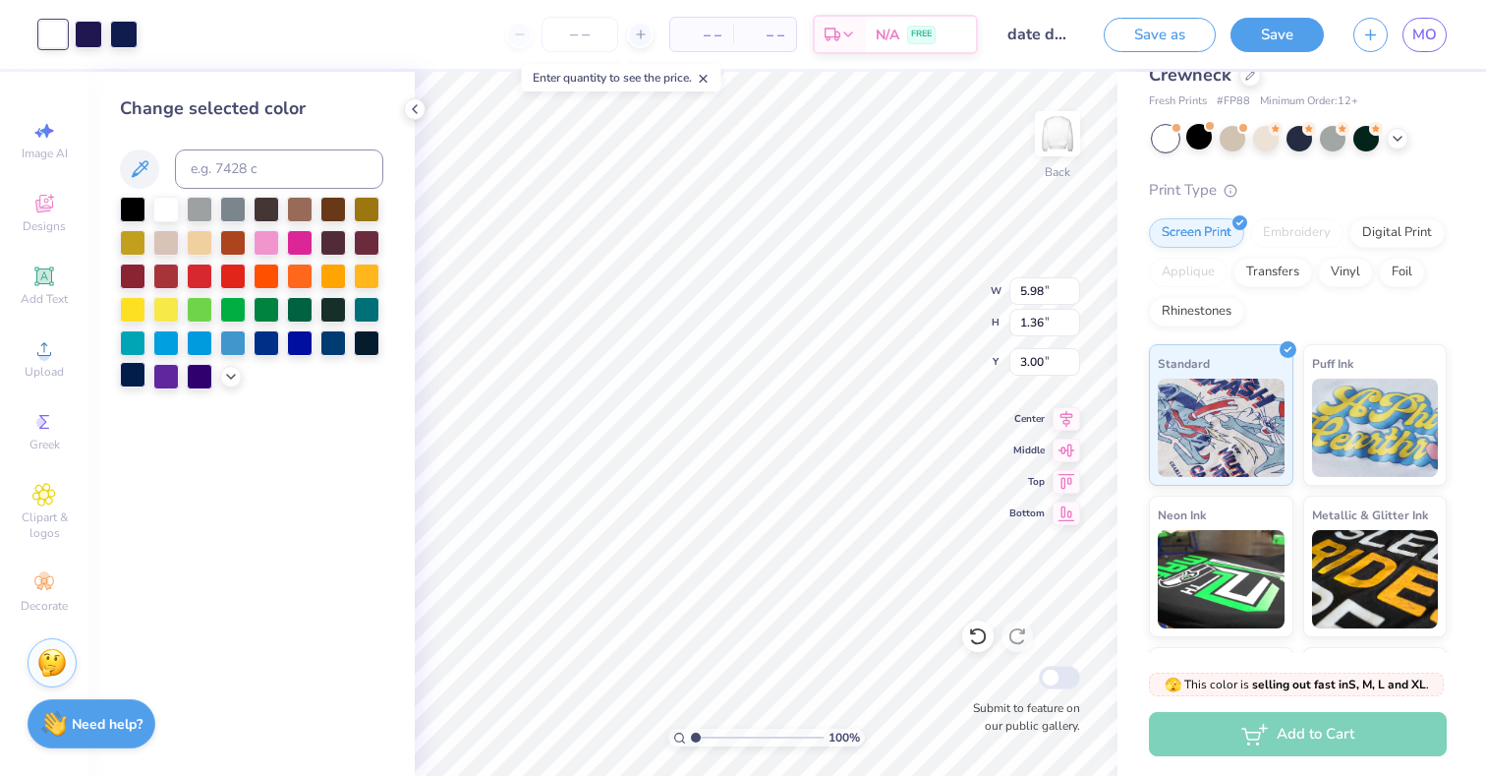
click at [128, 376] on div at bounding box center [133, 375] width 26 height 26
click at [86, 30] on div at bounding box center [89, 33] width 28 height 28
click at [133, 379] on div at bounding box center [133, 375] width 26 height 26
click at [127, 27] on div at bounding box center [124, 33] width 28 height 28
click at [139, 375] on div at bounding box center [133, 375] width 26 height 26
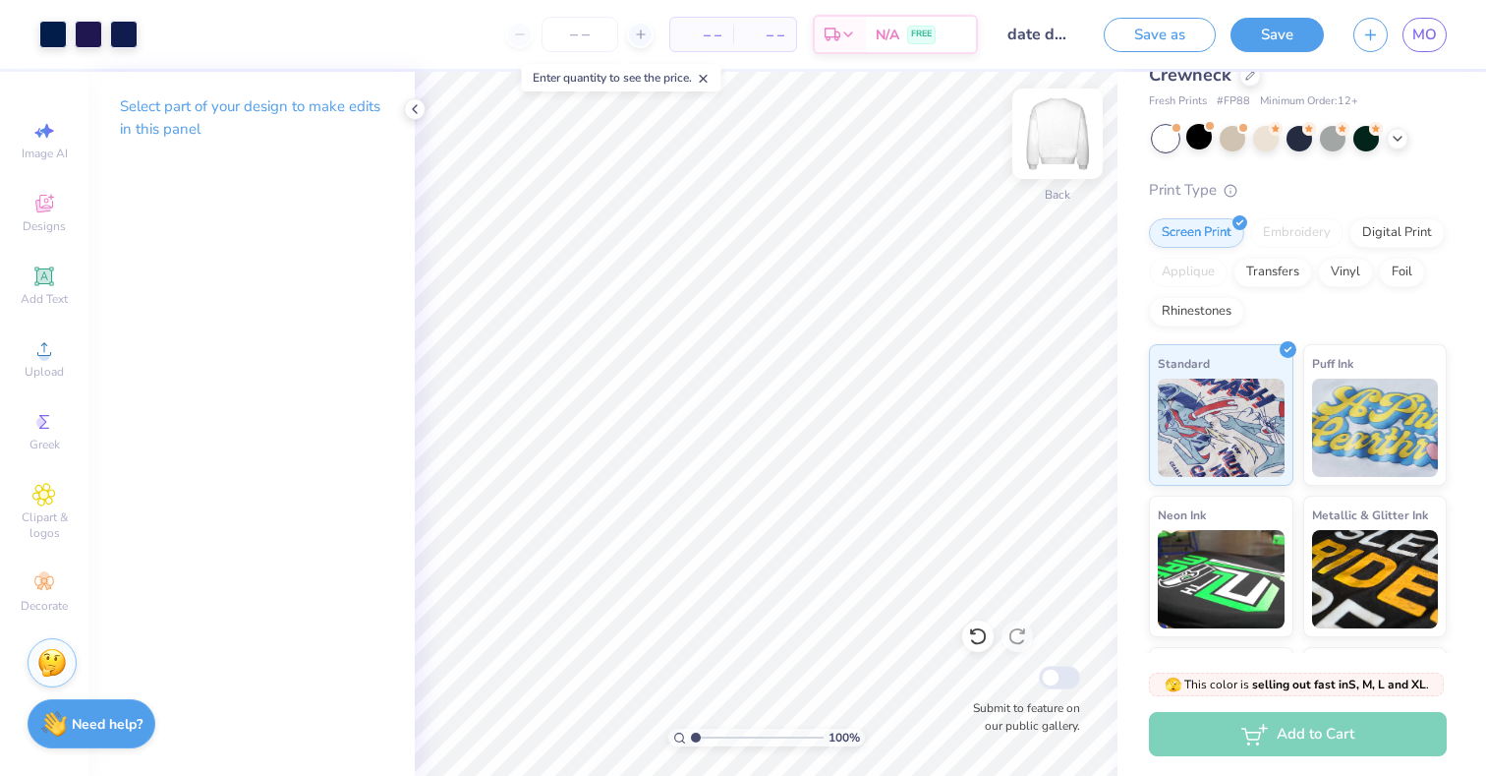
click at [1053, 145] on img at bounding box center [1057, 133] width 79 height 79
click at [45, 37] on div at bounding box center [53, 33] width 28 height 28
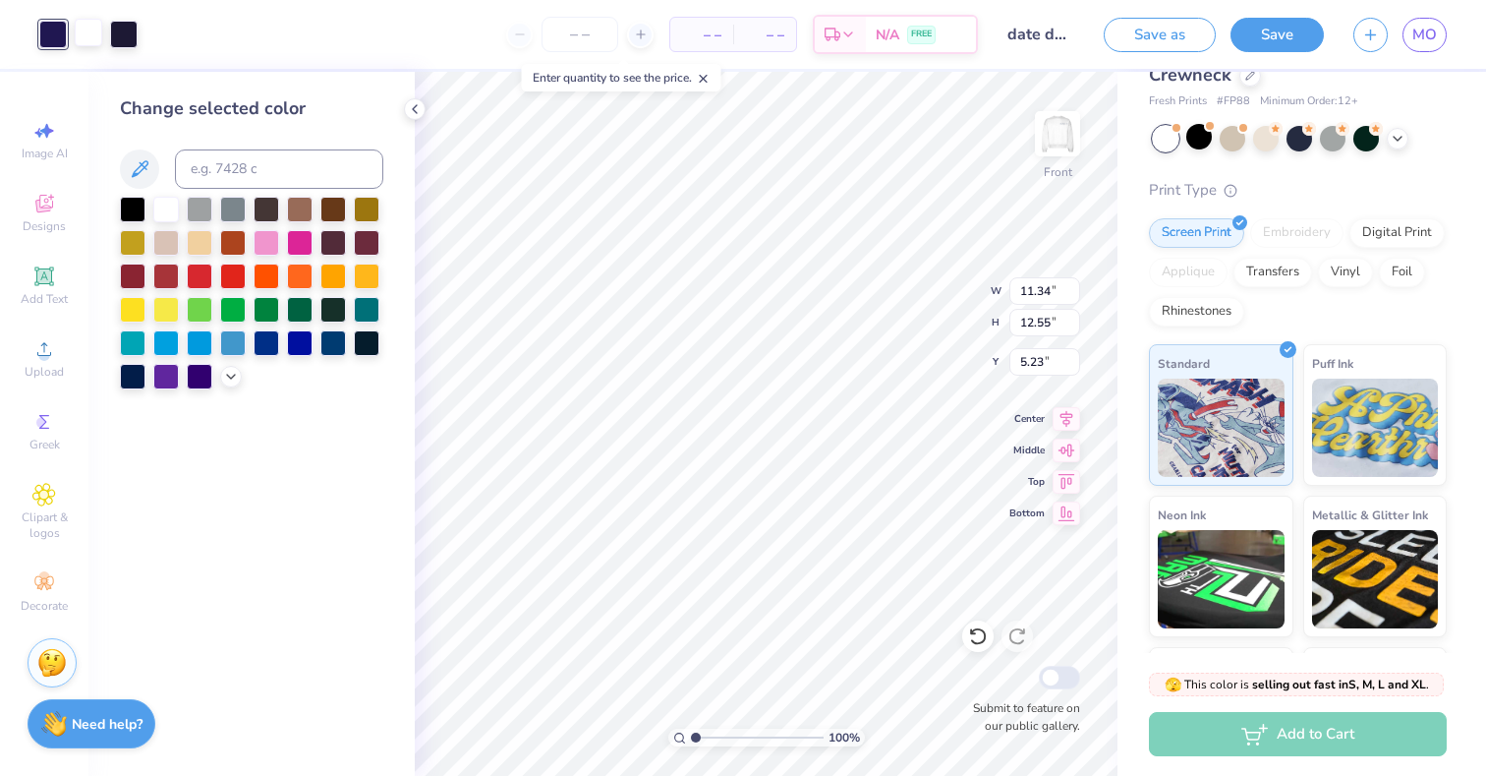
click at [82, 36] on div at bounding box center [89, 33] width 28 height 28
click at [138, 373] on div at bounding box center [133, 375] width 26 height 26
click at [45, 18] on div "Art colors" at bounding box center [69, 34] width 138 height 69
click at [48, 27] on div at bounding box center [53, 33] width 28 height 28
click at [137, 381] on div at bounding box center [133, 375] width 26 height 26
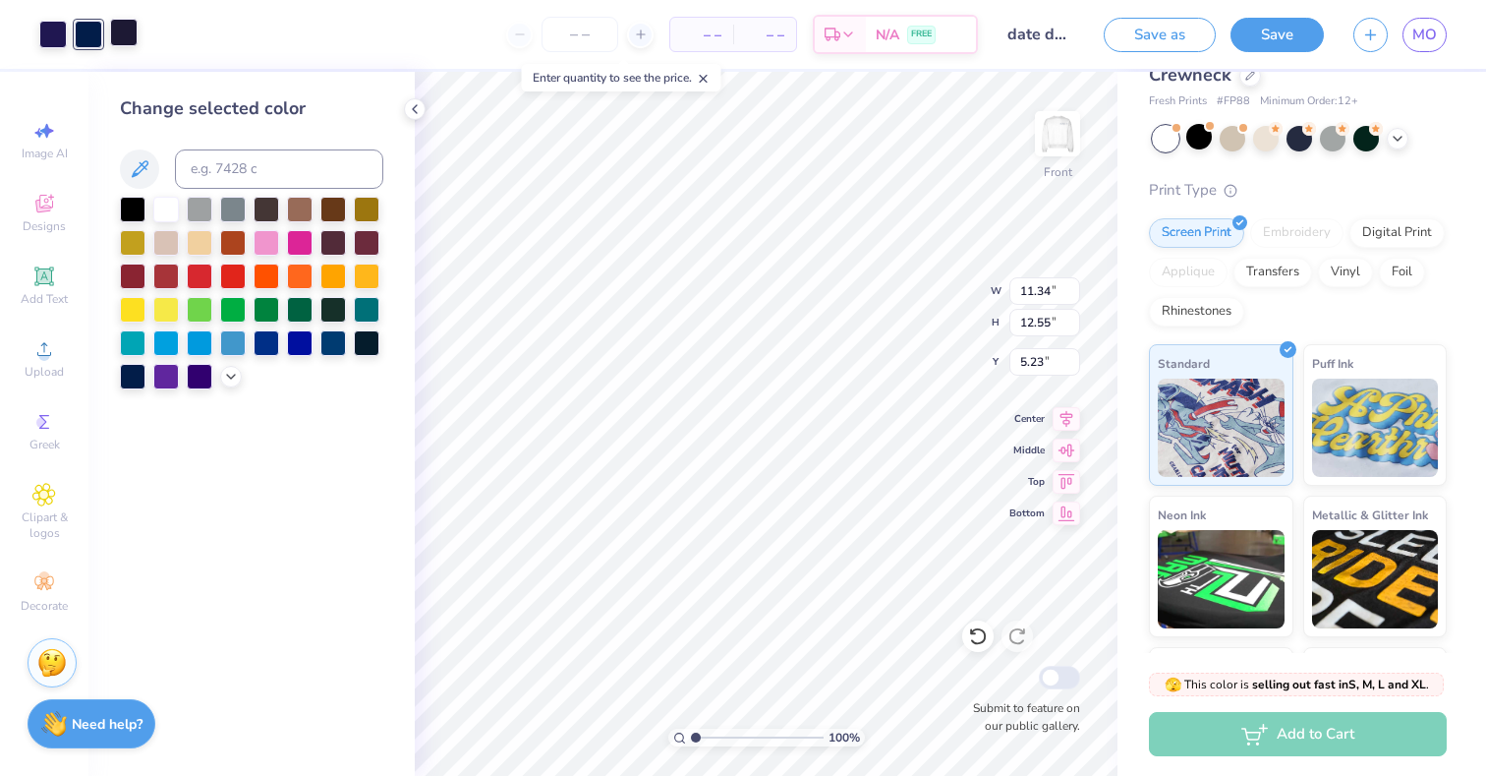
click at [137, 47] on div at bounding box center [88, 35] width 98 height 28
click at [128, 42] on div at bounding box center [124, 33] width 28 height 28
click at [140, 376] on div at bounding box center [133, 375] width 26 height 26
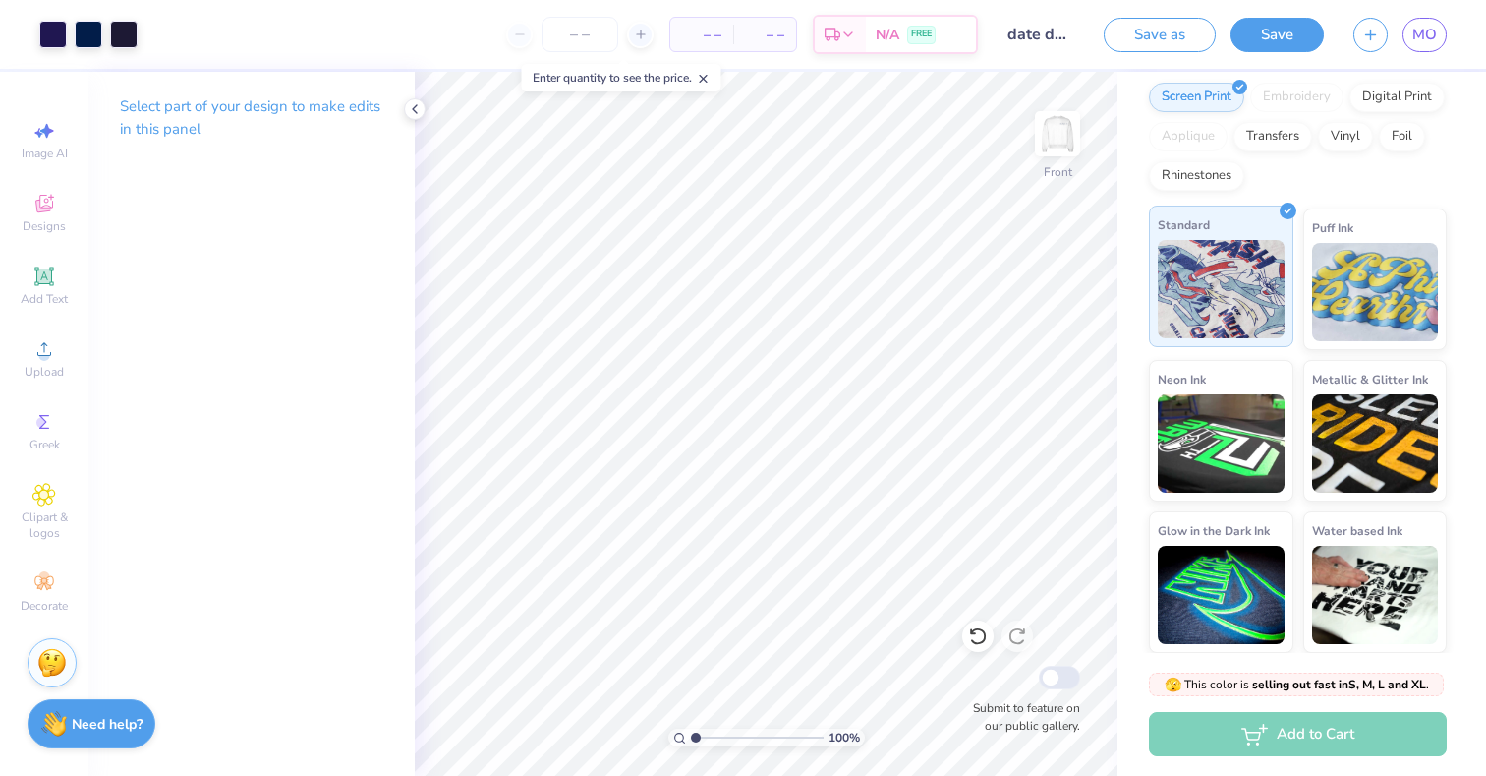
scroll to position [0, 0]
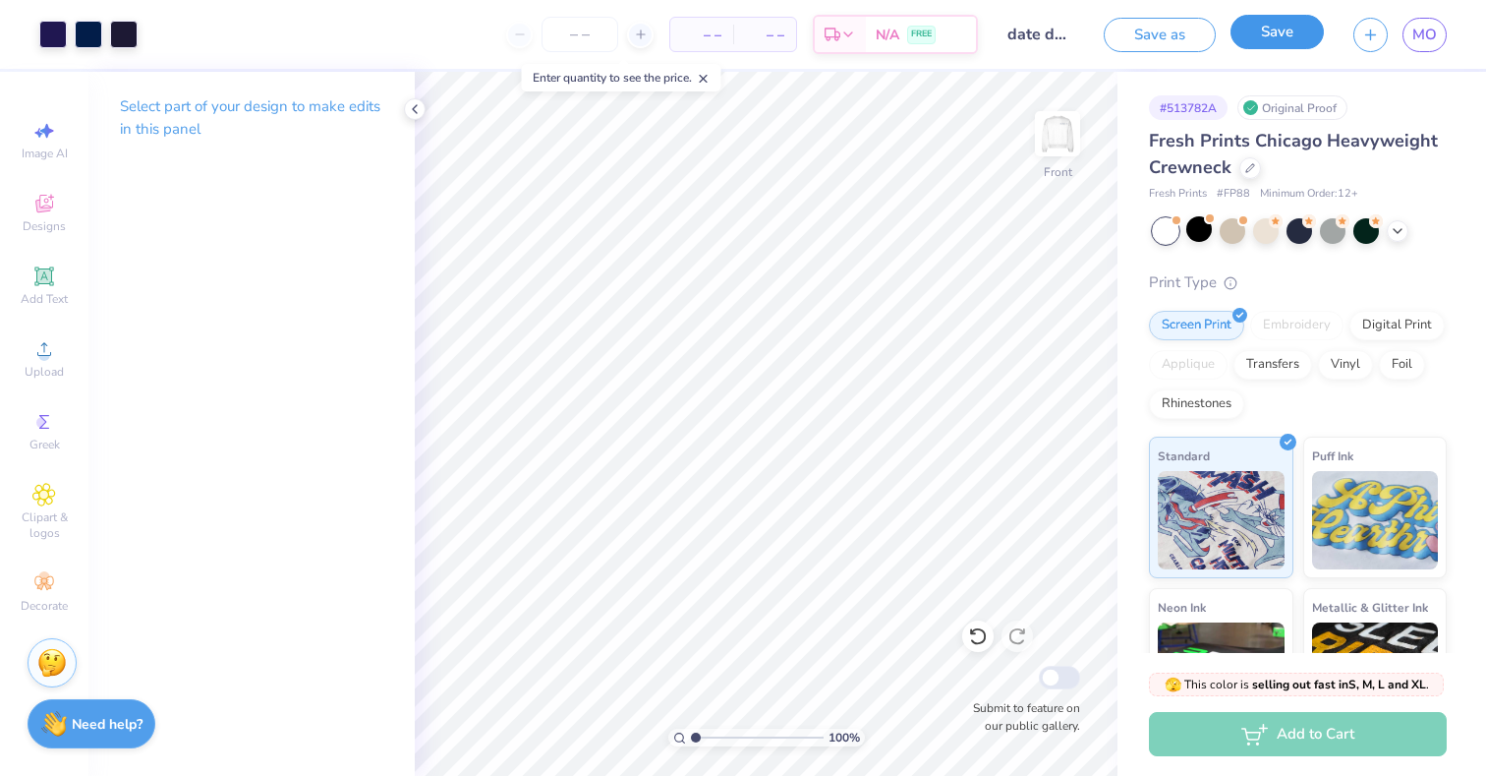
click at [1267, 41] on button "Save" at bounding box center [1277, 32] width 93 height 34
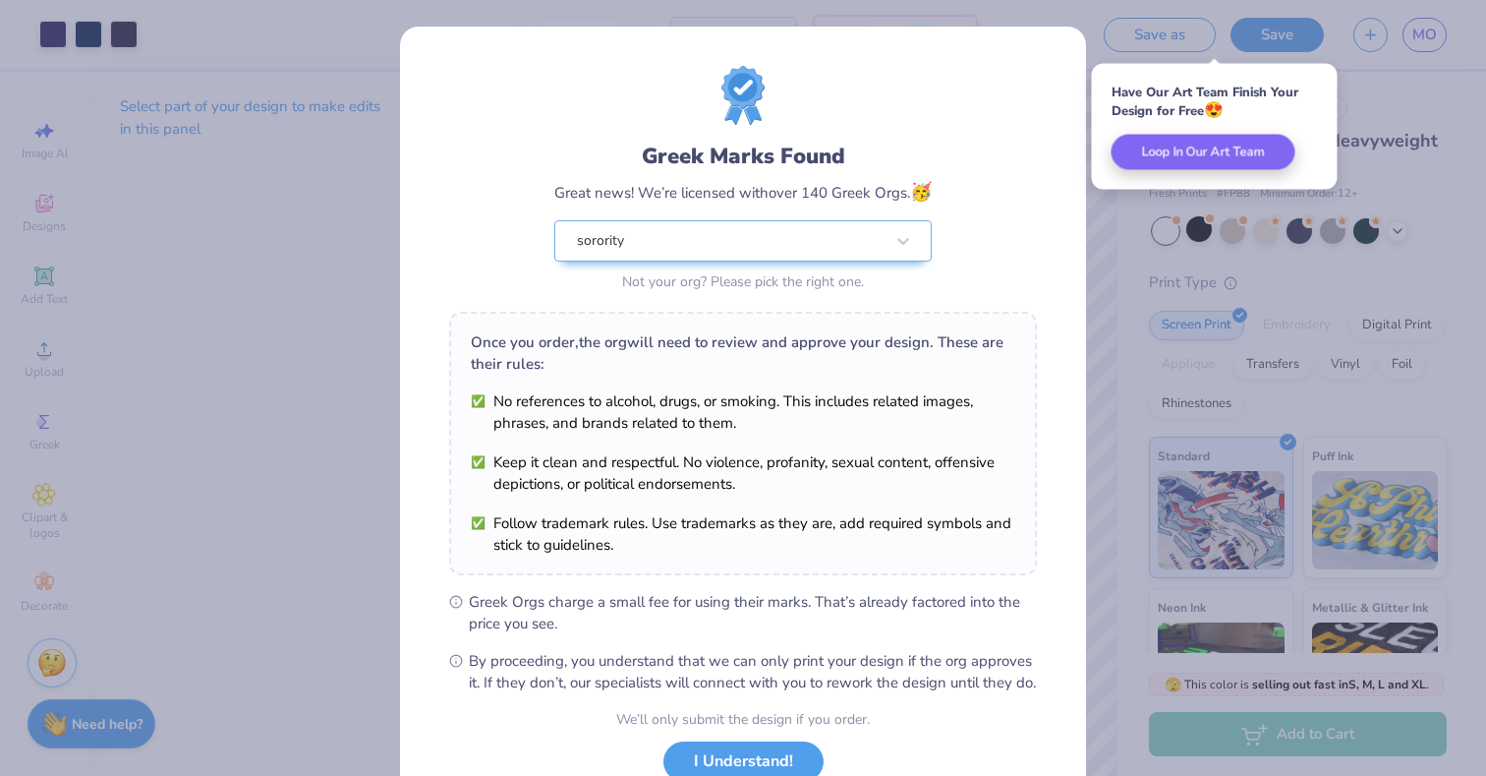
click at [1124, 297] on div "Greek Marks Found Great news! We’re licensed with over 140 Greek Orgs. 🥳 sorori…" at bounding box center [743, 388] width 1486 height 776
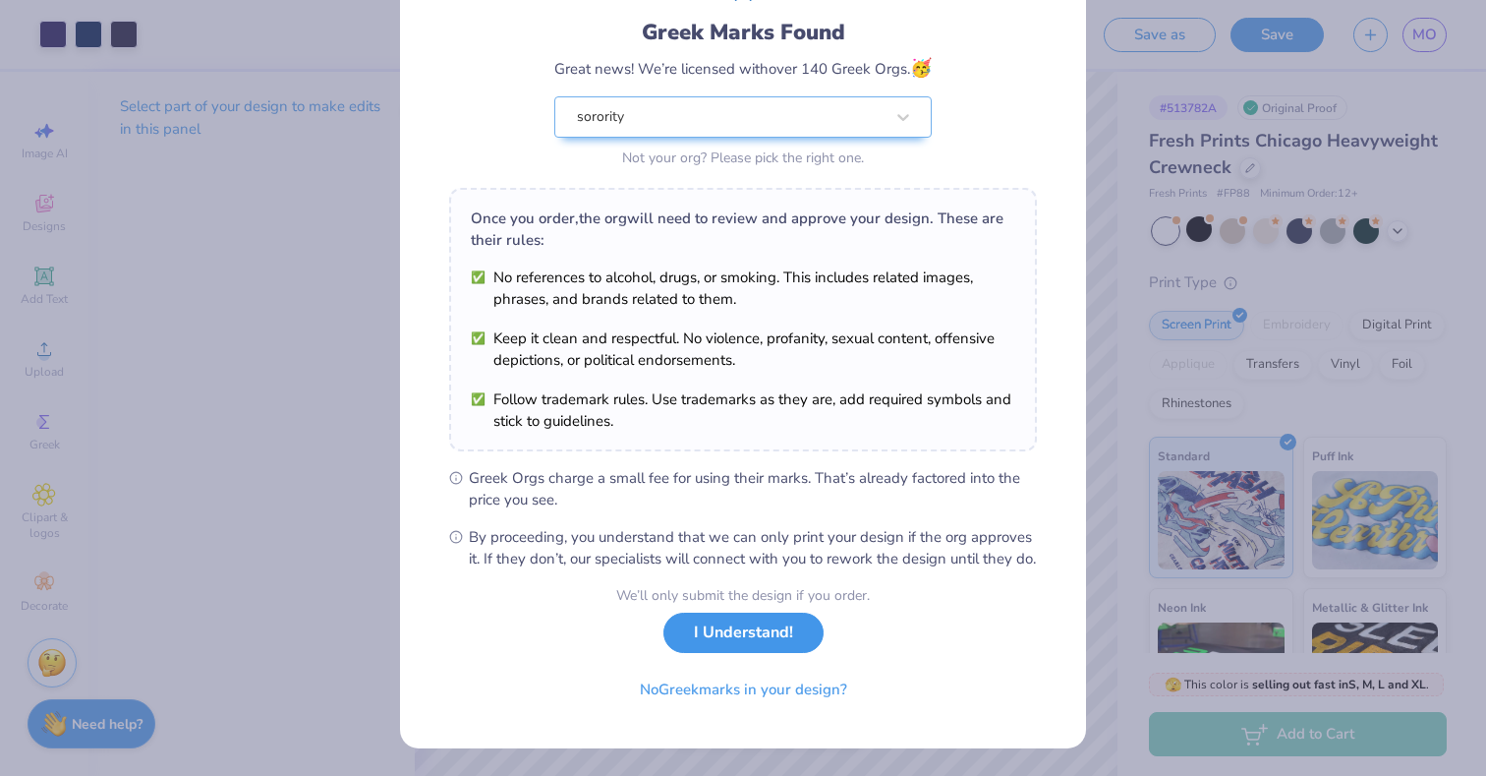
click at [720, 643] on button "I Understand!" at bounding box center [743, 632] width 160 height 40
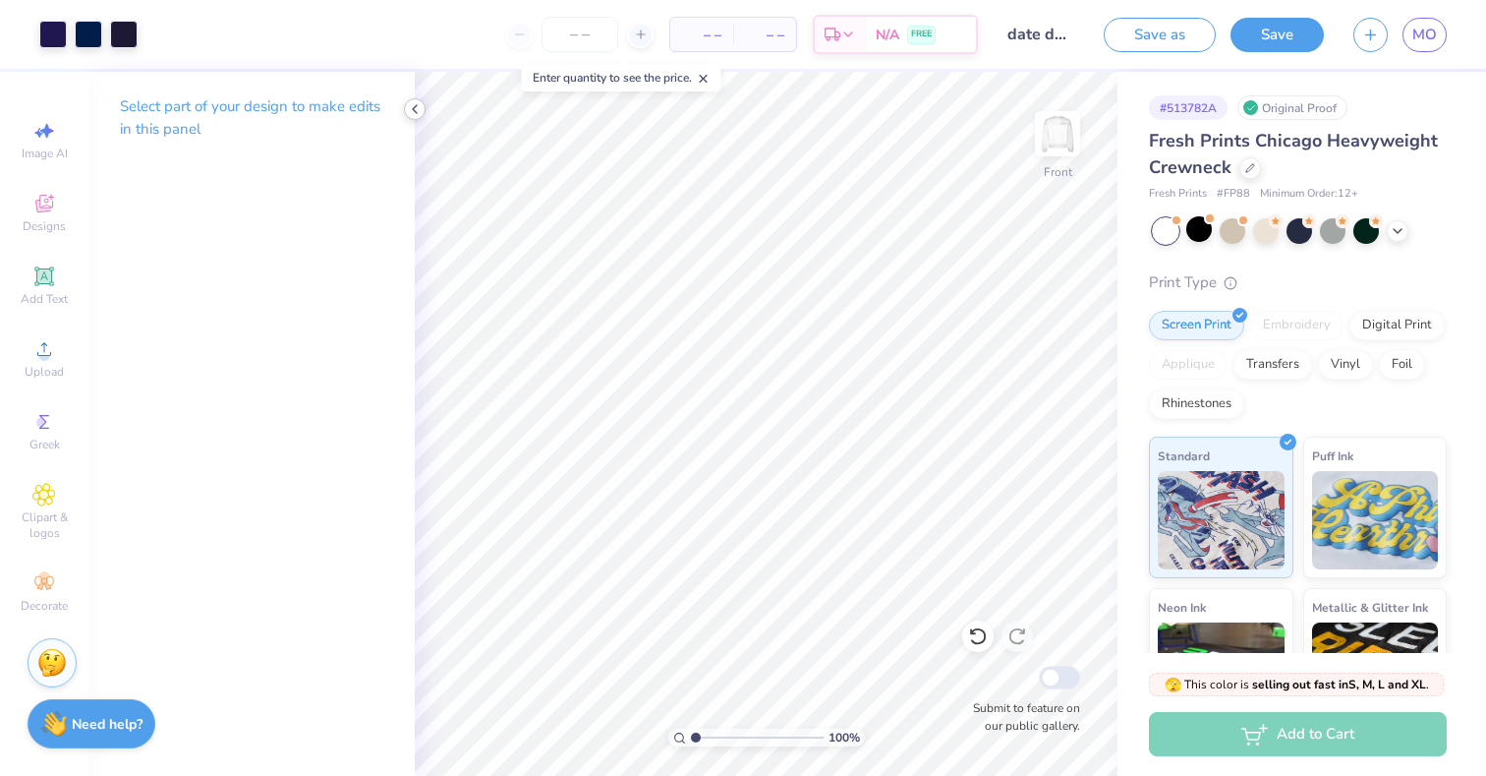
click at [411, 110] on icon at bounding box center [415, 109] width 16 height 16
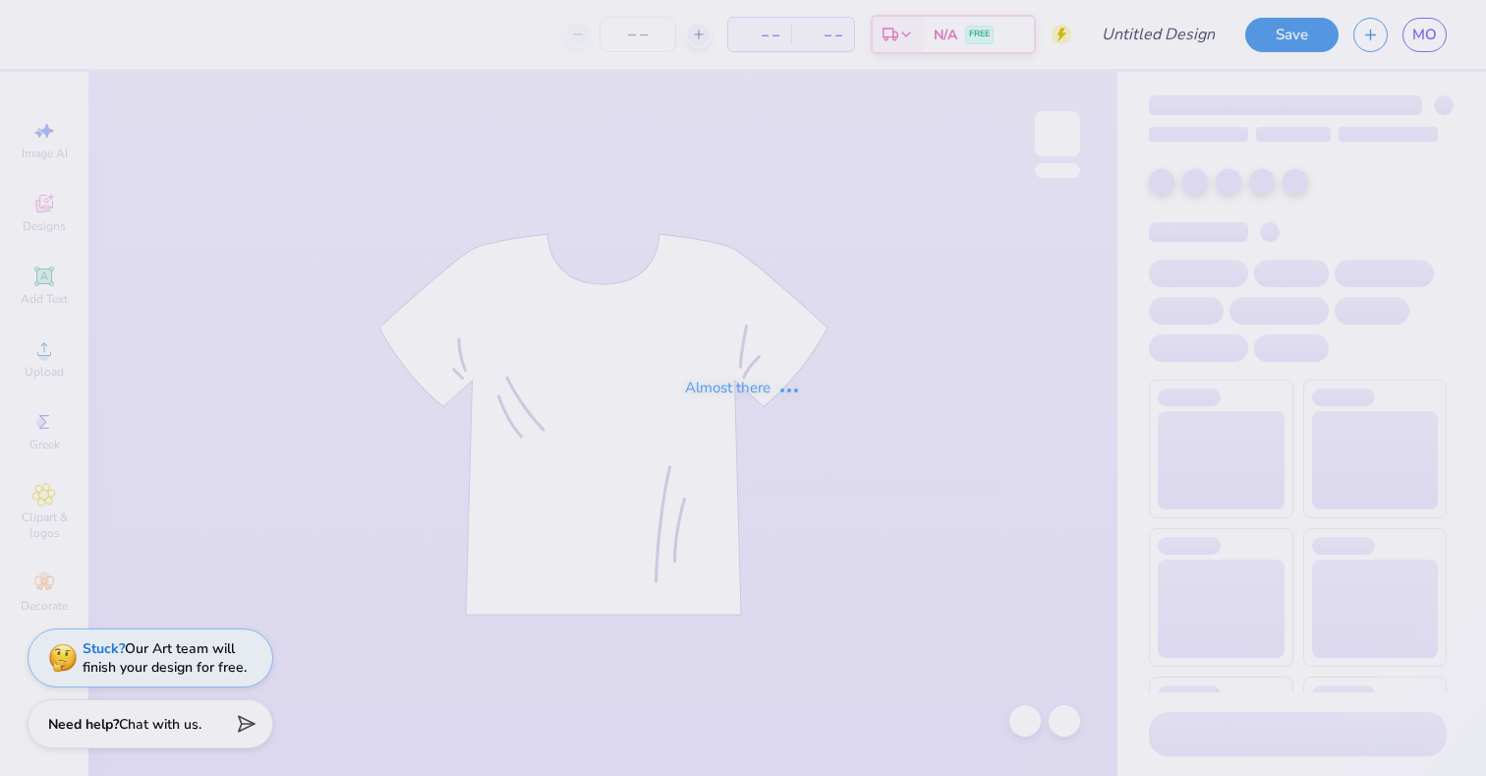
type input "date dash mock up"
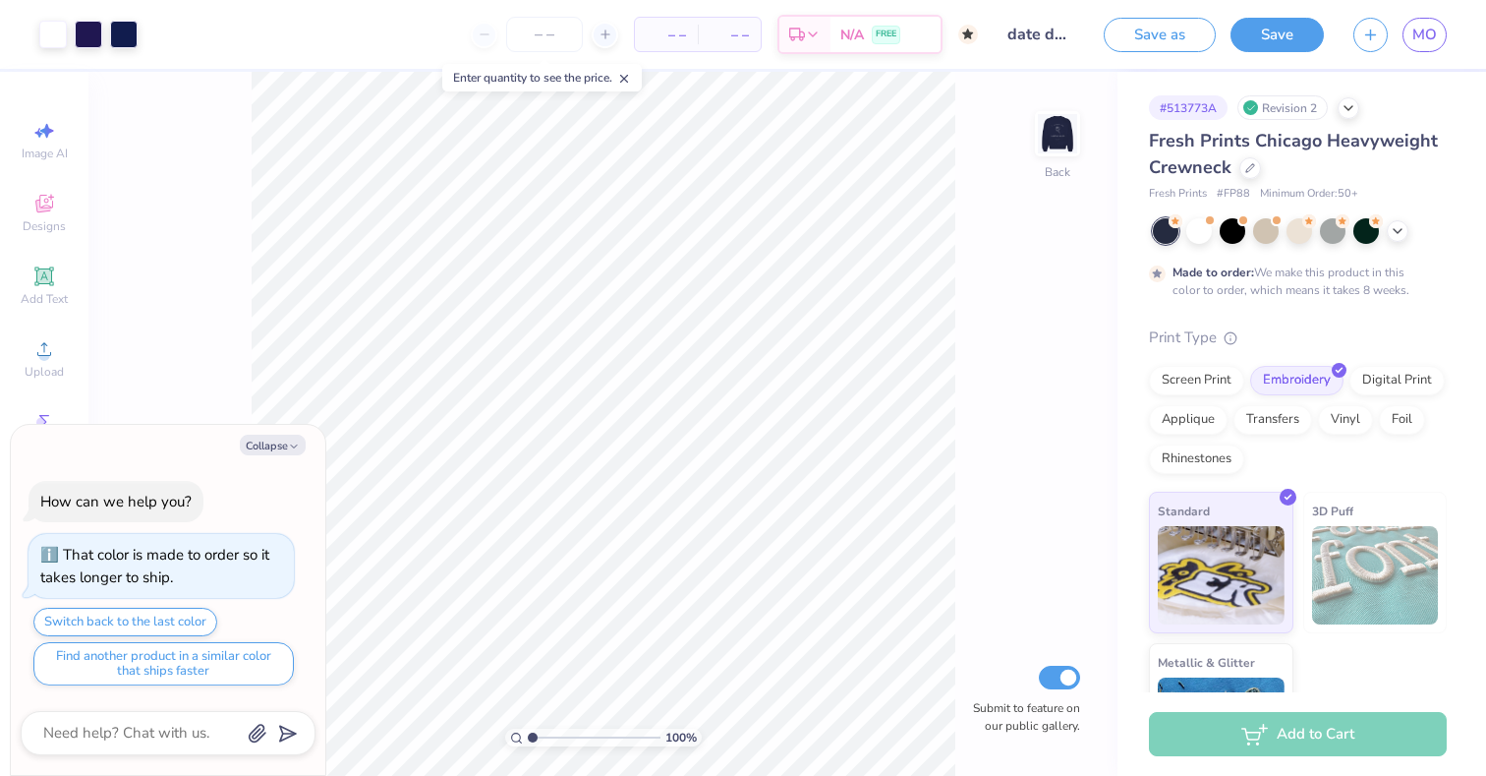
type textarea "x"
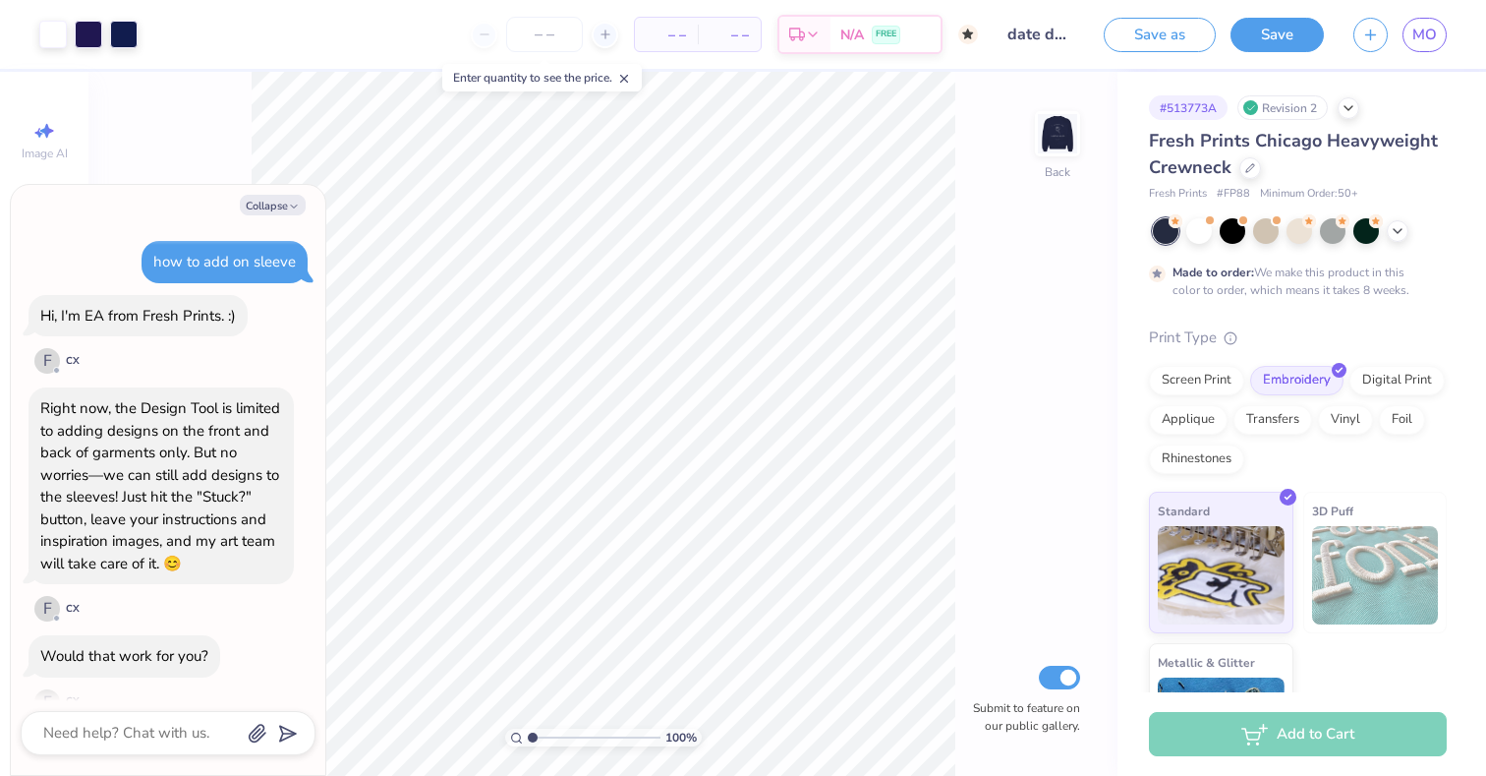
scroll to position [598, 0]
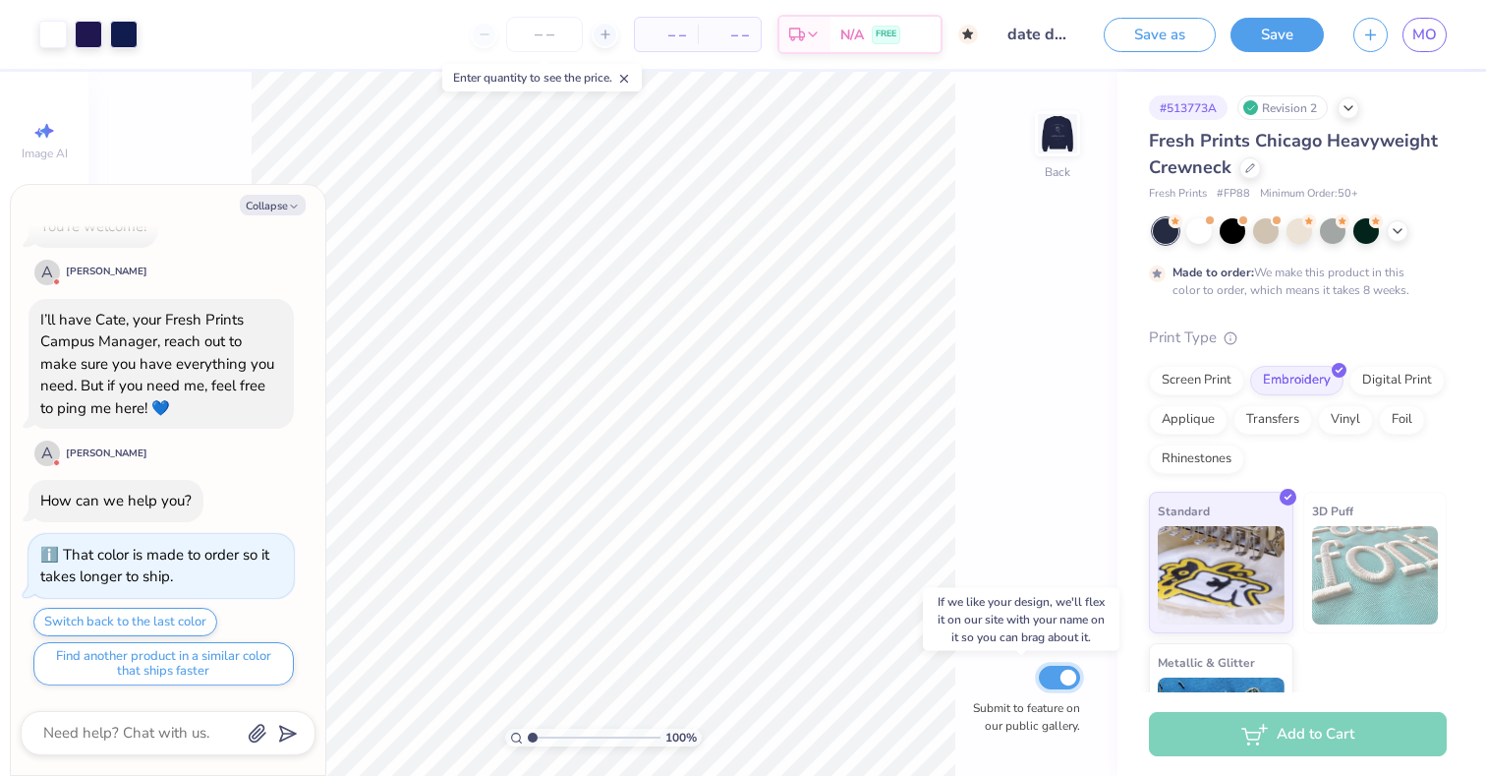
click at [1063, 675] on input "Submit to feature on our public gallery." at bounding box center [1059, 677] width 41 height 24
checkbox input "false"
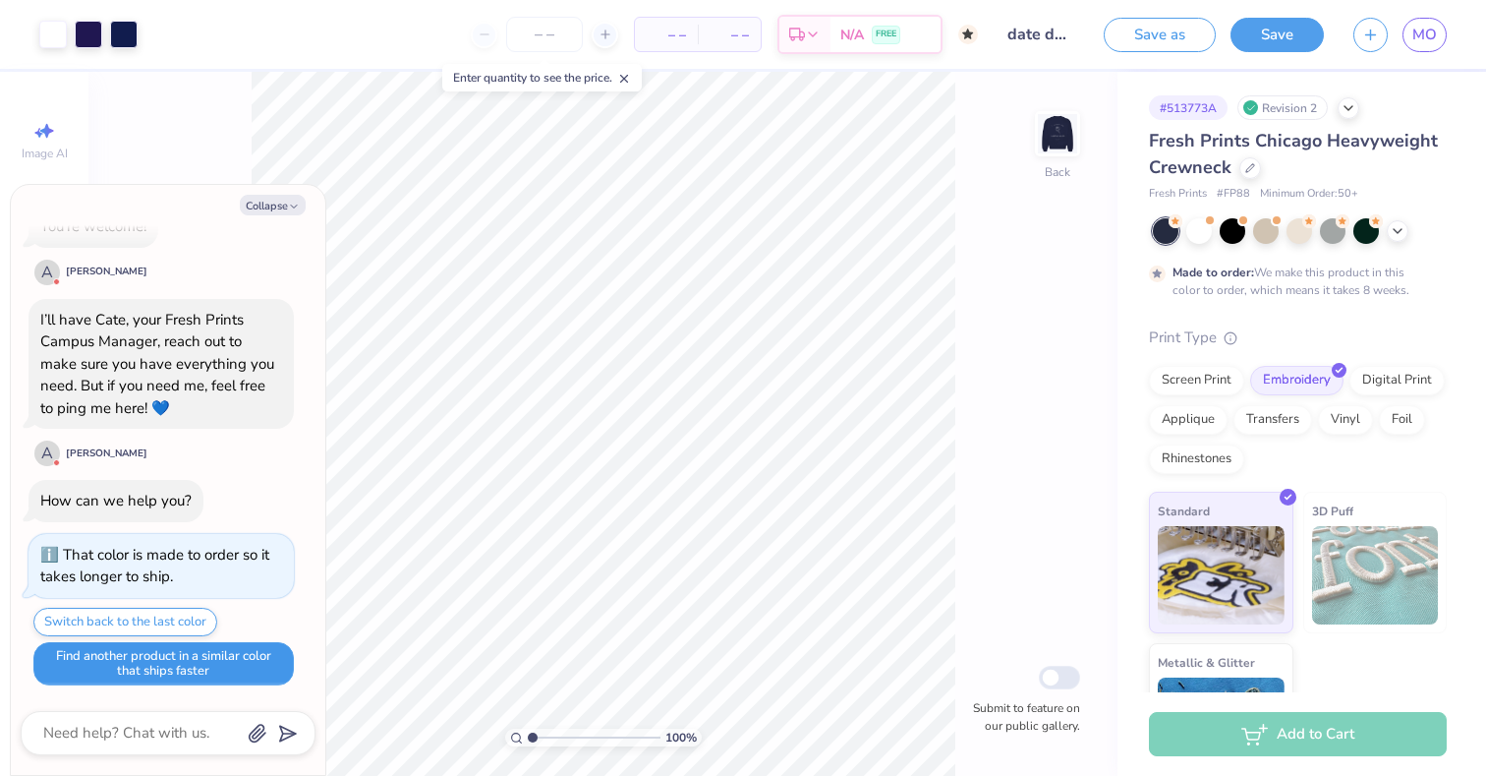
click at [185, 668] on button "Find another product in a similar color that ships faster" at bounding box center [163, 663] width 260 height 43
type textarea "x"
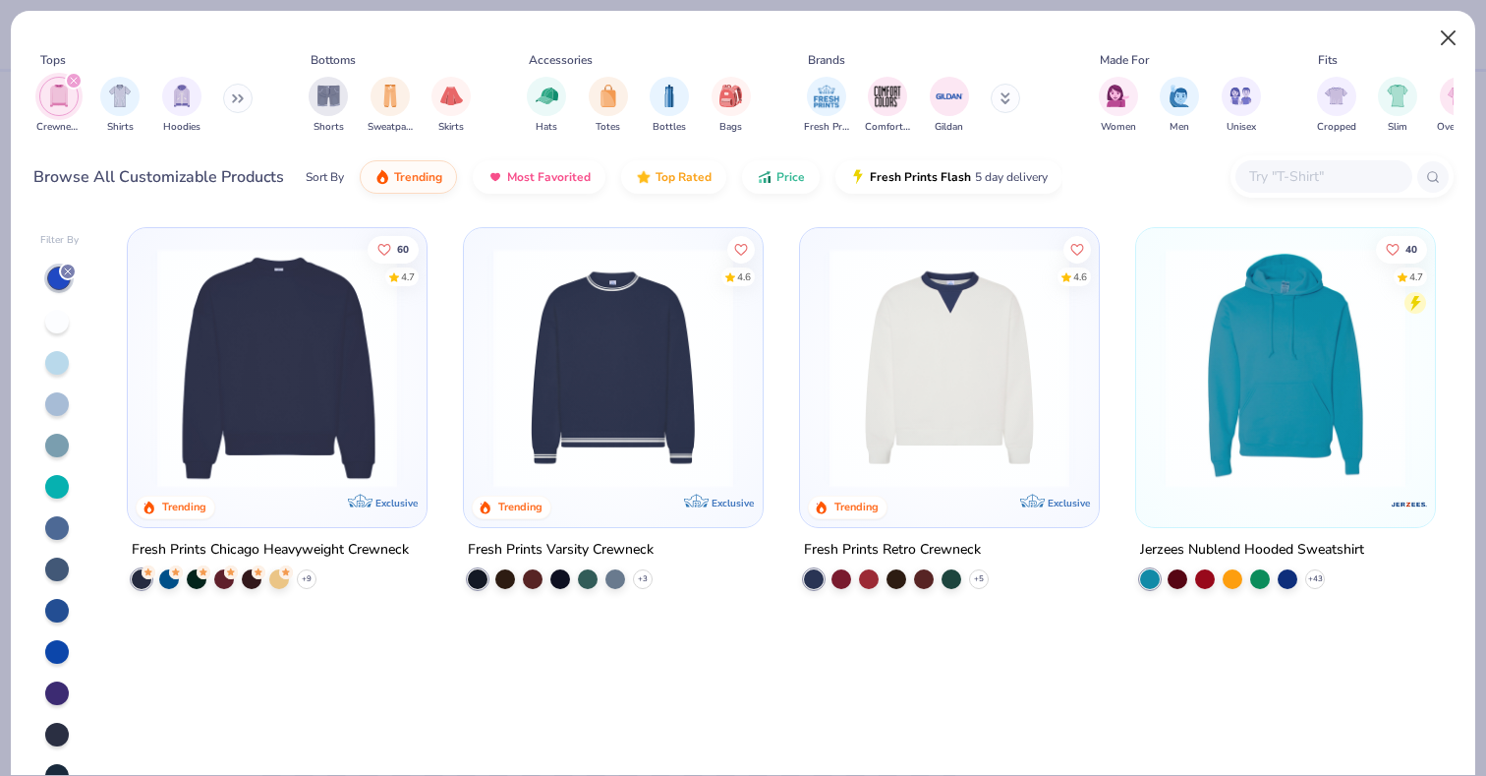
click at [1440, 46] on button "Close" at bounding box center [1448, 38] width 37 height 37
click at [1453, 37] on button "Close" at bounding box center [1448, 38] width 37 height 37
click at [1458, 38] on button "Close" at bounding box center [1448, 38] width 37 height 37
click at [1445, 44] on button "Close" at bounding box center [1448, 38] width 37 height 37
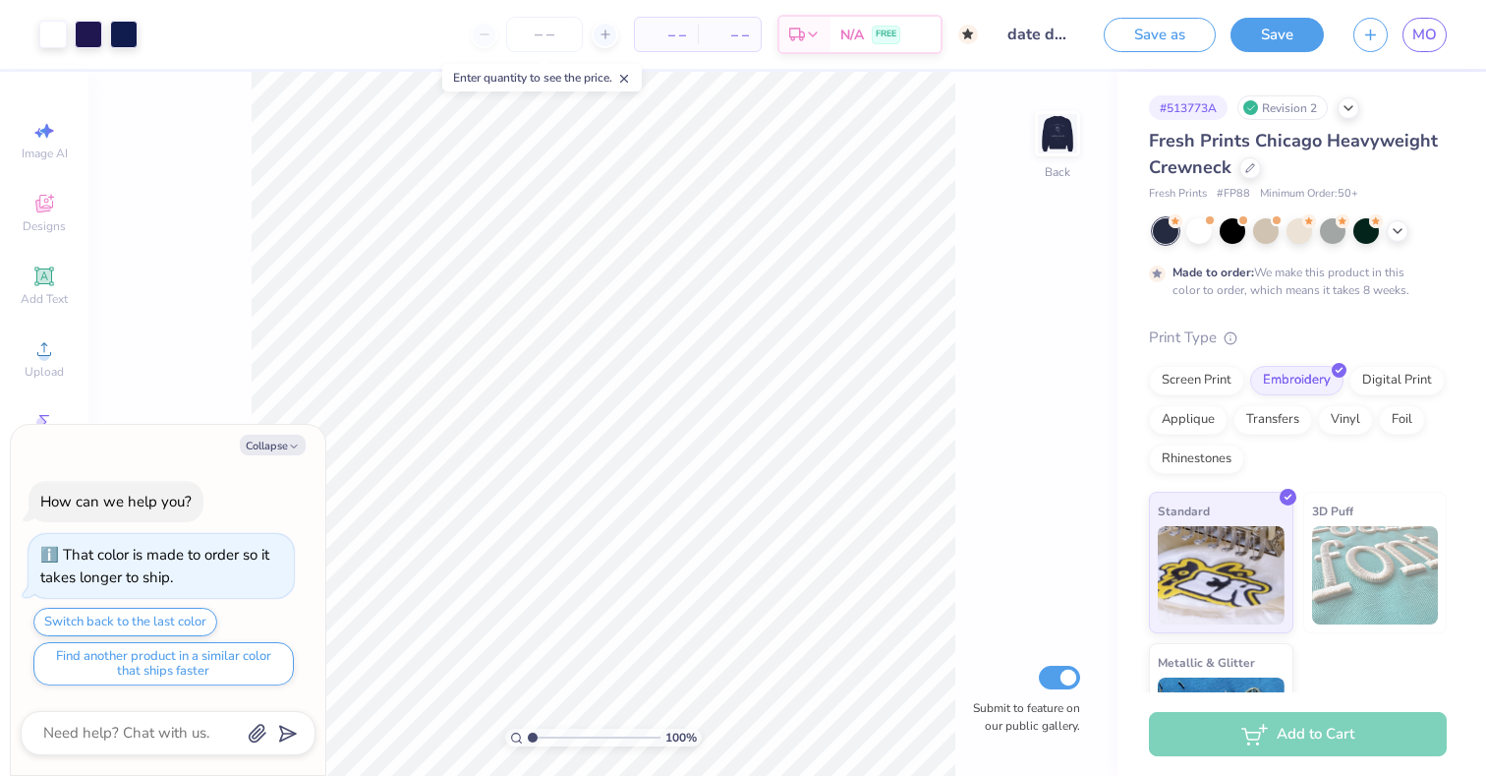
scroll to position [3, 0]
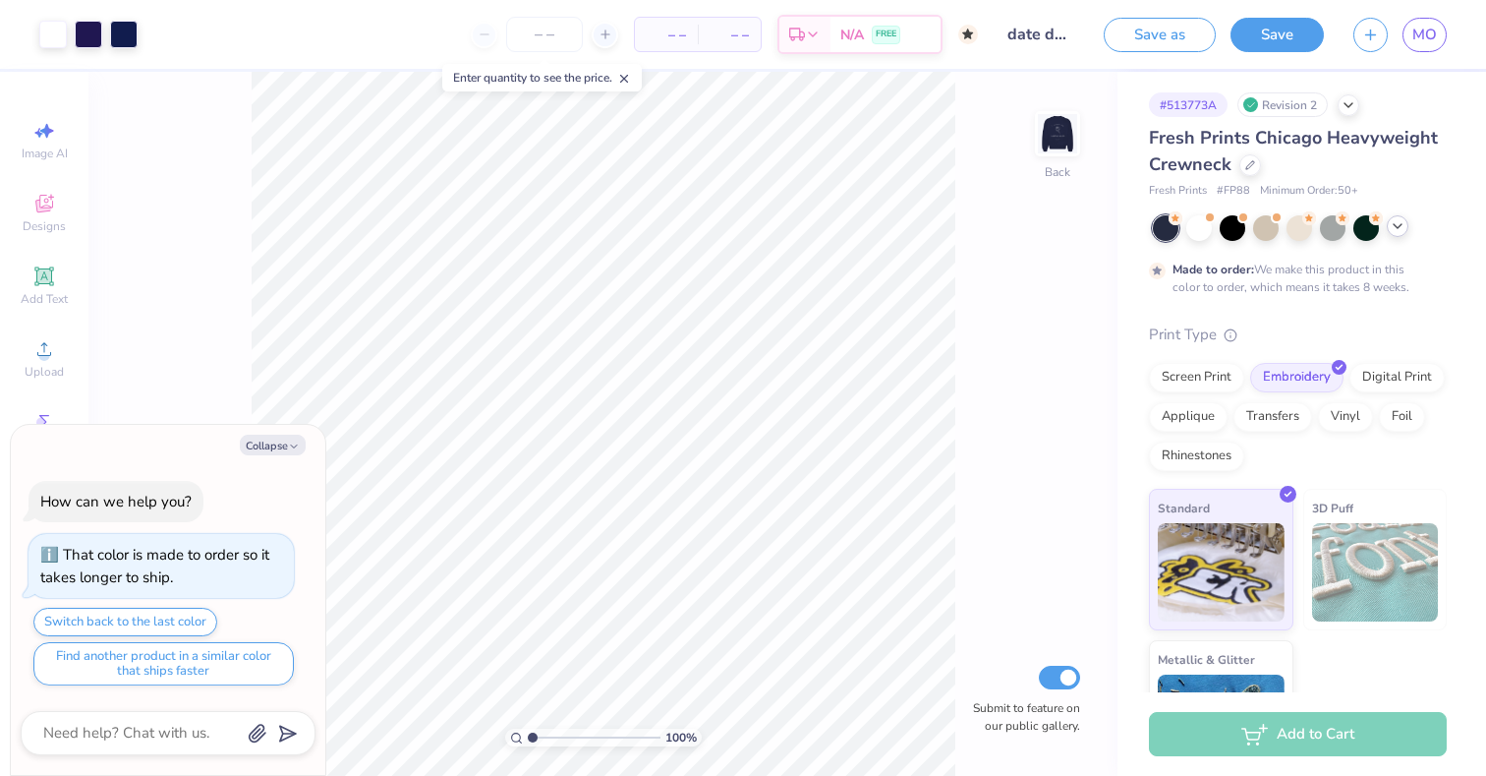
click at [1403, 232] on icon at bounding box center [1398, 226] width 16 height 16
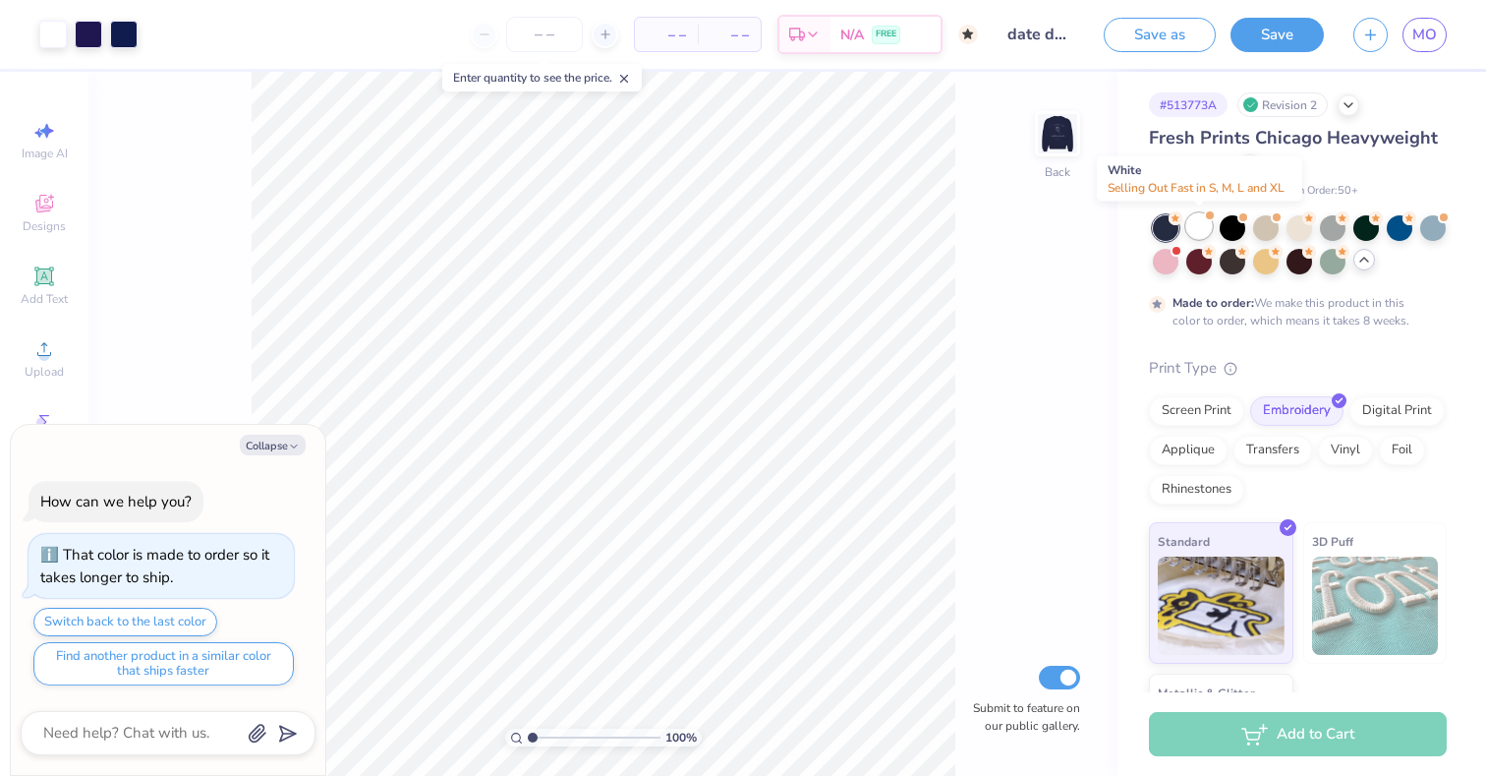
click at [1204, 238] on div at bounding box center [1199, 226] width 26 height 26
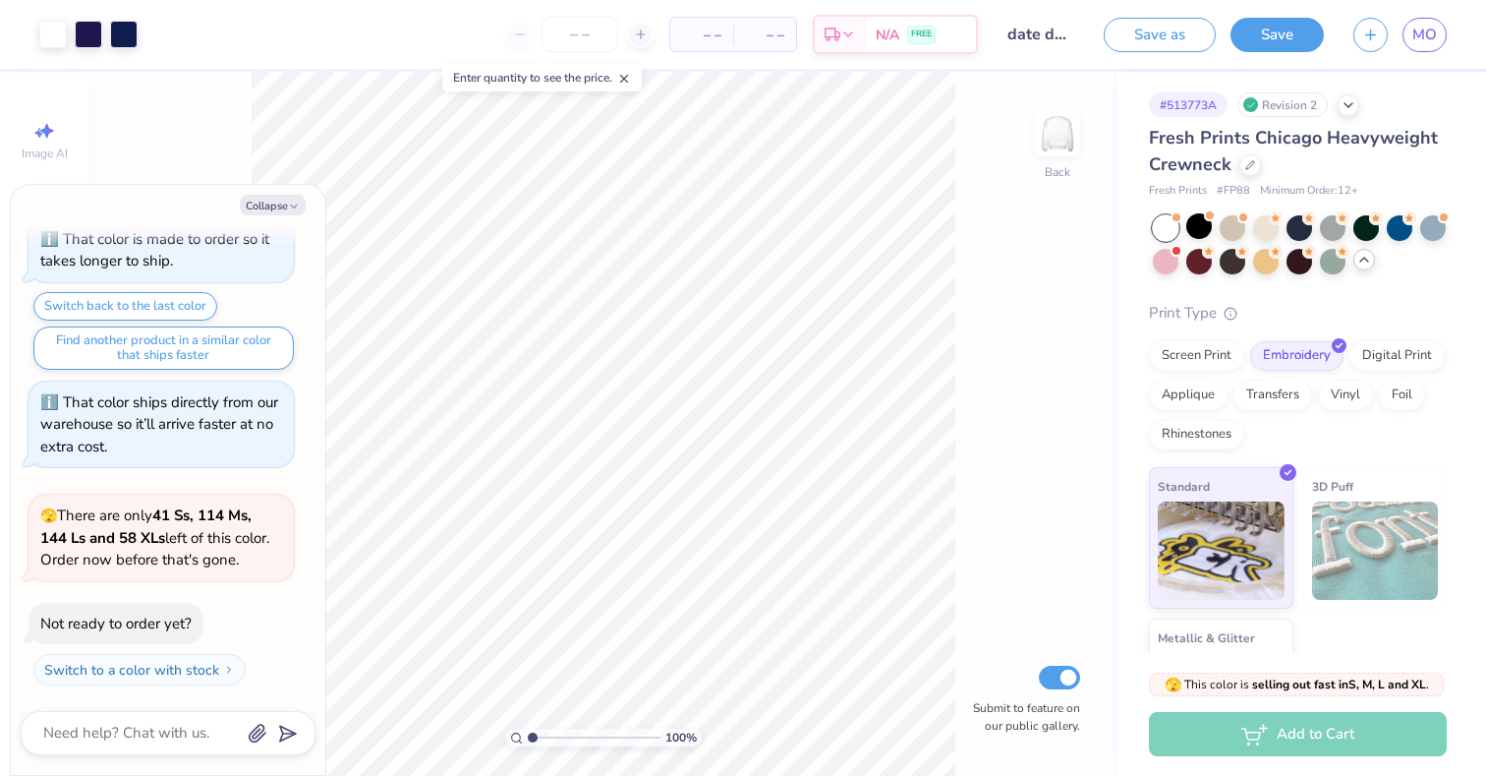
scroll to position [295, 0]
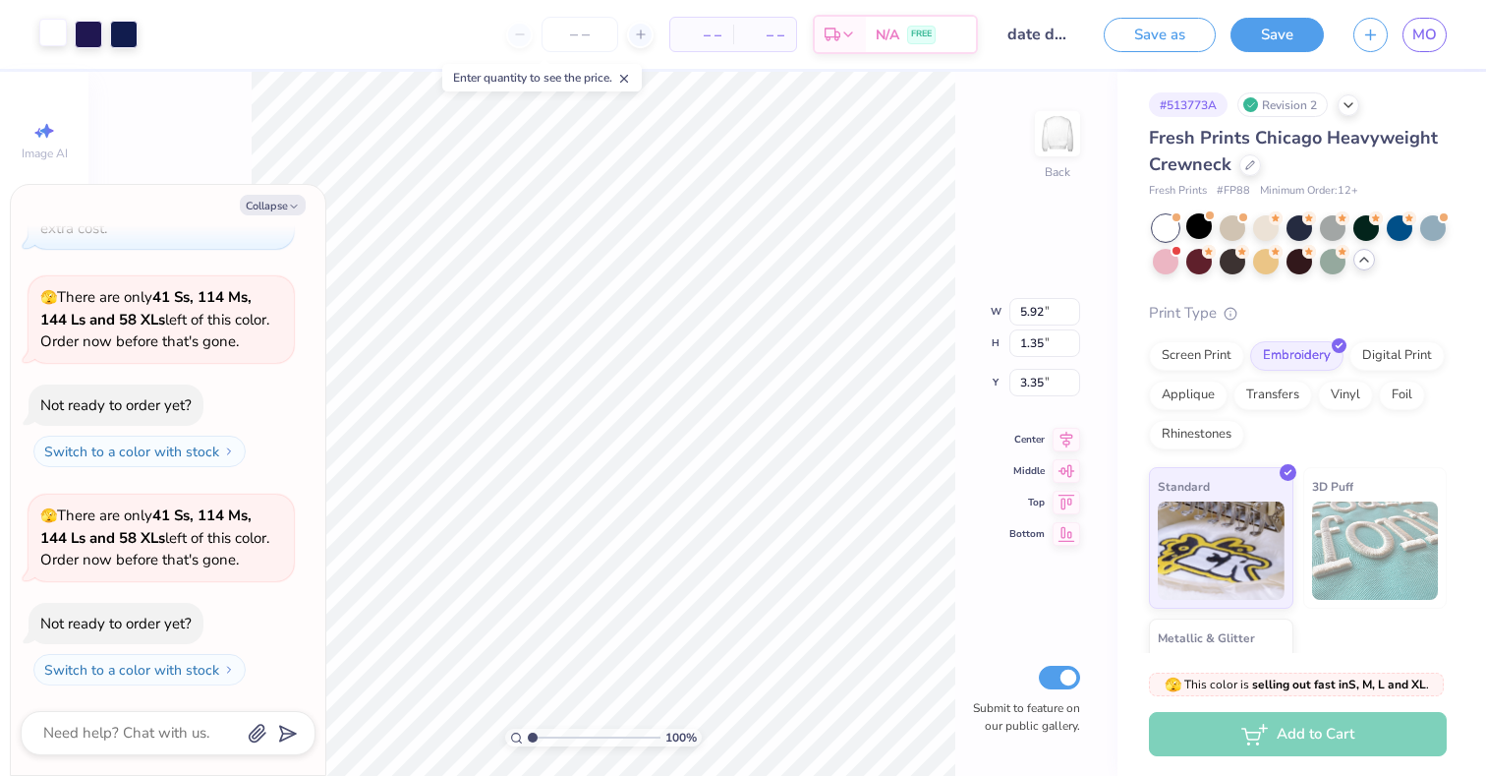
click at [46, 45] on div at bounding box center [53, 33] width 28 height 28
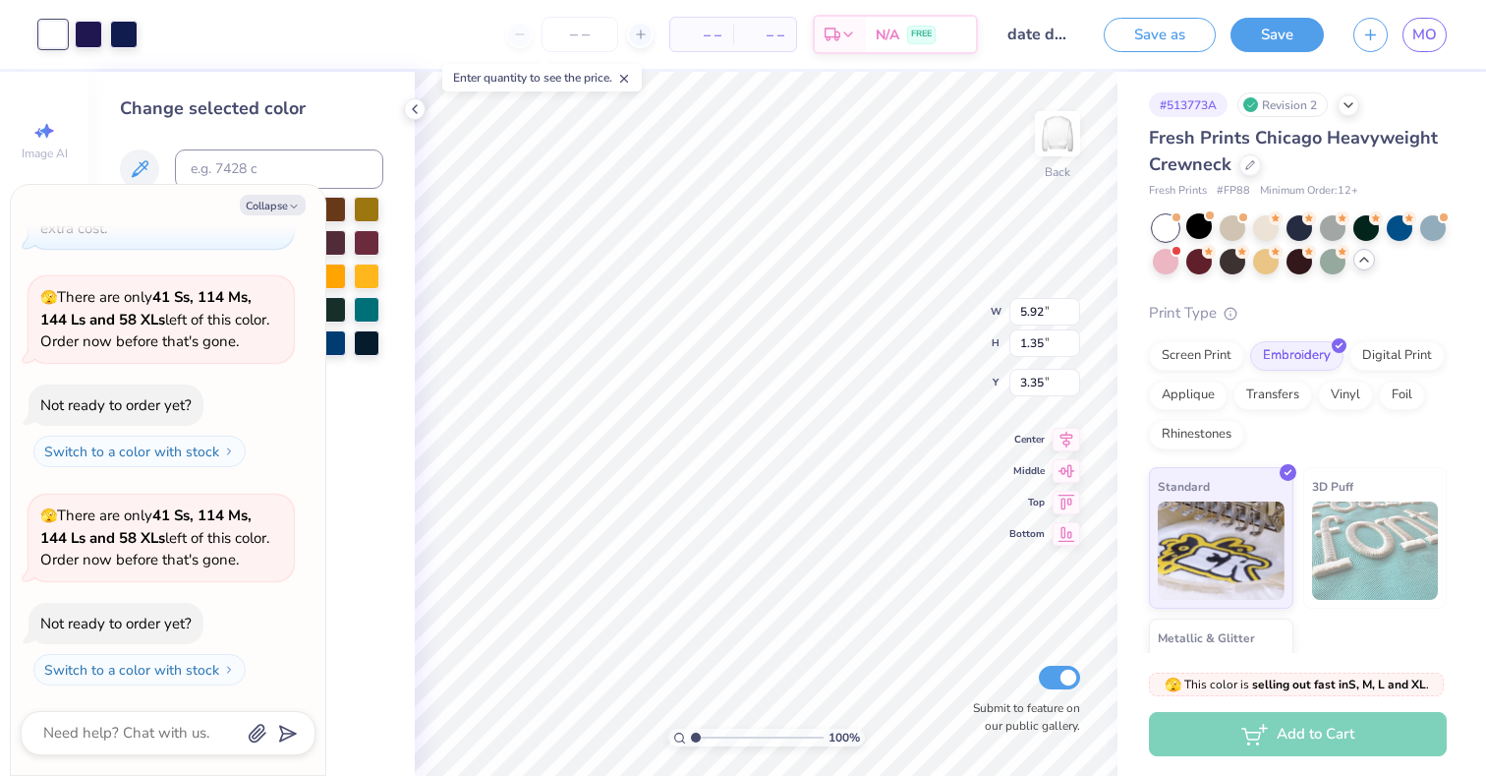
click at [281, 218] on div "Collapse How can we help you? That color is made to order so it takes longer to…" at bounding box center [168, 480] width 315 height 590
click at [278, 205] on button "Collapse" at bounding box center [273, 205] width 66 height 21
type textarea "x"
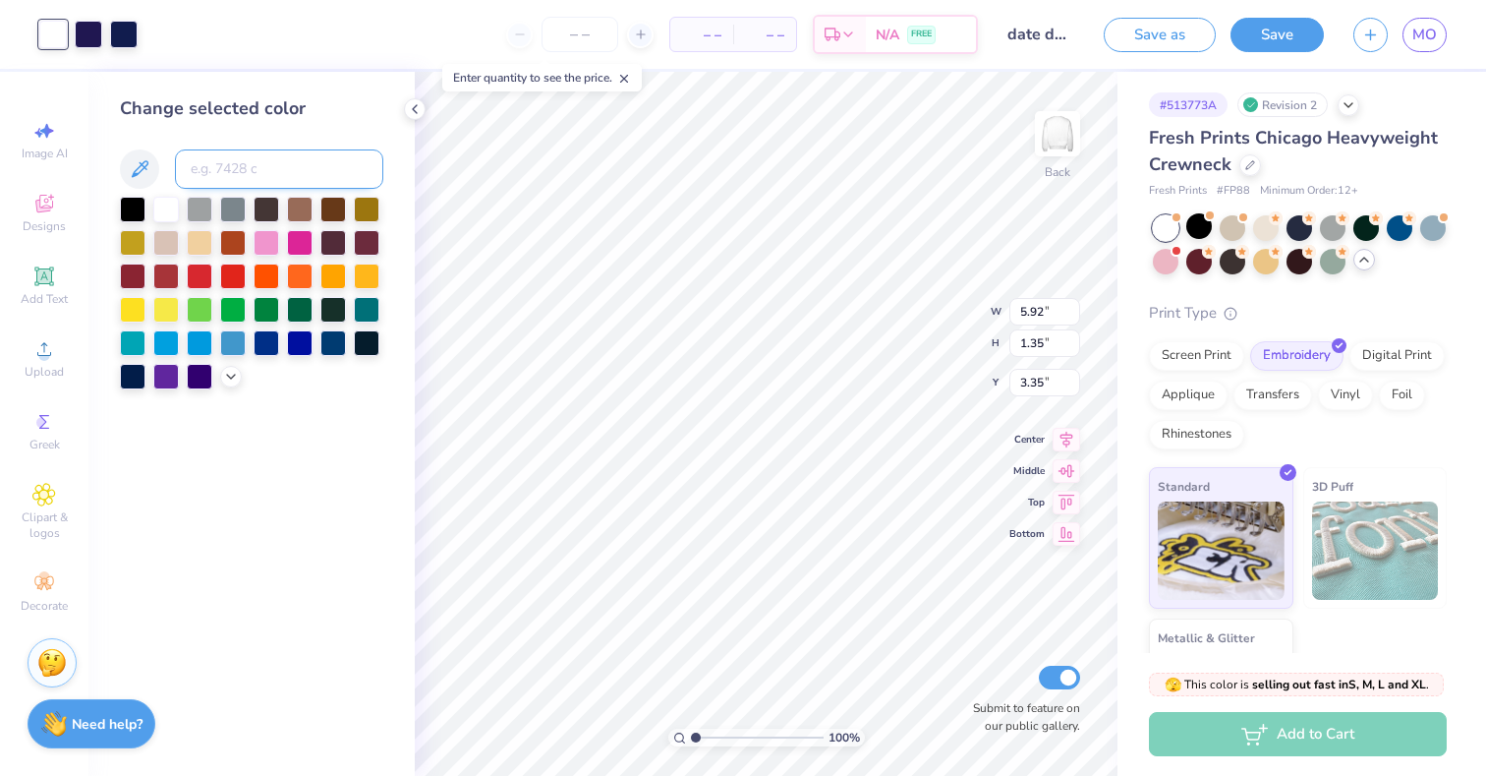
click at [244, 171] on input at bounding box center [279, 168] width 208 height 39
type input "navy"
click at [371, 337] on div at bounding box center [367, 341] width 26 height 26
click at [332, 343] on div at bounding box center [333, 341] width 26 height 26
click at [134, 374] on div at bounding box center [133, 375] width 26 height 26
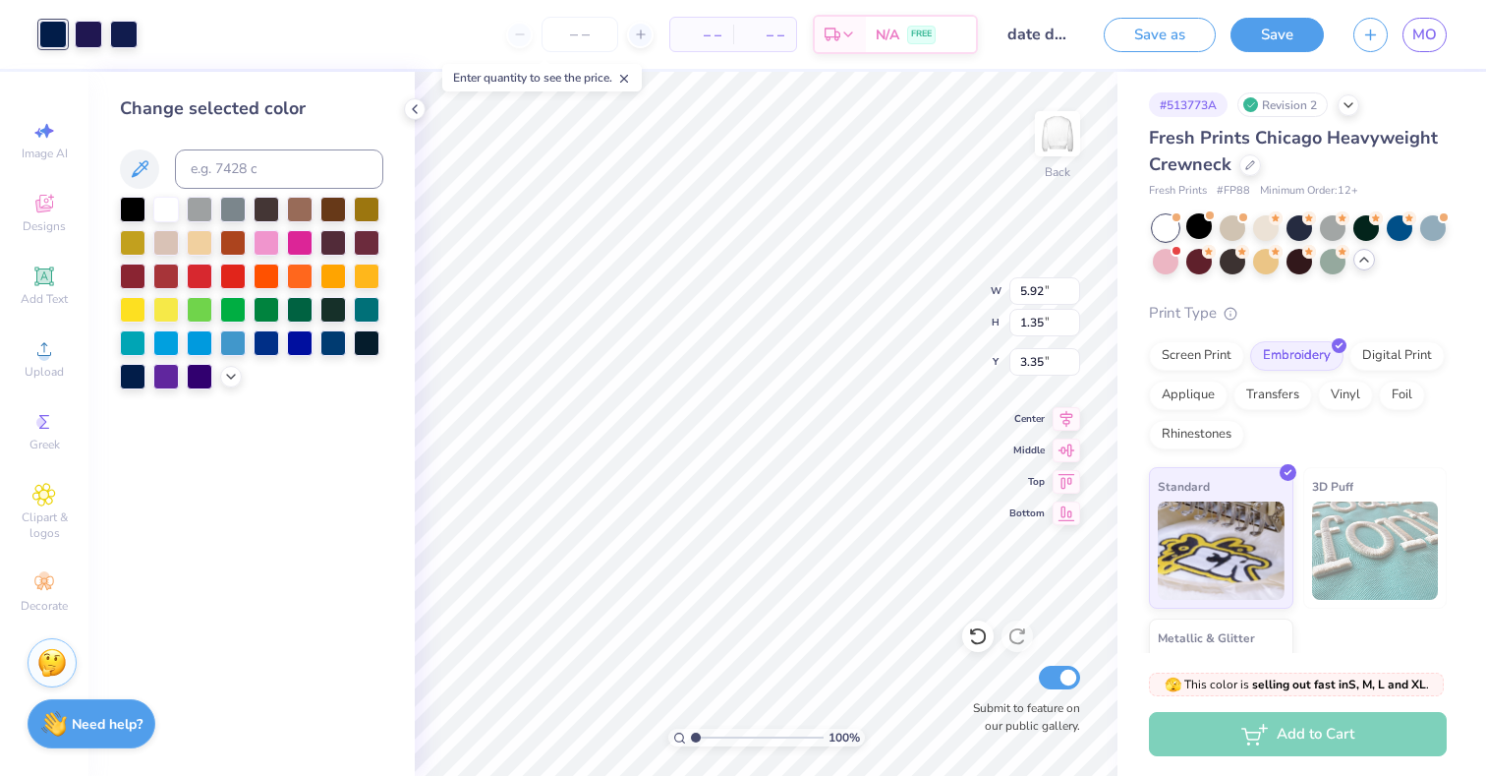
click at [364, 473] on div "Change selected color" at bounding box center [251, 424] width 326 height 704
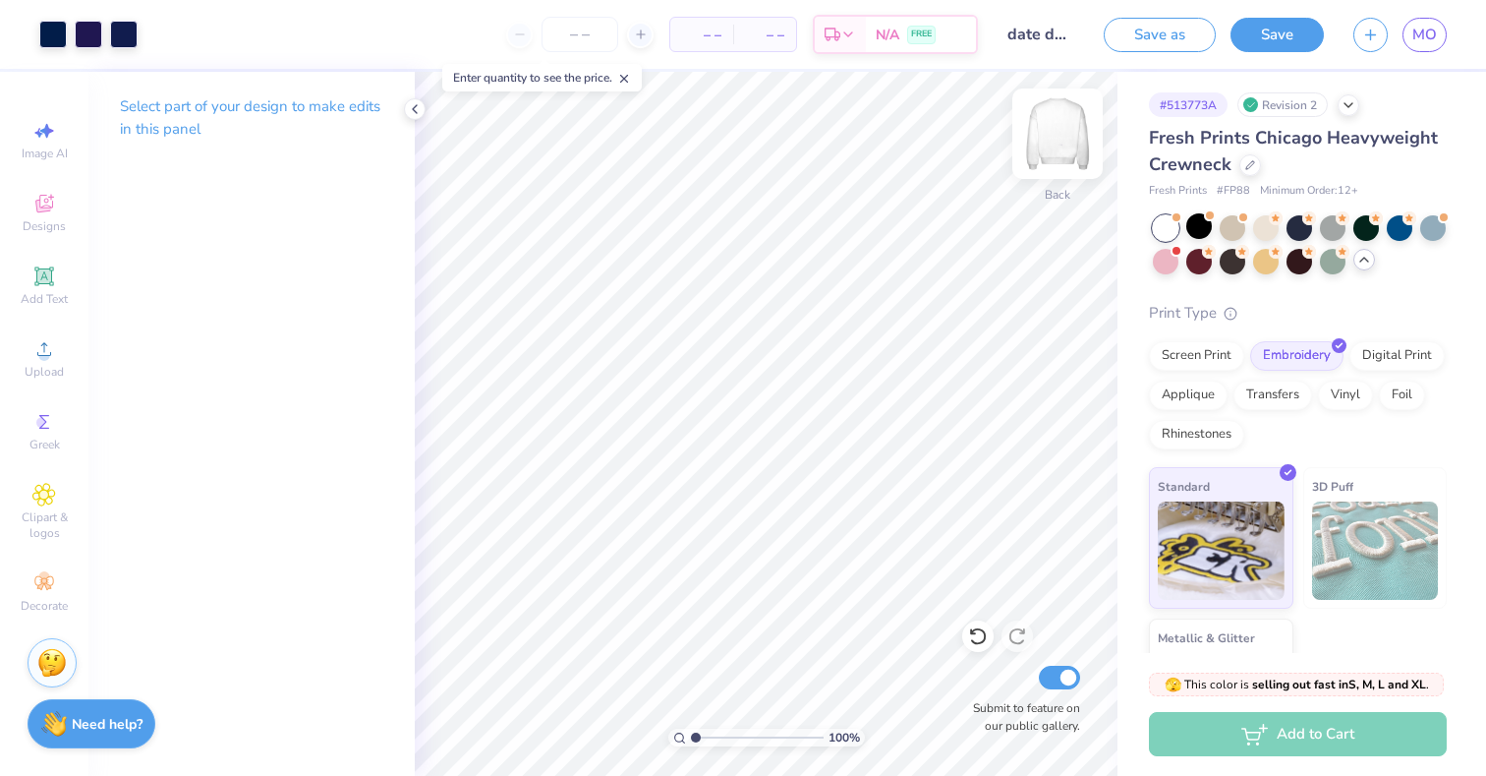
click at [1059, 144] on img at bounding box center [1057, 133] width 79 height 79
click at [414, 105] on icon at bounding box center [415, 109] width 16 height 16
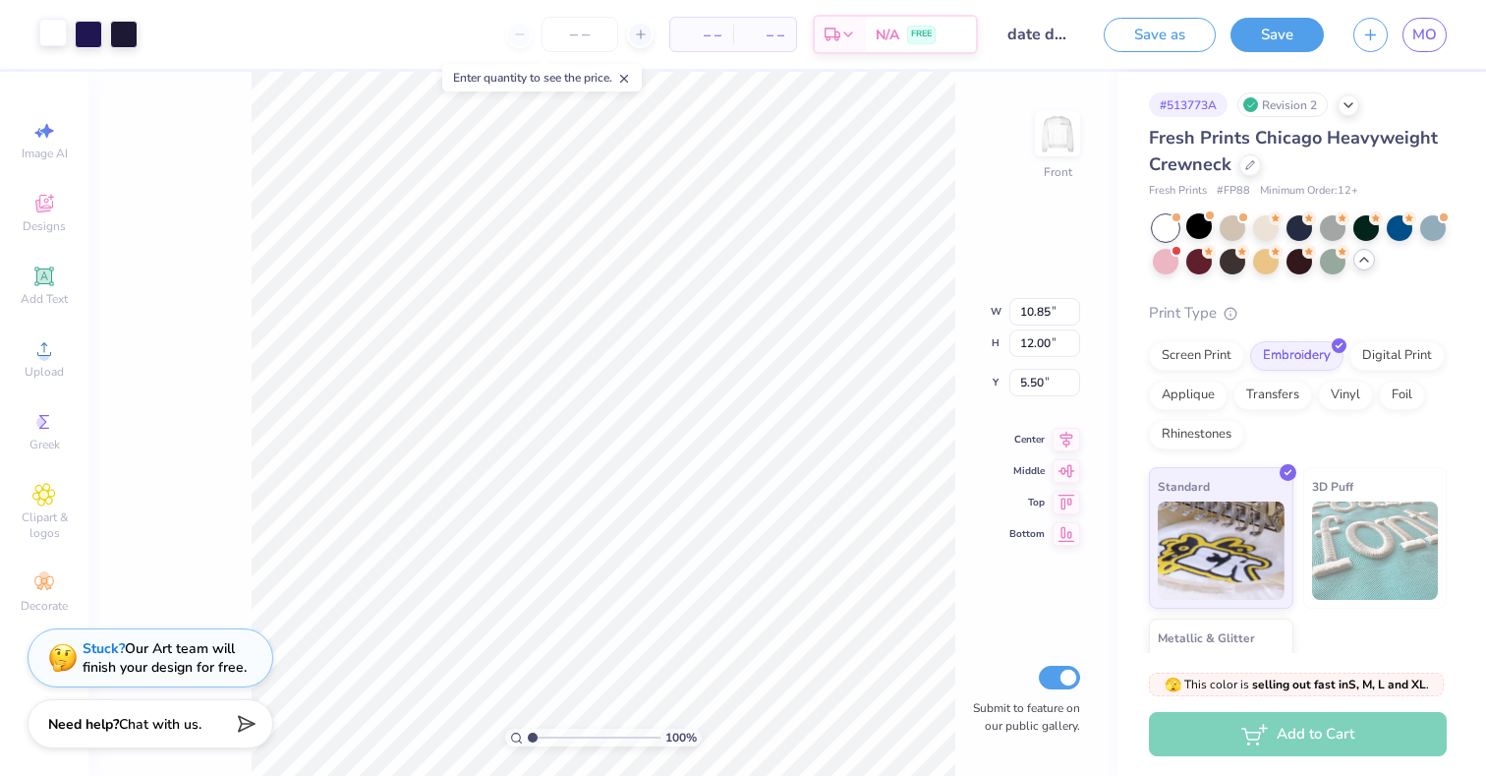
click at [40, 33] on div at bounding box center [53, 33] width 28 height 28
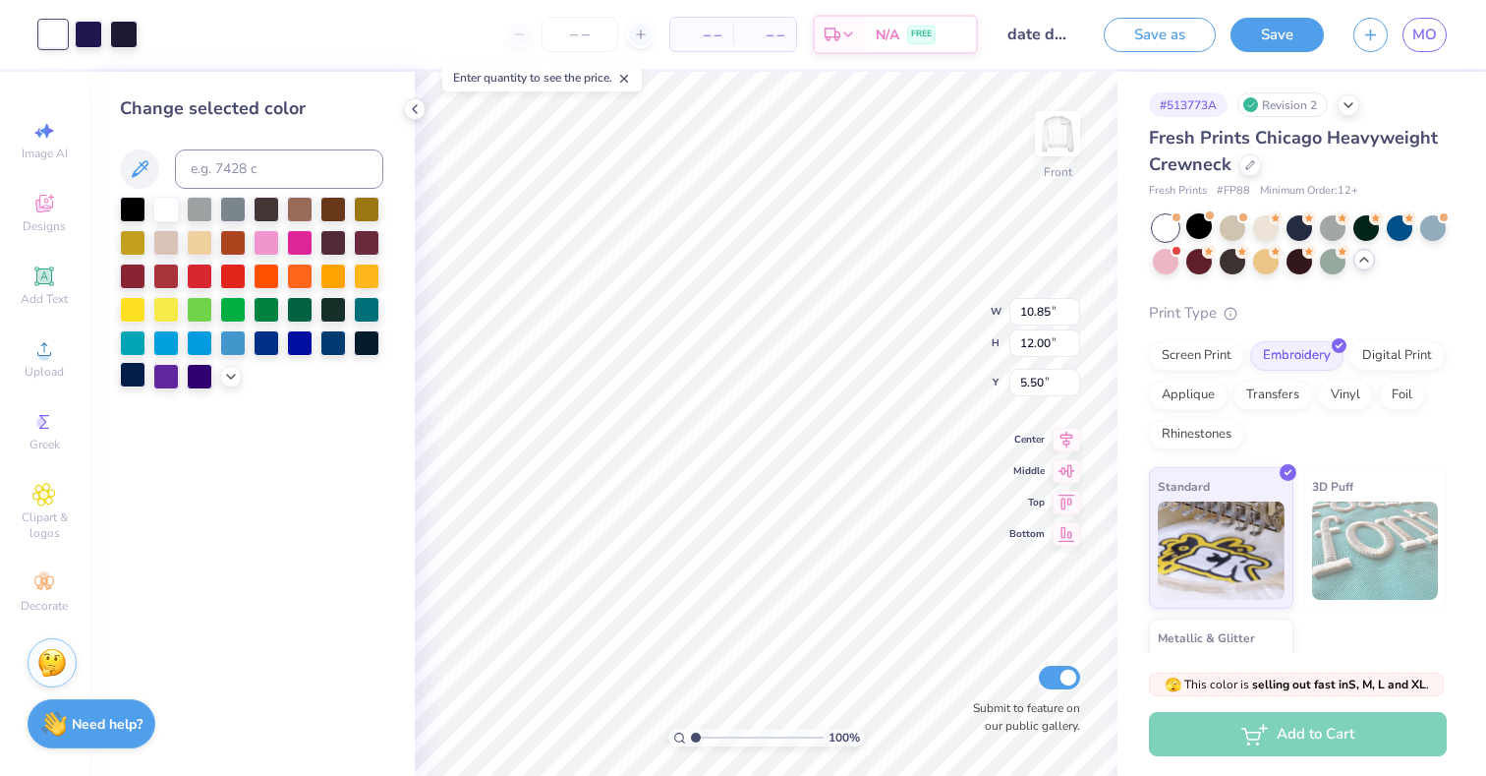
click at [132, 366] on div at bounding box center [133, 375] width 26 height 26
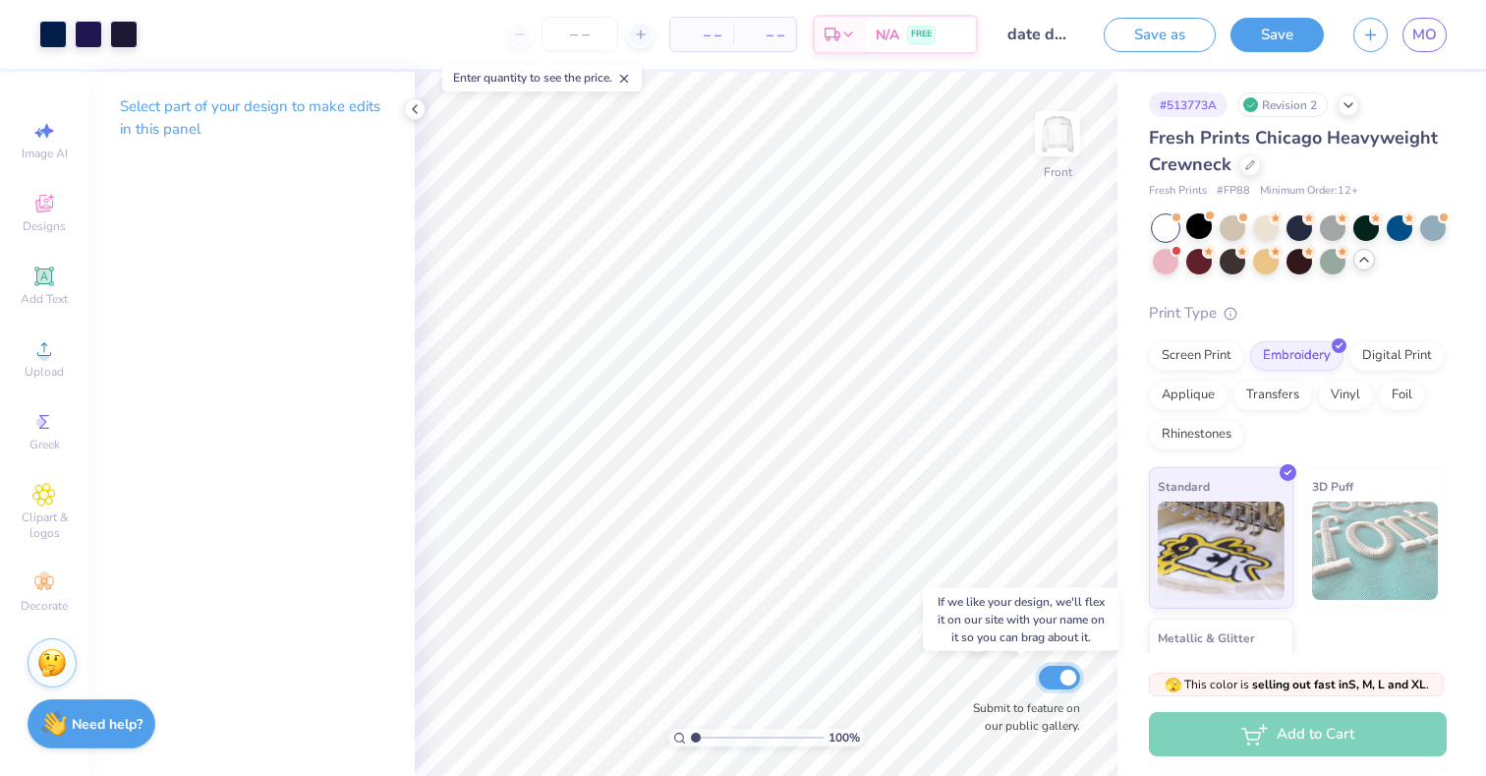
click at [1065, 679] on input "Submit to feature on our public gallery." at bounding box center [1059, 677] width 41 height 24
checkbox input "false"
click at [1059, 140] on img at bounding box center [1057, 133] width 79 height 79
click at [1294, 31] on button "Save" at bounding box center [1277, 32] width 93 height 34
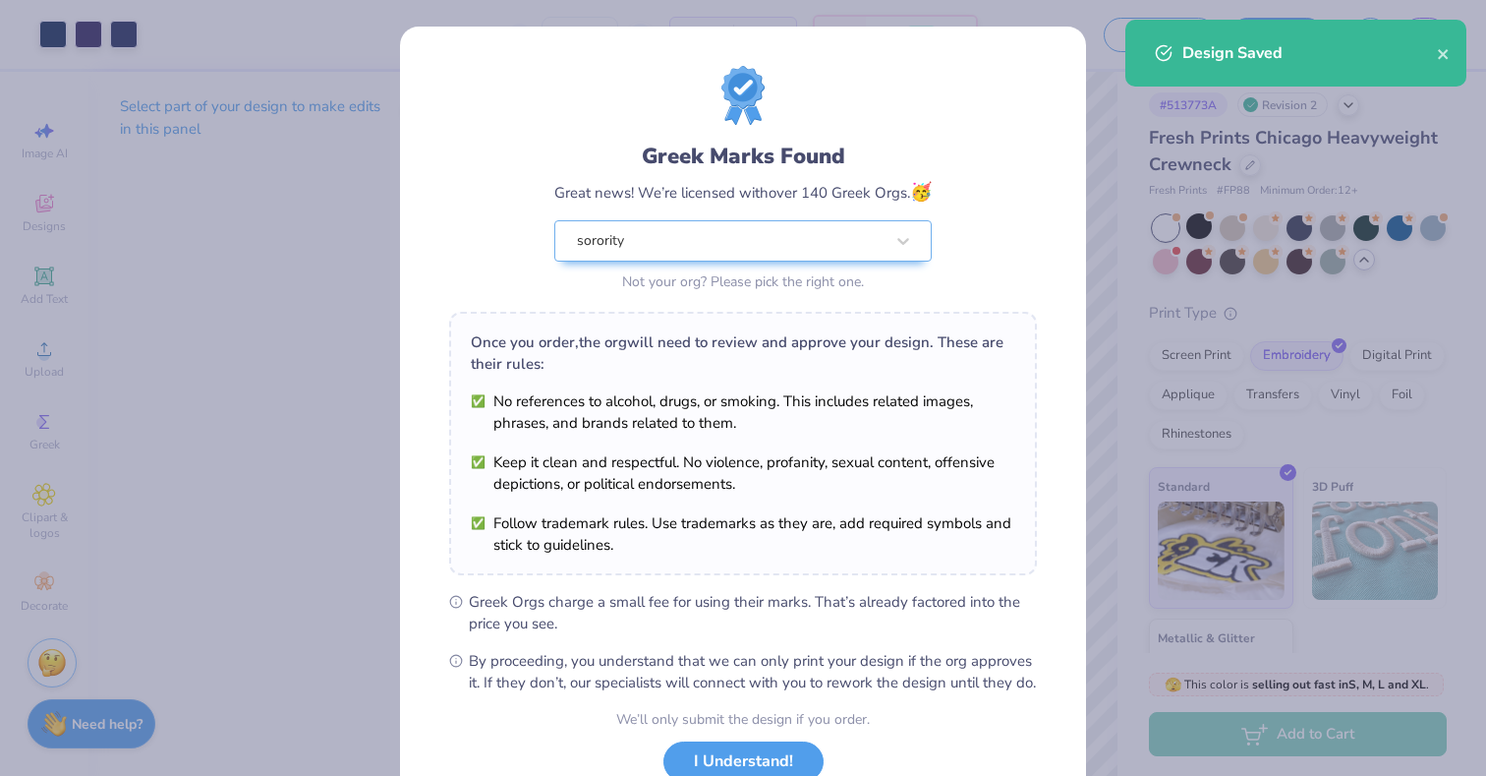
scroll to position [144, 0]
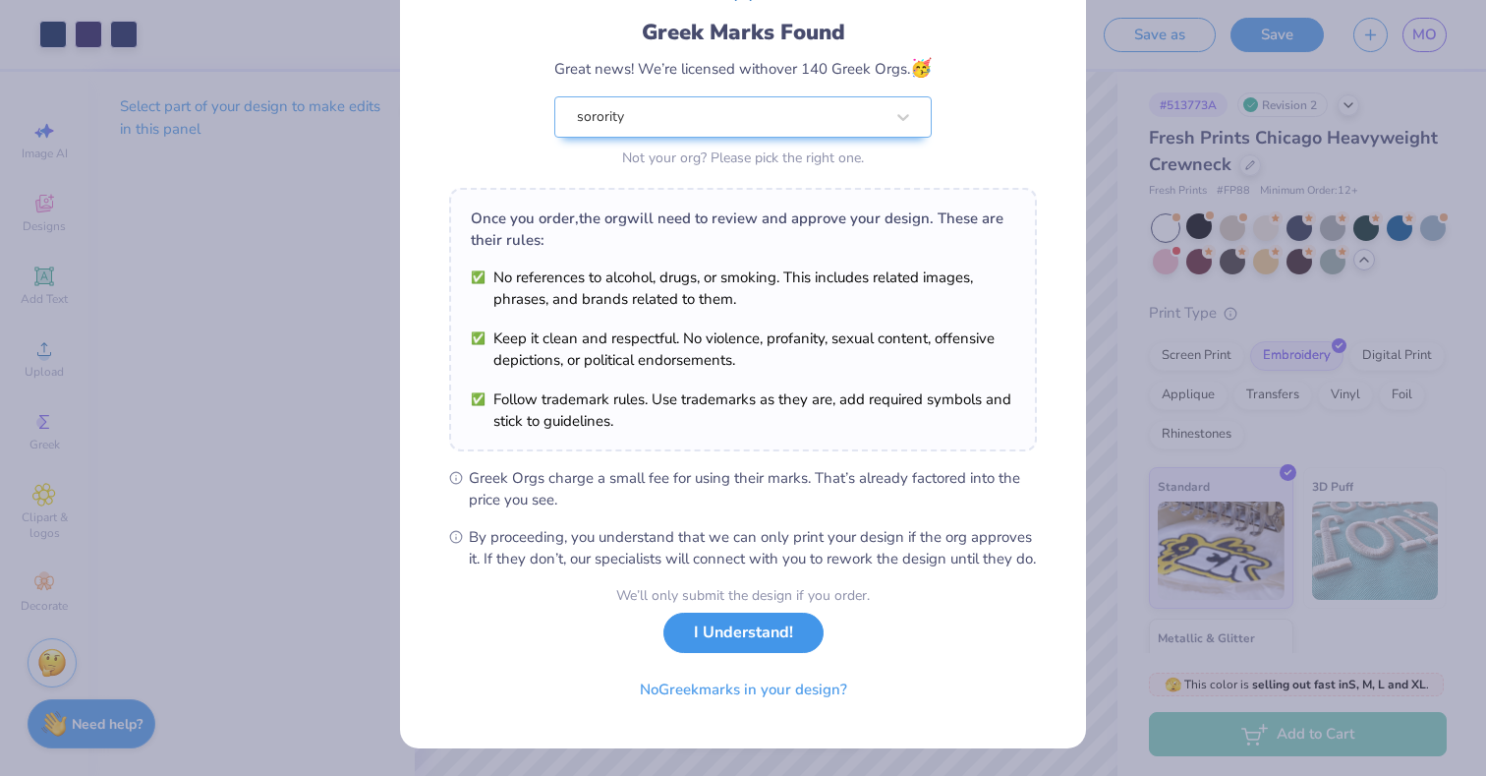
click at [735, 622] on button "I Understand!" at bounding box center [743, 632] width 160 height 40
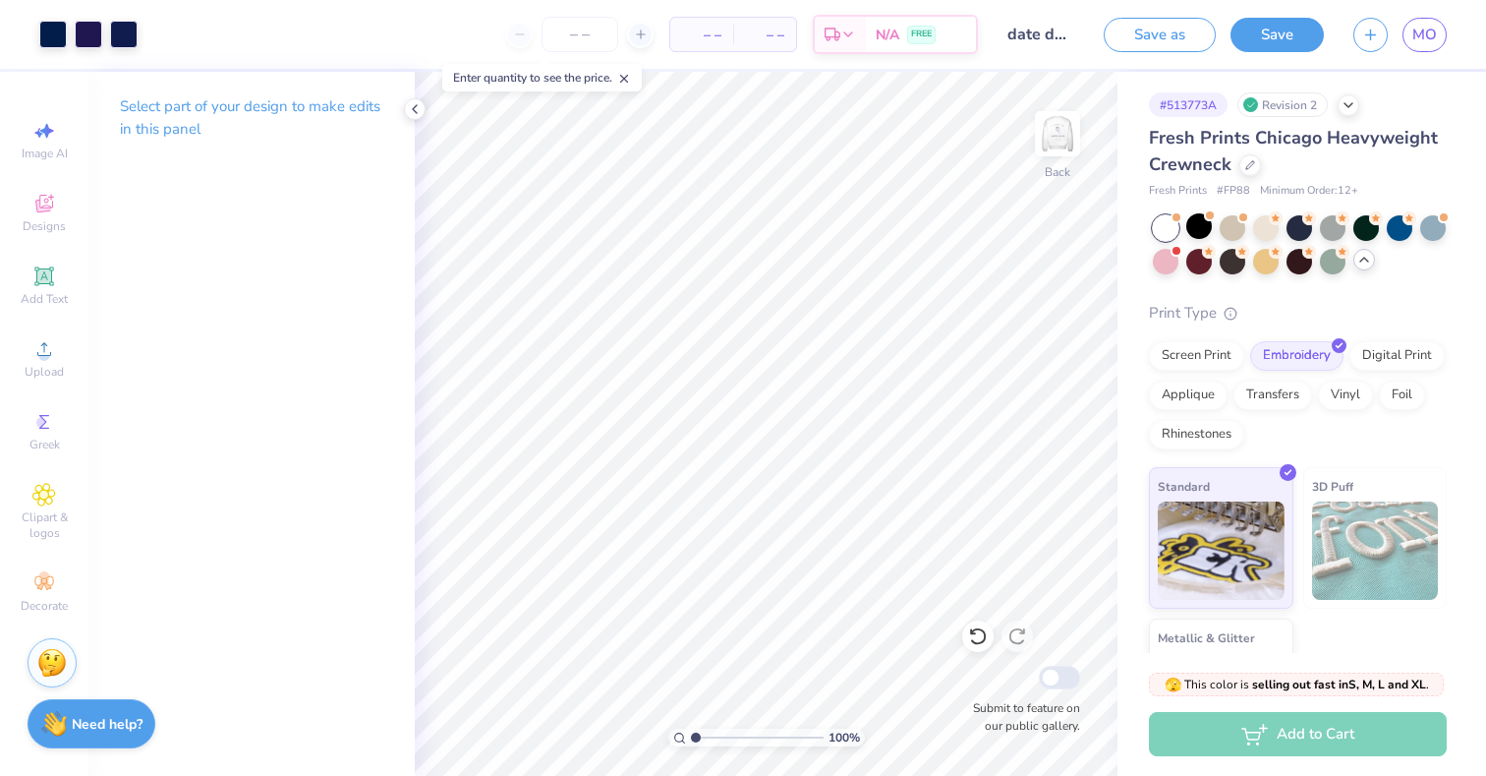
scroll to position [0, 0]
click at [1453, 40] on div "Save as Save MO" at bounding box center [1295, 34] width 382 height 69
click at [1435, 40] on span "MO" at bounding box center [1424, 35] width 25 height 23
click at [1236, 233] on div at bounding box center [1233, 226] width 26 height 26
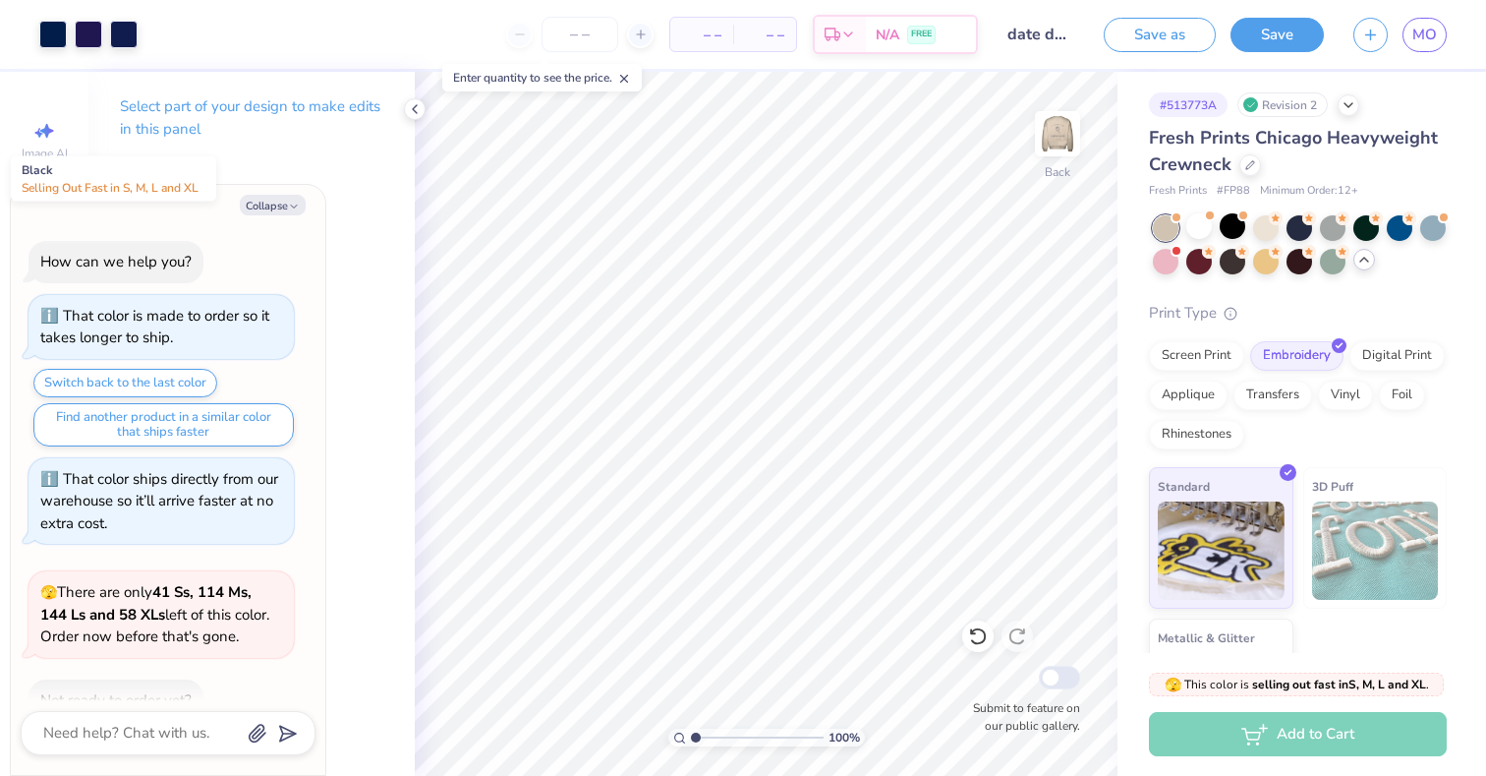
scroll to position [513, 0]
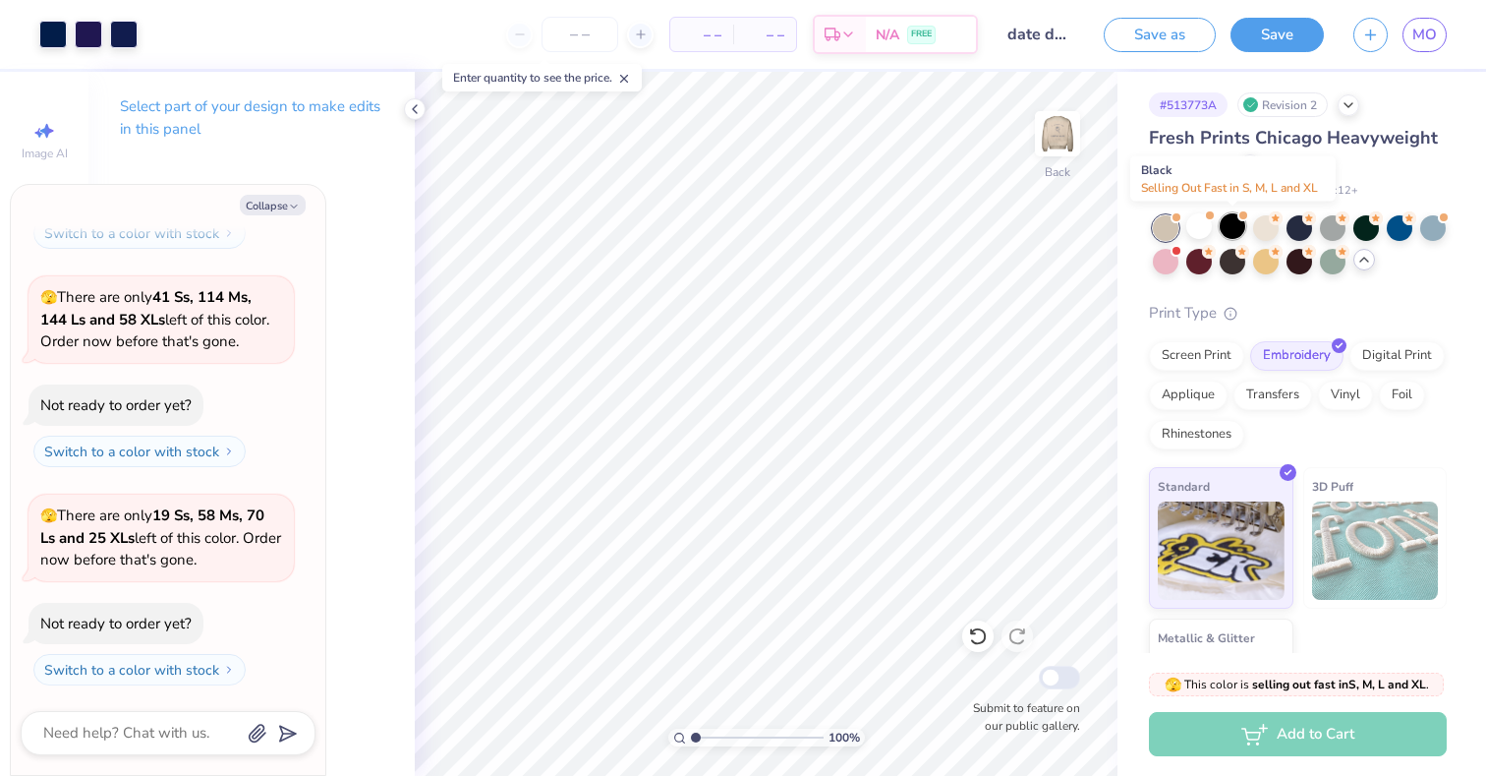
click at [1233, 228] on div at bounding box center [1233, 226] width 26 height 26
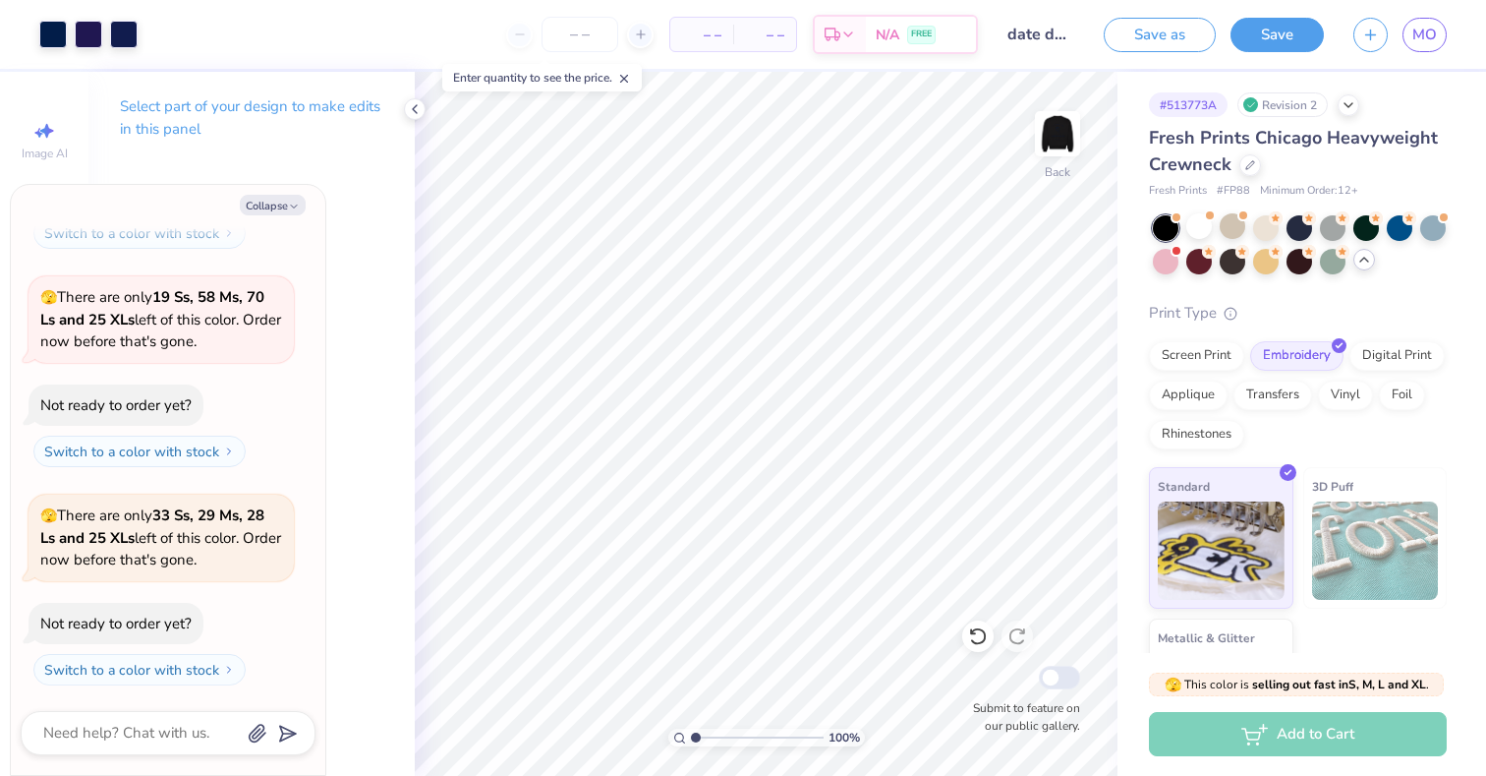
click at [1362, 264] on icon at bounding box center [1364, 260] width 16 height 16
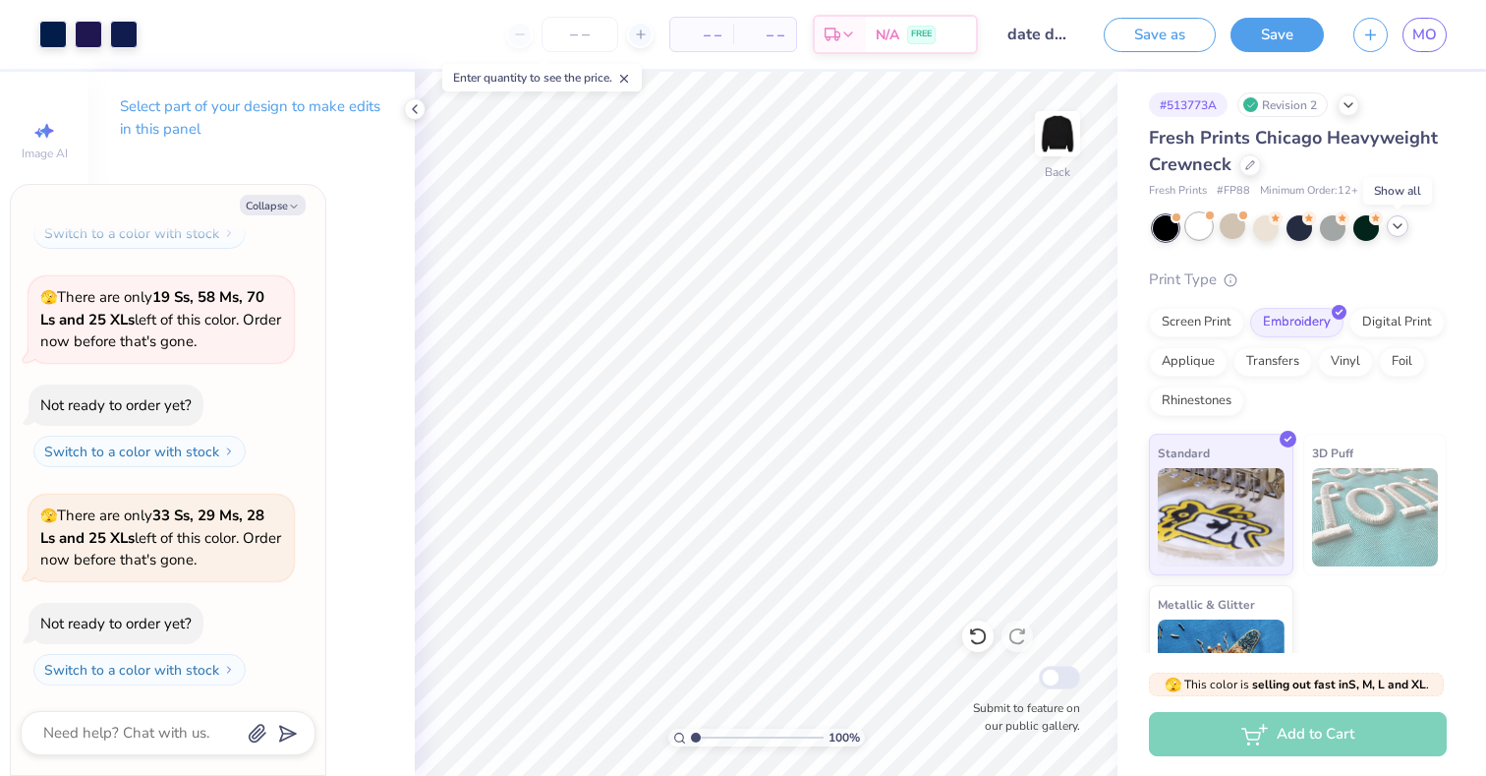
click at [1208, 228] on div at bounding box center [1199, 226] width 26 height 26
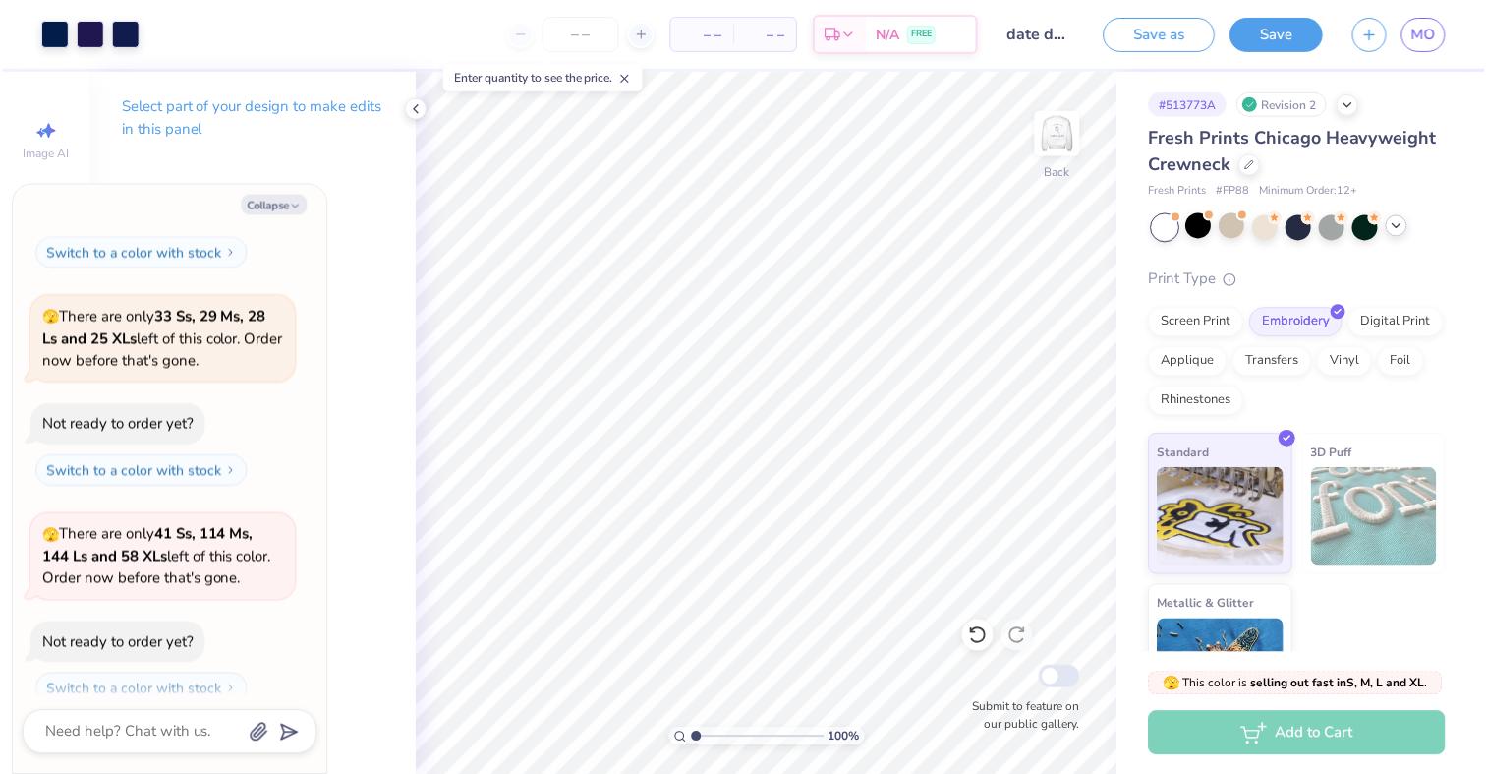
scroll to position [950, 0]
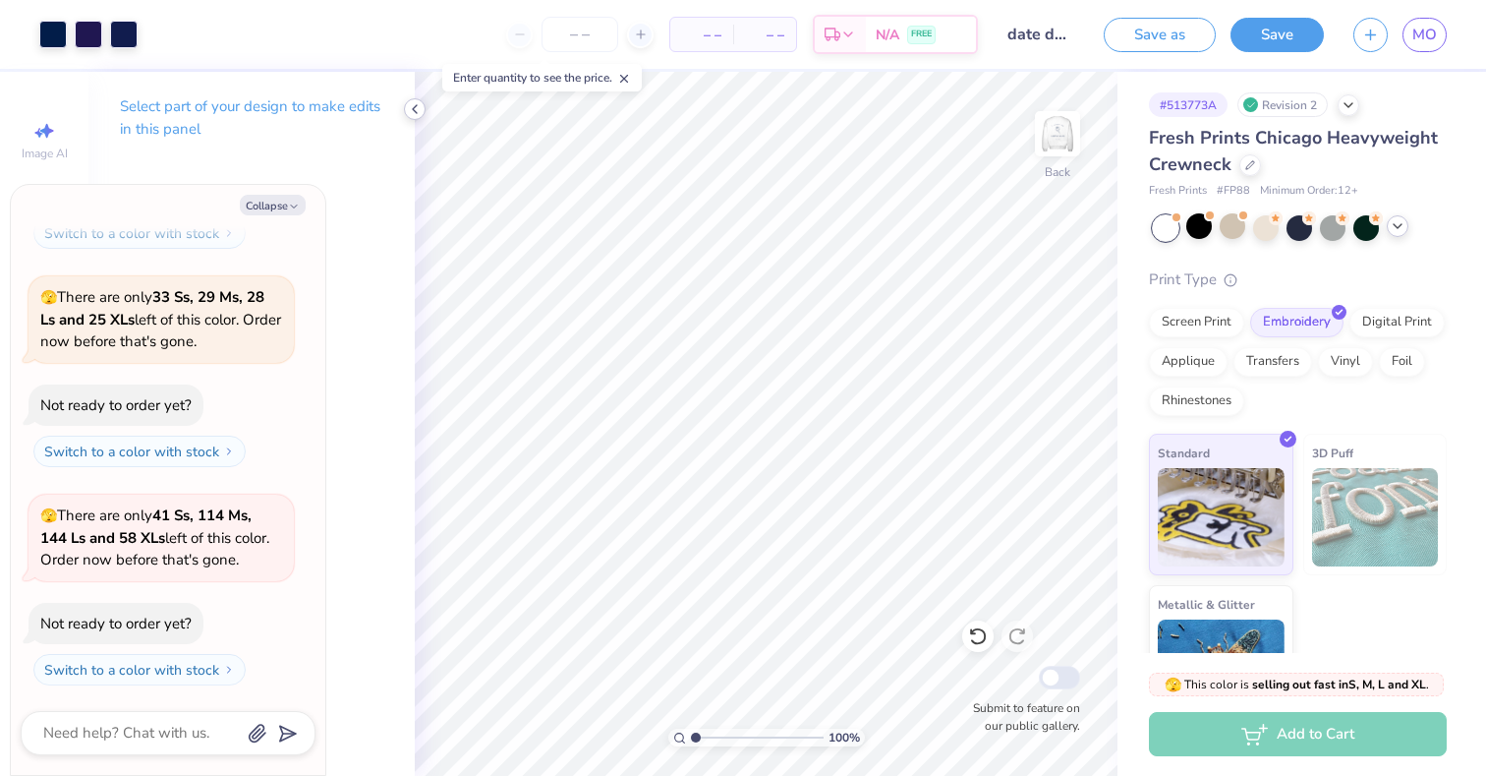
click at [418, 110] on icon at bounding box center [415, 109] width 16 height 16
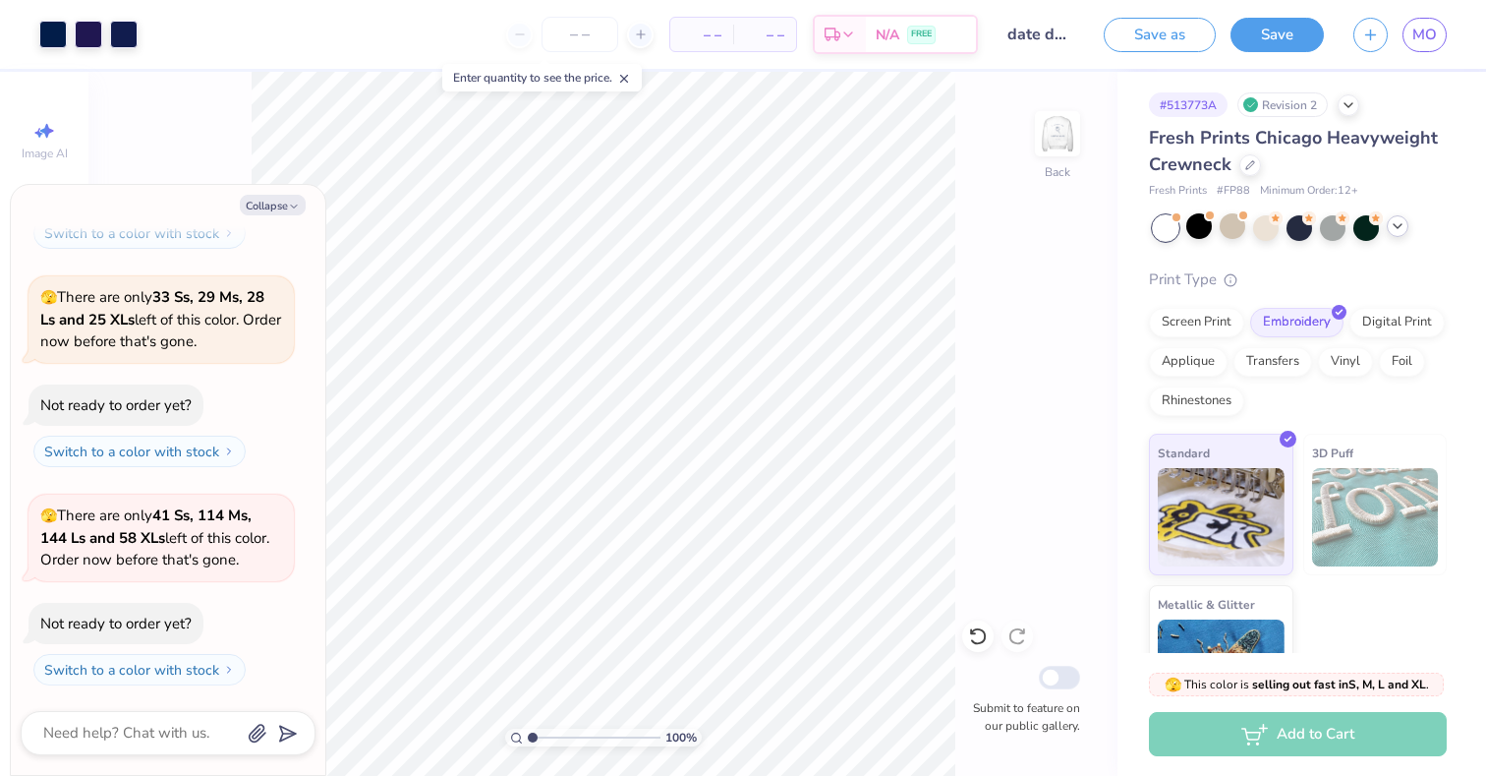
click at [961, 401] on div "100 % Back Submit to feature on our public gallery." at bounding box center [602, 424] width 1029 height 704
click at [994, 309] on div "100 % Back Submit to feature on our public gallery." at bounding box center [602, 424] width 1029 height 704
click at [277, 202] on button "Collapse" at bounding box center [273, 205] width 66 height 21
type textarea "x"
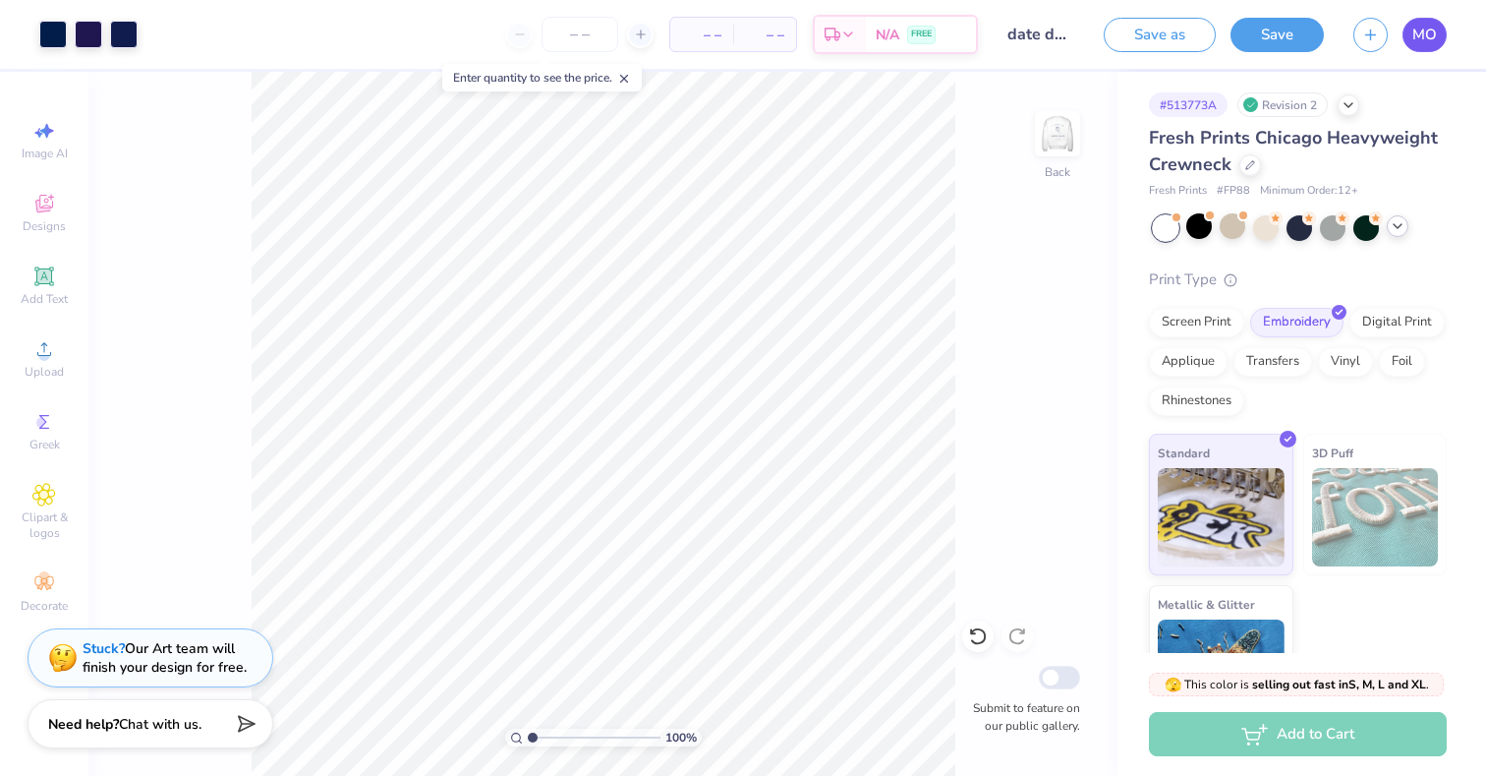
click at [1441, 40] on link "MO" at bounding box center [1425, 35] width 44 height 34
click at [958, 346] on div "100 % Back Submit to feature on our public gallery." at bounding box center [602, 423] width 1029 height 702
click at [1044, 506] on div "100 % Back Submit to feature on our public gallery." at bounding box center [602, 423] width 1029 height 702
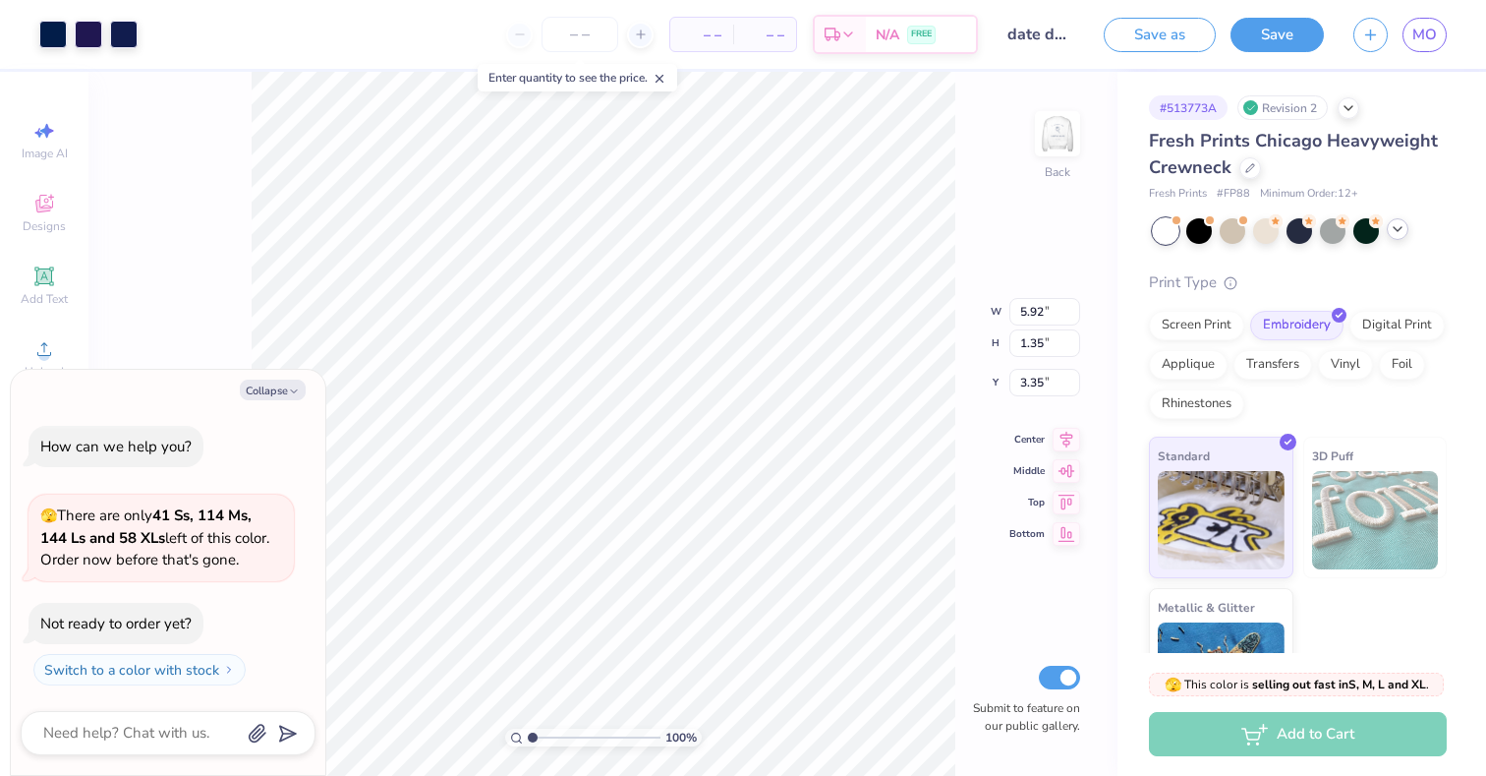
click at [1406, 231] on div at bounding box center [1398, 229] width 22 height 22
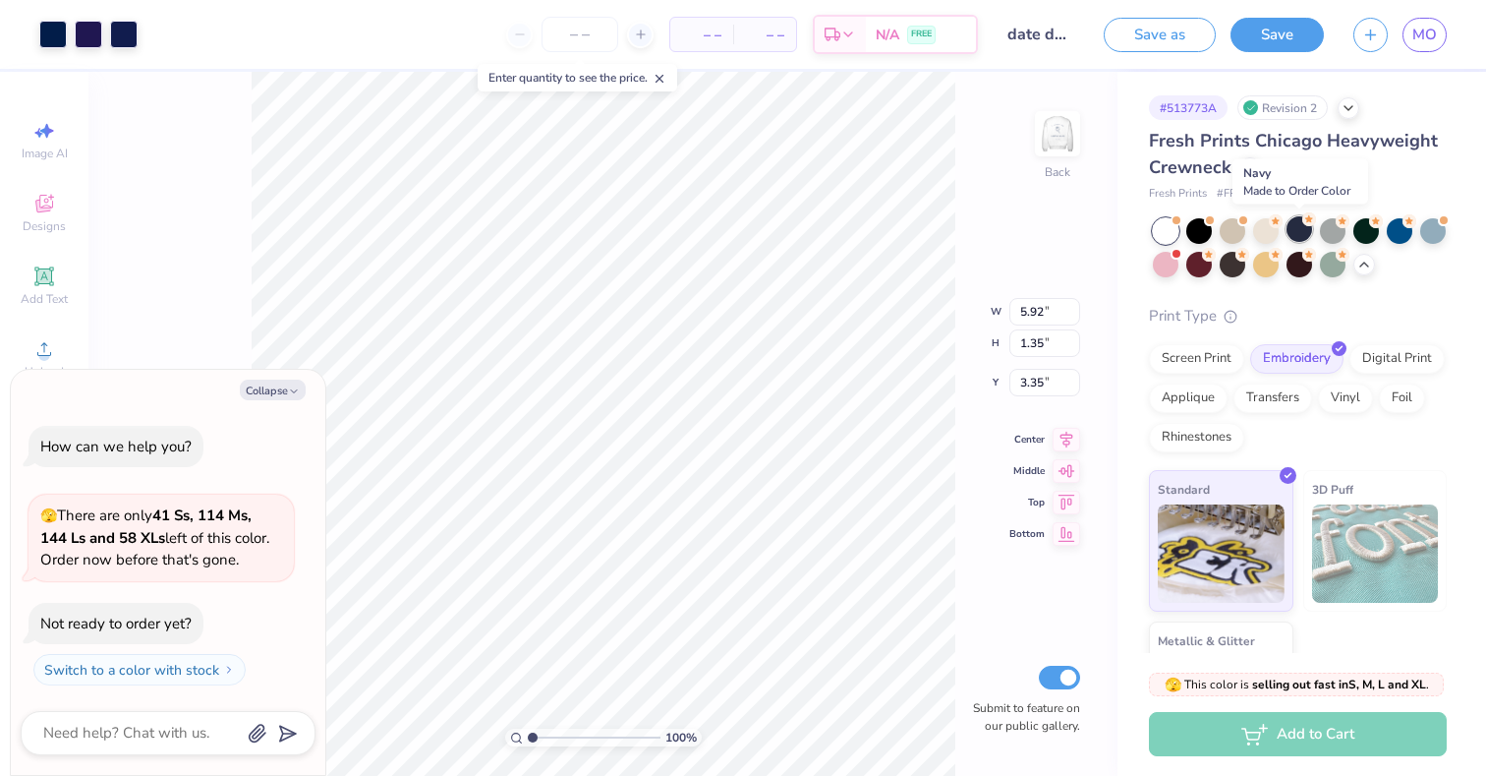
click at [1299, 237] on div at bounding box center [1300, 229] width 26 height 26
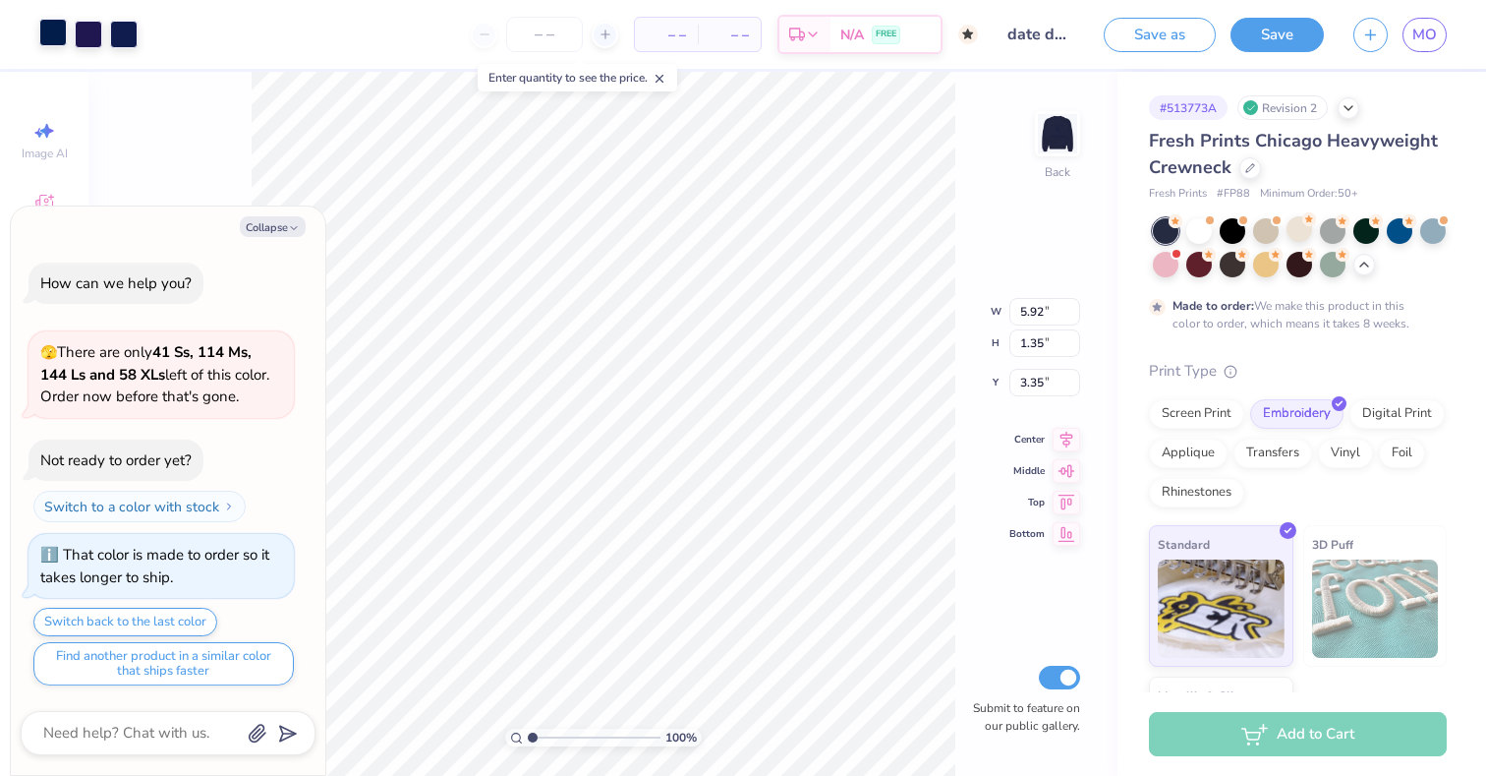
click at [43, 42] on div at bounding box center [53, 33] width 28 height 28
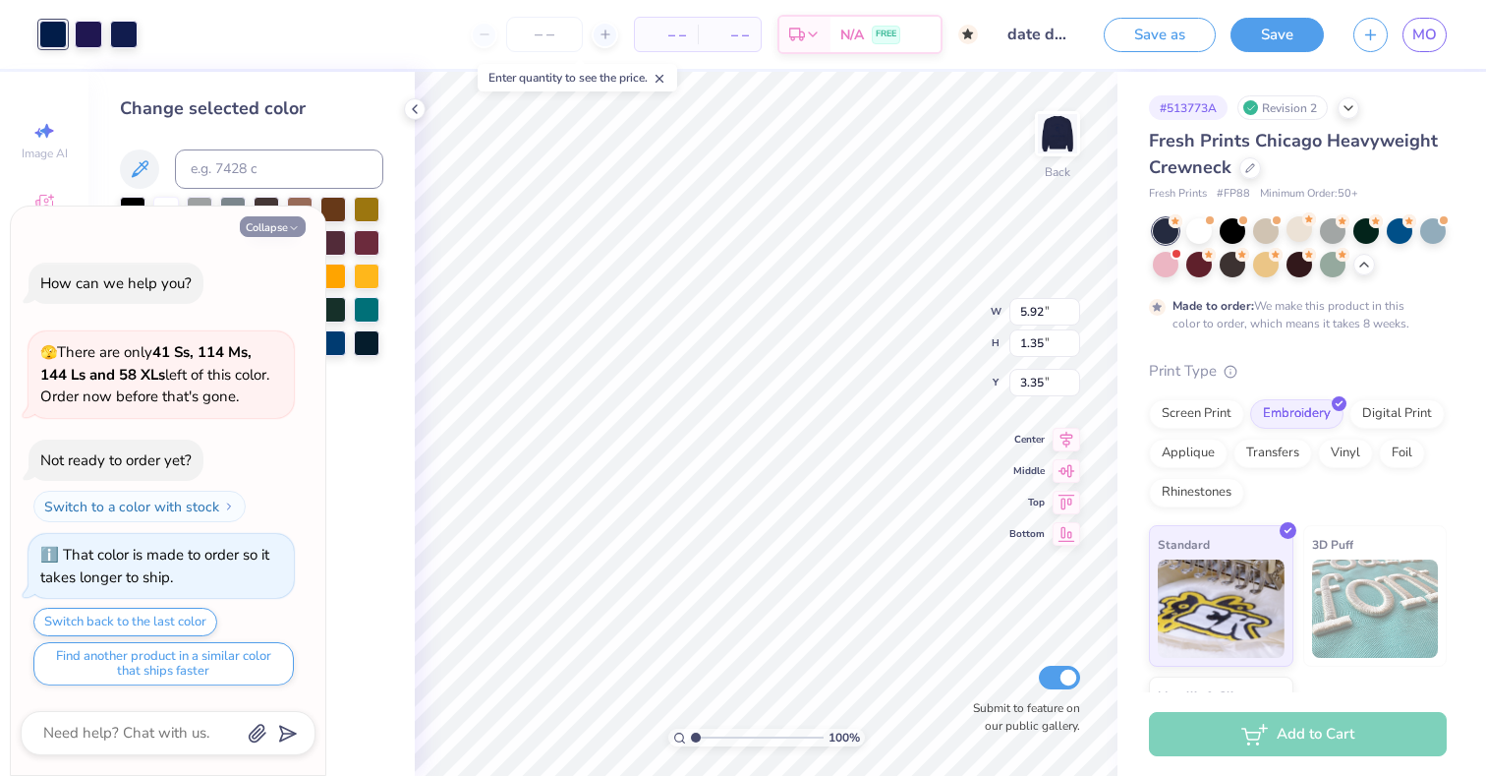
click at [290, 234] on button "Collapse" at bounding box center [273, 226] width 66 height 21
type textarea "x"
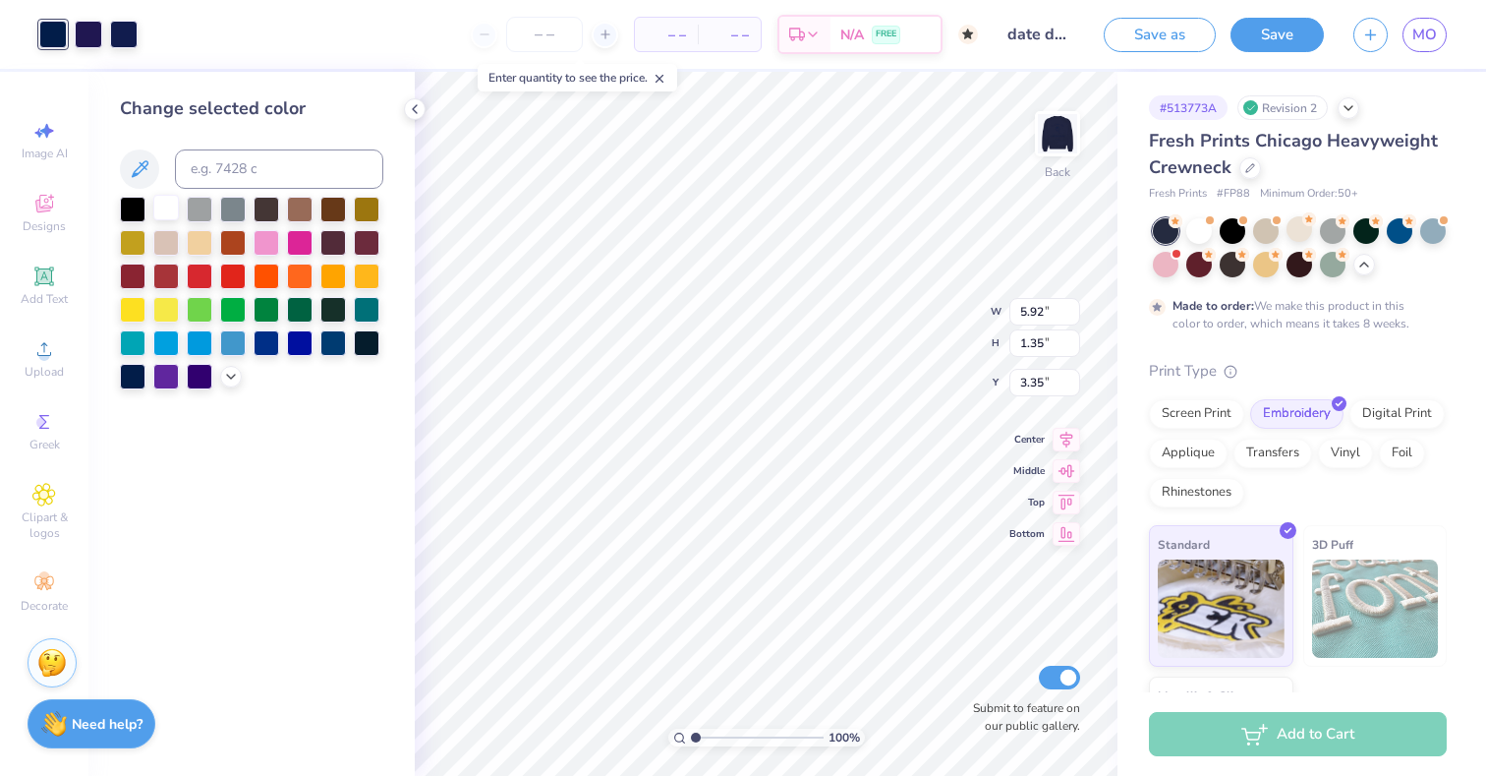
click at [160, 204] on div at bounding box center [166, 208] width 26 height 26
click at [78, 39] on div at bounding box center [89, 33] width 28 height 28
click at [165, 207] on div at bounding box center [166, 208] width 26 height 26
click at [124, 31] on div at bounding box center [124, 33] width 28 height 28
click at [165, 206] on div at bounding box center [166, 208] width 26 height 26
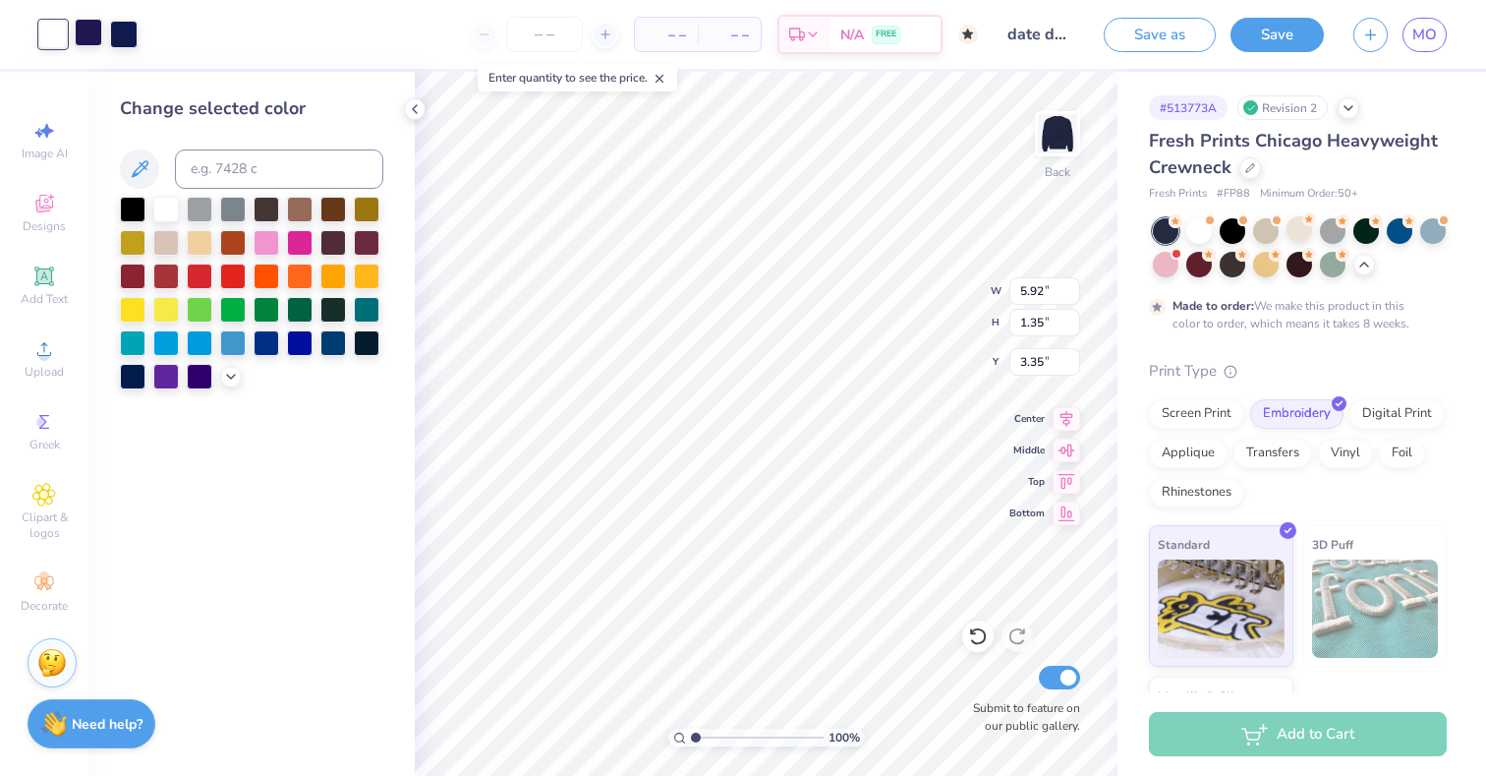
click at [92, 35] on div at bounding box center [89, 33] width 28 height 28
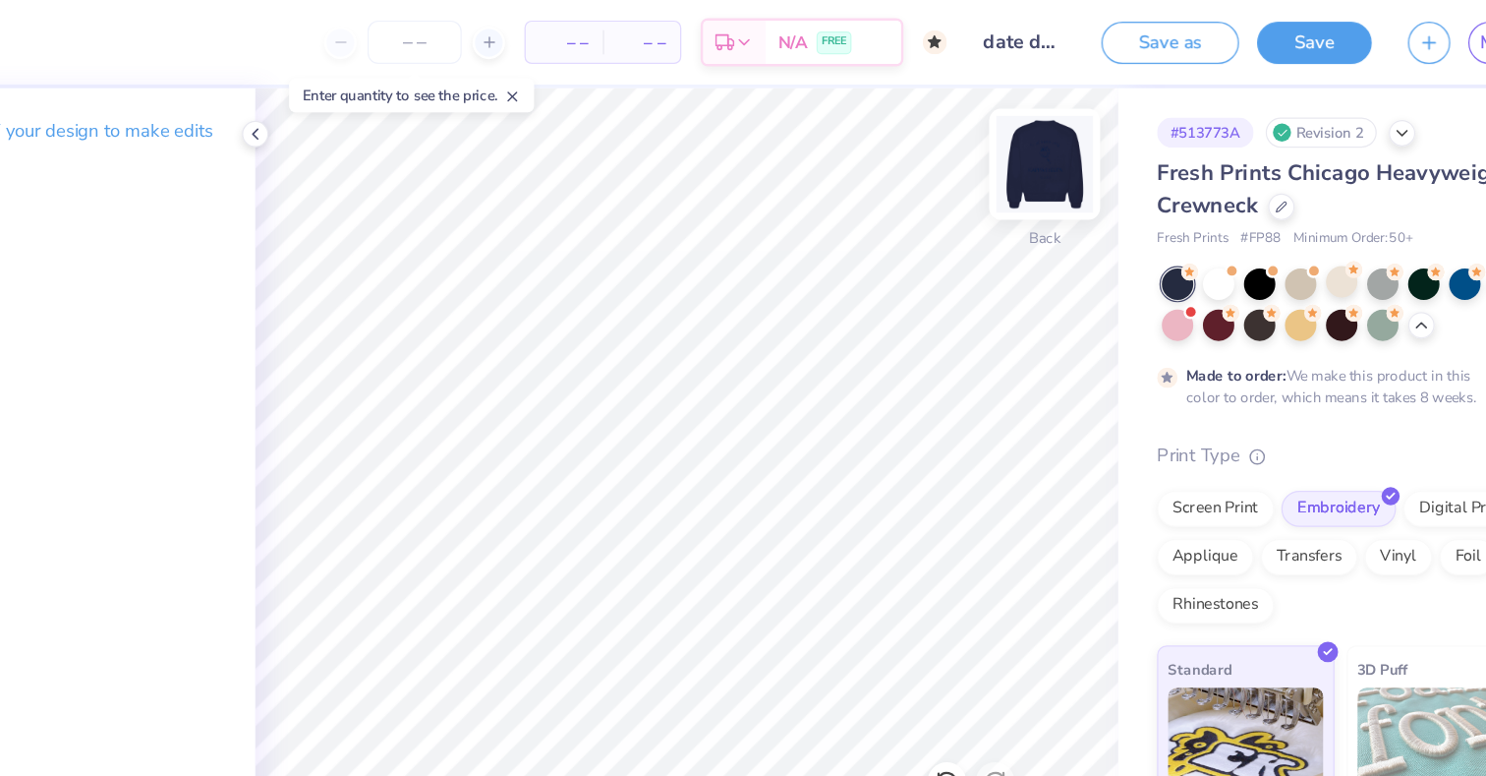
click at [1052, 151] on img at bounding box center [1057, 133] width 79 height 79
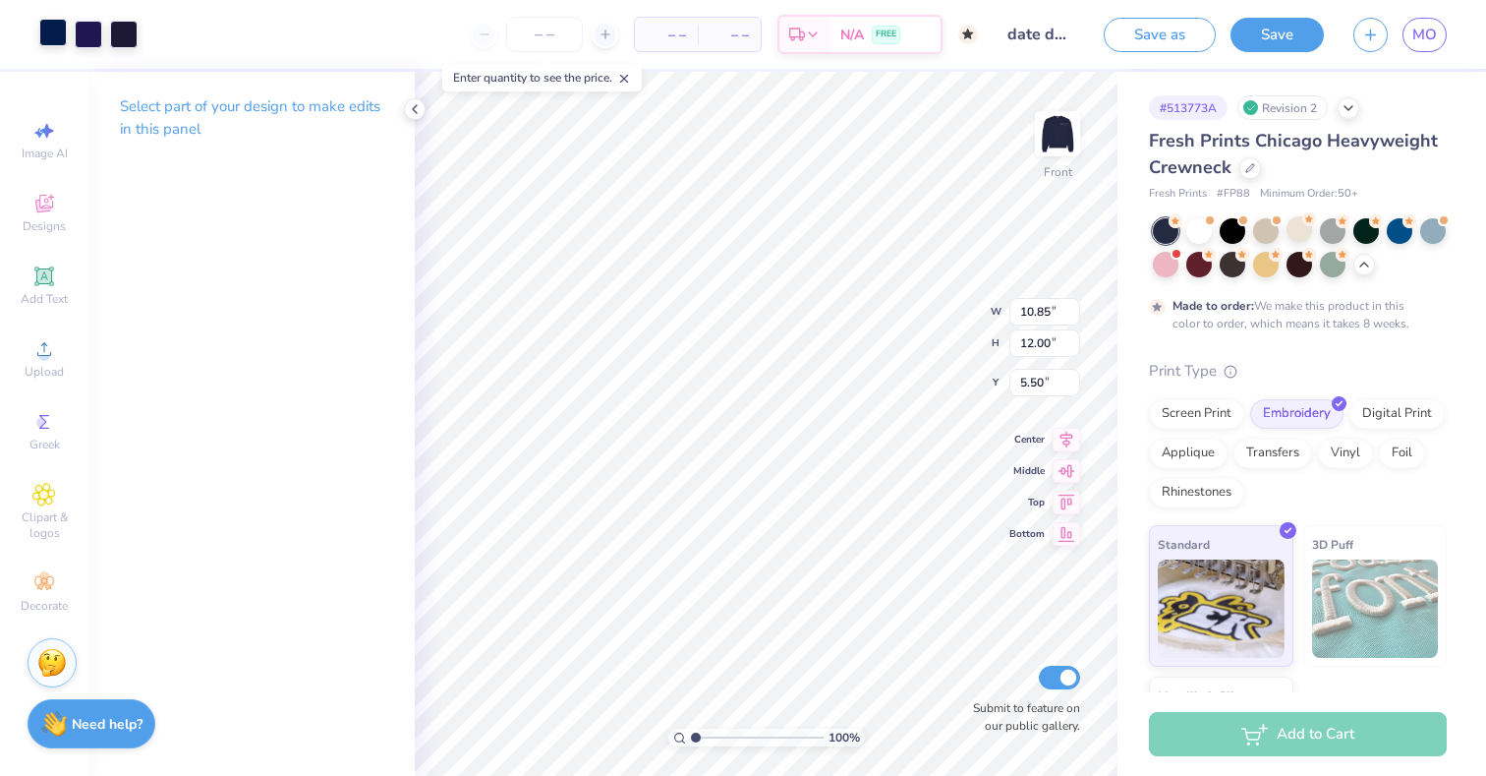
click at [55, 32] on div at bounding box center [53, 33] width 28 height 28
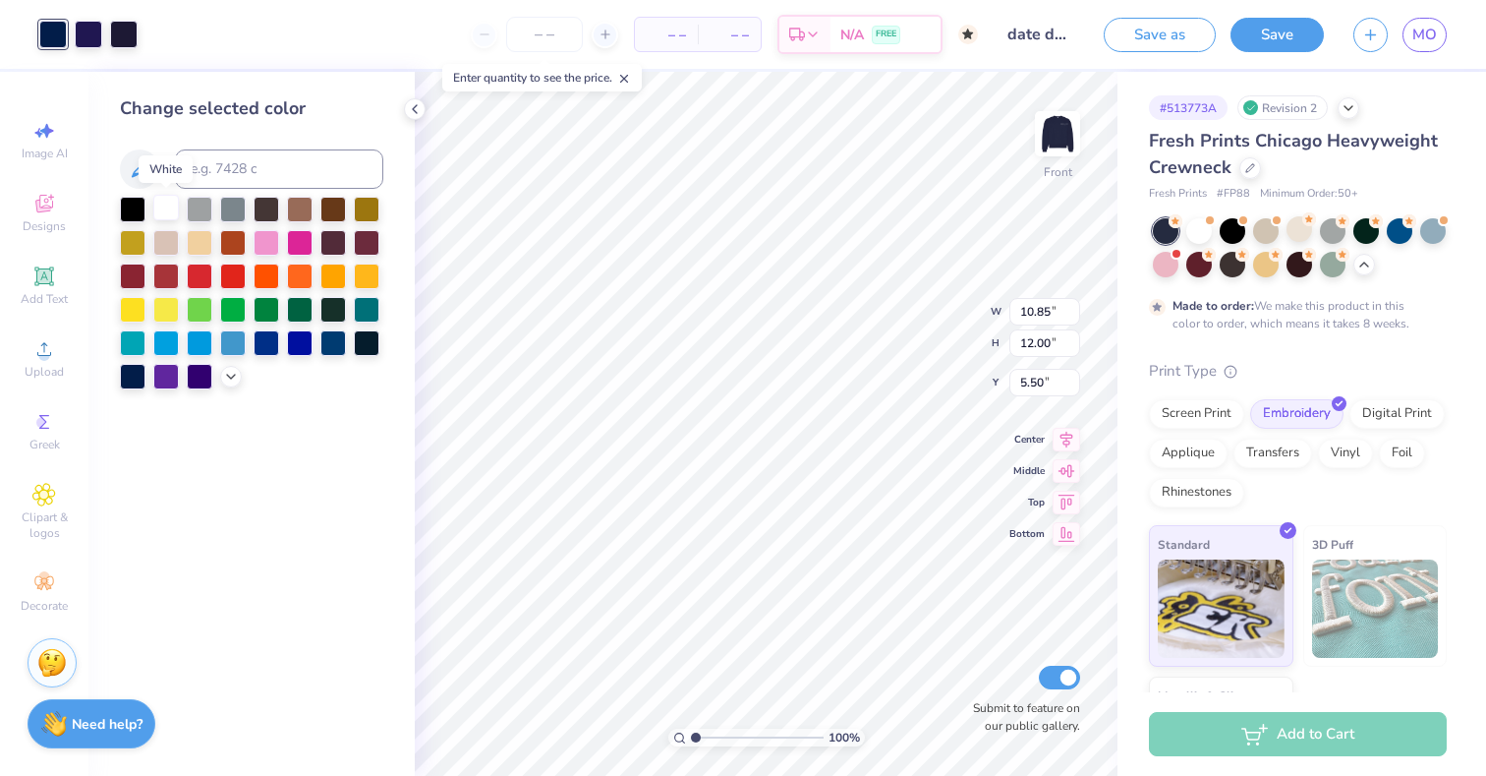
click at [160, 212] on div at bounding box center [166, 208] width 26 height 26
click at [86, 24] on div at bounding box center [89, 33] width 28 height 28
click at [158, 202] on div at bounding box center [166, 208] width 26 height 26
click at [120, 32] on div at bounding box center [124, 33] width 28 height 28
click at [167, 202] on div at bounding box center [166, 208] width 26 height 26
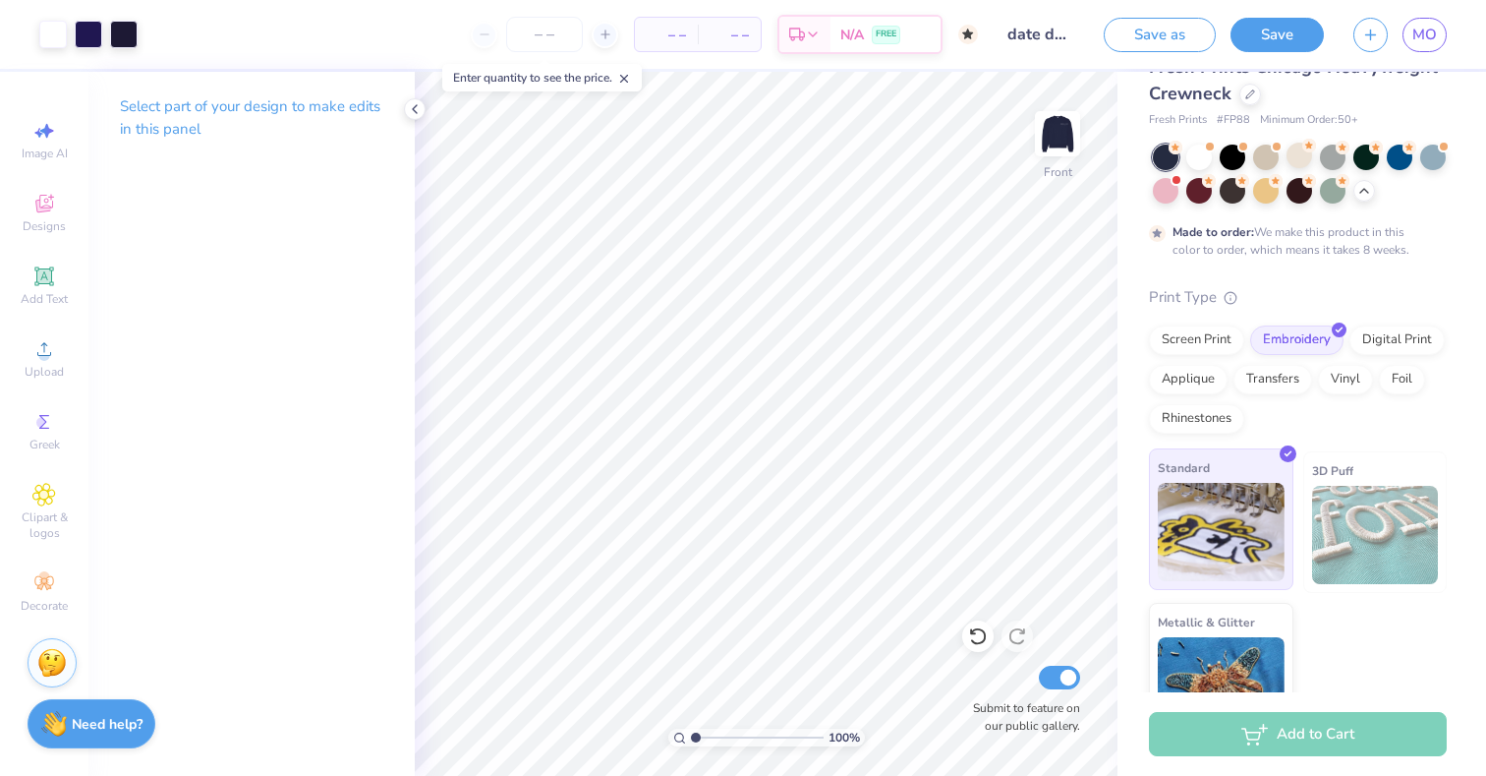
scroll to position [126, 0]
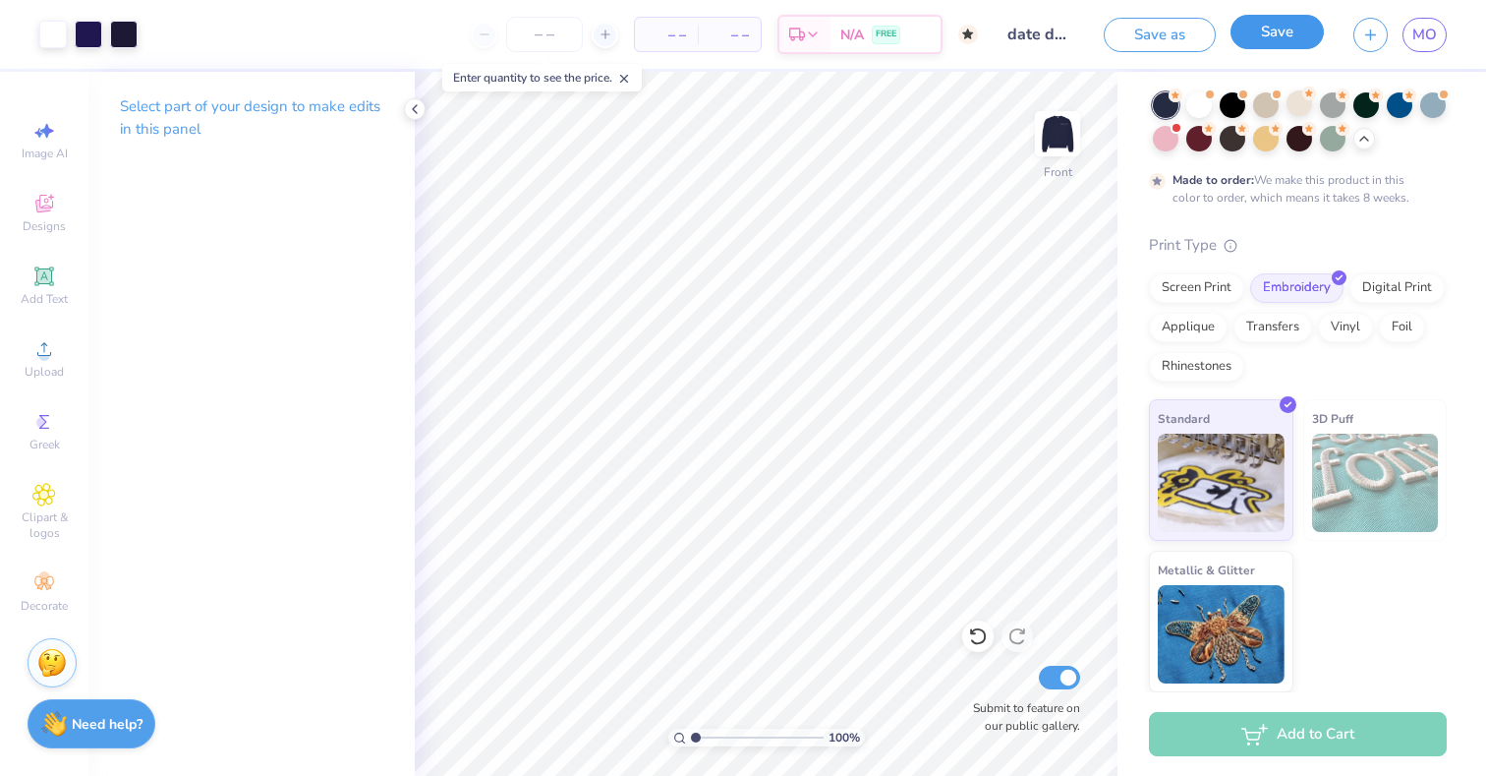
click at [1282, 29] on button "Save" at bounding box center [1277, 32] width 93 height 34
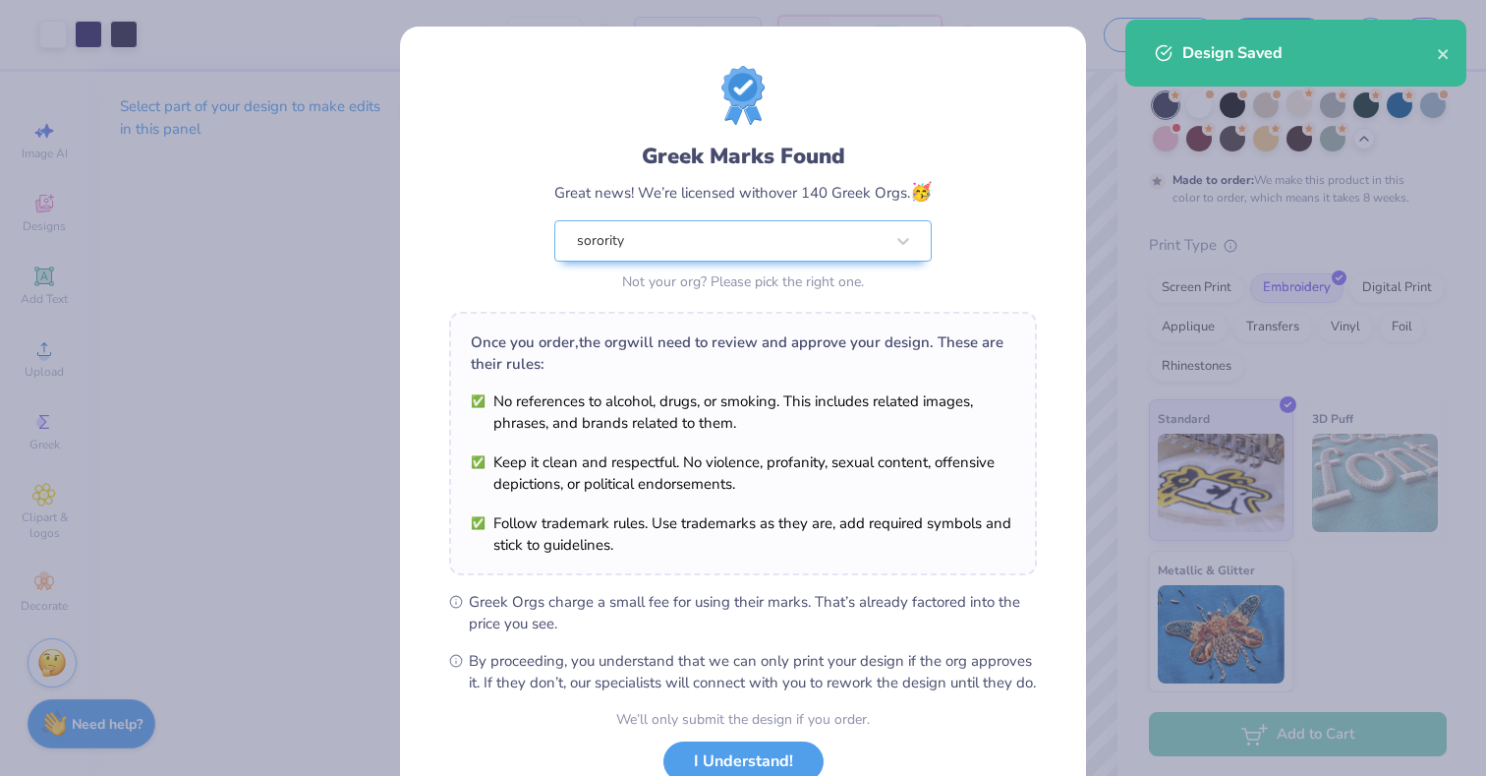
scroll to position [144, 0]
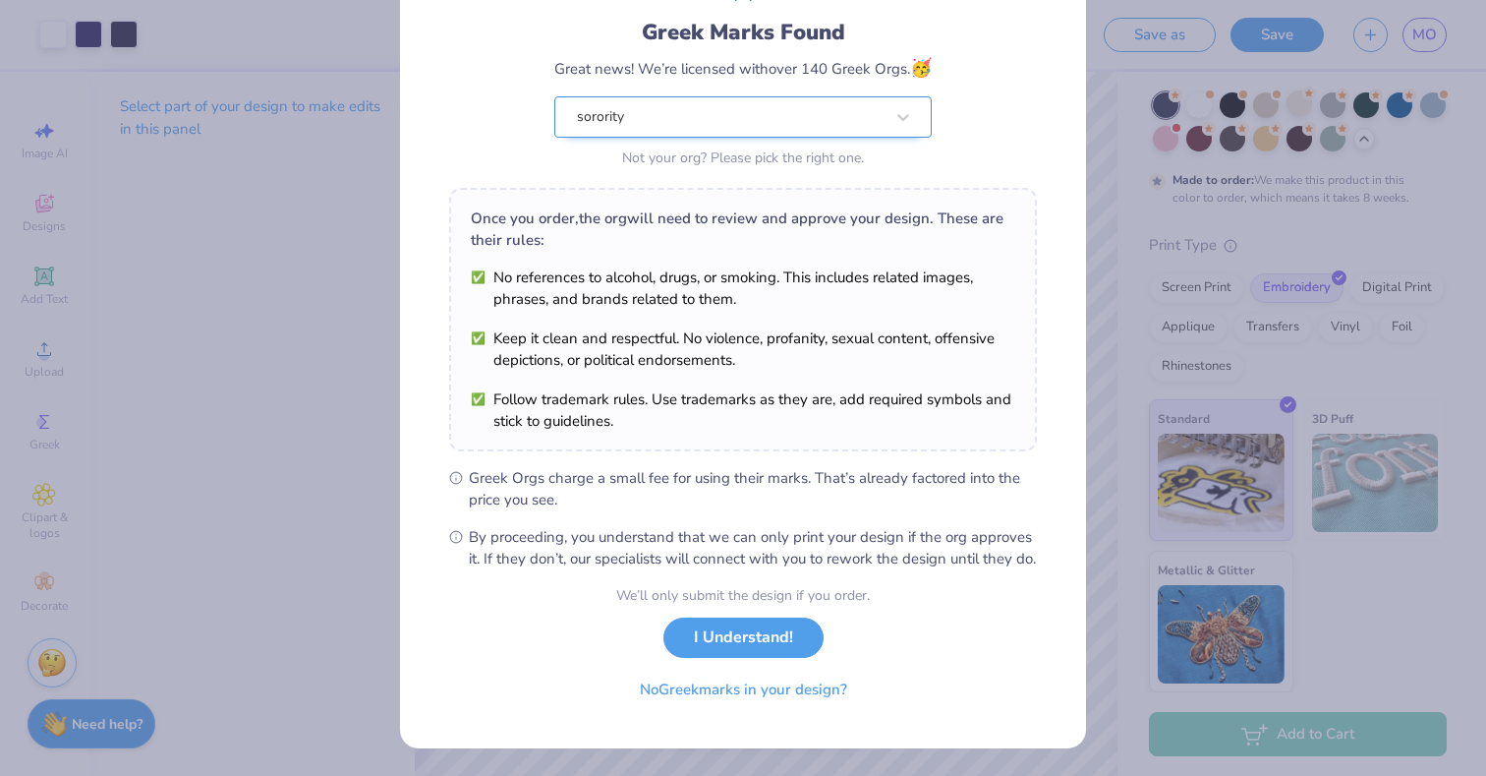
click at [850, 104] on div "Greek Marks Found Great news! We’re licensed with over 140 Greek Orgs. 🥳 sorori…" at bounding box center [743, 57] width 588 height 230
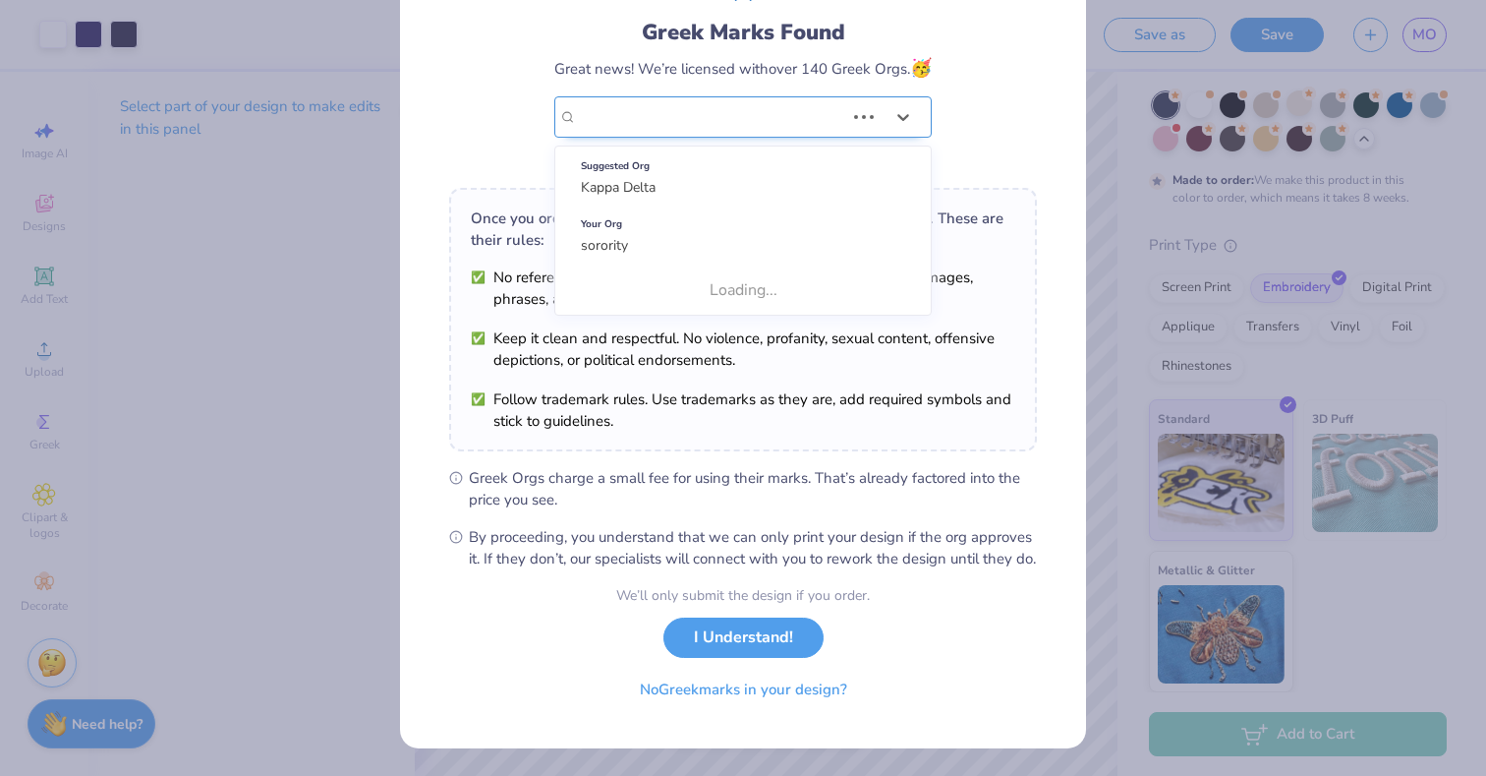
scroll to position [0, 0]
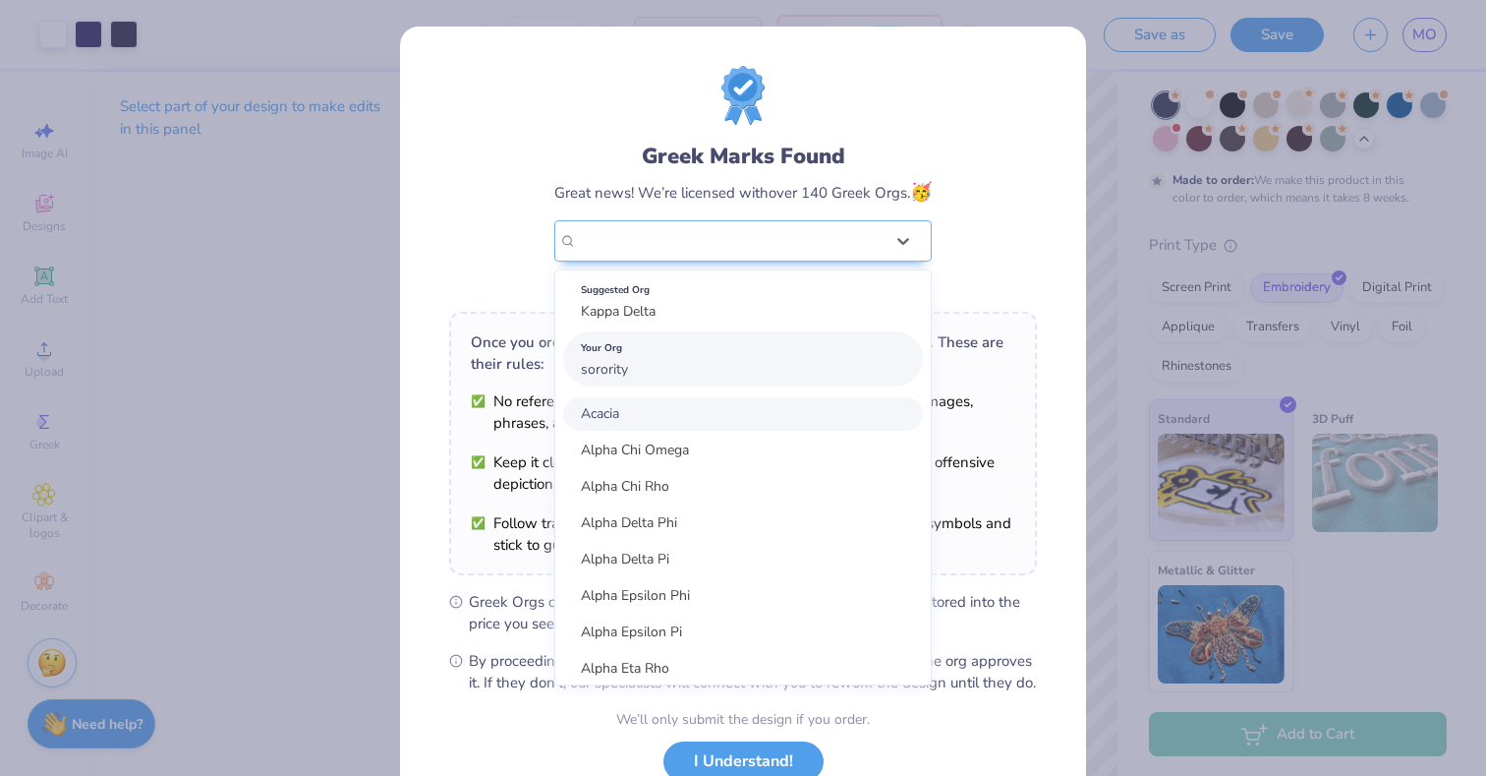
click at [717, 346] on div "Your Org" at bounding box center [743, 348] width 324 height 22
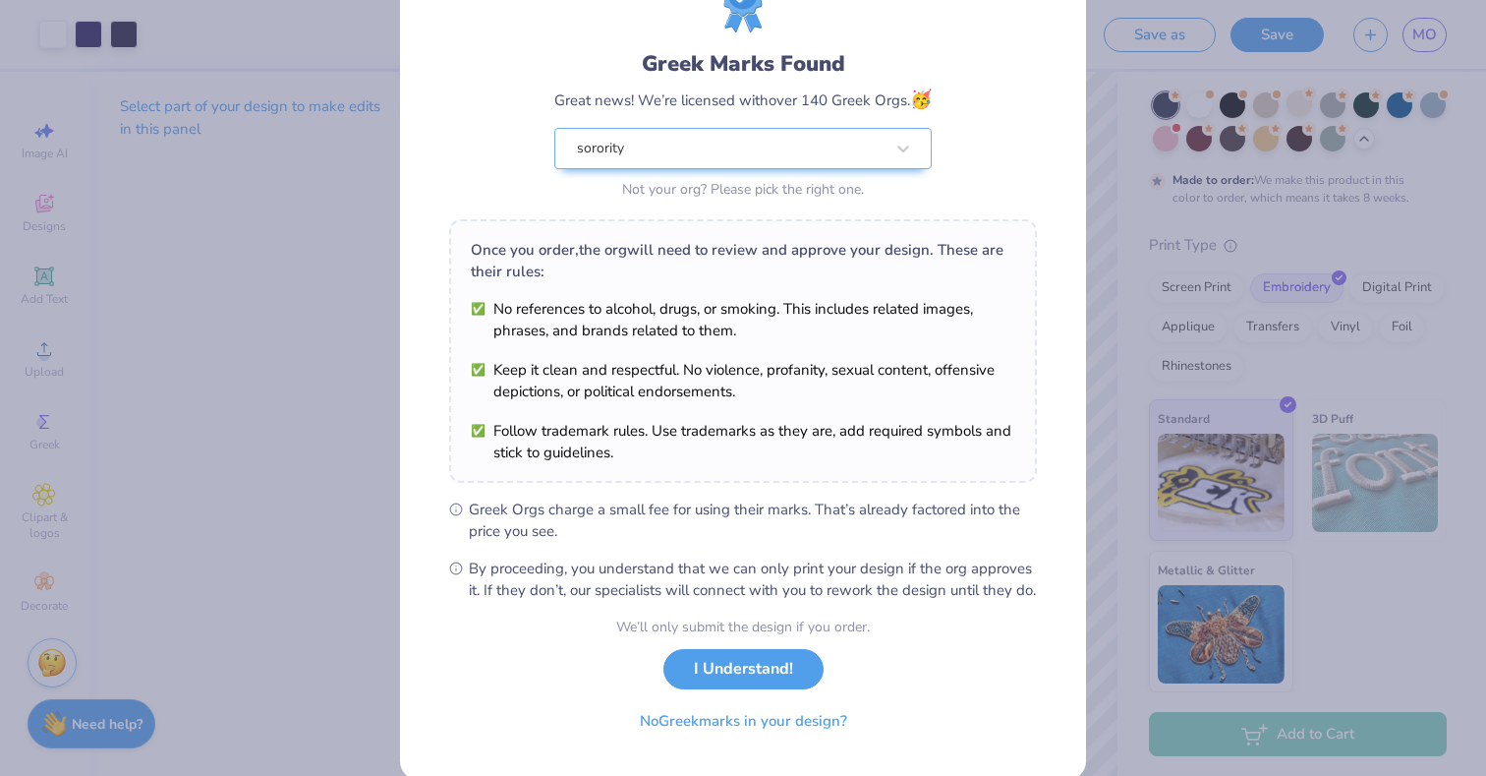
scroll to position [94, 0]
click at [744, 682] on button "I Understand!" at bounding box center [743, 662] width 160 height 40
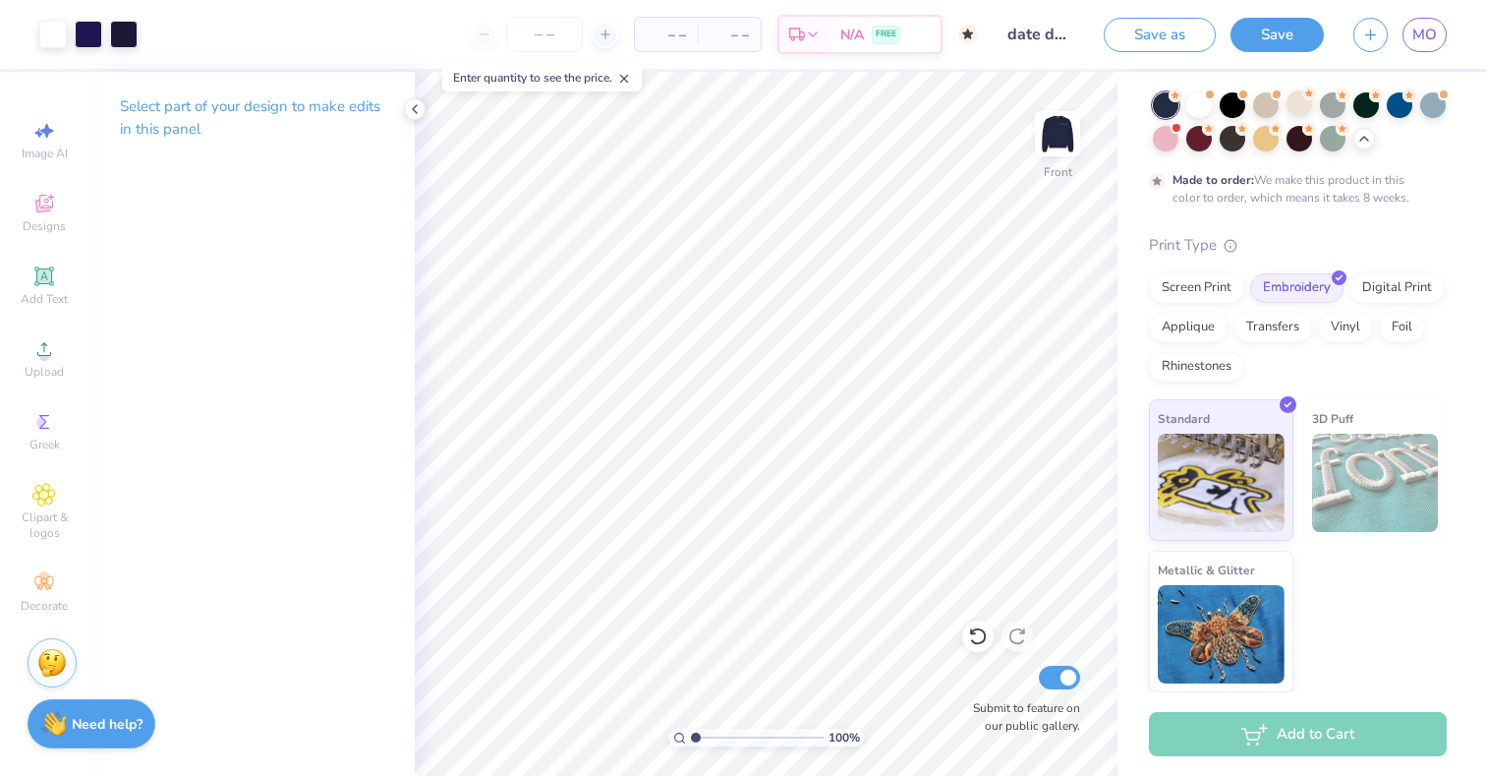
scroll to position [0, 0]
click at [1048, 27] on input "date dash mock up" at bounding box center [1041, 34] width 96 height 39
click at [1265, 46] on button "Save" at bounding box center [1277, 32] width 93 height 34
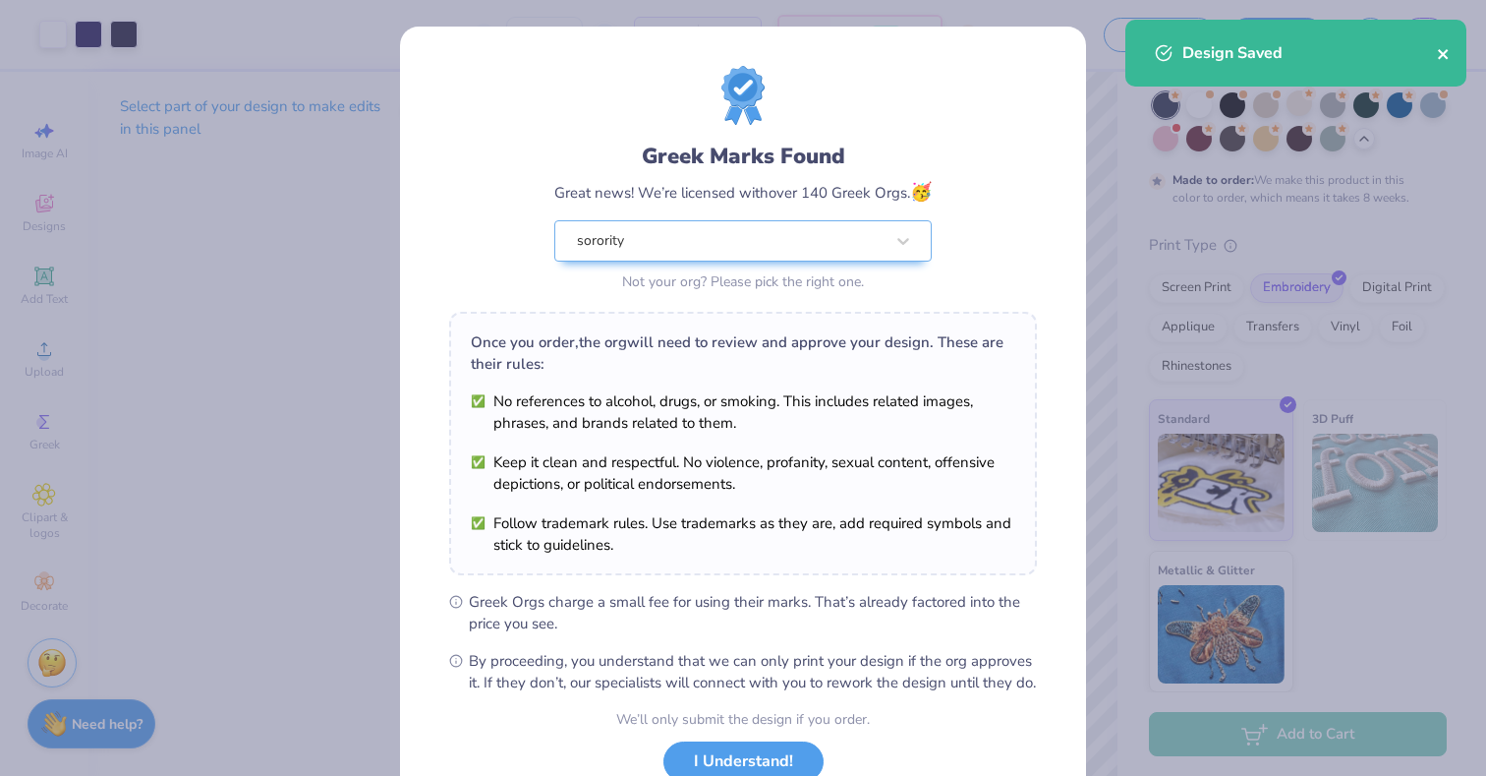
click at [1444, 57] on icon "close" at bounding box center [1444, 54] width 14 height 16
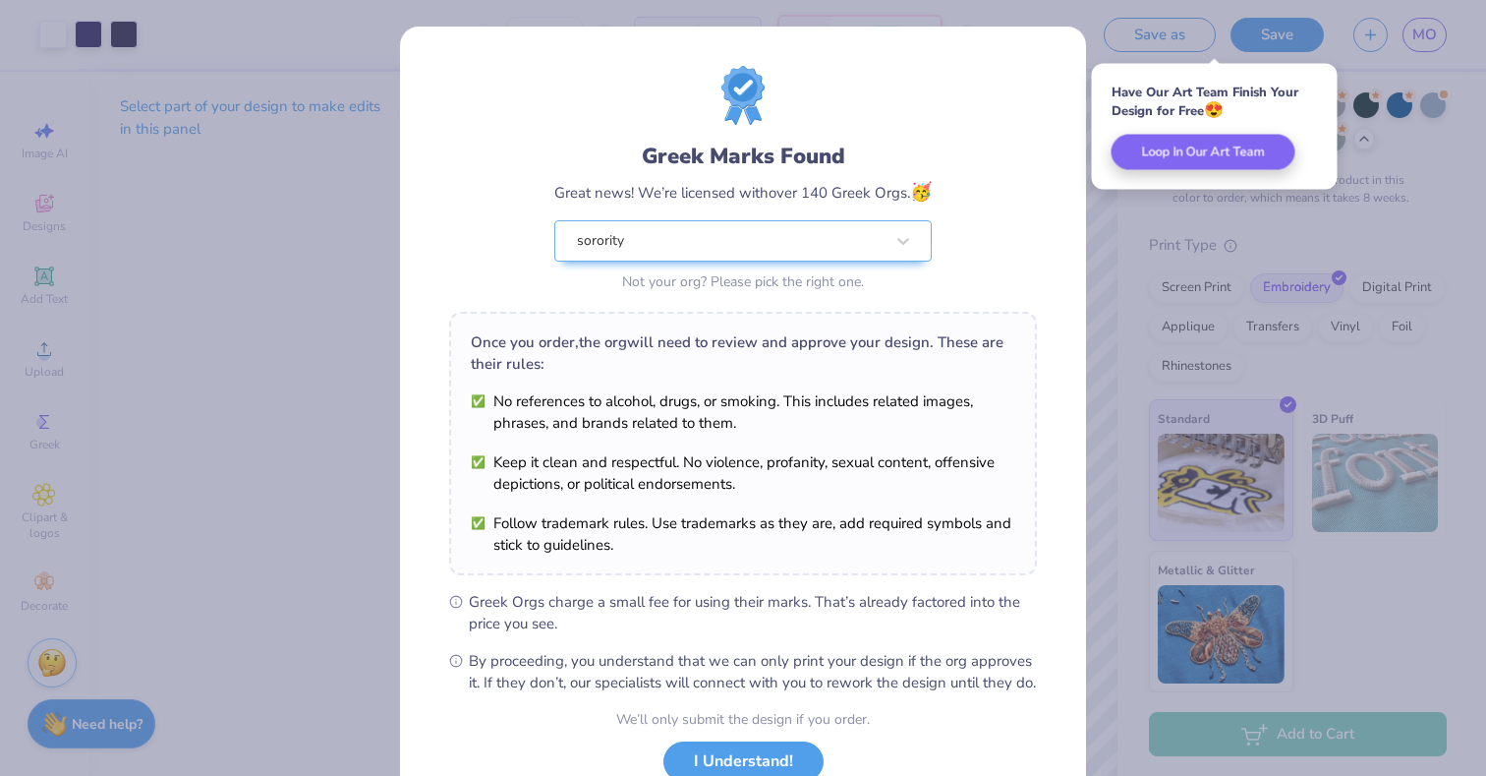
scroll to position [144, 0]
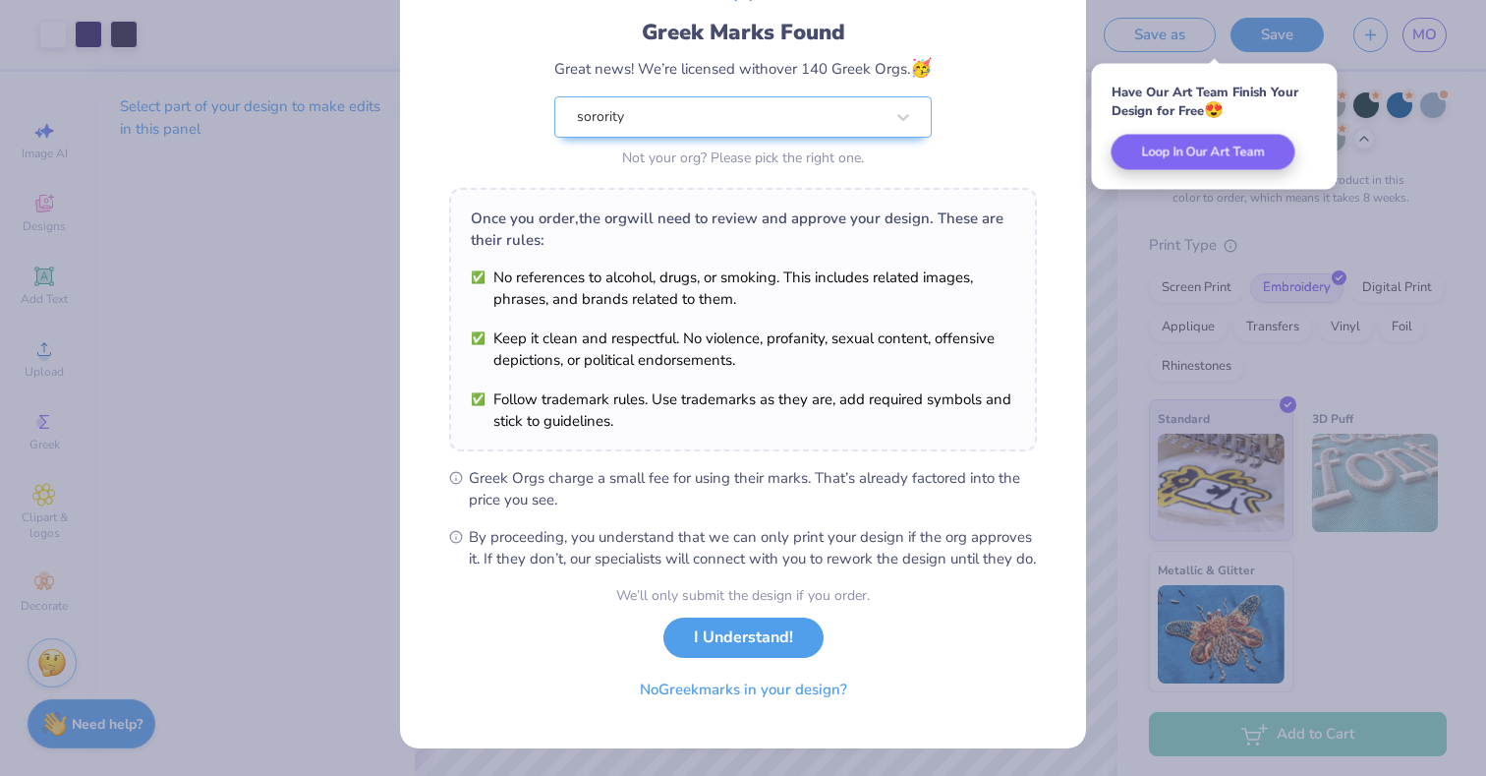
click at [750, 661] on div "We’ll only submit the design if you order. I Understand! No Greek marks in your…" at bounding box center [743, 647] width 254 height 124
click at [751, 647] on button "I Understand!" at bounding box center [743, 632] width 160 height 40
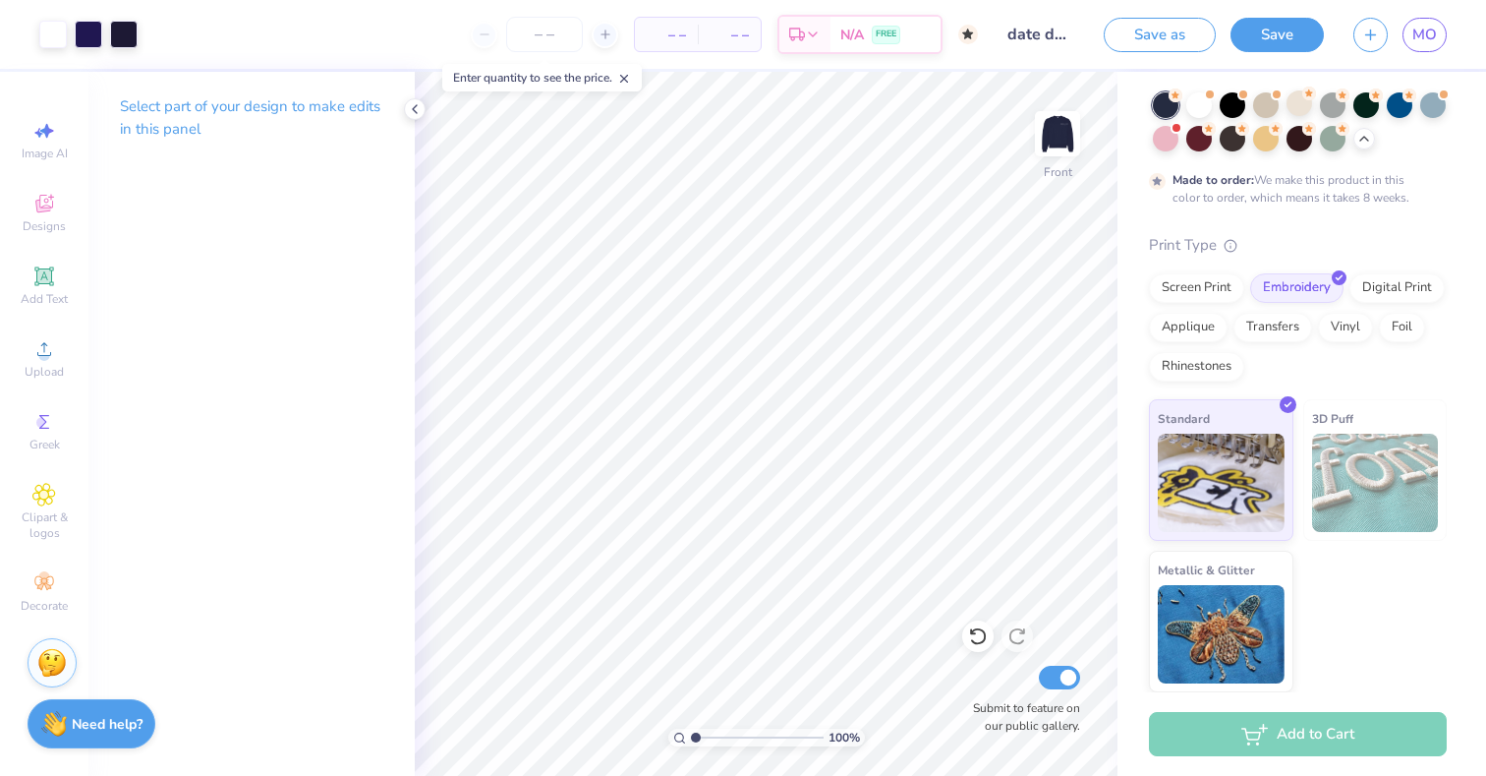
click at [1446, 38] on div "MO" at bounding box center [1425, 35] width 44 height 34
click at [1443, 38] on link "MO" at bounding box center [1425, 35] width 44 height 34
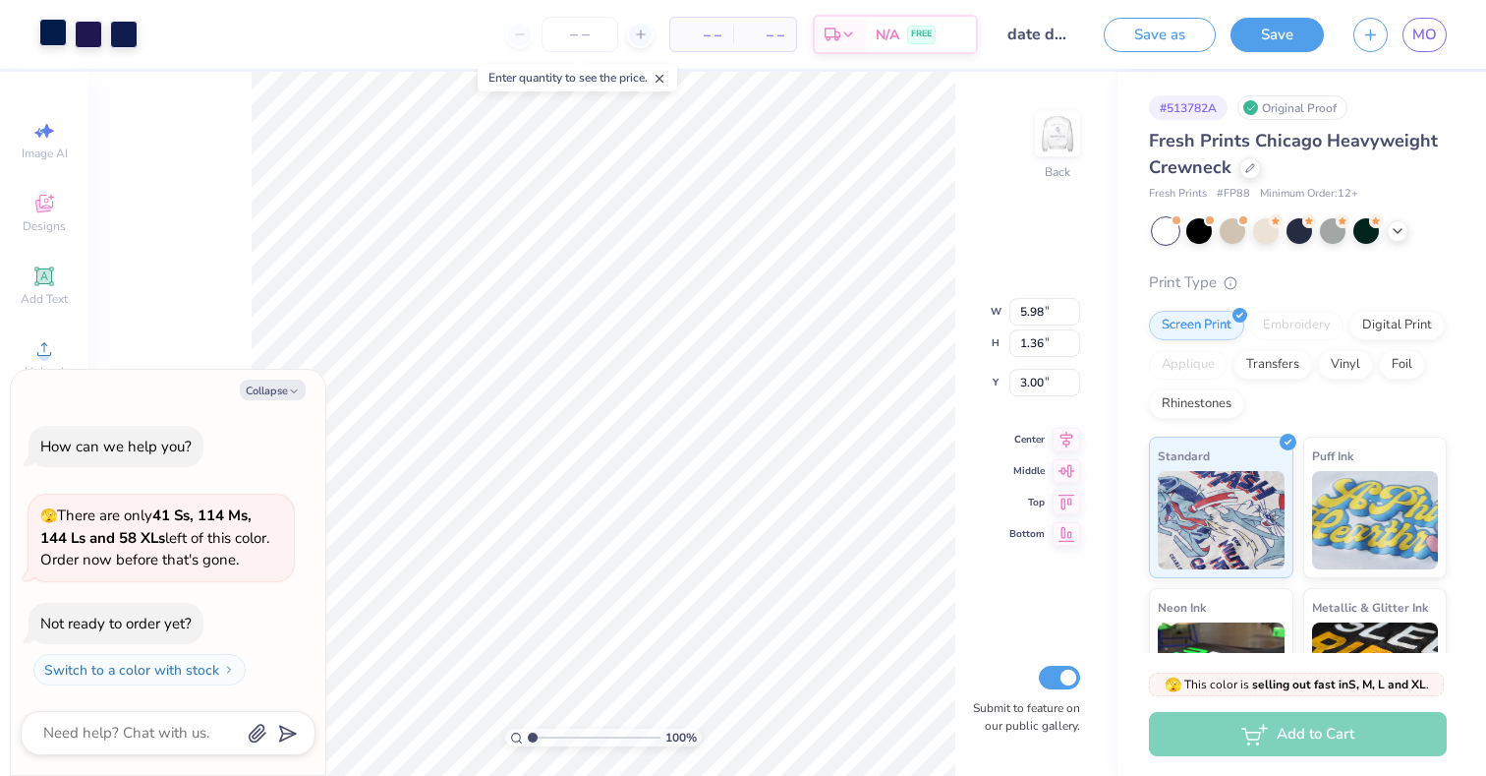
click at [53, 40] on div at bounding box center [53, 33] width 28 height 28
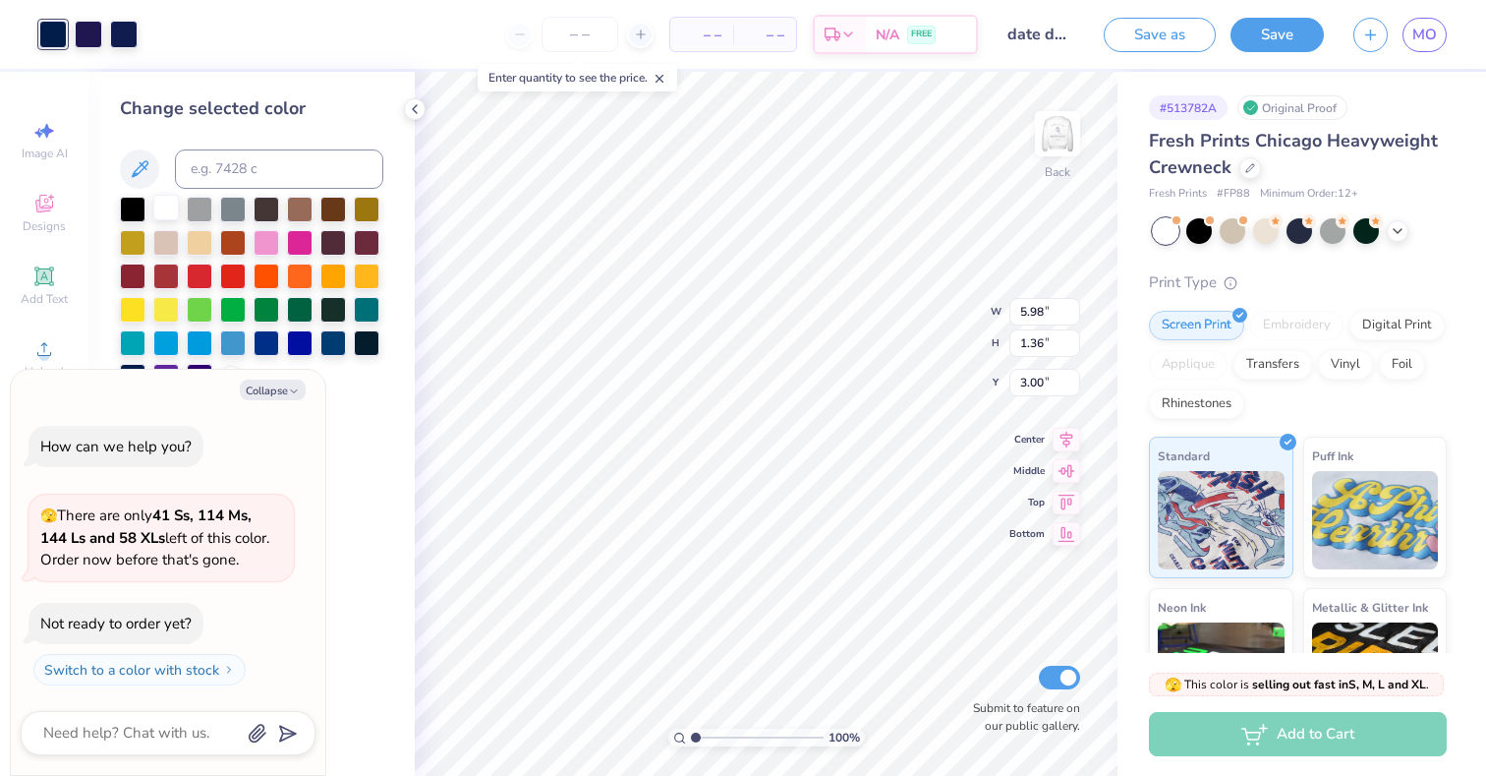
click at [163, 202] on div at bounding box center [166, 208] width 26 height 26
click at [92, 33] on div at bounding box center [89, 33] width 28 height 28
click at [171, 203] on div at bounding box center [166, 208] width 26 height 26
click at [121, 22] on div at bounding box center [124, 33] width 28 height 28
click at [169, 228] on div at bounding box center [166, 241] width 26 height 26
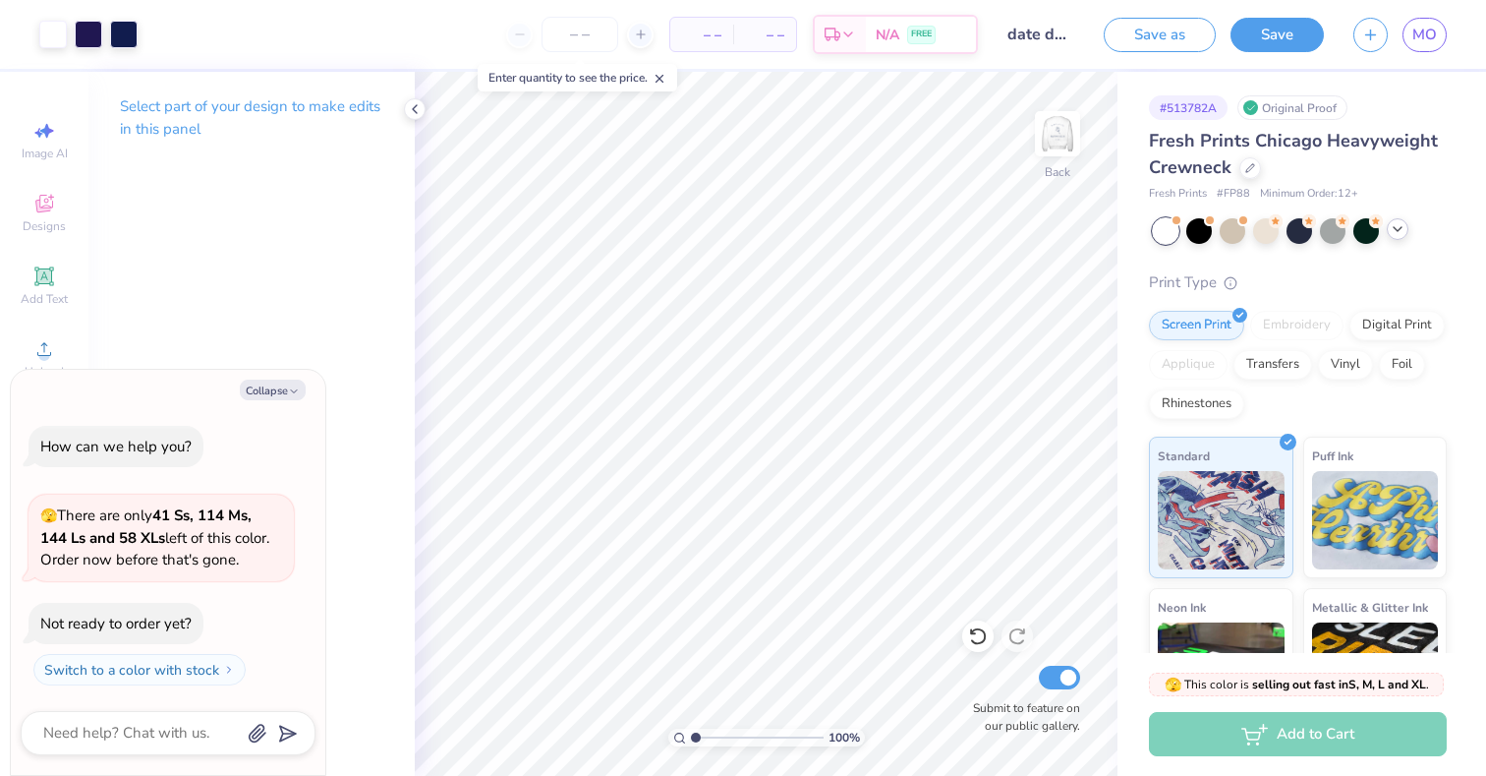
click at [1400, 228] on polyline at bounding box center [1398, 229] width 8 height 4
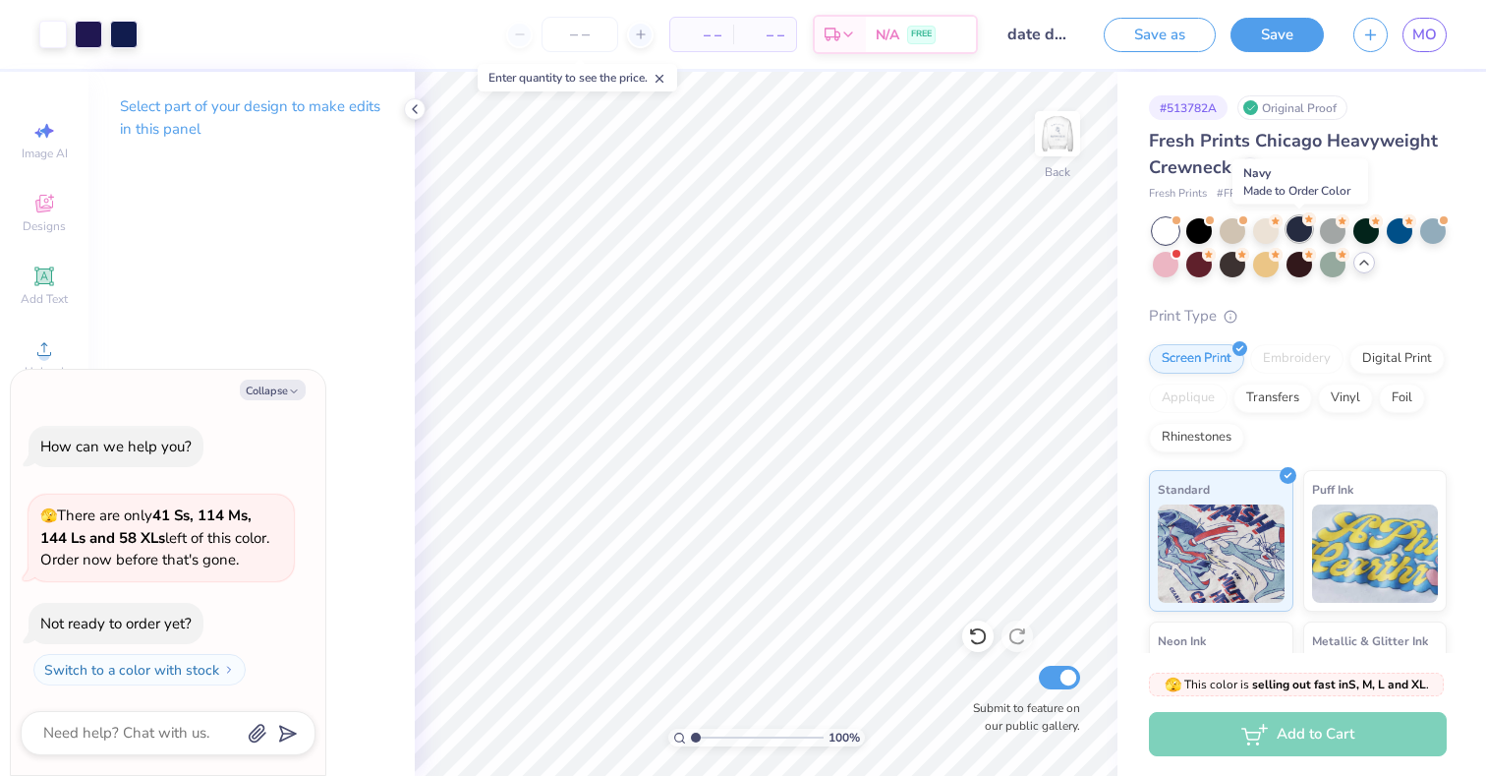
click at [1297, 228] on div at bounding box center [1300, 229] width 26 height 26
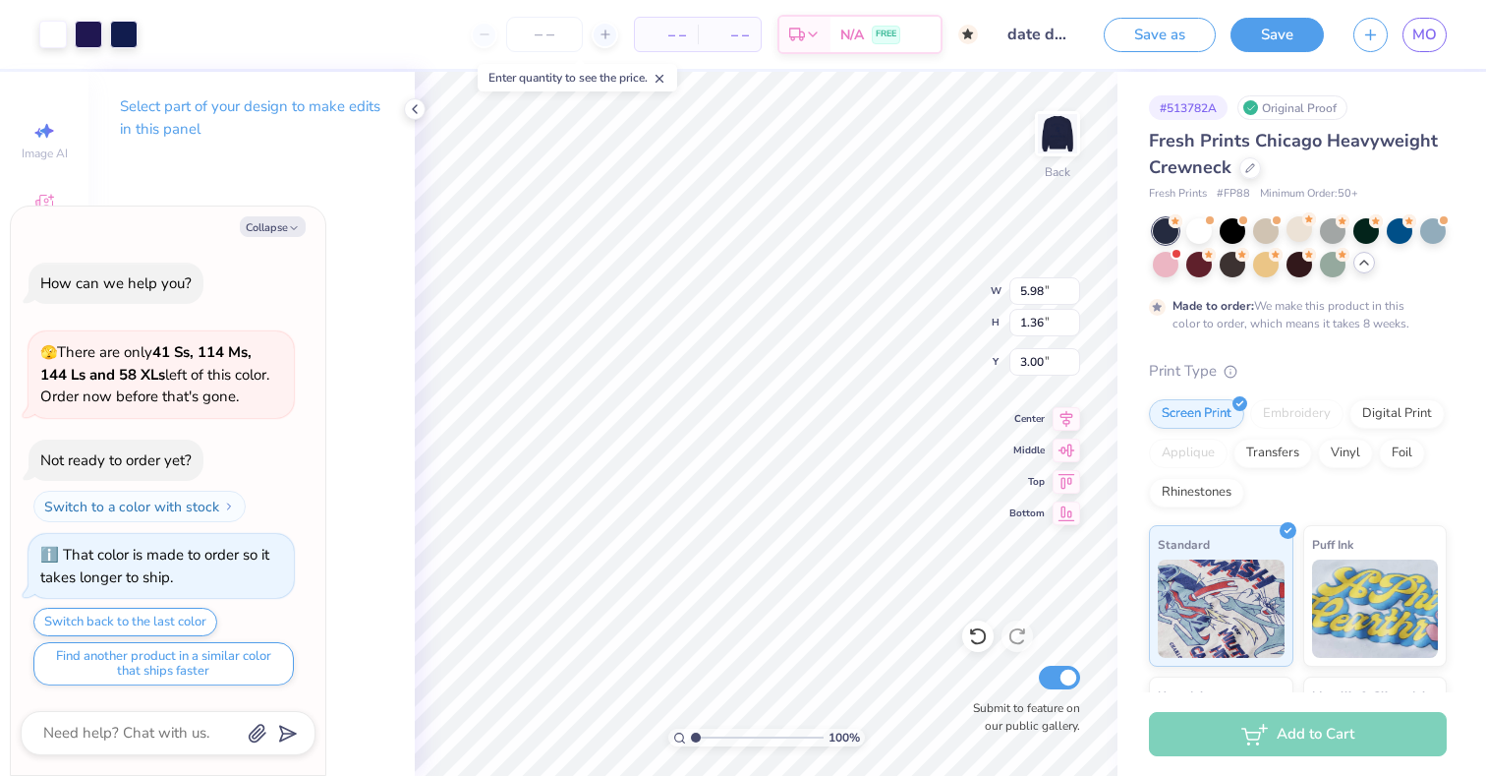
type textarea "x"
type input "3.38"
click at [1041, 137] on img at bounding box center [1057, 133] width 79 height 79
click at [63, 28] on div at bounding box center [53, 33] width 28 height 28
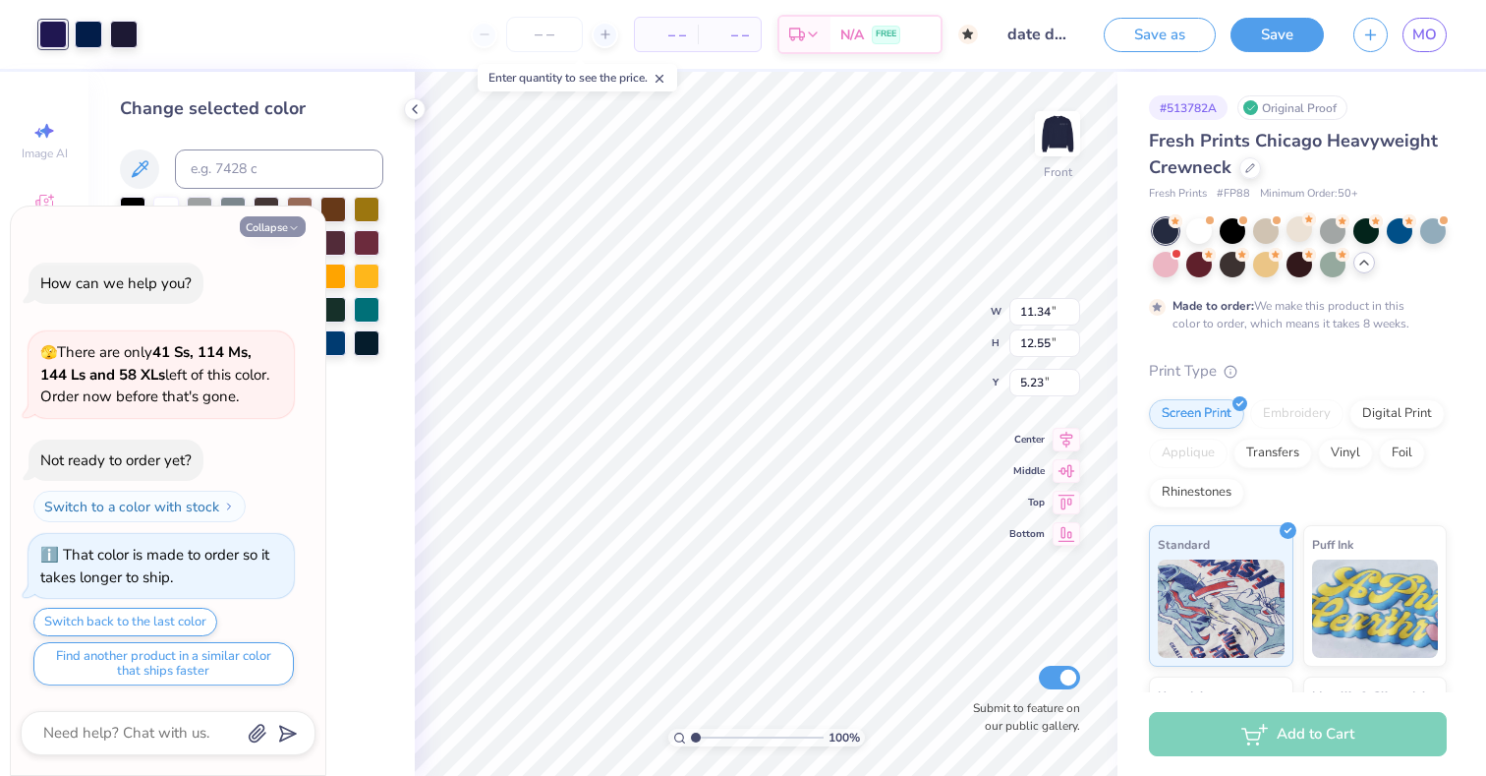
click at [288, 228] on icon "button" at bounding box center [294, 228] width 12 height 12
type textarea "x"
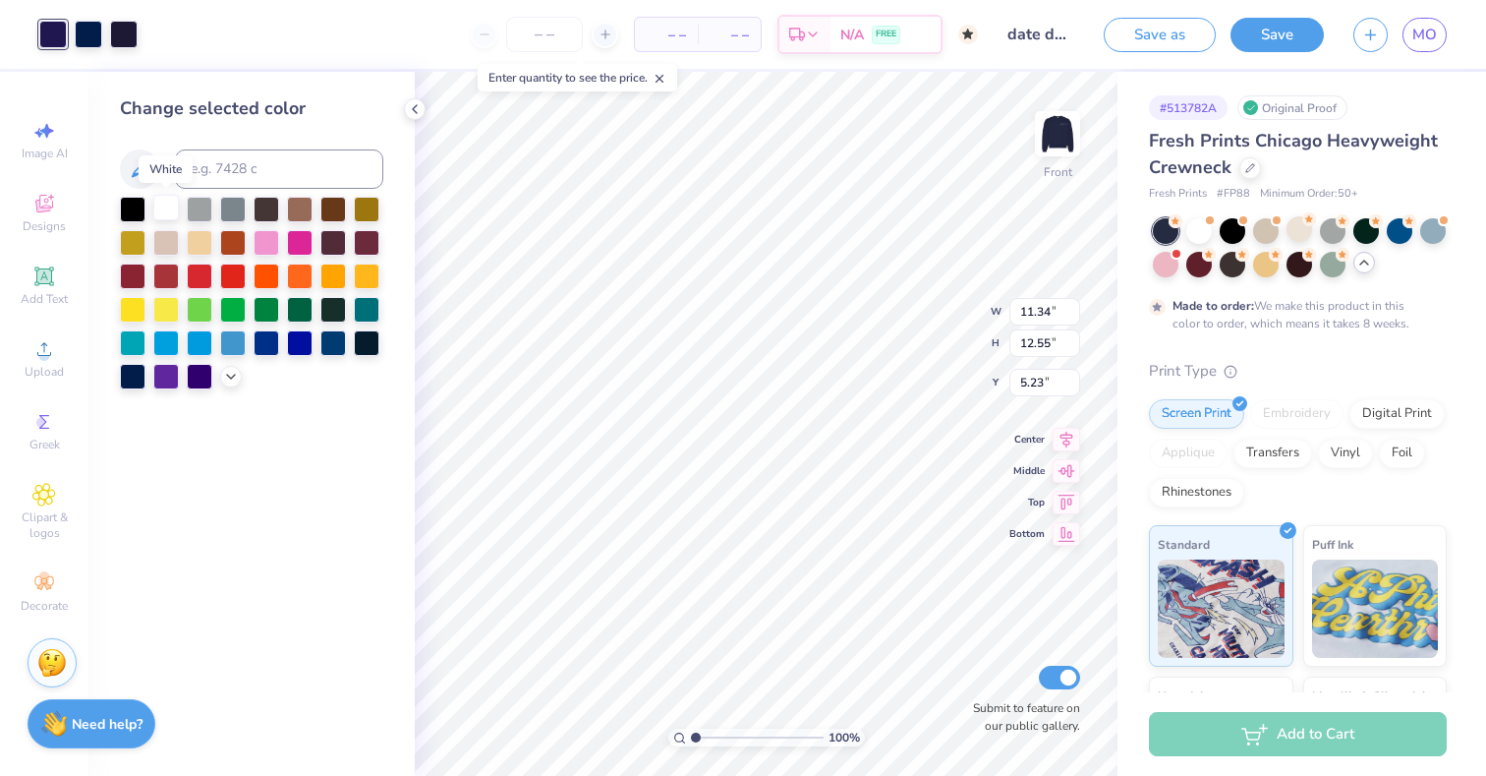
click at [166, 202] on div at bounding box center [166, 208] width 26 height 26
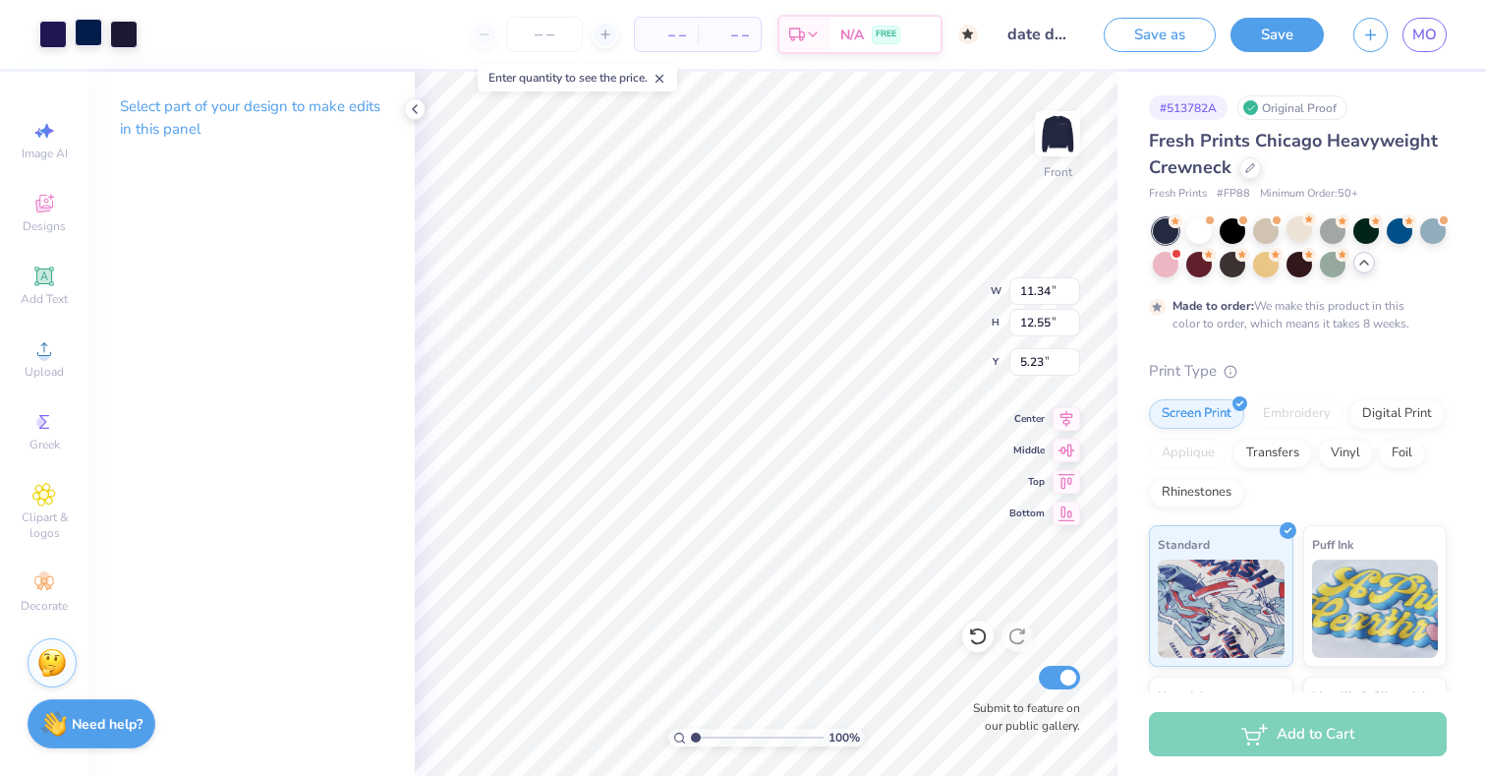
click at [91, 30] on div at bounding box center [89, 33] width 28 height 28
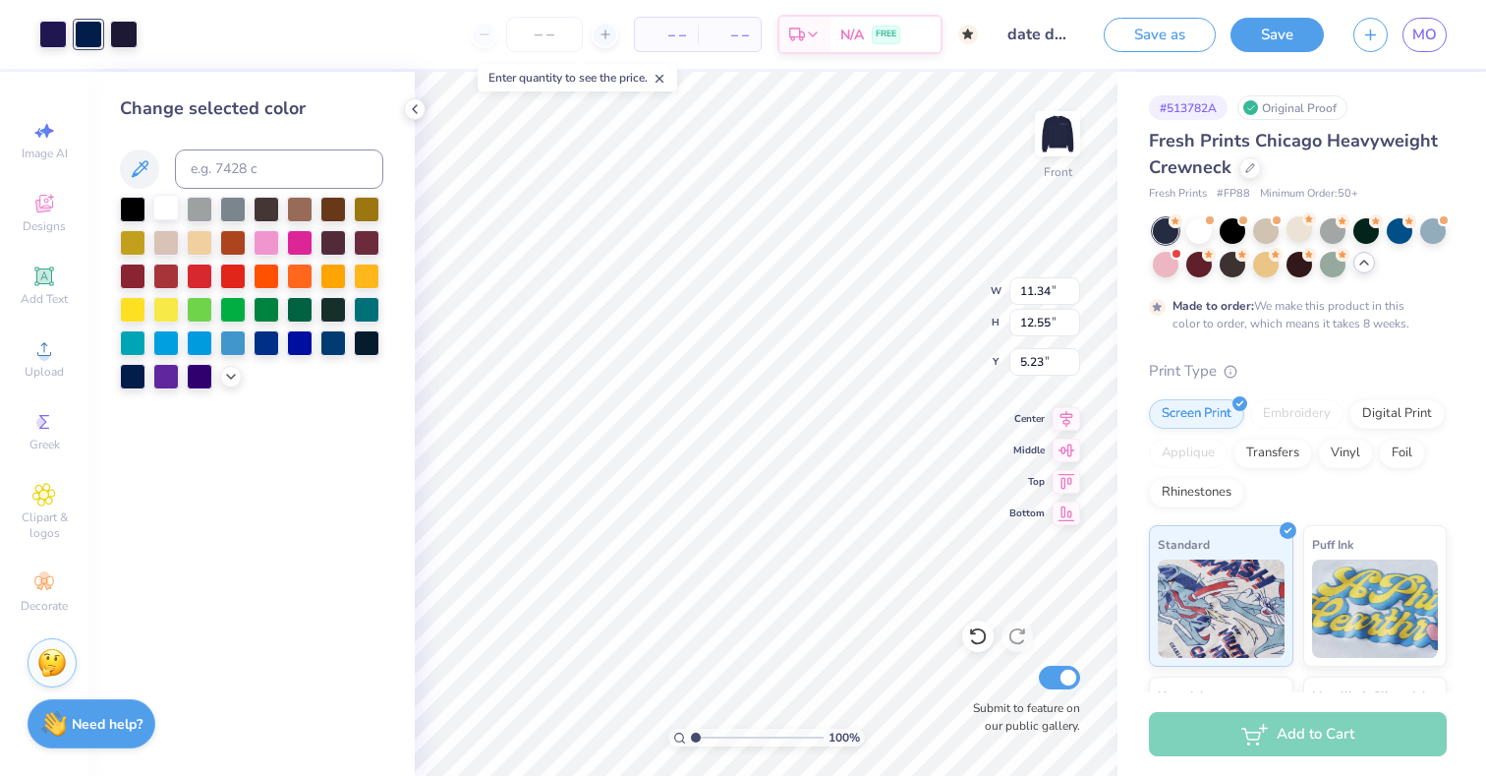
click at [165, 209] on div at bounding box center [166, 208] width 26 height 26
click at [51, 32] on div at bounding box center [53, 33] width 28 height 28
click at [172, 211] on div at bounding box center [166, 208] width 26 height 26
click at [125, 36] on div at bounding box center [124, 33] width 28 height 28
click at [162, 208] on div at bounding box center [166, 208] width 26 height 26
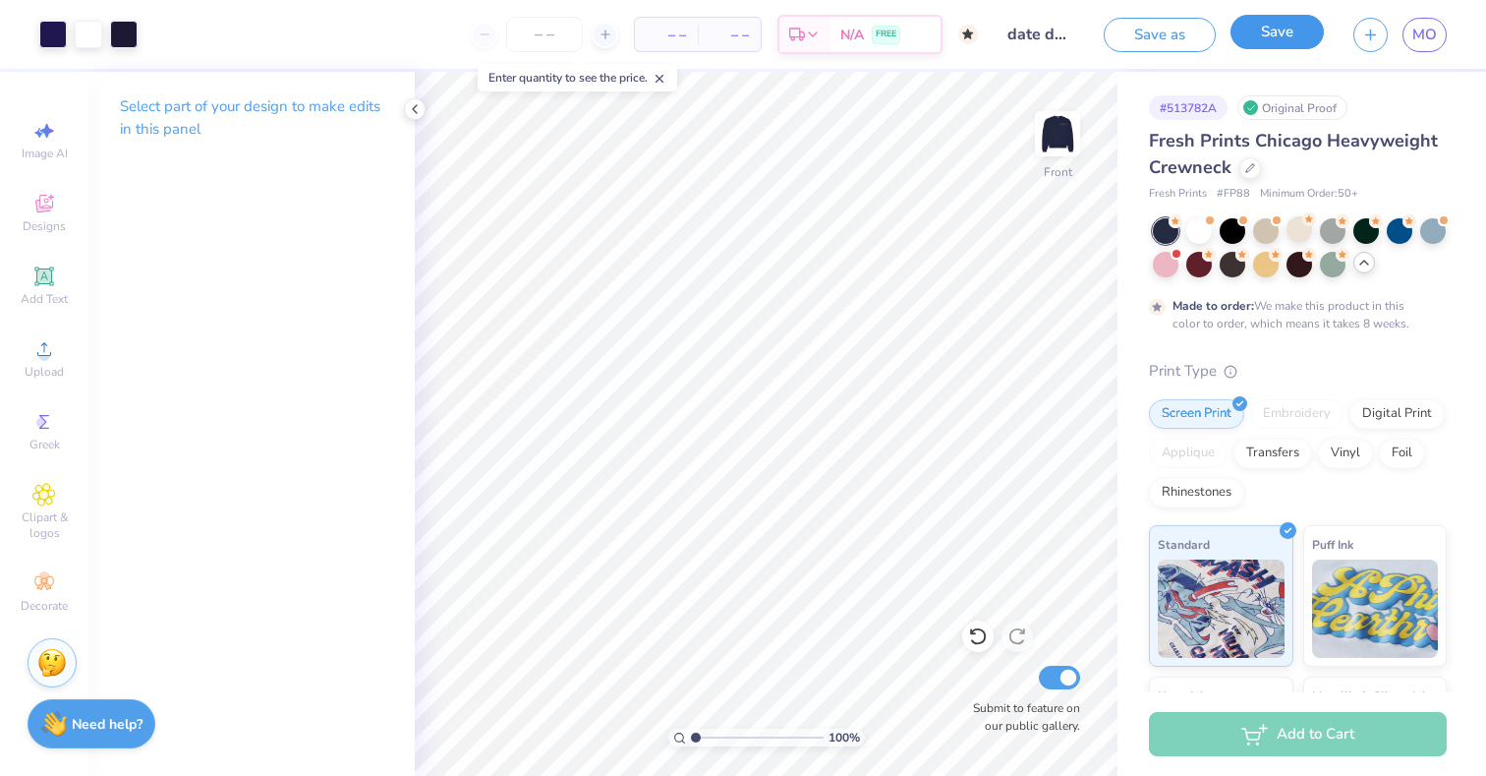
click at [1292, 35] on button "Save" at bounding box center [1277, 32] width 93 height 34
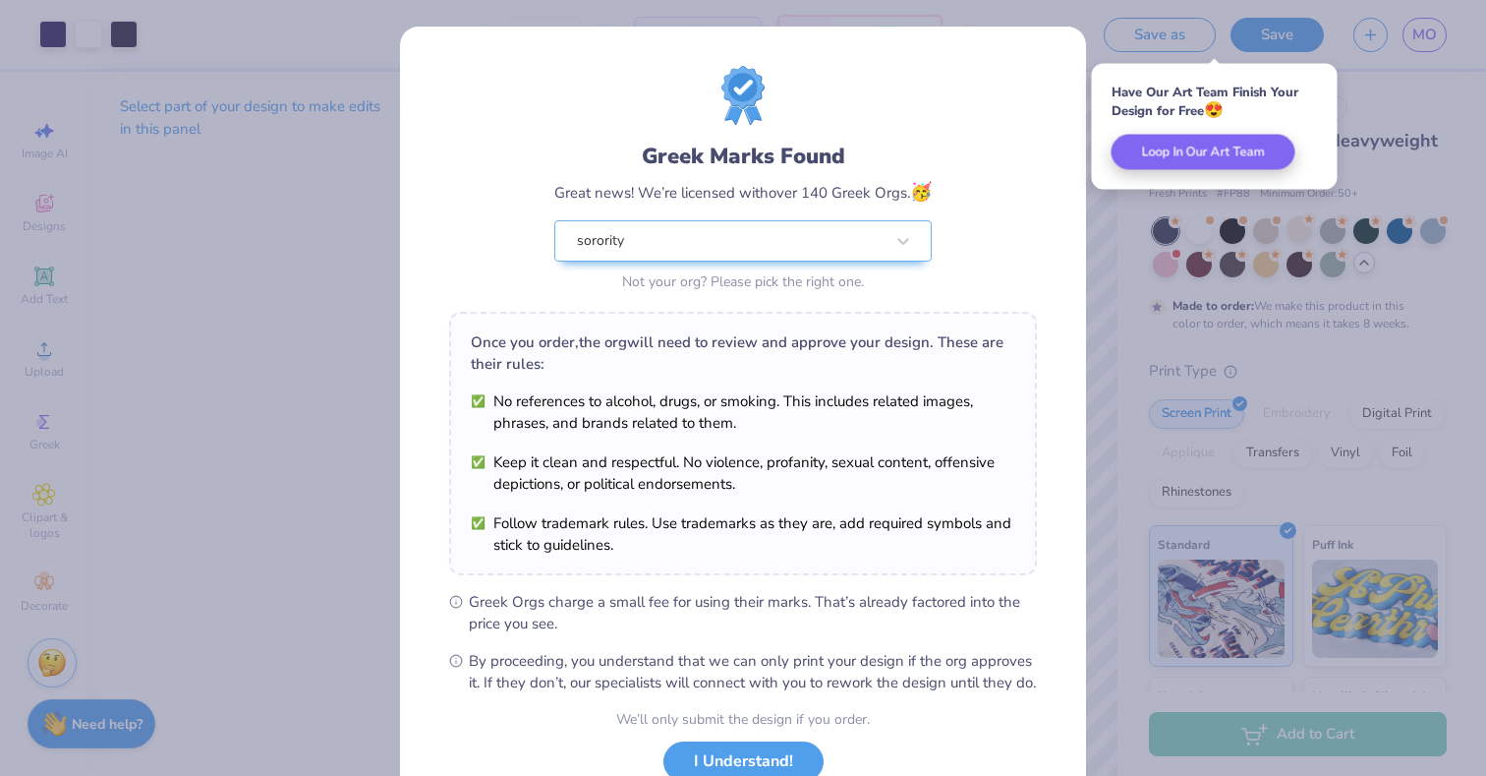
scroll to position [144, 0]
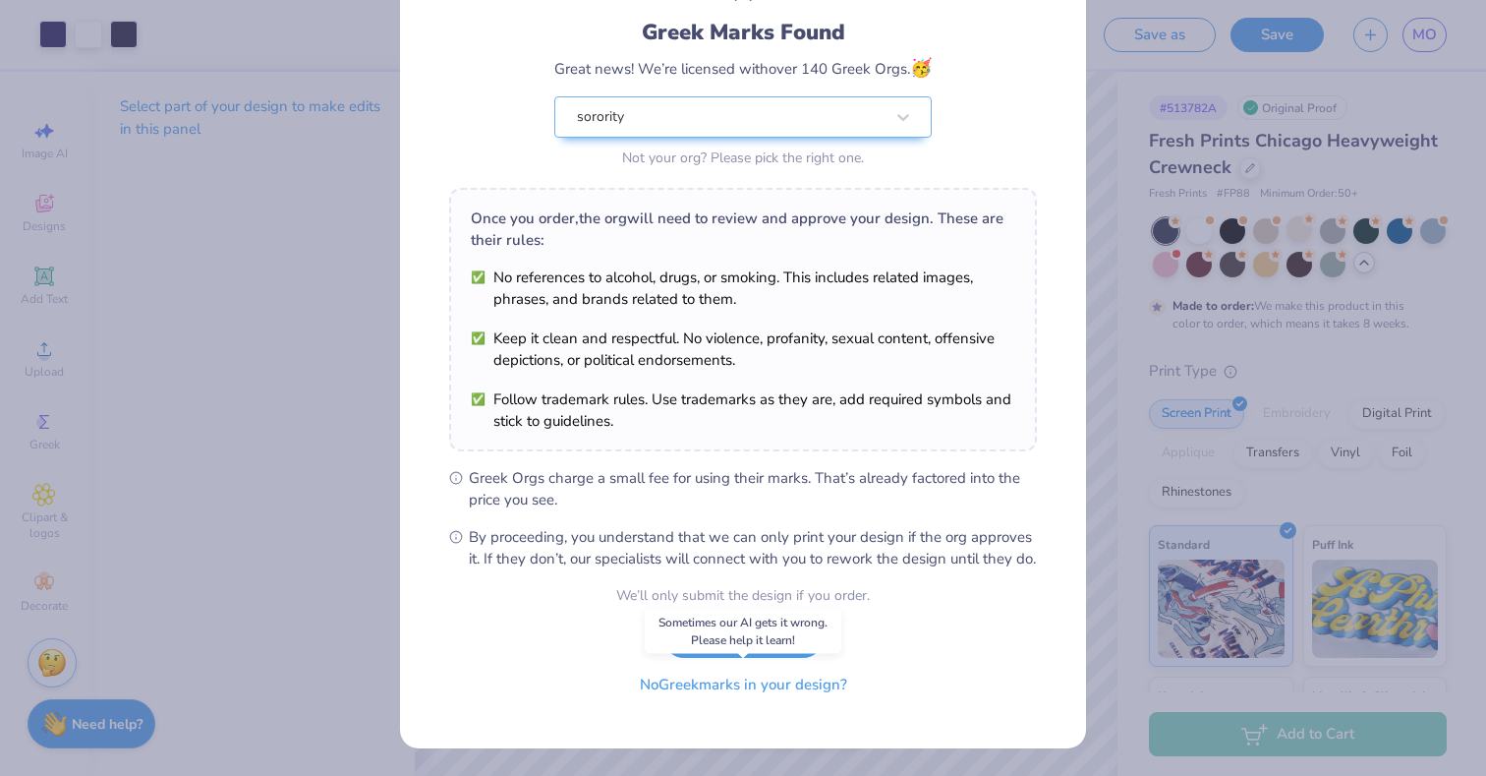
click at [770, 698] on button "No Greek marks in your design?" at bounding box center [743, 684] width 241 height 40
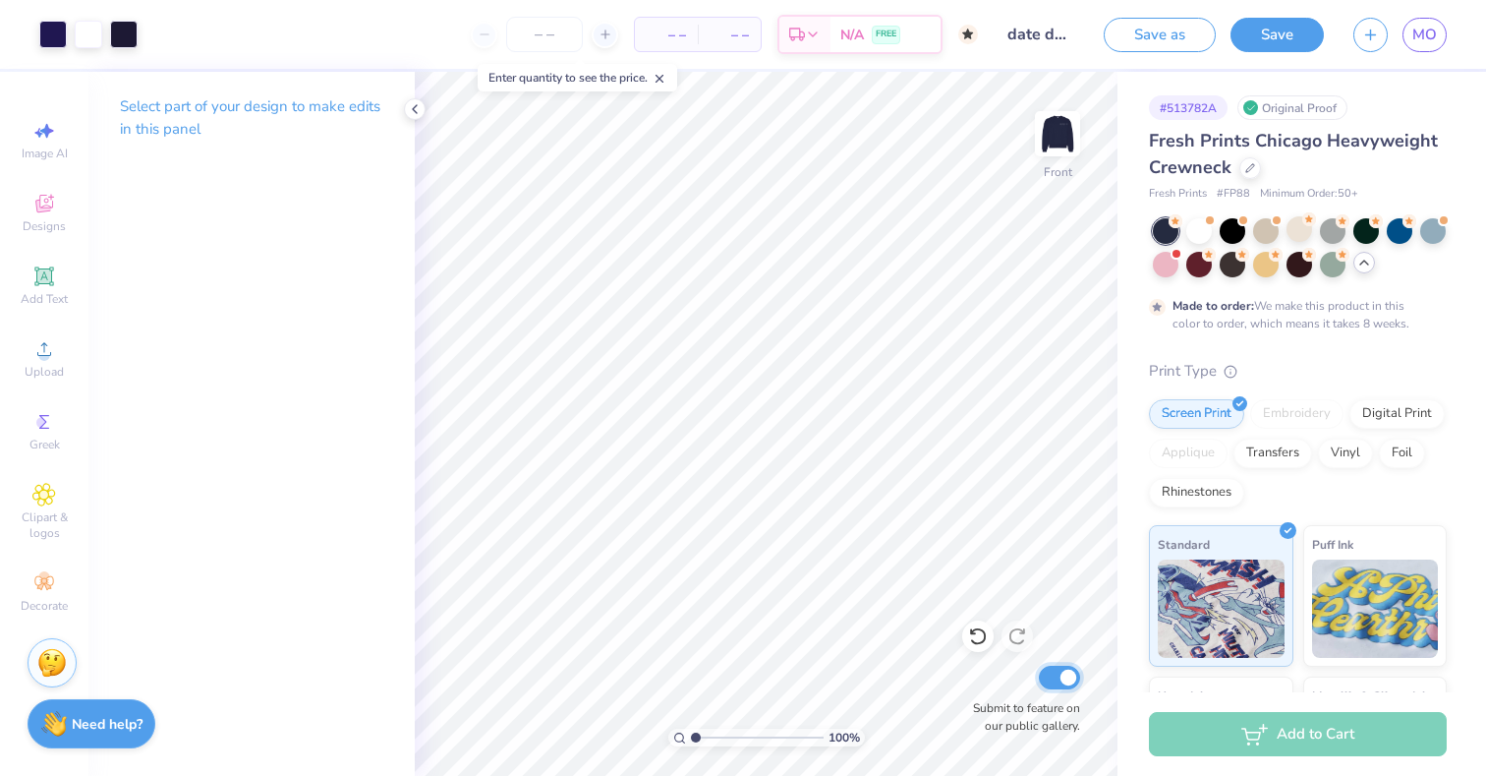
click at [1056, 675] on input "Submit to feature on our public gallery." at bounding box center [1059, 677] width 41 height 24
checkbox input "false"
click at [1283, 38] on button "Save" at bounding box center [1277, 32] width 93 height 34
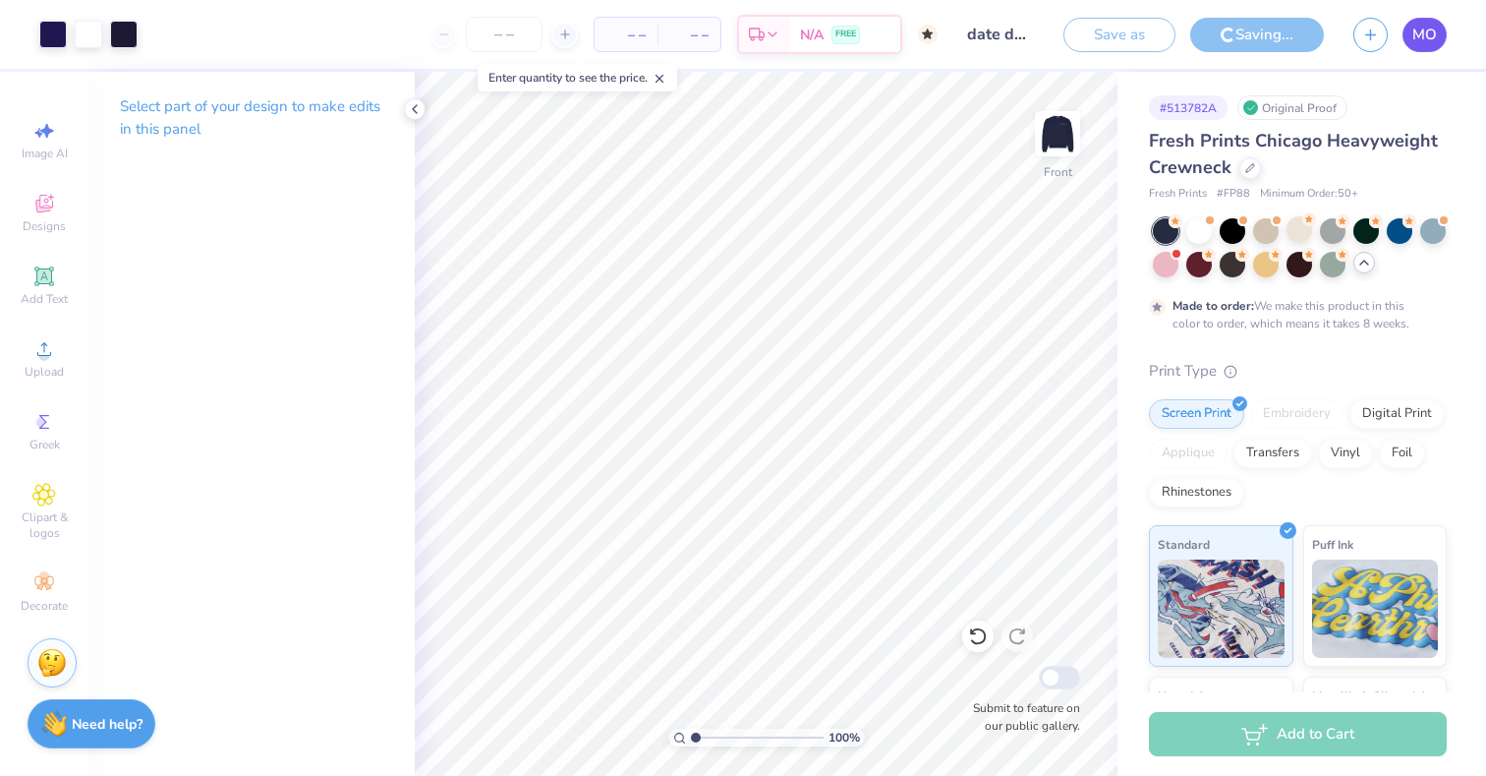
click at [1413, 29] on span "MO" at bounding box center [1424, 35] width 25 height 23
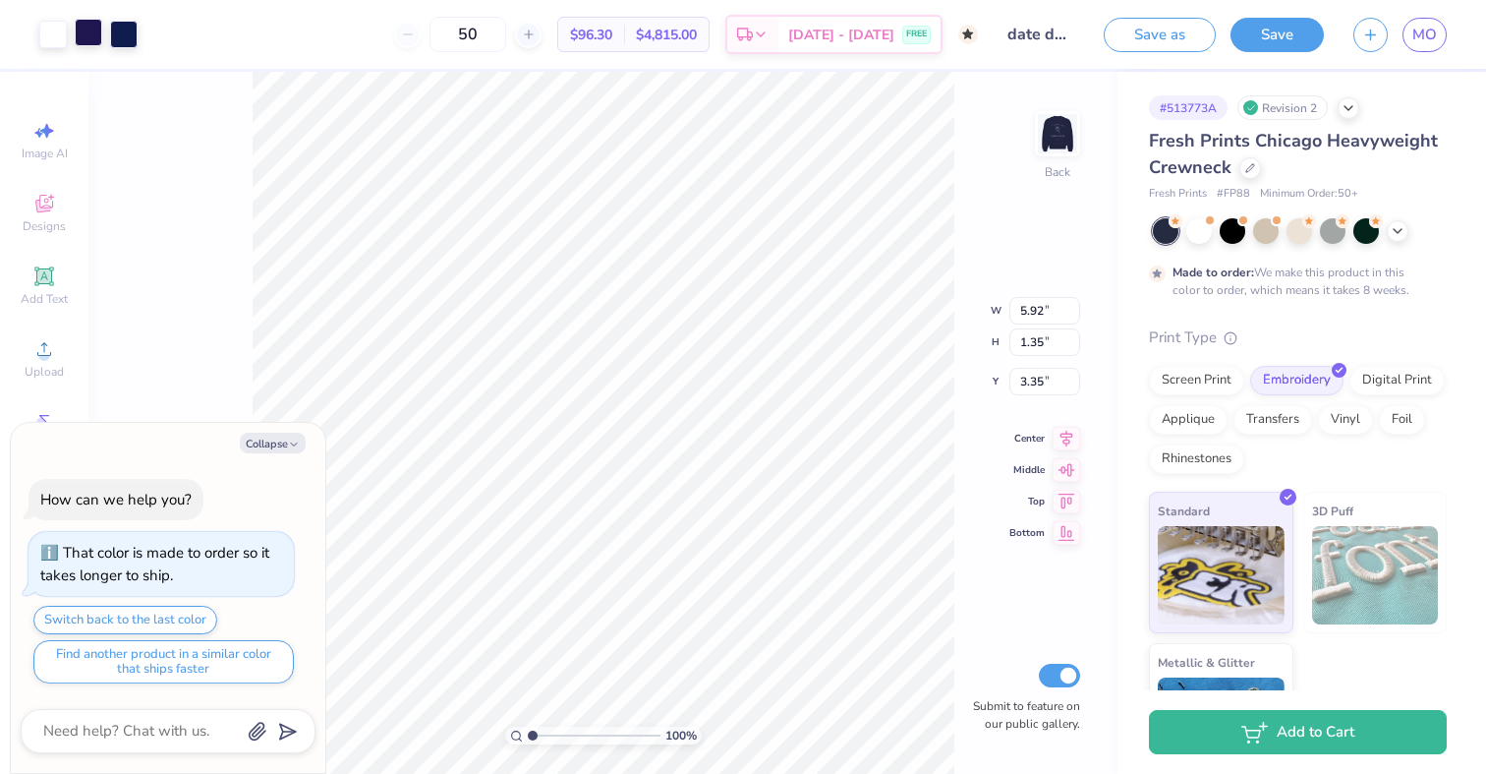
click at [85, 30] on div at bounding box center [89, 33] width 28 height 28
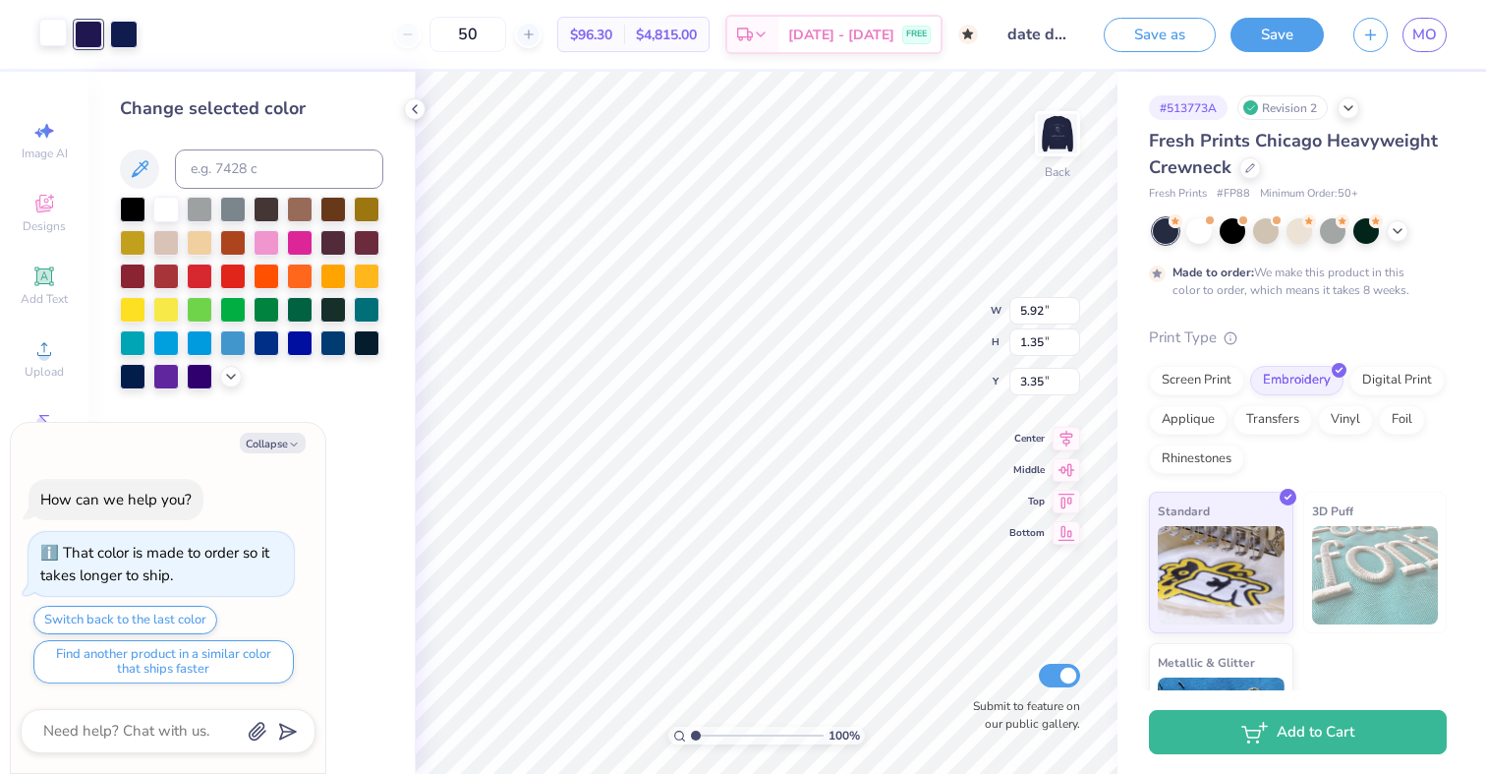
click at [51, 28] on div at bounding box center [53, 33] width 28 height 28
click at [166, 210] on div at bounding box center [166, 208] width 26 height 26
click at [132, 380] on div at bounding box center [133, 375] width 26 height 26
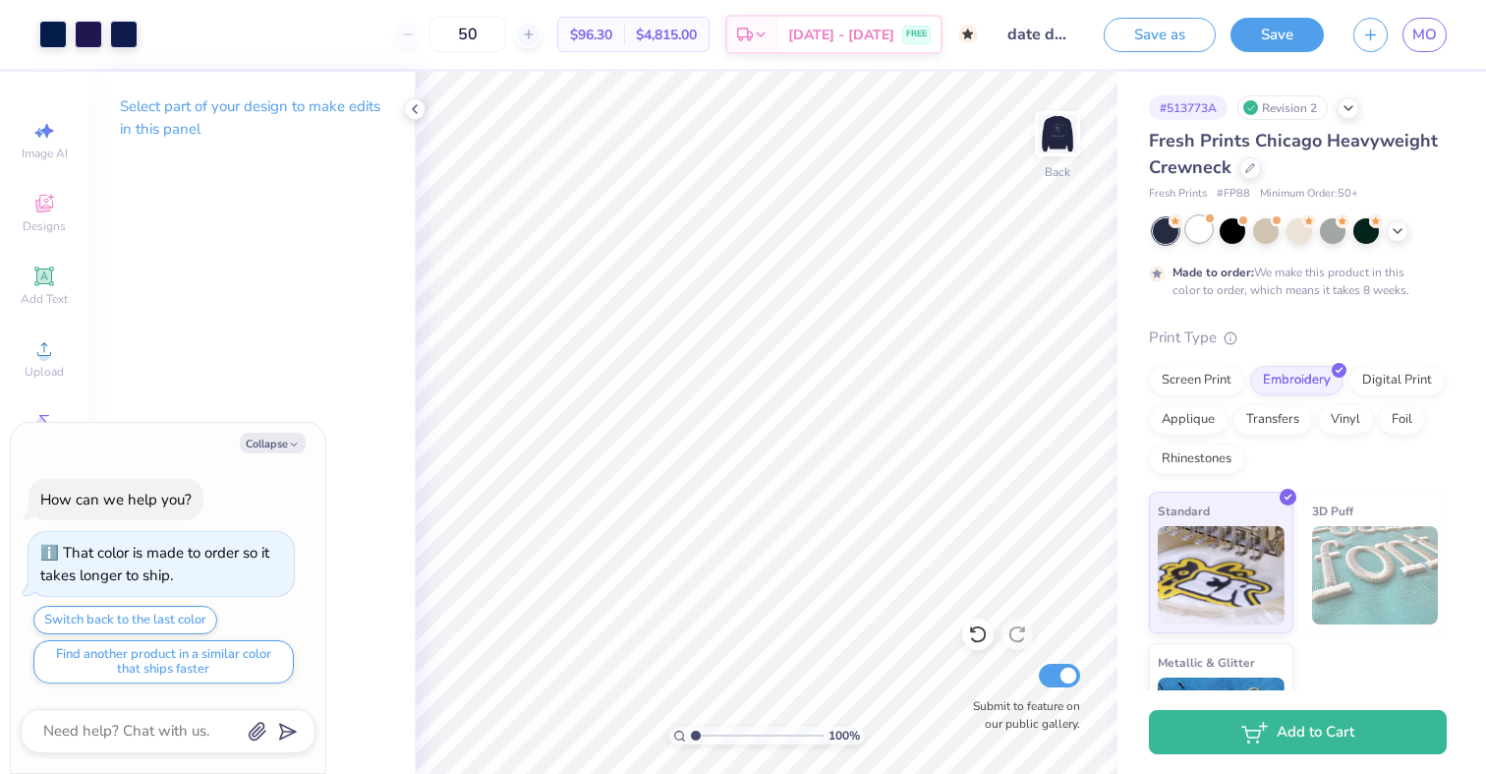
click at [1201, 234] on div at bounding box center [1199, 229] width 26 height 26
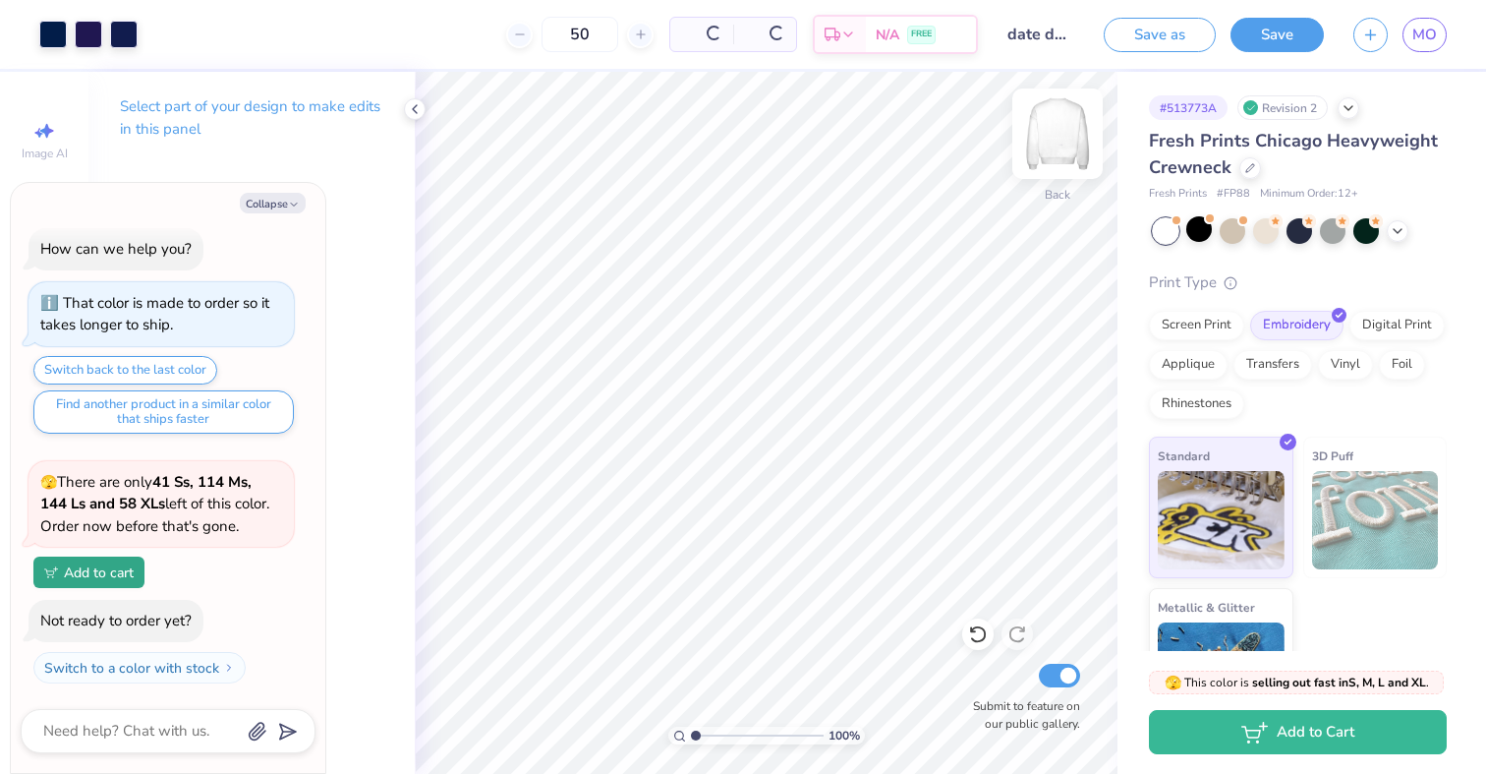
scroll to position [379, 0]
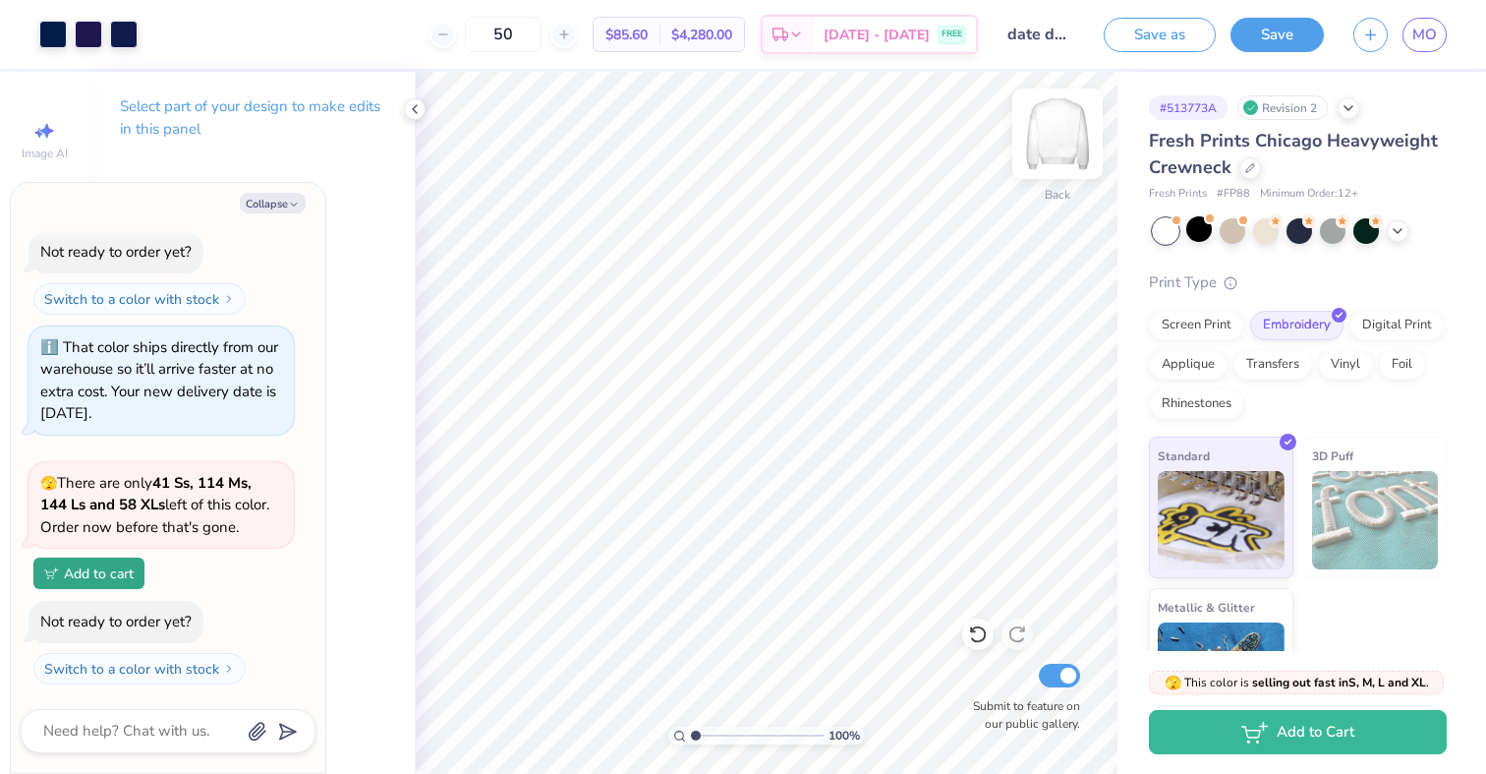
click at [1068, 124] on img at bounding box center [1057, 133] width 79 height 79
click at [51, 36] on div at bounding box center [53, 33] width 28 height 28
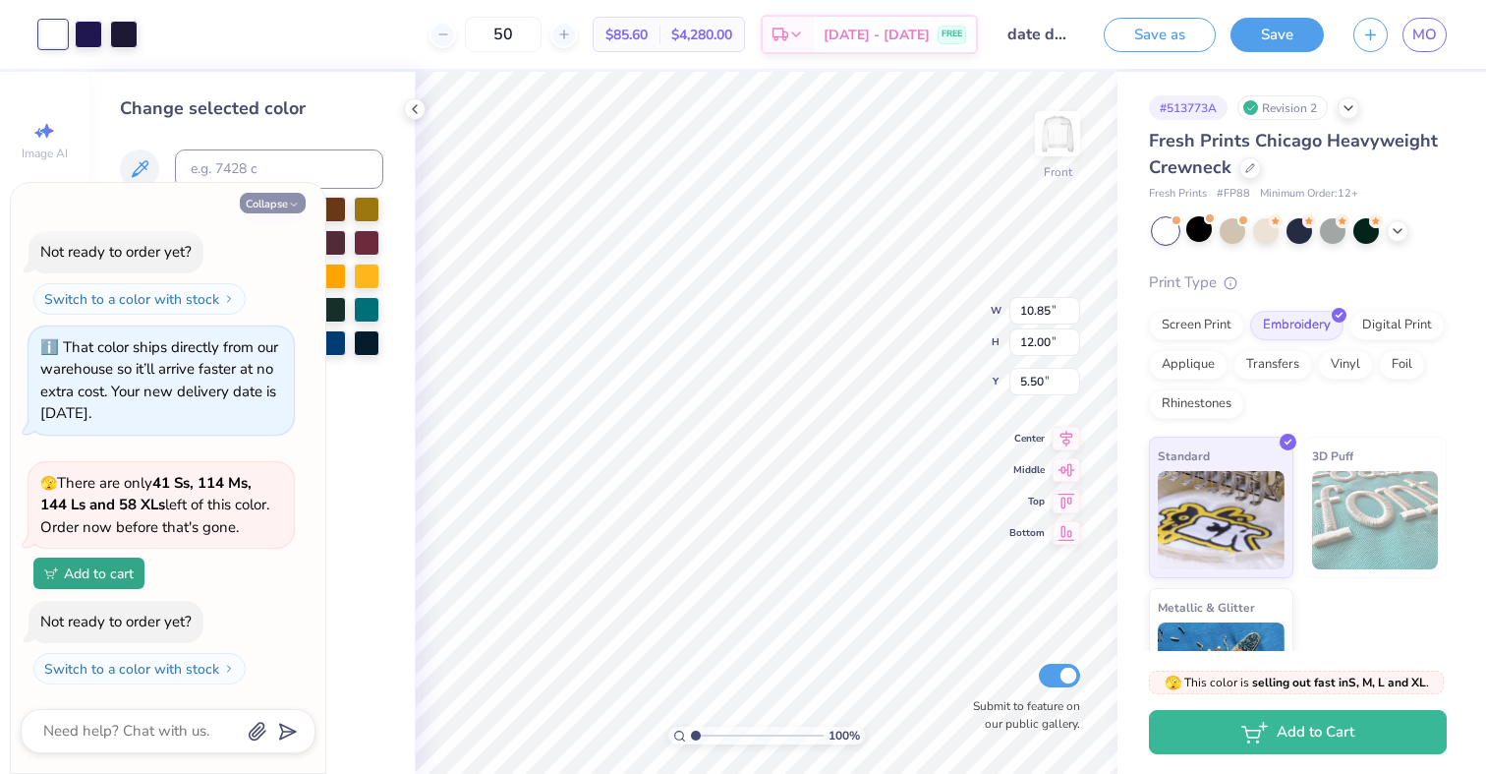
click at [276, 205] on button "Collapse" at bounding box center [273, 203] width 66 height 21
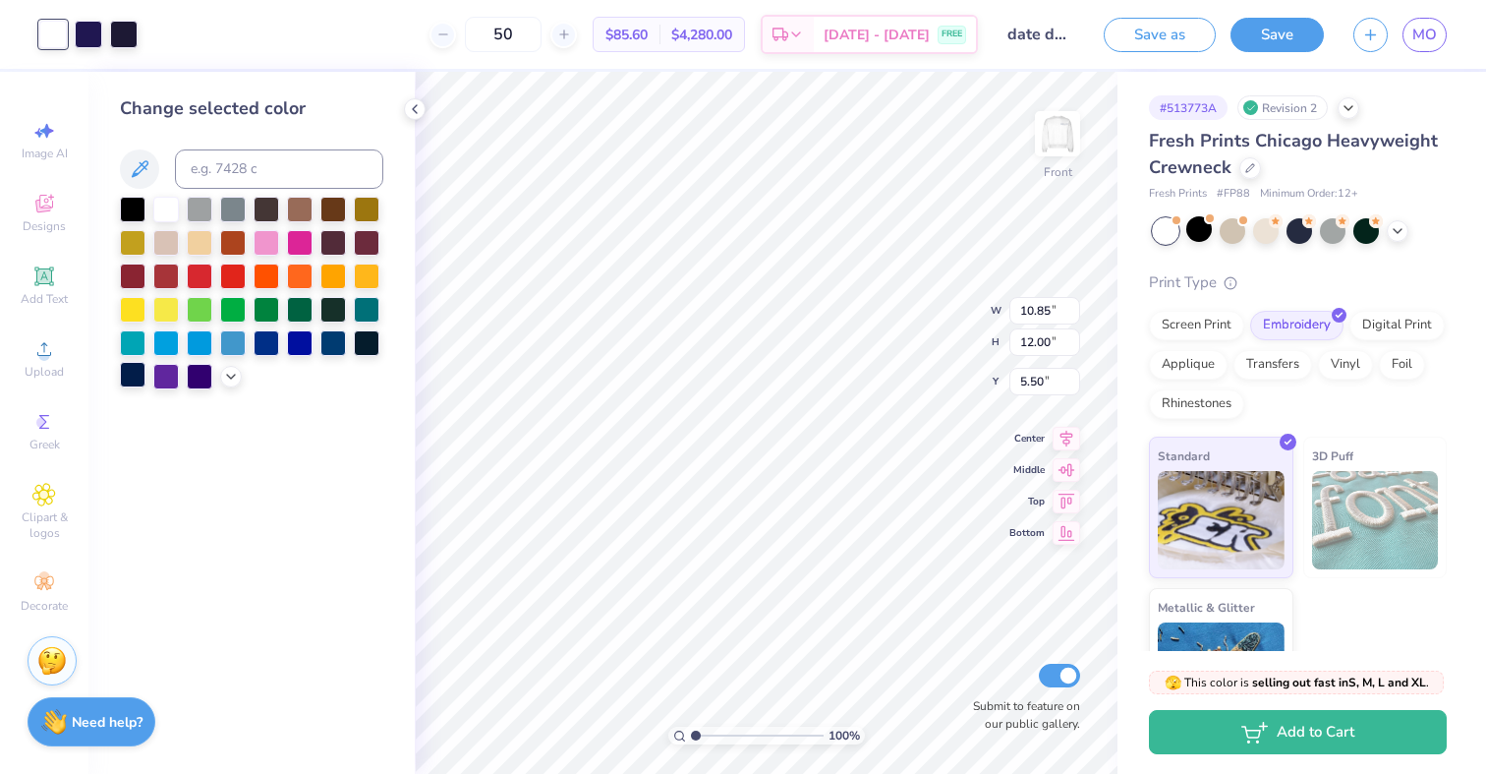
click at [138, 379] on div at bounding box center [133, 375] width 26 height 26
click at [89, 710] on strong "Need help?" at bounding box center [107, 719] width 71 height 19
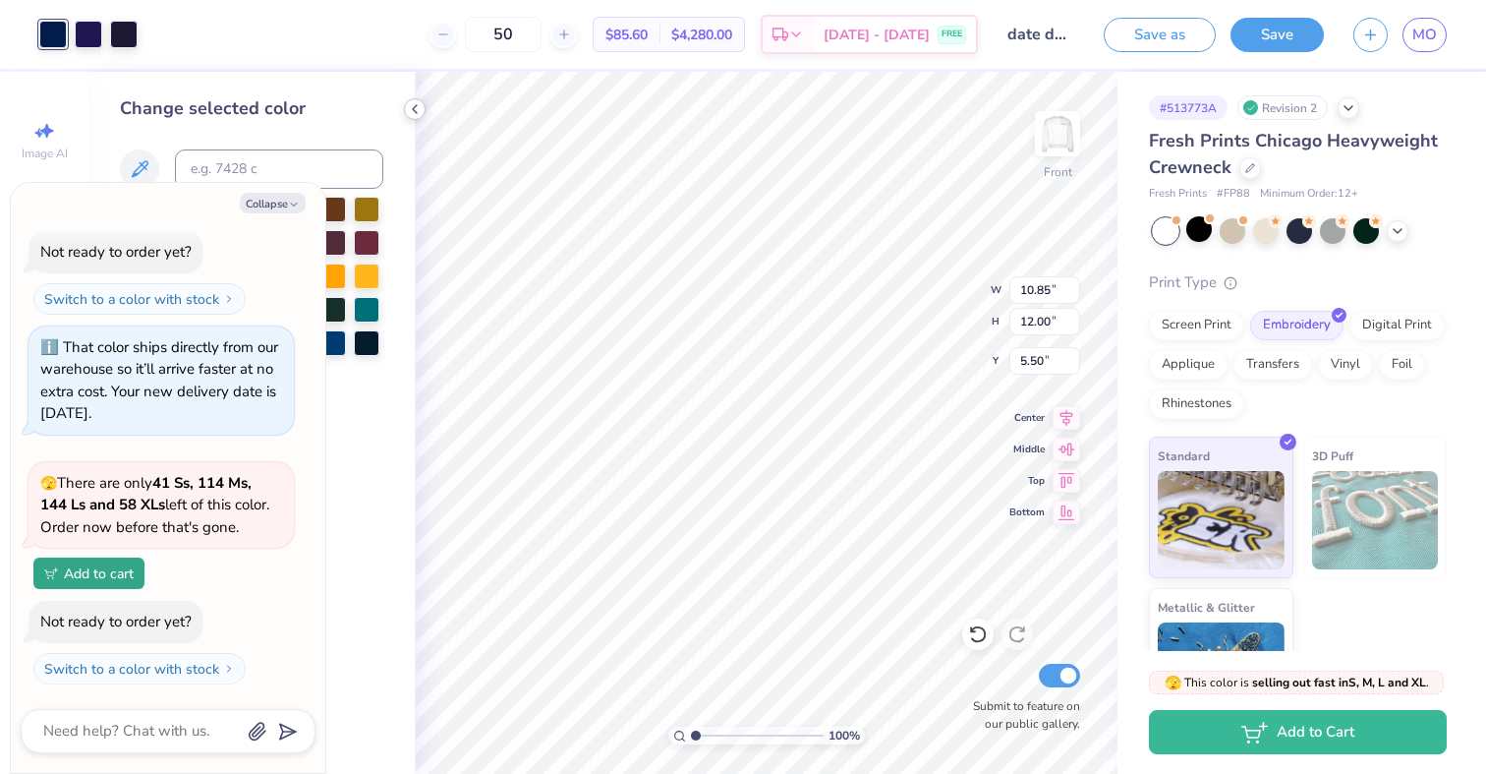
click at [417, 113] on icon at bounding box center [415, 109] width 16 height 16
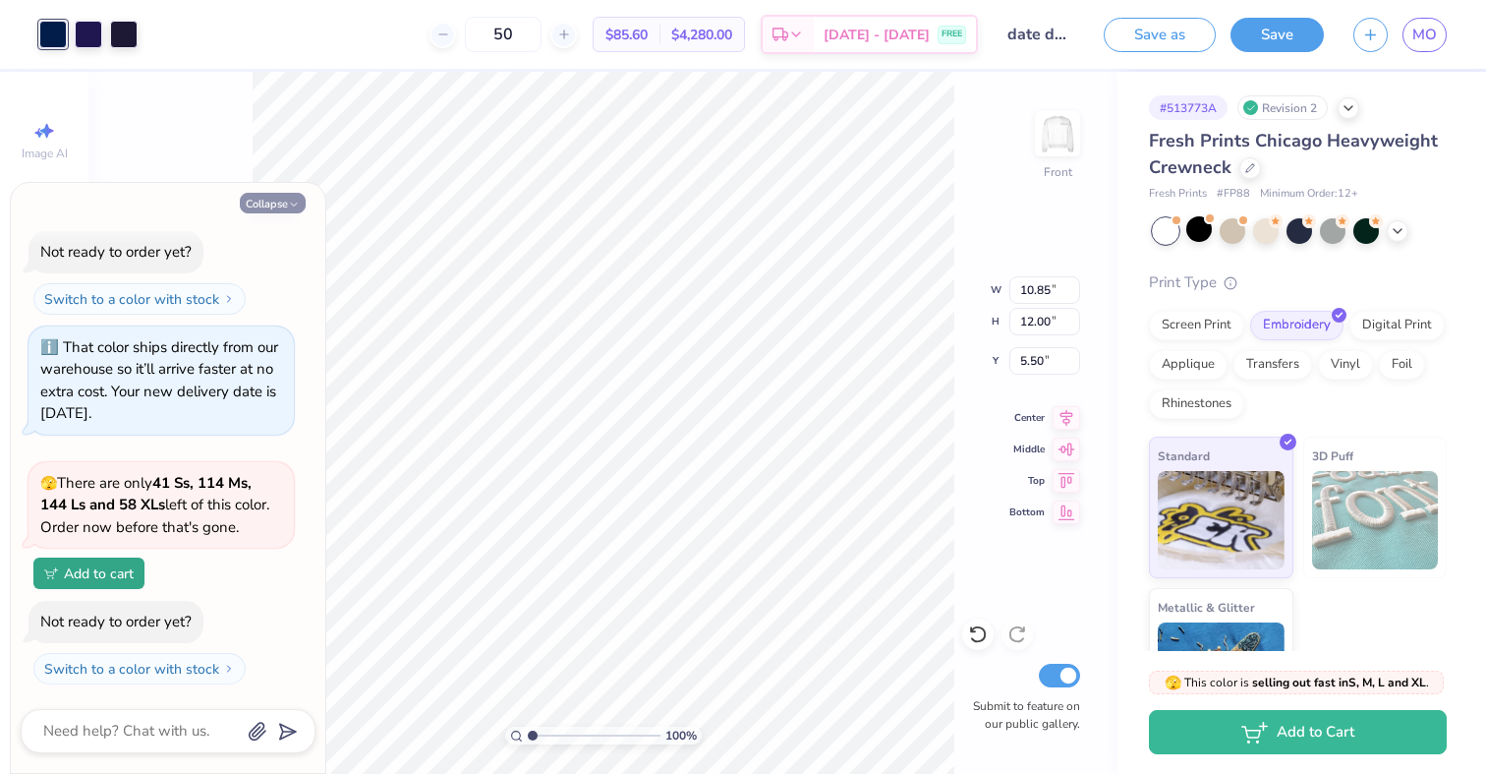
click at [283, 202] on button "Collapse" at bounding box center [273, 203] width 66 height 21
type textarea "x"
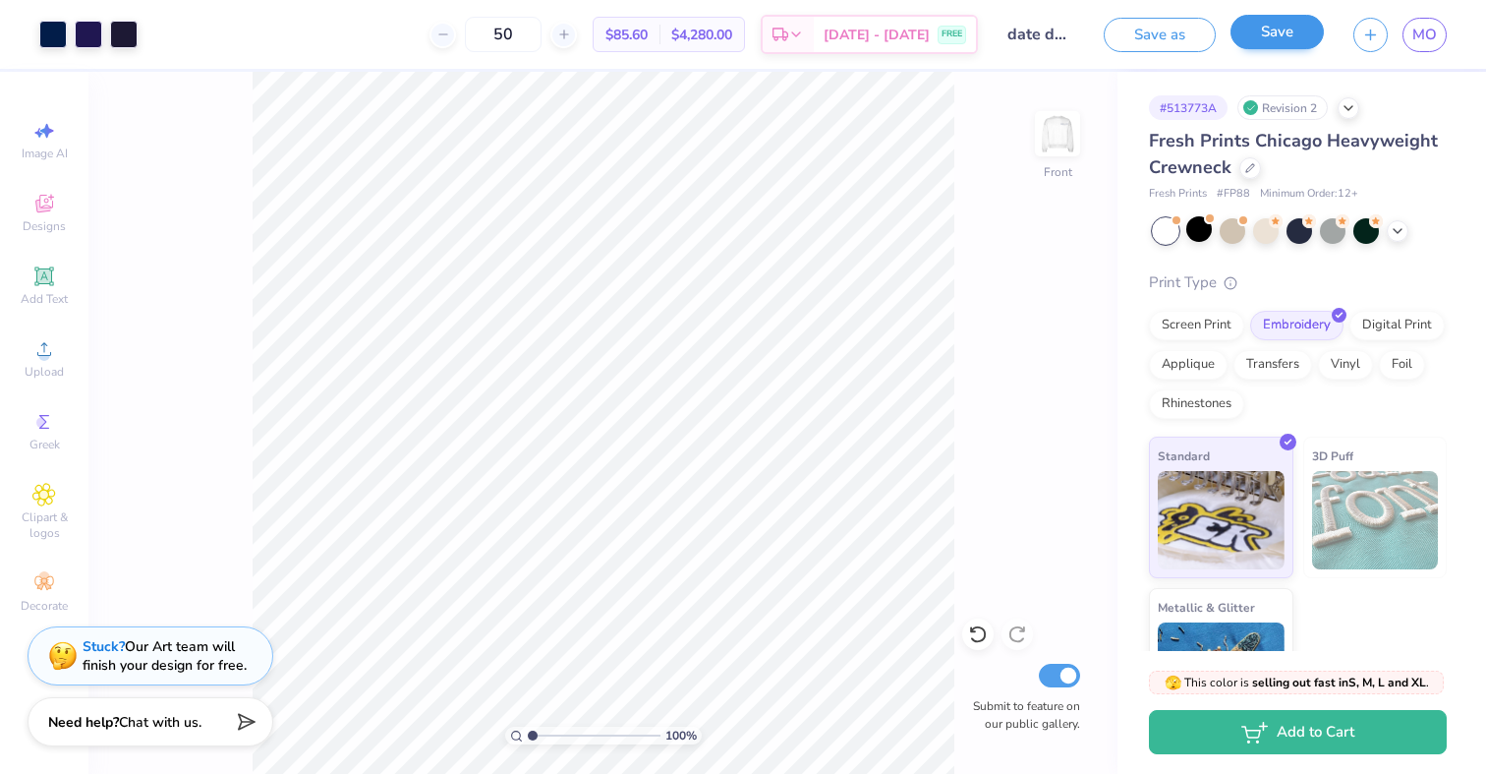
click at [1275, 36] on button "Save" at bounding box center [1277, 32] width 93 height 34
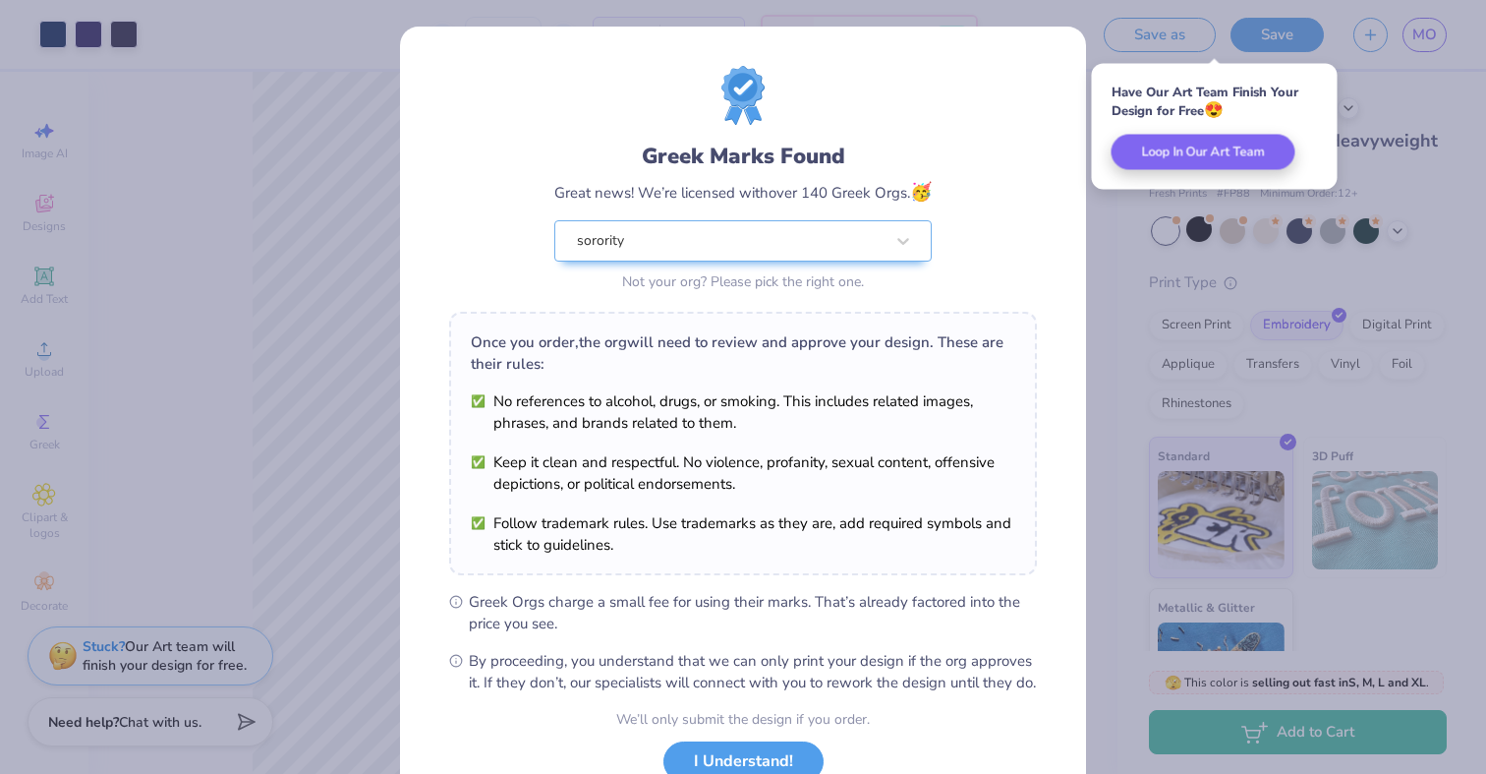
scroll to position [146, 0]
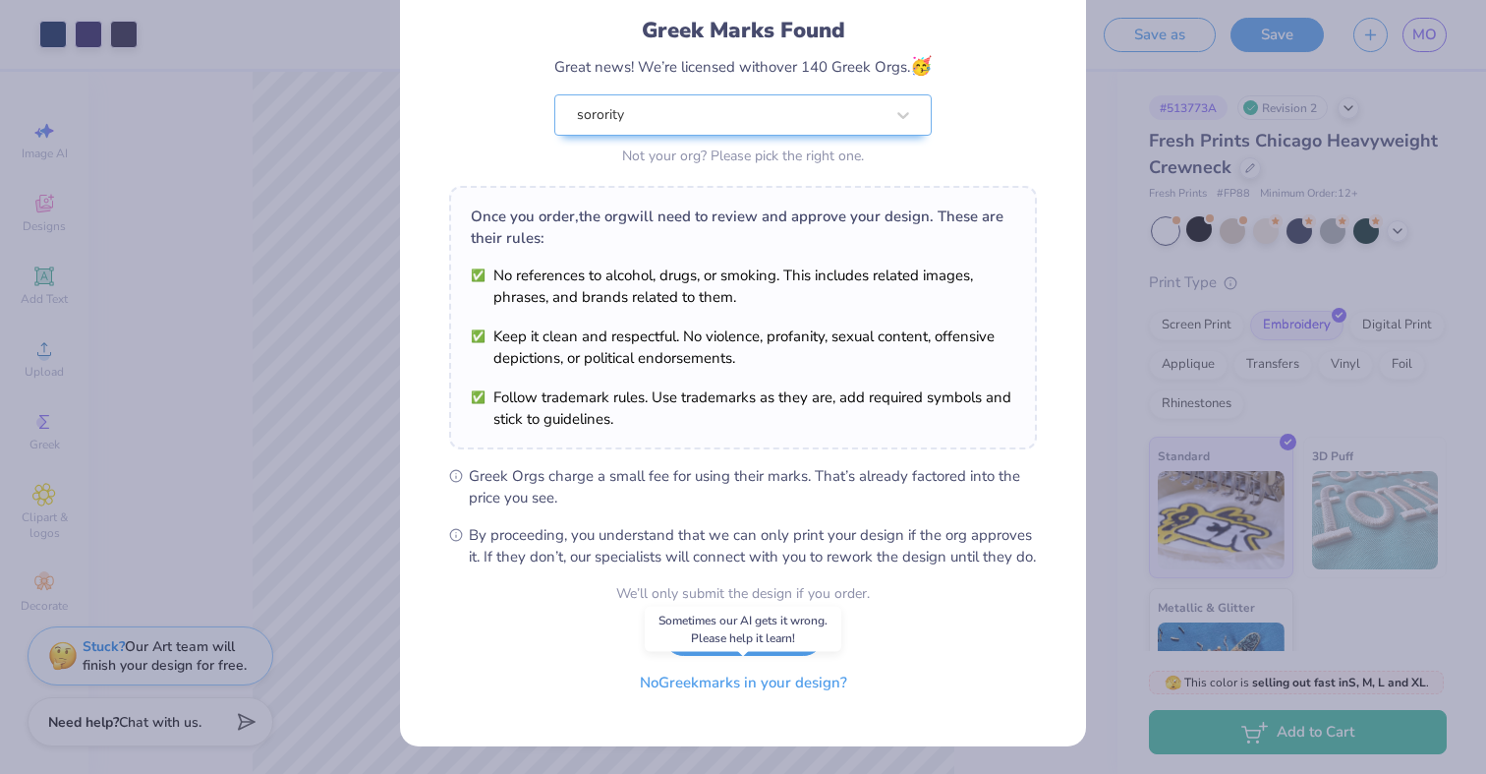
click at [770, 687] on button "No Greek marks in your design?" at bounding box center [743, 682] width 241 height 40
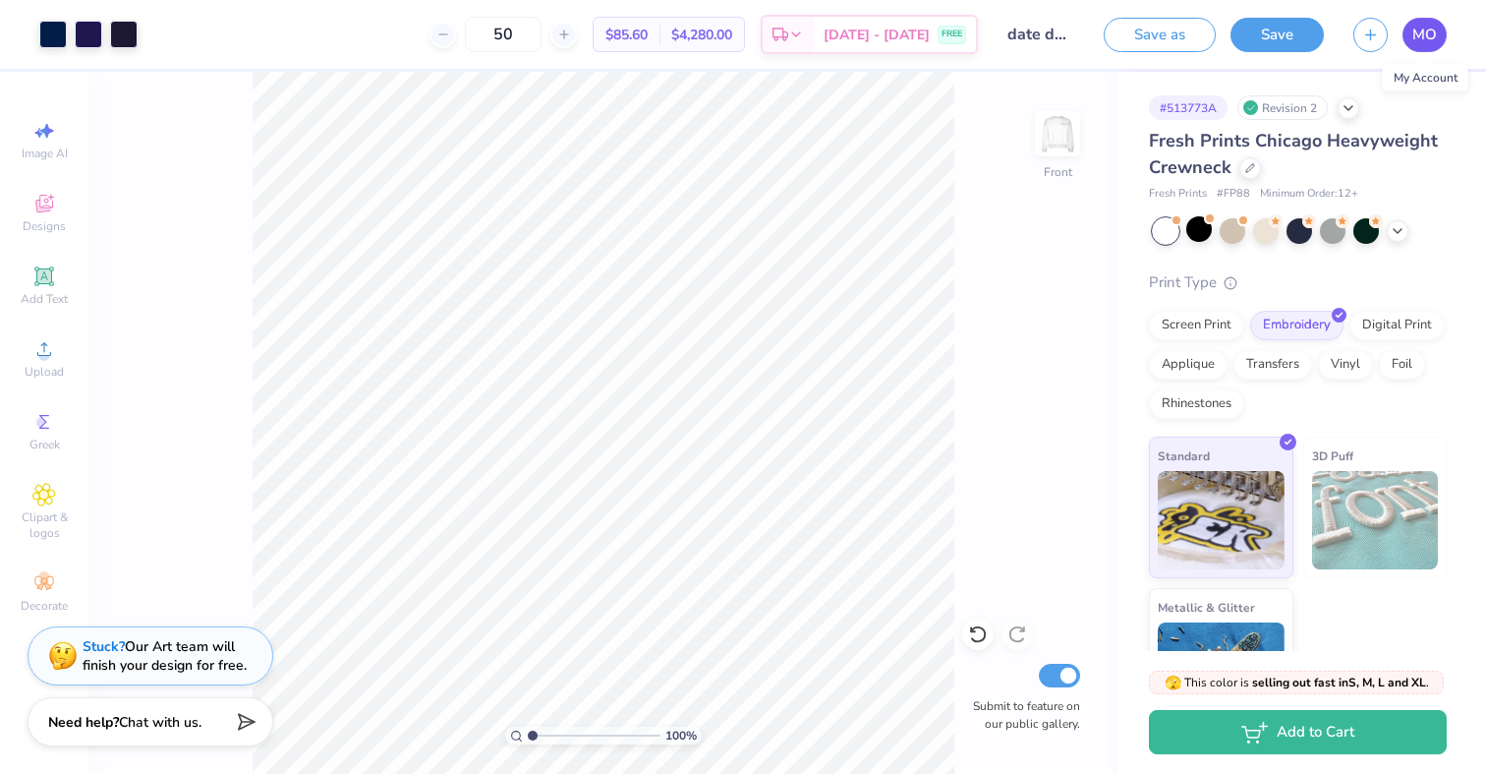
click at [1423, 37] on span "MO" at bounding box center [1424, 35] width 25 height 23
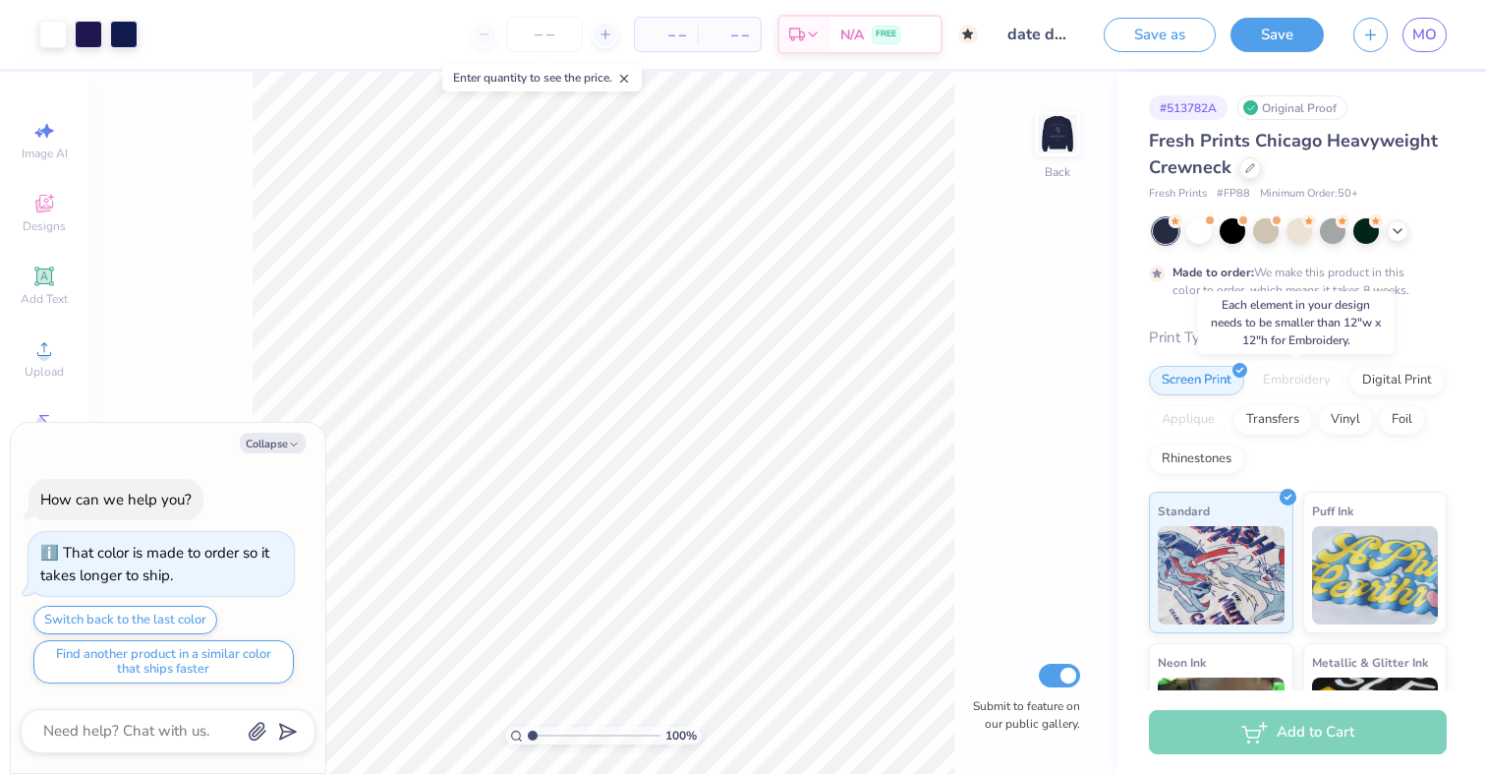
click at [1304, 377] on div "Embroidery" at bounding box center [1296, 380] width 93 height 29
click at [1058, 141] on img at bounding box center [1057, 133] width 79 height 79
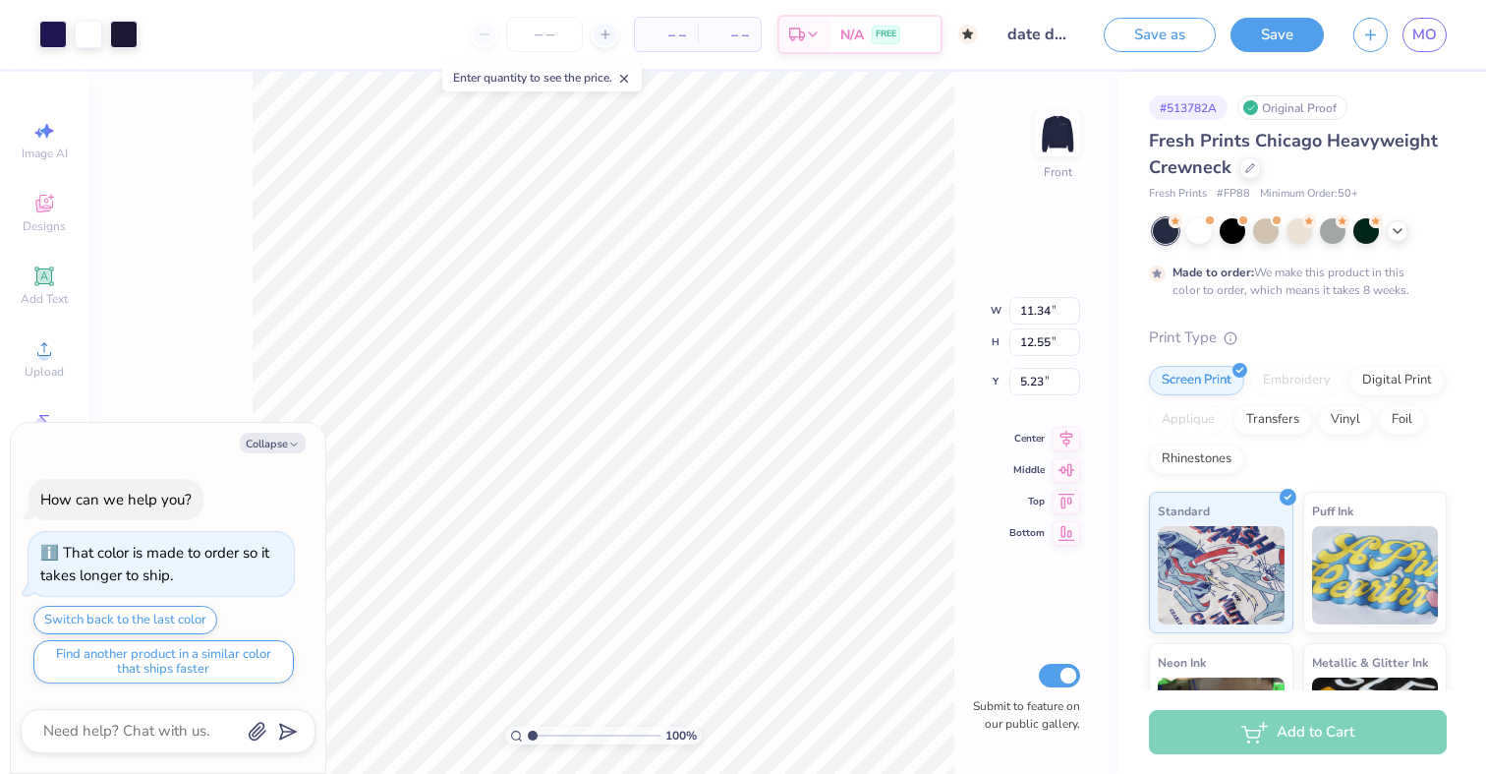
click at [1287, 374] on div "Embroidery" at bounding box center [1296, 380] width 93 height 29
type textarea "x"
type input "10.61"
type input "11.74"
type input "6.04"
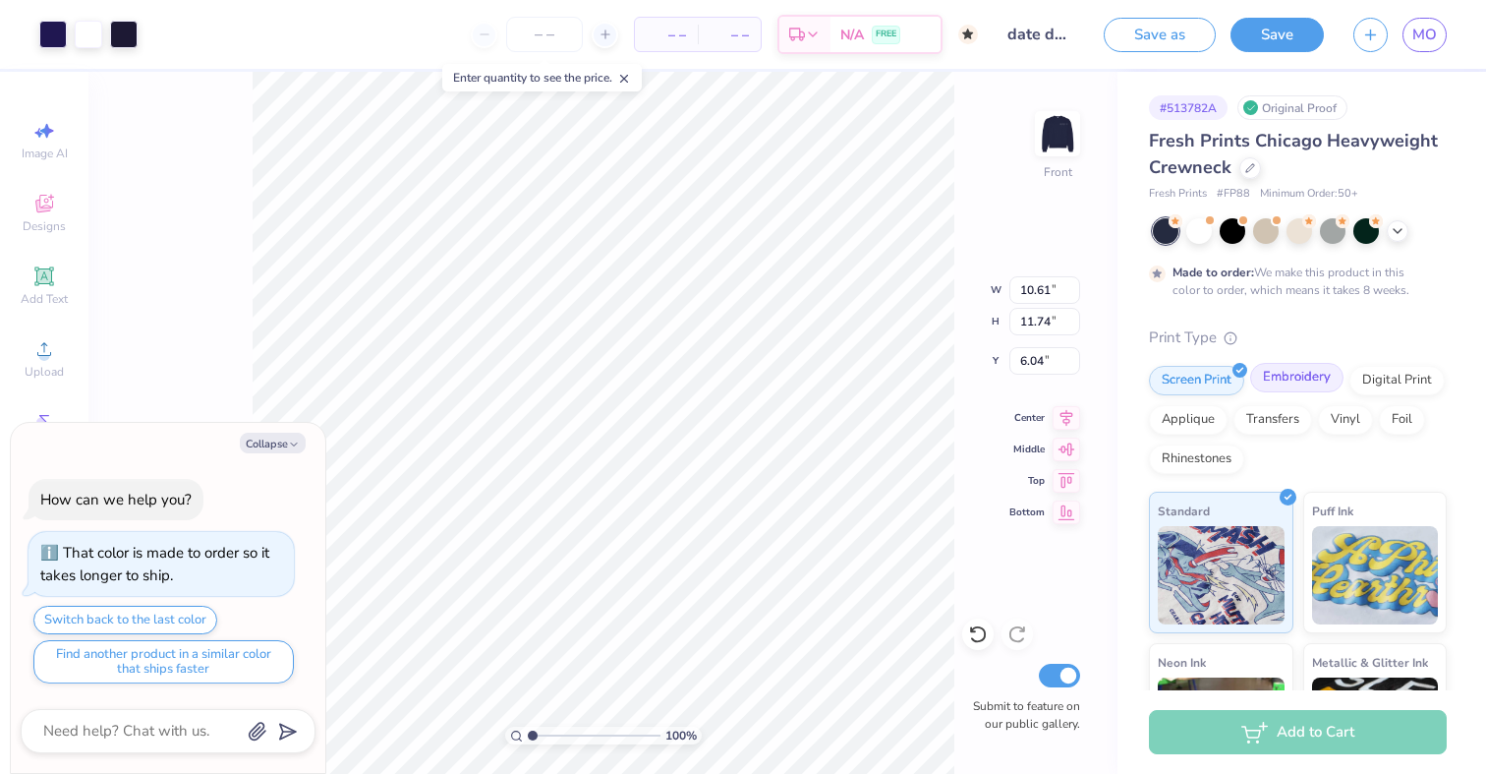
click at [1299, 382] on div "Embroidery" at bounding box center [1296, 377] width 93 height 29
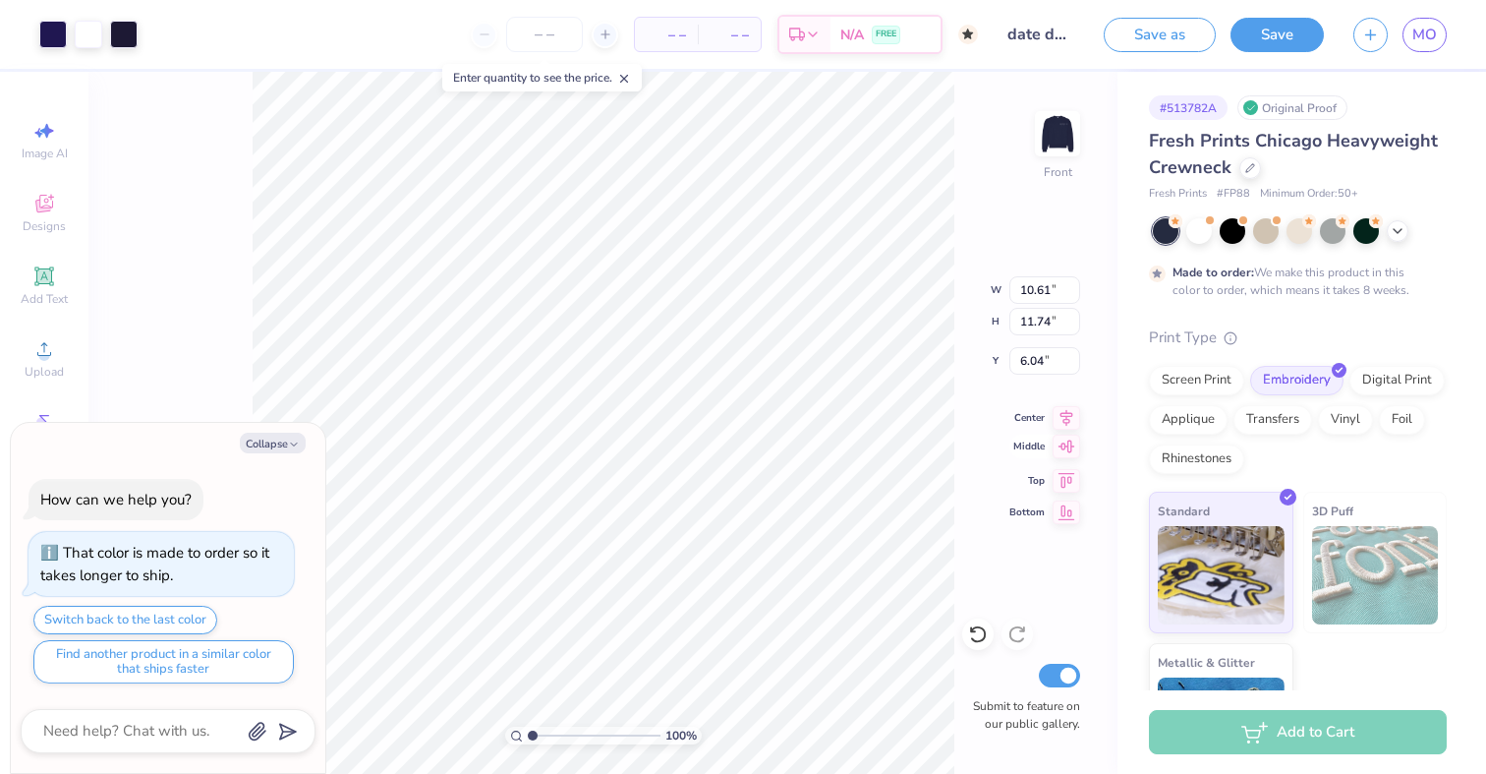
click at [1069, 445] on icon at bounding box center [1067, 446] width 28 height 24
type textarea "x"
type input "5.63"
click at [1064, 420] on icon at bounding box center [1067, 414] width 13 height 17
click at [1057, 135] on img at bounding box center [1057, 133] width 79 height 79
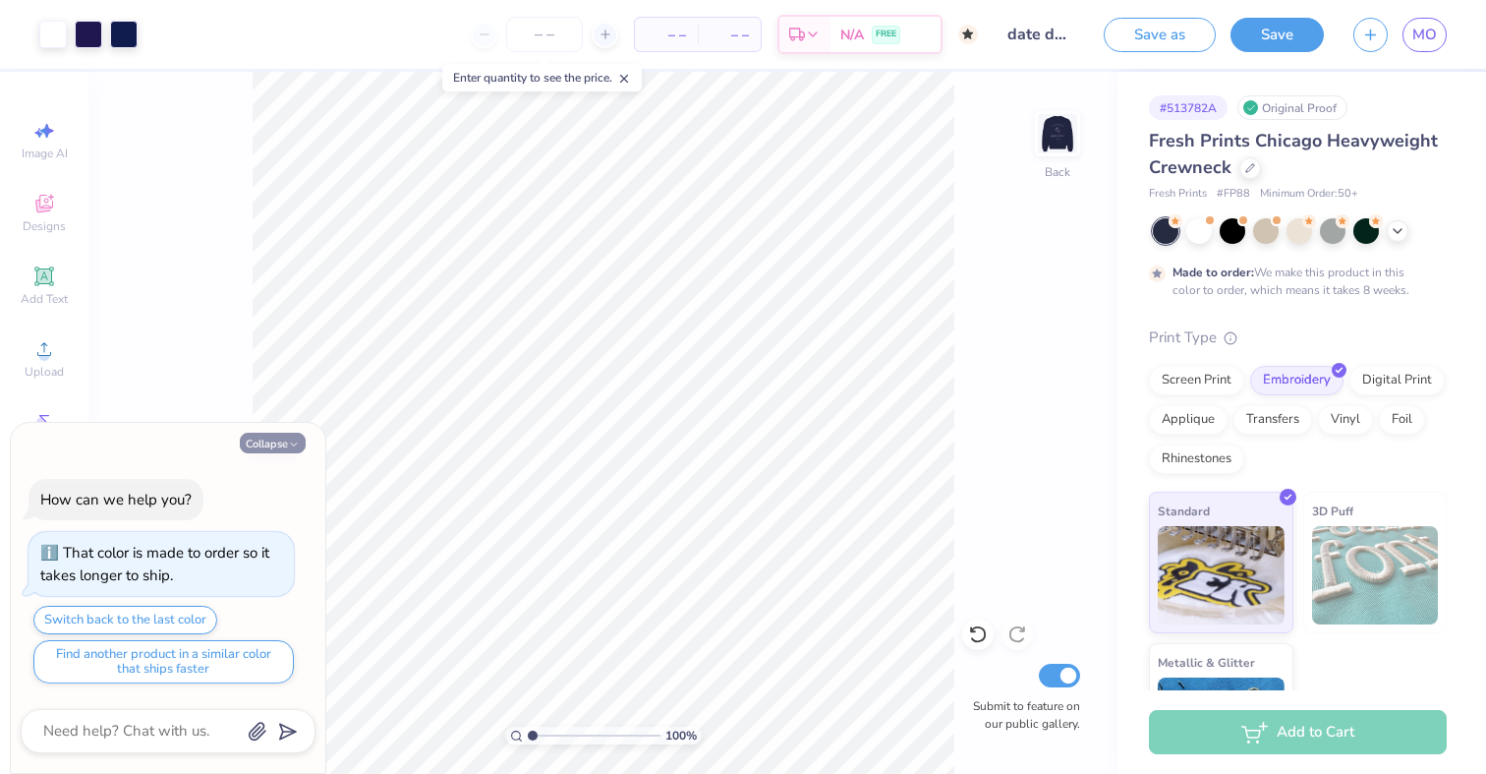
click at [277, 442] on button "Collapse" at bounding box center [273, 442] width 66 height 21
type textarea "x"
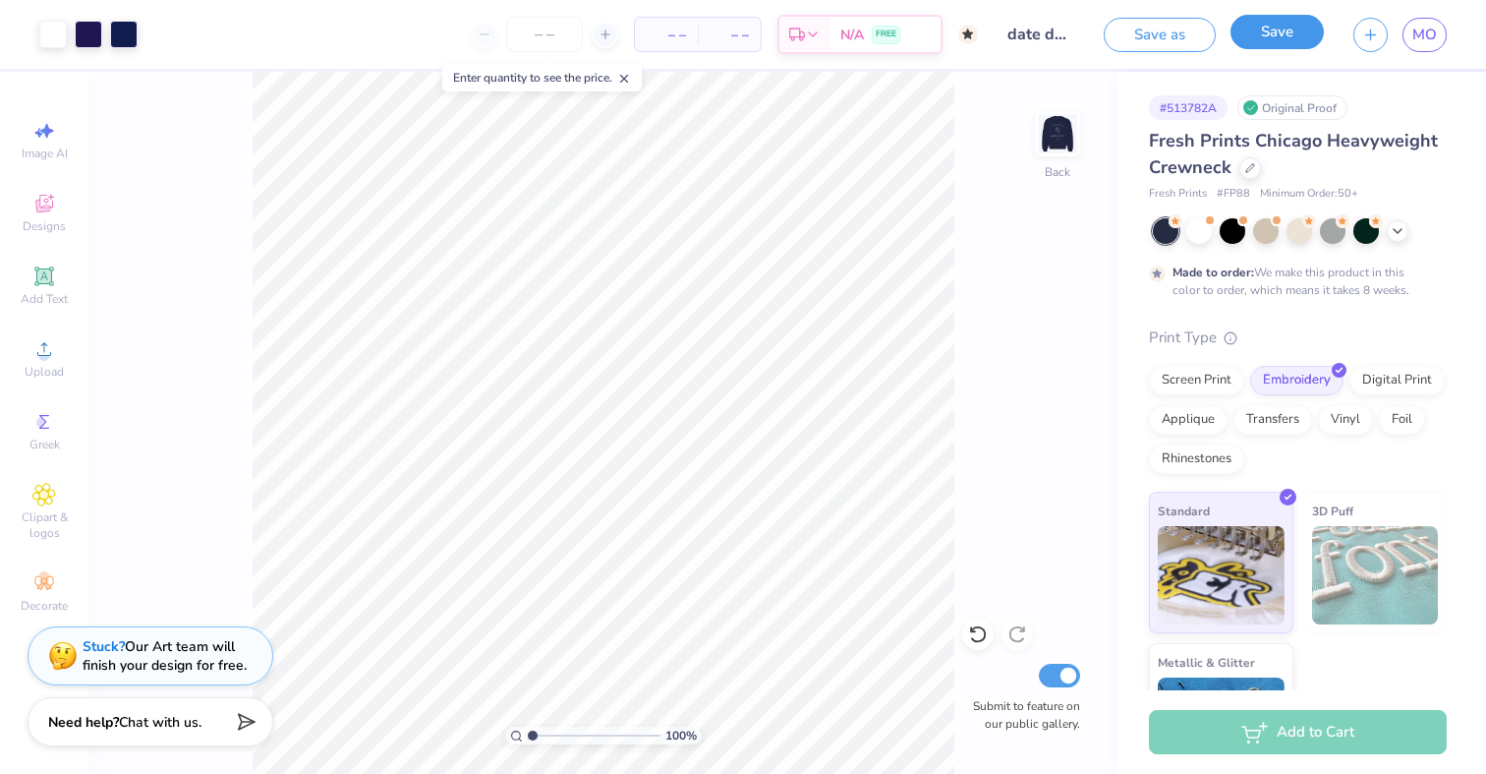
click at [1296, 32] on button "Save" at bounding box center [1277, 32] width 93 height 34
click at [1434, 61] on div "Design Saved" at bounding box center [1296, 60] width 349 height 89
click at [1432, 53] on div "Save as Save MO" at bounding box center [1295, 34] width 382 height 69
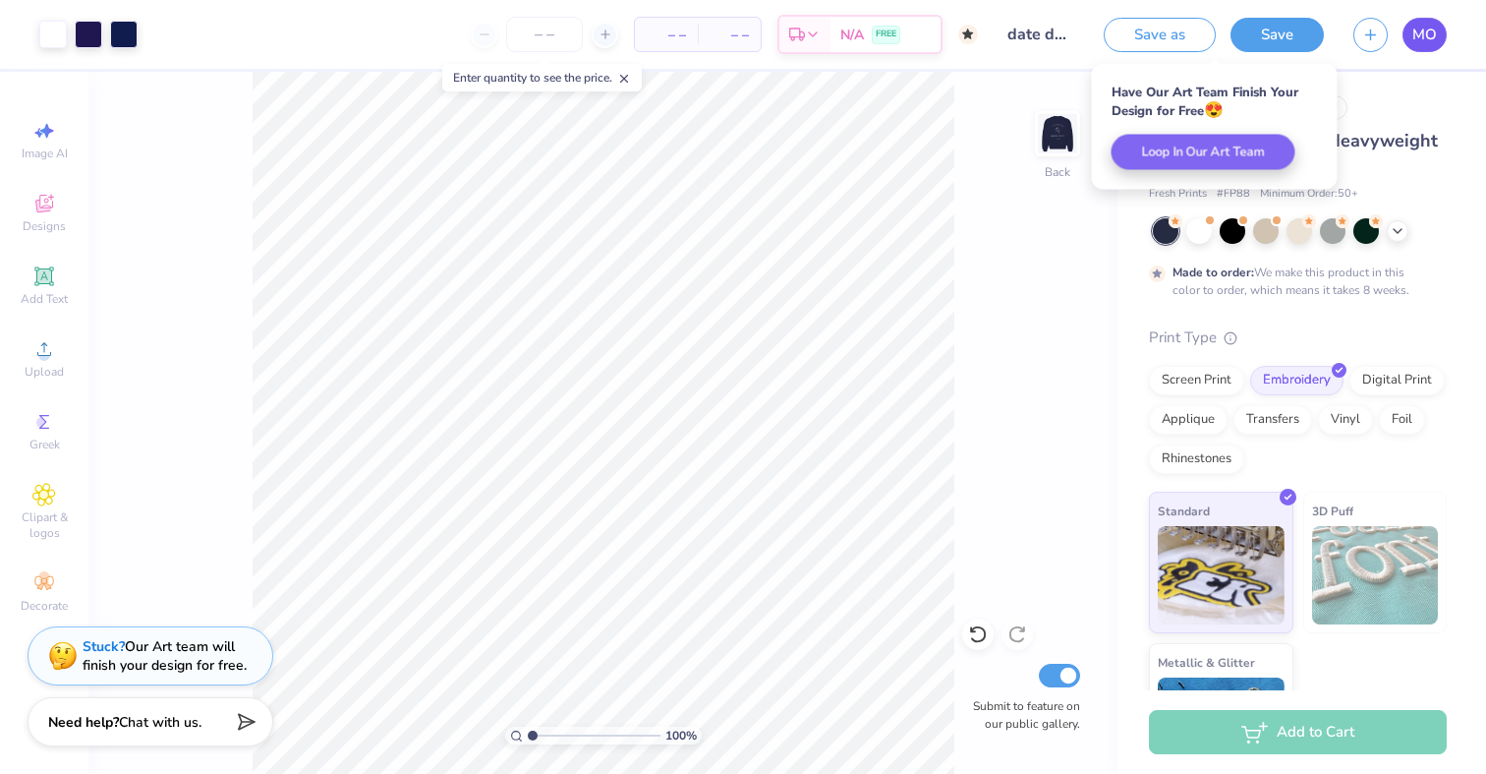
click at [1420, 35] on span "MO" at bounding box center [1424, 35] width 25 height 23
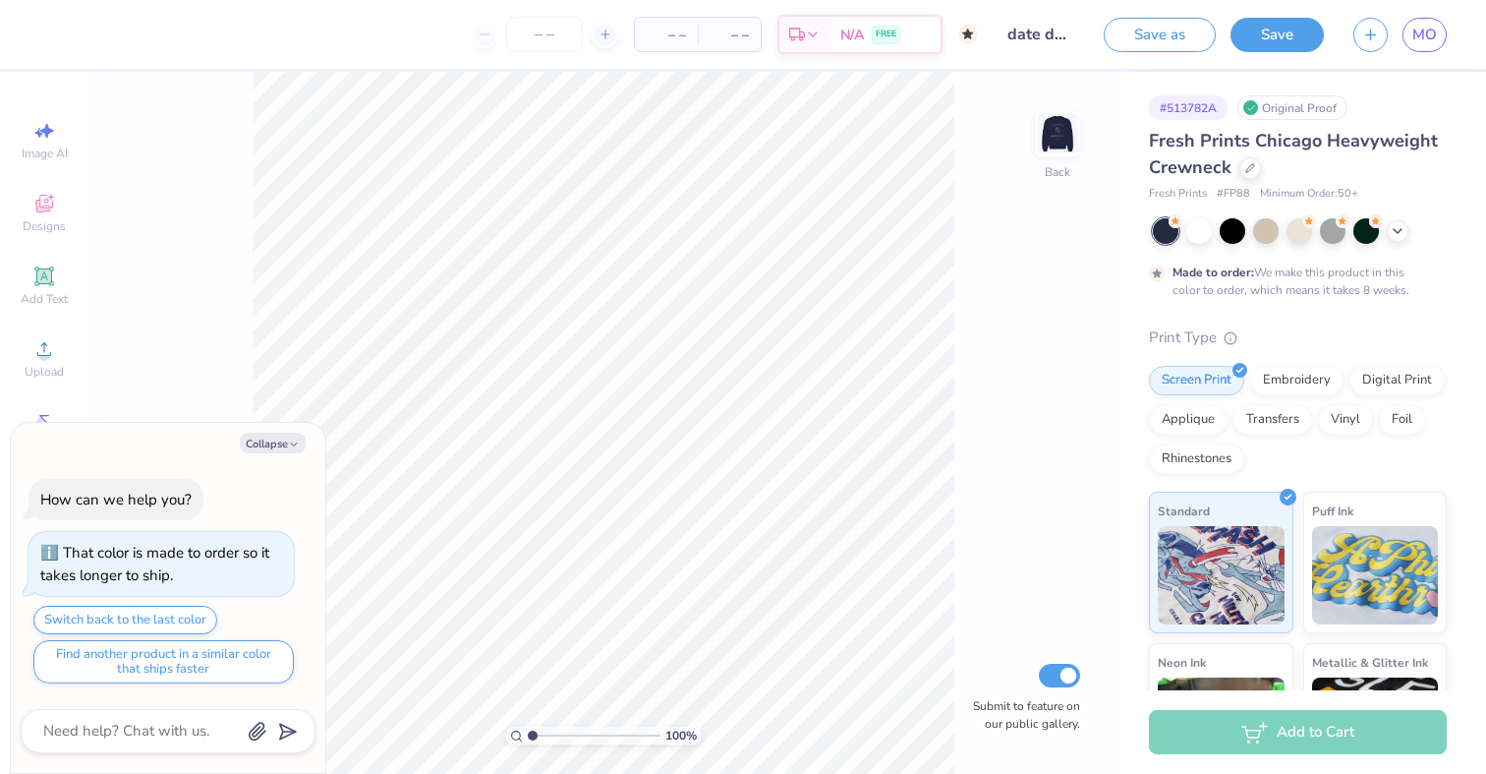
type textarea "x"
click at [1069, 678] on input "Submit to feature on our public gallery." at bounding box center [1059, 675] width 41 height 24
checkbox input "false"
click at [1257, 35] on button "Save" at bounding box center [1277, 32] width 93 height 34
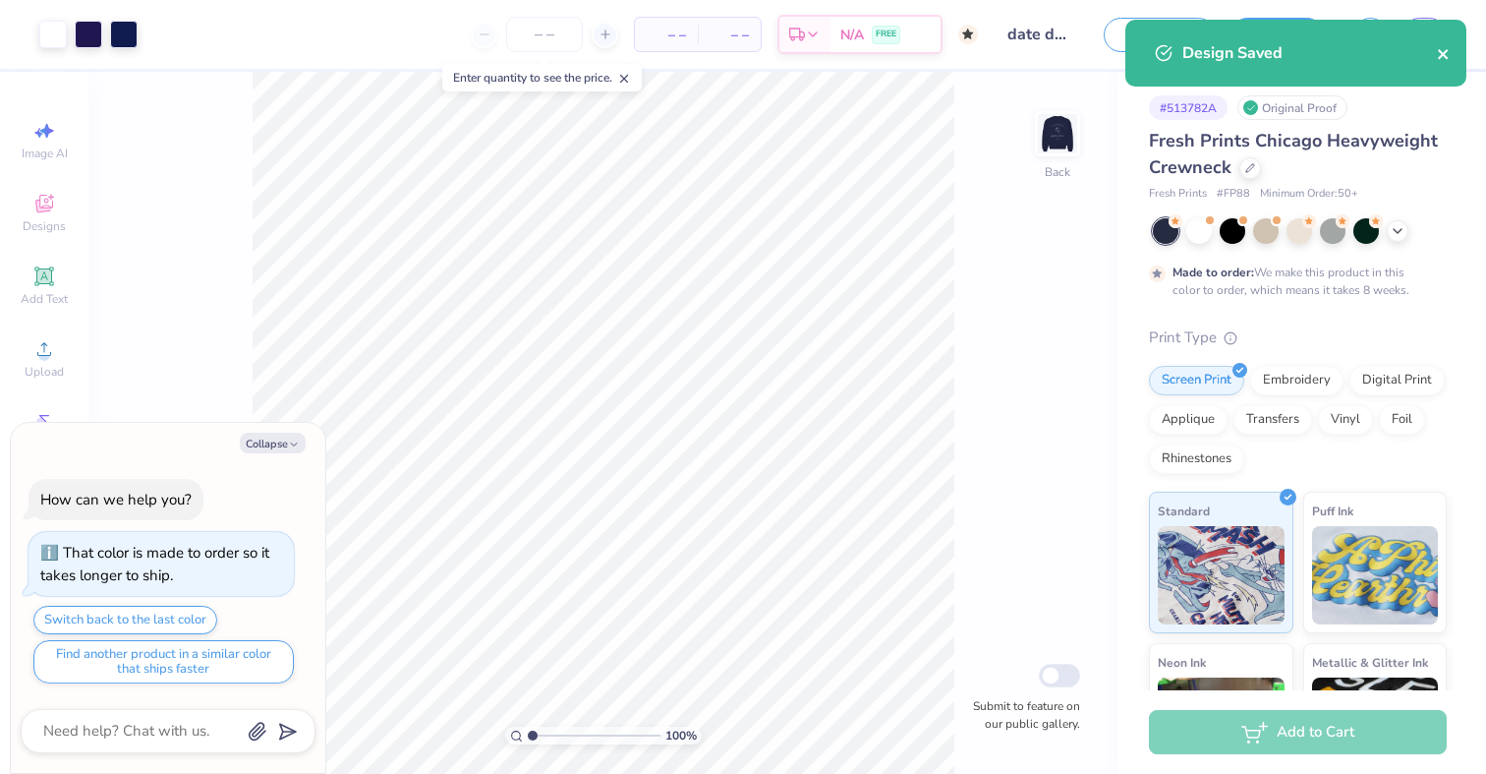
click at [1447, 55] on icon "close" at bounding box center [1444, 54] width 14 height 16
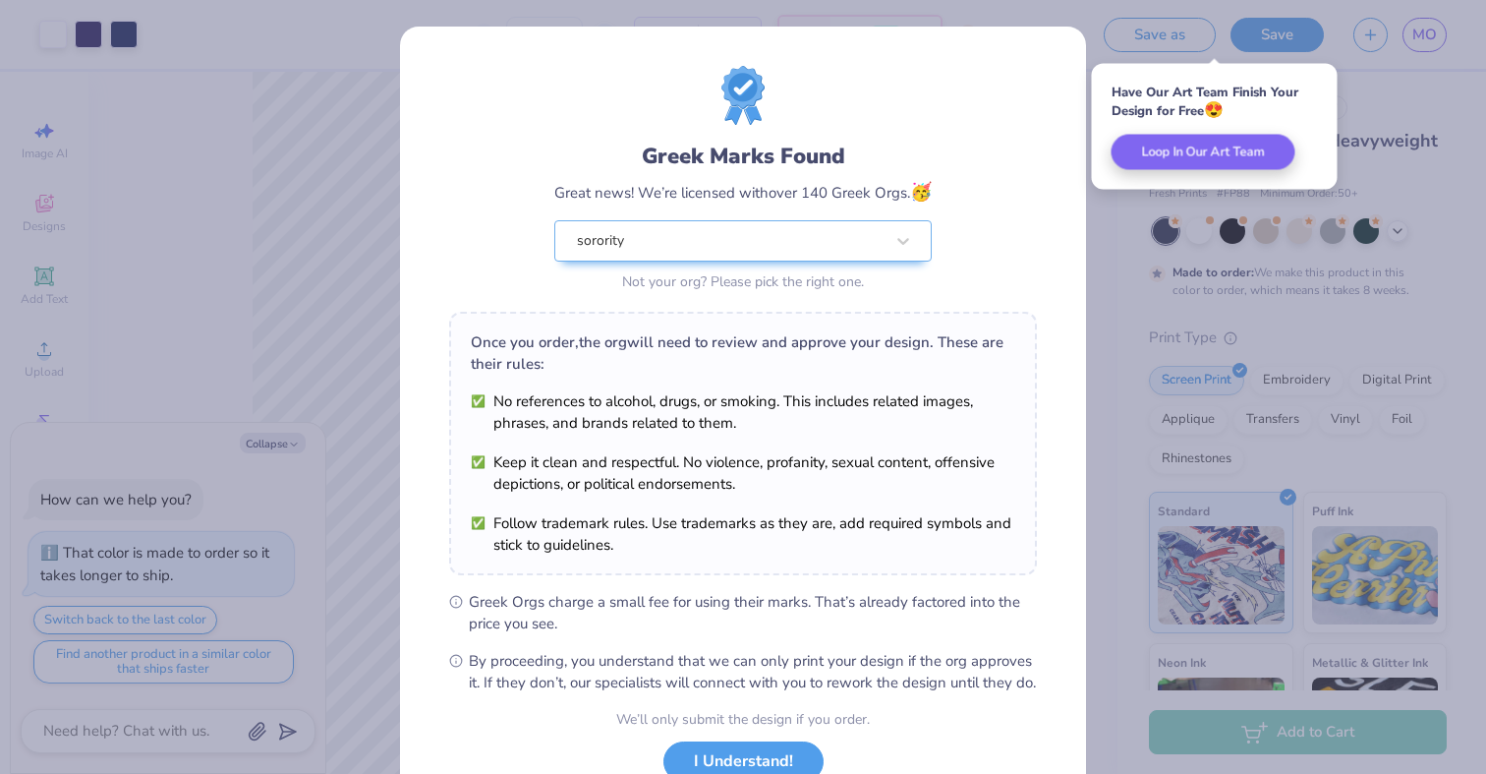
scroll to position [146, 0]
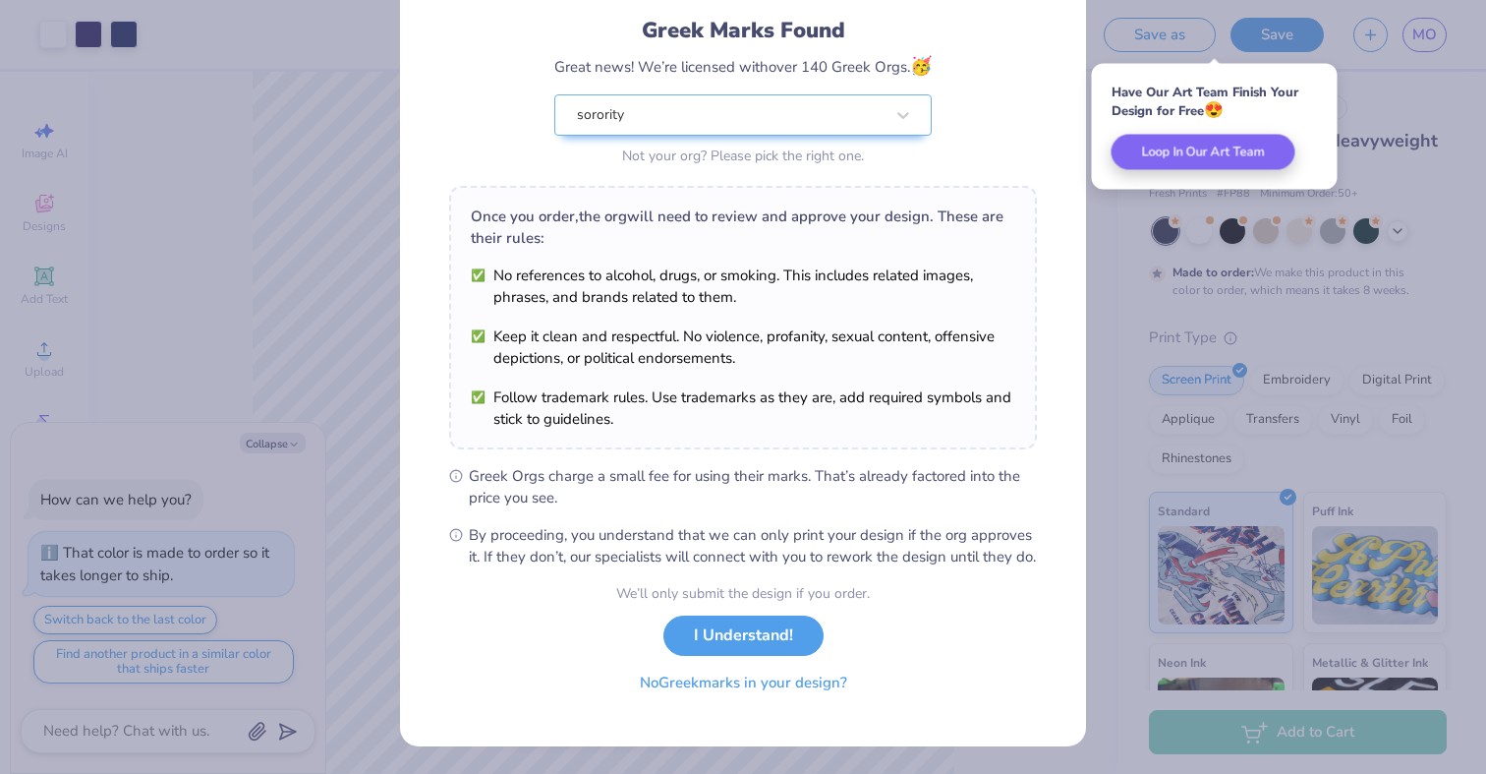
click at [742, 692] on button "No Greek marks in your design?" at bounding box center [743, 682] width 241 height 40
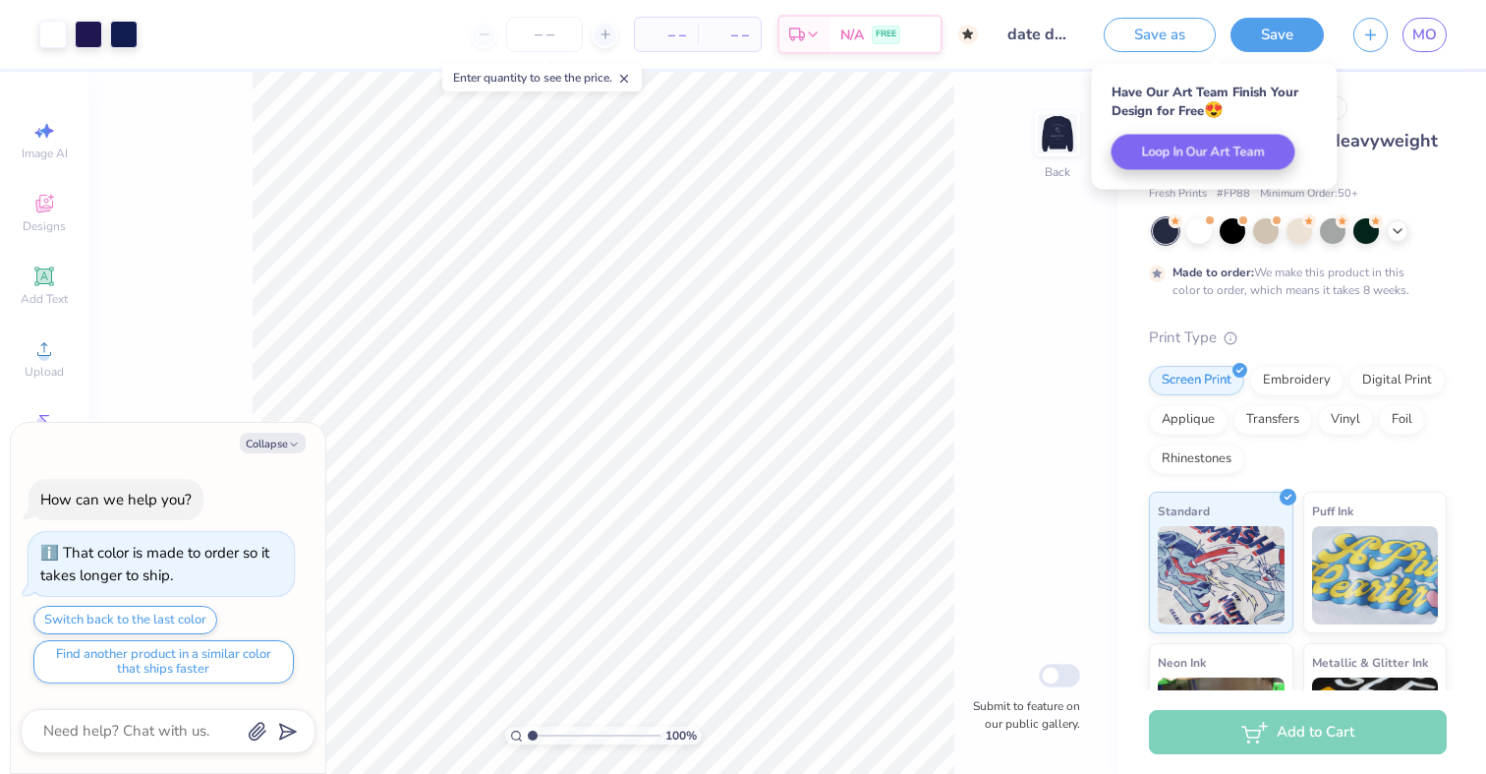
type textarea "x"
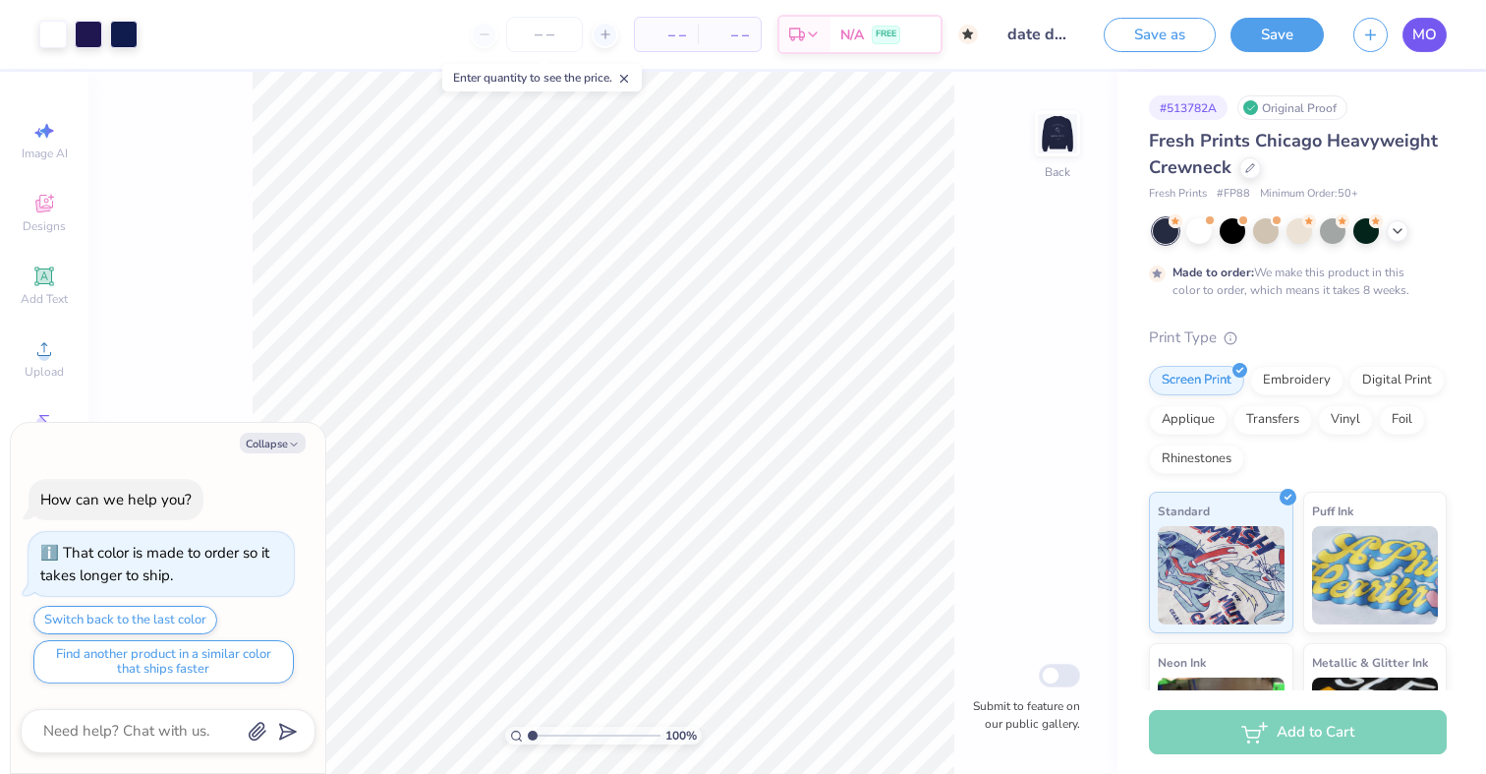
click at [1439, 36] on link "MO" at bounding box center [1425, 35] width 44 height 34
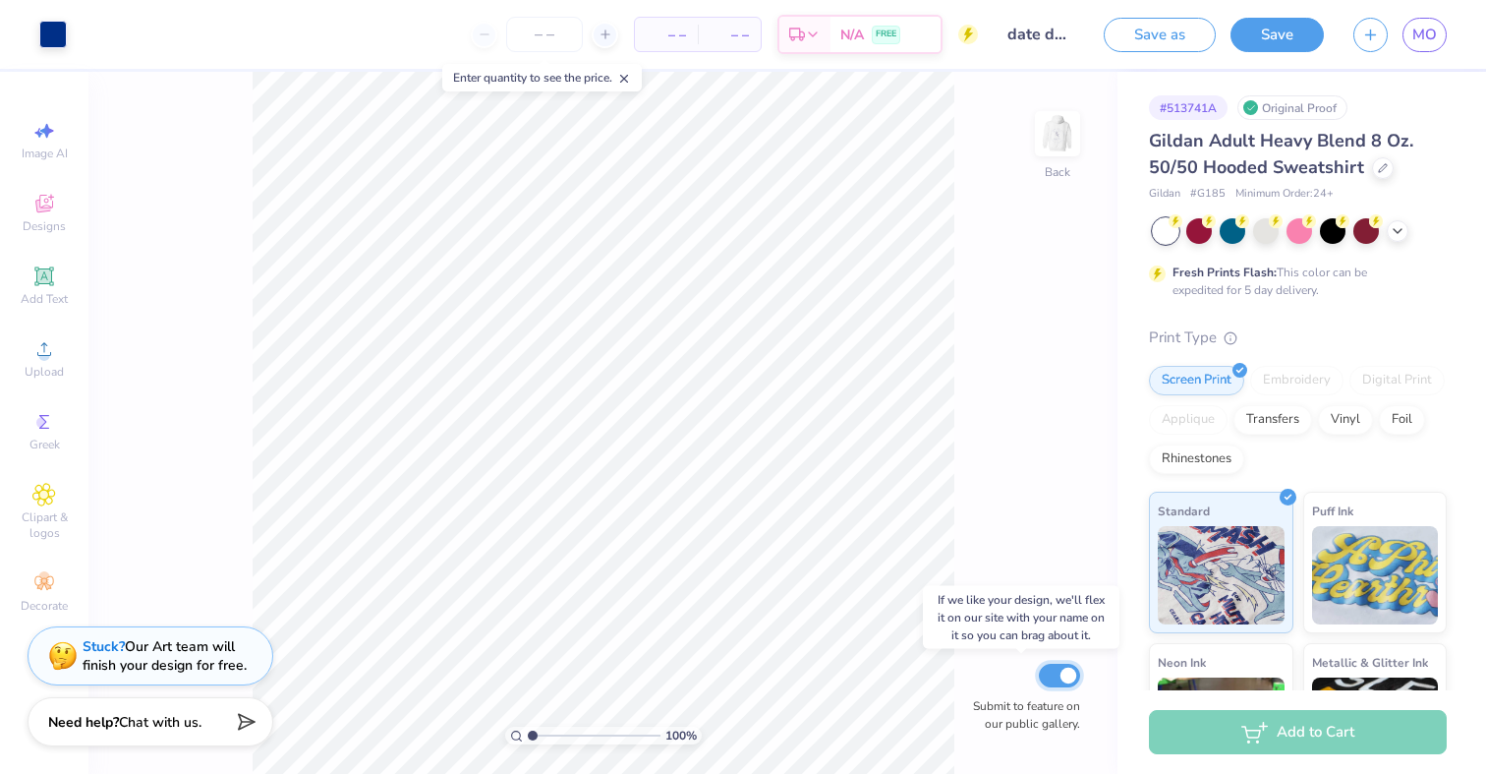
click at [1054, 678] on input "Submit to feature on our public gallery." at bounding box center [1059, 675] width 41 height 24
checkbox input "false"
click at [1262, 53] on div "Save as Save MO" at bounding box center [1295, 34] width 382 height 69
click at [1263, 39] on button "Save" at bounding box center [1277, 32] width 93 height 34
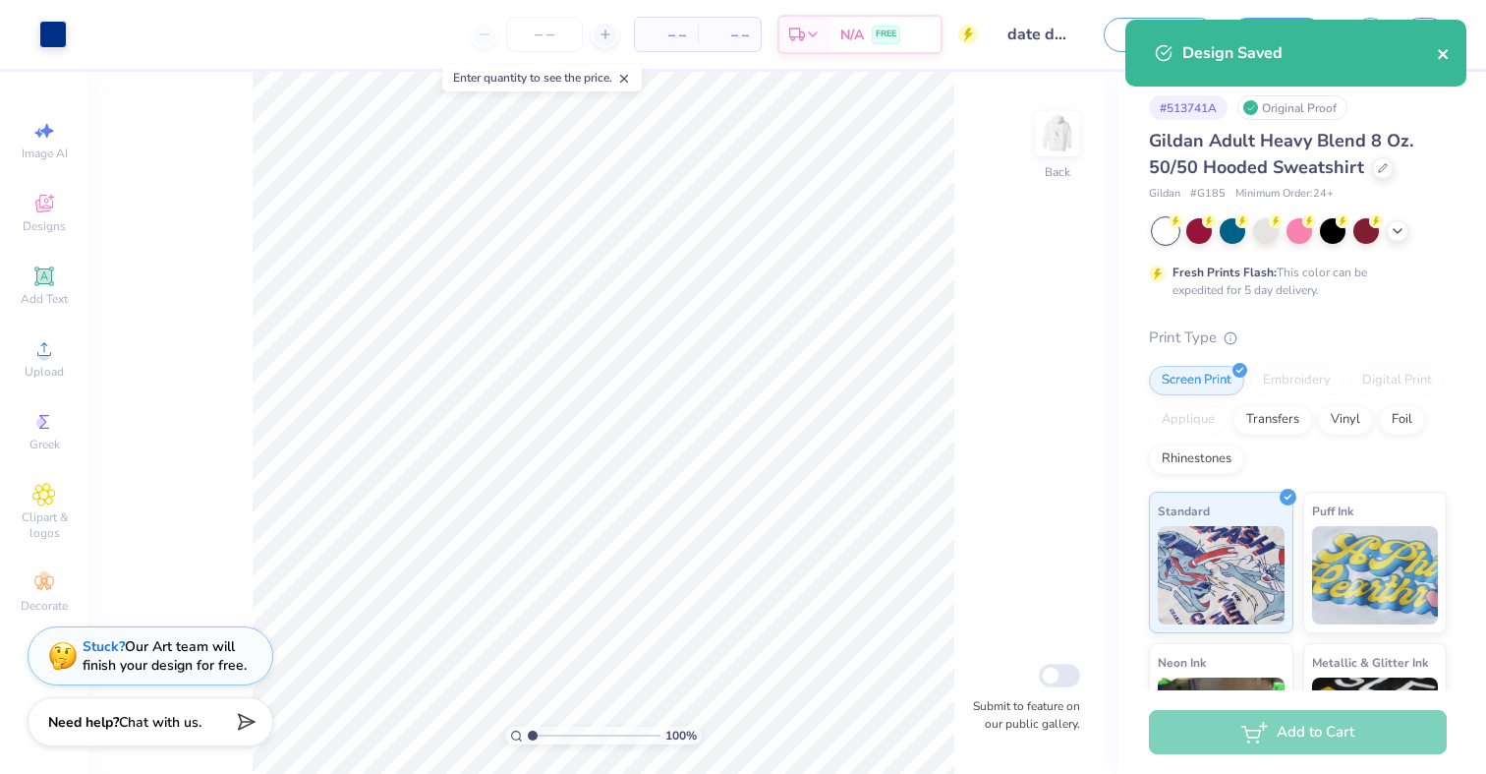
click at [1447, 49] on icon "close" at bounding box center [1443, 54] width 10 height 10
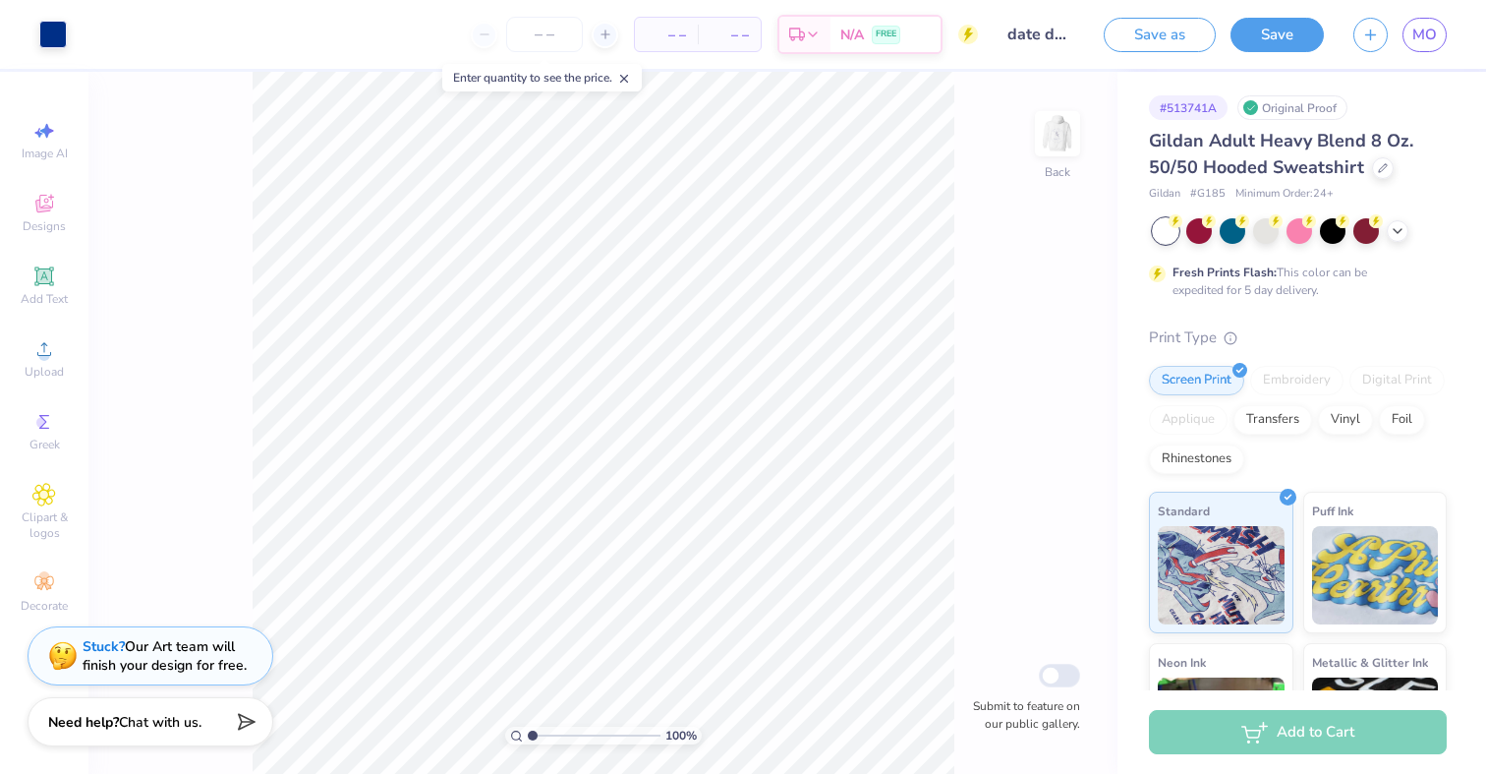
click at [1423, 39] on div "Design Saved" at bounding box center [1296, 60] width 349 height 89
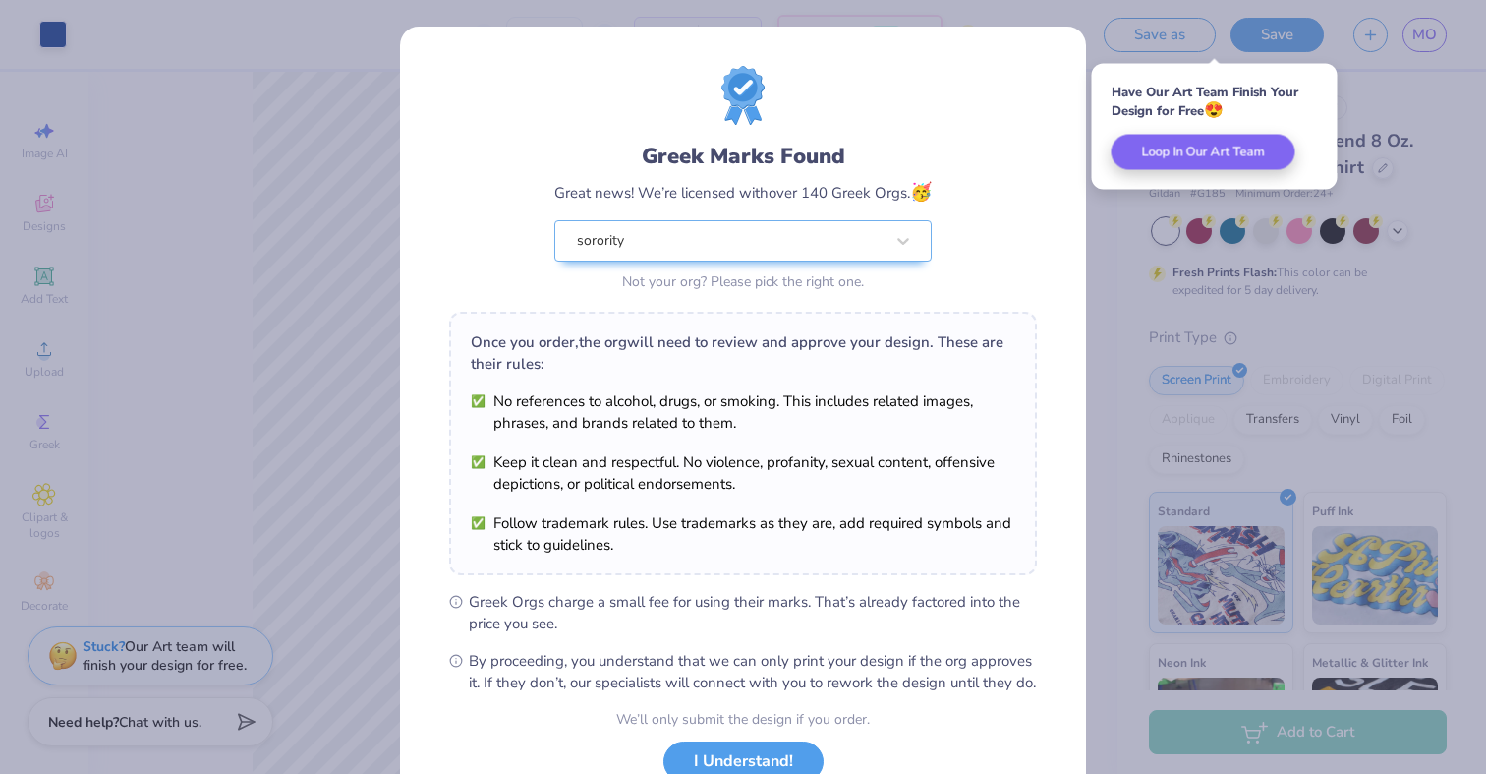
scroll to position [146, 0]
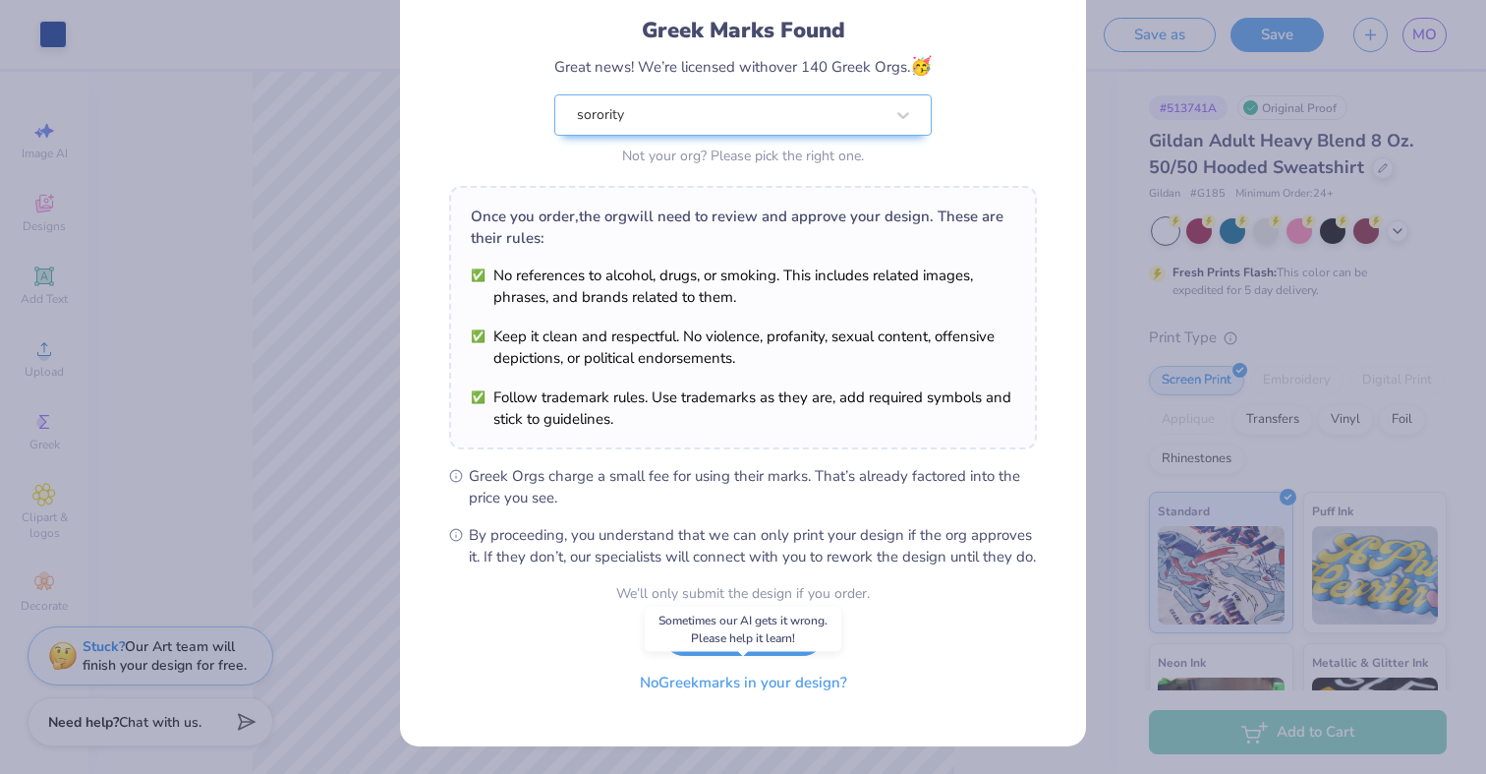
click at [762, 680] on button "No Greek marks in your design?" at bounding box center [743, 682] width 241 height 40
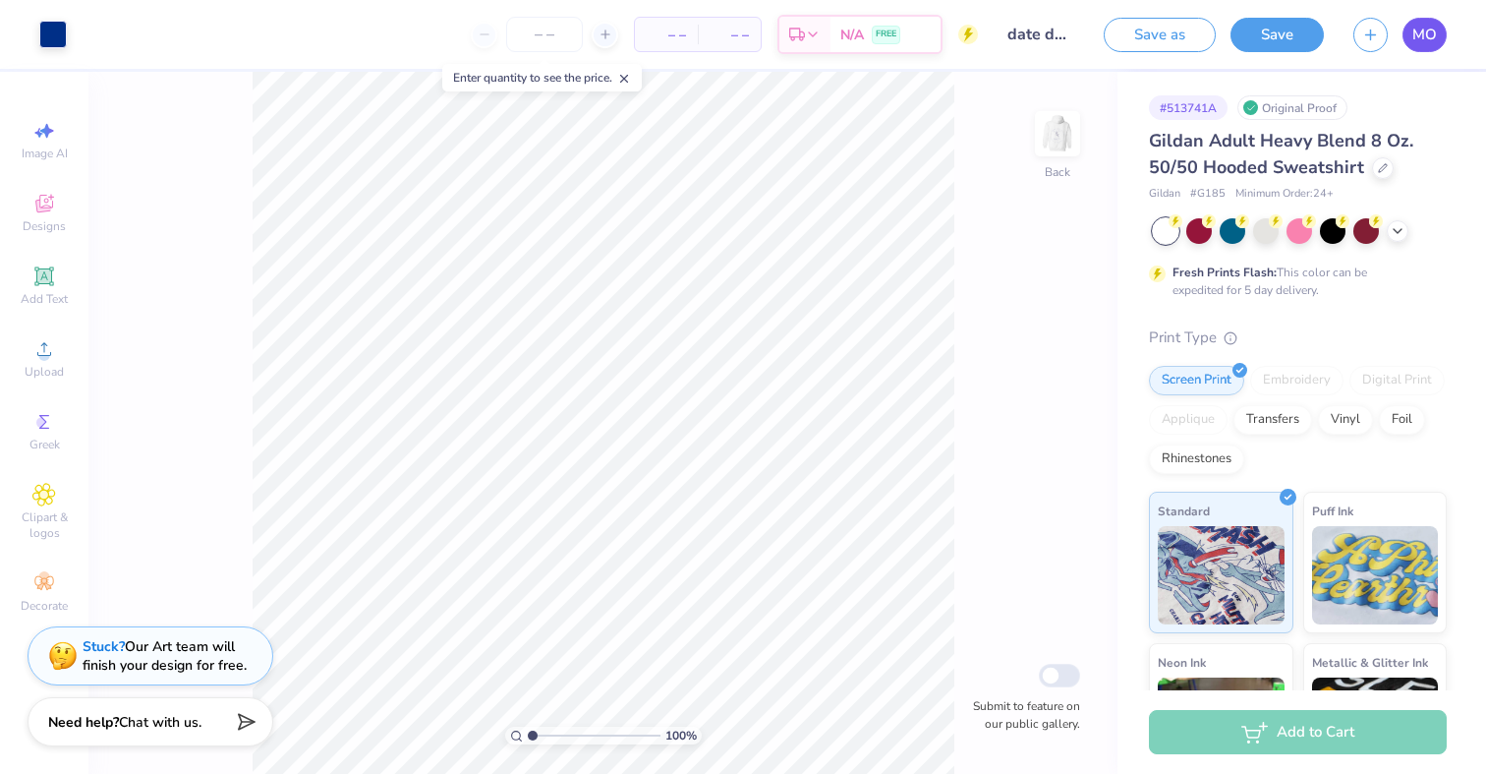
click at [1429, 35] on span "MO" at bounding box center [1424, 35] width 25 height 23
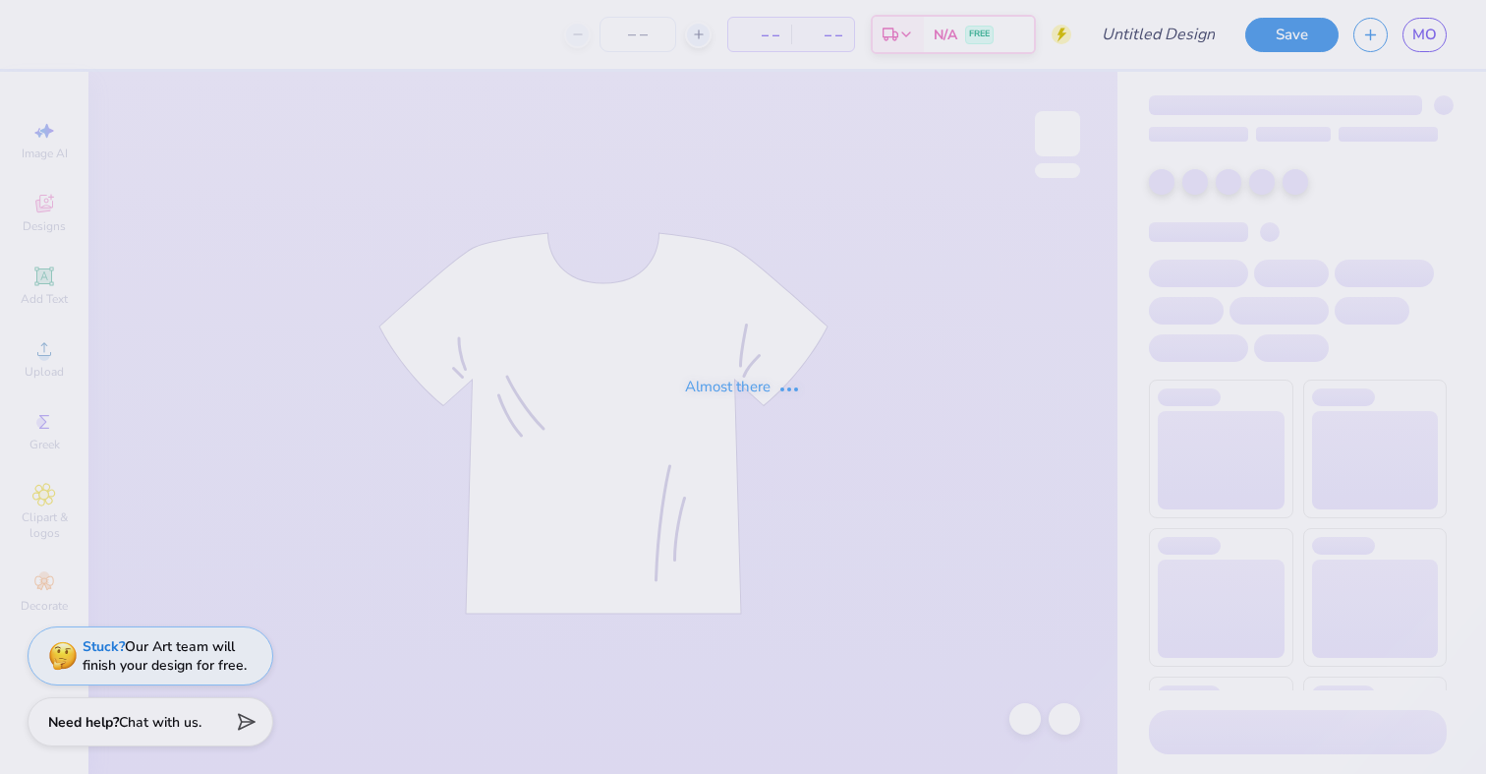
type input "date dash mock 2"
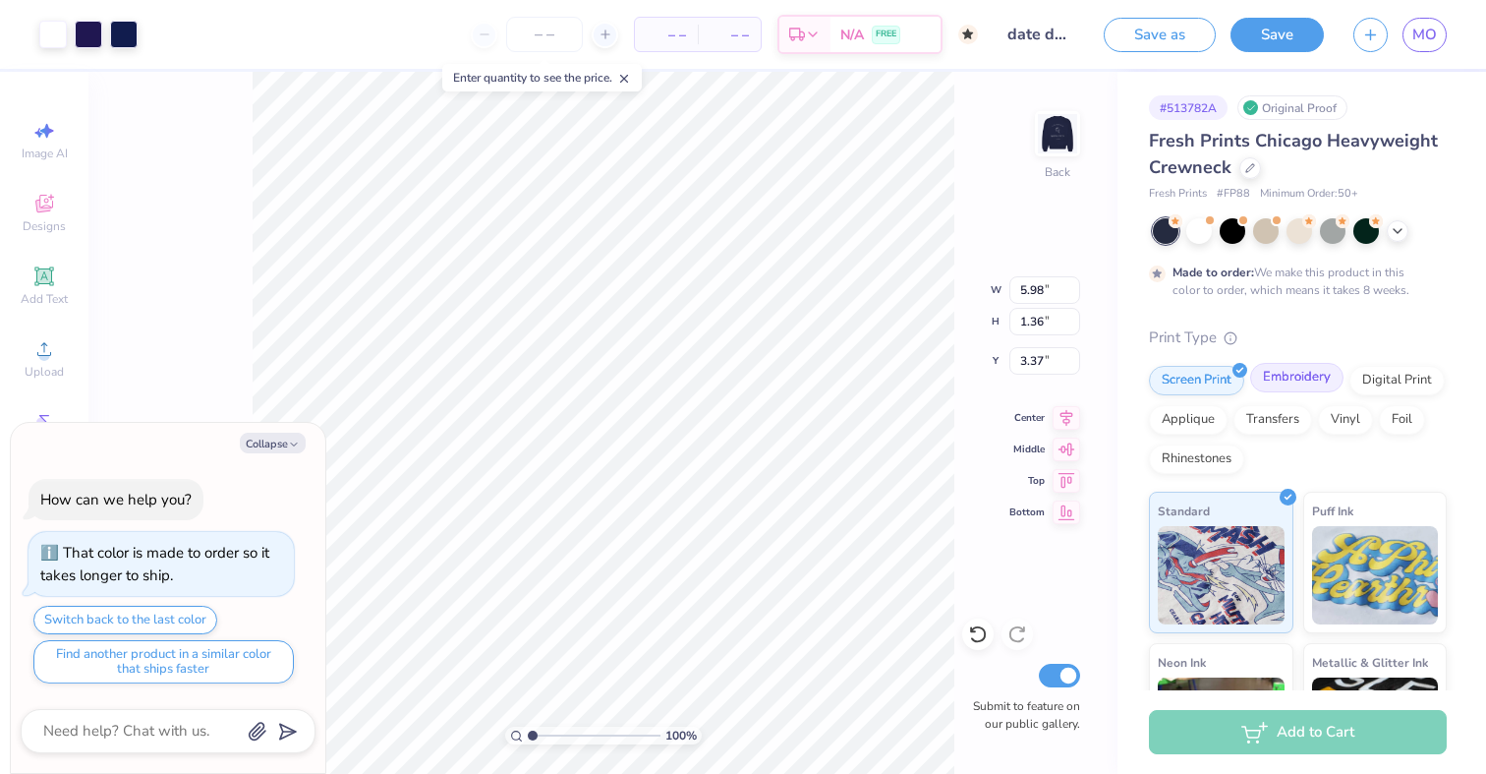
click at [1304, 392] on div "Screen Print Embroidery Digital Print Applique Transfers Vinyl Foil Rhinestones" at bounding box center [1298, 420] width 298 height 108
click at [1285, 373] on div "Embroidery" at bounding box center [1296, 377] width 93 height 29
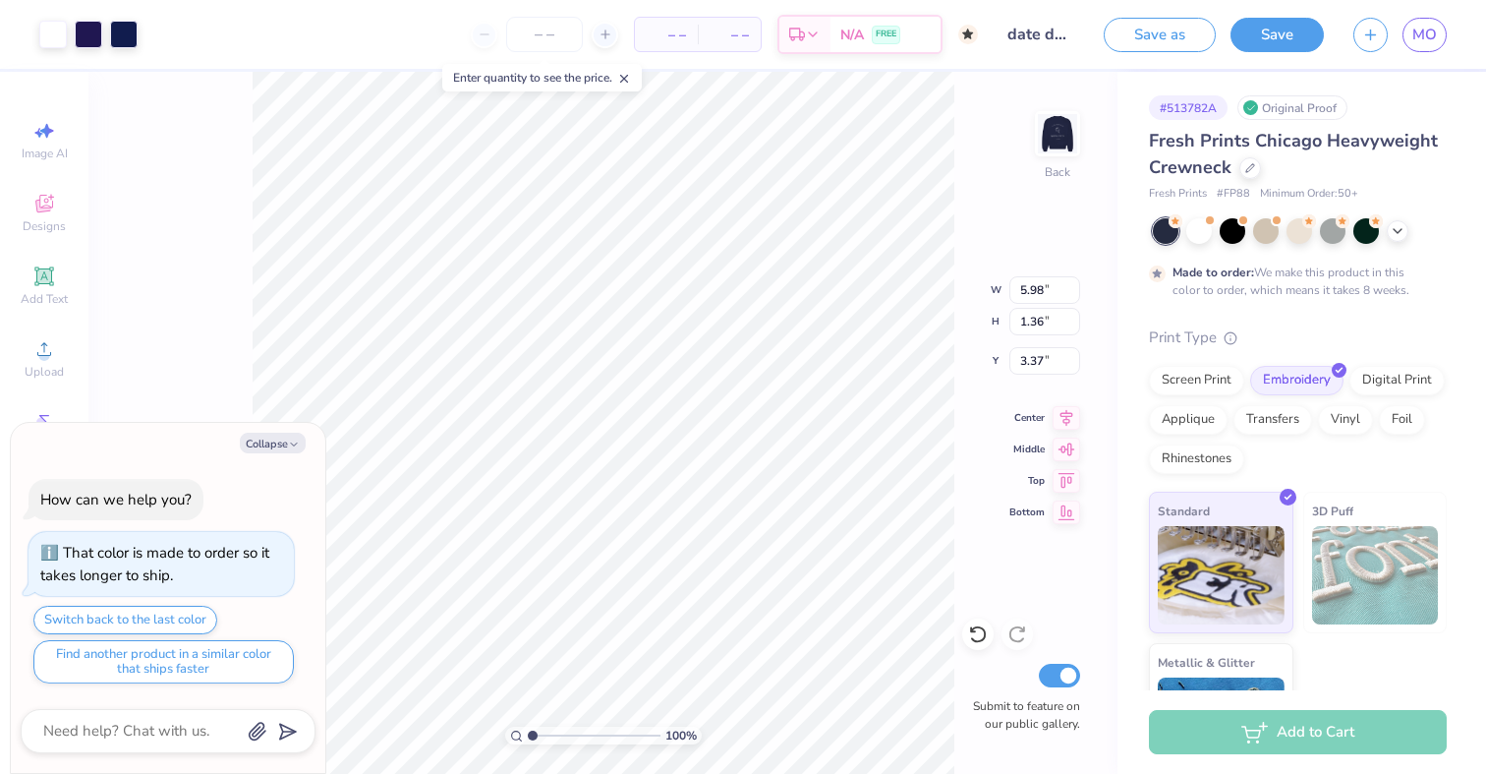
type textarea "x"
type input "3.48"
type textarea "x"
type input "3.71"
click at [1060, 138] on img at bounding box center [1057, 133] width 79 height 79
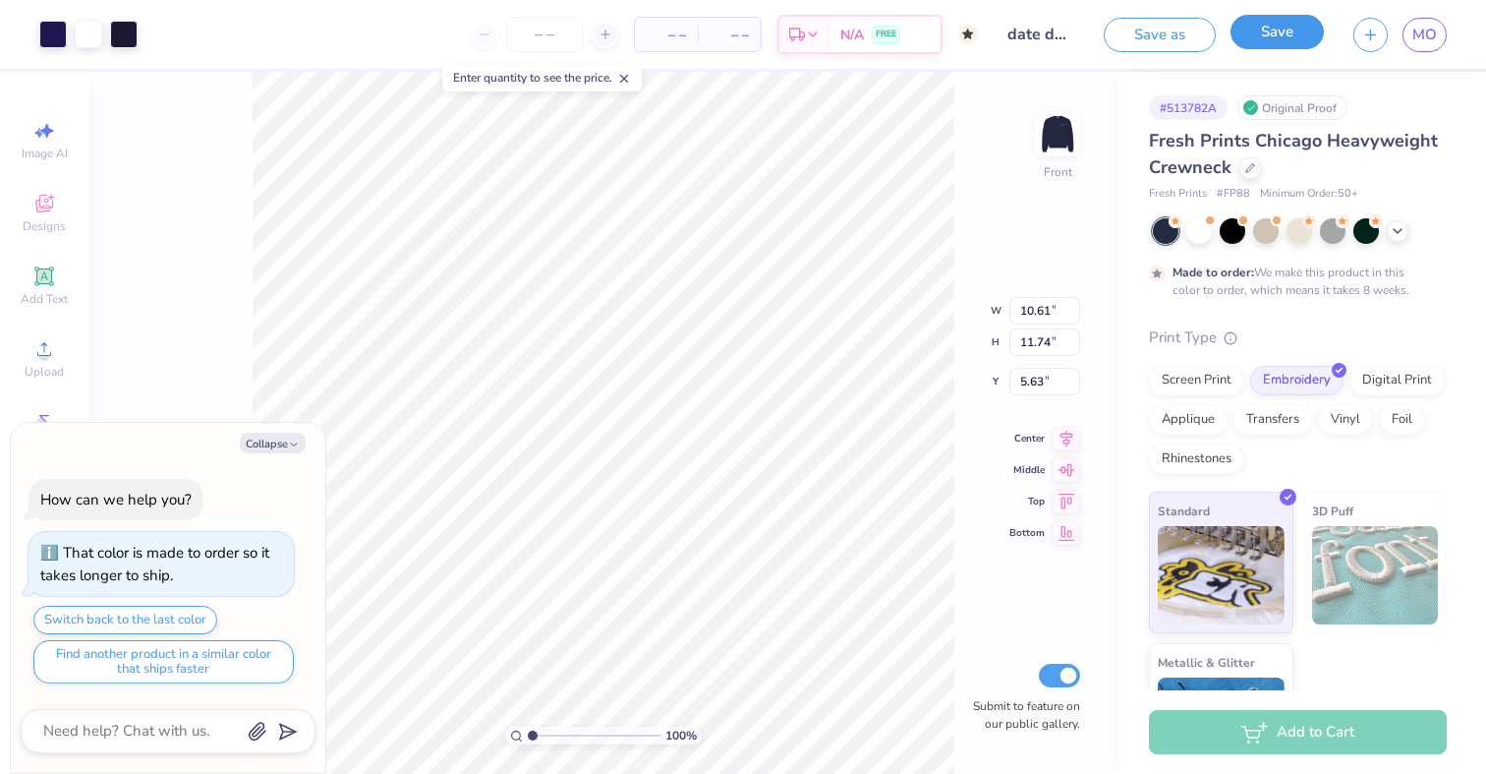
click at [1283, 26] on button "Save" at bounding box center [1277, 32] width 93 height 34
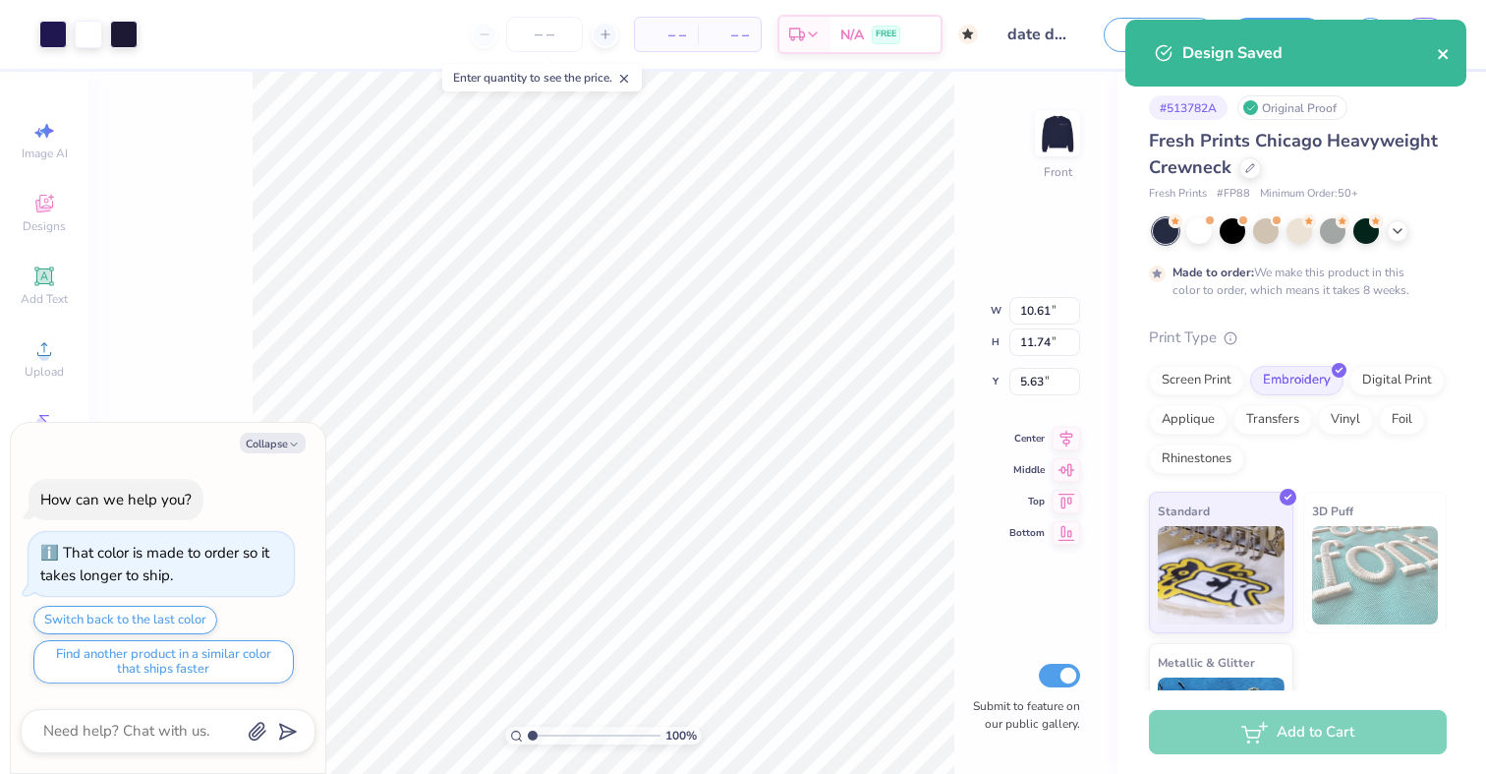
click at [1447, 56] on icon "close" at bounding box center [1444, 54] width 14 height 16
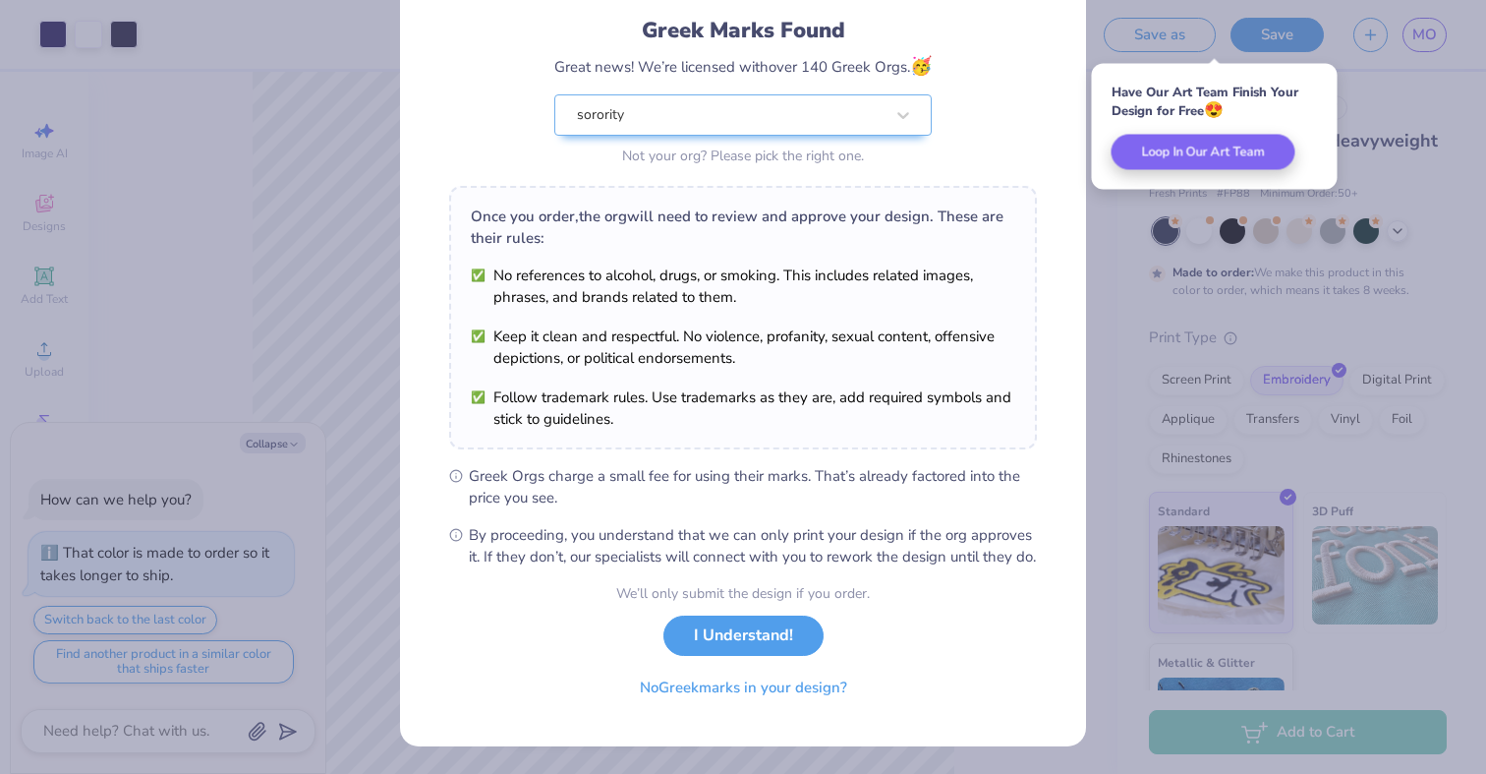
scroll to position [146, 0]
click at [758, 690] on button "No Greek marks in your design?" at bounding box center [743, 682] width 241 height 40
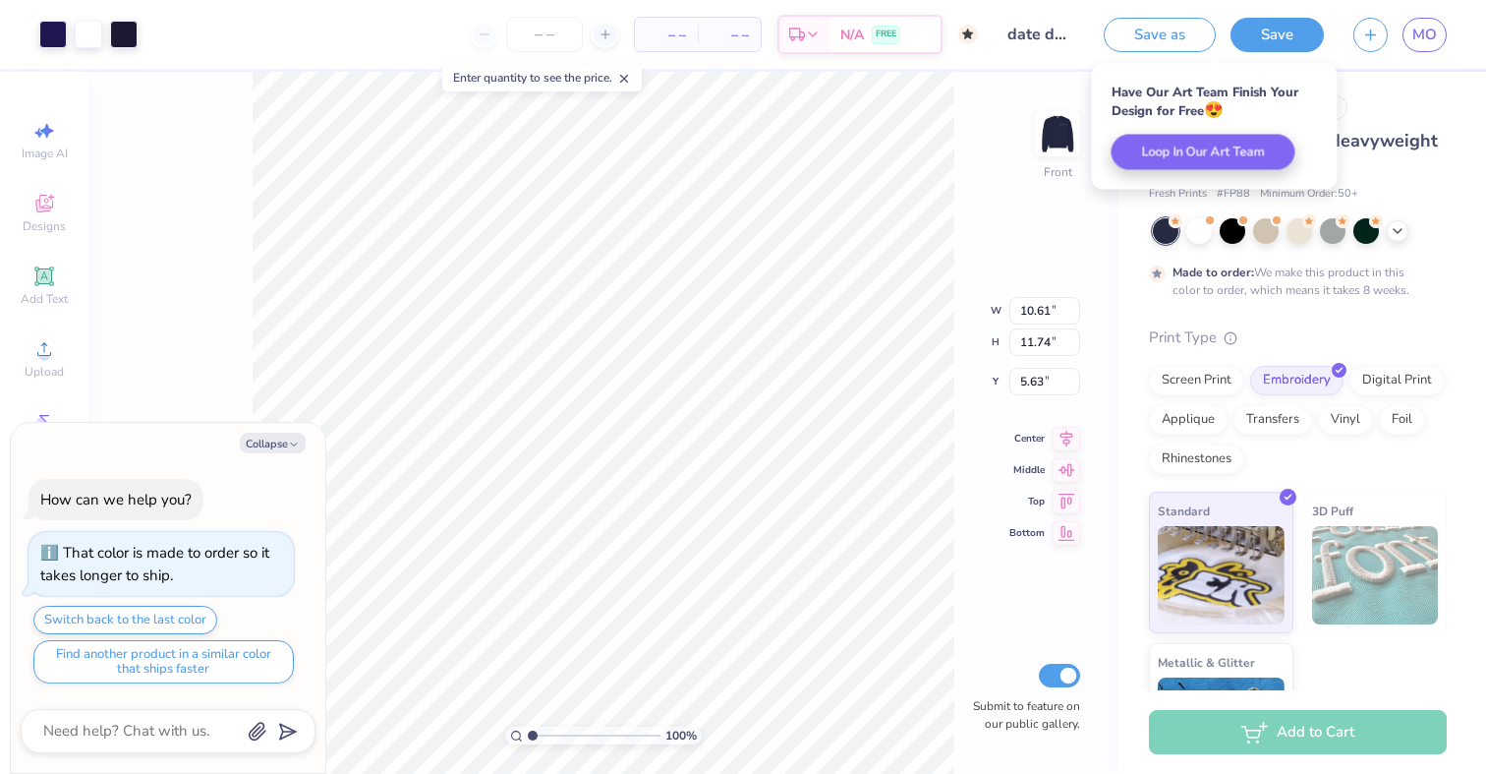
type textarea "x"
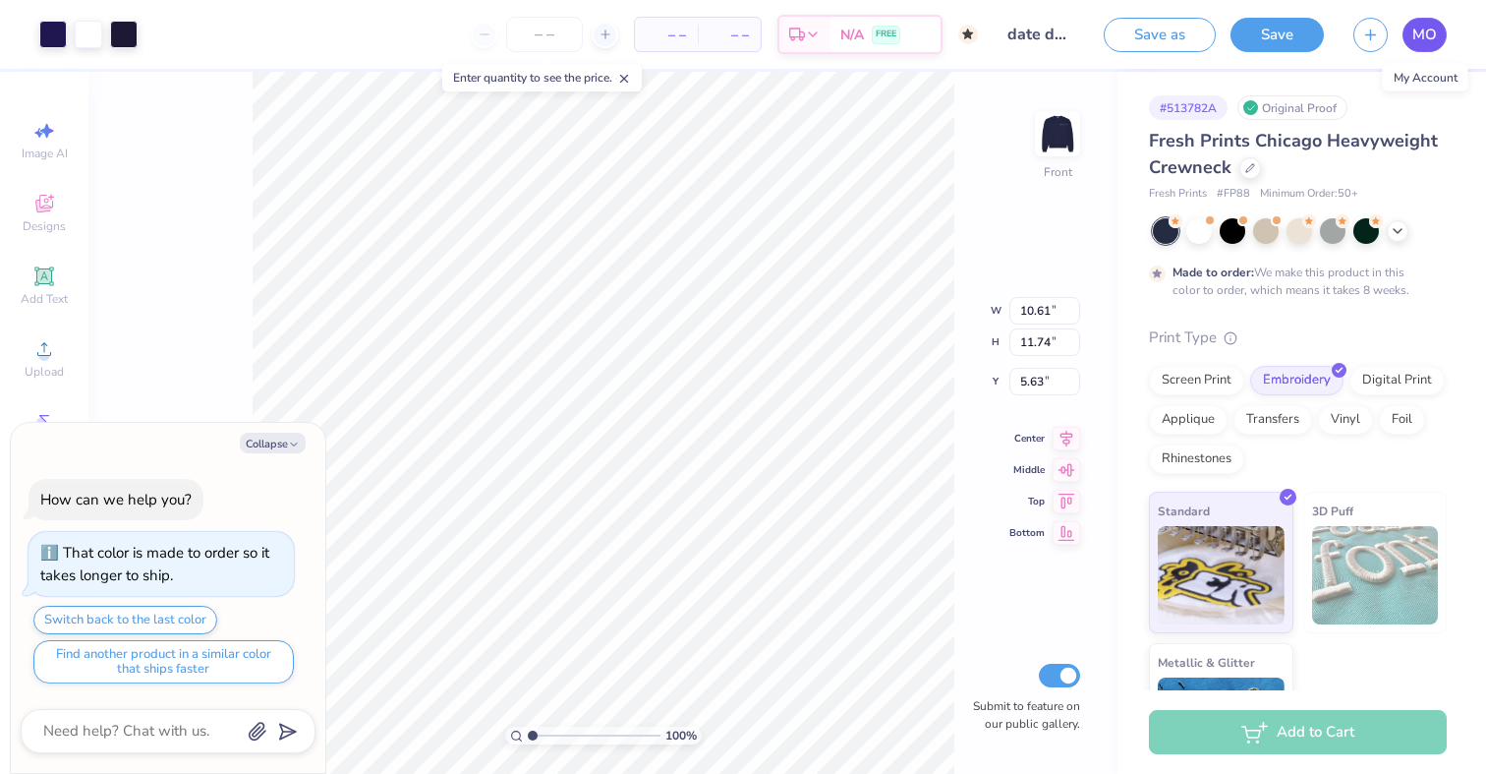
click at [1437, 26] on link "MO" at bounding box center [1425, 35] width 44 height 34
